Goal: Task Accomplishment & Management: Manage account settings

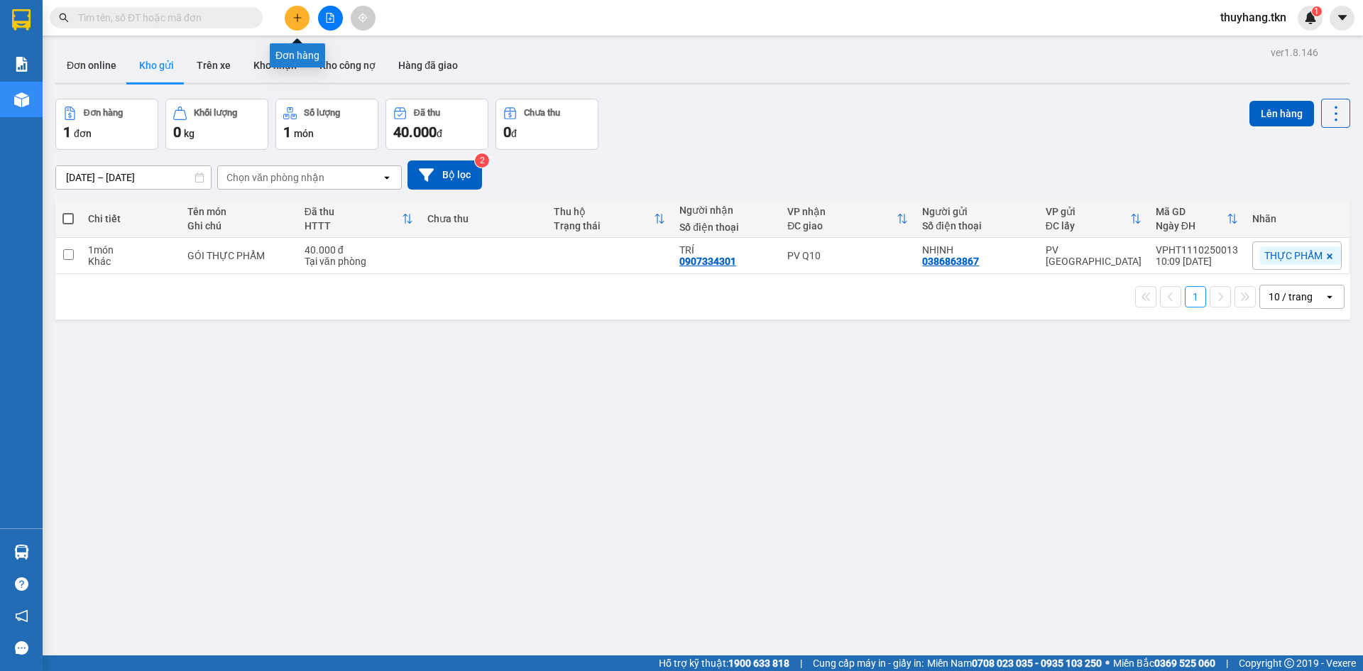
click at [301, 21] on icon "plus" at bounding box center [298, 18] width 10 height 10
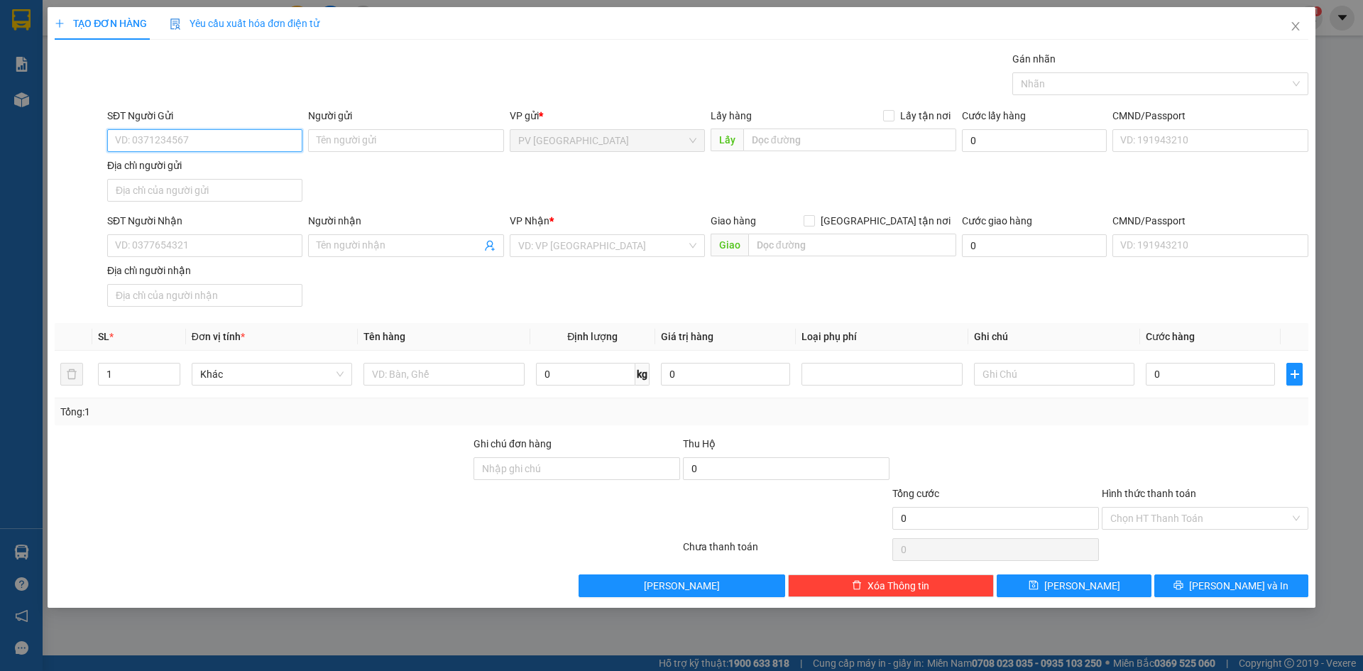
click at [258, 143] on input "SĐT Người Gửi" at bounding box center [204, 140] width 195 height 23
type input "0886143177"
click at [182, 163] on div "0886143177 - TÍN" at bounding box center [205, 169] width 178 height 16
type input "TÍN"
type input "0933755148"
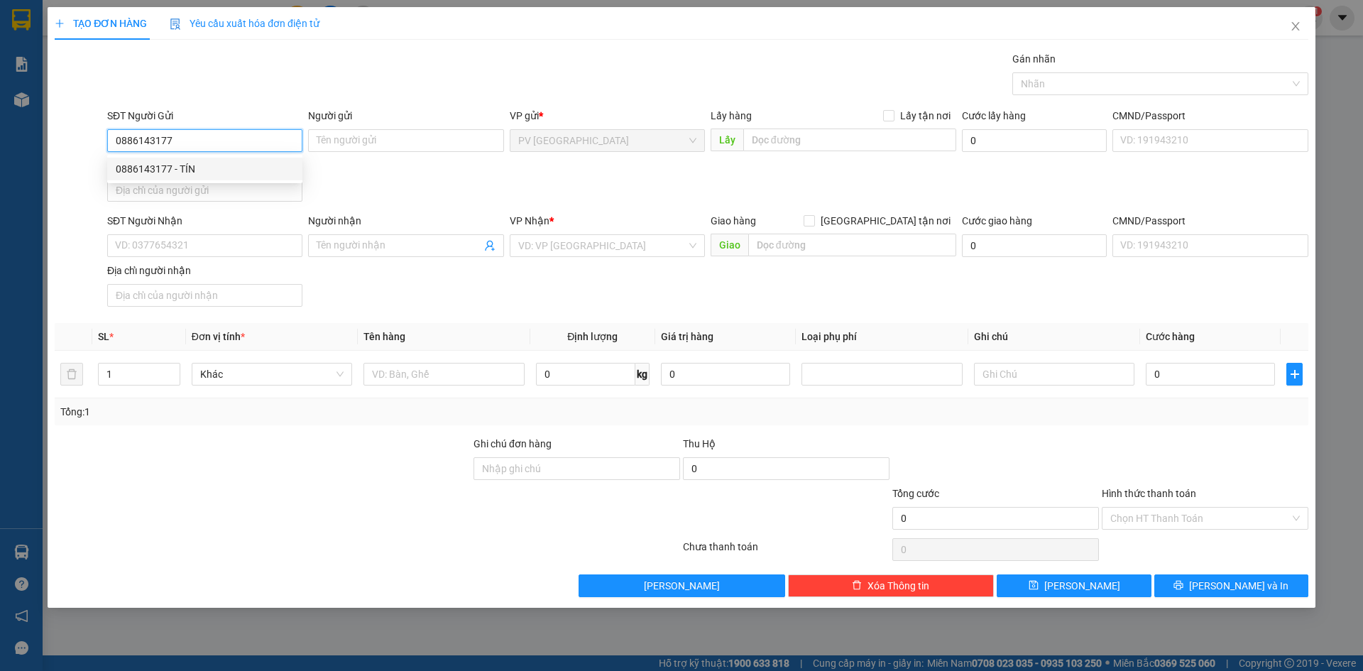
type input "THÀNH BI"
type input "30.000"
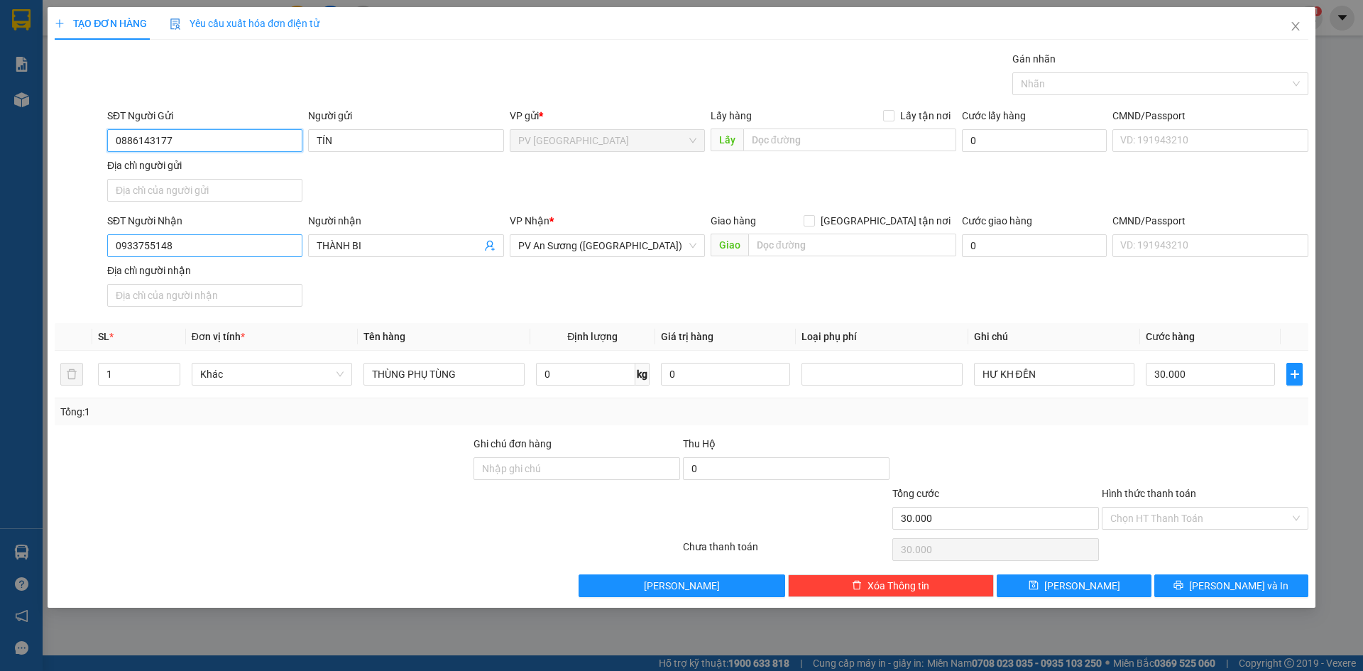
type input "0886143177"
click at [264, 244] on input "0933755148" at bounding box center [204, 245] width 195 height 23
type input "0343979630"
click at [369, 243] on input "THÀNH BI" at bounding box center [399, 246] width 164 height 16
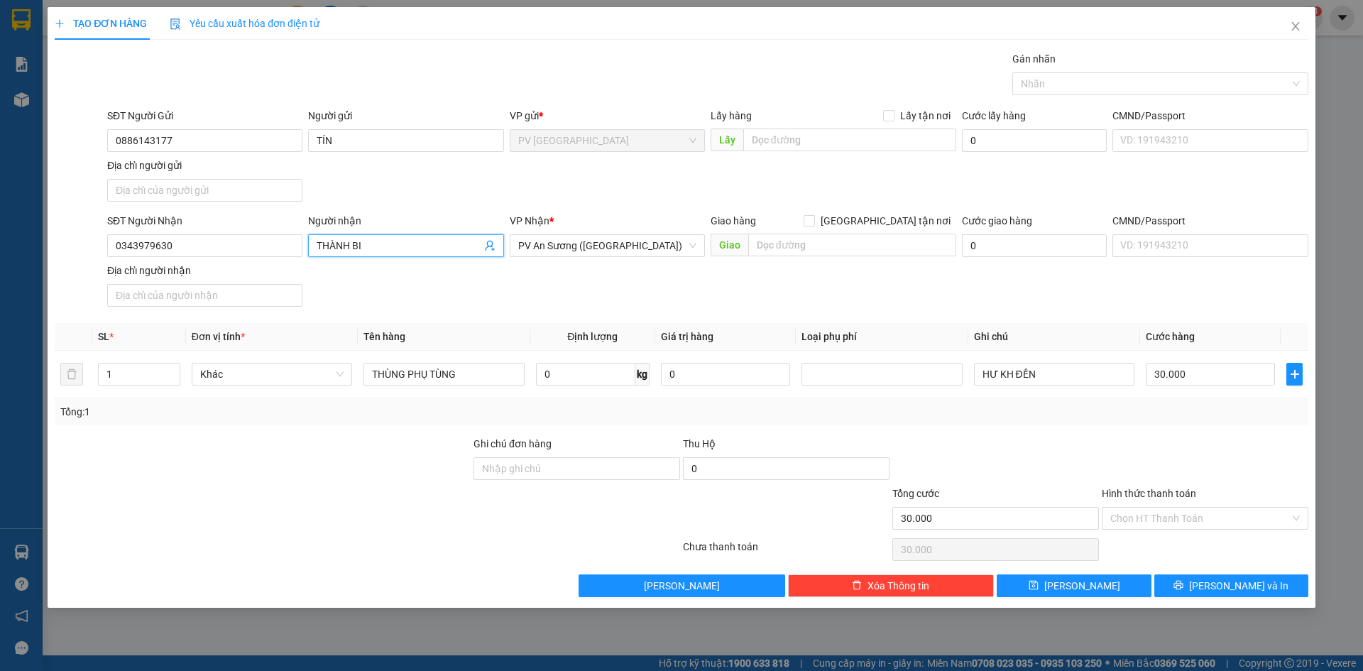
click at [369, 243] on input "THÀNH BI" at bounding box center [399, 246] width 164 height 16
click at [589, 245] on span "PV An Sương ([GEOGRAPHIC_DATA])" at bounding box center [607, 245] width 178 height 21
type input "NHI"
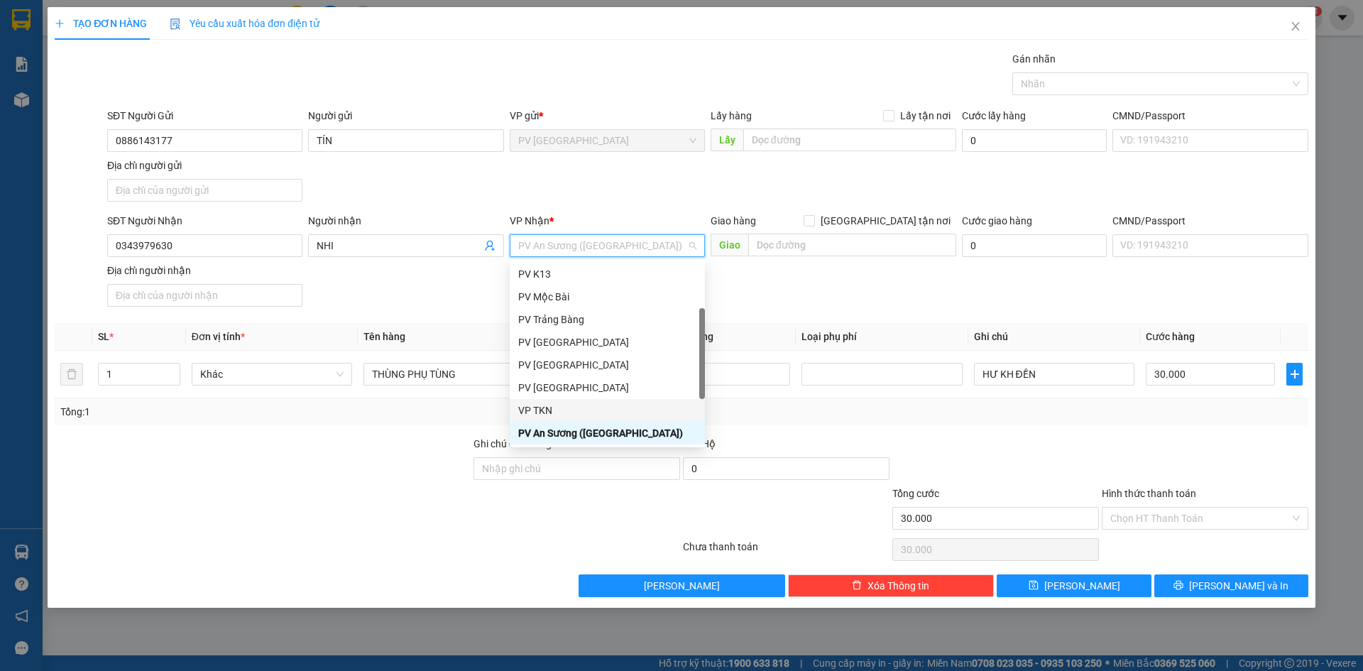
scroll to position [91, 0]
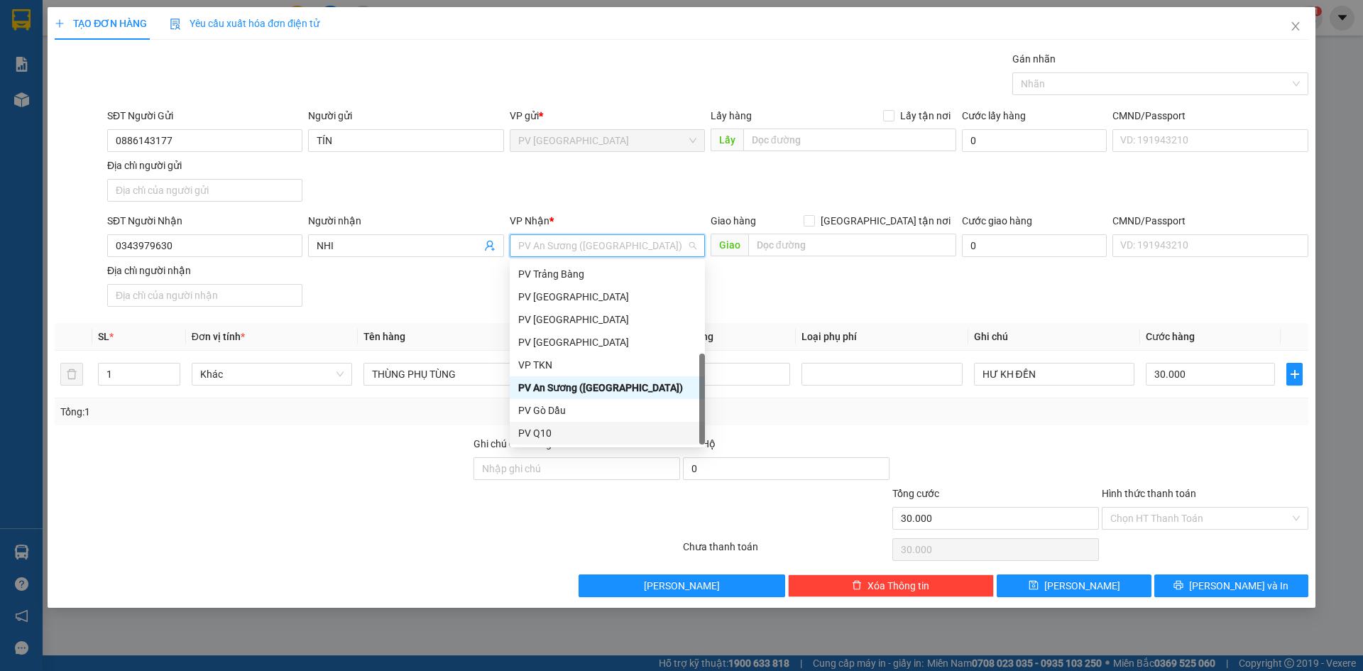
click at [575, 432] on div "PV Q10" at bounding box center [607, 433] width 178 height 16
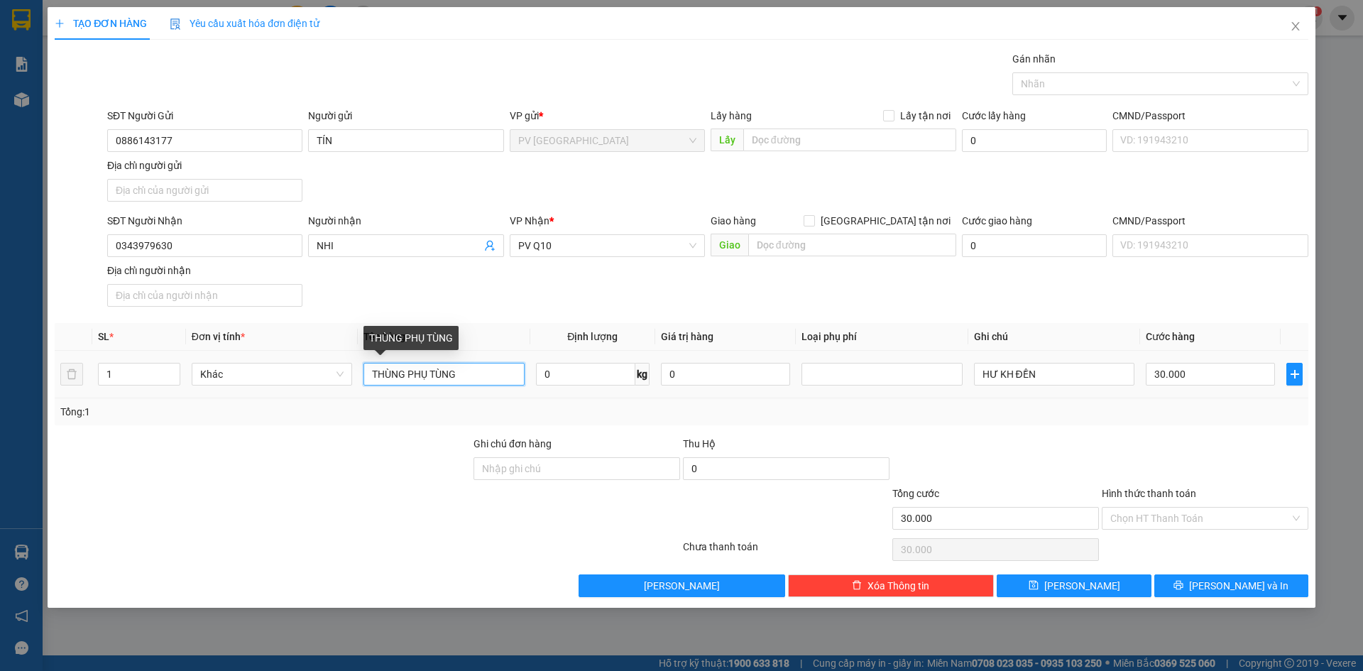
click at [472, 379] on input "THÙNG PHỤ TÙNG" at bounding box center [444, 374] width 160 height 23
click at [504, 379] on input "THÙNG PHỤ TÙNG" at bounding box center [444, 374] width 160 height 23
click at [1214, 383] on input "30.000" at bounding box center [1210, 374] width 129 height 23
type input "7"
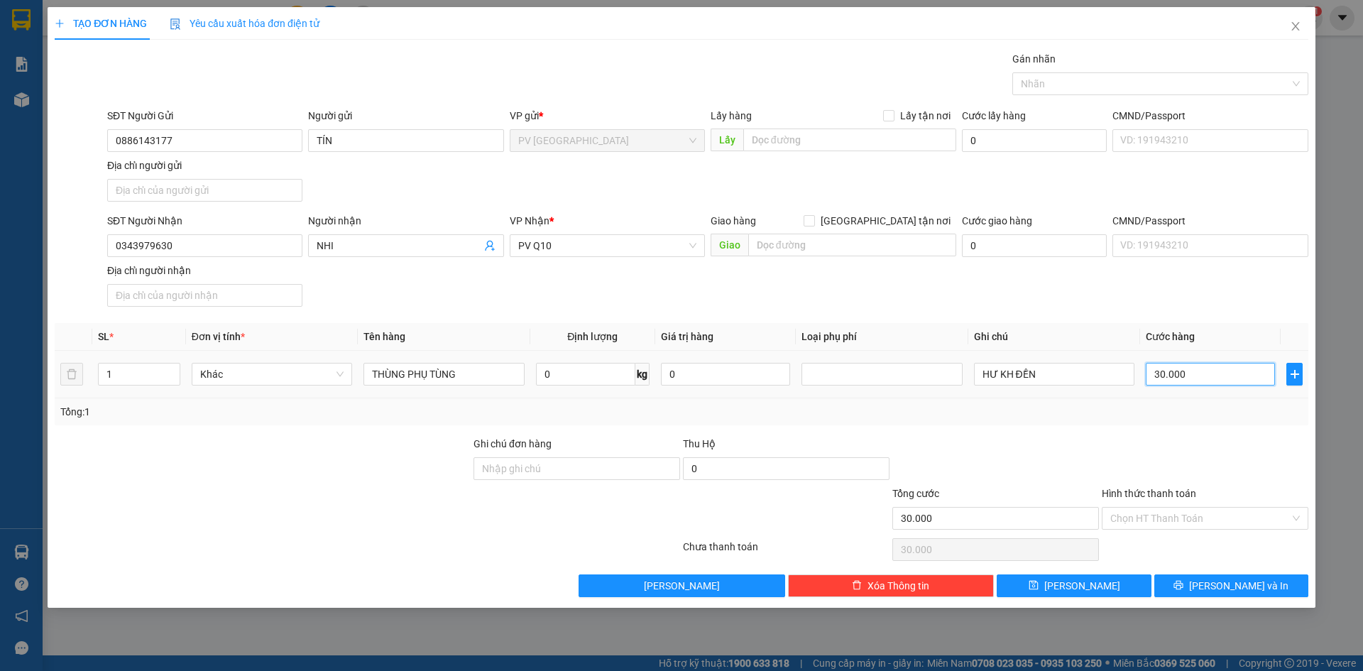
type input "7"
type input "70"
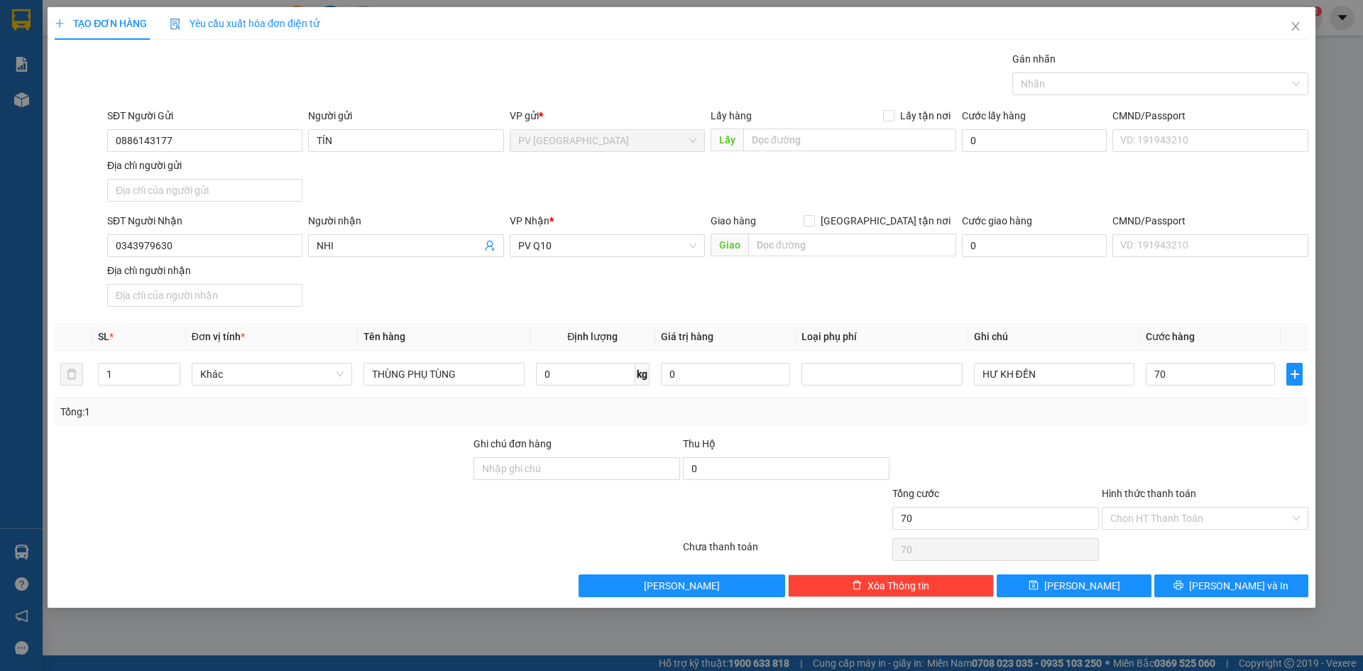
type input "70.000"
drag, startPoint x: 1080, startPoint y: 418, endPoint x: 1079, endPoint y: 408, distance: 10.0
click at [1080, 419] on div "Tổng: 1" at bounding box center [681, 412] width 1243 height 16
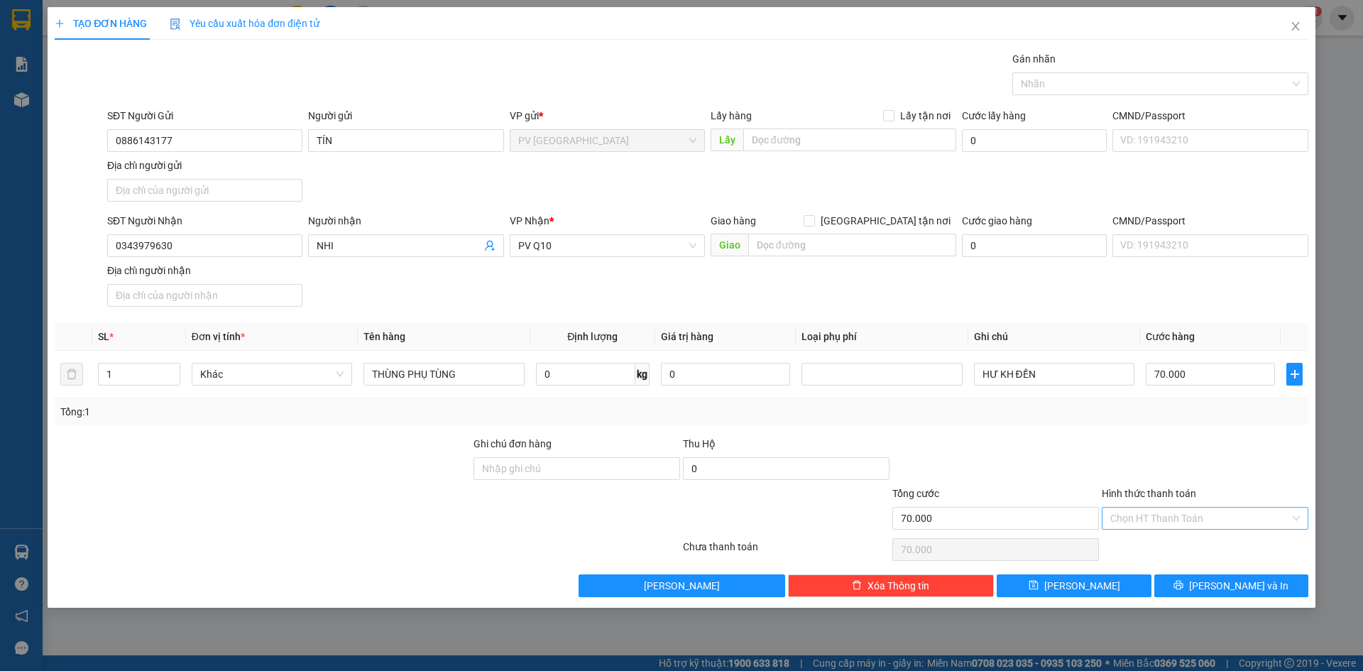
click at [1175, 521] on input "Hình thức thanh toán" at bounding box center [1201, 518] width 180 height 21
click at [1174, 548] on div "Tại văn phòng" at bounding box center [1206, 547] width 190 height 16
type input "0"
click at [1178, 589] on button "Lưu và In" at bounding box center [1232, 586] width 154 height 23
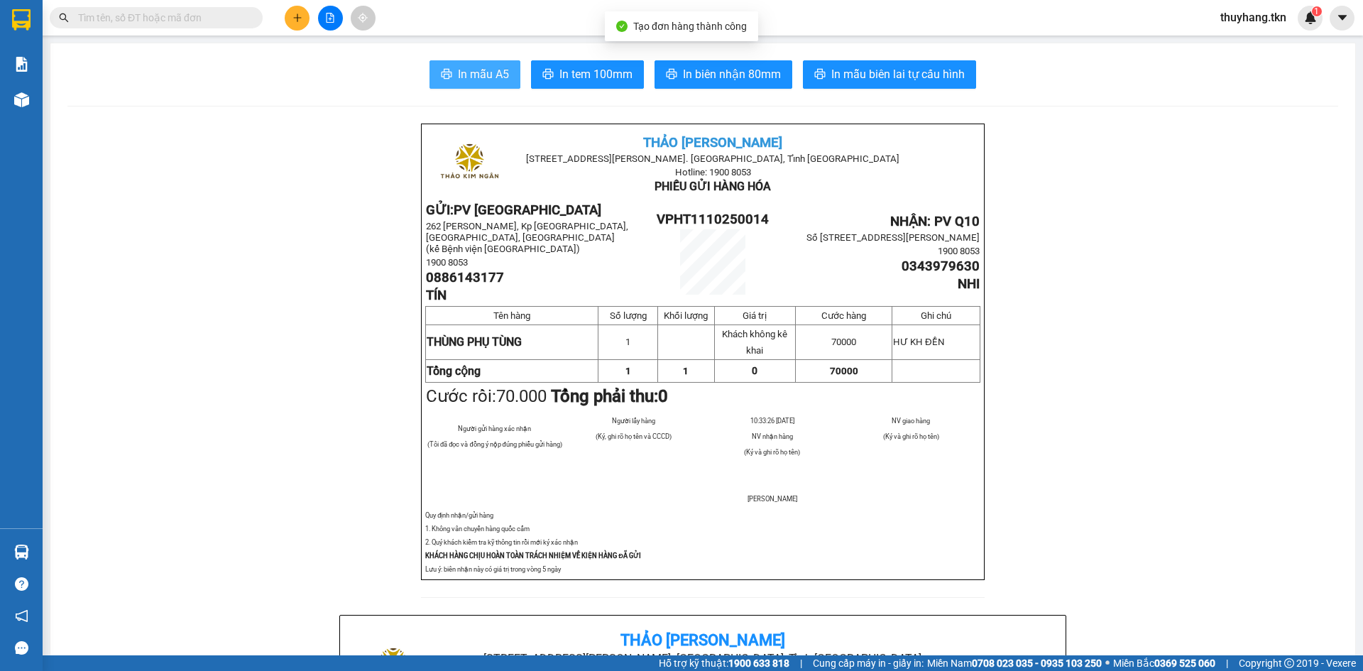
click at [458, 79] on span "In mẫu A5" at bounding box center [483, 74] width 51 height 18
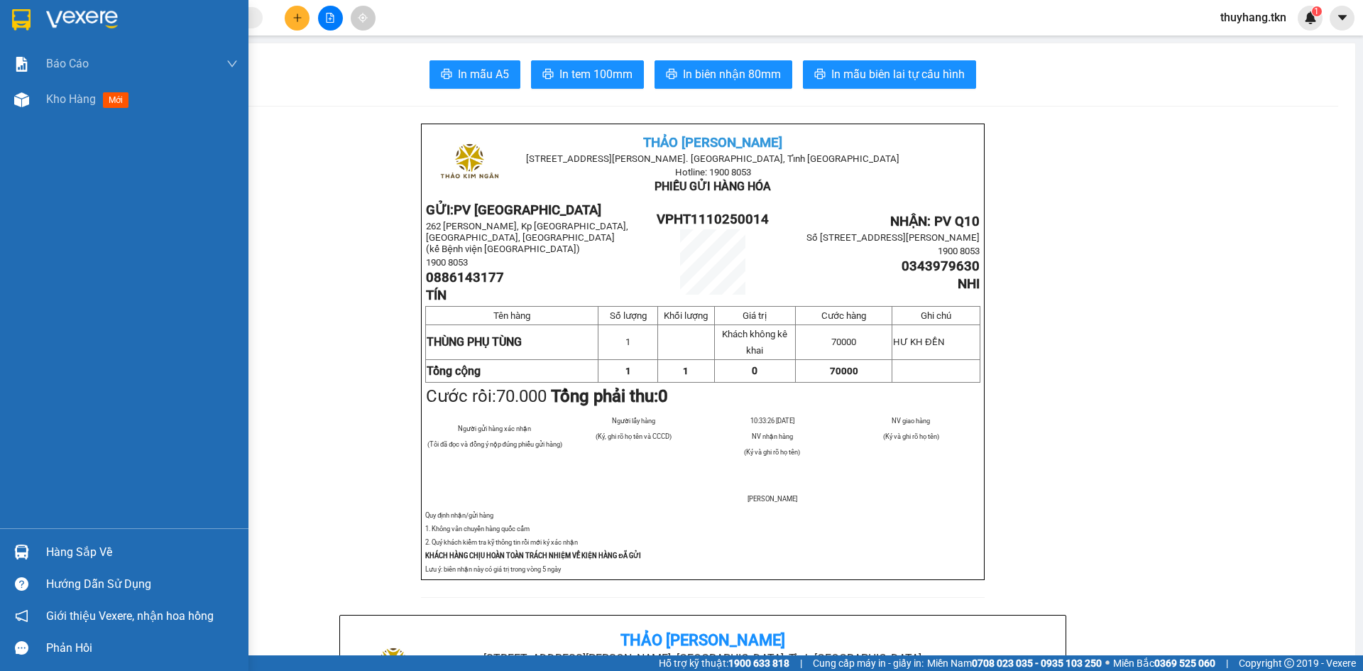
click at [31, 551] on div at bounding box center [21, 552] width 25 height 25
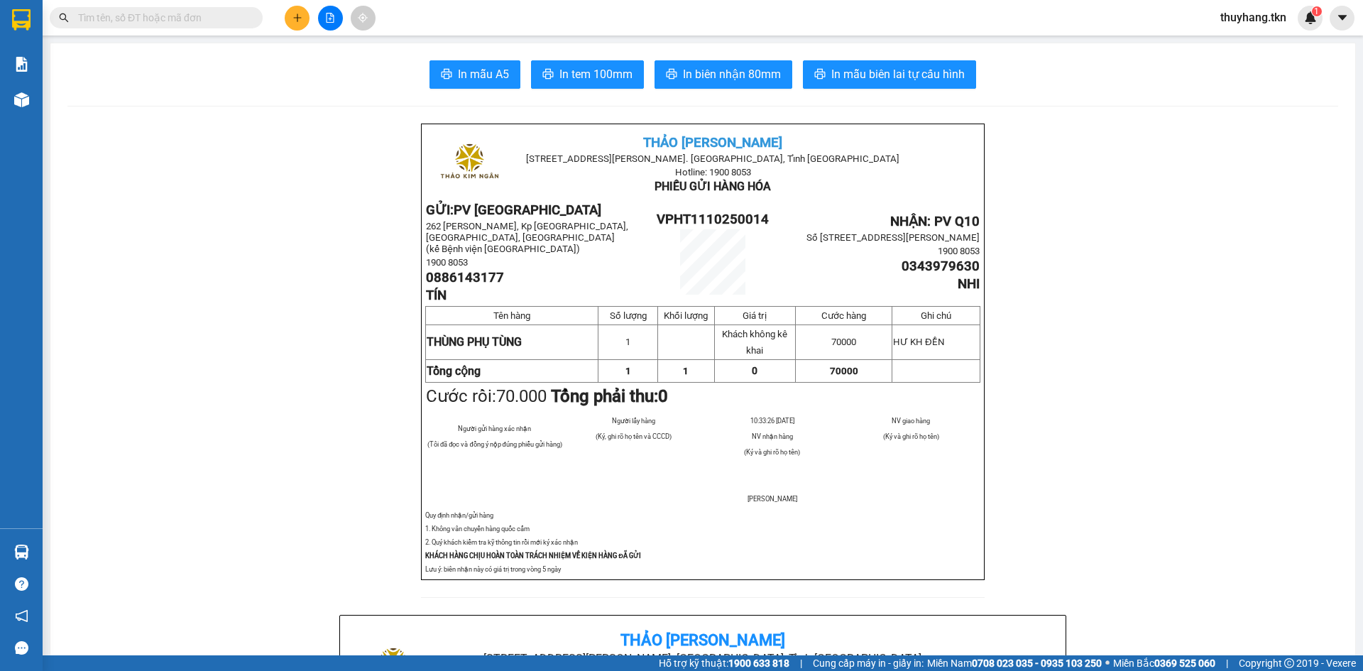
click at [215, 261] on section "Kết quả tìm kiếm ( 0 ) Bộ lọc No Data thuyhang.tkn 1 Báo cáo Mẫu 1: Báo cáo dòn…" at bounding box center [681, 335] width 1363 height 671
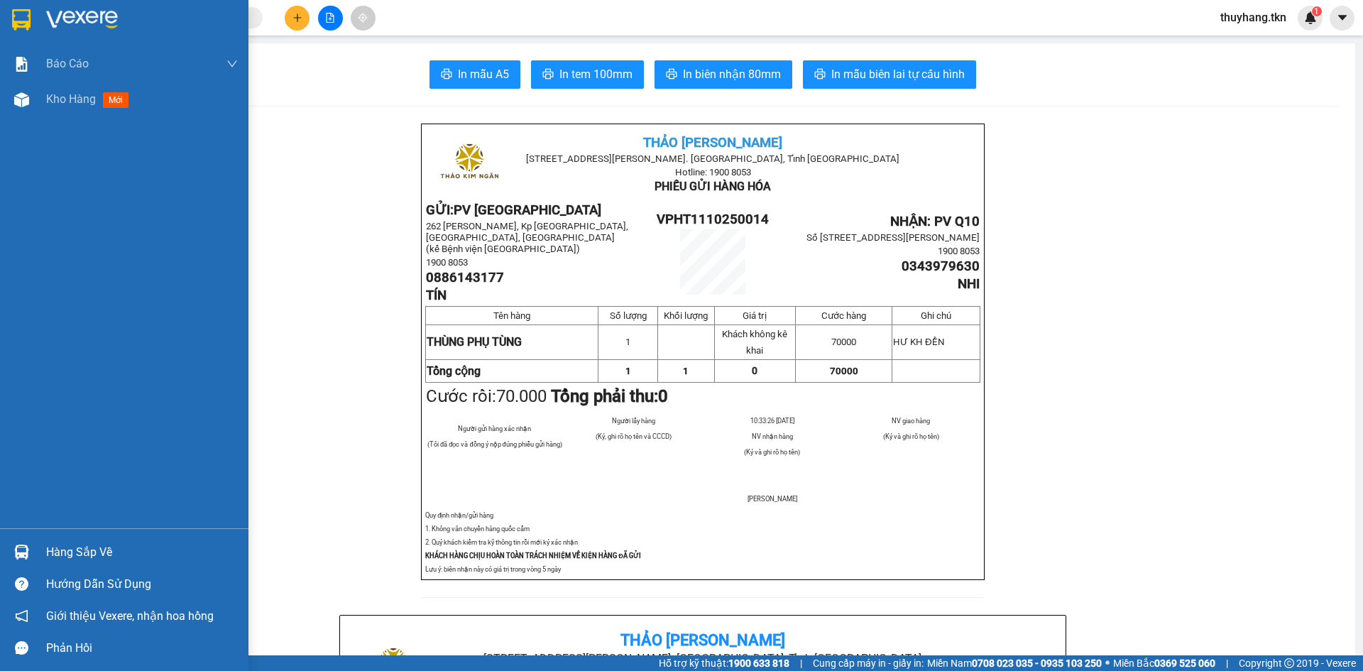
click at [26, 21] on img at bounding box center [21, 19] width 18 height 21
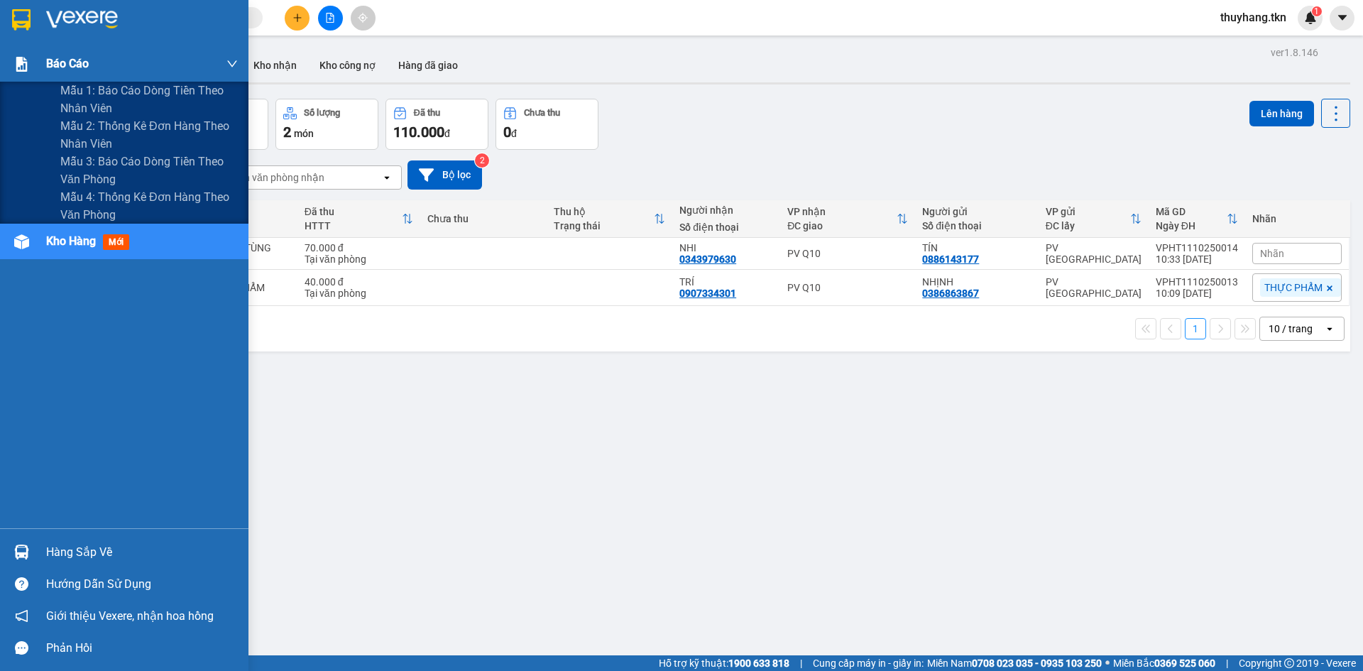
drag, startPoint x: 124, startPoint y: 97, endPoint x: 202, endPoint y: 75, distance: 80.7
click at [125, 97] on span "Mẫu 1: Báo cáo dòng tiền theo nhân viên" at bounding box center [149, 100] width 178 height 36
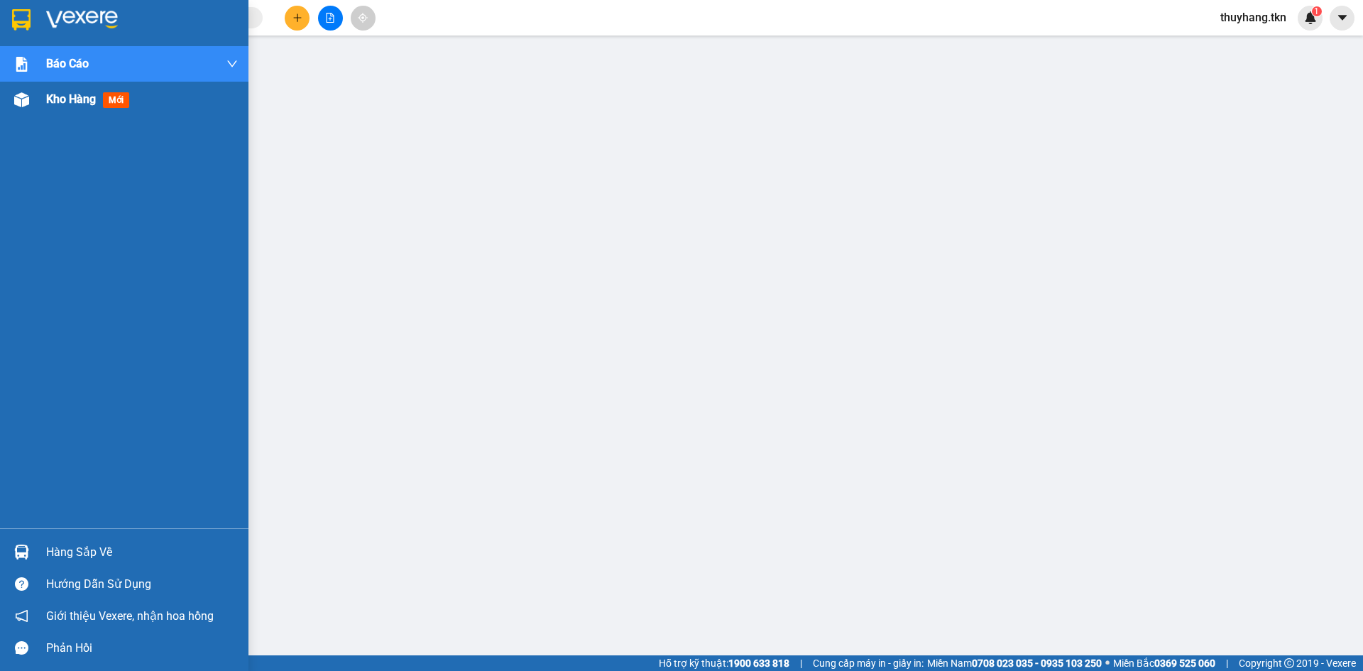
click at [50, 104] on span "Kho hàng" at bounding box center [71, 98] width 50 height 13
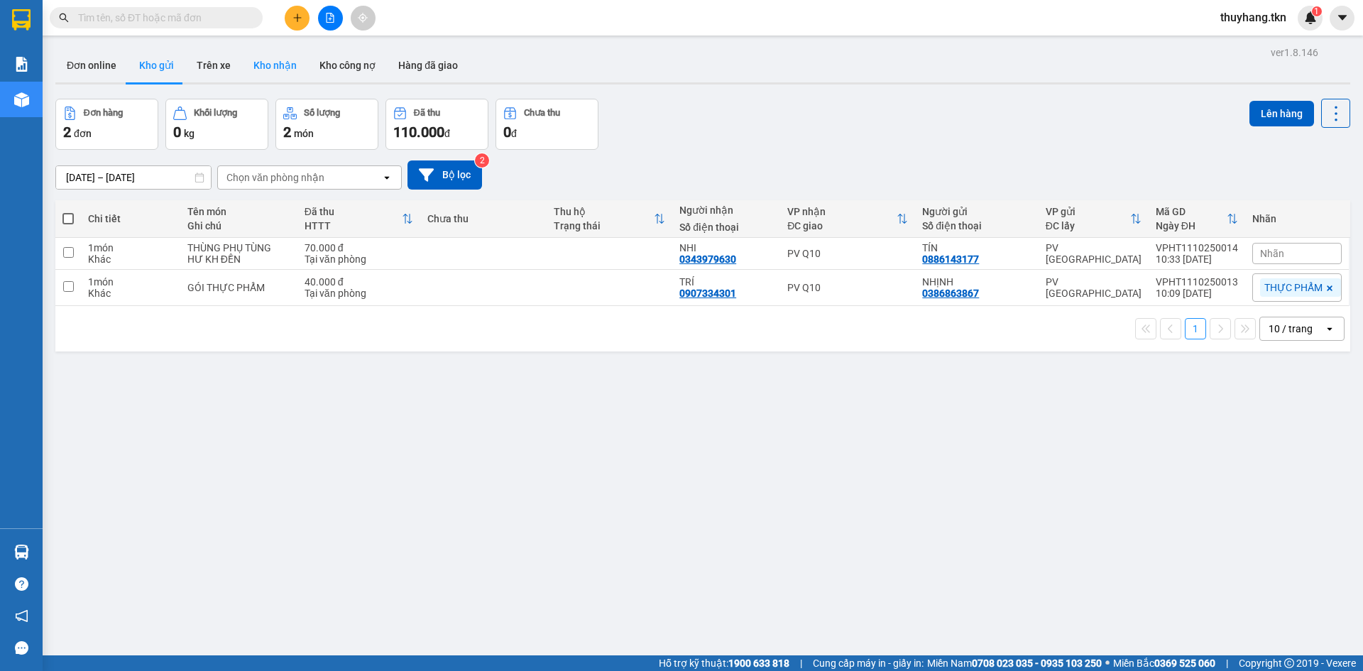
click at [284, 50] on button "Kho nhận" at bounding box center [275, 65] width 66 height 34
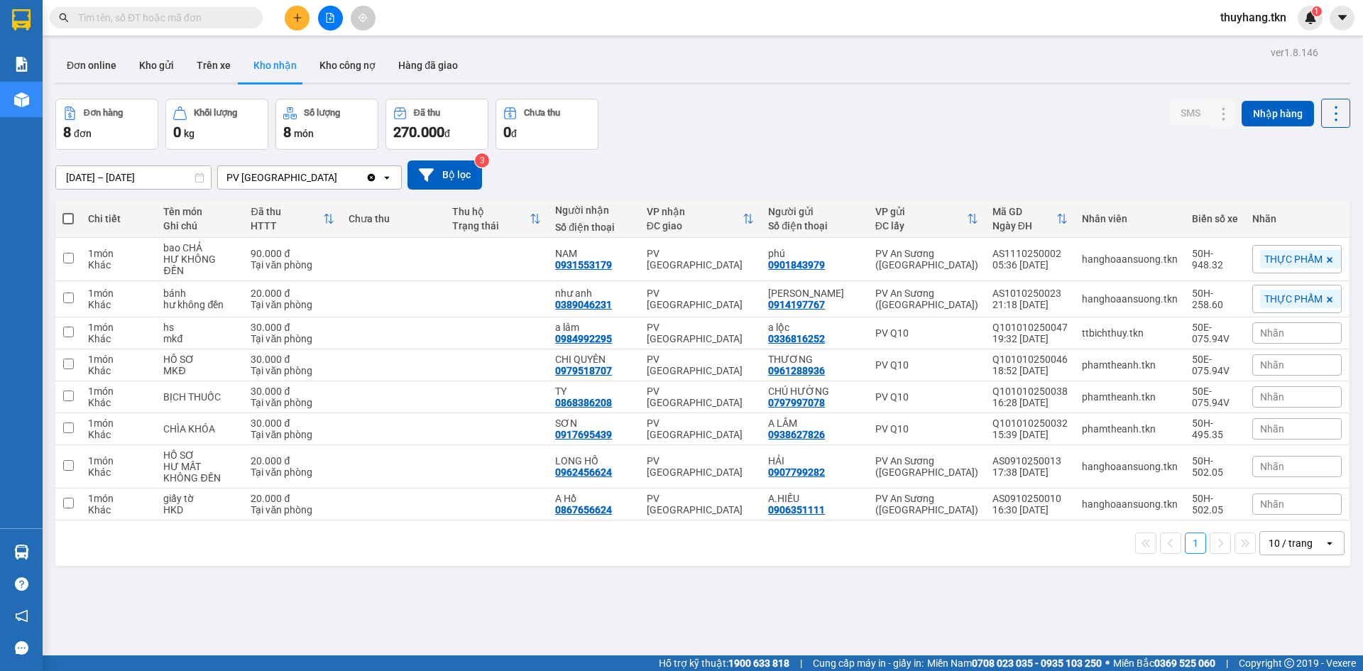
click at [165, 19] on input "text" at bounding box center [162, 18] width 168 height 16
click at [1218, 261] on button at bounding box center [1224, 259] width 20 height 25
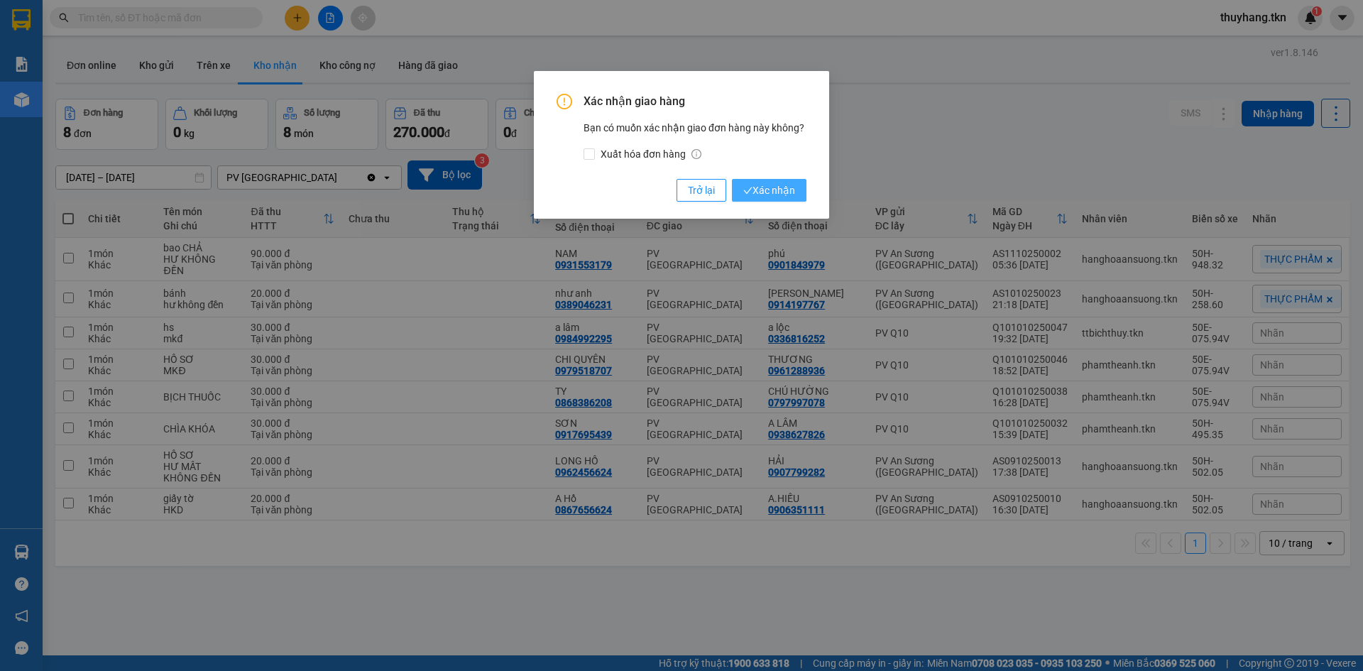
click at [789, 191] on span "Xác nhận" at bounding box center [770, 191] width 52 height 16
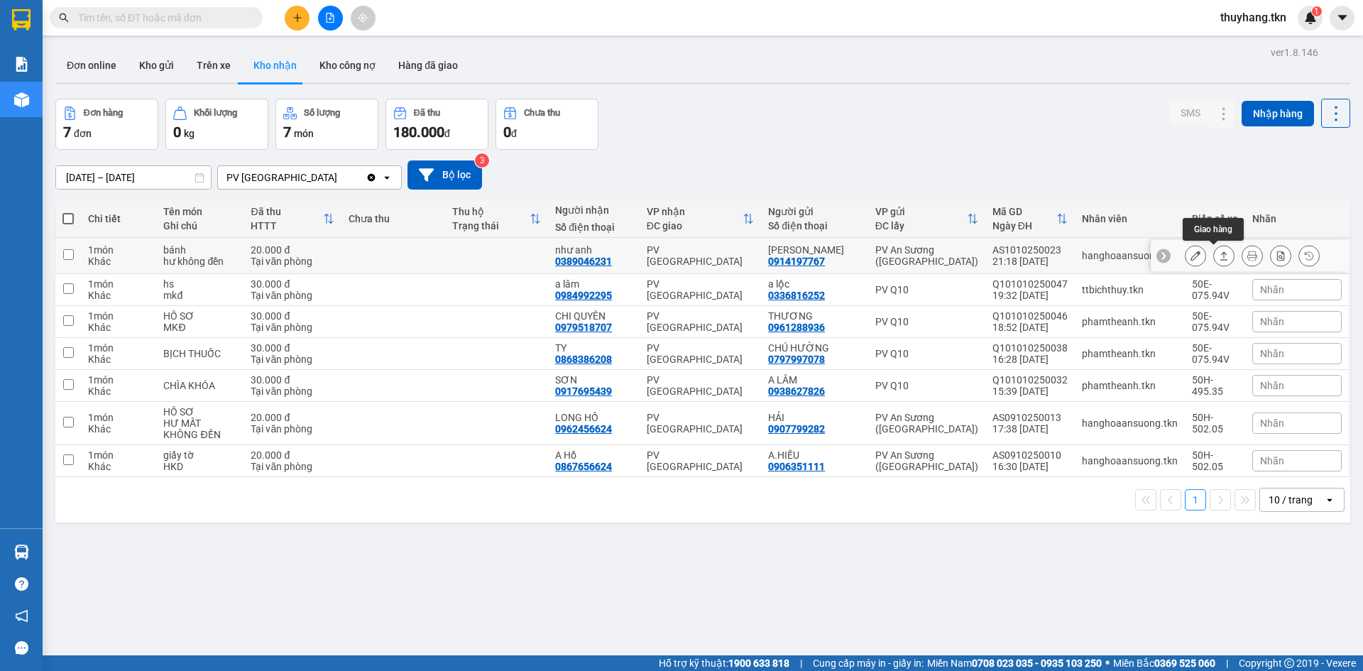
click at [1219, 255] on icon at bounding box center [1224, 256] width 10 height 10
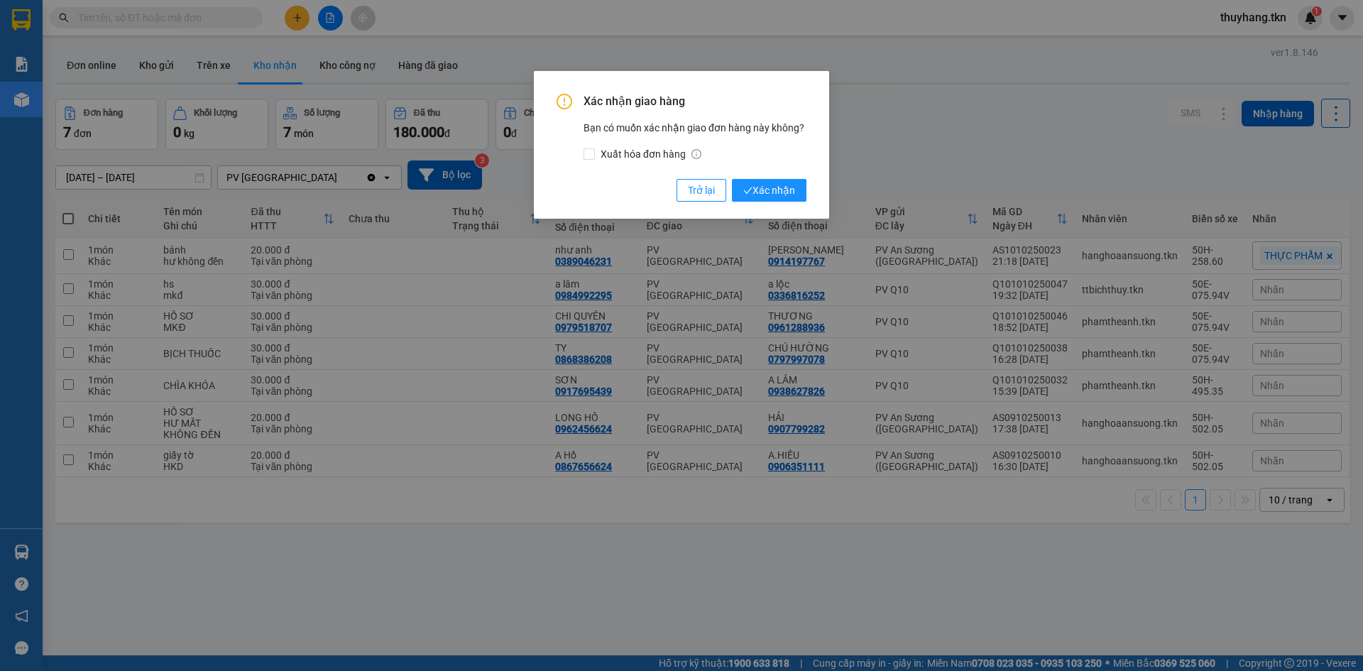
click at [195, 18] on div "Xác nhận giao hàng Bạn có muốn xác nhận giao đơn hàng này không? Xuất hóa đơn h…" at bounding box center [681, 335] width 1363 height 671
drag, startPoint x: 195, startPoint y: 18, endPoint x: 302, endPoint y: 47, distance: 110.2
click at [196, 18] on div "Xác nhận giao hàng Bạn có muốn xác nhận giao đơn hàng này không? Xuất hóa đơn h…" at bounding box center [681, 335] width 1363 height 671
click at [780, 194] on span "Xác nhận" at bounding box center [770, 191] width 52 height 16
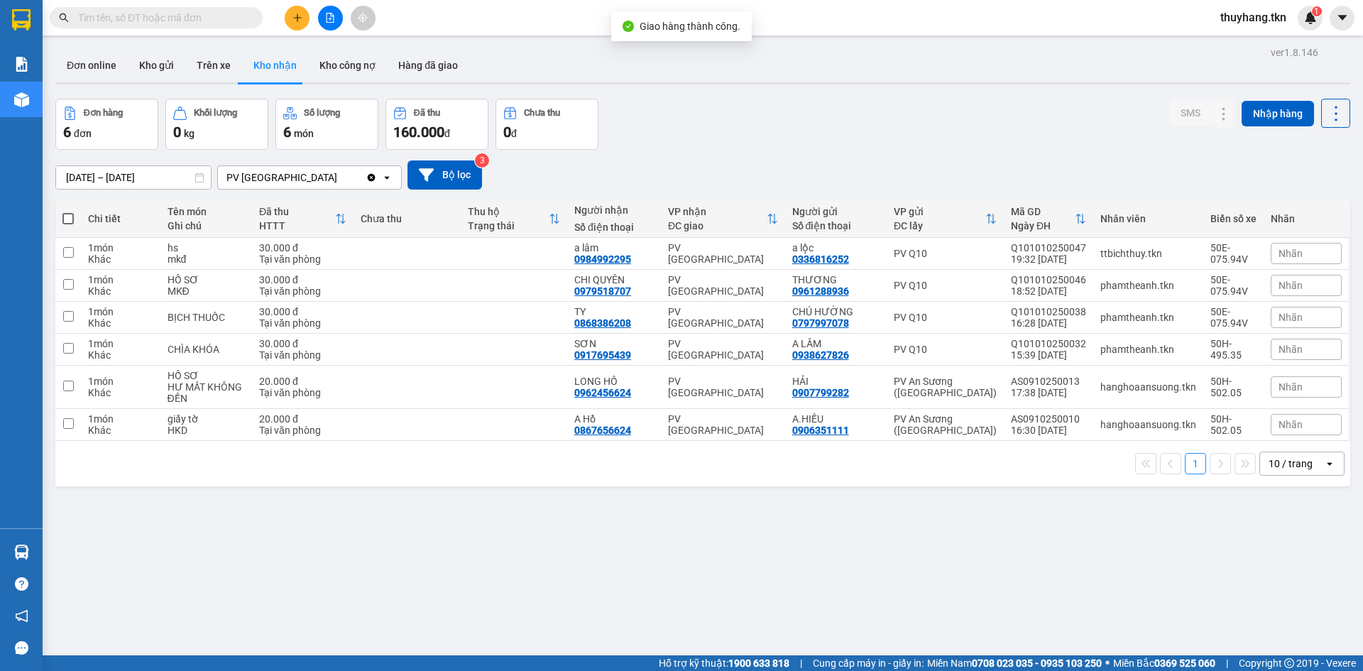
click at [209, 21] on input "text" at bounding box center [162, 18] width 168 height 16
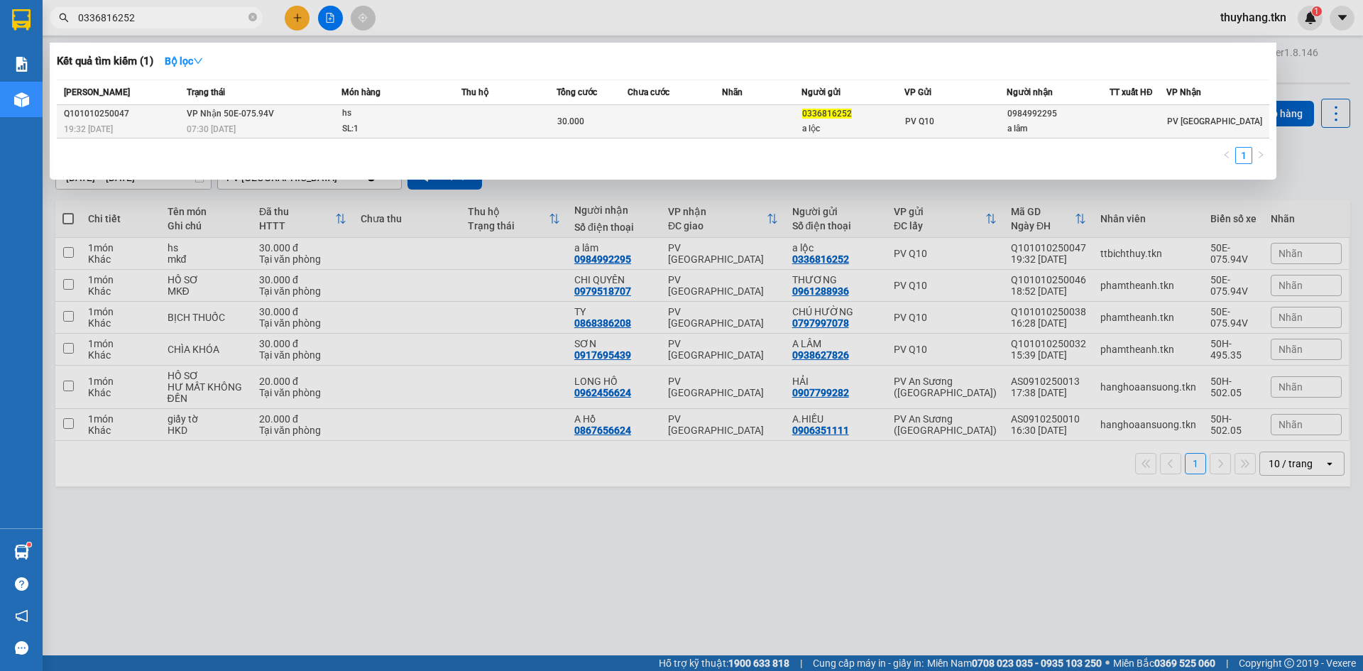
type input "0336816252"
click at [928, 114] on div "PV Q10" at bounding box center [956, 122] width 102 height 16
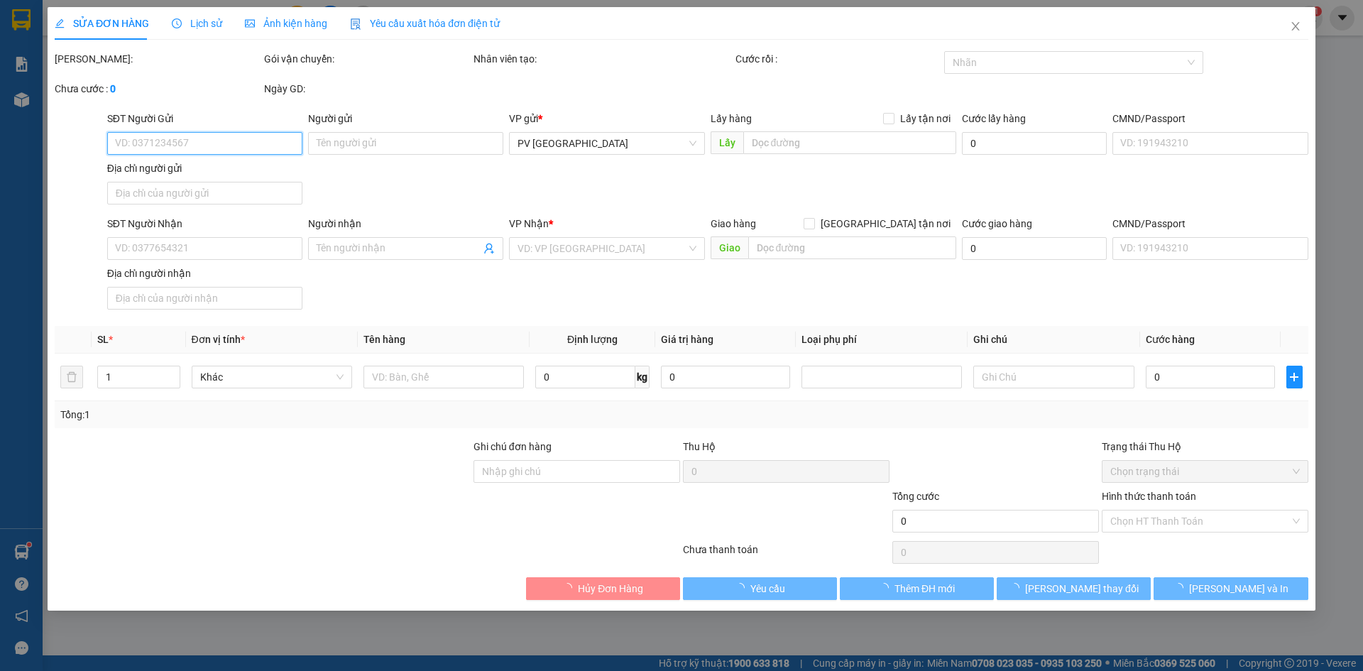
type input "0336816252"
type input "a lộc"
type input "0984992295"
type input "a lâm"
type input "30.000"
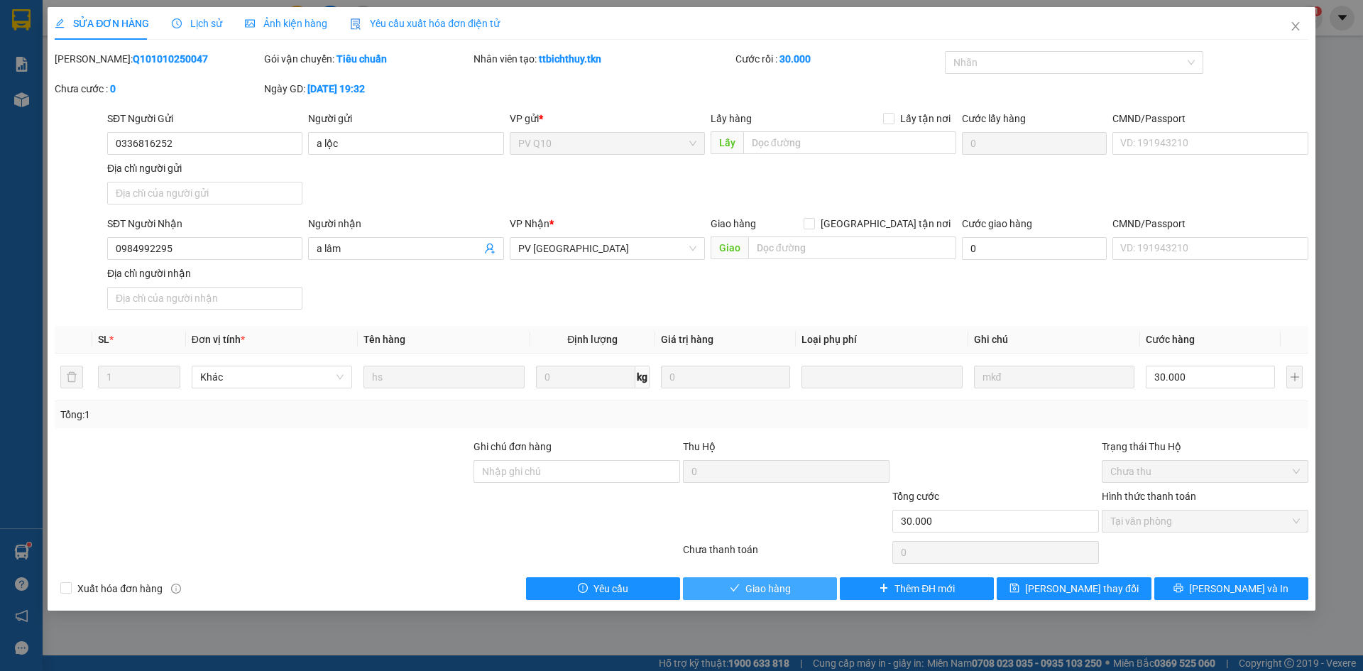
click at [819, 596] on button "Giao hàng" at bounding box center [760, 588] width 154 height 23
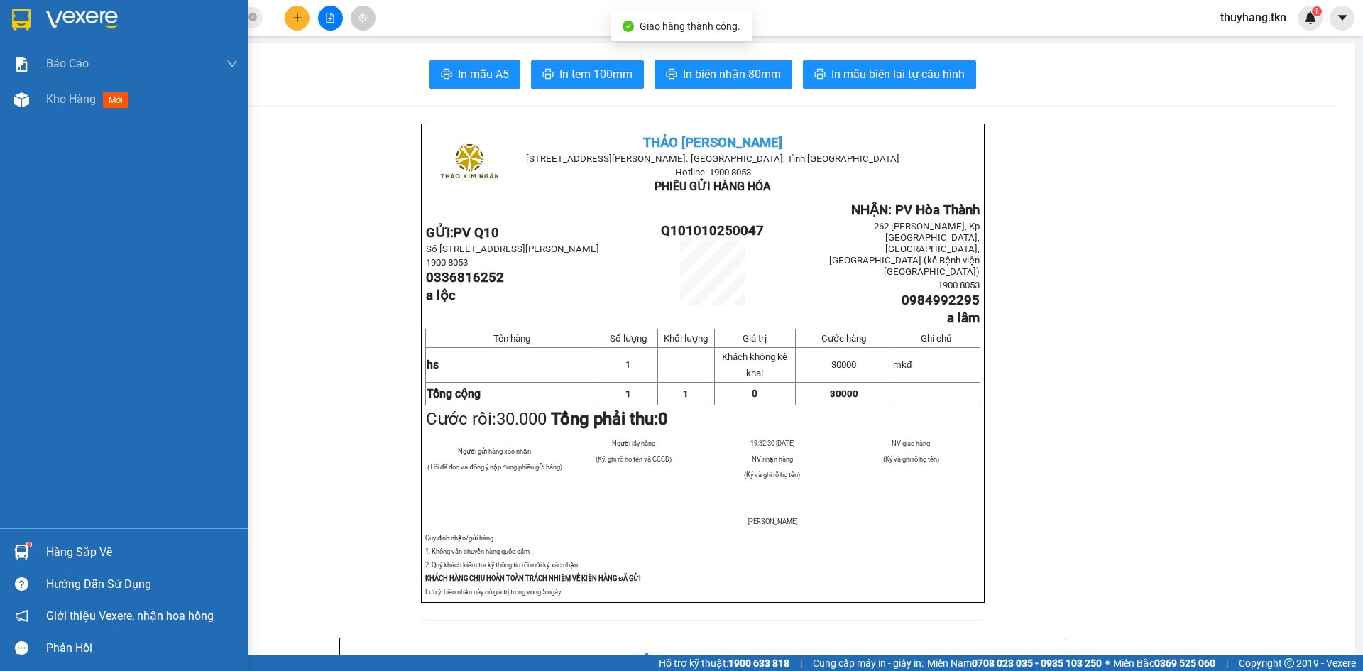
click at [32, 23] on div at bounding box center [21, 19] width 25 height 25
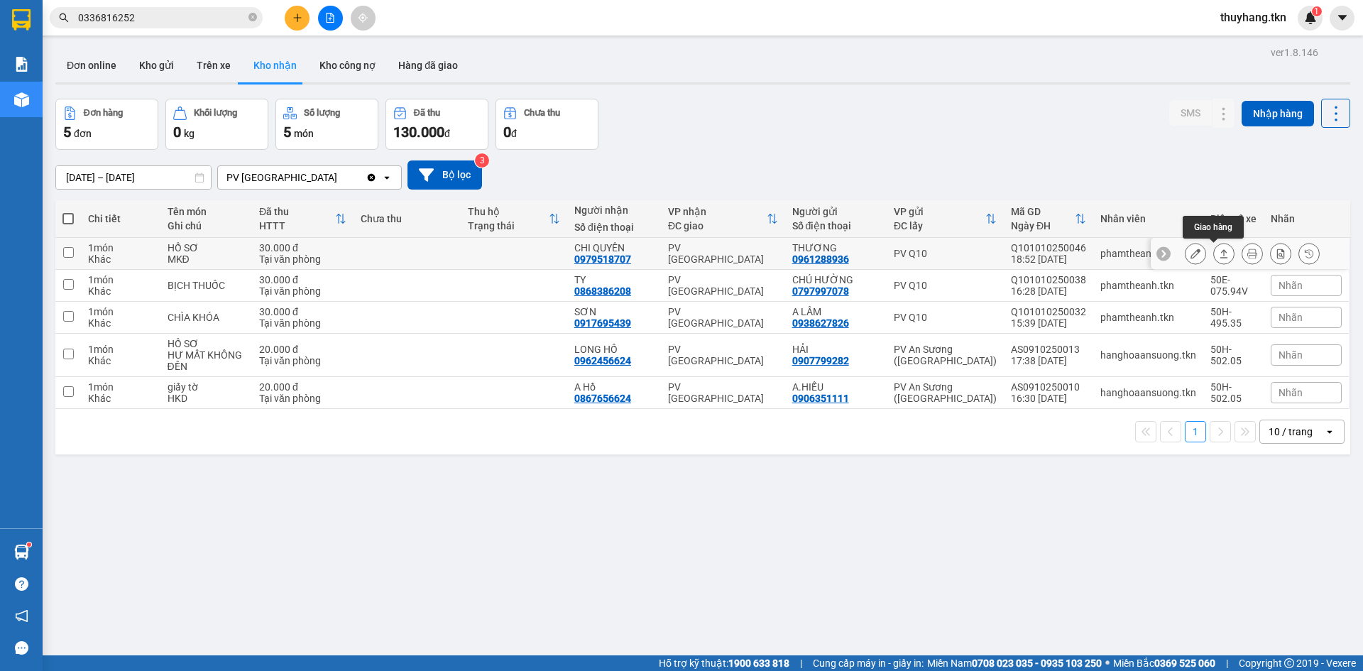
click at [1219, 255] on icon at bounding box center [1224, 254] width 10 height 10
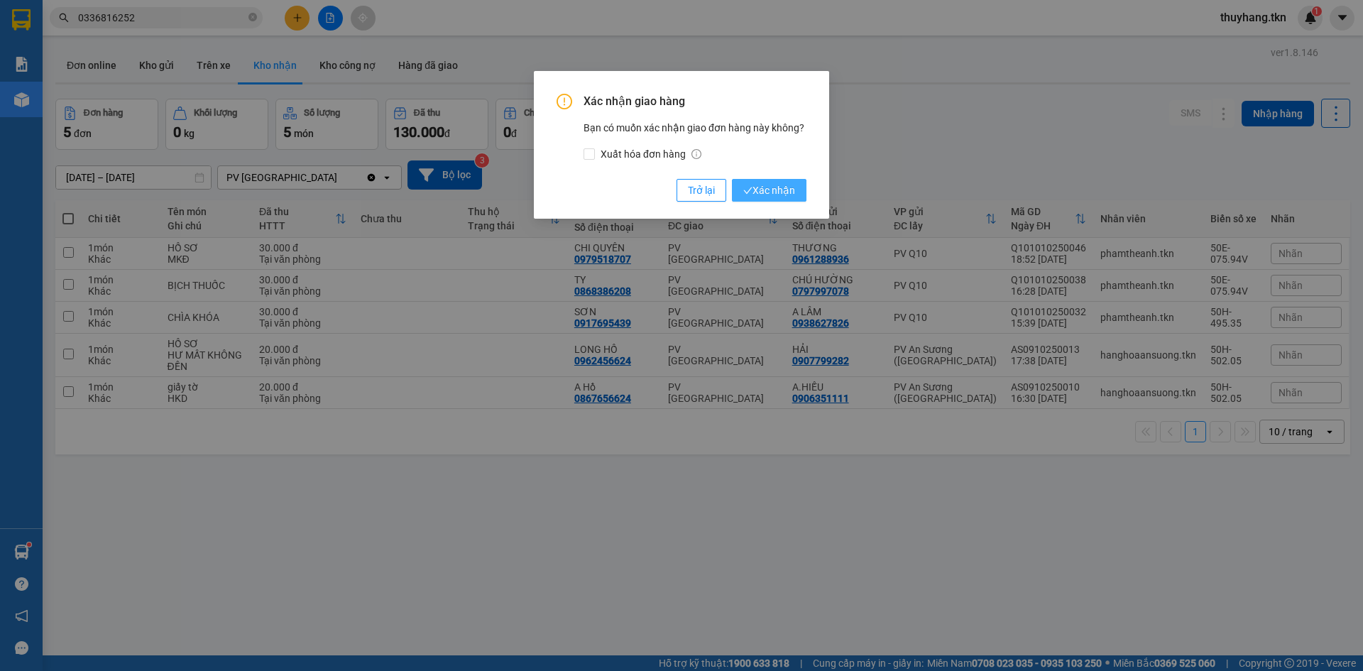
click at [761, 195] on span "Xác nhận" at bounding box center [770, 191] width 52 height 16
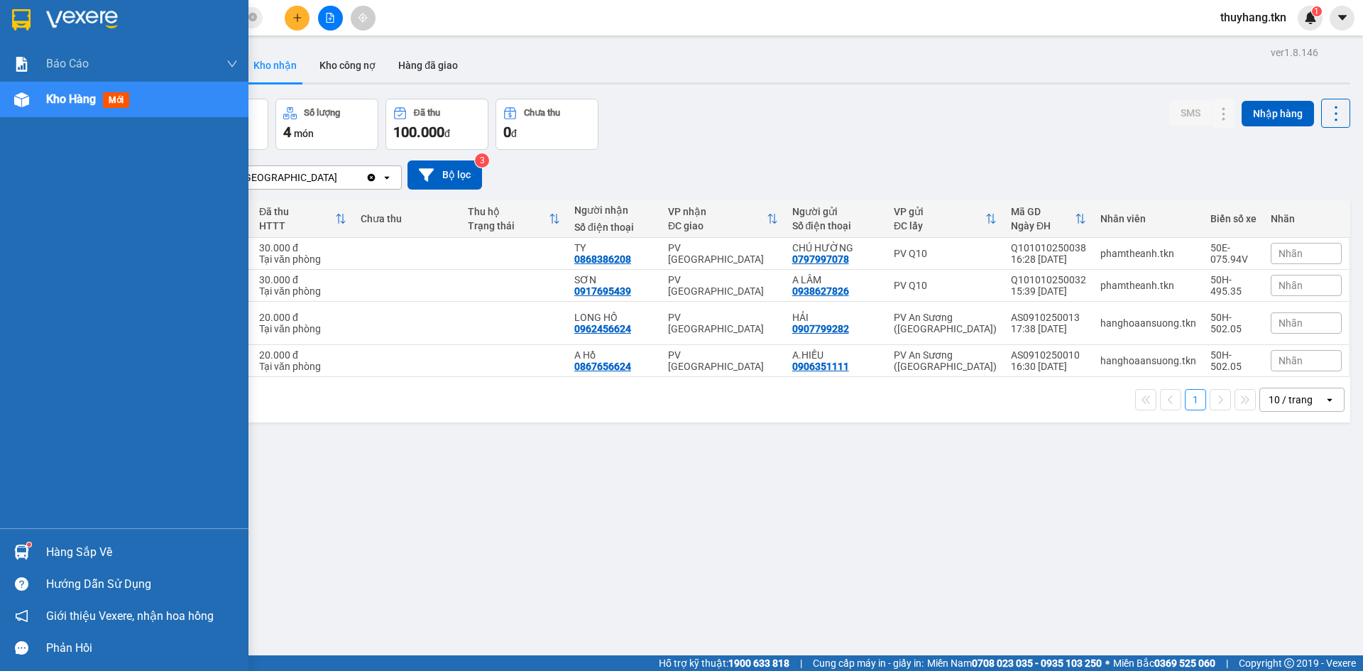
click at [7, 545] on div "Hàng sắp về" at bounding box center [124, 552] width 249 height 32
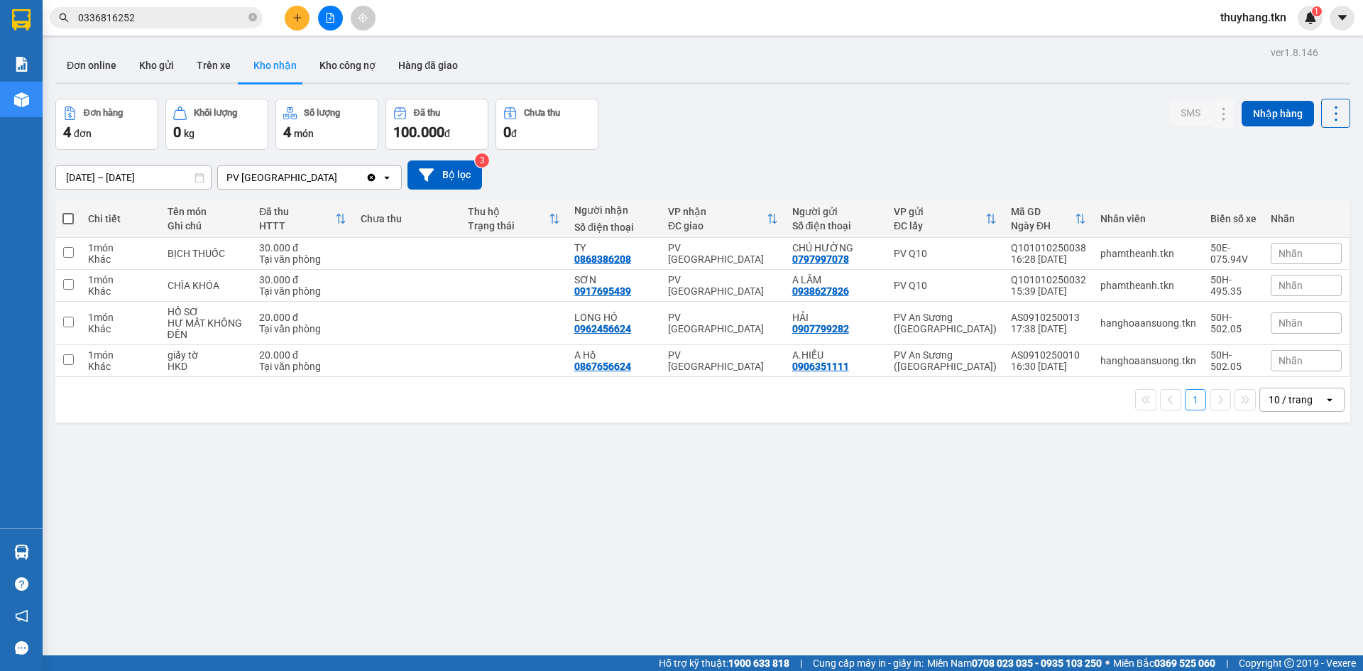
click at [306, 19] on section "Kết quả tìm kiếm ( 1 ) Bộ lọc Mã ĐH Trạng thái Món hàng Thu hộ Tổng cước Chưa c…" at bounding box center [681, 335] width 1363 height 671
click at [305, 19] on button at bounding box center [297, 18] width 25 height 25
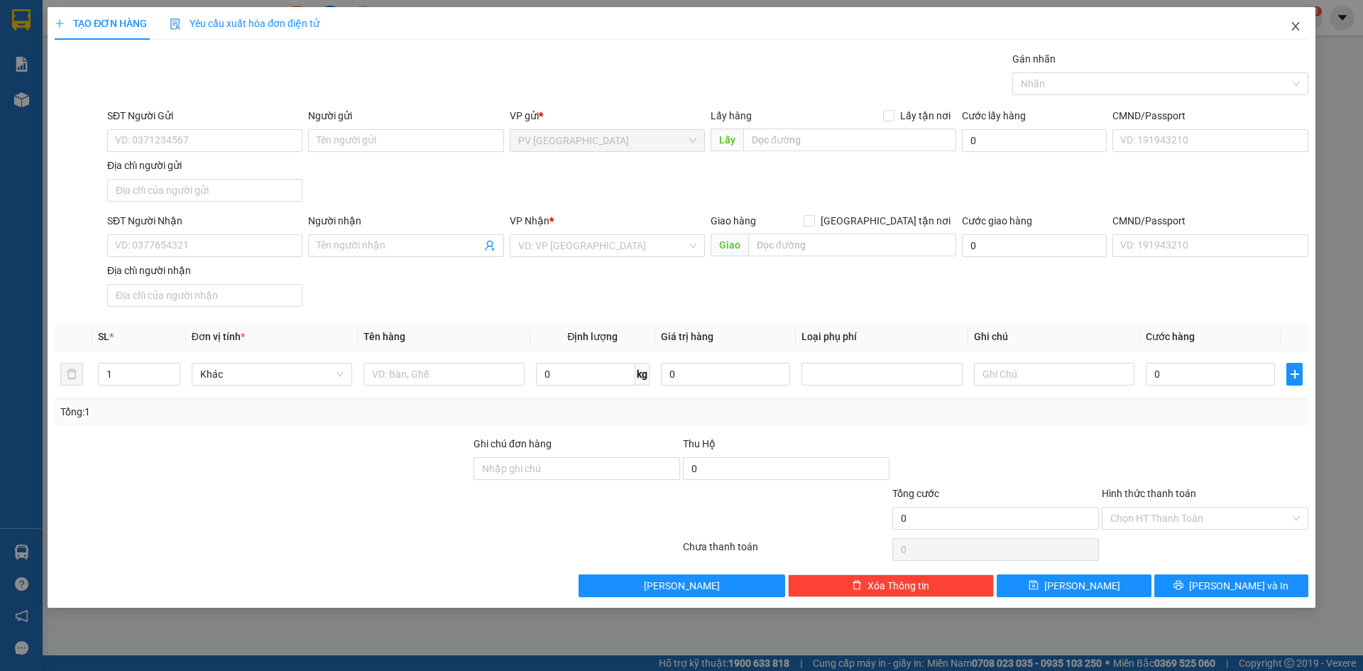
click at [1287, 26] on span "Close" at bounding box center [1296, 27] width 40 height 40
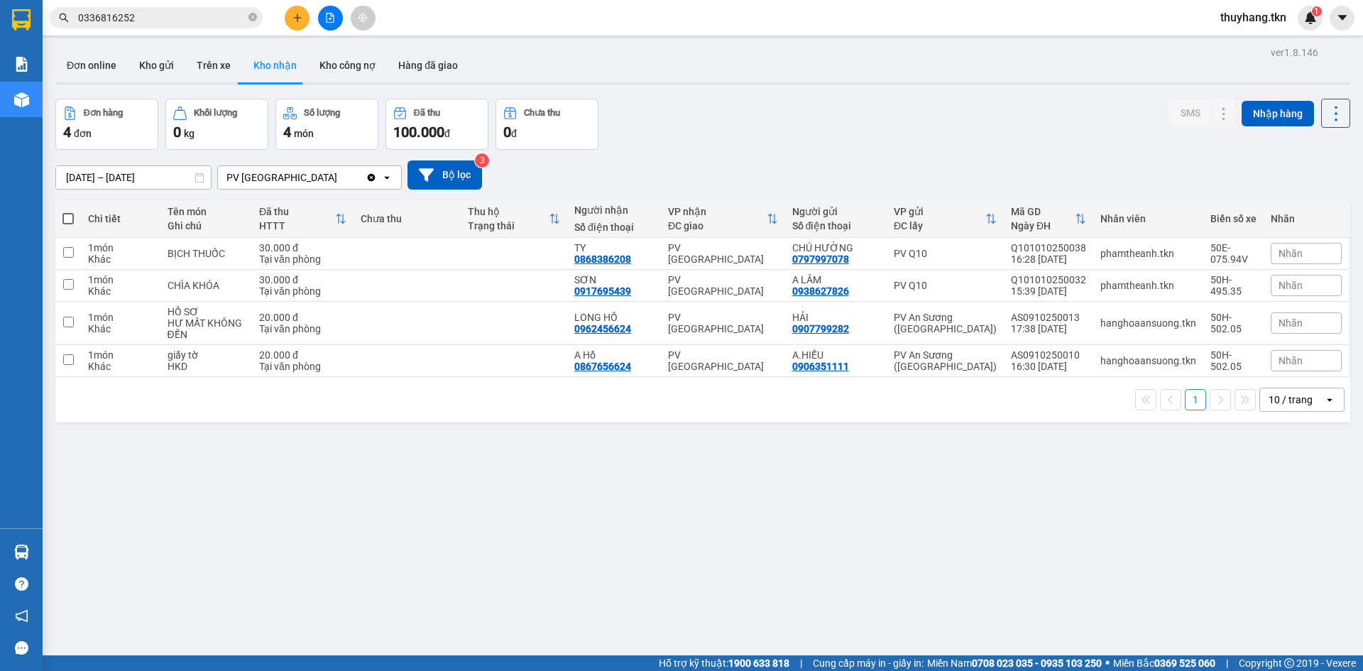
click at [291, 21] on button at bounding box center [297, 18] width 25 height 25
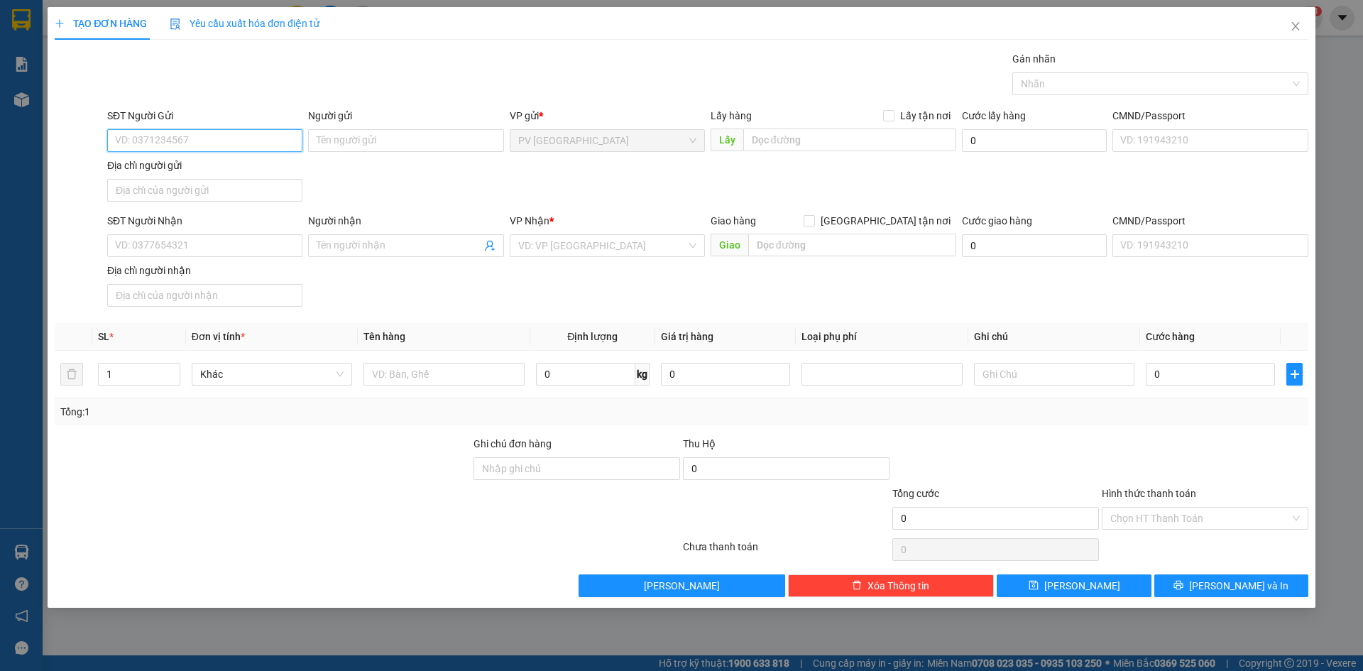
click at [271, 143] on input "SĐT Người Gửi" at bounding box center [204, 140] width 195 height 23
type input "0979282981"
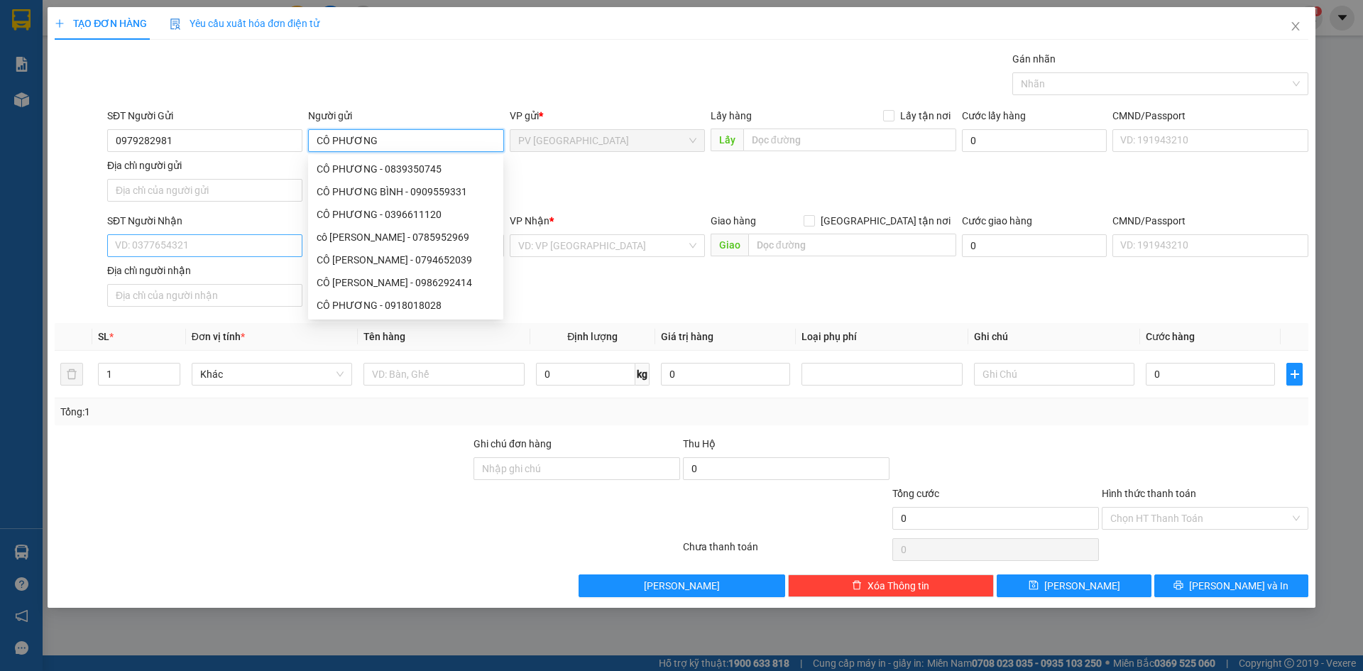
type input "CÔ PHƯƠNG"
click at [228, 247] on input "SĐT Người Nhận" at bounding box center [204, 245] width 195 height 23
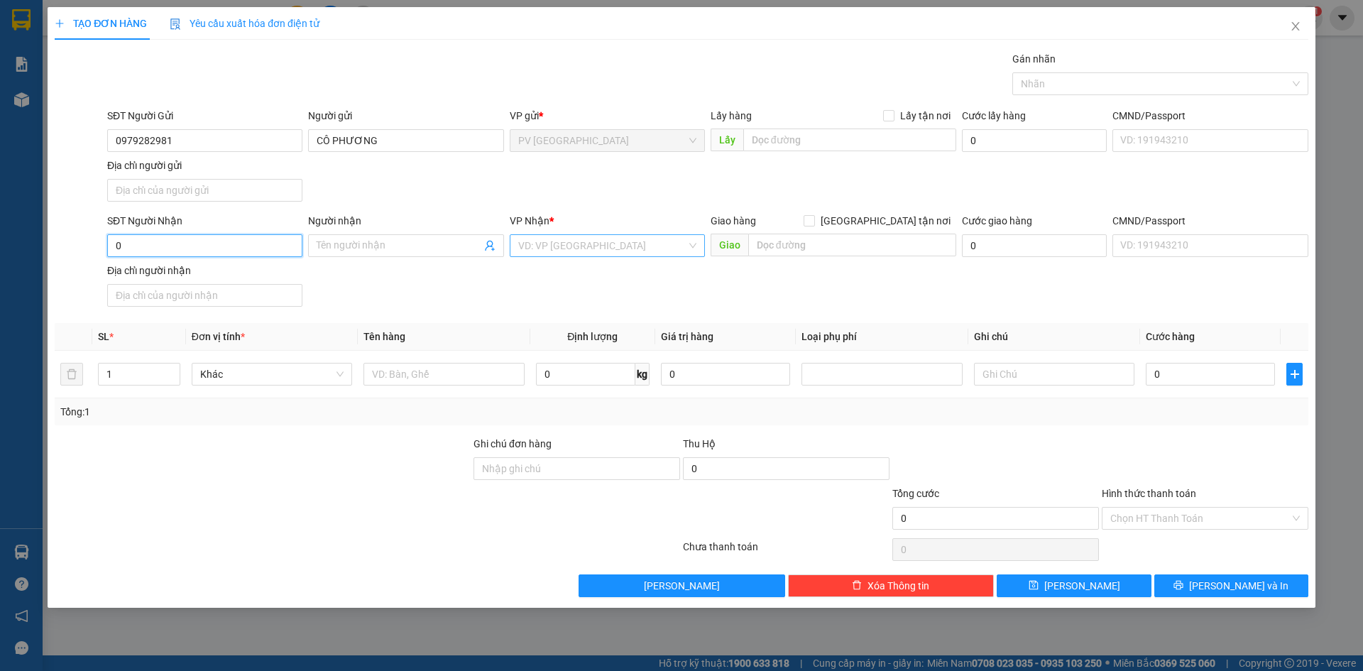
type input "0"
click at [550, 245] on input "search" at bounding box center [602, 245] width 168 height 21
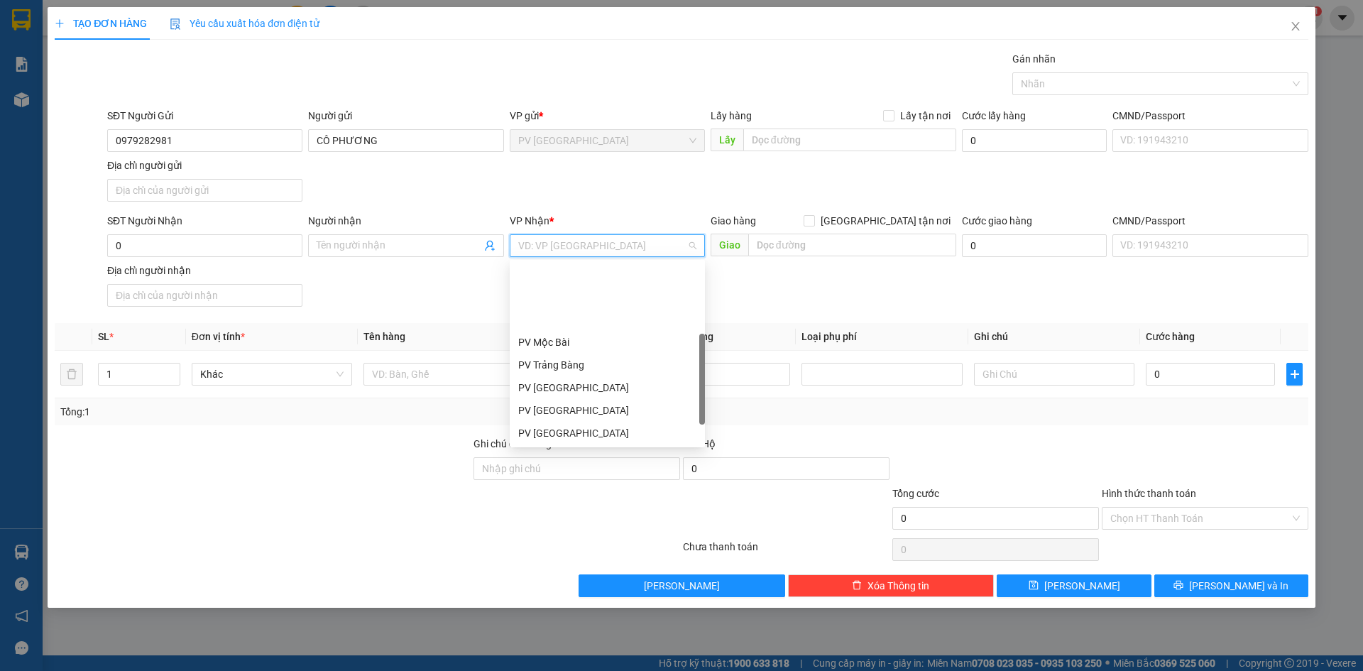
scroll to position [91, 0]
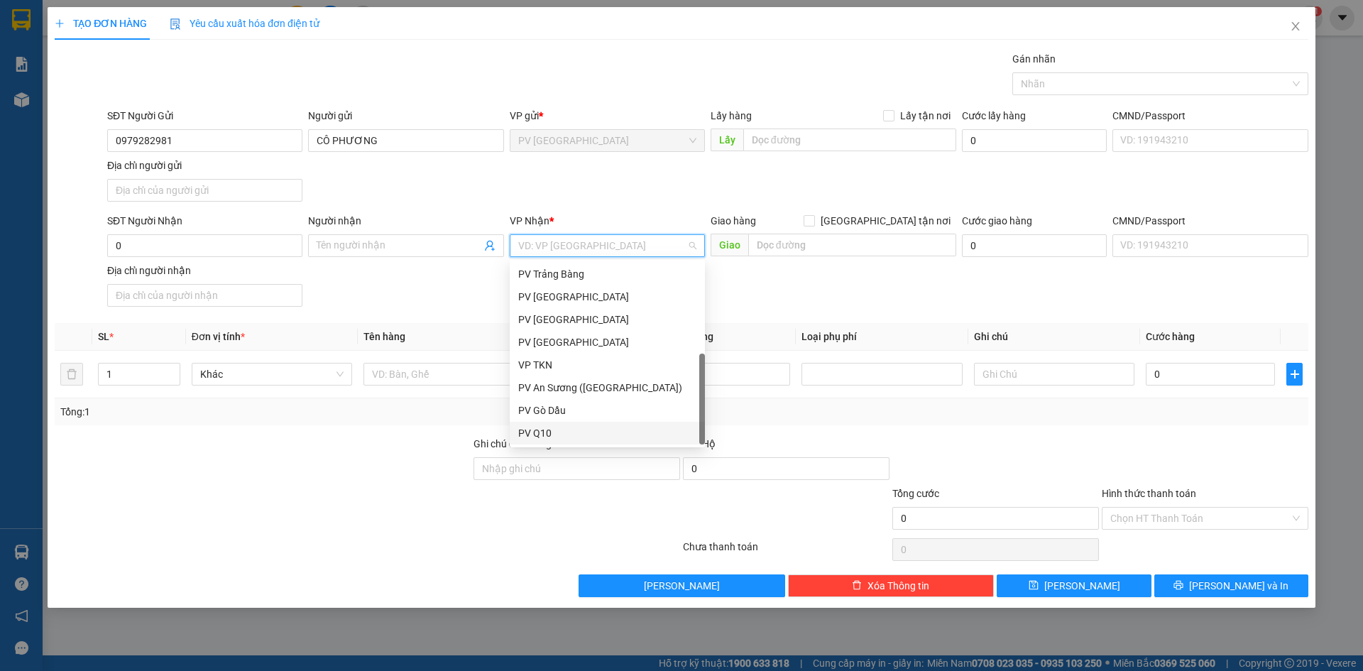
click at [549, 431] on div "PV Q10" at bounding box center [607, 433] width 178 height 16
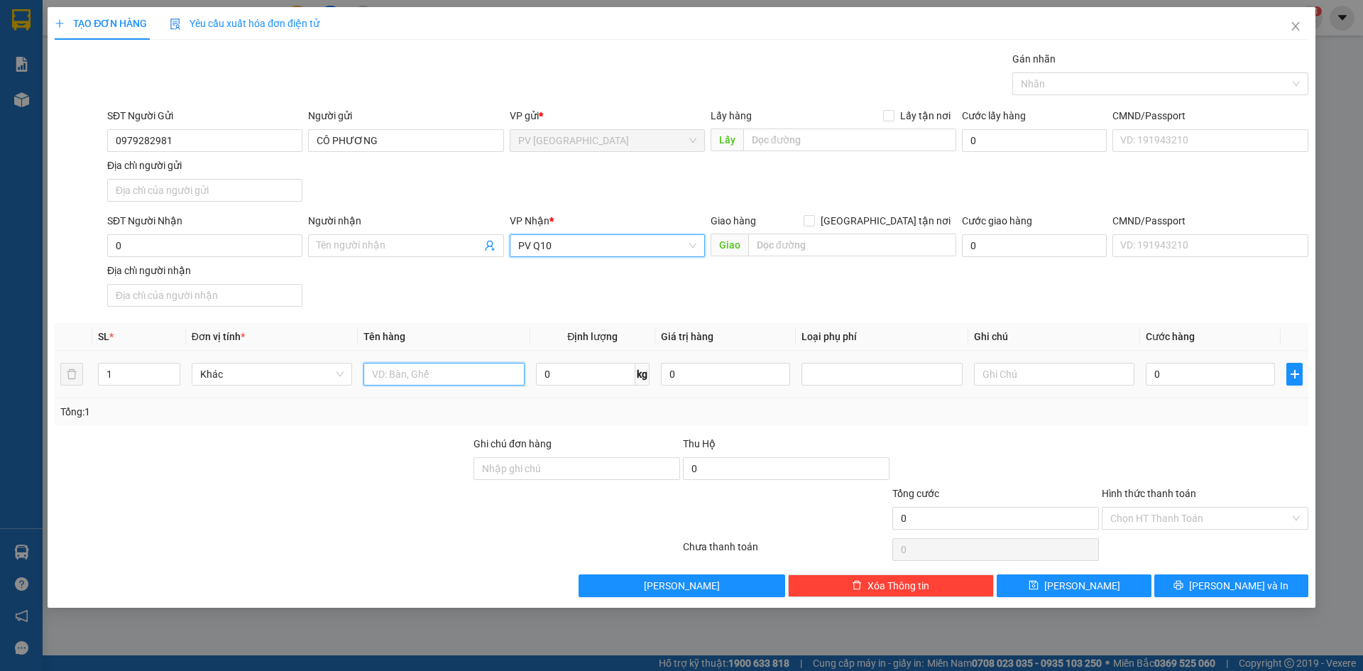
click at [454, 374] on input "text" at bounding box center [444, 374] width 160 height 23
click at [1103, 92] on div at bounding box center [1153, 83] width 275 height 17
type input "BỊCH THỰC PHẨM"
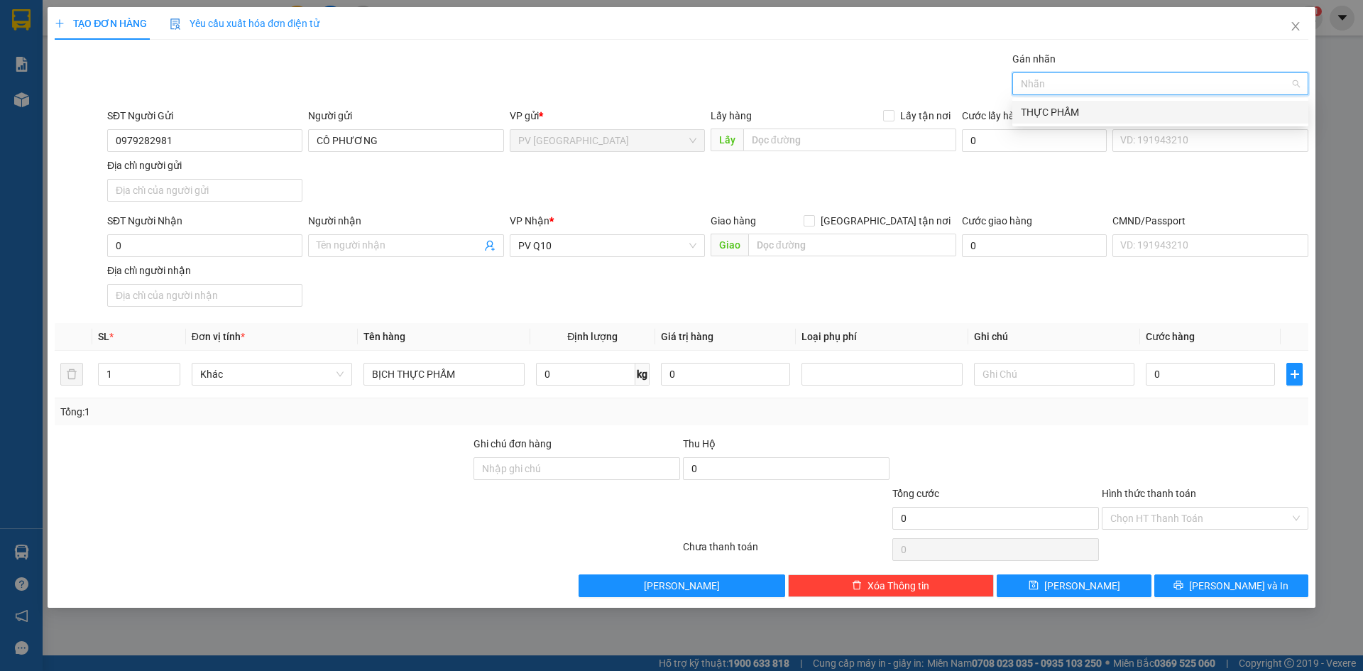
click at [1069, 111] on div "THỰC PHẨM" at bounding box center [1160, 112] width 279 height 16
click at [1081, 305] on div "SĐT Người Nhận 0 Người nhận Tên người nhận VP Nhận * PV Q10 Giao hàng Giao tận …" at bounding box center [707, 262] width 1207 height 99
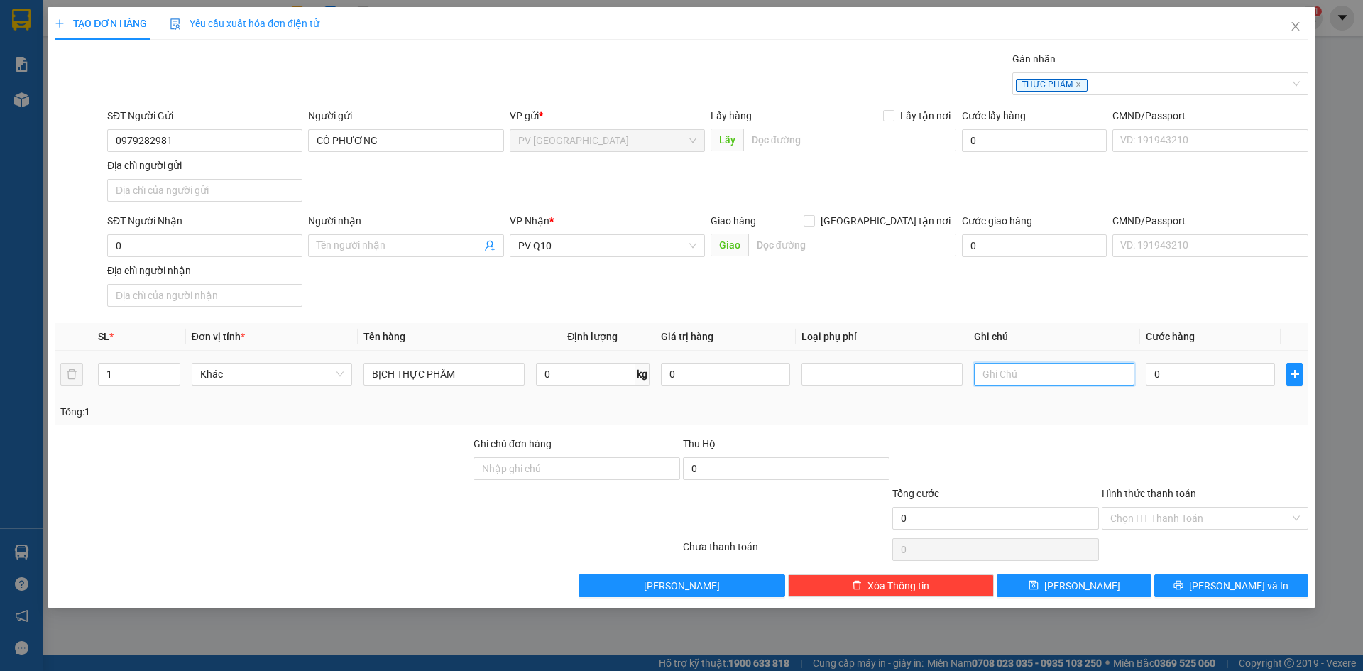
drag, startPoint x: 1045, startPoint y: 380, endPoint x: 1035, endPoint y: 379, distance: 10.0
click at [1045, 379] on input "text" at bounding box center [1054, 374] width 160 height 23
type input "KHÔNG BAO HƯ HỎNG"
click at [1177, 373] on input "0" at bounding box center [1210, 374] width 129 height 23
type input "4"
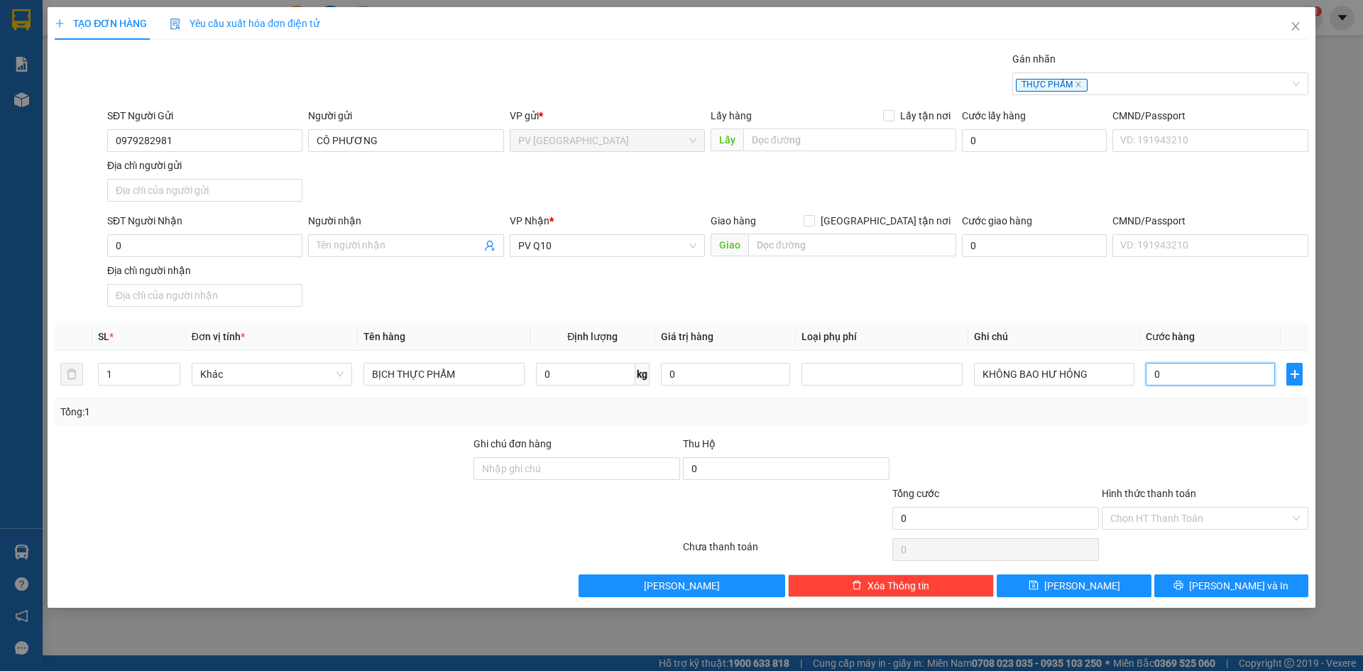
type input "4"
type input "40"
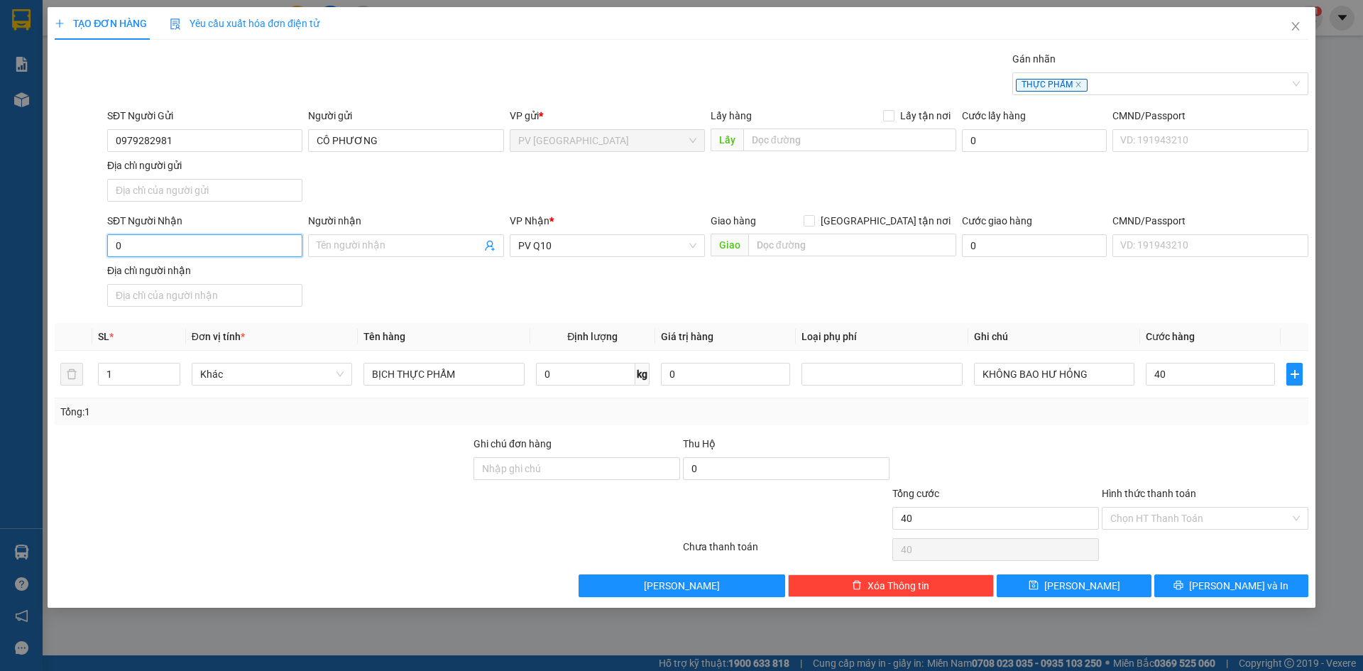
type input "40.000"
click at [195, 251] on input "0" at bounding box center [204, 245] width 195 height 23
click at [217, 135] on input "0979282981" at bounding box center [204, 140] width 195 height 23
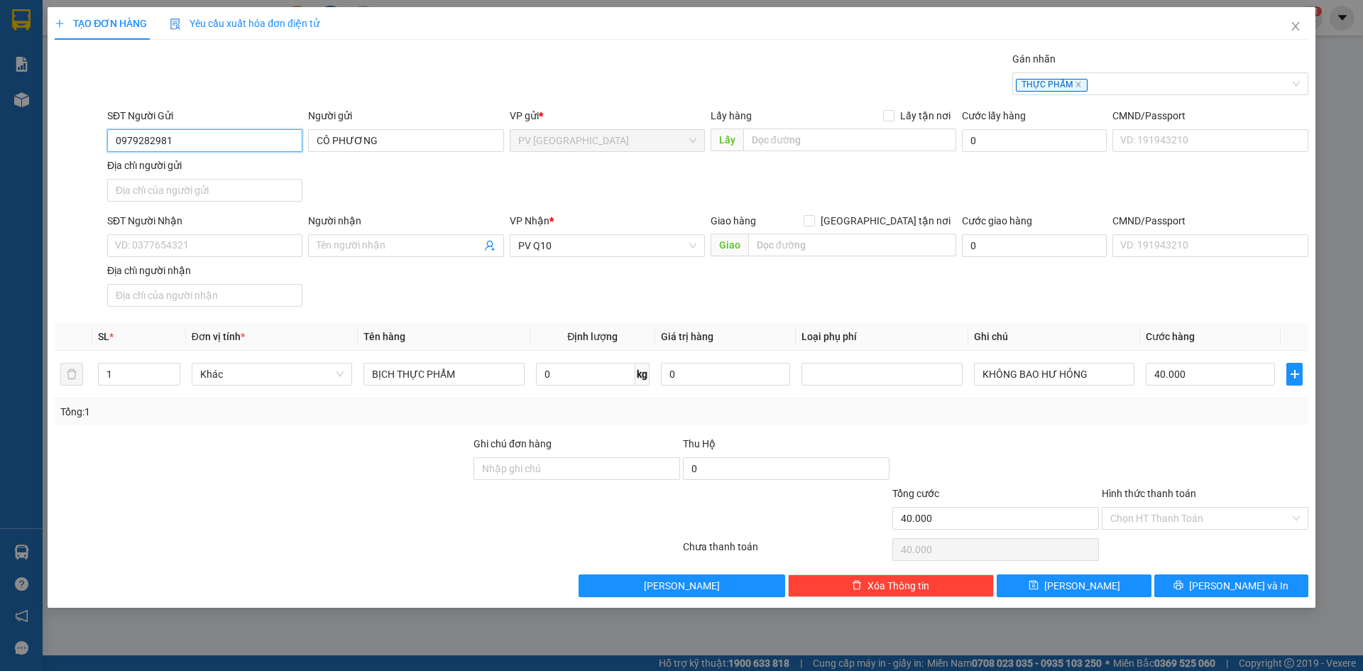
click at [217, 135] on input "0979282981" at bounding box center [204, 140] width 195 height 23
click at [192, 252] on input "SĐT Người Nhận" at bounding box center [204, 245] width 195 height 23
paste input "0979282981"
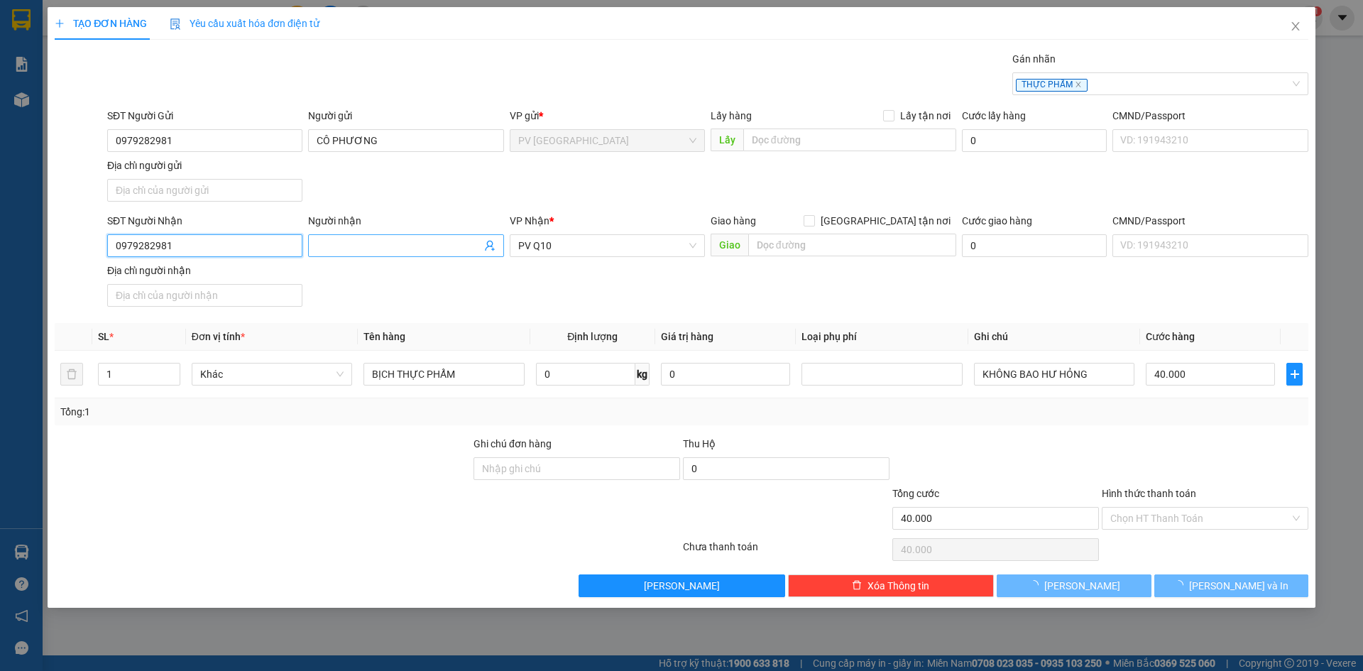
type input "0979282981"
click at [352, 246] on input "Người nhận" at bounding box center [399, 246] width 164 height 16
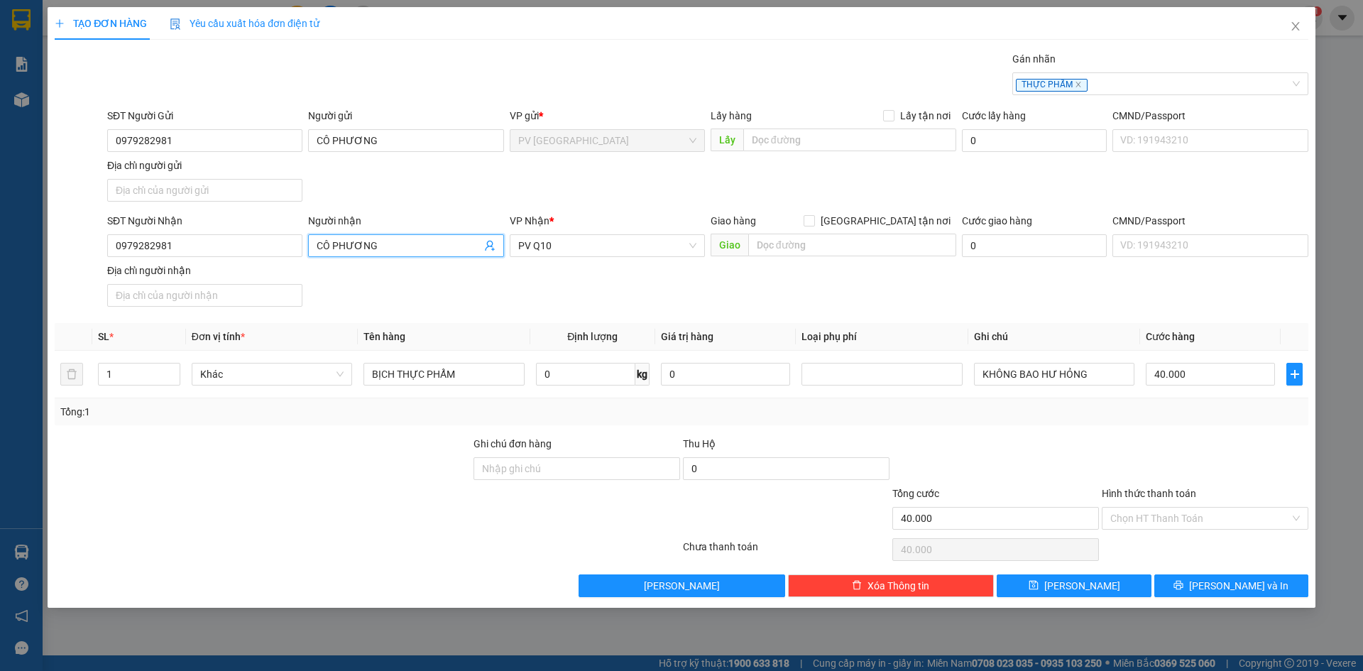
type input "CÔ PHƯƠNG"
click at [682, 285] on div "SĐT Người Nhận 0979282981 Người nhận CÔ PHƯƠNG CÔ PHƯƠNG VP Nhận * PV Q10 Giao …" at bounding box center [707, 262] width 1207 height 99
click at [1175, 514] on input "Hình thức thanh toán" at bounding box center [1201, 518] width 180 height 21
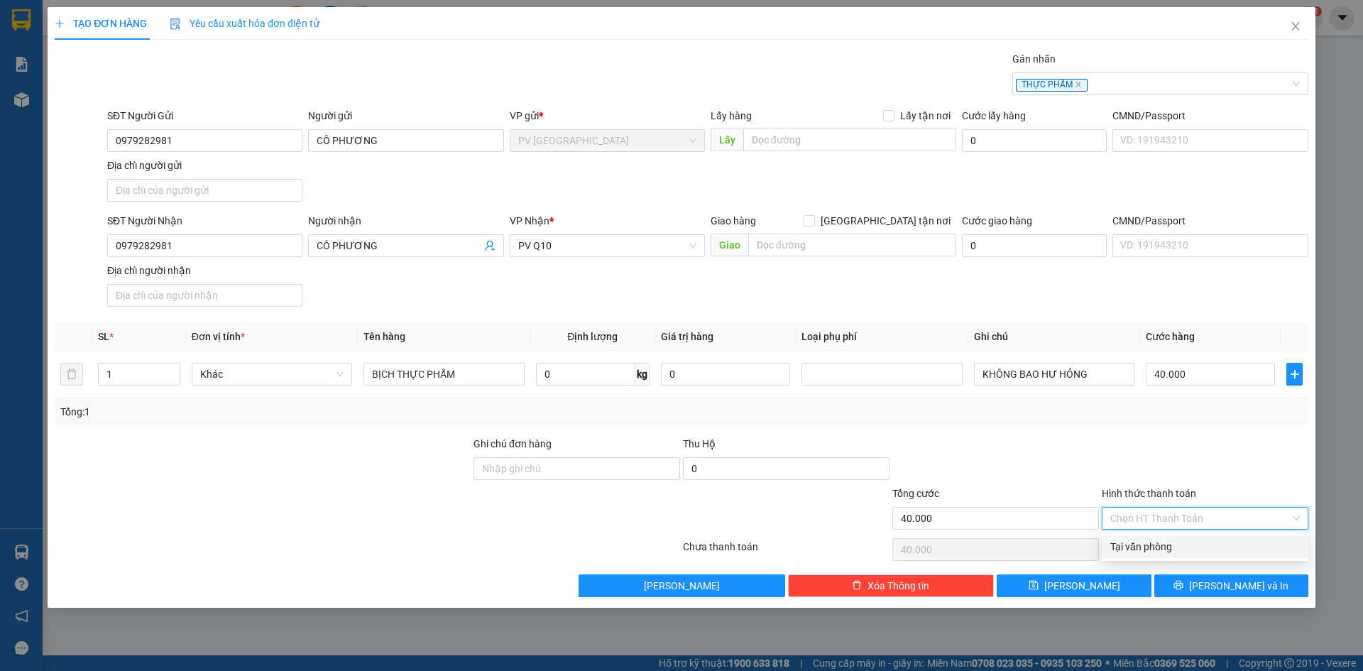
click at [1171, 545] on div "Tại văn phòng" at bounding box center [1206, 547] width 190 height 16
type input "0"
click at [1184, 592] on span "printer" at bounding box center [1179, 585] width 10 height 11
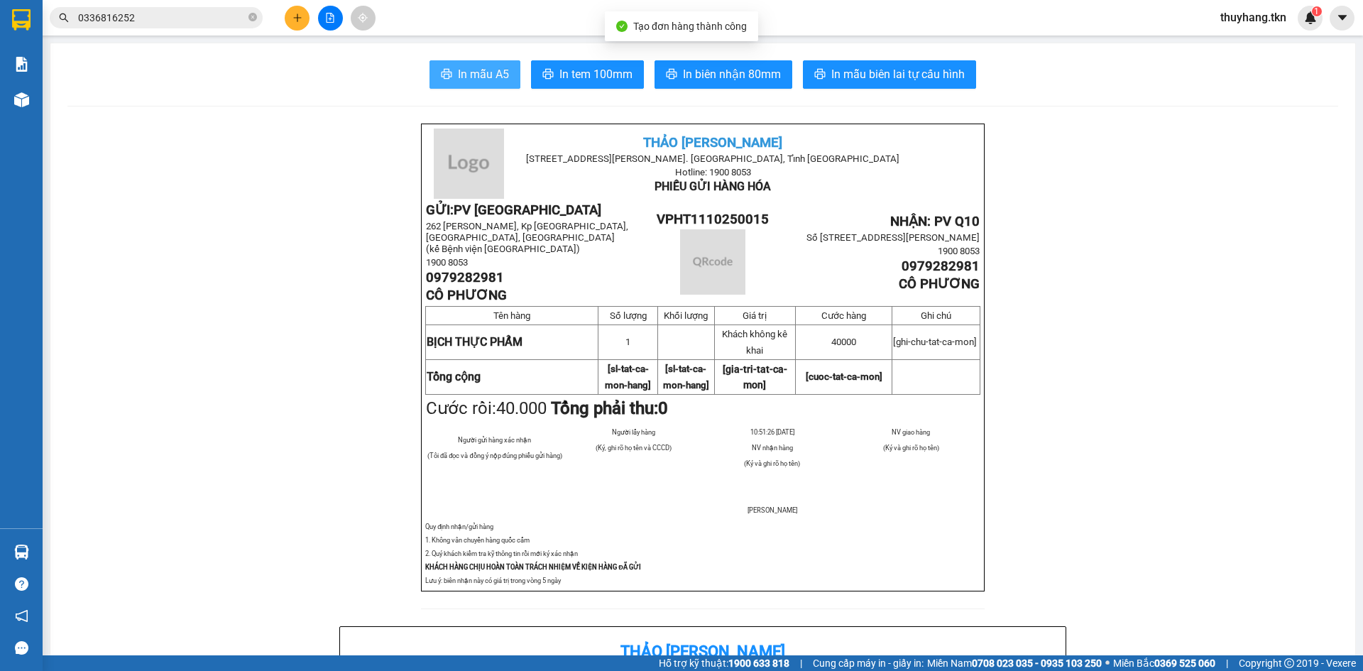
click at [467, 85] on button "In mẫu A5" at bounding box center [475, 74] width 91 height 28
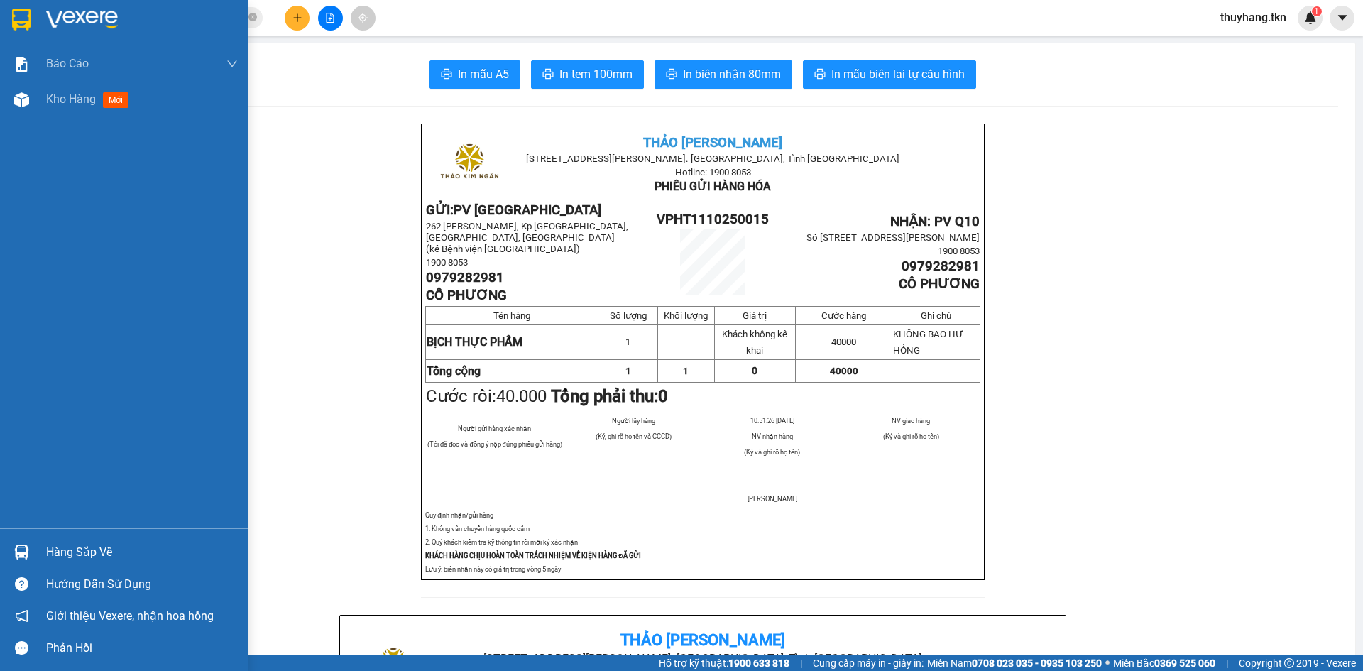
click at [28, 32] on div at bounding box center [124, 23] width 249 height 46
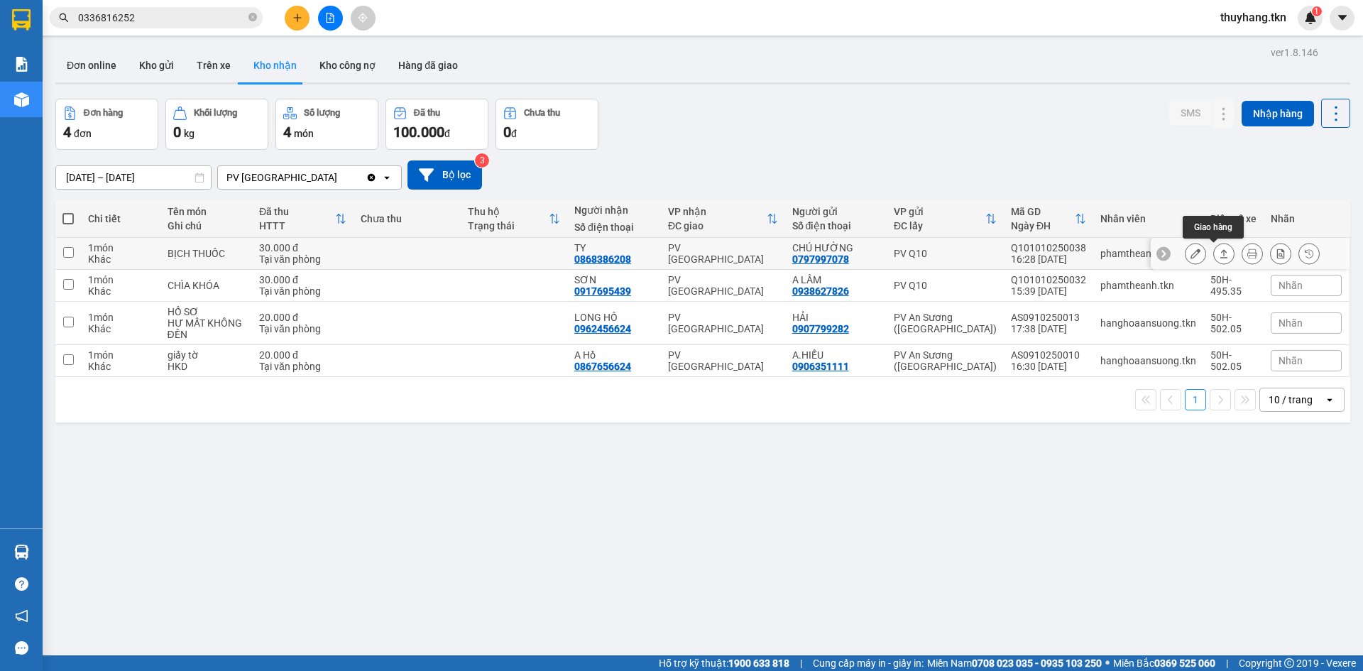
click at [1219, 254] on icon at bounding box center [1224, 254] width 10 height 10
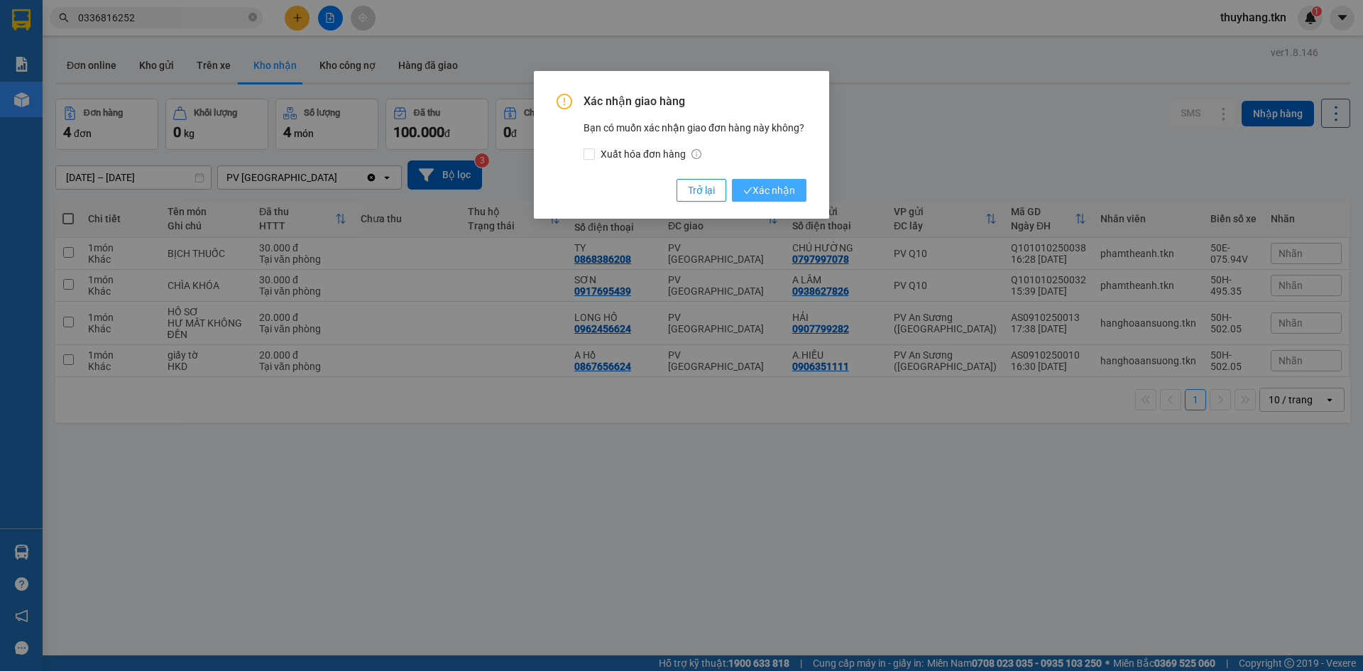
click at [754, 193] on span "Xác nhận" at bounding box center [770, 191] width 52 height 16
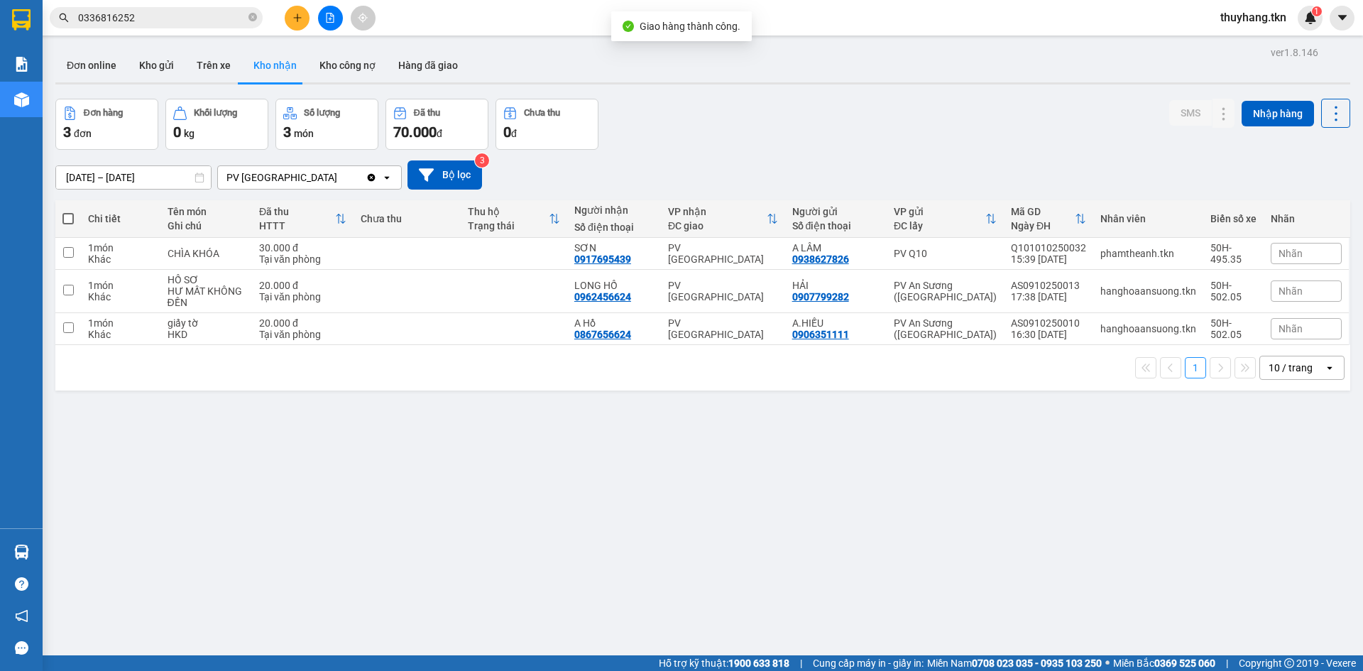
click at [602, 450] on div "ver 1.8.146 Đơn online Kho gửi Trên xe Kho nhận Kho công nợ Hàng đã giao Đơn hà…" at bounding box center [703, 378] width 1307 height 671
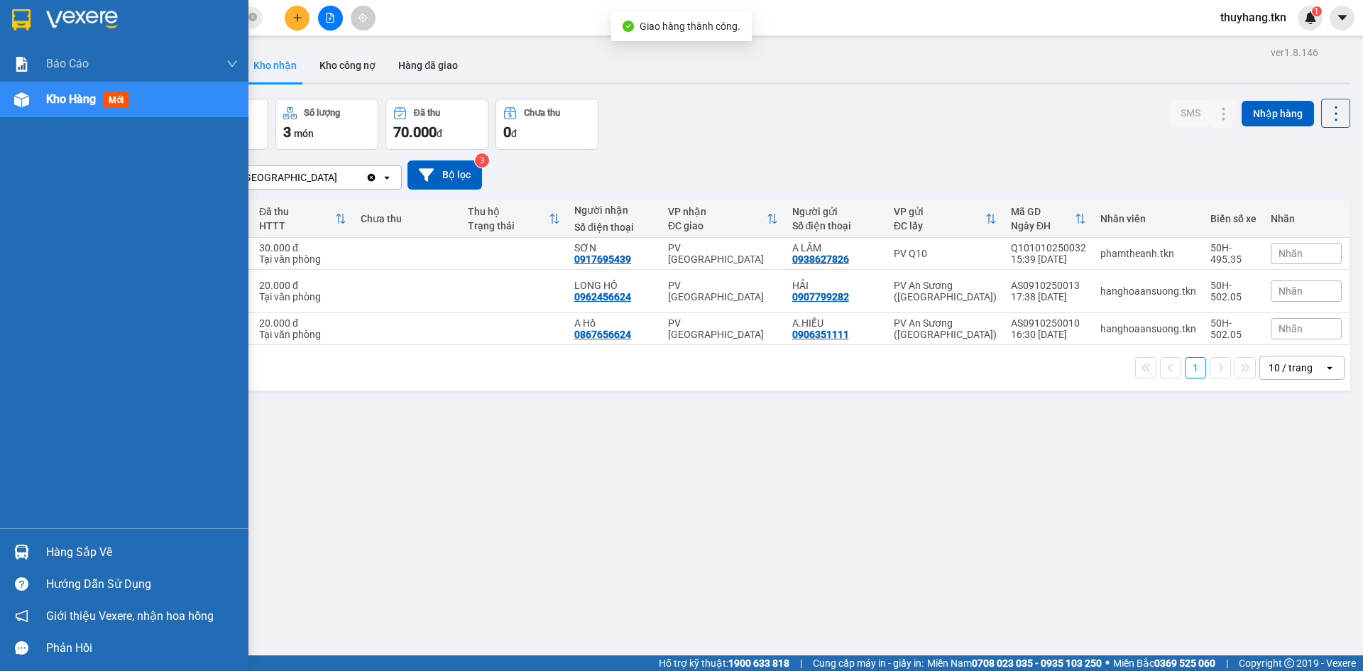
click at [89, 552] on div "Hàng sắp về" at bounding box center [142, 552] width 192 height 21
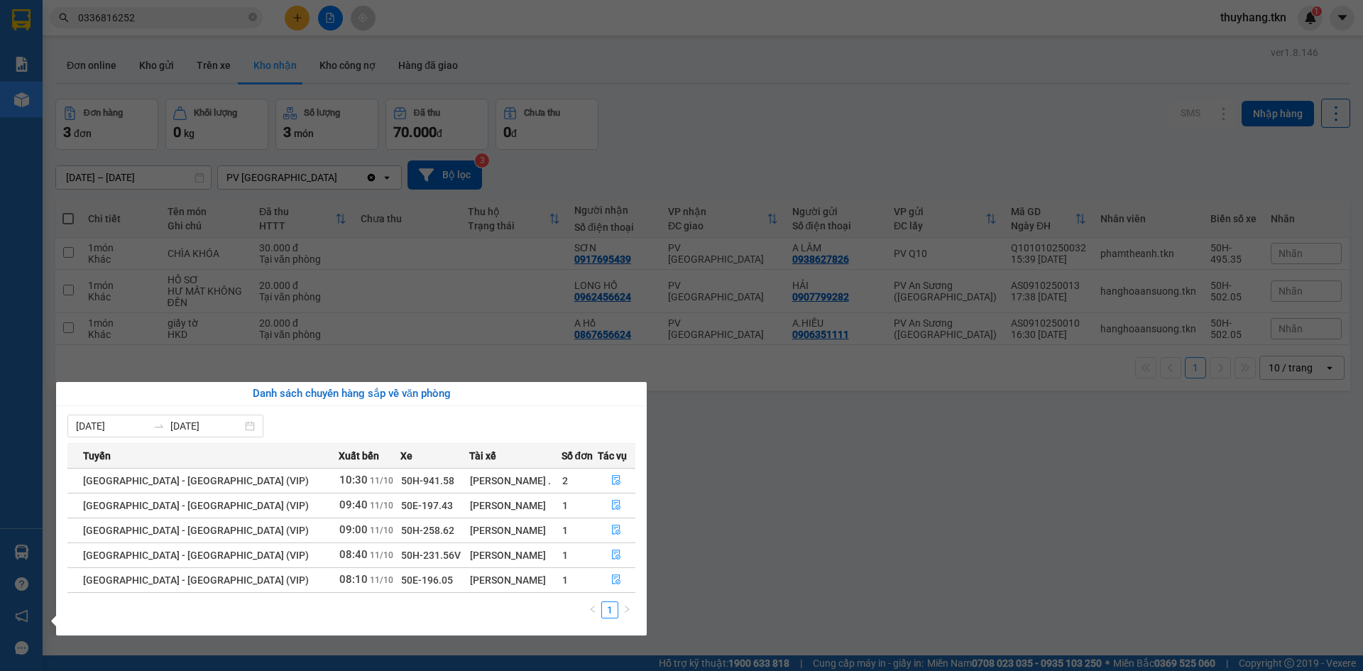
click at [899, 545] on section "Kết quả tìm kiếm ( 1 ) Bộ lọc Mã ĐH Trạng thái Món hàng Thu hộ Tổng cước Chưa c…" at bounding box center [681, 335] width 1363 height 671
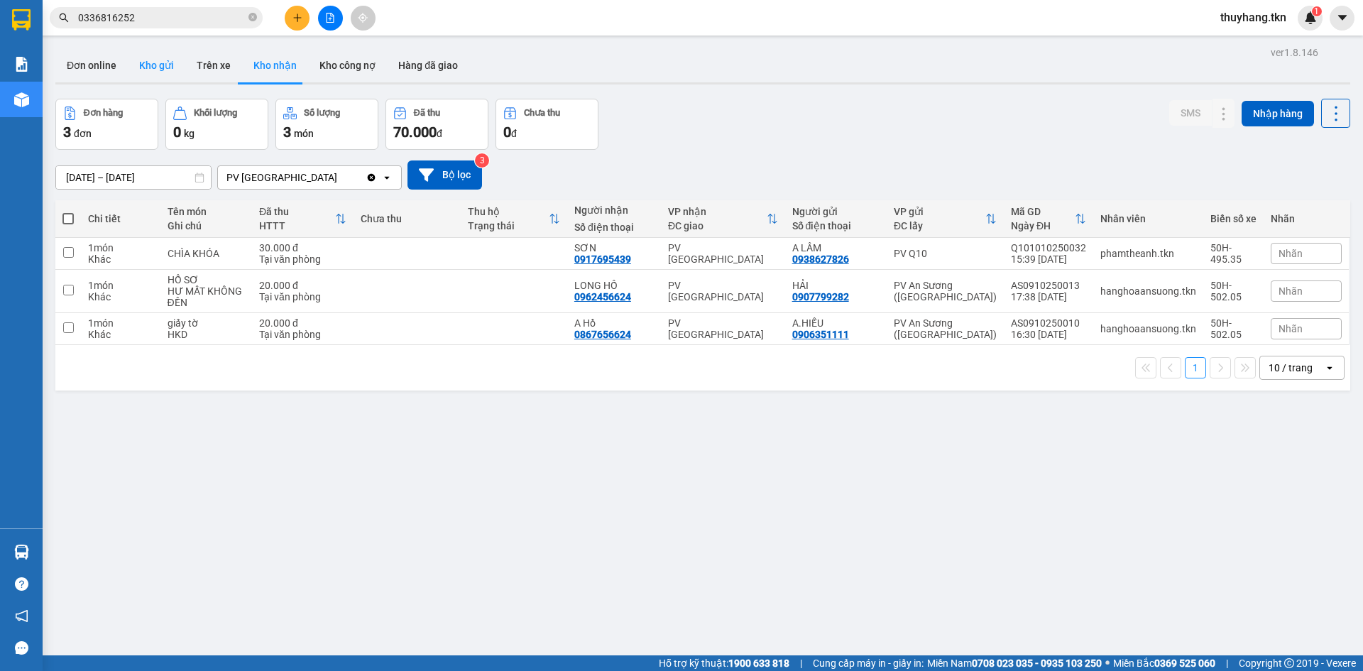
click at [153, 58] on button "Kho gửi" at bounding box center [157, 65] width 58 height 34
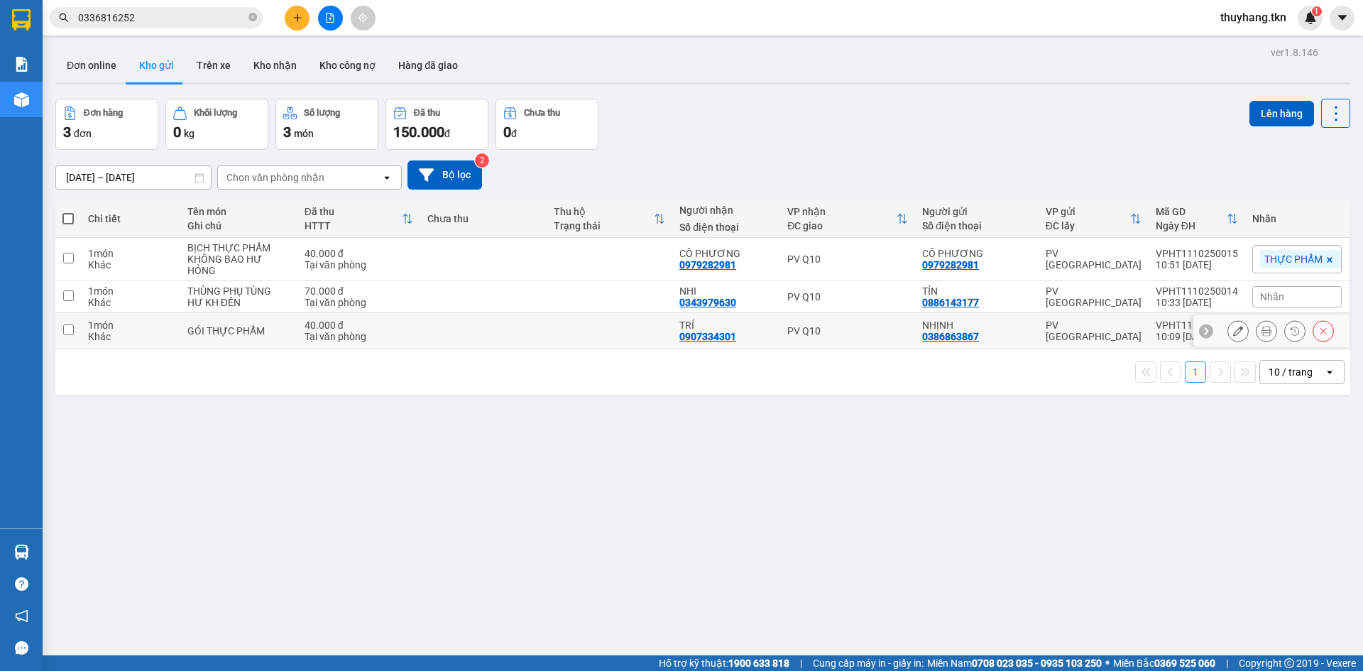
click at [572, 335] on td at bounding box center [610, 331] width 126 height 36
checkbox input "true"
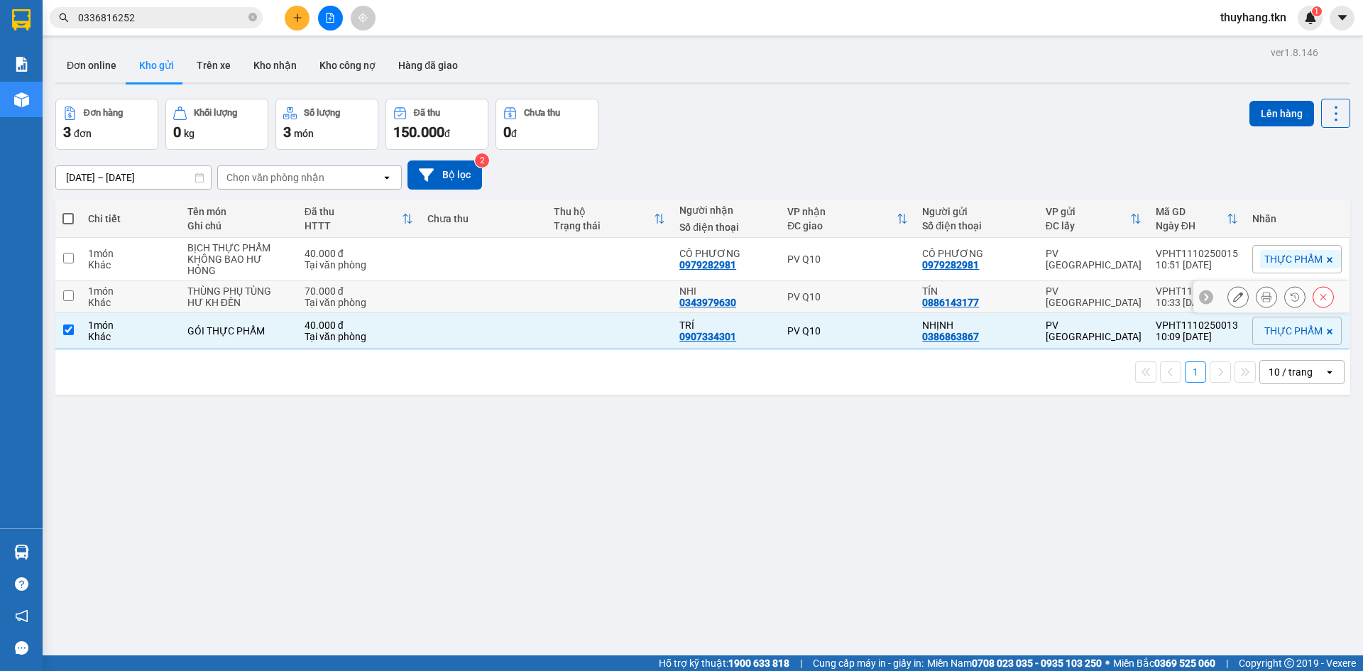
click at [577, 300] on td at bounding box center [610, 297] width 126 height 32
checkbox input "true"
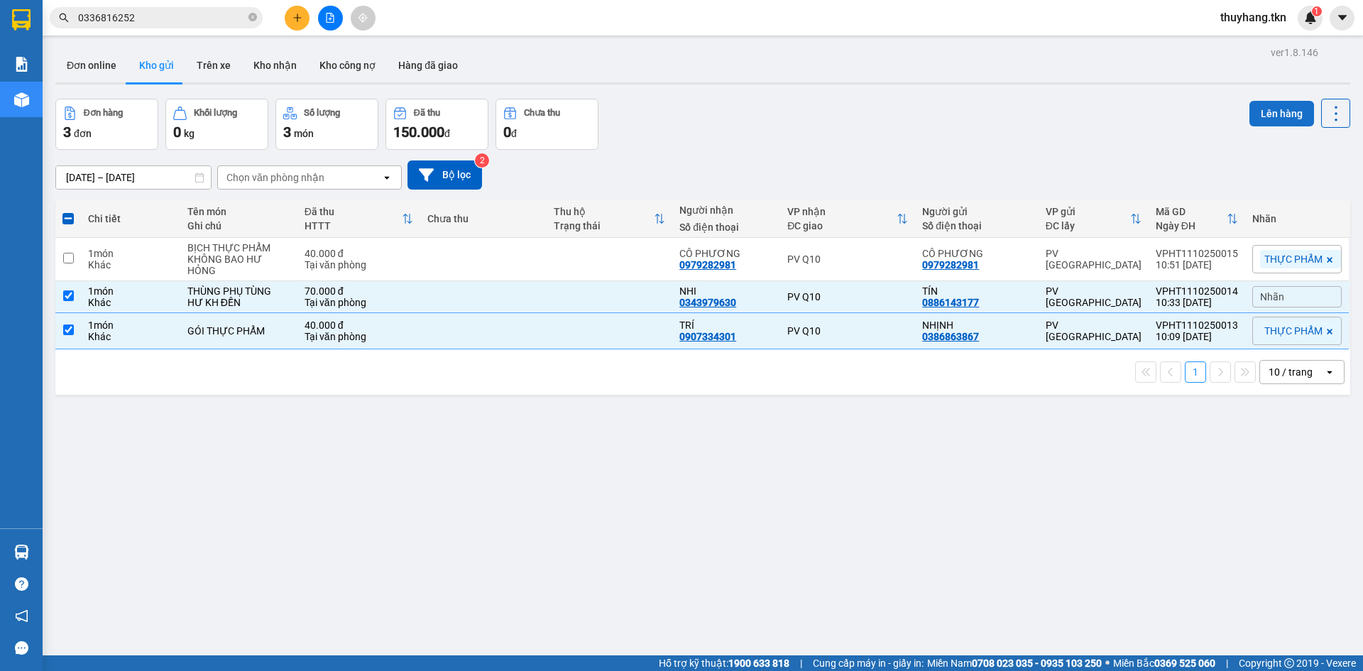
click at [1250, 117] on button "Lên hàng" at bounding box center [1282, 114] width 65 height 26
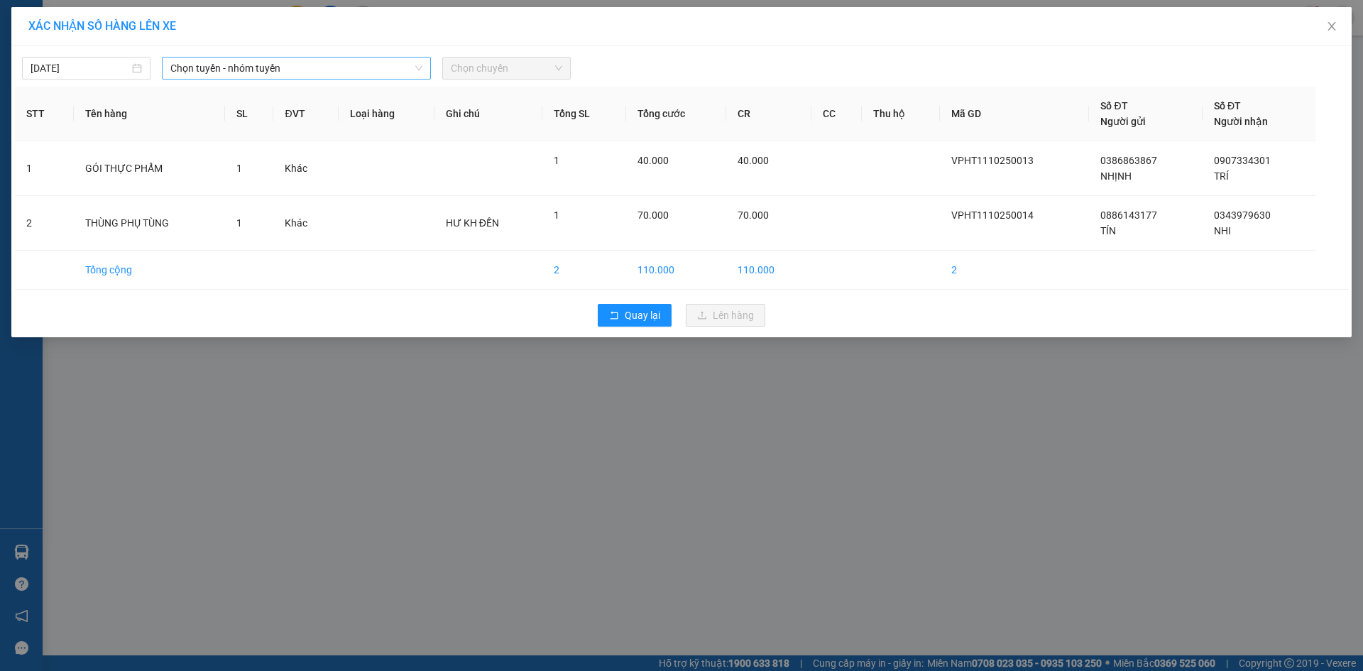
click at [310, 69] on span "Chọn tuyến - nhóm tuyến" at bounding box center [296, 68] width 252 height 21
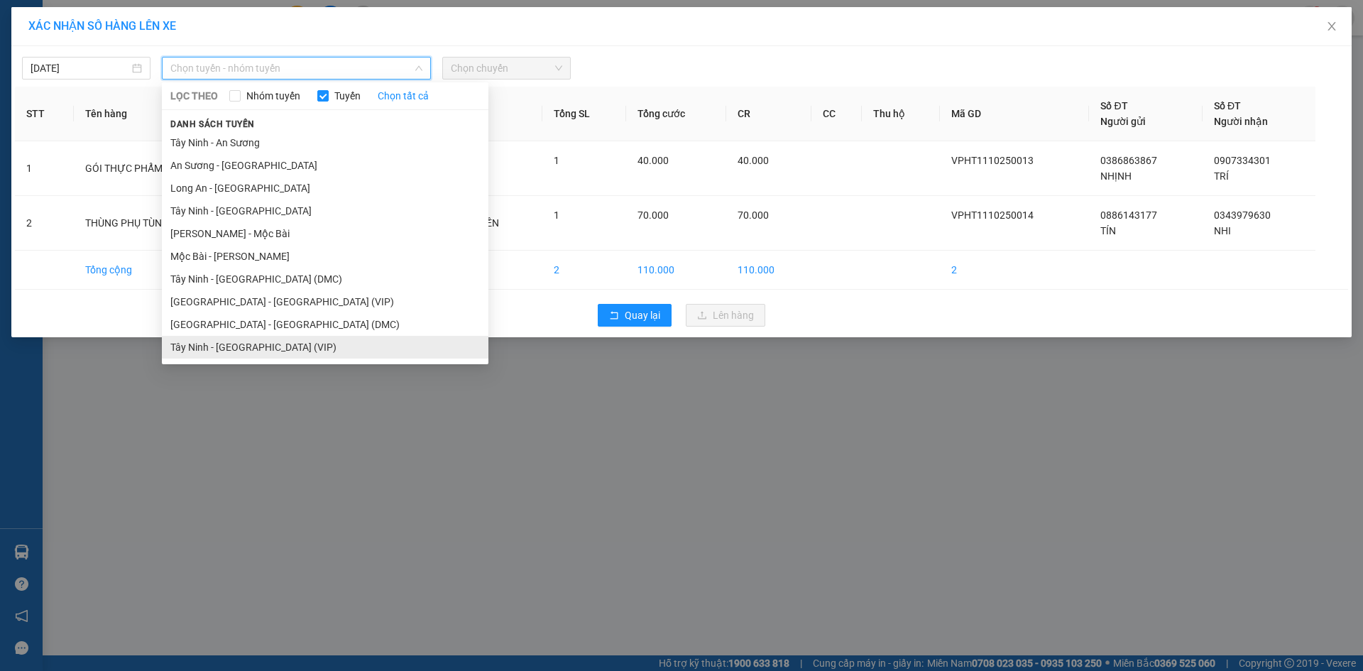
click at [344, 347] on li "Tây Ninh - [GEOGRAPHIC_DATA] (VIP)" at bounding box center [325, 347] width 327 height 23
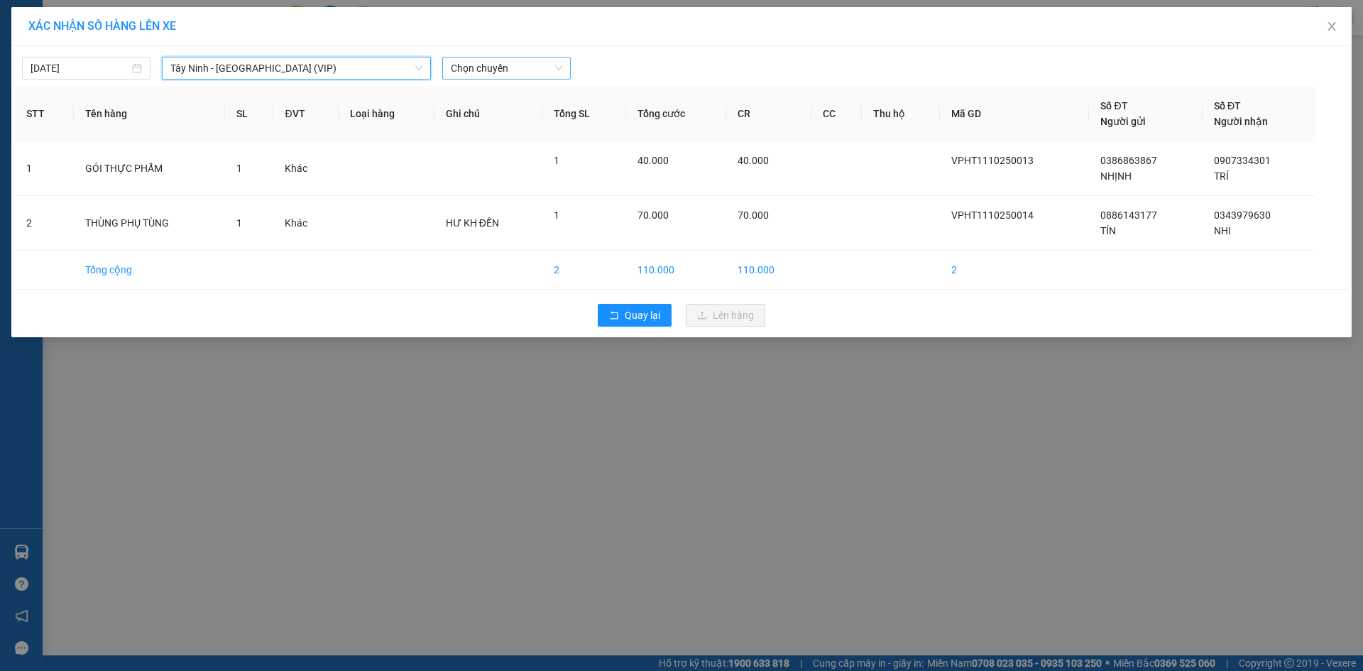
click at [516, 72] on span "Chọn chuyến" at bounding box center [506, 68] width 111 height 21
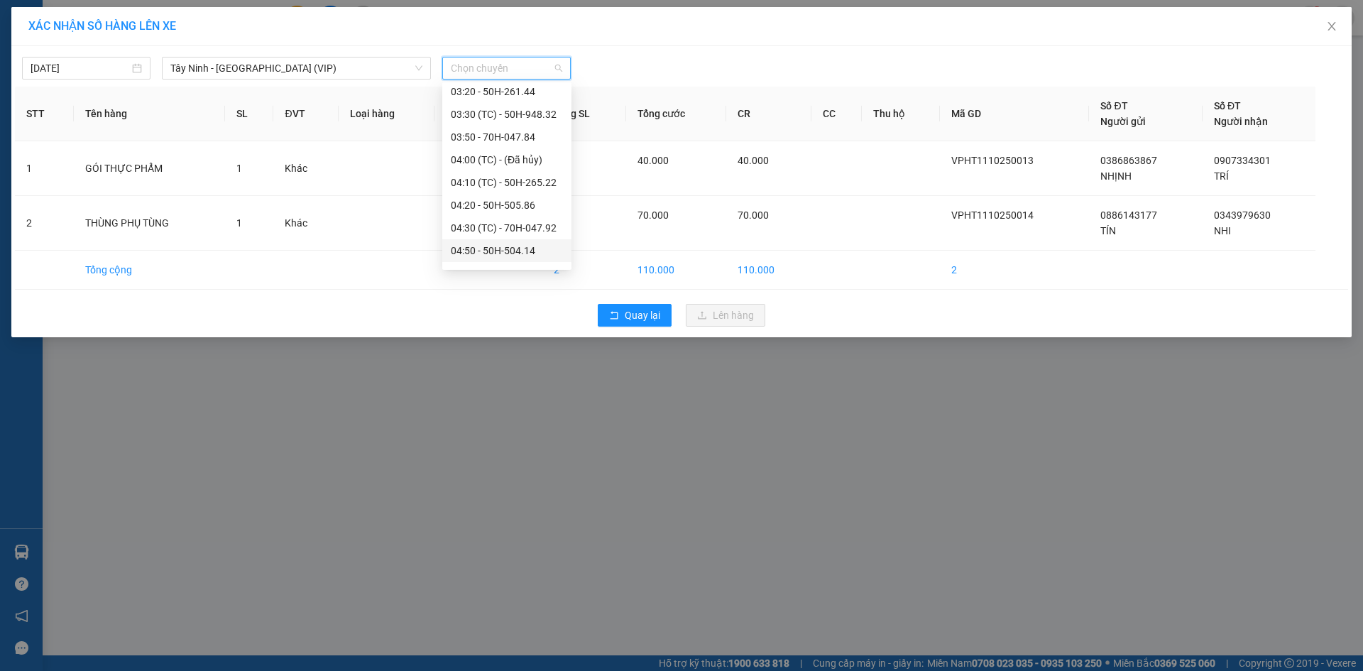
scroll to position [213, 0]
click at [497, 62] on span "Chọn chuyến" at bounding box center [506, 68] width 111 height 21
type input "4784"
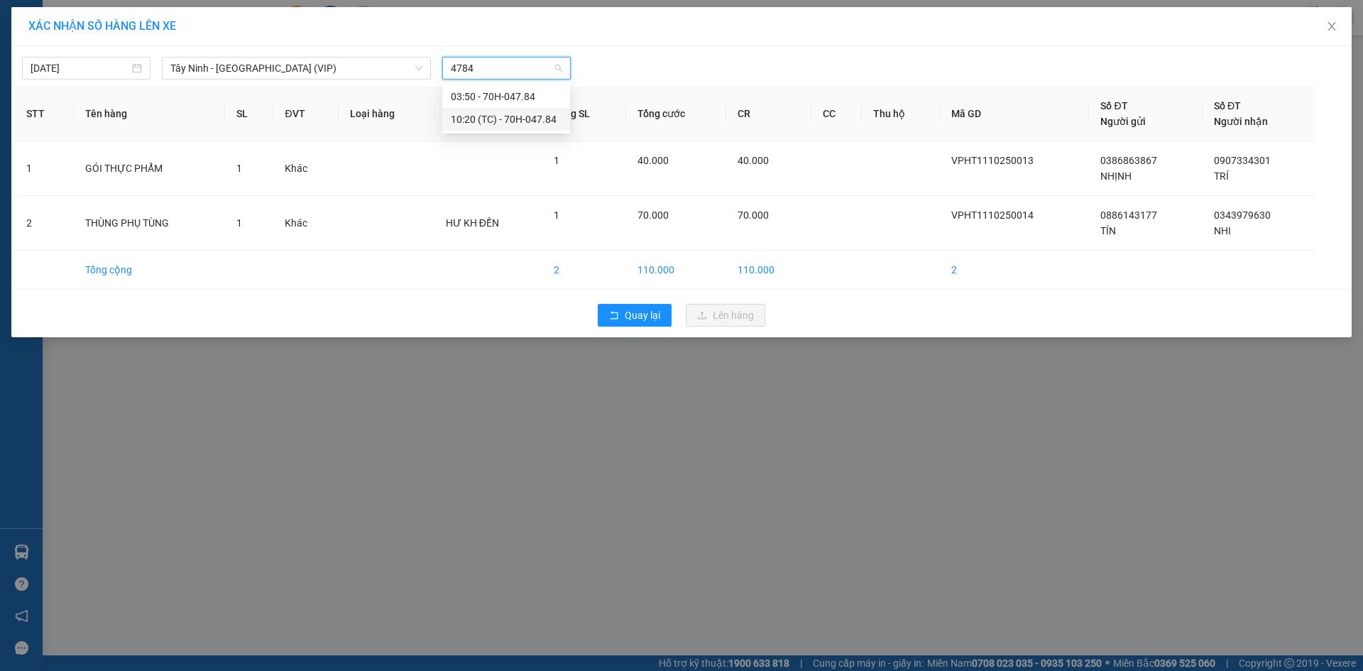
click at [498, 111] on div "10:20 (TC) - 70H-047.84" at bounding box center [506, 119] width 128 height 23
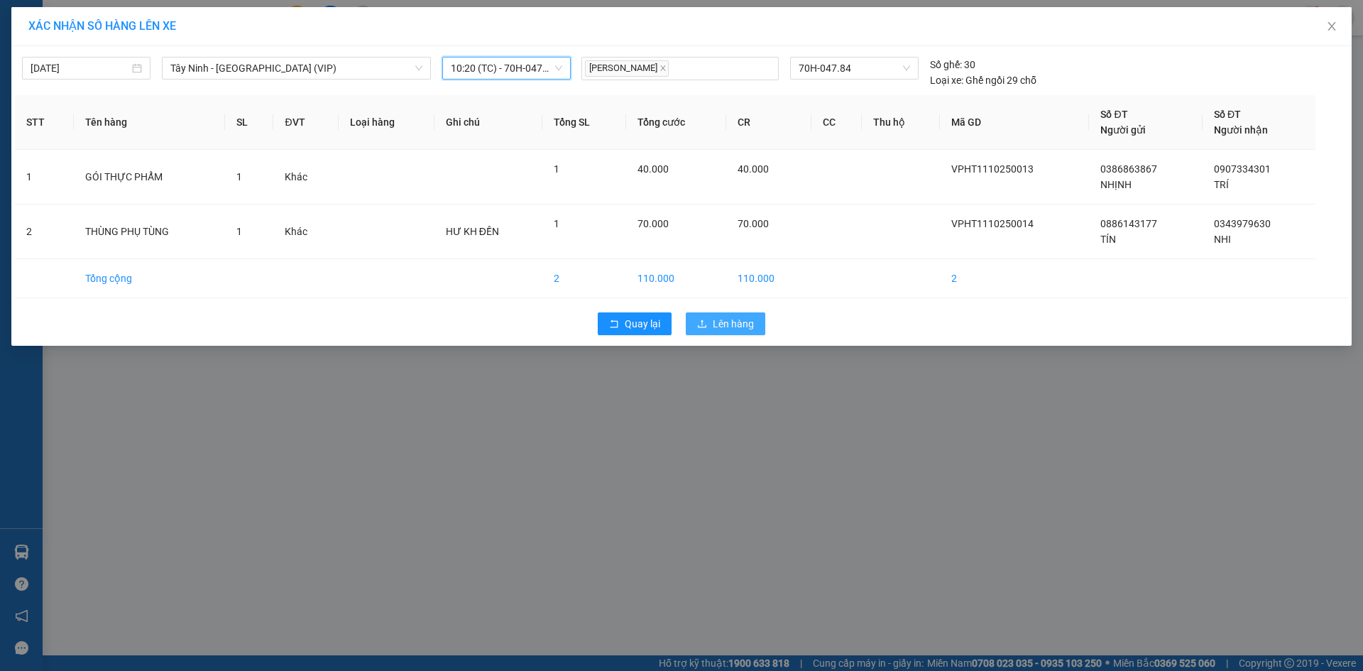
click at [758, 327] on button "Lên hàng" at bounding box center [726, 323] width 80 height 23
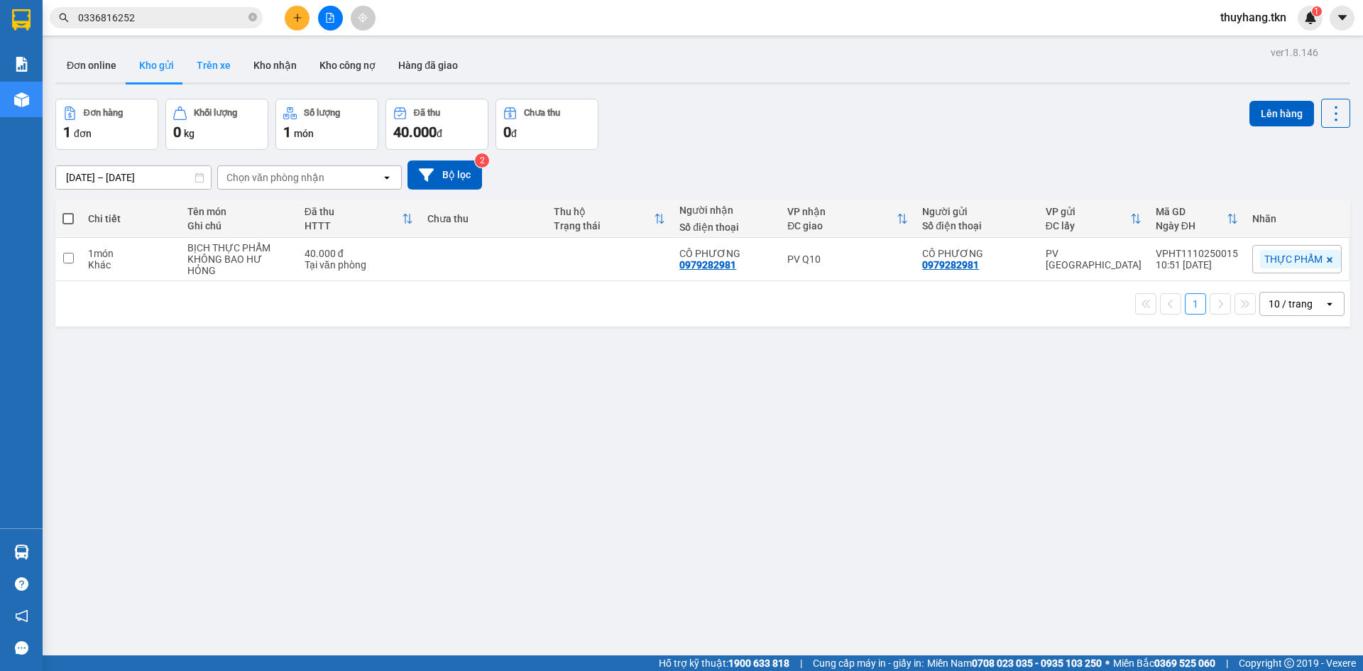
click at [219, 59] on button "Trên xe" at bounding box center [213, 65] width 57 height 34
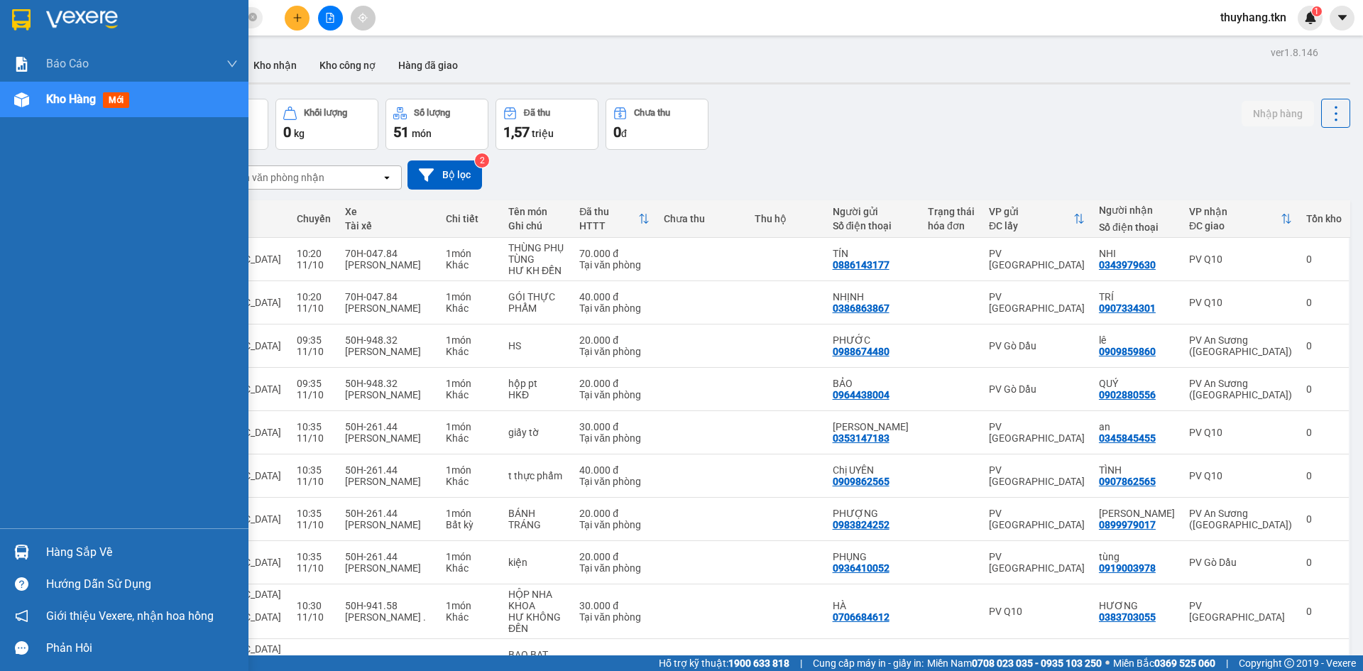
click at [23, 548] on img at bounding box center [21, 552] width 15 height 15
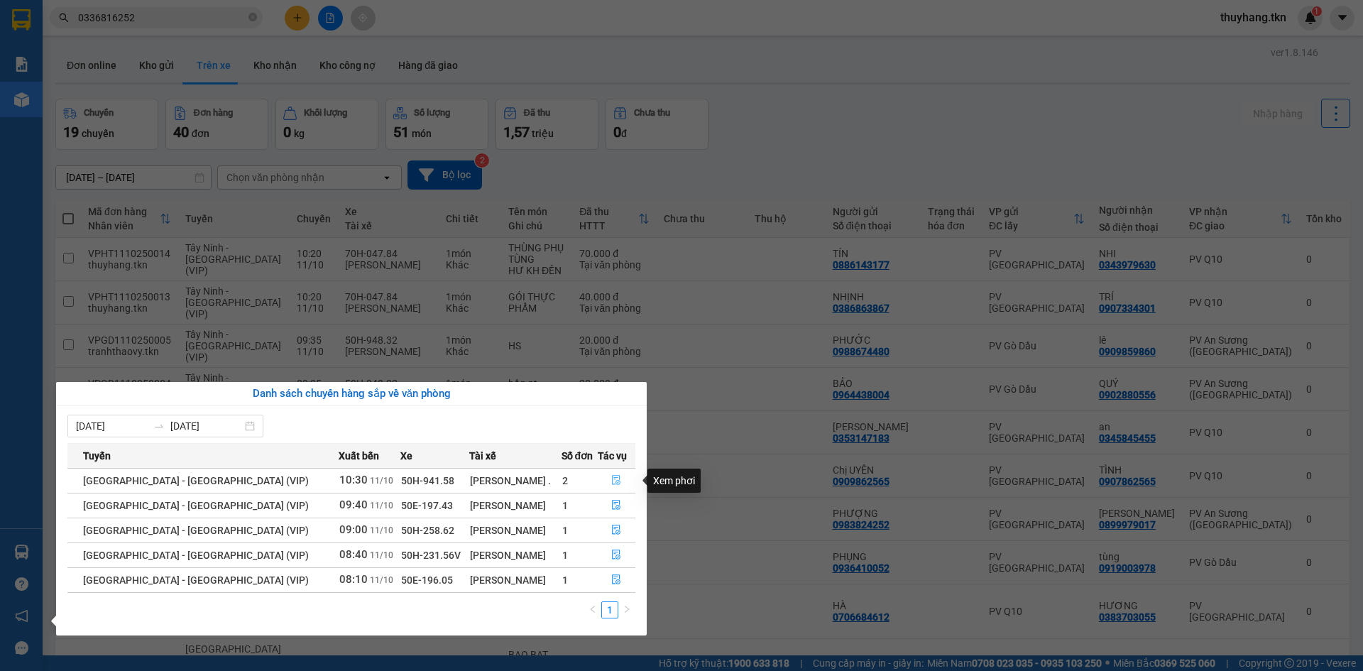
click at [614, 481] on icon "file-done" at bounding box center [616, 480] width 10 height 10
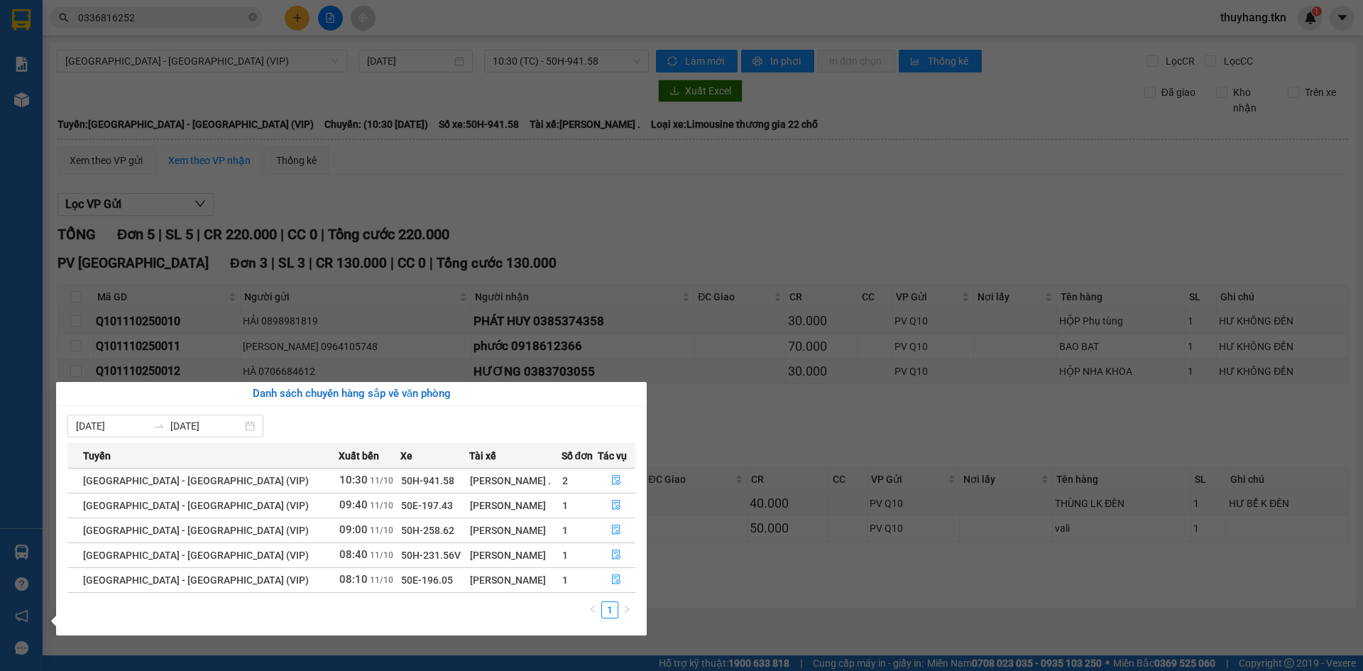
click at [9, 17] on div "Báo cáo Mẫu 1: Báo cáo dòng tiền theo nhân viên Mẫu 2: Thống kê đơn hàng theo n…" at bounding box center [21, 335] width 43 height 671
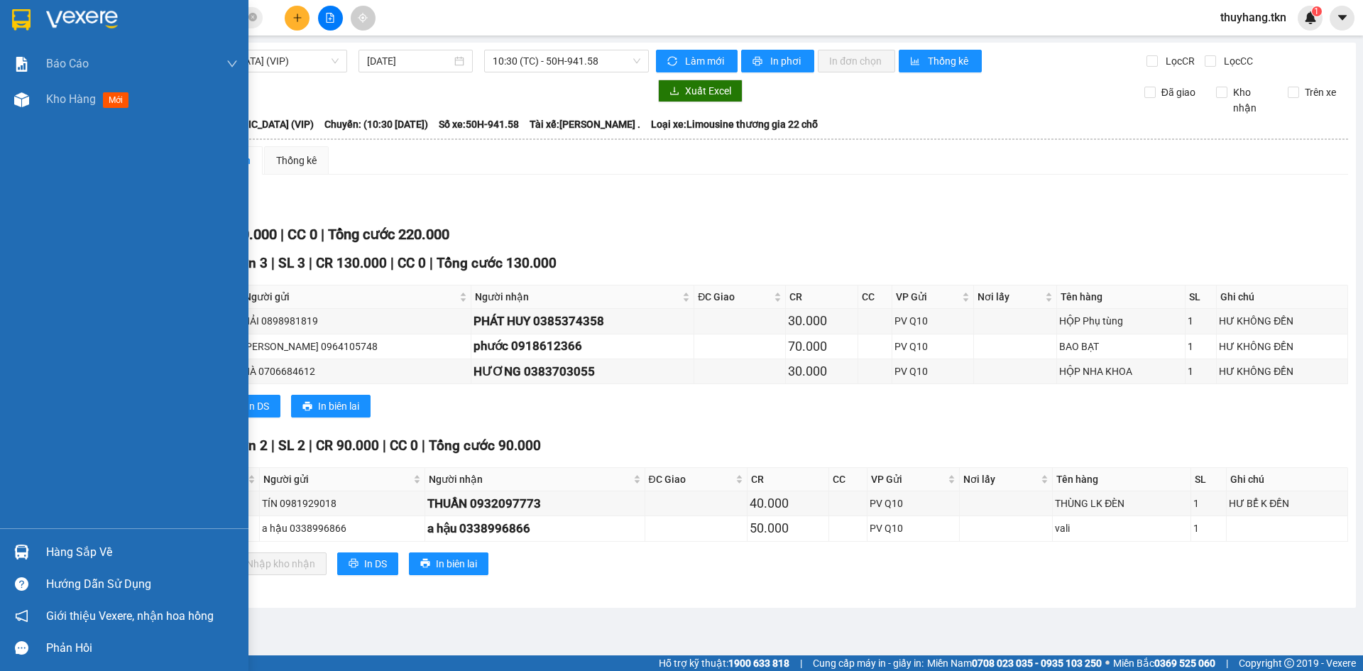
click at [20, 17] on img at bounding box center [21, 19] width 18 height 21
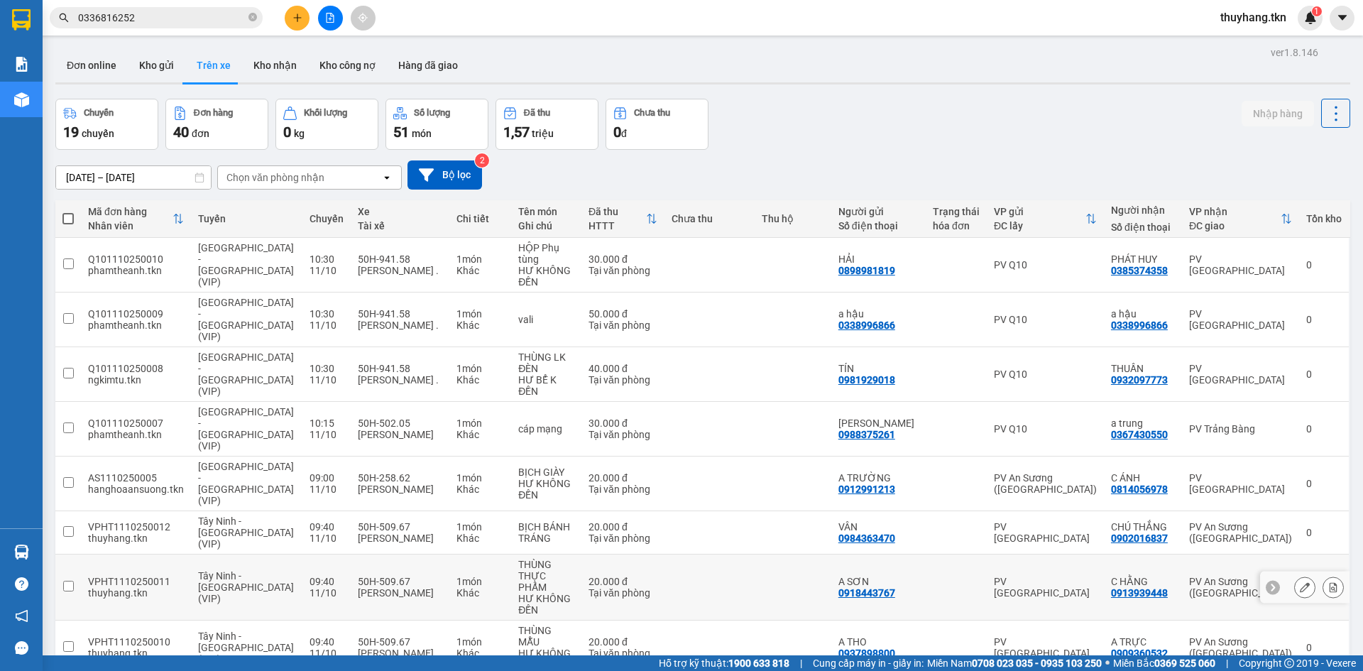
scroll to position [65, 0]
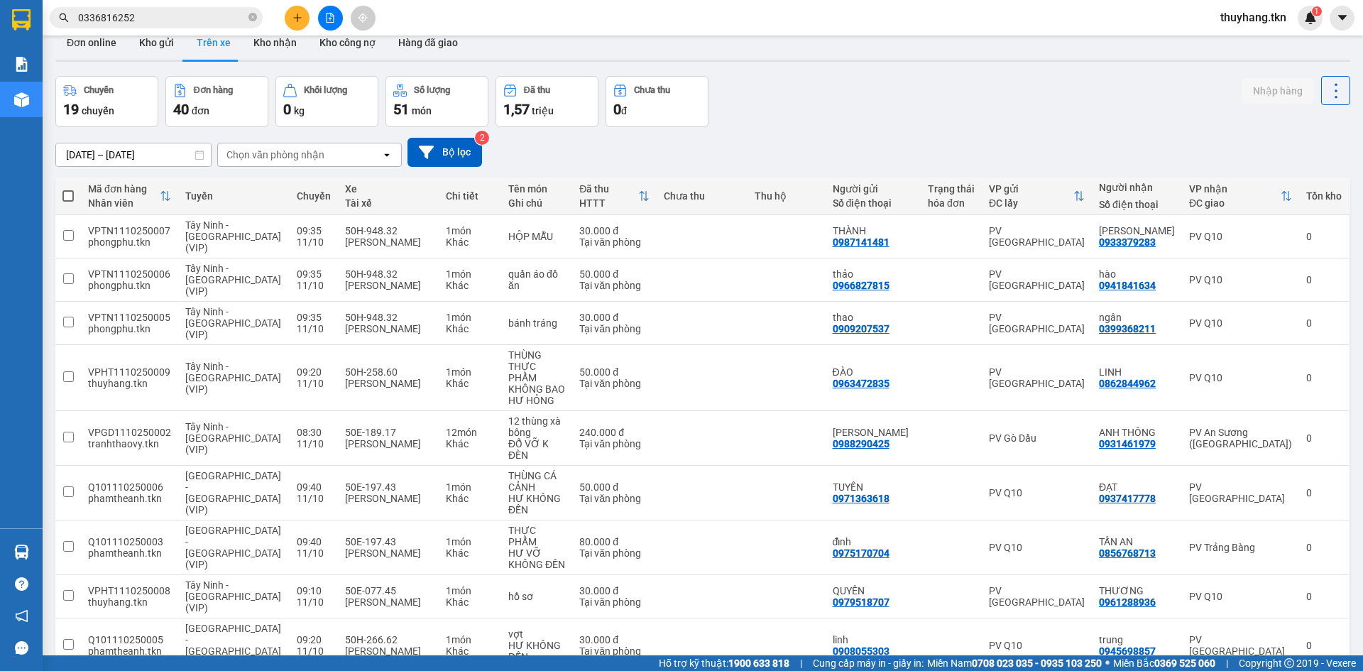
scroll to position [0, 0]
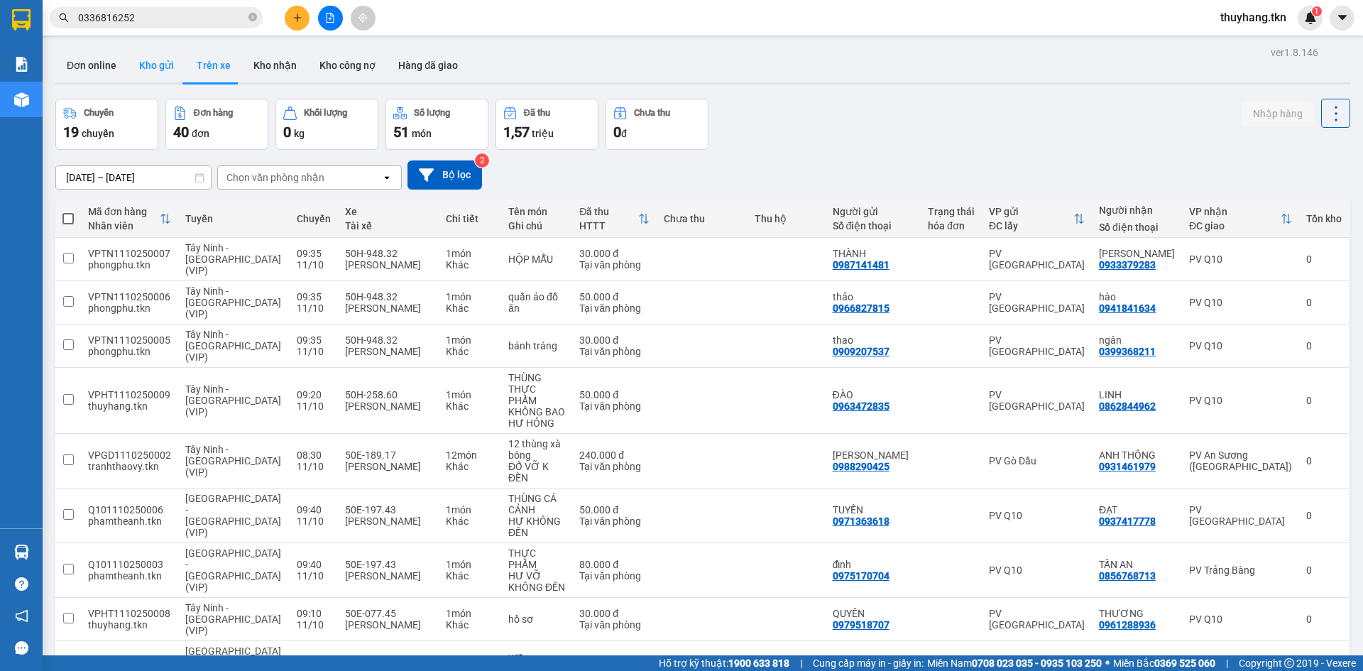
click at [172, 72] on button "Kho gửi" at bounding box center [157, 65] width 58 height 34
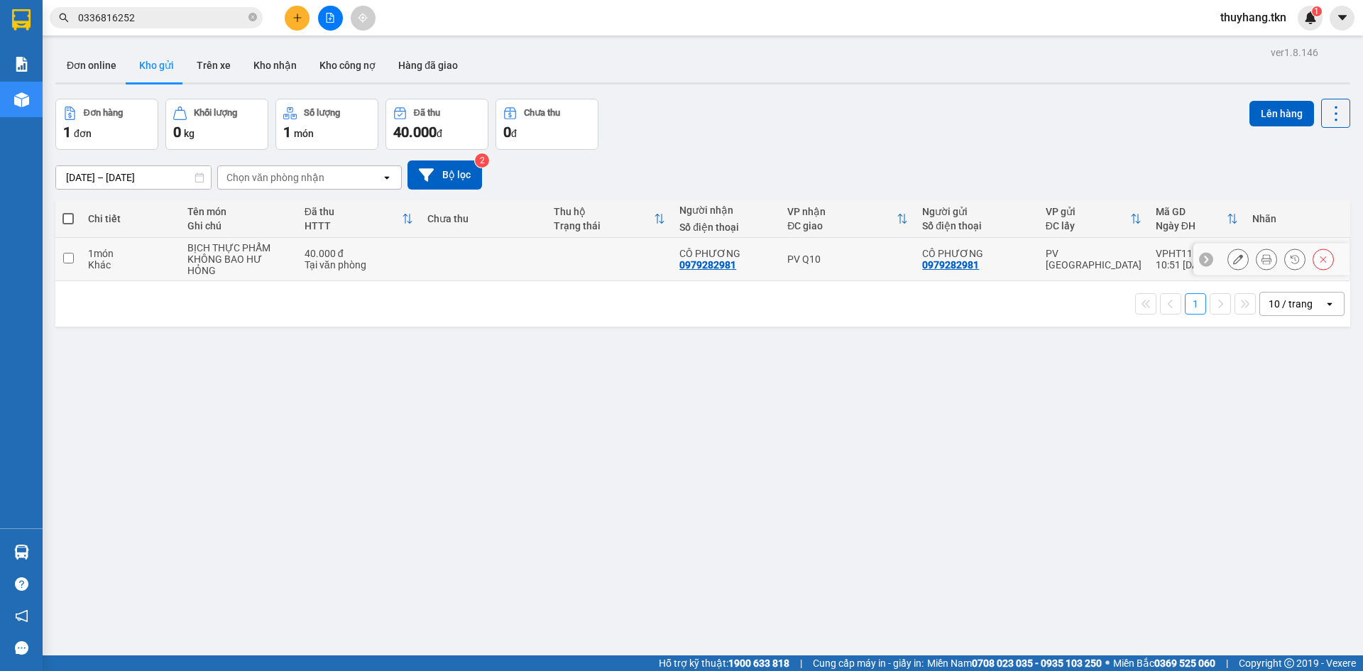
click at [564, 263] on td at bounding box center [610, 259] width 126 height 43
checkbox input "true"
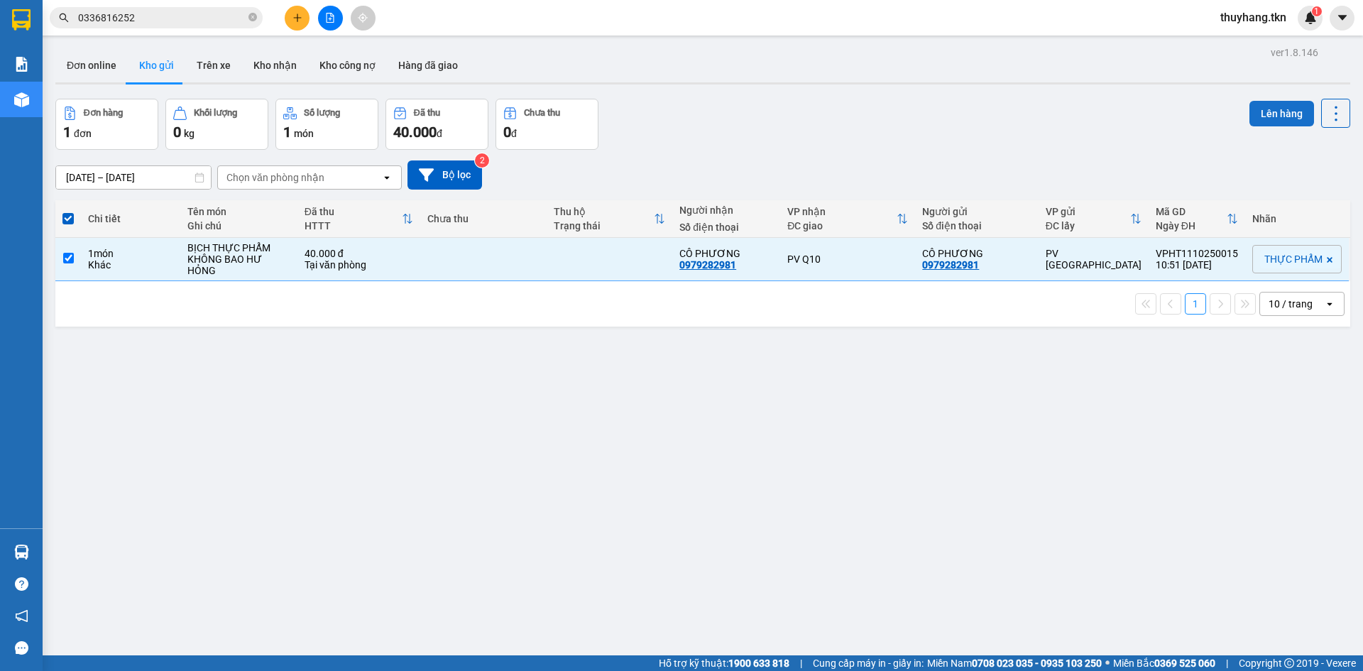
click at [1253, 116] on button "Lên hàng" at bounding box center [1282, 114] width 65 height 26
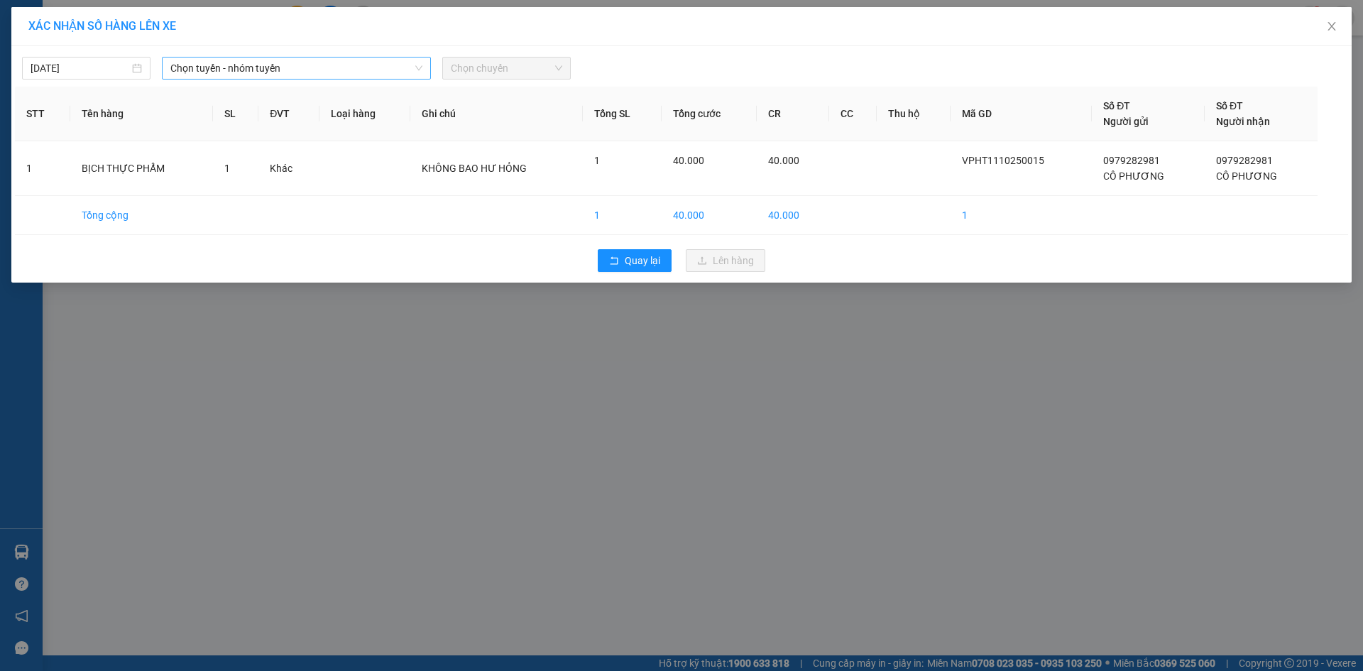
click at [380, 67] on span "Chọn tuyến - nhóm tuyến" at bounding box center [296, 68] width 252 height 21
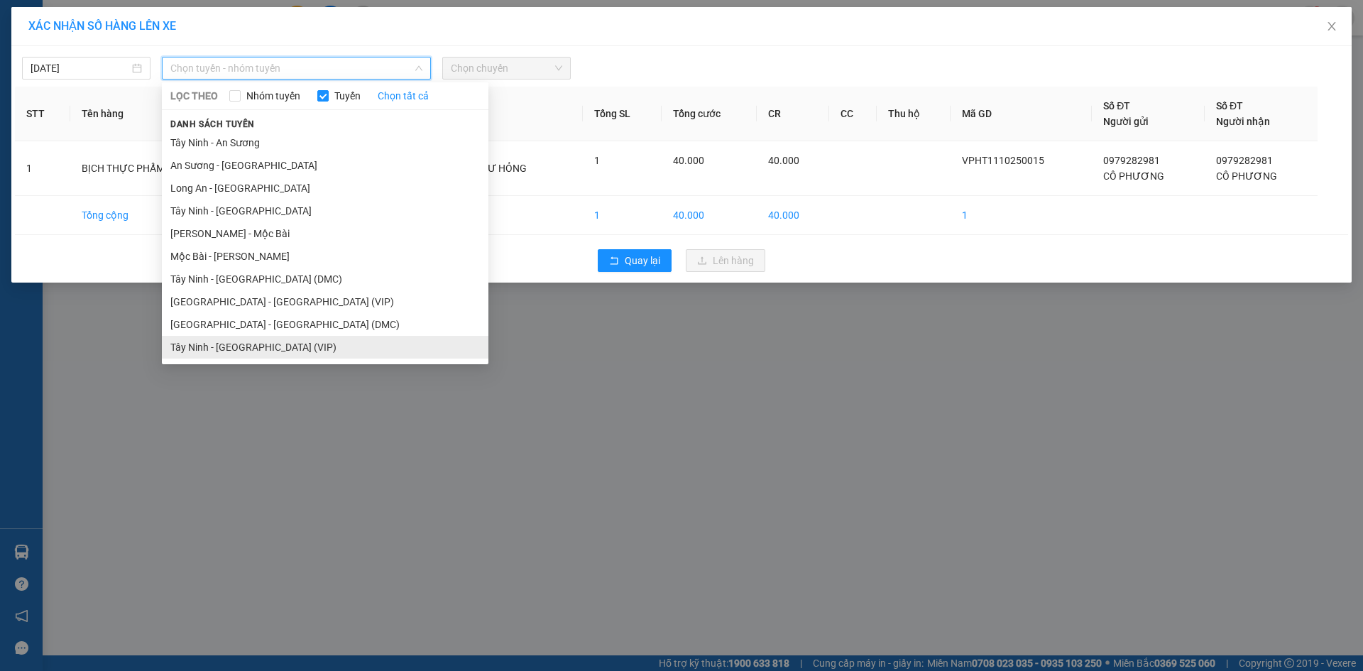
click at [296, 338] on li "Tây Ninh - Sài Gòn (VIP)" at bounding box center [325, 347] width 327 height 23
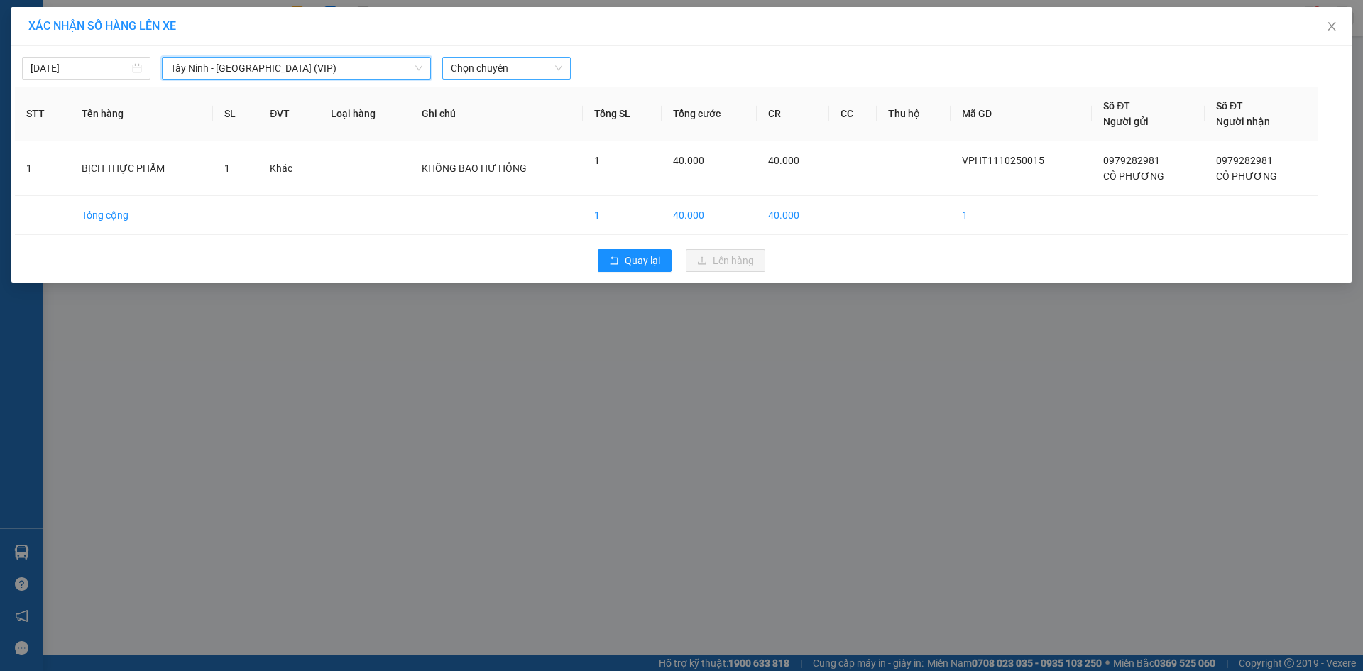
click at [503, 60] on span "Chọn chuyến" at bounding box center [506, 68] width 111 height 21
type input "50586"
click at [530, 122] on div "10:50 - 50H-505.86" at bounding box center [506, 119] width 111 height 16
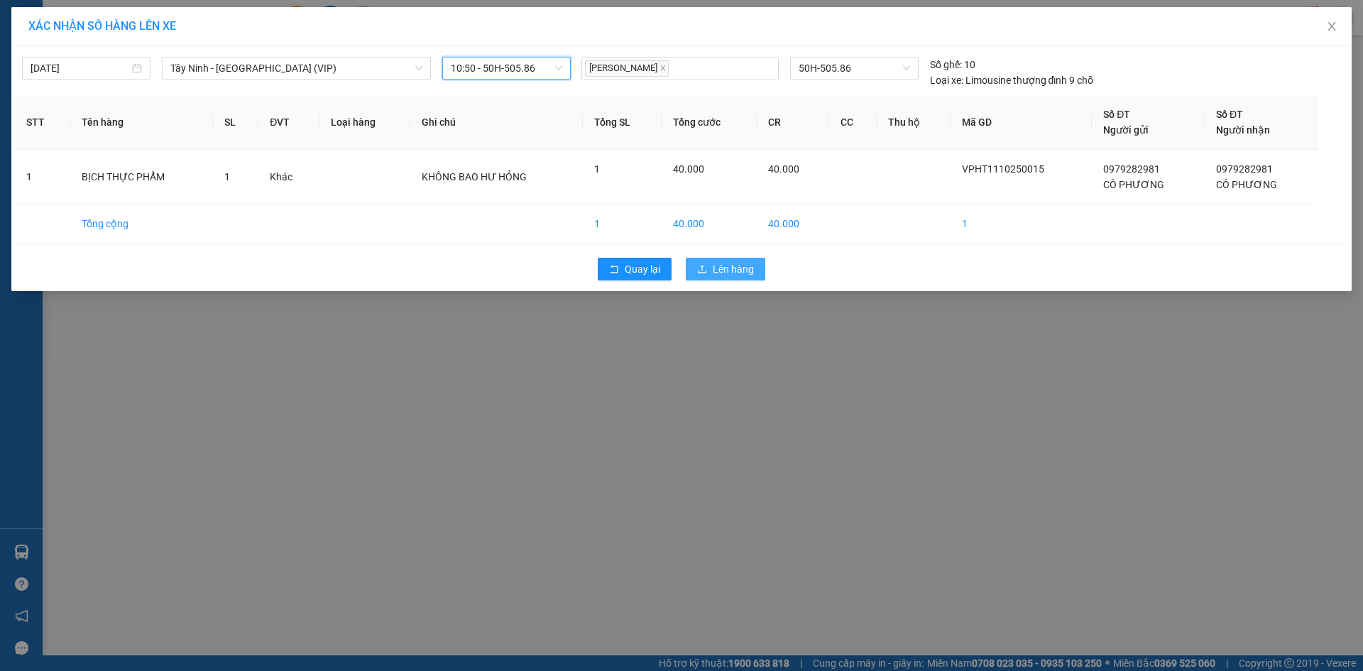
click at [722, 263] on span "Lên hàng" at bounding box center [733, 269] width 41 height 16
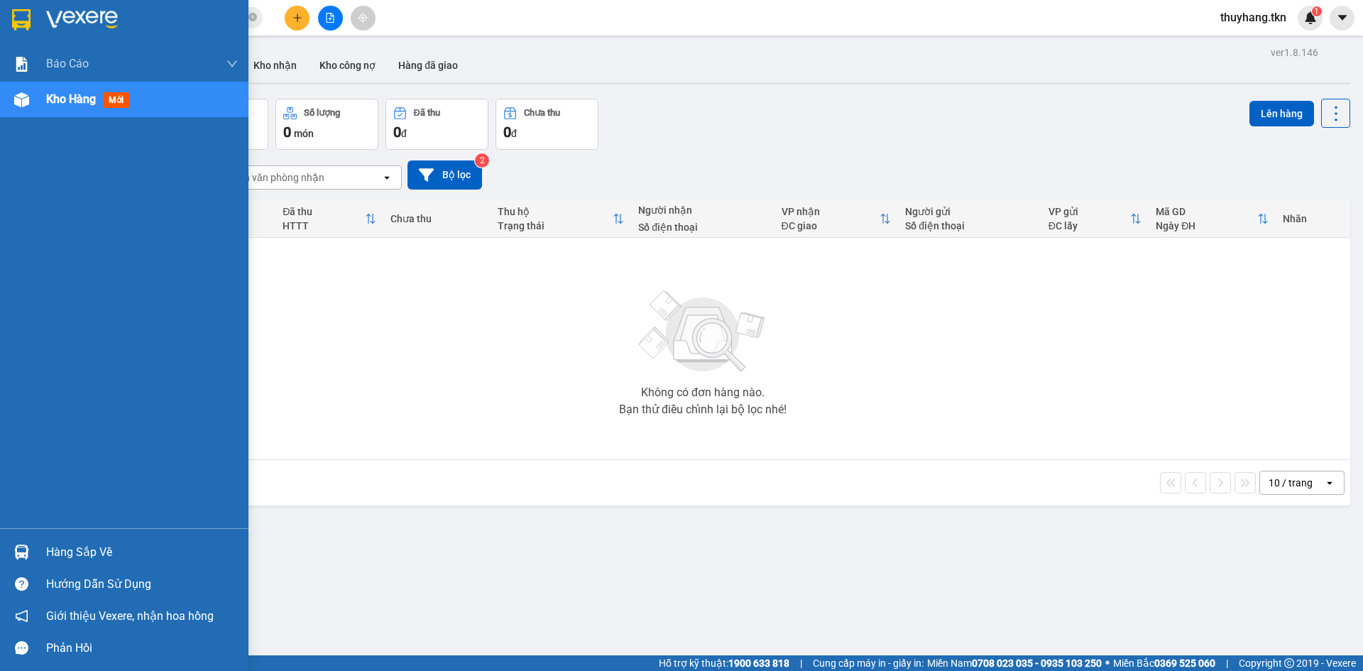
click at [33, 550] on div at bounding box center [21, 552] width 25 height 25
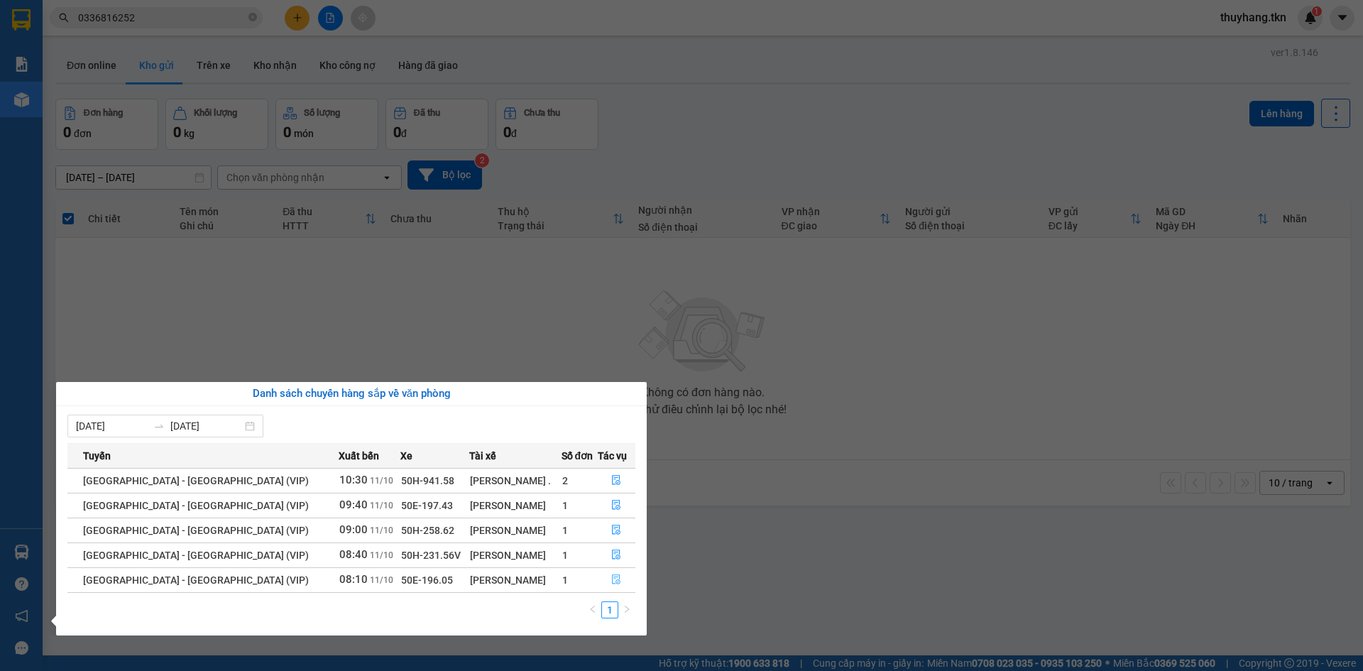
click at [611, 582] on icon "file-done" at bounding box center [616, 580] width 10 height 10
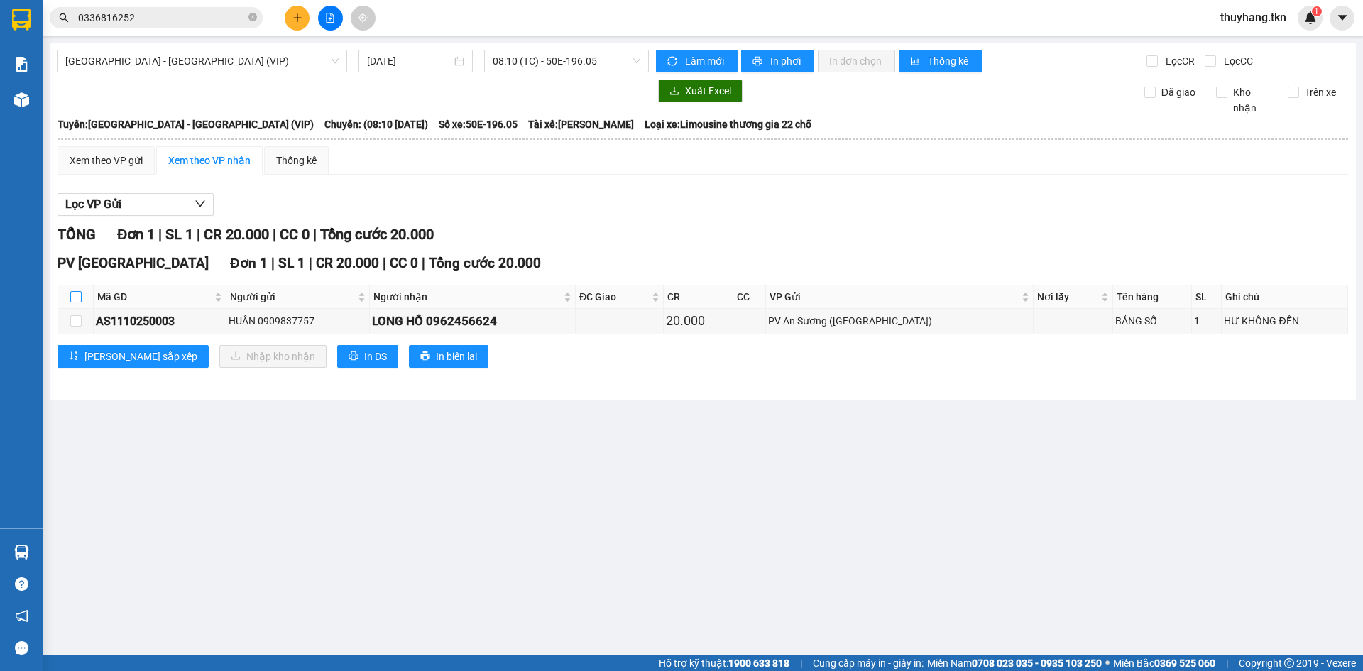
click at [71, 297] on input "checkbox" at bounding box center [75, 296] width 11 height 11
checkbox input "true"
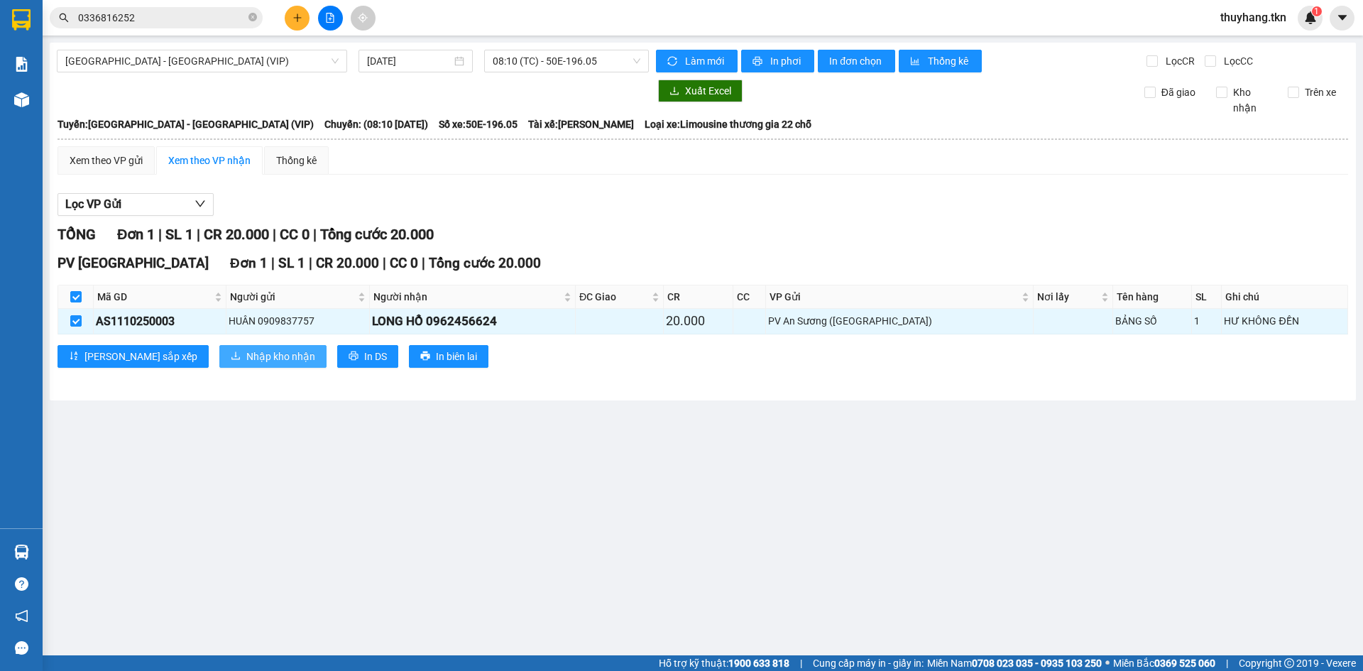
click at [246, 352] on span "Nhập kho nhận" at bounding box center [280, 357] width 69 height 16
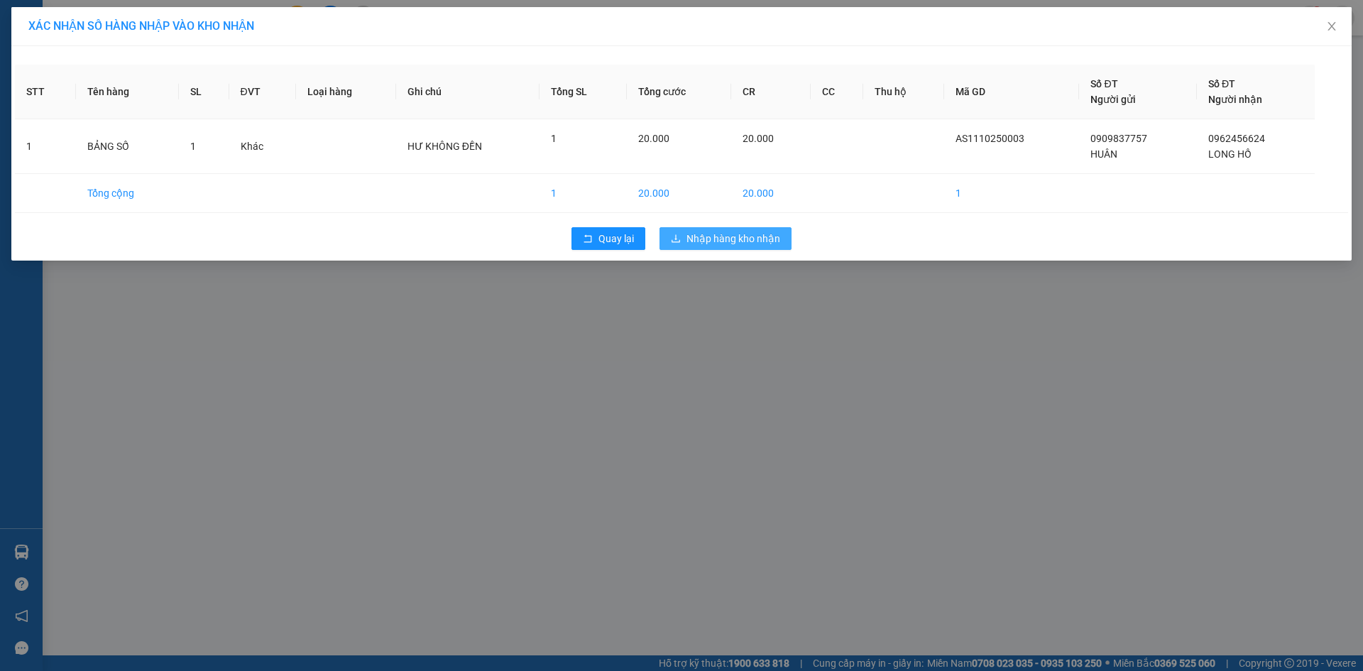
click at [703, 232] on span "Nhập hàng kho nhận" at bounding box center [734, 239] width 94 height 16
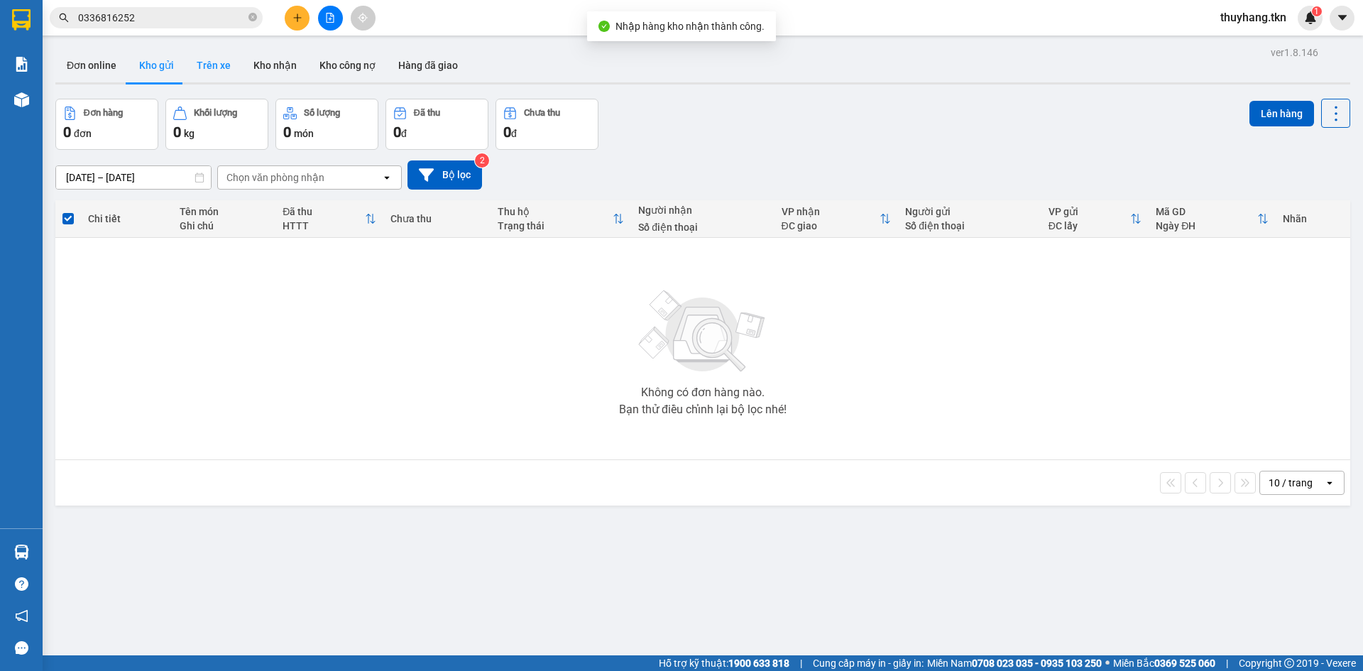
click at [211, 69] on button "Trên xe" at bounding box center [213, 65] width 57 height 34
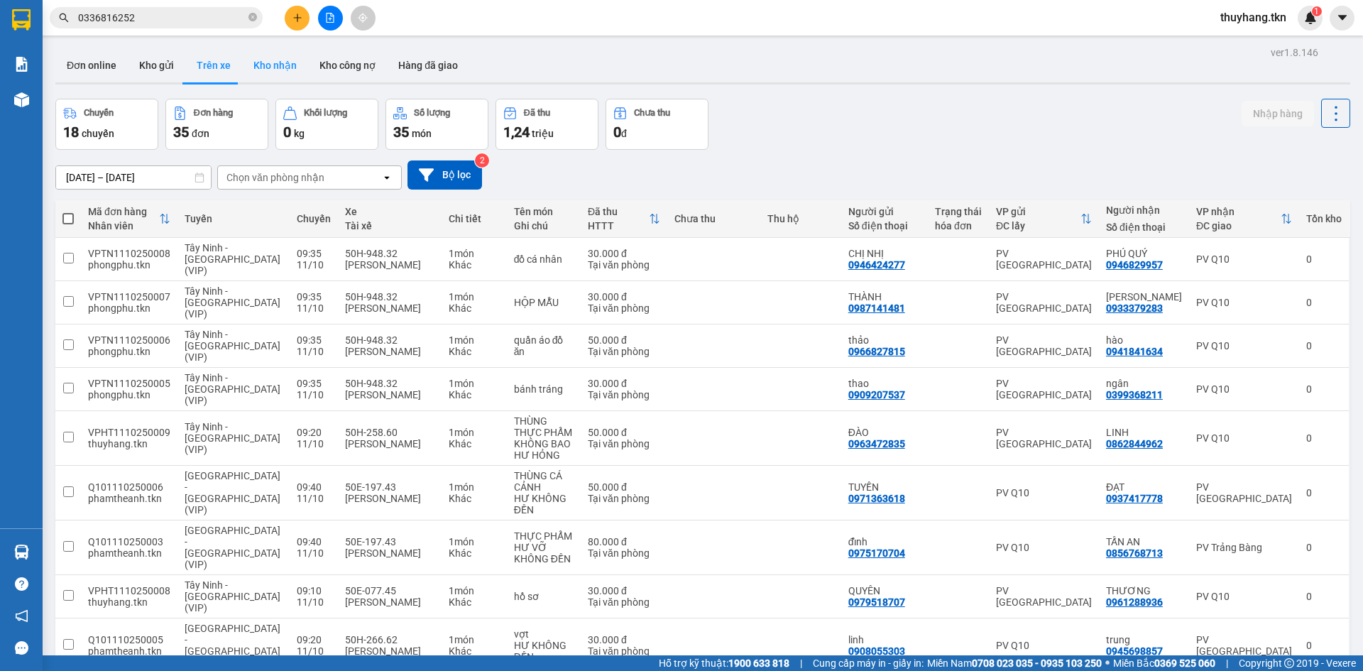
click at [277, 70] on button "Kho nhận" at bounding box center [275, 65] width 66 height 34
type input "[DATE] – [DATE]"
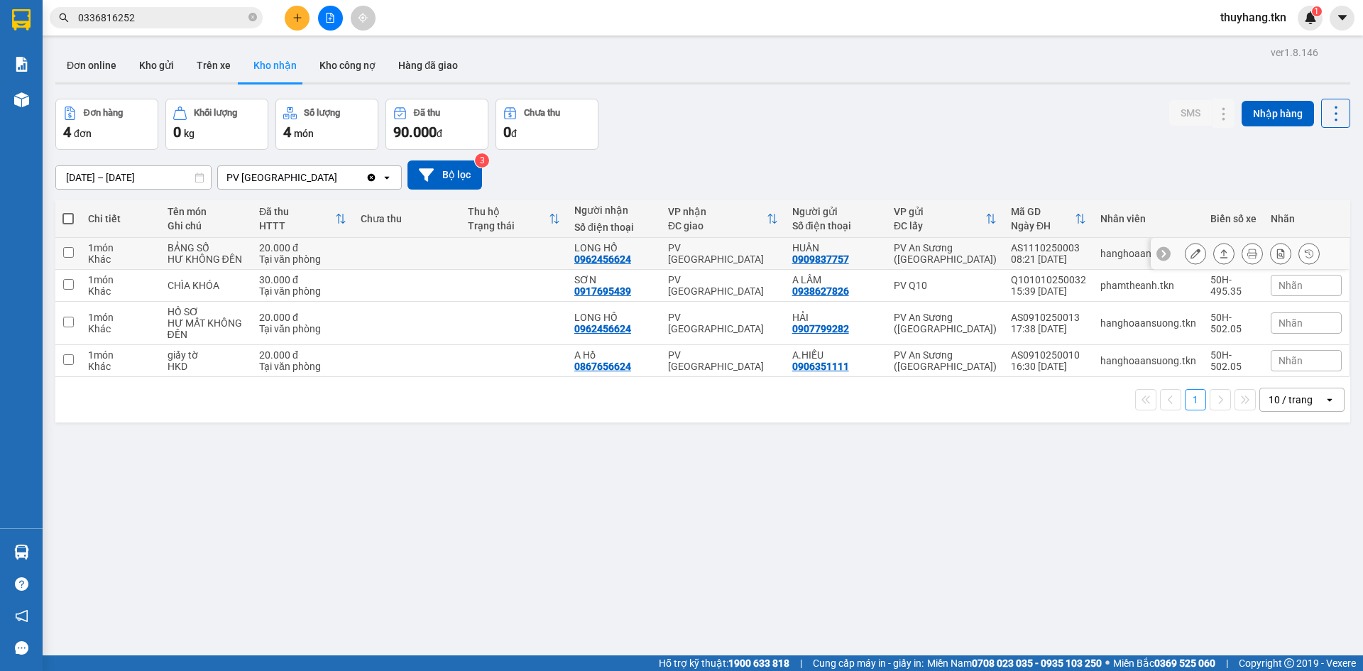
click at [550, 254] on td at bounding box center [514, 254] width 107 height 32
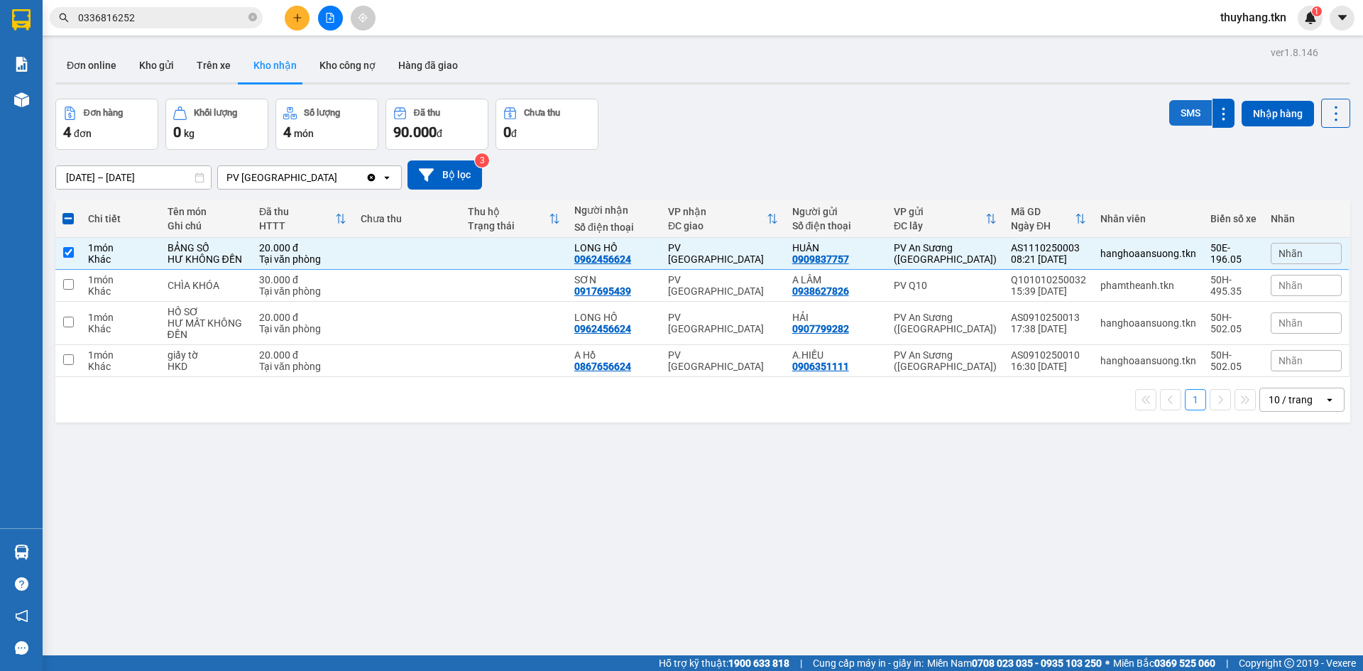
click at [1194, 119] on button "SMS" at bounding box center [1191, 113] width 43 height 26
click at [402, 259] on td at bounding box center [407, 254] width 107 height 32
checkbox input "false"
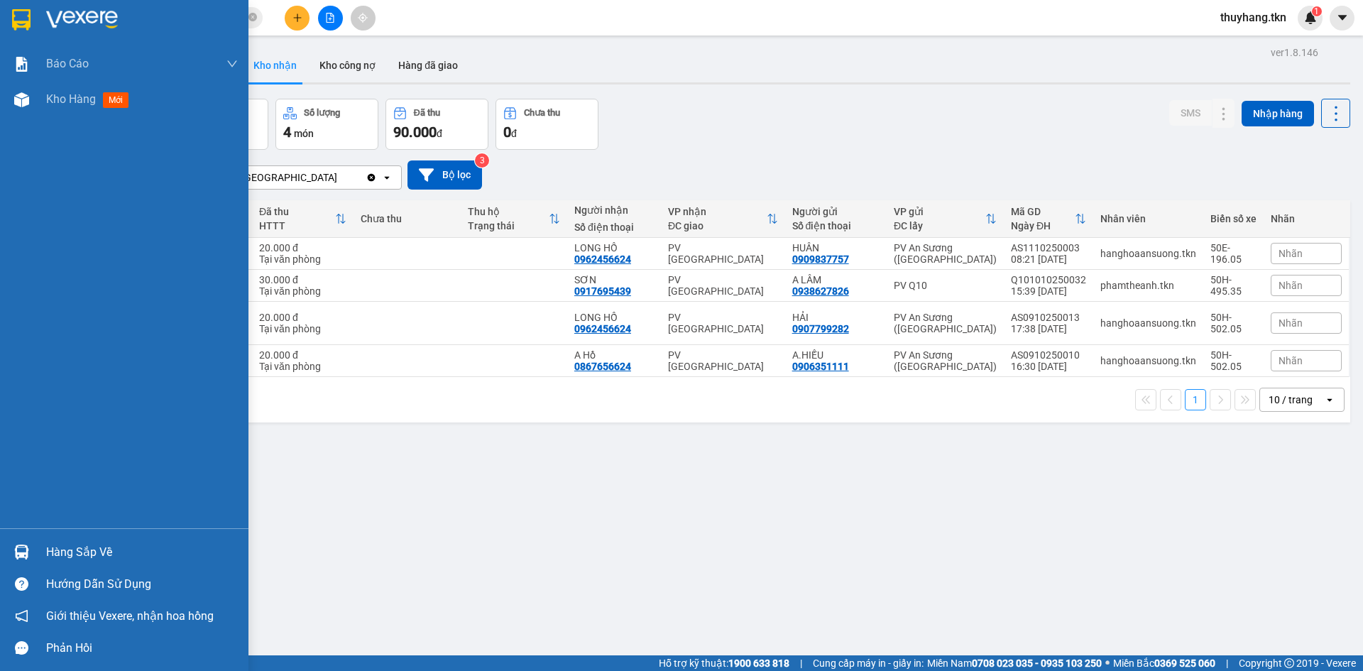
click at [104, 545] on div "Hàng sắp về" at bounding box center [142, 552] width 192 height 21
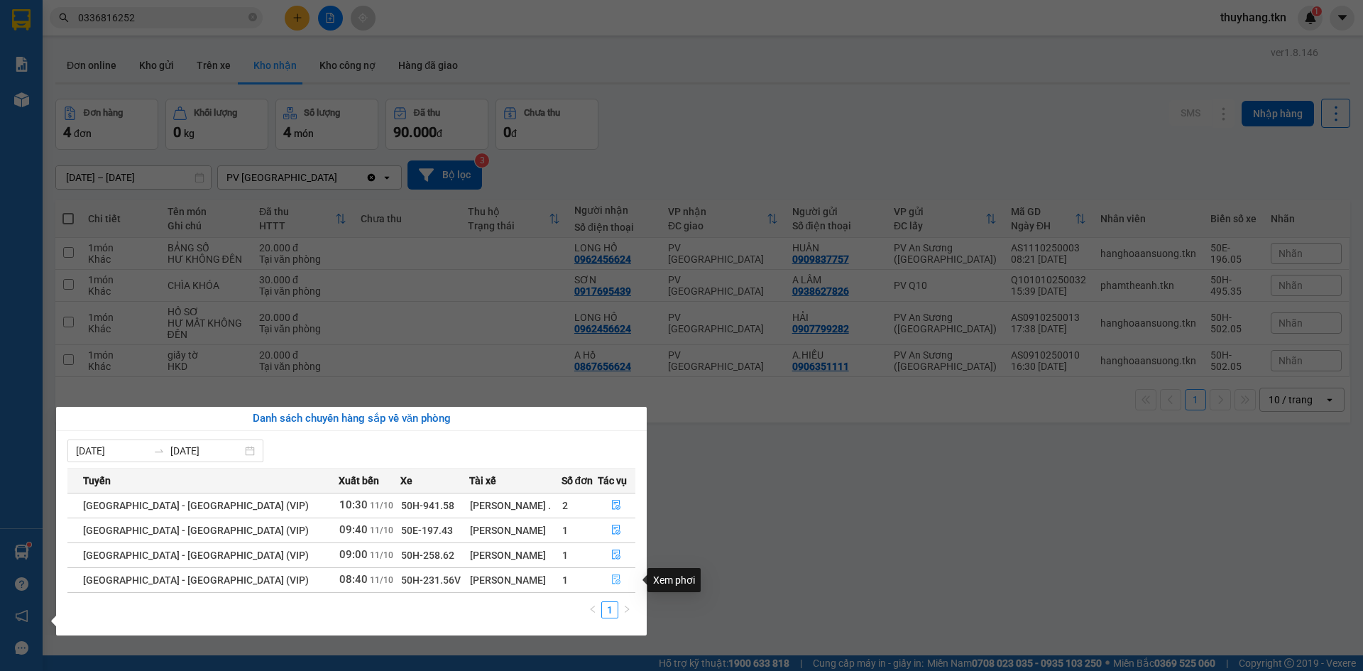
click at [615, 579] on icon "file-done" at bounding box center [616, 580] width 10 height 10
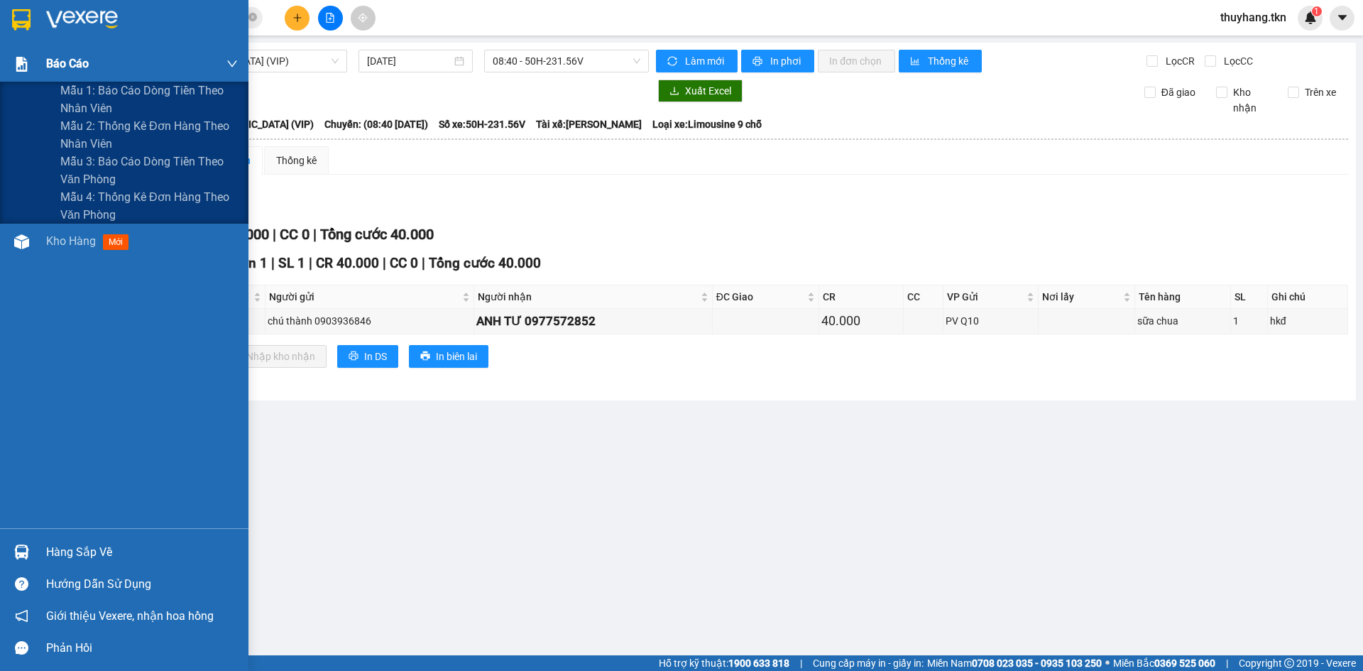
click at [36, 80] on div "Báo cáo" at bounding box center [124, 64] width 249 height 36
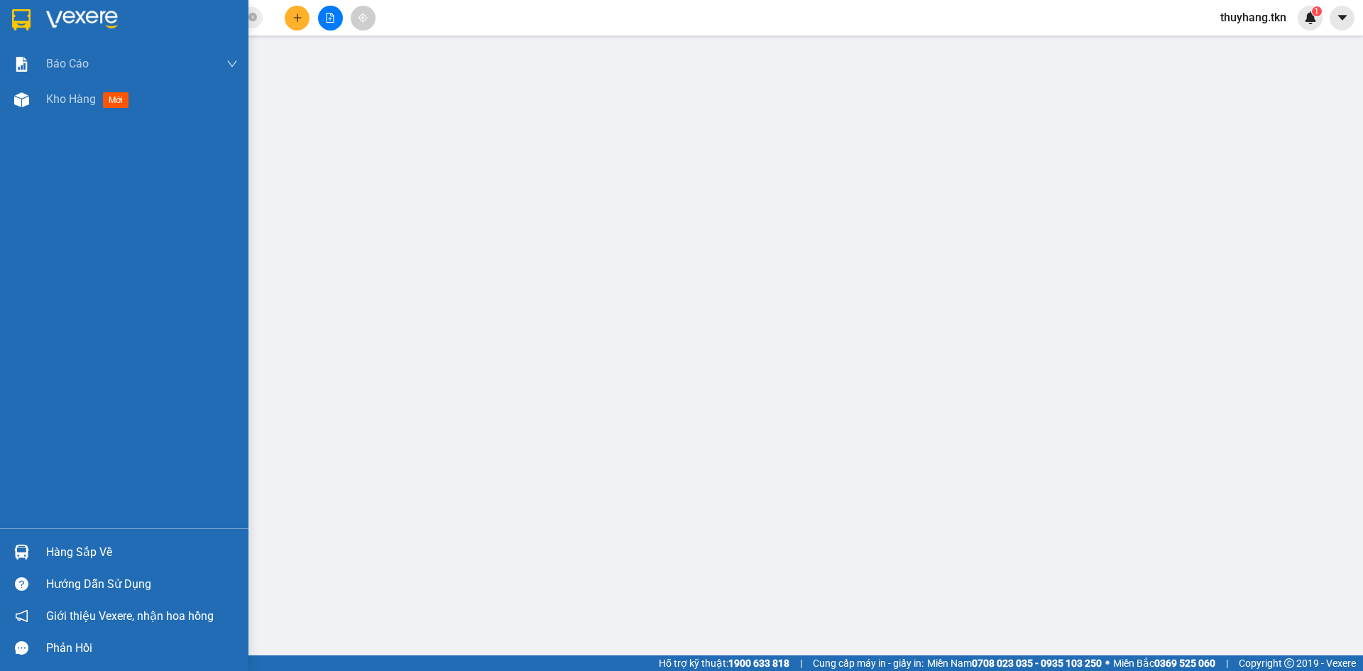
click at [52, 225] on div "Báo cáo Mẫu 1: Báo cáo dòng tiền theo nhân viên Mẫu 2: Thống kê đơn hàng theo n…" at bounding box center [124, 287] width 249 height 482
click at [53, 109] on div "Kho hàng mới" at bounding box center [142, 100] width 192 height 36
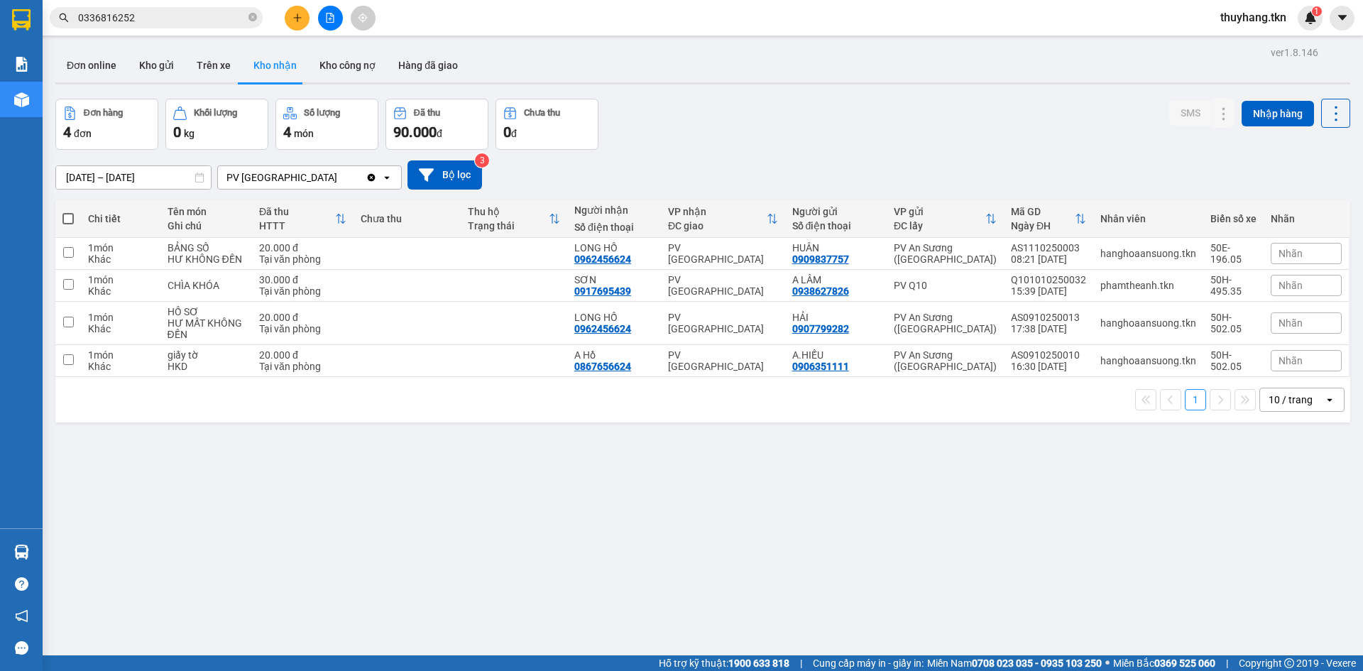
click at [265, 65] on button "Kho nhận" at bounding box center [275, 65] width 66 height 34
click at [211, 23] on input "0336816252" at bounding box center [162, 18] width 168 height 16
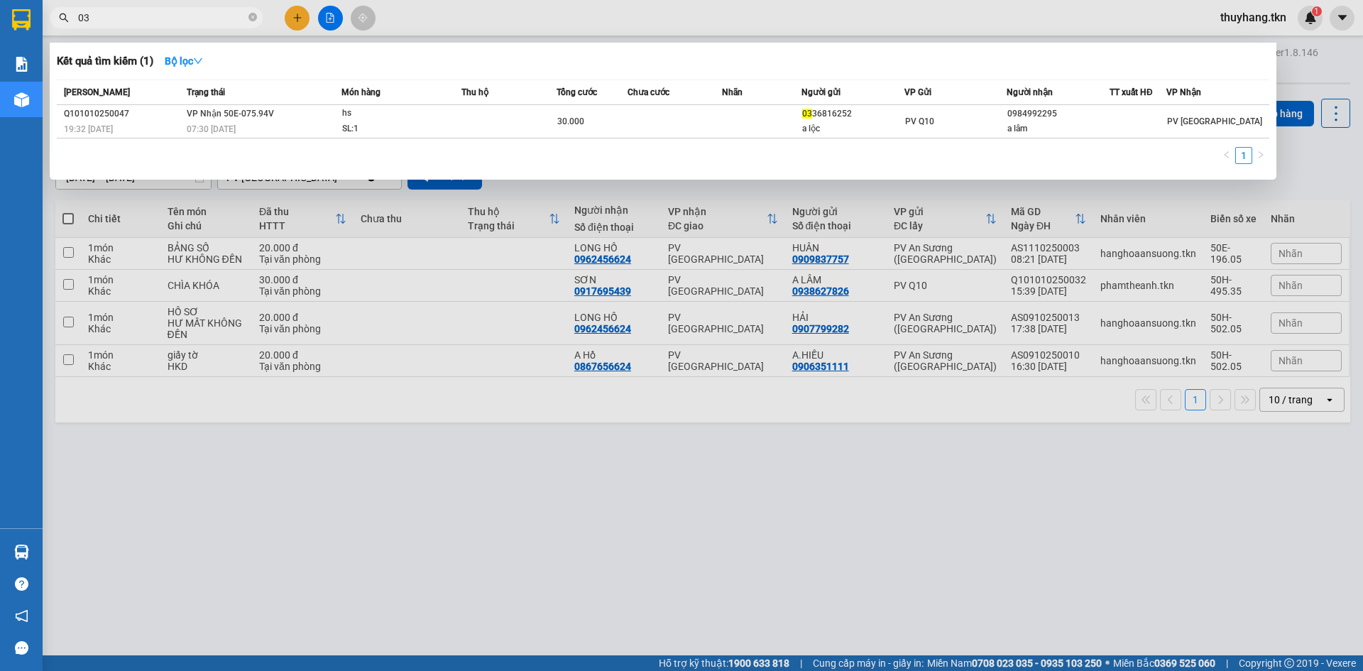
type input "0"
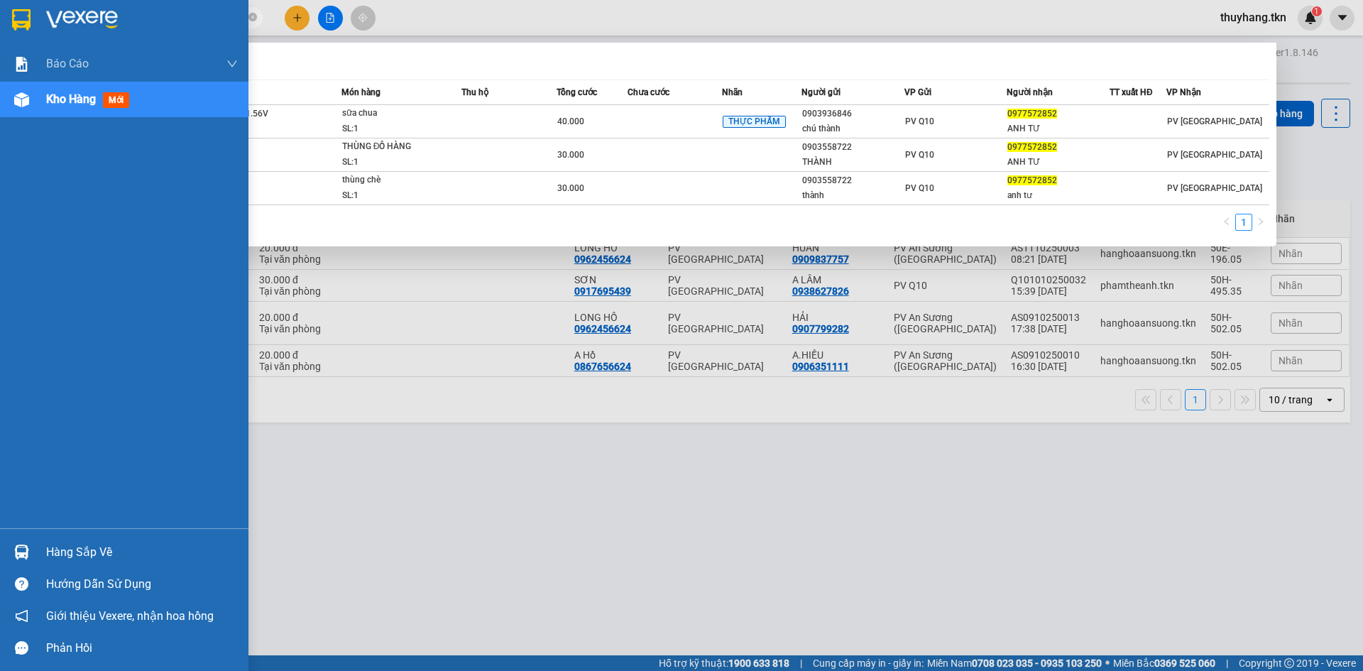
type input "0977572852"
click at [23, 550] on img at bounding box center [21, 552] width 15 height 15
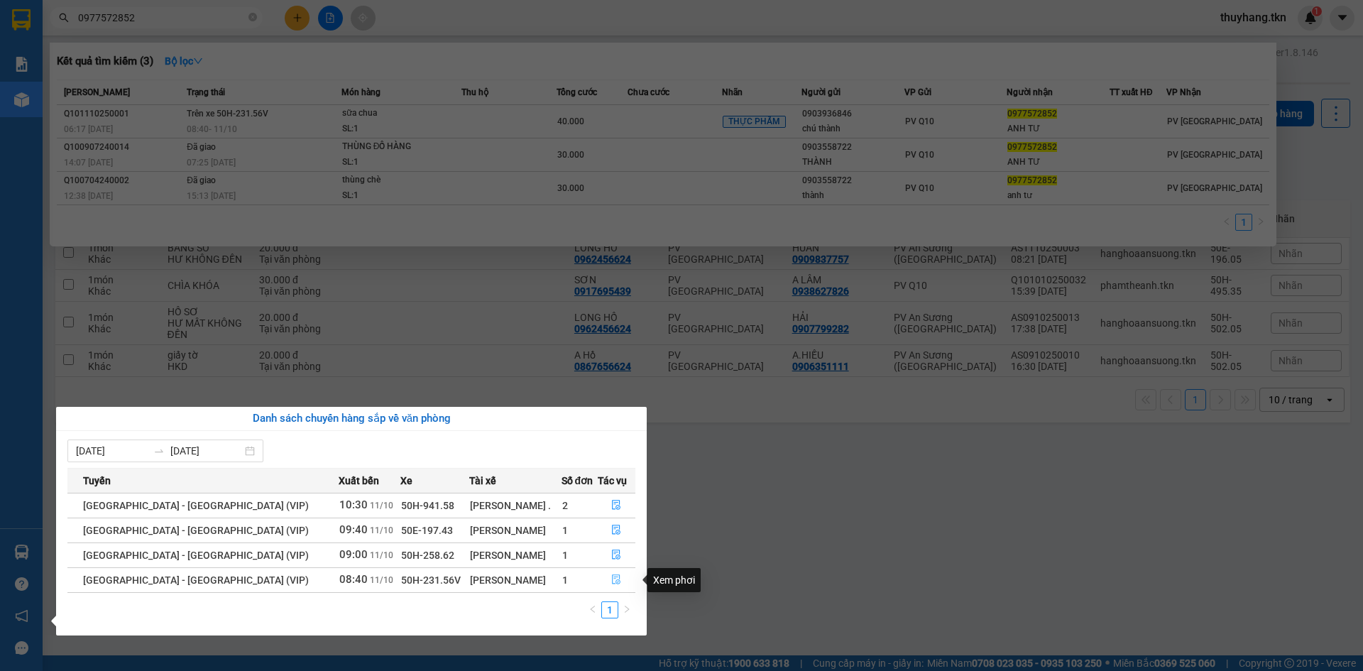
click at [633, 580] on button "button" at bounding box center [617, 580] width 37 height 23
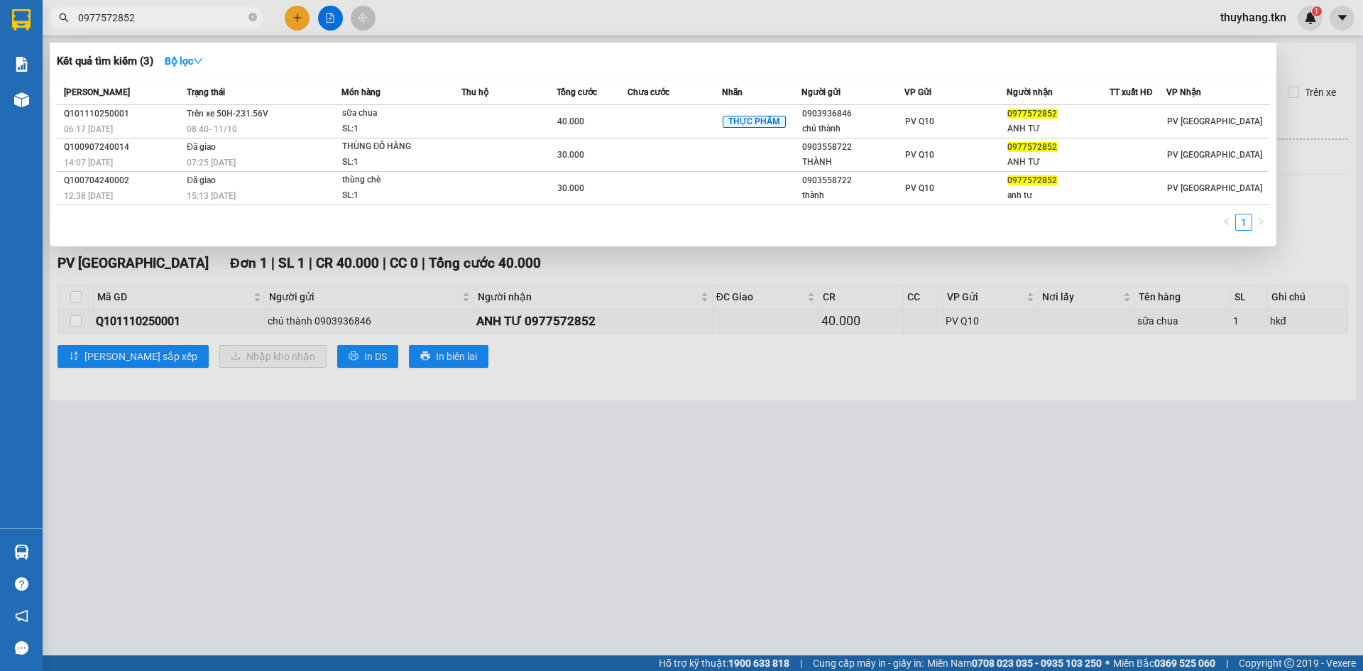
click at [307, 503] on div at bounding box center [681, 335] width 1363 height 671
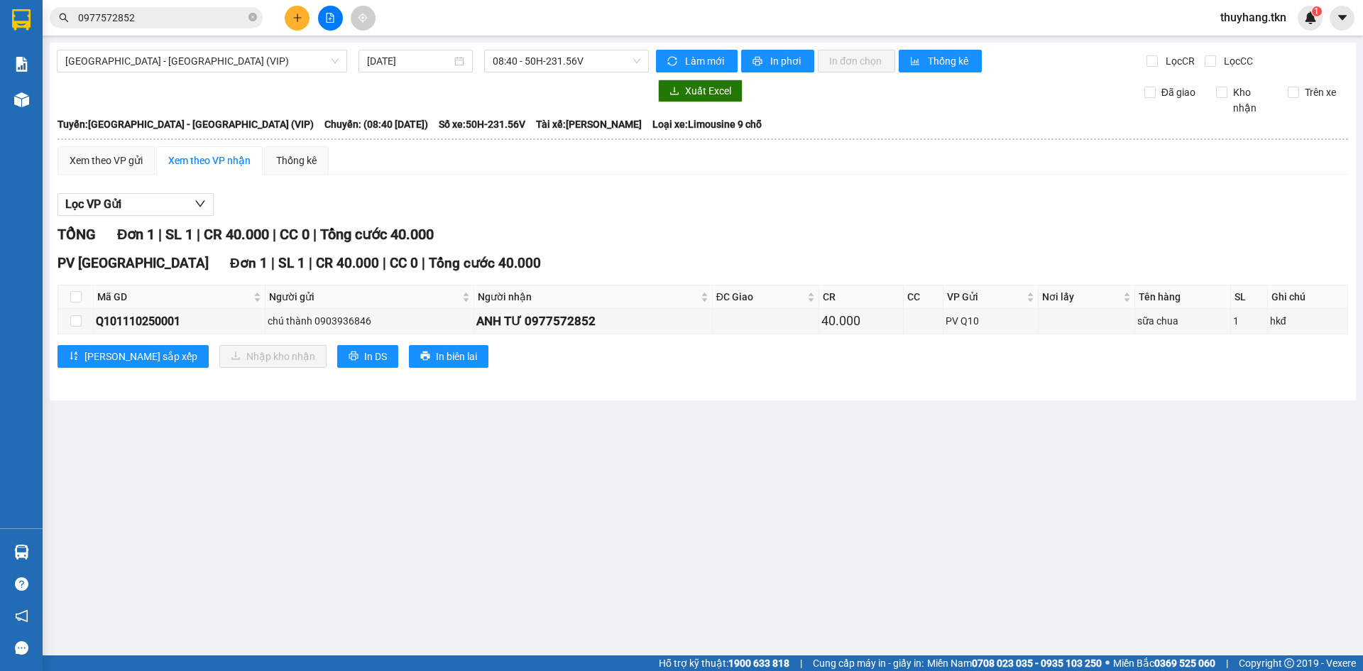
click at [185, 21] on input "0977572852" at bounding box center [162, 18] width 168 height 16
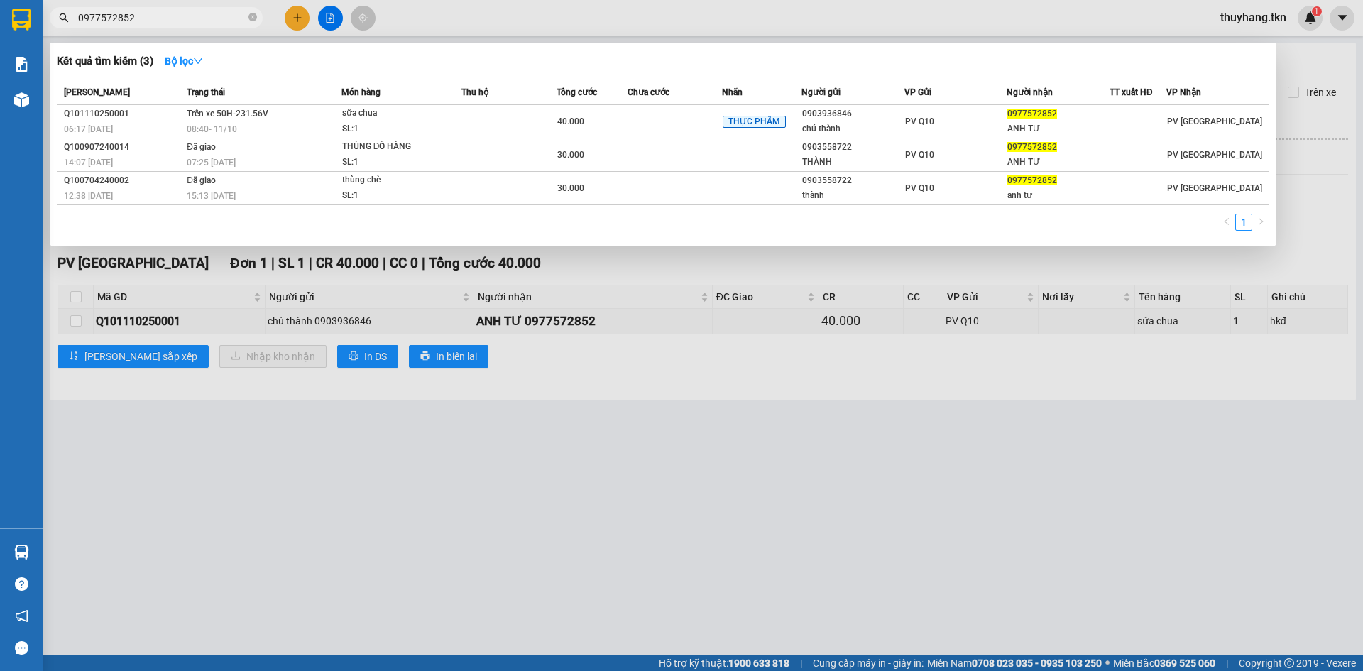
click at [464, 32] on div at bounding box center [681, 335] width 1363 height 671
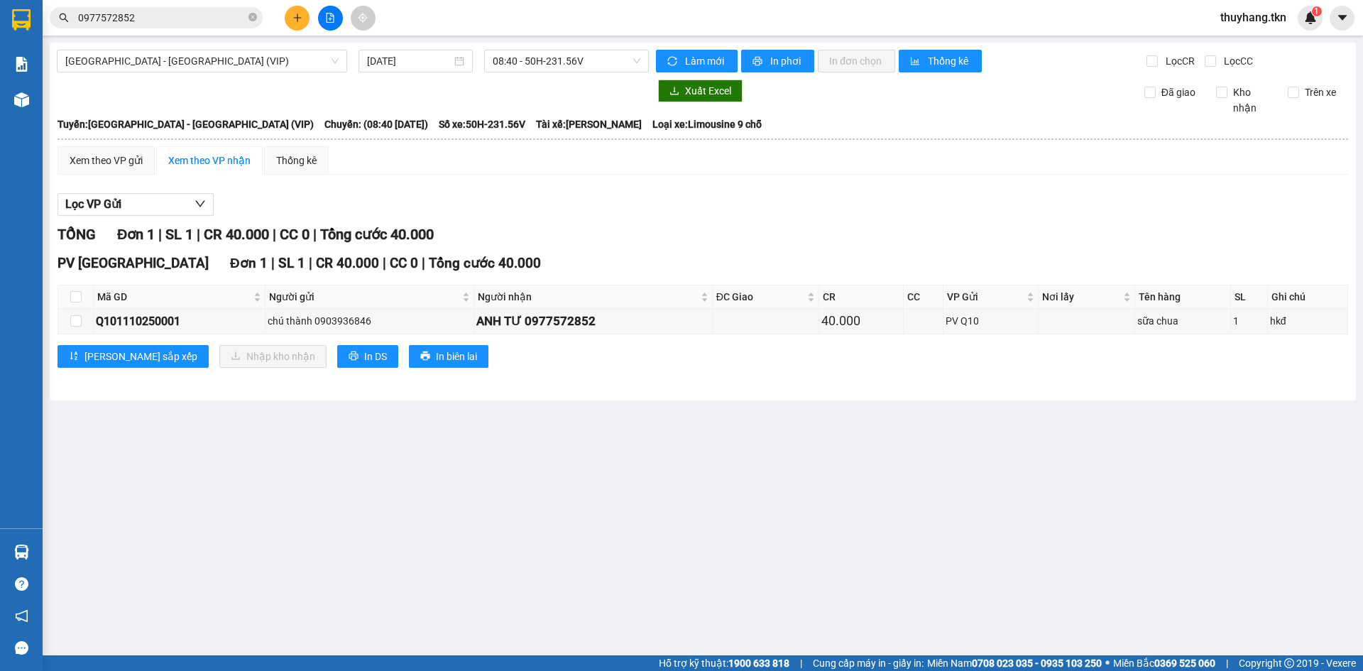
click at [33, 23] on div at bounding box center [21, 19] width 25 height 25
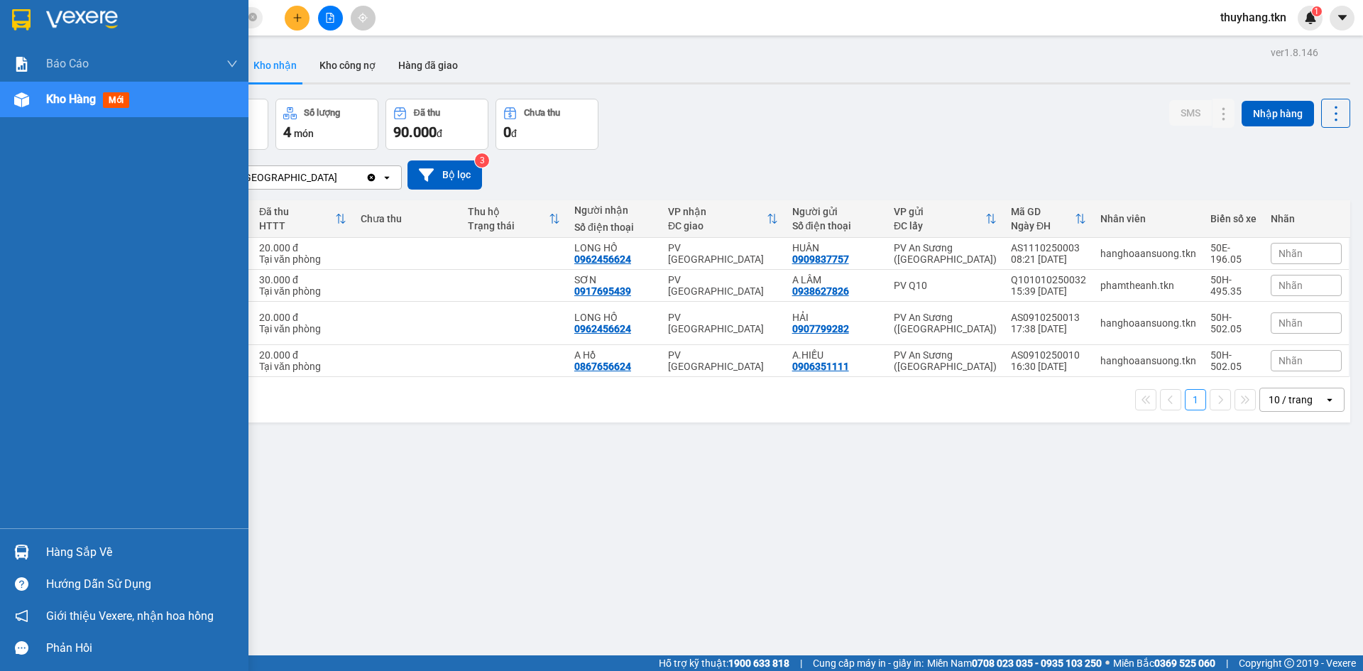
click at [62, 552] on div "Hàng sắp về" at bounding box center [142, 552] width 192 height 21
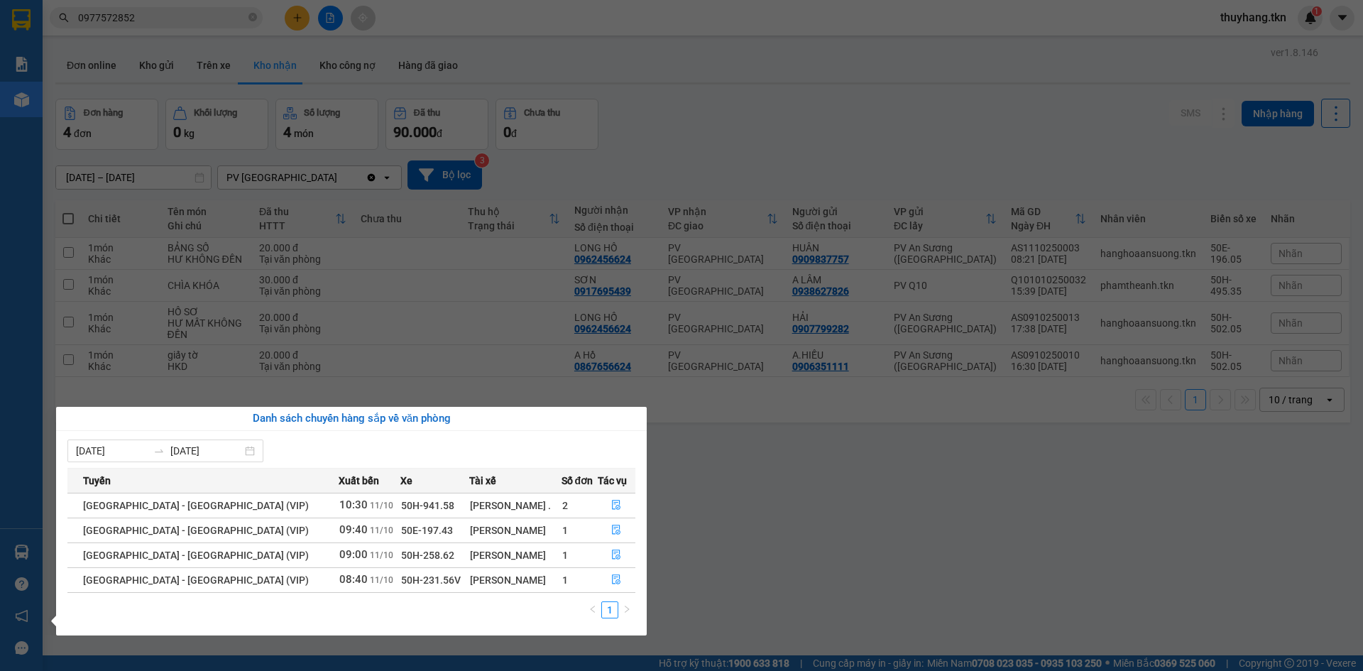
click at [793, 533] on section "Kết quả tìm kiếm ( 3 ) Bộ lọc Mã ĐH Trạng thái Món hàng Thu hộ Tổng cước Chưa c…" at bounding box center [681, 335] width 1363 height 671
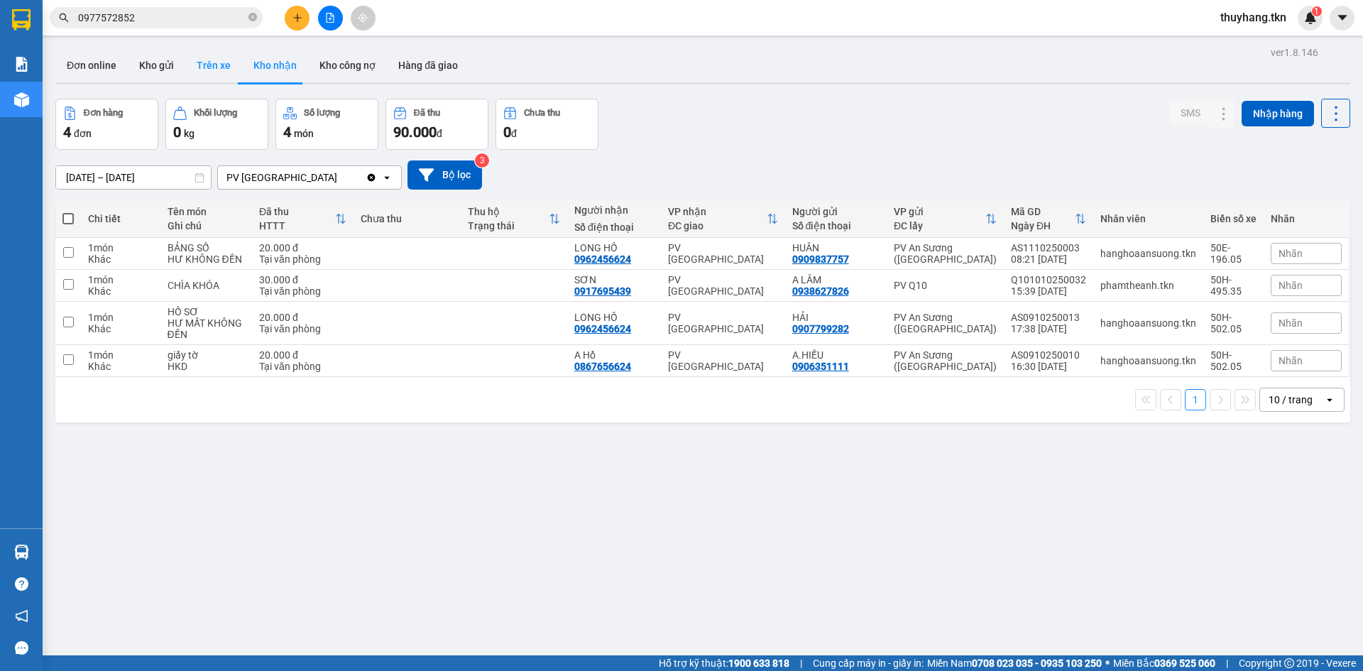
click at [190, 60] on button "Trên xe" at bounding box center [213, 65] width 57 height 34
type input "09/10/2025 – 11/10/2025"
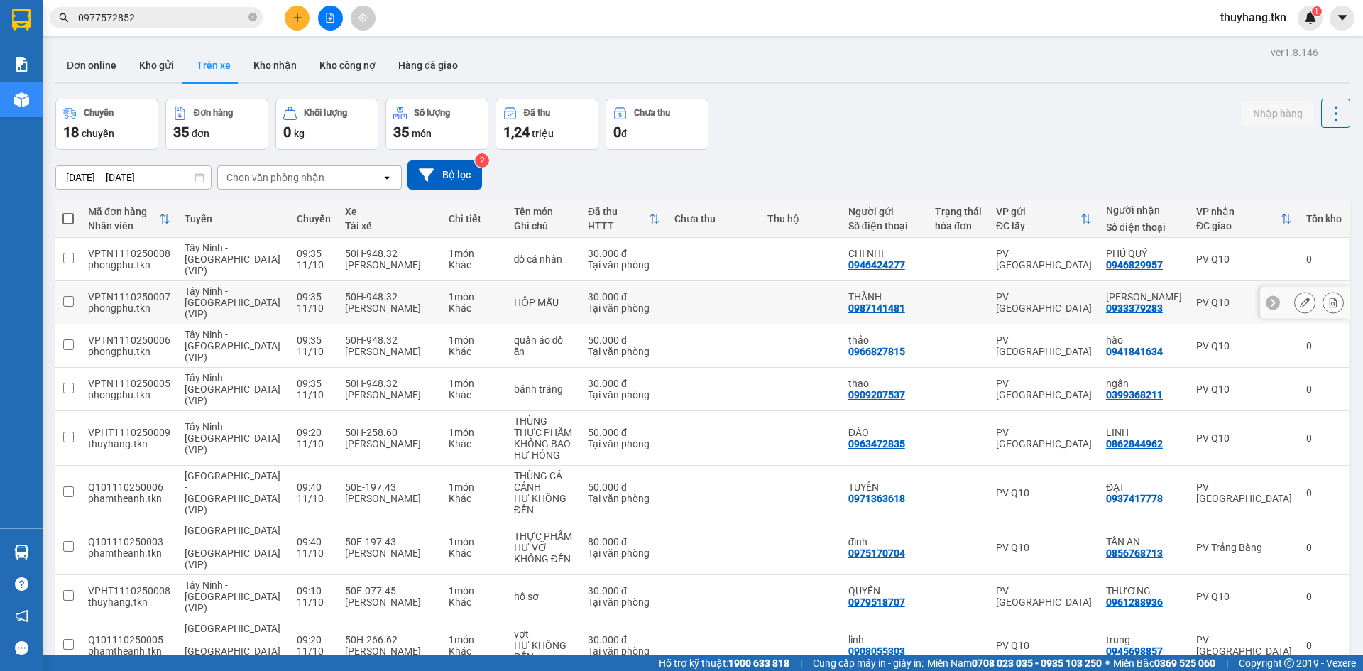
scroll to position [65, 0]
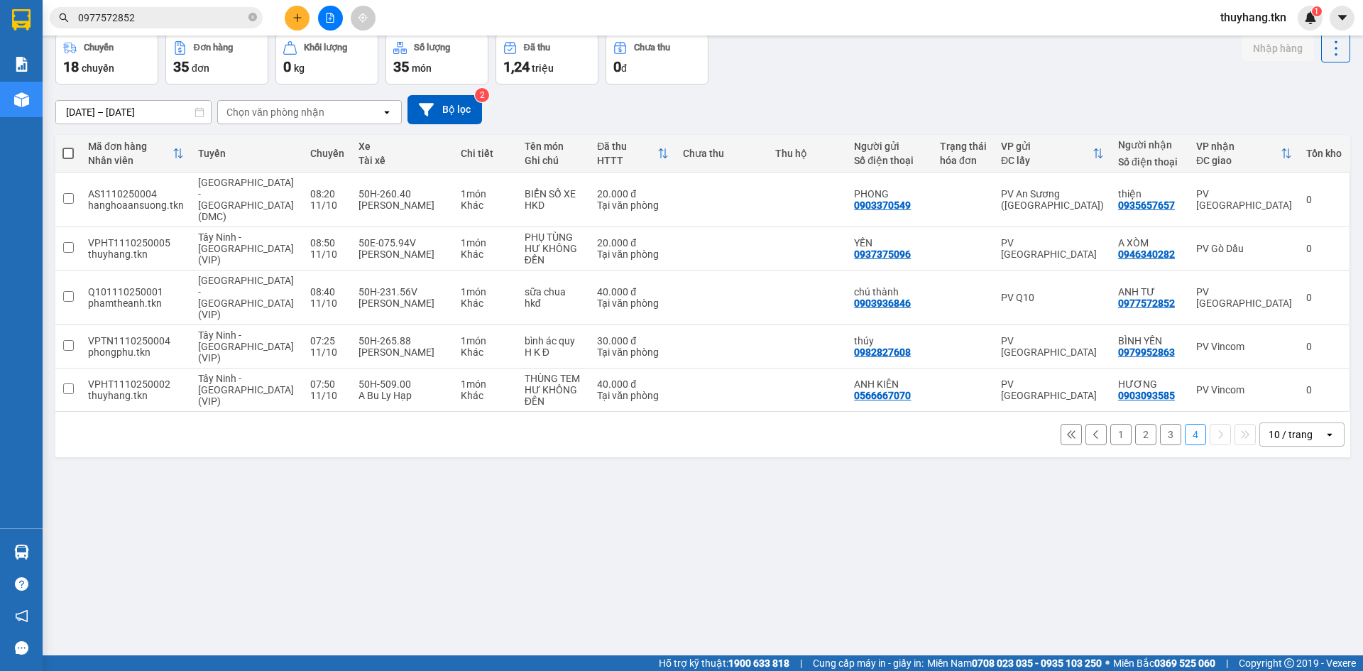
click at [1119, 424] on button "1" at bounding box center [1121, 434] width 21 height 21
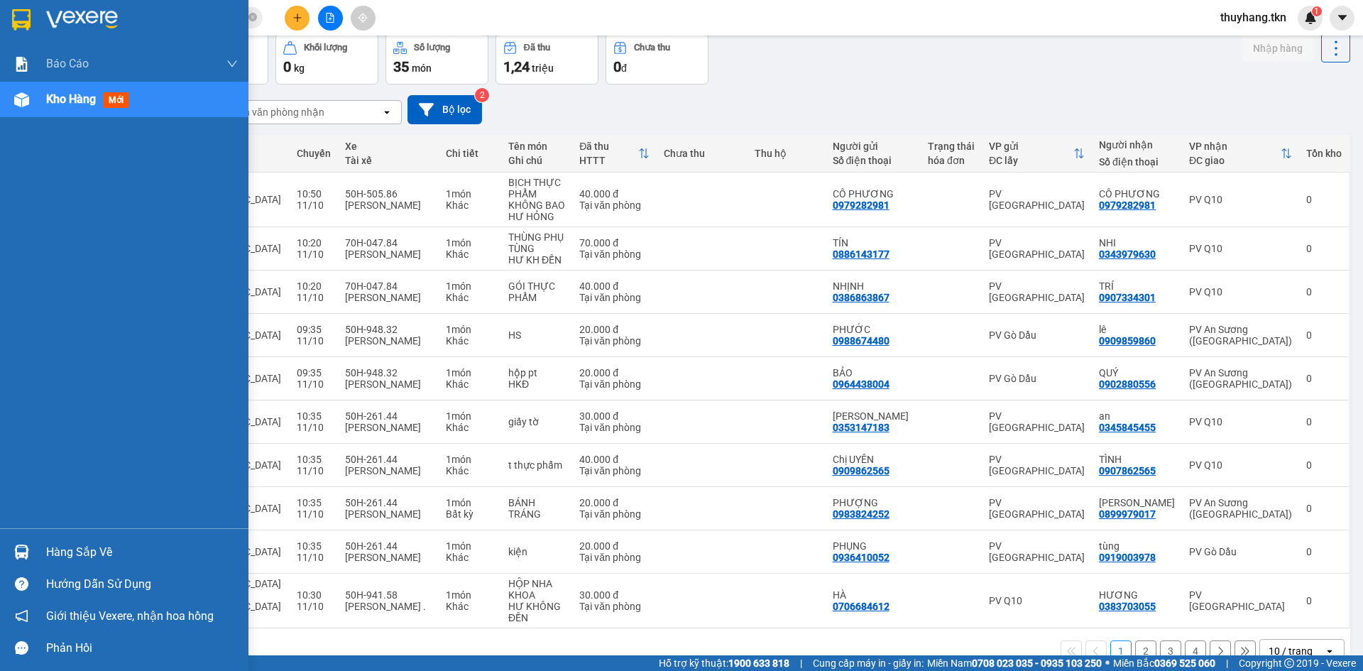
click at [21, 543] on div at bounding box center [21, 552] width 25 height 25
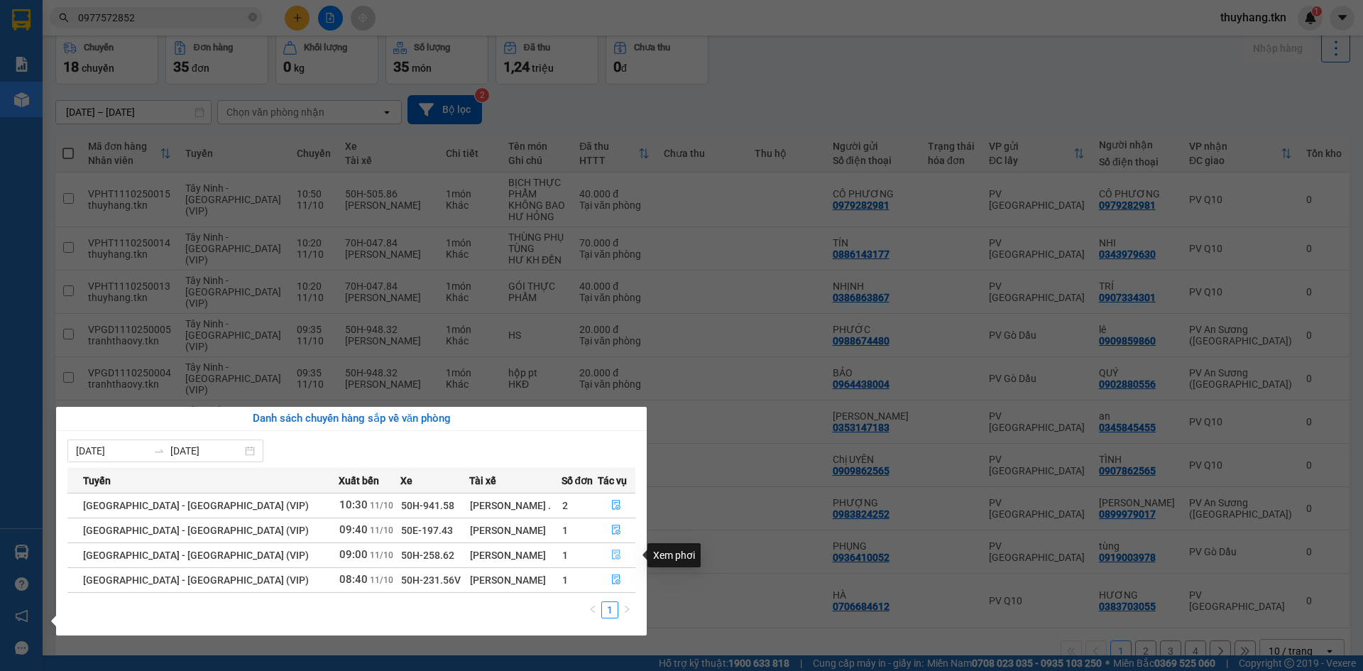
click at [611, 557] on icon "file-done" at bounding box center [616, 555] width 10 height 10
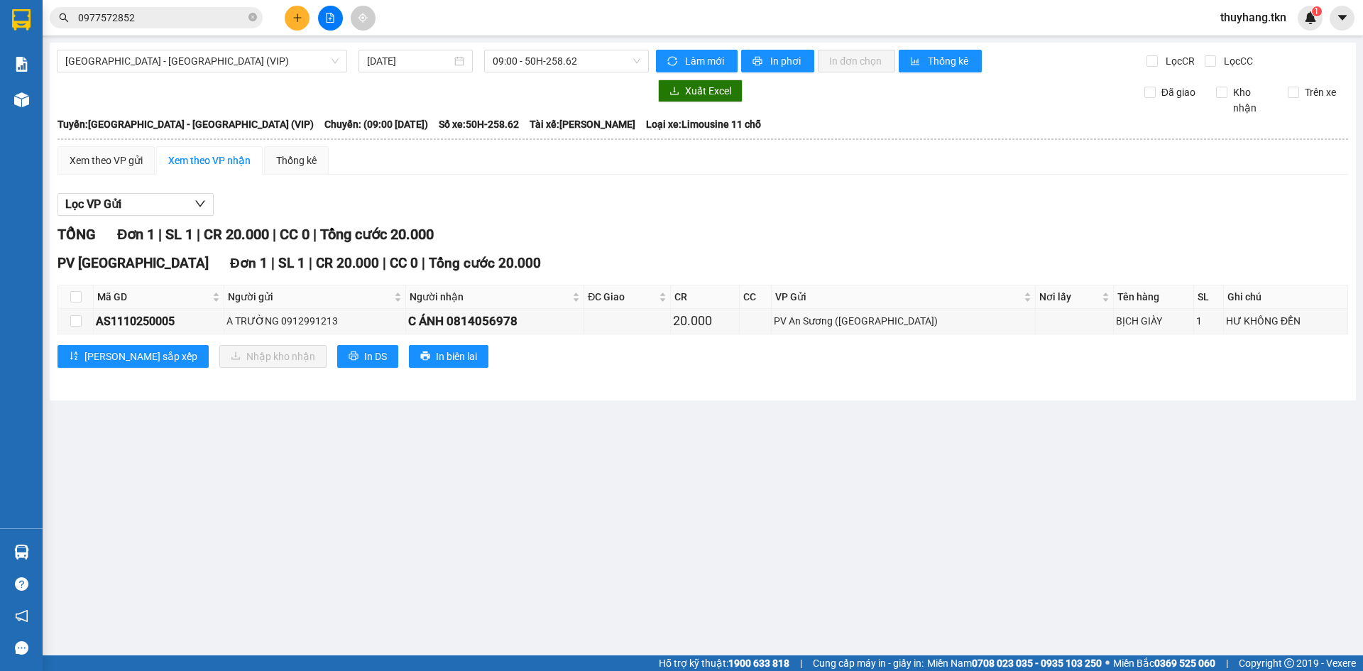
drag, startPoint x: 462, startPoint y: 455, endPoint x: 492, endPoint y: 439, distance: 34.0
click at [461, 455] on main "Sài Gòn - Tây Ninh (VIP) 11/10/2025 09:00 - 50H-258.62 Làm mới In phơi In đơn c…" at bounding box center [681, 327] width 1363 height 655
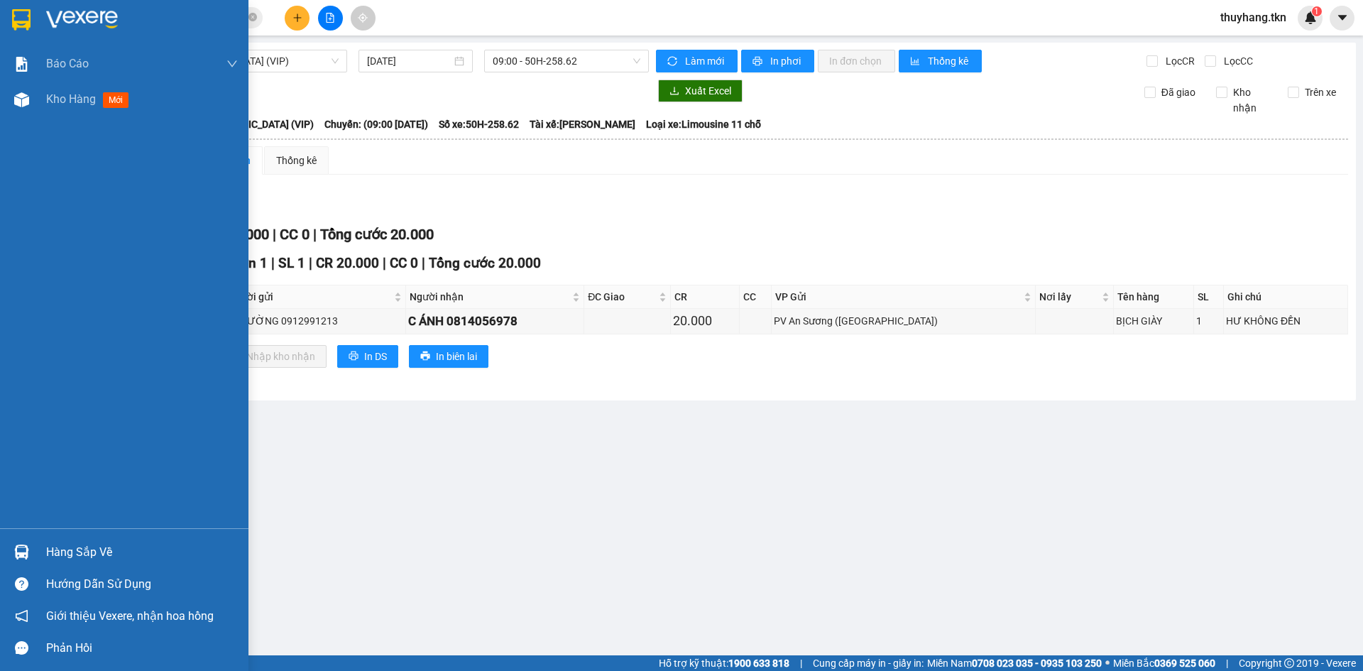
click at [16, 545] on img at bounding box center [21, 552] width 15 height 15
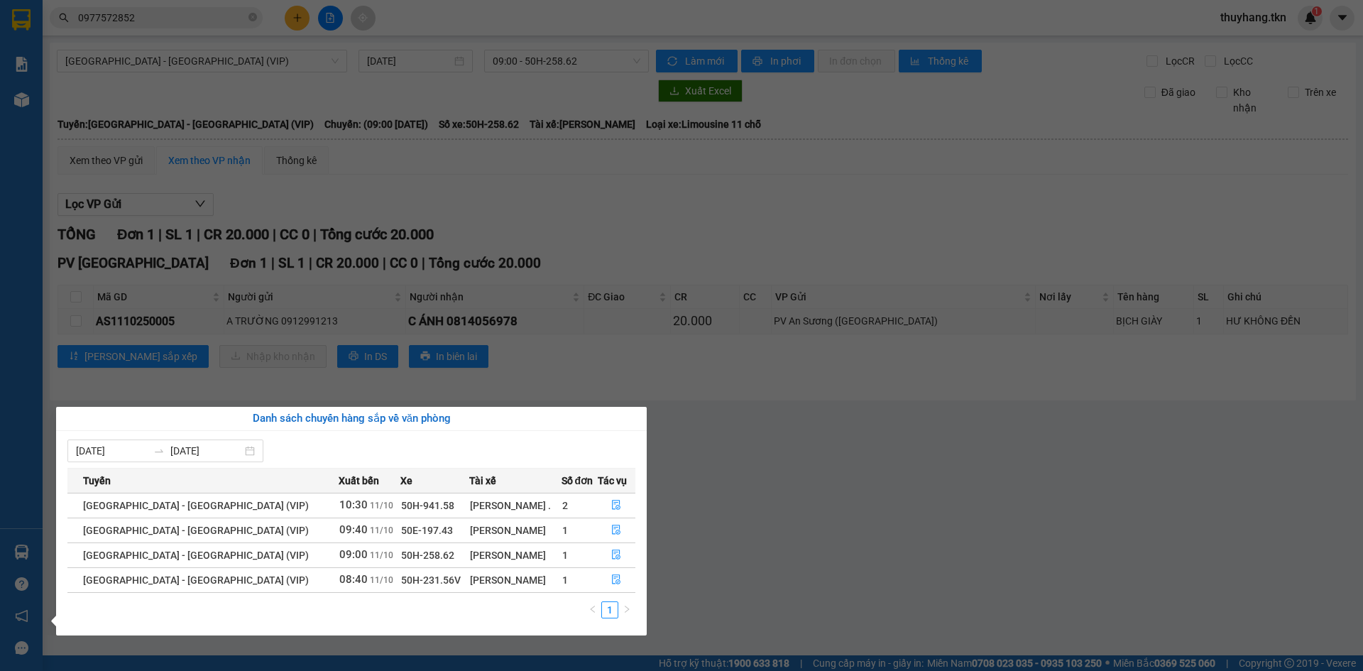
click at [890, 498] on section "Kết quả tìm kiếm ( 3 ) Bộ lọc Mã ĐH Trạng thái Món hàng Thu hộ Tổng cước Chưa c…" at bounding box center [681, 335] width 1363 height 671
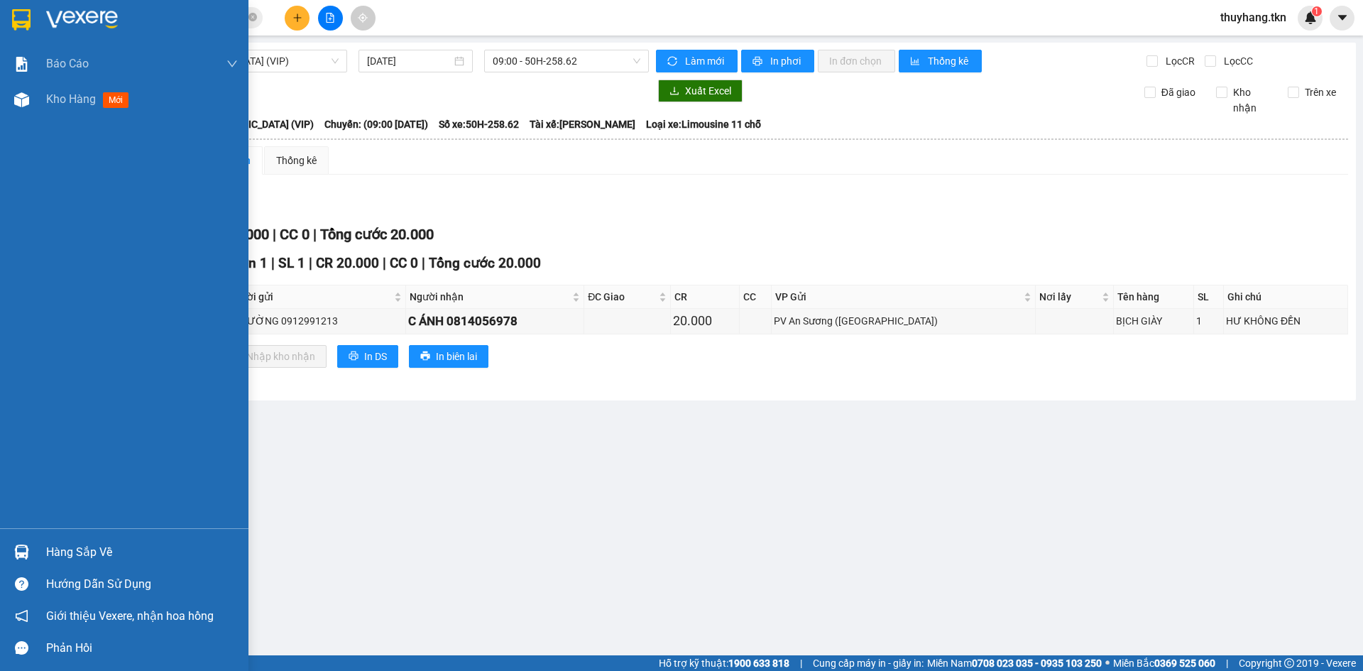
click at [20, 21] on img at bounding box center [21, 19] width 18 height 21
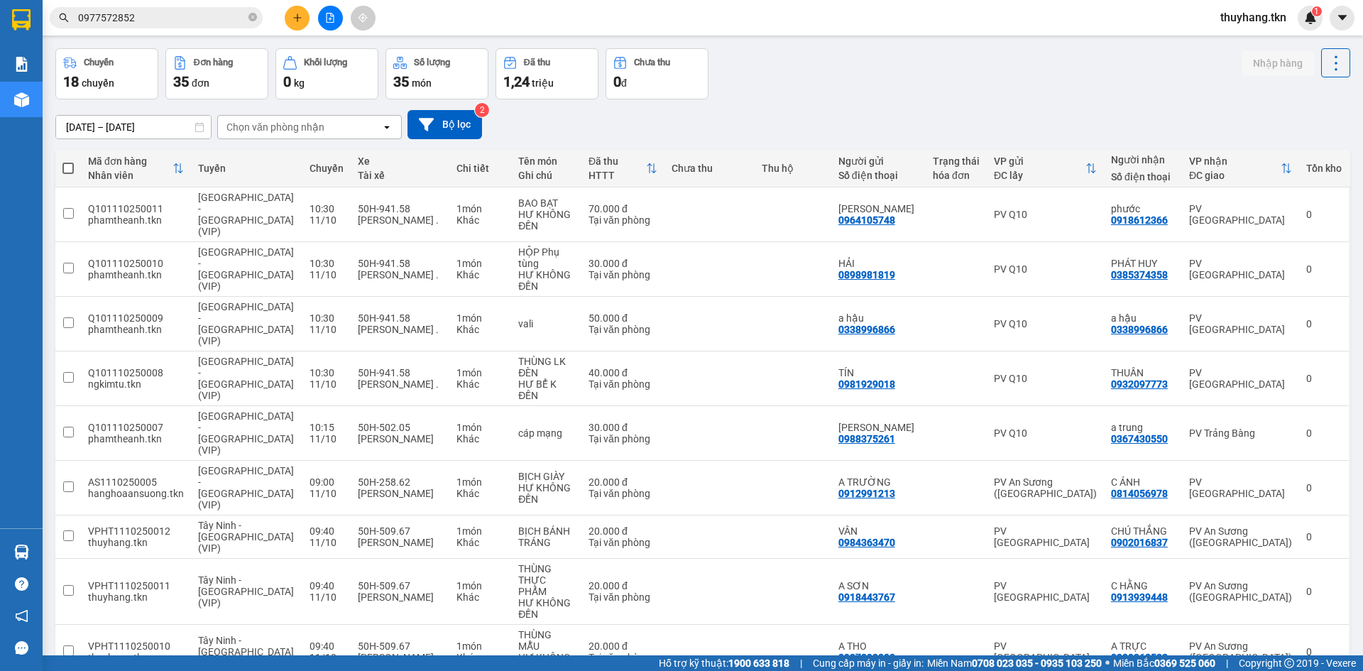
scroll to position [65, 0]
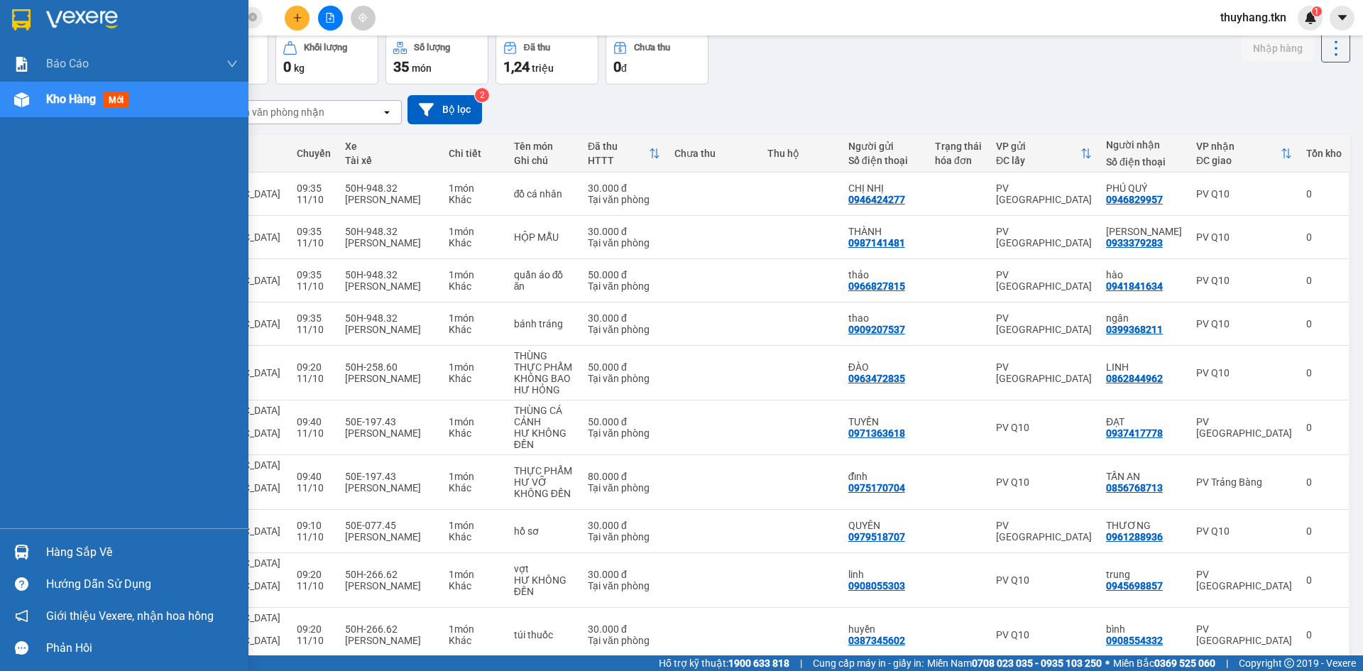
click at [28, 556] on img at bounding box center [21, 552] width 15 height 15
click at [26, 545] on div "Báo cáo Mẫu 1: Báo cáo dòng tiền theo nhân viên Mẫu 2: Thống kê đơn hàng theo n…" at bounding box center [124, 335] width 249 height 671
click at [92, 552] on div "Hàng sắp về" at bounding box center [142, 552] width 192 height 21
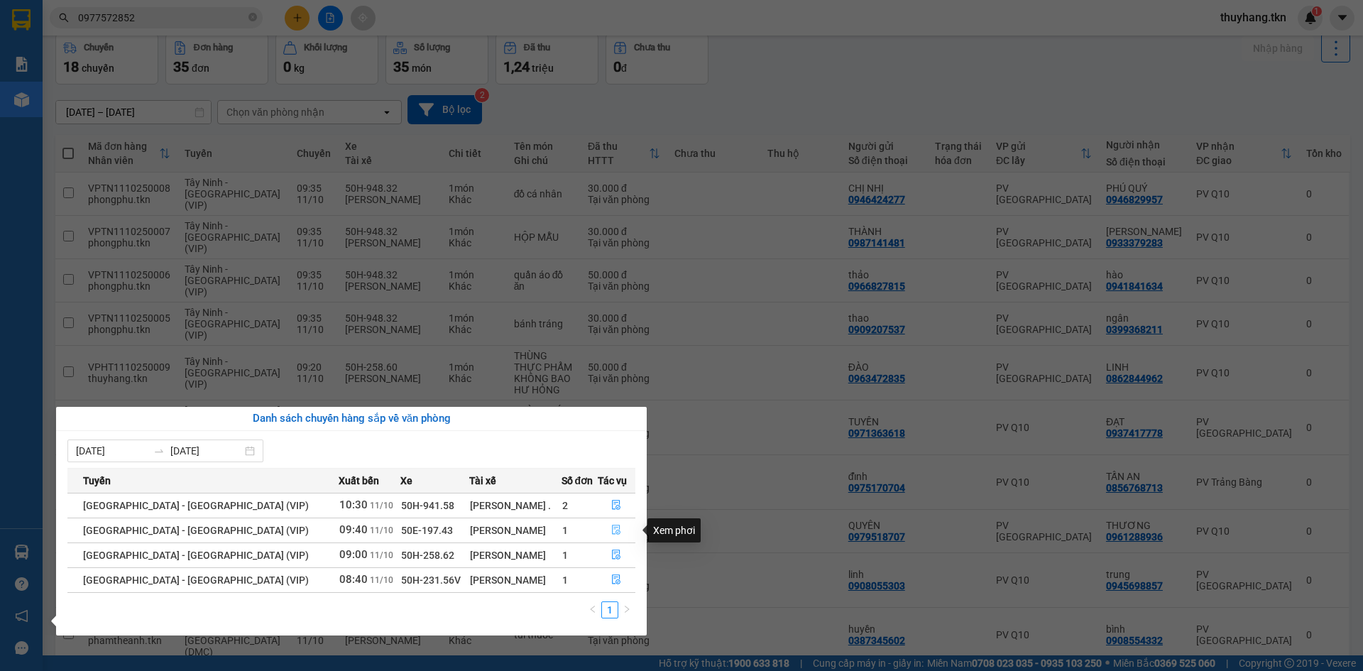
click at [619, 528] on button "button" at bounding box center [617, 530] width 37 height 23
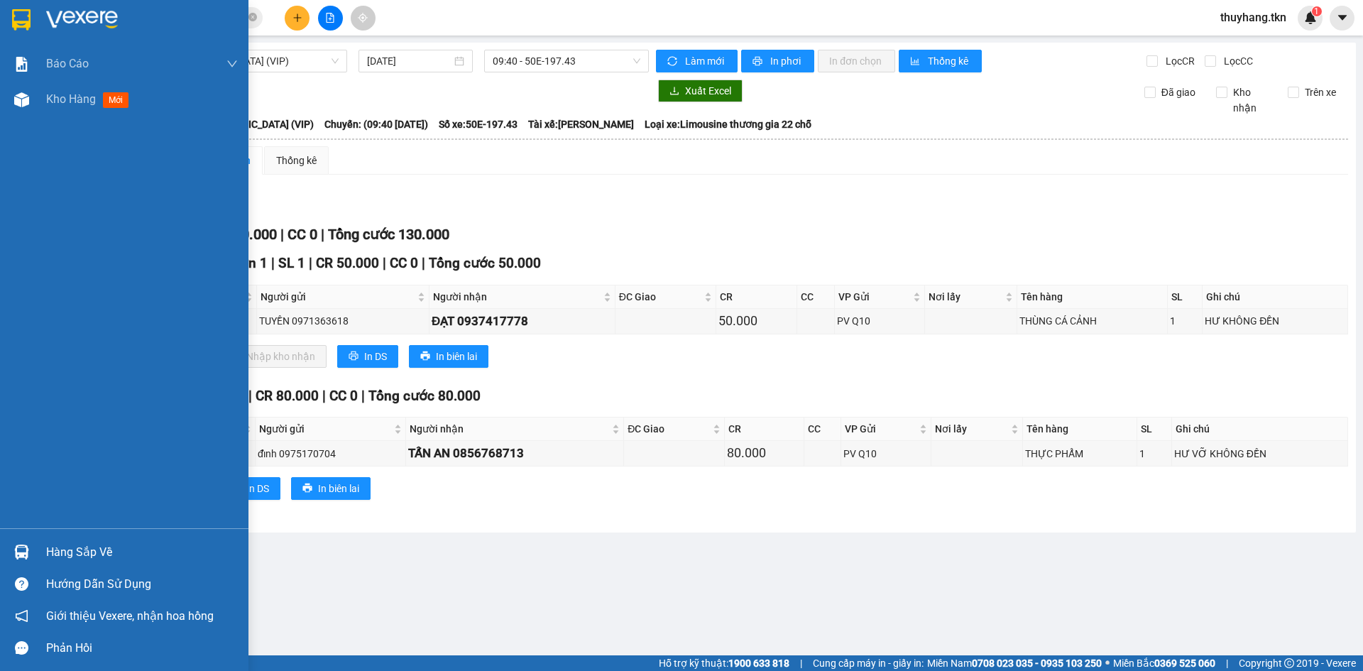
click at [26, 545] on img at bounding box center [21, 552] width 15 height 15
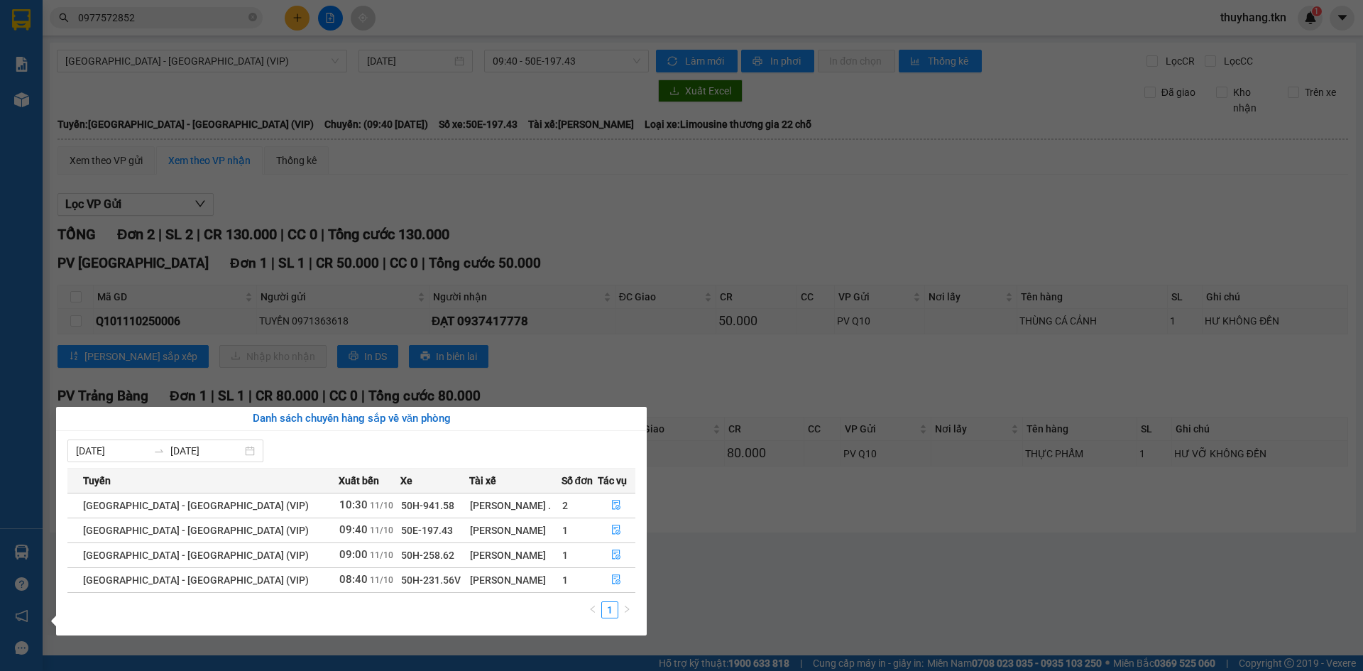
drag, startPoint x: 610, startPoint y: 365, endPoint x: 610, endPoint y: 276, distance: 89.5
click at [610, 365] on section "Kết quả tìm kiếm ( 3 ) Bộ lọc Mã ĐH Trạng thái Món hàng Thu hộ Tổng cước Chưa c…" at bounding box center [681, 335] width 1363 height 671
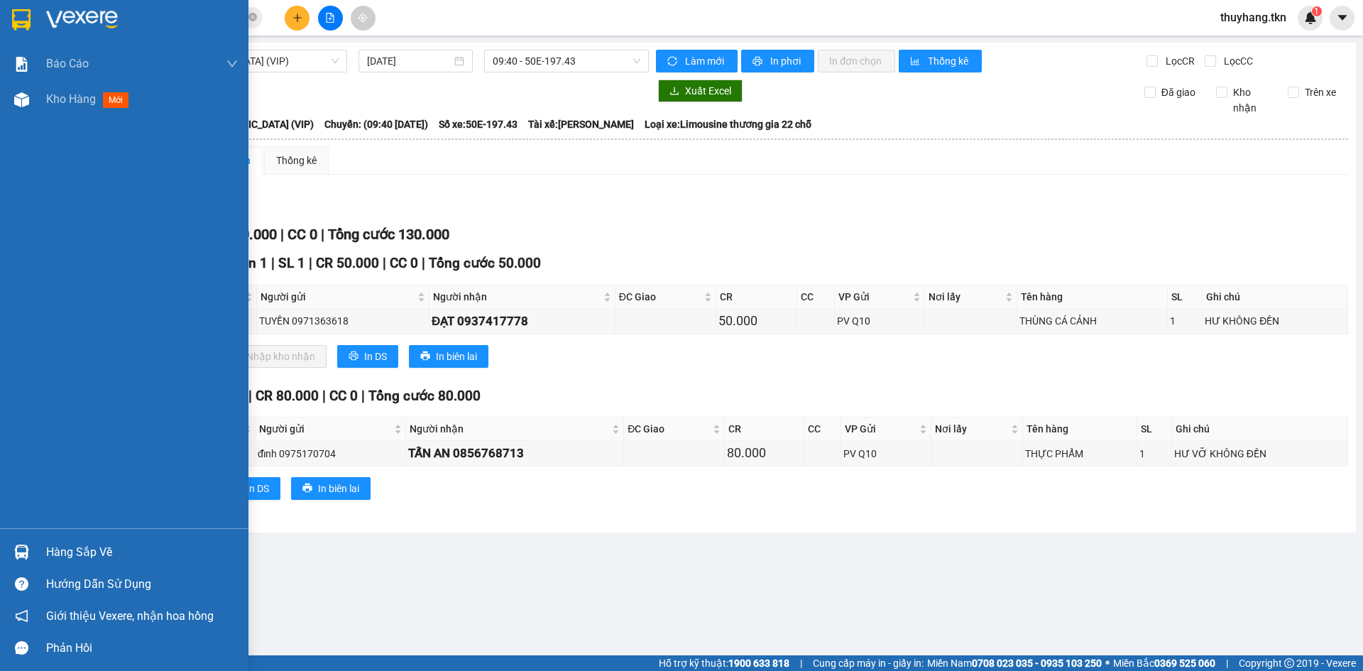
click at [40, 546] on div "Hàng sắp về" at bounding box center [124, 552] width 249 height 32
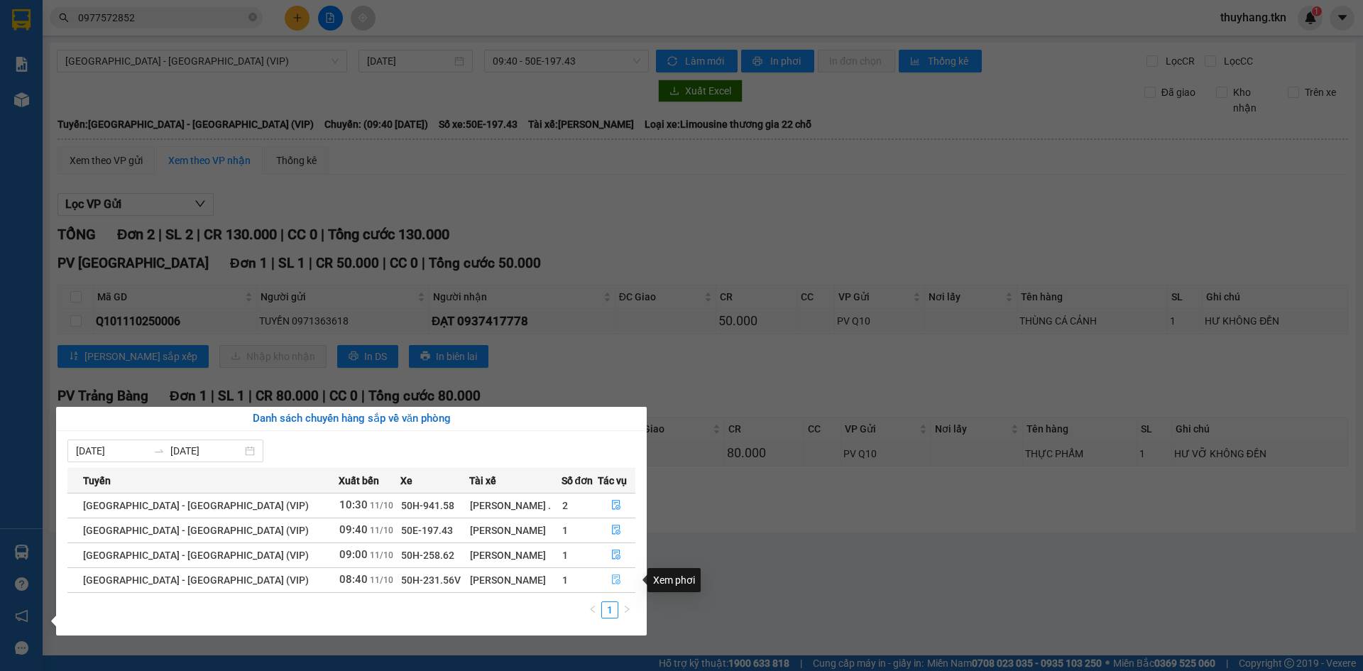
click at [614, 577] on icon "file-done" at bounding box center [617, 580] width 9 height 10
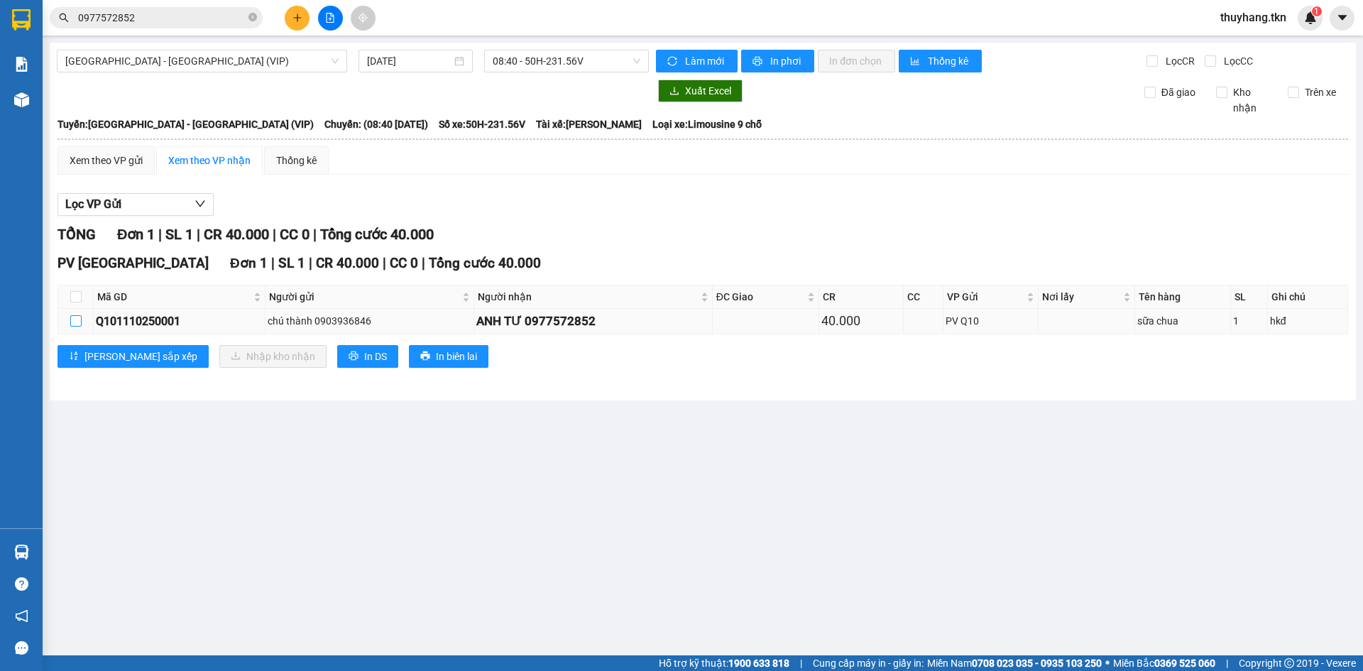
click at [77, 324] on input "checkbox" at bounding box center [75, 320] width 11 height 11
checkbox input "true"
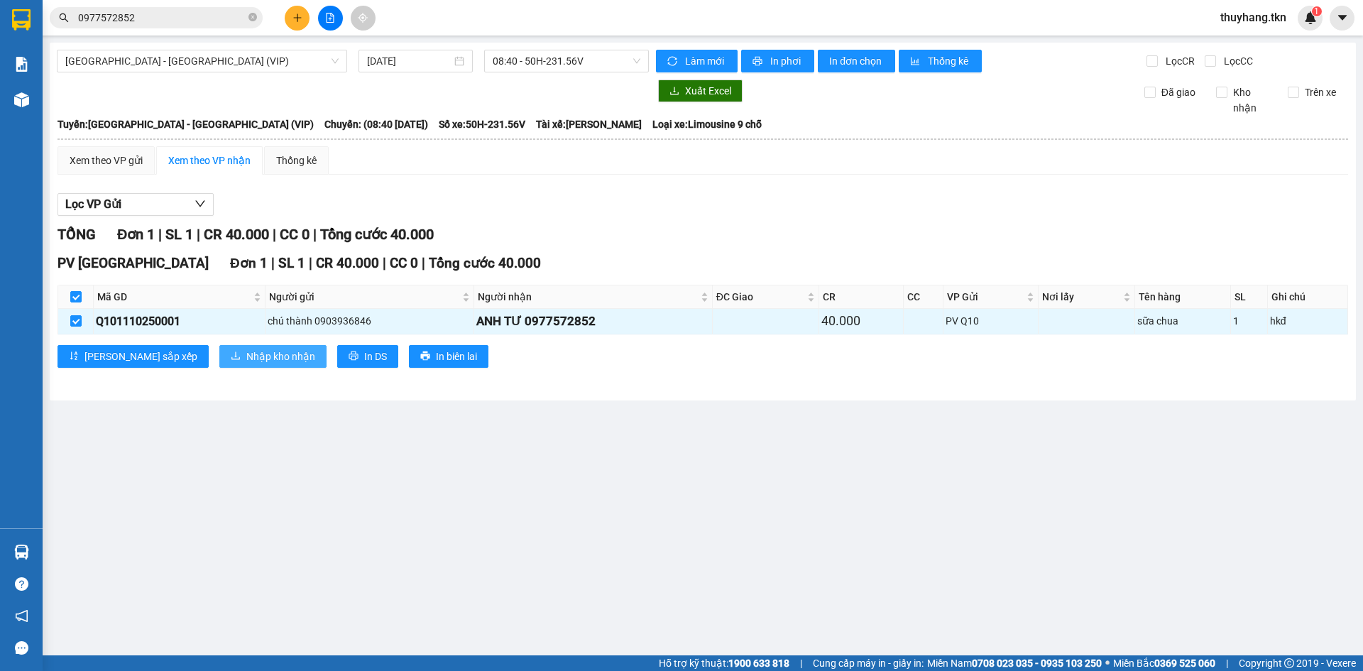
click at [246, 354] on span "Nhập kho nhận" at bounding box center [280, 357] width 69 height 16
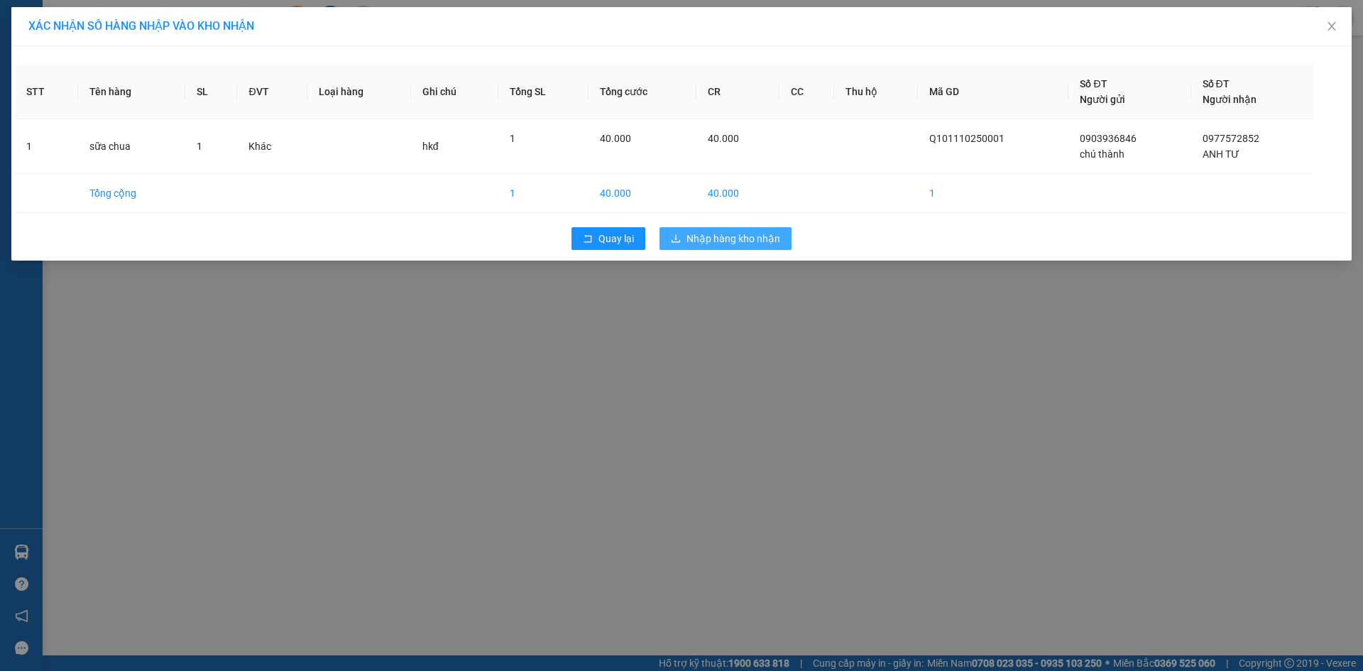
click at [772, 236] on span "Nhập hàng kho nhận" at bounding box center [734, 239] width 94 height 16
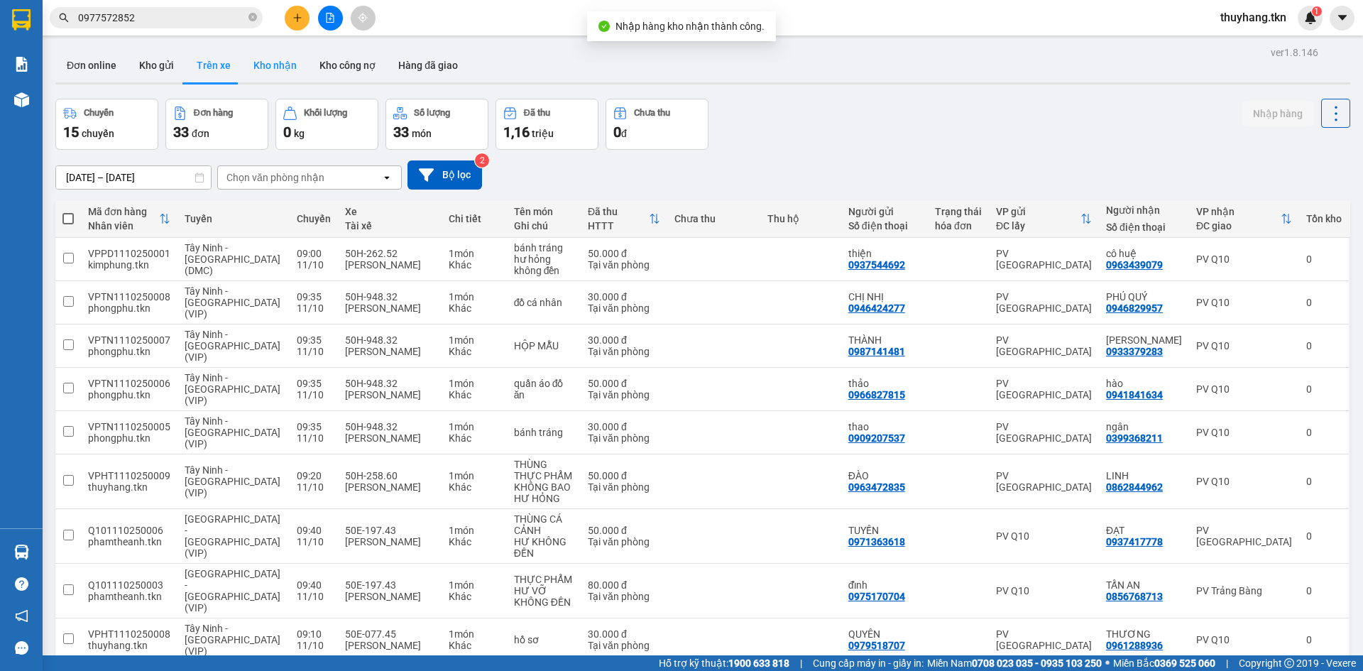
click at [261, 64] on button "Kho nhận" at bounding box center [275, 65] width 66 height 34
type input "[DATE] – [DATE]"
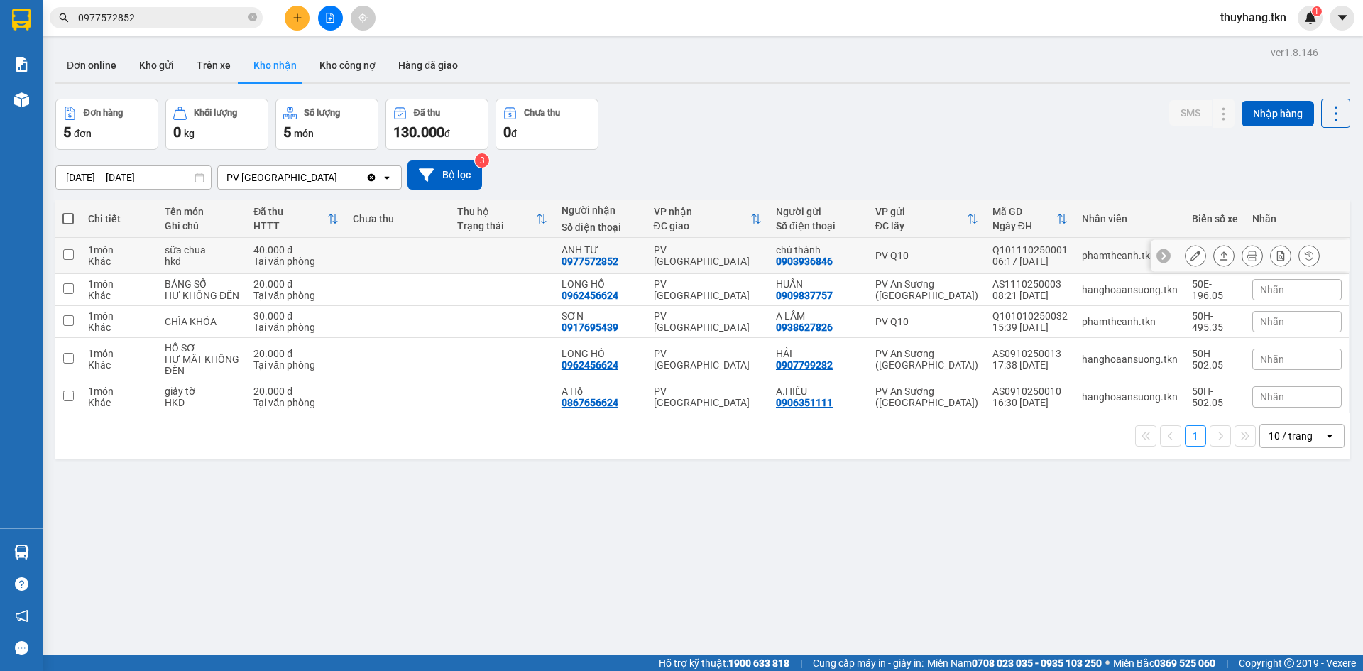
click at [1219, 256] on icon at bounding box center [1224, 256] width 10 height 10
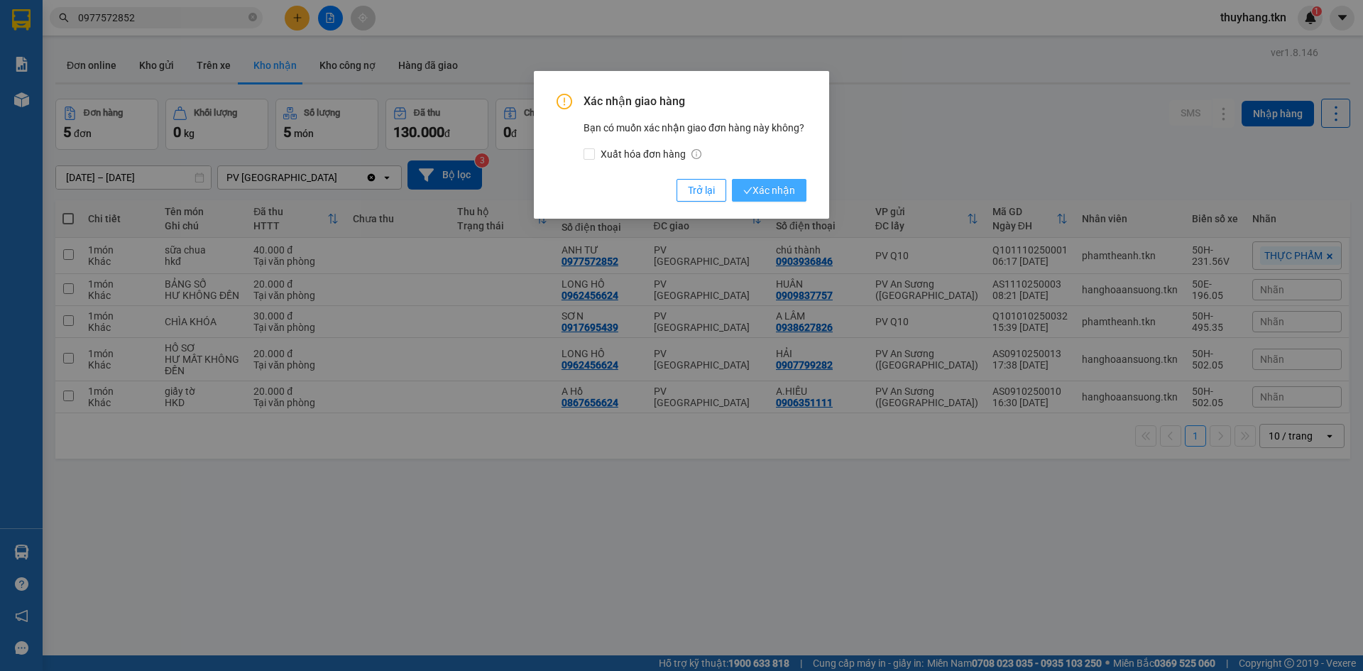
click at [800, 191] on button "Xác nhận" at bounding box center [769, 190] width 75 height 23
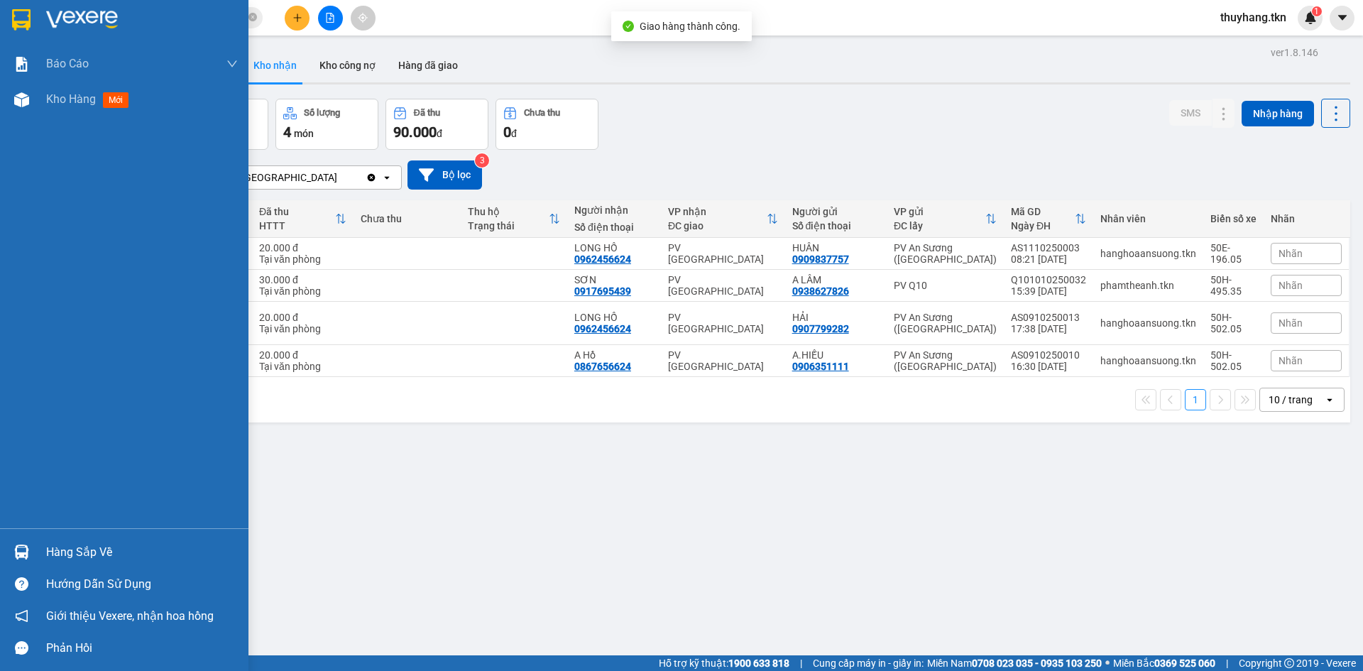
click at [53, 548] on div "Hàng sắp về" at bounding box center [142, 552] width 192 height 21
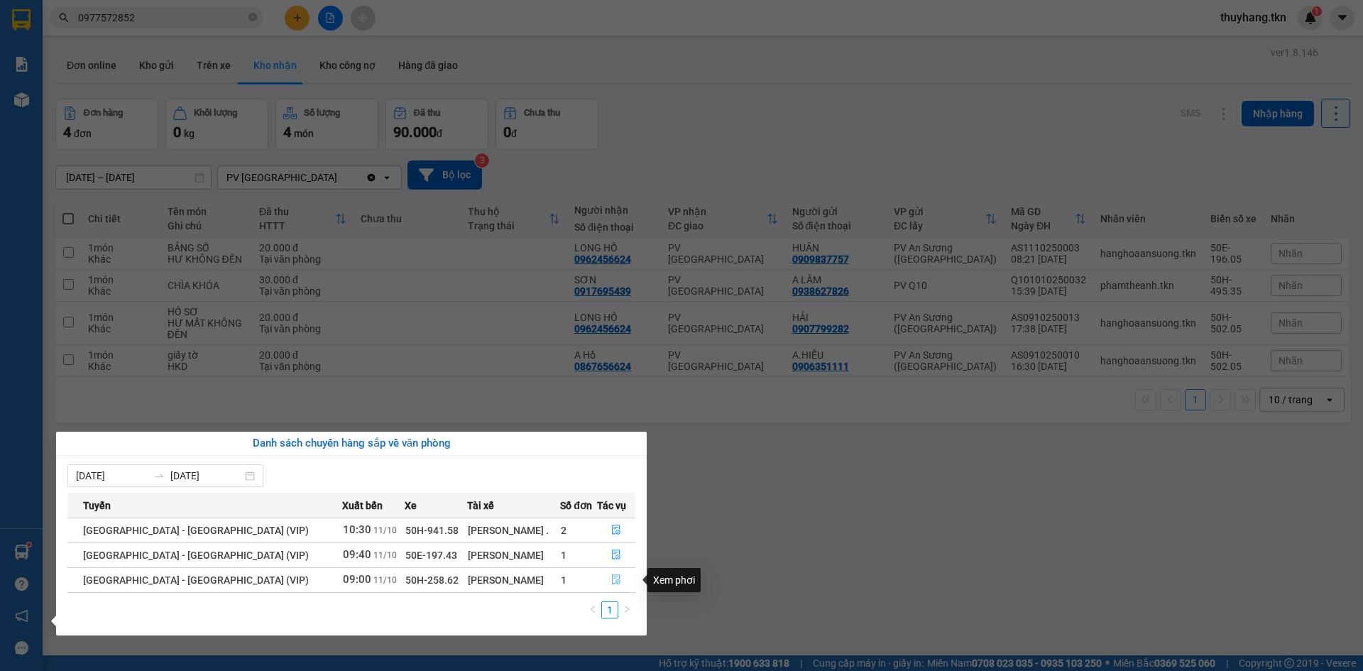
click at [611, 583] on icon "file-done" at bounding box center [616, 580] width 10 height 10
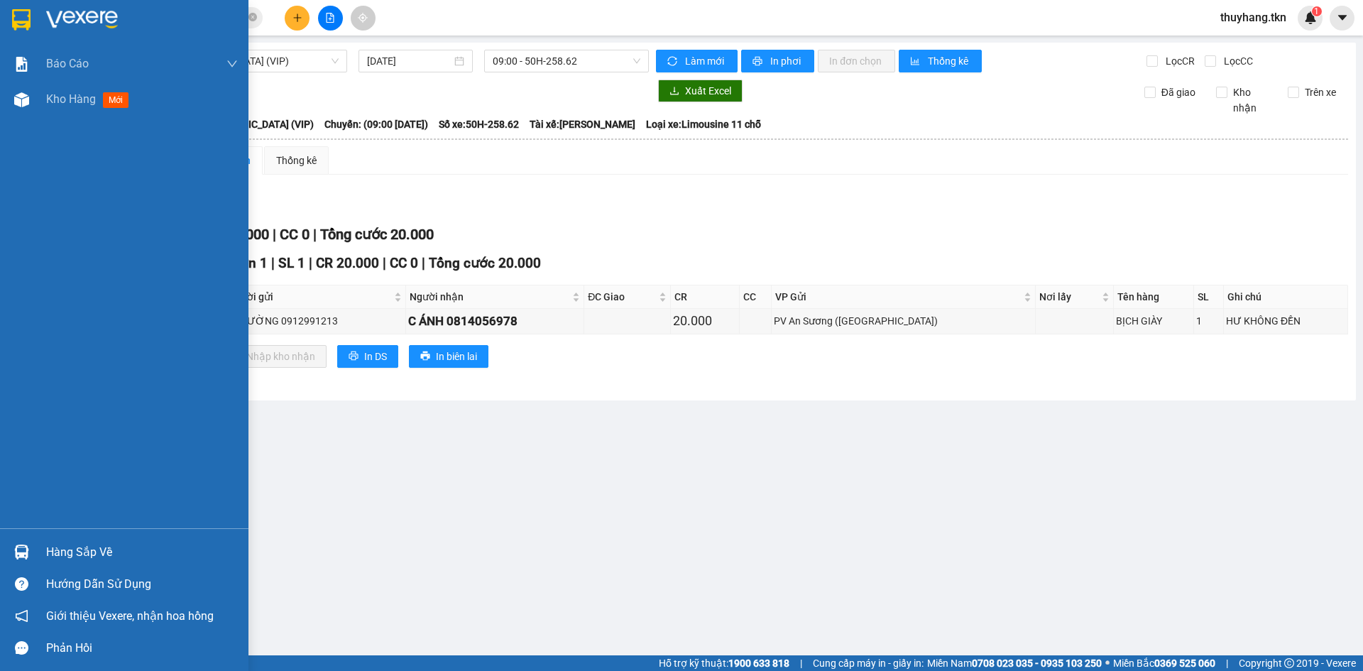
click at [36, 560] on div "Hàng sắp về" at bounding box center [124, 552] width 249 height 32
click at [23, 17] on div "Báo cáo Mẫu 1: Báo cáo dòng tiền theo nhân viên Mẫu 2: Thống kê đơn hàng theo n…" at bounding box center [124, 335] width 249 height 671
click at [23, 17] on img at bounding box center [21, 19] width 18 height 21
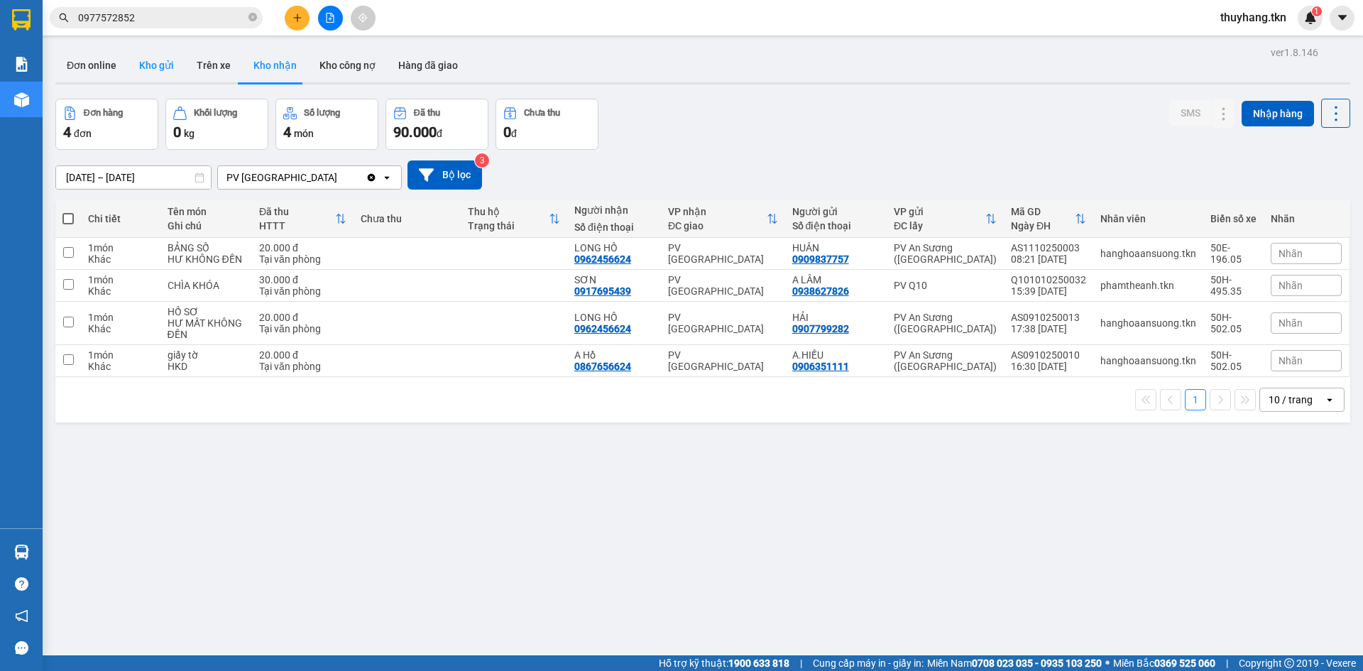
click at [153, 67] on button "Kho gửi" at bounding box center [157, 65] width 58 height 34
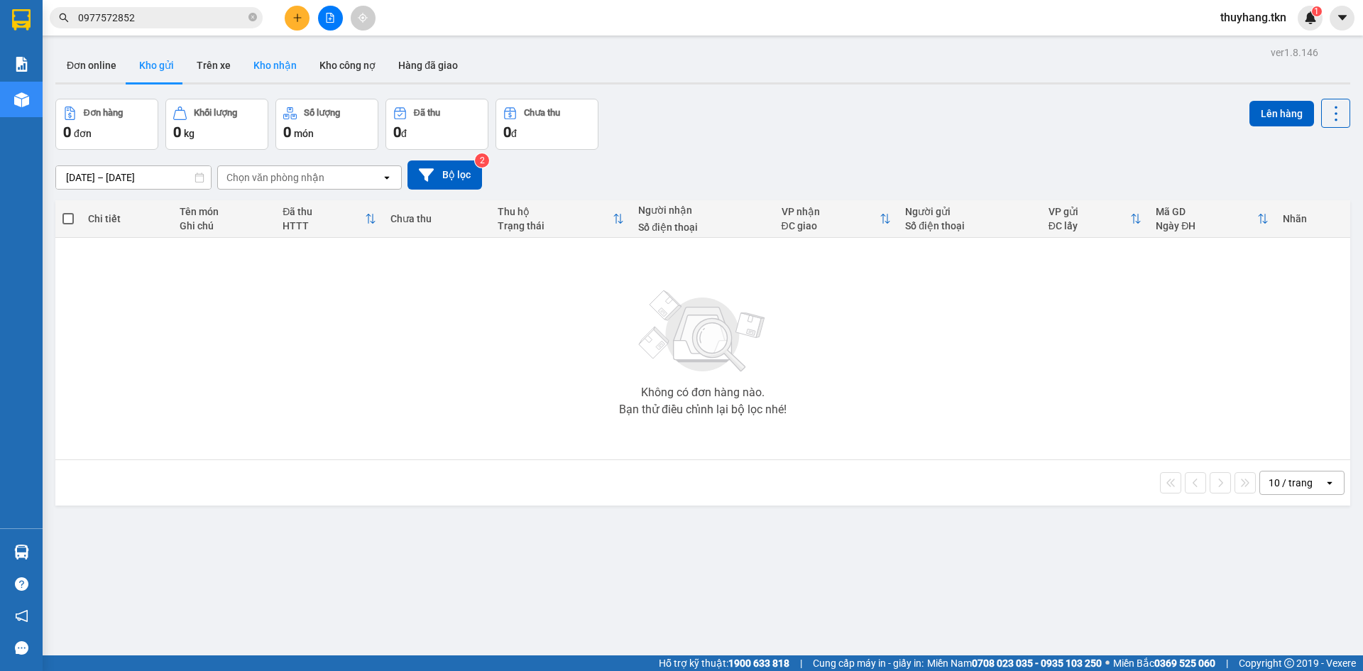
click at [268, 62] on button "Kho nhận" at bounding box center [275, 65] width 66 height 34
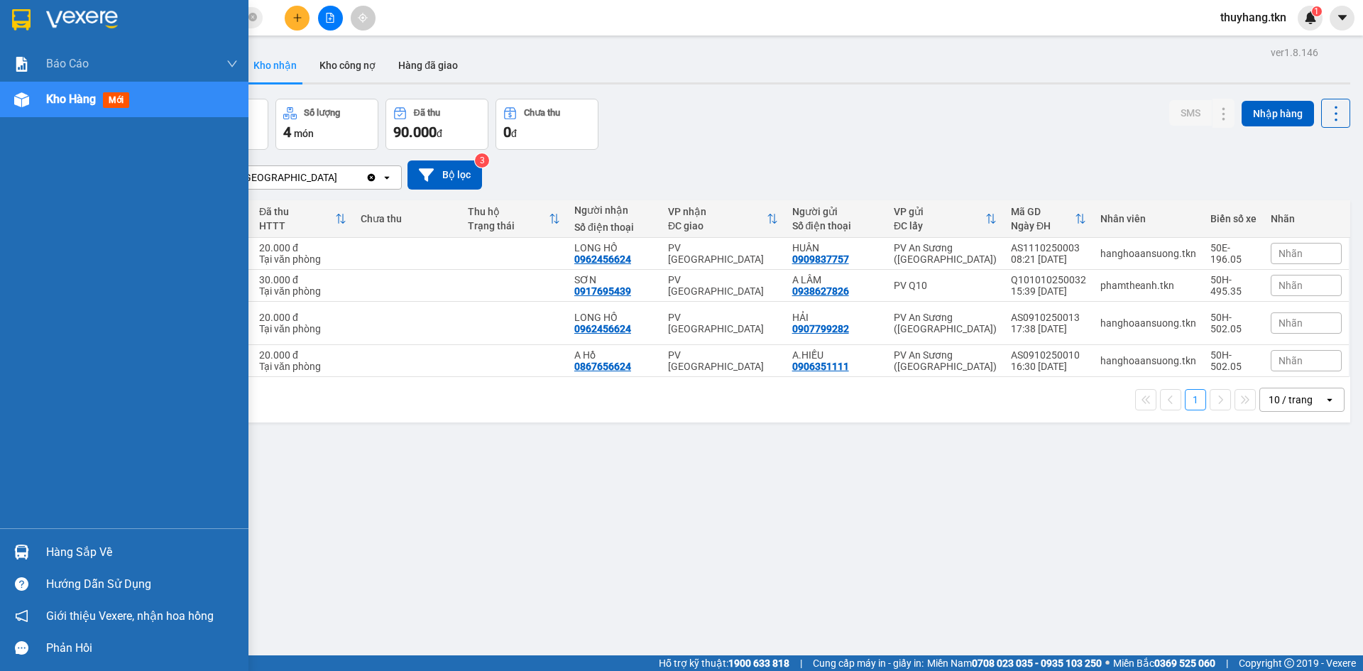
drag, startPoint x: 57, startPoint y: 554, endPoint x: 67, endPoint y: 550, distance: 10.8
click at [58, 554] on div "Hàng sắp về" at bounding box center [142, 552] width 192 height 21
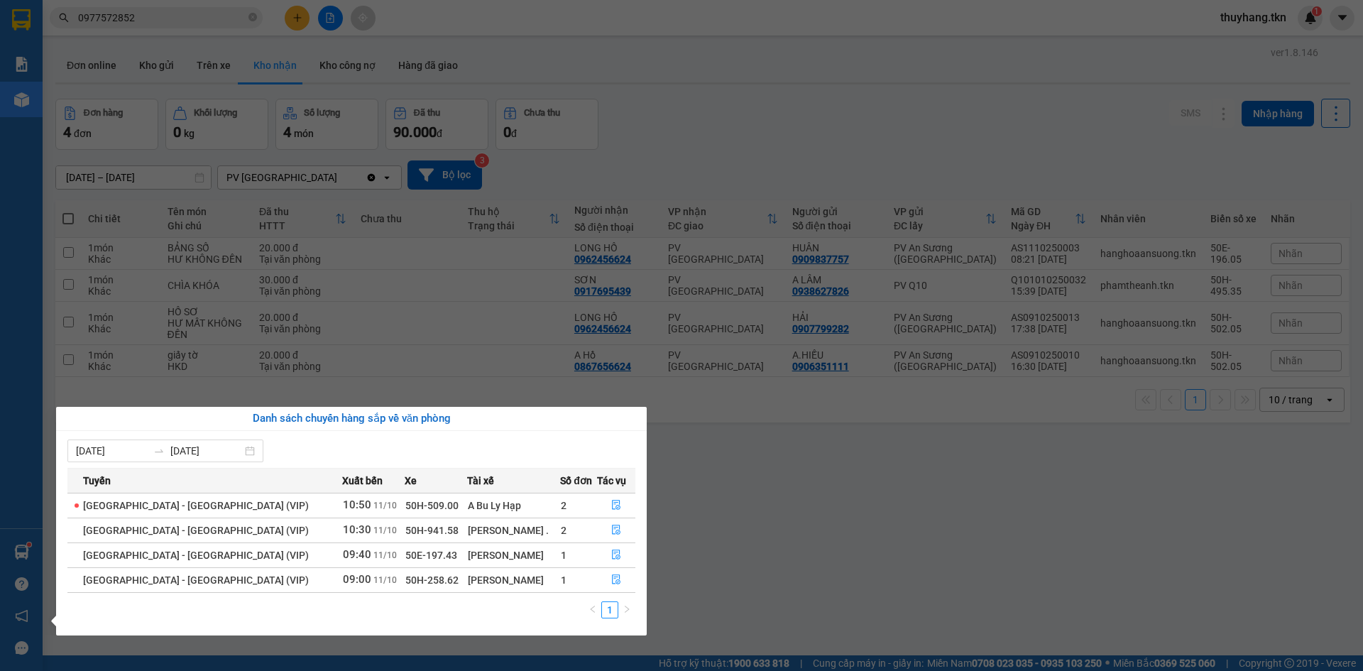
drag, startPoint x: 687, startPoint y: 204, endPoint x: 678, endPoint y: 198, distance: 10.2
click at [687, 202] on section "Kết quả tìm kiếm ( 3 ) Bộ lọc Mã ĐH Trạng thái Món hàng Thu hộ Tổng cước Chưa c…" at bounding box center [681, 335] width 1363 height 671
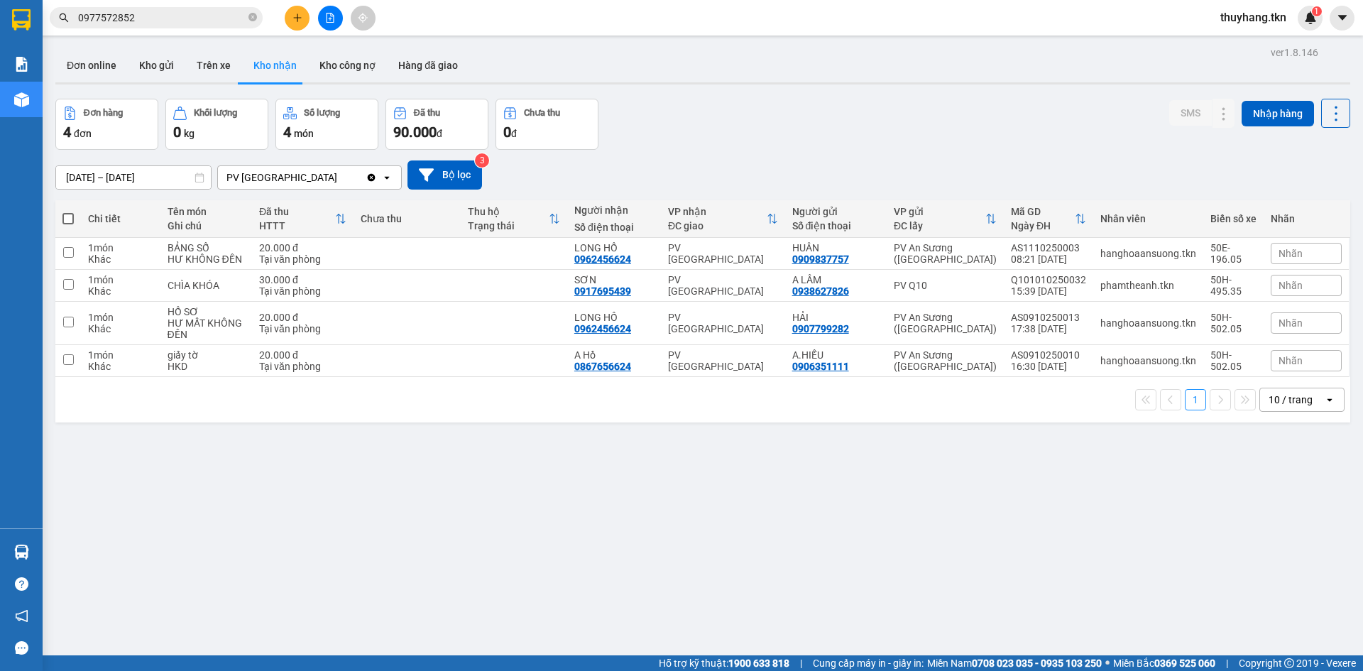
click at [305, 14] on button at bounding box center [297, 18] width 25 height 25
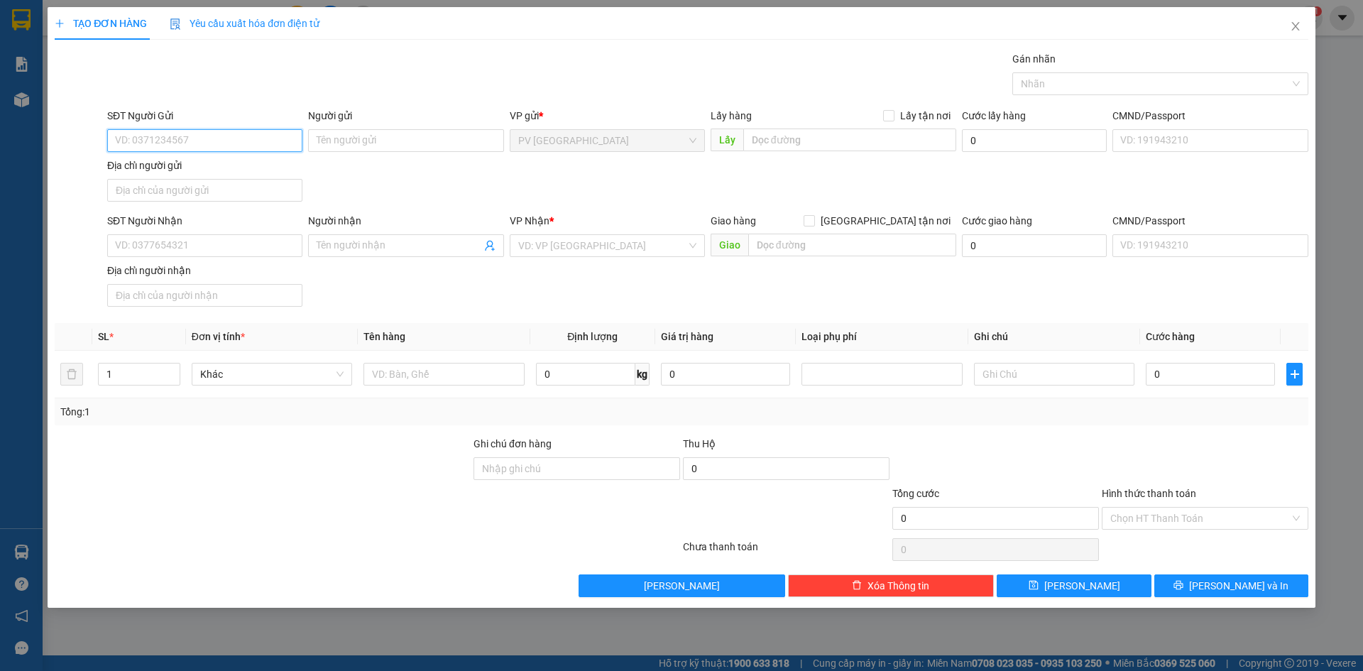
click at [179, 132] on input "SĐT Người Gửi" at bounding box center [204, 140] width 195 height 23
type input "0390518644"
click at [378, 141] on input "Người gửi" at bounding box center [405, 140] width 195 height 23
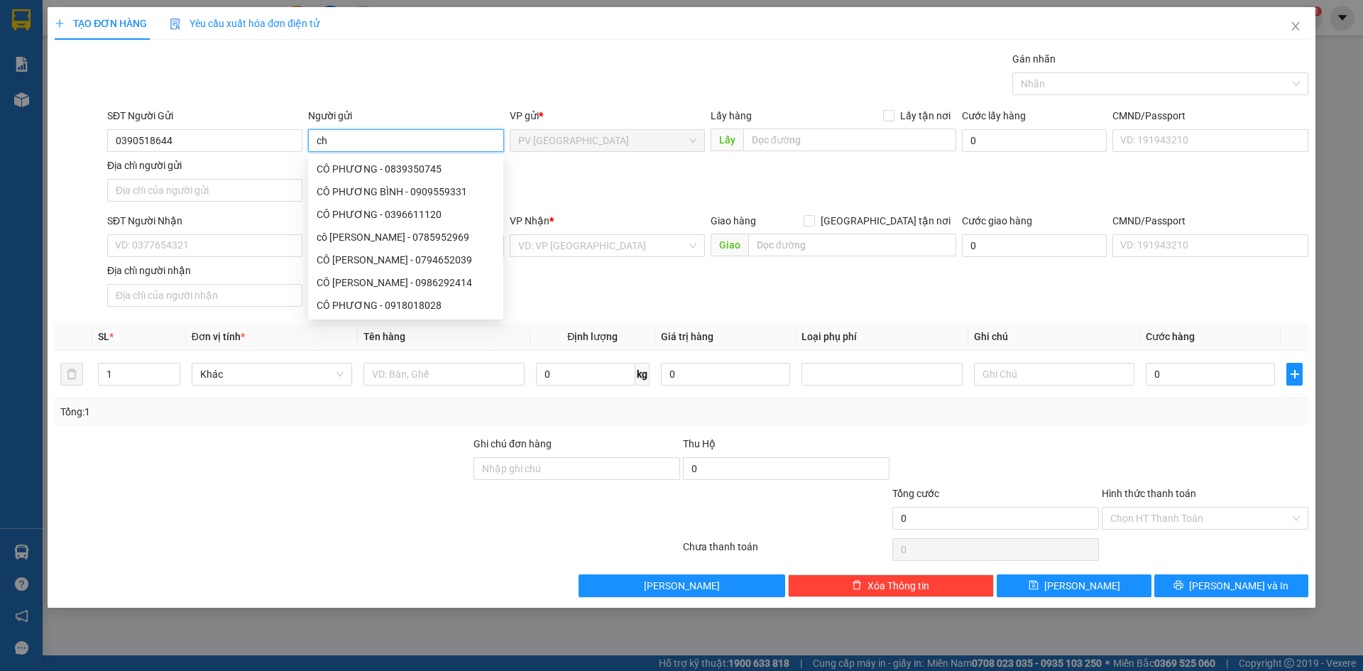
type input "c"
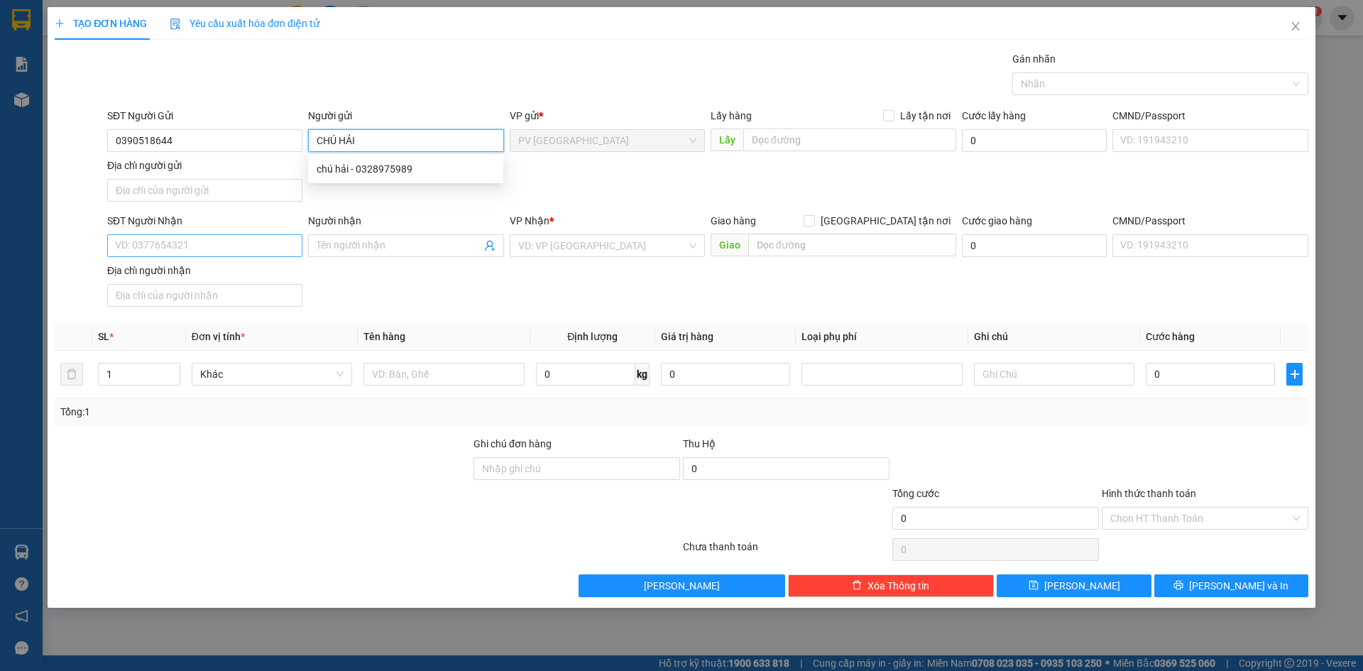
type input "CHÚ HẢI"
click at [174, 247] on input "SĐT Người Nhận" at bounding box center [204, 245] width 195 height 23
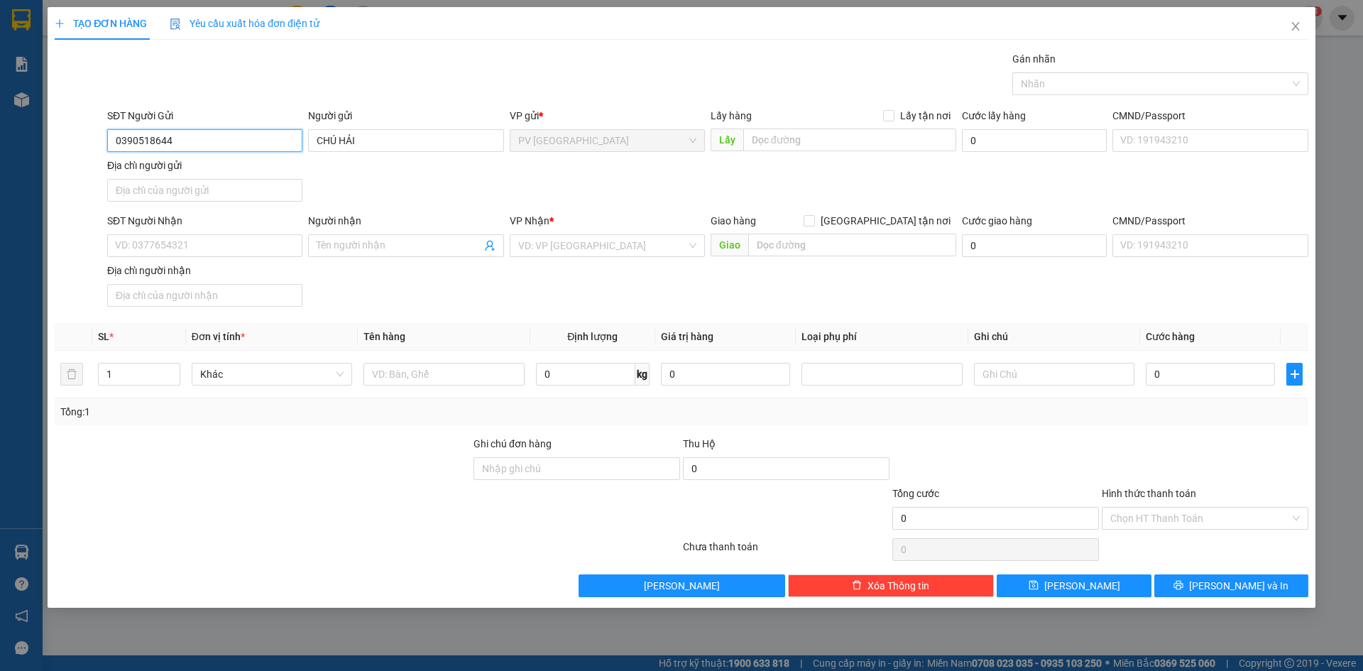
drag, startPoint x: 134, startPoint y: 141, endPoint x: 145, endPoint y: 146, distance: 11.8
click at [136, 141] on input "0390518644" at bounding box center [204, 140] width 195 height 23
type input "0395518644"
click at [182, 163] on div "0395518644 - CHÚ HẢI" at bounding box center [205, 169] width 178 height 16
type input "CHÚ HẢI"
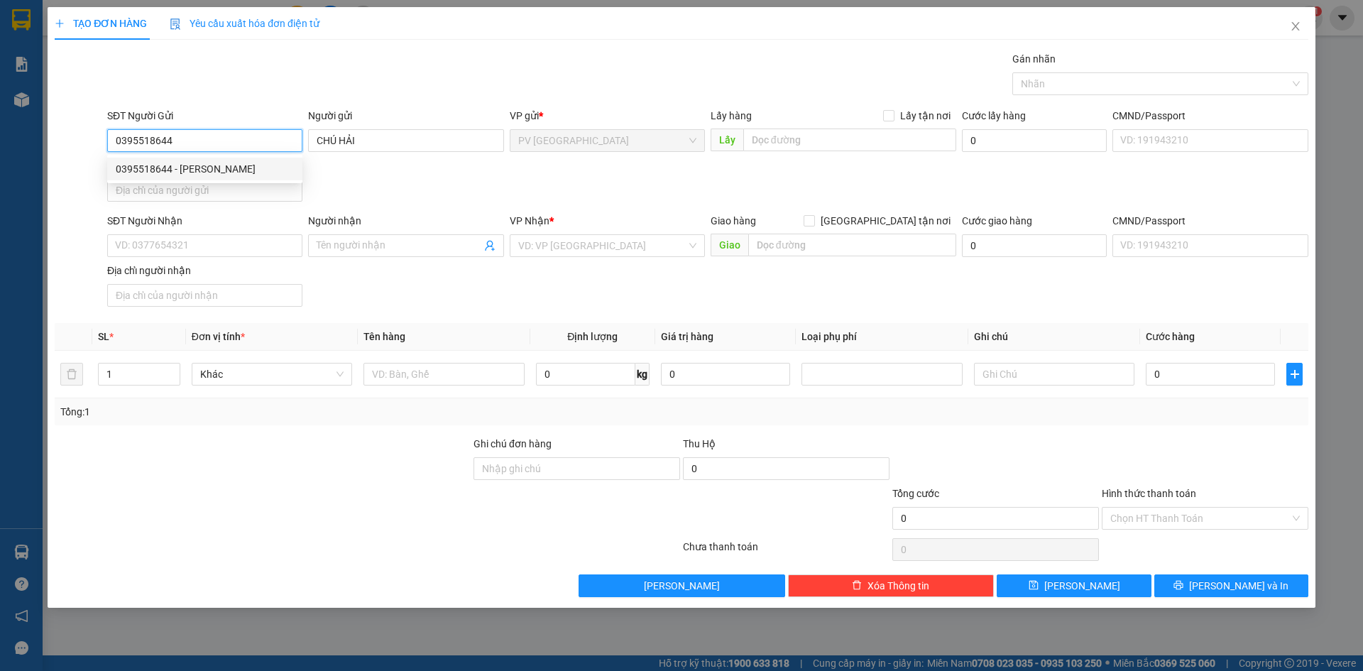
type input "0394462507"
type input "NHÀN"
type input "50.000"
type input "0395518644"
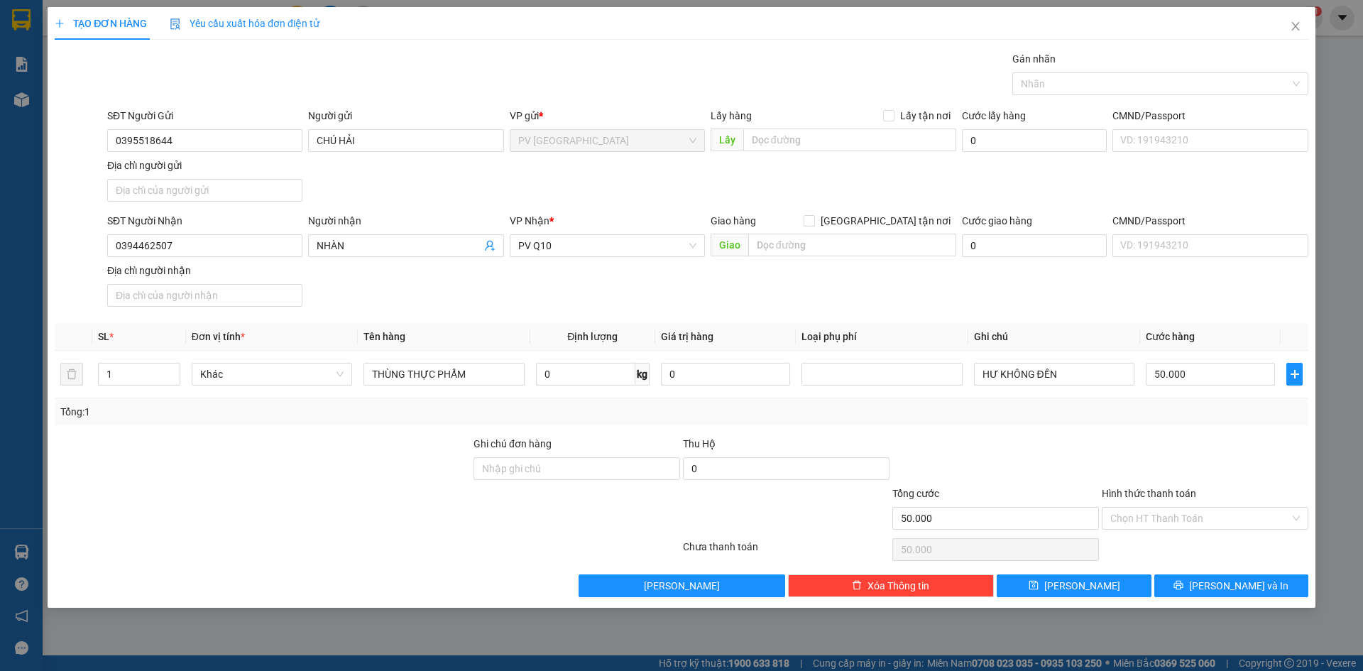
click at [399, 202] on div "SĐT Người Gửi 0395518644 0395518644 Người gửi CHÚ HẢI VP gửi * PV Hòa Thành Lấy…" at bounding box center [707, 157] width 1207 height 99
click at [406, 288] on div "SĐT Người Nhận 0394462507 Người nhận NHÀN VP Nhận * PV Q10 Giao hàng Giao tận n…" at bounding box center [707, 262] width 1207 height 99
click at [350, 459] on div at bounding box center [262, 461] width 419 height 50
drag, startPoint x: 1174, startPoint y: 518, endPoint x: 1175, endPoint y: 530, distance: 12.1
click at [1175, 520] on input "Hình thức thanh toán" at bounding box center [1201, 518] width 180 height 21
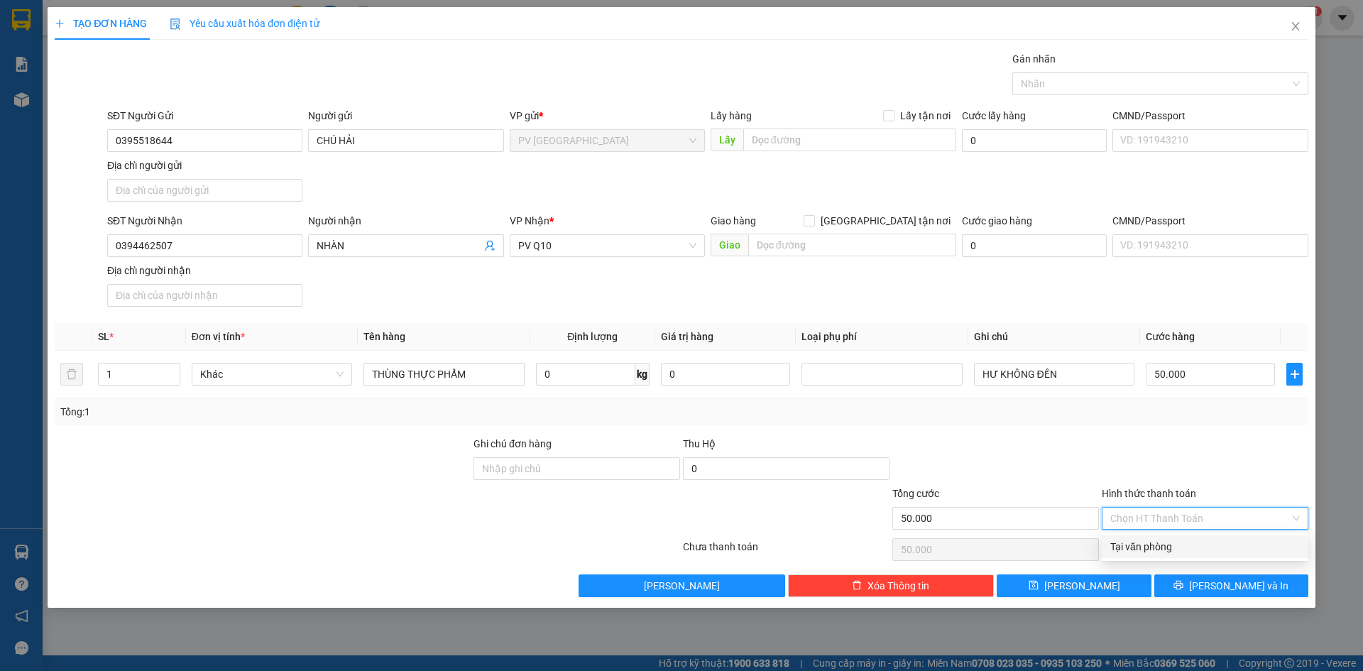
click at [1166, 545] on div "Tại văn phòng" at bounding box center [1206, 547] width 190 height 16
type input "0"
click at [1164, 470] on div at bounding box center [1205, 461] width 209 height 50
click at [383, 435] on div "Transit Pickup Surcharge Ids Transit Deliver Surcharge Ids Transit Deliver Surc…" at bounding box center [682, 324] width 1254 height 546
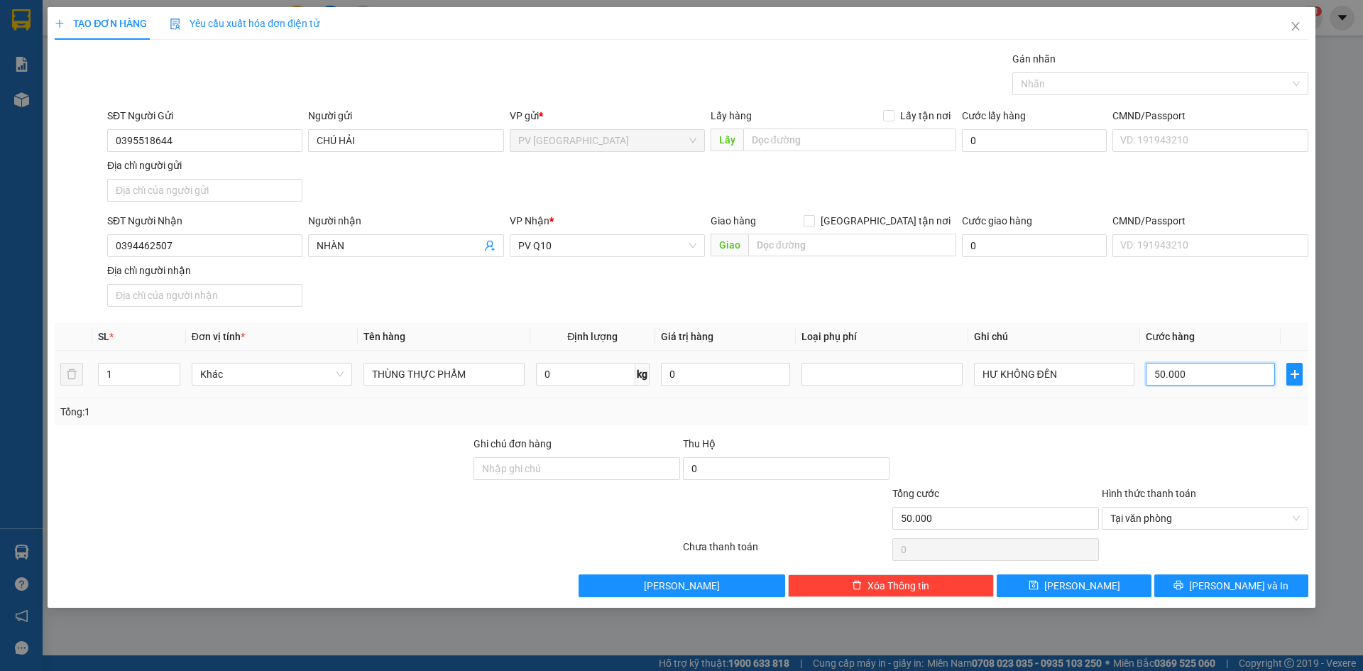
click at [1205, 377] on input "50.000" at bounding box center [1210, 374] width 129 height 23
type input "0"
type input "4"
type input "04"
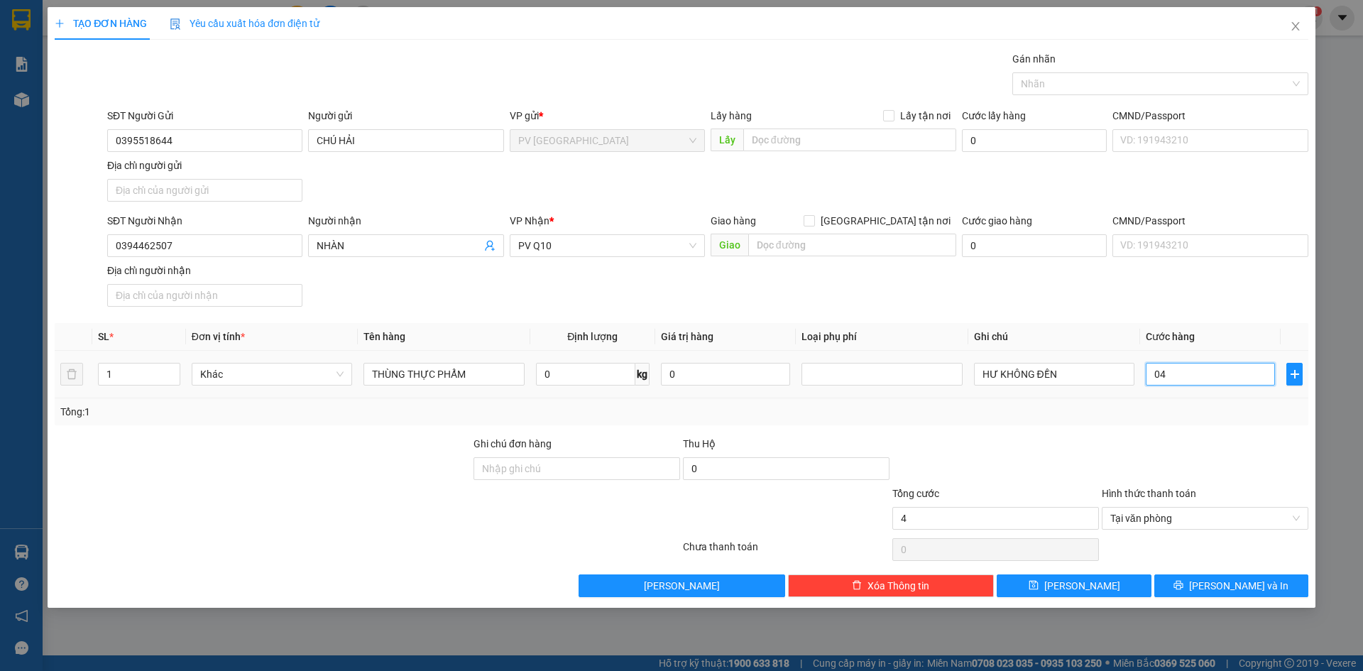
type input "40"
type input "040"
type input "400"
type input "0.400"
type input "4.000"
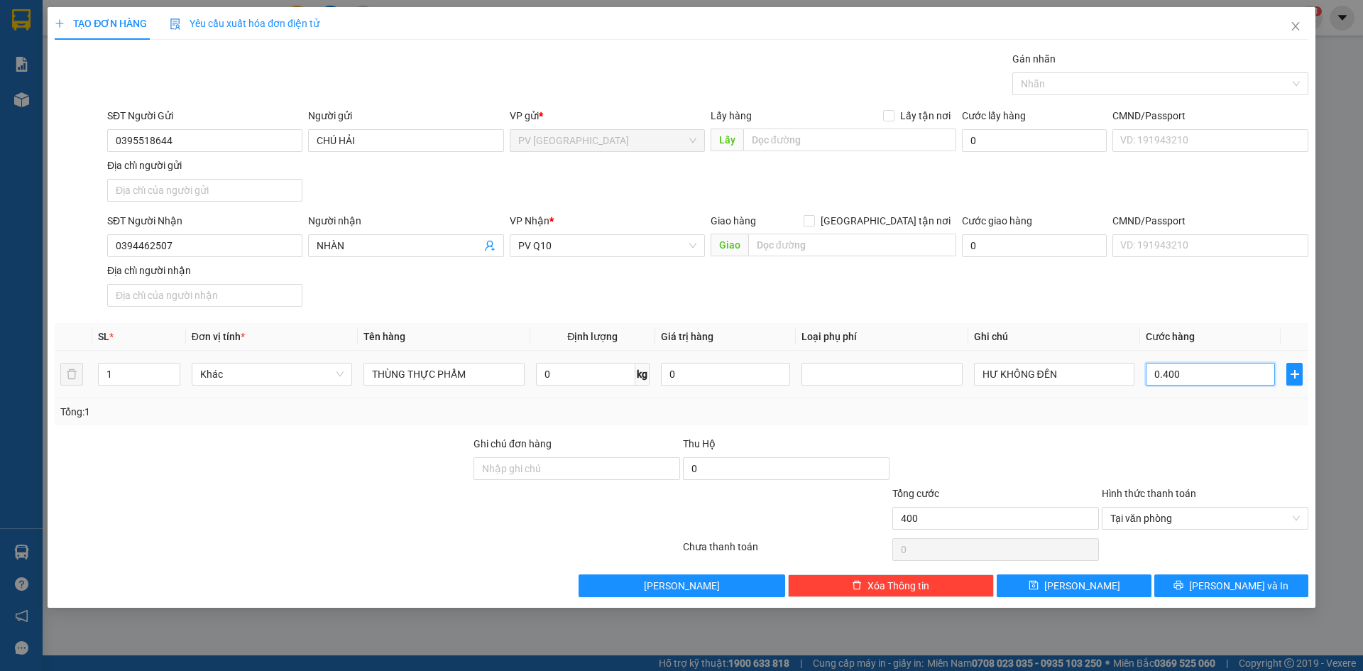
type input "04.000"
type input "40.000"
click at [1143, 488] on label "Hình thức thanh toán" at bounding box center [1149, 493] width 94 height 11
click at [1143, 508] on input "Hình thức thanh toán" at bounding box center [1201, 518] width 180 height 21
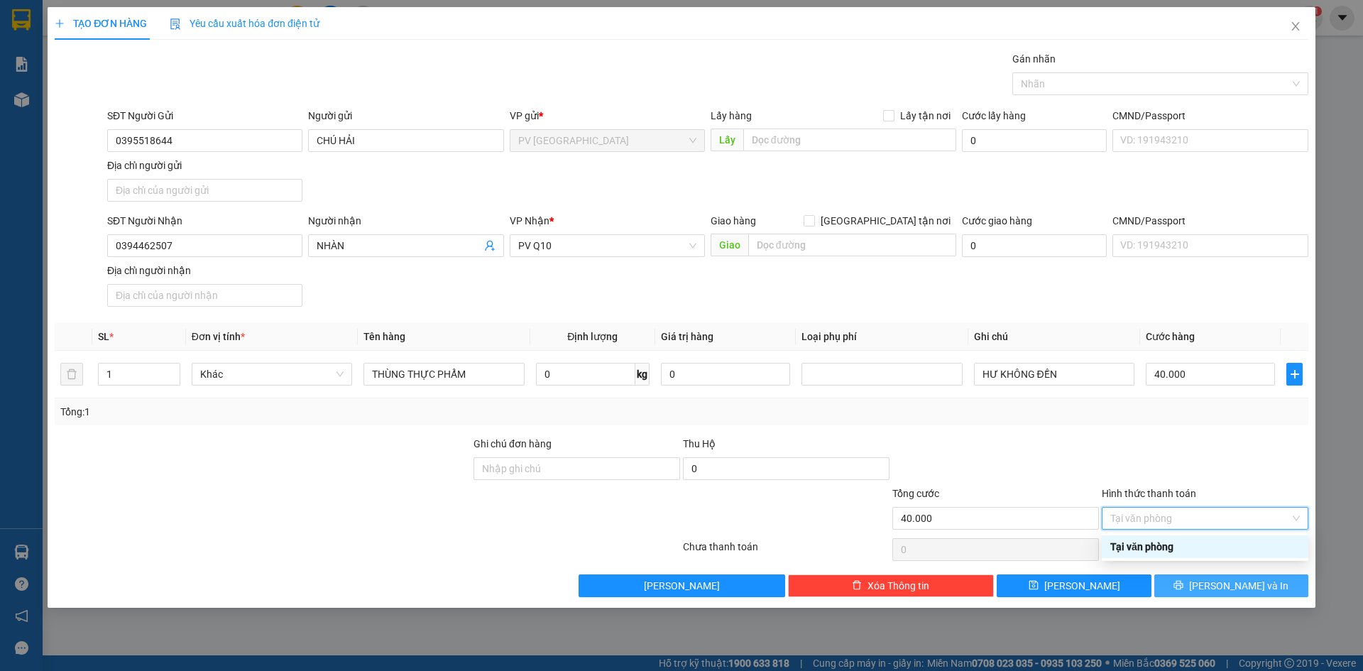
click at [1184, 585] on icon "printer" at bounding box center [1179, 585] width 10 height 10
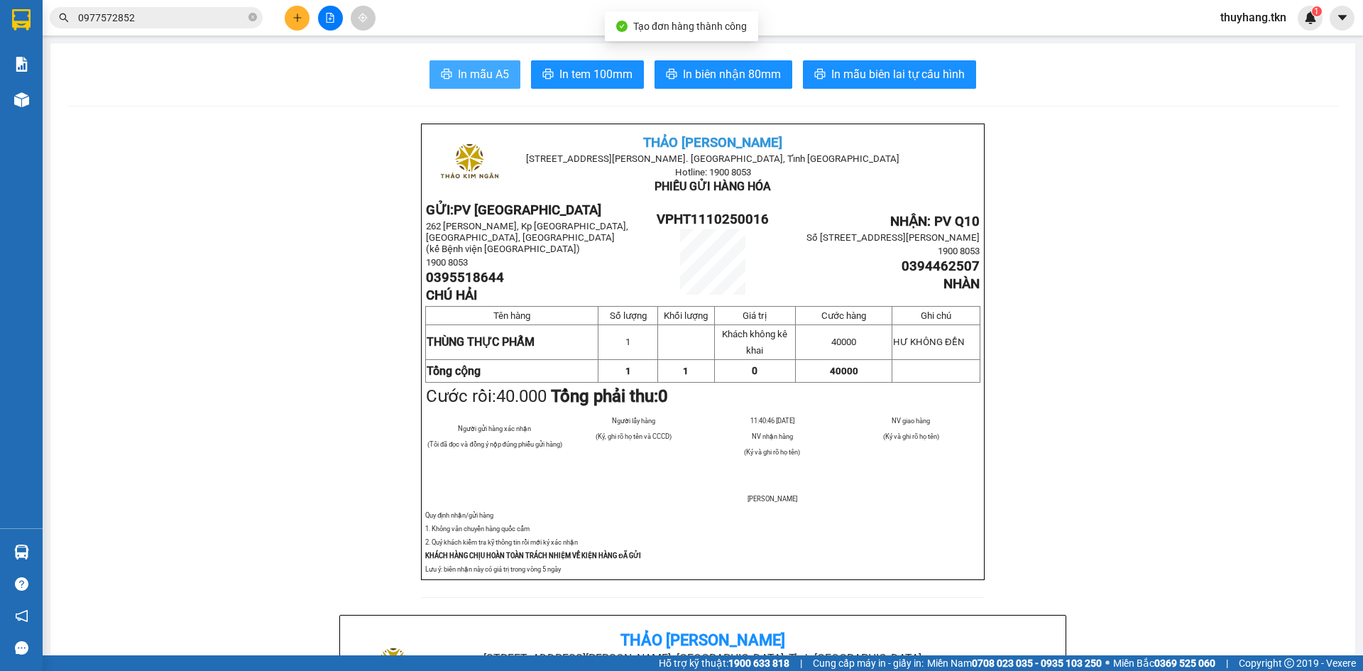
click at [495, 75] on span "In mẫu A5" at bounding box center [483, 74] width 51 height 18
click at [303, 21] on button at bounding box center [297, 18] width 25 height 25
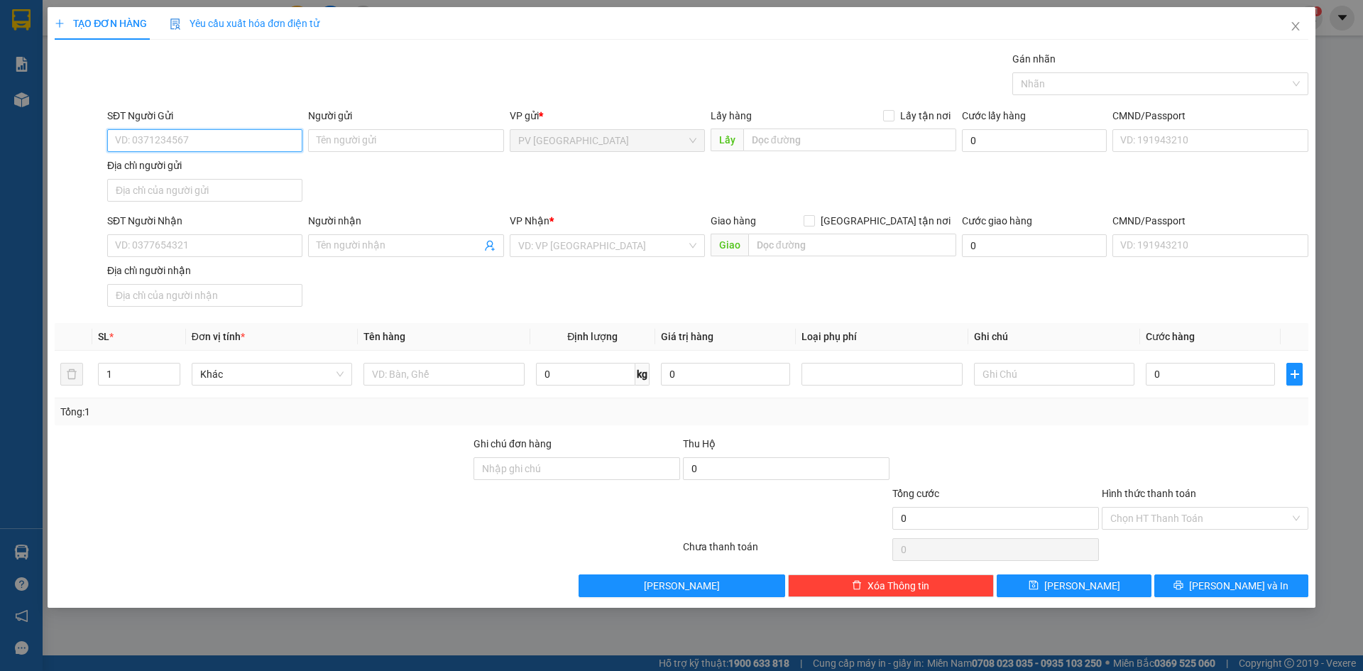
click at [239, 131] on input "SĐT Người Gửi" at bounding box center [204, 140] width 195 height 23
click at [245, 147] on input "SĐT Người Gửi" at bounding box center [204, 140] width 195 height 23
click at [242, 142] on input "SĐT Người Gửi" at bounding box center [204, 140] width 195 height 23
type input "0703138300"
click at [367, 145] on input "Người gửi" at bounding box center [405, 140] width 195 height 23
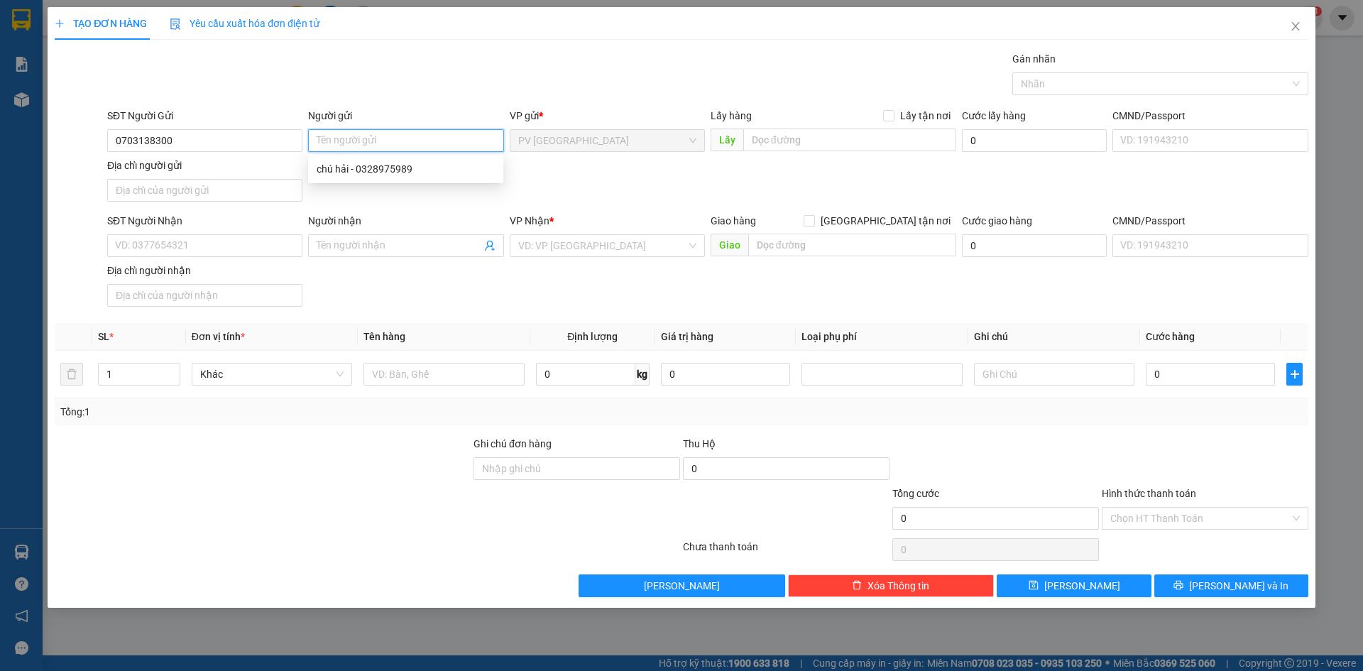
type input "C"
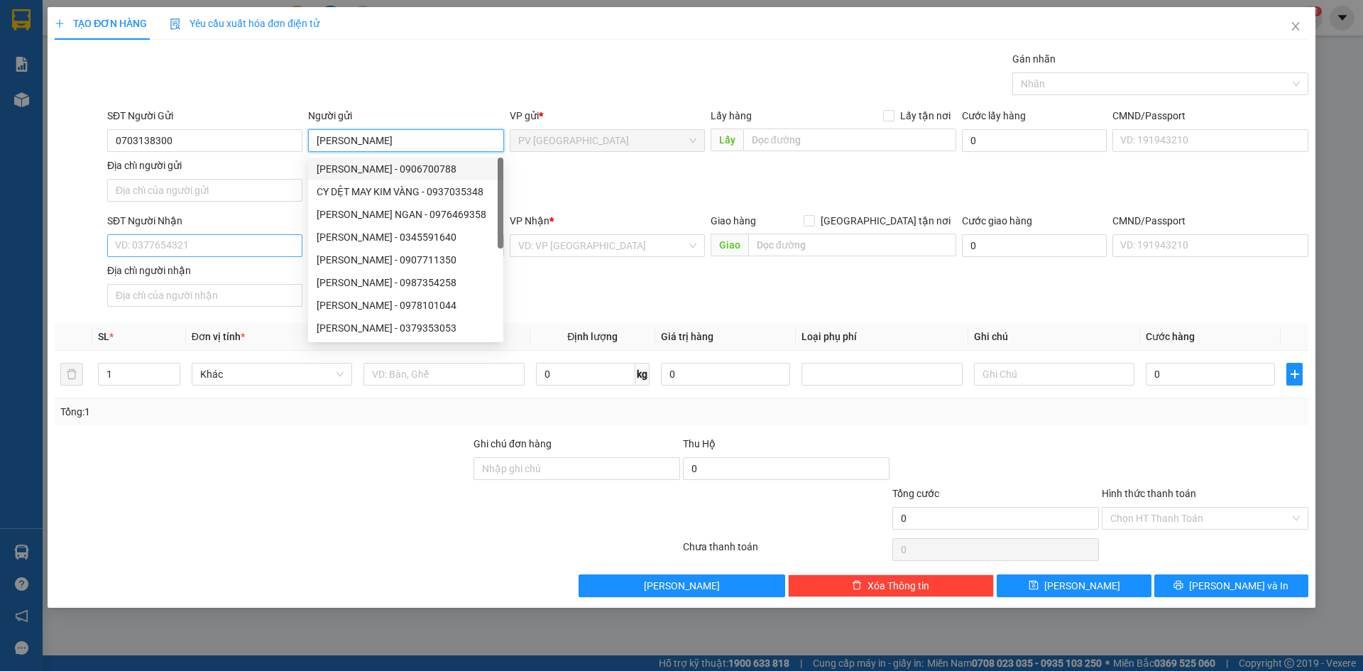
type input "KIM"
click at [181, 245] on input "SĐT Người Nhận" at bounding box center [204, 245] width 195 height 23
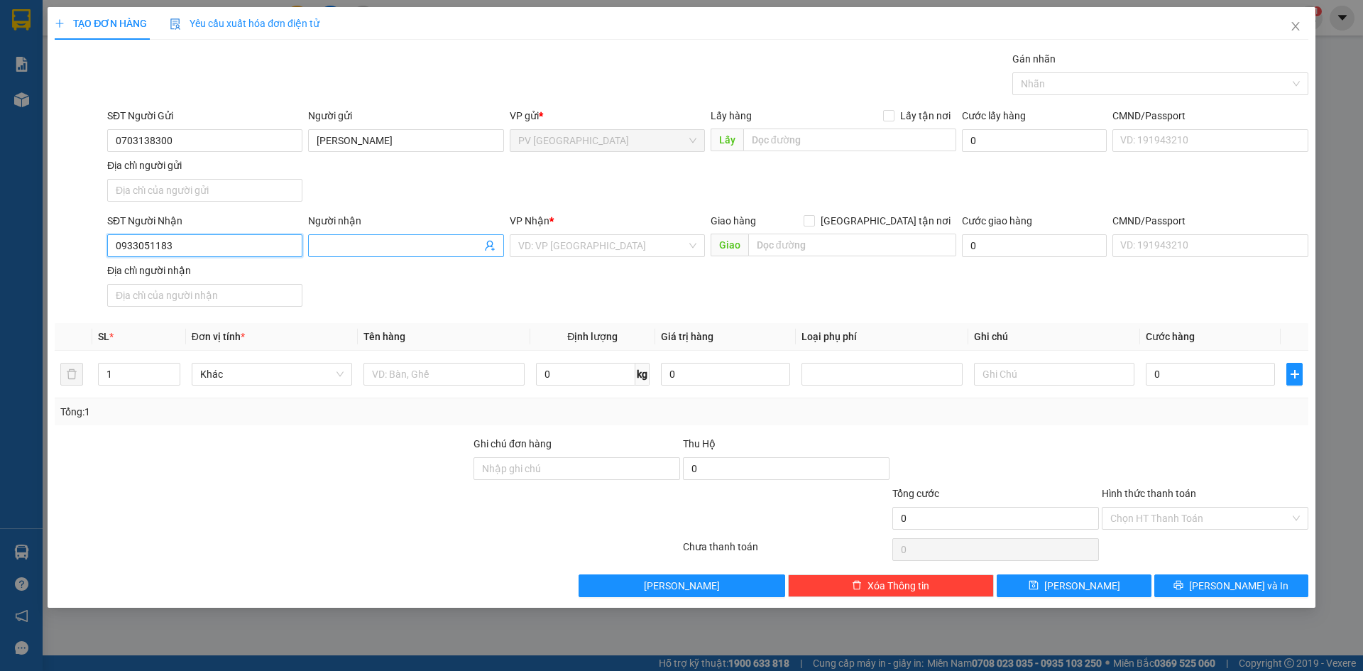
type input "0933051183"
click at [385, 254] on span at bounding box center [405, 245] width 195 height 23
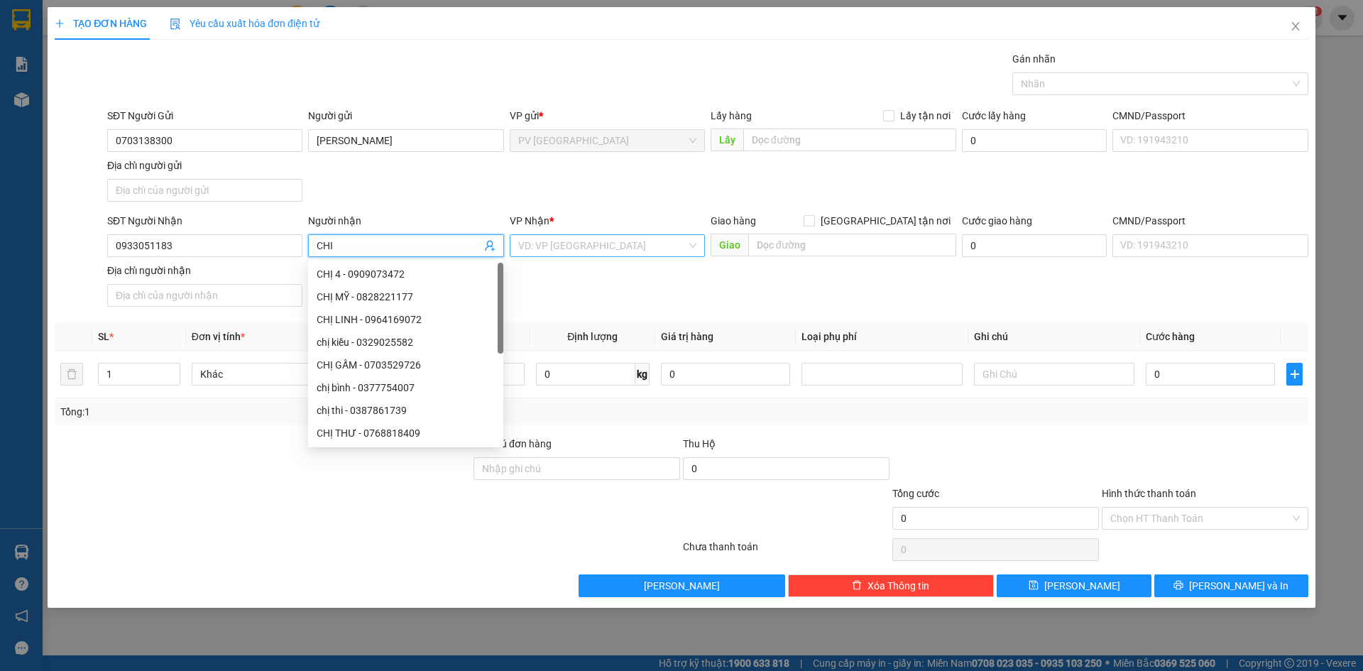
type input "CHI"
click at [549, 244] on input "search" at bounding box center [602, 245] width 168 height 21
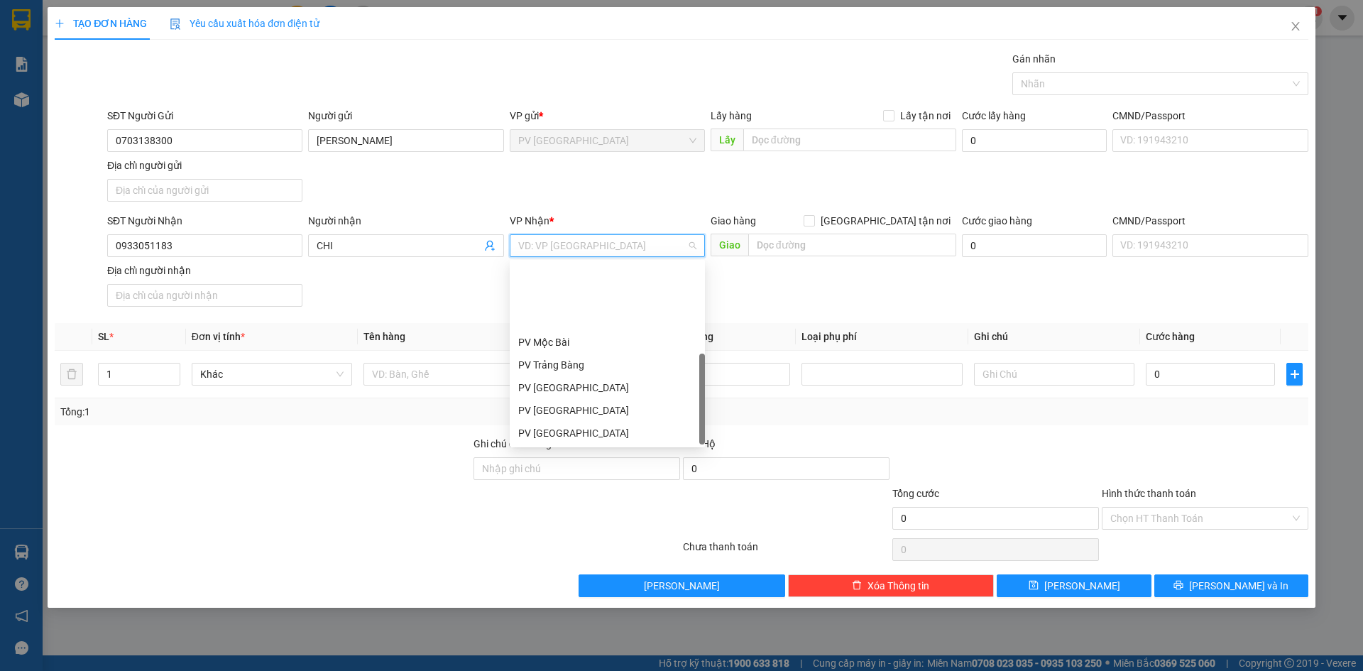
click at [587, 471] on div "PV An [PERSON_NAME] ([GEOGRAPHIC_DATA])" at bounding box center [607, 479] width 178 height 16
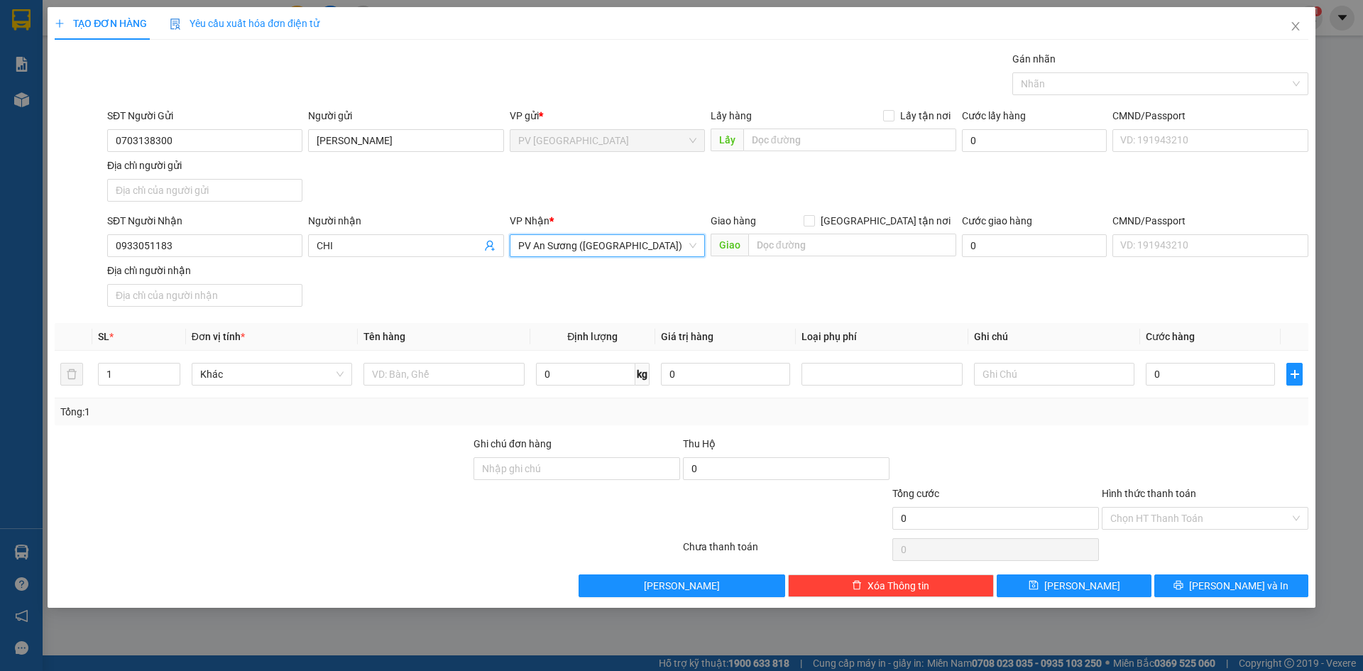
click at [334, 472] on div at bounding box center [262, 461] width 419 height 50
click at [425, 379] on input "text" at bounding box center [444, 374] width 160 height 23
type input "THÙNG"
click at [136, 378] on input "1" at bounding box center [139, 374] width 81 height 21
type input "2"
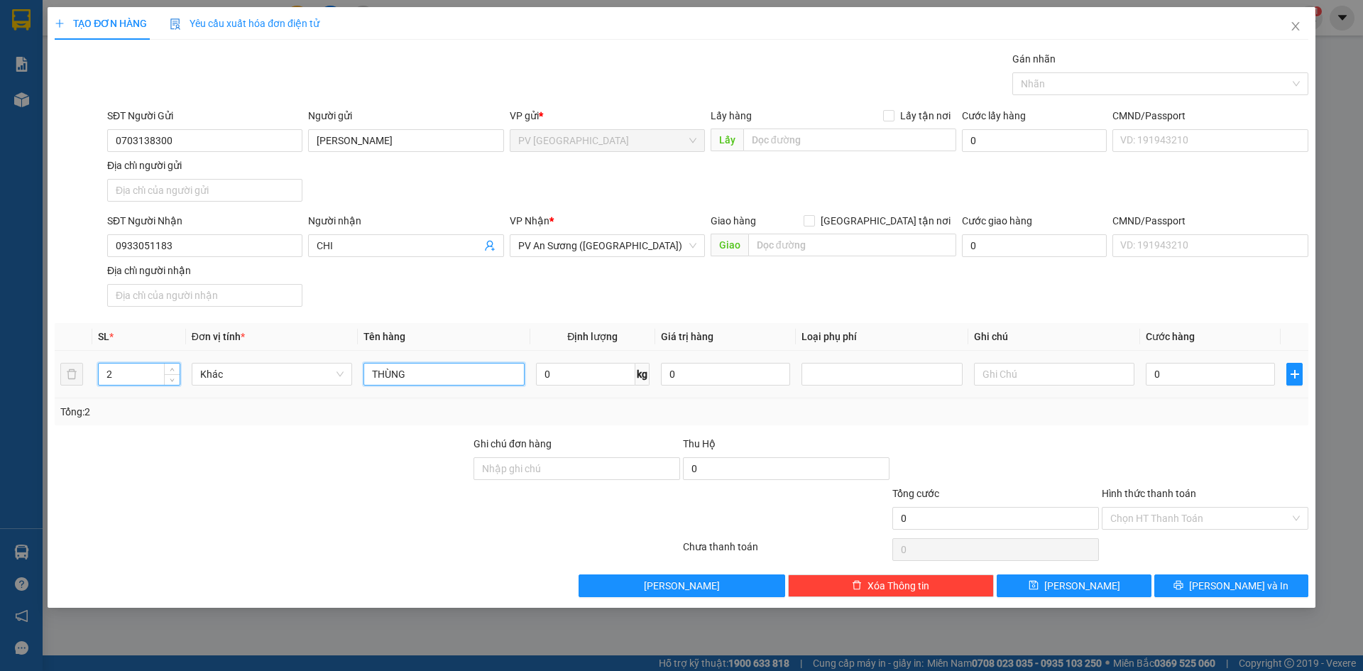
click at [462, 373] on input "THÙNG" at bounding box center [444, 374] width 160 height 23
type input "THÙNG BÁNH ĐA + BICH BÁNH TRÁNG"
click at [1000, 360] on div at bounding box center [1054, 374] width 160 height 28
click at [1014, 377] on input "text" at bounding box center [1054, 374] width 160 height 23
type input "HƯ KH ĐỀN"
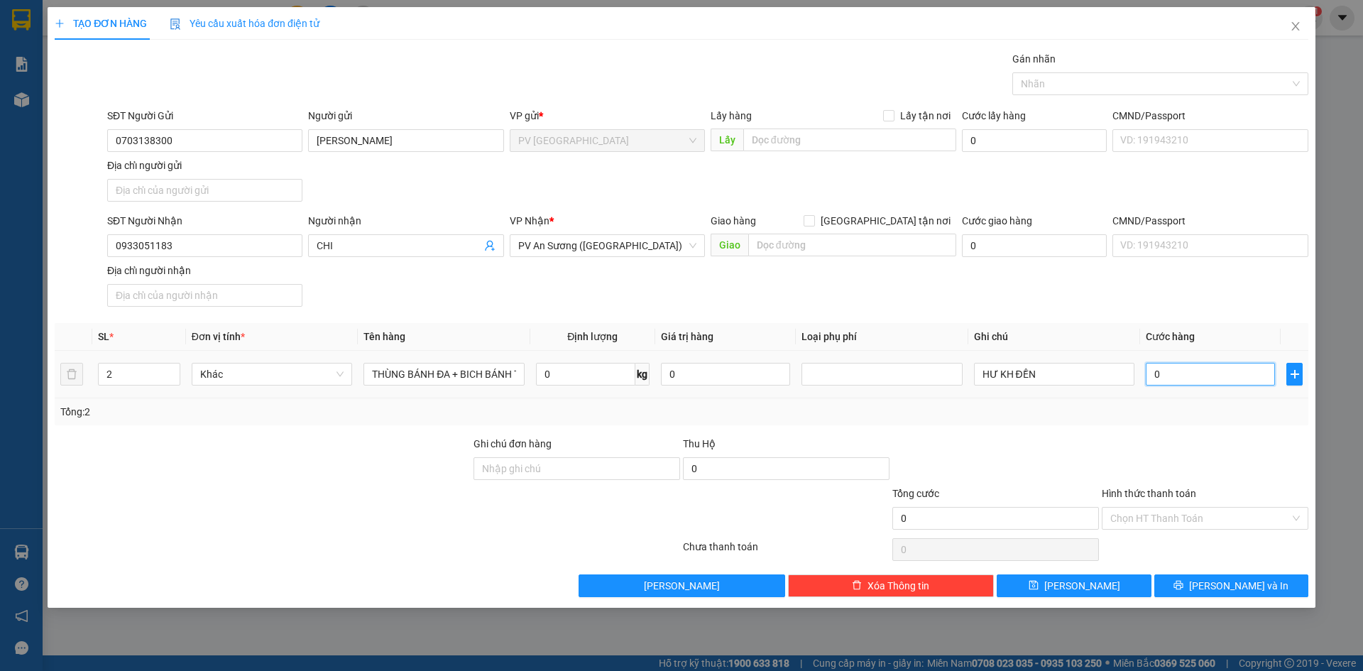
drag, startPoint x: 1215, startPoint y: 376, endPoint x: 1205, endPoint y: 375, distance: 10.0
click at [1214, 376] on input "0" at bounding box center [1210, 374] width 129 height 23
type input "8"
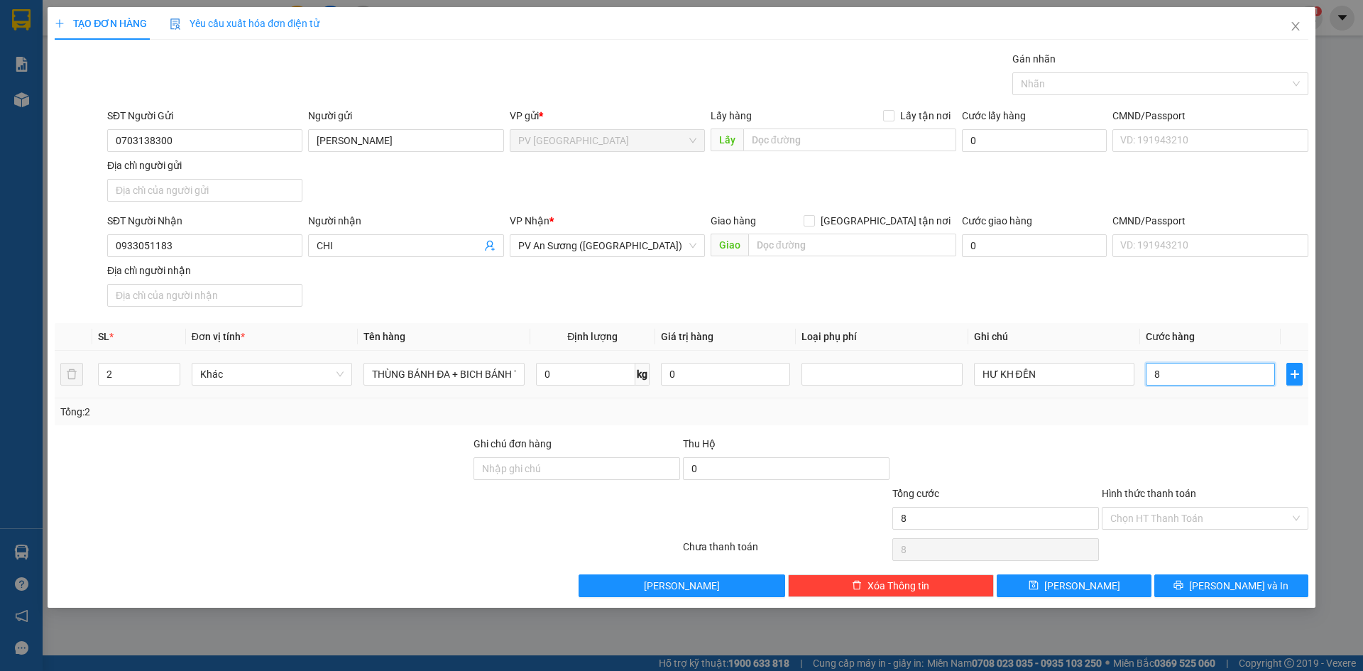
type input "80"
type input "800"
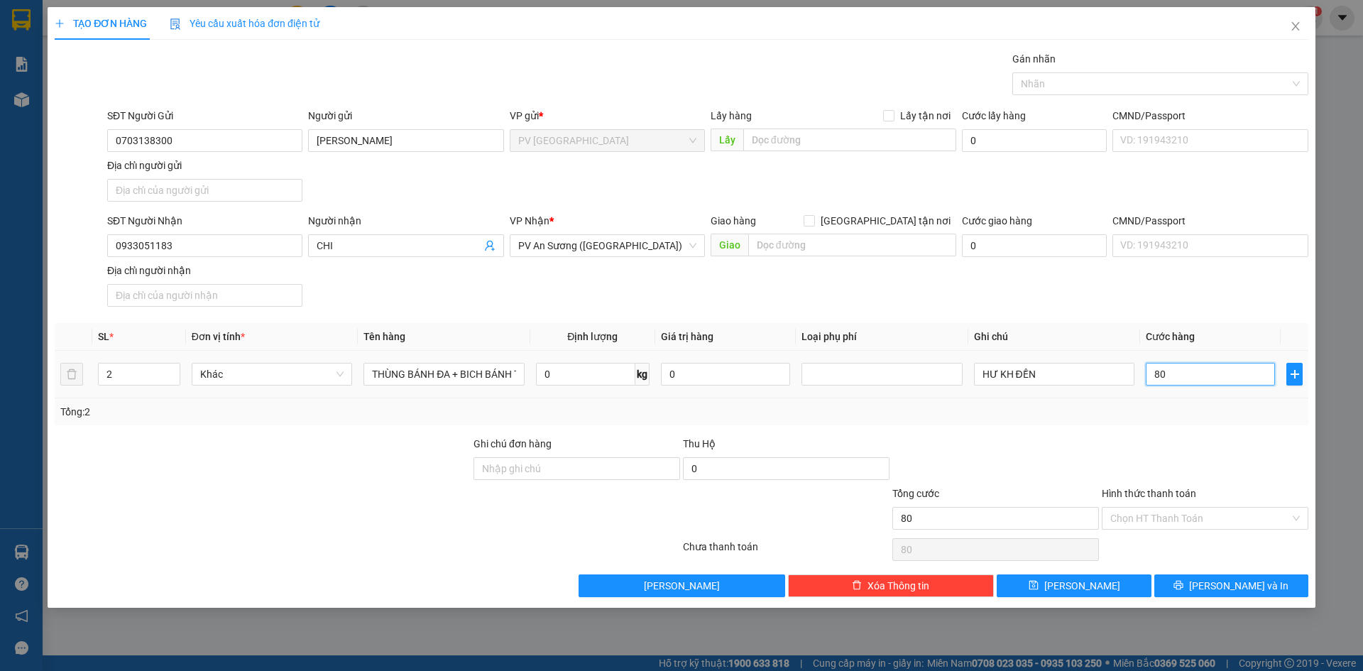
type input "800"
type input "8.000"
type input "80.000"
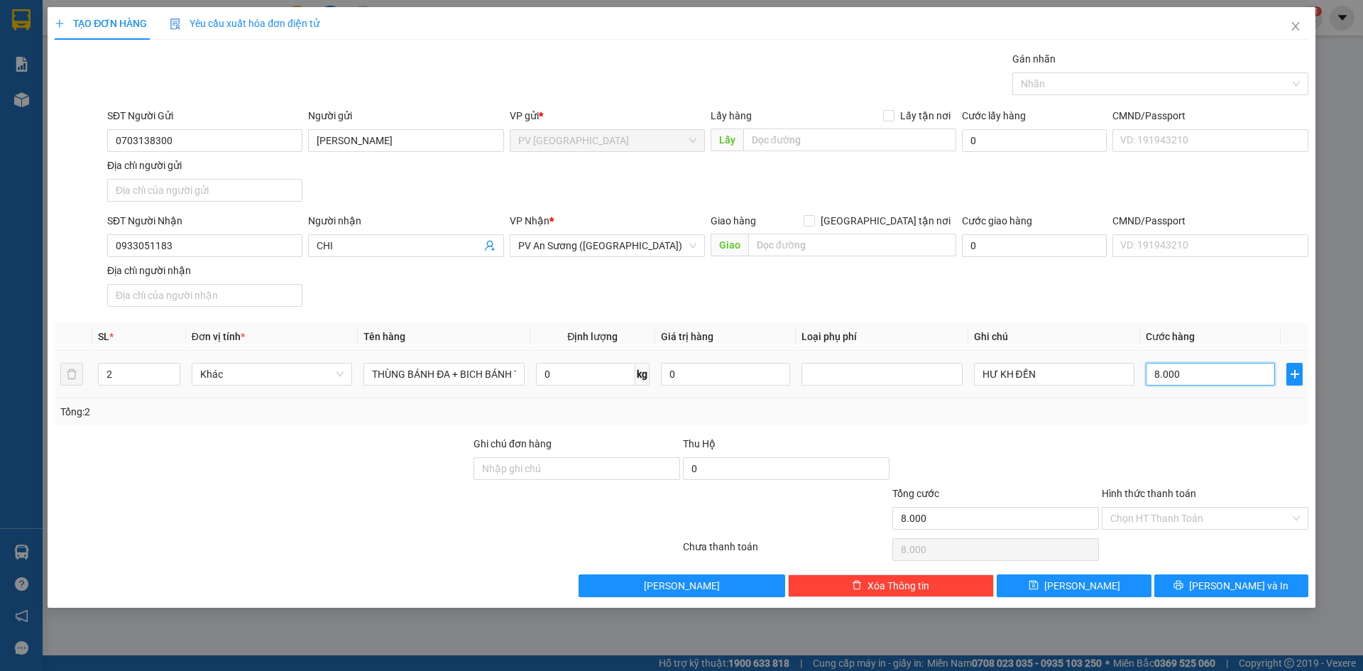
type input "80.000"
drag, startPoint x: 1096, startPoint y: 477, endPoint x: 1189, endPoint y: 528, distance: 105.2
click at [1101, 479] on div "Ghi chú đơn hàng Thu Hộ 0" at bounding box center [681, 461] width 1257 height 50
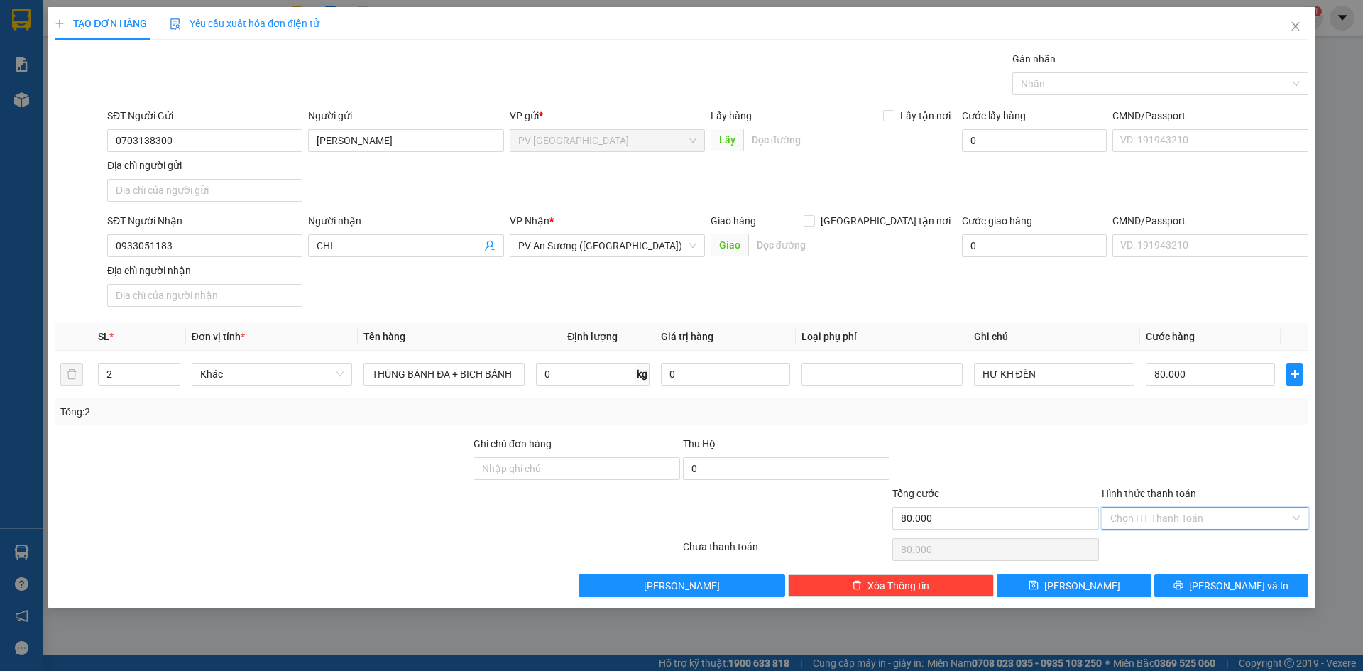
click at [1189, 511] on input "Hình thức thanh toán" at bounding box center [1201, 518] width 180 height 21
click at [1176, 545] on div "Tại văn phòng" at bounding box center [1206, 547] width 190 height 16
type input "0"
click at [1215, 597] on button "Lưu và In" at bounding box center [1232, 586] width 154 height 23
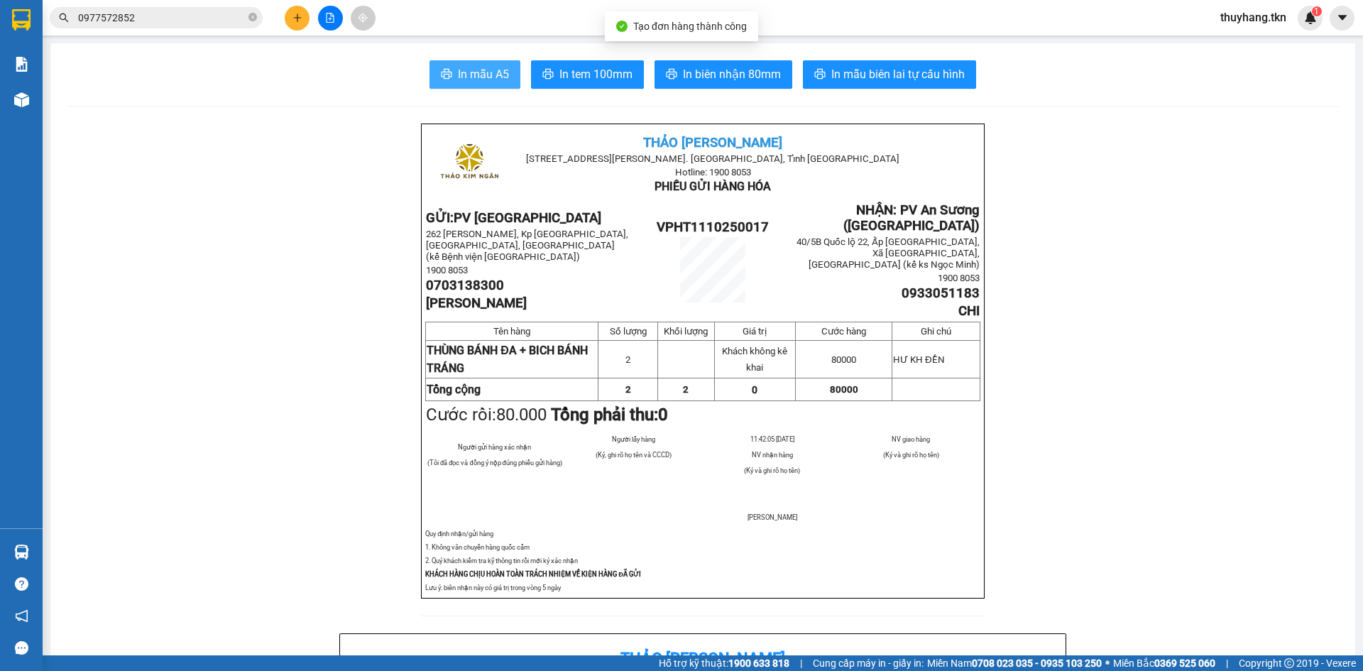
click at [458, 70] on span "In mẫu A5" at bounding box center [483, 74] width 51 height 18
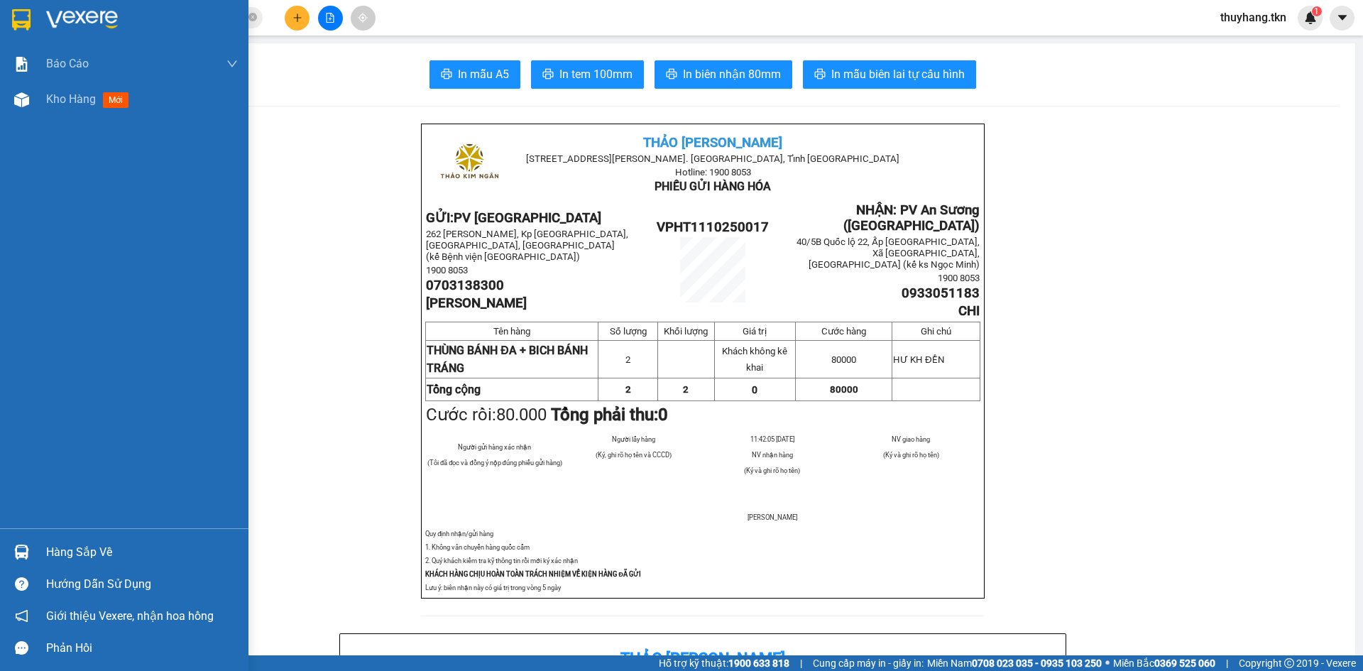
click at [23, 20] on img at bounding box center [21, 19] width 18 height 21
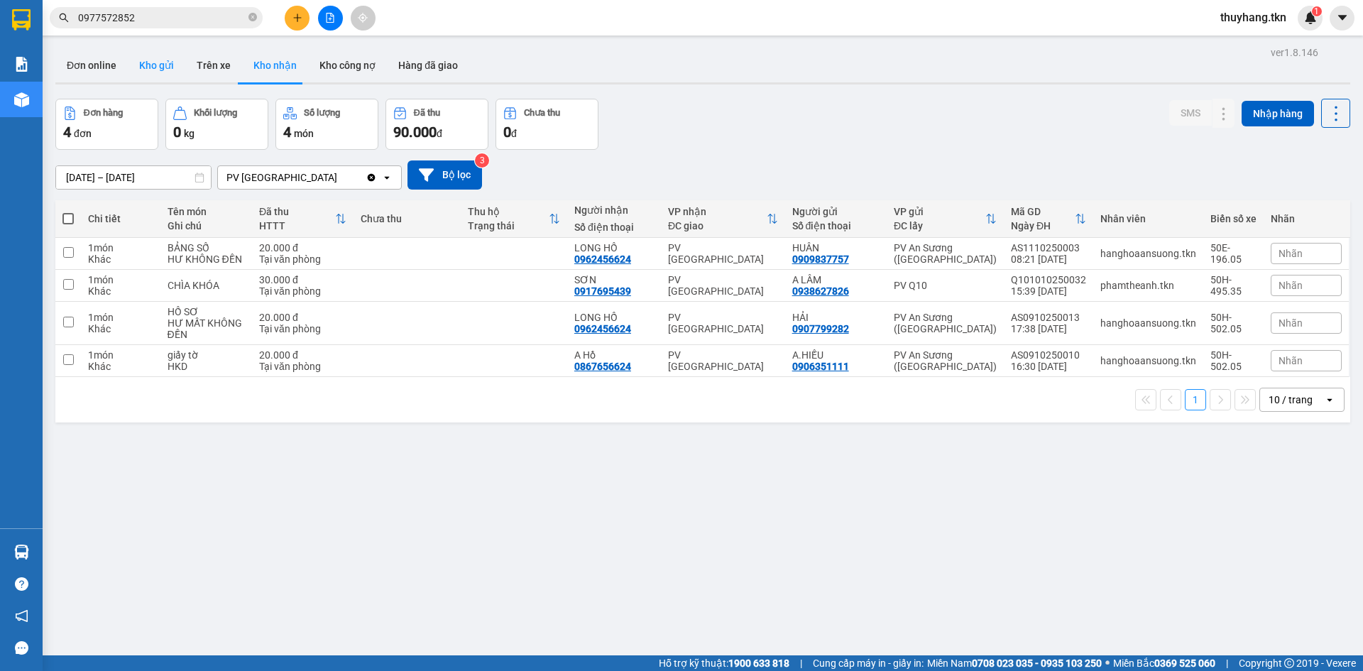
click at [163, 69] on button "Kho gửi" at bounding box center [157, 65] width 58 height 34
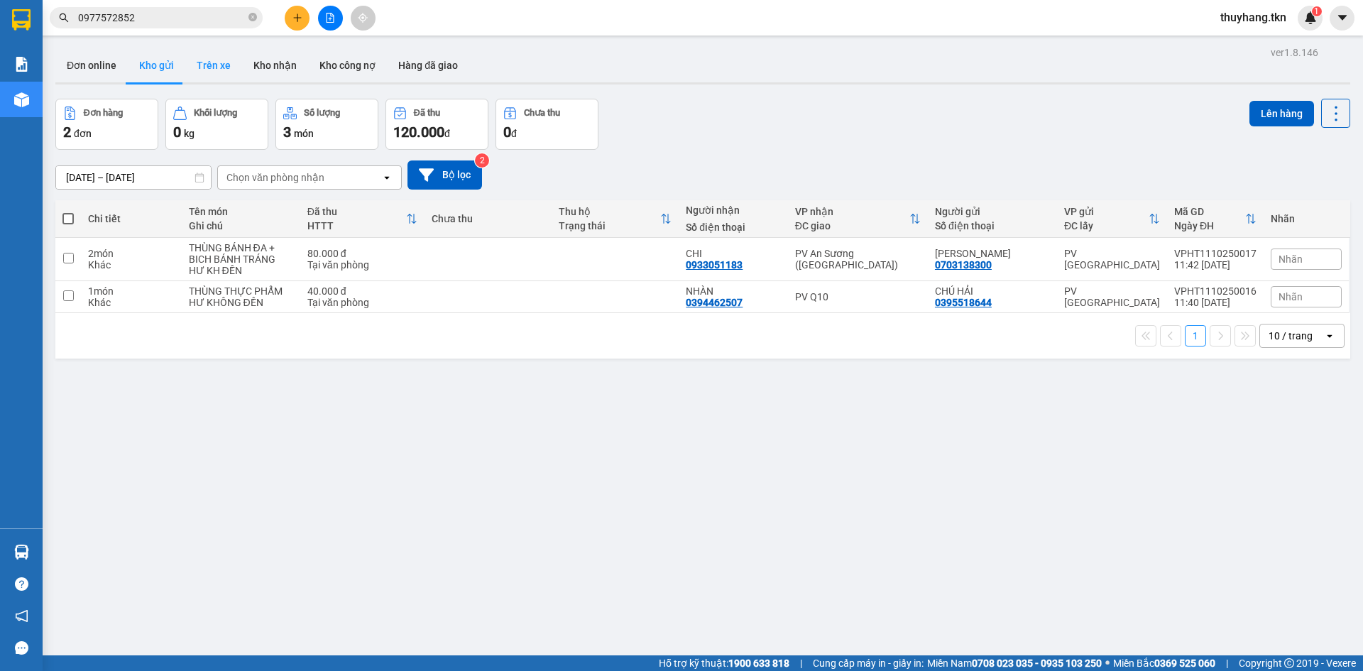
click at [226, 68] on button "Trên xe" at bounding box center [213, 65] width 57 height 34
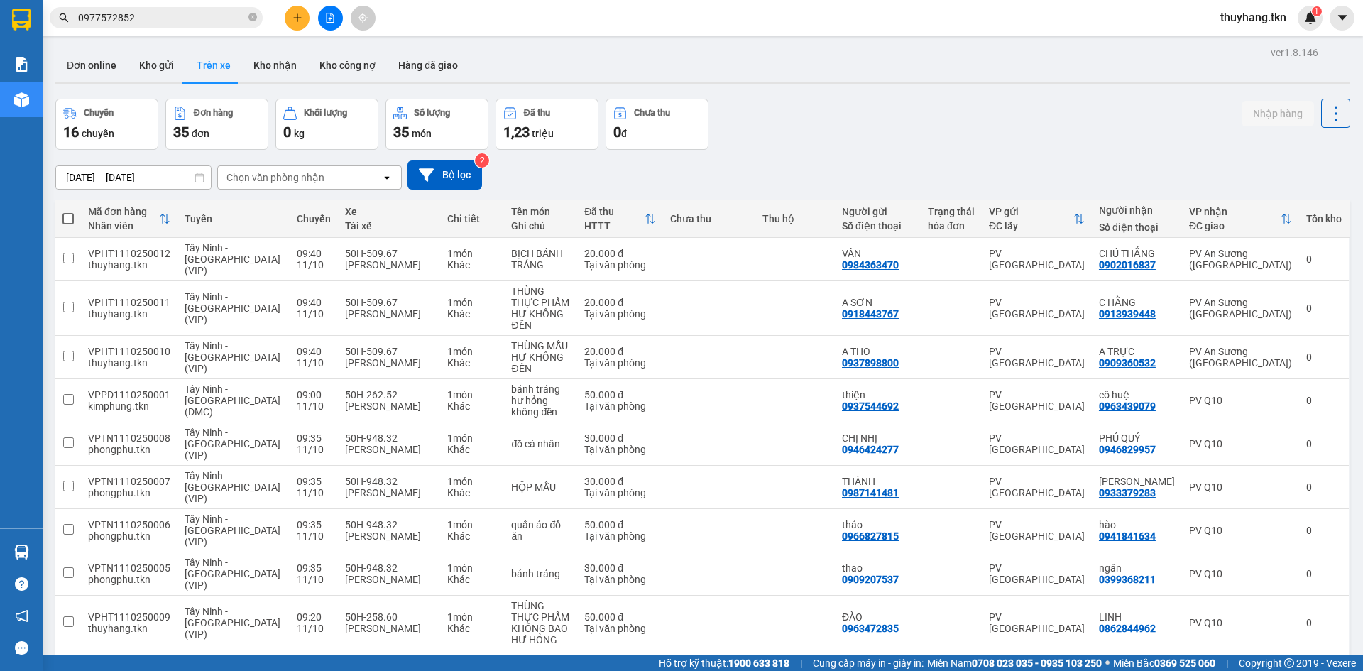
drag, startPoint x: 1111, startPoint y: 605, endPoint x: 1109, endPoint y: 572, distance: 33.4
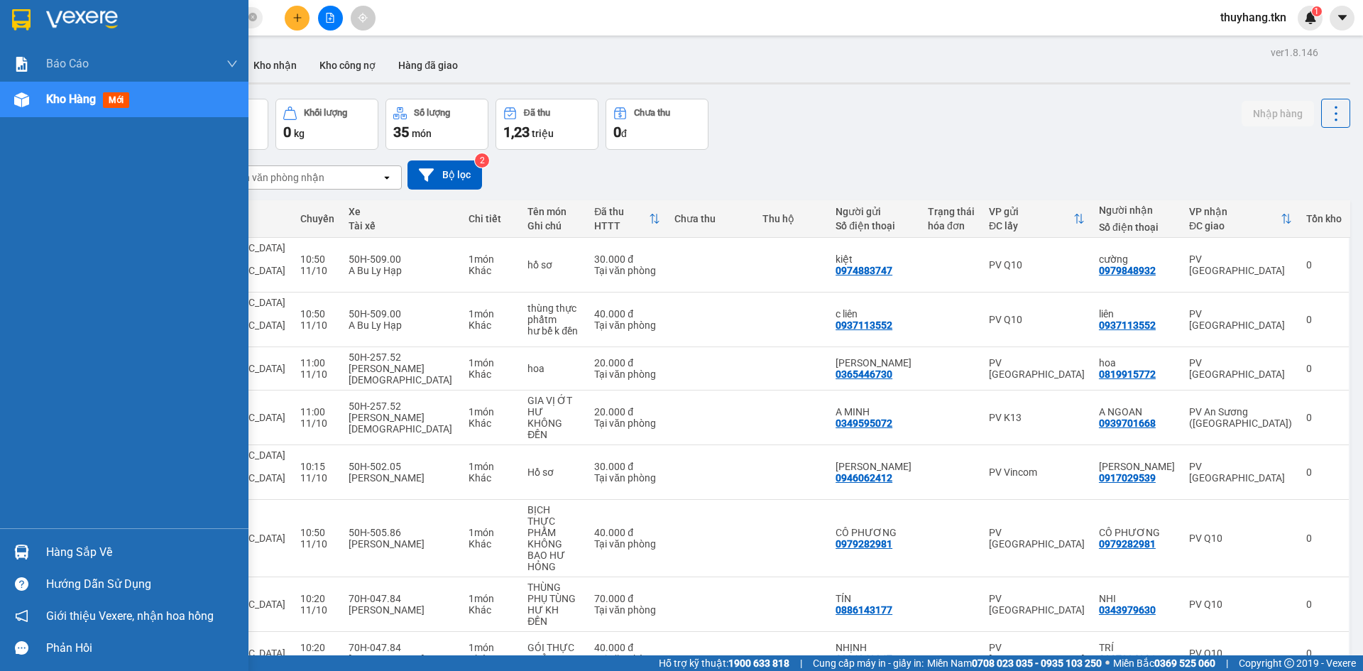
click at [25, 552] on img at bounding box center [21, 552] width 15 height 15
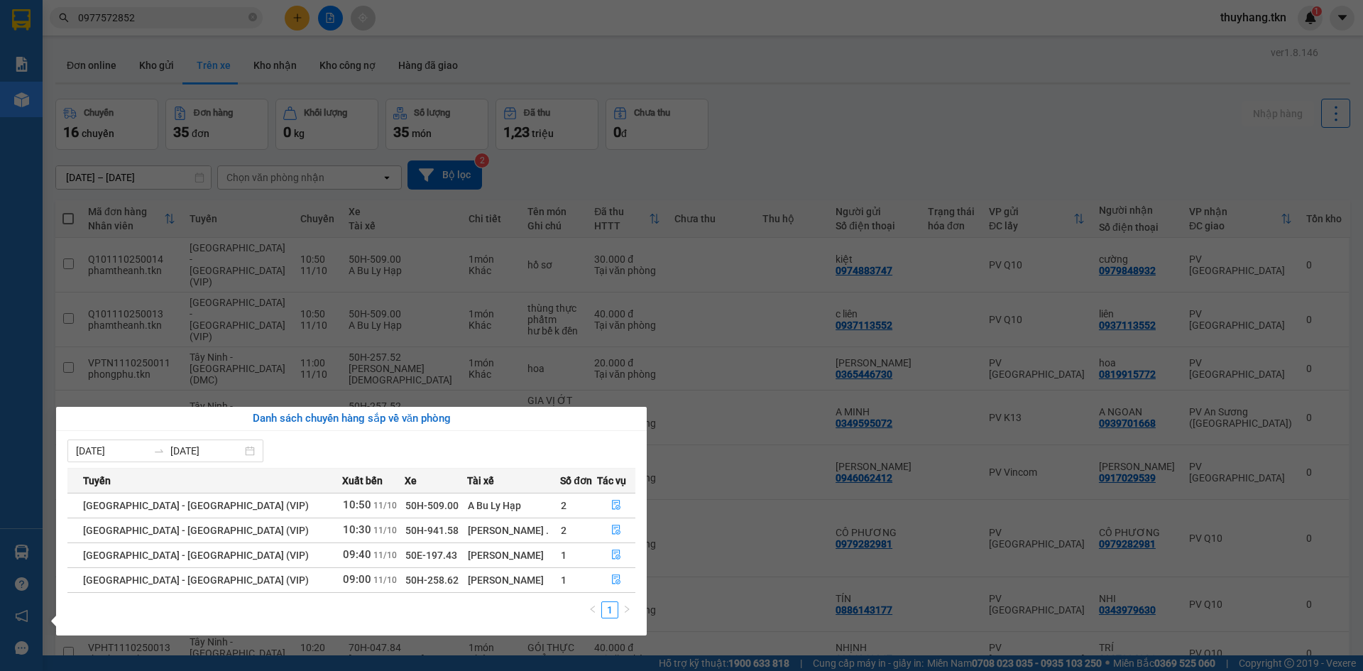
click at [793, 84] on section "Kết quả tìm kiếm ( 3 ) Bộ lọc Mã ĐH Trạng thái Món hàng Thu hộ Tổng cước Chưa c…" at bounding box center [681, 335] width 1363 height 671
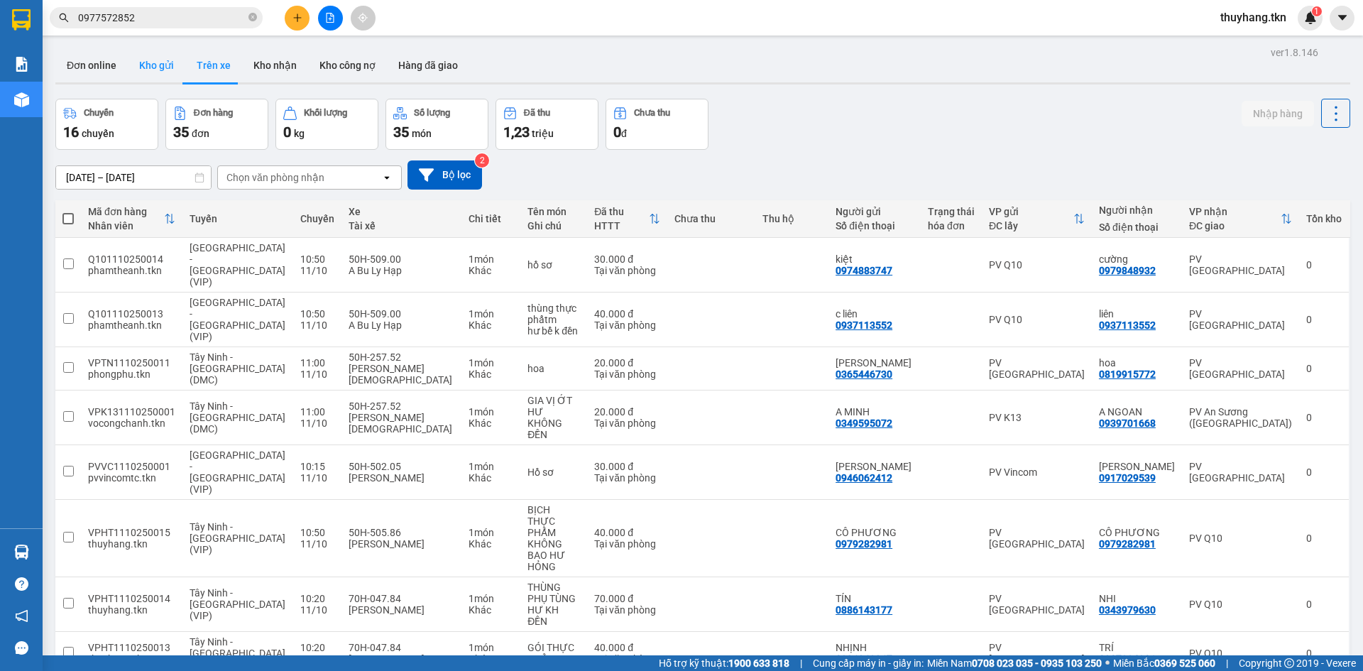
click at [171, 61] on button "Kho gửi" at bounding box center [157, 65] width 58 height 34
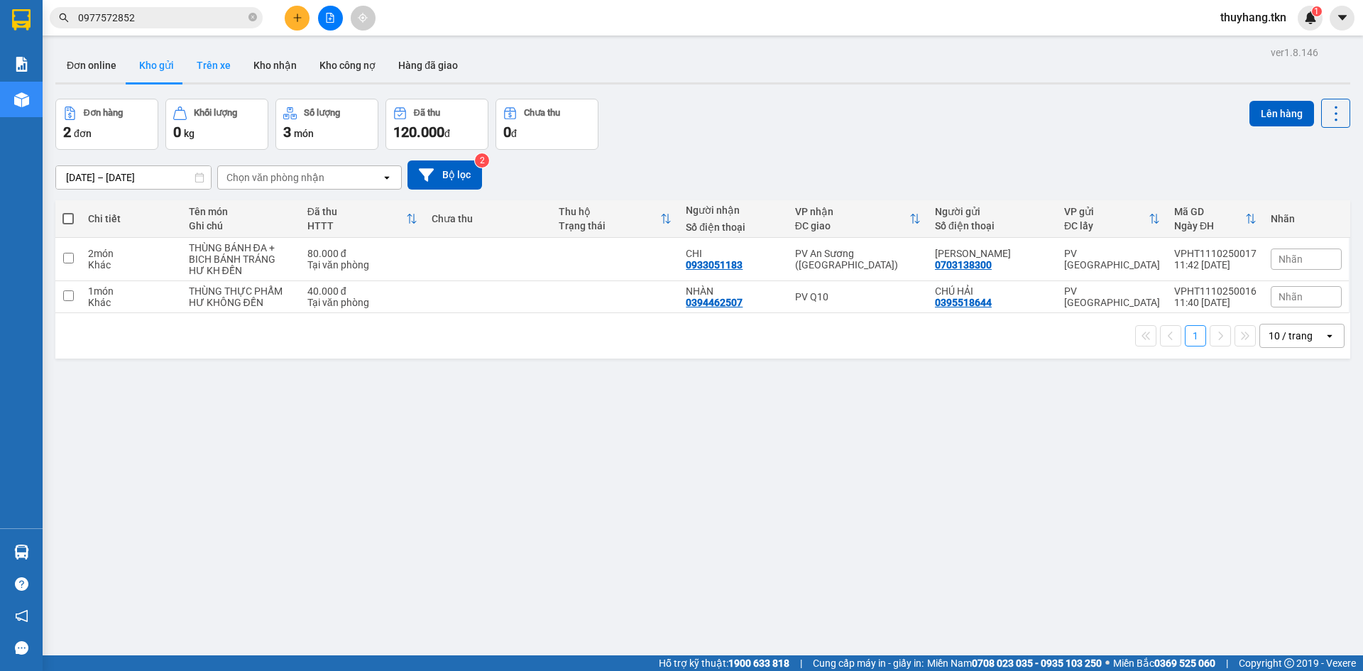
click at [210, 58] on button "Trên xe" at bounding box center [213, 65] width 57 height 34
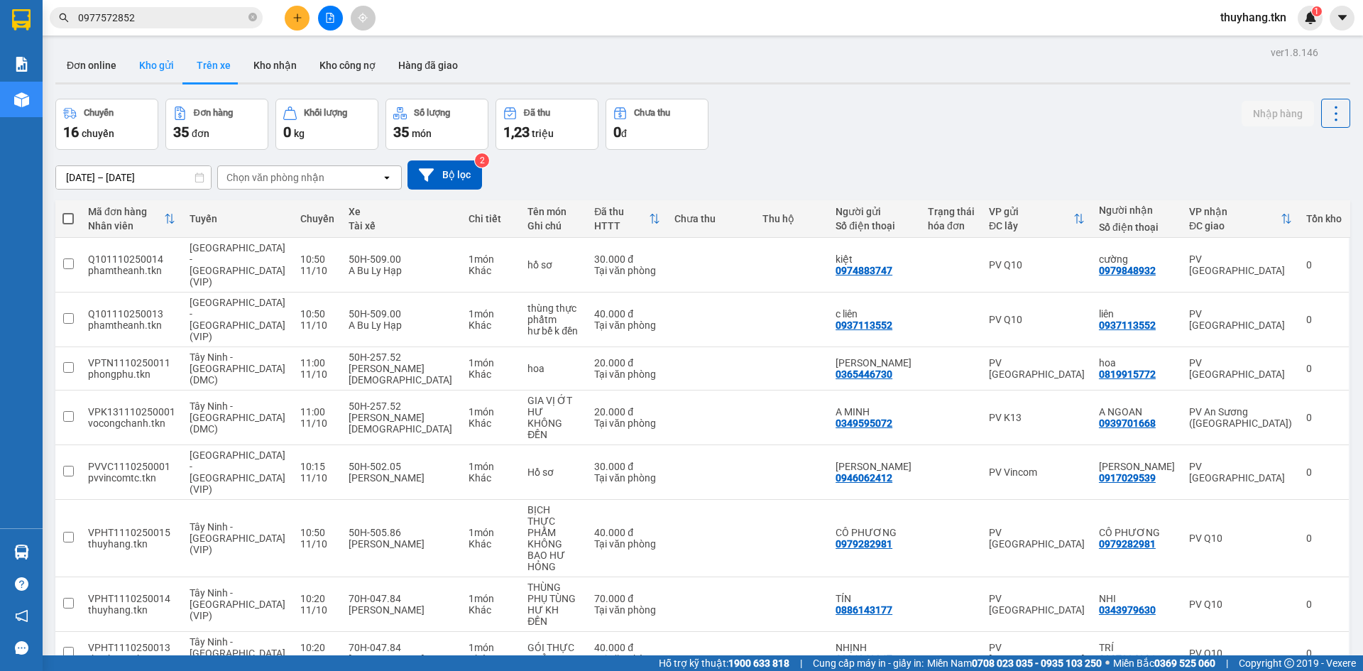
click at [154, 64] on button "Kho gửi" at bounding box center [157, 65] width 58 height 34
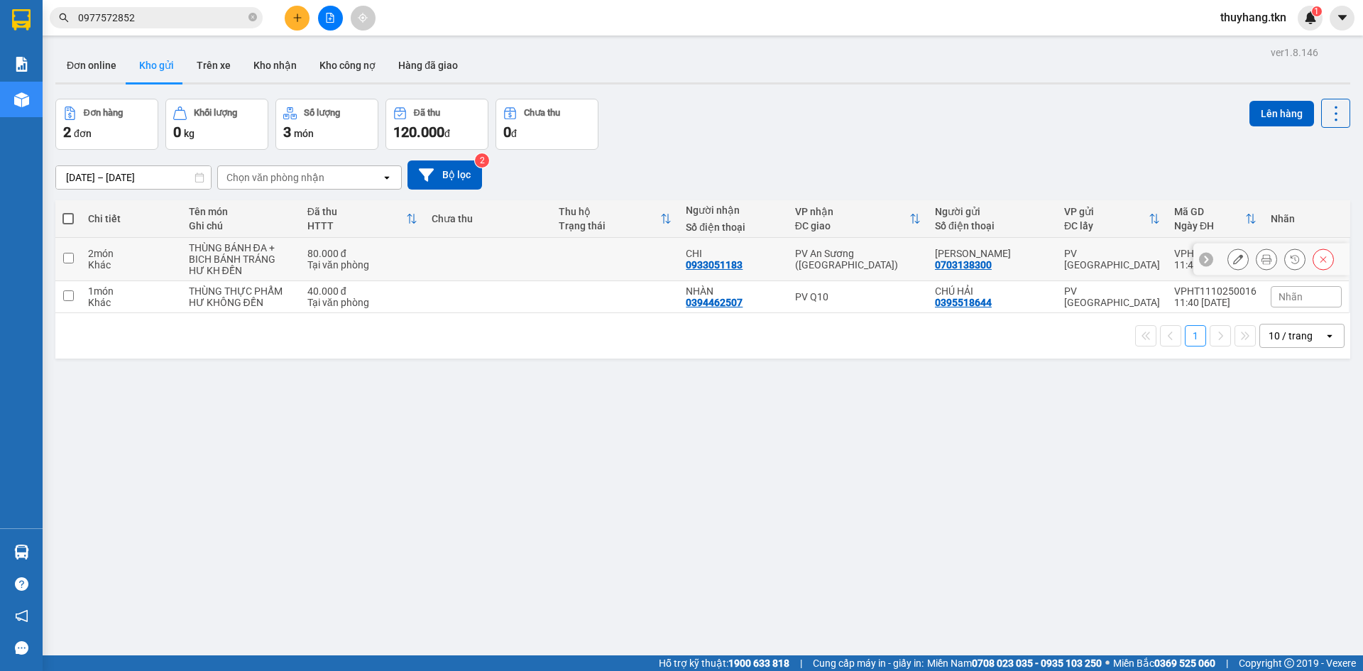
click at [491, 267] on td at bounding box center [488, 259] width 127 height 43
checkbox input "true"
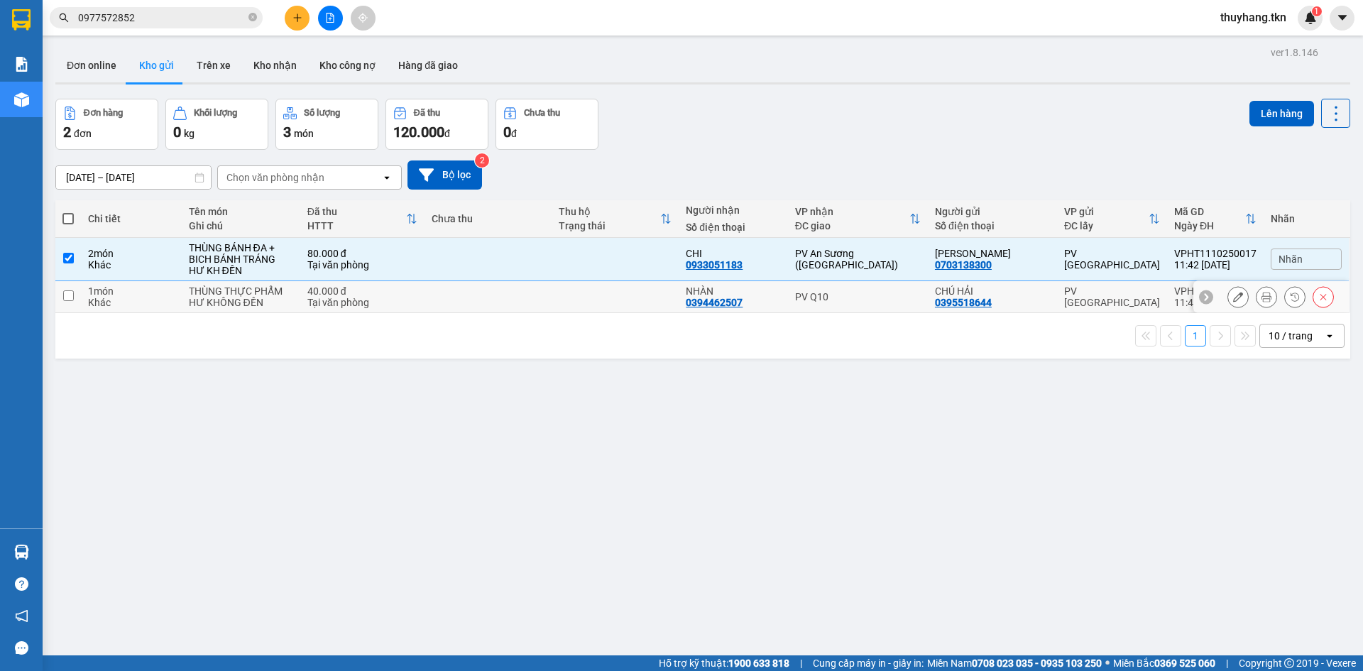
click at [494, 306] on td at bounding box center [488, 297] width 127 height 32
checkbox input "true"
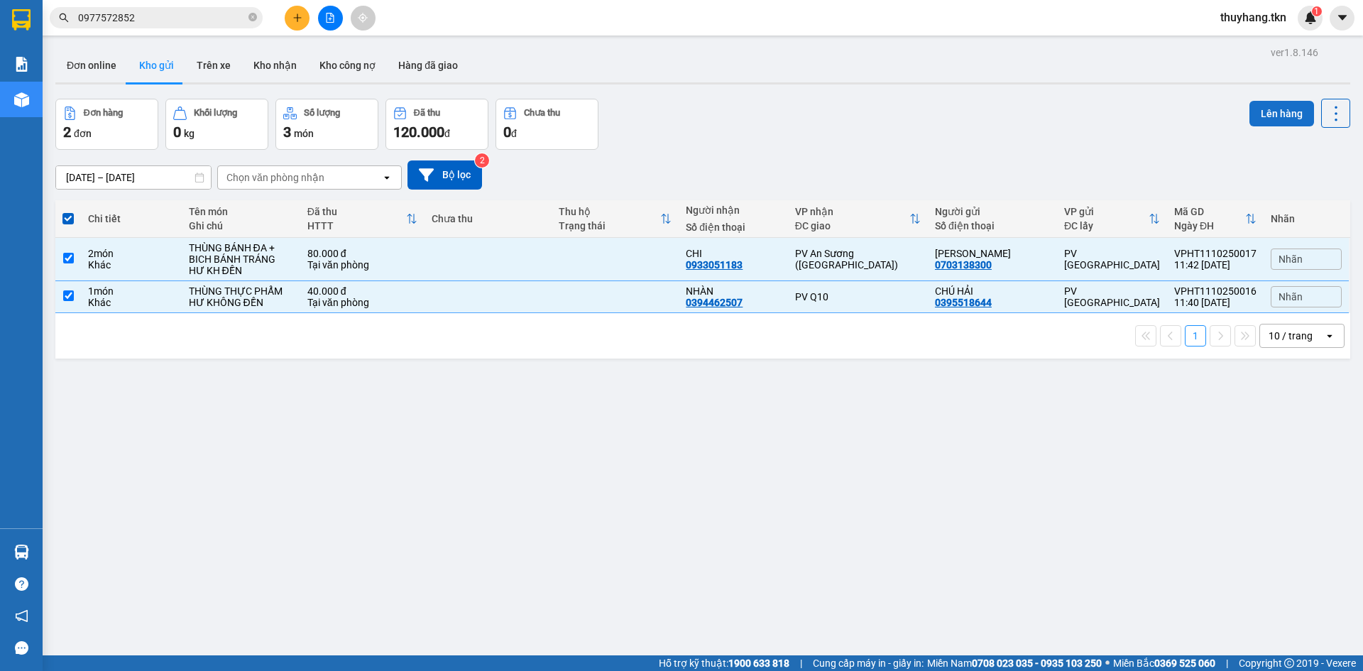
click at [1285, 110] on button "Lên hàng" at bounding box center [1282, 114] width 65 height 26
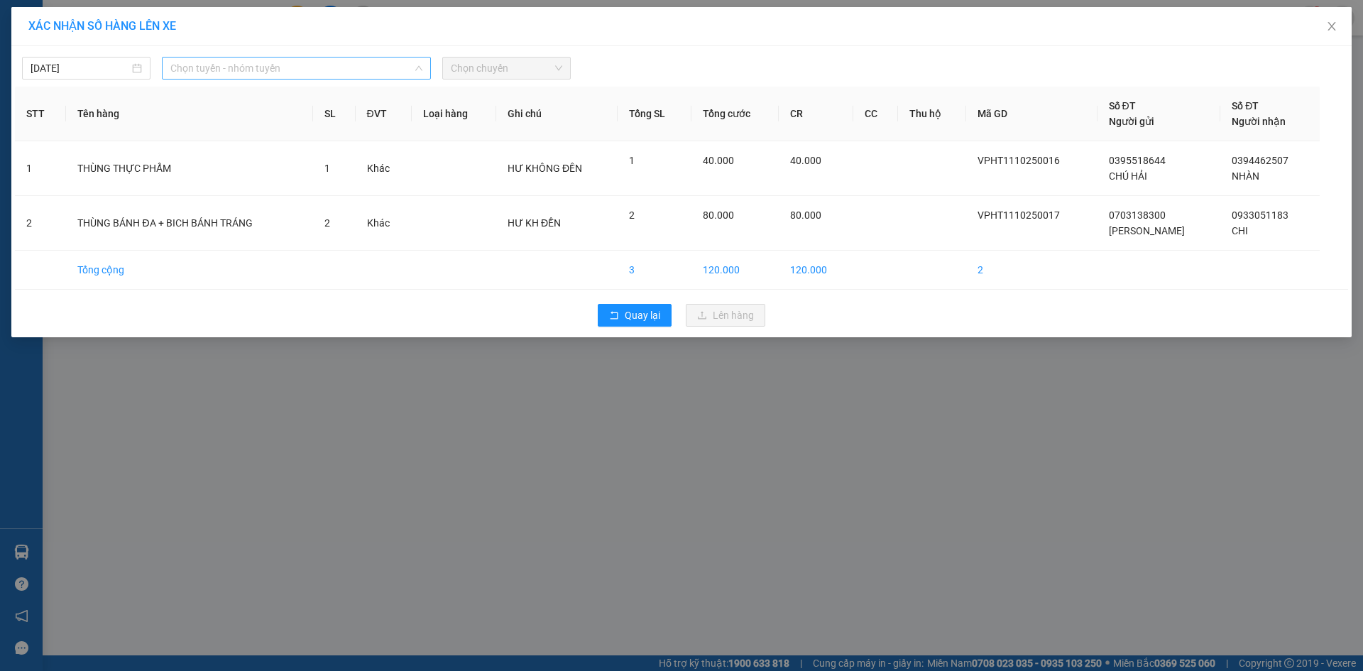
click at [212, 67] on span "Chọn tuyến - nhóm tuyến" at bounding box center [296, 68] width 252 height 21
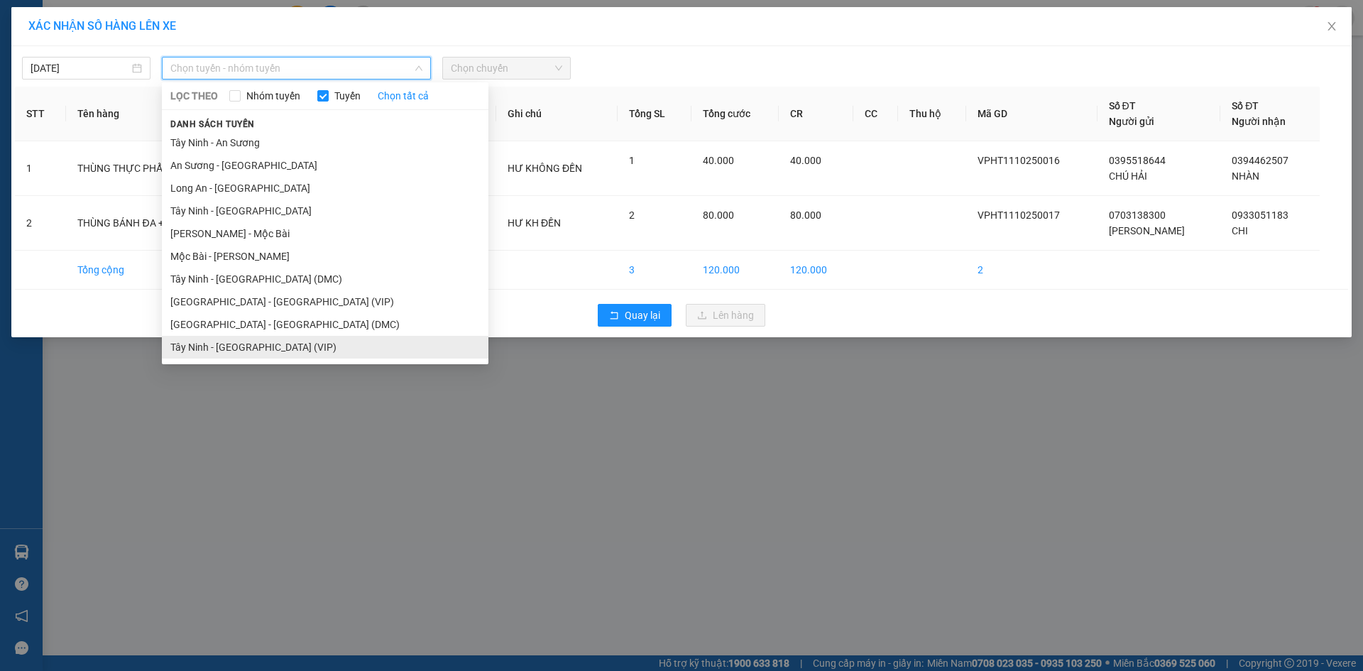
click at [257, 343] on li "Tây Ninh - Sài Gòn (VIP)" at bounding box center [325, 347] width 327 height 23
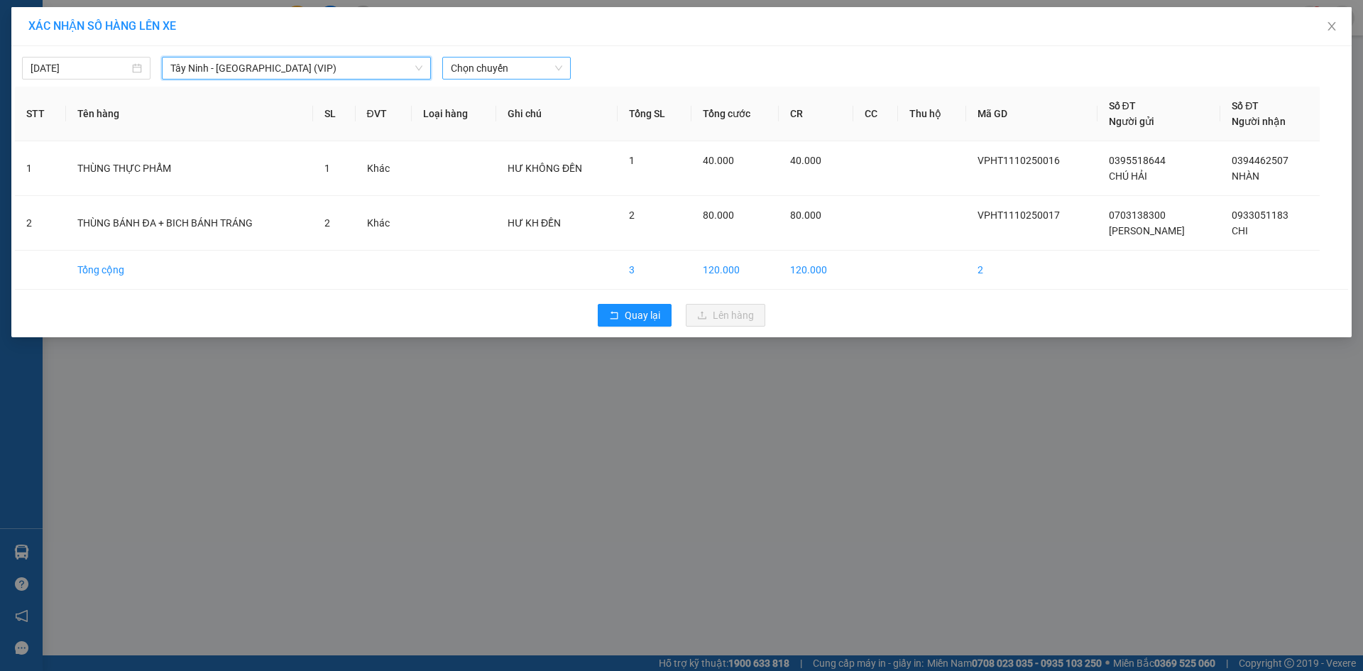
click at [506, 67] on span "Chọn chuyến" at bounding box center [506, 68] width 111 height 21
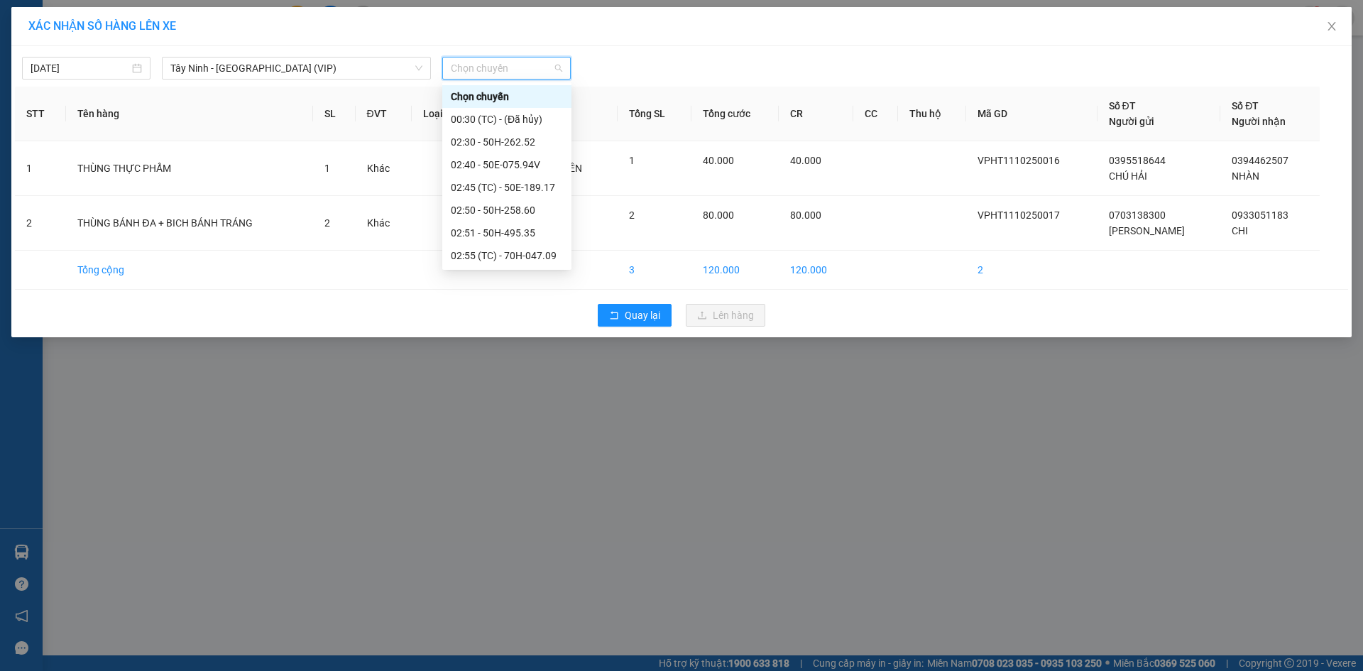
click at [469, 71] on span "Chọn chuyến" at bounding box center [506, 68] width 111 height 21
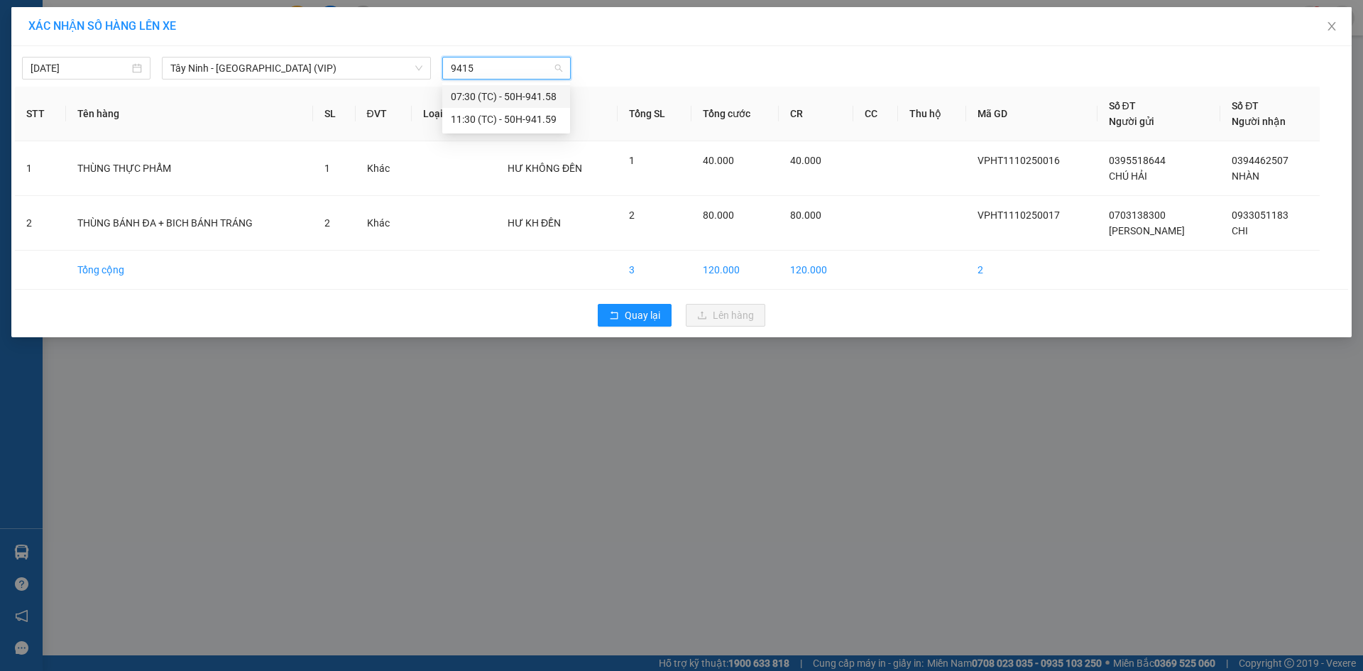
type input "94159"
click at [474, 92] on div "11:30 (TC) - 50H-941.59" at bounding box center [506, 97] width 111 height 16
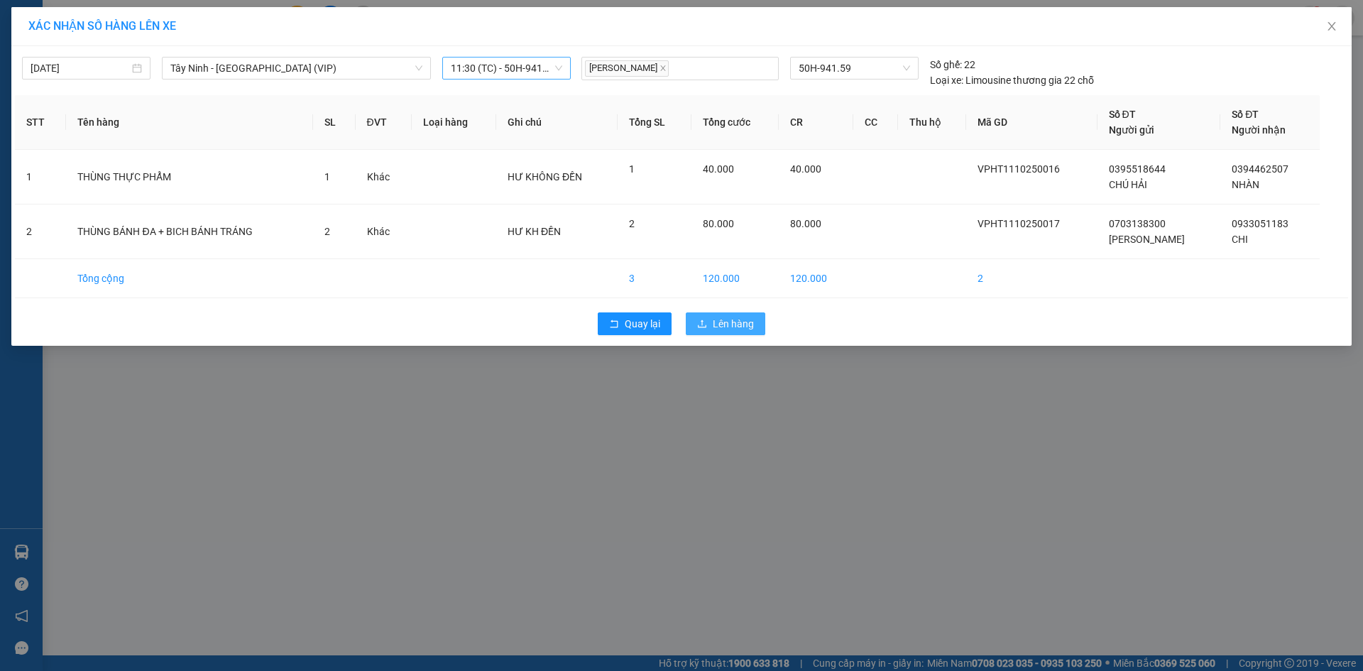
click at [761, 330] on button "Lên hàng" at bounding box center [726, 323] width 80 height 23
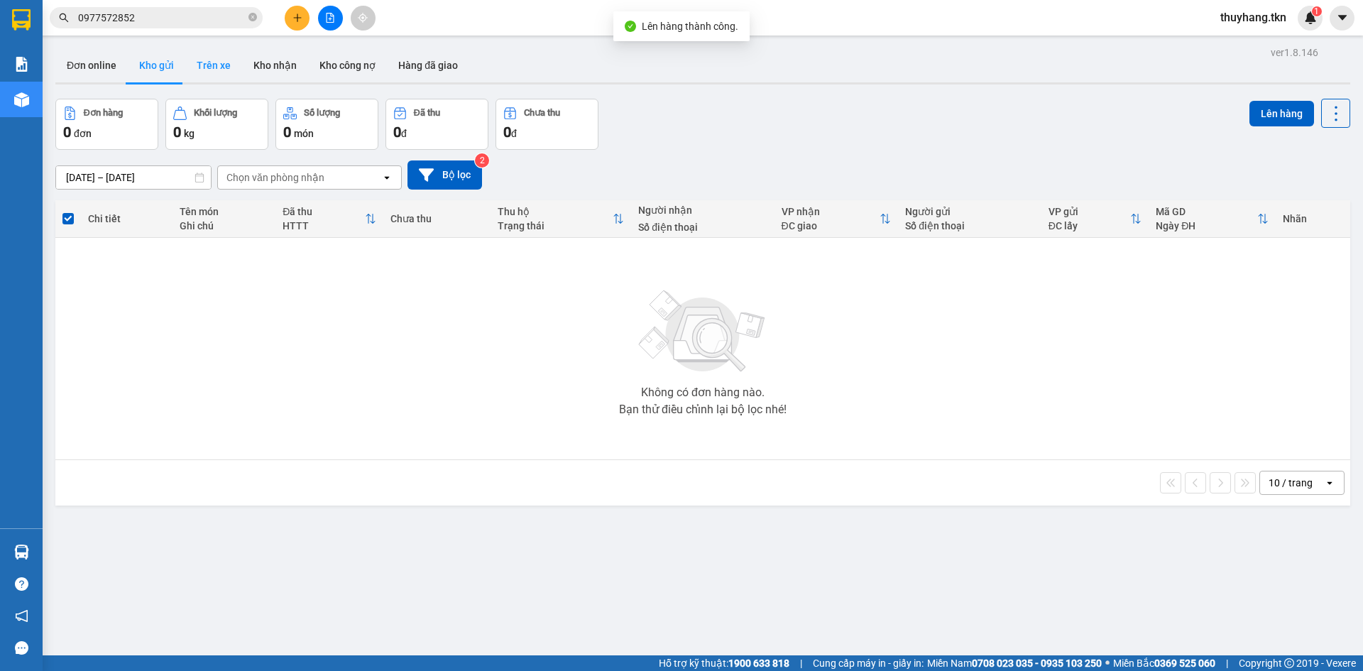
click at [207, 58] on button "Trên xe" at bounding box center [213, 65] width 57 height 34
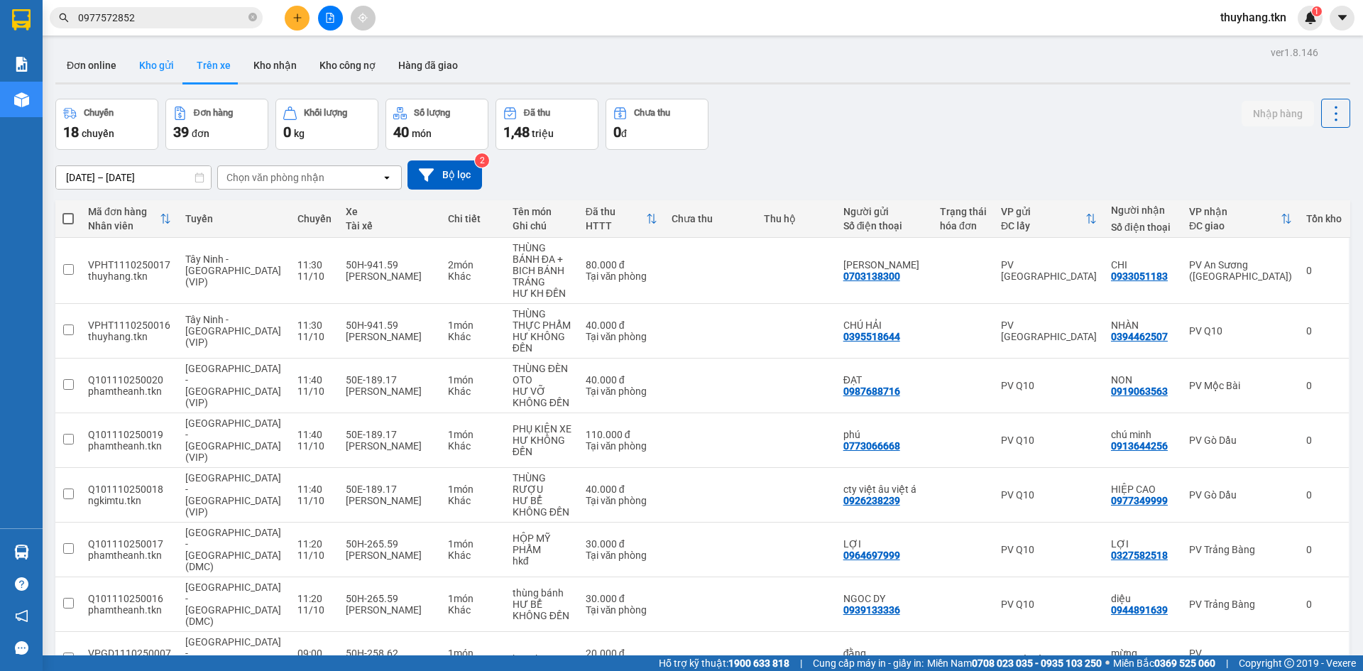
click at [156, 70] on button "Kho gửi" at bounding box center [157, 65] width 58 height 34
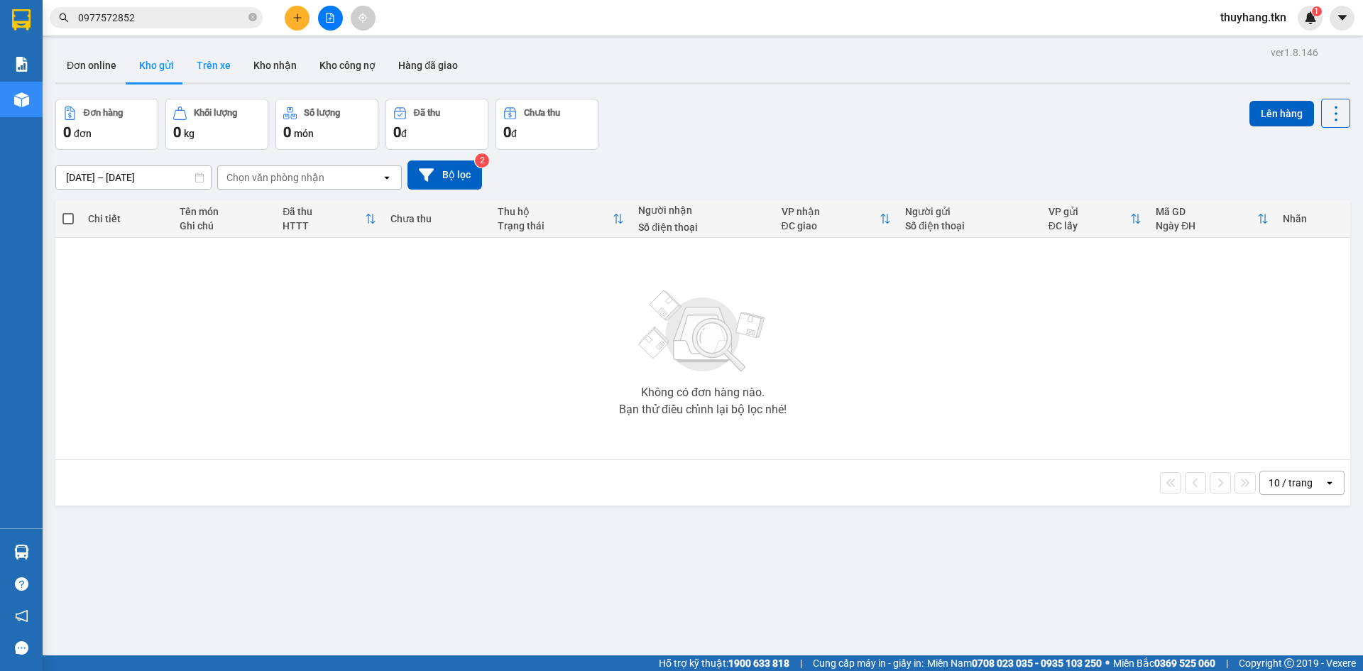
click at [203, 65] on button "Trên xe" at bounding box center [213, 65] width 57 height 34
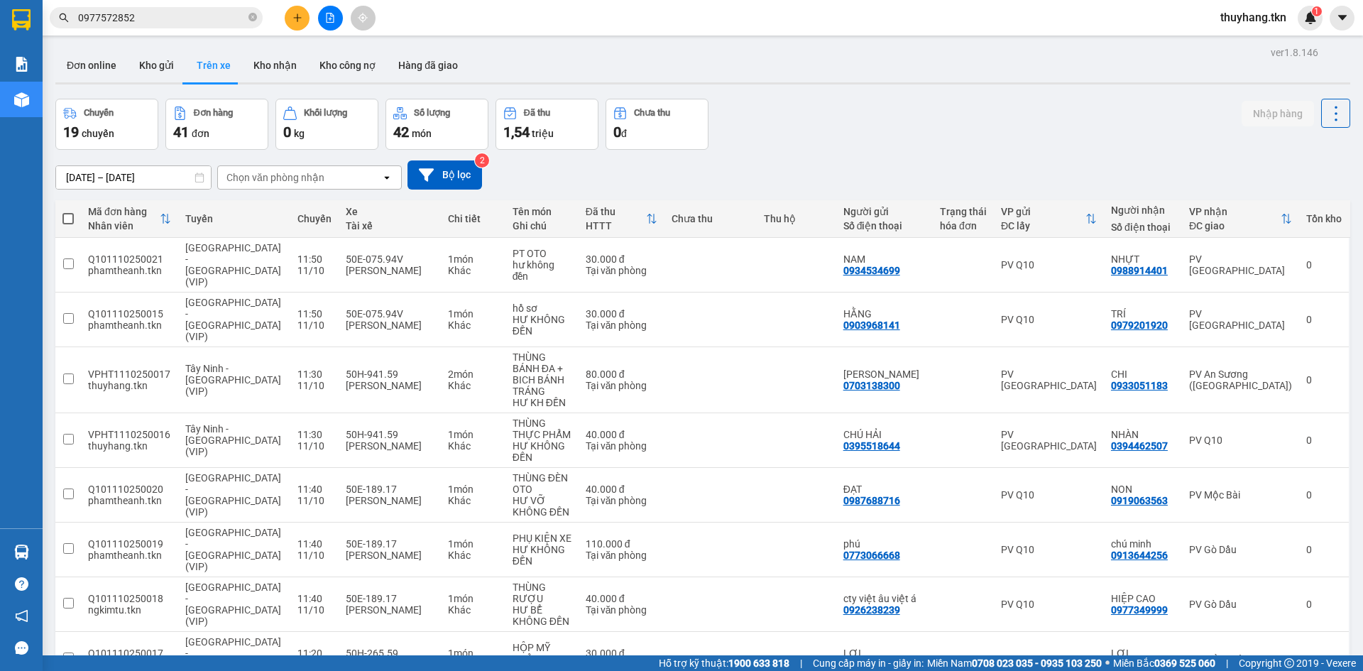
click at [898, 105] on div "Chuyến 19 chuyến Đơn hàng 41 đơn Khối lượng 0 kg Số lượng 42 món Đã thu 1,54 tr…" at bounding box center [702, 124] width 1295 height 51
click at [249, 57] on button "Kho nhận" at bounding box center [275, 65] width 66 height 34
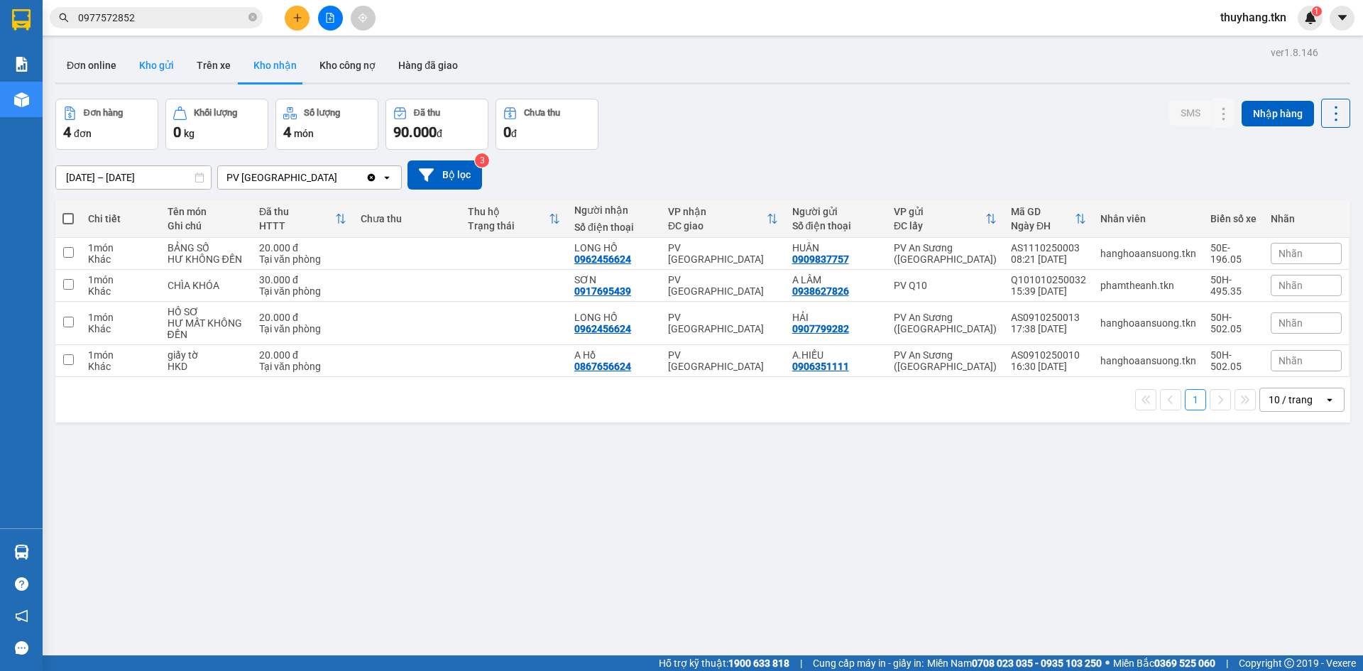
click at [156, 70] on button "Kho gửi" at bounding box center [157, 65] width 58 height 34
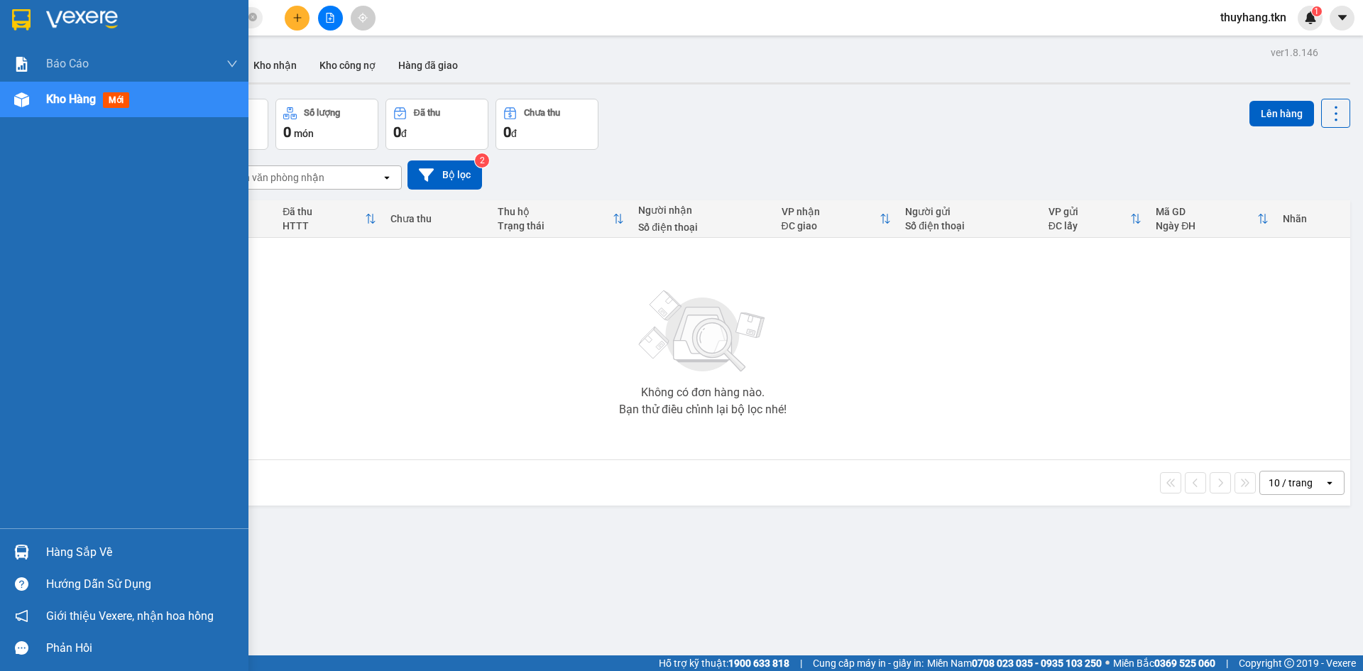
click at [18, 546] on img at bounding box center [21, 552] width 15 height 15
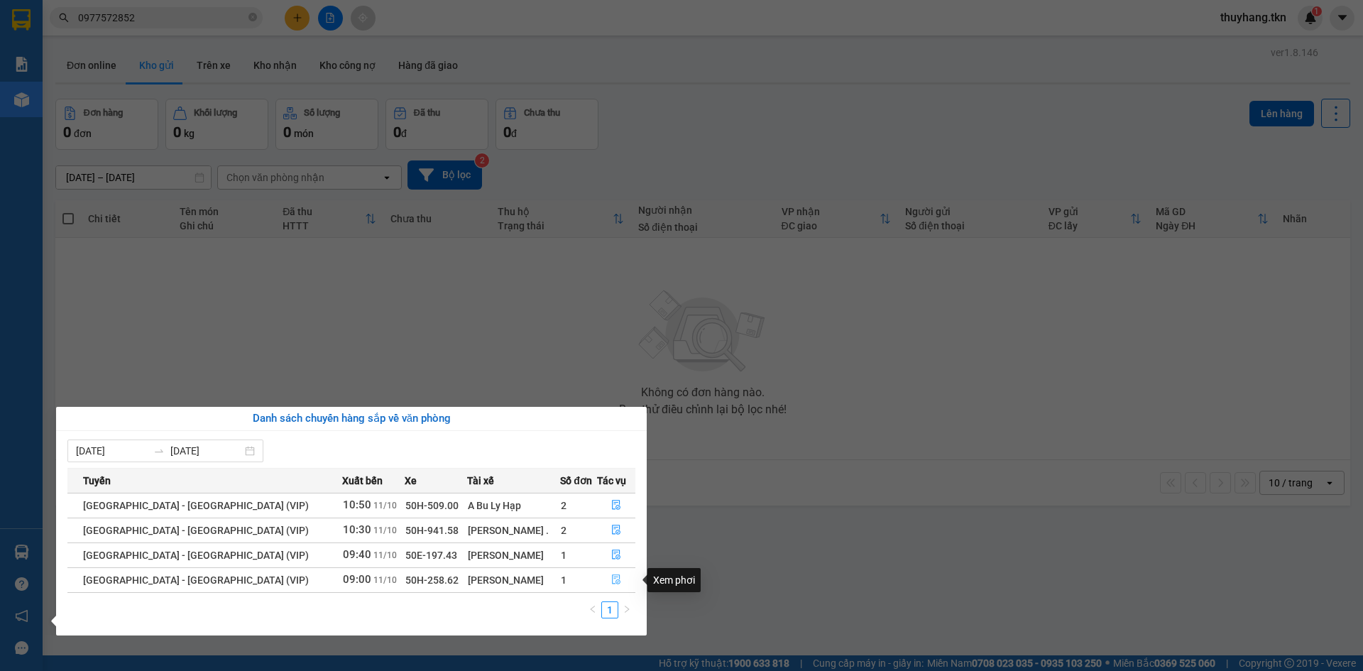
click at [612, 579] on icon "file-done" at bounding box center [616, 580] width 9 height 10
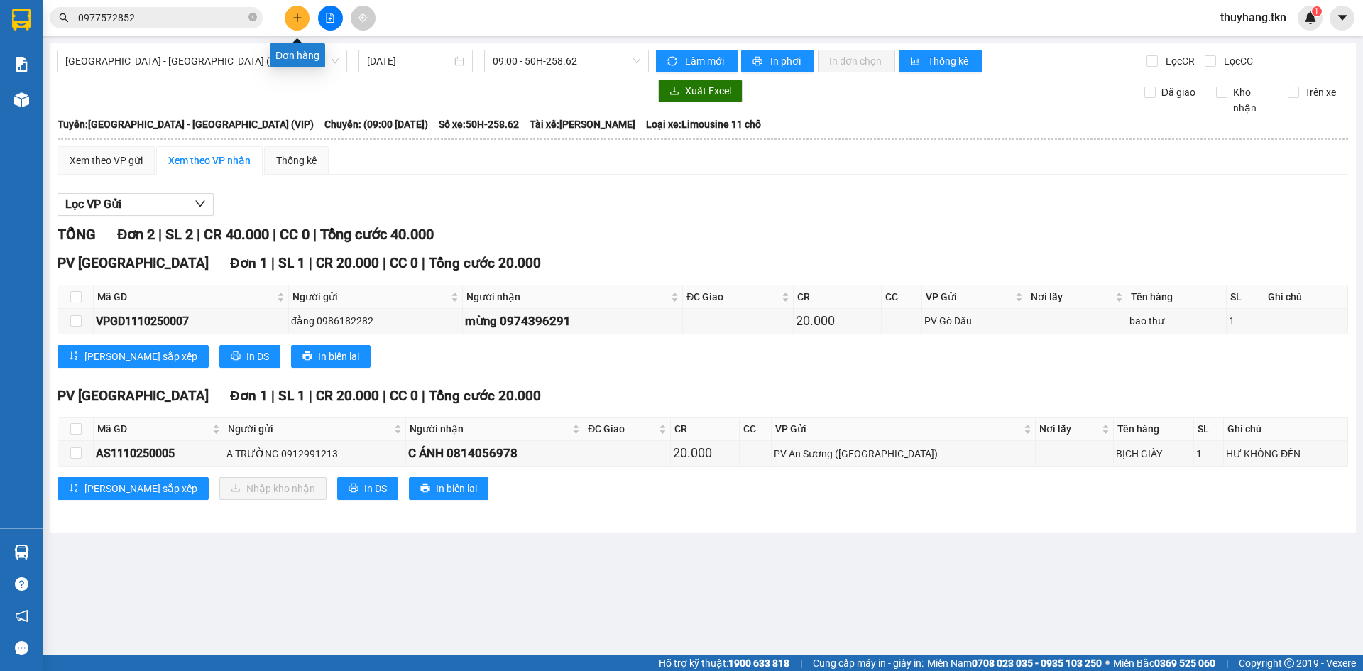
click at [302, 19] on icon "plus" at bounding box center [298, 18] width 10 height 10
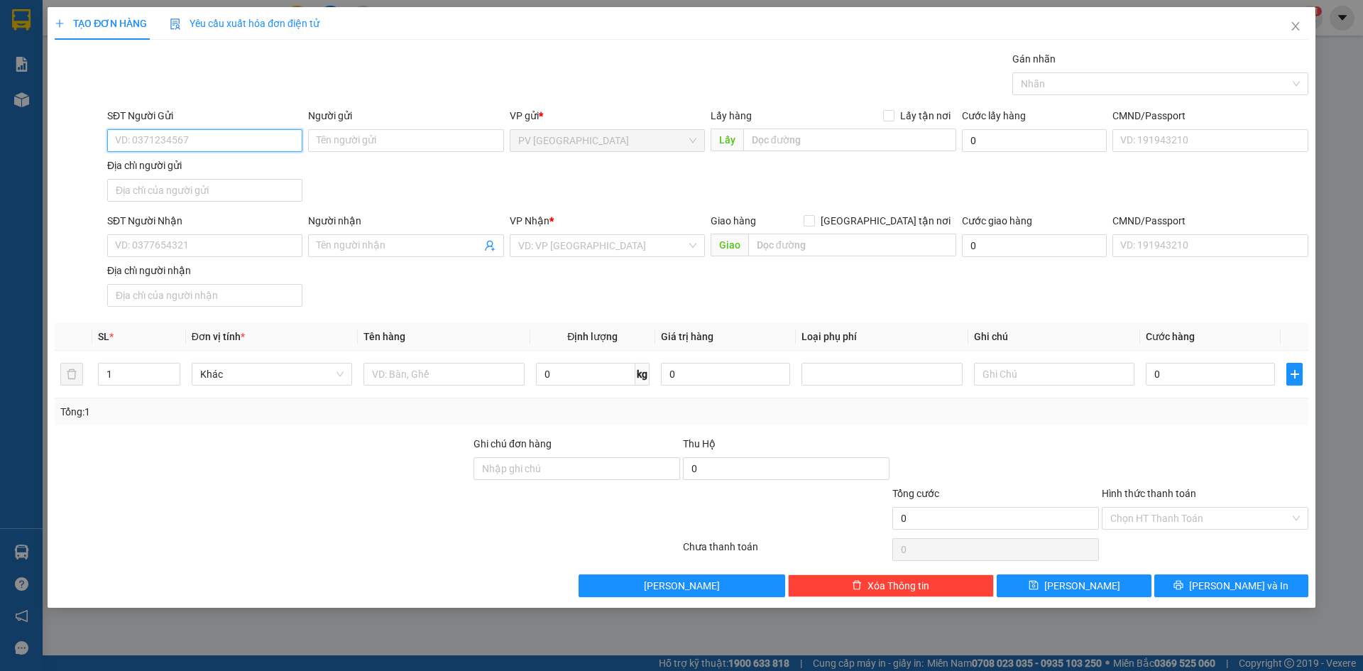
click at [252, 146] on input "SĐT Người Gửi" at bounding box center [204, 140] width 195 height 23
type input "0939047463"
click at [251, 167] on div "0939047463 - THƯ" at bounding box center [205, 169] width 178 height 16
type input "THƯ"
type input "0933513103"
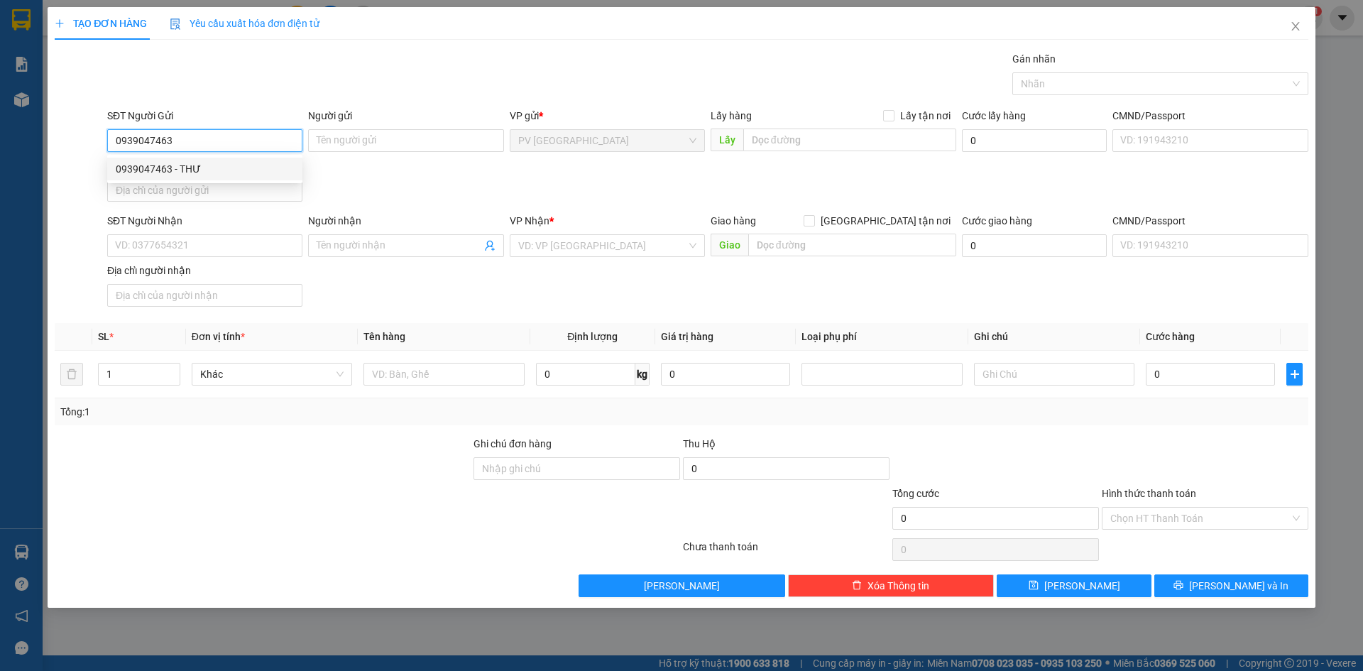
type input "NHẬT"
type input "50.000"
type input "0939047463"
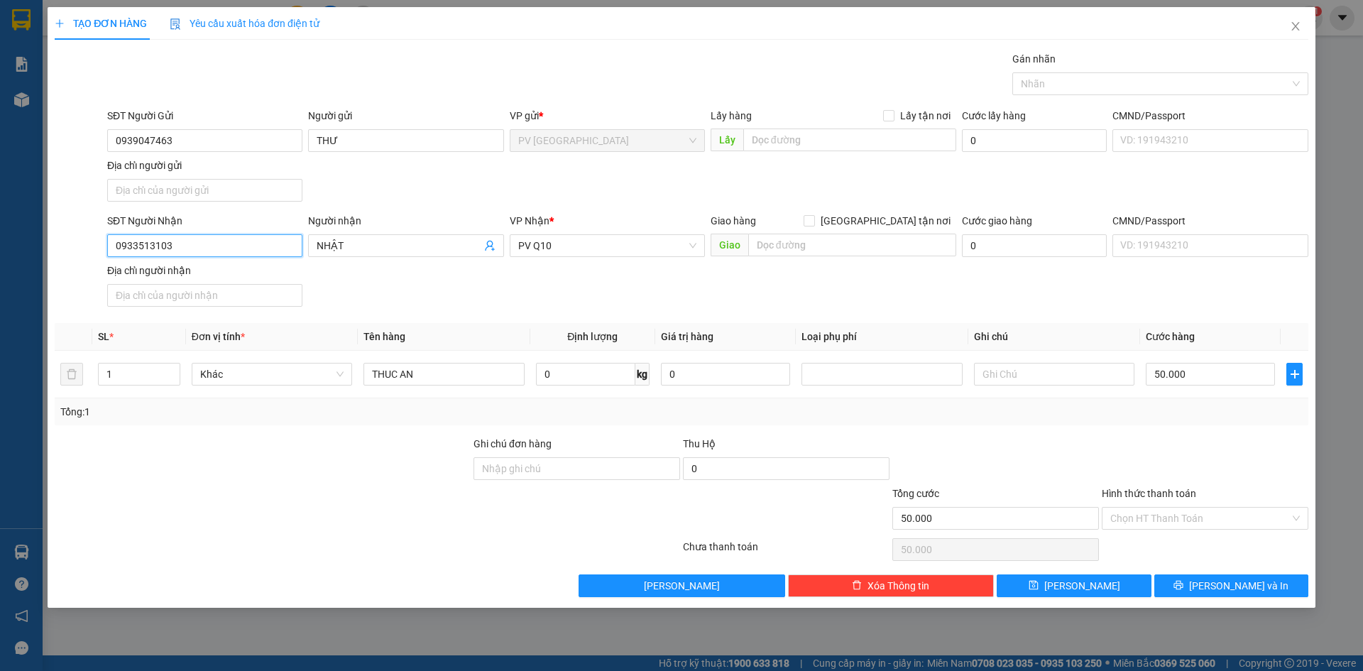
click at [268, 249] on input "0933513103" at bounding box center [204, 245] width 195 height 23
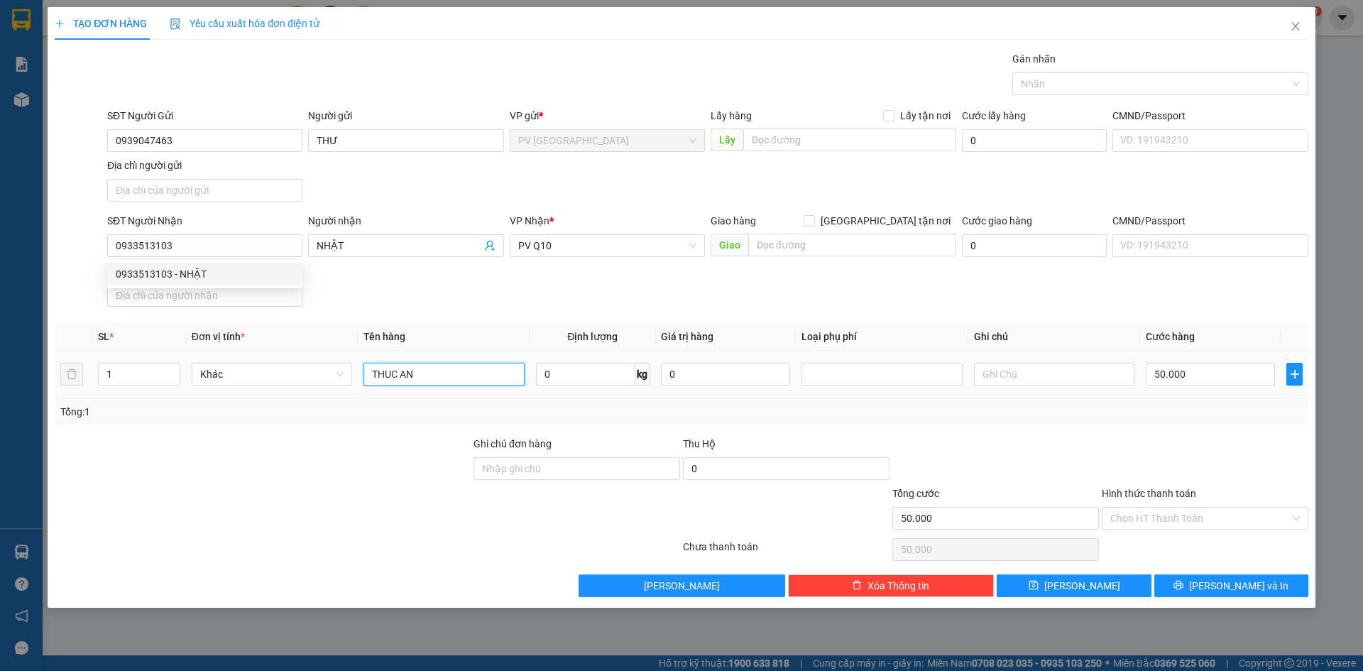
click at [460, 383] on input "THUC AN" at bounding box center [444, 374] width 160 height 23
click at [457, 383] on input "THUC AN" at bounding box center [444, 374] width 160 height 23
click at [456, 383] on input "THUC AN" at bounding box center [444, 374] width 160 height 23
click at [1064, 83] on div at bounding box center [1153, 83] width 275 height 17
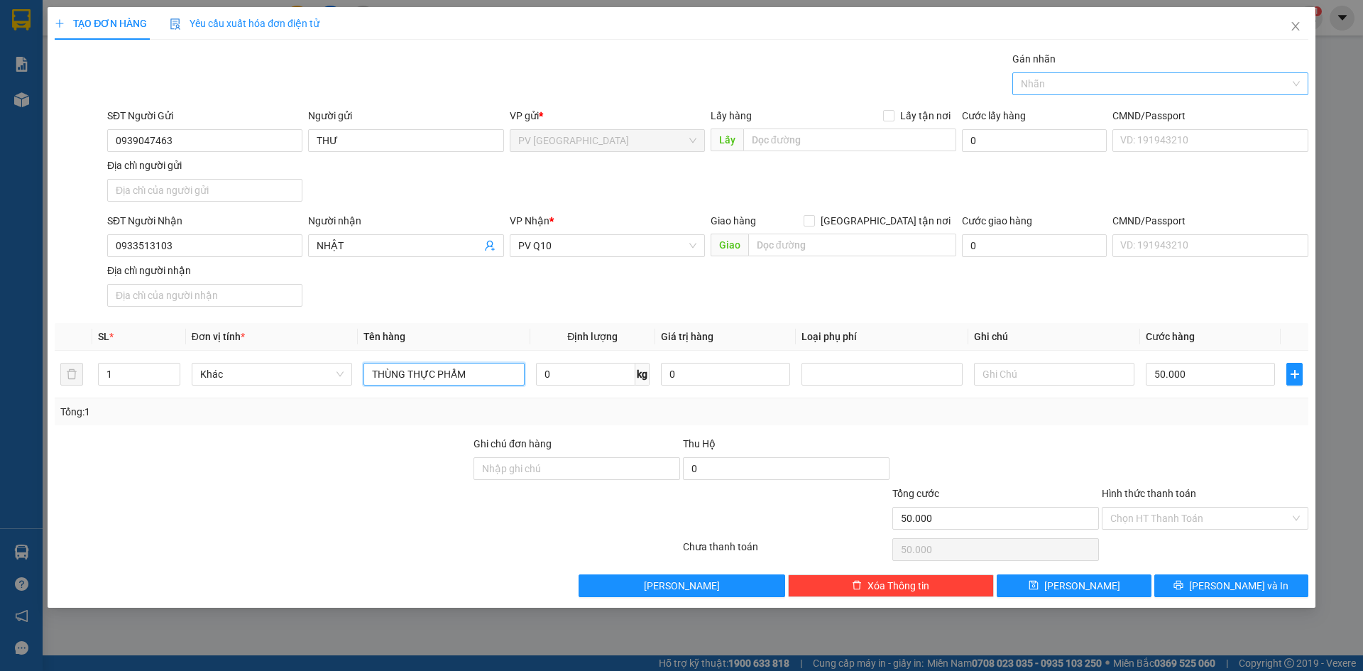
type input "THÙNG THỰC PHẨM"
click at [1064, 111] on div "THỰC PHẨM" at bounding box center [1160, 112] width 279 height 16
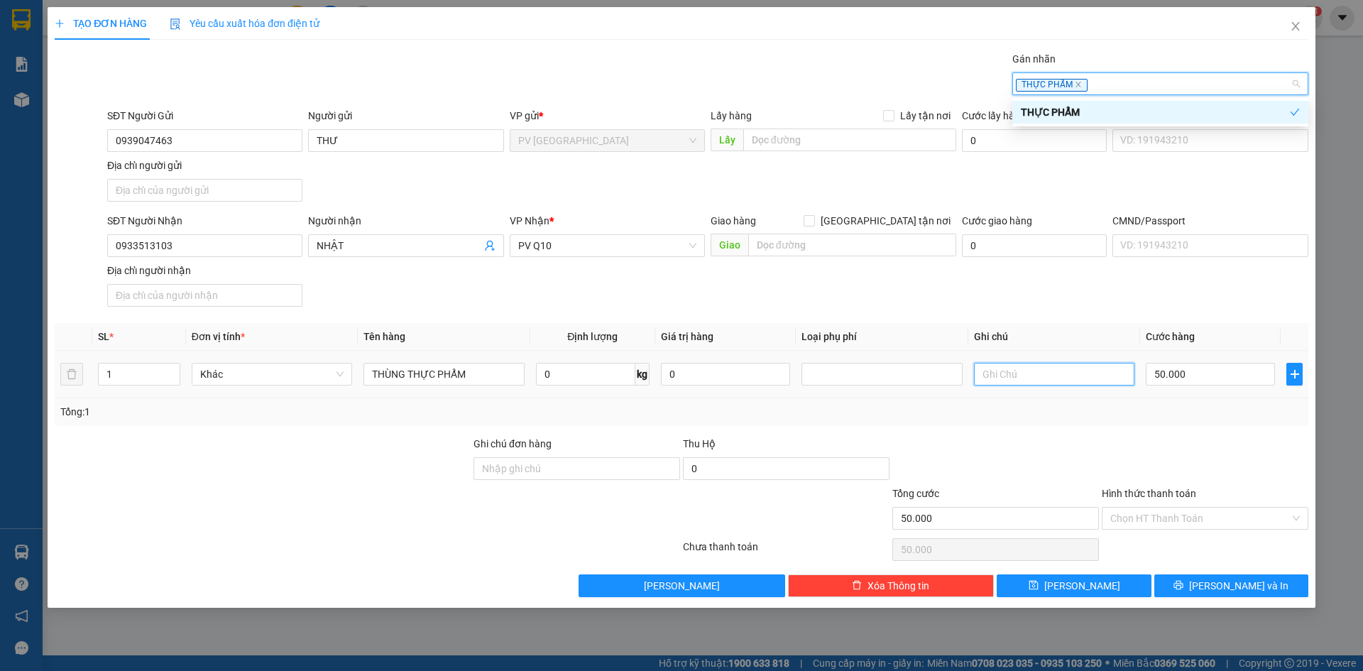
click at [1031, 380] on input "text" at bounding box center [1054, 374] width 160 height 23
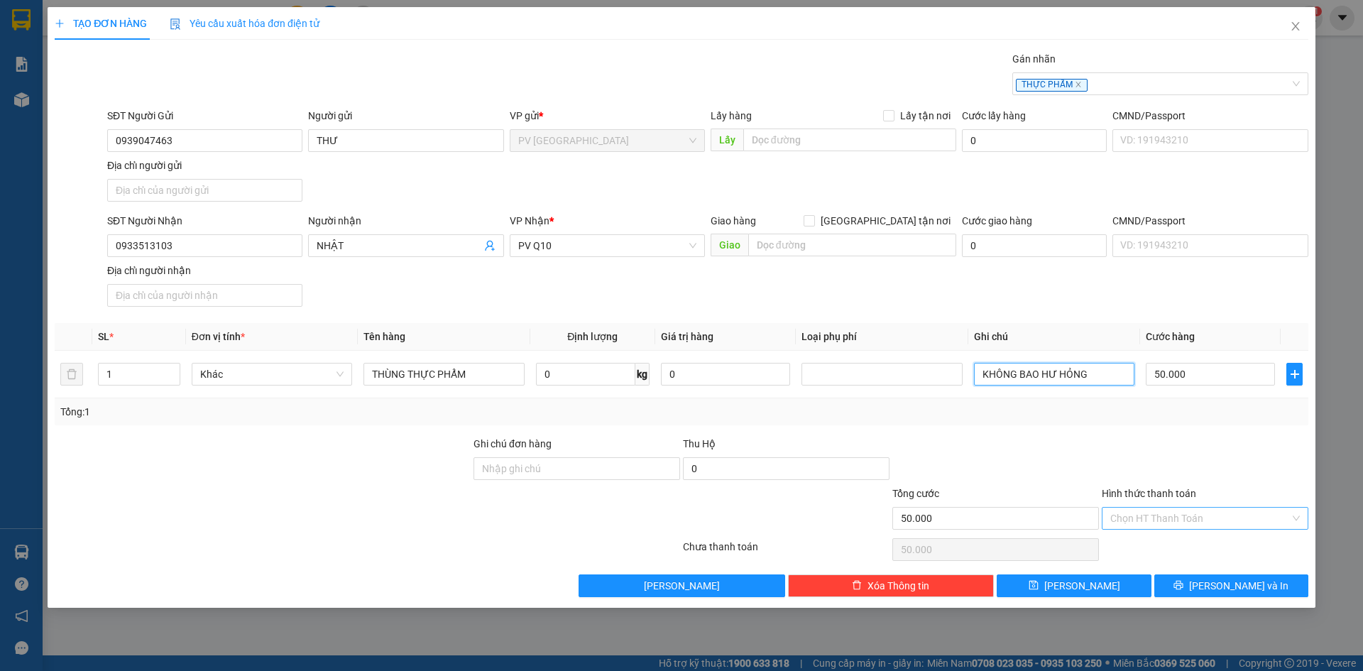
type input "KHÔNG BAO HƯ HỎNG"
click at [1167, 525] on input "Hình thức thanh toán" at bounding box center [1201, 518] width 180 height 21
click at [1160, 548] on div "Tại văn phòng" at bounding box center [1206, 547] width 190 height 16
click at [1183, 585] on button "Lưu và In" at bounding box center [1232, 586] width 154 height 23
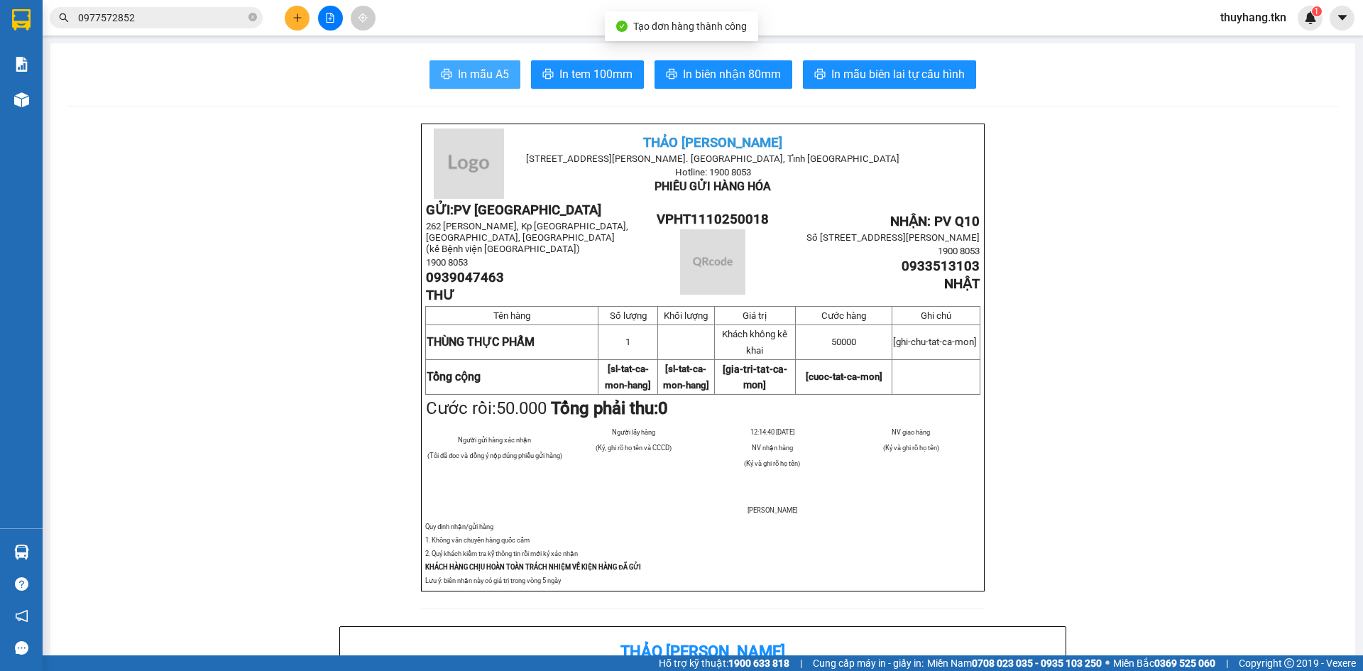
click at [467, 75] on span "In mẫu A5" at bounding box center [483, 74] width 51 height 18
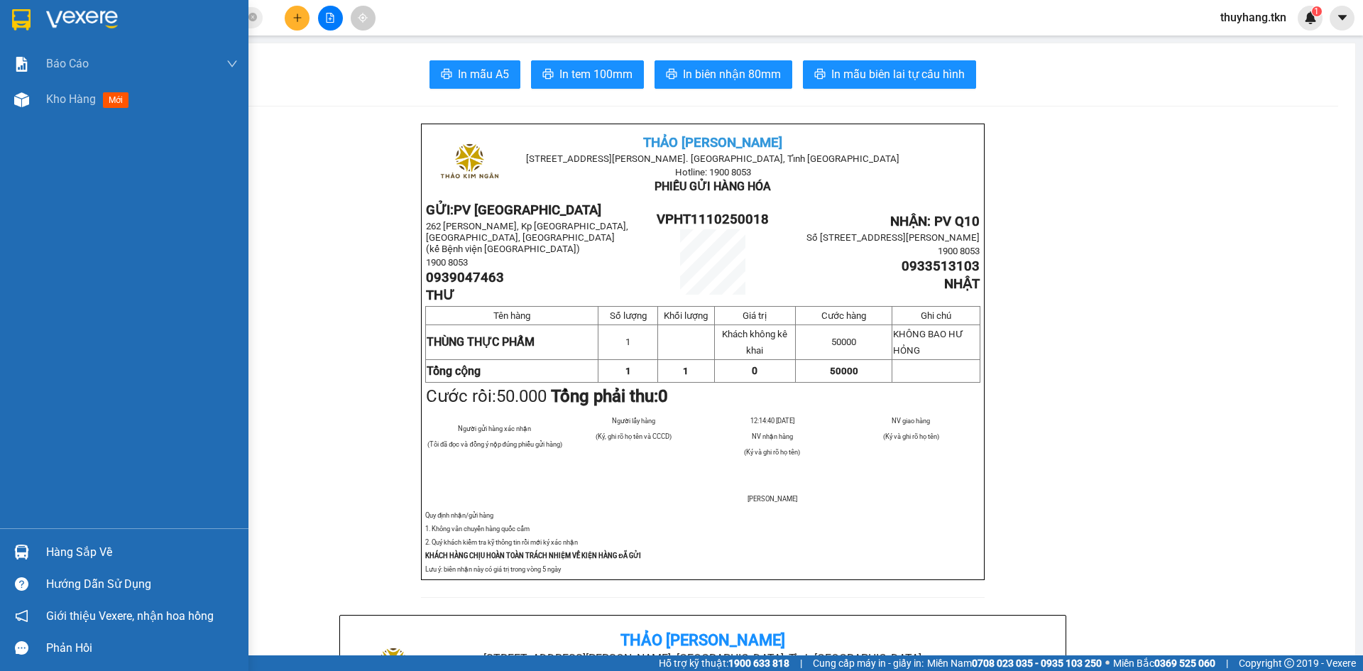
click at [33, 13] on div at bounding box center [21, 19] width 25 height 25
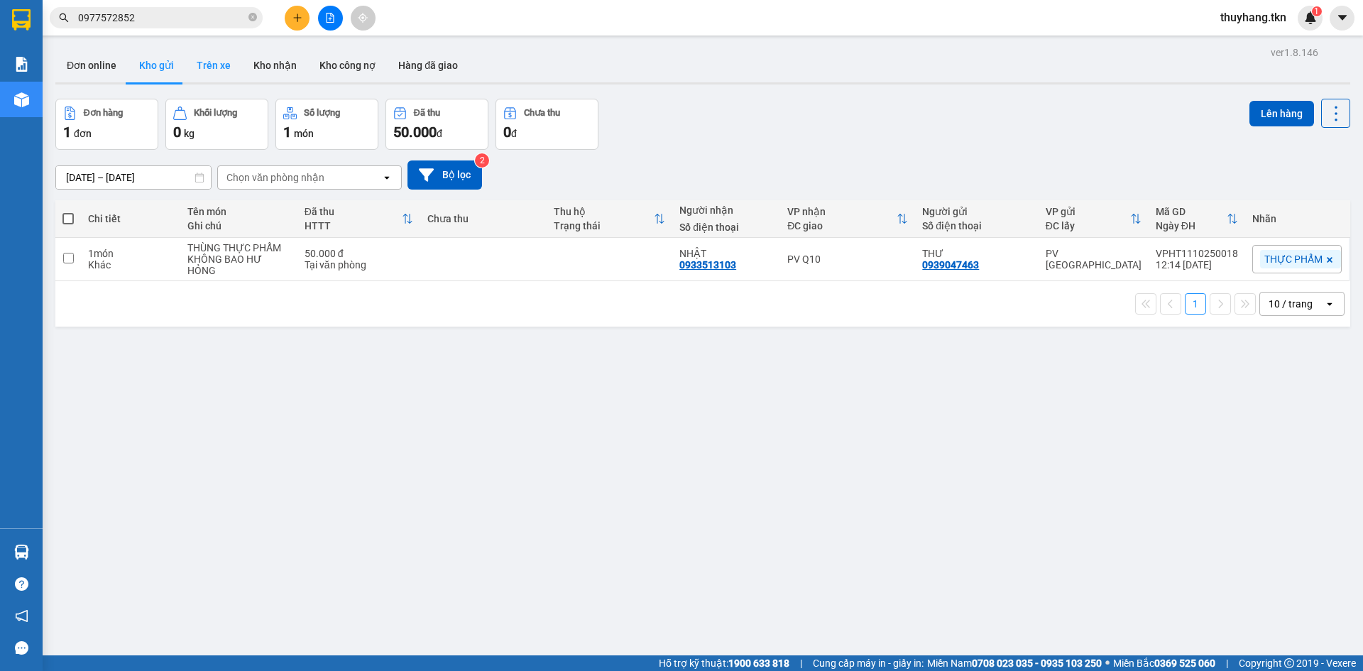
click at [208, 62] on button "Trên xe" at bounding box center [213, 65] width 57 height 34
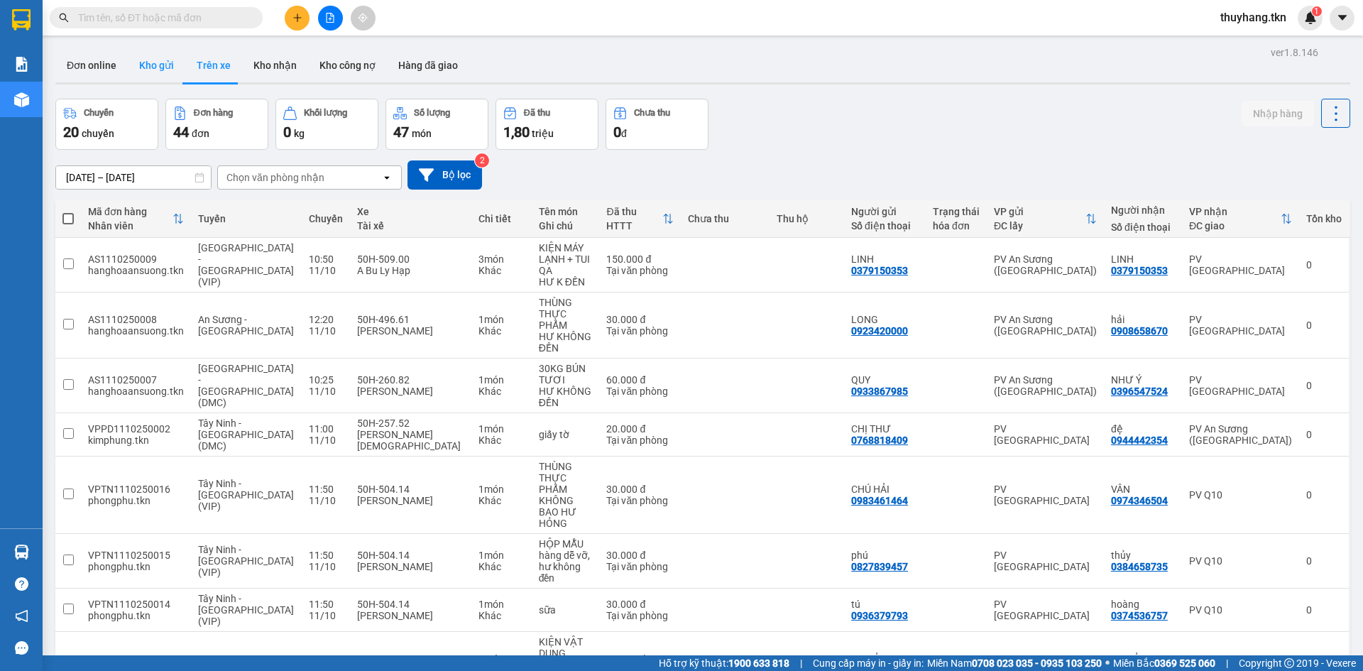
click at [158, 74] on button "Kho gửi" at bounding box center [157, 65] width 58 height 34
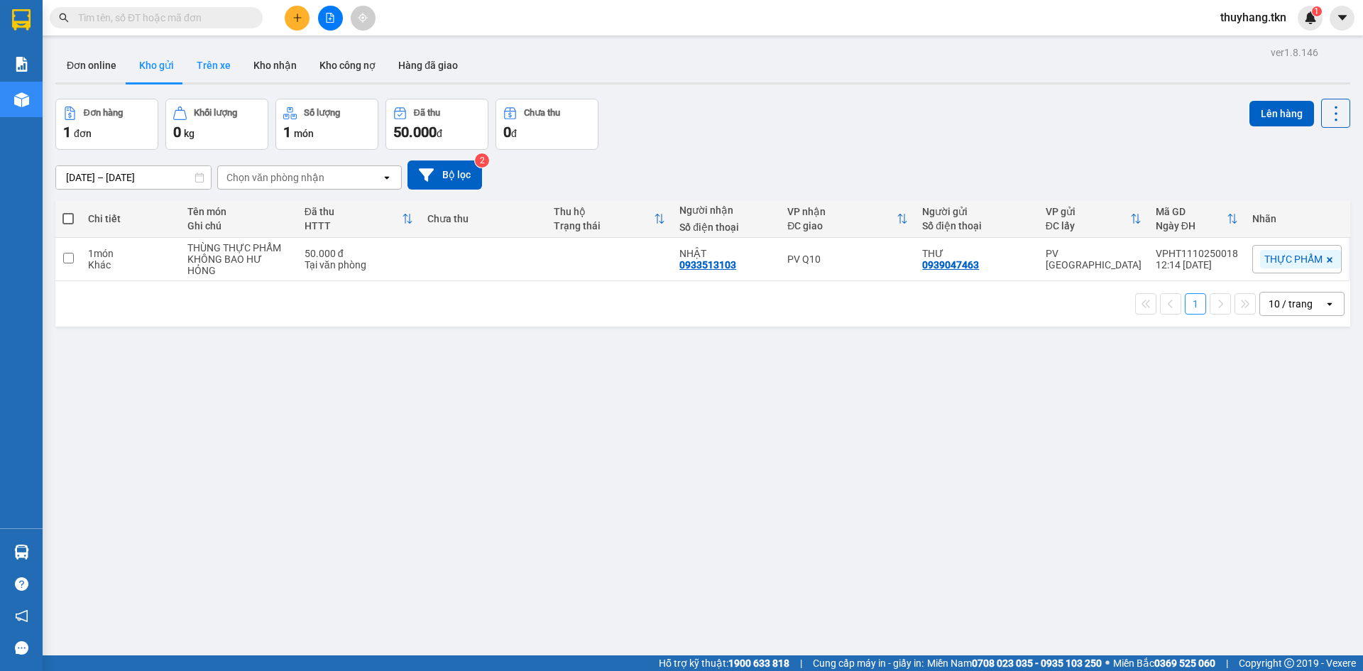
click at [200, 69] on button "Trên xe" at bounding box center [213, 65] width 57 height 34
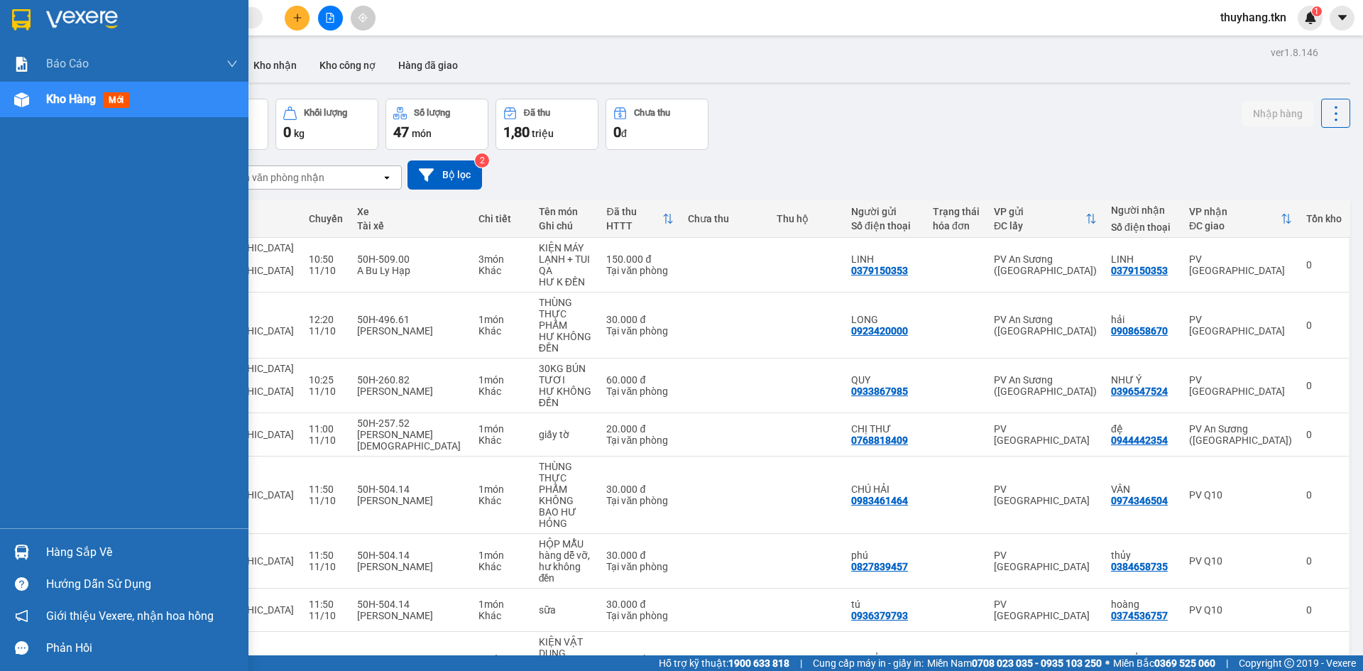
click at [36, 555] on div "Hàng sắp về" at bounding box center [124, 552] width 249 height 32
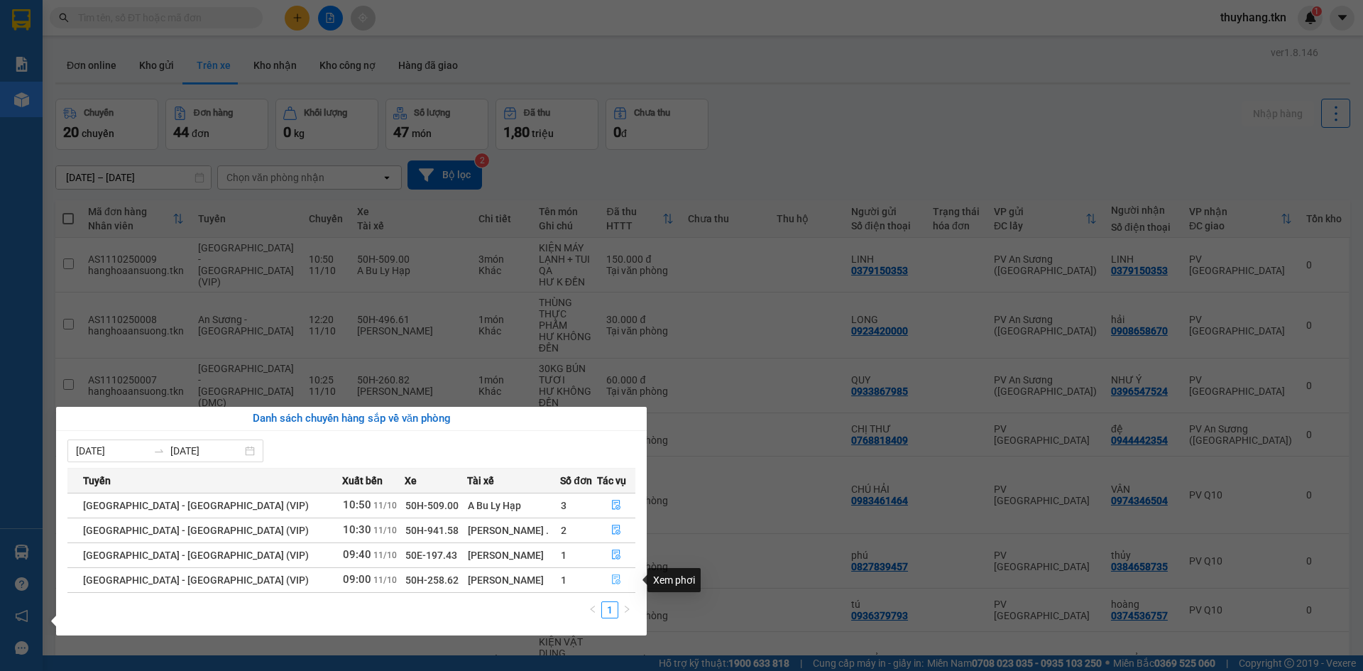
click at [612, 579] on icon "file-done" at bounding box center [616, 580] width 10 height 10
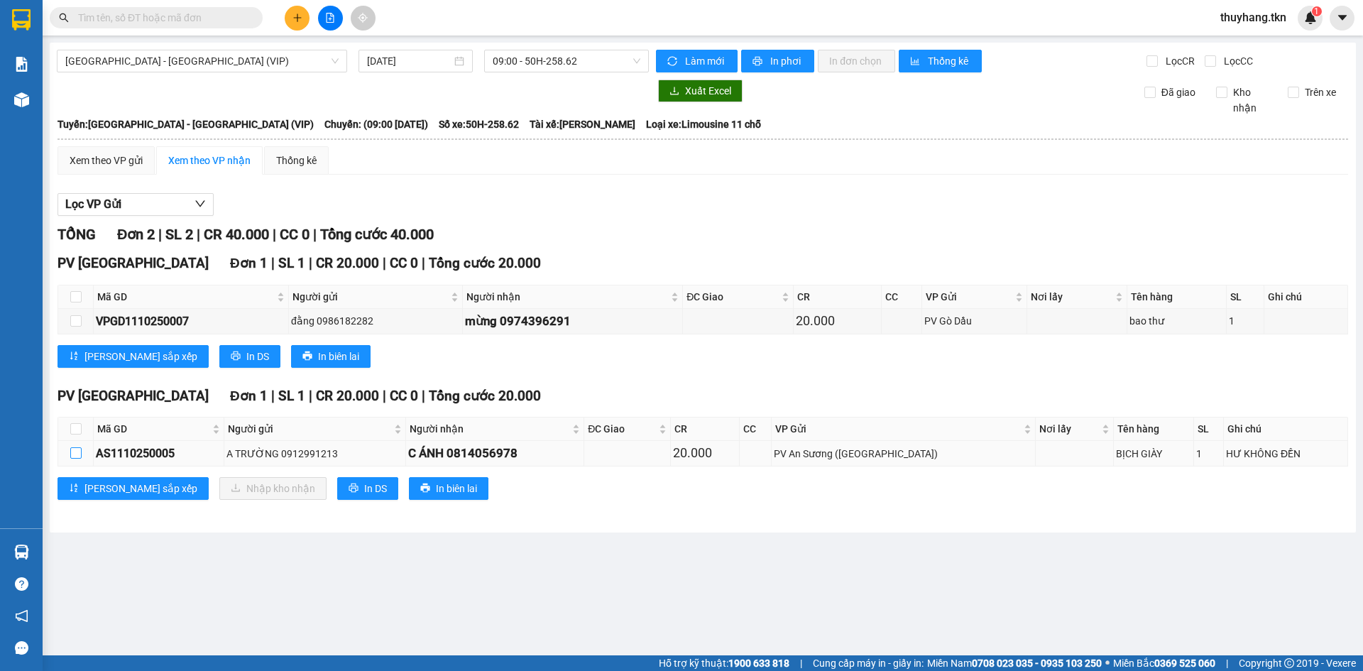
drag, startPoint x: 71, startPoint y: 451, endPoint x: 80, endPoint y: 452, distance: 9.3
click at [71, 451] on input "checkbox" at bounding box center [75, 452] width 11 height 11
checkbox input "true"
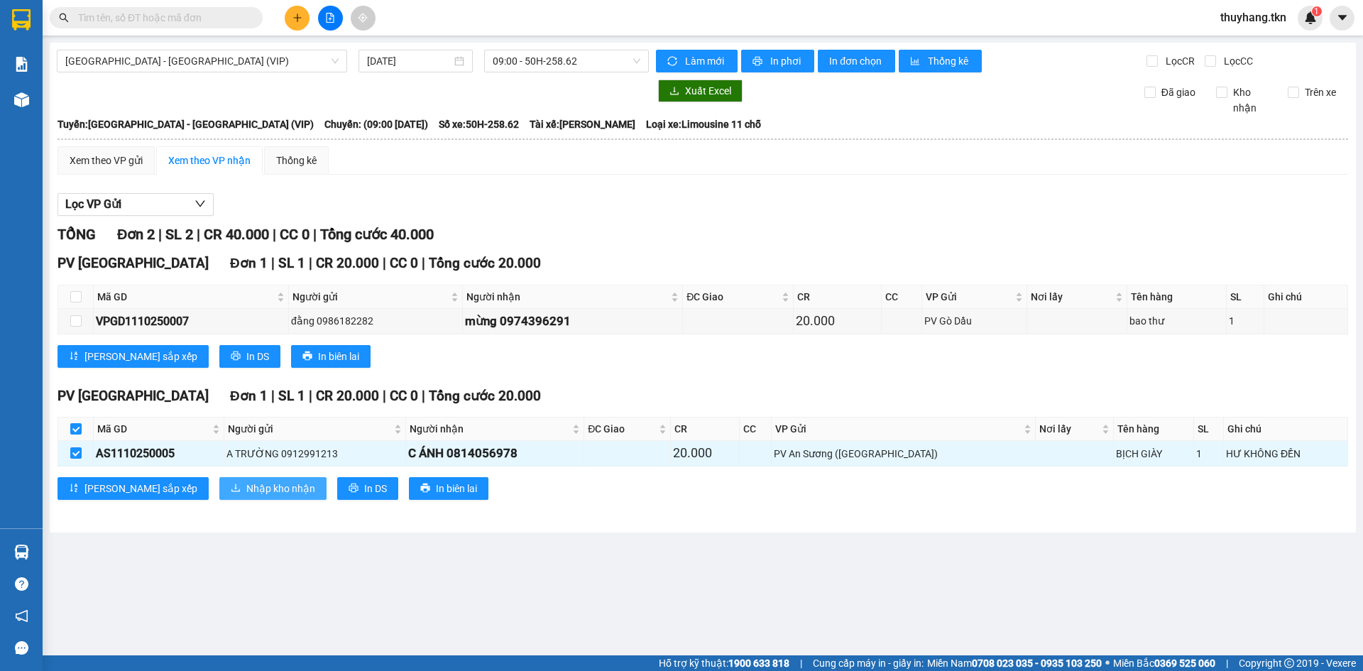
click at [246, 485] on span "Nhập kho nhận" at bounding box center [280, 489] width 69 height 16
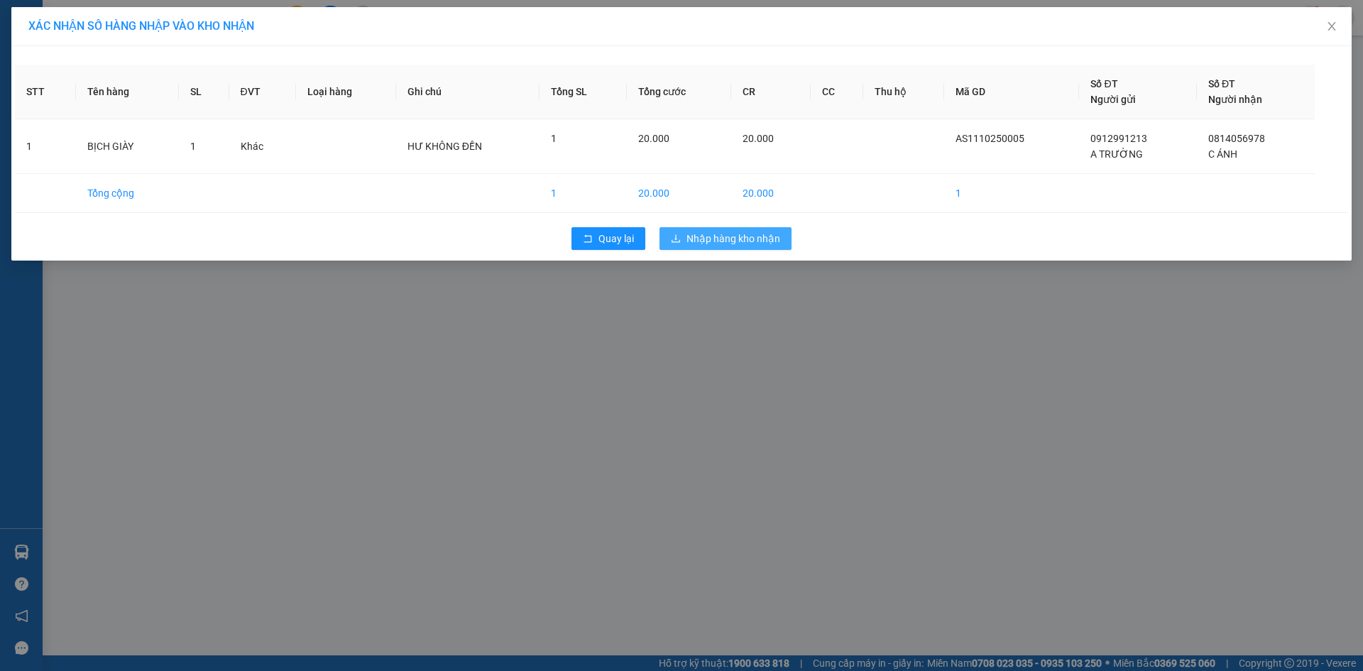
click at [728, 232] on span "Nhập hàng kho nhận" at bounding box center [734, 239] width 94 height 16
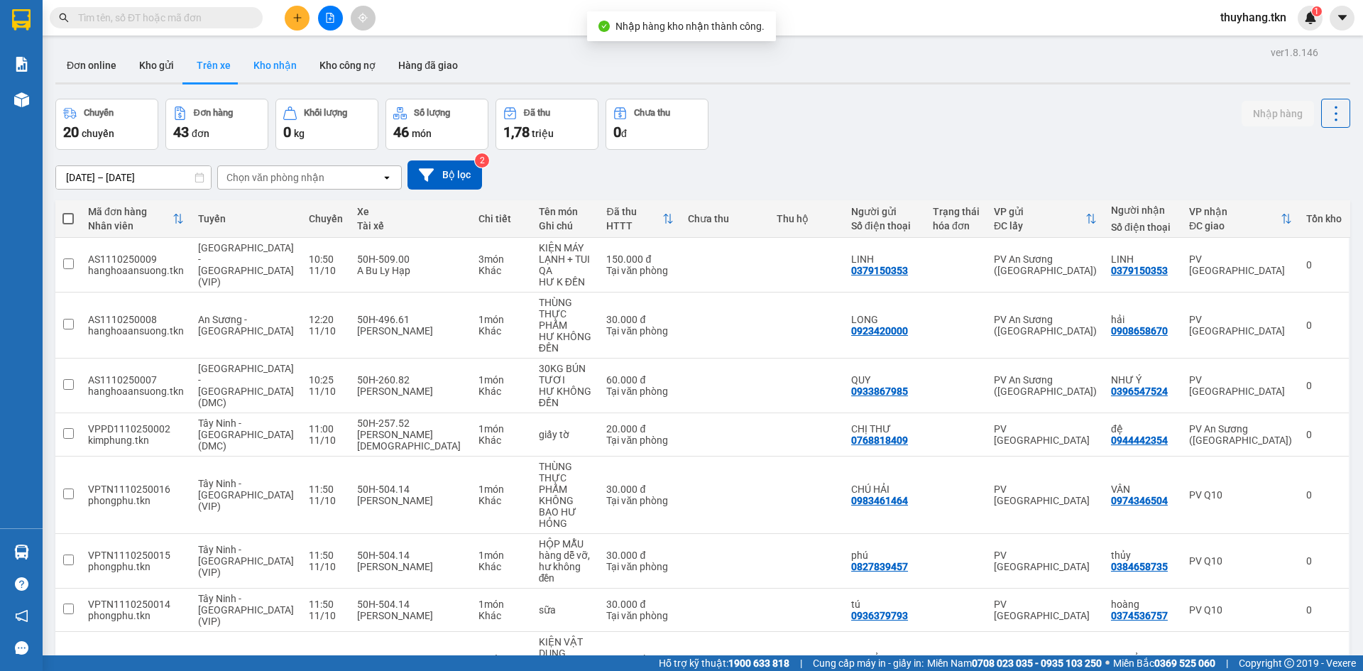
click at [270, 63] on button "Kho nhận" at bounding box center [275, 65] width 66 height 34
type input "[DATE] – [DATE]"
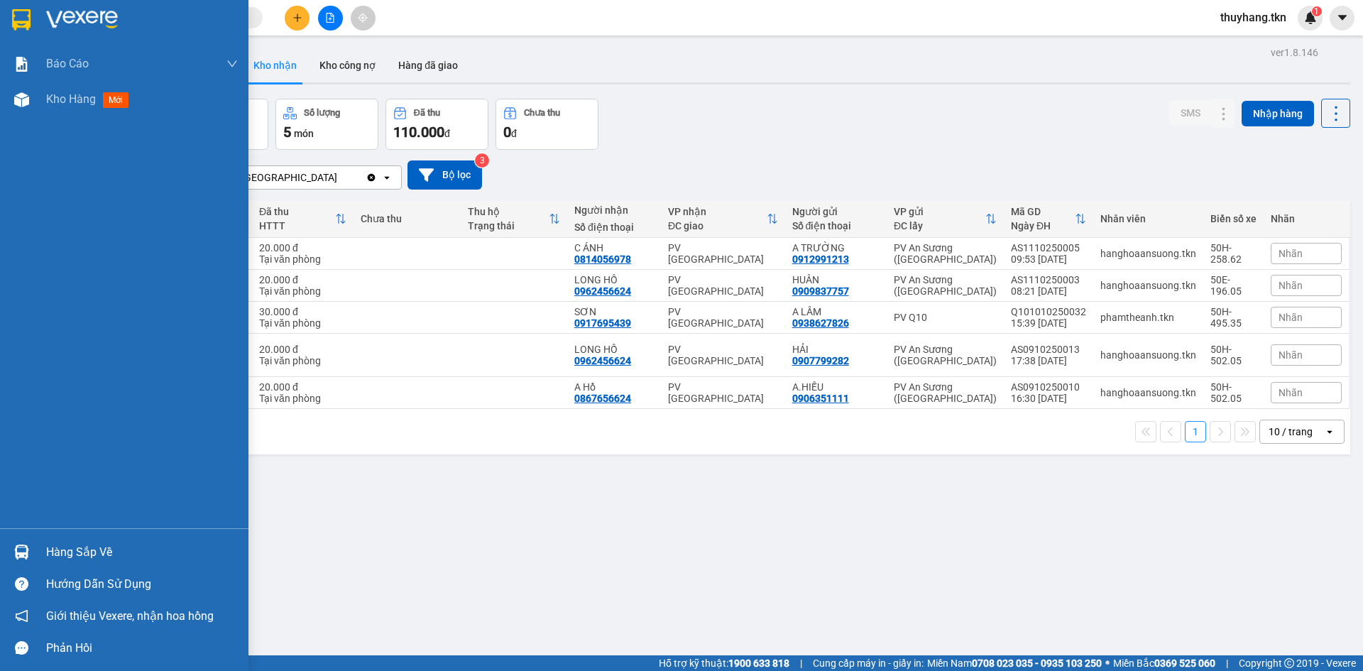
click at [77, 549] on div "Hàng sắp về" at bounding box center [142, 552] width 192 height 21
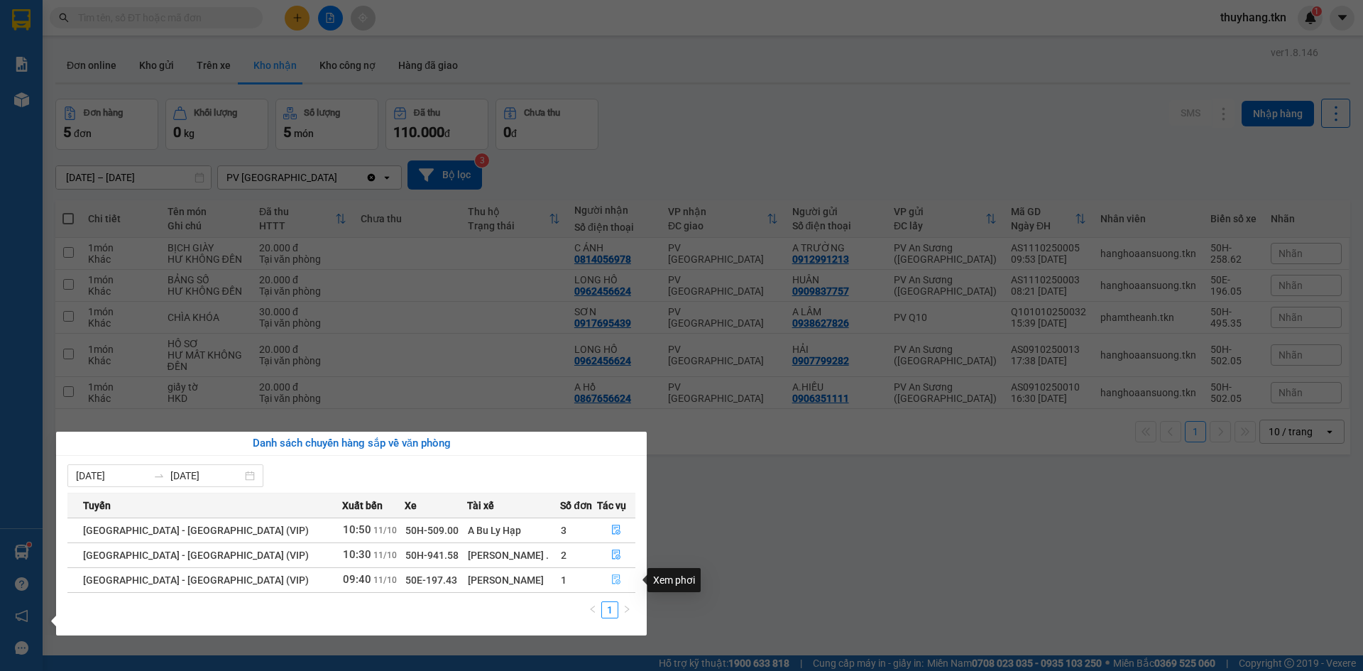
click at [612, 579] on icon "file-done" at bounding box center [616, 580] width 9 height 10
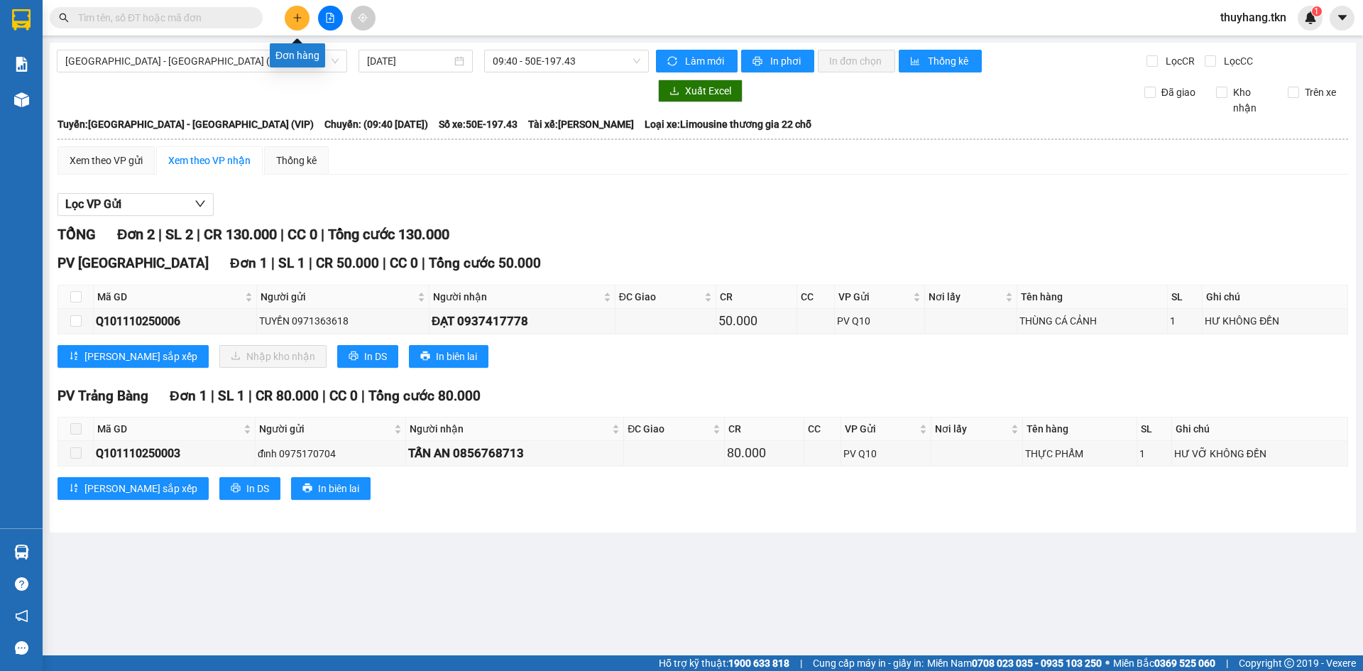
click at [289, 17] on button at bounding box center [297, 18] width 25 height 25
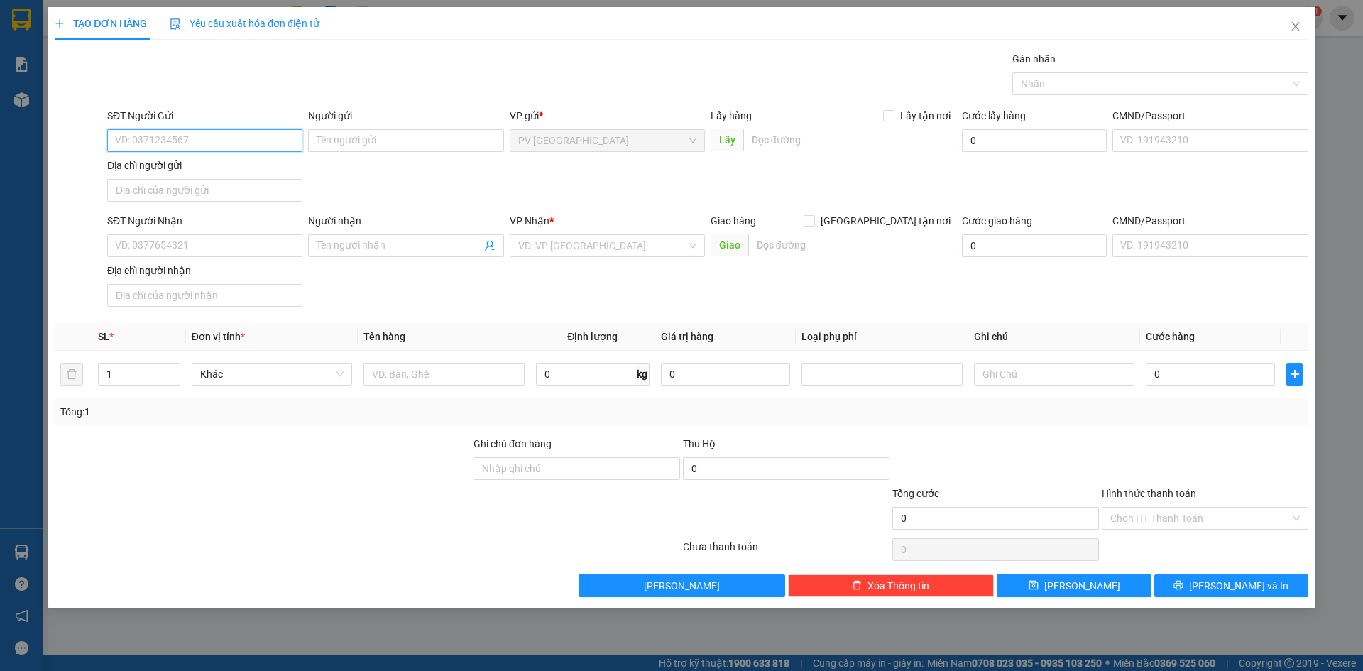
click at [191, 135] on input "SĐT Người Gửi" at bounding box center [204, 140] width 195 height 23
click at [205, 139] on input "SĐT Người Gửi" at bounding box center [204, 140] width 195 height 23
type input "0393858020"
click at [241, 175] on div "0393858020 - a sơn" at bounding box center [205, 169] width 178 height 16
type input "a sơn"
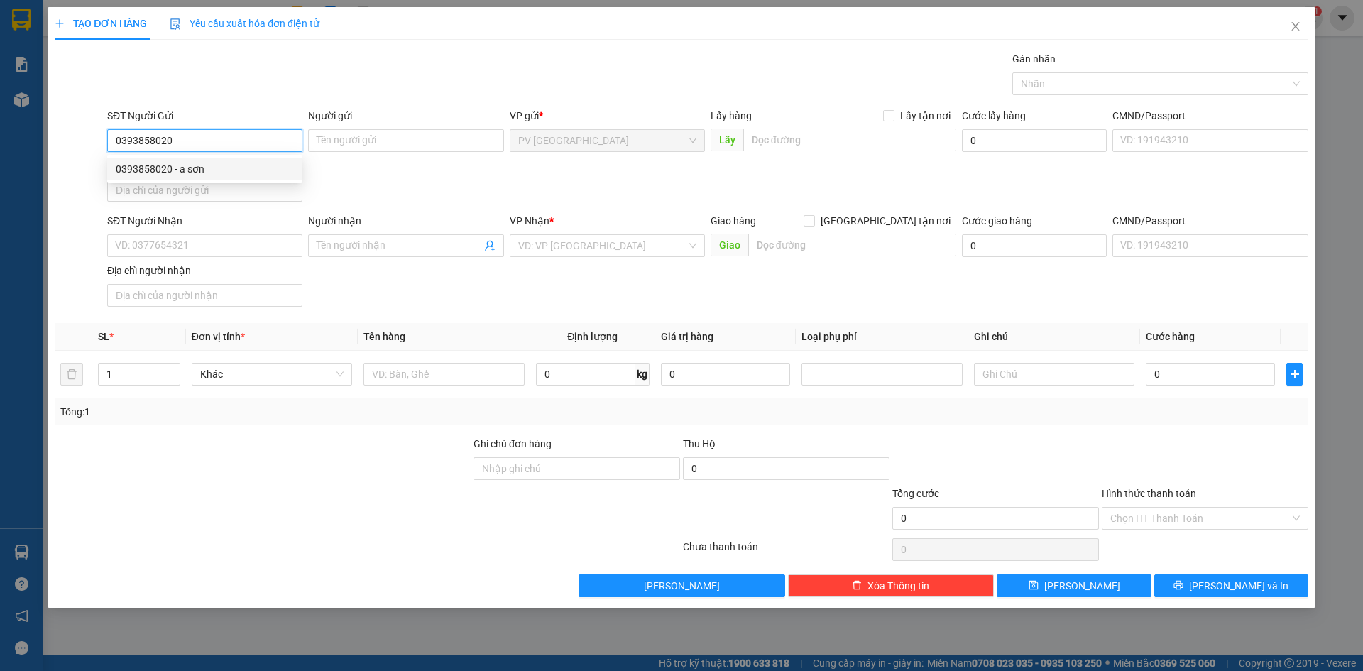
type input "0908781688"
type input "toàn"
type input "30.000"
type input "0393858020"
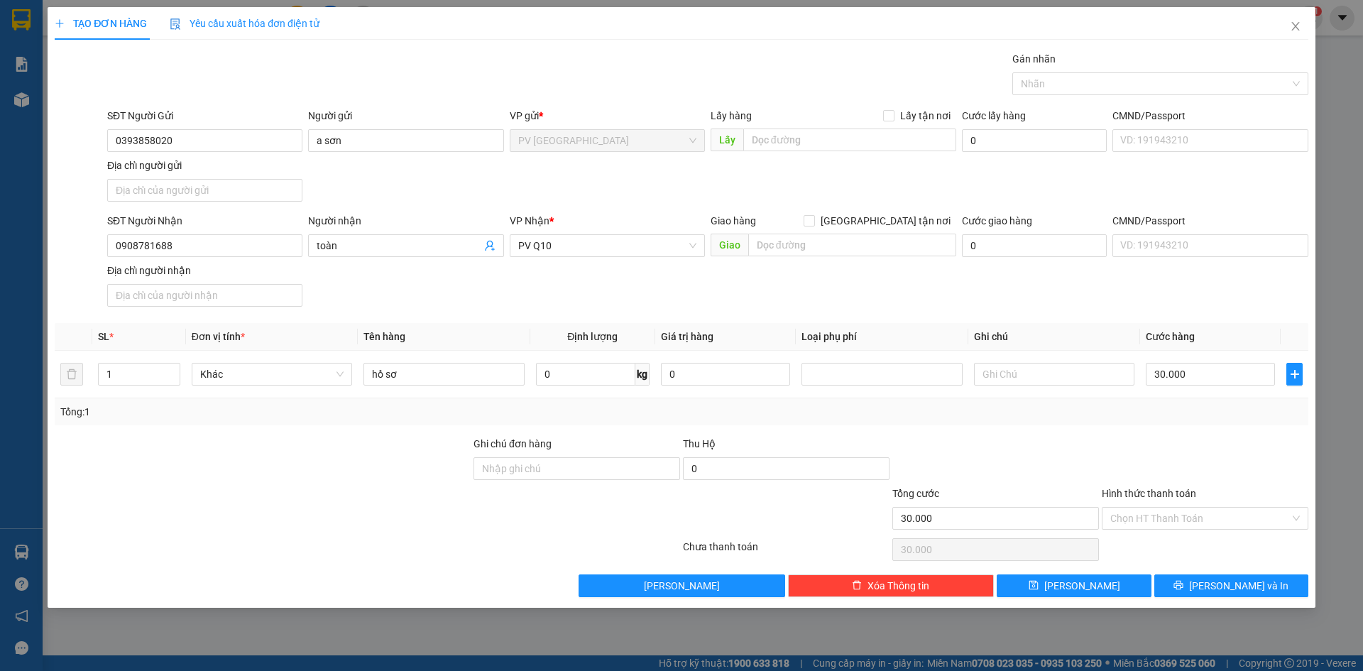
click at [480, 306] on div "SĐT Người Nhận 0908781688 Người nhận toàn VP Nhận * PV Q10 Giao hàng Giao tận n…" at bounding box center [707, 262] width 1207 height 99
drag, startPoint x: 224, startPoint y: 238, endPoint x: 77, endPoint y: 251, distance: 148.3
click at [77, 251] on div "SĐT Người Nhận 0908781688 Người nhận toàn VP Nhận * PV Q10 Giao hàng Giao tận n…" at bounding box center [681, 262] width 1257 height 99
type input "0903609666"
drag, startPoint x: 338, startPoint y: 249, endPoint x: 322, endPoint y: 253, distance: 16.9
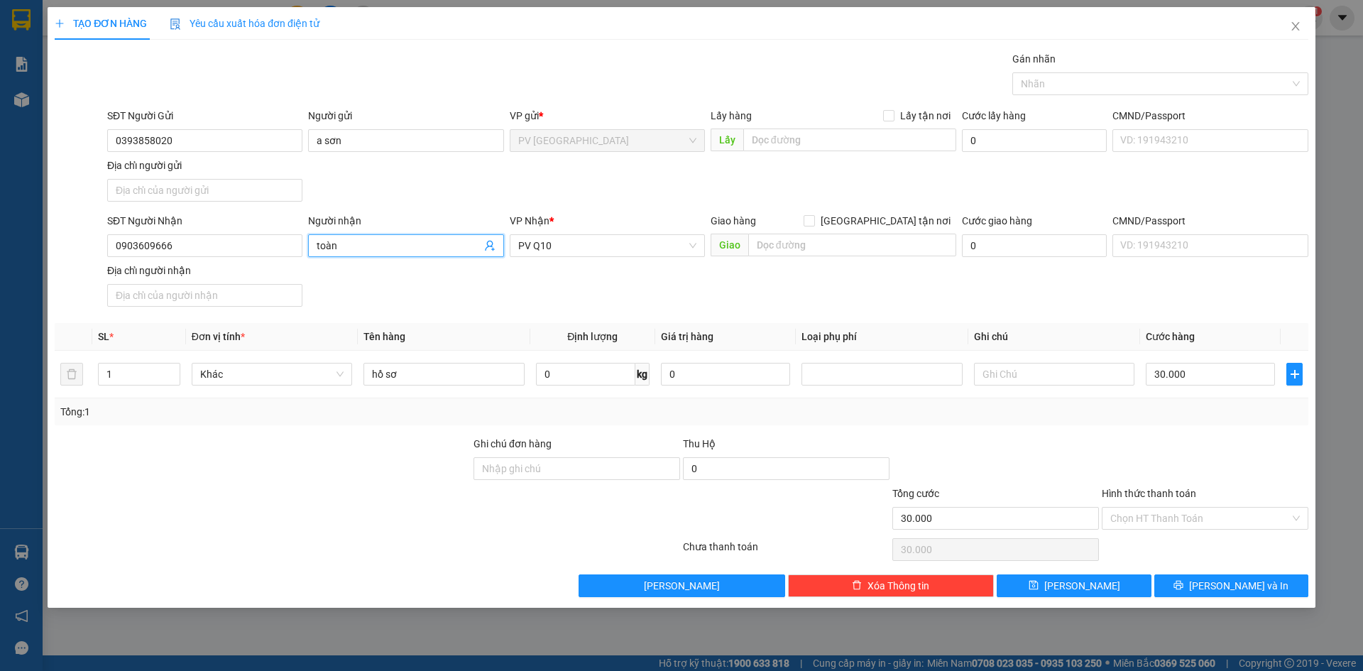
click at [322, 253] on input "toàn" at bounding box center [399, 246] width 164 height 16
type input "t"
type input "h"
type input "HUYÊN"
click at [407, 300] on div "SĐT Người Nhận 0903609666 Người nhận HUYÊN VP Nhận * PV Q10 Giao hàng Giao tận …" at bounding box center [707, 262] width 1207 height 99
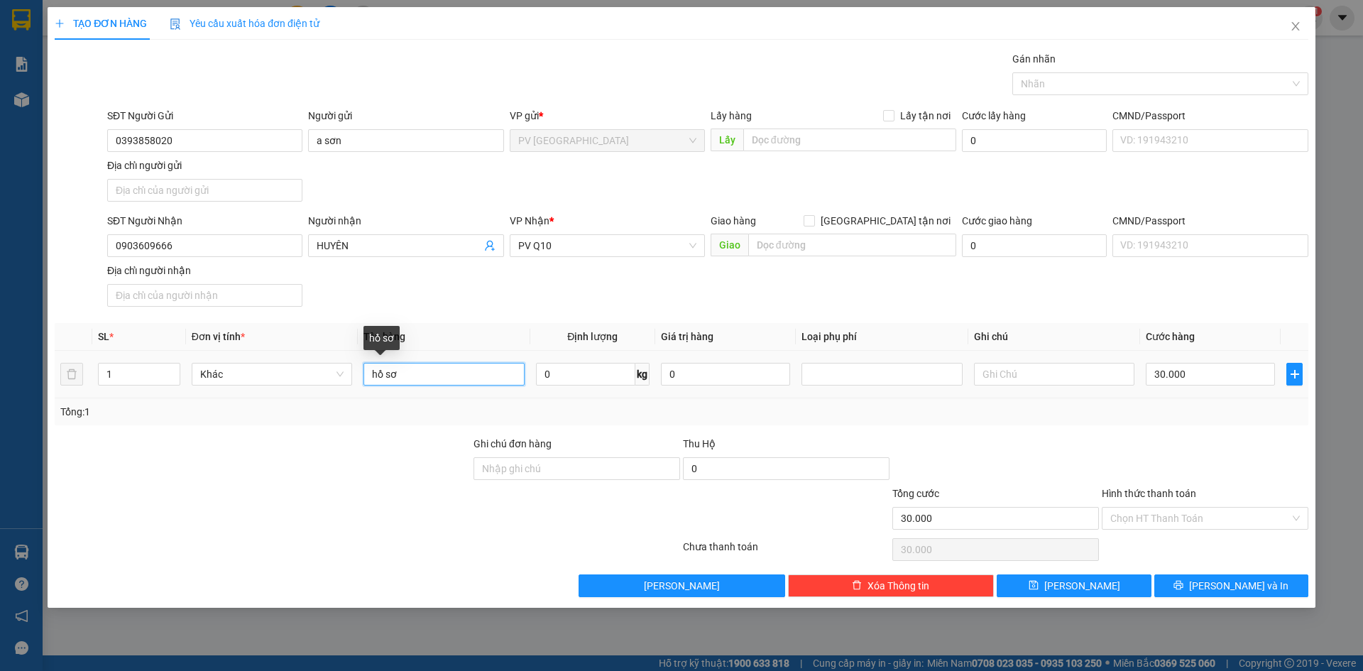
click at [421, 376] on input "hồ sơ" at bounding box center [444, 374] width 160 height 23
type input "h"
type input "HỘP THỰC PHẨM"
click at [1020, 371] on input "text" at bounding box center [1054, 374] width 160 height 23
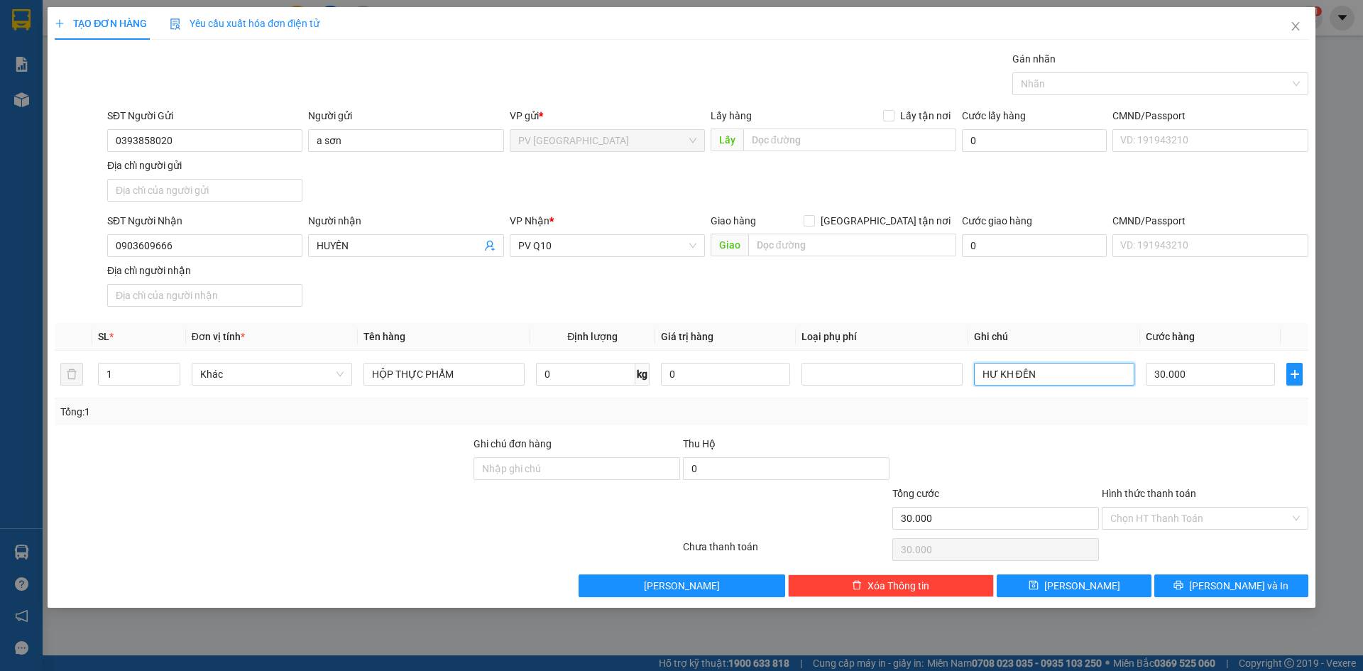
drag, startPoint x: 1042, startPoint y: 82, endPoint x: 1045, endPoint y: 96, distance: 13.8
click at [1042, 82] on div at bounding box center [1153, 83] width 275 height 17
type input "HƯ KH ĐỀN"
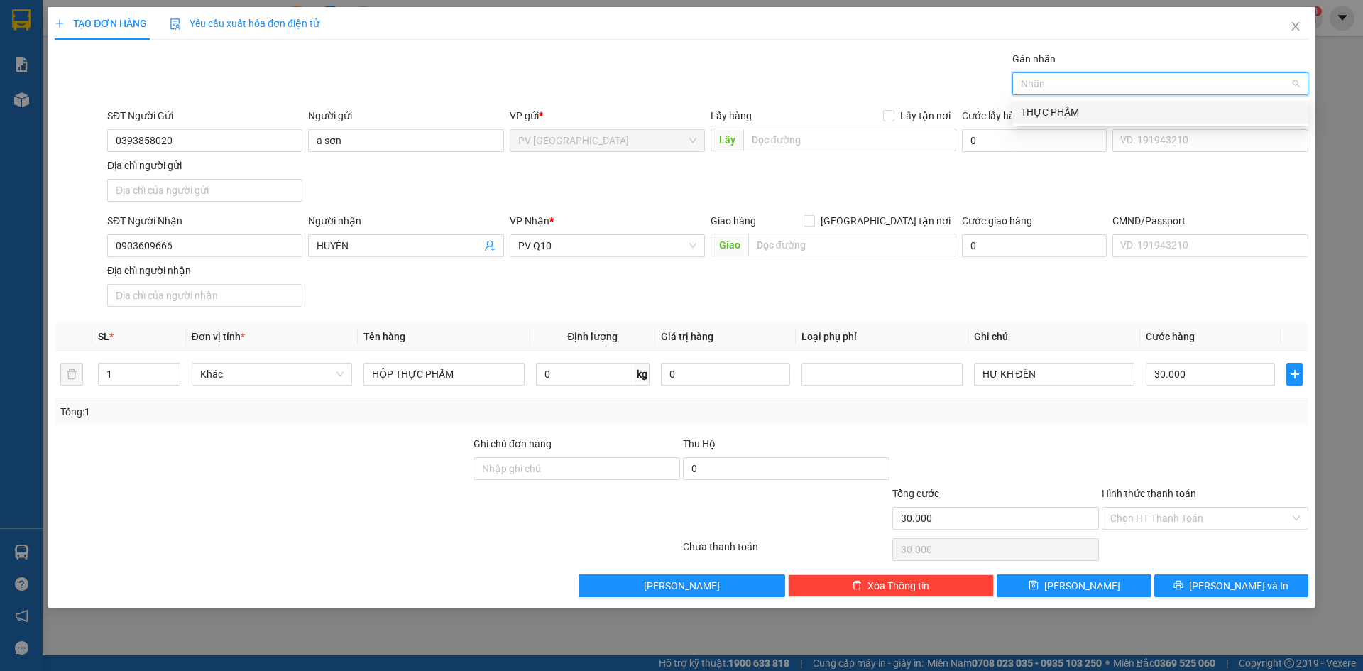
click at [1063, 113] on div "THỰC PHẨM" at bounding box center [1160, 112] width 279 height 16
drag, startPoint x: 1080, startPoint y: 459, endPoint x: 1148, endPoint y: 502, distance: 79.8
click at [1081, 459] on div at bounding box center [995, 461] width 209 height 50
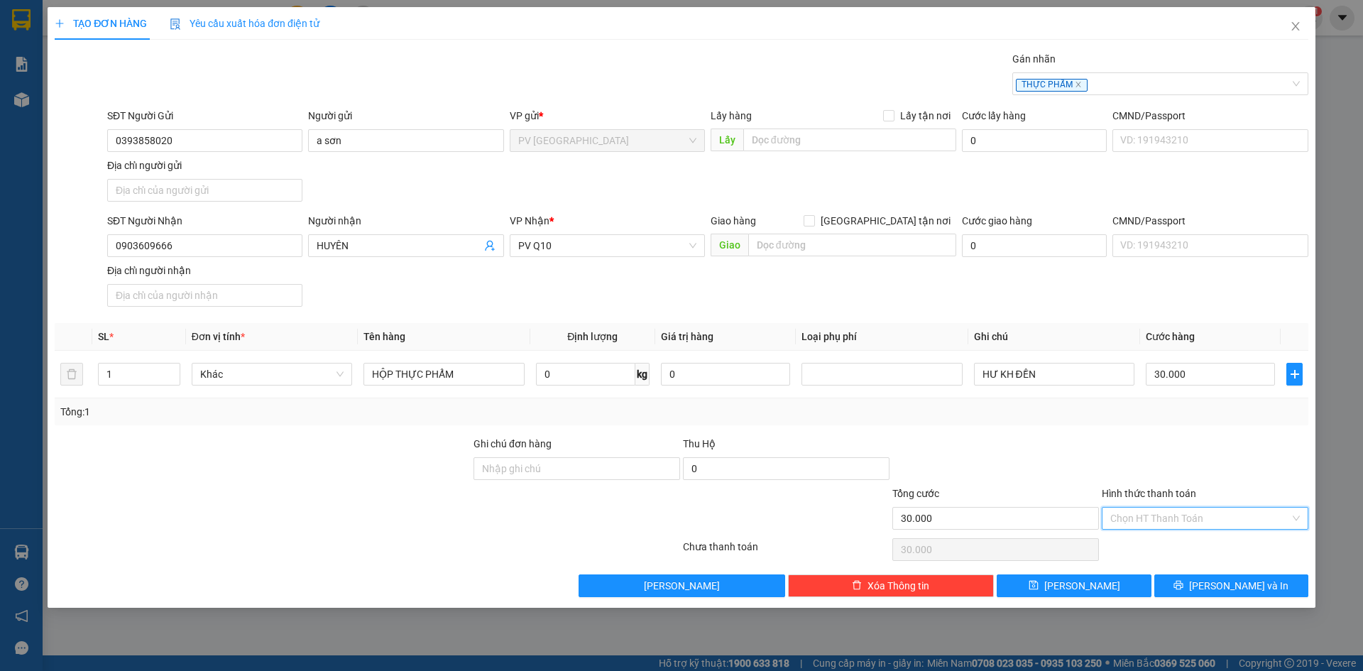
click at [1162, 516] on input "Hình thức thanh toán" at bounding box center [1201, 518] width 180 height 21
click at [1158, 550] on div "Tại văn phòng" at bounding box center [1206, 547] width 190 height 16
type input "0"
click at [1148, 477] on div at bounding box center [1205, 461] width 209 height 50
click at [1203, 578] on button "Lưu và In" at bounding box center [1232, 586] width 154 height 23
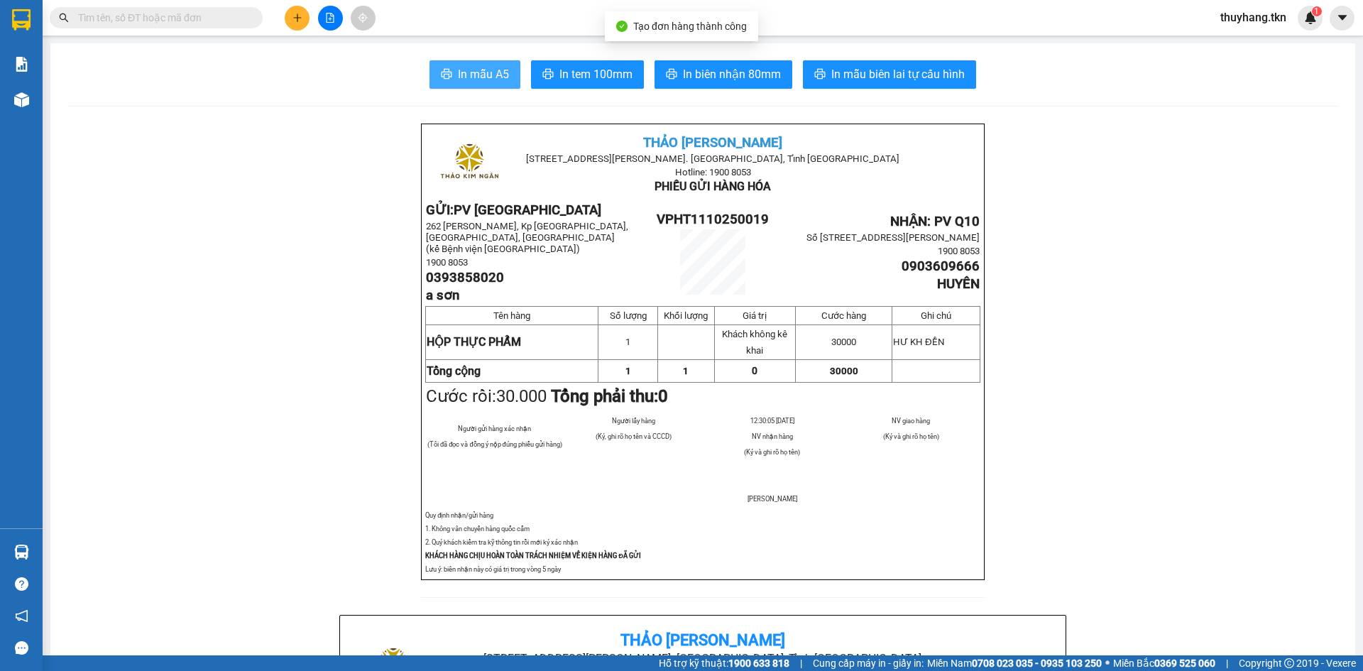
click at [495, 68] on span "In mẫu A5" at bounding box center [483, 74] width 51 height 18
click at [484, 74] on span "In mẫu A5" at bounding box center [483, 74] width 51 height 18
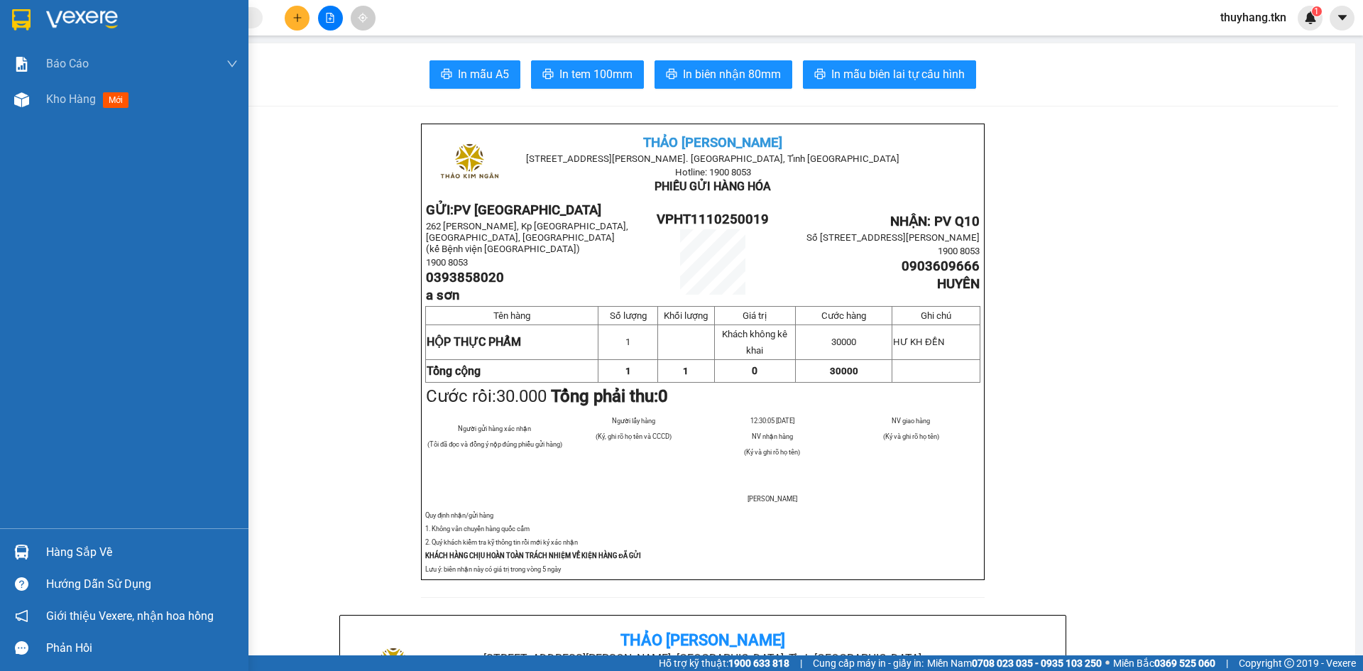
click at [13, 544] on div at bounding box center [21, 552] width 25 height 25
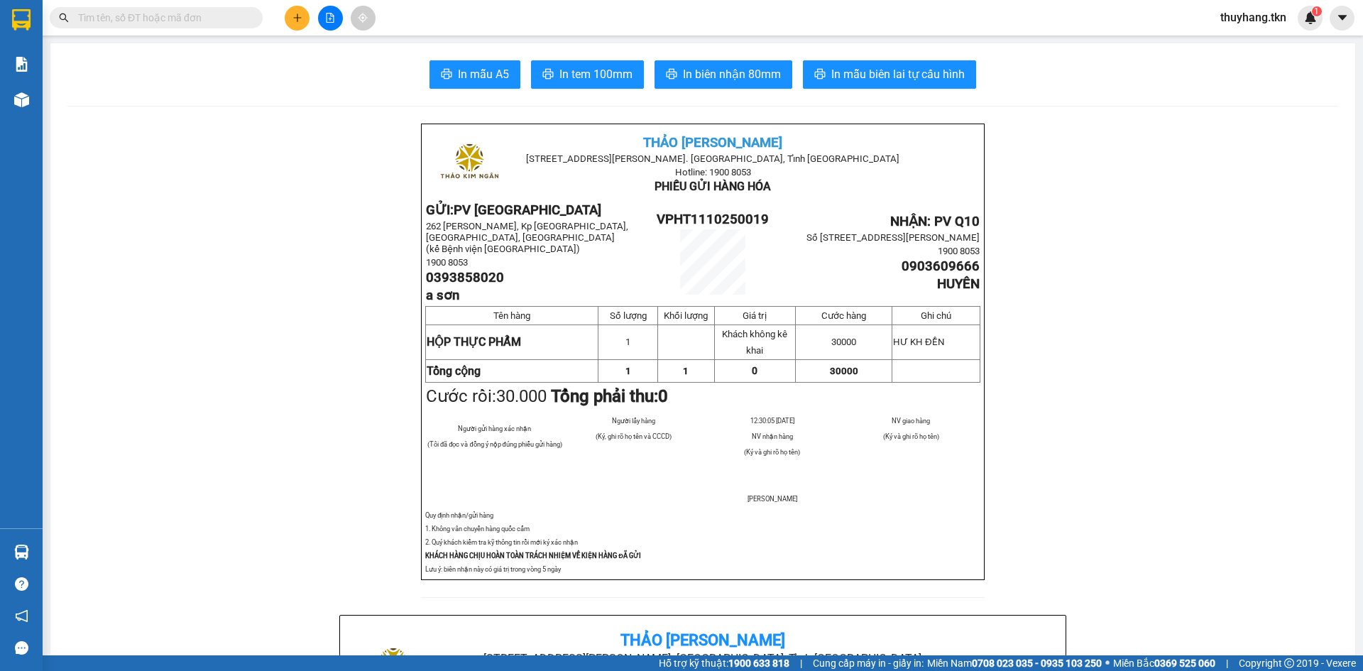
click at [290, 191] on section "Kết quả tìm kiếm ( 0 ) Bộ lọc No Data thuyhang.tkn 1 Báo cáo Mẫu 1: Báo cáo dòn…" at bounding box center [681, 335] width 1363 height 671
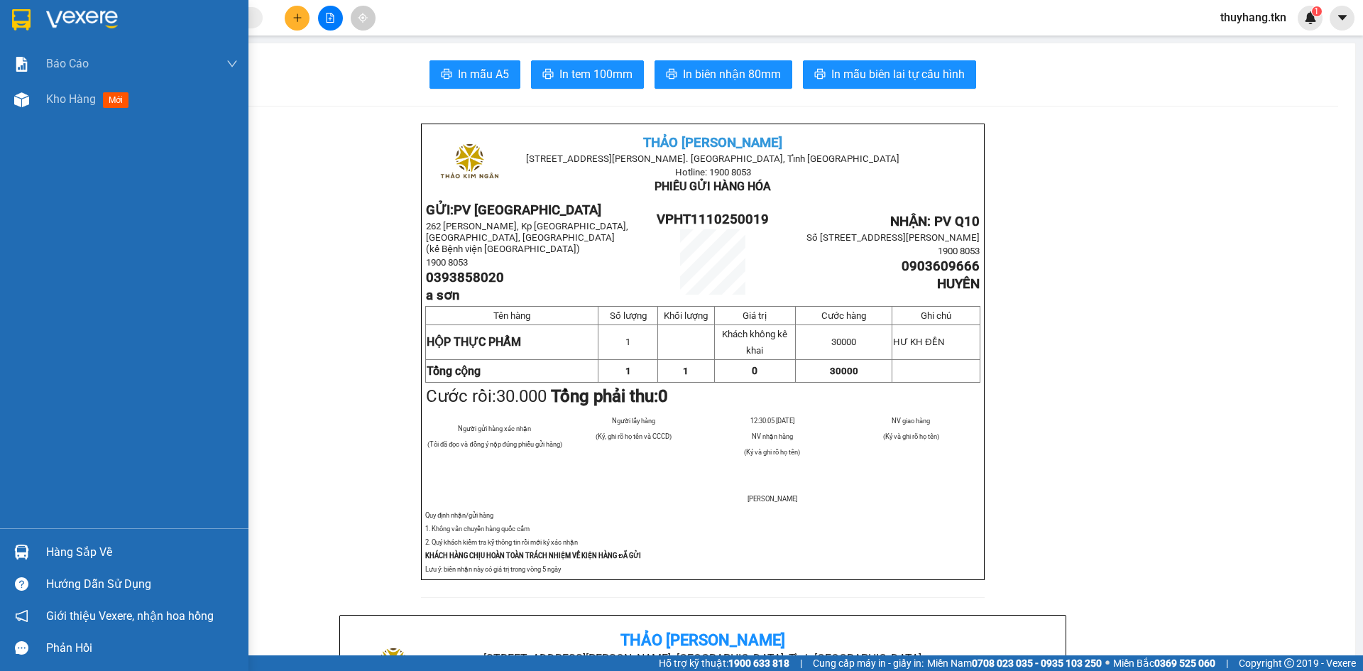
click at [27, 23] on img at bounding box center [21, 19] width 18 height 21
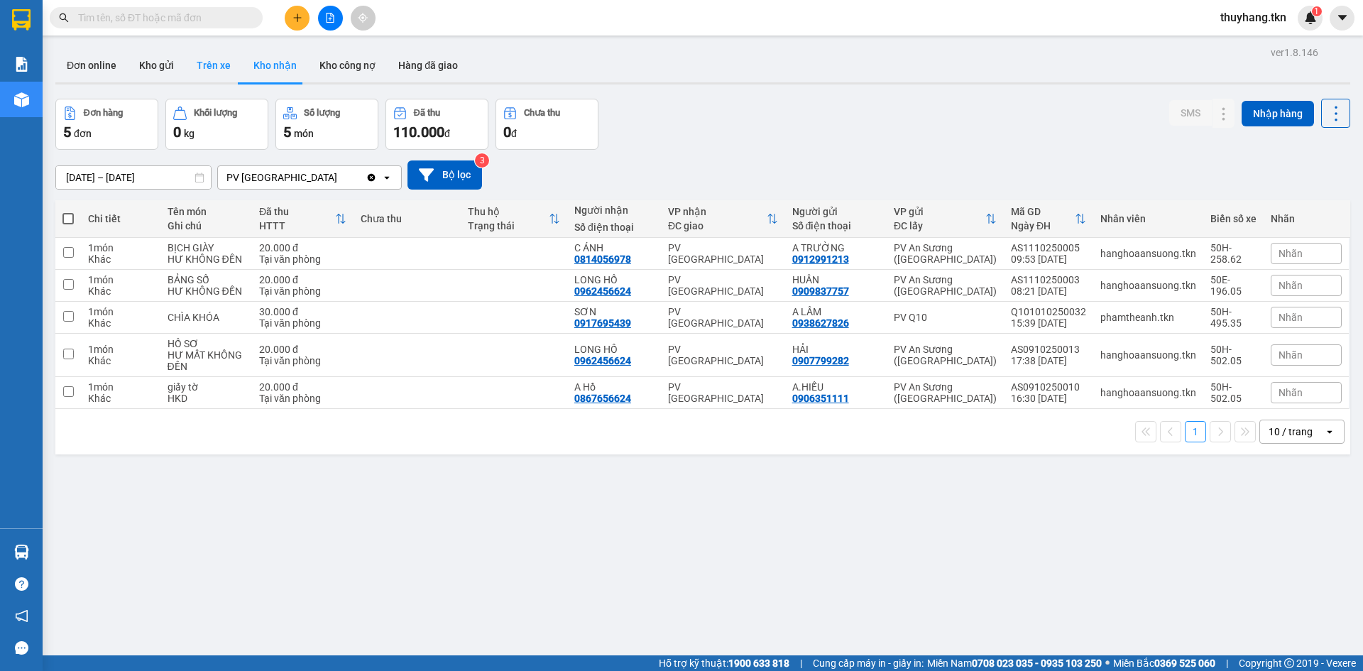
click at [215, 73] on button "Trên xe" at bounding box center [213, 65] width 57 height 34
type input "09/10/2025 – 11/10/2025"
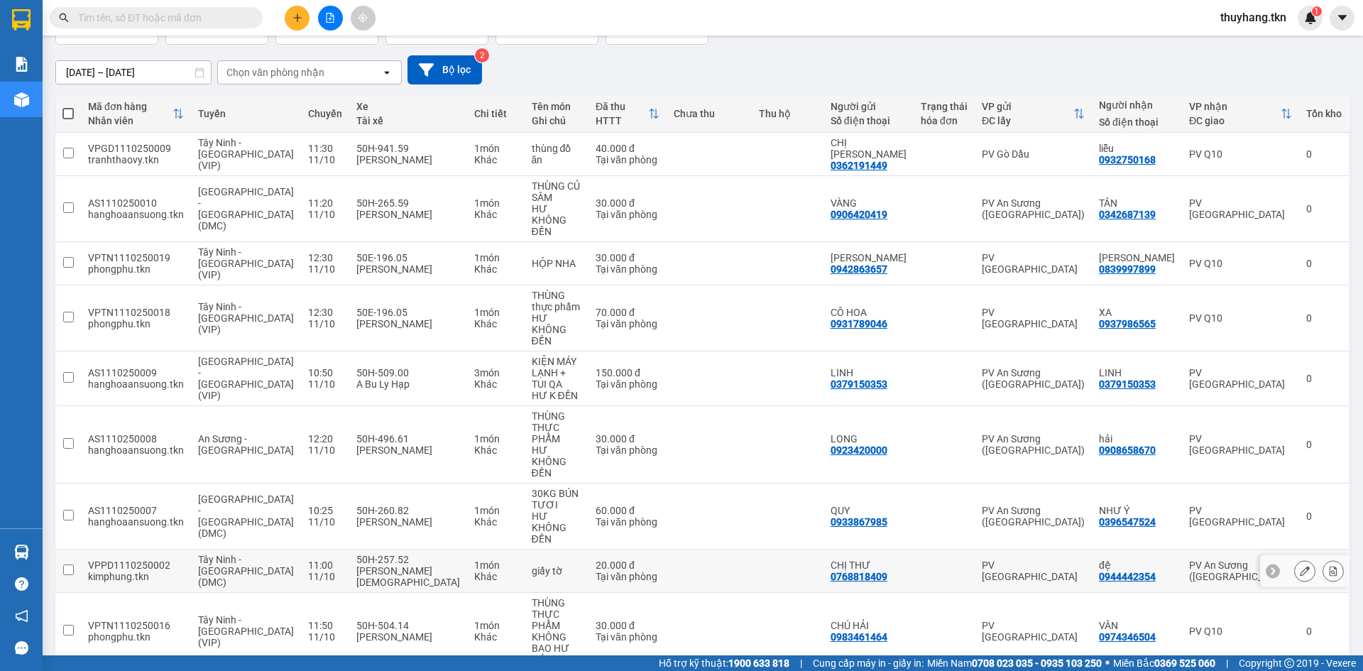
scroll to position [108, 0]
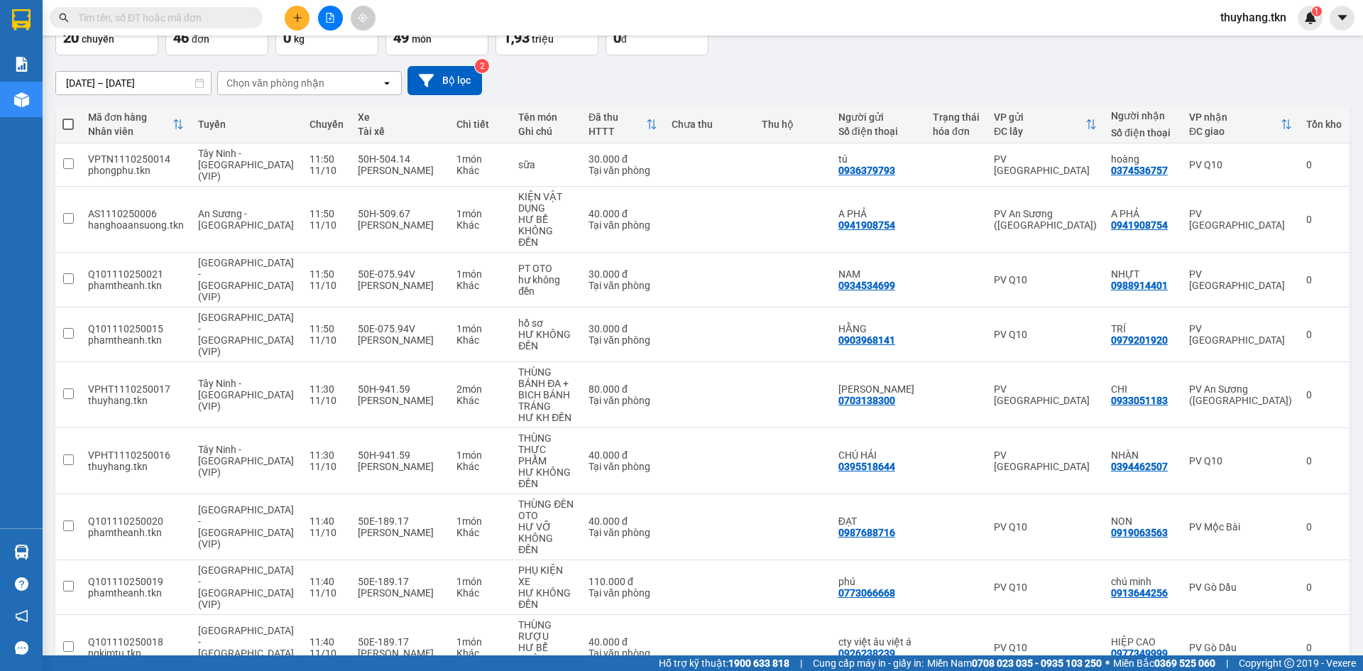
scroll to position [97, 0]
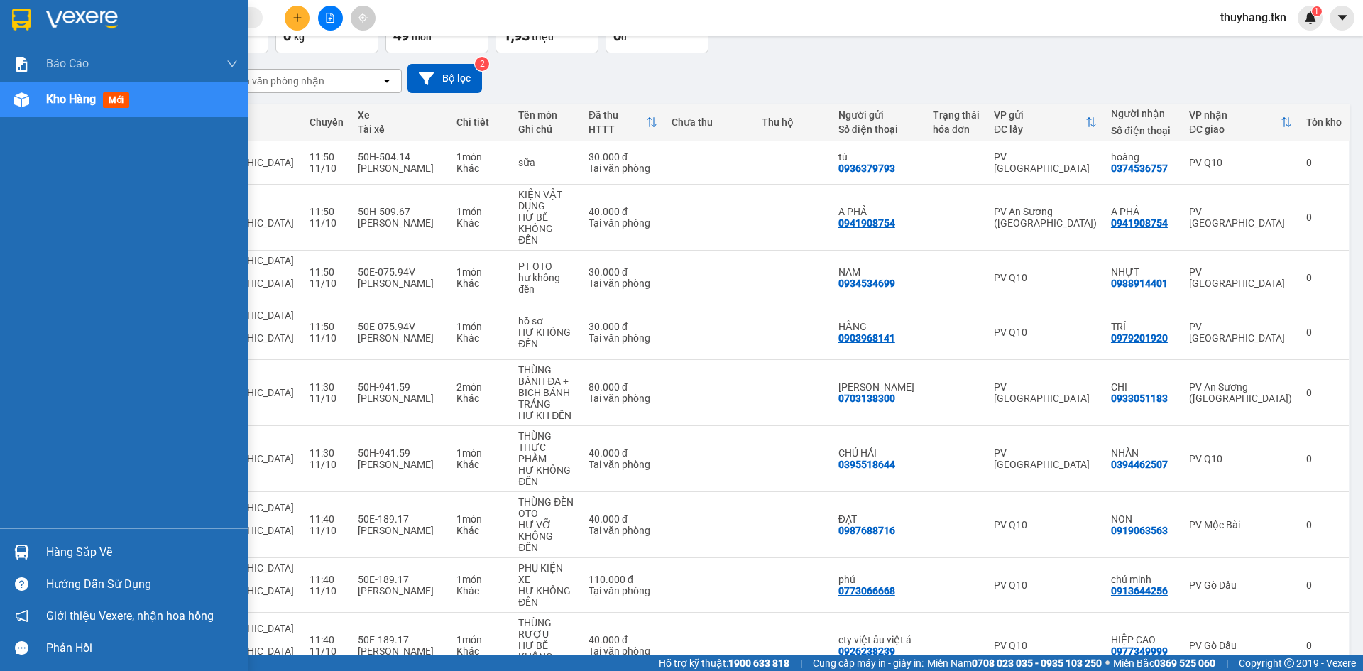
click at [23, 566] on div "Hàng sắp về" at bounding box center [124, 552] width 249 height 32
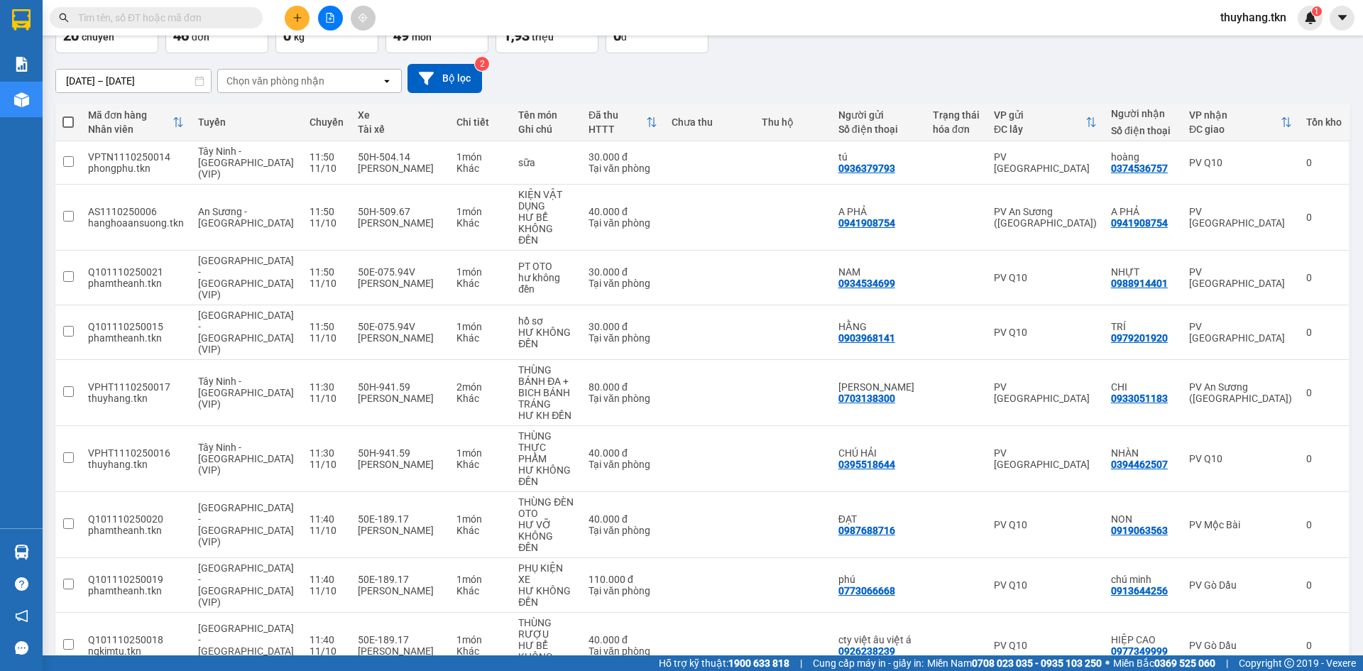
click at [685, 81] on section "Kết quả tìm kiếm ( 0 ) Bộ lọc No Data thuyhang.tkn 1 Báo cáo Mẫu 1: Báo cáo dòn…" at bounding box center [681, 335] width 1363 height 671
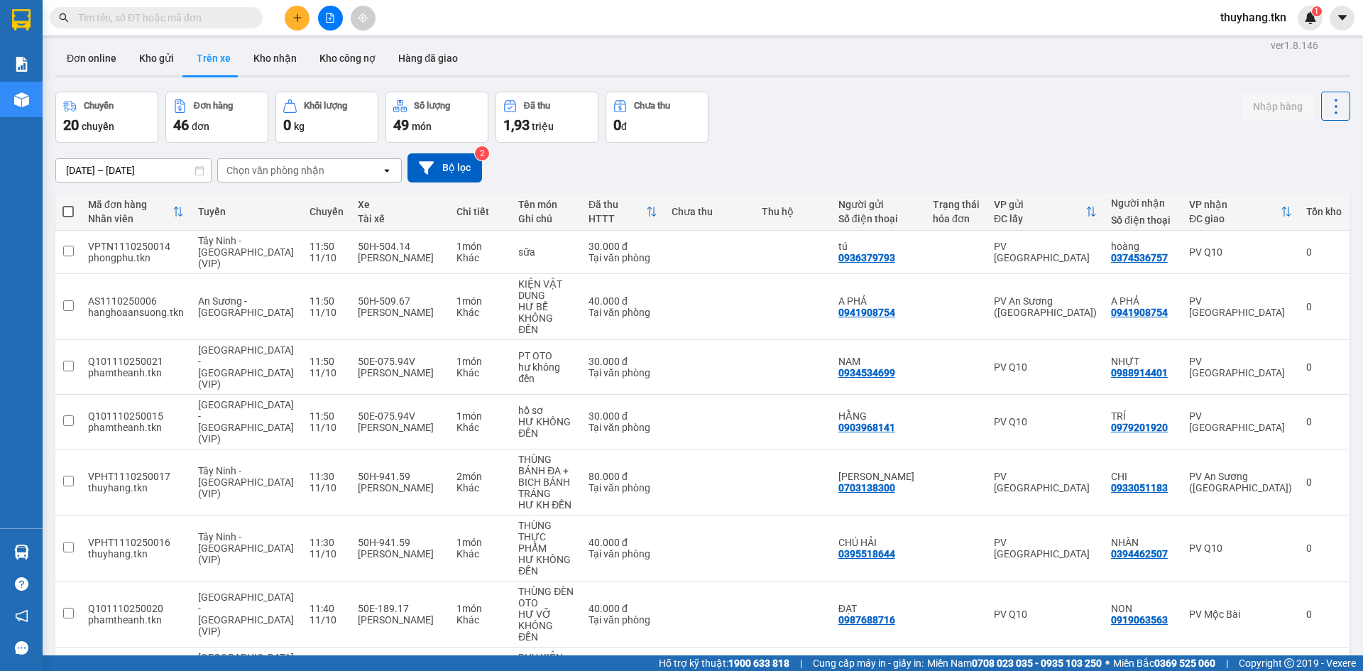
scroll to position [0, 0]
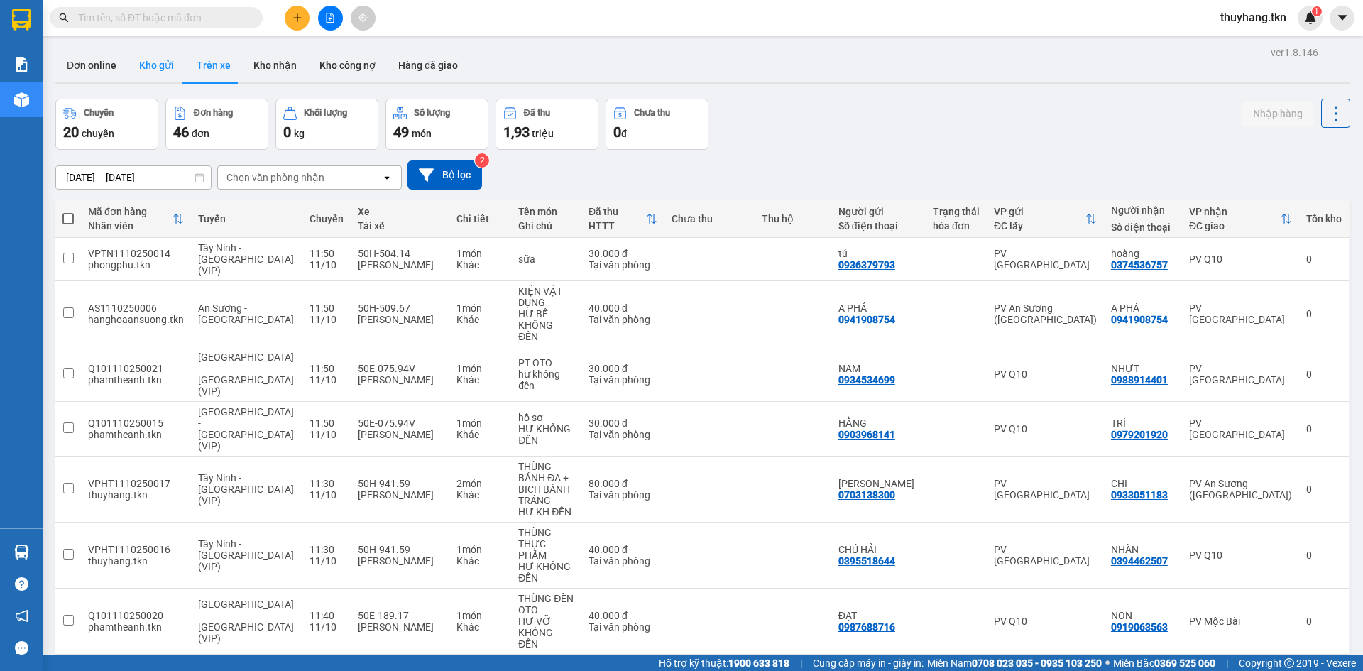
click at [147, 63] on button "Kho gửi" at bounding box center [157, 65] width 58 height 34
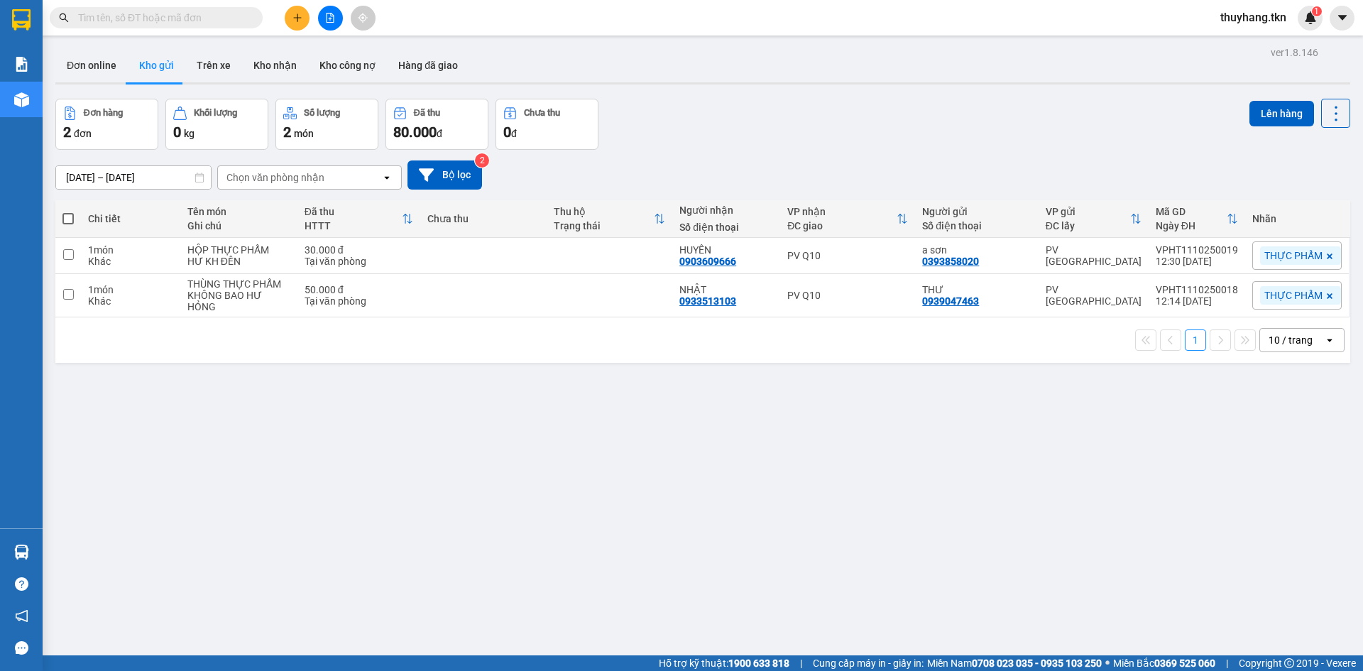
click at [55, 549] on div "ver 1.8.146 Đơn online Kho gửi Trên xe Kho nhận Kho công nợ Hàng đã giao Đơn hà…" at bounding box center [703, 378] width 1307 height 671
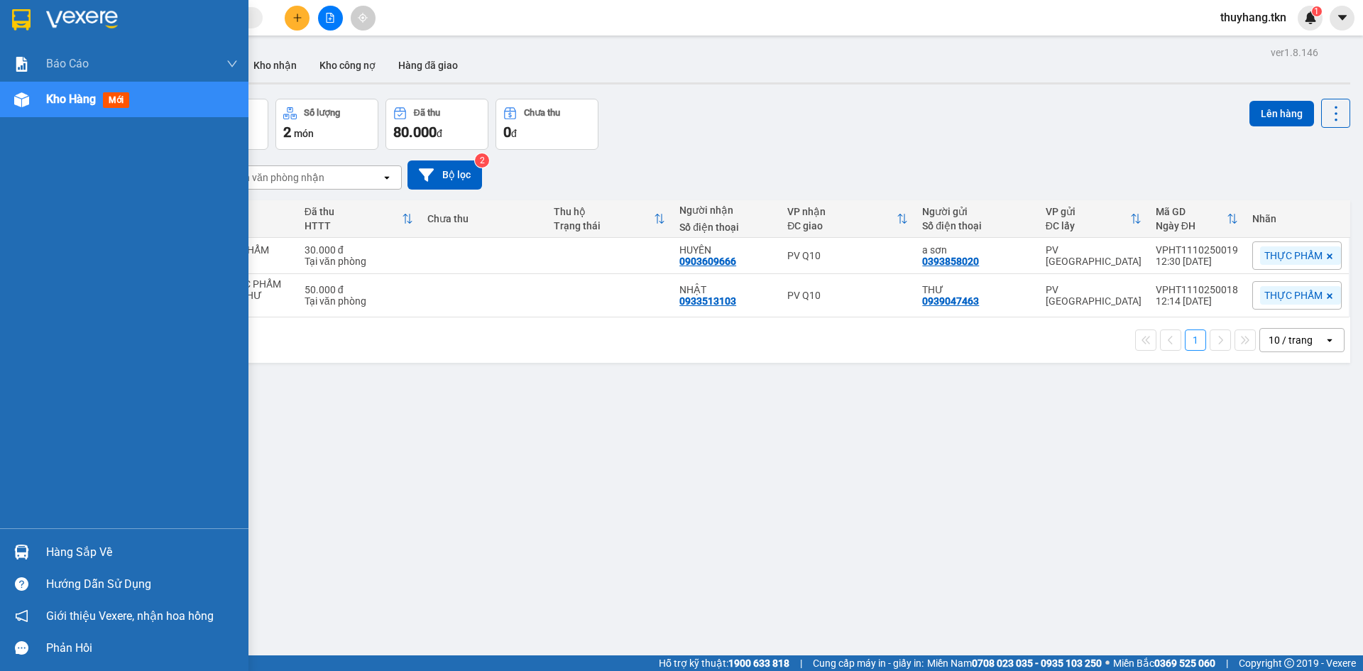
click at [41, 550] on div "Hàng sắp về" at bounding box center [124, 552] width 249 height 32
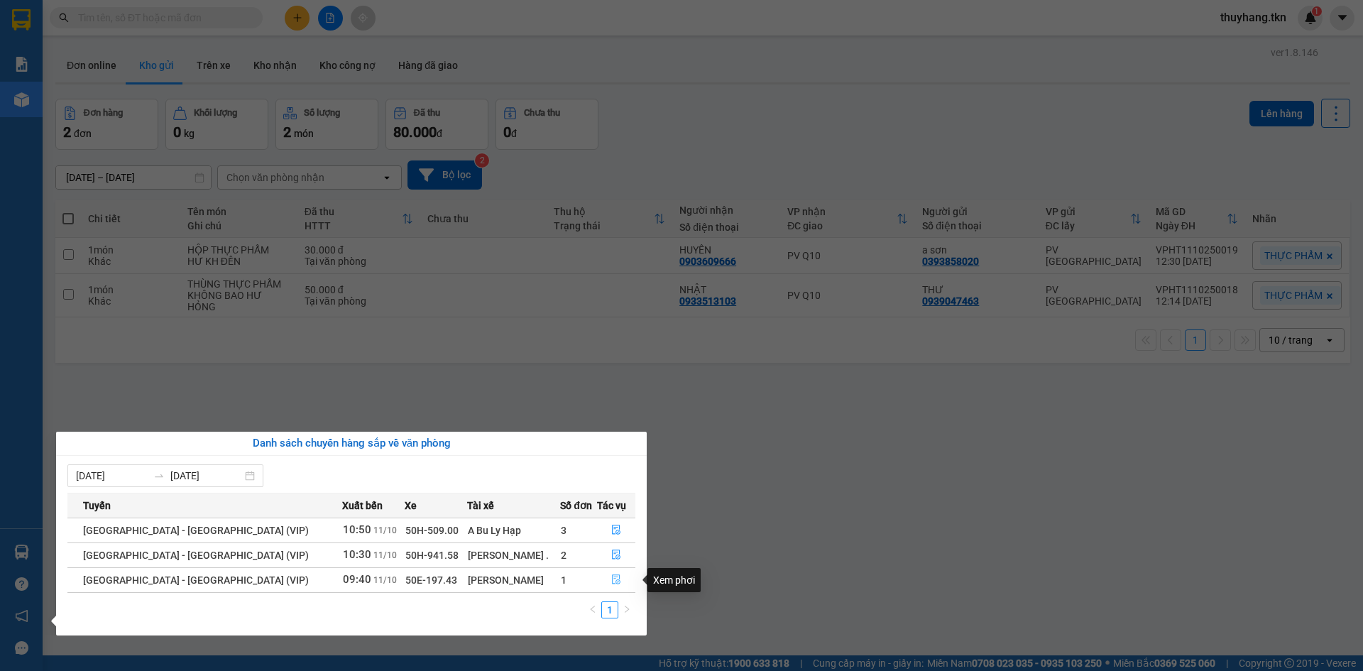
click at [612, 582] on icon "file-done" at bounding box center [616, 580] width 9 height 10
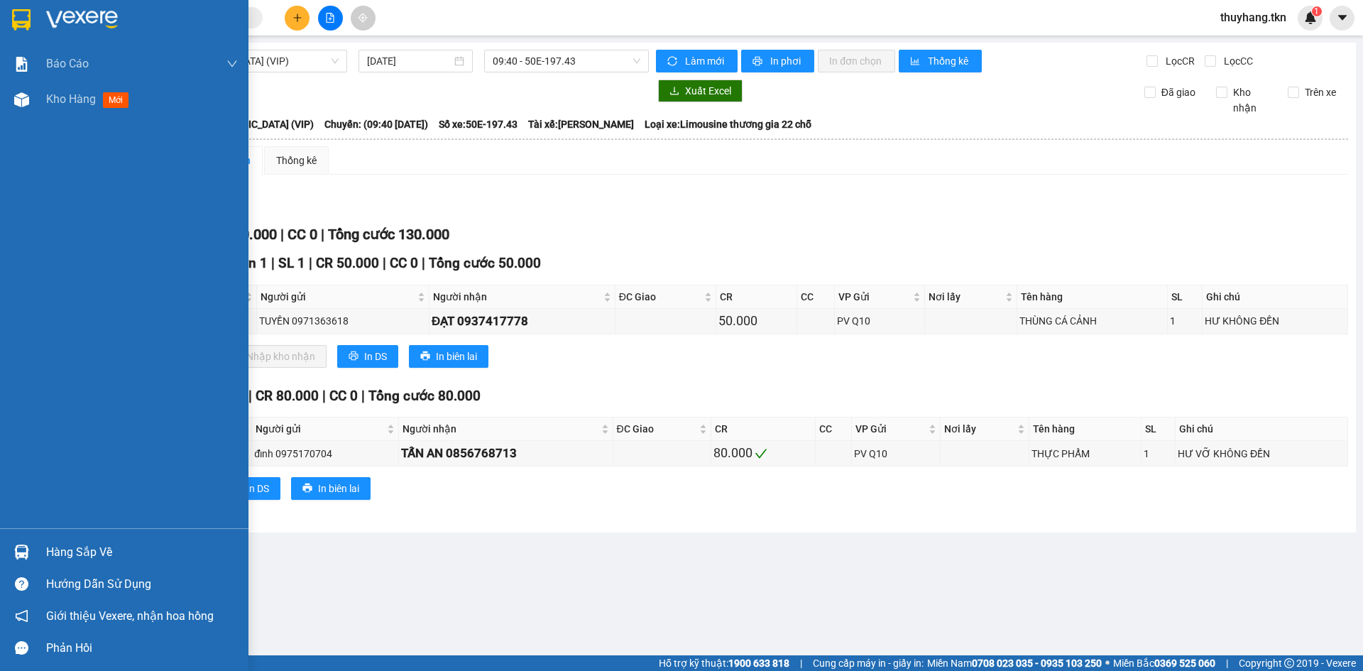
click at [21, 559] on img at bounding box center [21, 552] width 15 height 15
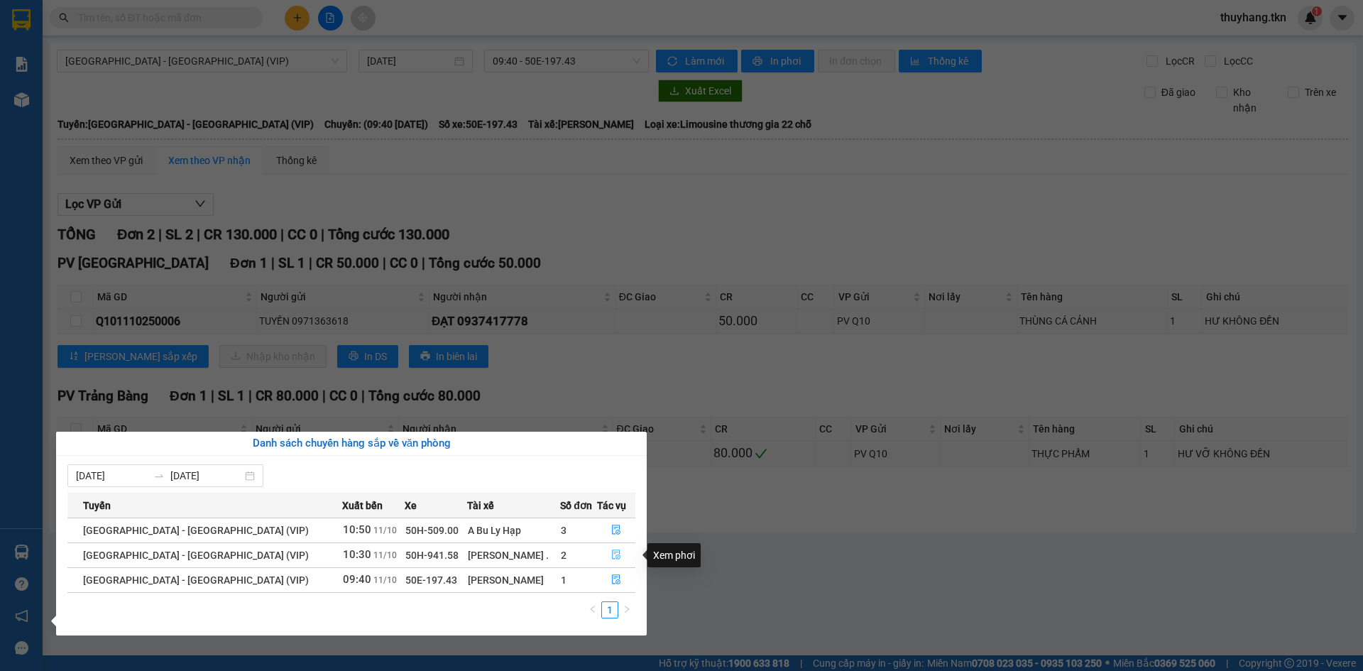
click at [611, 555] on icon "file-done" at bounding box center [616, 555] width 10 height 10
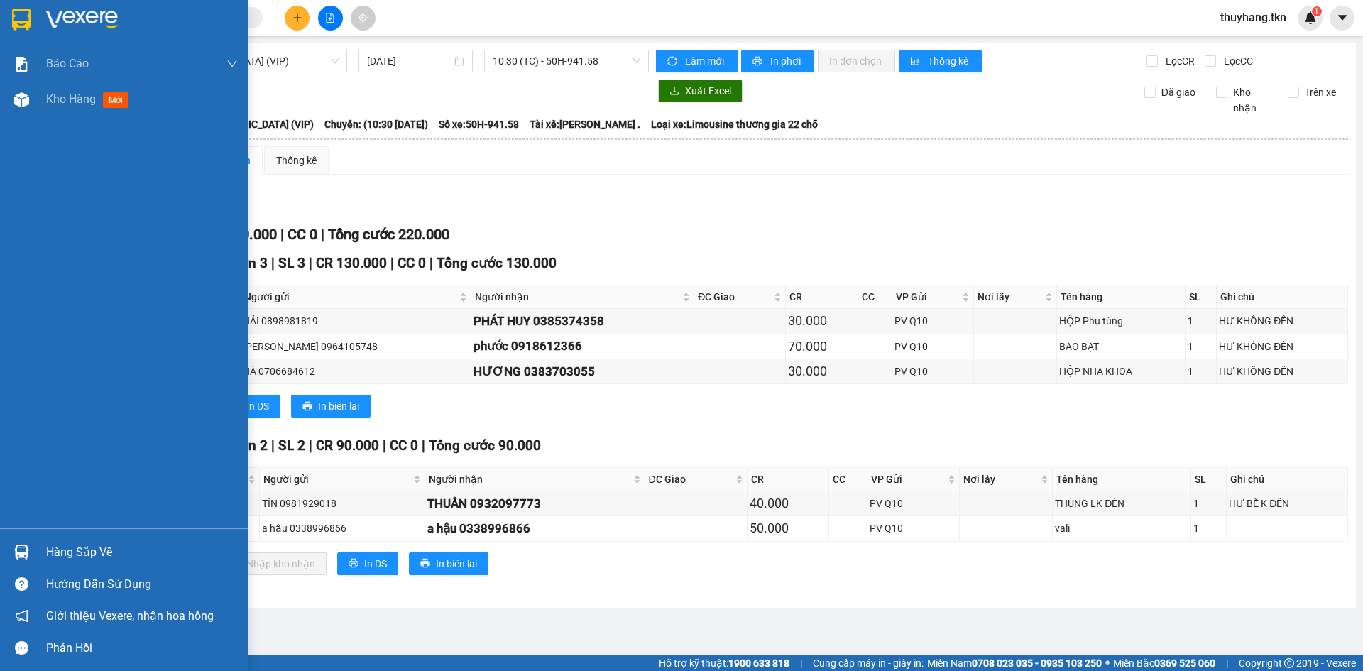
click at [35, 555] on div "Hàng sắp về" at bounding box center [124, 552] width 249 height 32
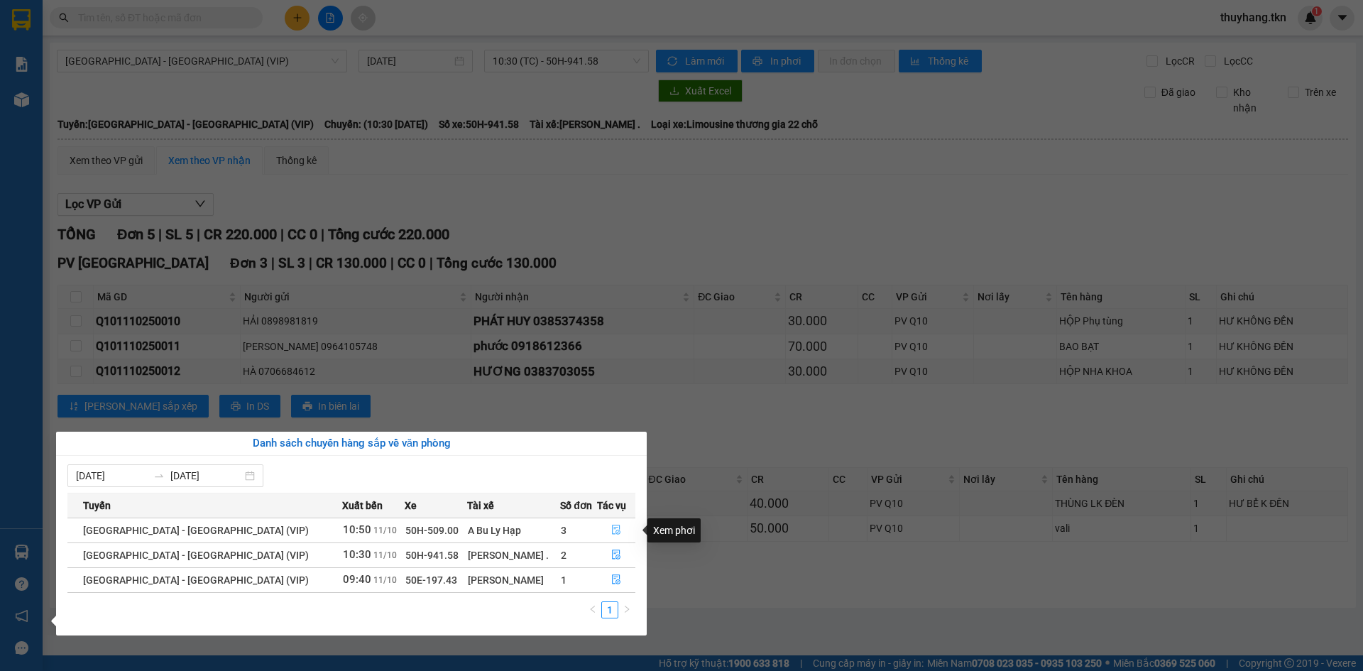
click at [611, 533] on icon "file-done" at bounding box center [616, 530] width 10 height 10
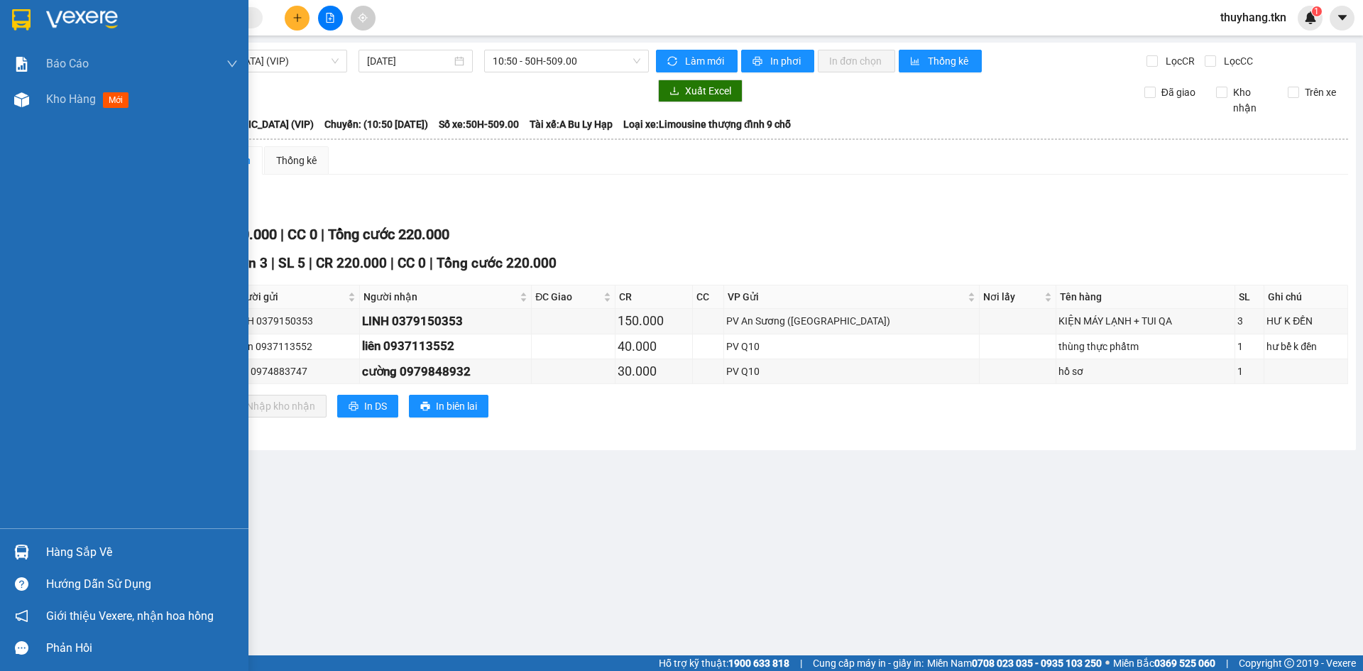
click at [74, 555] on div "Hàng sắp về" at bounding box center [142, 552] width 192 height 21
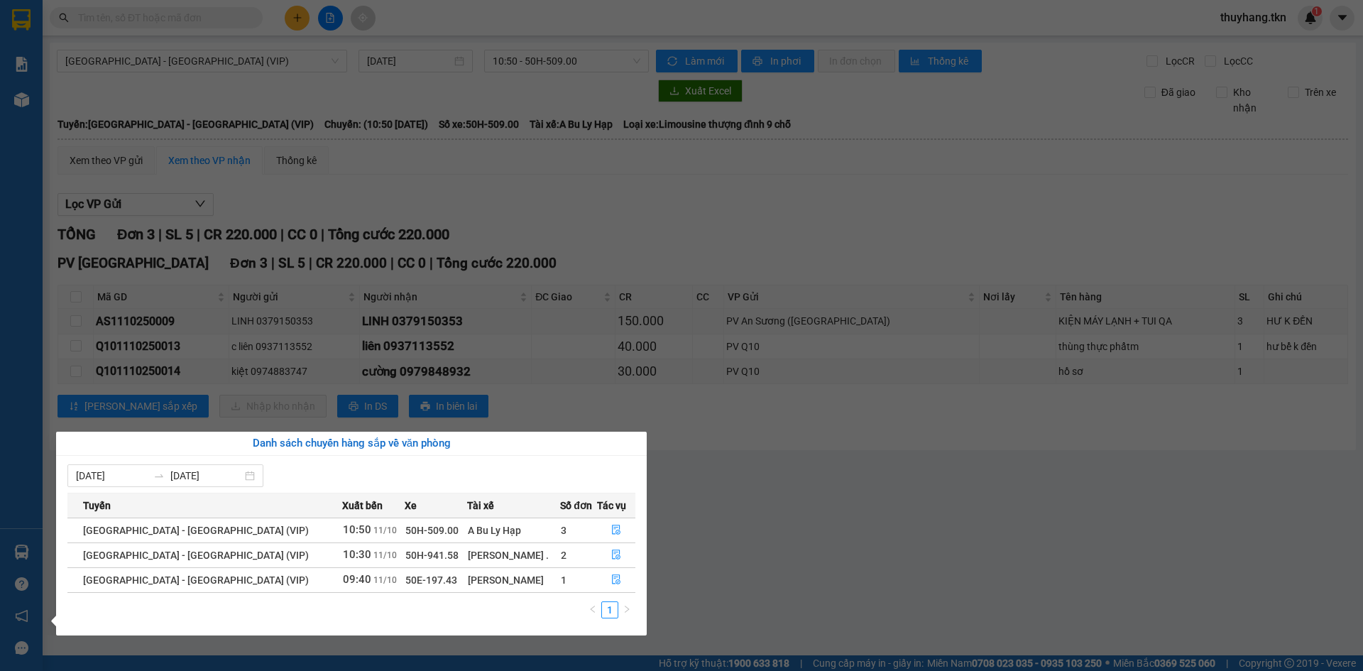
click at [745, 587] on section "Kết quả tìm kiếm ( 0 ) Bộ lọc No Data thuyhang.tkn 1 Báo cáo Mẫu 1: Báo cáo dòn…" at bounding box center [681, 335] width 1363 height 671
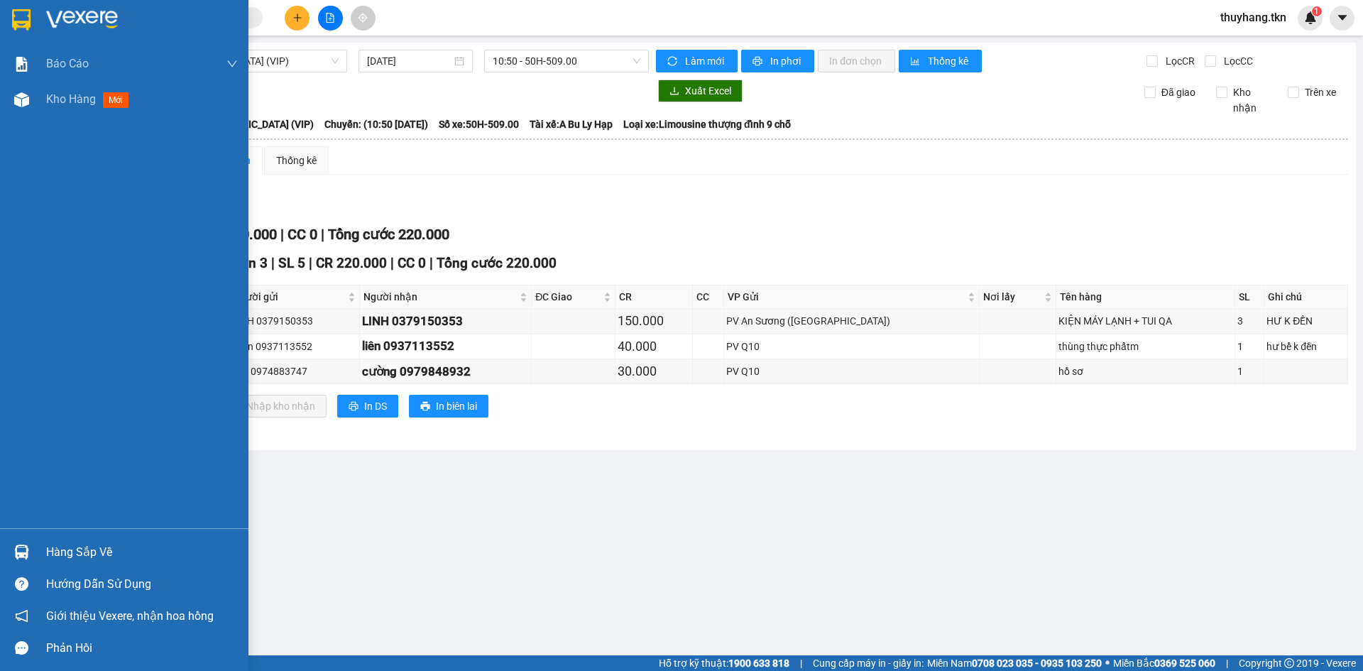
click at [12, 9] on img at bounding box center [21, 19] width 18 height 21
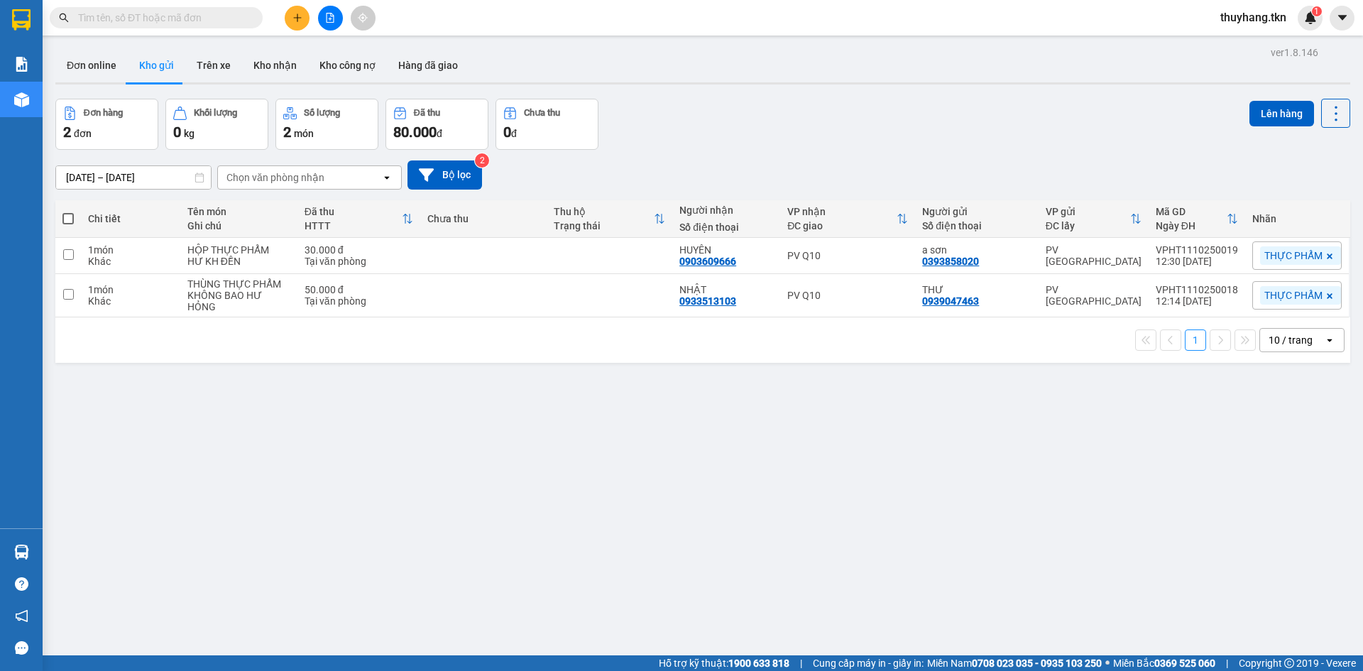
click at [449, 240] on td at bounding box center [483, 256] width 126 height 36
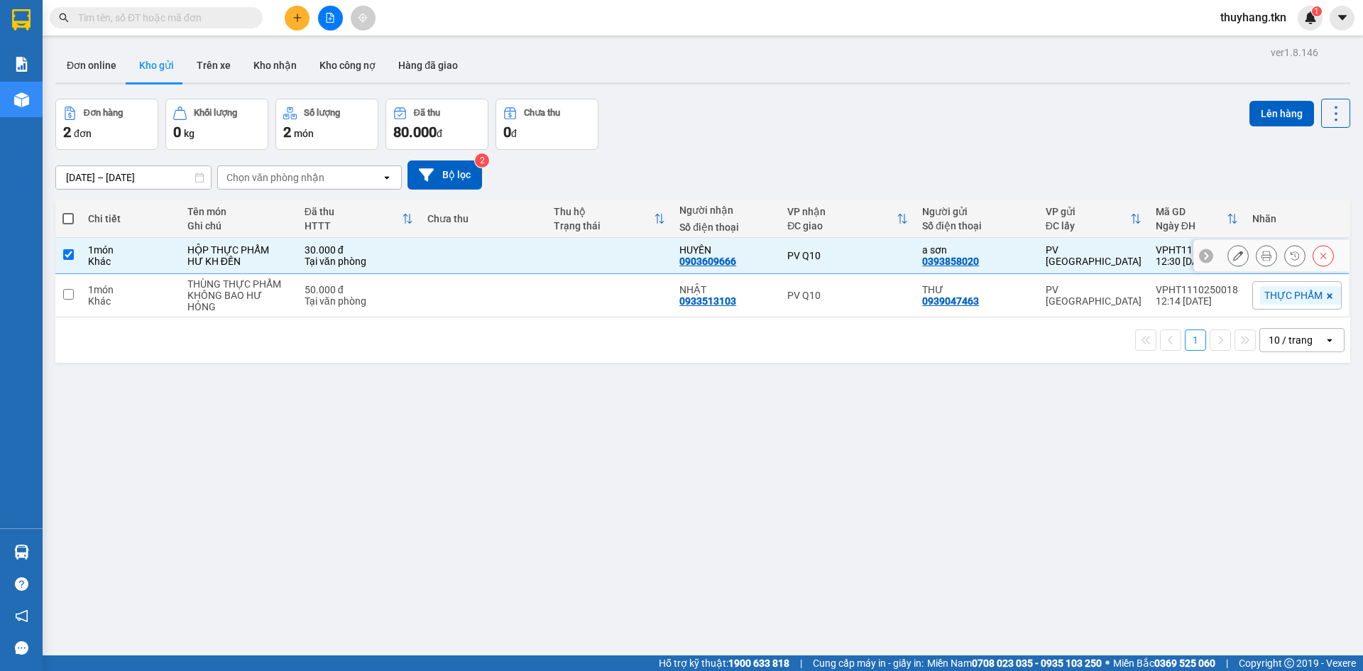
checkbox input "true"
click at [465, 294] on td at bounding box center [483, 295] width 126 height 43
checkbox input "true"
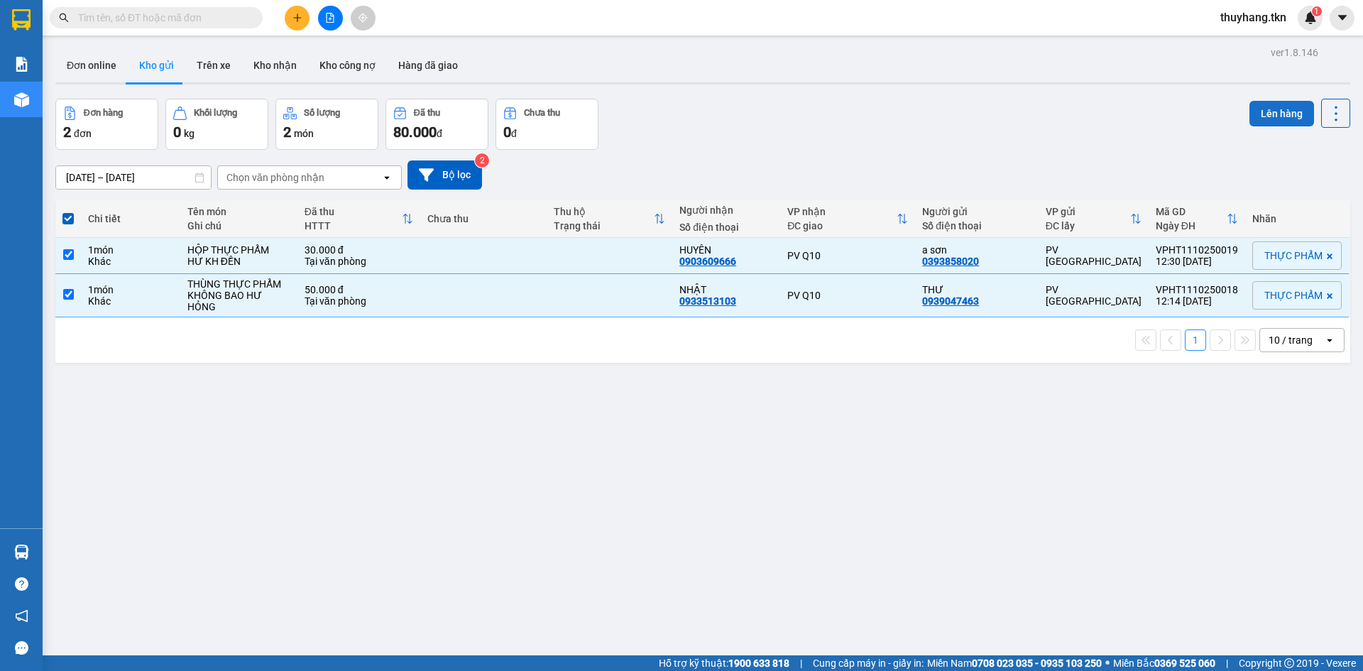
click at [1284, 116] on button "Lên hàng" at bounding box center [1282, 114] width 65 height 26
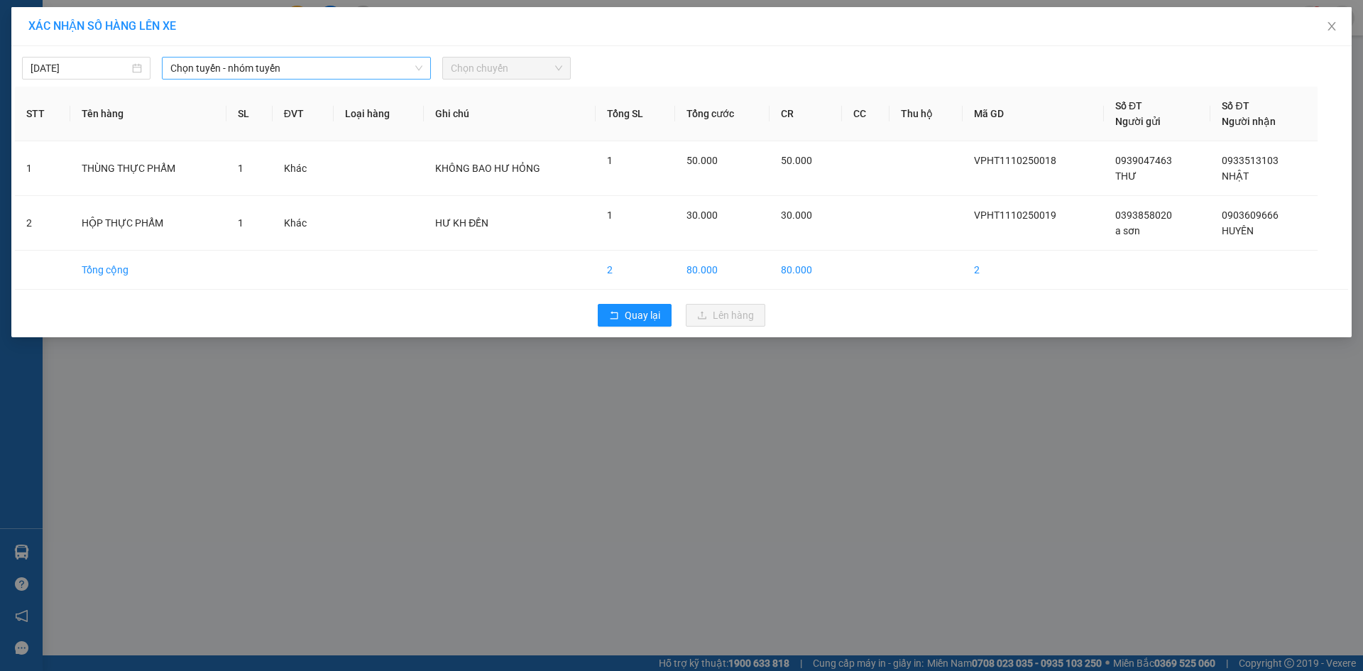
click at [306, 70] on span "Chọn tuyến - nhóm tuyến" at bounding box center [296, 68] width 252 height 21
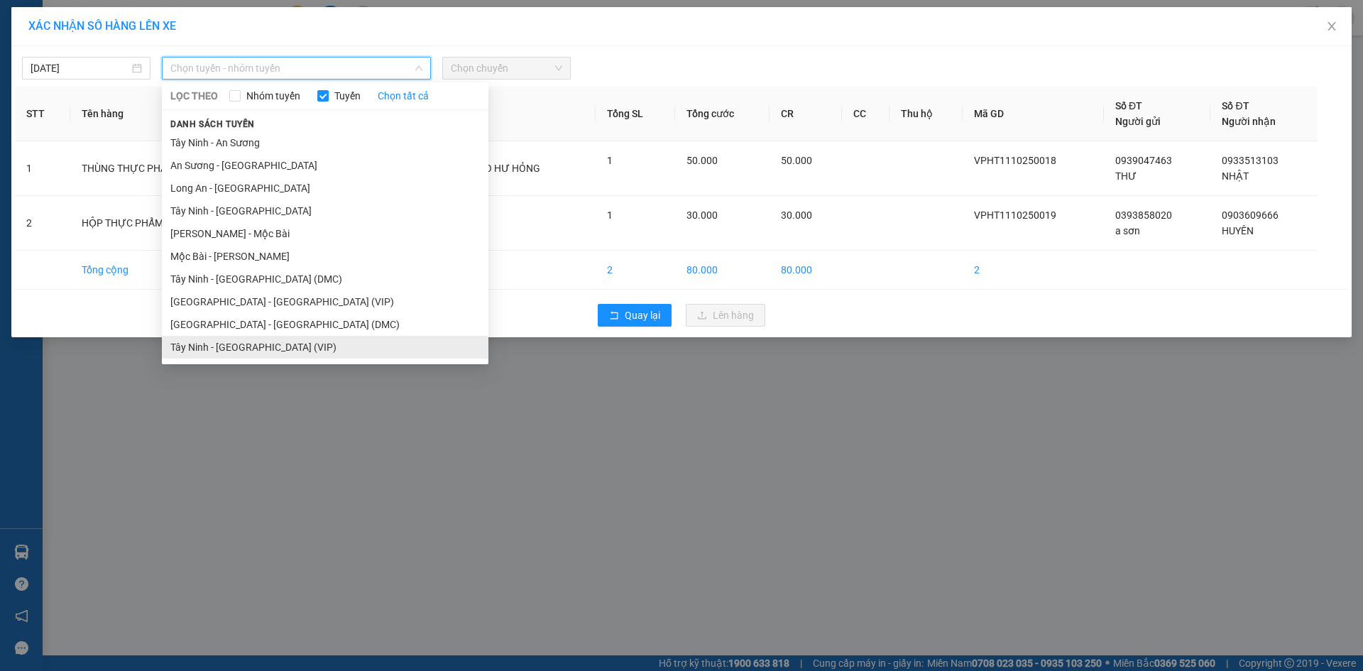
click at [266, 346] on li "Tây Ninh - Sài Gòn (VIP)" at bounding box center [325, 347] width 327 height 23
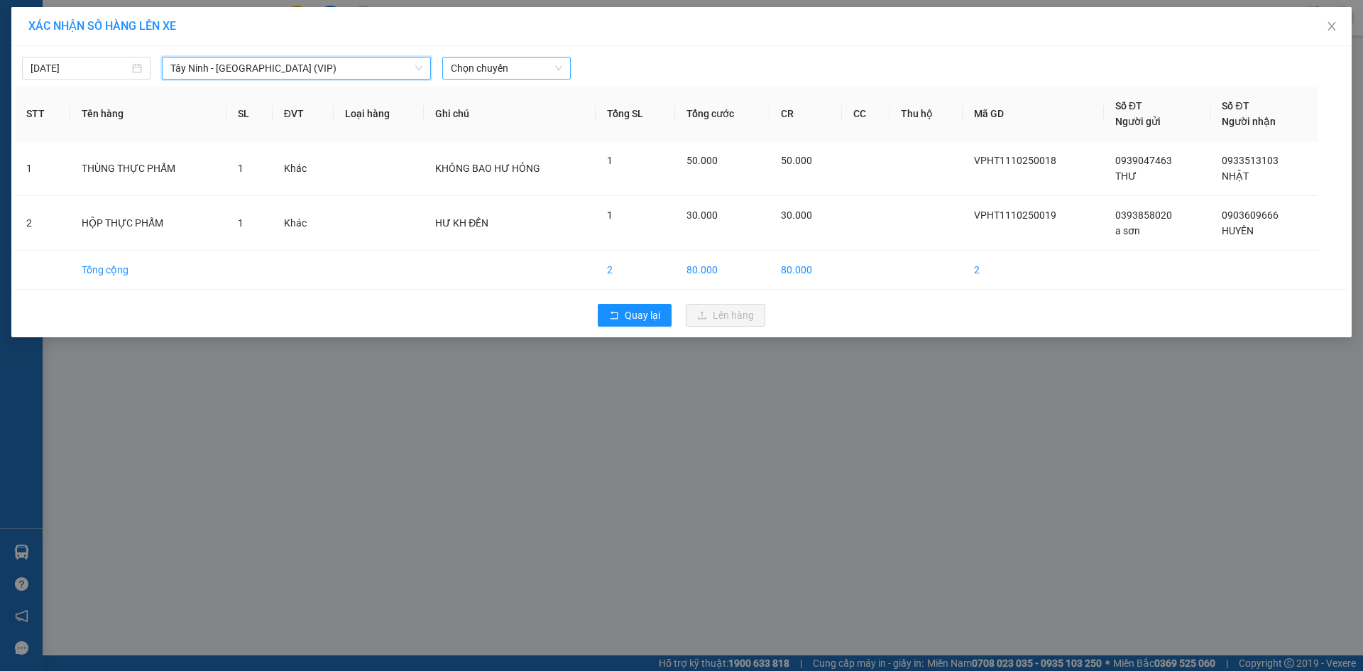
click at [494, 76] on span "Chọn chuyến" at bounding box center [506, 68] width 111 height 21
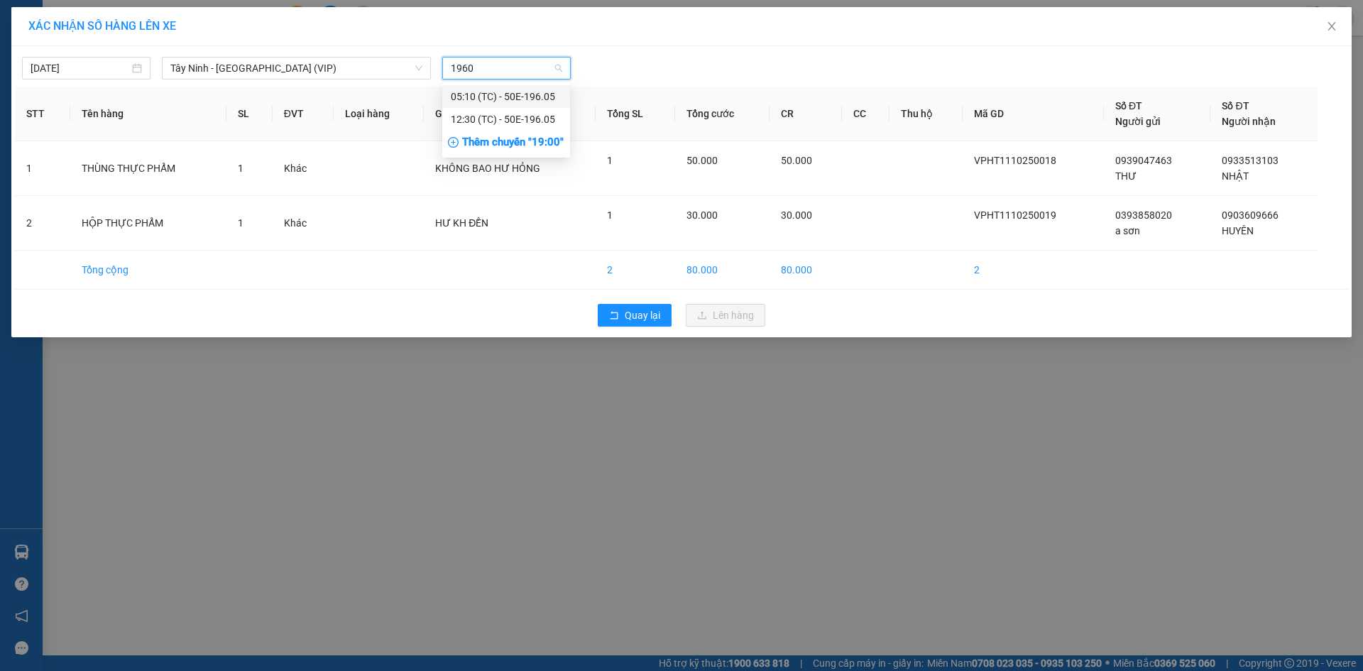
type input "19605"
click at [523, 120] on div "12:30 (TC) - 50E-196.05" at bounding box center [506, 119] width 111 height 16
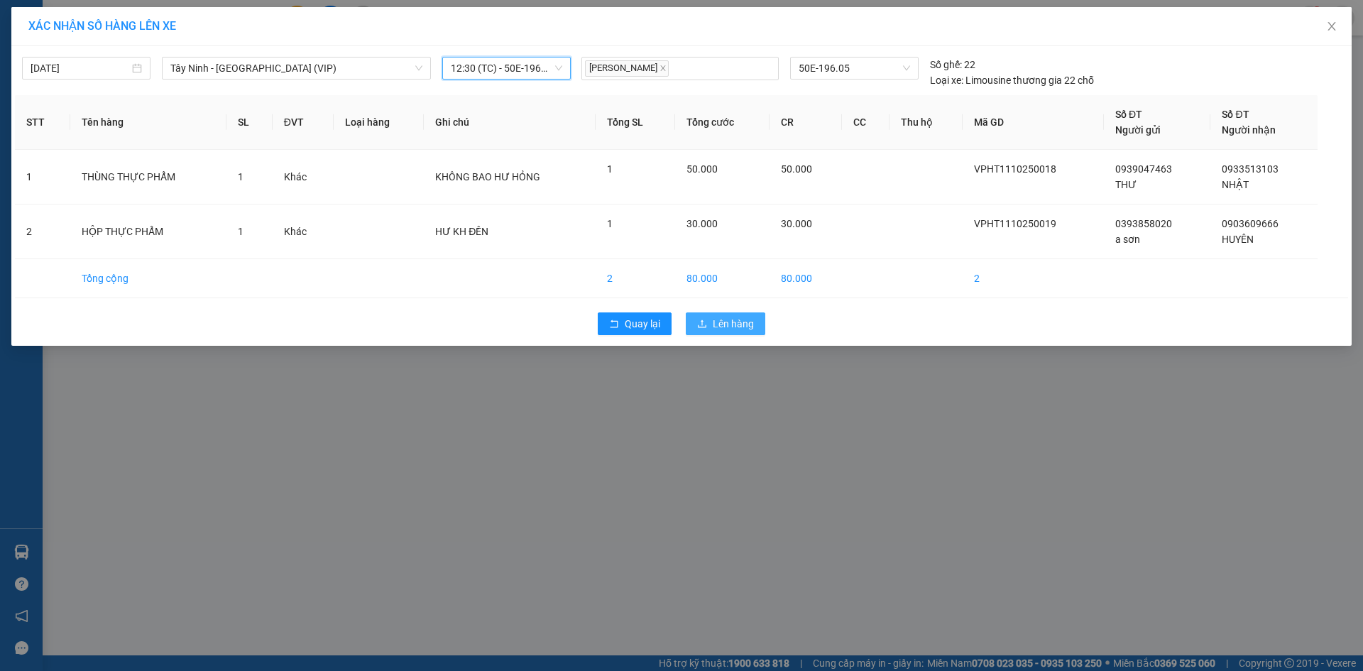
click at [727, 322] on span "Lên hàng" at bounding box center [733, 324] width 41 height 16
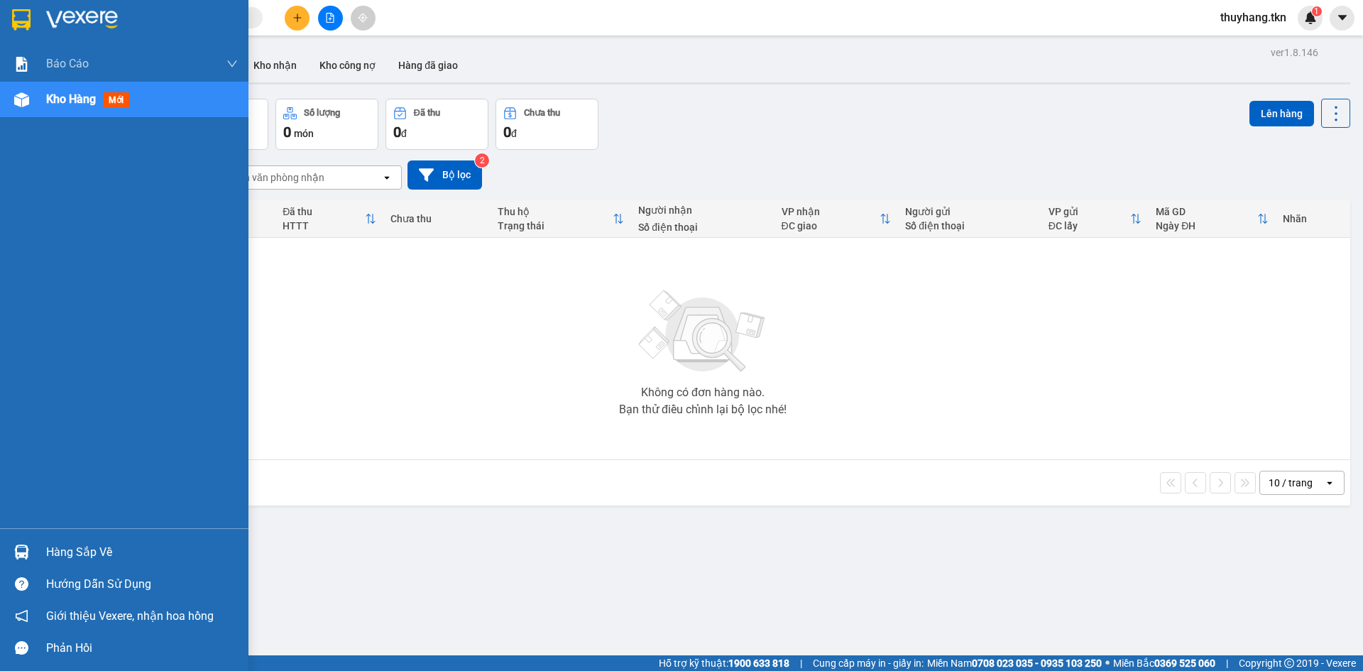
click at [28, 540] on div at bounding box center [21, 552] width 25 height 25
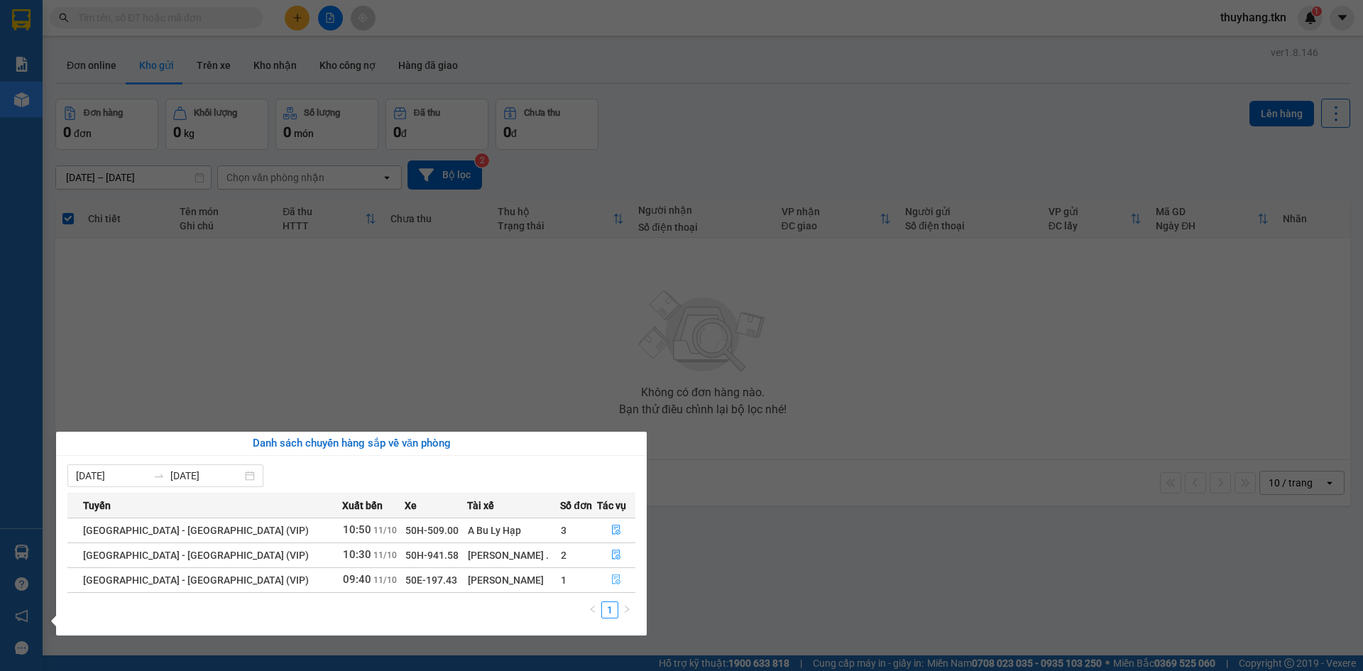
click at [611, 583] on icon "file-done" at bounding box center [616, 580] width 10 height 10
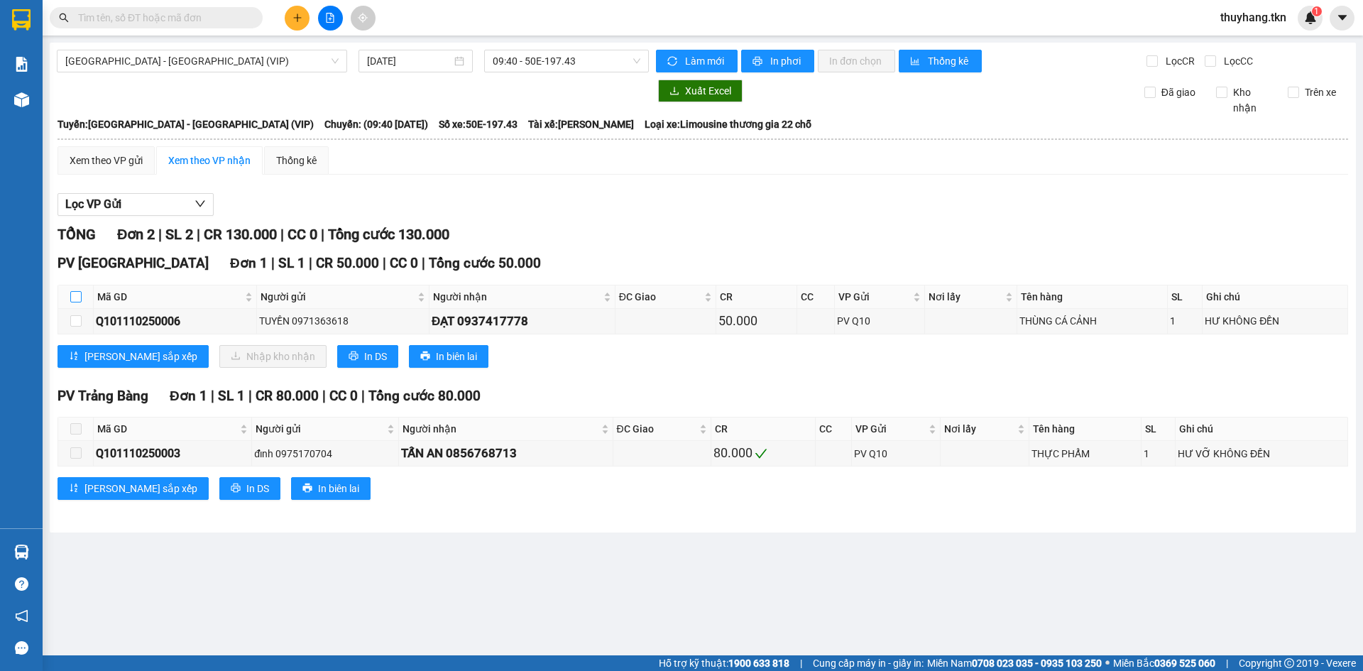
click at [72, 299] on input "checkbox" at bounding box center [75, 296] width 11 height 11
checkbox input "true"
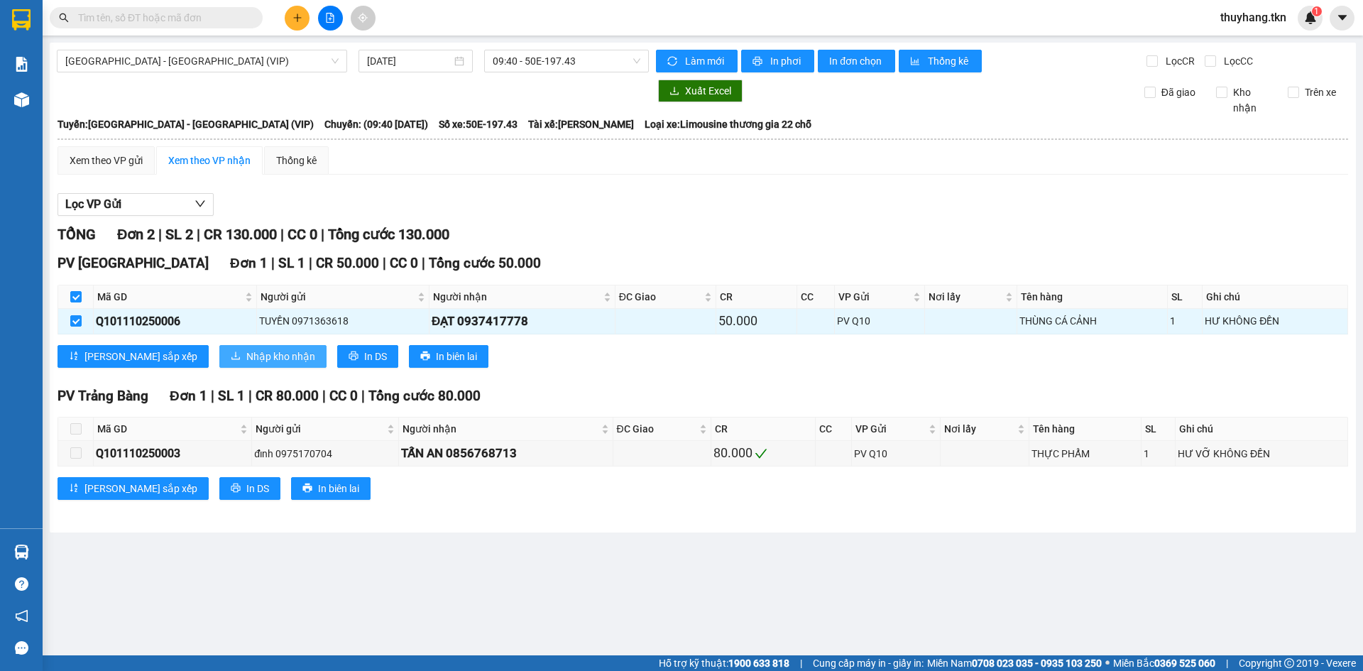
click at [246, 361] on span "Nhập kho nhận" at bounding box center [280, 357] width 69 height 16
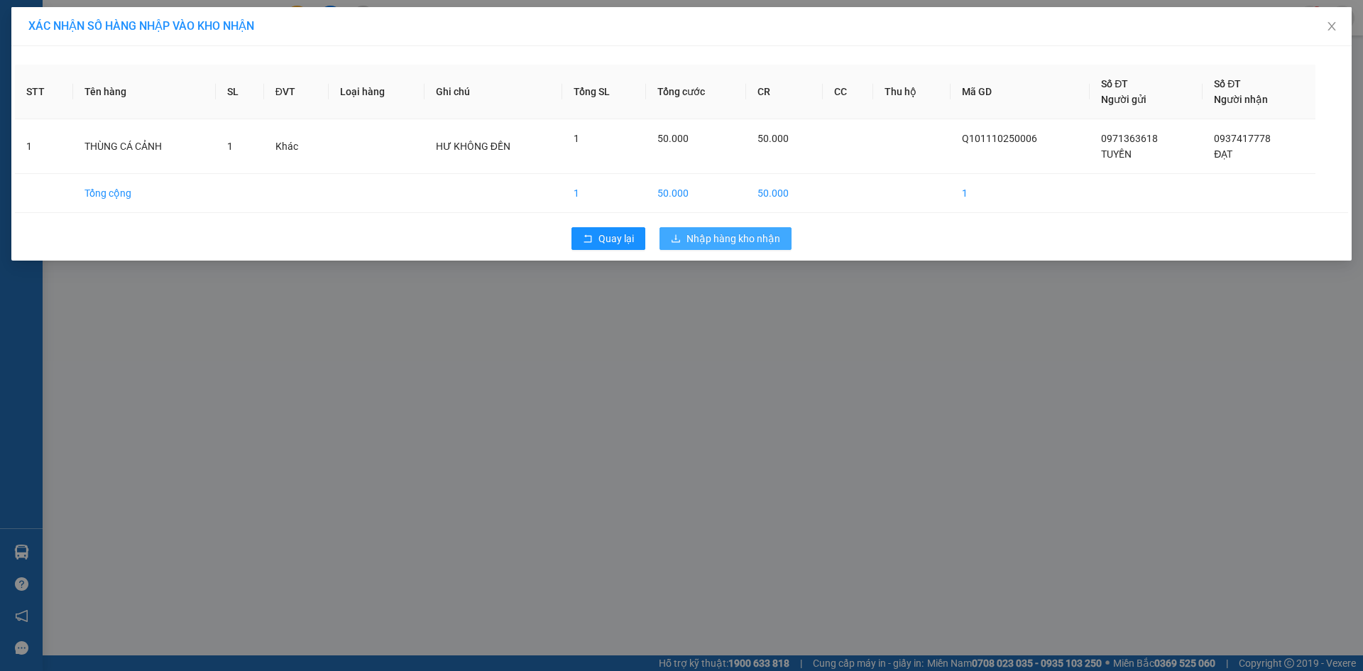
click at [747, 246] on button "Nhập hàng kho nhận" at bounding box center [726, 238] width 132 height 23
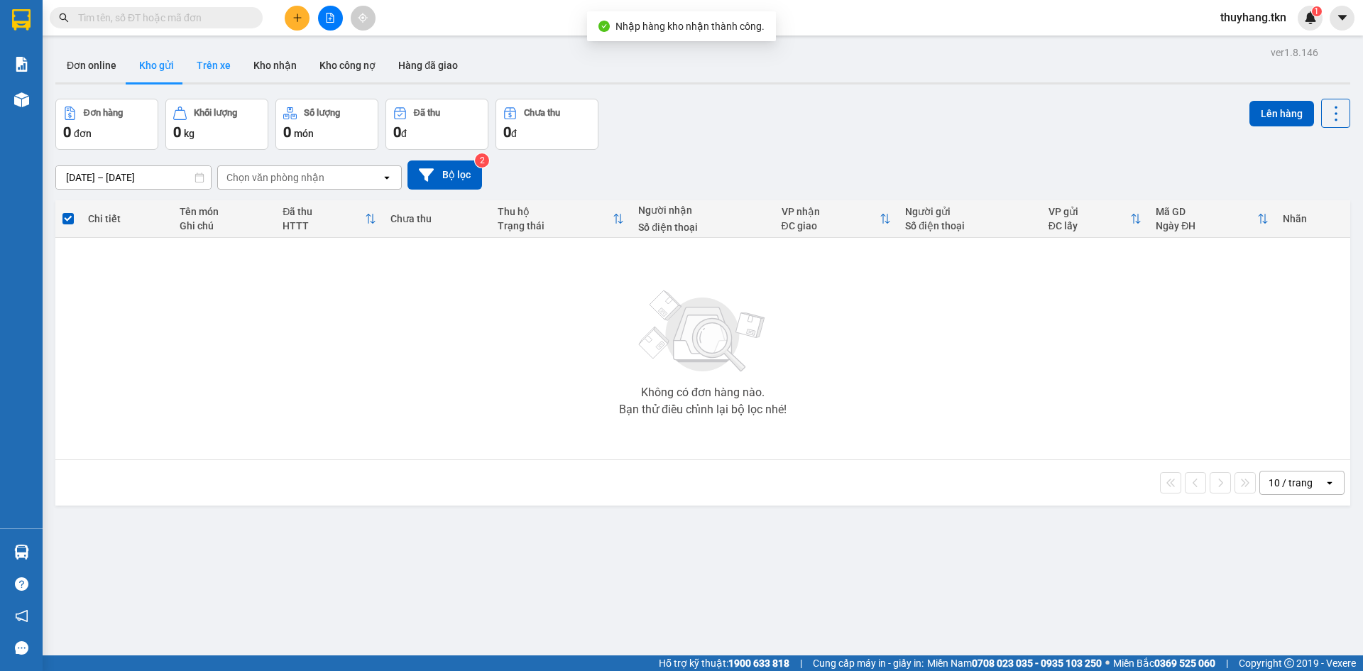
click at [217, 57] on button "Trên xe" at bounding box center [213, 65] width 57 height 34
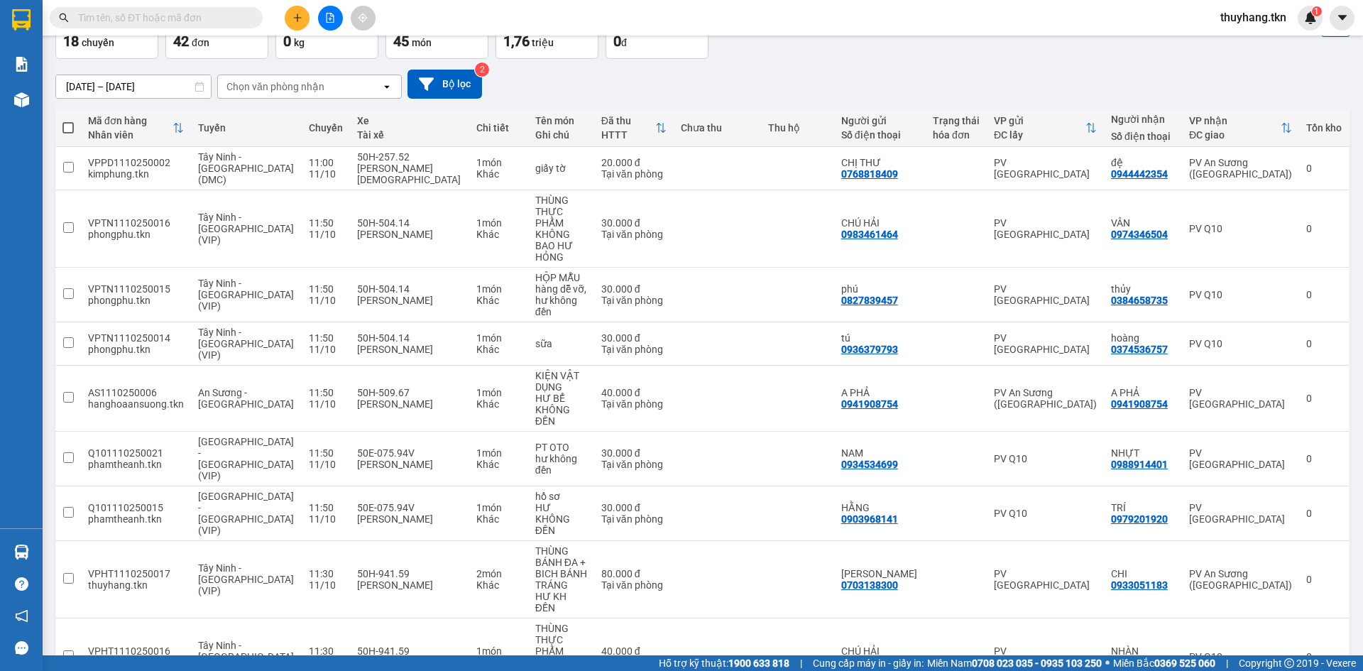
scroll to position [97, 0]
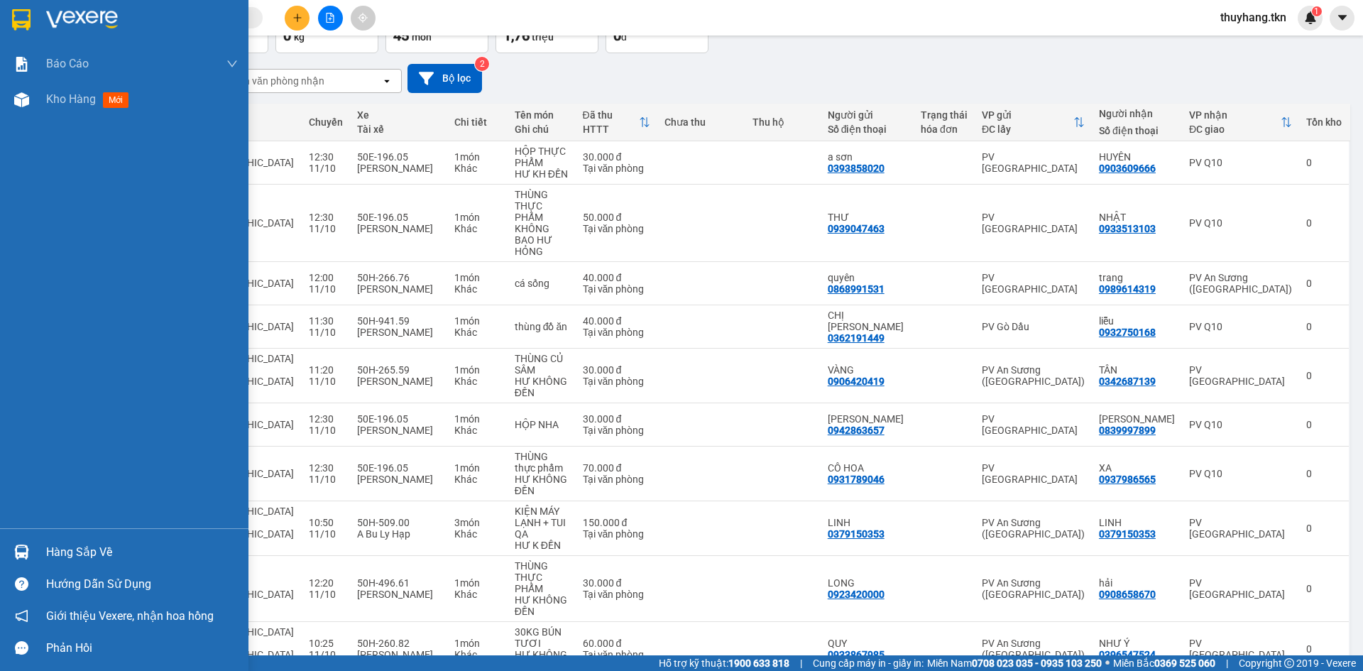
click at [16, 555] on img at bounding box center [21, 552] width 15 height 15
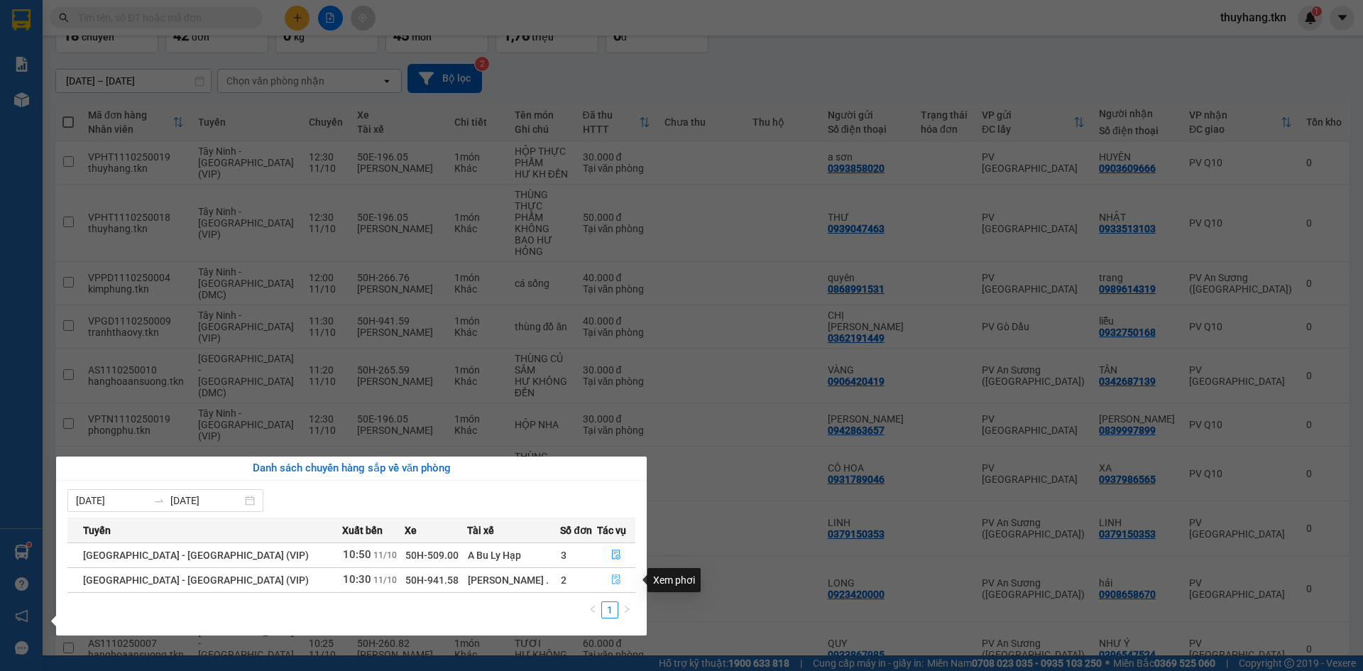
click at [611, 582] on icon "file-done" at bounding box center [616, 580] width 10 height 10
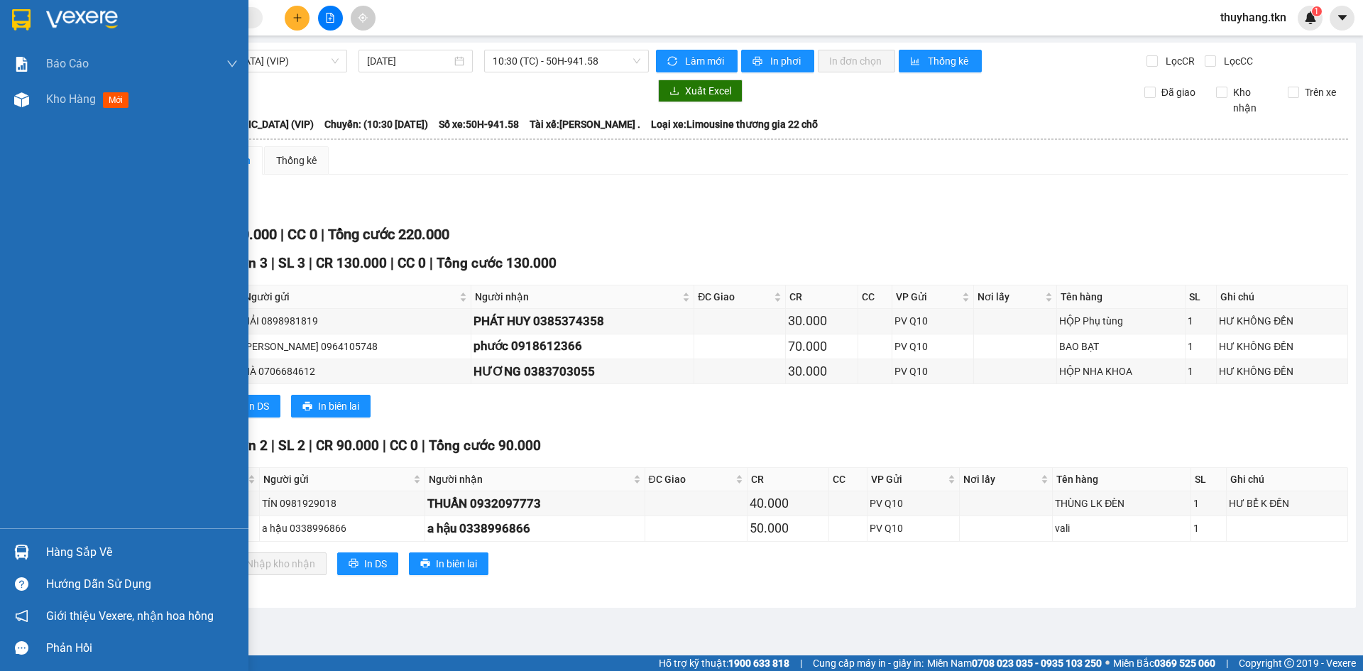
click at [26, 25] on img at bounding box center [21, 19] width 18 height 21
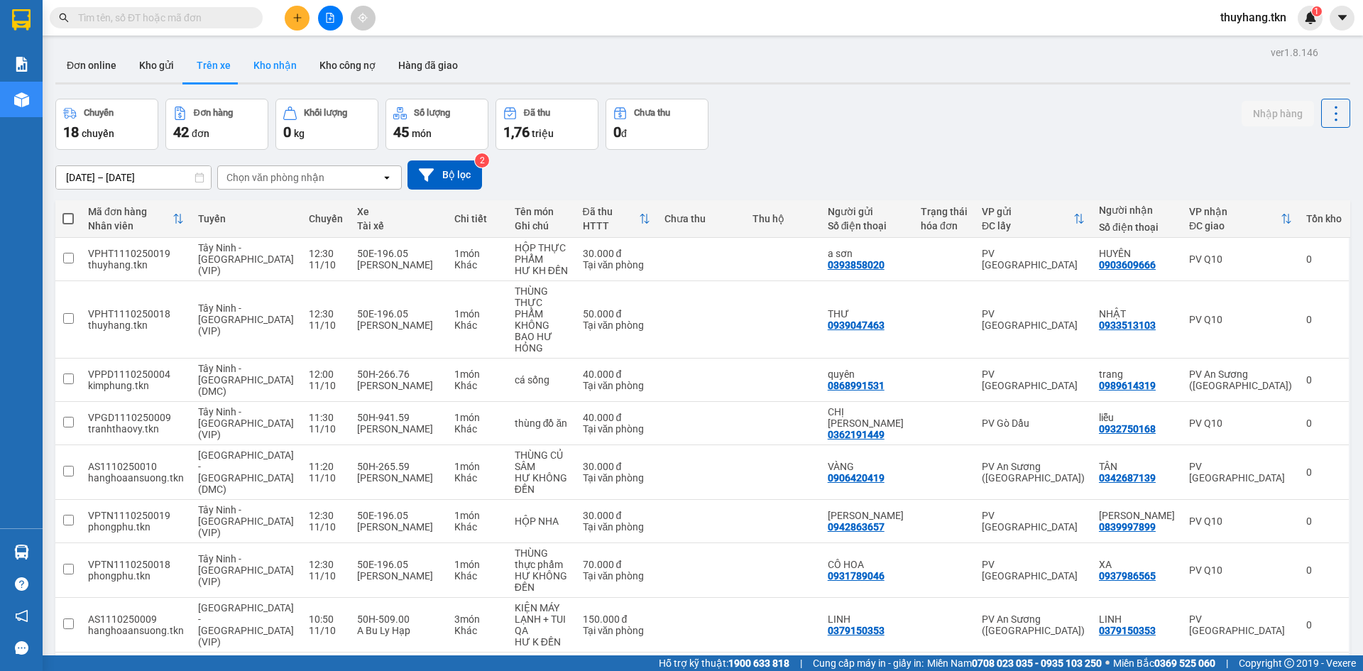
click at [278, 67] on button "Kho nhận" at bounding box center [275, 65] width 66 height 34
type input "[DATE] – [DATE]"
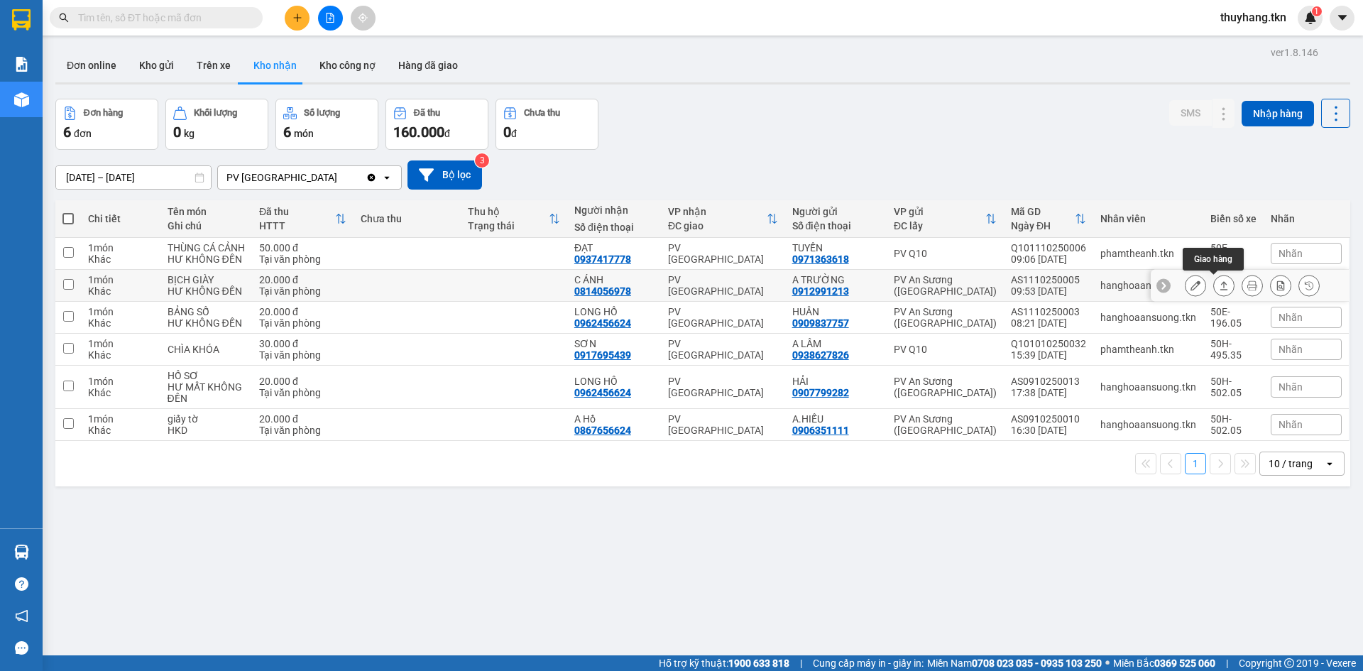
click at [1219, 290] on icon at bounding box center [1224, 286] width 10 height 10
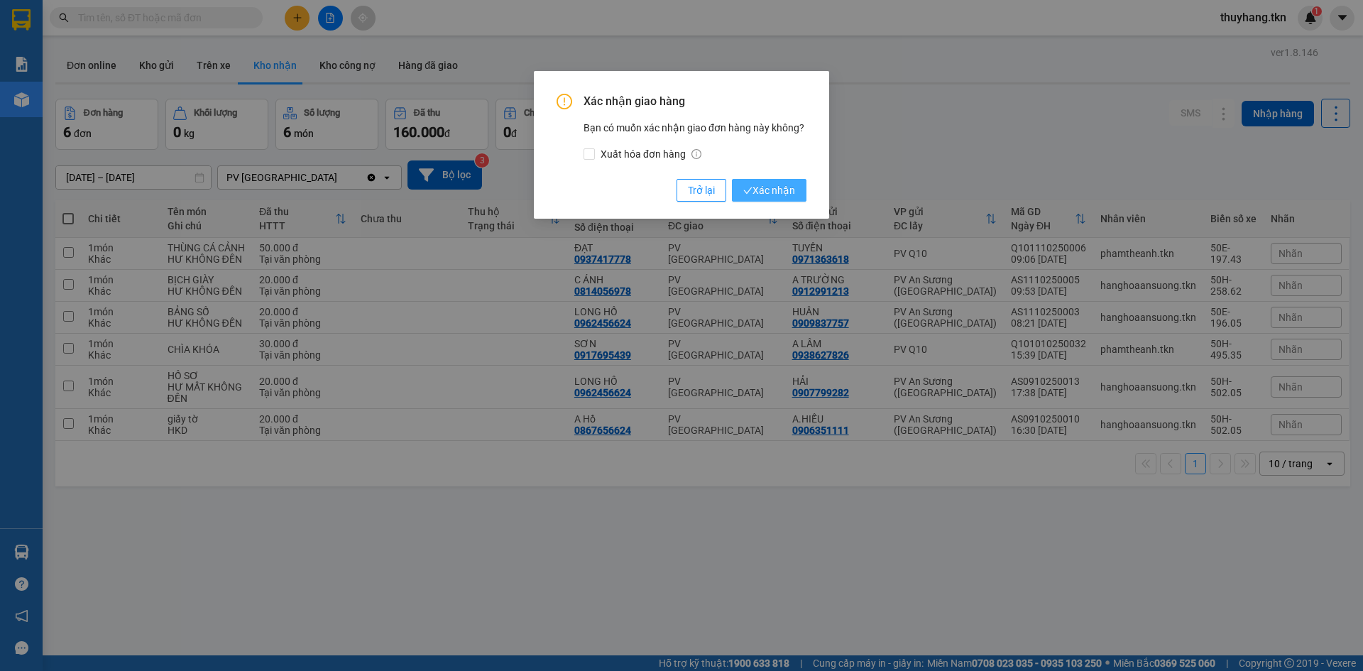
click at [768, 192] on span "Xác nhận" at bounding box center [770, 191] width 52 height 16
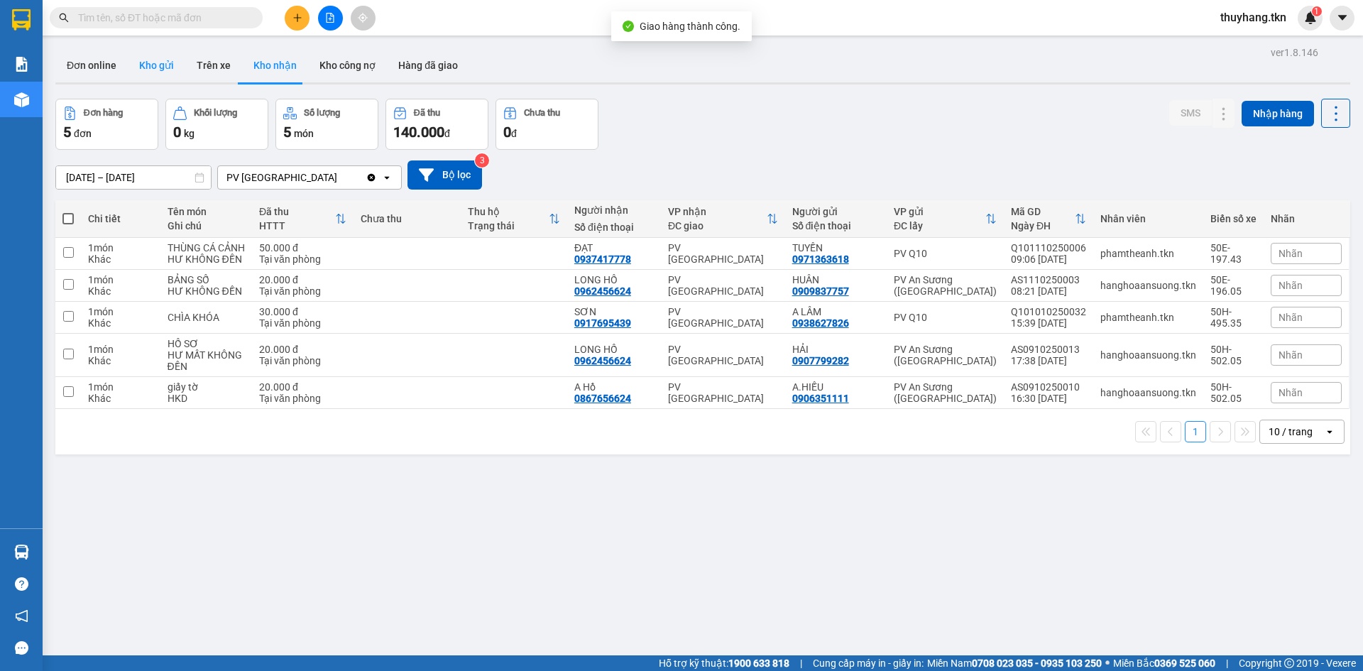
drag, startPoint x: 151, startPoint y: 59, endPoint x: 189, endPoint y: 59, distance: 38.3
click at [152, 59] on button "Kho gửi" at bounding box center [157, 65] width 58 height 34
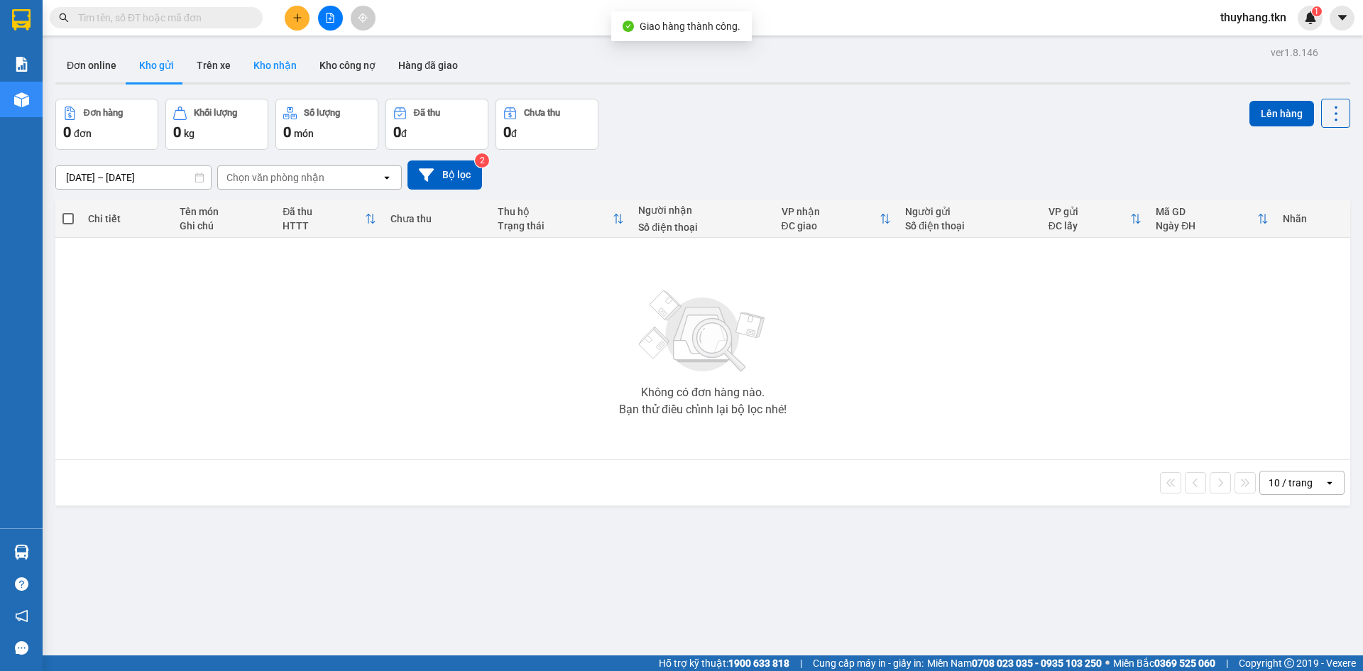
click at [269, 70] on button "Kho nhận" at bounding box center [275, 65] width 66 height 34
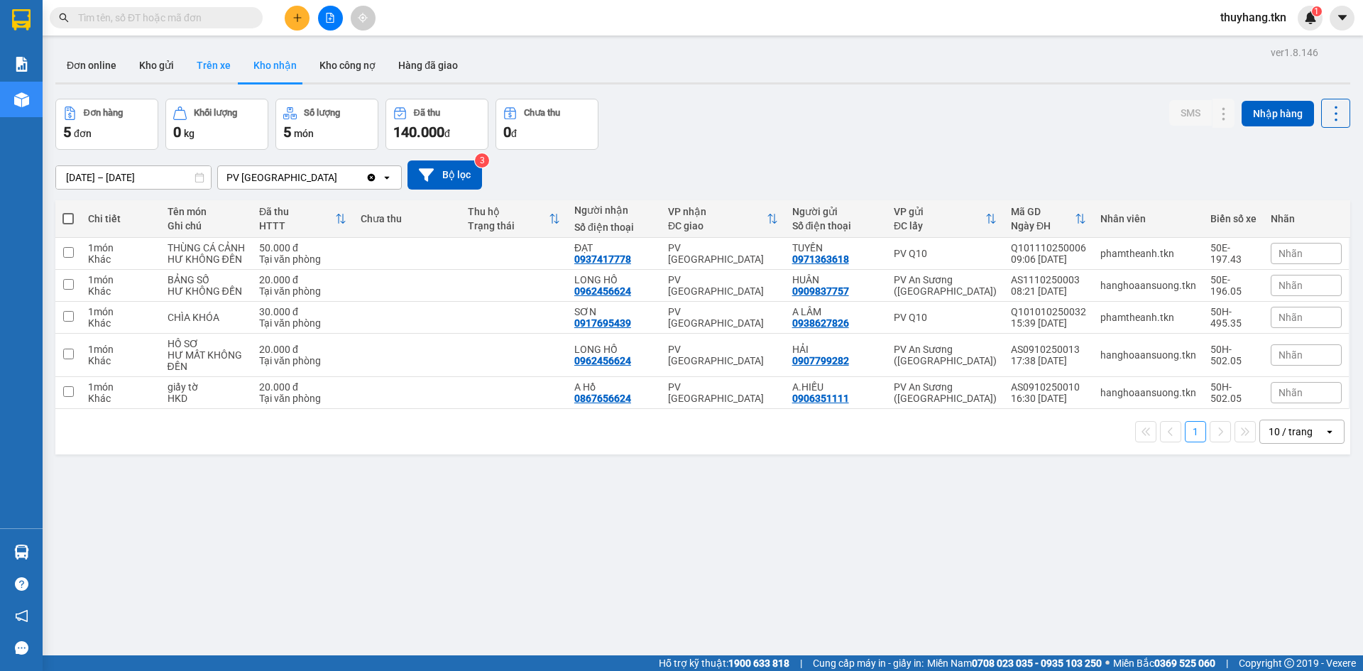
click at [218, 67] on button "Trên xe" at bounding box center [213, 65] width 57 height 34
type input "09/10/2025 – 11/10/2025"
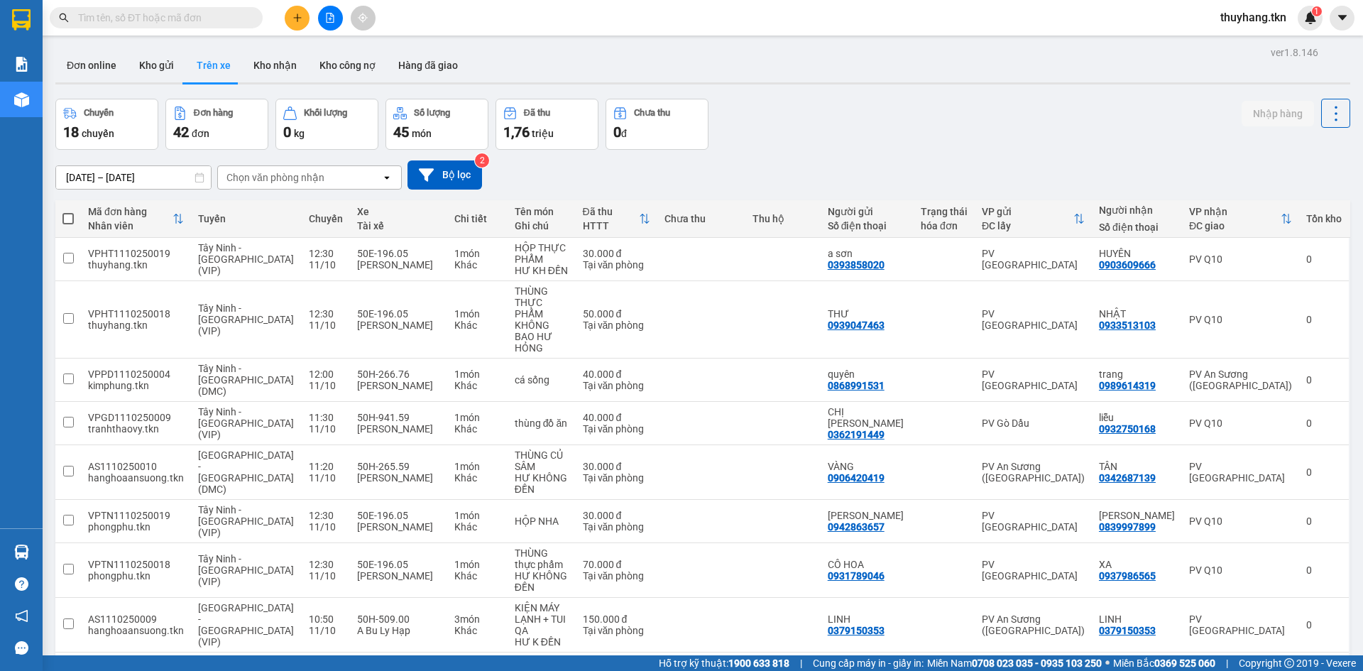
click at [28, 559] on img at bounding box center [21, 552] width 15 height 15
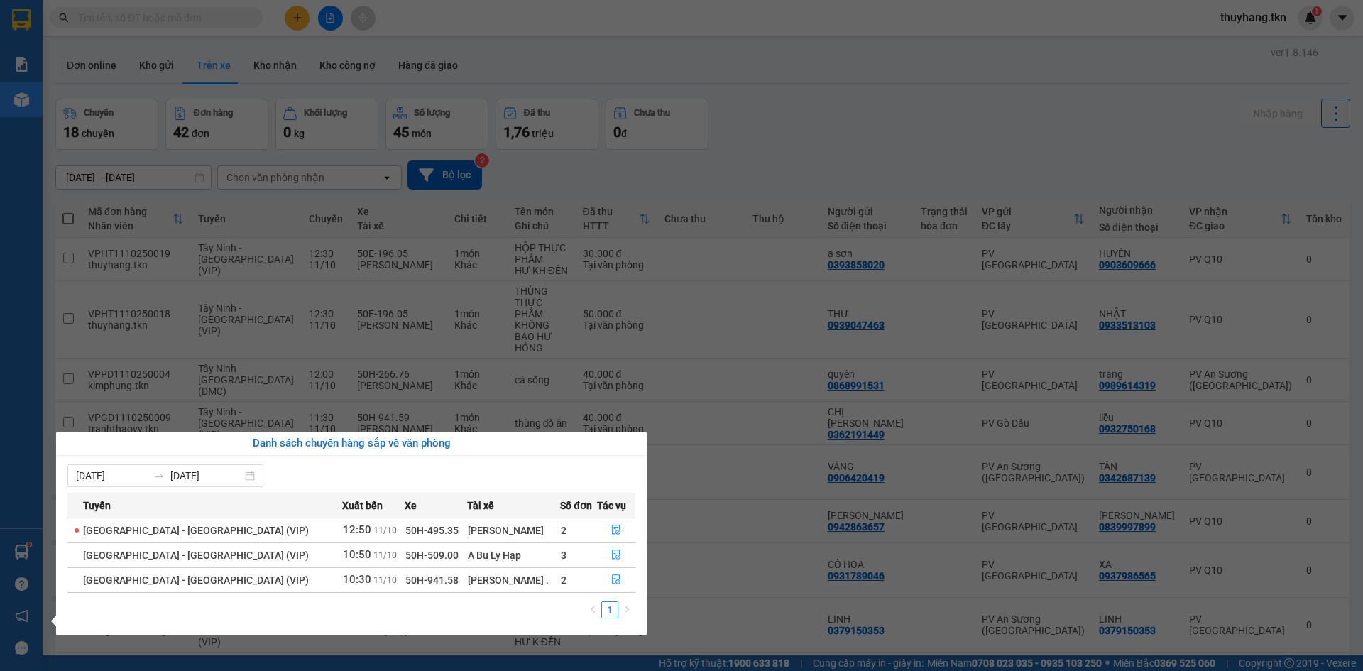
click at [300, 21] on section "Kết quả tìm kiếm ( 0 ) Bộ lọc No Data thuyhang.tkn 1 Báo cáo Mẫu 1: Báo cáo dòn…" at bounding box center [681, 335] width 1363 height 671
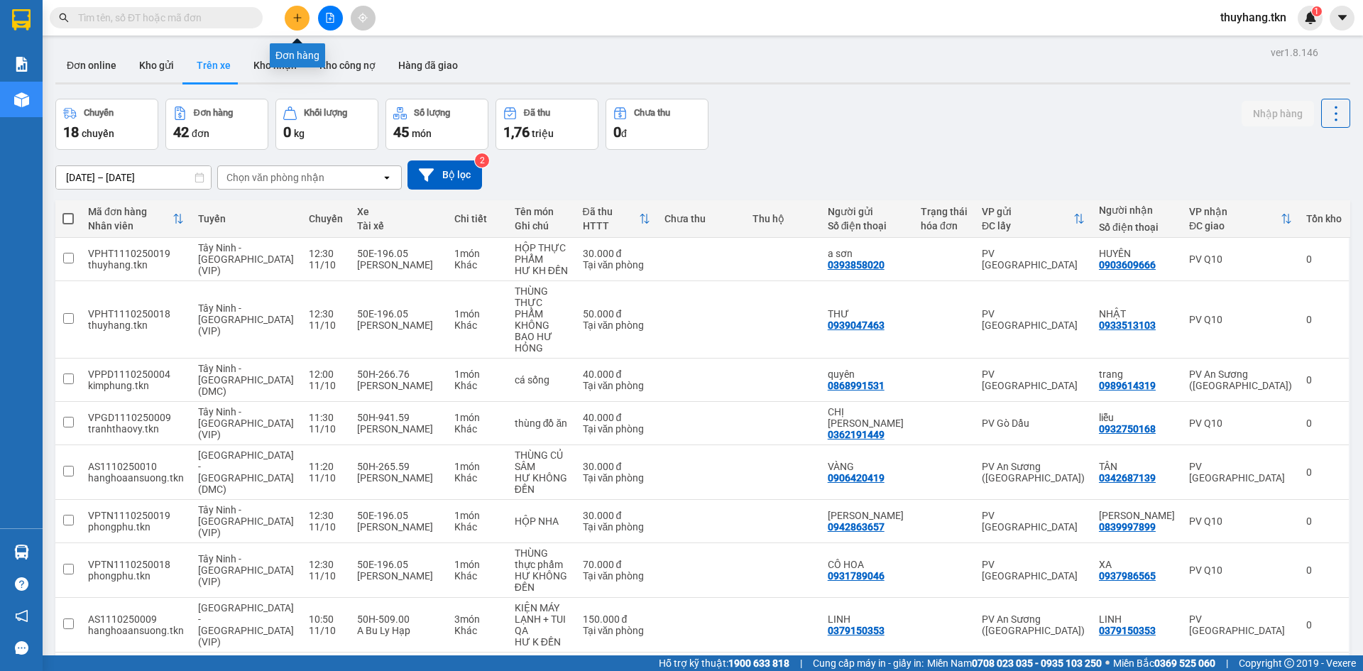
click at [304, 23] on button at bounding box center [297, 18] width 25 height 25
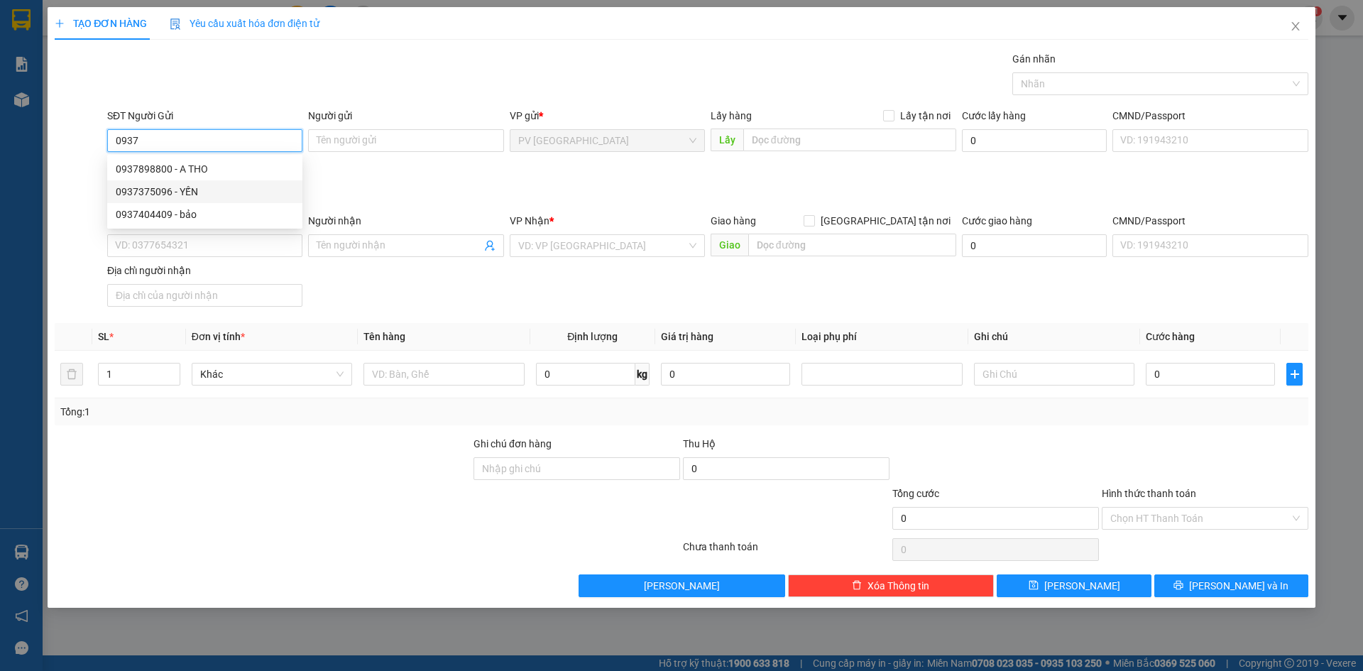
click at [235, 190] on div "0937375096 - YẾN" at bounding box center [205, 192] width 178 height 16
type input "0937375096"
type input "YẾN"
type input "0946340282"
type input "A XÒM"
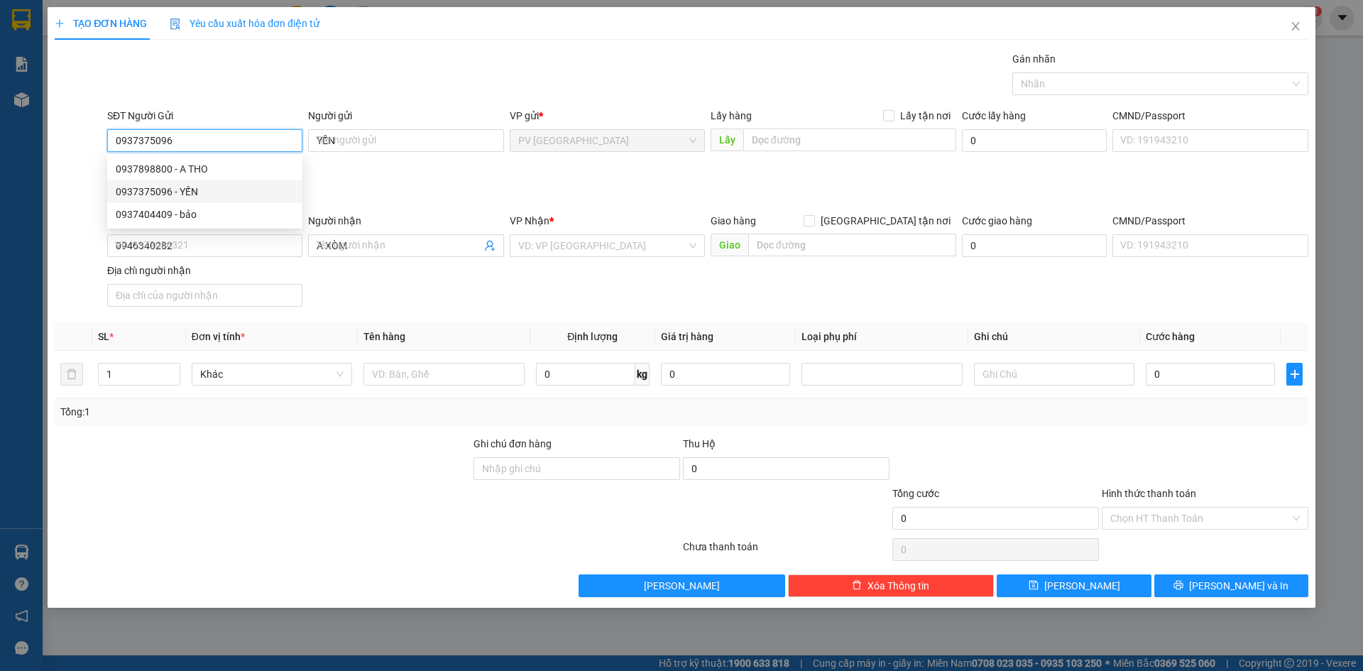
type input "20.000"
type input "0937375096"
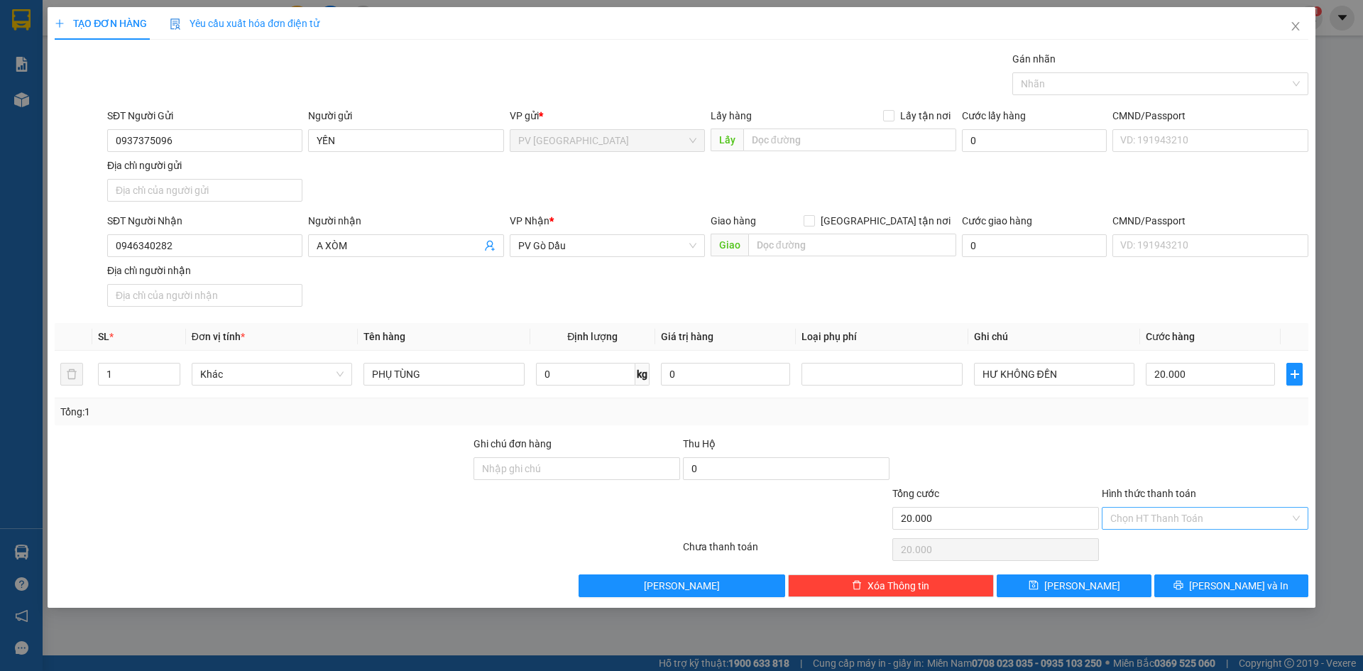
drag, startPoint x: 1170, startPoint y: 518, endPoint x: 1176, endPoint y: 532, distance: 14.9
click at [1170, 518] on input "Hình thức thanh toán" at bounding box center [1201, 518] width 180 height 21
click at [1176, 545] on div "Tại văn phòng" at bounding box center [1206, 547] width 190 height 16
type input "0"
click at [1200, 578] on button "Lưu và In" at bounding box center [1232, 586] width 154 height 23
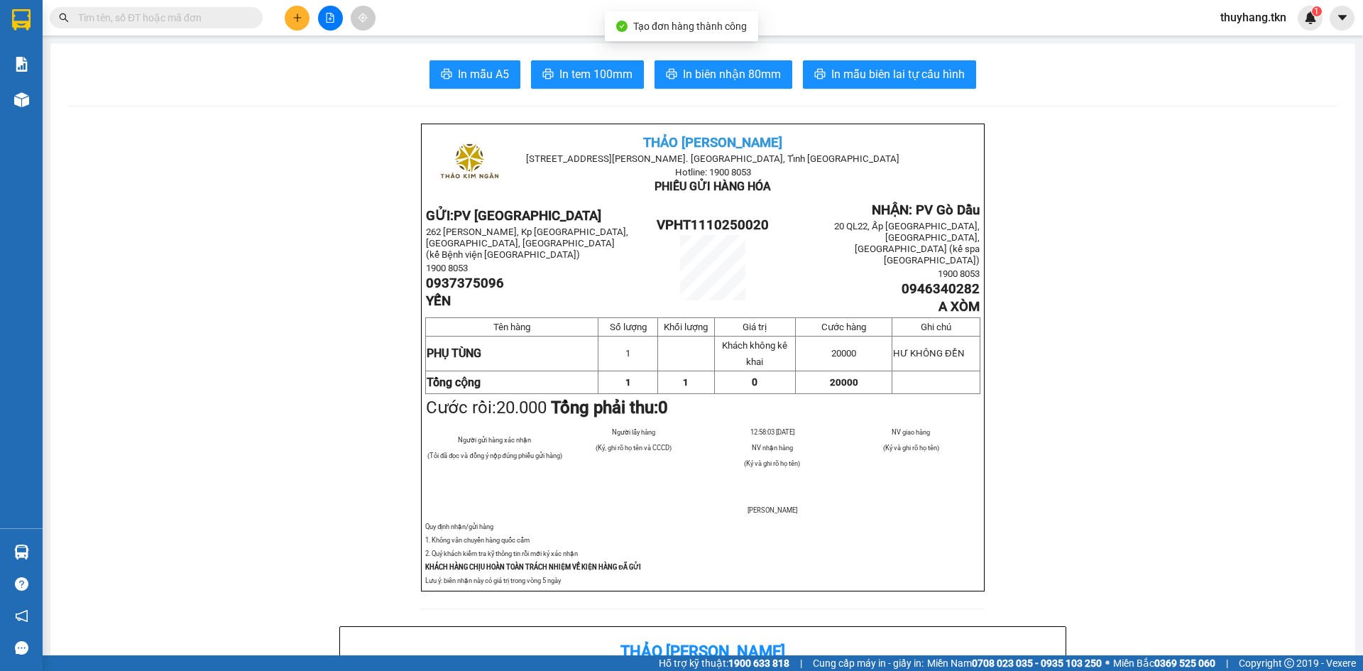
click at [472, 75] on span "In mẫu A5" at bounding box center [483, 74] width 51 height 18
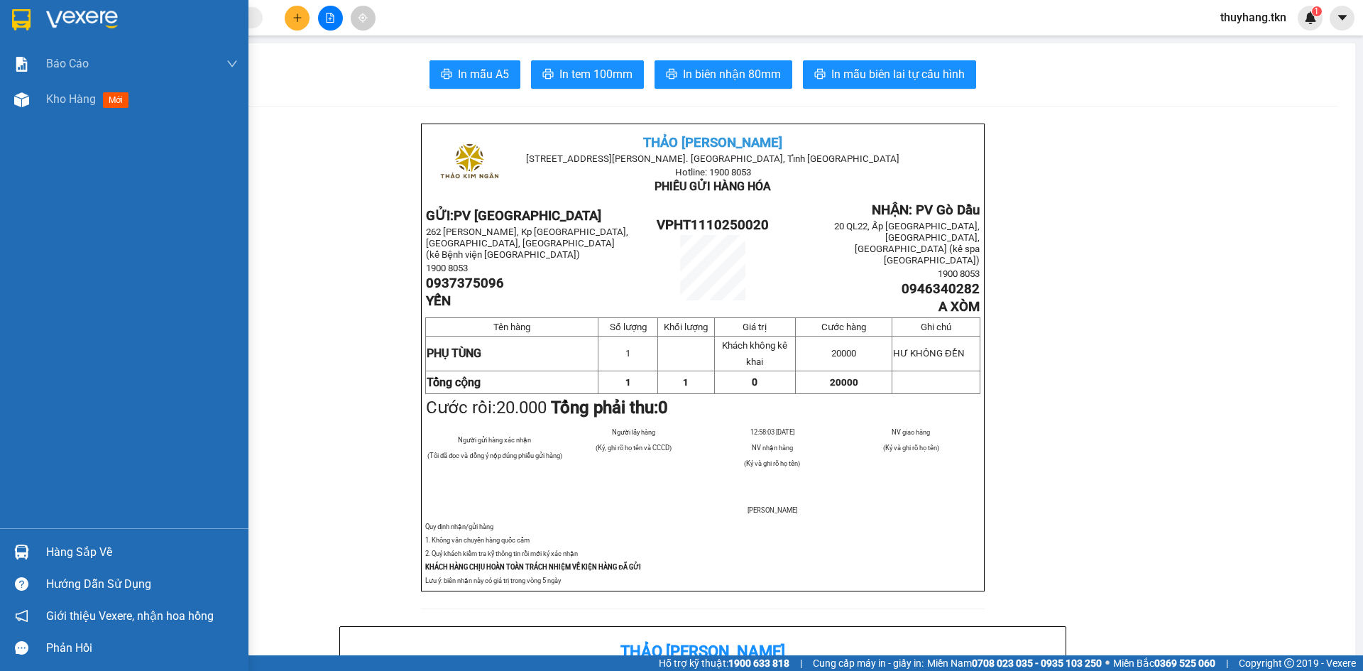
click at [37, 557] on div "Hàng sắp về" at bounding box center [124, 552] width 249 height 32
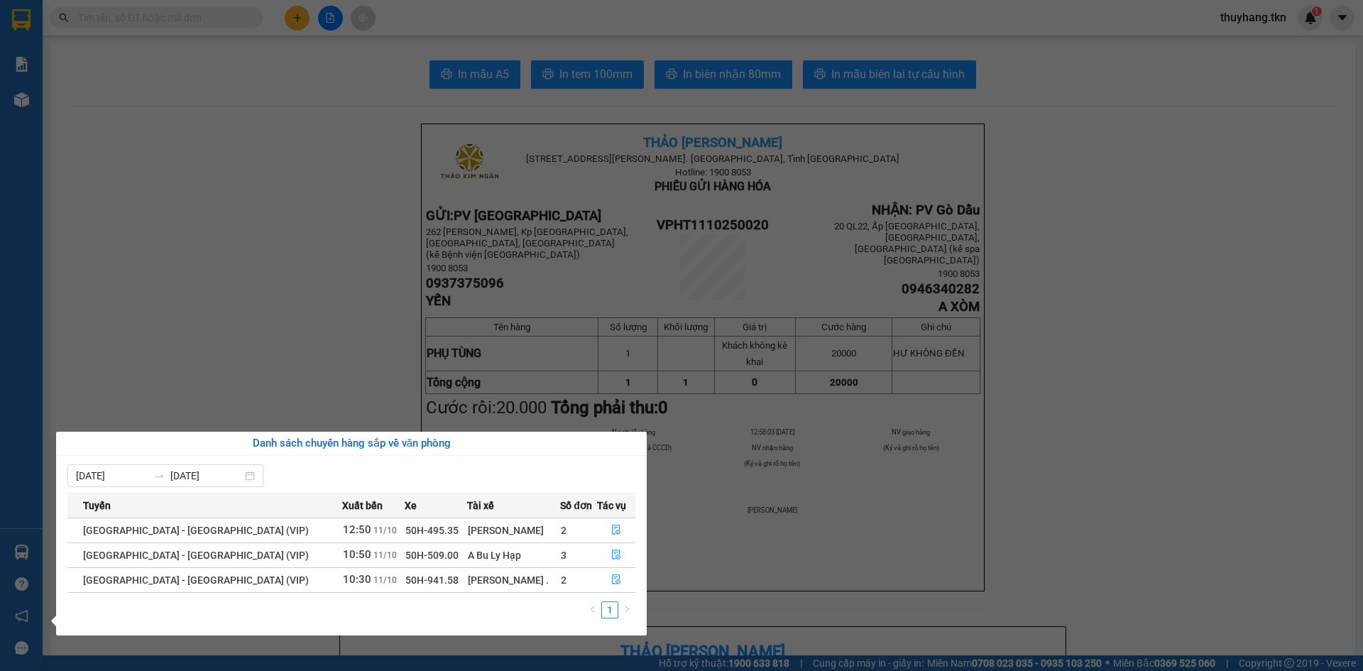
drag, startPoint x: 160, startPoint y: 219, endPoint x: 164, endPoint y: 197, distance: 22.4
click at [160, 218] on section "Kết quả tìm kiếm ( 0 ) Bộ lọc No Data thuyhang.tkn 1 Báo cáo Mẫu 1: Báo cáo dòn…" at bounding box center [681, 335] width 1363 height 671
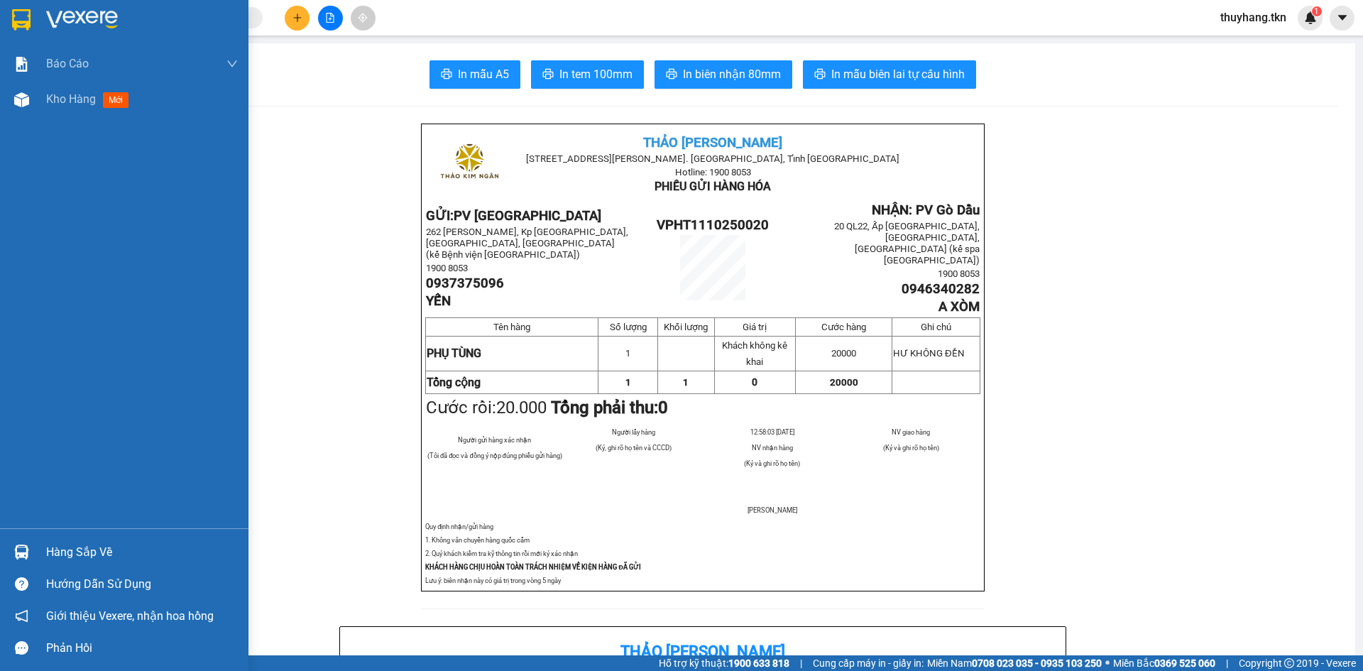
click at [17, 554] on img at bounding box center [21, 552] width 15 height 15
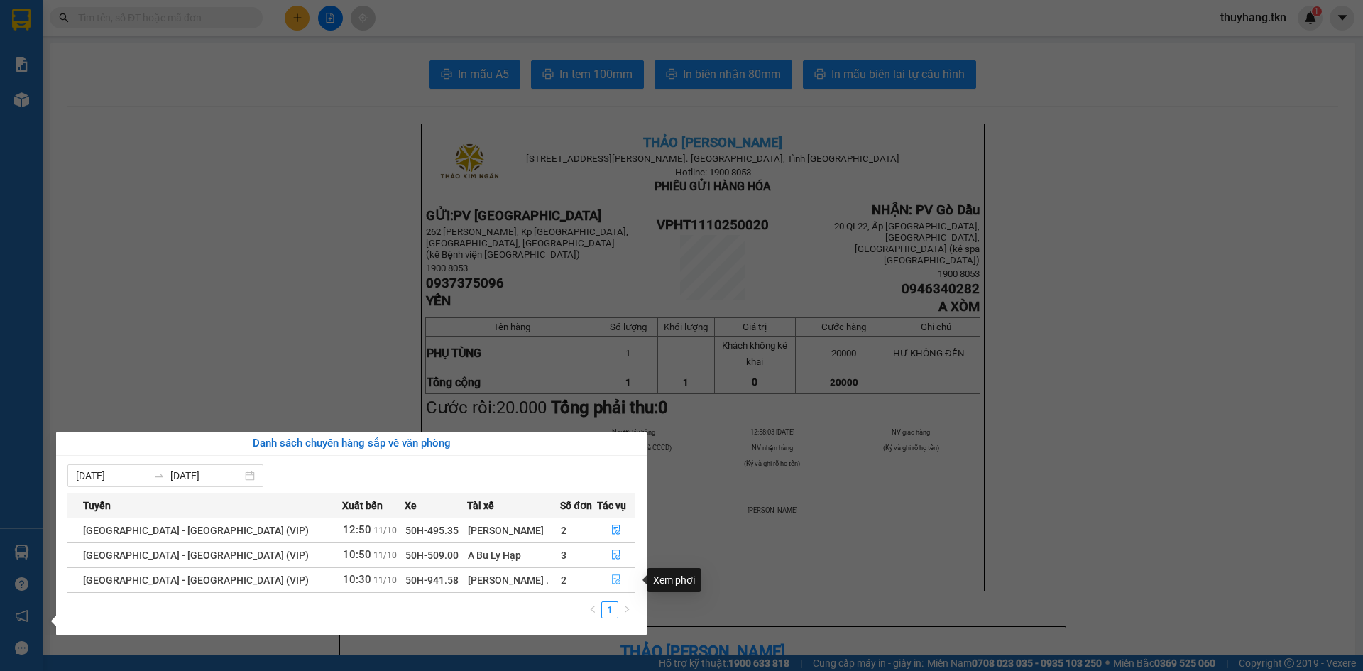
click at [611, 584] on icon "file-done" at bounding box center [616, 580] width 10 height 10
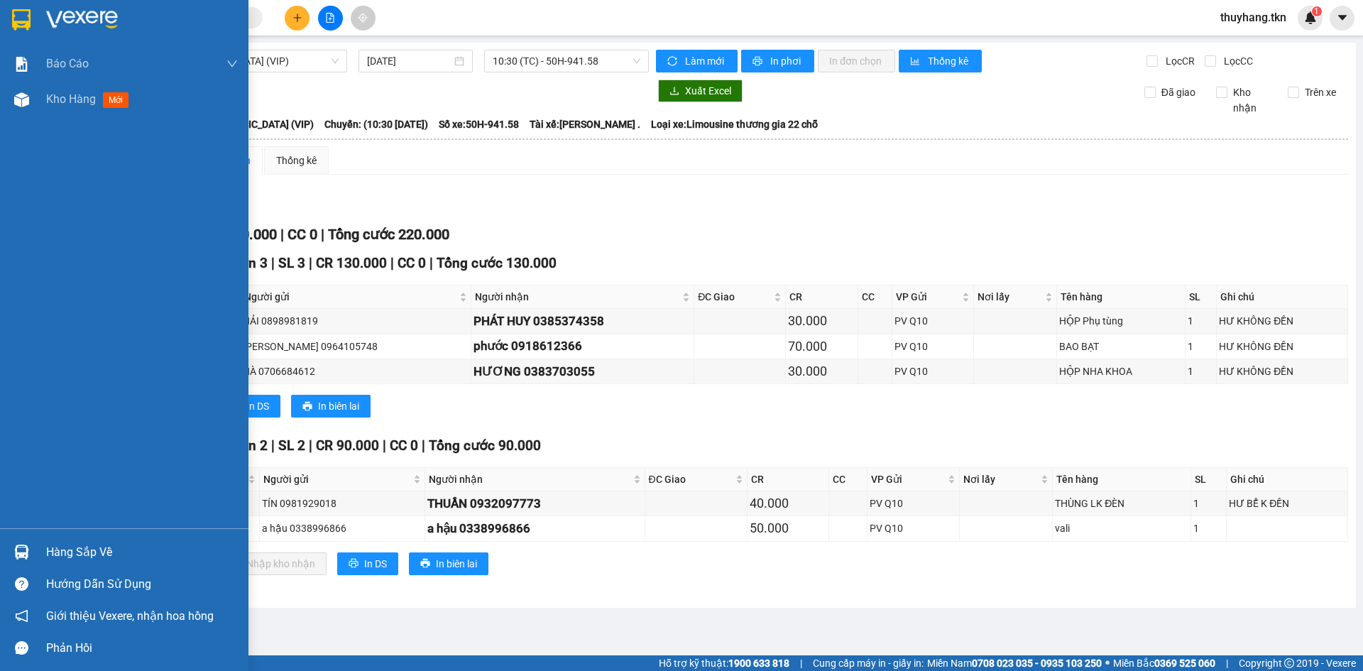
click at [13, 19] on img at bounding box center [21, 19] width 18 height 21
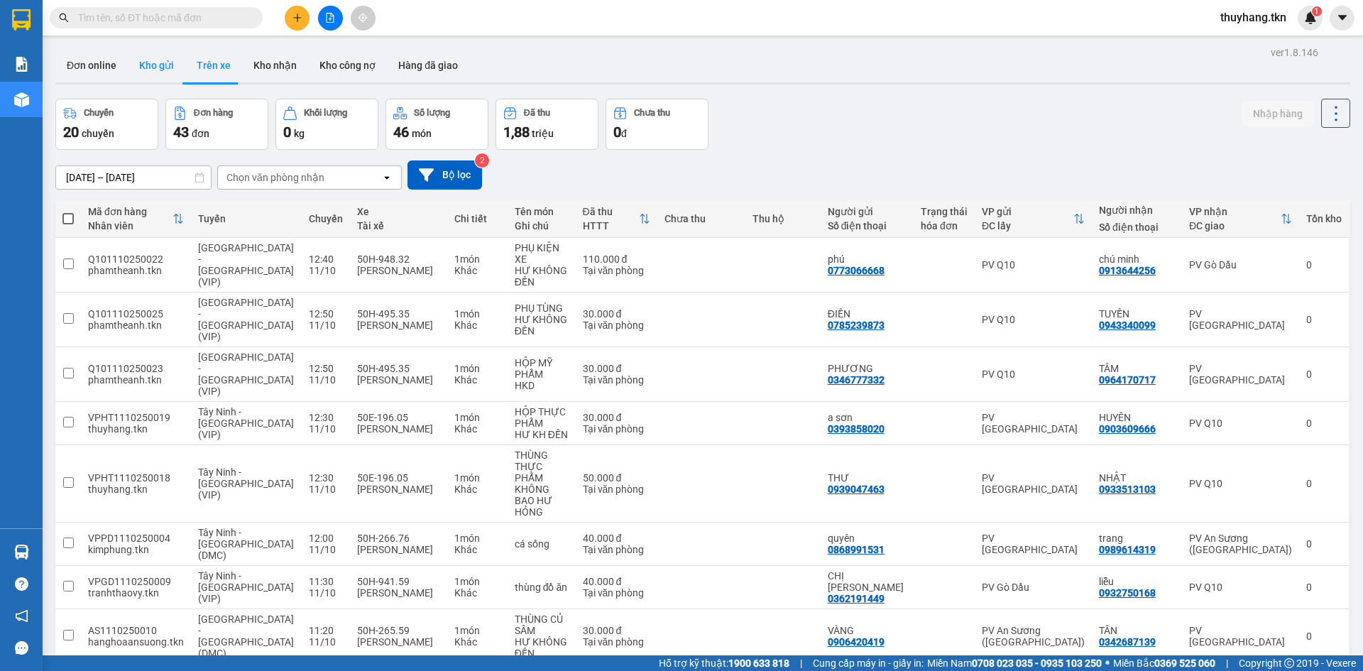
click at [173, 75] on button "Kho gửi" at bounding box center [157, 65] width 58 height 34
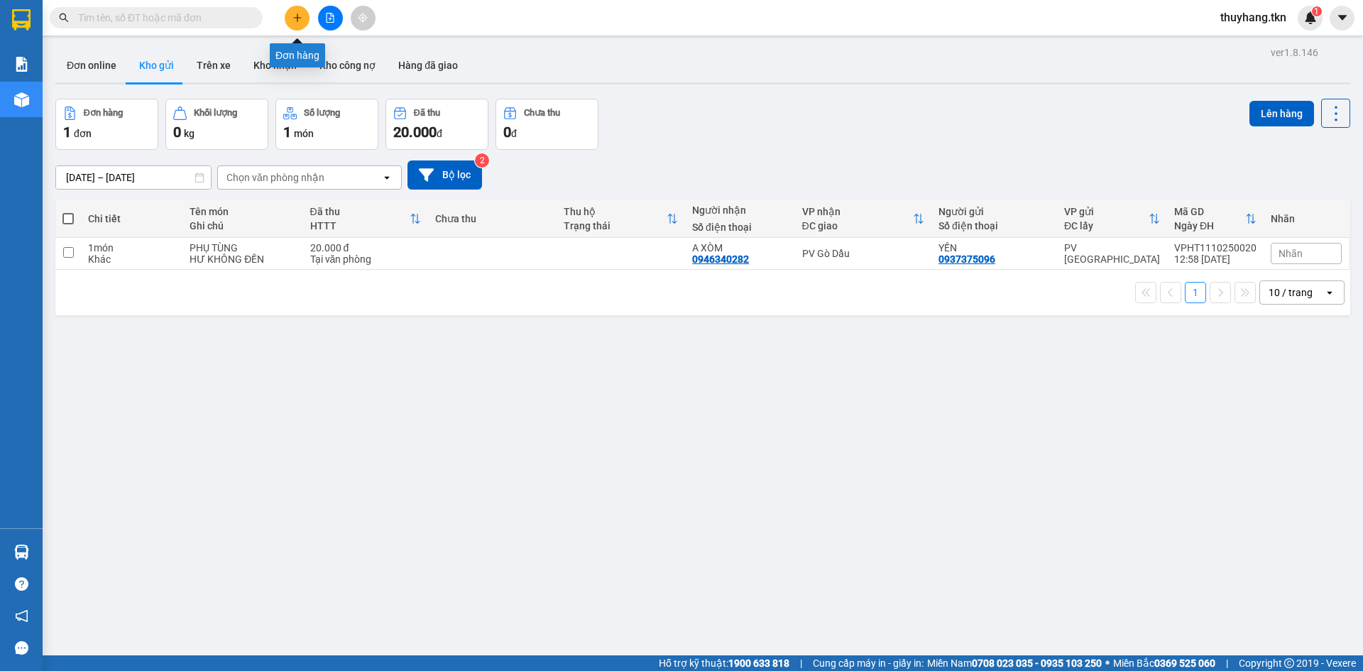
click at [295, 21] on icon "plus" at bounding box center [298, 18] width 10 height 10
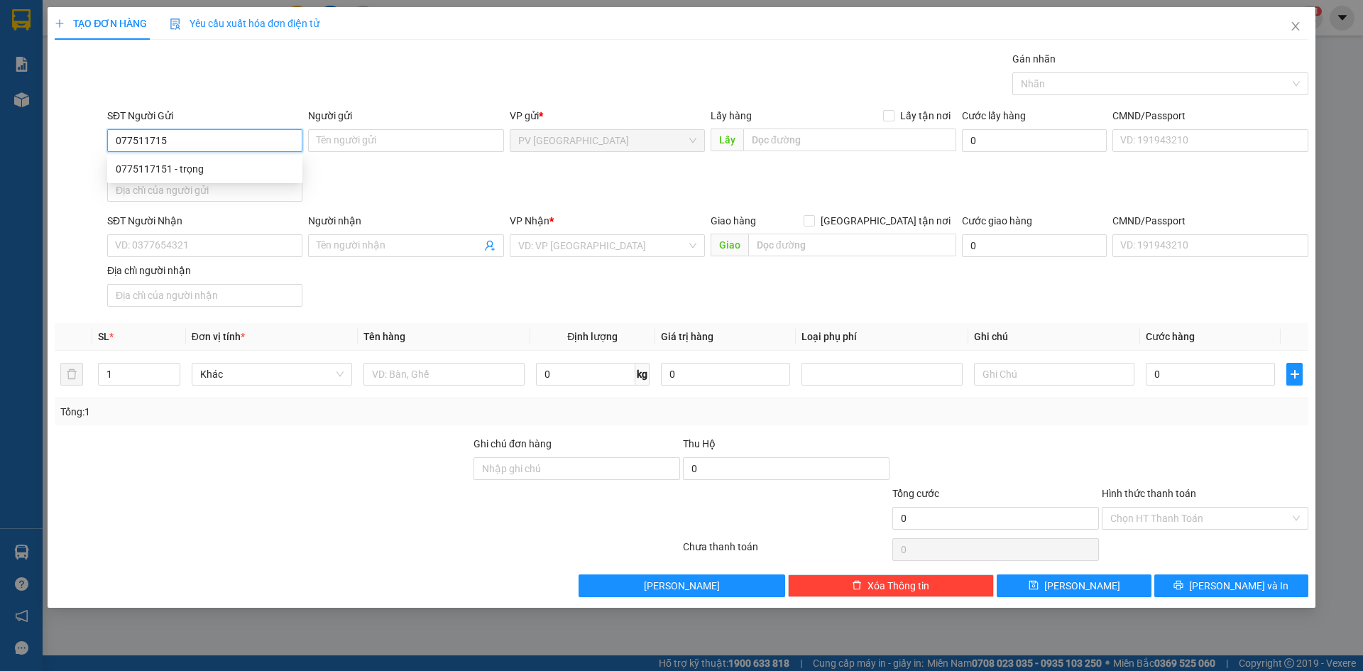
type input "0775117151"
click at [221, 168] on div "0775117151 - trọng" at bounding box center [205, 169] width 178 height 16
type input "trọng"
type input "0903375053"
type input "a hiếu"
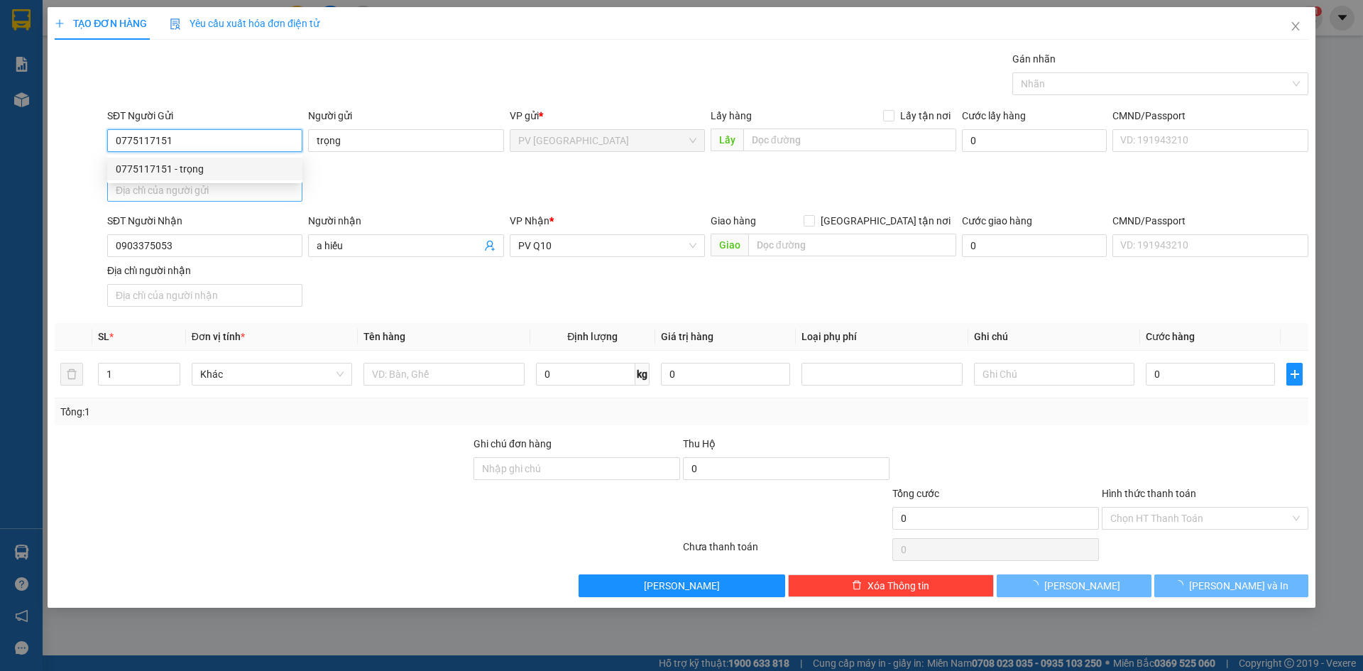
type input "30.000"
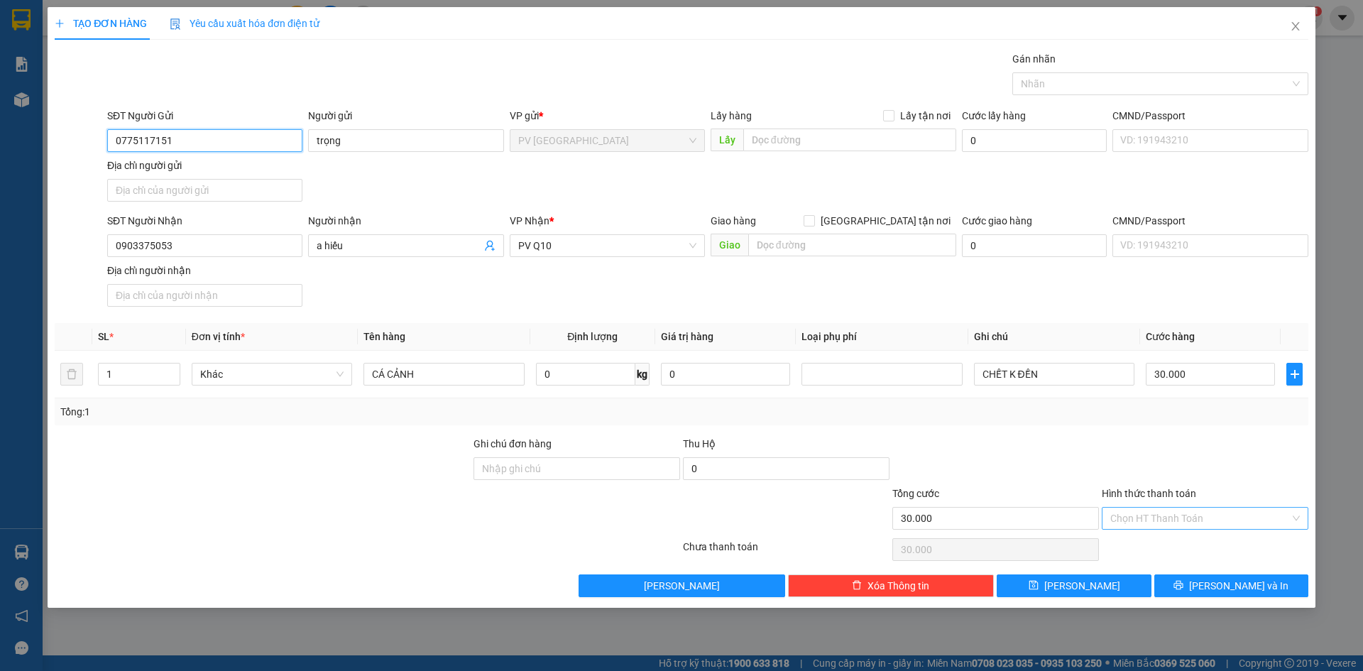
type input "0775117151"
click at [1211, 526] on input "Hình thức thanh toán" at bounding box center [1201, 518] width 180 height 21
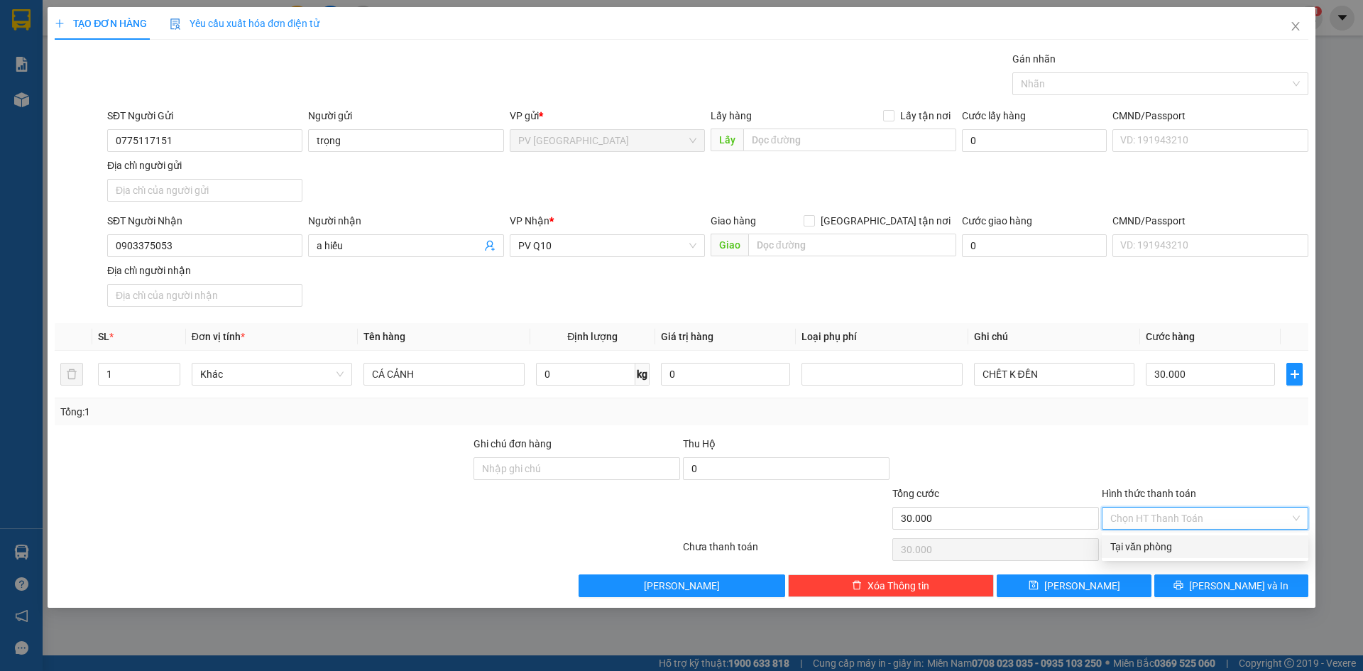
click at [1209, 542] on div "Tại văn phòng" at bounding box center [1206, 547] width 190 height 16
type input "0"
click at [1223, 592] on span "[PERSON_NAME] và In" at bounding box center [1238, 586] width 99 height 16
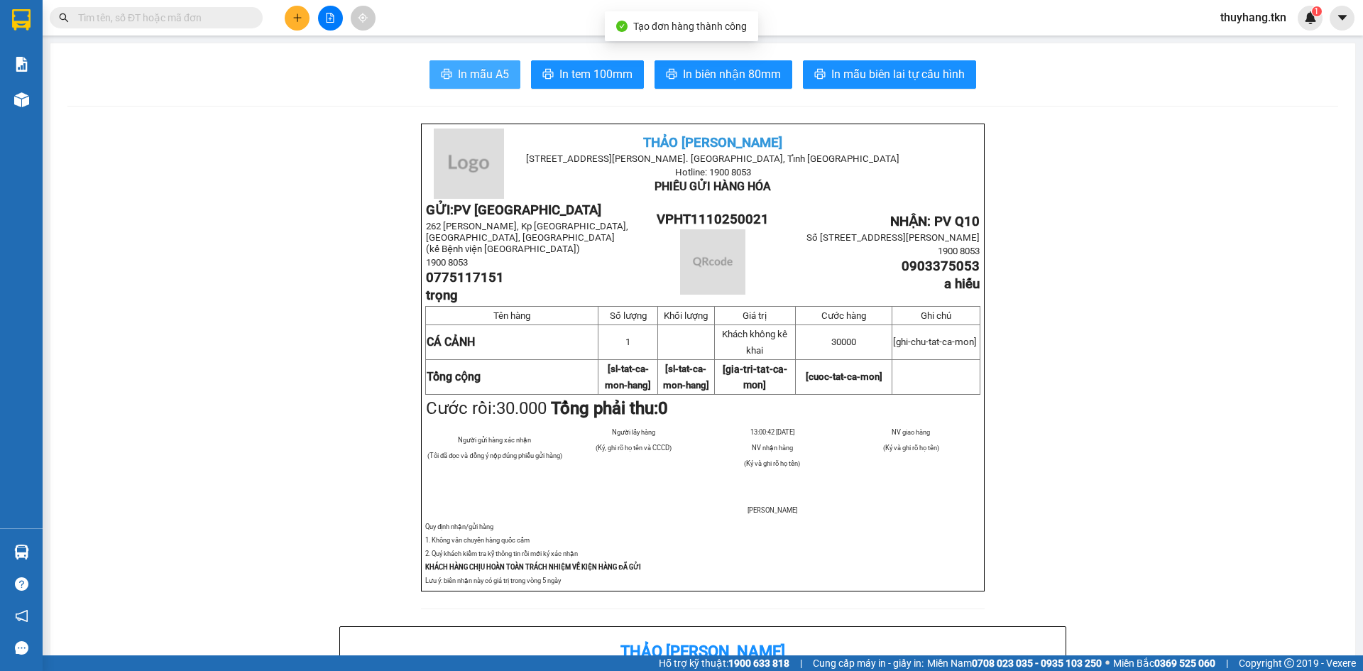
click at [491, 72] on span "In mẫu A5" at bounding box center [483, 74] width 51 height 18
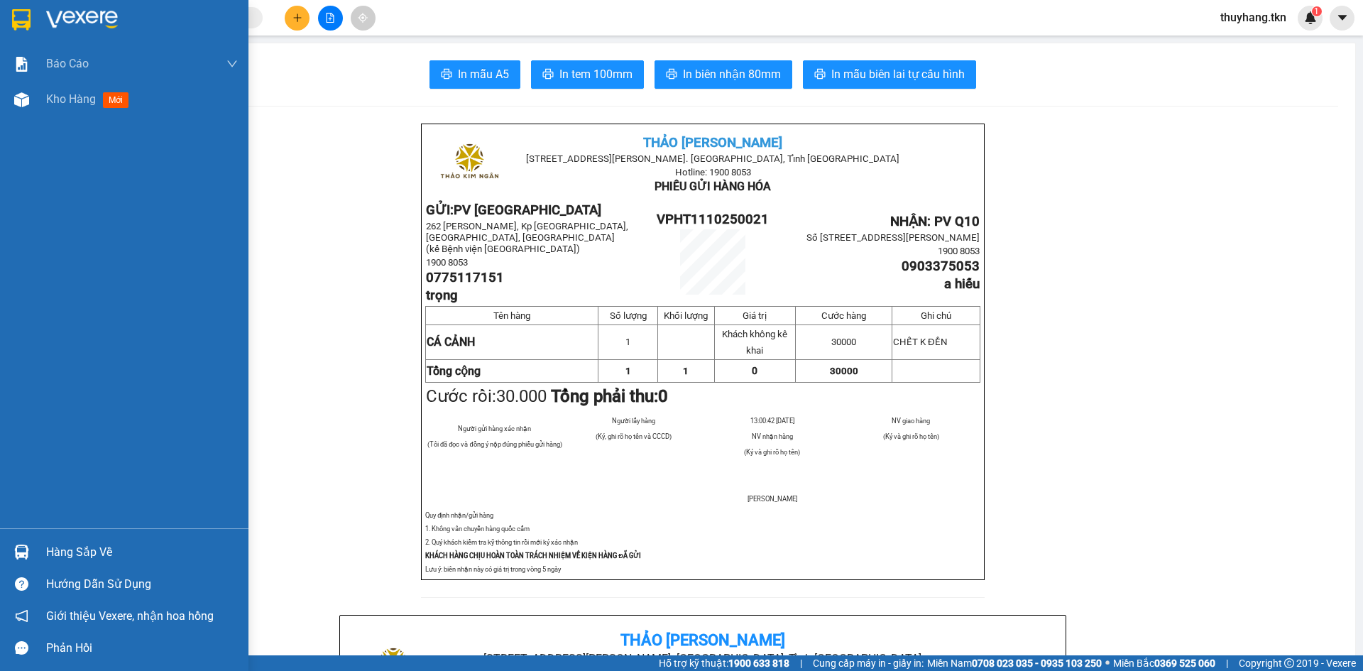
click at [29, 20] on img at bounding box center [21, 19] width 18 height 21
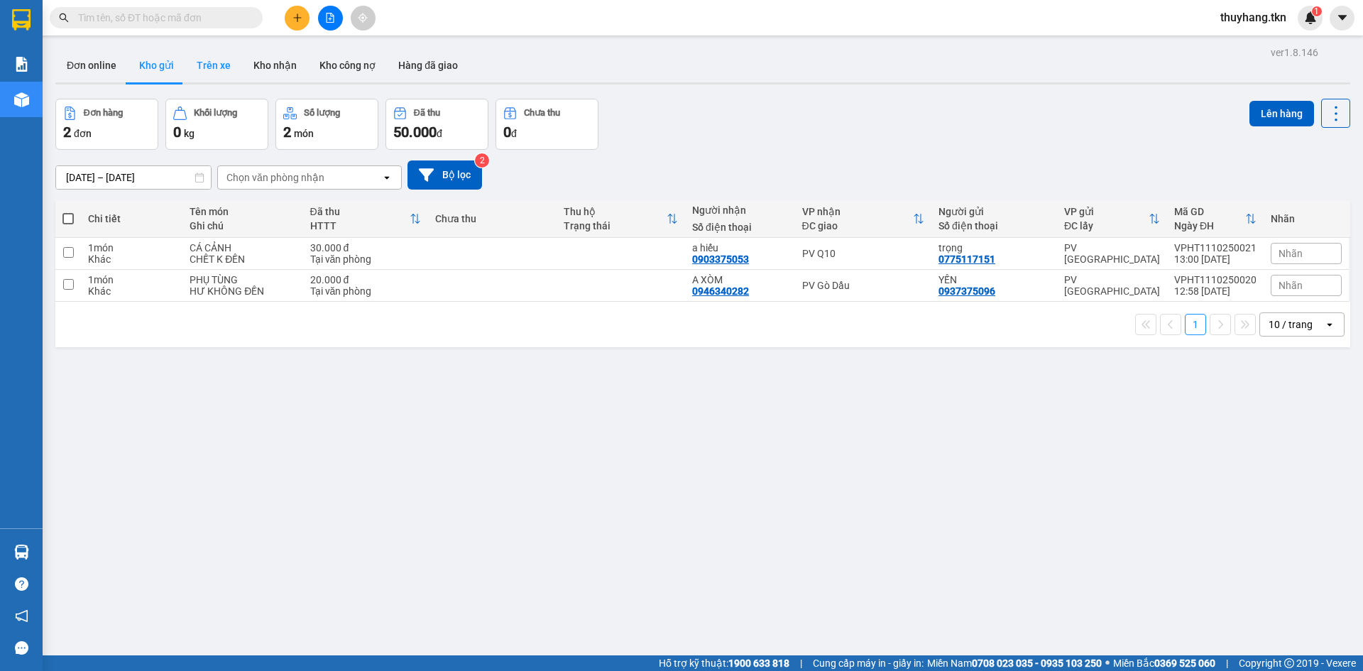
click at [219, 64] on button "Trên xe" at bounding box center [213, 65] width 57 height 34
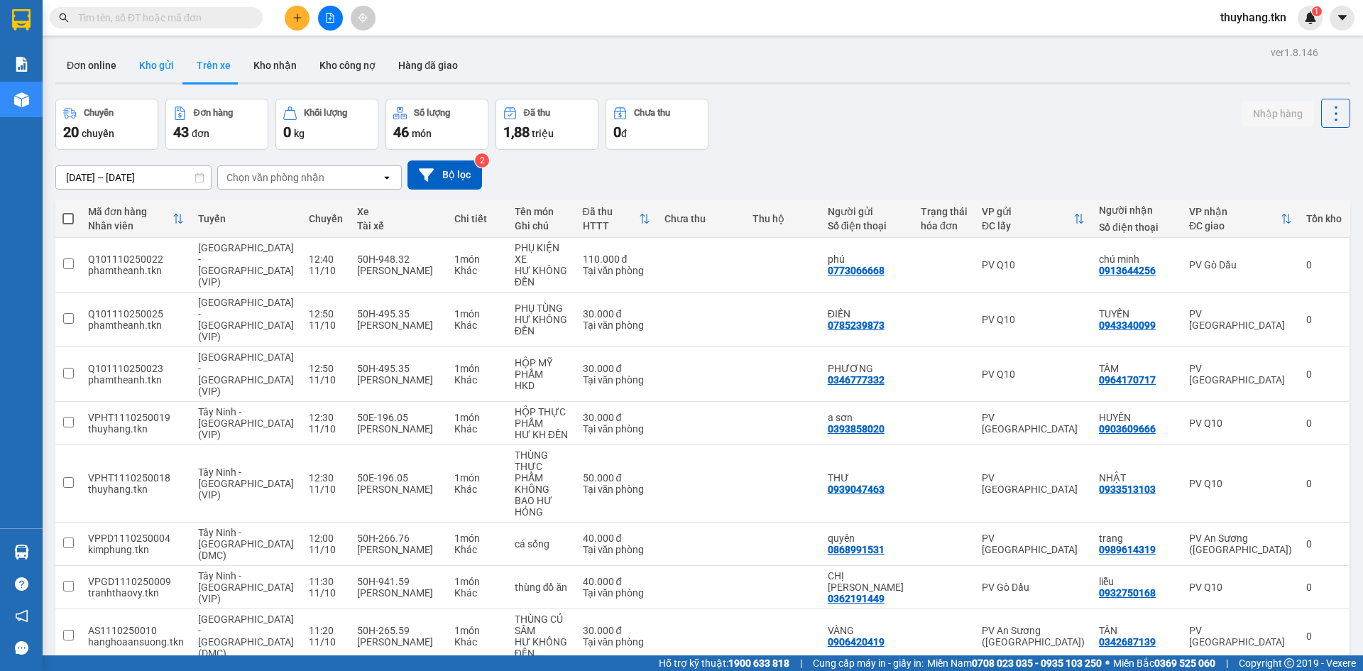
click at [139, 64] on button "Kho gửi" at bounding box center [157, 65] width 58 height 34
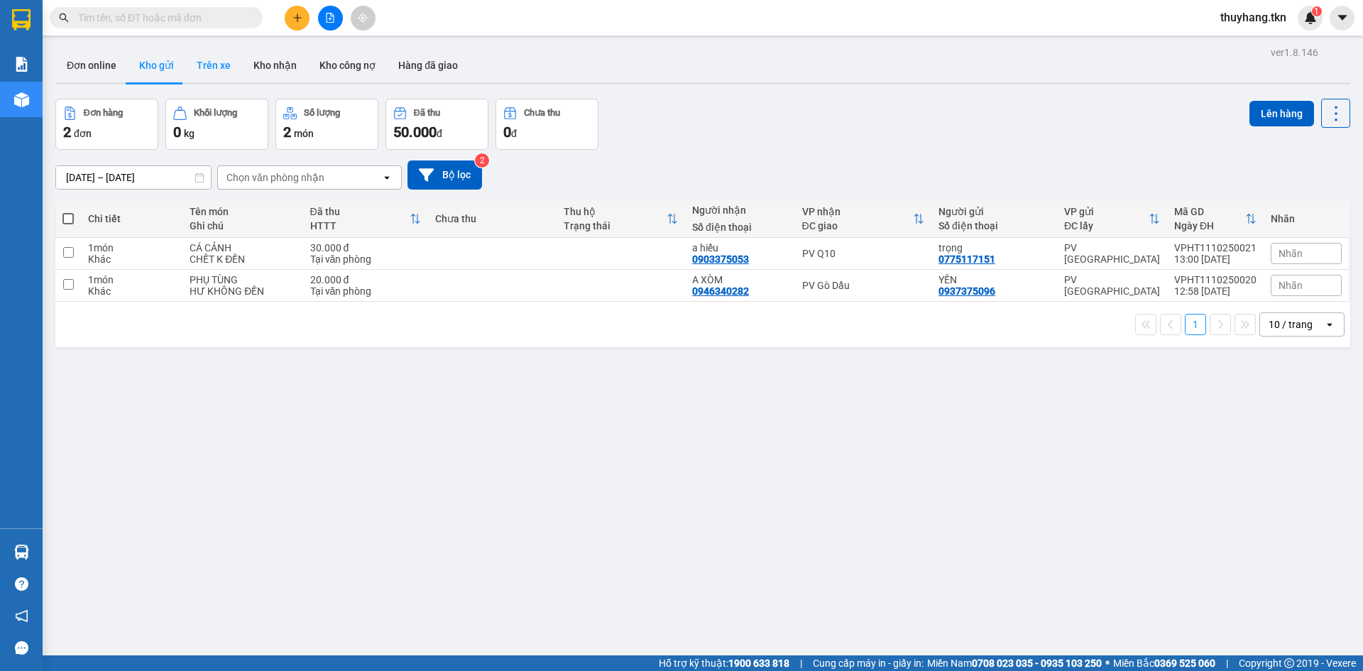
click at [214, 62] on button "Trên xe" at bounding box center [213, 65] width 57 height 34
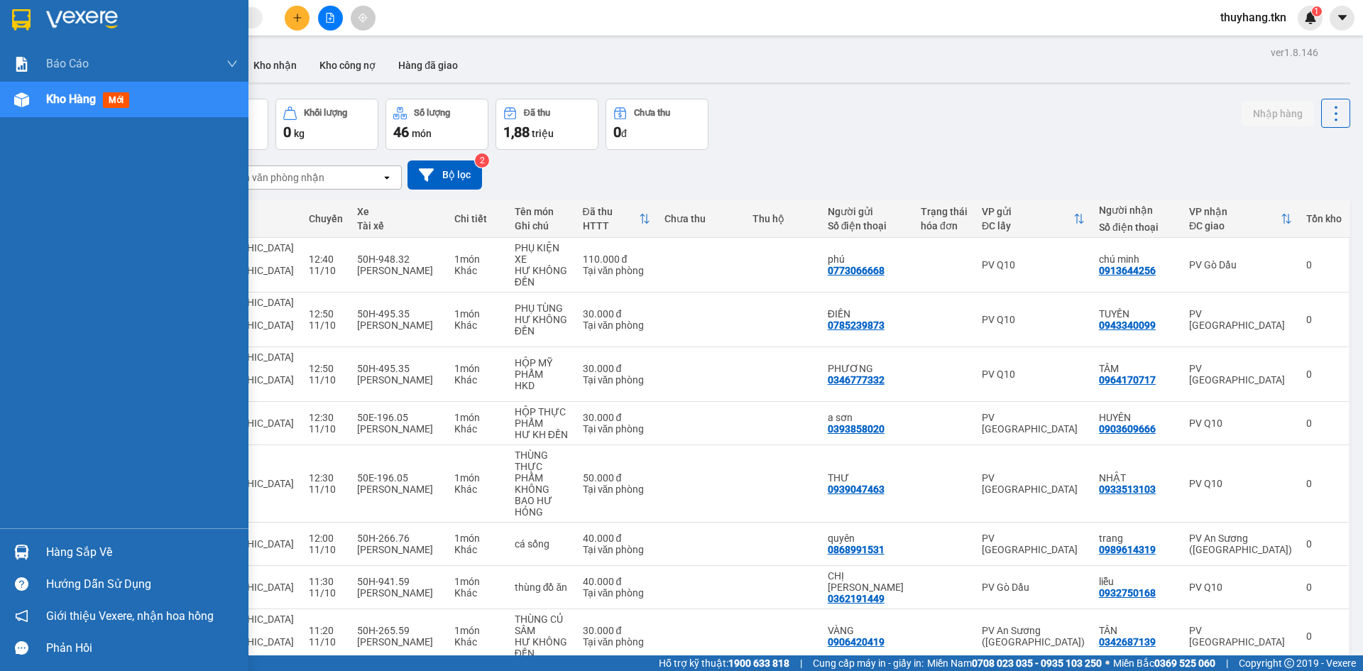
click at [31, 540] on div at bounding box center [21, 552] width 25 height 25
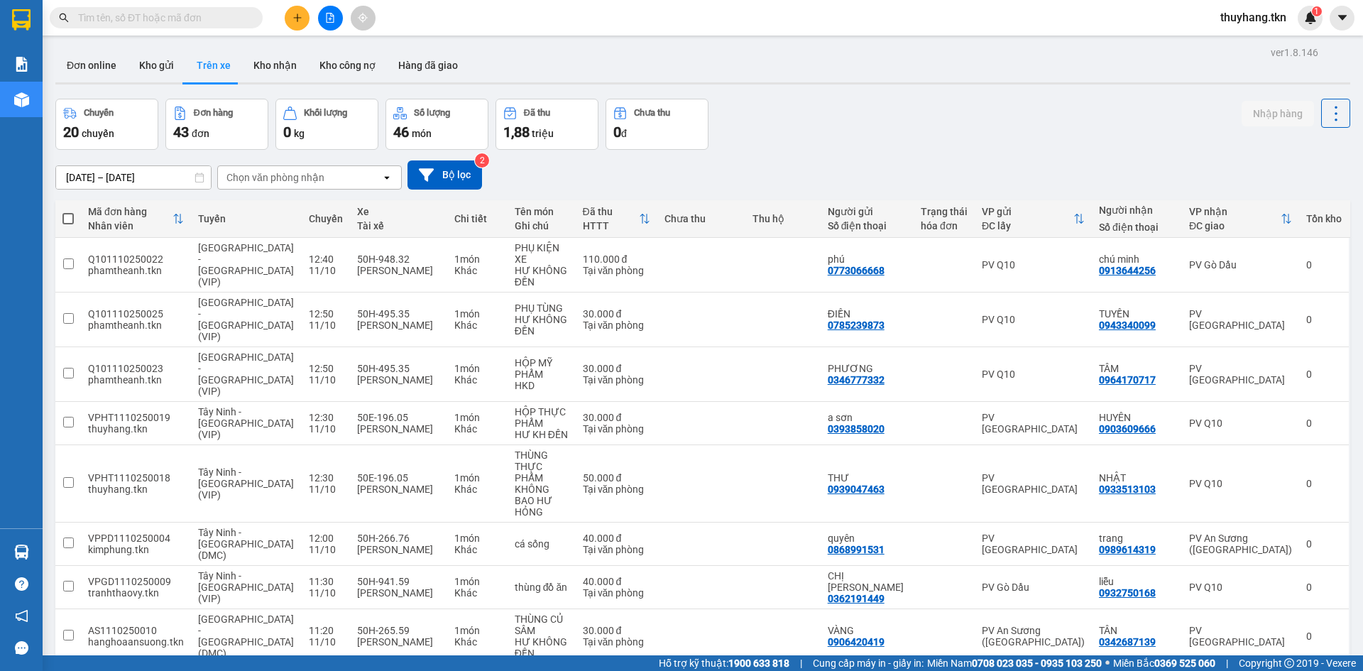
click at [917, 108] on section "Kết quả tìm kiếm ( 0 ) Bộ lọc No Data thuyhang.tkn 1 Báo cáo Mẫu 1: Báo cáo dòn…" at bounding box center [681, 335] width 1363 height 671
click at [299, 23] on button at bounding box center [297, 18] width 25 height 25
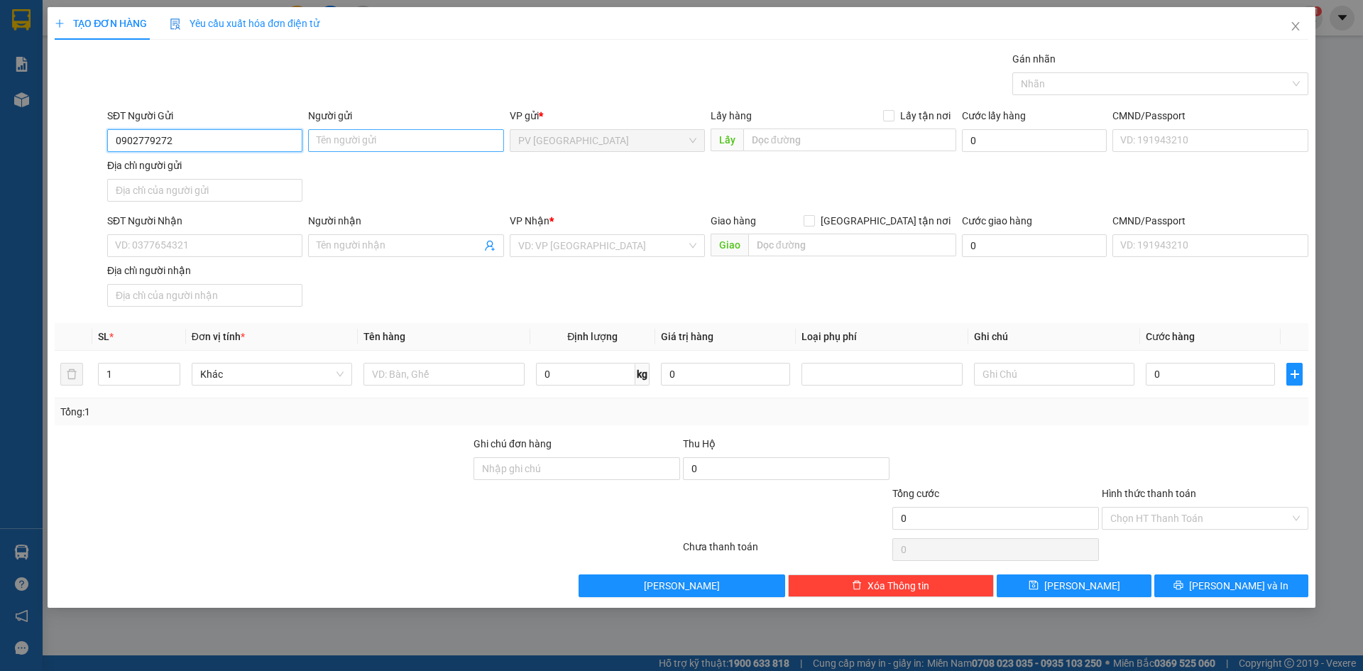
type input "0902779272"
click at [352, 133] on input "Người gửi" at bounding box center [405, 140] width 195 height 23
type input "CHÚ TRIẾT"
click at [244, 245] on input "SĐT Người Nhận" at bounding box center [204, 245] width 195 height 23
type input "0392515345"
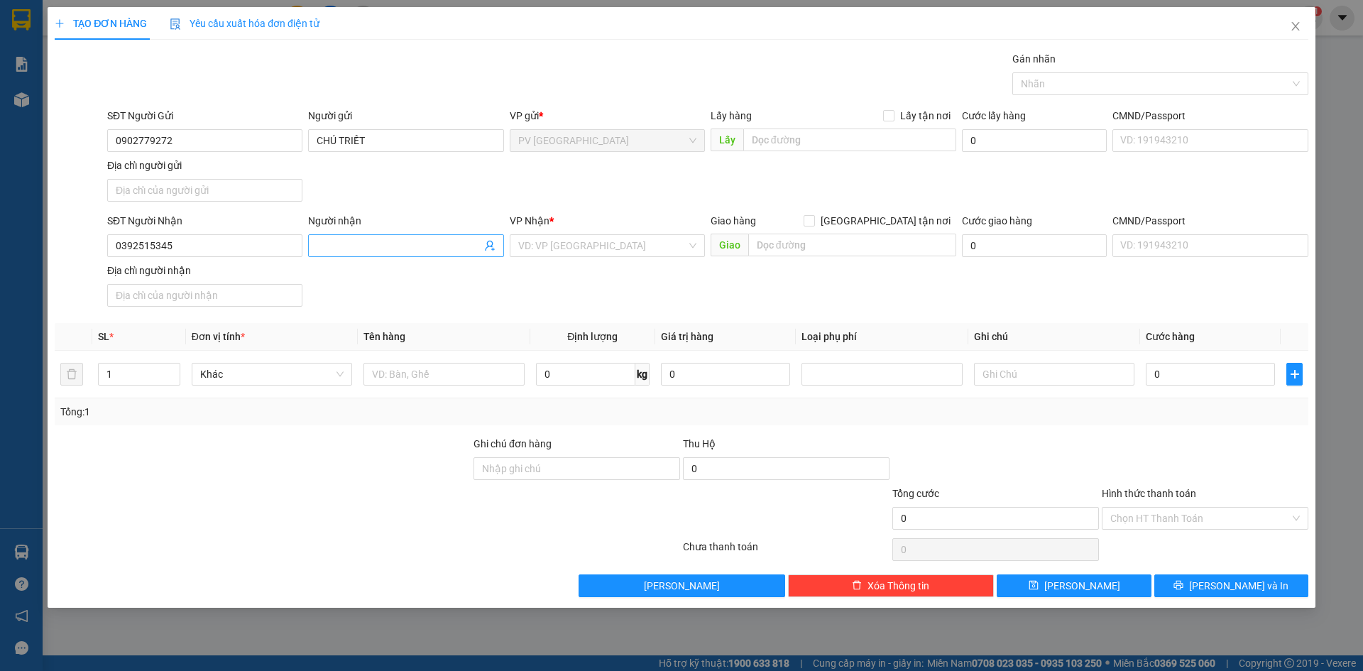
click at [341, 239] on input "Người nhận" at bounding box center [399, 246] width 164 height 16
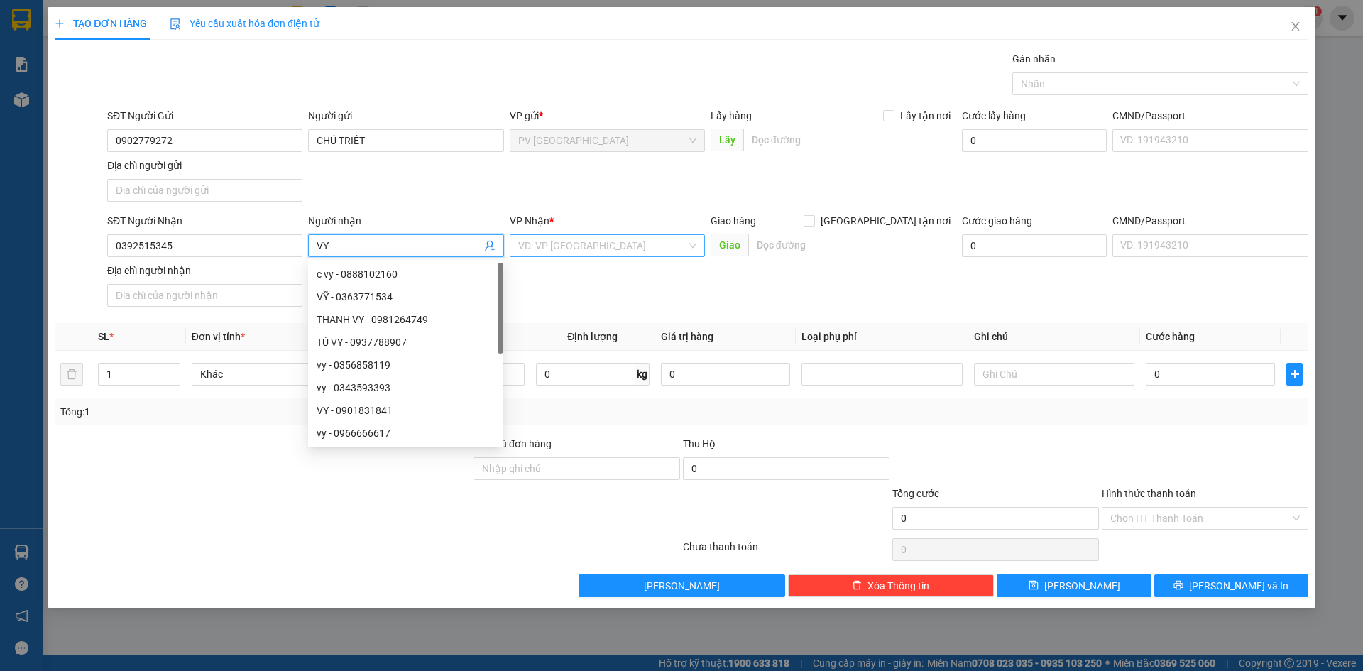
type input "VY"
click at [587, 242] on input "search" at bounding box center [602, 245] width 168 height 21
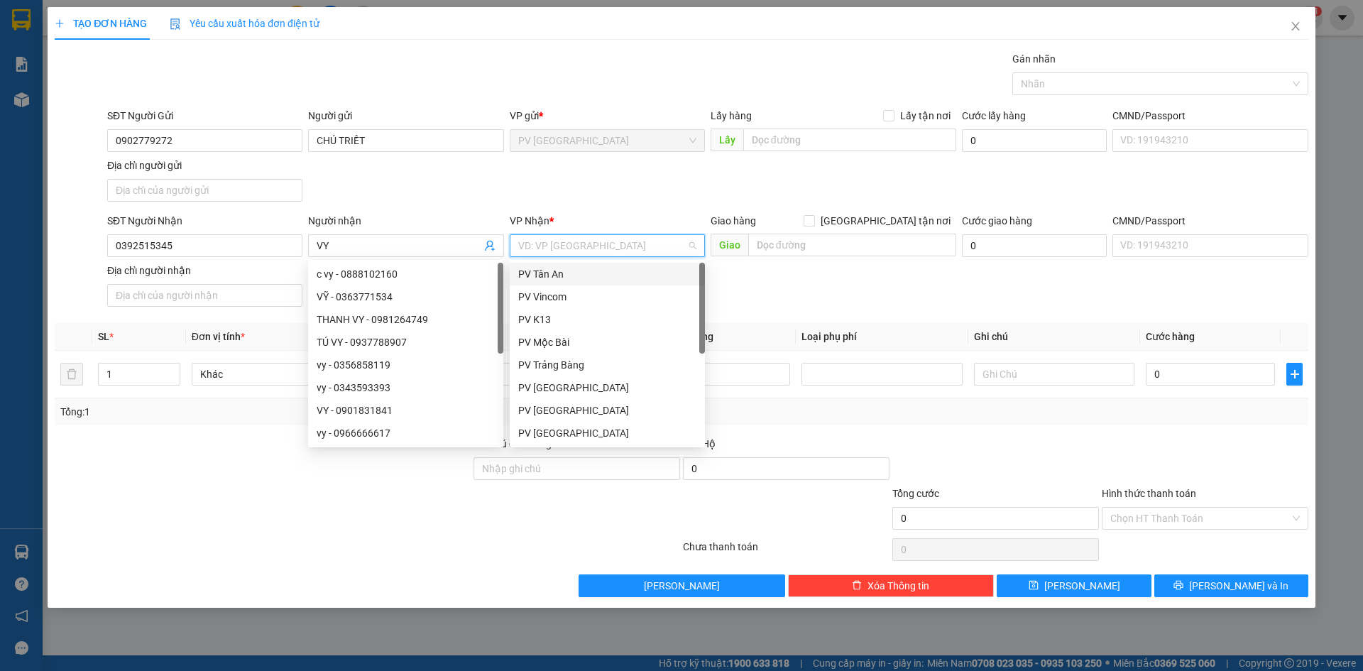
scroll to position [91, 0]
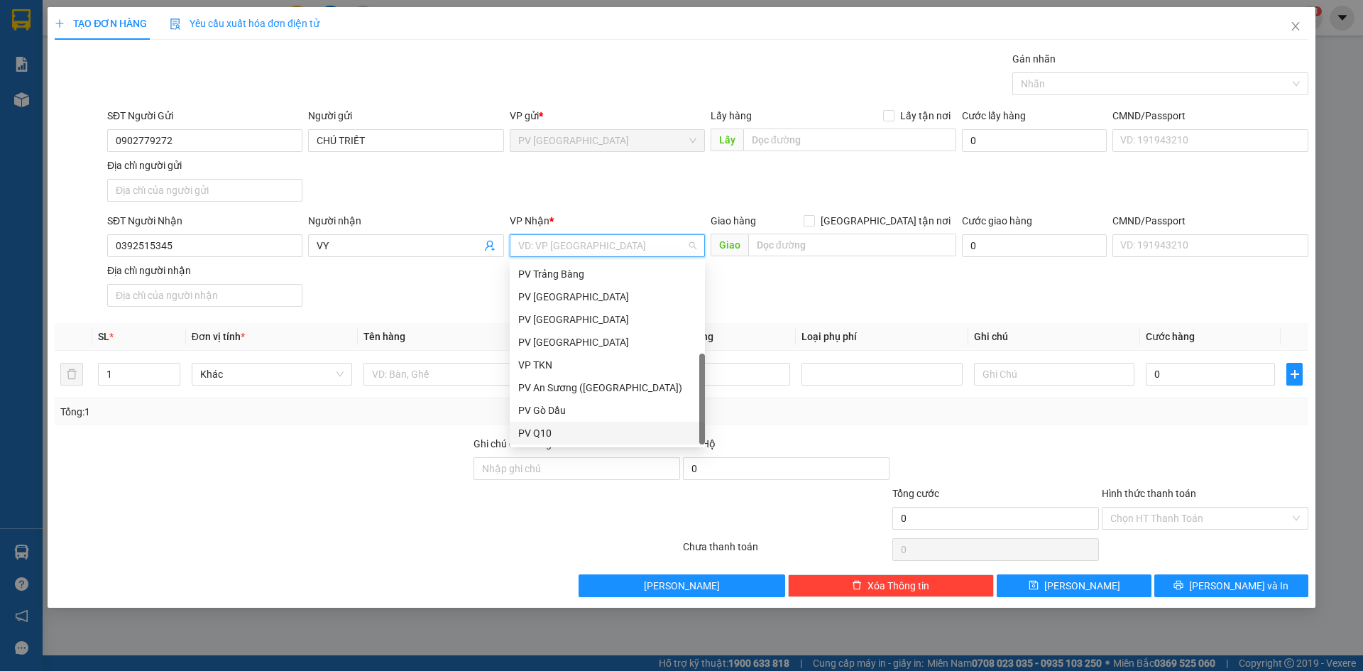
click at [555, 440] on div "PV Q10" at bounding box center [607, 433] width 178 height 16
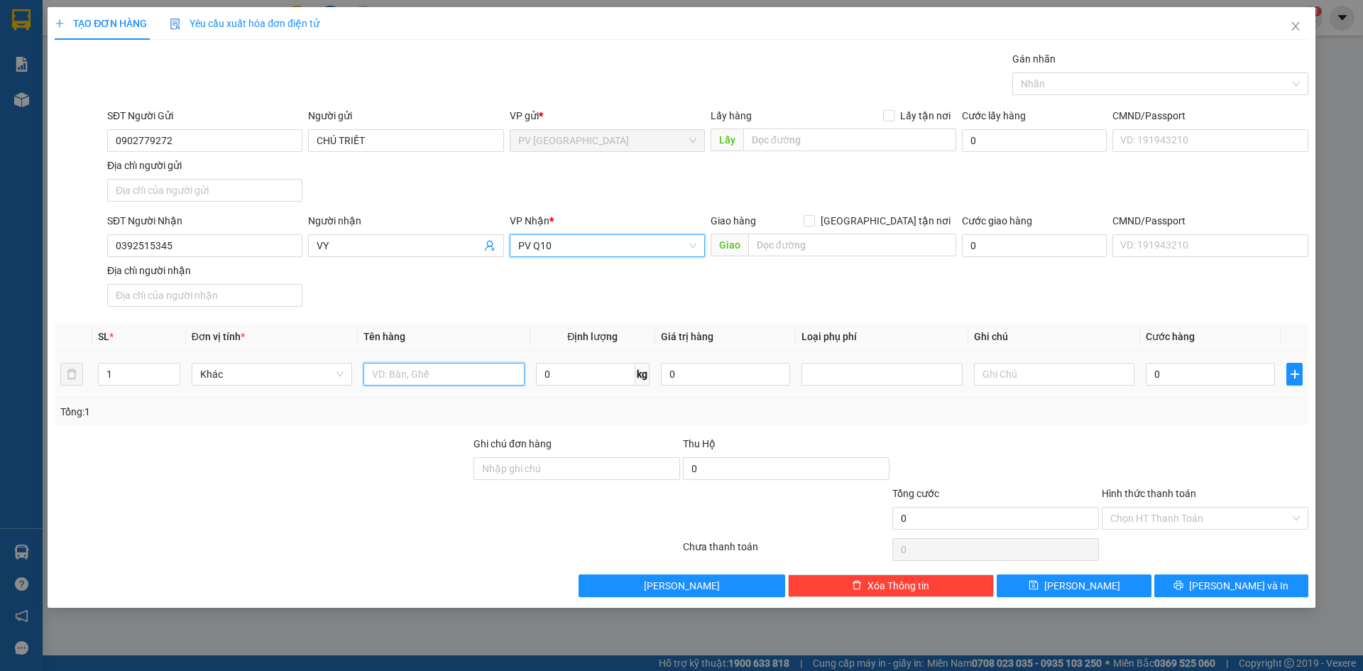
click at [410, 373] on input "text" at bounding box center [444, 374] width 160 height 23
type input "HỒ SƠ"
click at [1162, 382] on input "0" at bounding box center [1210, 374] width 129 height 23
type input "3"
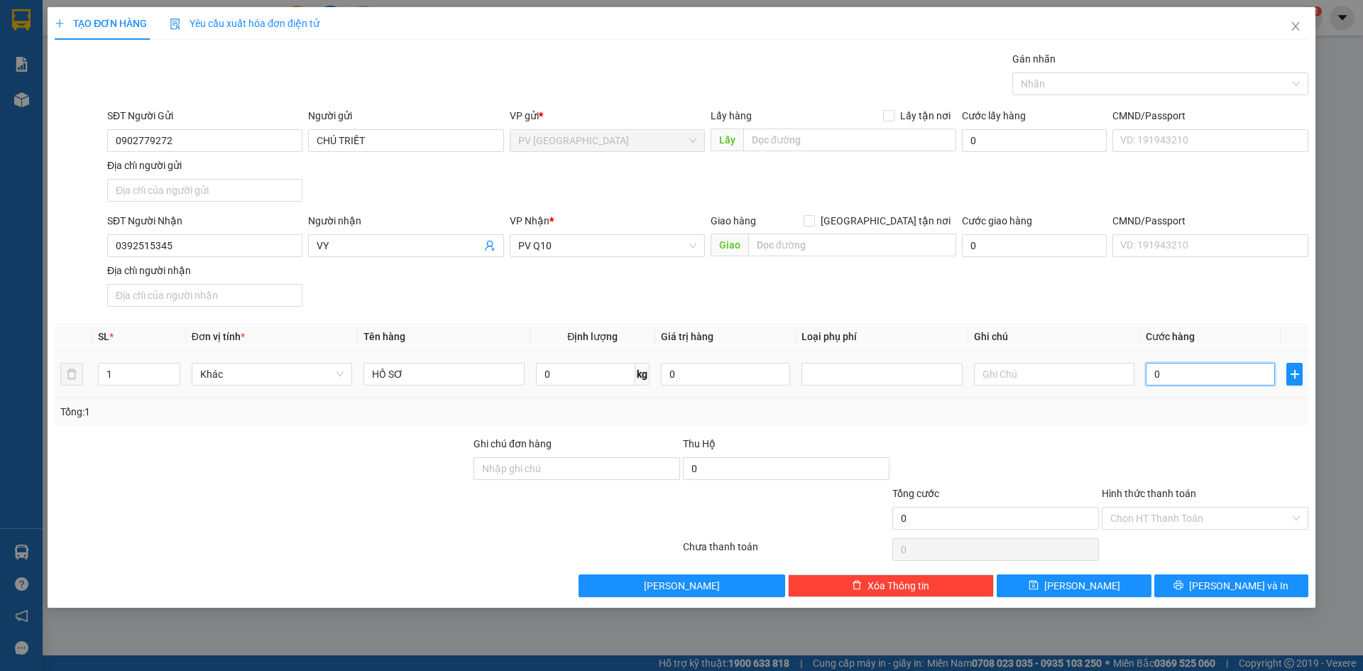
type input "3"
type input "30"
type input "30.000"
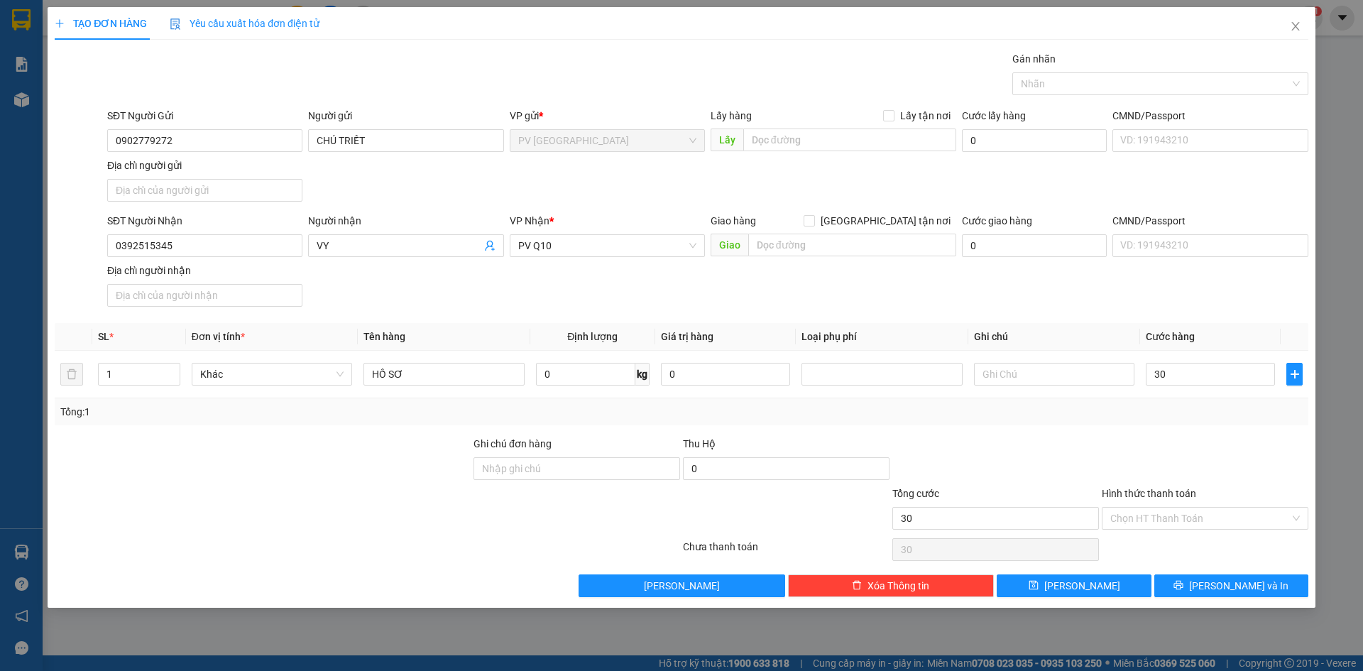
type input "30.000"
drag, startPoint x: 1170, startPoint y: 444, endPoint x: 1167, endPoint y: 519, distance: 75.4
click at [1170, 447] on div at bounding box center [1205, 461] width 209 height 50
click at [1165, 523] on input "Hình thức thanh toán" at bounding box center [1201, 518] width 180 height 21
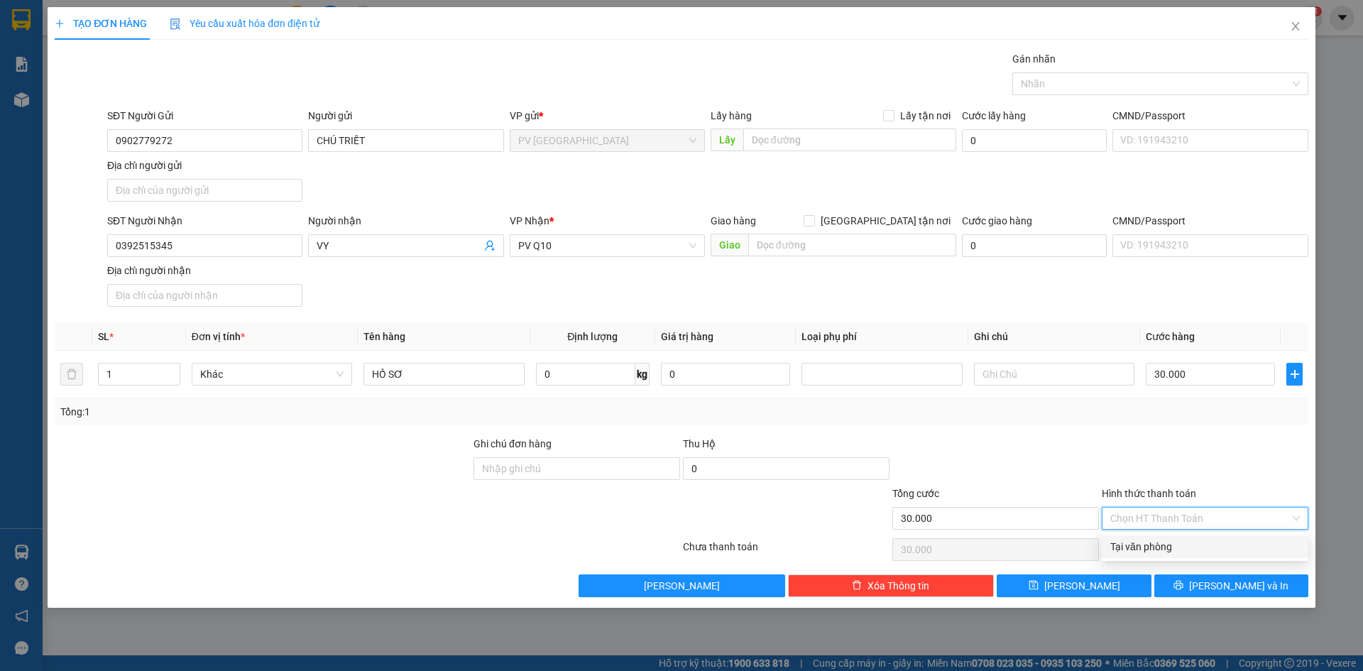
click at [1163, 545] on div "Tại văn phòng" at bounding box center [1206, 547] width 190 height 16
type input "0"
click at [1187, 579] on button "[PERSON_NAME] và In" at bounding box center [1232, 586] width 154 height 23
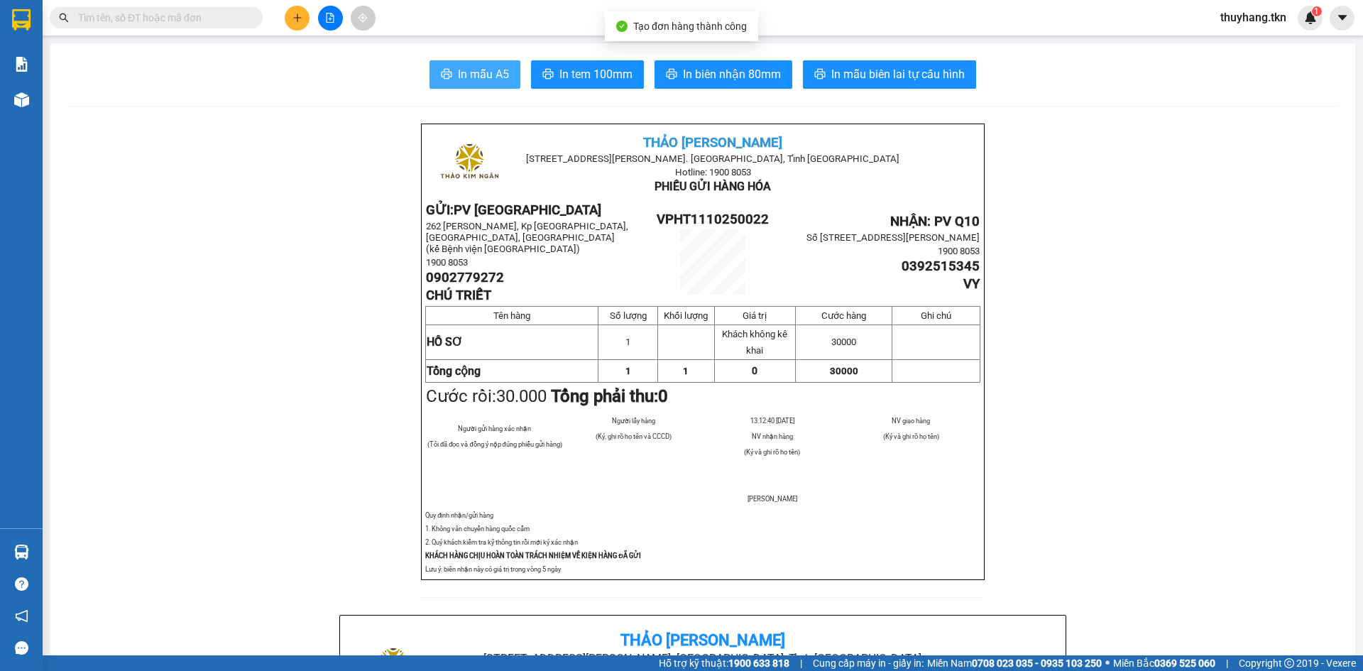
click at [493, 79] on span "In mẫu A5" at bounding box center [483, 74] width 51 height 18
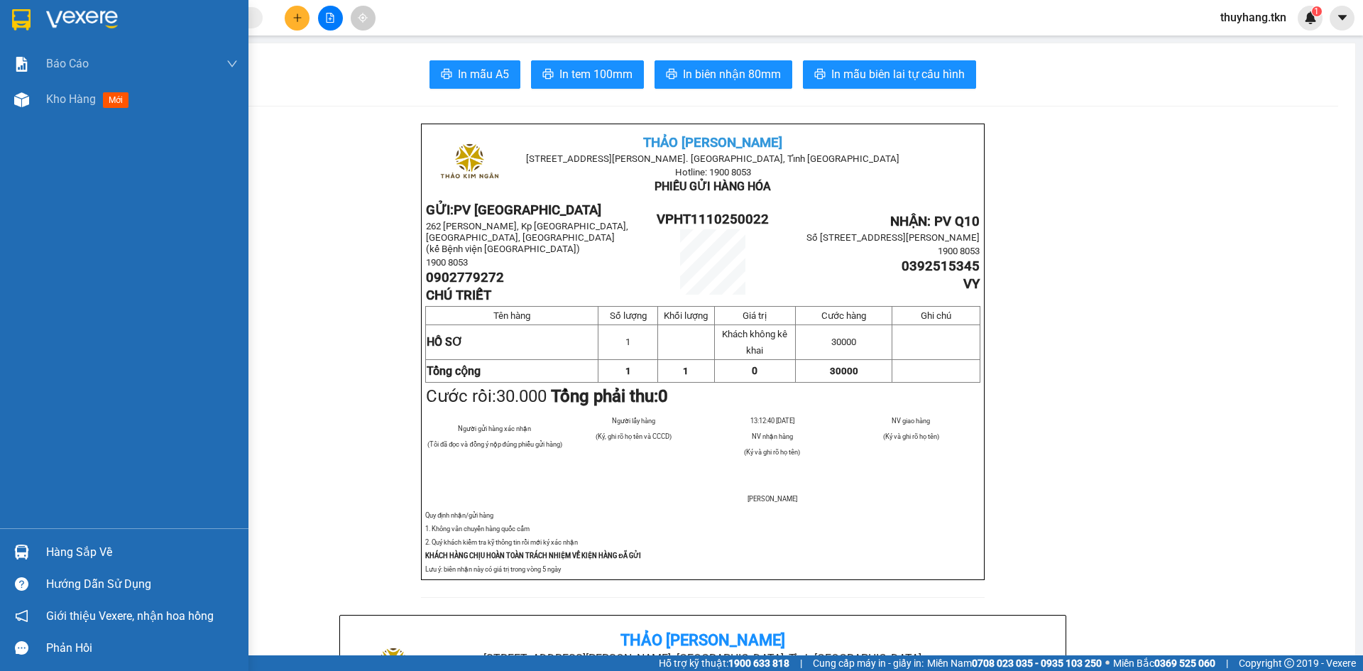
click at [16, 14] on img at bounding box center [21, 19] width 18 height 21
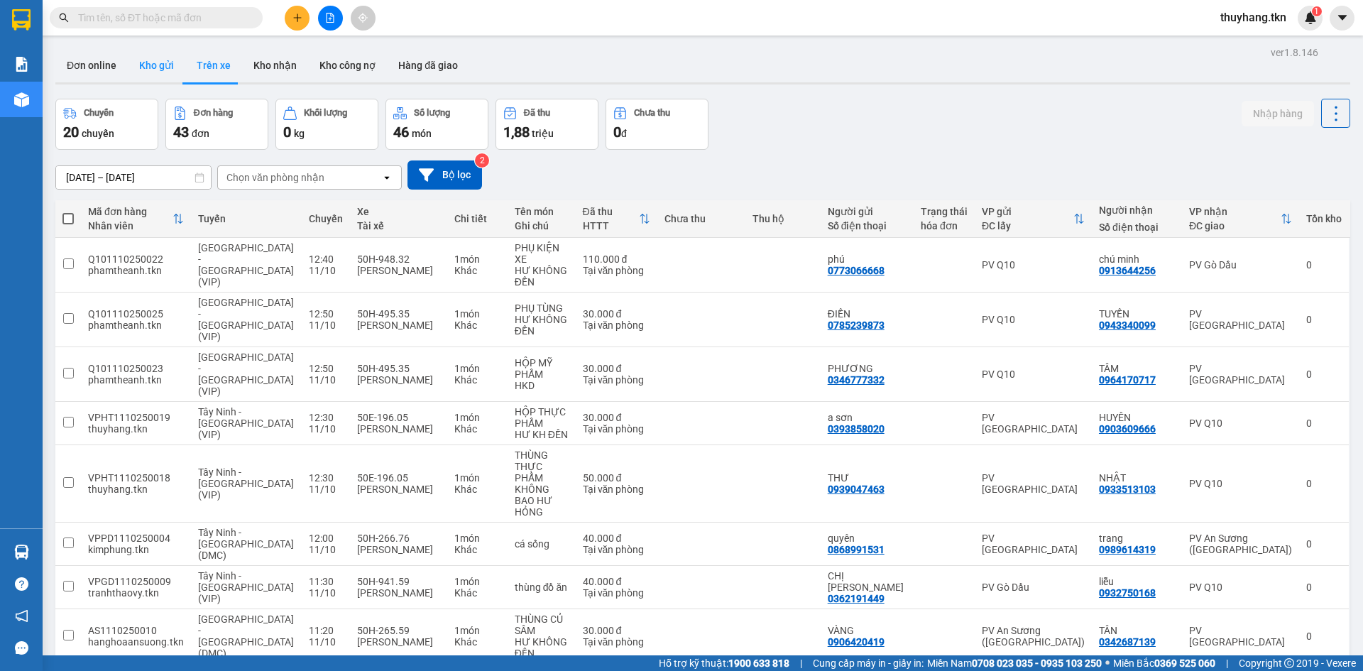
click at [152, 70] on button "Kho gửi" at bounding box center [157, 65] width 58 height 34
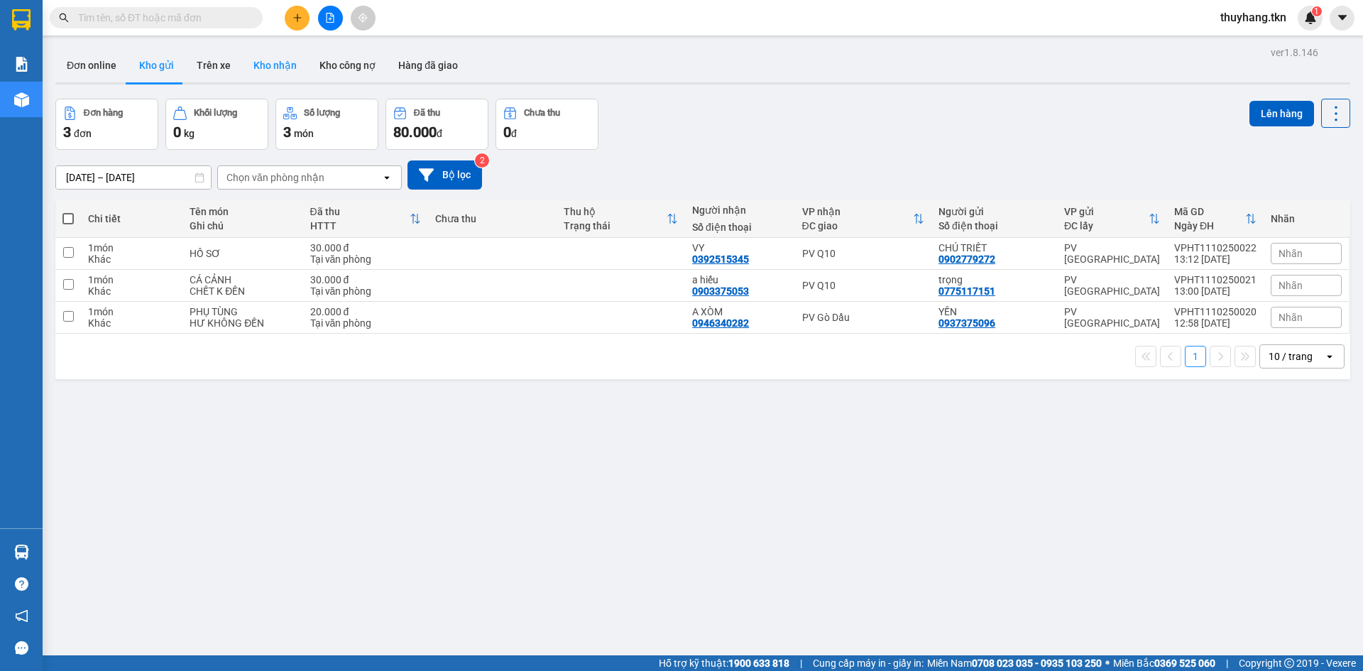
click at [286, 69] on button "Kho nhận" at bounding box center [275, 65] width 66 height 34
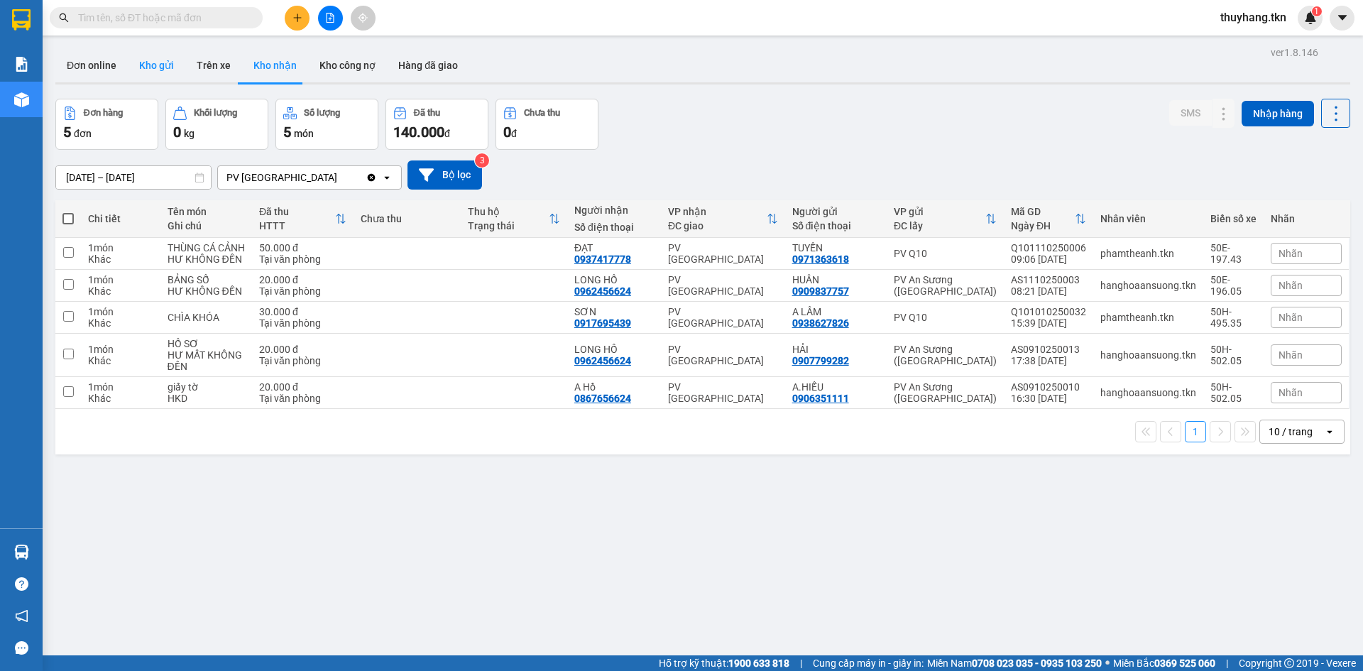
click at [162, 67] on button "Kho gửi" at bounding box center [157, 65] width 58 height 34
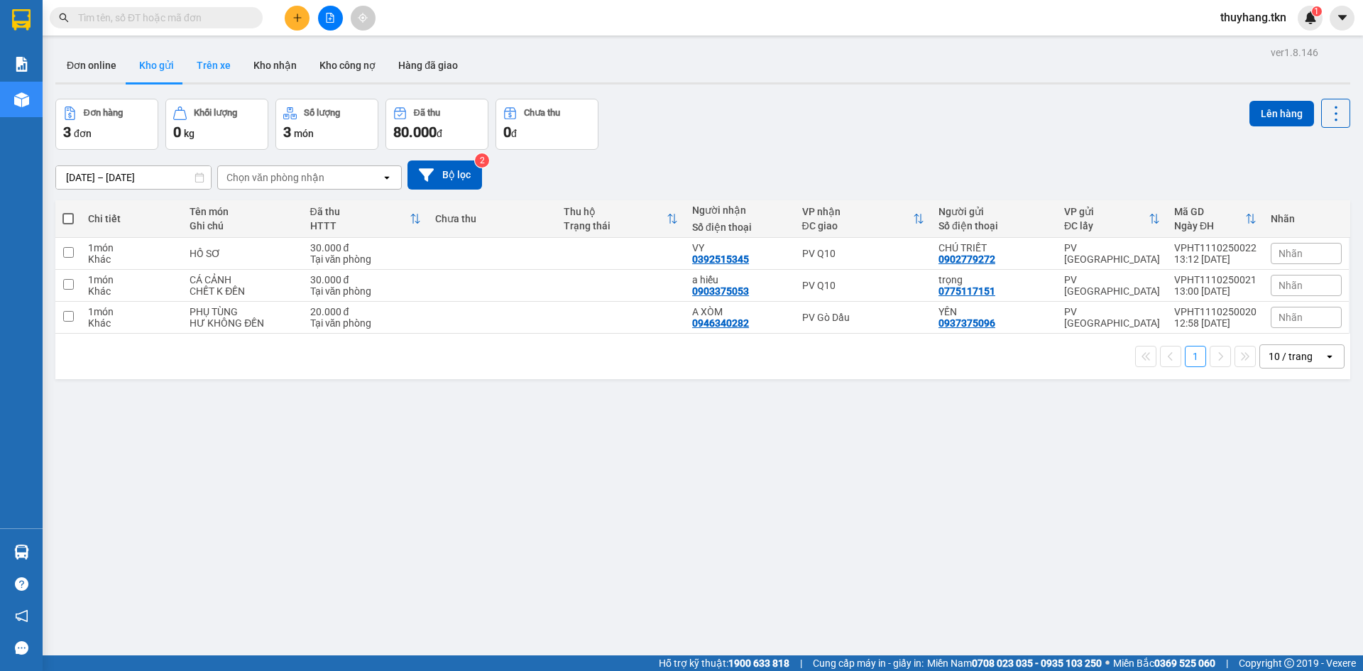
click at [202, 63] on button "Trên xe" at bounding box center [213, 65] width 57 height 34
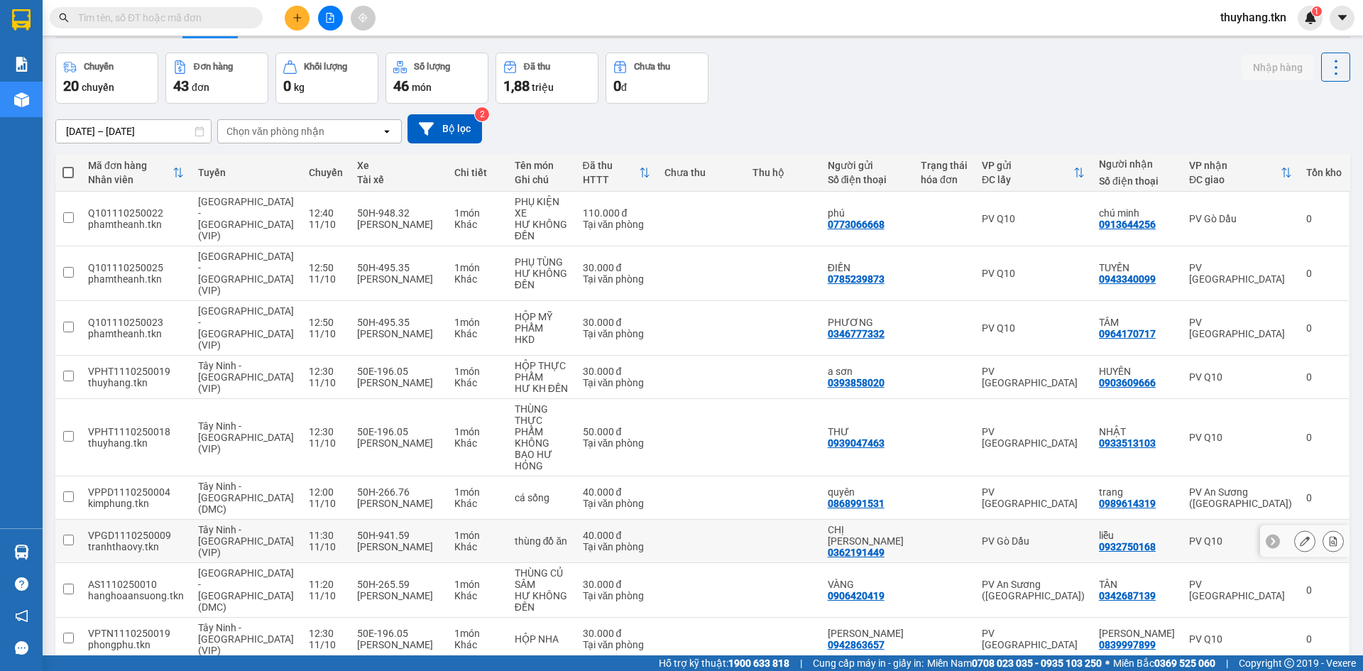
scroll to position [71, 0]
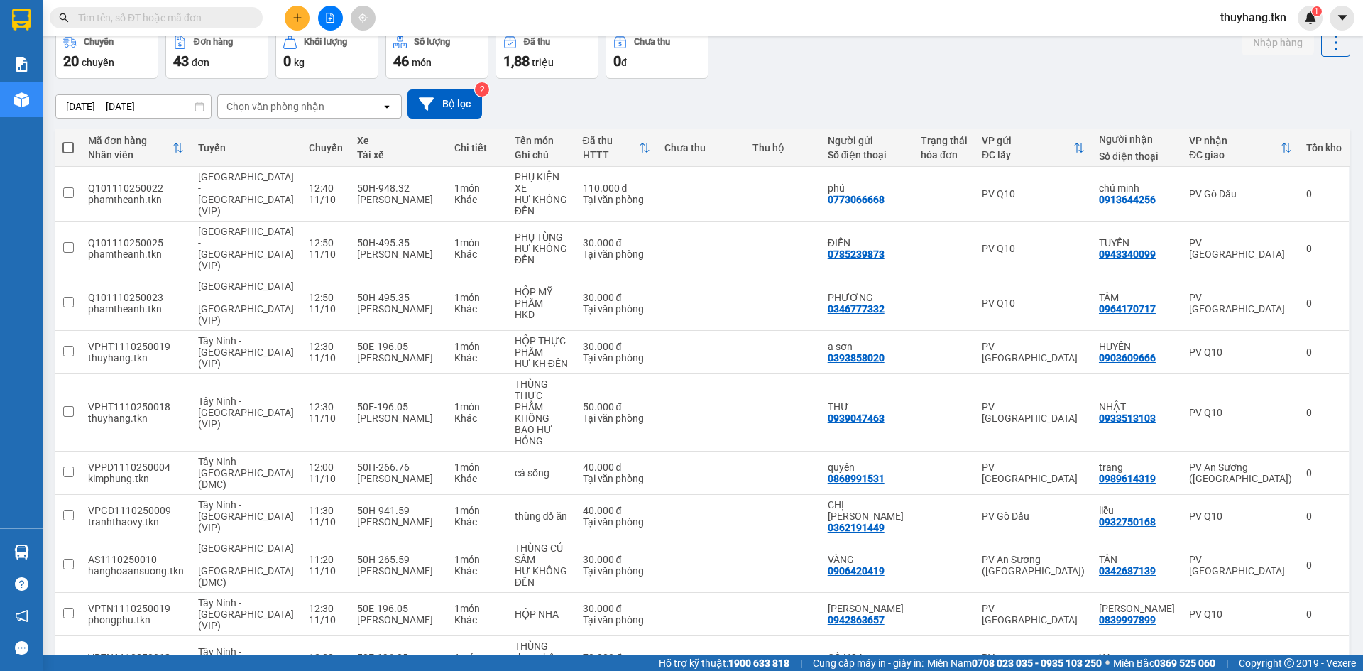
click at [291, 15] on button at bounding box center [297, 18] width 25 height 25
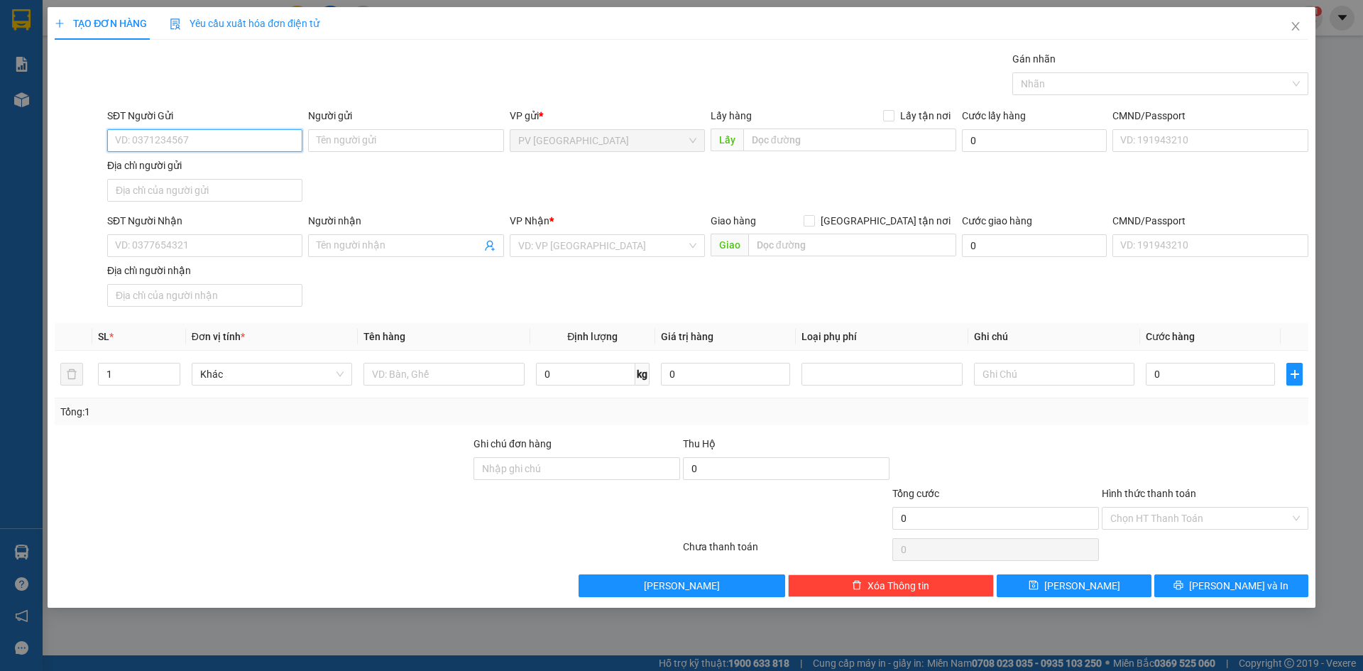
click at [274, 138] on input "SĐT Người Gửi" at bounding box center [204, 140] width 195 height 23
click at [1303, 25] on span "Close" at bounding box center [1296, 27] width 40 height 40
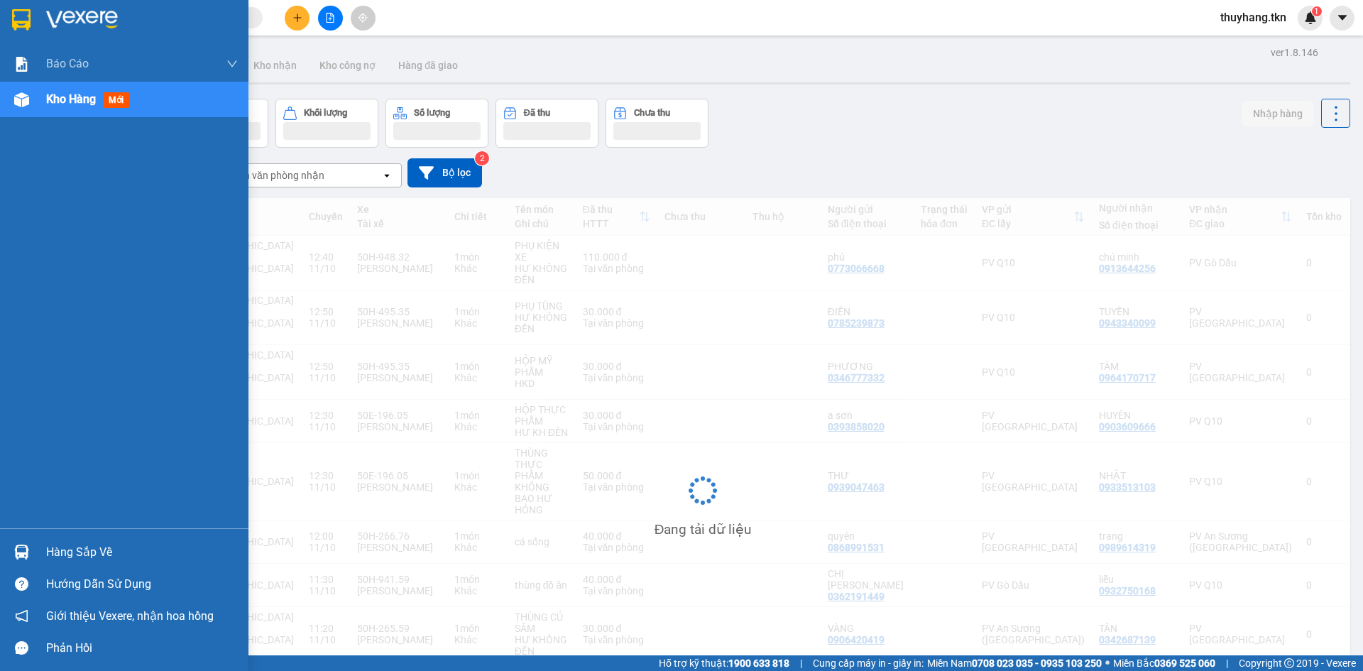
click at [50, 554] on div "Hàng sắp về" at bounding box center [142, 552] width 192 height 21
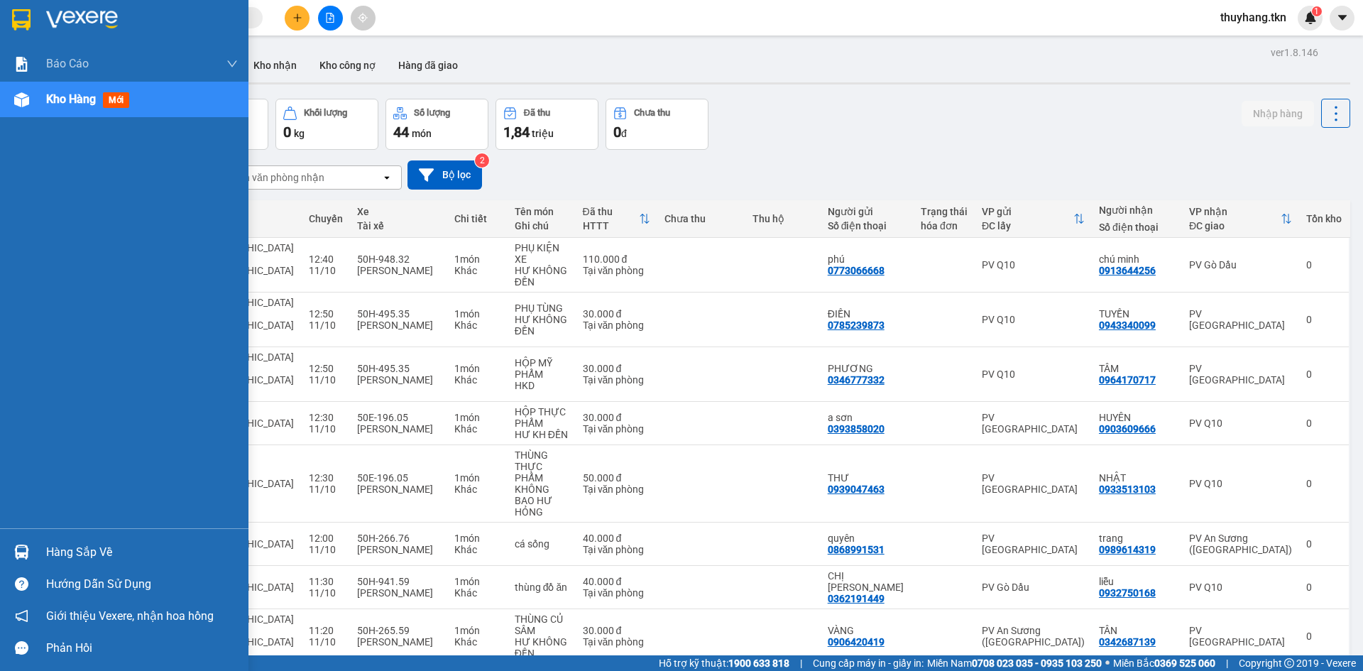
click at [15, 554] on div "Báo cáo Mẫu 1: Báo cáo dòng tiền theo nhân viên Mẫu 2: Thống kê đơn hàng theo n…" at bounding box center [124, 335] width 249 height 671
click at [15, 554] on img at bounding box center [21, 552] width 15 height 15
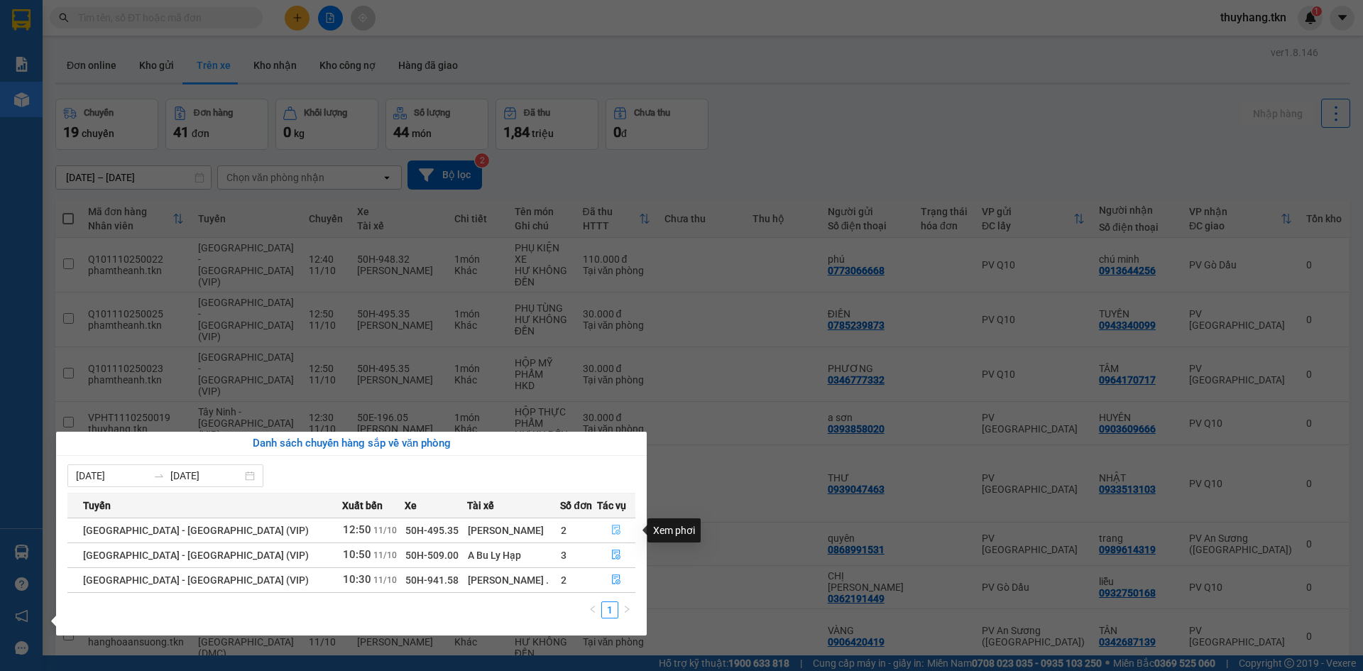
click at [612, 532] on icon "file-done" at bounding box center [616, 531] width 9 height 10
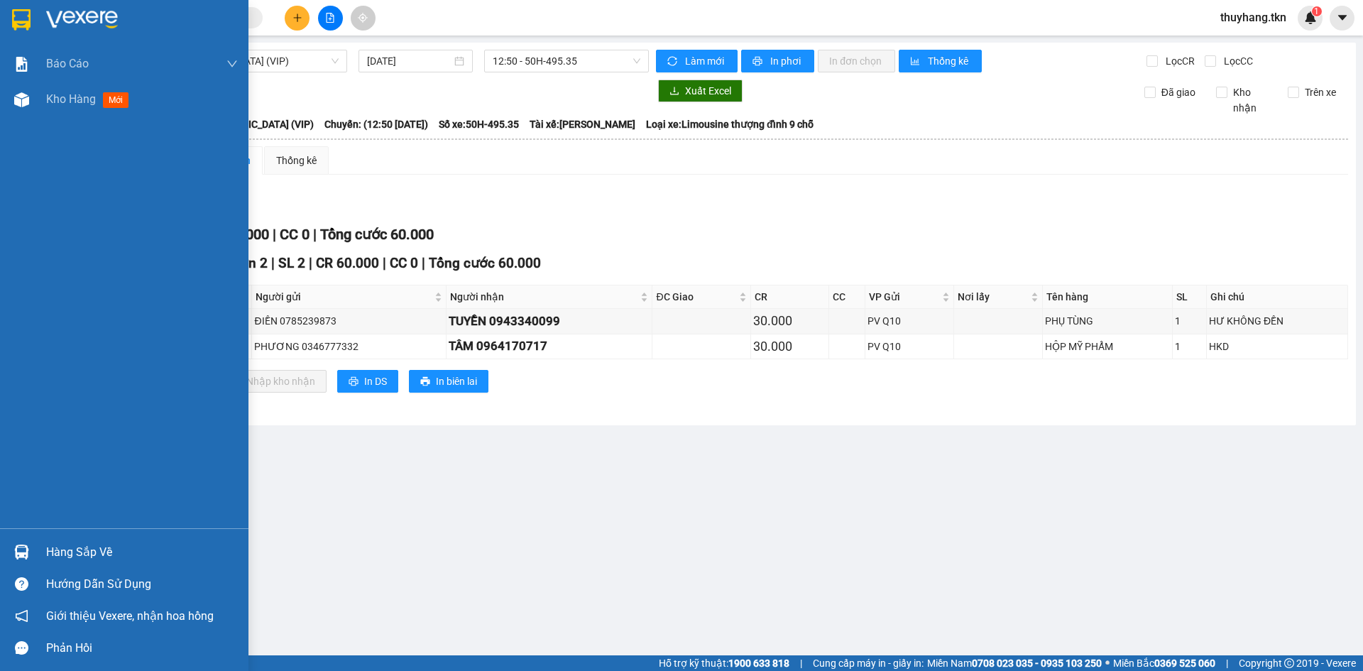
click at [31, 549] on div at bounding box center [21, 552] width 25 height 25
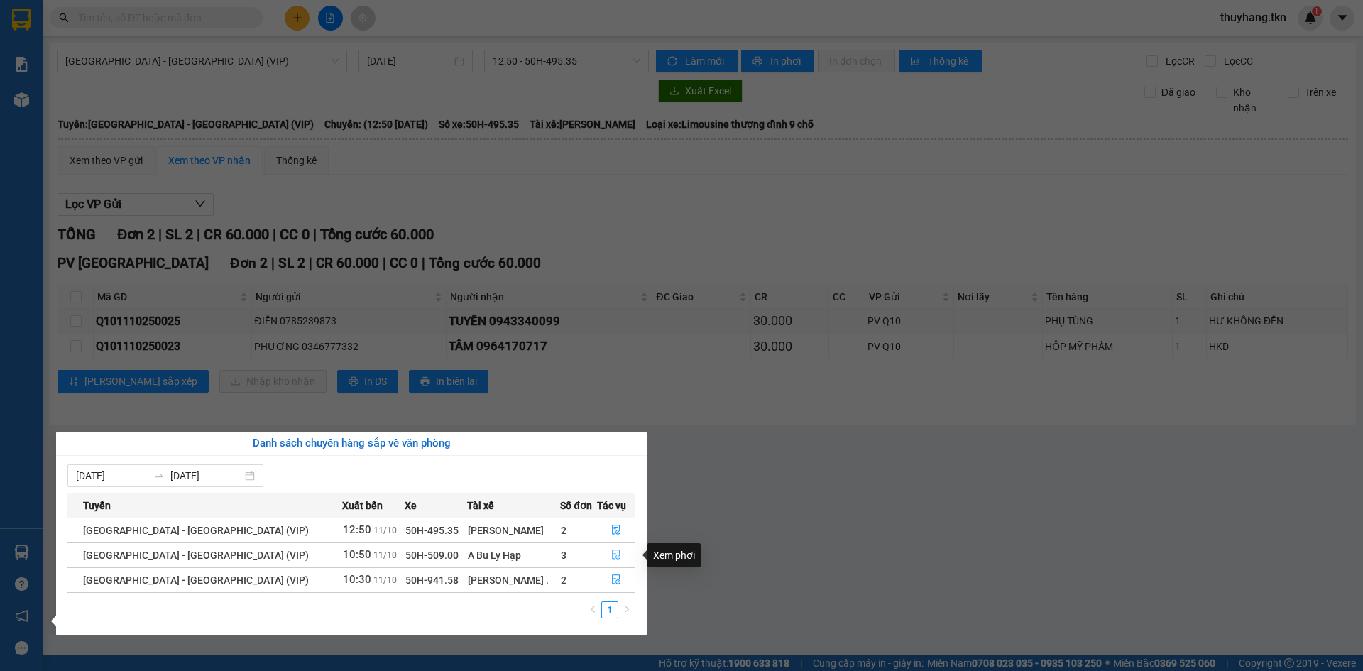
click at [616, 556] on button "button" at bounding box center [616, 555] width 37 height 23
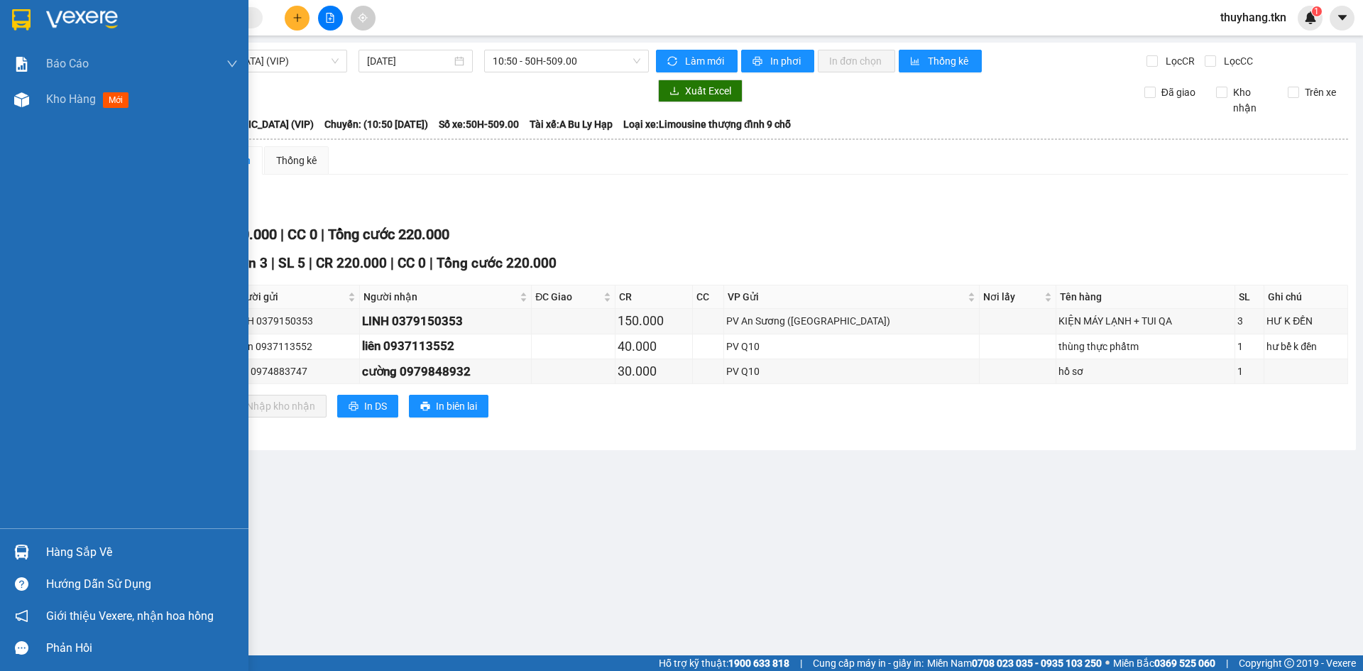
click at [25, 8] on div at bounding box center [21, 19] width 25 height 25
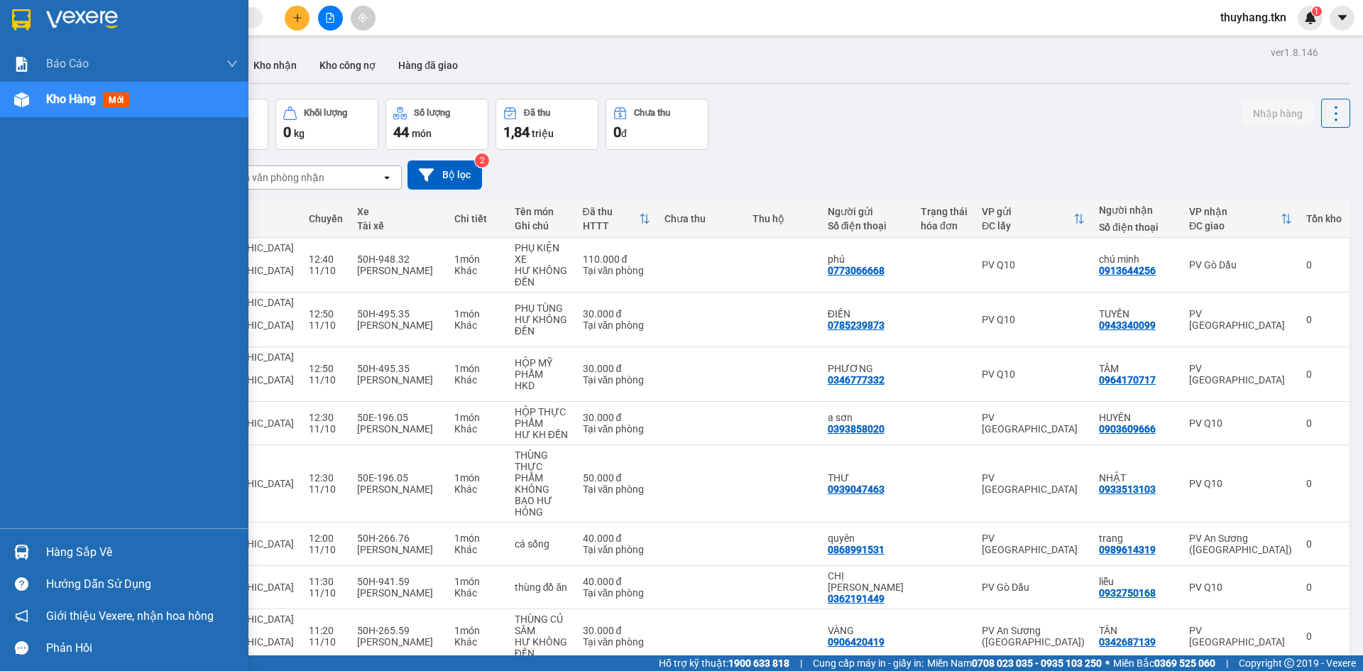
click at [31, 559] on div at bounding box center [21, 552] width 25 height 25
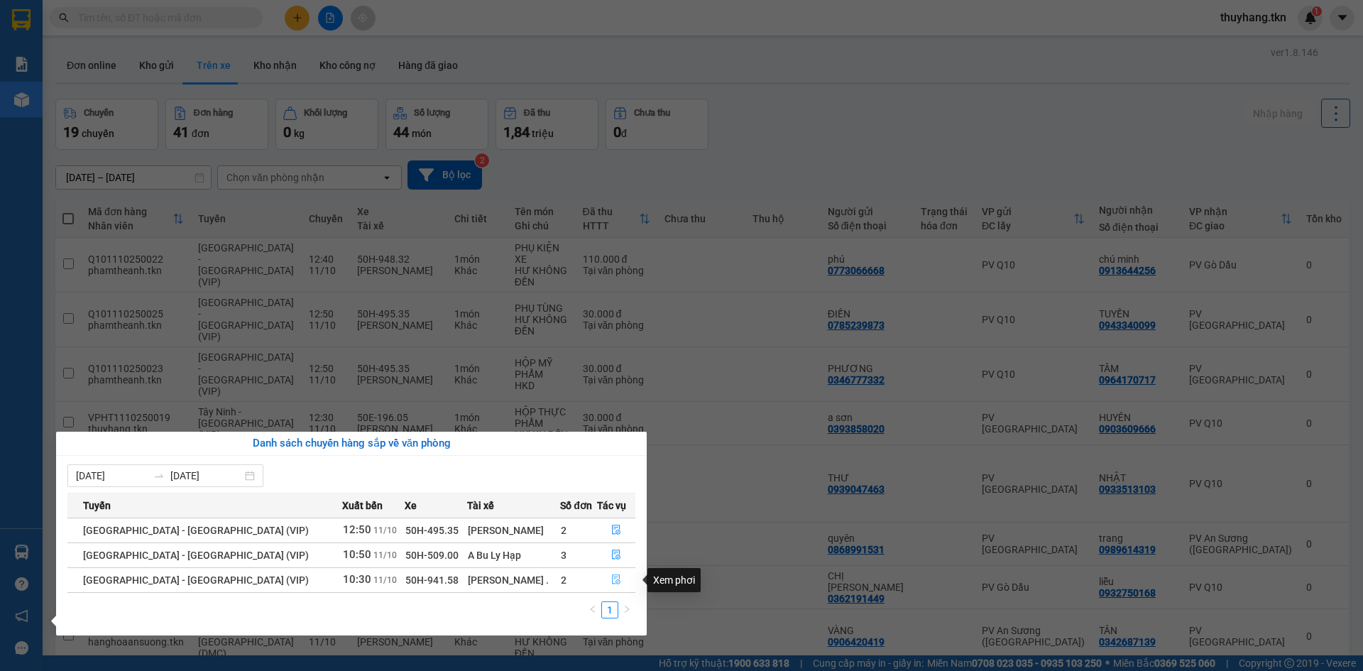
click at [612, 584] on icon "file-done" at bounding box center [616, 580] width 9 height 10
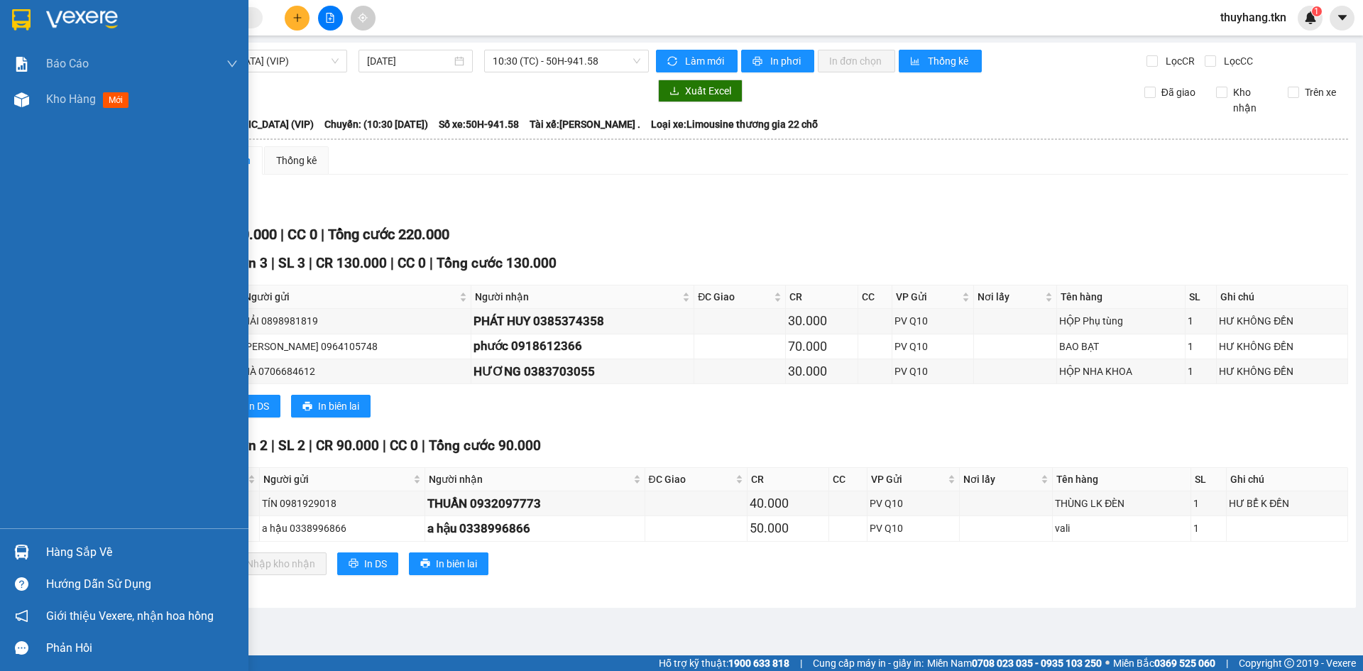
click at [26, 15] on img at bounding box center [21, 19] width 18 height 21
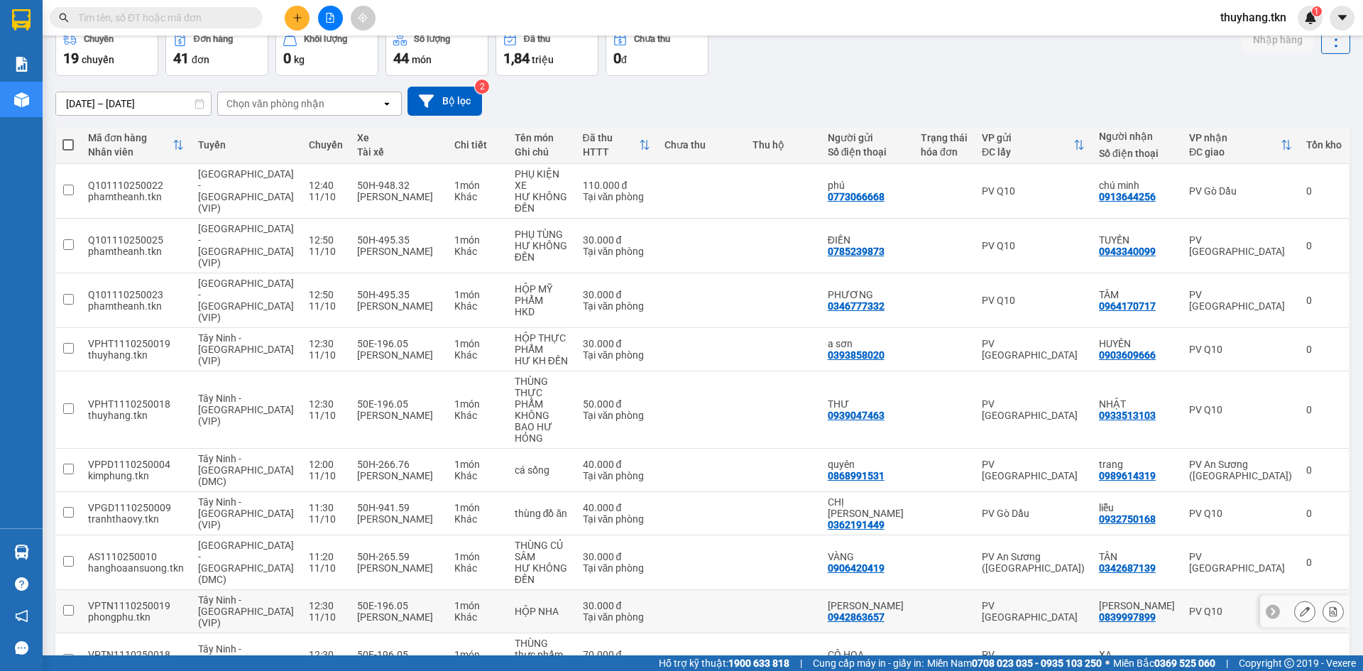
scroll to position [3, 0]
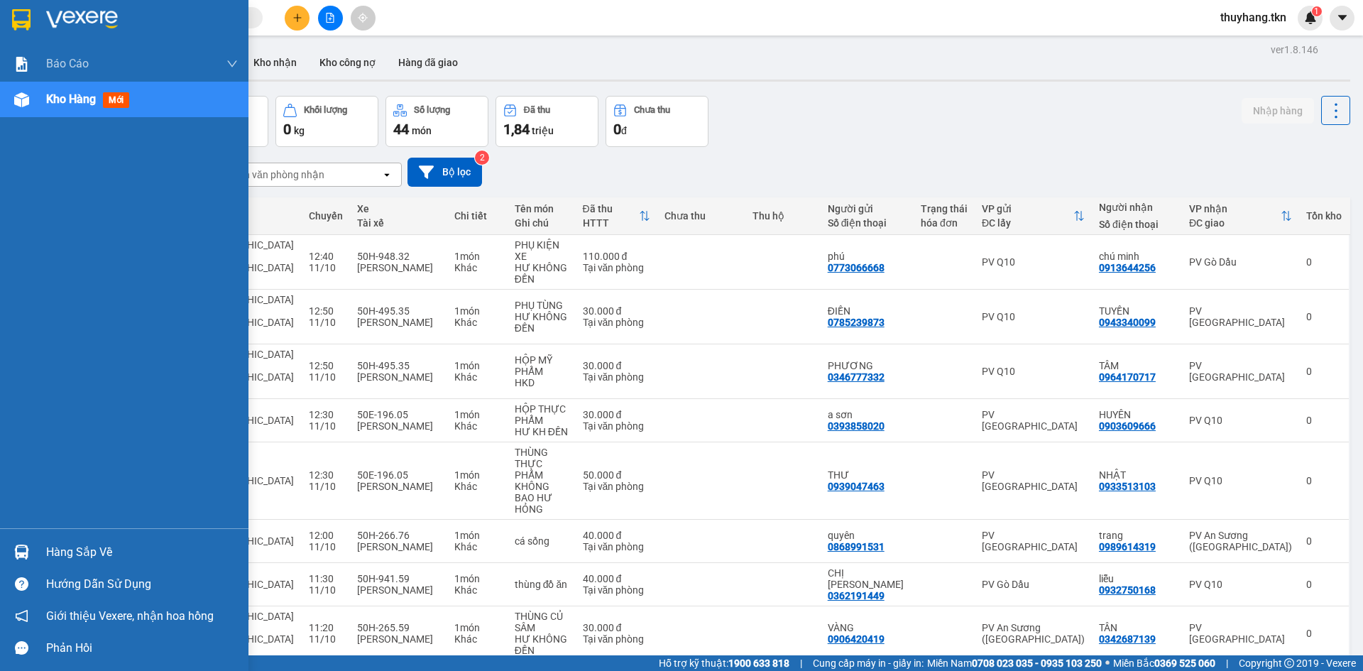
click at [50, 564] on div "Hàng sắp về" at bounding box center [124, 552] width 249 height 32
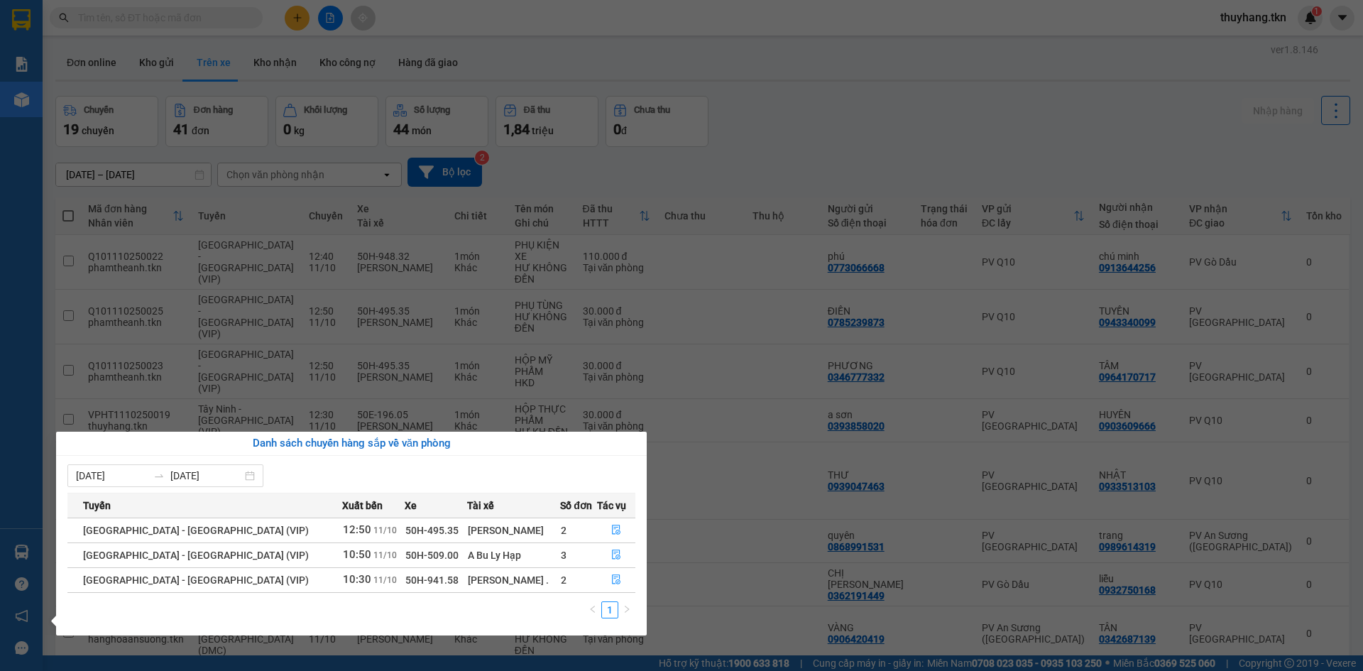
drag, startPoint x: 778, startPoint y: 107, endPoint x: 685, endPoint y: 85, distance: 95.4
click at [775, 107] on section "Kết quả tìm kiếm ( 0 ) Bộ lọc No Data thuyhang.tkn 1 Báo cáo Mẫu 1: Báo cáo dòn…" at bounding box center [681, 335] width 1363 height 671
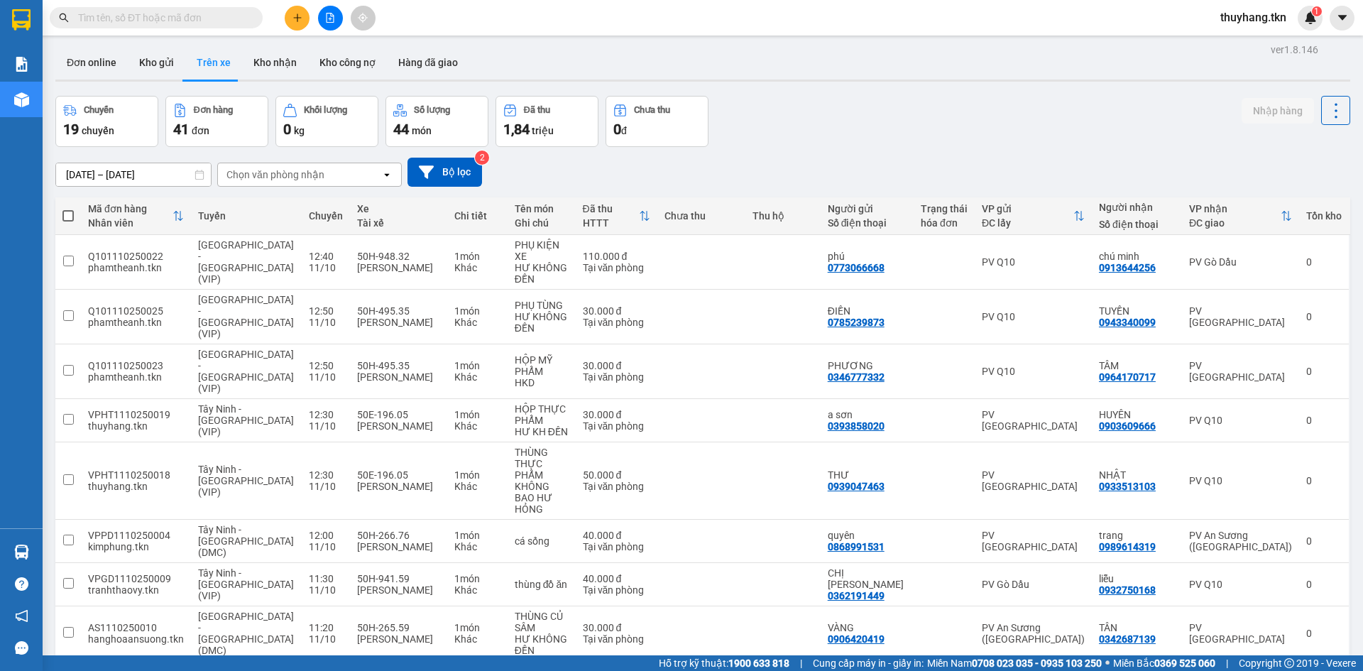
click at [290, 17] on button at bounding box center [297, 18] width 25 height 25
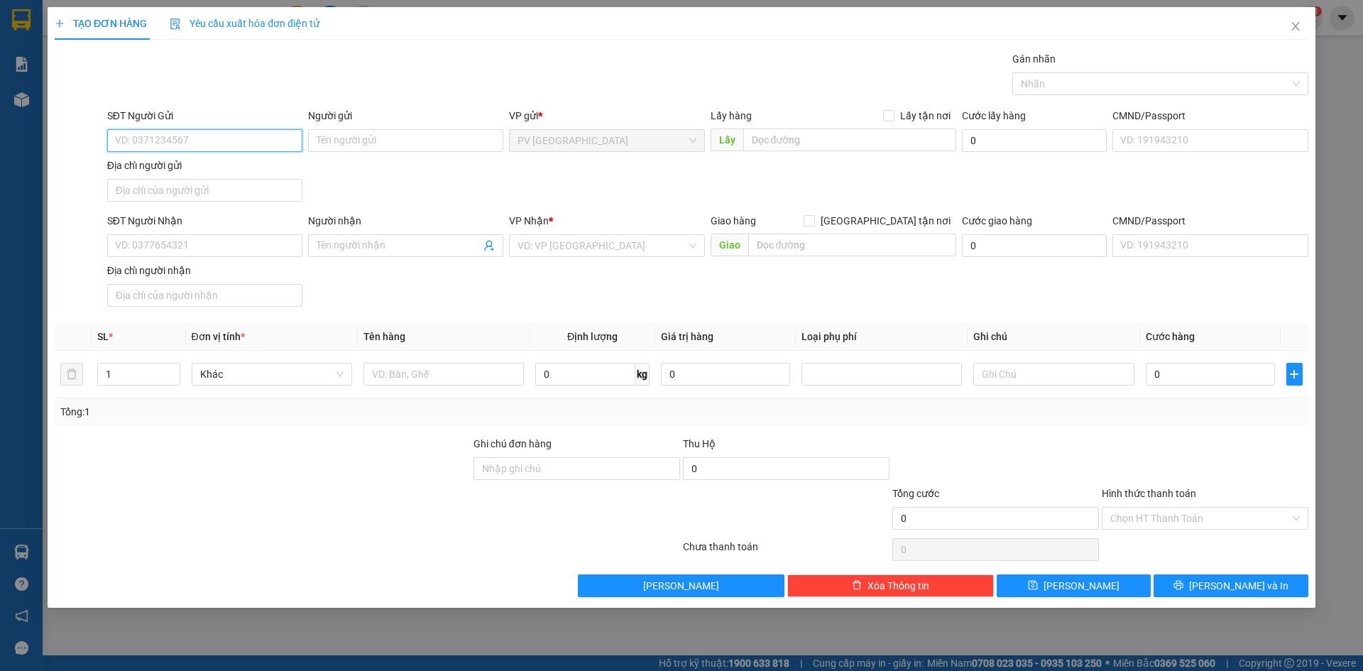
click at [175, 142] on input "SĐT Người Gửi" at bounding box center [204, 140] width 195 height 23
type input "0707196102"
click at [209, 171] on div "0707196102 - DƯƠNG" at bounding box center [205, 169] width 178 height 16
type input "DƯƠNG"
type input "0938422877"
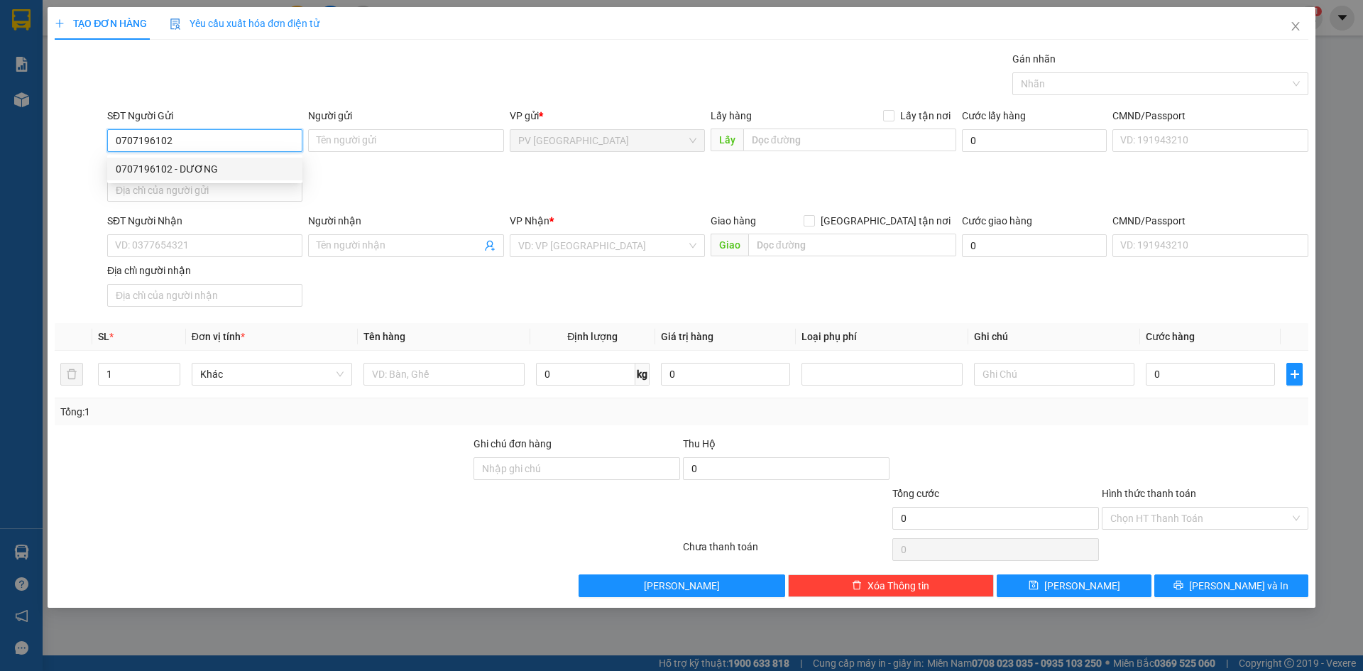
type input "NGỌC"
type input "30.000"
type input "0707196102"
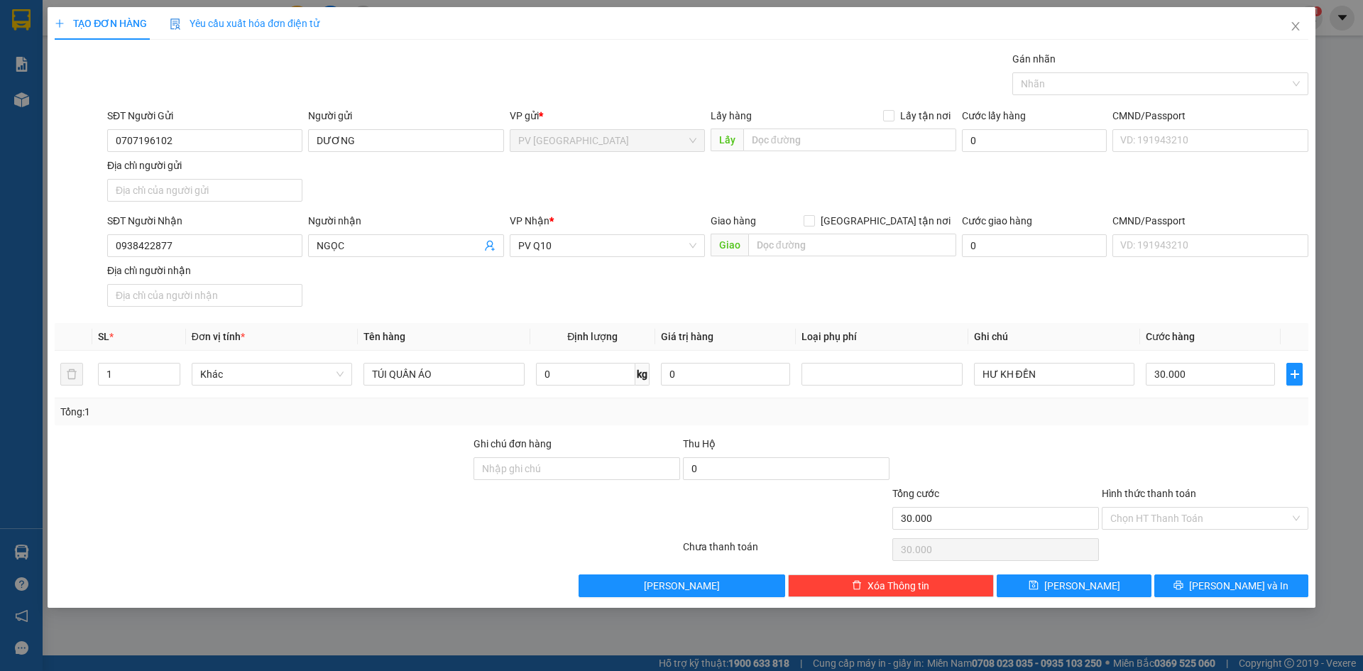
drag, startPoint x: 366, startPoint y: 472, endPoint x: 341, endPoint y: 452, distance: 32.8
click at [361, 472] on div at bounding box center [262, 461] width 419 height 50
drag, startPoint x: 189, startPoint y: 250, endPoint x: 61, endPoint y: 261, distance: 128.3
click at [61, 261] on div "SĐT Người Nhận 0938422877 0938422877 Người nhận NGỌC VP Nhận * PV Q10 Giao hàng…" at bounding box center [681, 262] width 1257 height 99
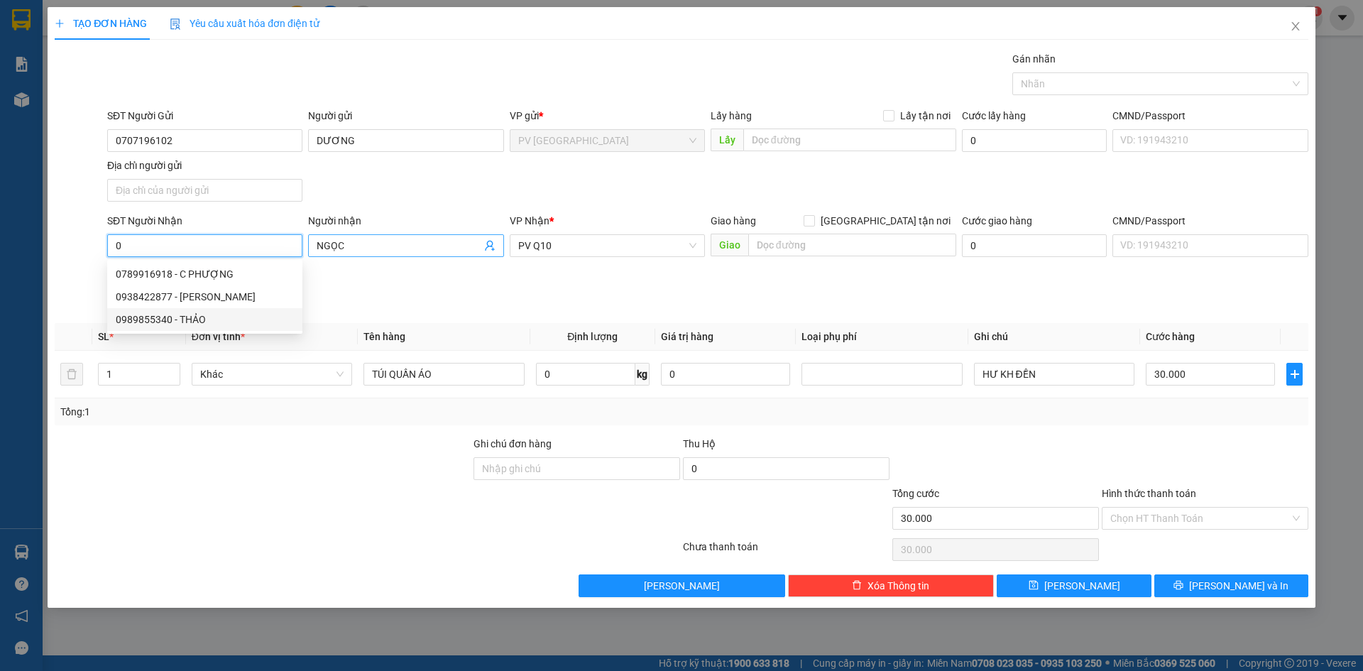
type input "0"
click at [366, 250] on input "NGỌC" at bounding box center [399, 246] width 164 height 16
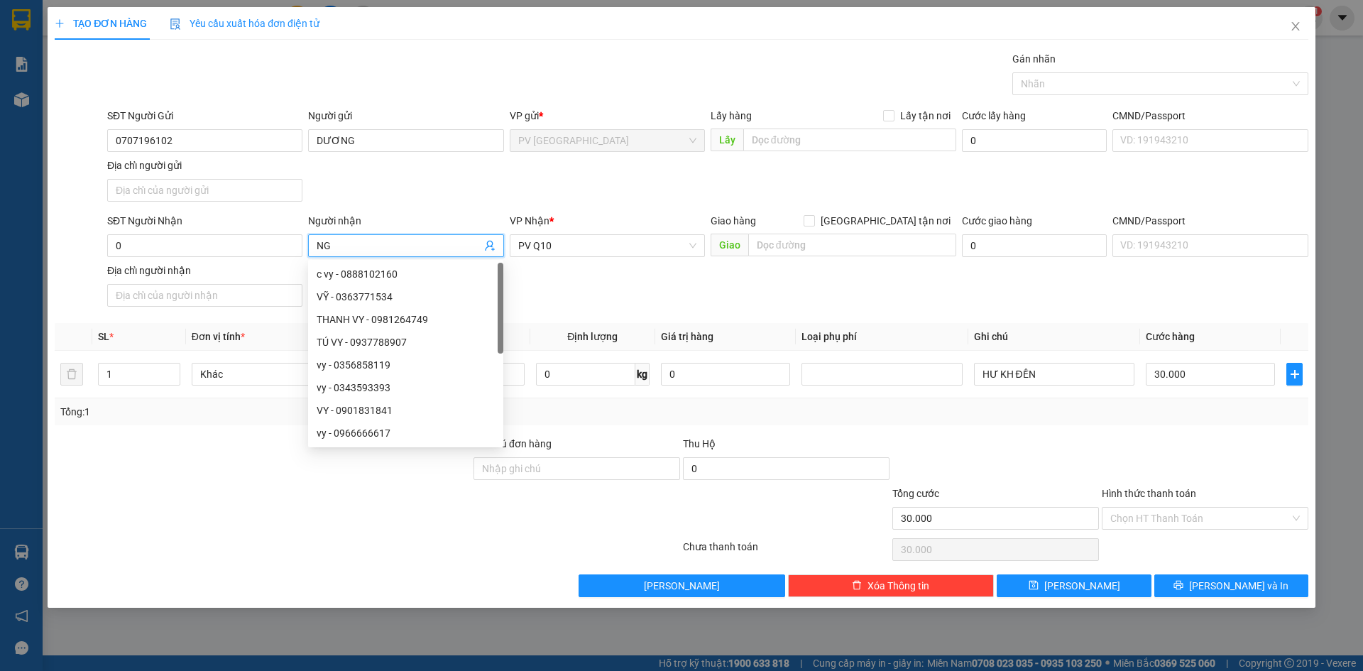
type input "N"
click at [192, 241] on input "0" at bounding box center [204, 245] width 195 height 23
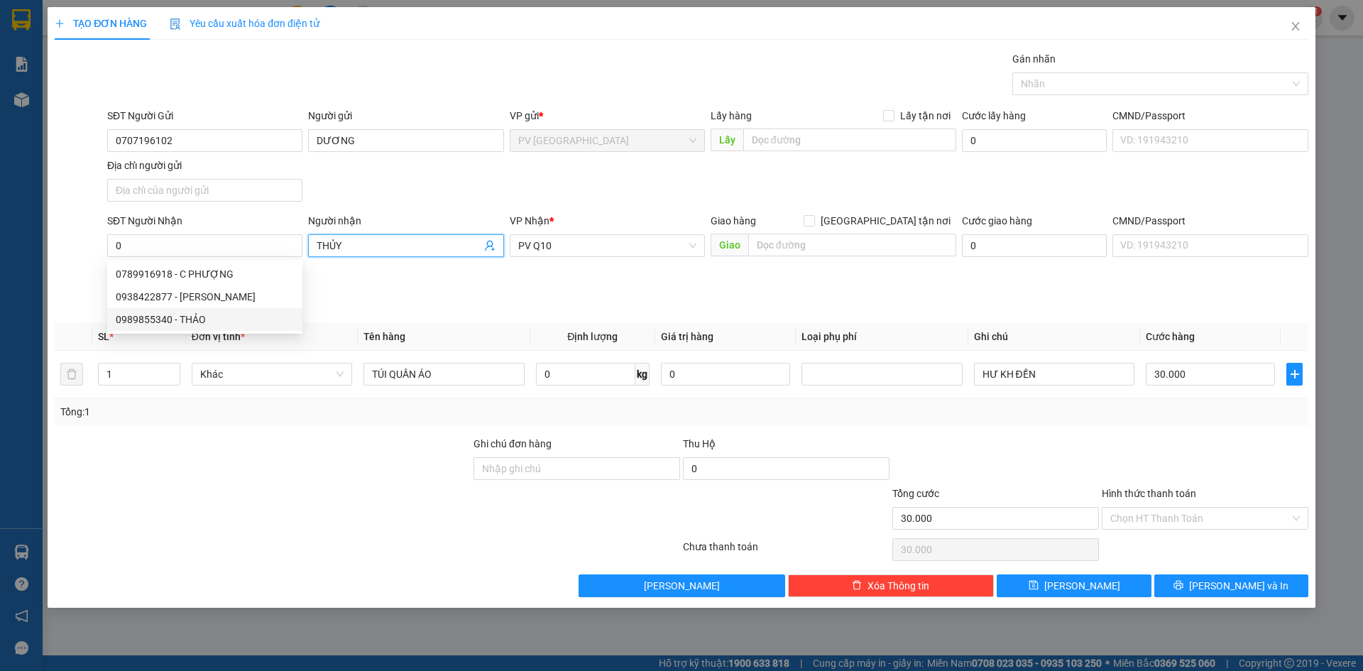
click at [407, 253] on input "THỦY" at bounding box center [399, 246] width 164 height 16
type input "THỈ"
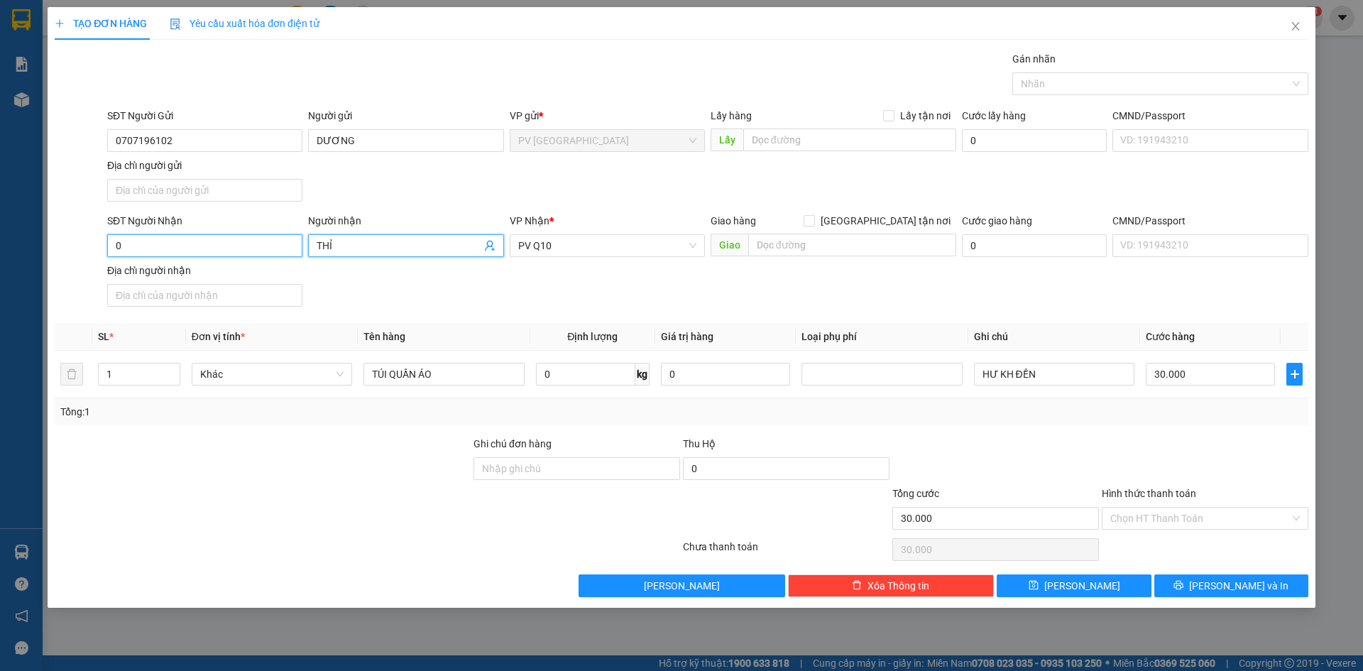
click at [209, 256] on input "0" at bounding box center [204, 245] width 195 height 23
type input "0855090695"
click at [454, 279] on div "SĐT Người Nhận 0855090695 0855090695 Người nhận THỈ VP Nhận * PV Q10 Giao hàng …" at bounding box center [707, 262] width 1207 height 99
click at [1213, 516] on input "Hình thức thanh toán" at bounding box center [1201, 518] width 180 height 21
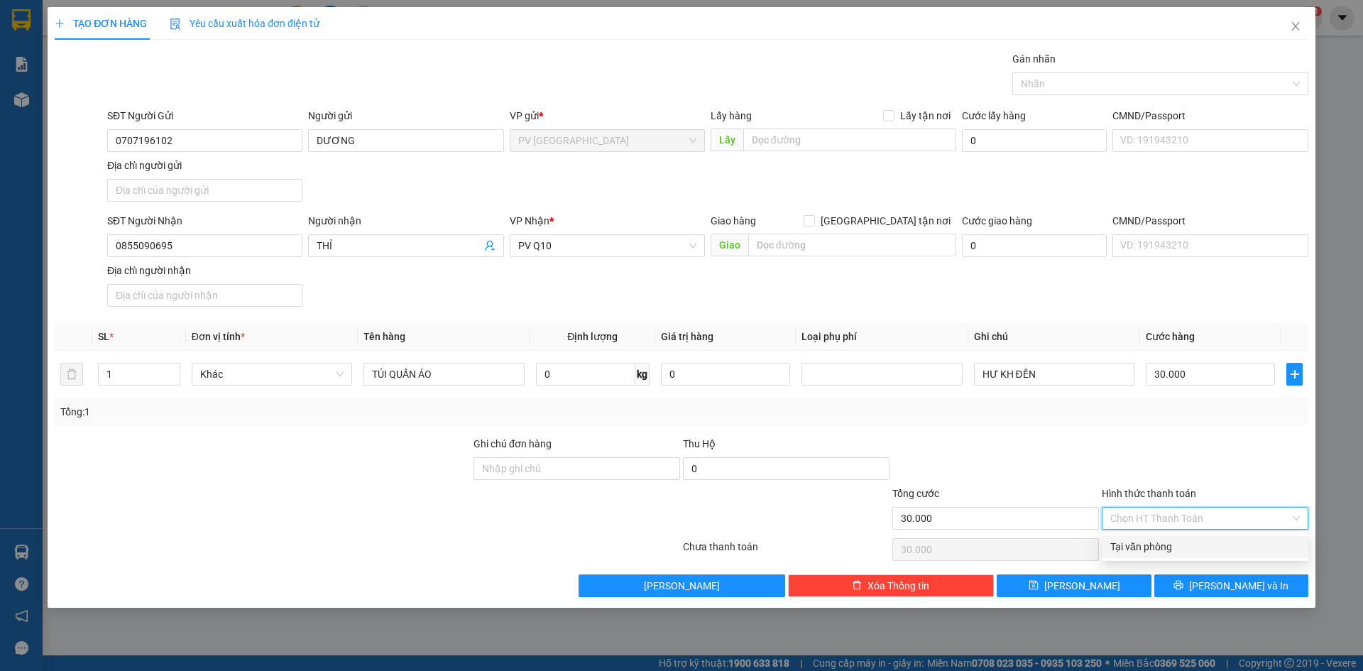
click at [1199, 545] on div "Tại văn phòng" at bounding box center [1206, 547] width 190 height 16
type input "0"
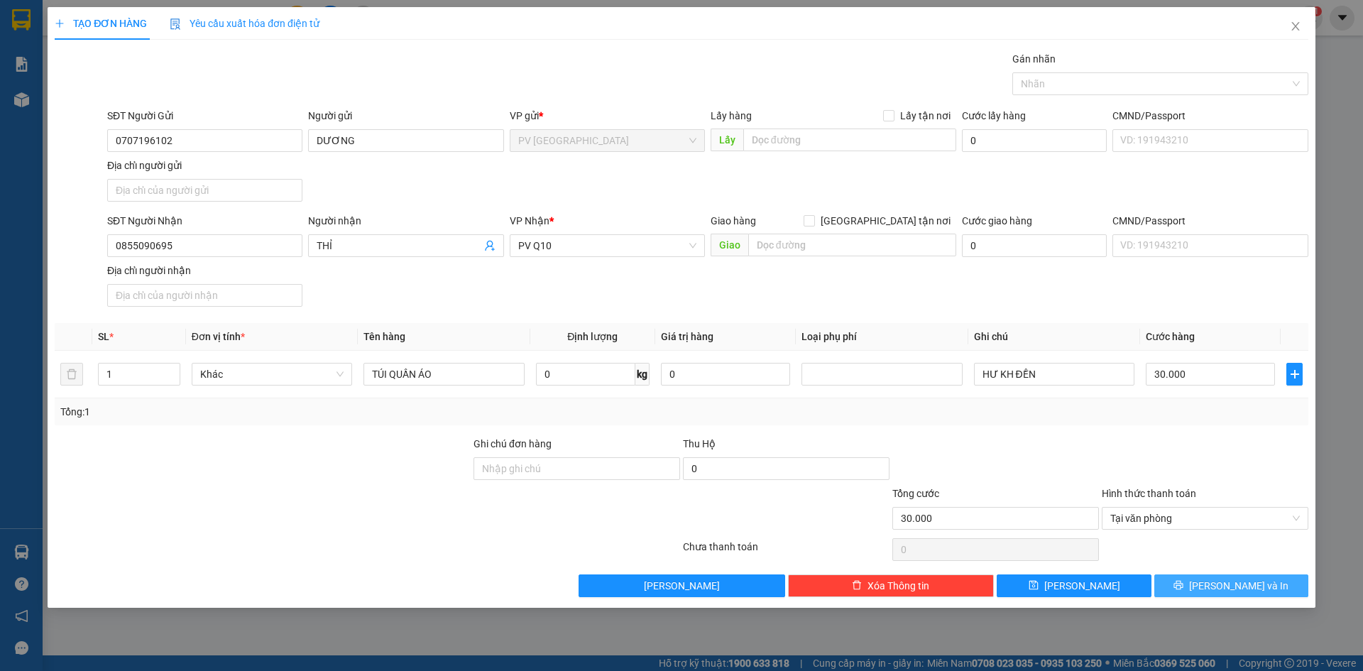
drag, startPoint x: 1186, startPoint y: 471, endPoint x: 1202, endPoint y: 577, distance: 107.0
click at [1186, 479] on div at bounding box center [1205, 461] width 209 height 50
click at [1184, 585] on icon "printer" at bounding box center [1179, 585] width 9 height 9
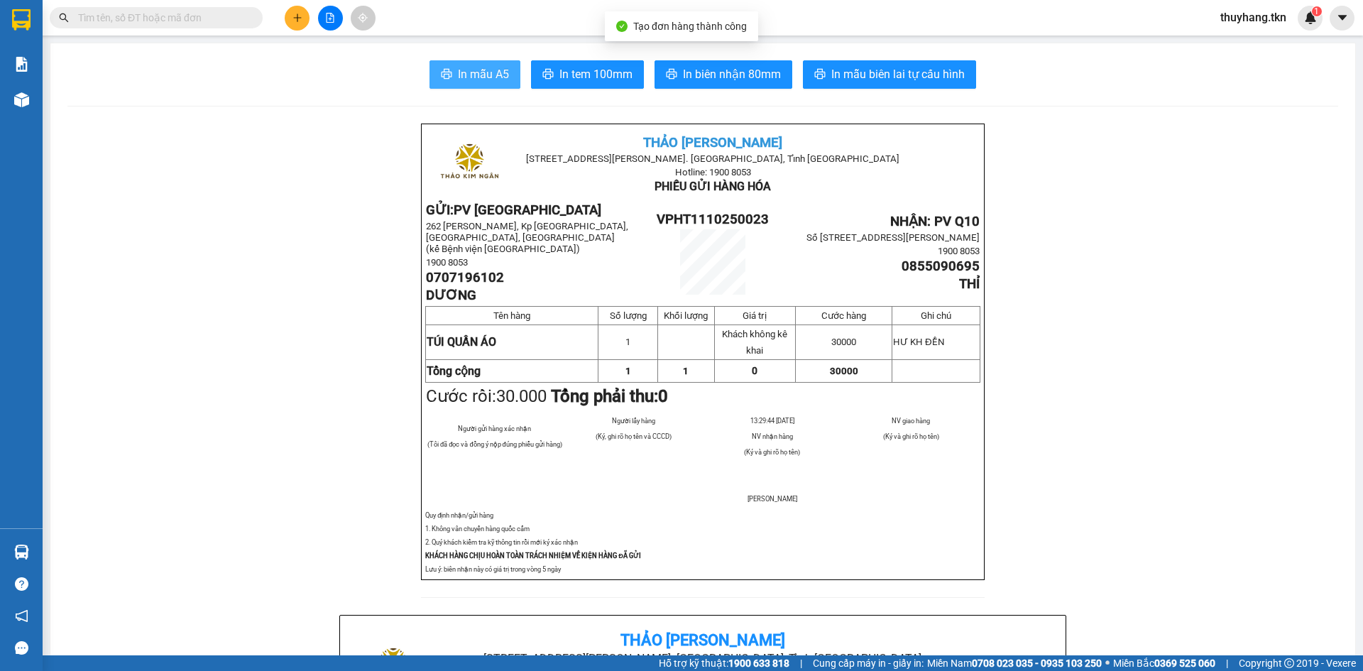
click at [444, 83] on button "In mẫu A5" at bounding box center [475, 74] width 91 height 28
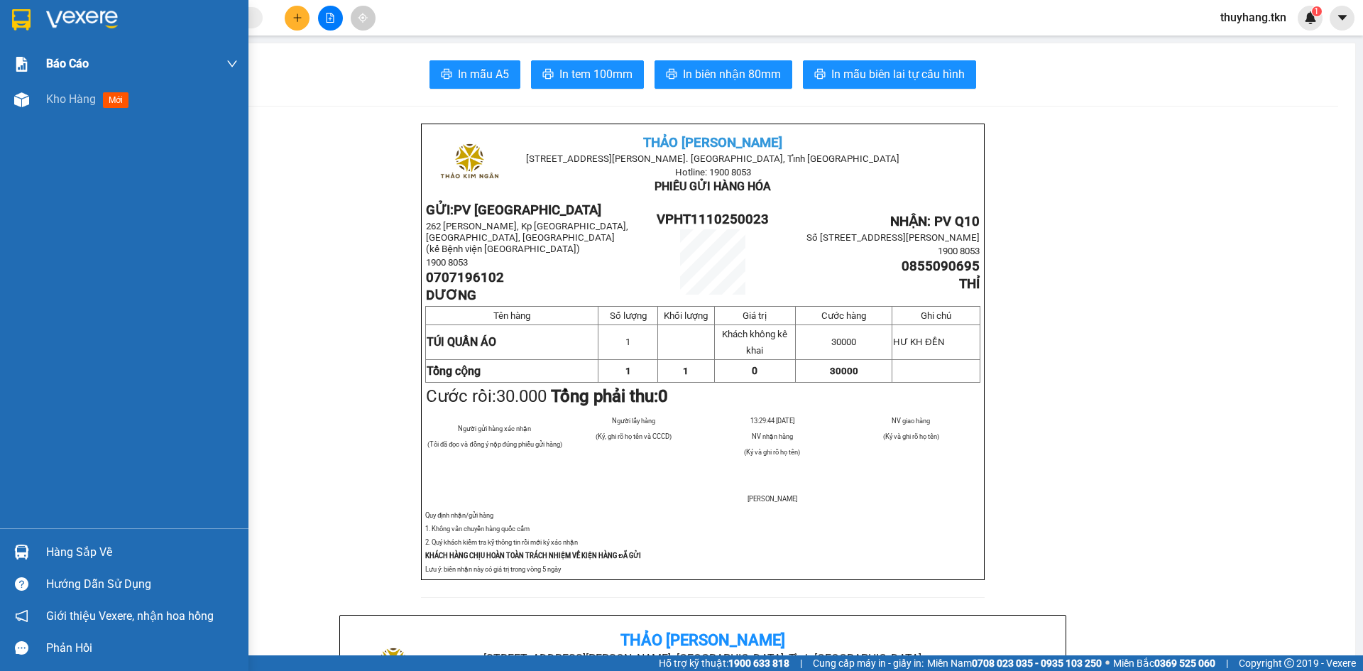
click at [21, 18] on img at bounding box center [21, 19] width 18 height 21
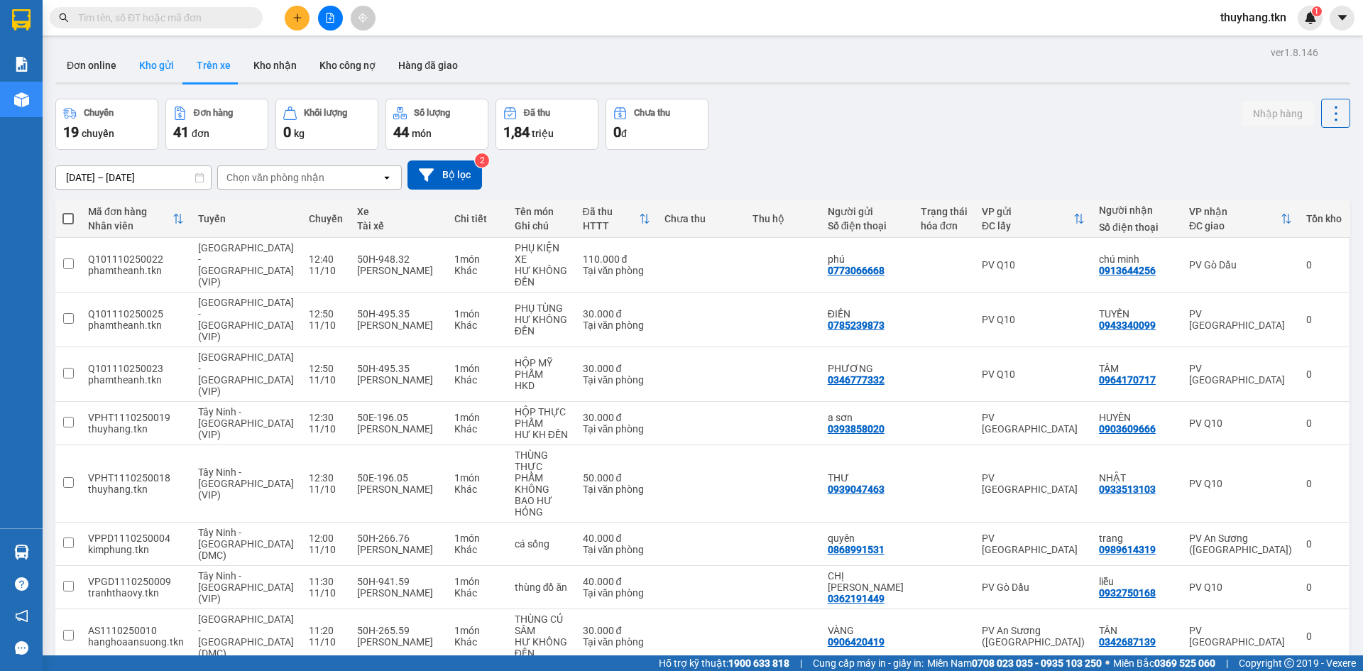
click at [164, 65] on button "Kho gửi" at bounding box center [157, 65] width 58 height 34
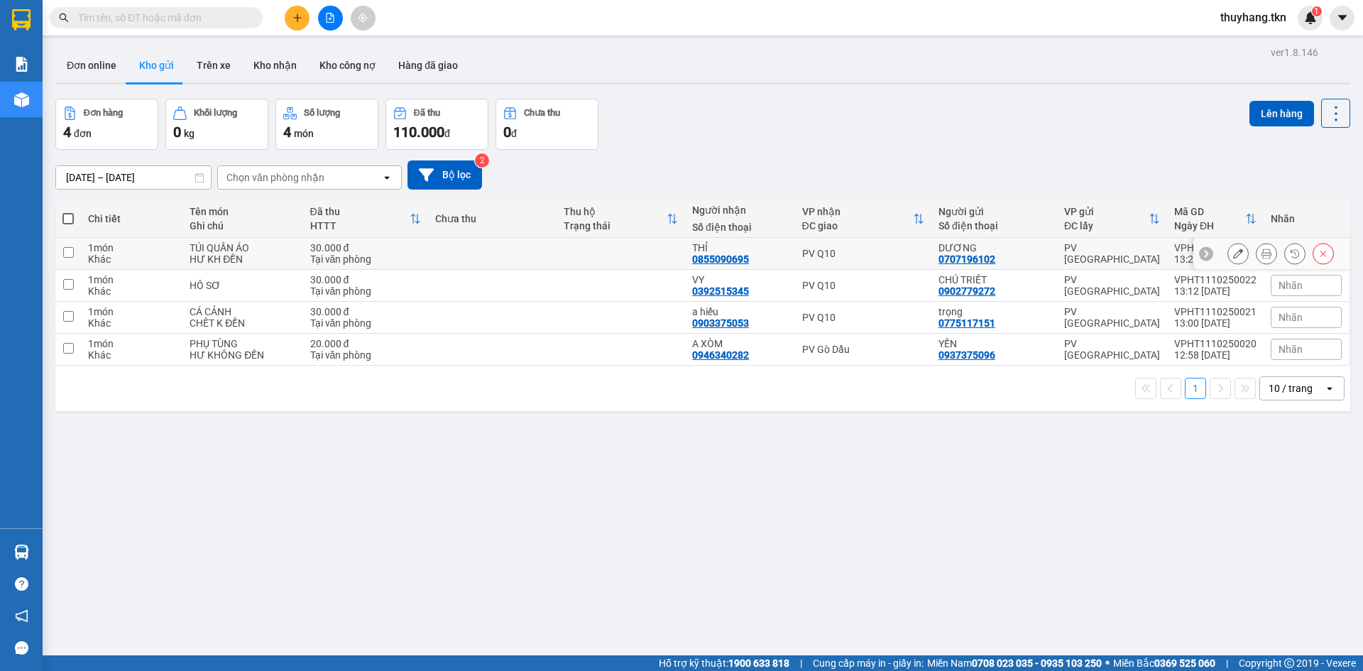
click at [464, 248] on td at bounding box center [492, 254] width 129 height 32
checkbox input "true"
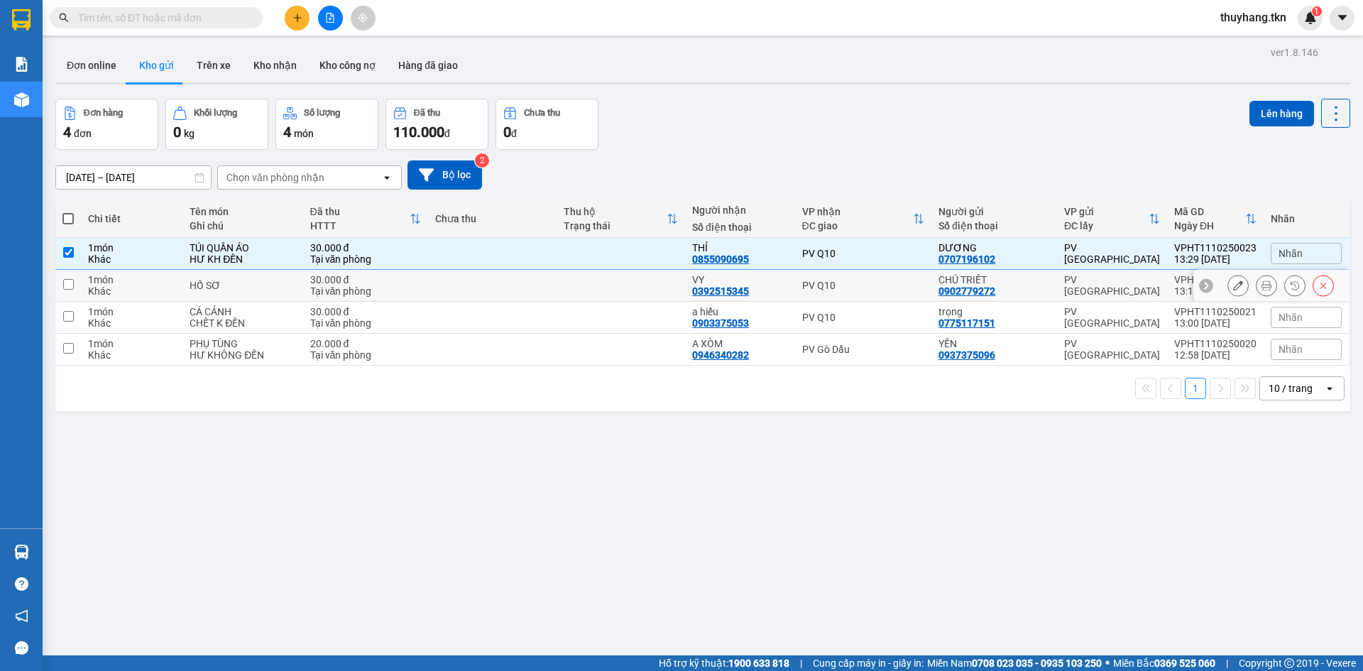
click at [445, 275] on td at bounding box center [492, 286] width 129 height 32
checkbox input "true"
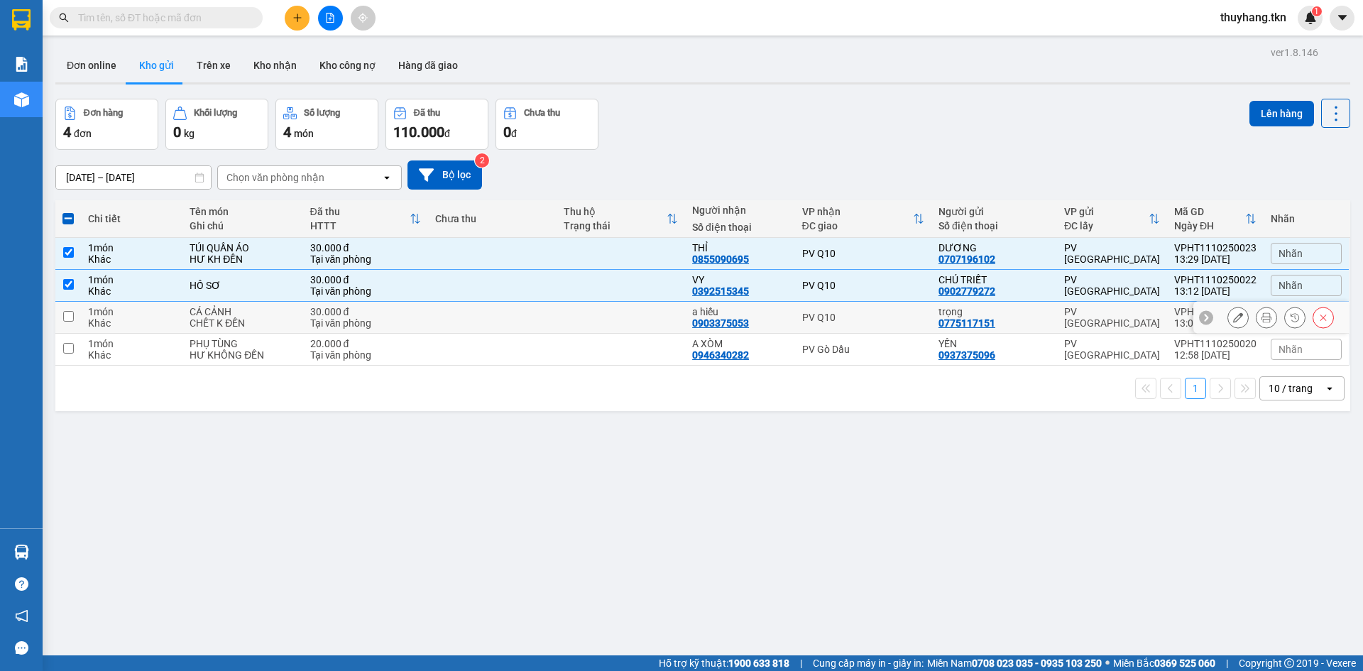
click at [438, 316] on td at bounding box center [492, 318] width 129 height 32
checkbox input "true"
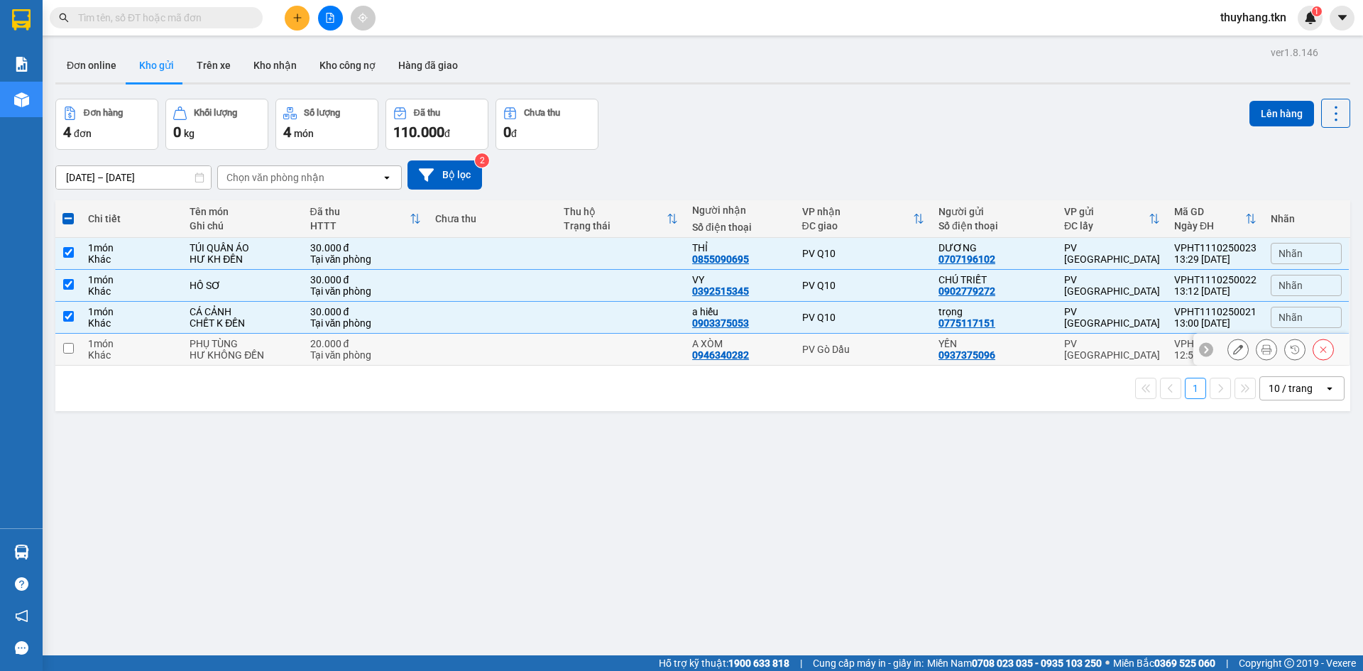
click at [439, 349] on td at bounding box center [492, 350] width 129 height 32
checkbox input "true"
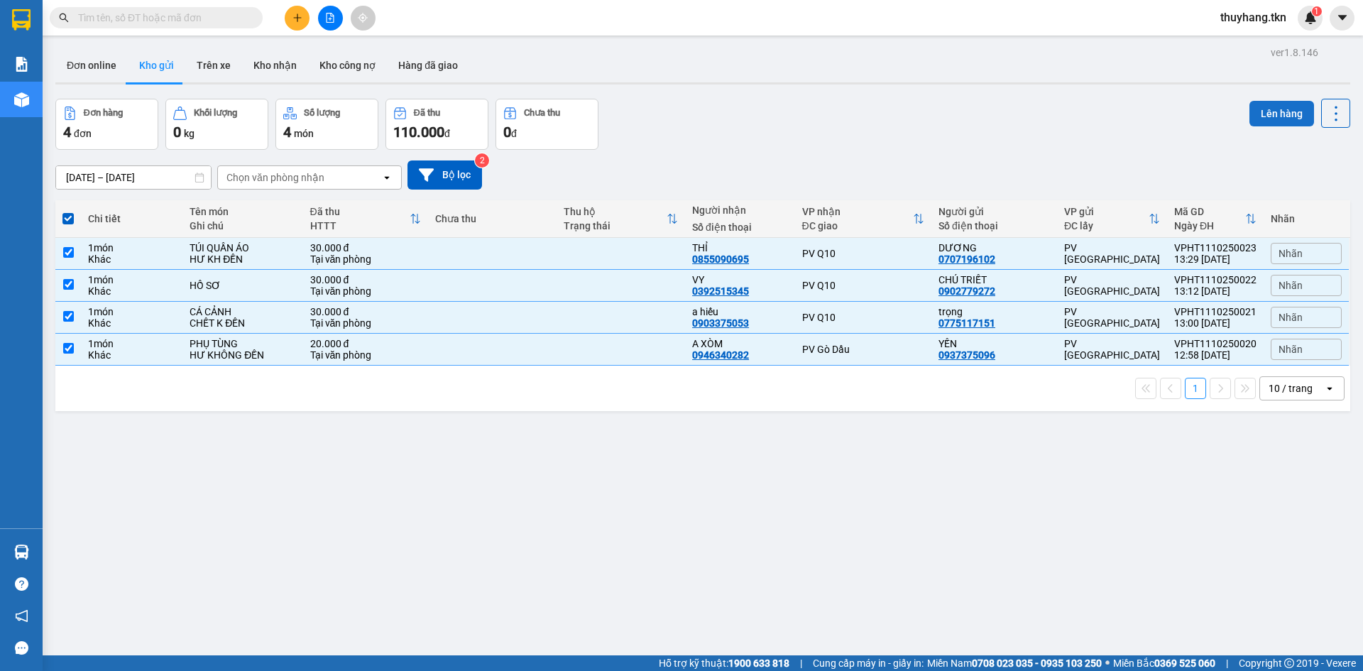
click at [1250, 114] on button "Lên hàng" at bounding box center [1282, 114] width 65 height 26
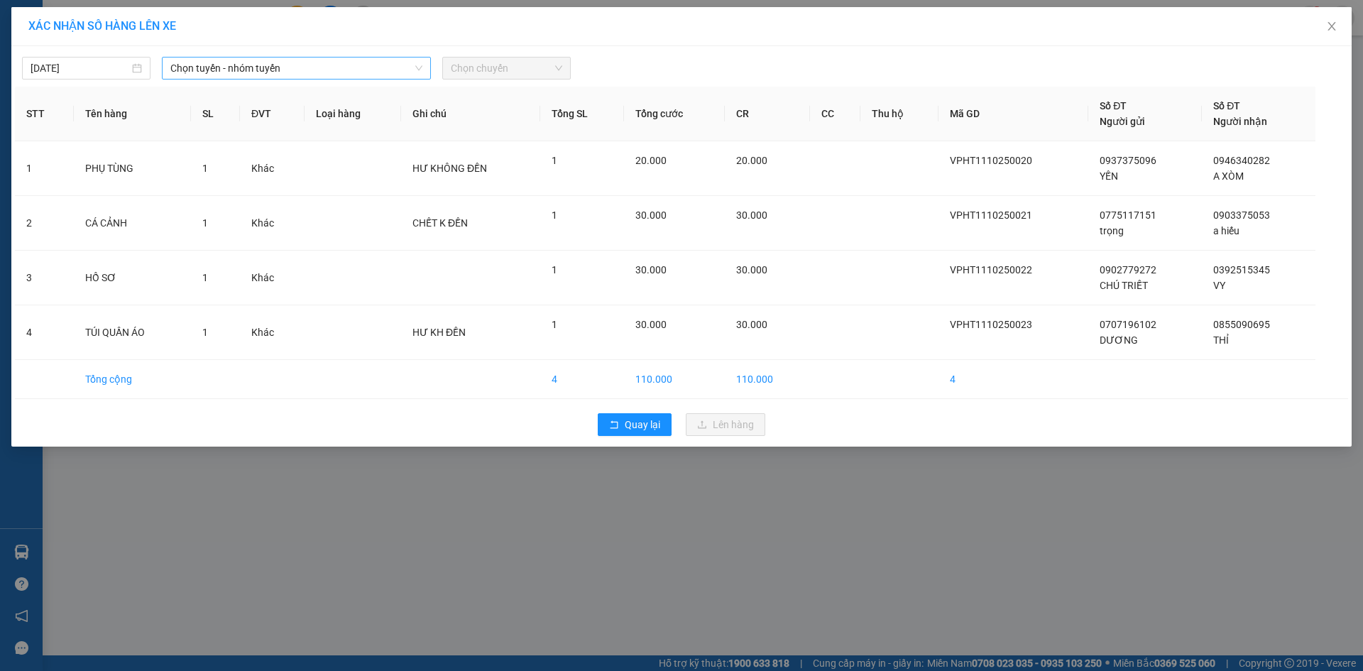
click at [330, 70] on span "Chọn tuyến - nhóm tuyến" at bounding box center [296, 68] width 252 height 21
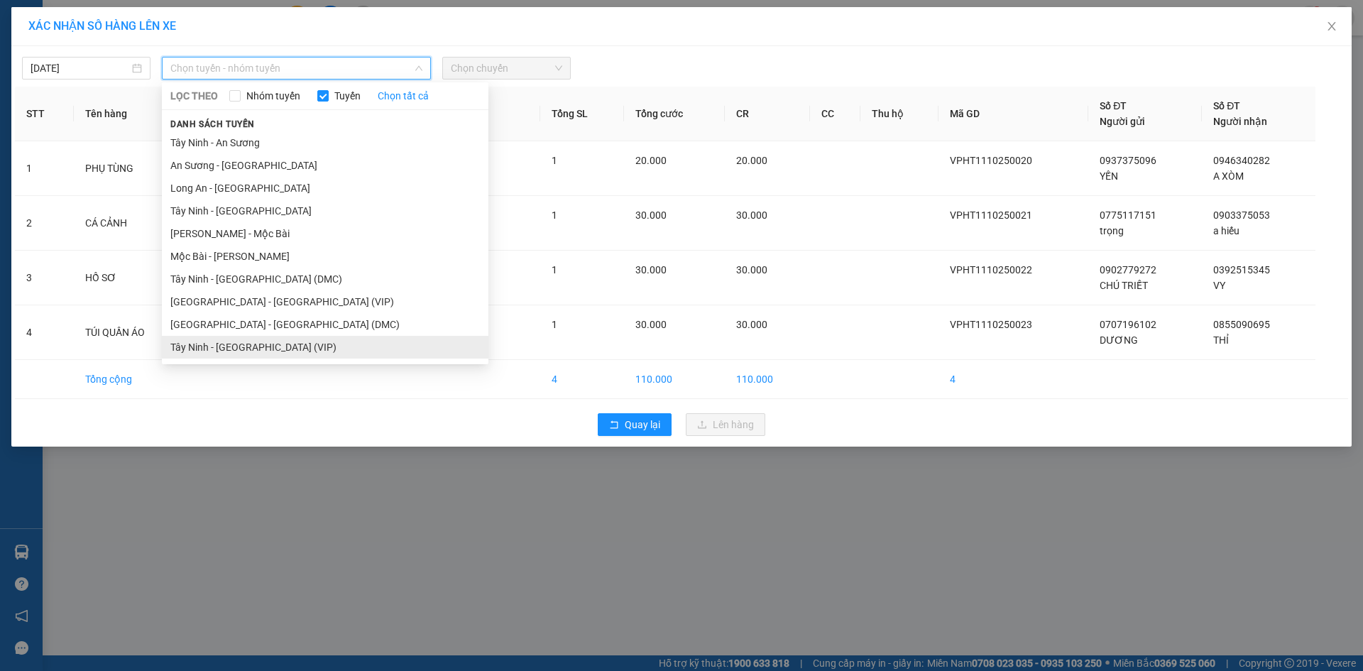
click at [302, 344] on li "Tây Ninh - [GEOGRAPHIC_DATA] (VIP)" at bounding box center [325, 347] width 327 height 23
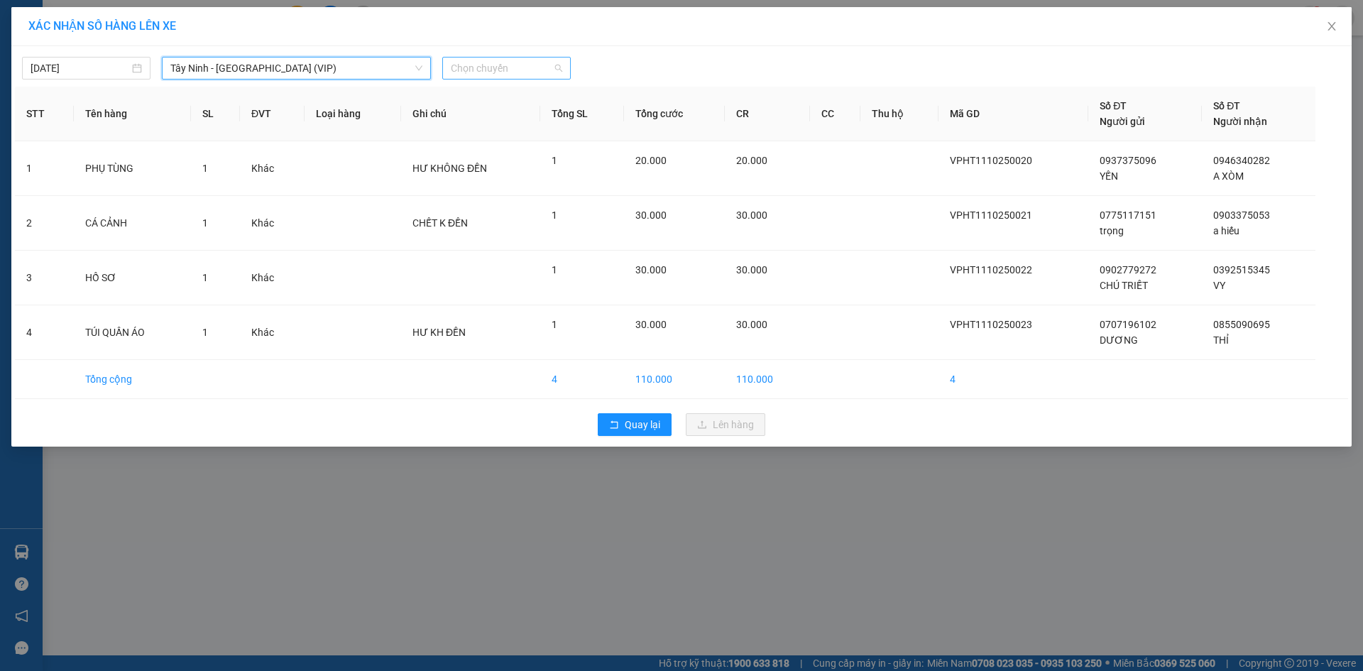
click at [498, 60] on span "Chọn chuyến" at bounding box center [506, 68] width 111 height 21
type input "26662"
click at [504, 125] on div "13:10 (TC) - 50H-266.62" at bounding box center [506, 119] width 111 height 16
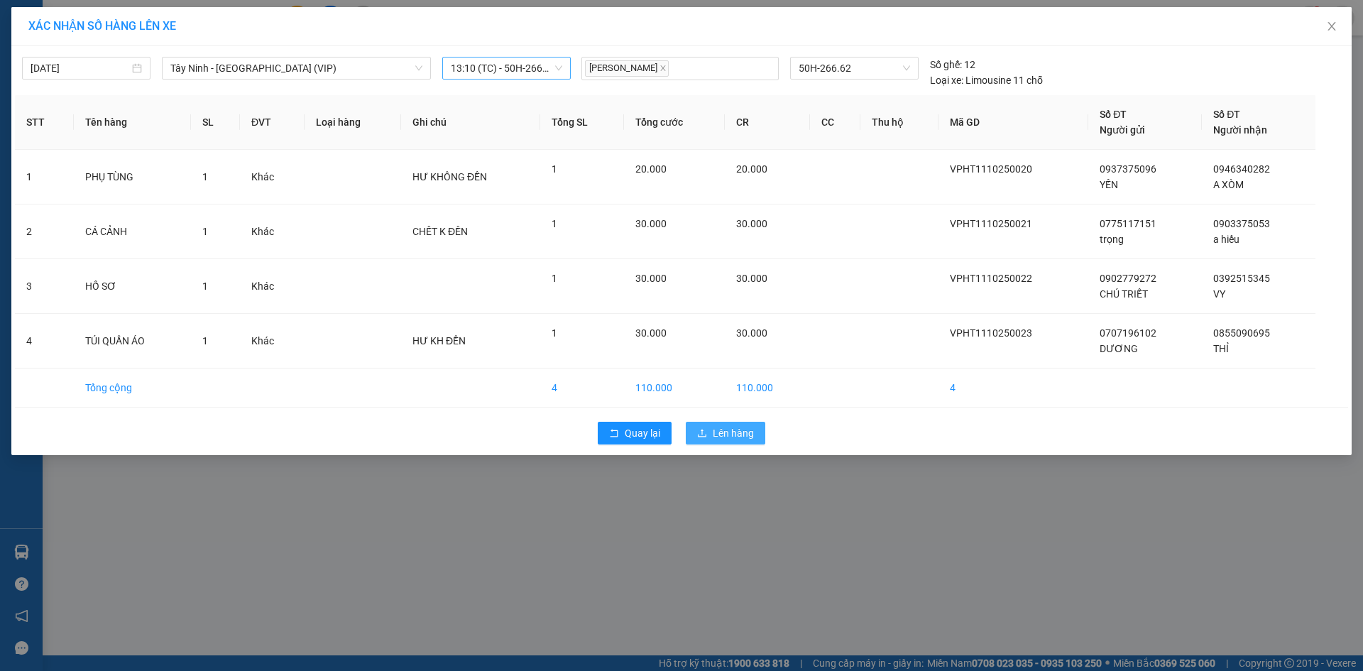
click at [714, 435] on span "Lên hàng" at bounding box center [733, 433] width 41 height 16
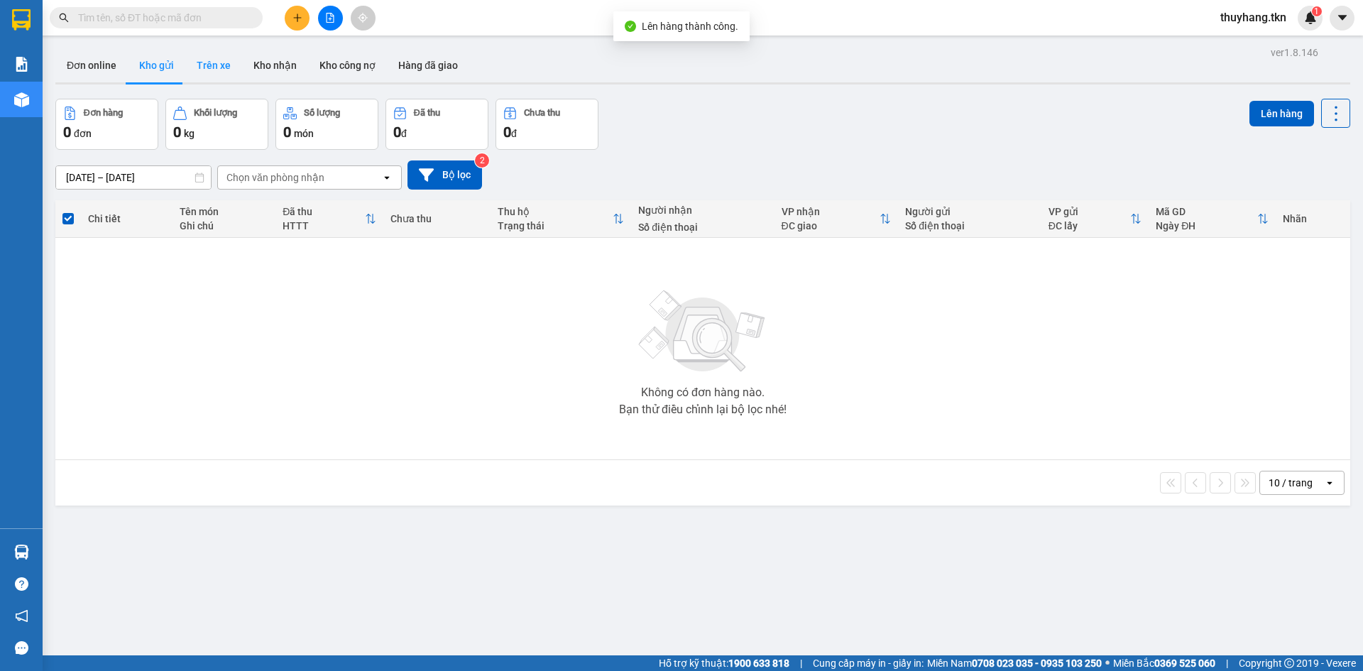
click at [201, 67] on button "Trên xe" at bounding box center [213, 65] width 57 height 34
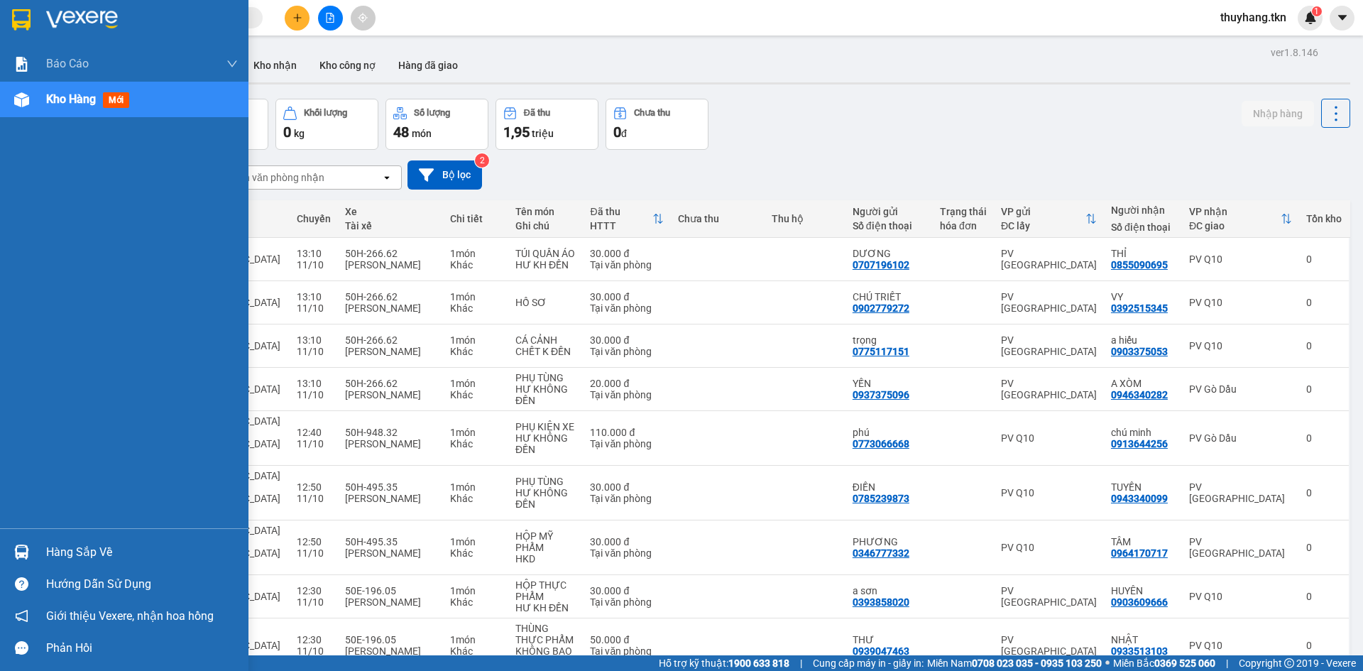
click at [39, 553] on div "Hàng sắp về" at bounding box center [124, 552] width 249 height 32
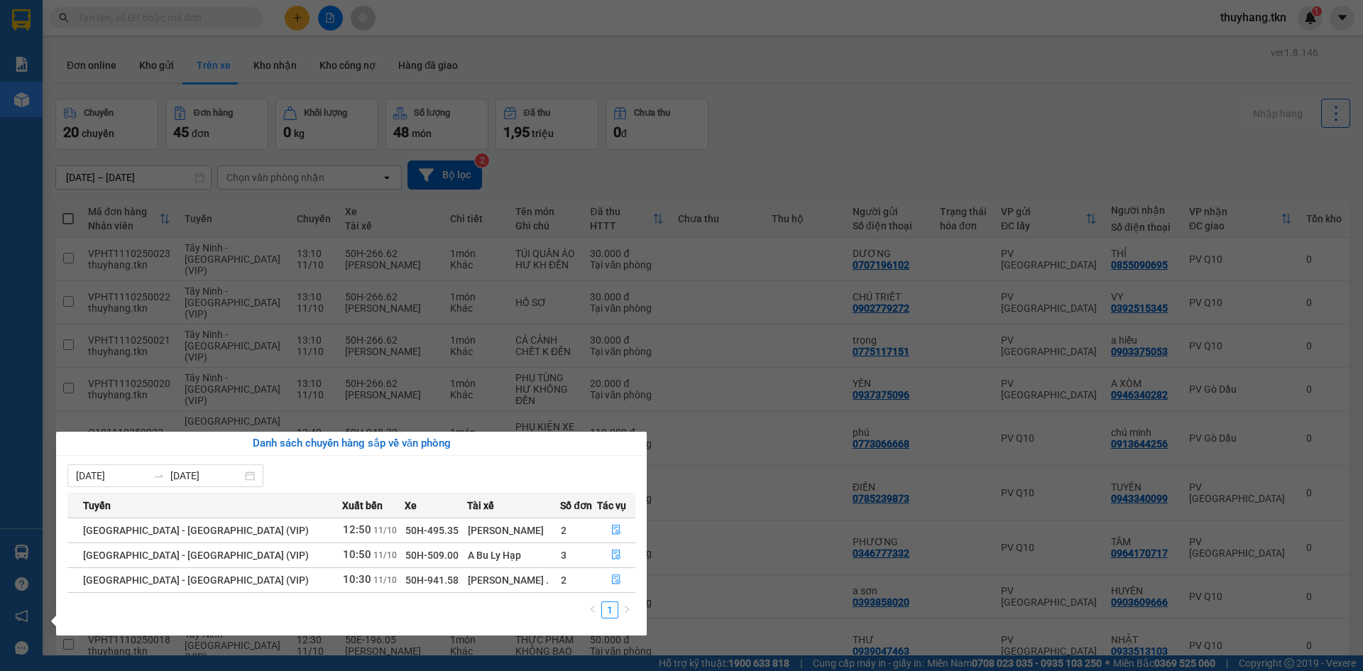
click at [766, 124] on section "Kết quả tìm kiếm ( 0 ) Bộ lọc No Data thuyhang.tkn 1 Báo cáo Mẫu 1: Báo cáo dòn…" at bounding box center [681, 335] width 1363 height 671
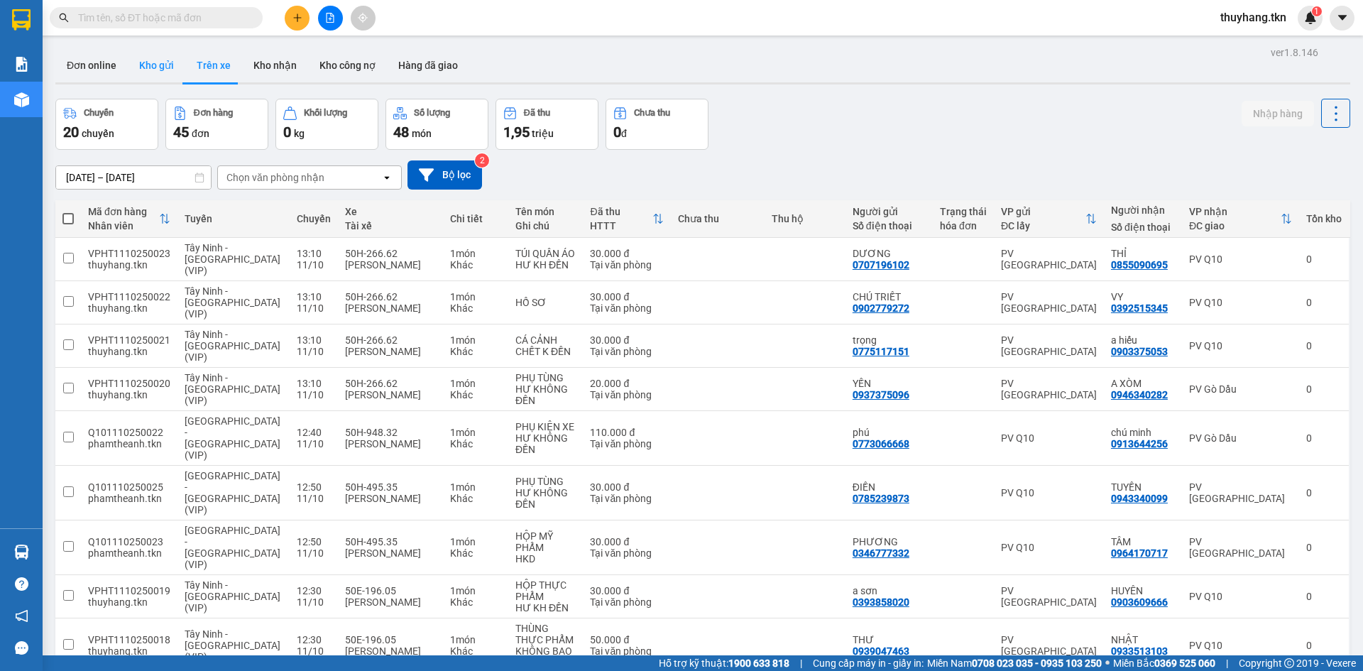
click at [164, 80] on button "Kho gửi" at bounding box center [157, 65] width 58 height 34
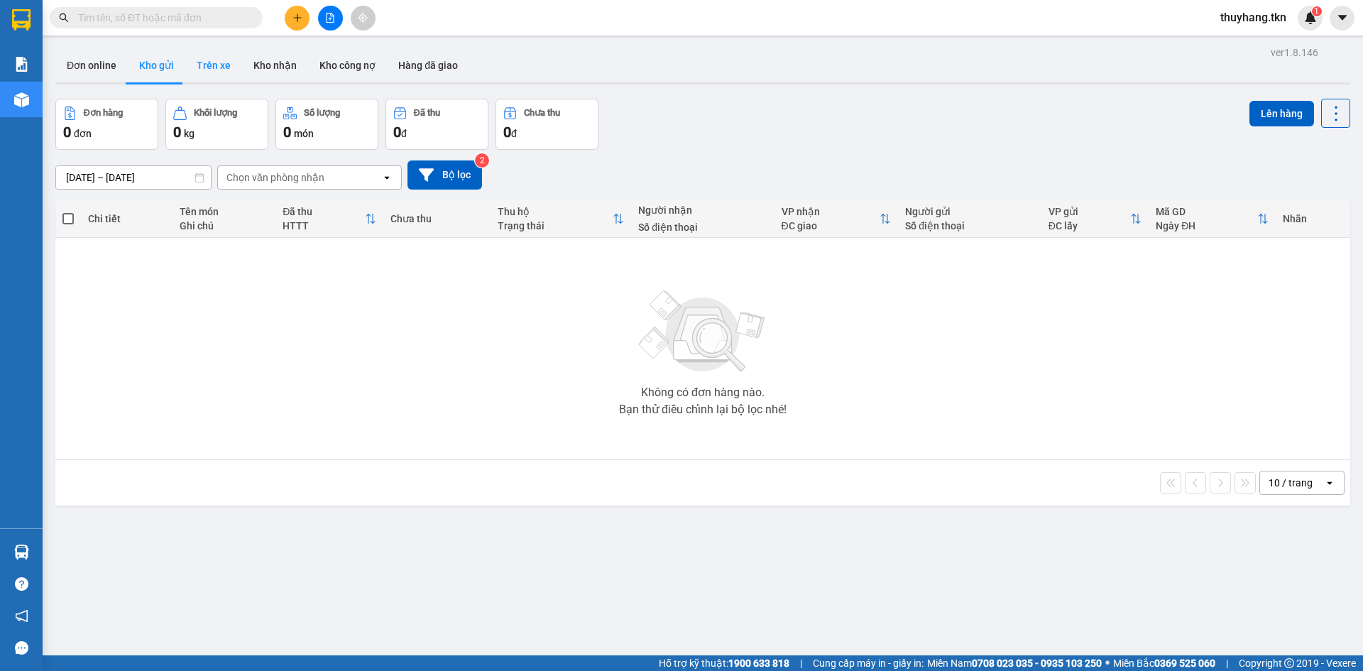
click at [190, 68] on button "Trên xe" at bounding box center [213, 65] width 57 height 34
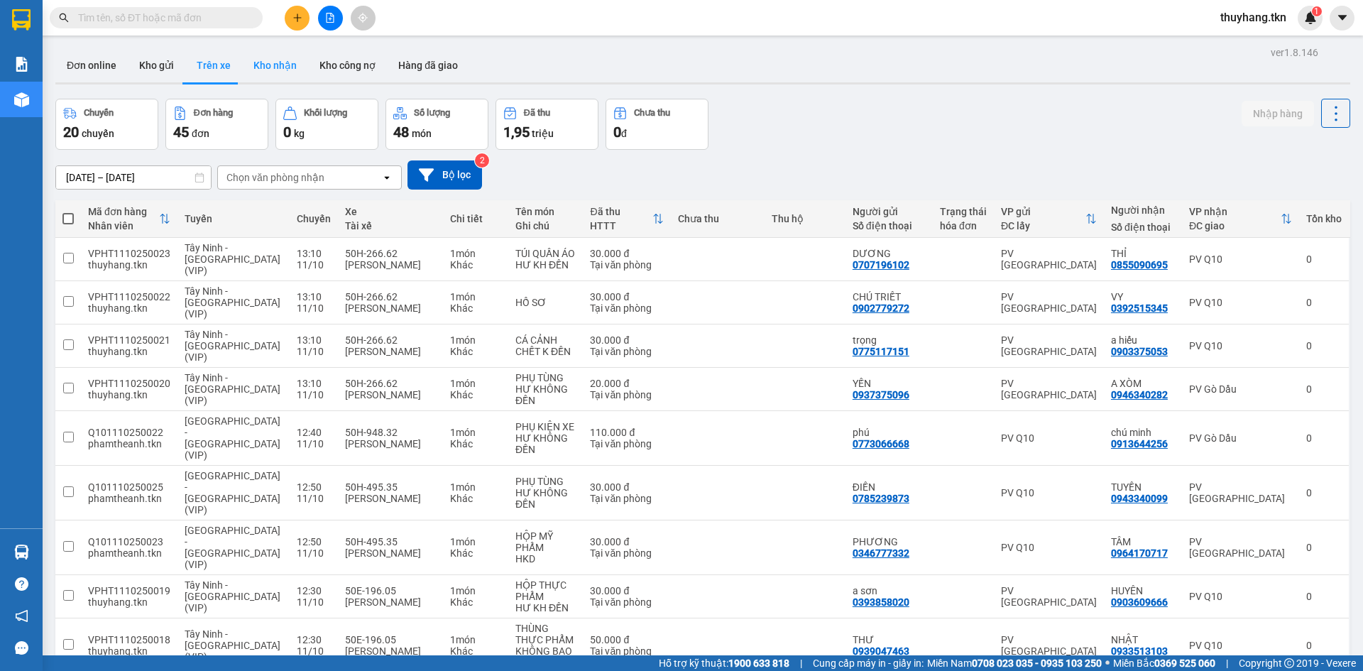
click at [256, 67] on button "Kho nhận" at bounding box center [275, 65] width 66 height 34
type input "[DATE] – [DATE]"
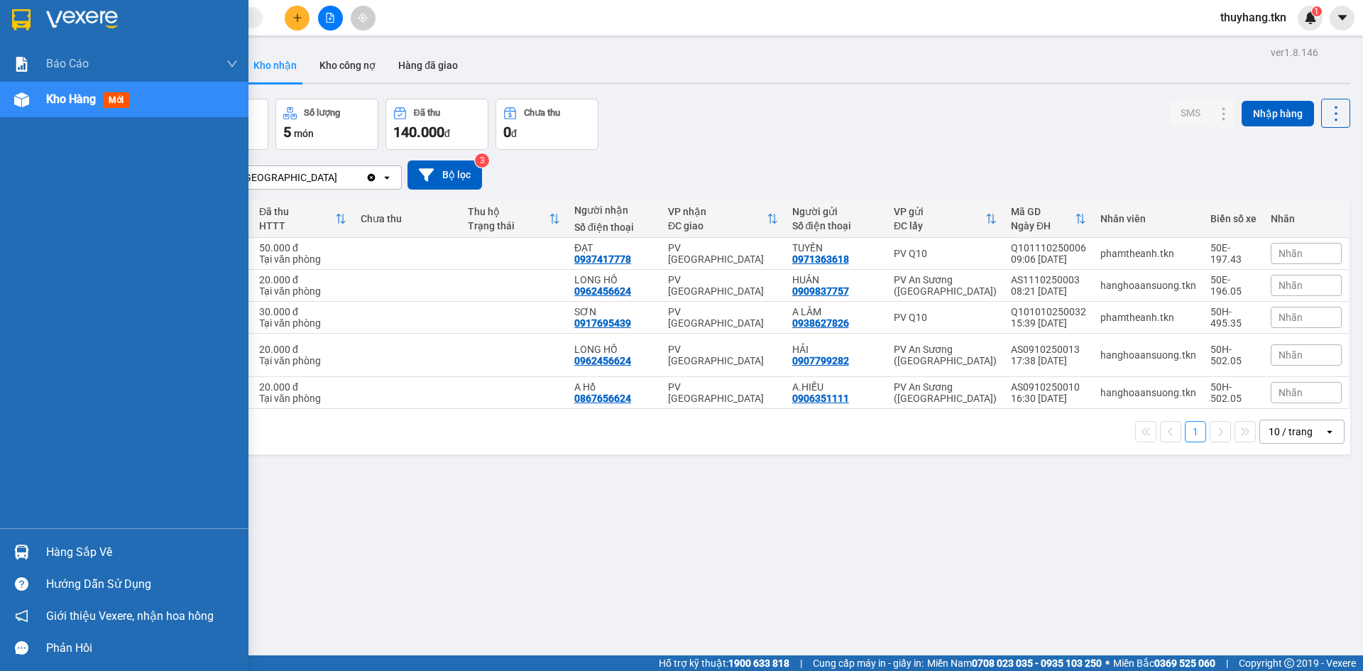
click at [12, 553] on div at bounding box center [21, 552] width 25 height 25
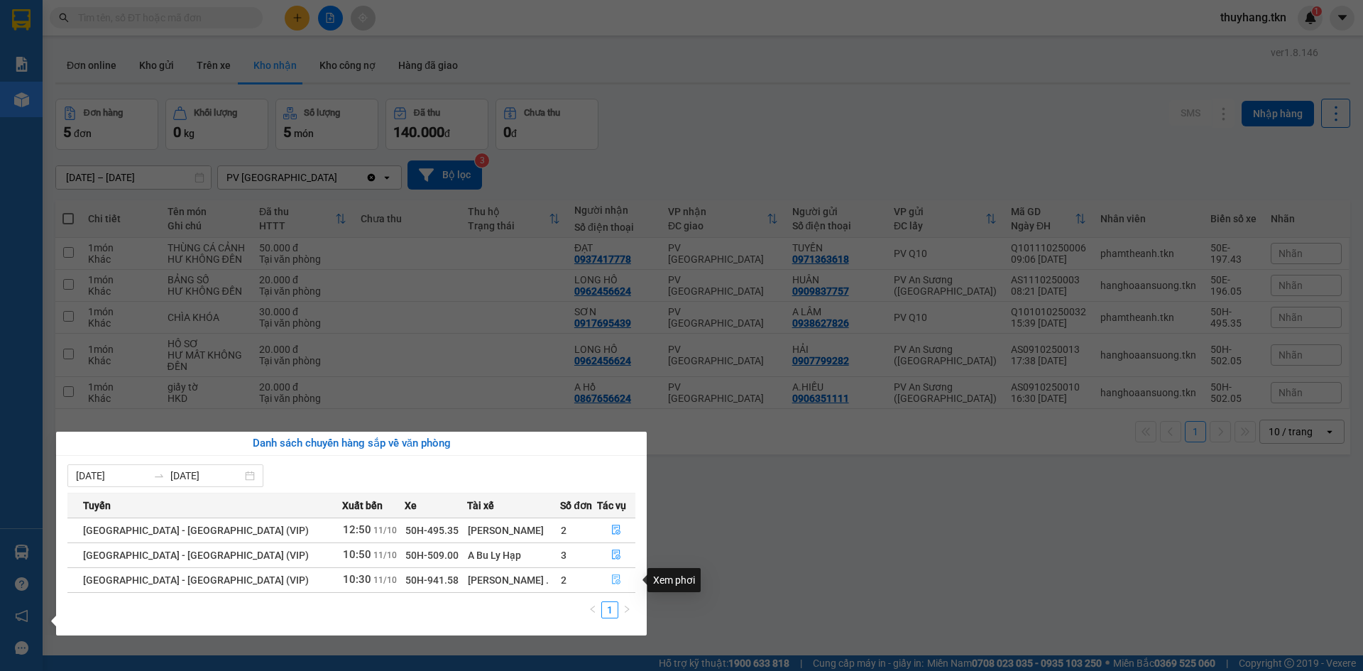
click at [611, 582] on icon "file-done" at bounding box center [616, 580] width 10 height 10
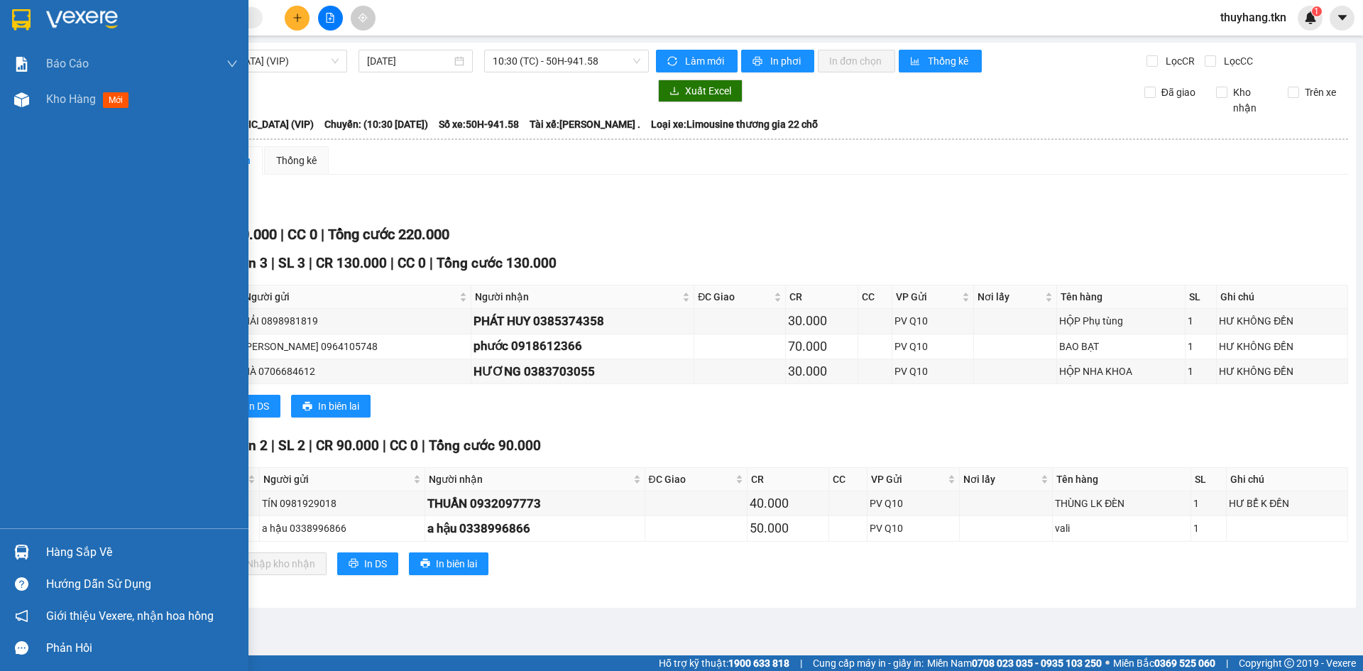
click at [18, 554] on img at bounding box center [21, 552] width 15 height 15
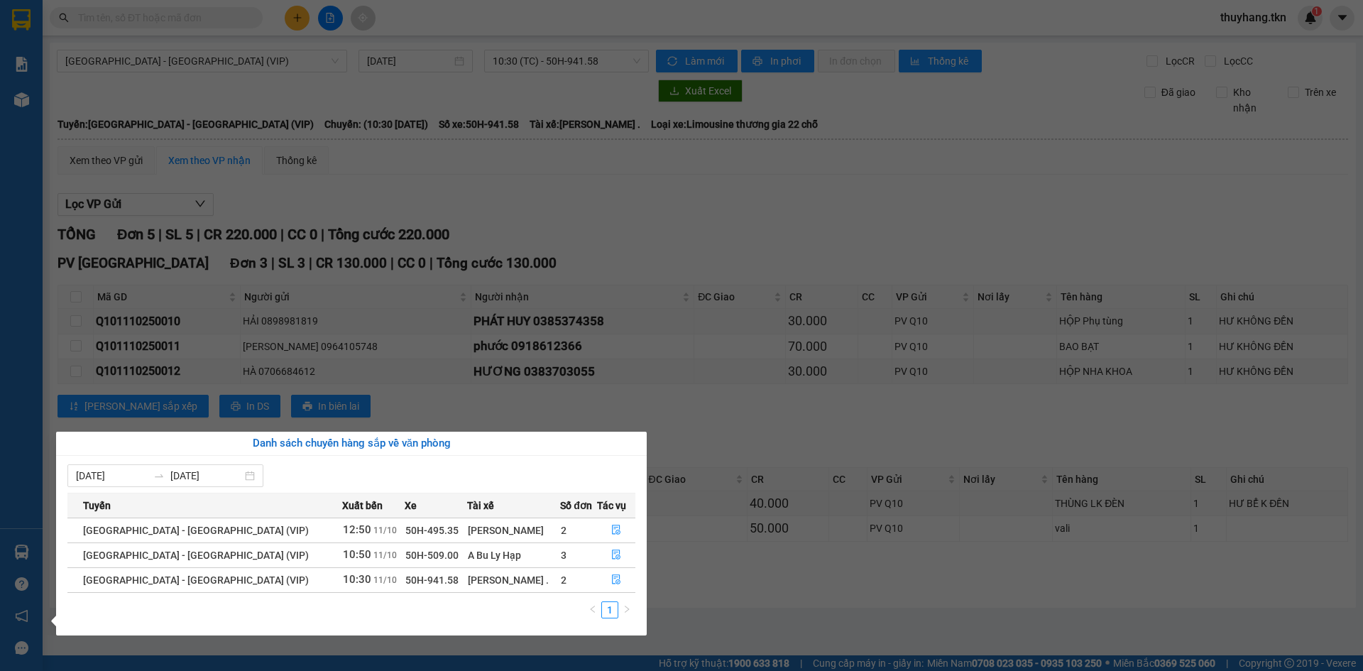
click at [20, 20] on div "Báo cáo Mẫu 1: Báo cáo dòng tiền theo nhân viên Mẫu 2: Thống kê đơn hàng theo n…" at bounding box center [21, 335] width 43 height 671
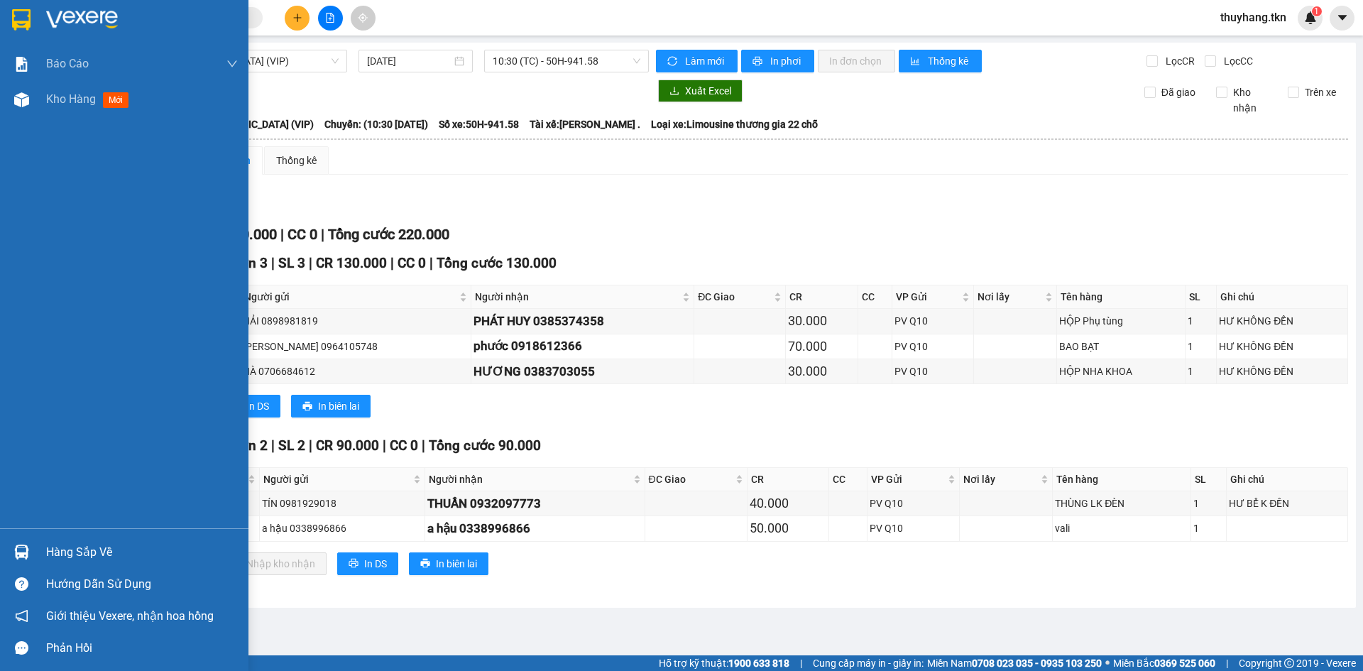
click at [18, 21] on img at bounding box center [21, 19] width 18 height 21
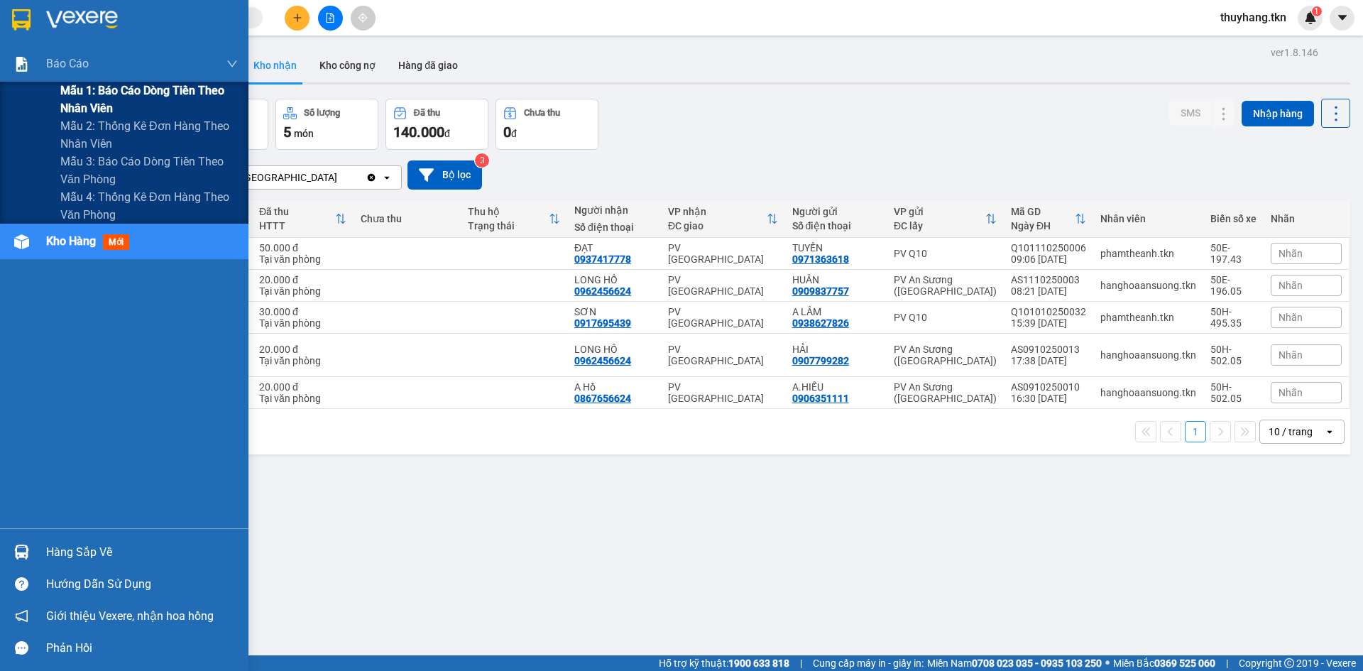
click at [99, 104] on span "Mẫu 1: Báo cáo dòng tiền theo nhân viên" at bounding box center [149, 100] width 178 height 36
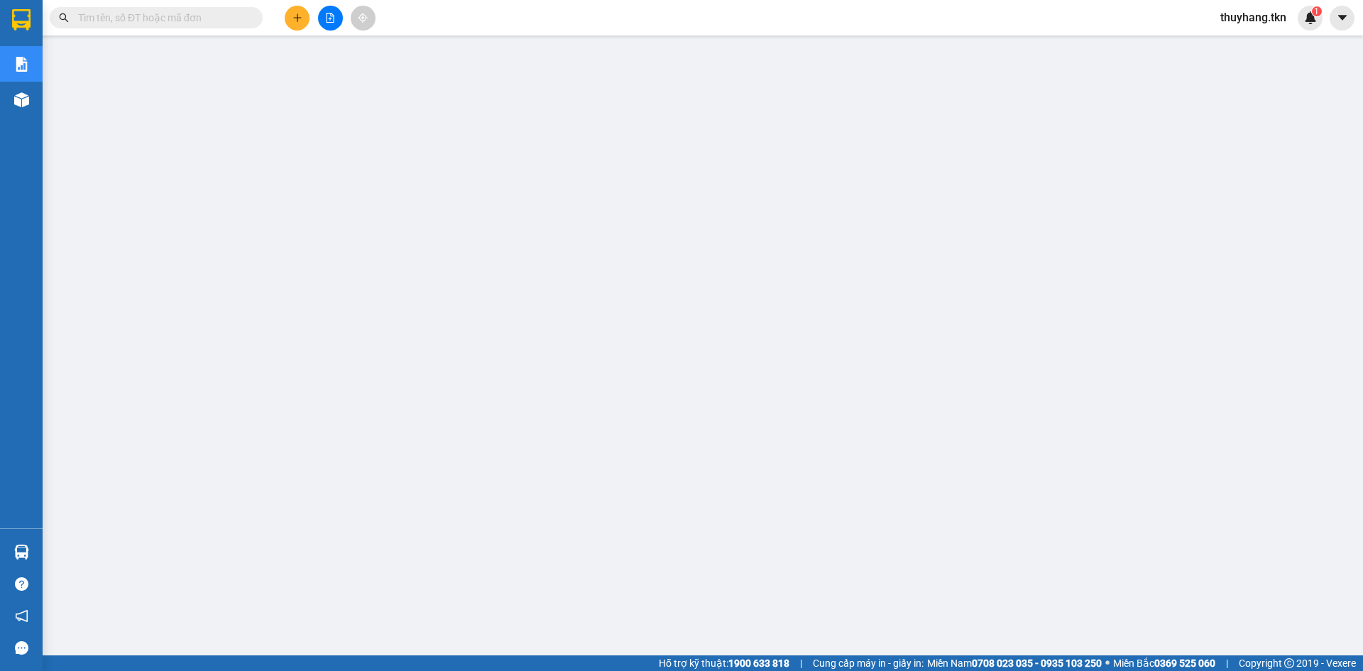
scroll to position [33, 0]
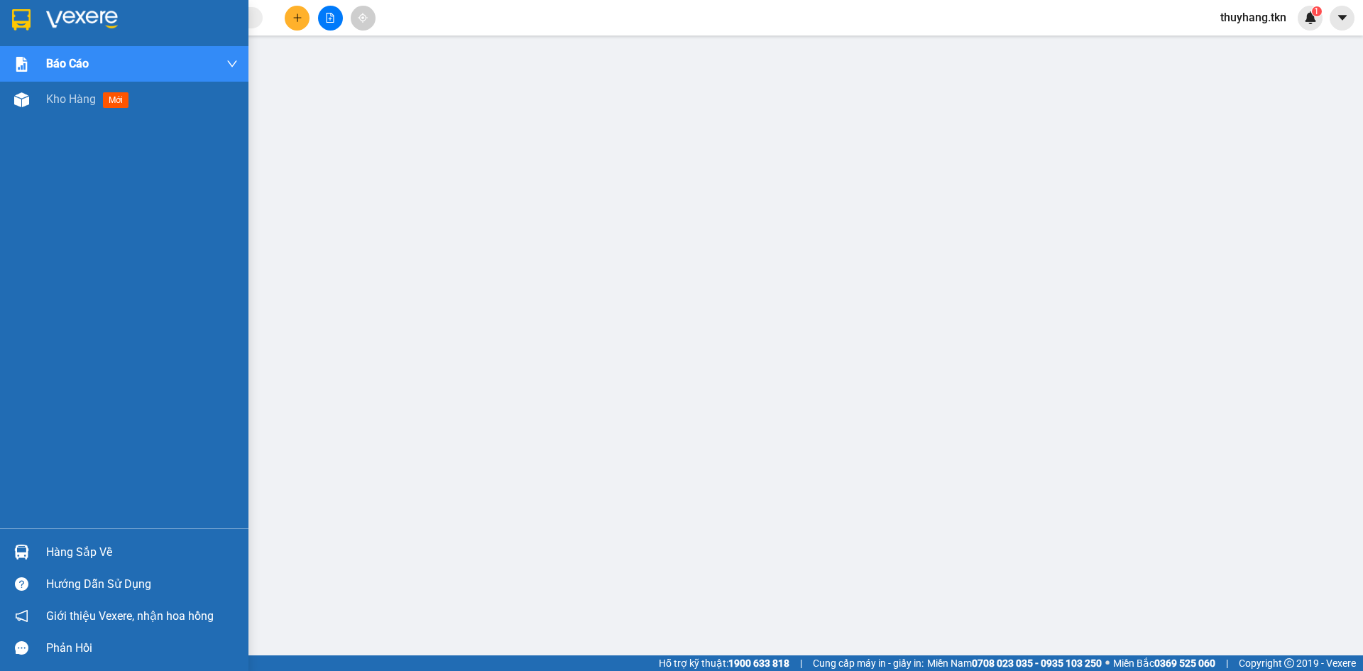
click at [29, 19] on img at bounding box center [21, 19] width 18 height 21
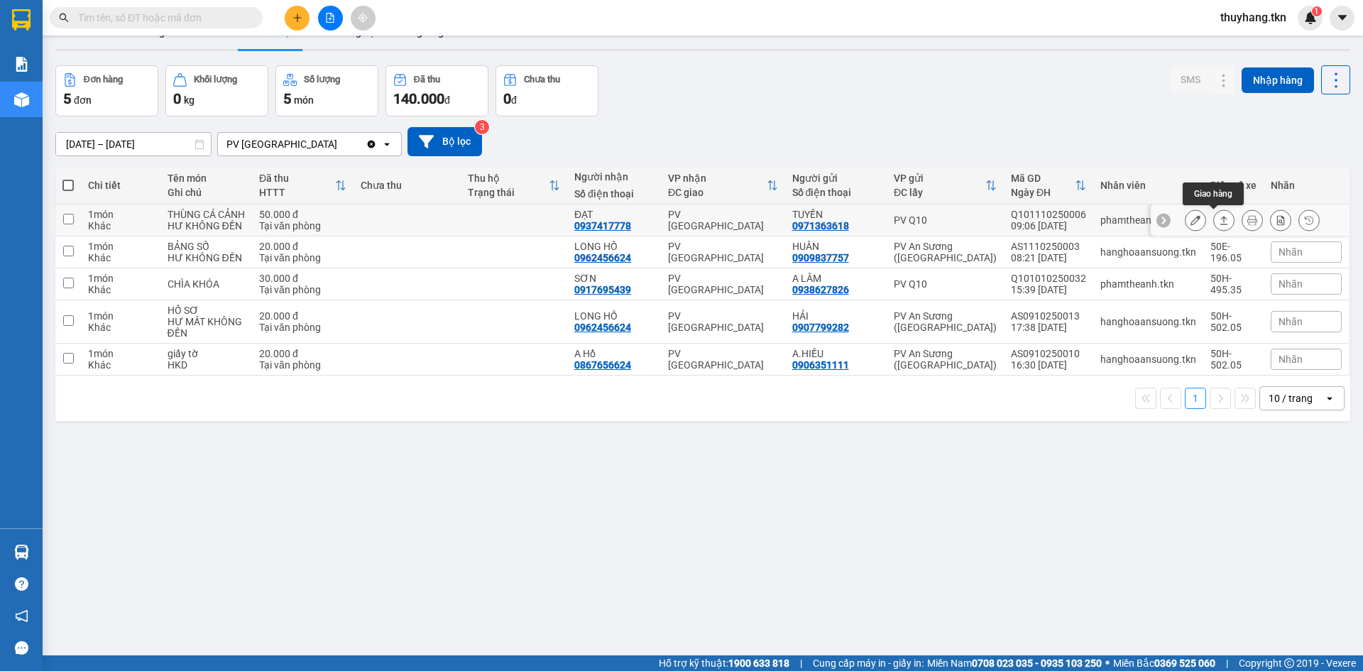
click at [1219, 220] on icon at bounding box center [1224, 220] width 10 height 10
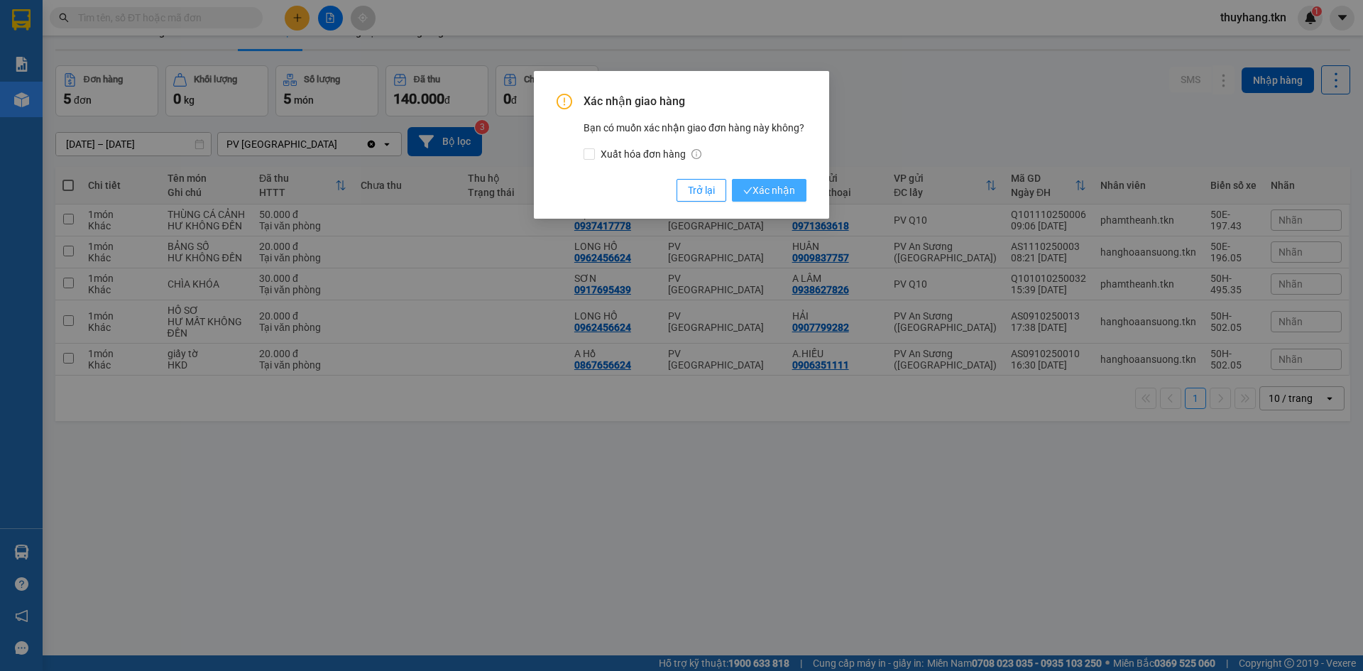
click at [794, 189] on span "Xác nhận" at bounding box center [770, 191] width 52 height 16
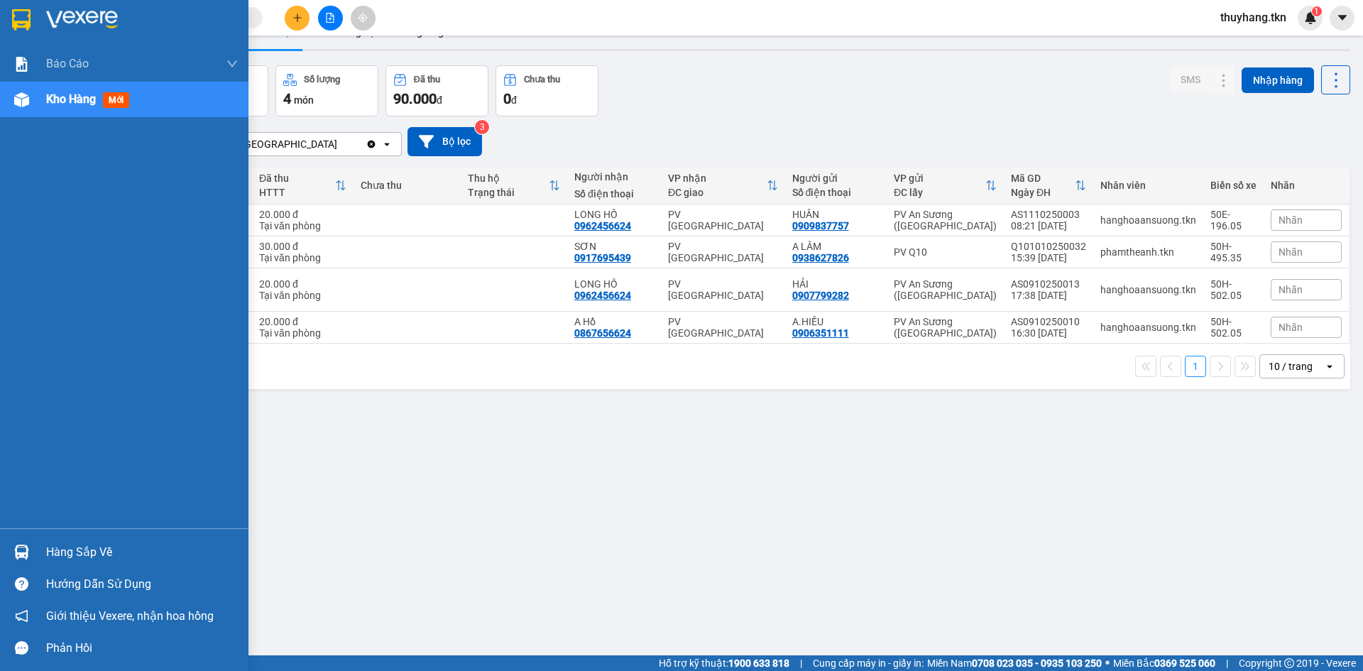
click at [72, 554] on div "Hàng sắp về" at bounding box center [142, 552] width 192 height 21
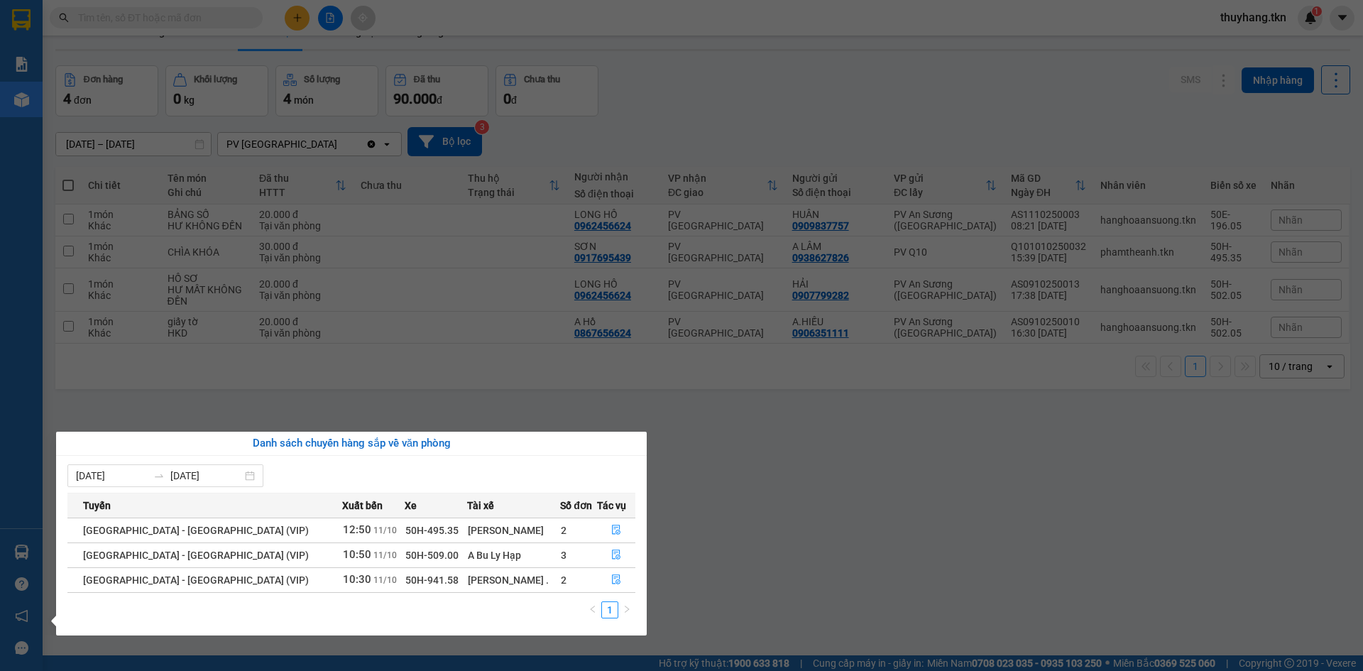
click at [883, 598] on section "Kết quả tìm kiếm ( 0 ) Bộ lọc No Data thuyhang.tkn 1 Báo cáo Mẫu 1: Báo cáo dòn…" at bounding box center [681, 335] width 1363 height 671
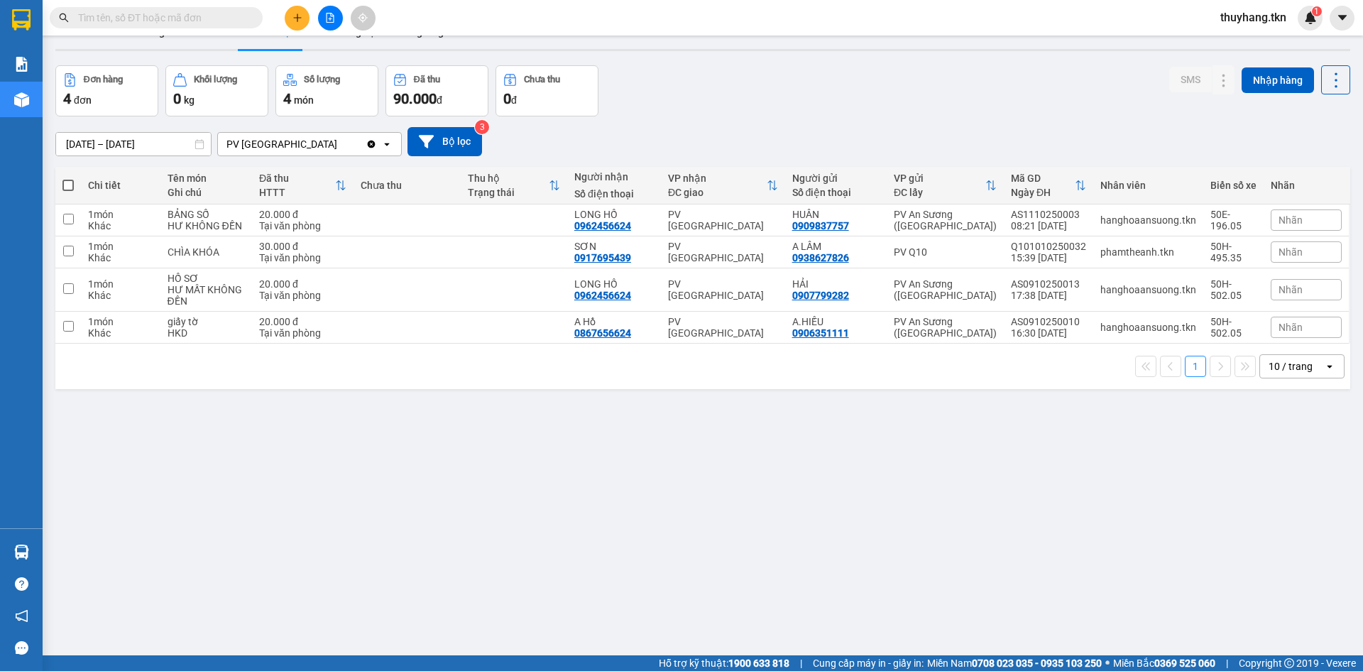
click at [308, 24] on div at bounding box center [330, 18] width 107 height 25
click at [298, 21] on icon "plus" at bounding box center [298, 18] width 10 height 10
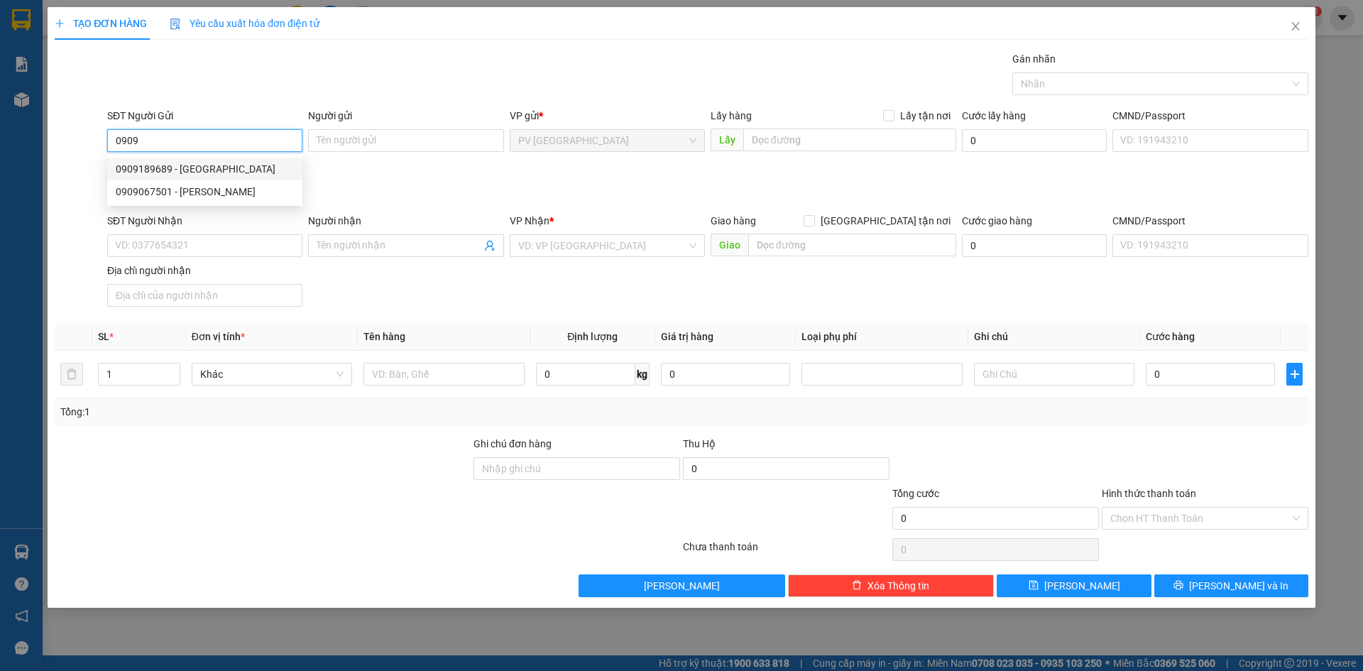
click at [249, 170] on div "0909189689 - VIỆT ÚC" at bounding box center [205, 169] width 178 height 16
type input "0909189689"
type input "[GEOGRAPHIC_DATA]"
type input "0913129199"
type input "LABO [PERSON_NAME]"
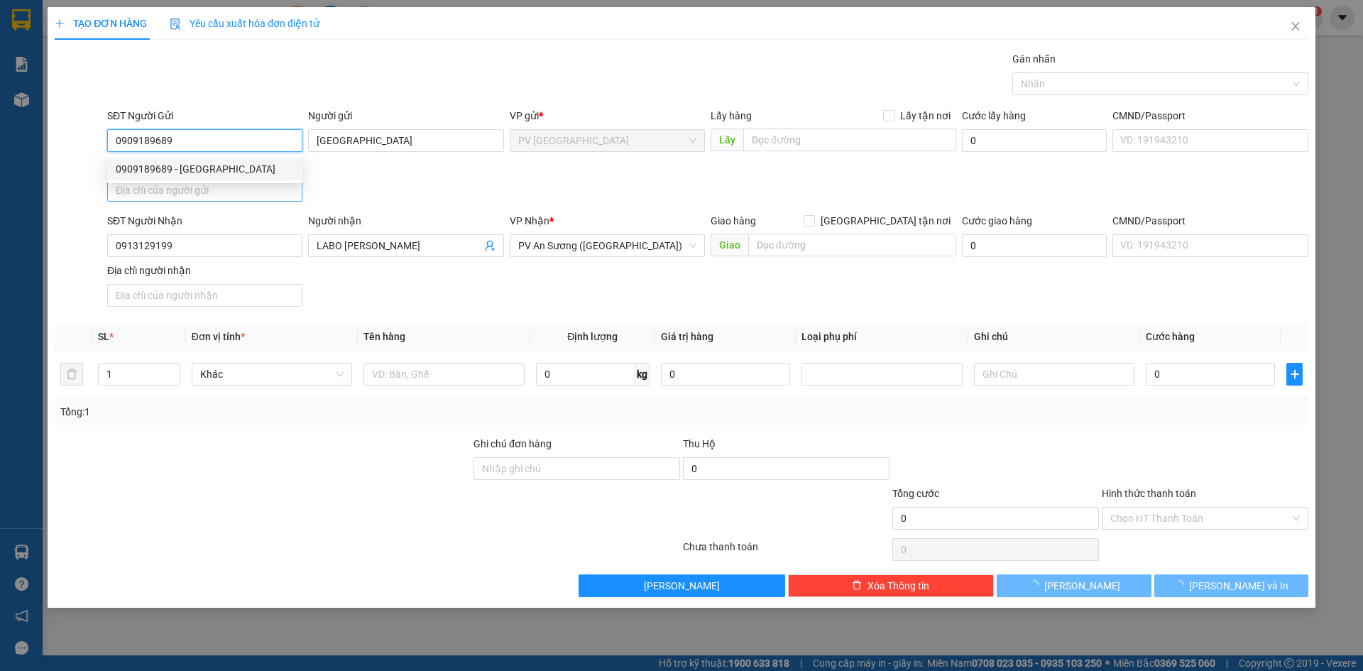
type input "20.000"
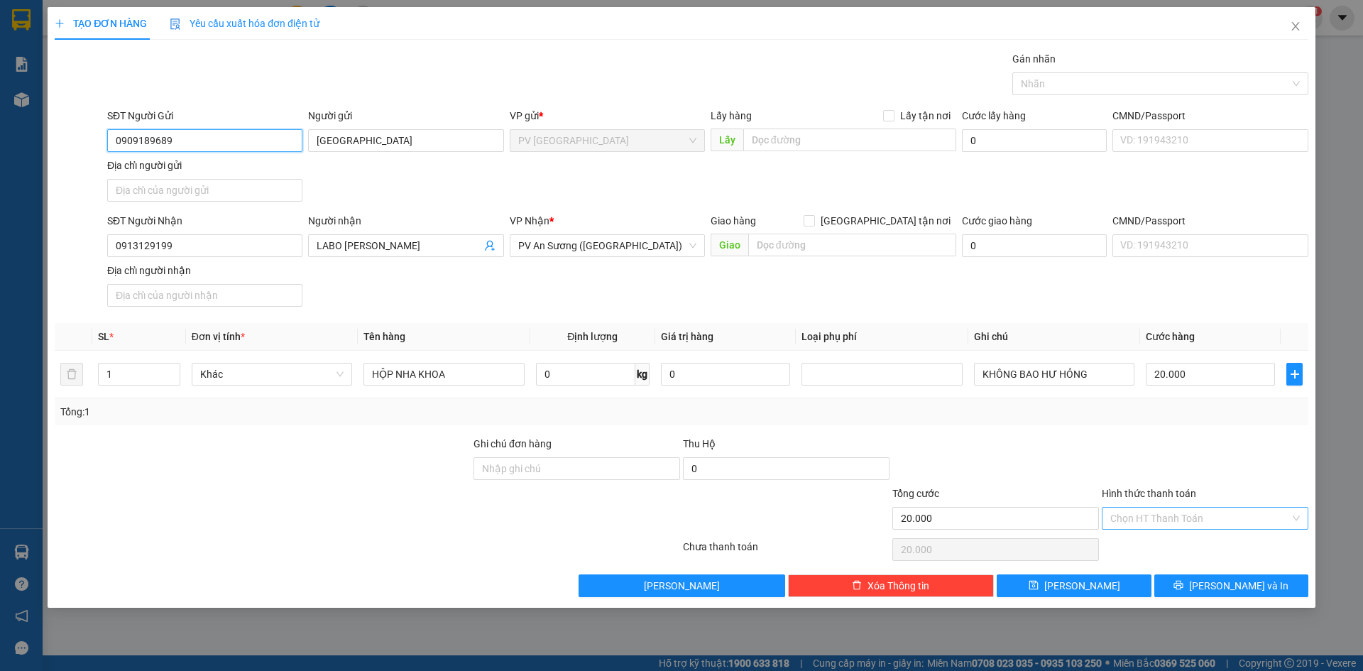
type input "0909189689"
click at [1190, 516] on input "Hình thức thanh toán" at bounding box center [1201, 518] width 180 height 21
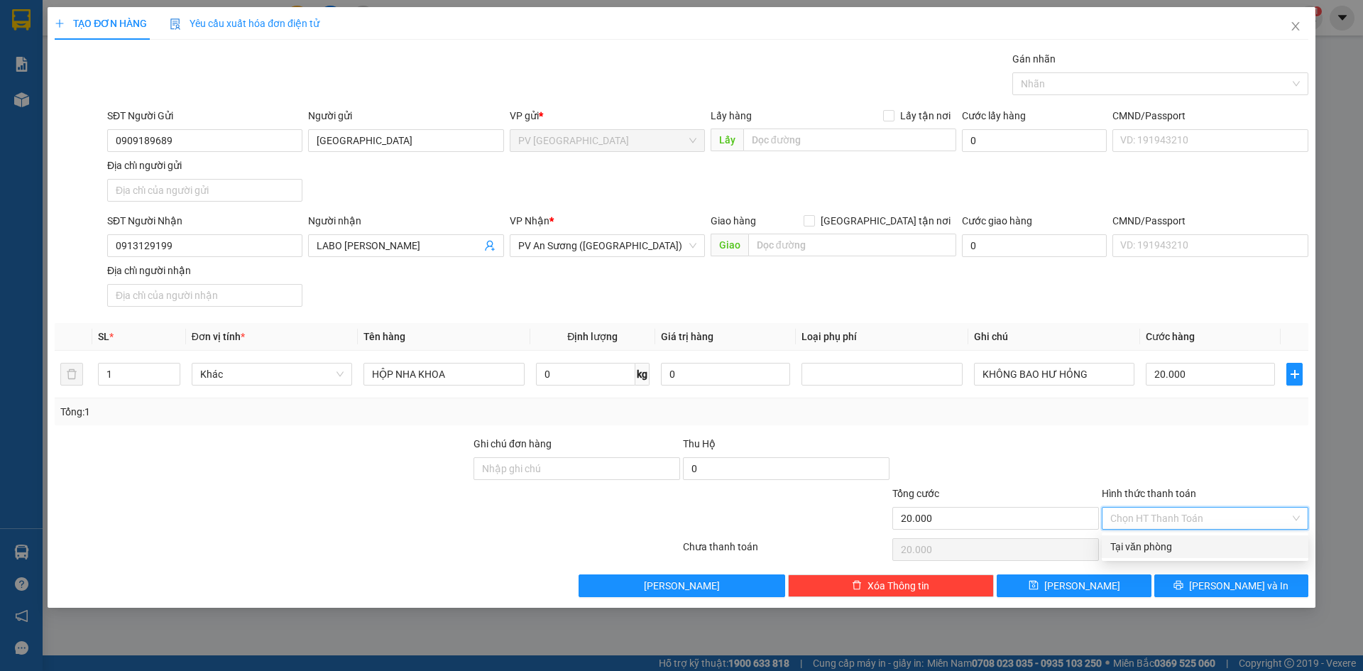
click at [1177, 548] on div "Tại văn phòng" at bounding box center [1206, 547] width 190 height 16
type input "0"
click at [1245, 586] on span "[PERSON_NAME] và In" at bounding box center [1238, 586] width 99 height 16
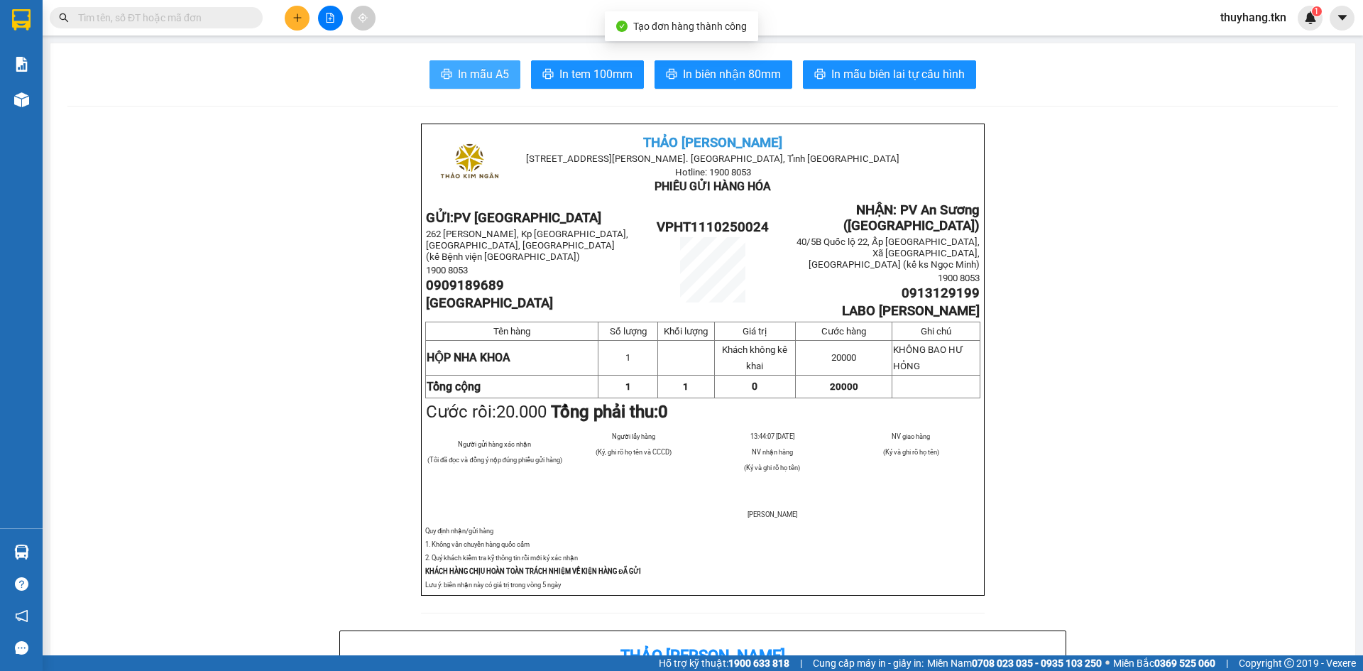
click at [458, 73] on span "In mẫu A5" at bounding box center [483, 74] width 51 height 18
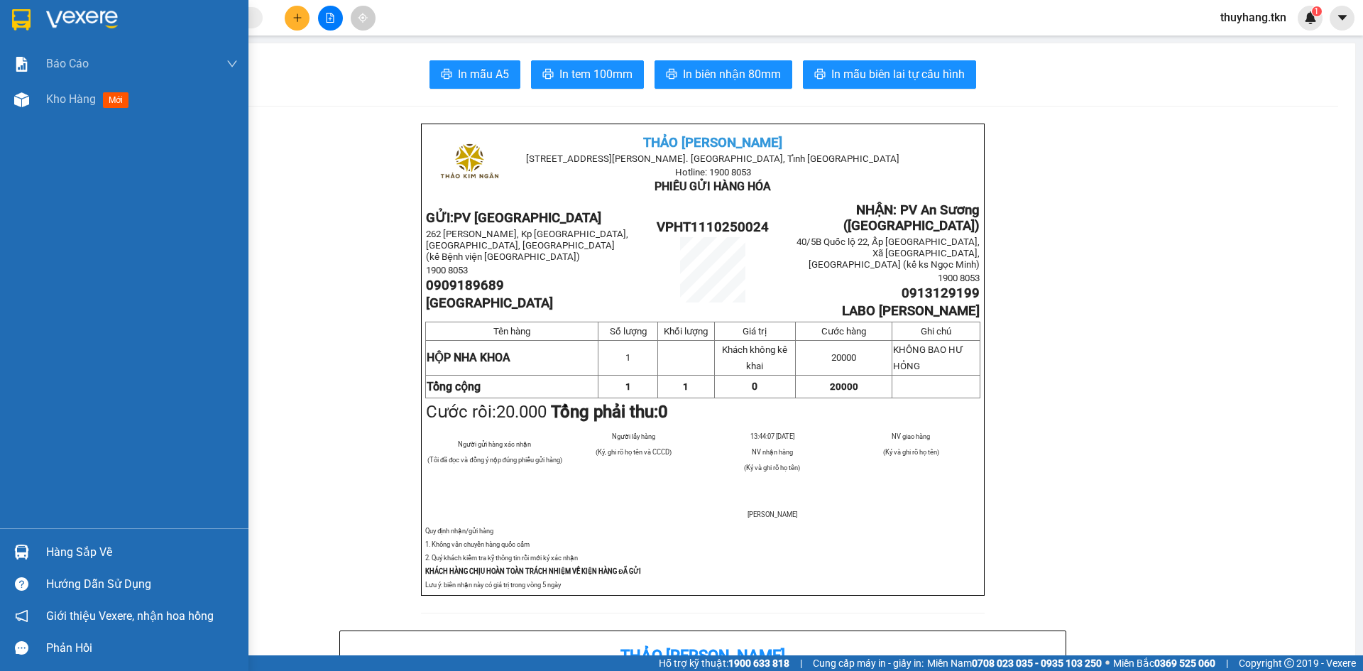
click at [95, 548] on div "Hàng sắp về" at bounding box center [142, 552] width 192 height 21
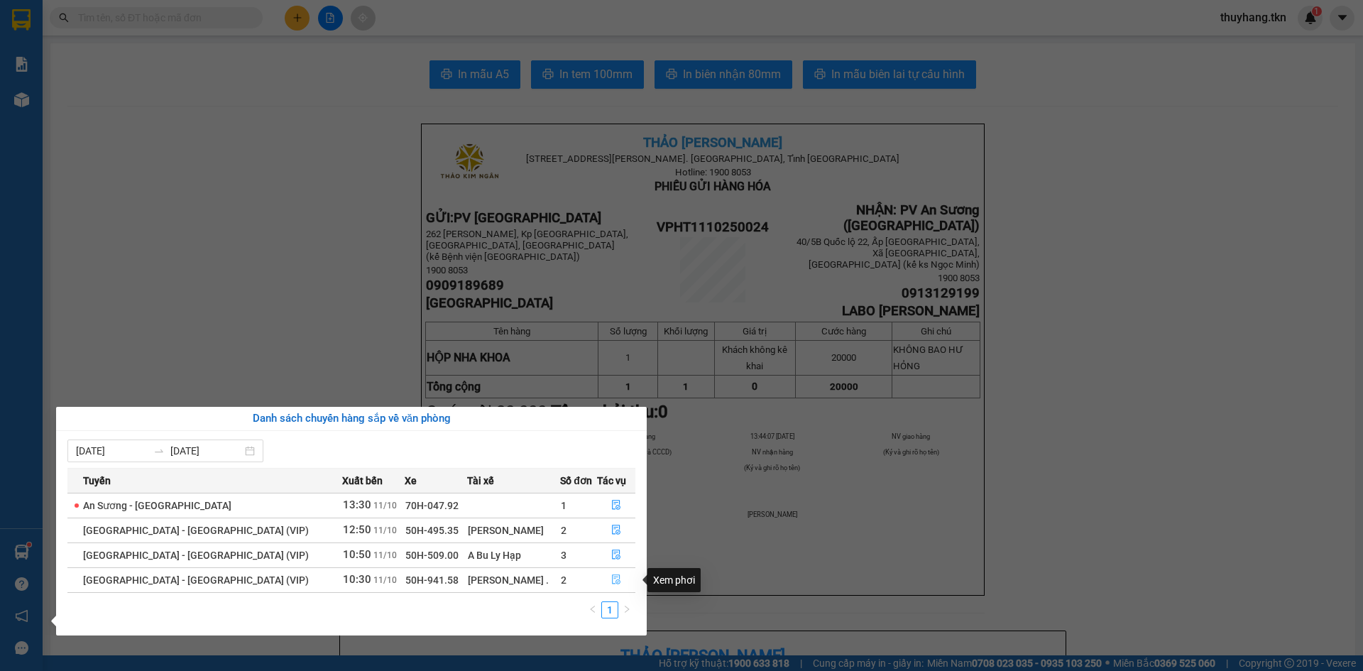
click at [611, 582] on icon "file-done" at bounding box center [616, 580] width 10 height 10
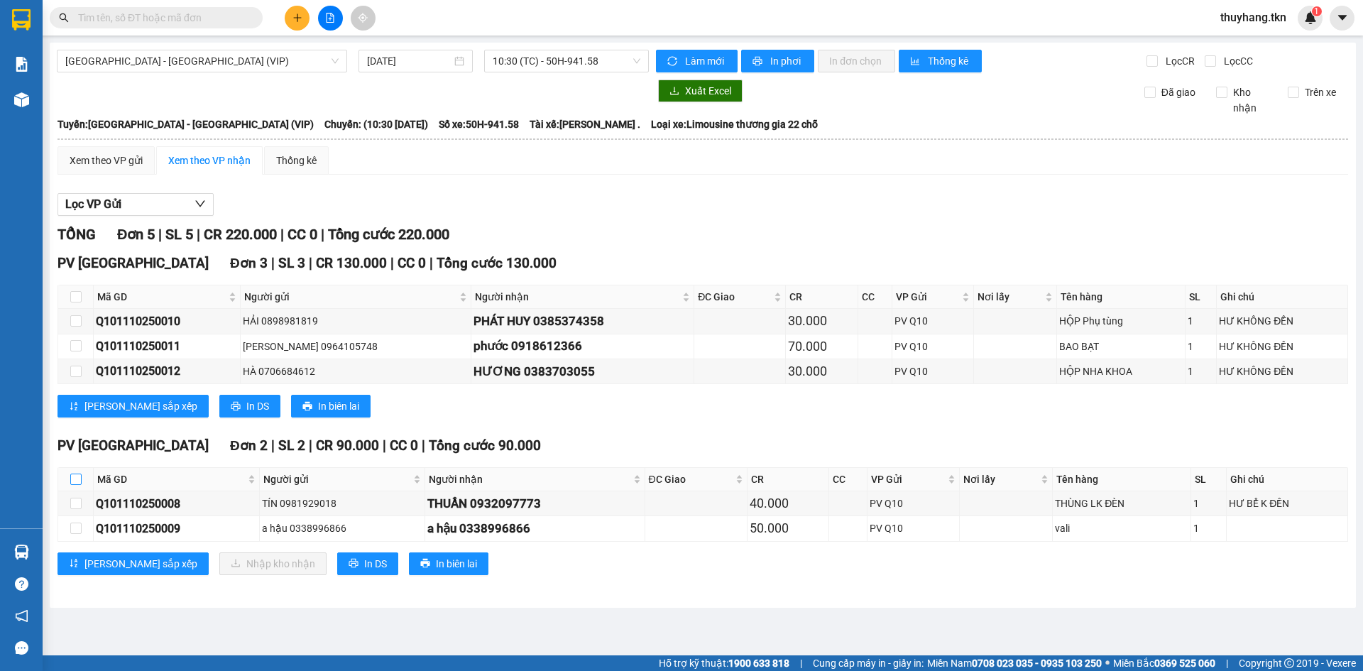
click at [75, 476] on input "checkbox" at bounding box center [75, 479] width 11 height 11
checkbox input "true"
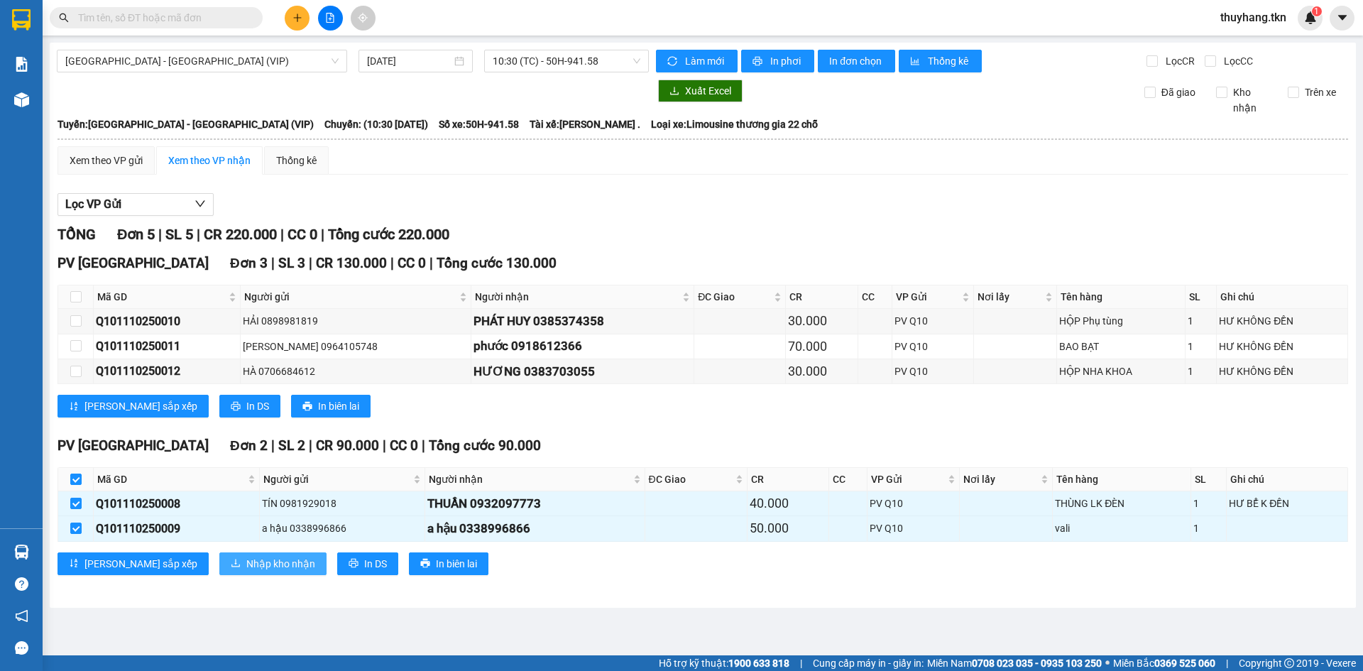
click at [246, 562] on span "Nhập kho nhận" at bounding box center [280, 564] width 69 height 16
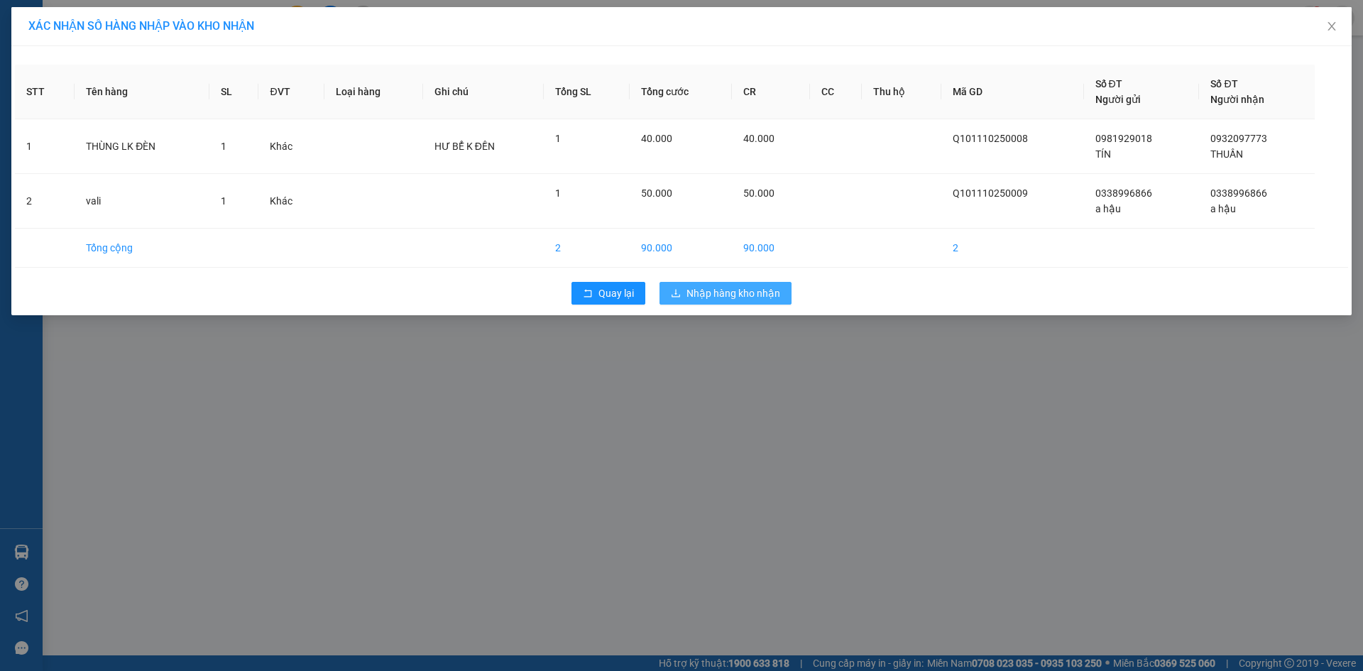
click at [716, 294] on span "Nhập hàng kho nhận" at bounding box center [734, 293] width 94 height 16
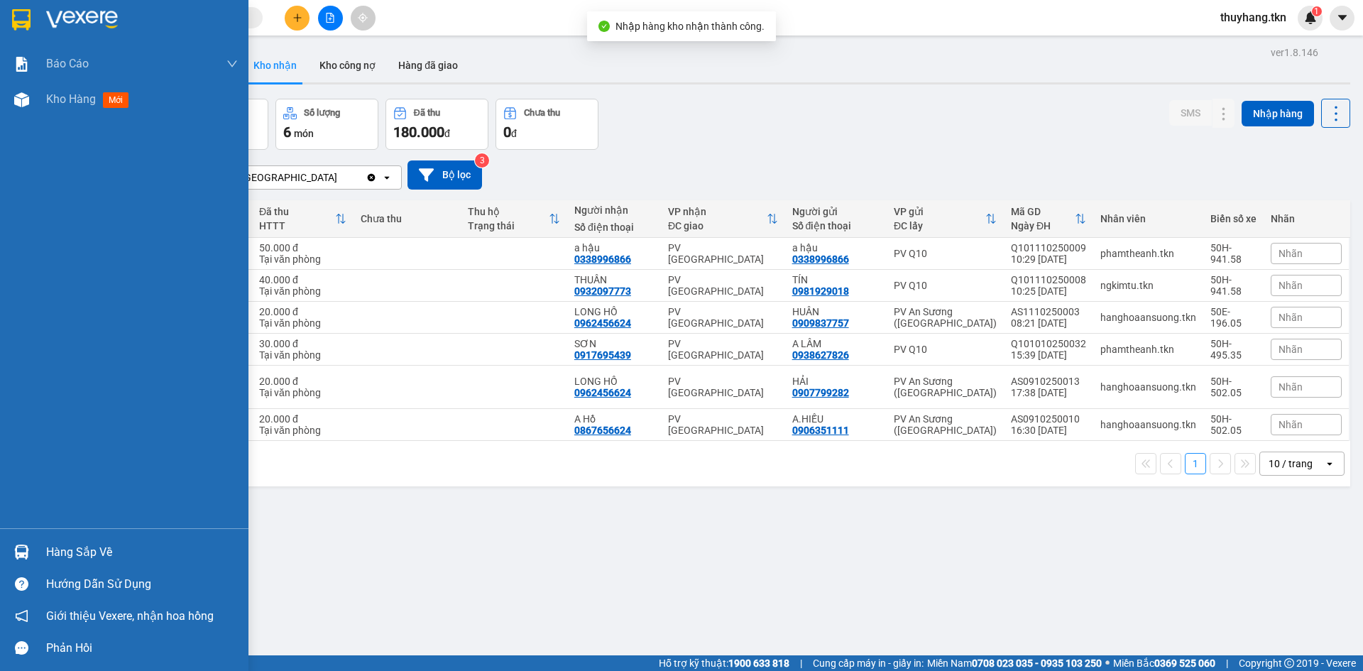
click at [26, 550] on img at bounding box center [21, 552] width 15 height 15
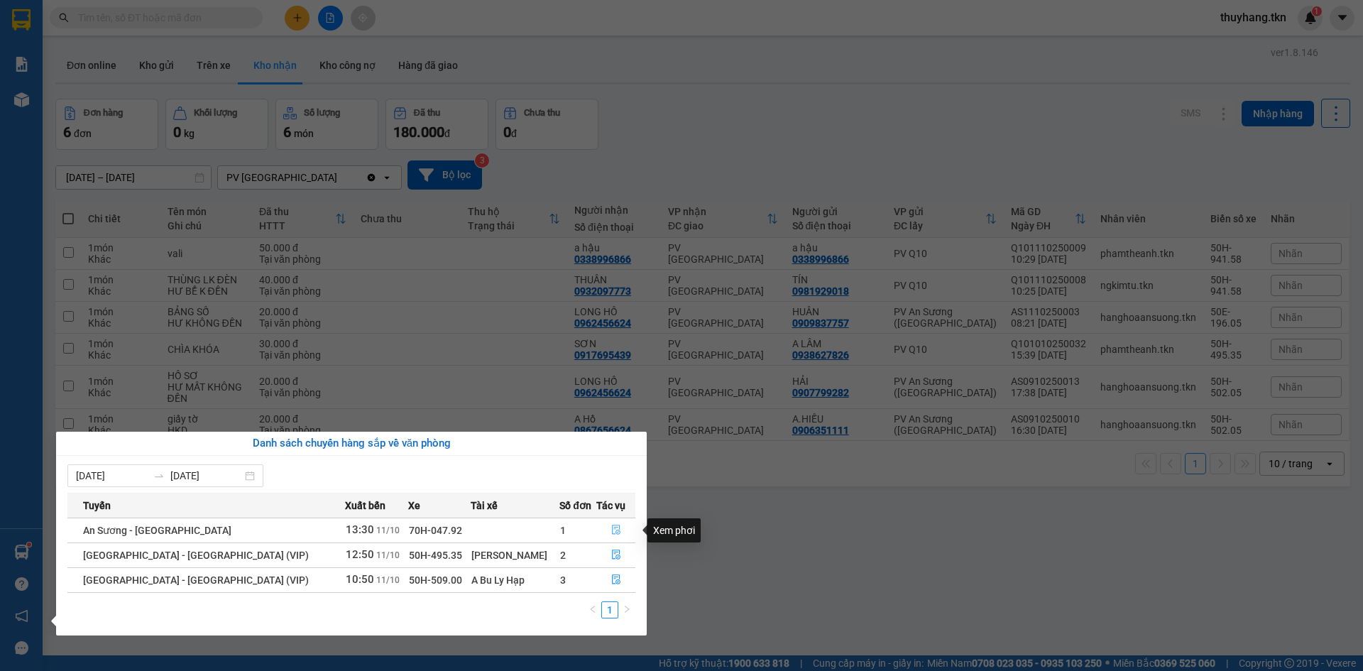
click at [611, 529] on icon "file-done" at bounding box center [616, 530] width 10 height 10
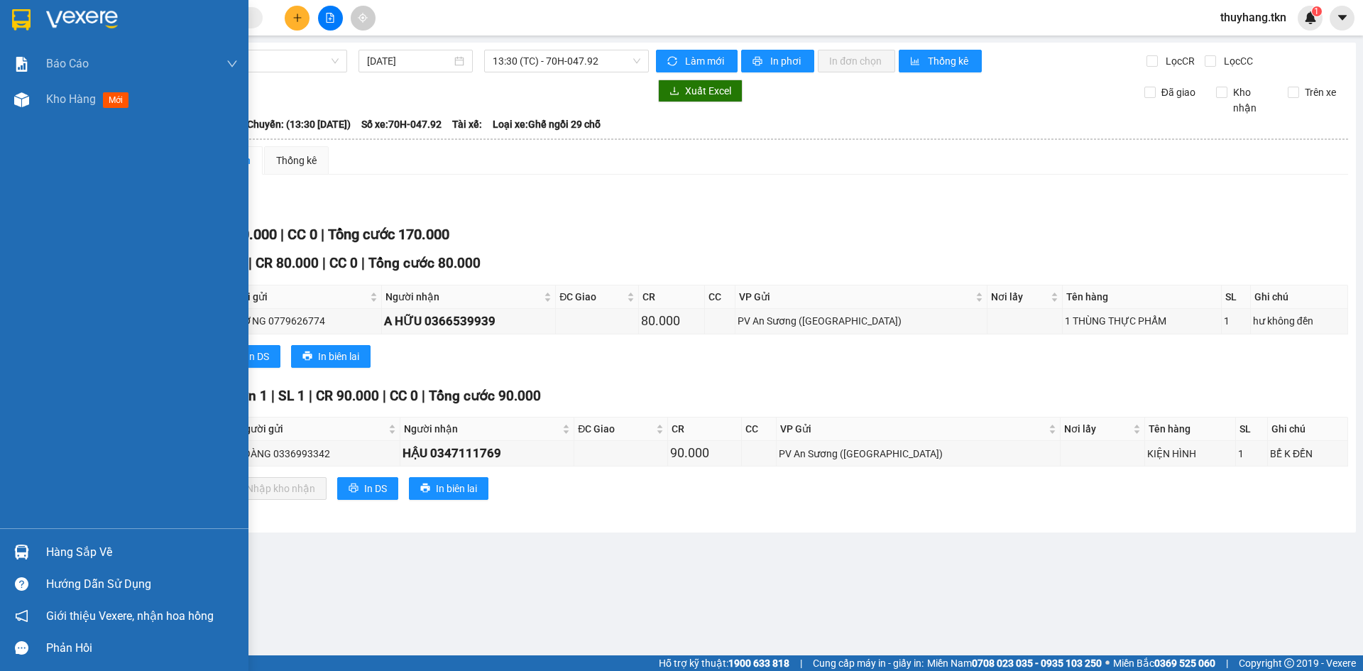
click at [28, 550] on img at bounding box center [21, 552] width 15 height 15
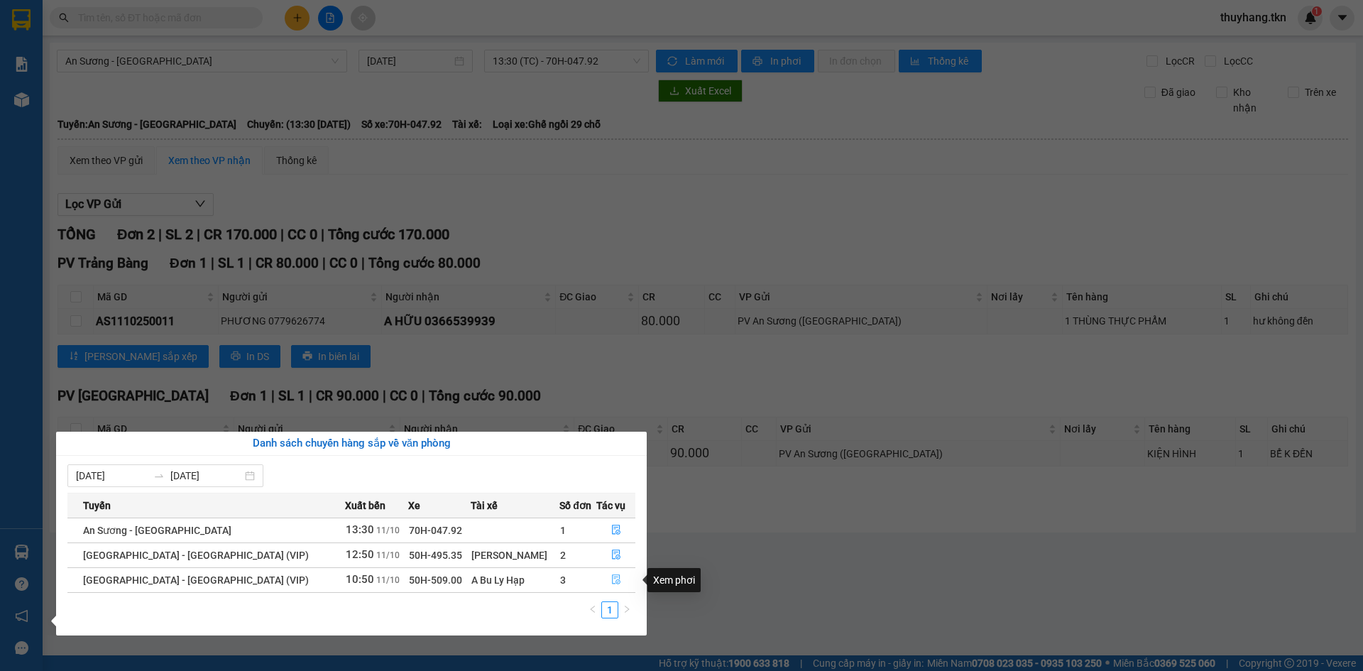
click at [612, 583] on icon "file-done" at bounding box center [616, 580] width 9 height 10
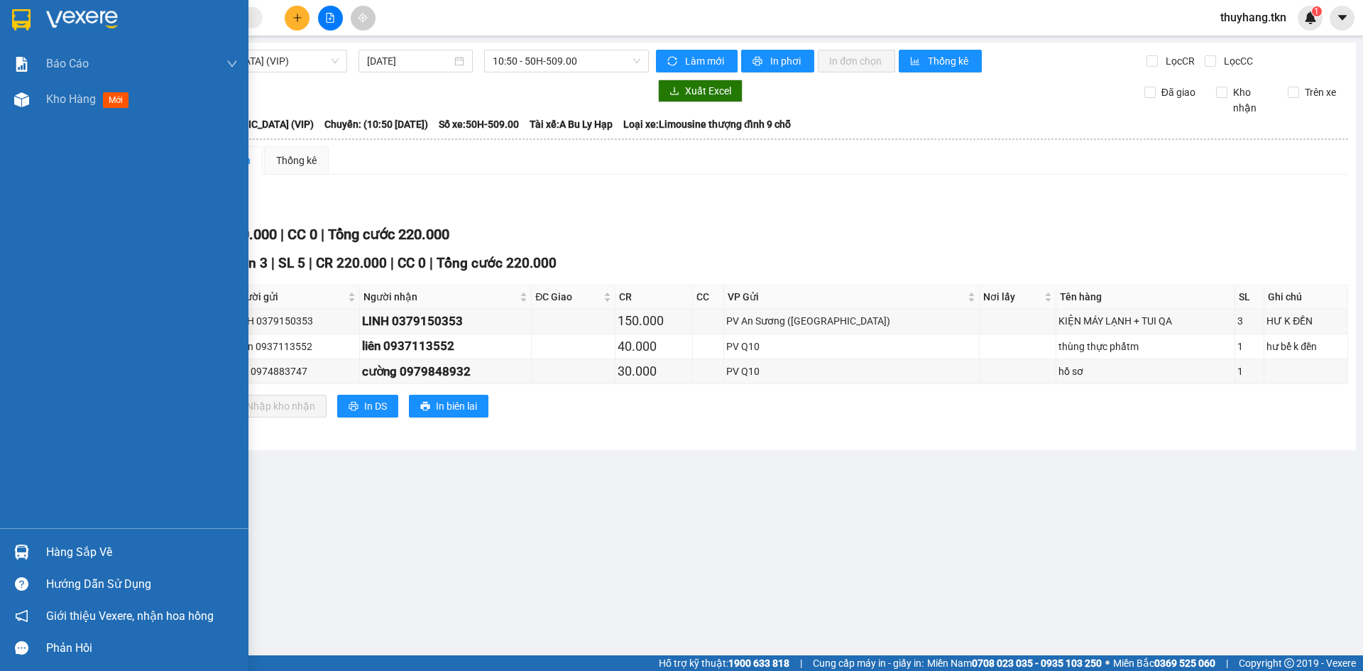
click at [35, 572] on div "Hướng dẫn sử dụng" at bounding box center [124, 584] width 249 height 32
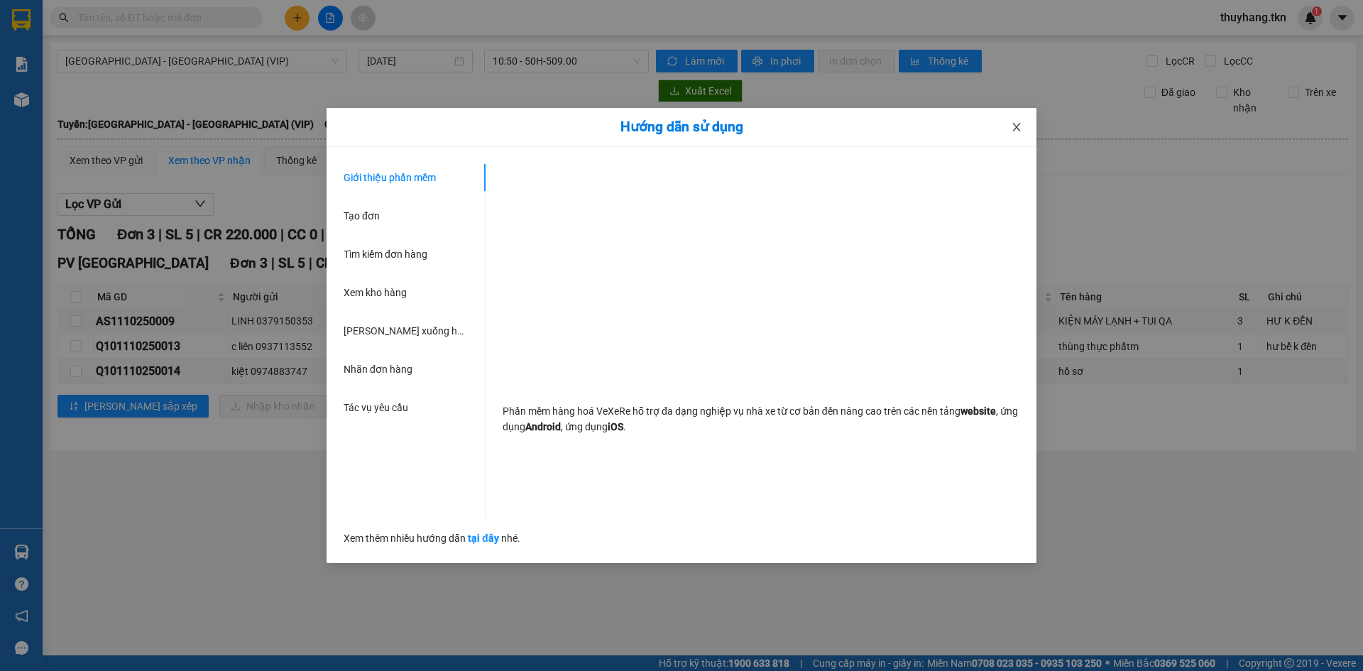
click at [1012, 128] on icon "close" at bounding box center [1016, 126] width 11 height 11
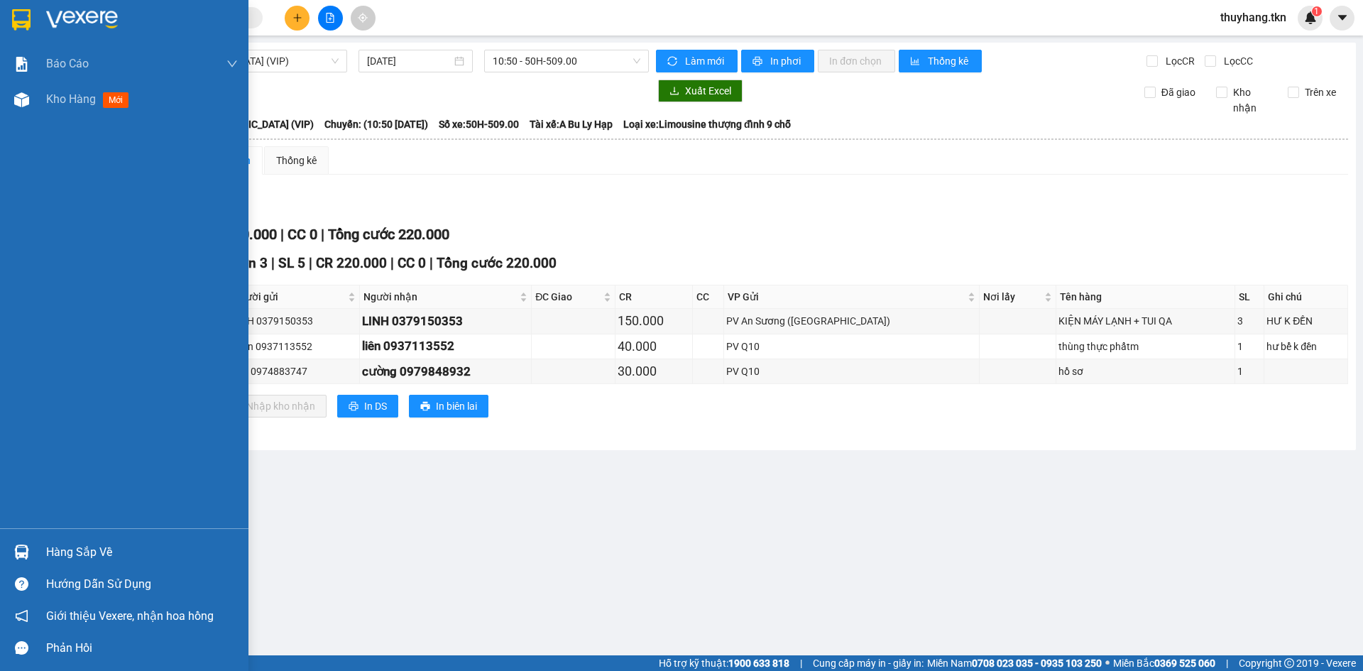
click at [67, 555] on div "Hàng sắp về" at bounding box center [142, 552] width 192 height 21
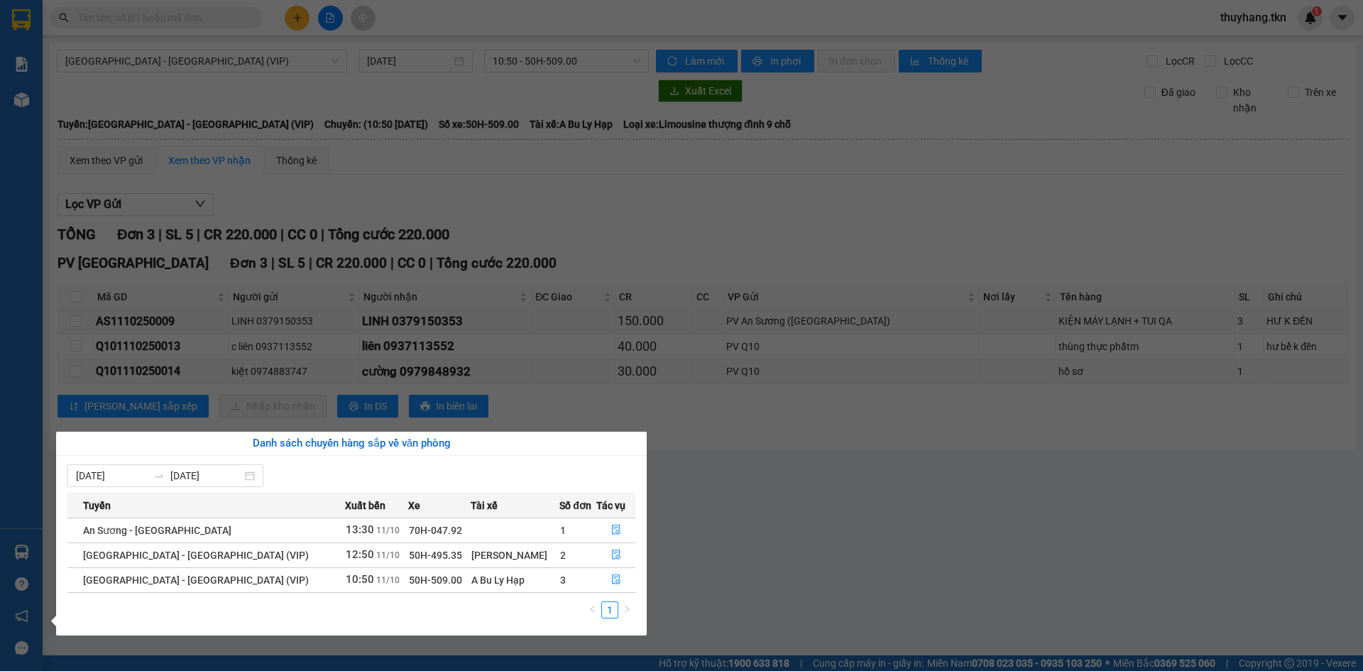
drag, startPoint x: 871, startPoint y: 615, endPoint x: 878, endPoint y: 624, distance: 10.7
click at [873, 615] on section "Kết quả tìm kiếm ( 0 ) Bộ lọc No Data thuyhang.tkn 1 Báo cáo Mẫu 1: Báo cáo dòn…" at bounding box center [681, 335] width 1363 height 671
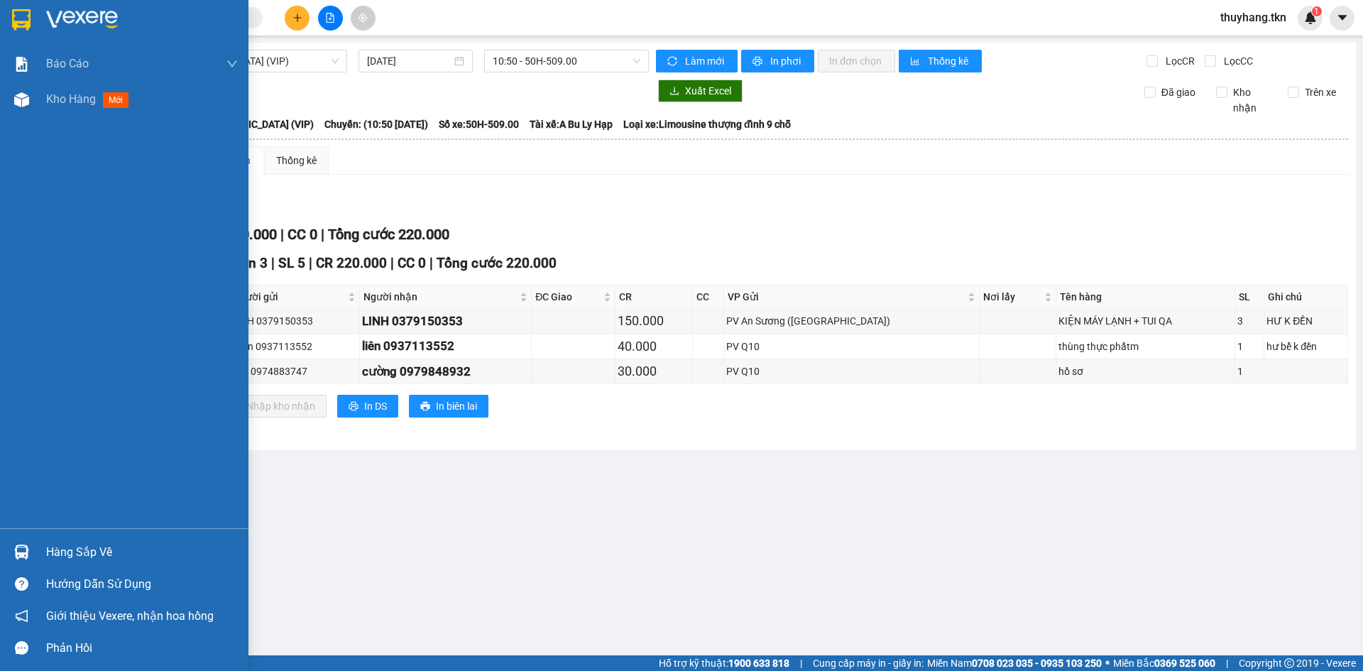
click at [17, 14] on img at bounding box center [21, 19] width 18 height 21
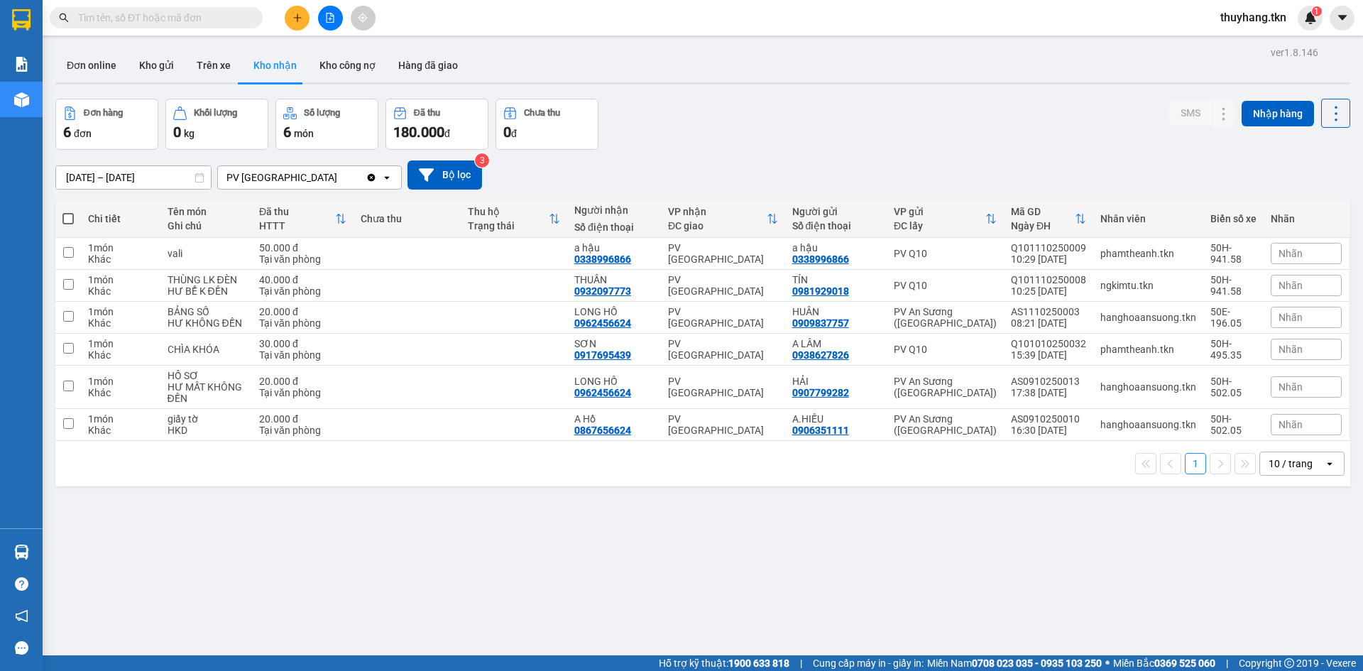
click at [608, 143] on div "Đơn hàng 6 đơn Khối lượng 0 kg Số lượng 6 món Đã thu 180.000 đ Chưa thu 0 đ SMS…" at bounding box center [702, 124] width 1295 height 51
click at [1214, 293] on button at bounding box center [1224, 285] width 20 height 25
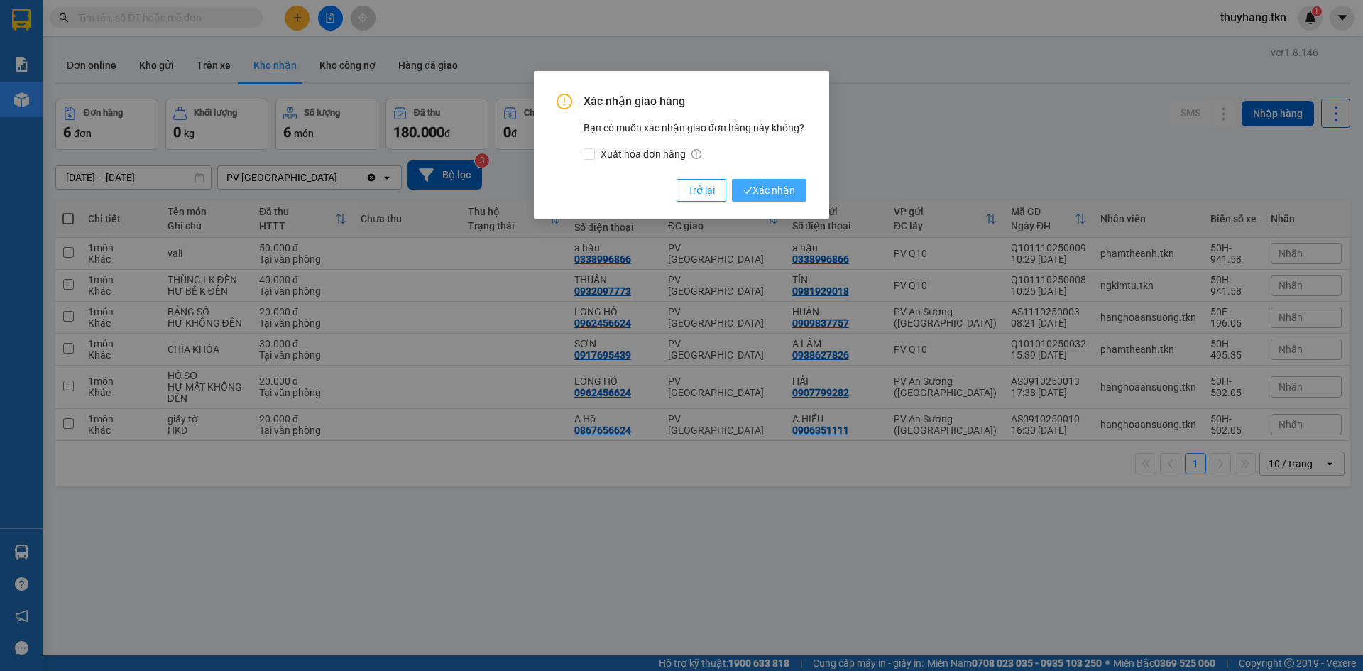
click at [756, 183] on span "Xác nhận" at bounding box center [770, 191] width 52 height 16
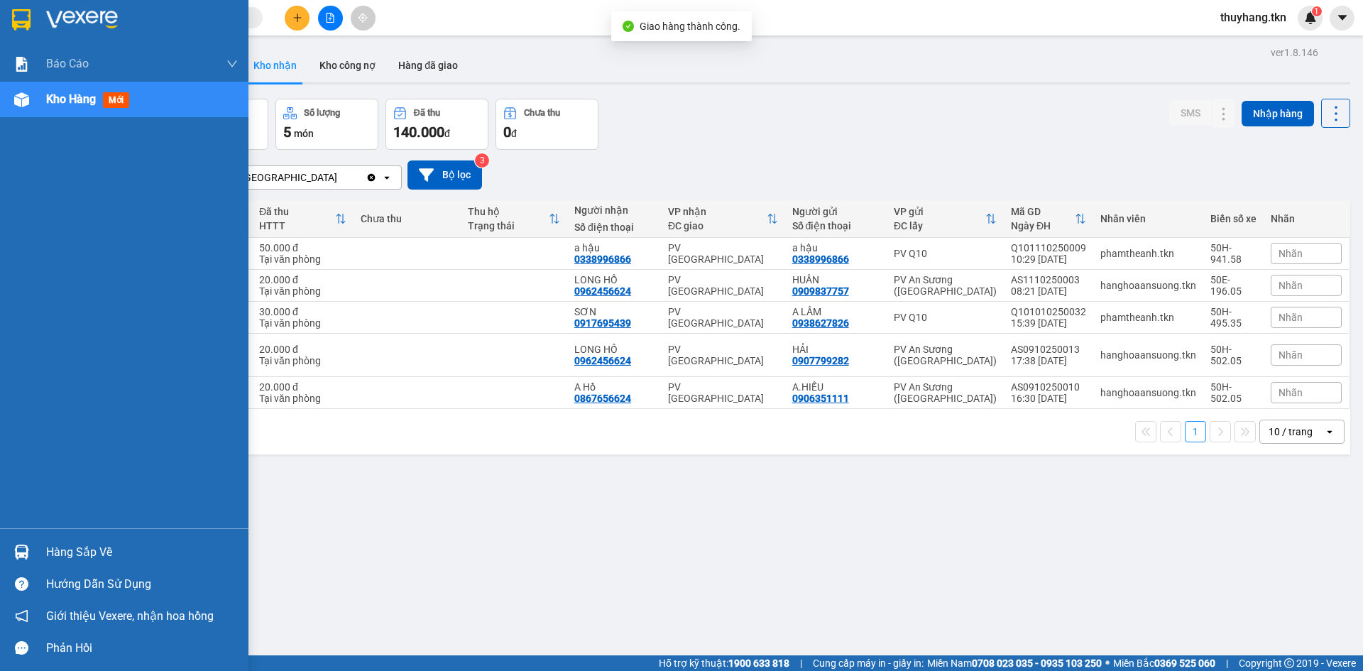
click at [40, 538] on div "Hàng sắp về" at bounding box center [124, 552] width 249 height 32
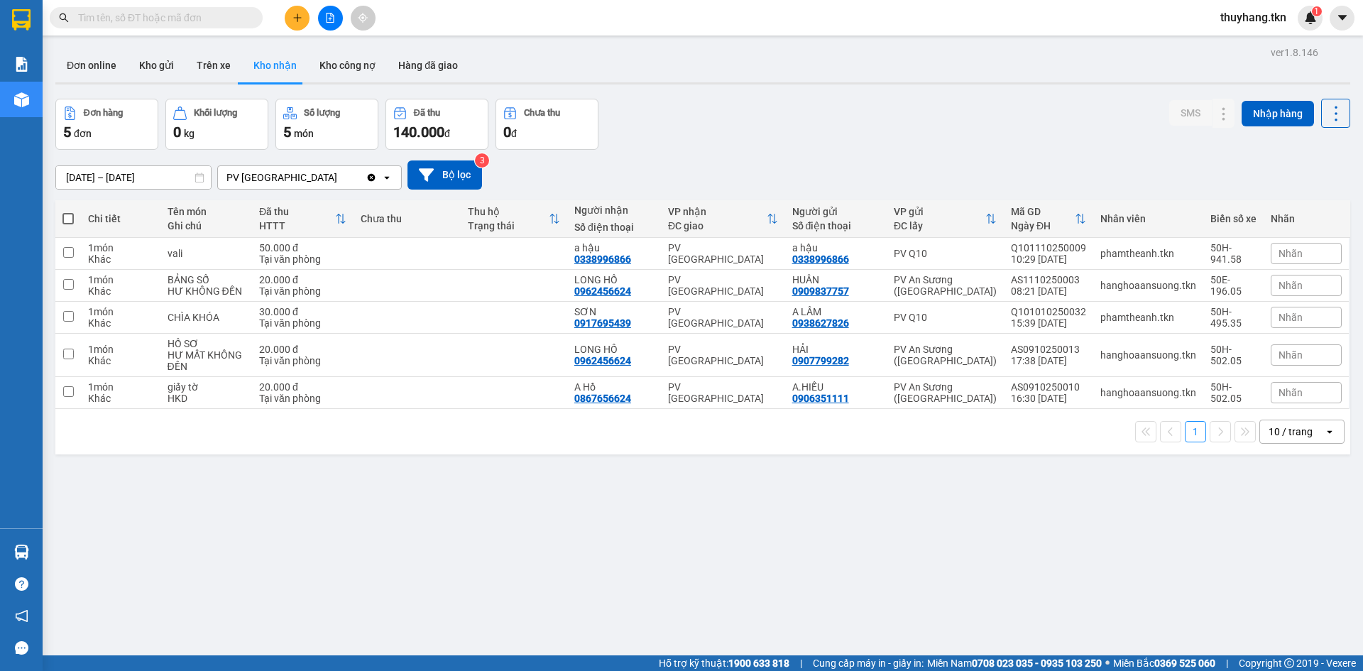
click at [138, 64] on section "Kết quả tìm kiếm ( 0 ) Bộ lọc No Data thuyhang.tkn 1 Báo cáo Mẫu 1: Báo cáo dòn…" at bounding box center [681, 335] width 1363 height 671
click at [156, 66] on button "Kho gửi" at bounding box center [157, 65] width 58 height 34
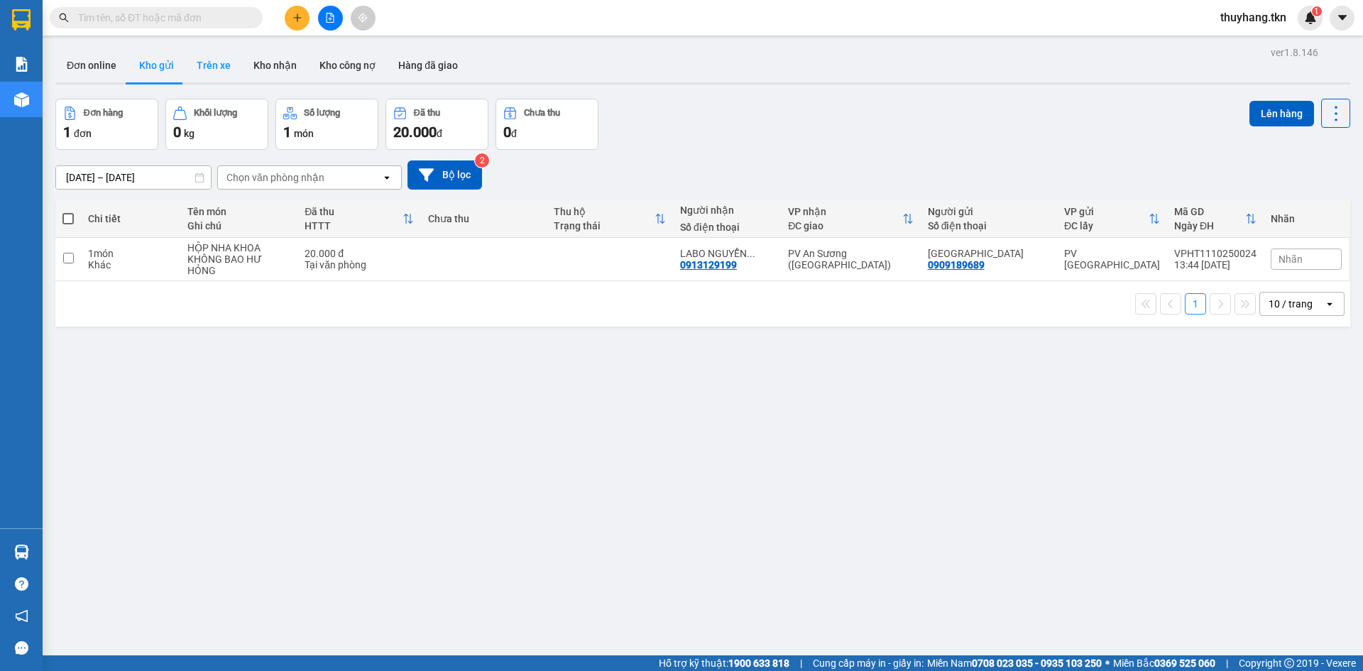
click at [217, 69] on button "Trên xe" at bounding box center [213, 65] width 57 height 34
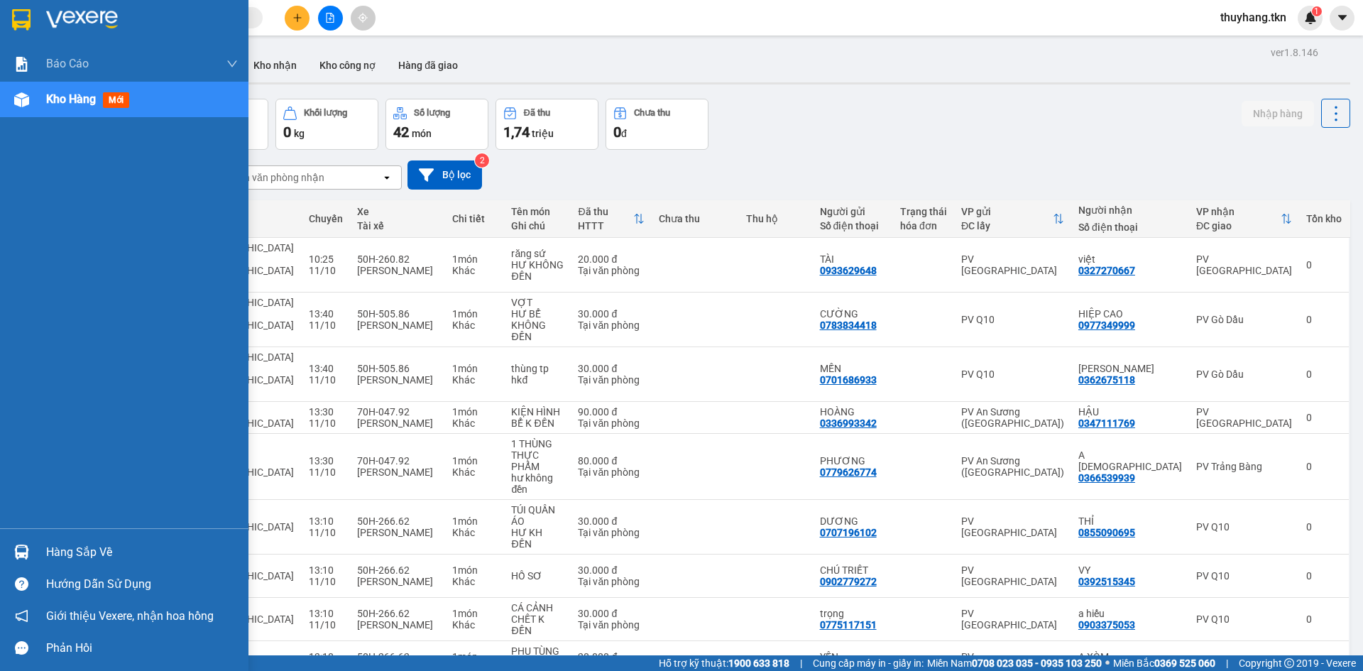
click at [31, 548] on div at bounding box center [21, 552] width 25 height 25
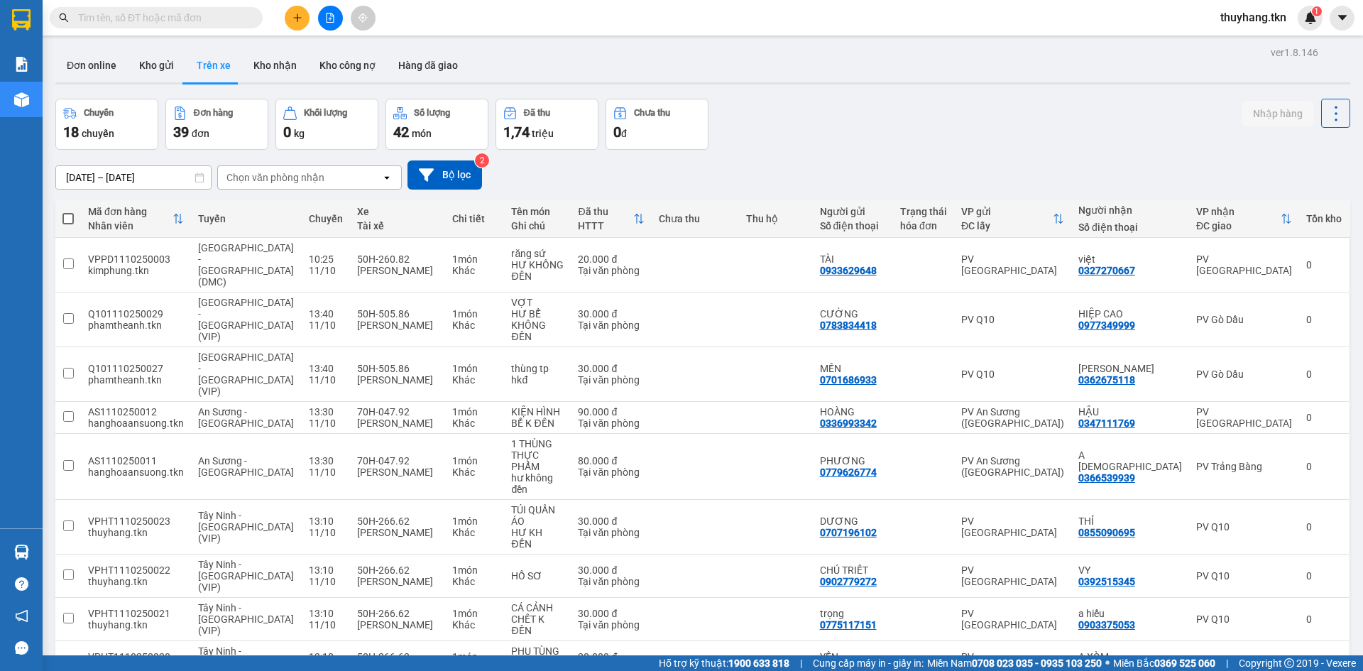
click at [775, 127] on section "Kết quả tìm kiếm ( 0 ) Bộ lọc No Data thuyhang.tkn 1 Báo cáo Mẫu 1: Báo cáo dòn…" at bounding box center [681, 335] width 1363 height 671
click at [271, 62] on button "Kho nhận" at bounding box center [275, 65] width 66 height 34
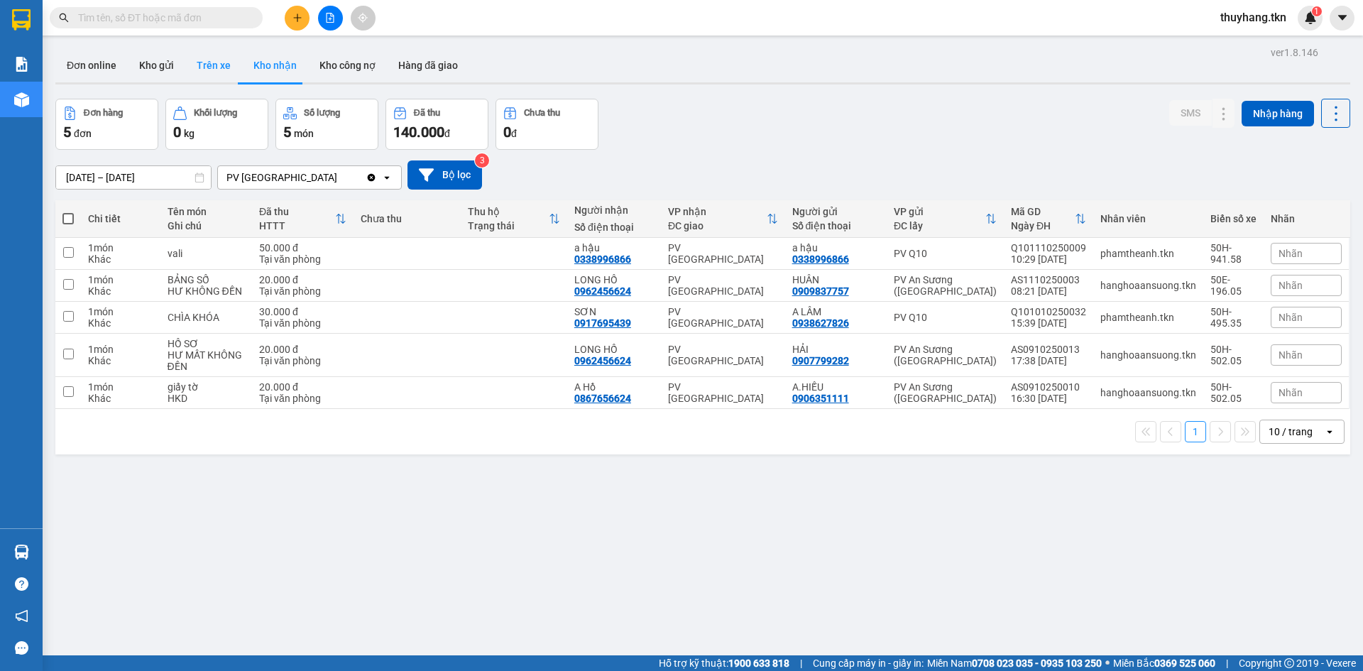
click at [209, 72] on button "Trên xe" at bounding box center [213, 65] width 57 height 34
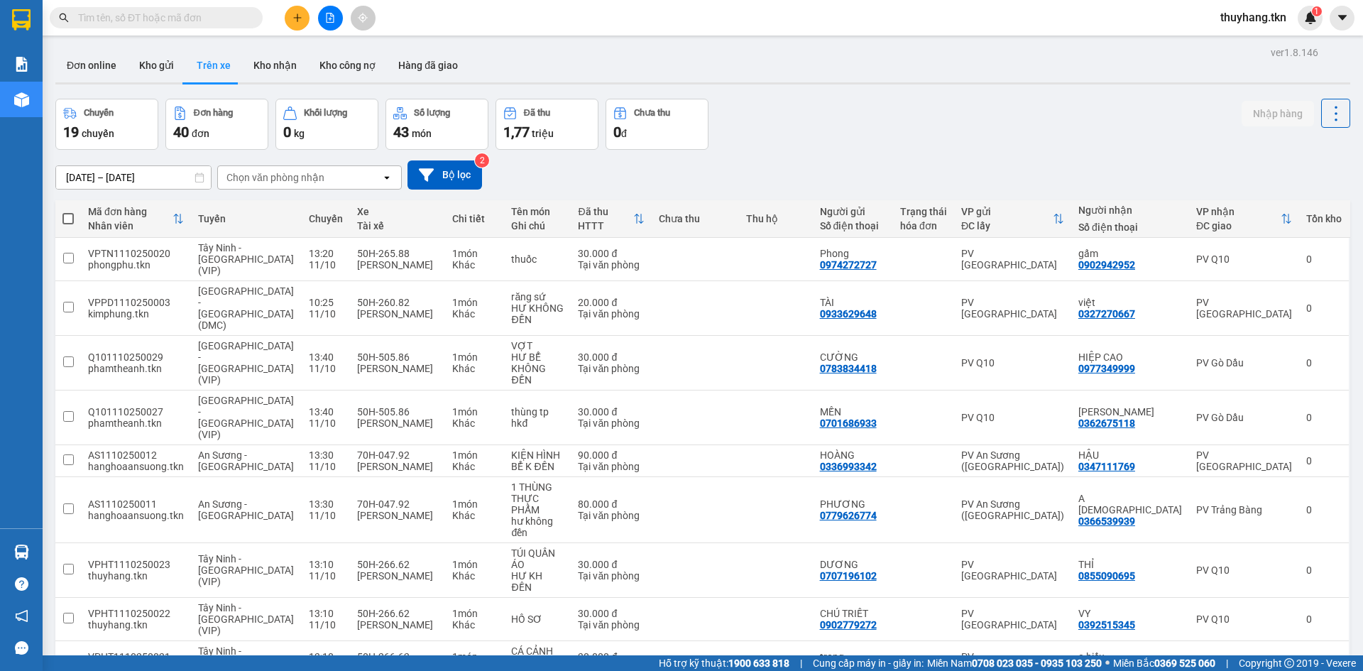
drag, startPoint x: 1190, startPoint y: 630, endPoint x: 1189, endPoint y: 619, distance: 11.5
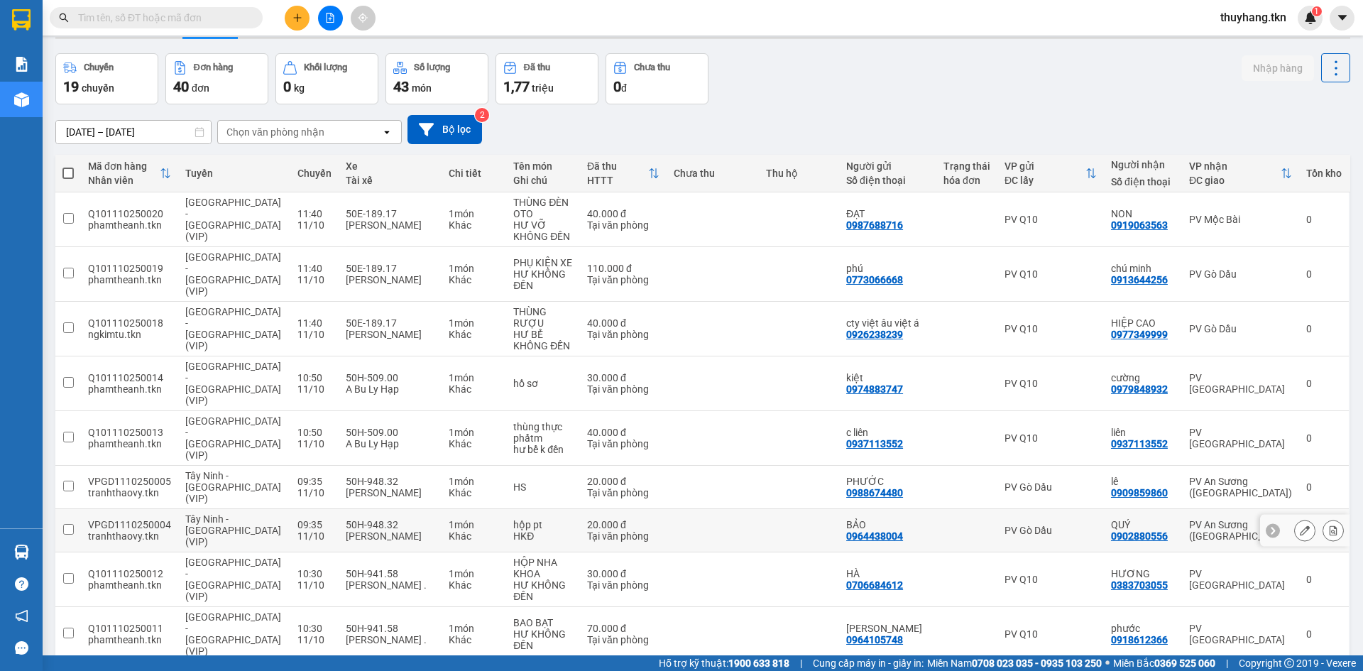
scroll to position [65, 0]
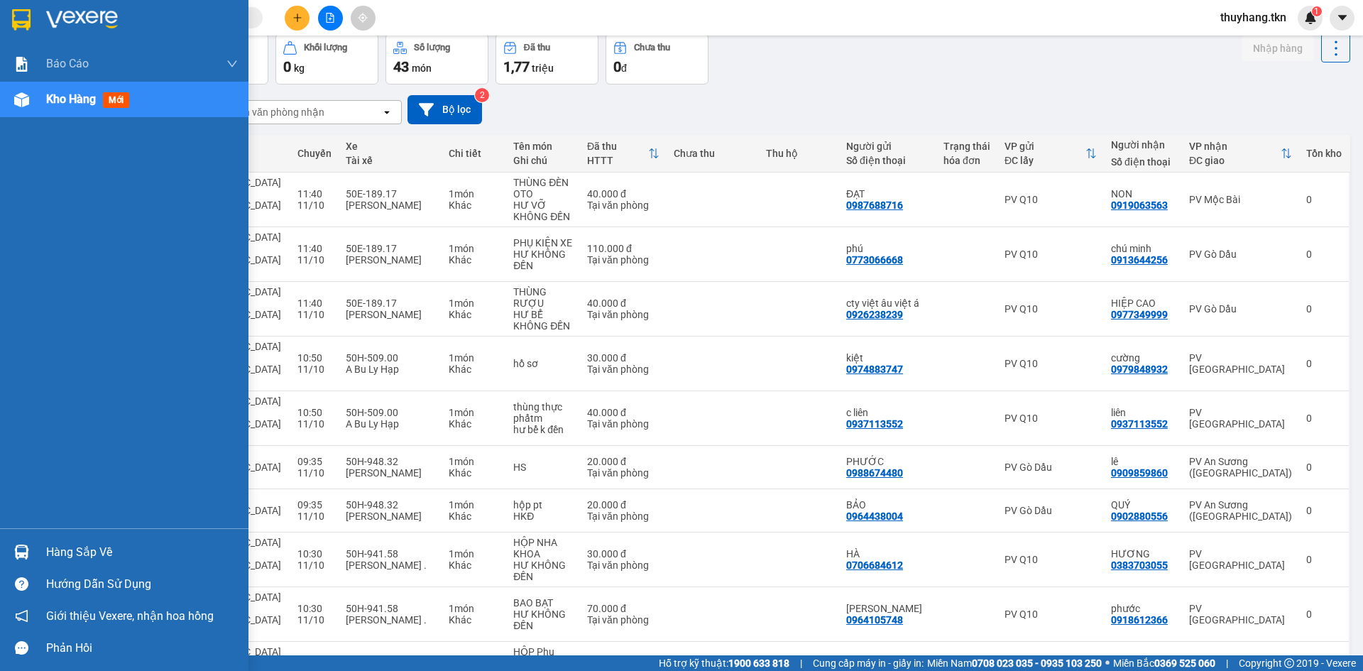
click at [93, 569] on div "Hướng dẫn sử dụng" at bounding box center [124, 584] width 249 height 32
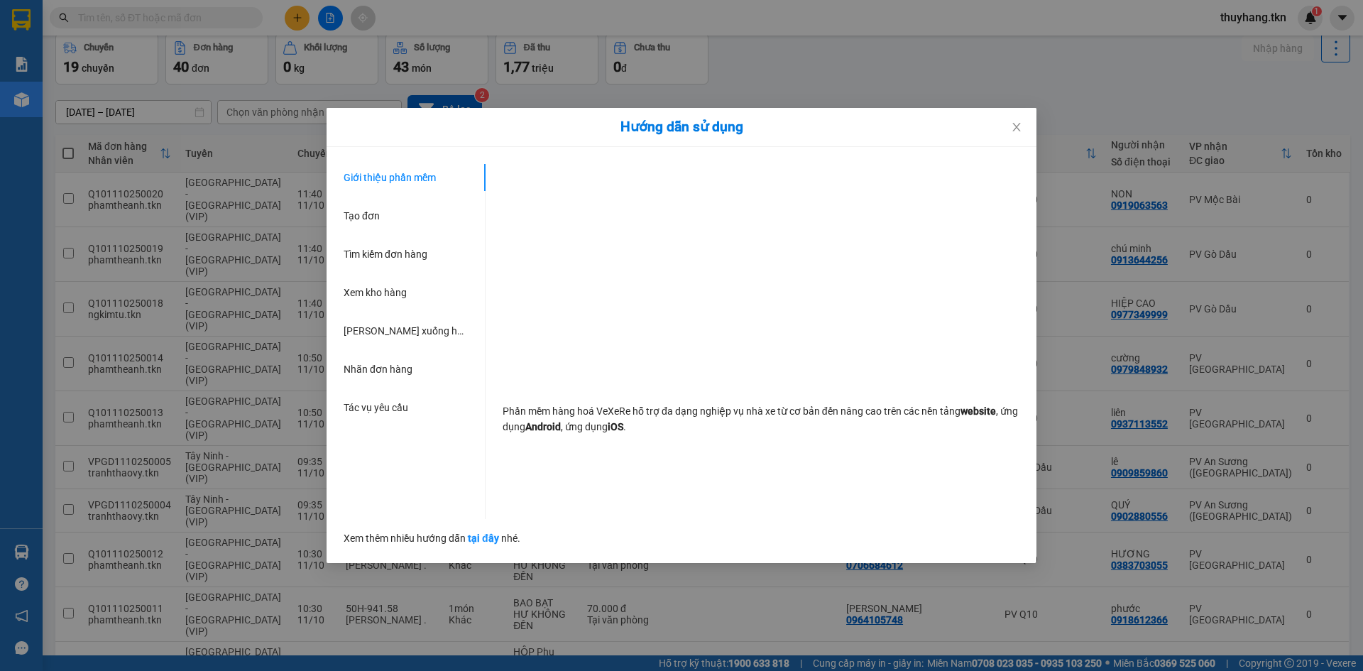
click at [26, 552] on div "Hướng dẫn sử dụng Giới thiệu phần mềm Tạo đơn Tìm kiếm đơn hàng Xem kho hàng Lê…" at bounding box center [681, 335] width 1363 height 671
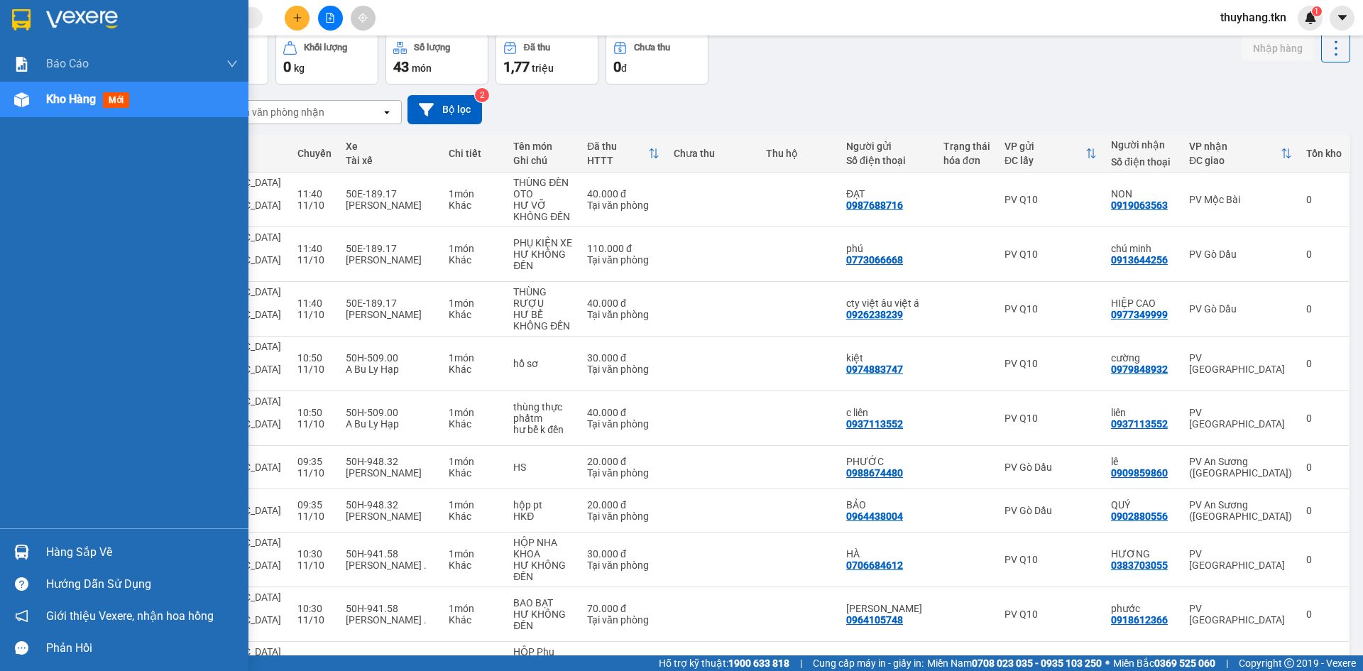
click at [26, 552] on img at bounding box center [21, 552] width 15 height 15
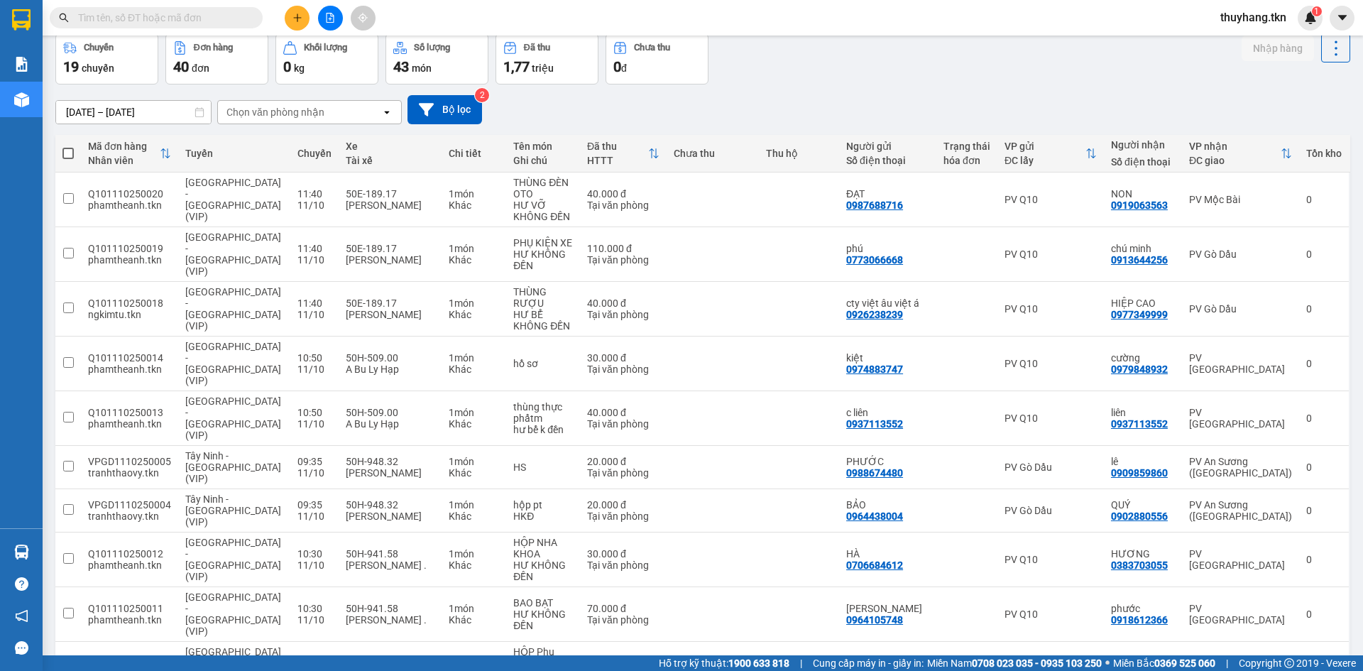
click at [756, 109] on section "Kết quả tìm kiếm ( 0 ) Bộ lọc No Data thuyhang.tkn 1 Báo cáo Mẫu 1: Báo cáo dòn…" at bounding box center [681, 335] width 1363 height 671
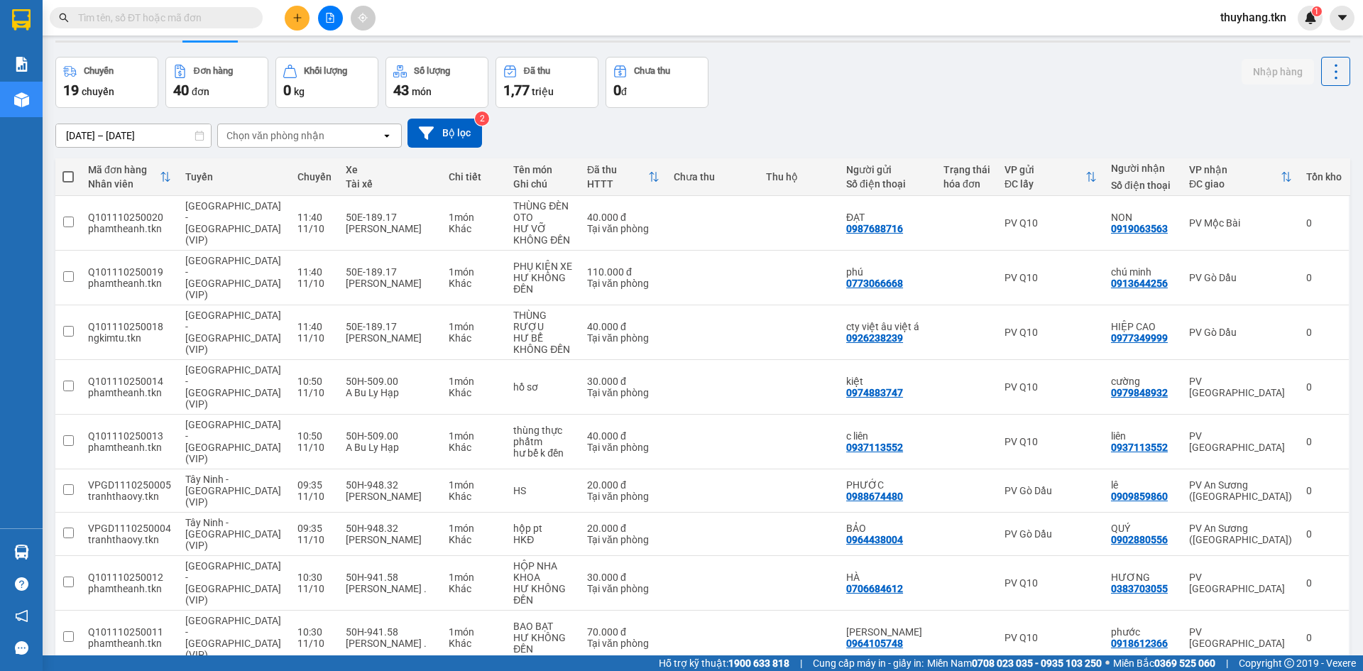
scroll to position [0, 0]
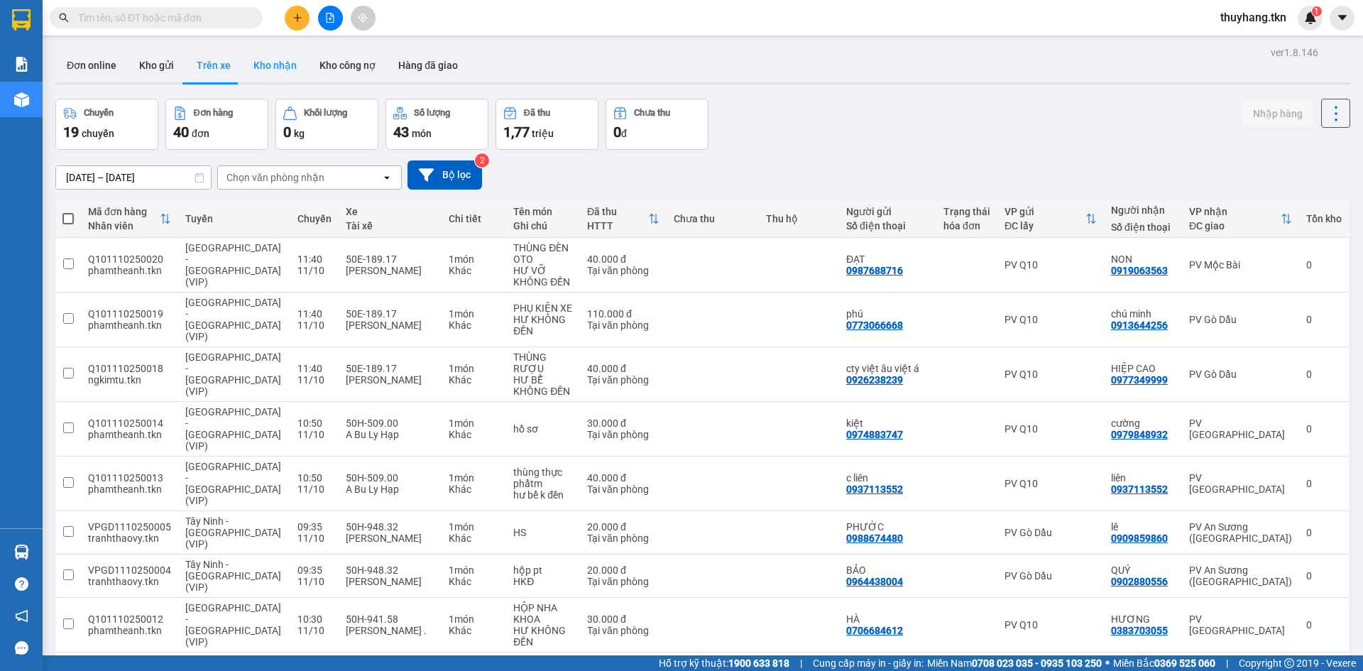
click at [268, 70] on button "Kho nhận" at bounding box center [275, 65] width 66 height 34
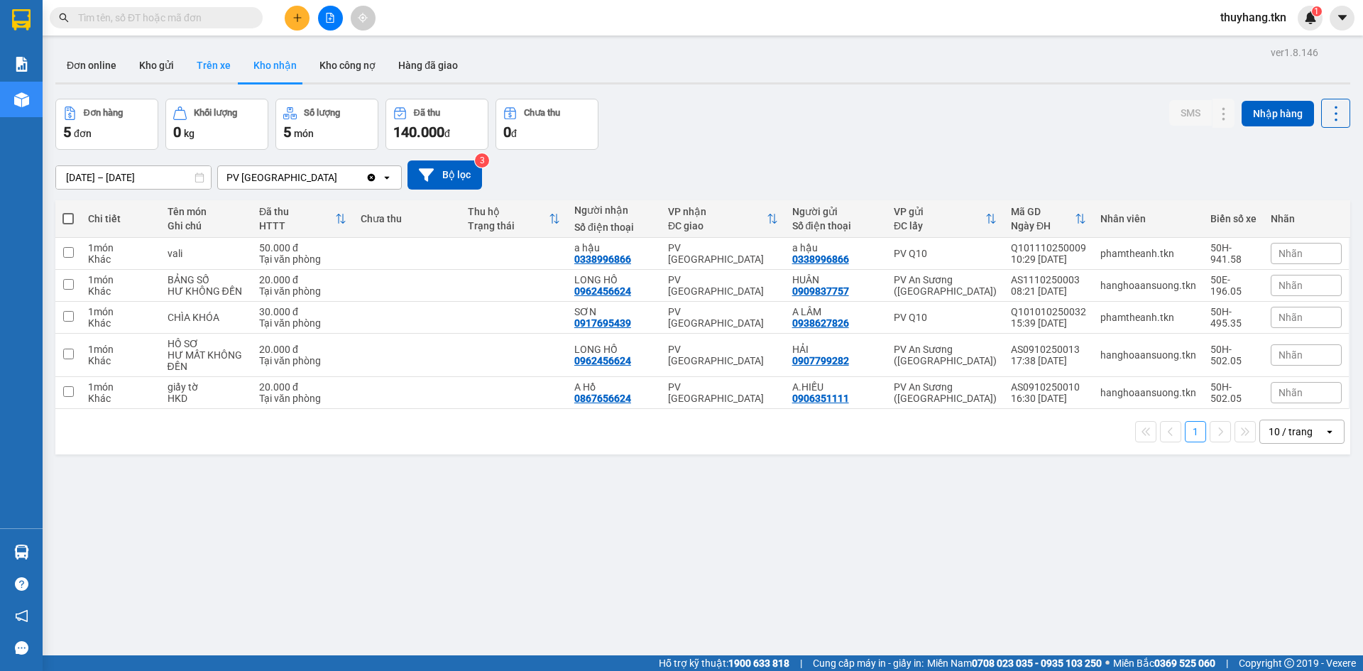
click at [219, 64] on button "Trên xe" at bounding box center [213, 65] width 57 height 34
type input "[DATE] – [DATE]"
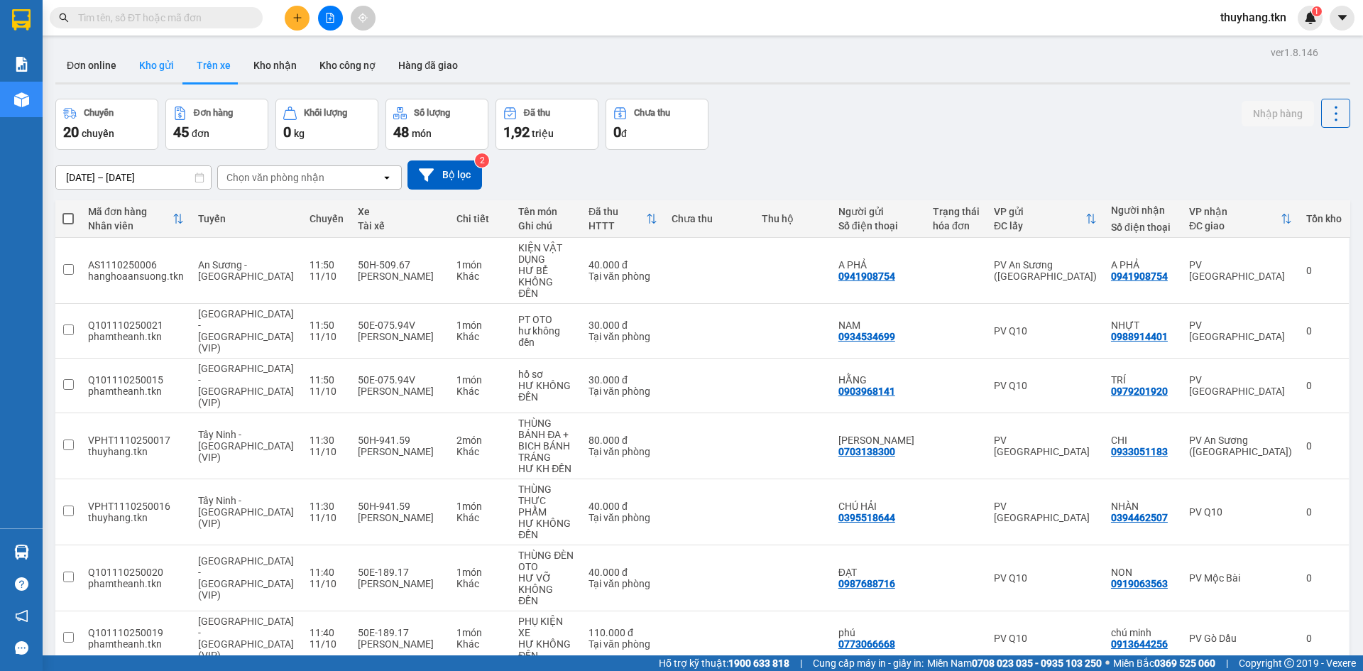
click at [165, 62] on button "Kho gửi" at bounding box center [157, 65] width 58 height 34
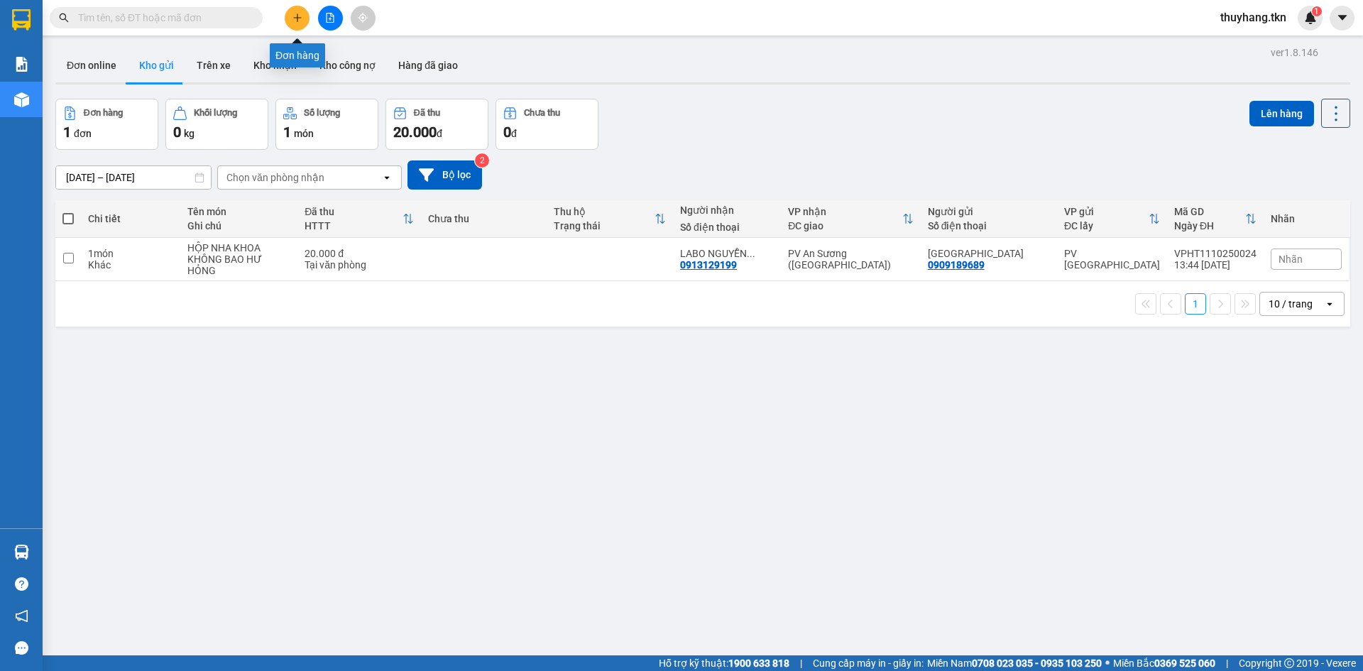
click at [289, 18] on button at bounding box center [297, 18] width 25 height 25
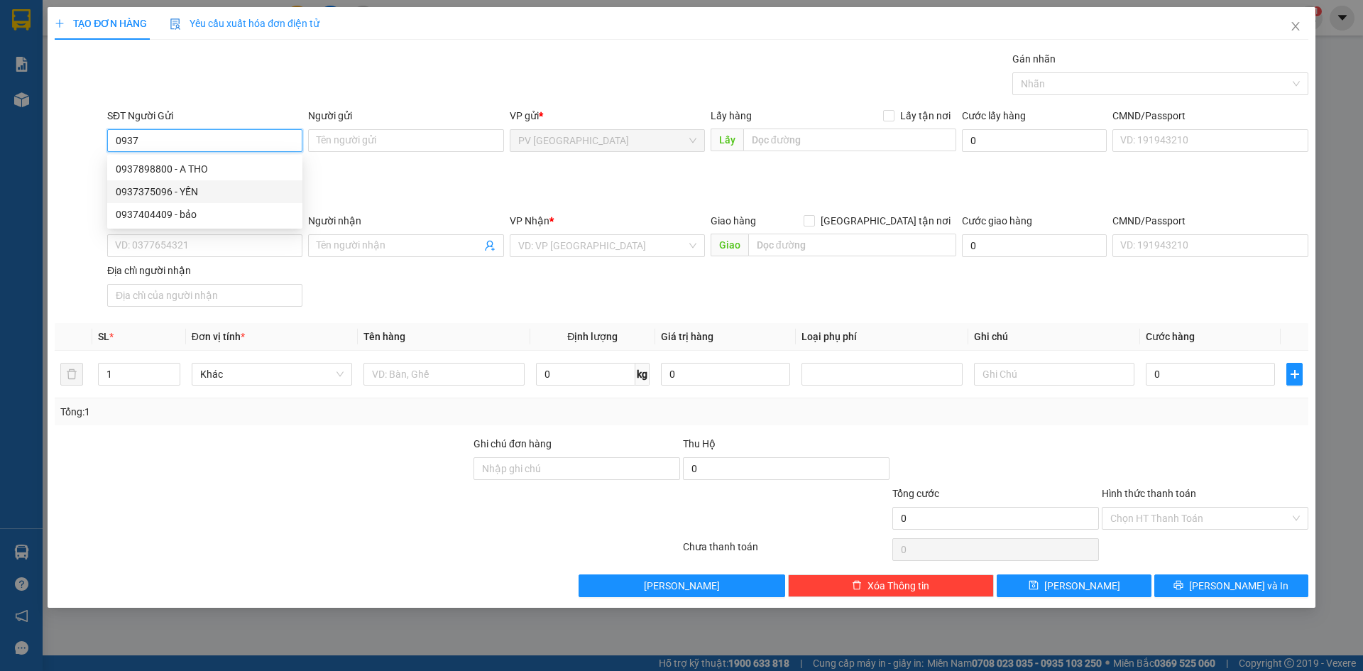
click at [254, 192] on div "0937375096 - YẾN" at bounding box center [205, 192] width 178 height 16
type input "0937375096"
type input "YẾN"
type input "0946340282"
type input "A XÒM"
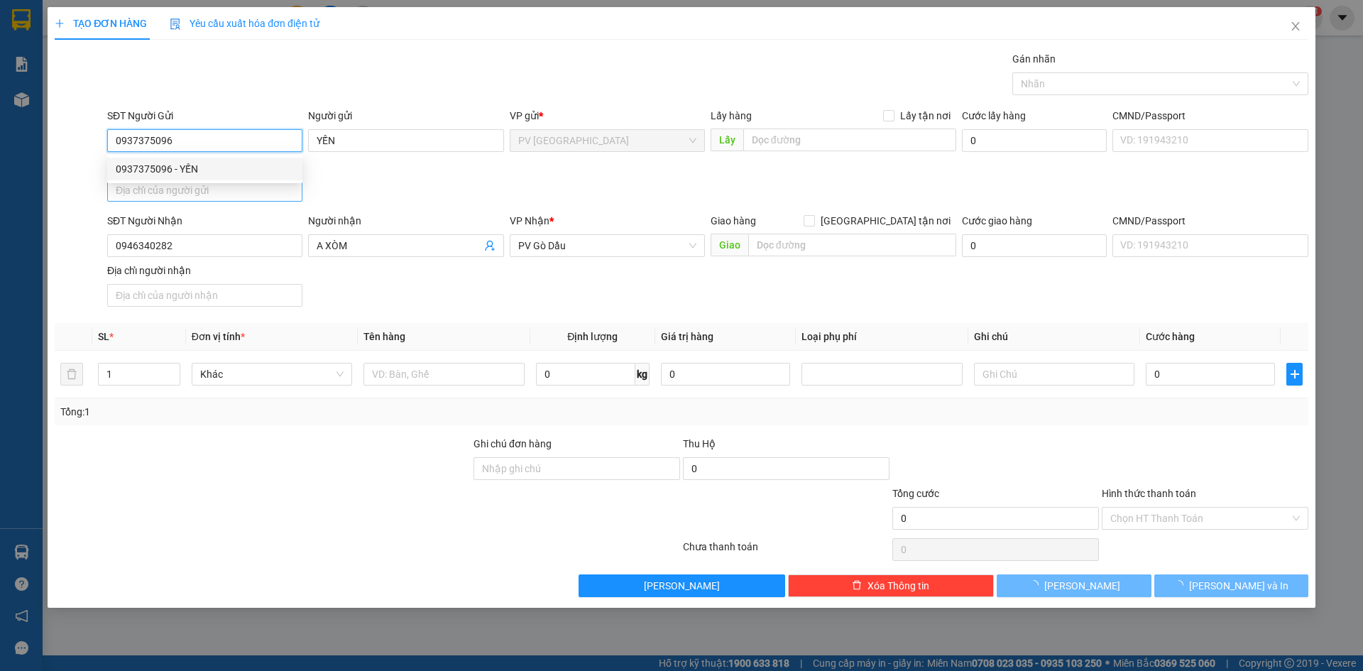
type input "20.000"
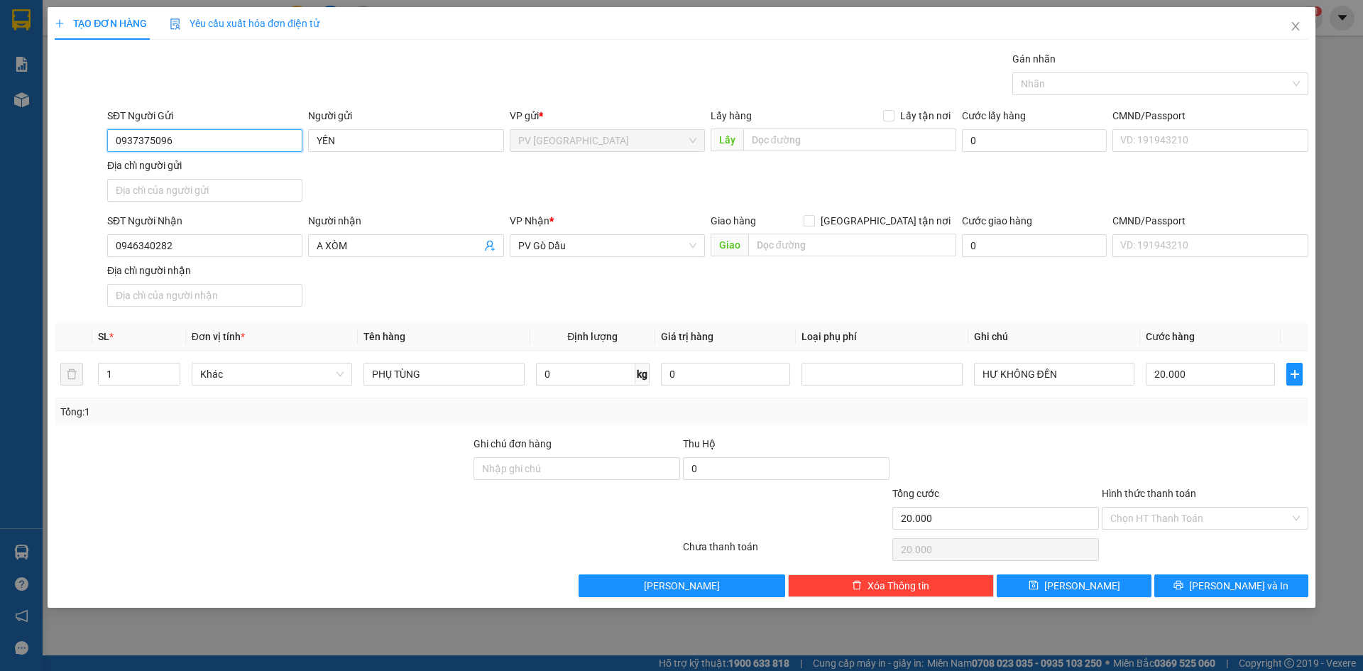
type input "0937375096"
click at [270, 260] on div "SĐT Người Nhận 0946340282" at bounding box center [204, 238] width 195 height 50
click at [276, 246] on input "0946340282" at bounding box center [204, 245] width 195 height 23
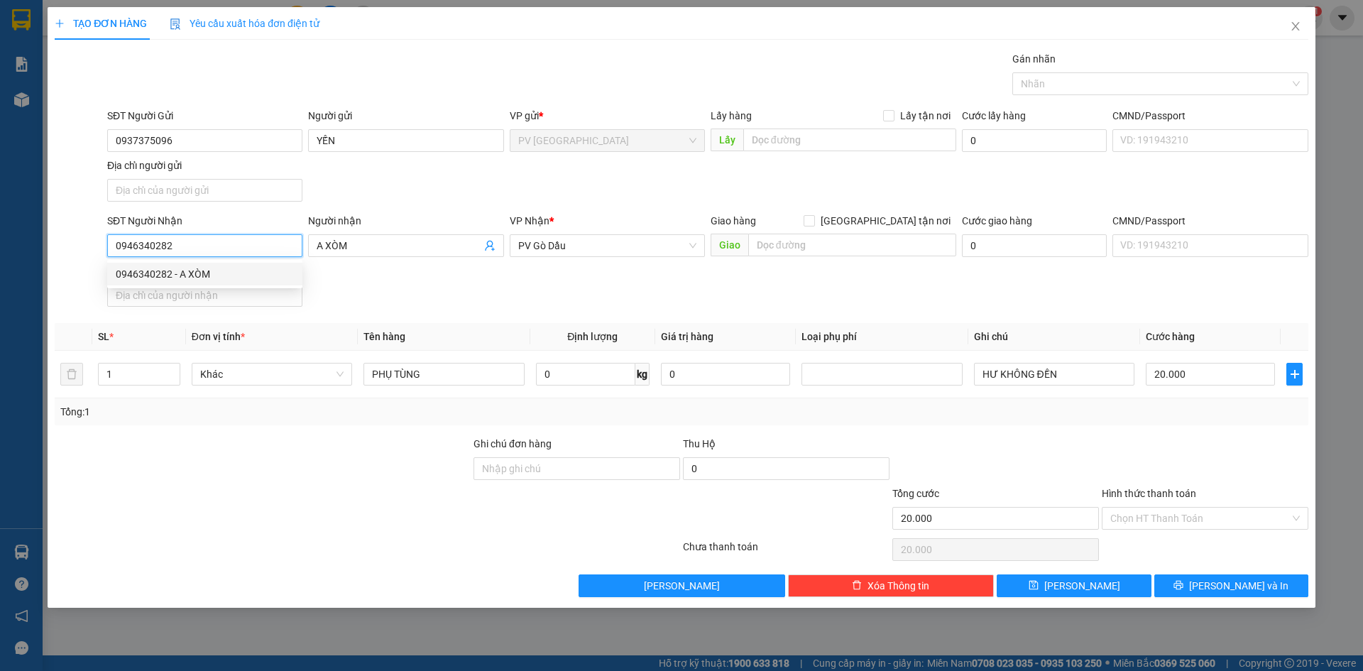
click at [218, 241] on input "0946340282" at bounding box center [204, 245] width 195 height 23
type input "0"
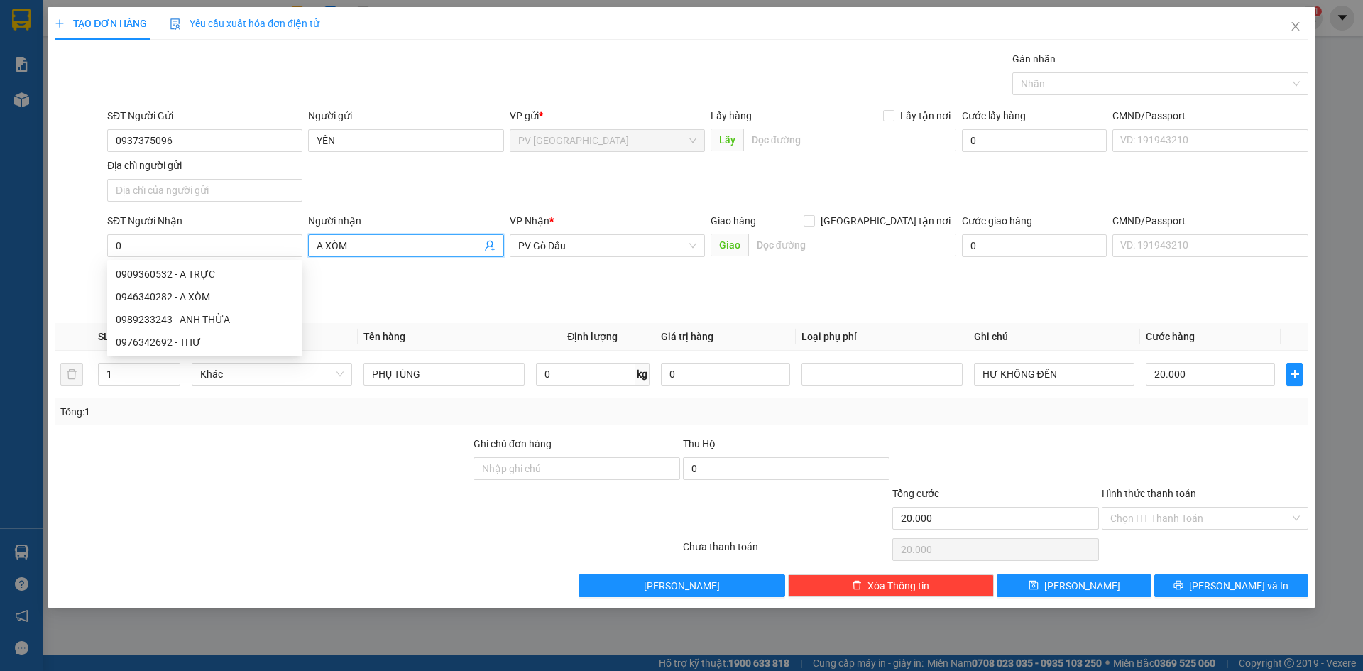
click at [432, 251] on input "A XÒM" at bounding box center [399, 246] width 164 height 16
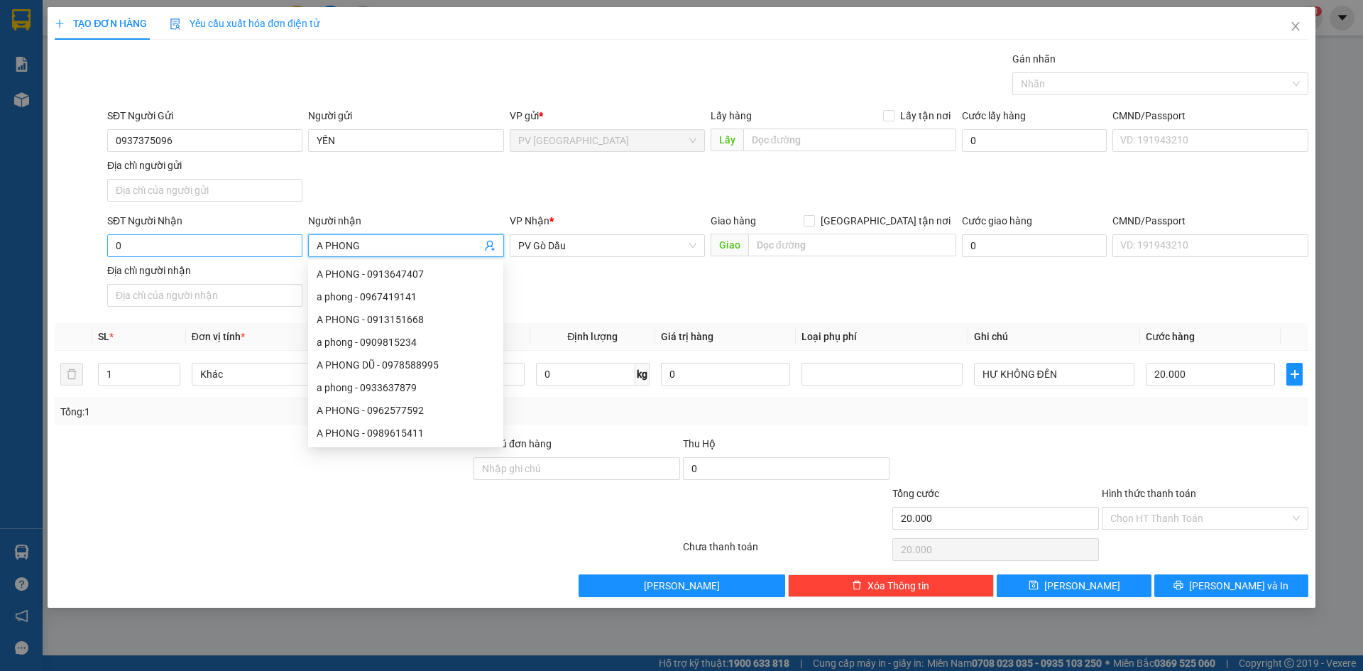
type input "A PHONG"
click at [258, 249] on input "0" at bounding box center [204, 245] width 195 height 23
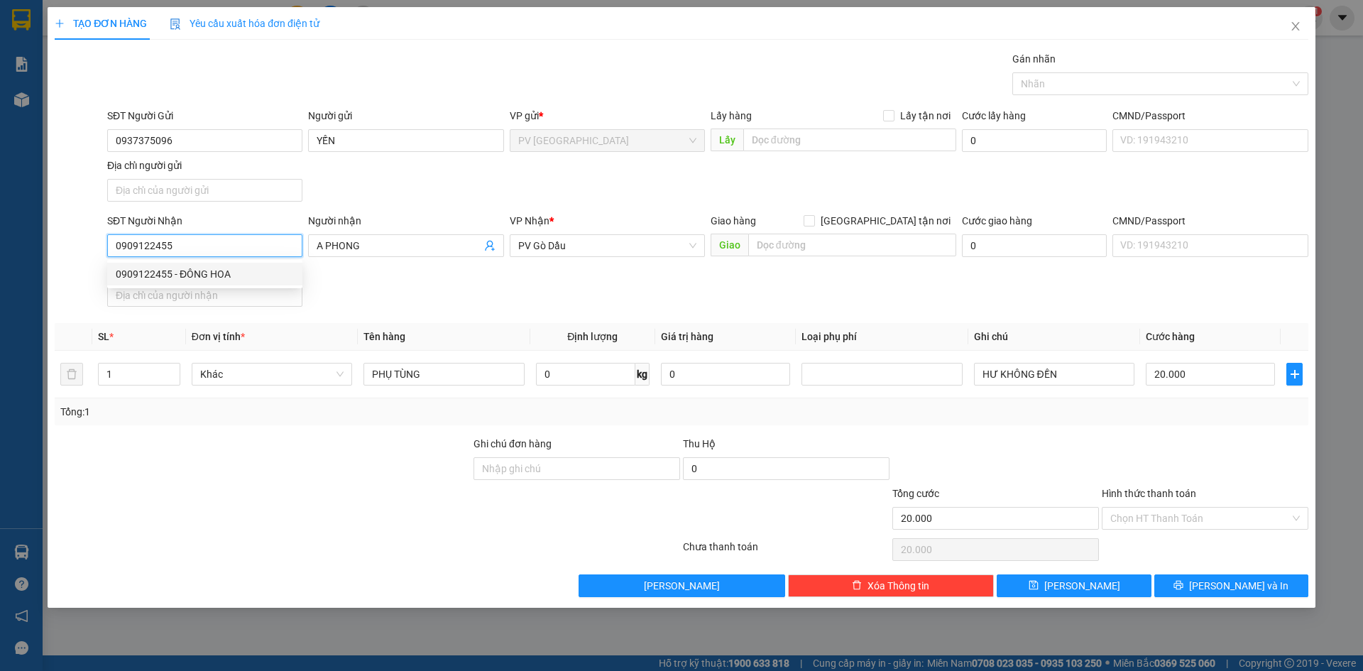
type input "0909122455"
click at [557, 276] on div "SĐT Người Nhận 0909122455 Người nhận A PHONG VP Nhận * PV Gò Dầu Giao hàng Giao…" at bounding box center [707, 262] width 1207 height 99
click at [273, 245] on input "0909122455" at bounding box center [204, 245] width 195 height 23
click at [256, 276] on div "0909122455 - ĐÔNG HOA" at bounding box center [205, 274] width 178 height 16
type input "ĐÔNG HOA"
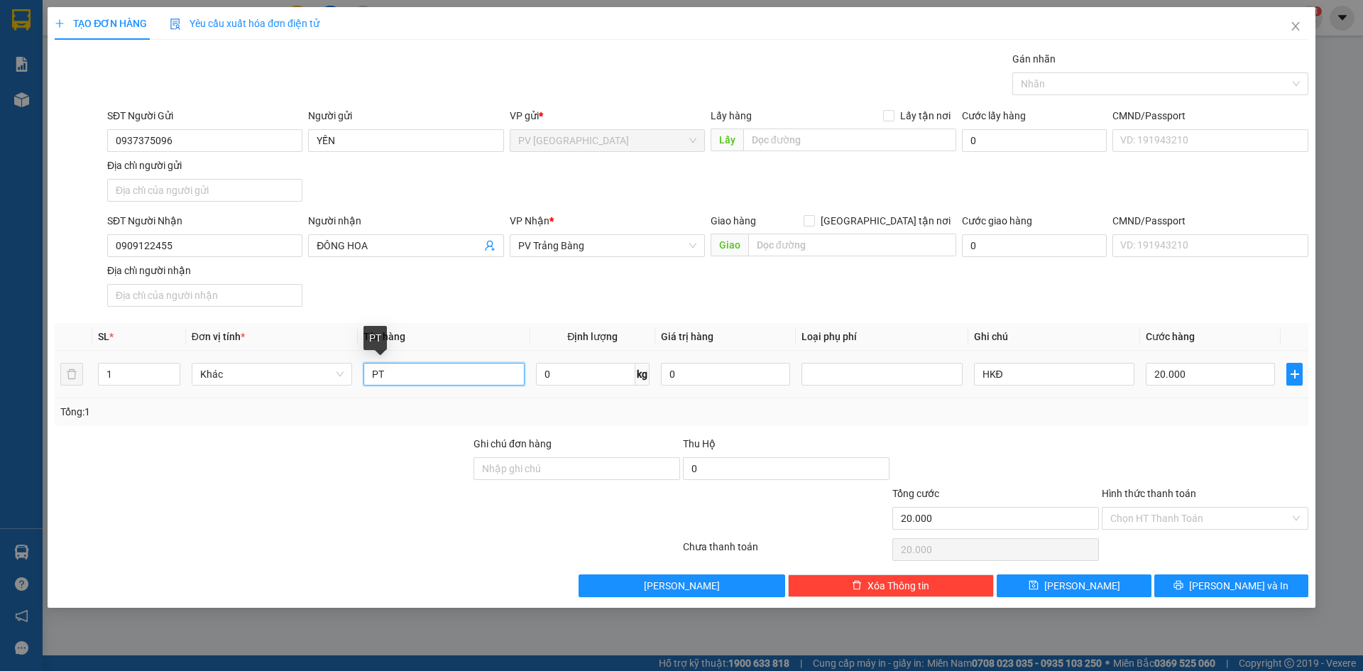
click at [401, 378] on input "PT" at bounding box center [444, 374] width 160 height 23
type input "PHỤ TÙNG"
click at [1028, 370] on input "HKĐ" at bounding box center [1054, 374] width 160 height 23
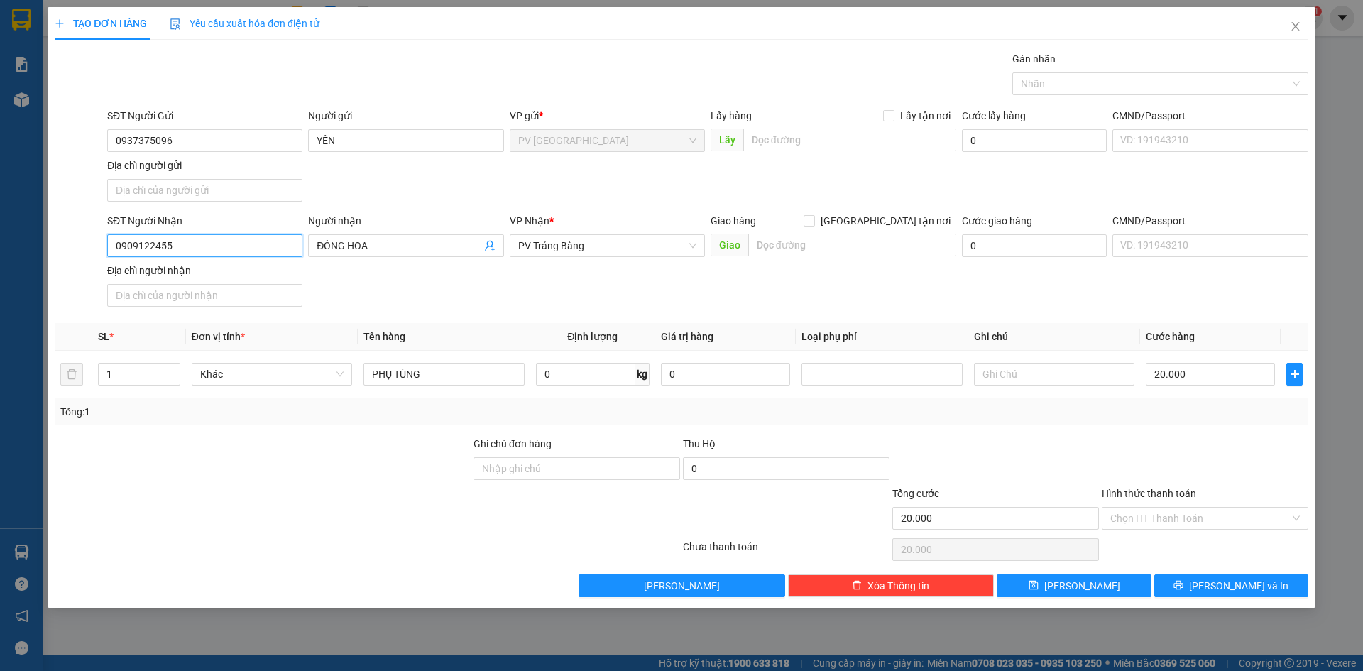
click at [250, 247] on input "0909122455" at bounding box center [204, 245] width 195 height 23
type input "0978788939"
click at [243, 283] on div "0978788939 - PHONG" at bounding box center [204, 274] width 195 height 23
type input "PHONG"
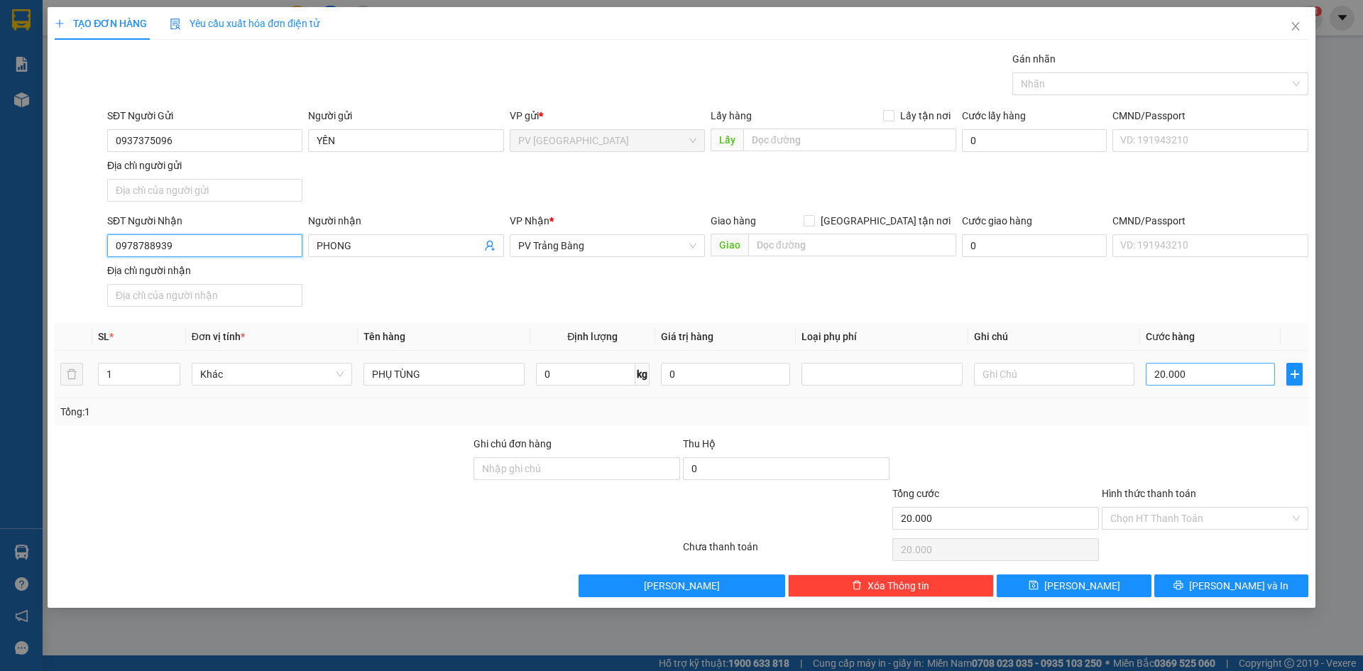
type input "0978788939"
click at [1199, 381] on input "20.000" at bounding box center [1210, 374] width 129 height 23
type input "3"
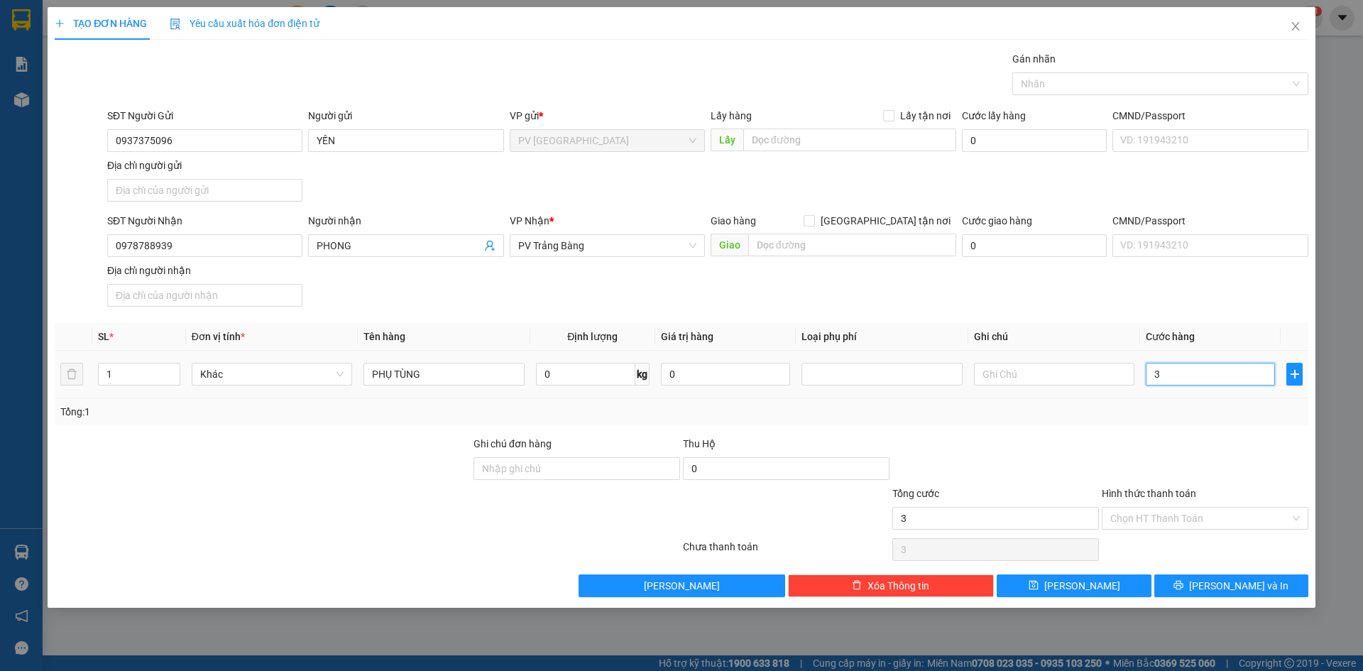
type input "30"
type input "30.000"
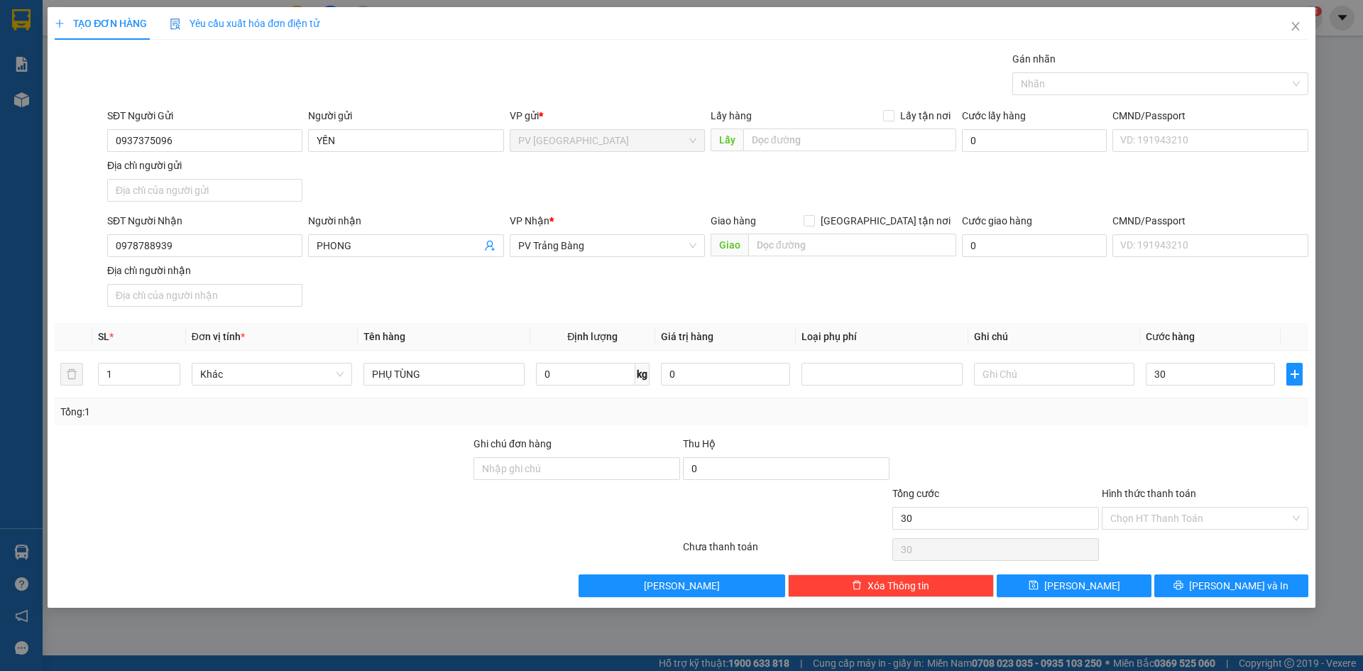
type input "30.000"
click at [1175, 437] on div at bounding box center [1205, 461] width 209 height 50
click at [1177, 516] on input "Hình thức thanh toán" at bounding box center [1201, 518] width 180 height 21
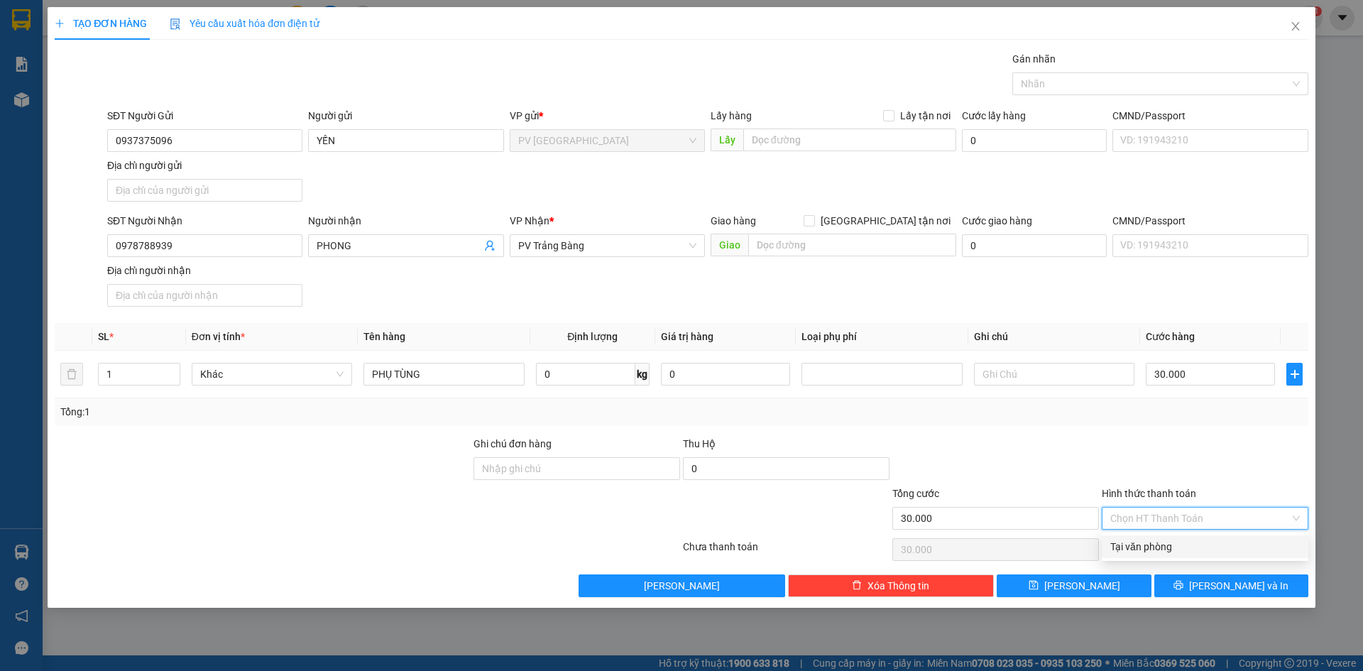
click at [1177, 538] on div "Tại văn phòng" at bounding box center [1205, 546] width 207 height 23
type input "0"
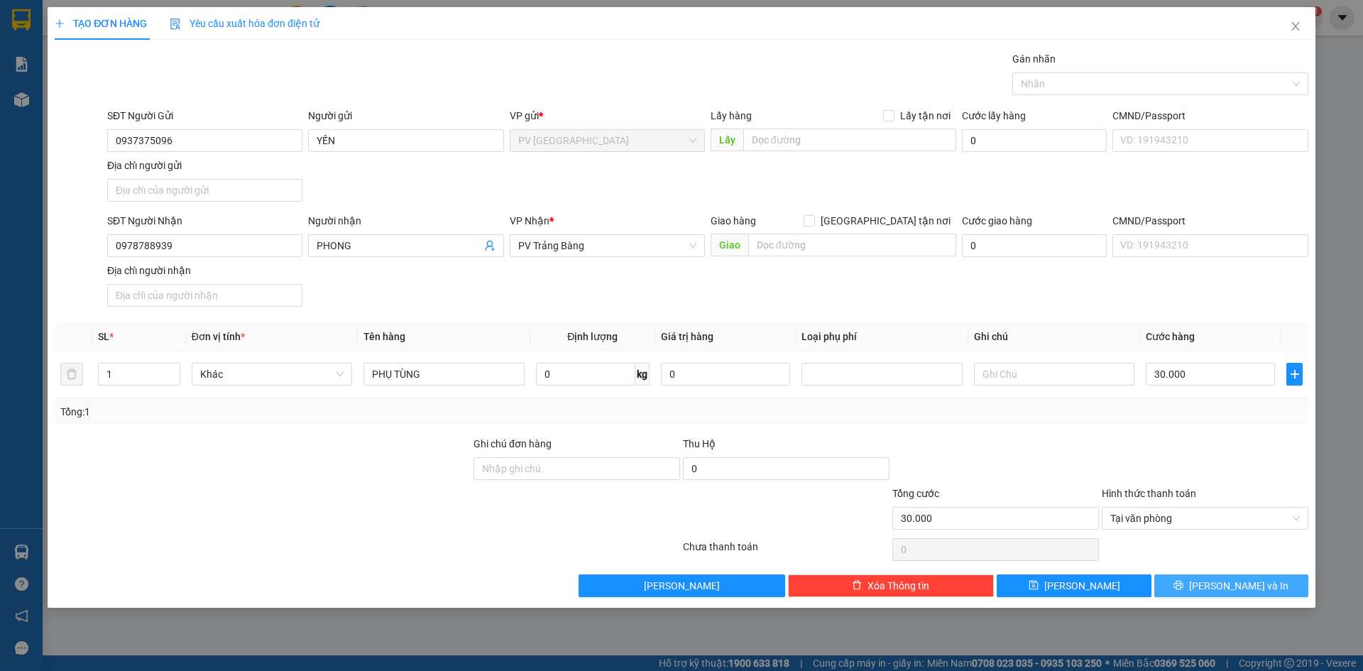
click at [1177, 583] on button "[PERSON_NAME] và In" at bounding box center [1232, 586] width 154 height 23
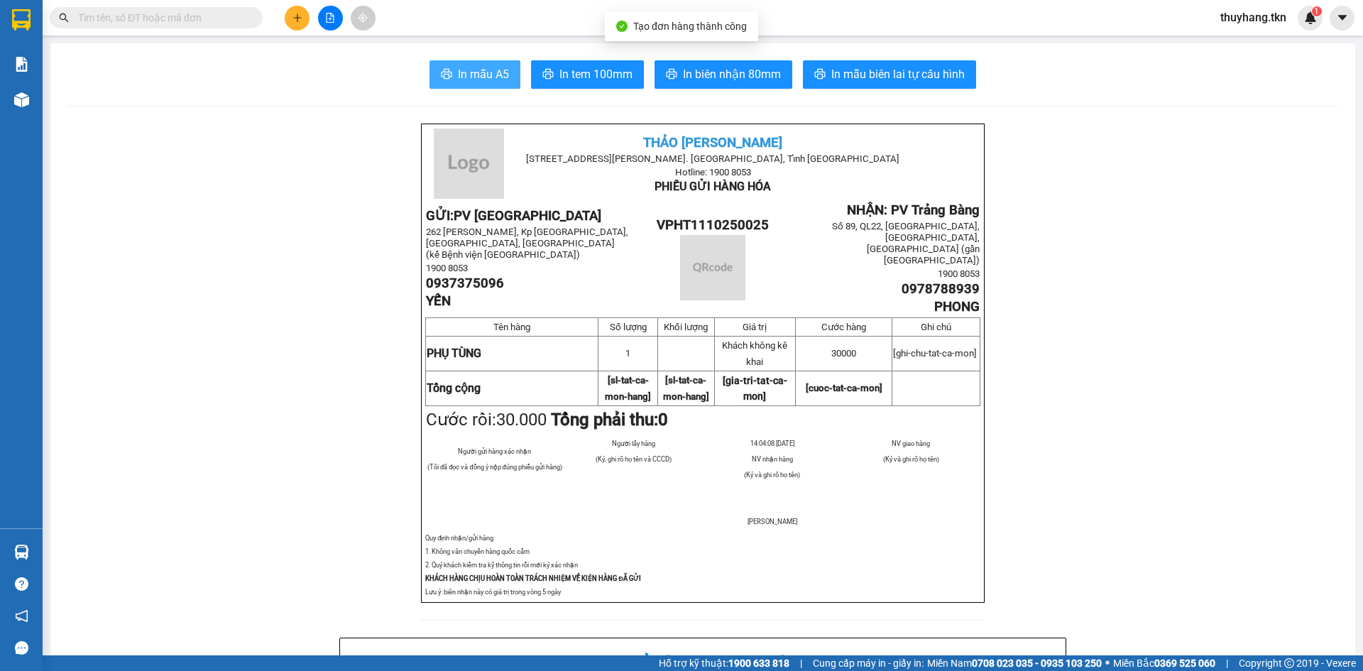
click at [489, 65] on span "In mẫu A5" at bounding box center [483, 74] width 51 height 18
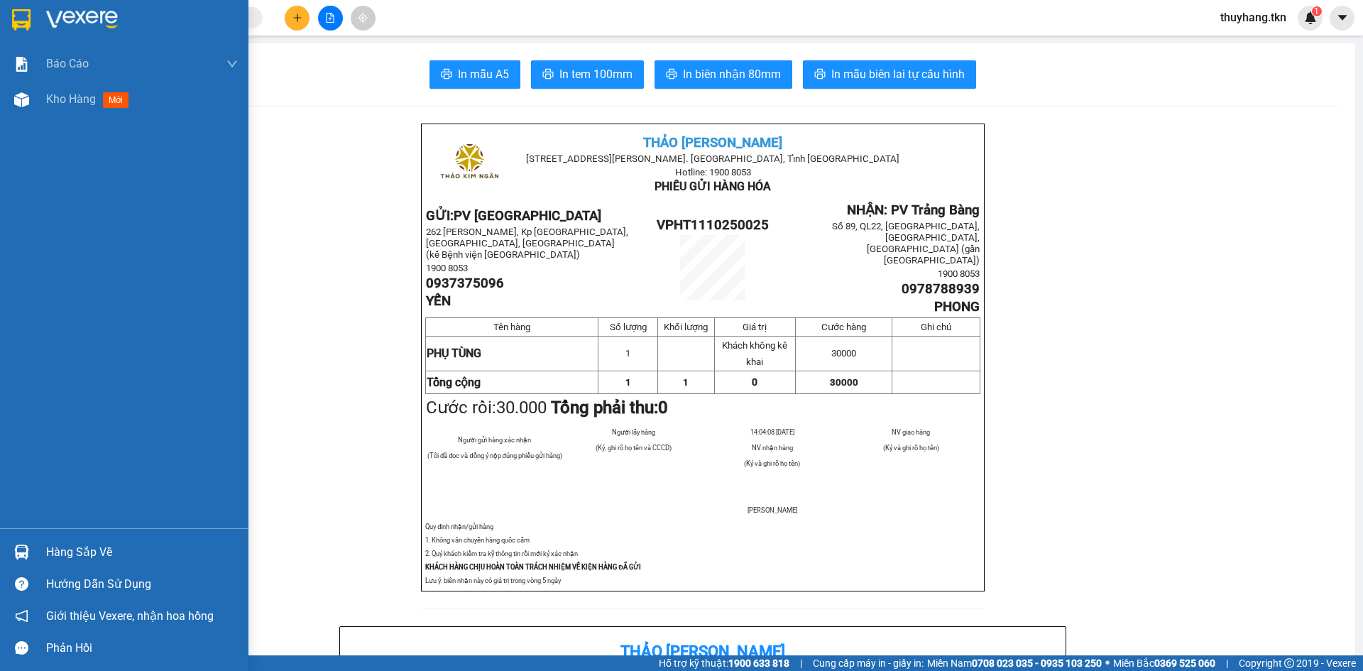
click at [22, 21] on img at bounding box center [21, 19] width 18 height 21
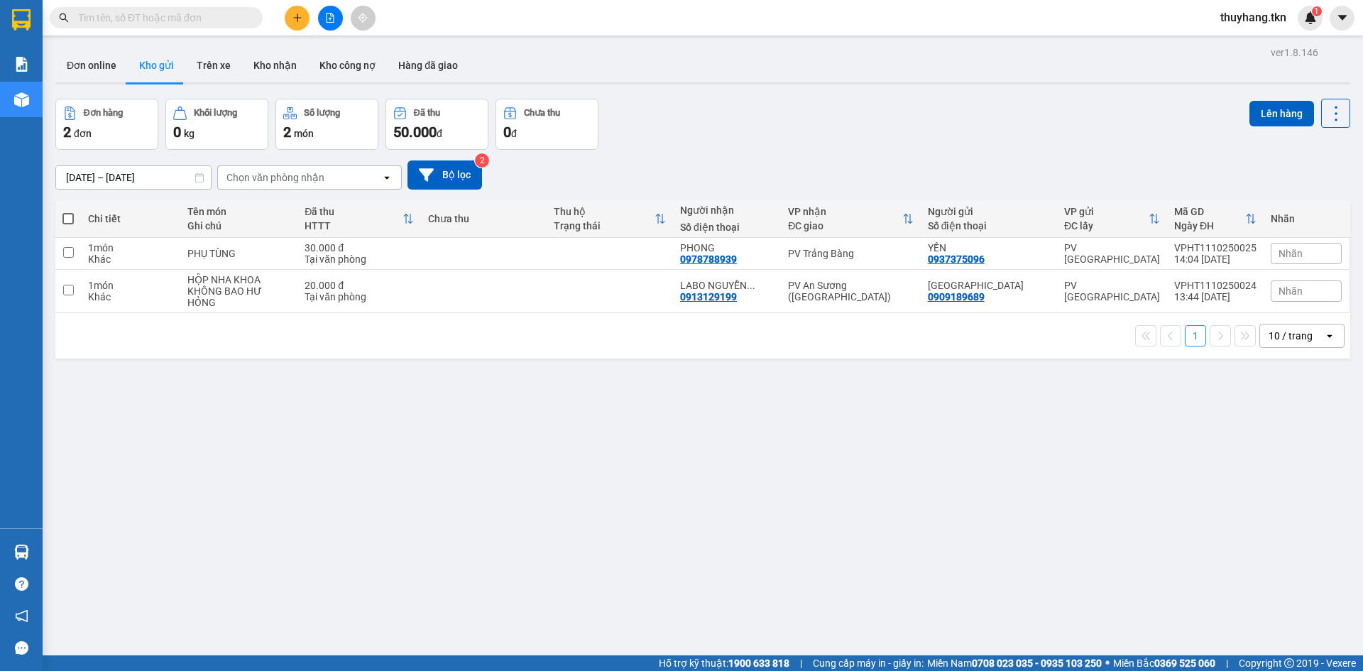
click at [242, 18] on input "text" at bounding box center [162, 18] width 168 height 16
type input "P"
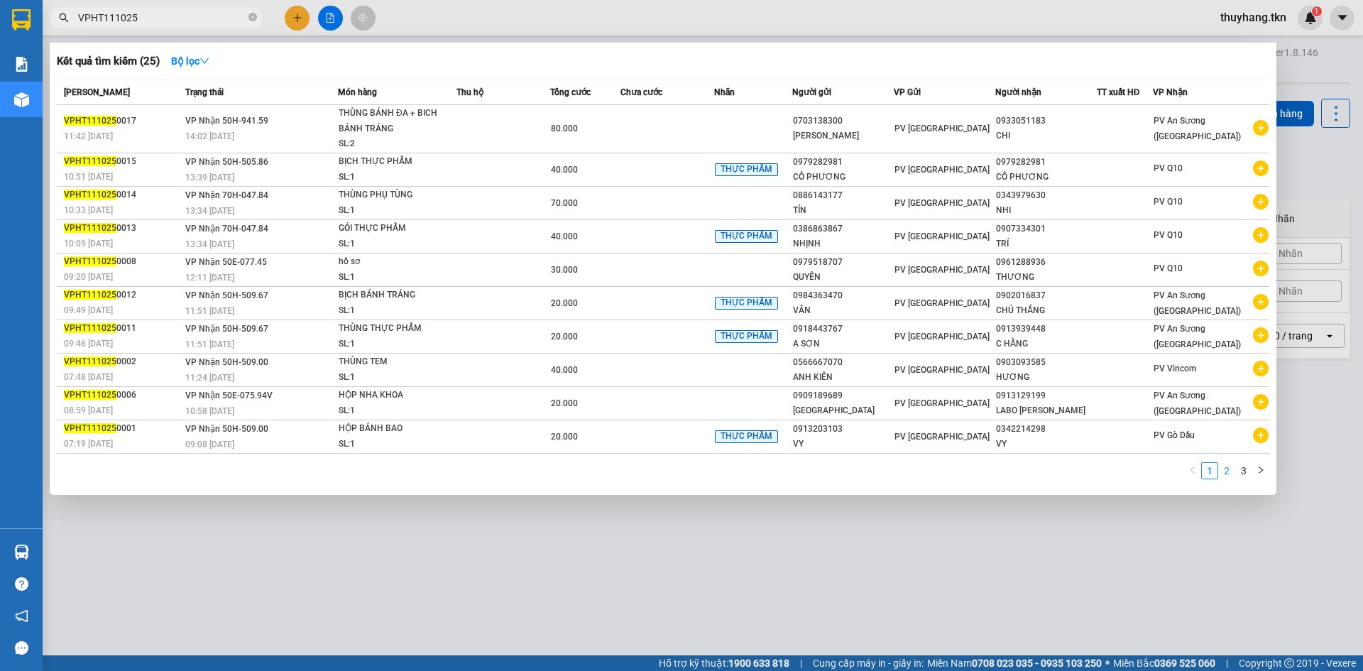
type input "VPHT111025"
click at [1225, 468] on link "2" at bounding box center [1227, 471] width 16 height 16
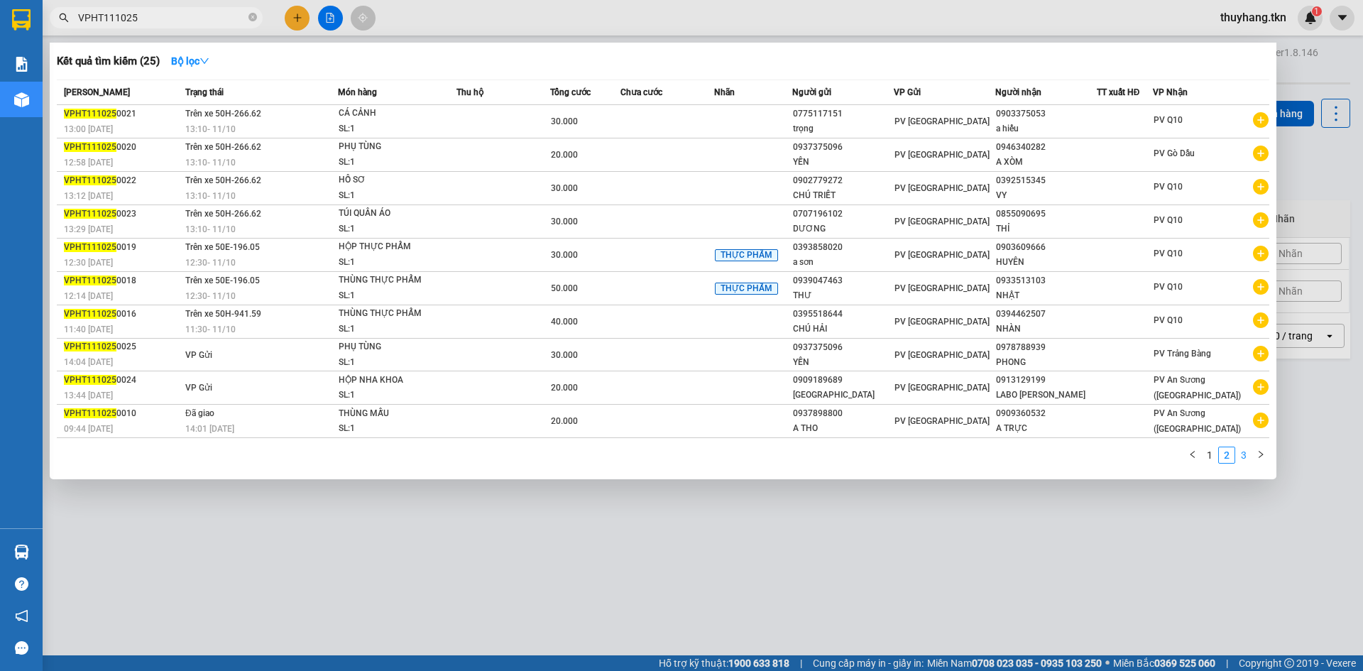
click at [1237, 454] on link "3" at bounding box center [1244, 455] width 16 height 16
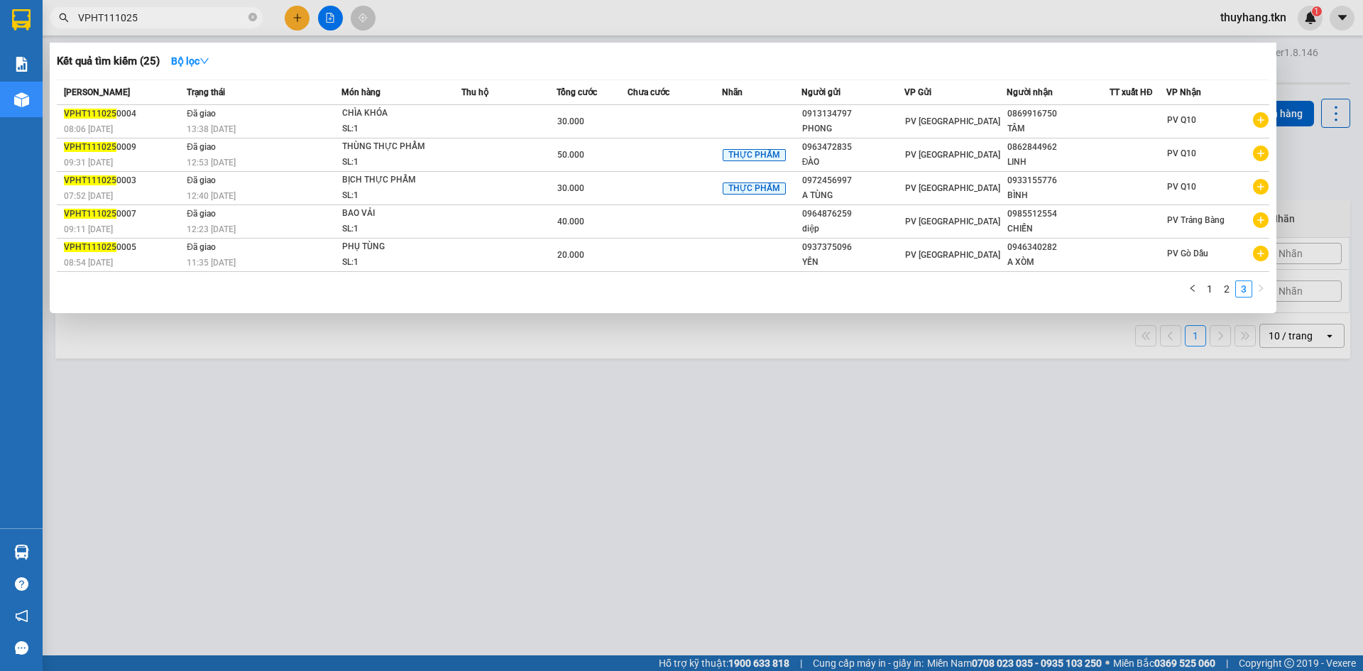
click at [977, 401] on div at bounding box center [681, 335] width 1363 height 671
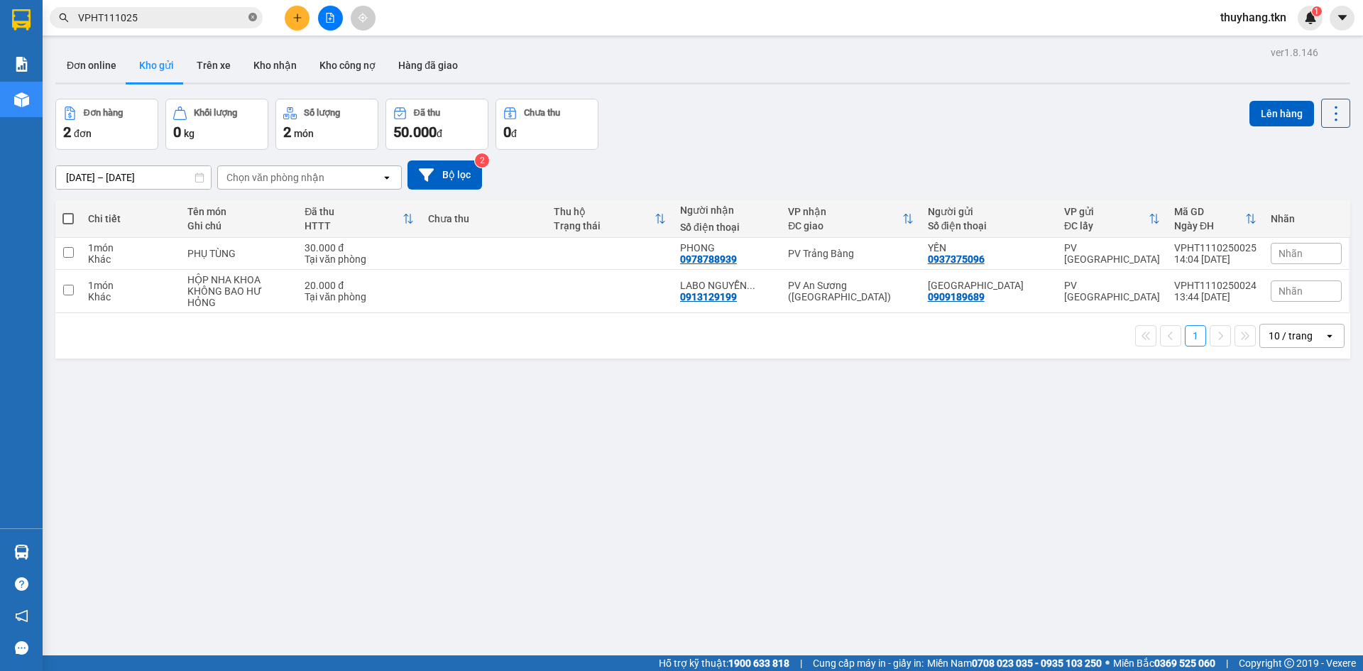
click at [250, 13] on icon "close-circle" at bounding box center [253, 17] width 9 height 9
click at [230, 63] on button "Trên xe" at bounding box center [213, 65] width 57 height 34
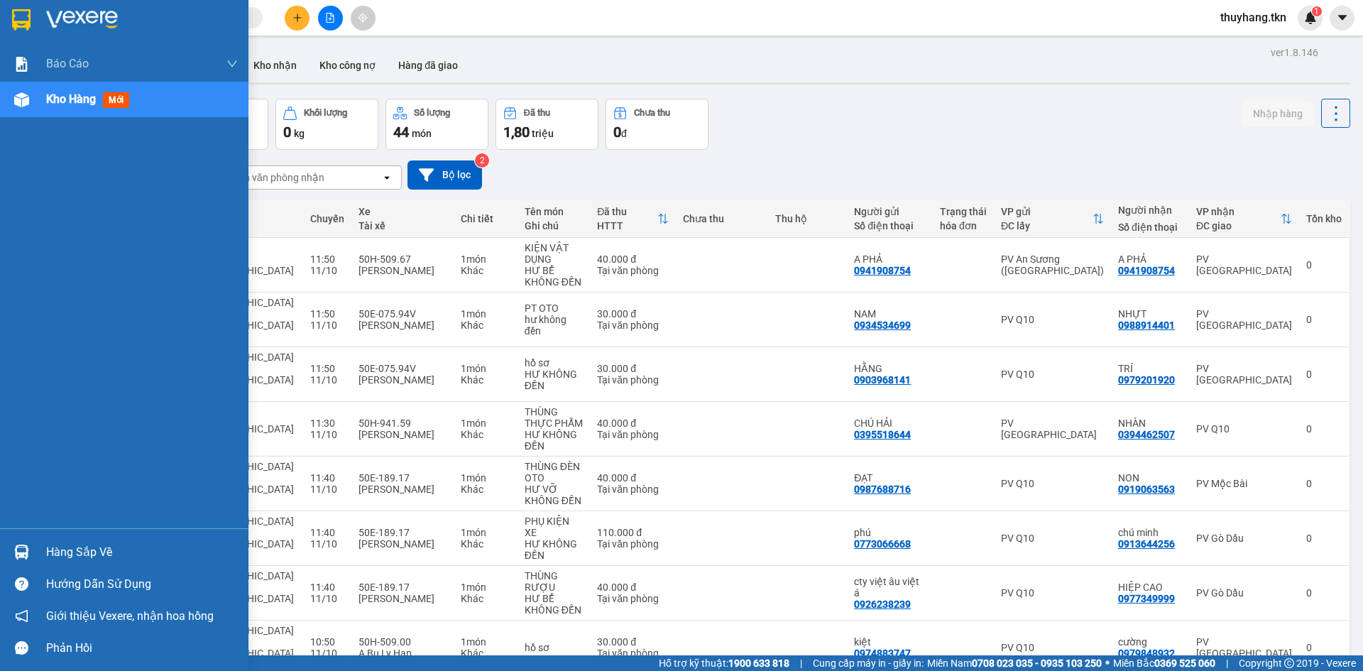
drag, startPoint x: 10, startPoint y: 547, endPoint x: 29, endPoint y: 543, distance: 19.6
click at [12, 546] on div at bounding box center [21, 552] width 25 height 25
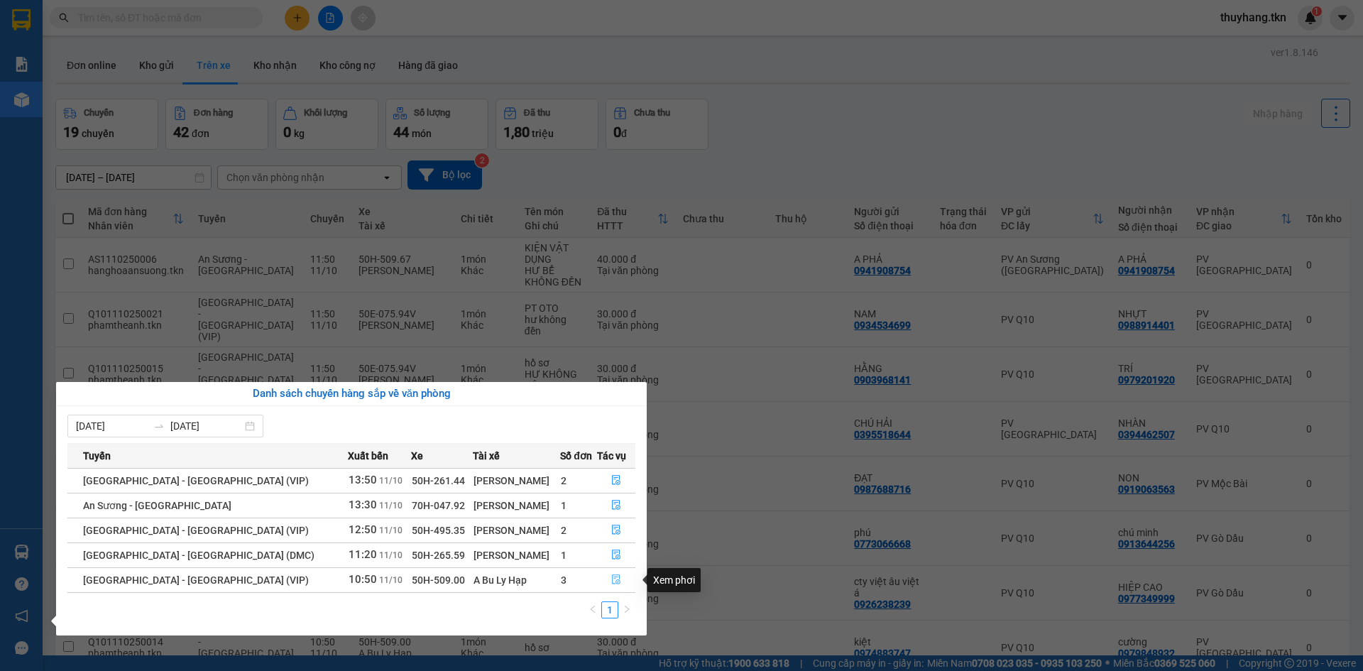
click at [612, 582] on icon "file-done" at bounding box center [616, 580] width 9 height 10
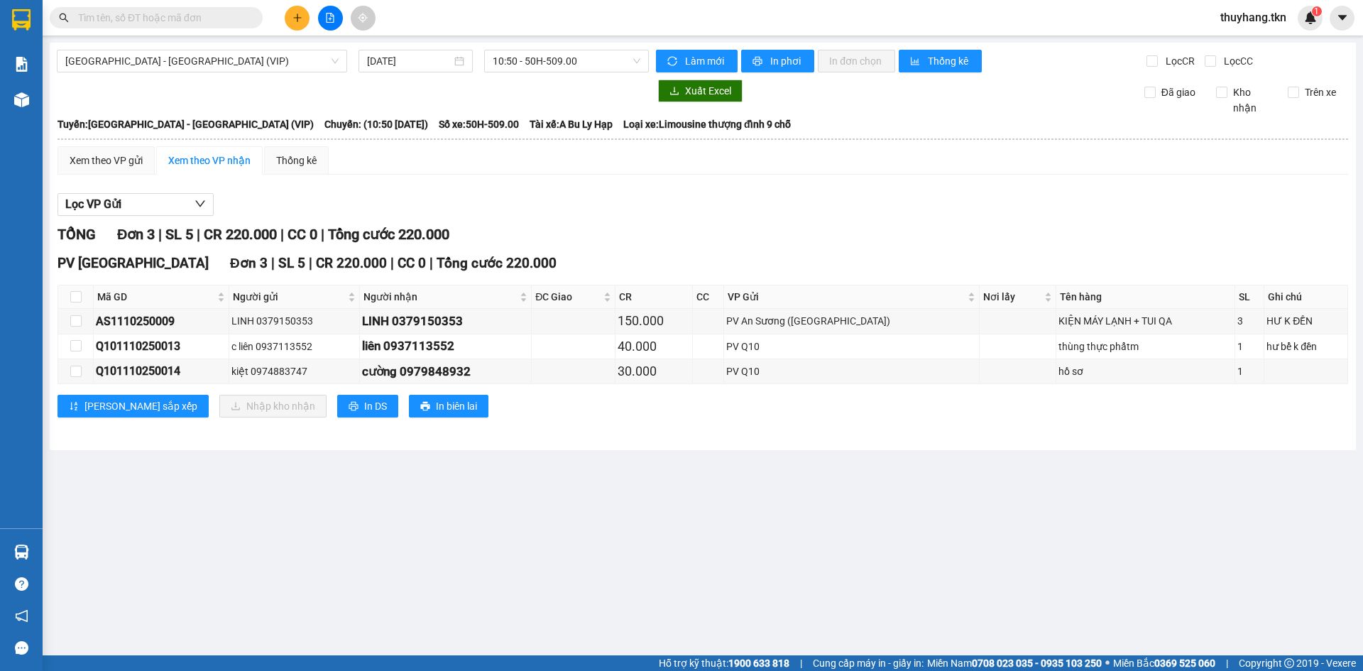
click at [456, 550] on main "Sài Gòn - Tây Ninh (VIP) 11/10/2025 10:50 - 50H-509.00 Làm mới In phơi In đơn c…" at bounding box center [681, 327] width 1363 height 655
click at [80, 290] on label at bounding box center [75, 297] width 11 height 16
click at [80, 291] on input "checkbox" at bounding box center [75, 296] width 11 height 11
checkbox input "true"
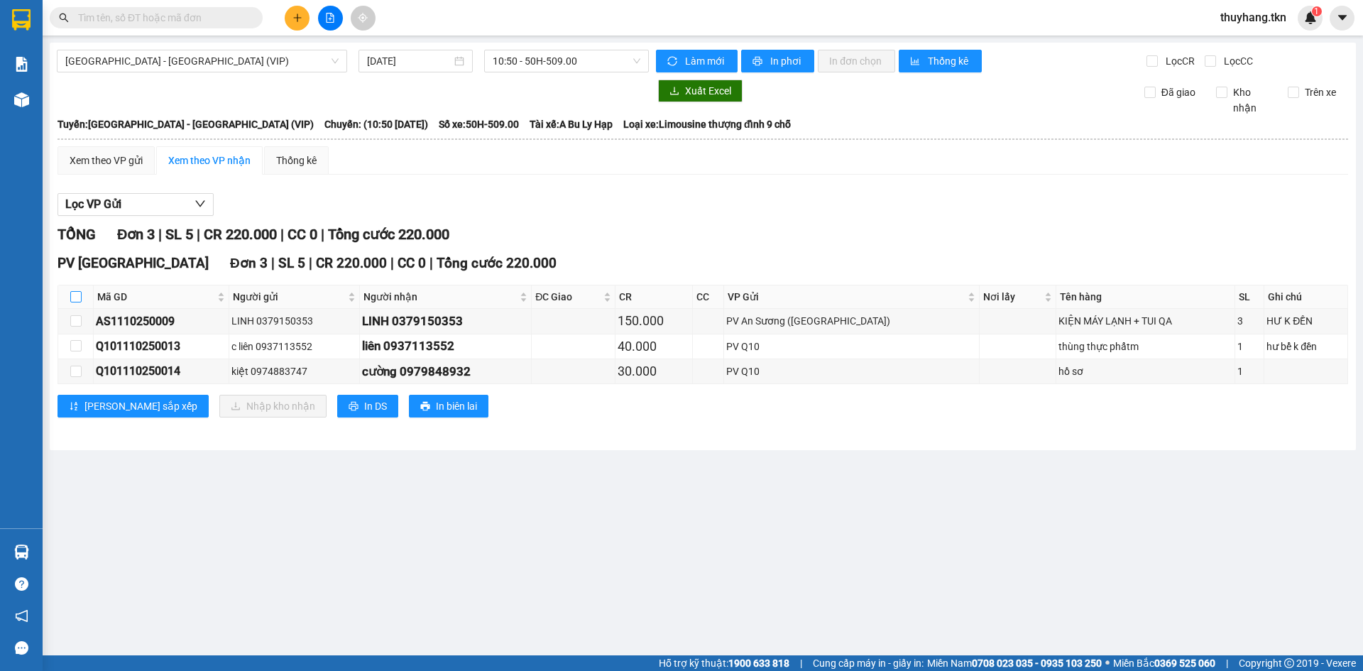
checkbox input "true"
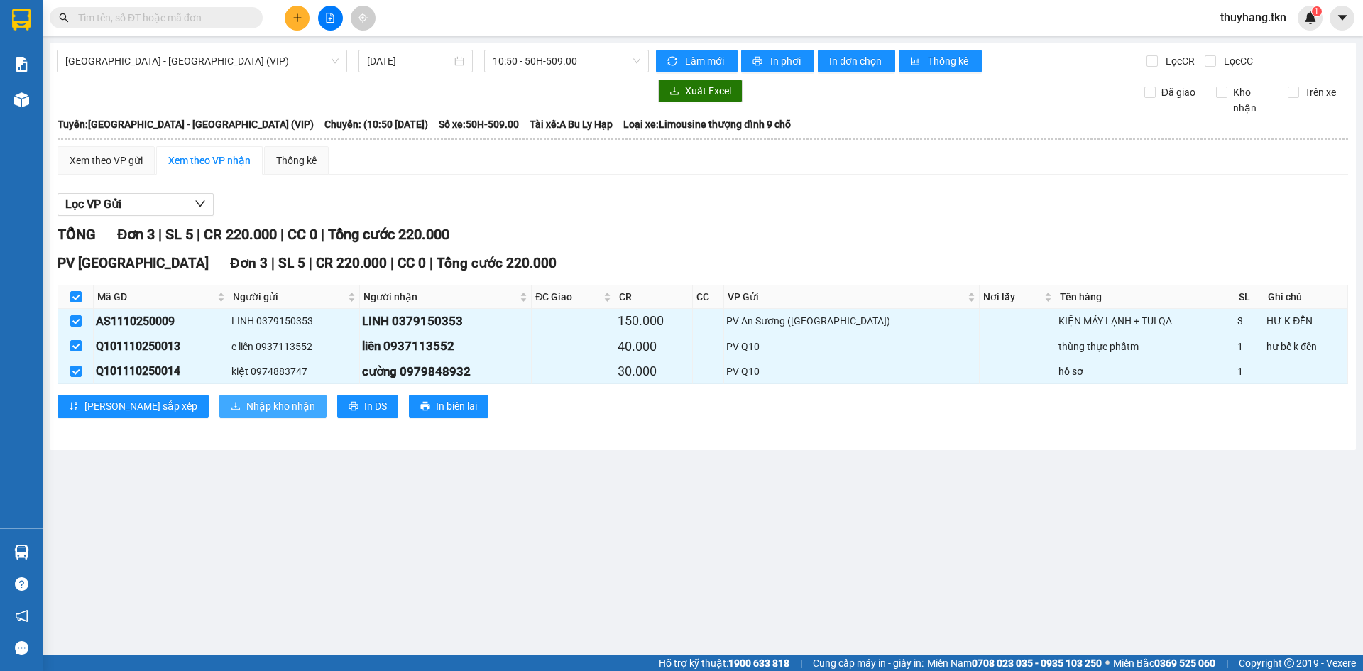
click at [246, 410] on span "Nhập kho nhận" at bounding box center [280, 406] width 69 height 16
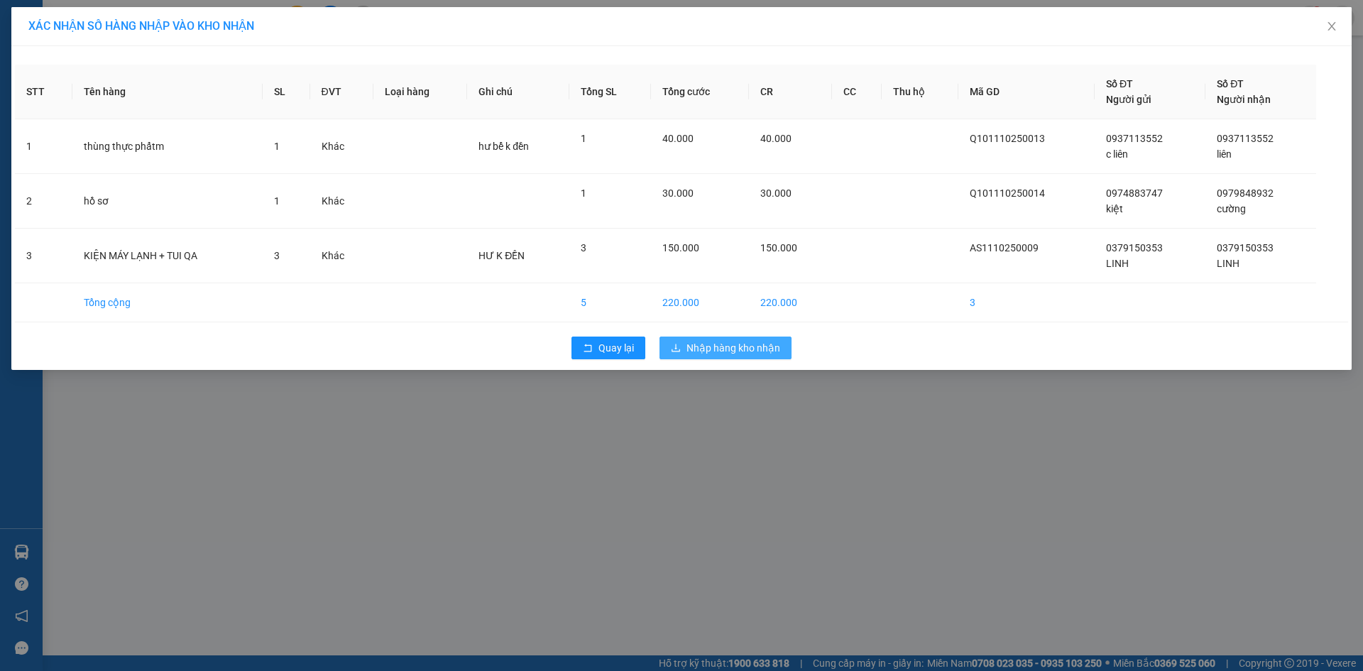
click at [742, 356] on button "Nhập hàng kho nhận" at bounding box center [726, 348] width 132 height 23
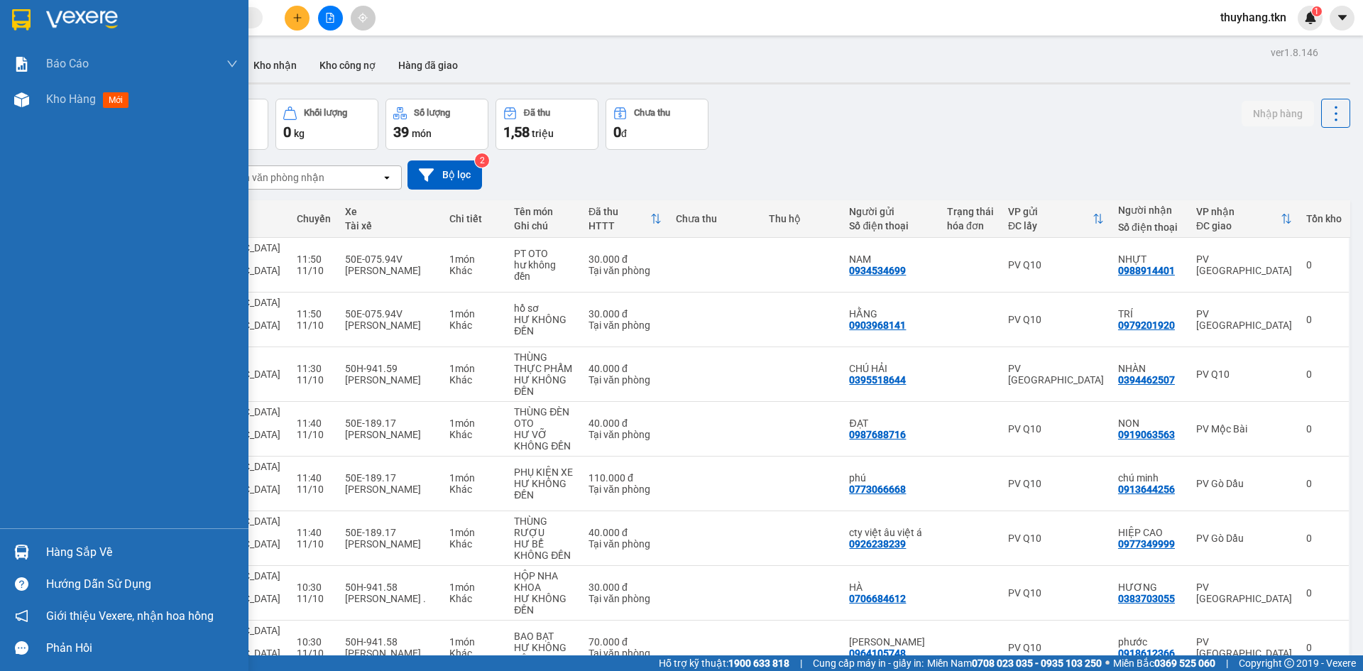
click at [47, 554] on div "Hàng sắp về" at bounding box center [142, 552] width 192 height 21
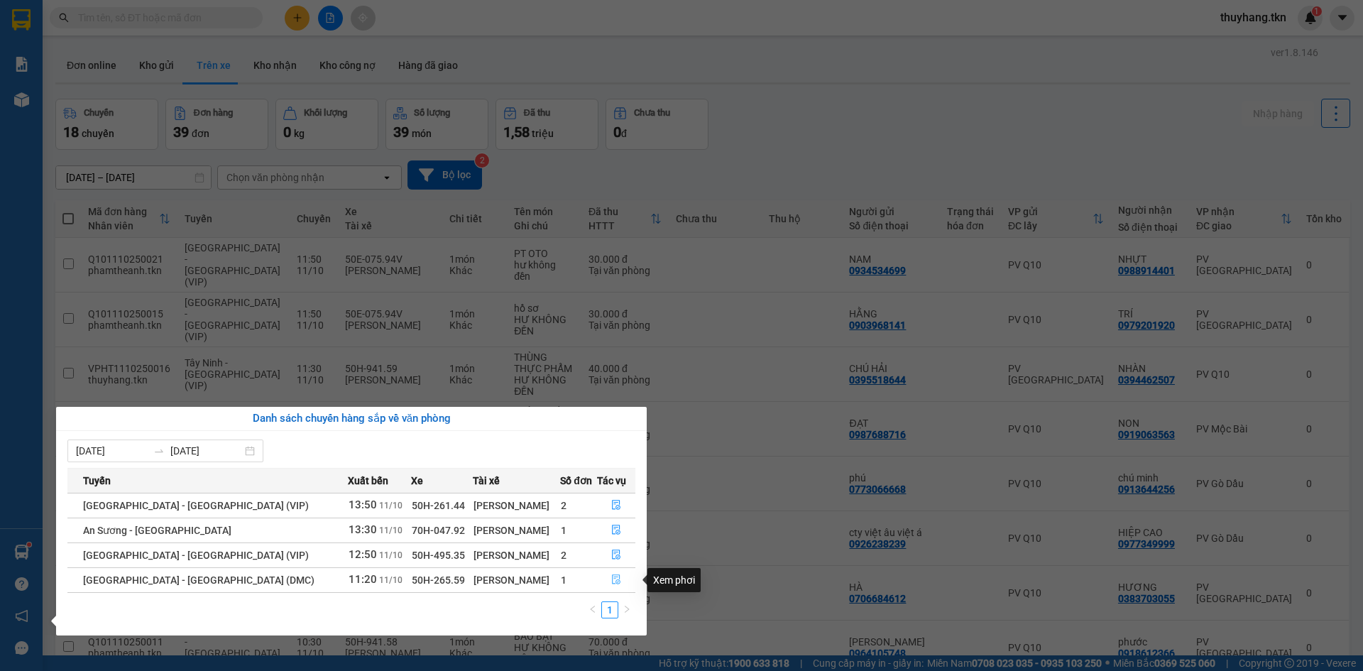
click at [611, 578] on icon "file-done" at bounding box center [616, 580] width 10 height 10
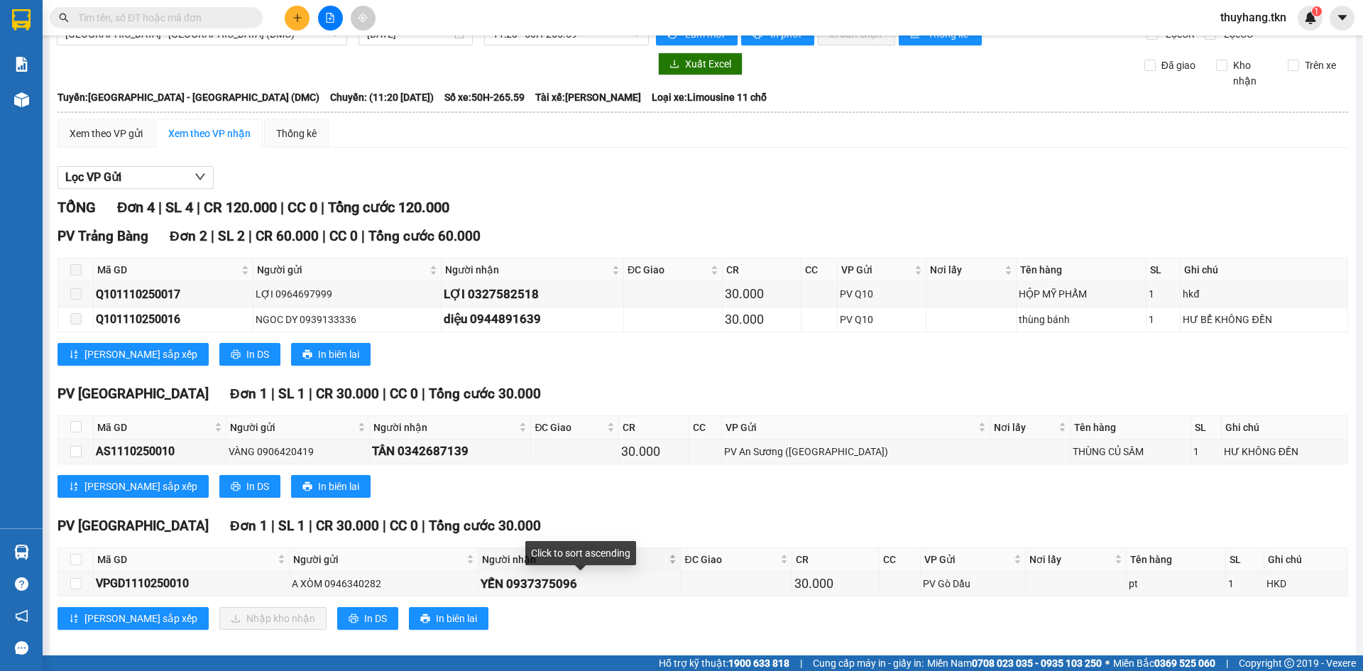
scroll to position [41, 0]
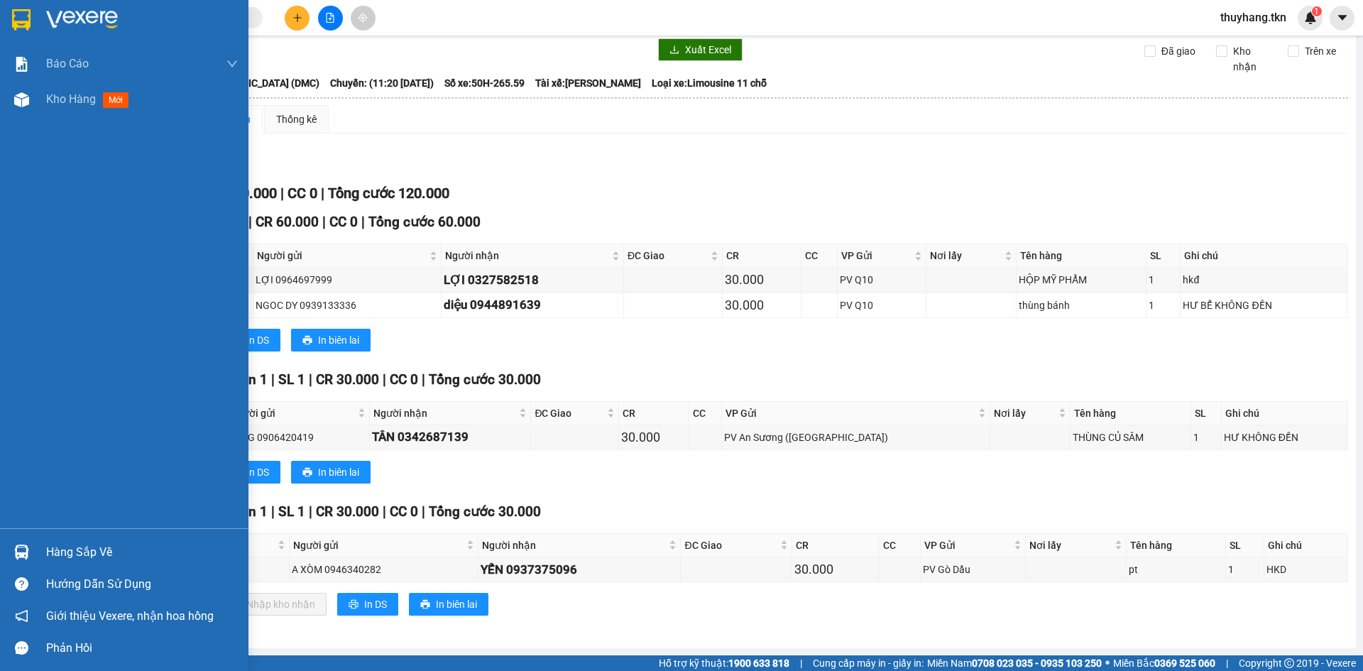
click at [26, 554] on img at bounding box center [21, 552] width 15 height 15
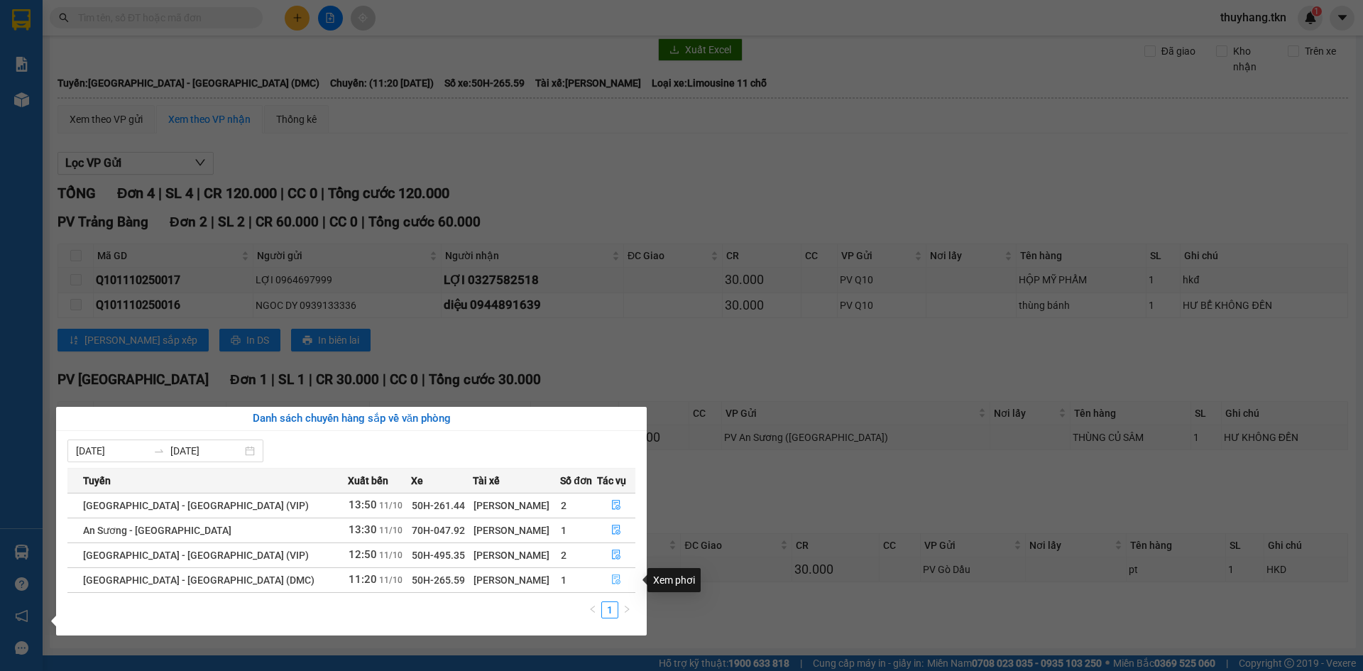
click at [615, 581] on icon "file-done" at bounding box center [616, 580] width 10 height 10
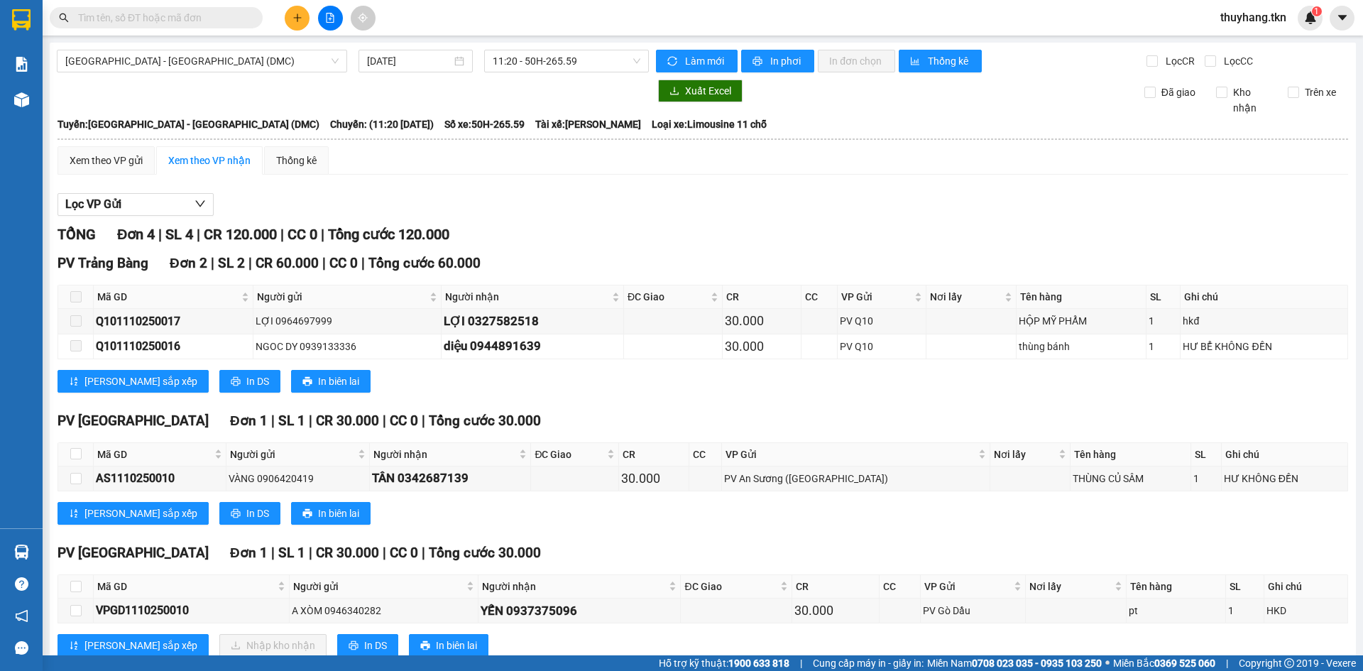
click at [586, 222] on div "Lọc VP Gửi TỔNG Đơn 4 | SL 4 | CR 120.000 | CC 0 | Tổng cước 120.000 PV Trảng …" at bounding box center [703, 430] width 1291 height 489
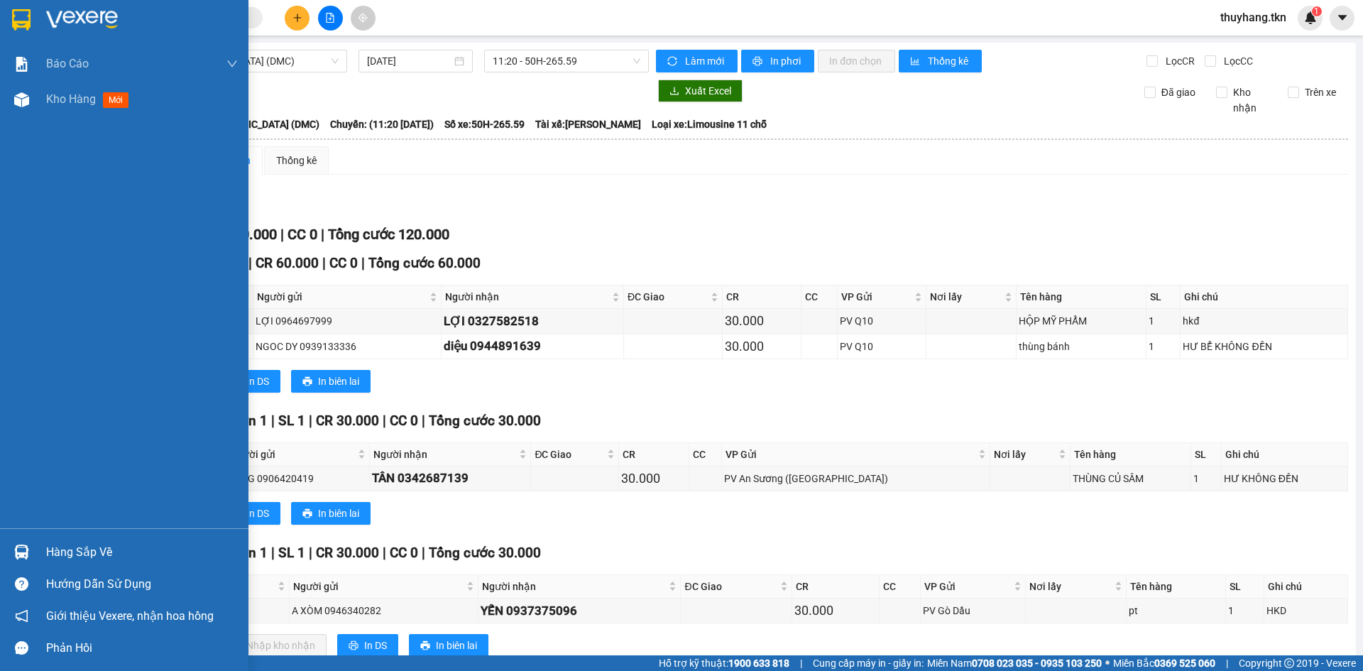
click at [18, 9] on img at bounding box center [21, 19] width 18 height 21
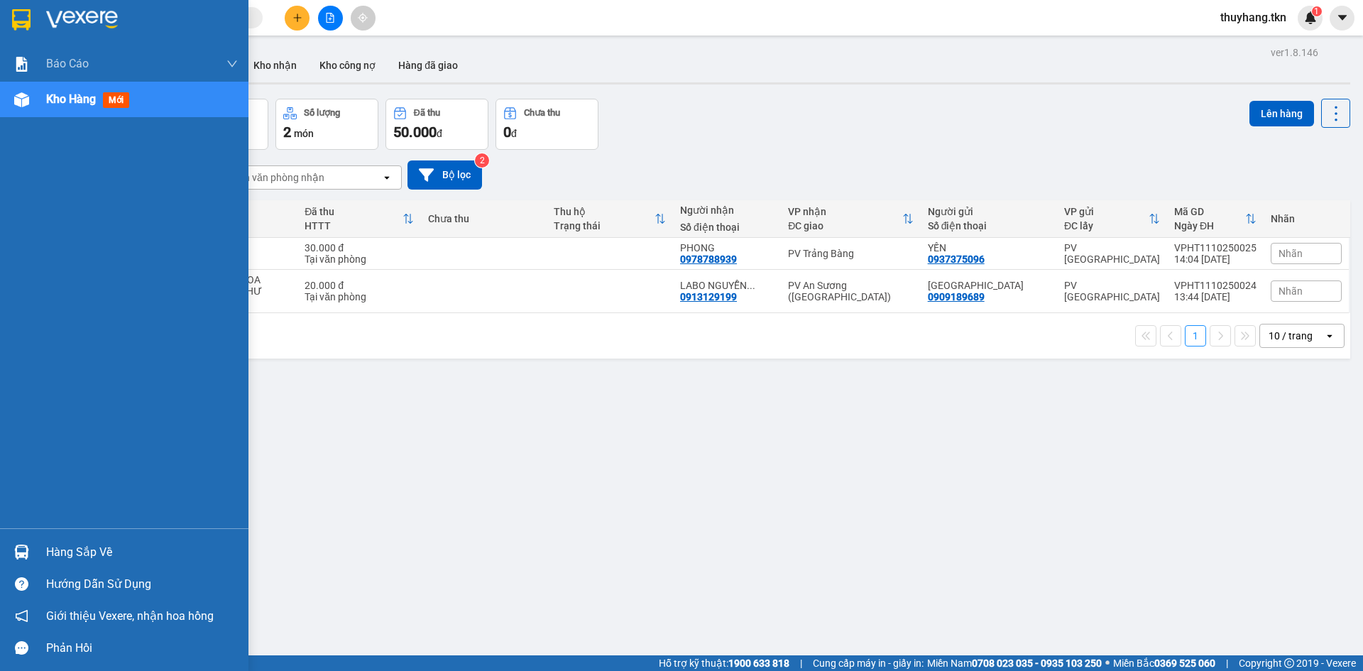
drag, startPoint x: 27, startPoint y: 570, endPoint x: 53, endPoint y: 548, distance: 34.7
click at [27, 567] on div "Hàng sắp về Hướng dẫn sử dụng Giới thiệu Vexere, nhận hoa hồng Phản hồi" at bounding box center [124, 596] width 249 height 136
click at [82, 545] on div "Hàng sắp về" at bounding box center [142, 552] width 192 height 21
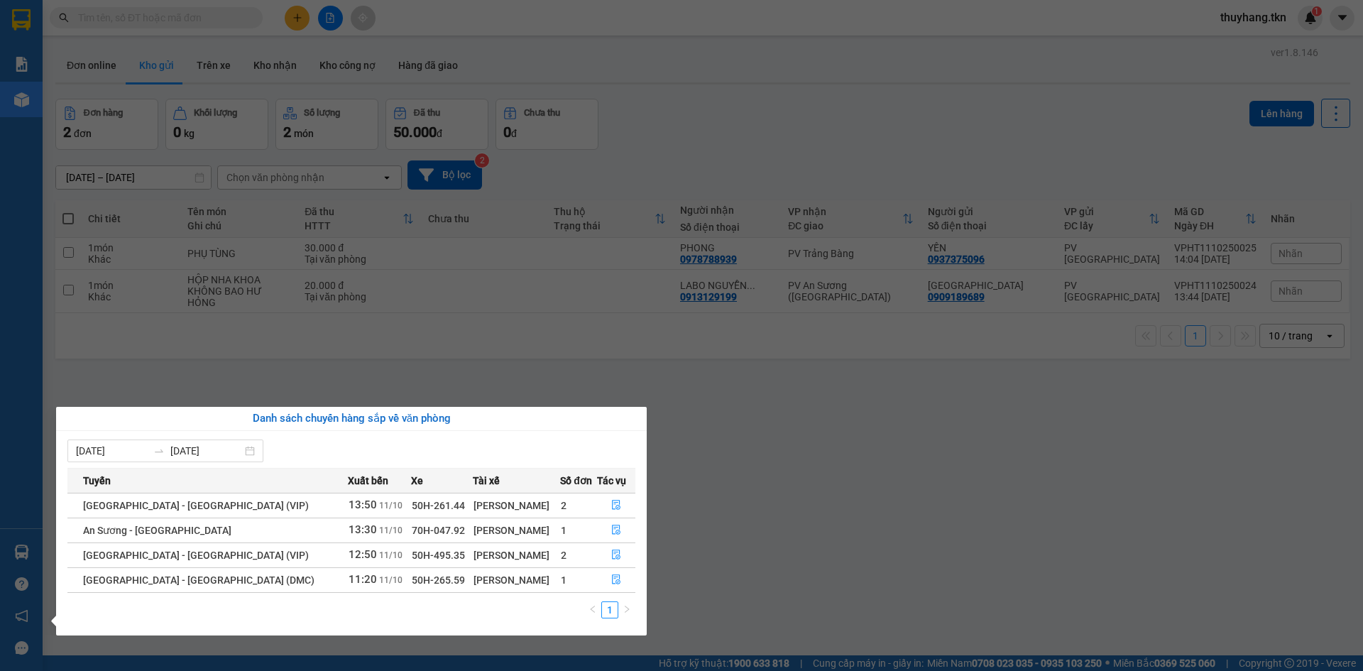
drag, startPoint x: 910, startPoint y: 563, endPoint x: 768, endPoint y: 363, distance: 245.5
click at [909, 562] on section "Kết quả tìm kiếm ( 0 ) Bộ lọc No Data thuyhang.tkn 1 Báo cáo Mẫu 1: Báo cáo dòn…" at bounding box center [681, 335] width 1363 height 671
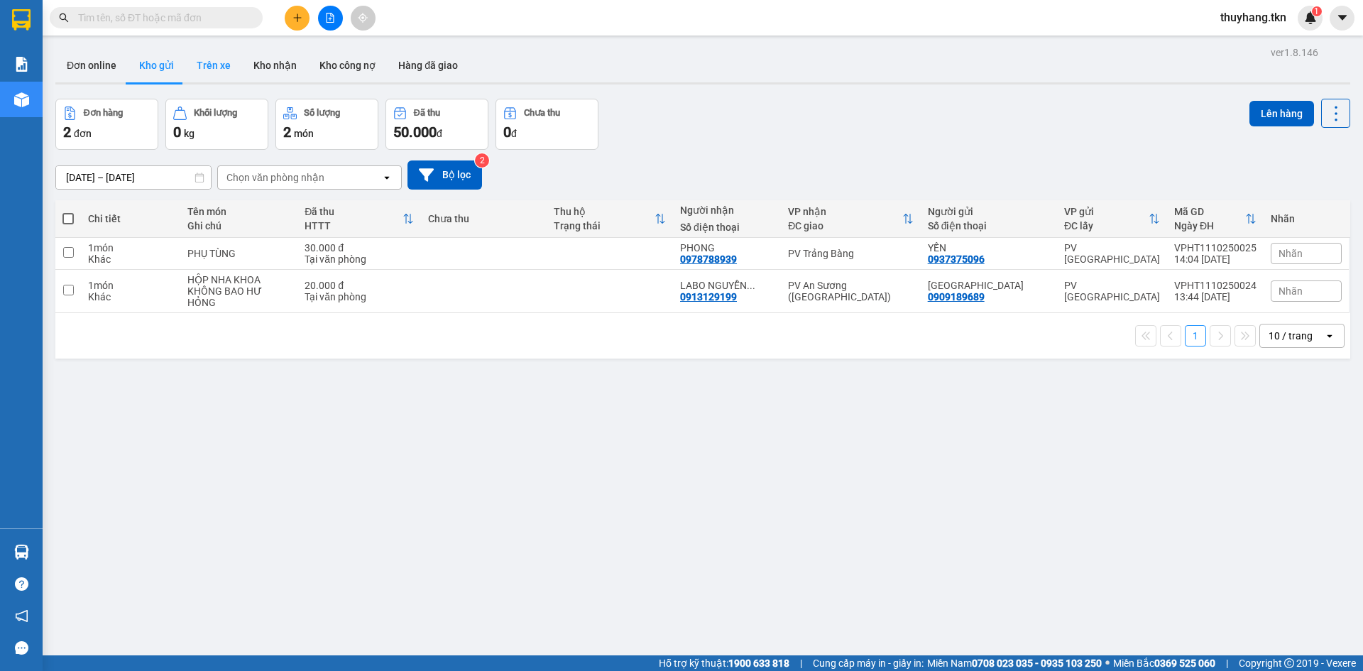
click at [223, 72] on button "Trên xe" at bounding box center [213, 65] width 57 height 34
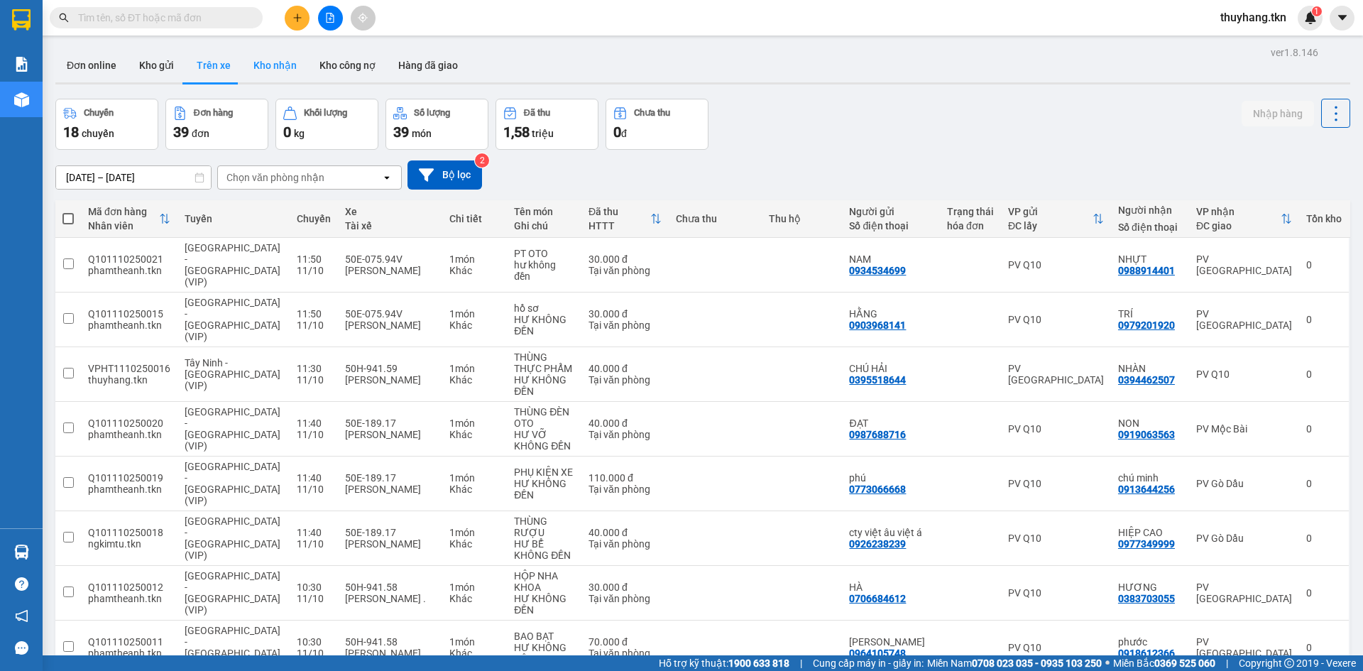
click at [274, 73] on button "Kho nhận" at bounding box center [275, 65] width 66 height 34
type input "[DATE] – [DATE]"
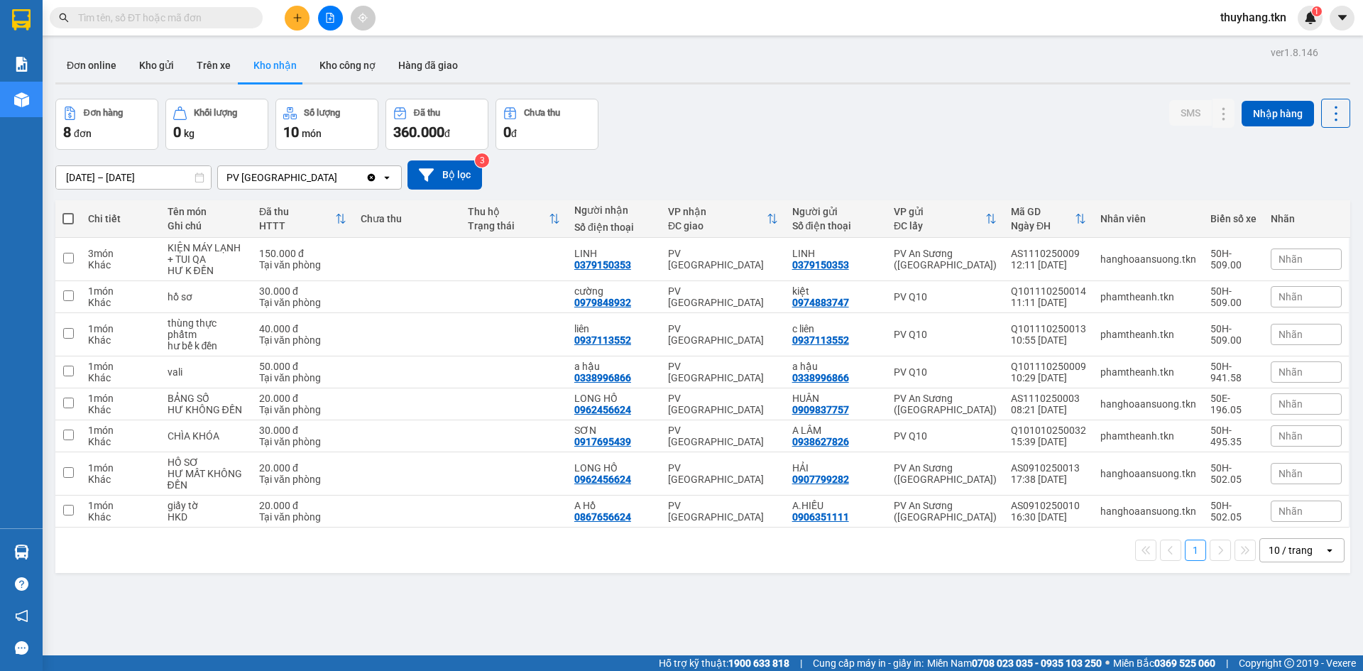
drag, startPoint x: 566, startPoint y: 236, endPoint x: 513, endPoint y: 271, distance: 63.4
click at [557, 241] on table "Chi tiết Tên món Ghi chú Đã thu HTTT Chưa thu Thu hộ Trạng thái Người nhận Số đ…" at bounding box center [702, 363] width 1295 height 327
click at [622, 159] on div "10/10/2025 – 11/10/2025 Press the down arrow key to interact with the calendar …" at bounding box center [702, 175] width 1295 height 50
click at [514, 251] on td at bounding box center [514, 259] width 107 height 43
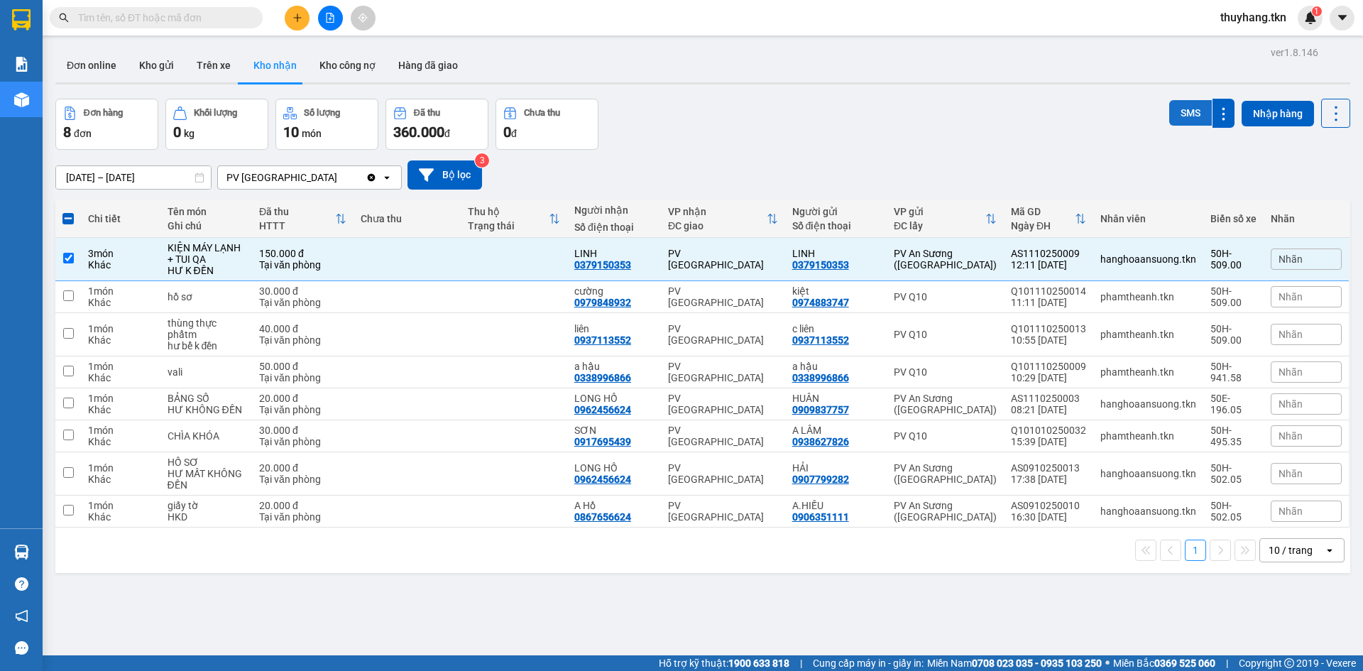
drag, startPoint x: 1175, startPoint y: 115, endPoint x: 993, endPoint y: 179, distance: 192.0
click at [1174, 116] on button "SMS" at bounding box center [1191, 113] width 43 height 26
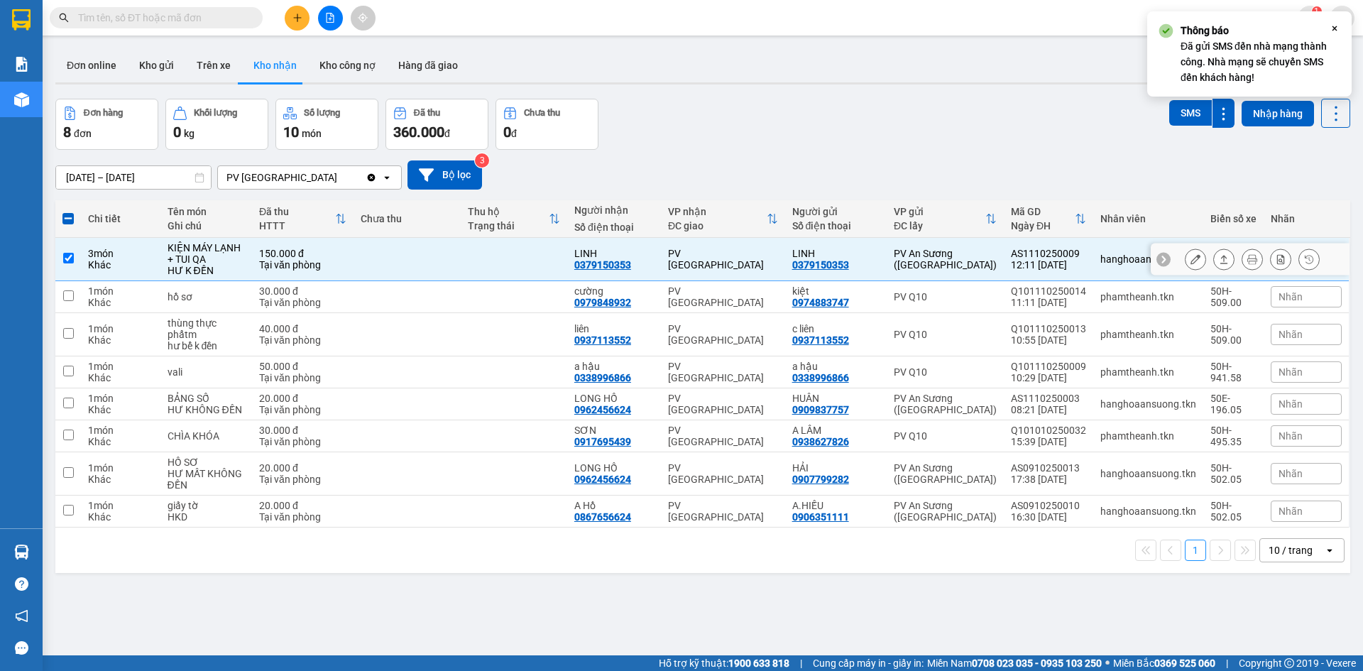
click at [494, 261] on td at bounding box center [514, 259] width 107 height 43
checkbox input "false"
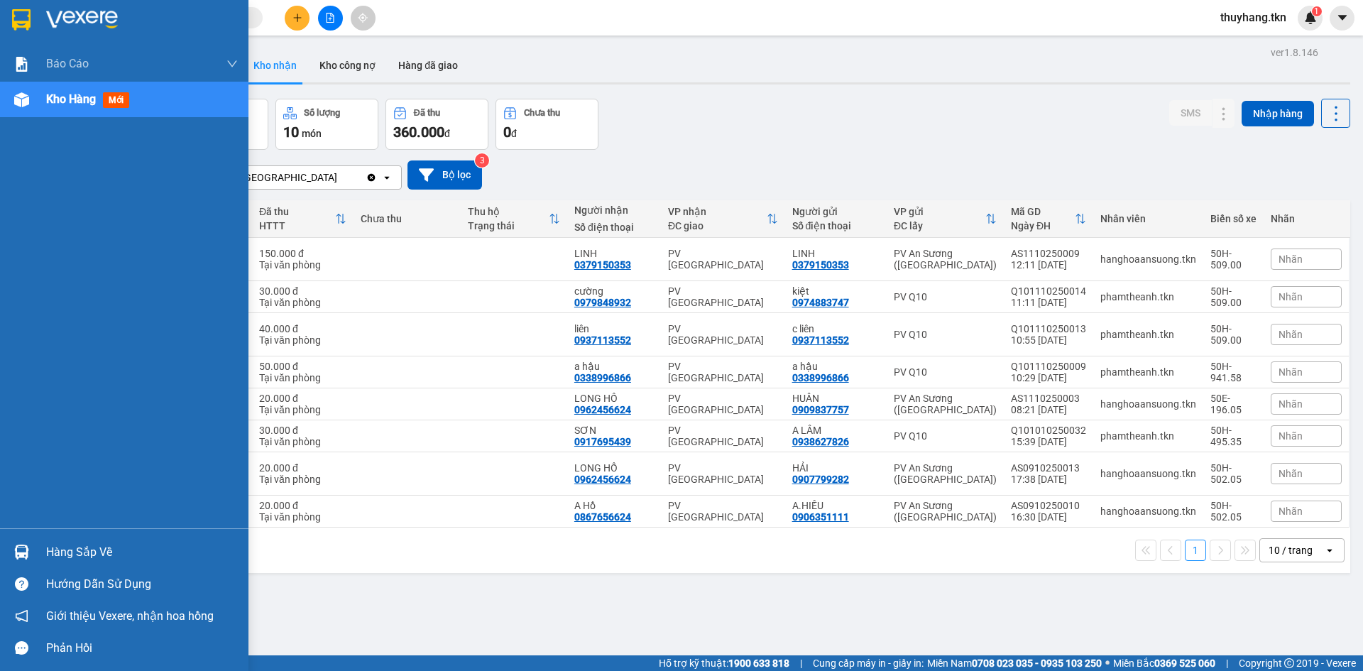
click at [34, 555] on div "Hàng sắp về" at bounding box center [124, 552] width 249 height 32
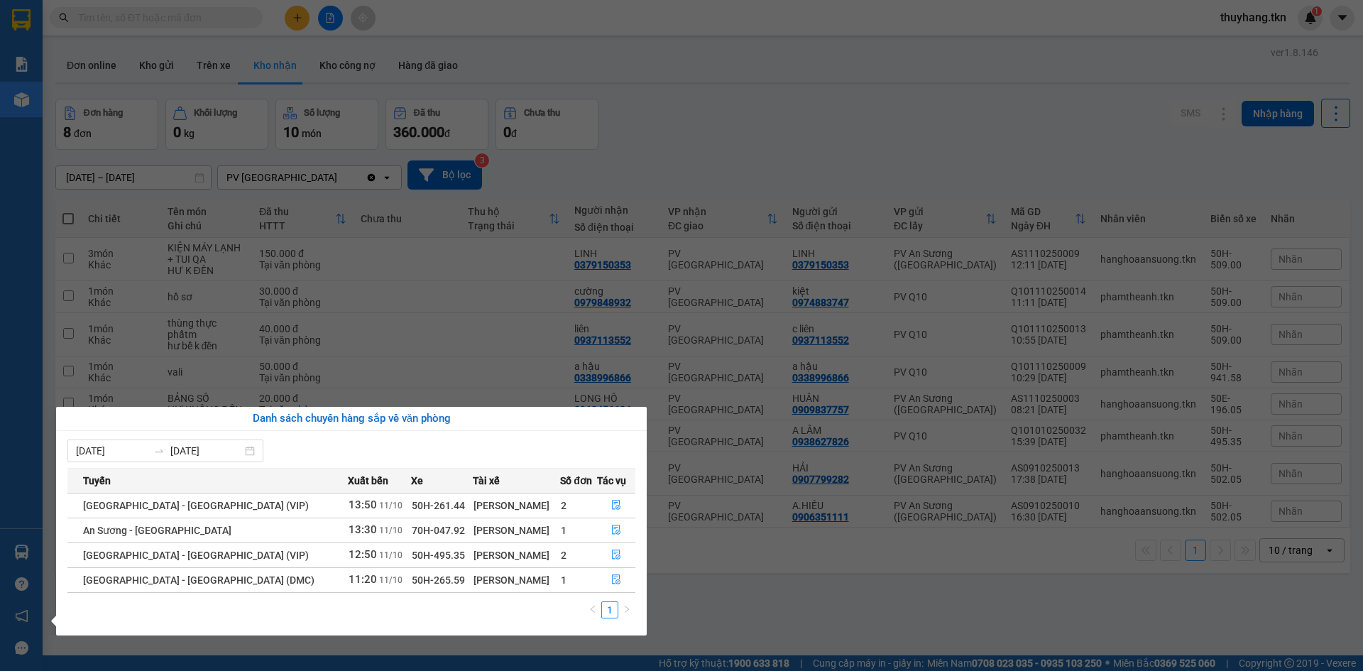
click at [167, 80] on section "Kết quả tìm kiếm ( 0 ) Bộ lọc No Data thuyhang.tkn 1 Báo cáo Mẫu 1: Báo cáo dòn…" at bounding box center [681, 335] width 1363 height 671
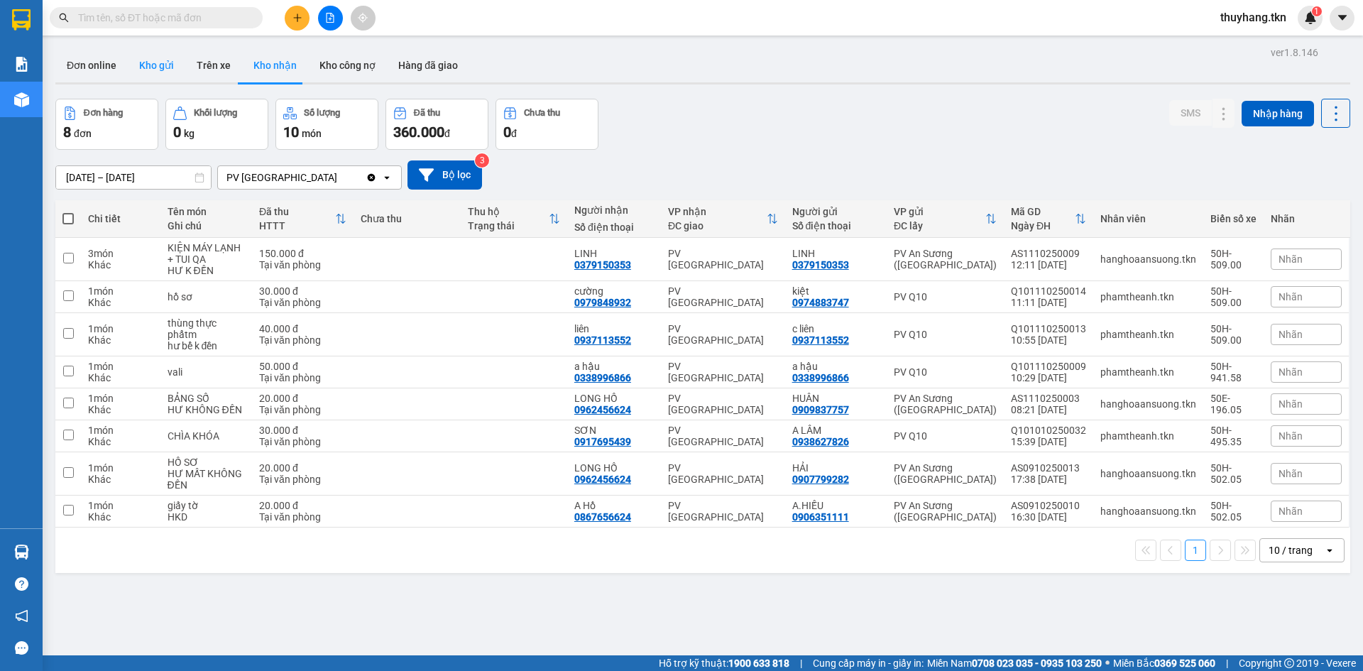
click at [161, 70] on button "Kho gửi" at bounding box center [157, 65] width 58 height 34
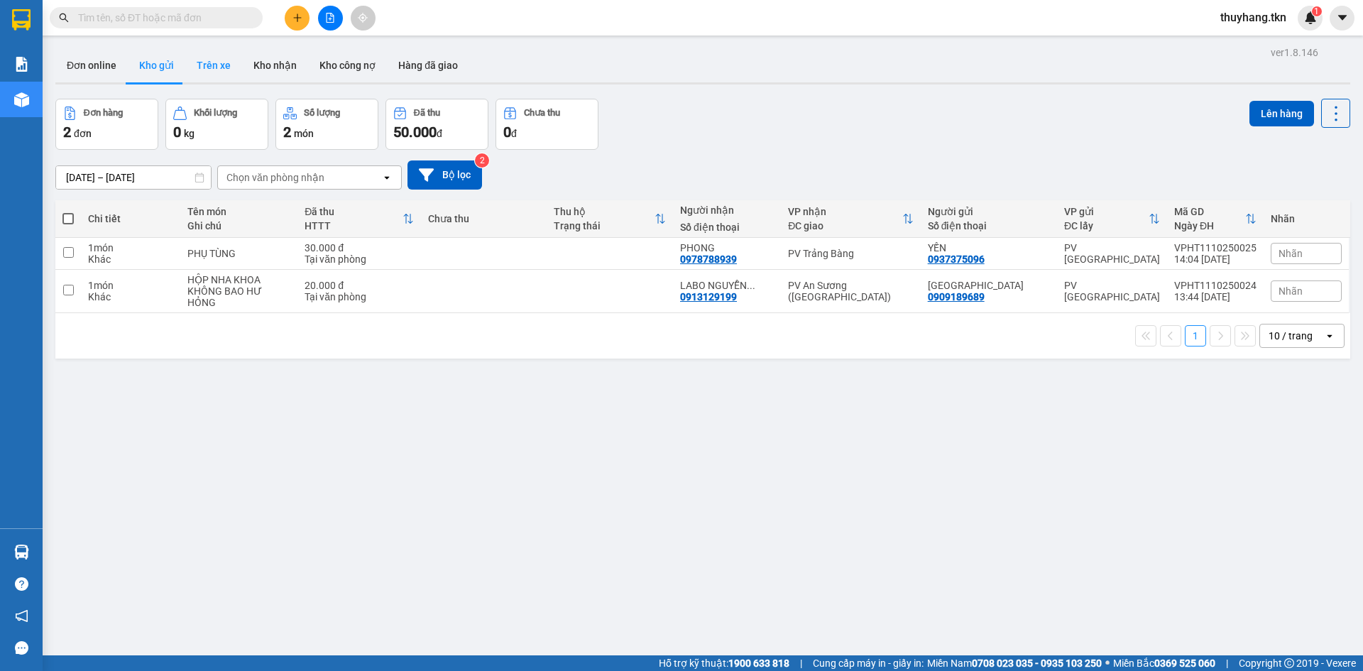
click at [221, 62] on button "Trên xe" at bounding box center [213, 65] width 57 height 34
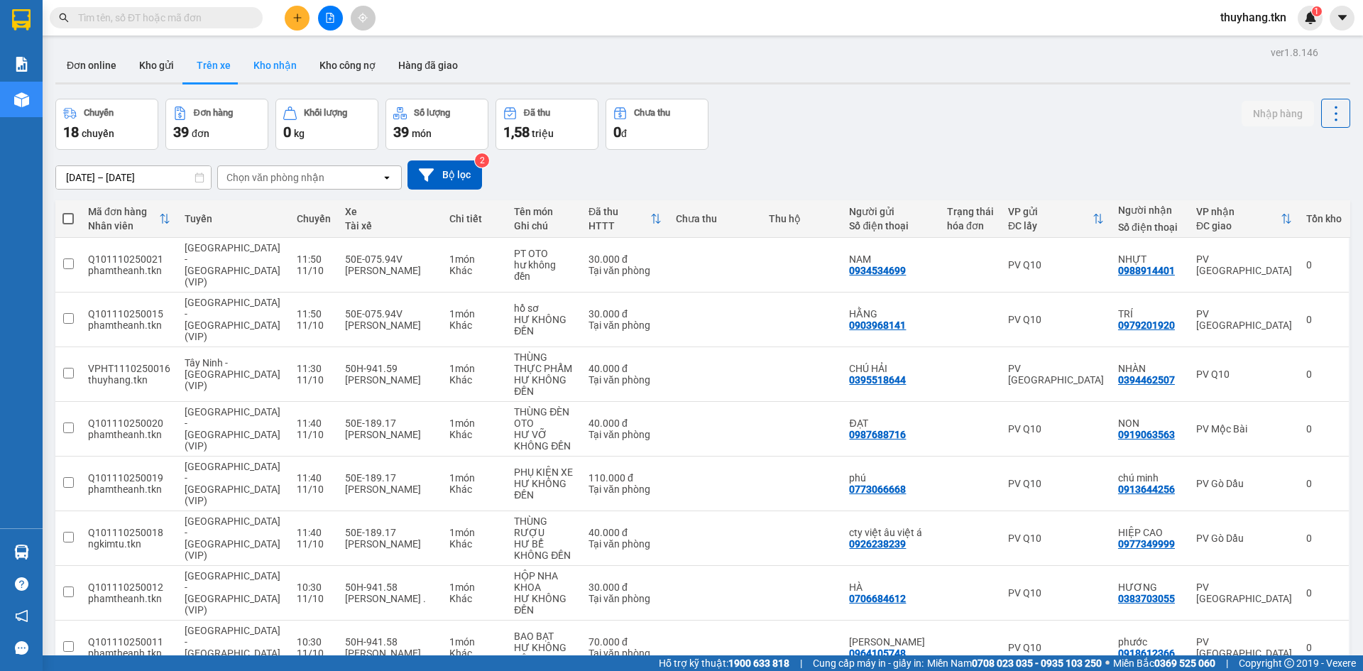
click at [271, 81] on button "Kho nhận" at bounding box center [275, 65] width 66 height 34
type input "[DATE] – [DATE]"
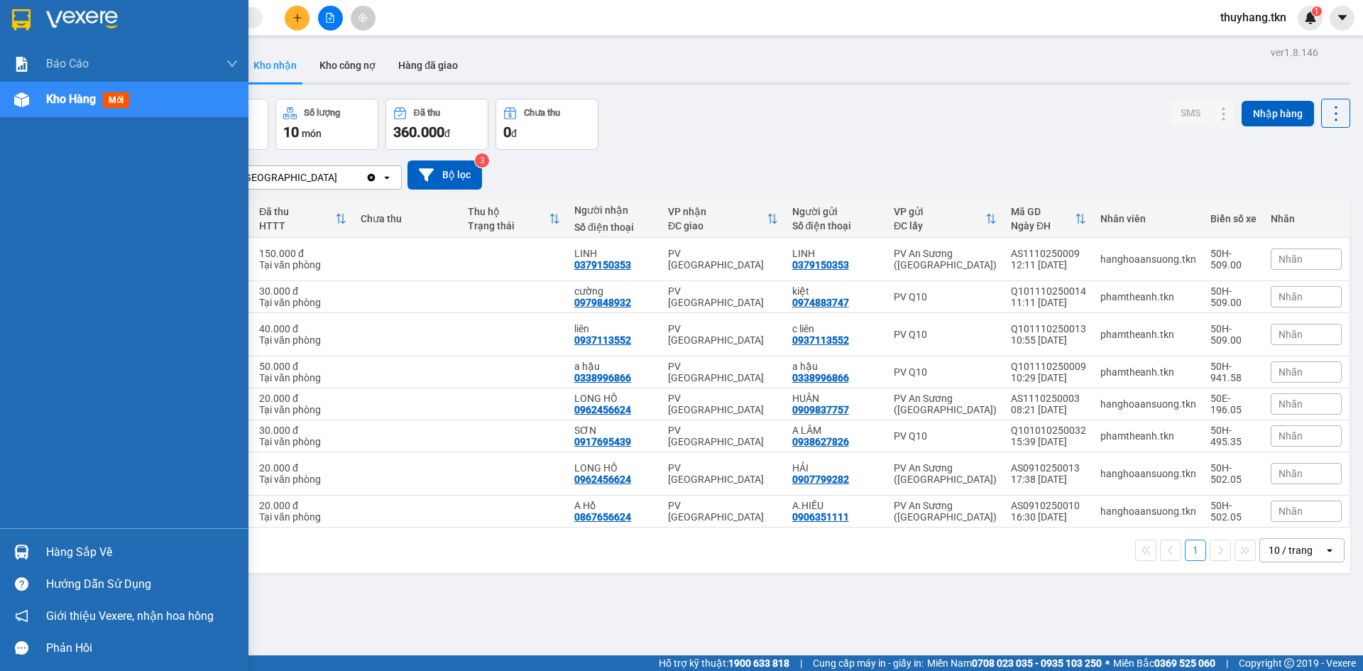
click at [37, 545] on div "Hàng sắp về" at bounding box center [124, 552] width 249 height 32
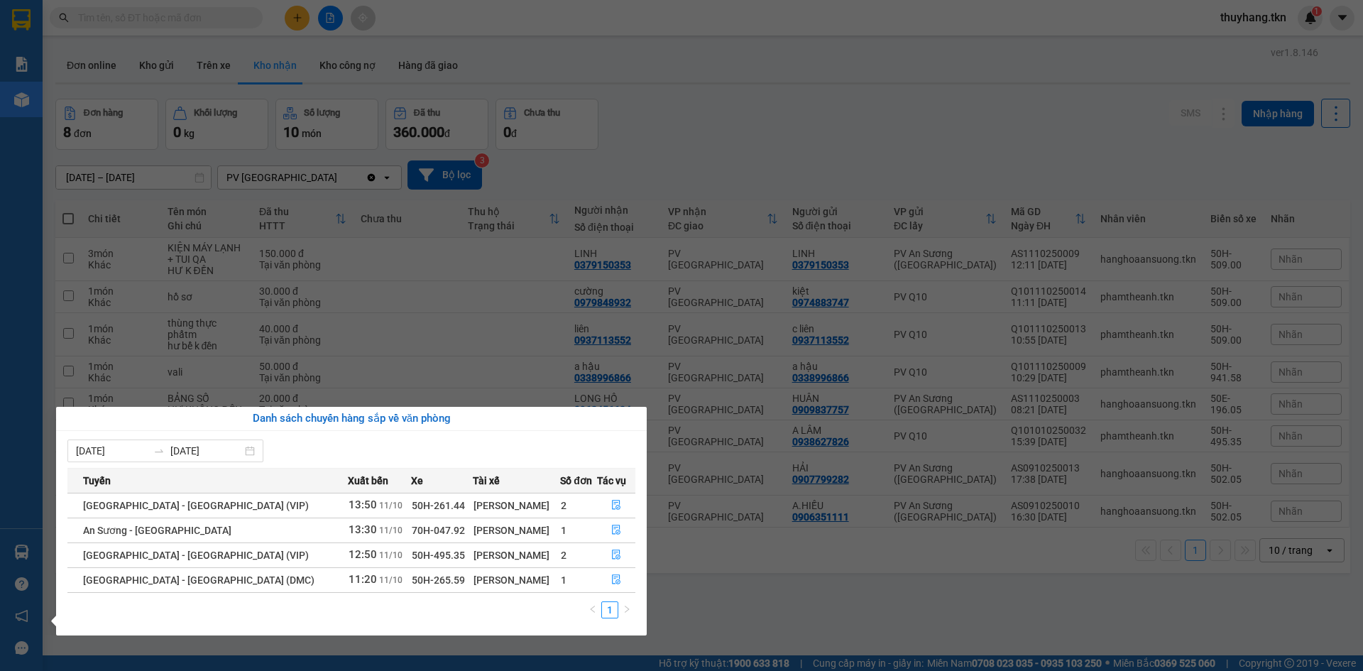
drag, startPoint x: 891, startPoint y: 616, endPoint x: 891, endPoint y: 602, distance: 13.5
click at [891, 616] on section "Kết quả tìm kiếm ( 0 ) Bộ lọc No Data thuyhang.tkn 1 Báo cáo Mẫu 1: Báo cáo dòn…" at bounding box center [681, 335] width 1363 height 671
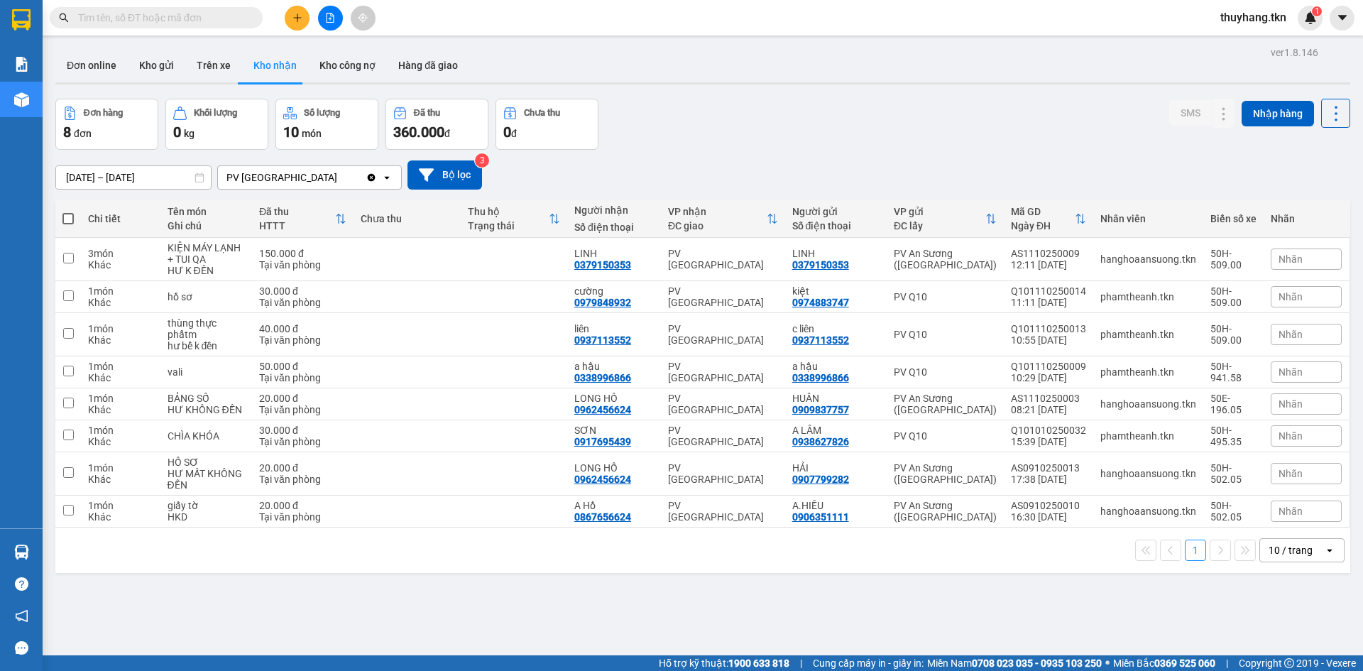
click at [301, 19] on icon "plus" at bounding box center [298, 18] width 10 height 10
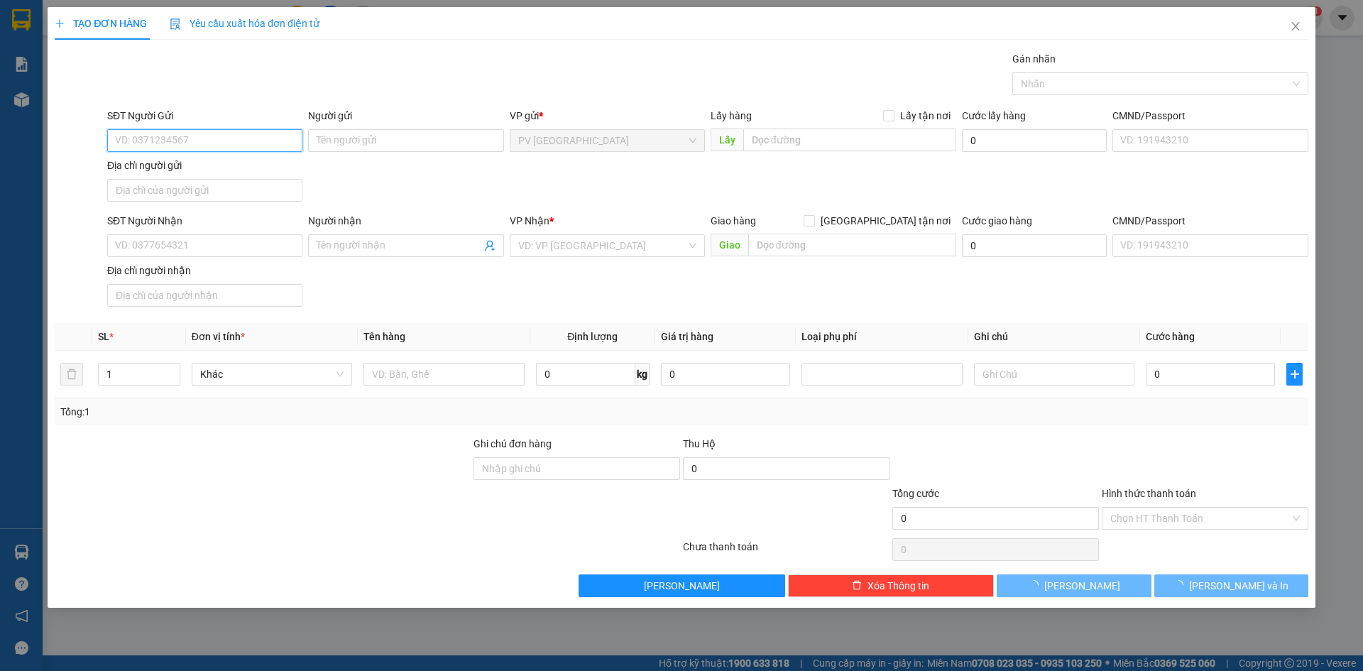
click at [282, 136] on input "SĐT Người Gửi" at bounding box center [204, 140] width 195 height 23
click at [154, 141] on input "0983840933" at bounding box center [204, 140] width 195 height 23
type input "0983841933"
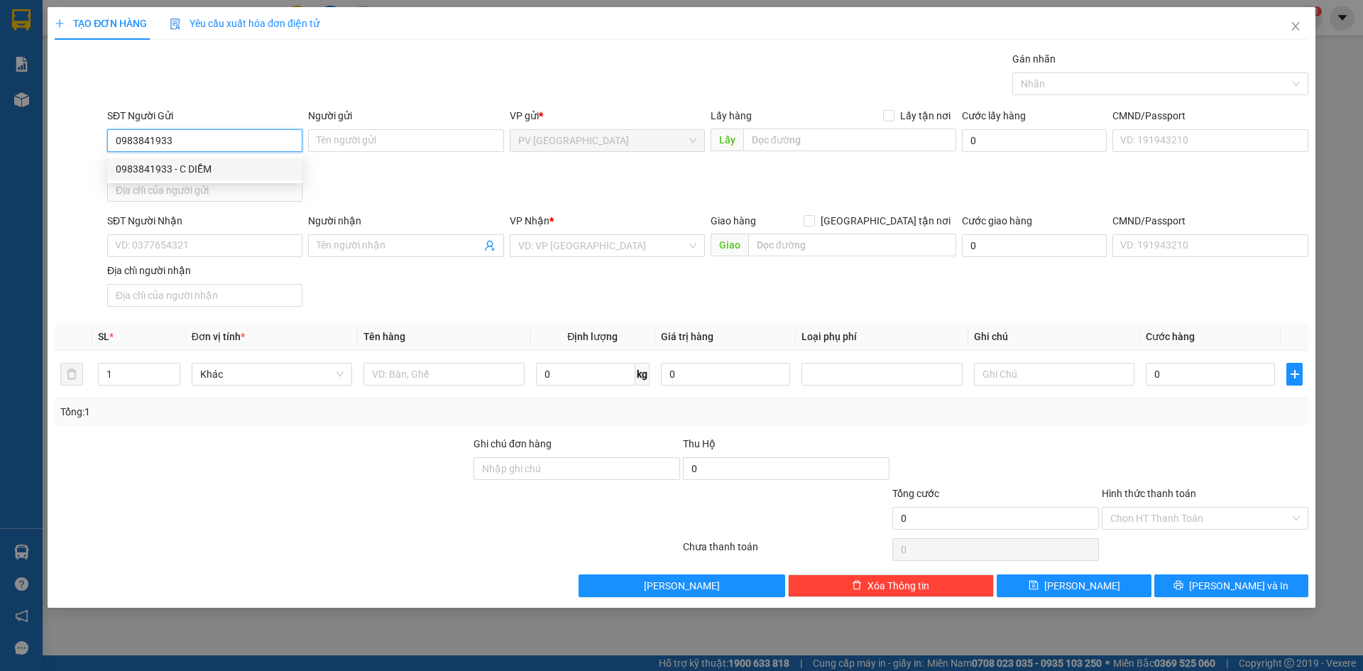
click at [237, 162] on div "0983841933 - C DIỄM" at bounding box center [205, 169] width 178 height 16
type input "C DIỄM"
type input "0377189617"
type input "NHƯ"
type input "40.000"
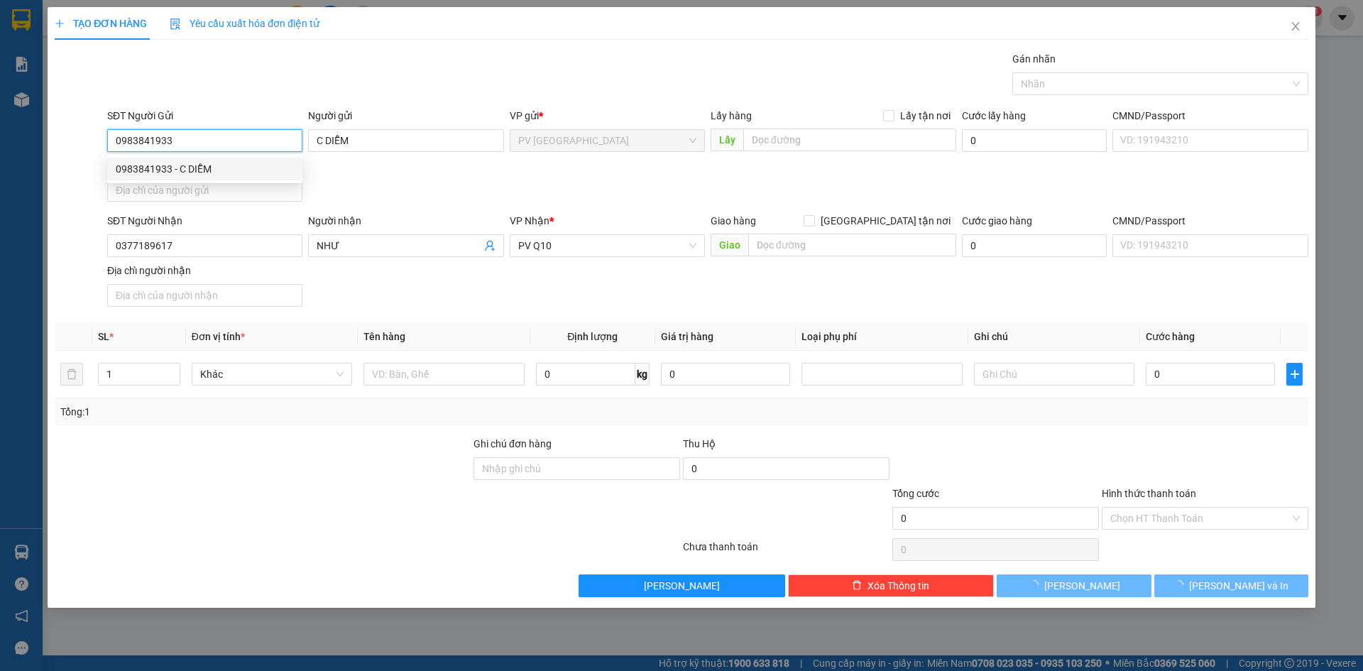
type input "40.000"
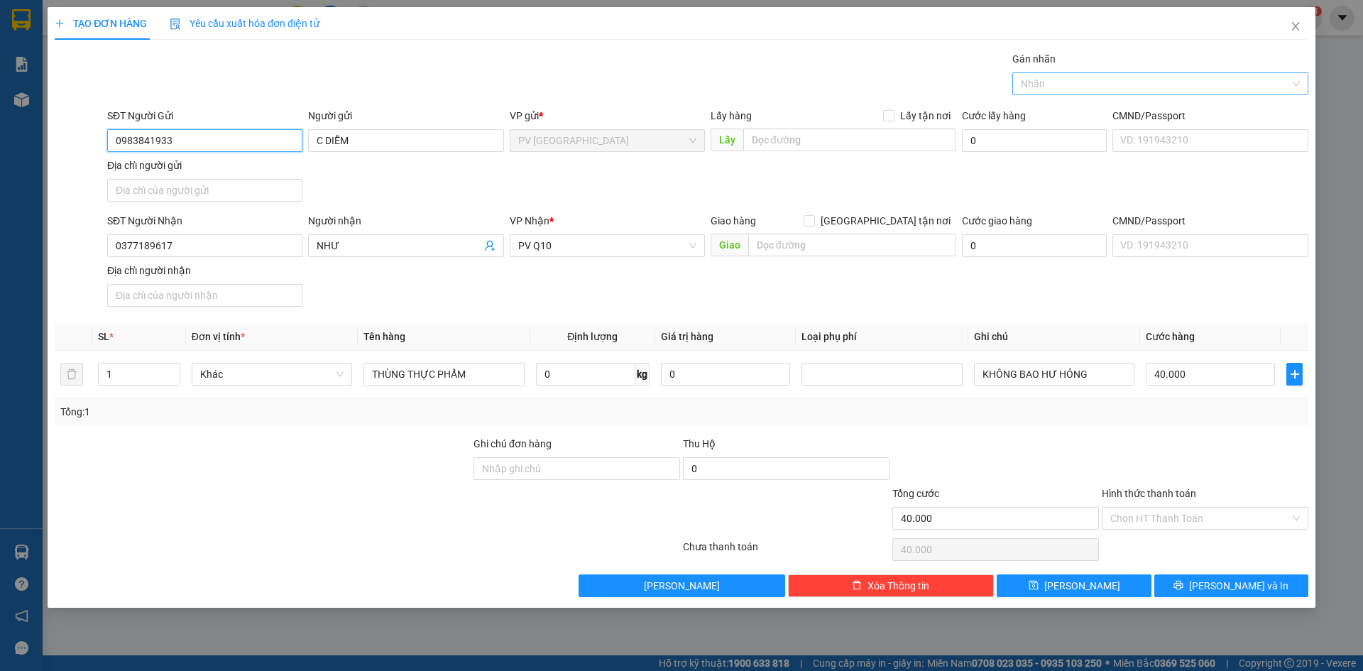
click at [1099, 88] on div at bounding box center [1153, 83] width 275 height 17
type input "0983841933"
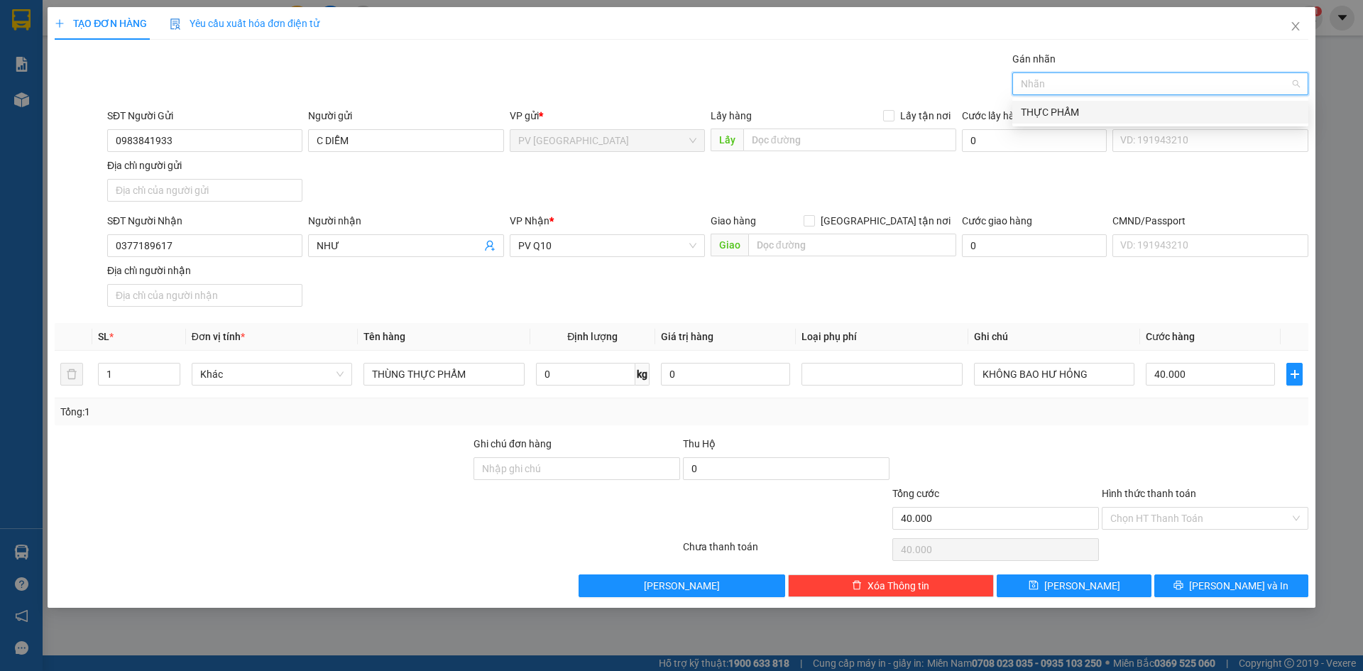
click at [1036, 109] on div "THỰC PHẨM" at bounding box center [1160, 112] width 279 height 16
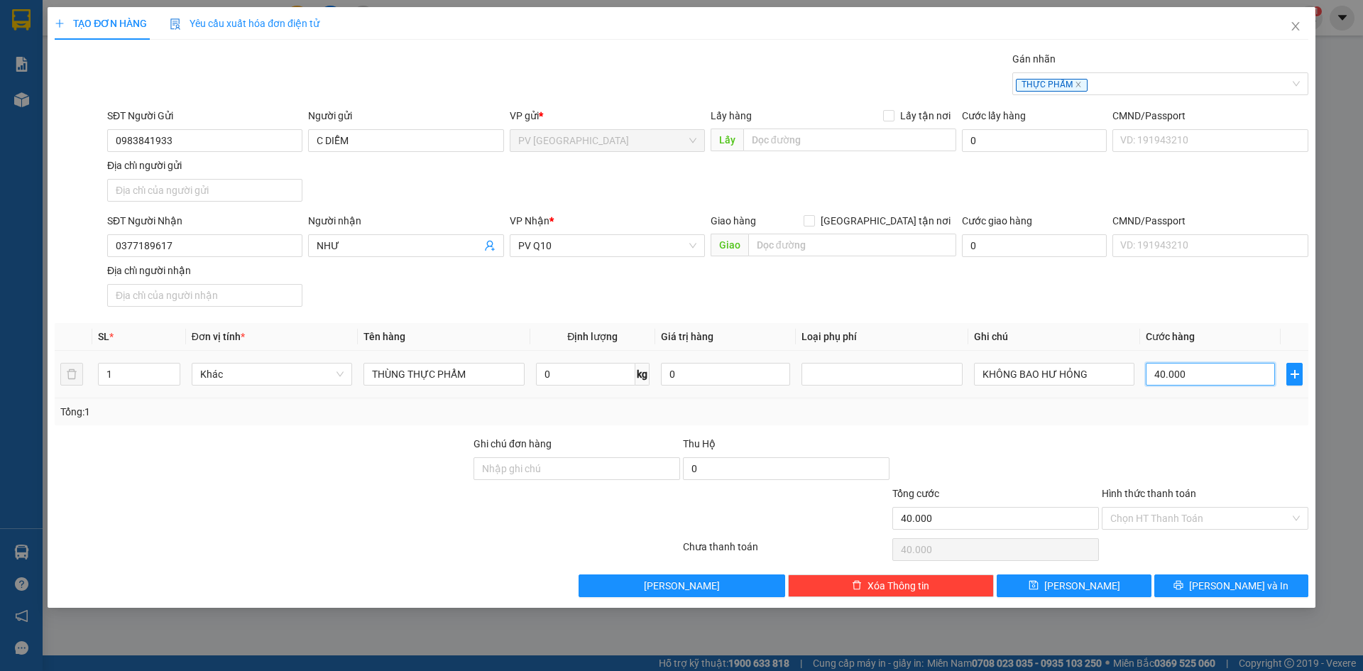
click at [1203, 378] on input "40.000" at bounding box center [1210, 374] width 129 height 23
drag, startPoint x: 1199, startPoint y: 516, endPoint x: 1192, endPoint y: 530, distance: 15.2
click at [1199, 516] on input "Hình thức thanh toán" at bounding box center [1201, 518] width 180 height 21
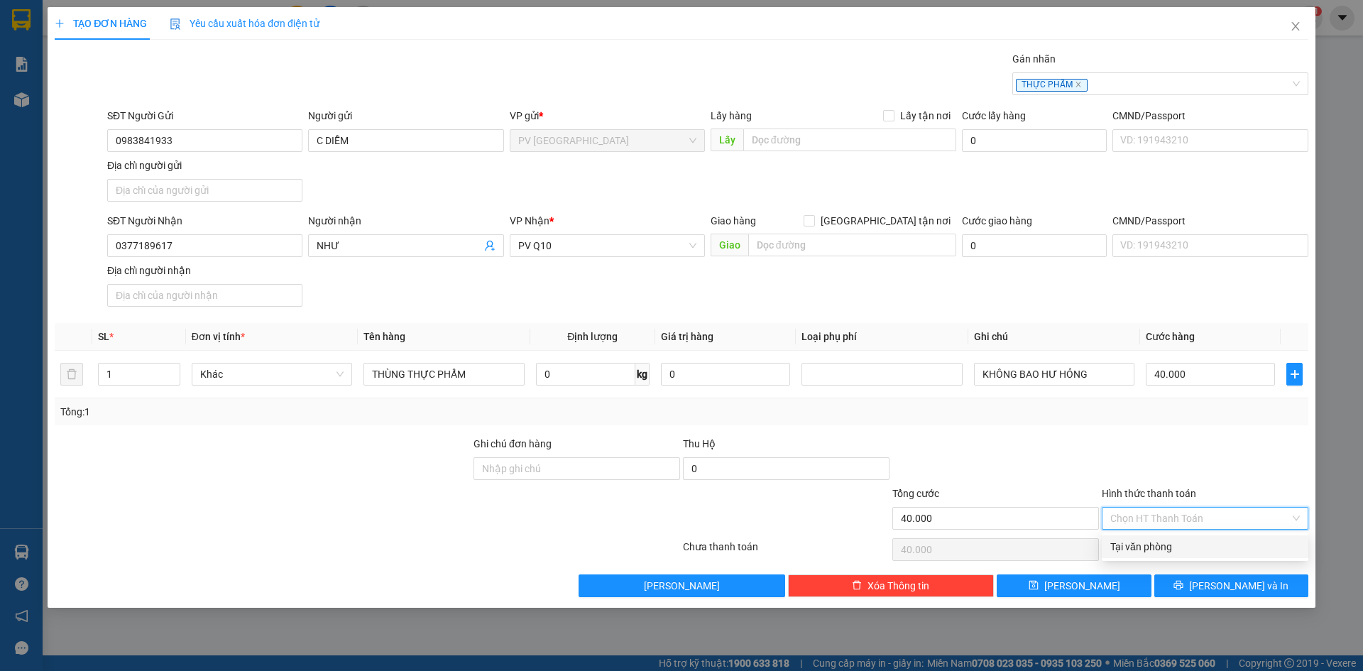
click at [1178, 547] on div "Tại văn phòng" at bounding box center [1206, 547] width 190 height 16
type input "0"
click at [1210, 375] on input "40.000" at bounding box center [1210, 374] width 129 height 23
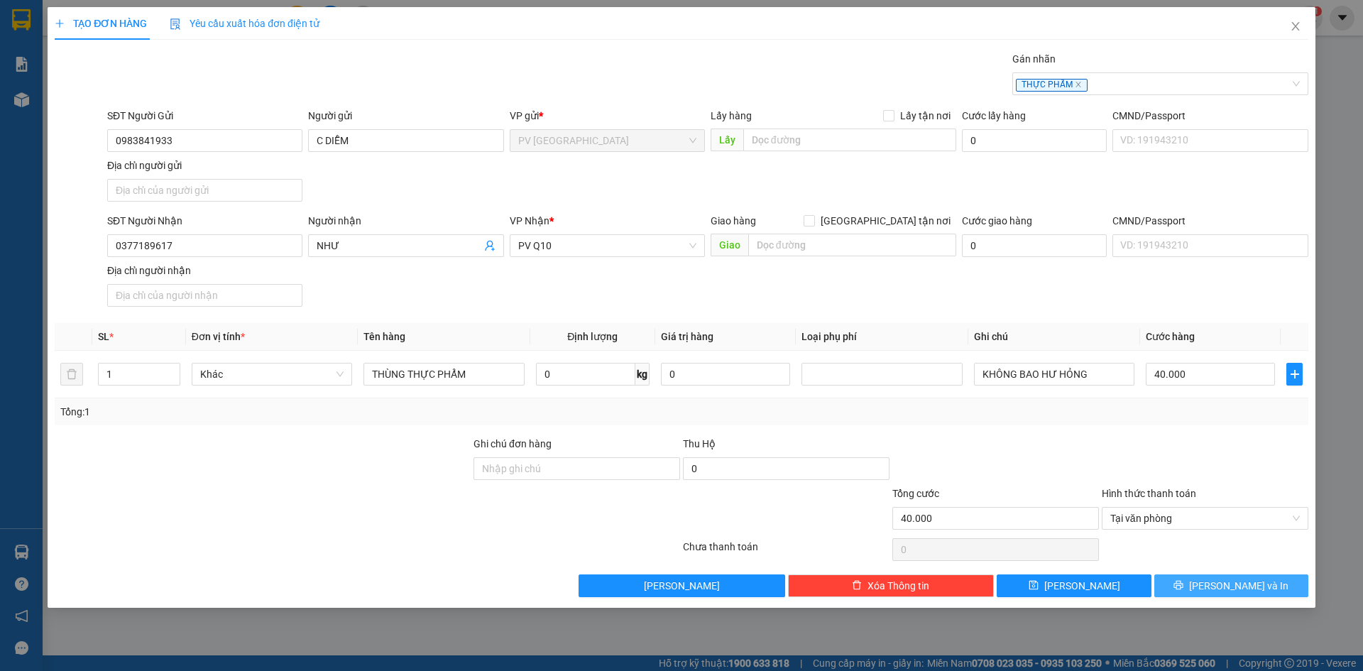
click at [1178, 587] on button "Lưu và In" at bounding box center [1232, 586] width 154 height 23
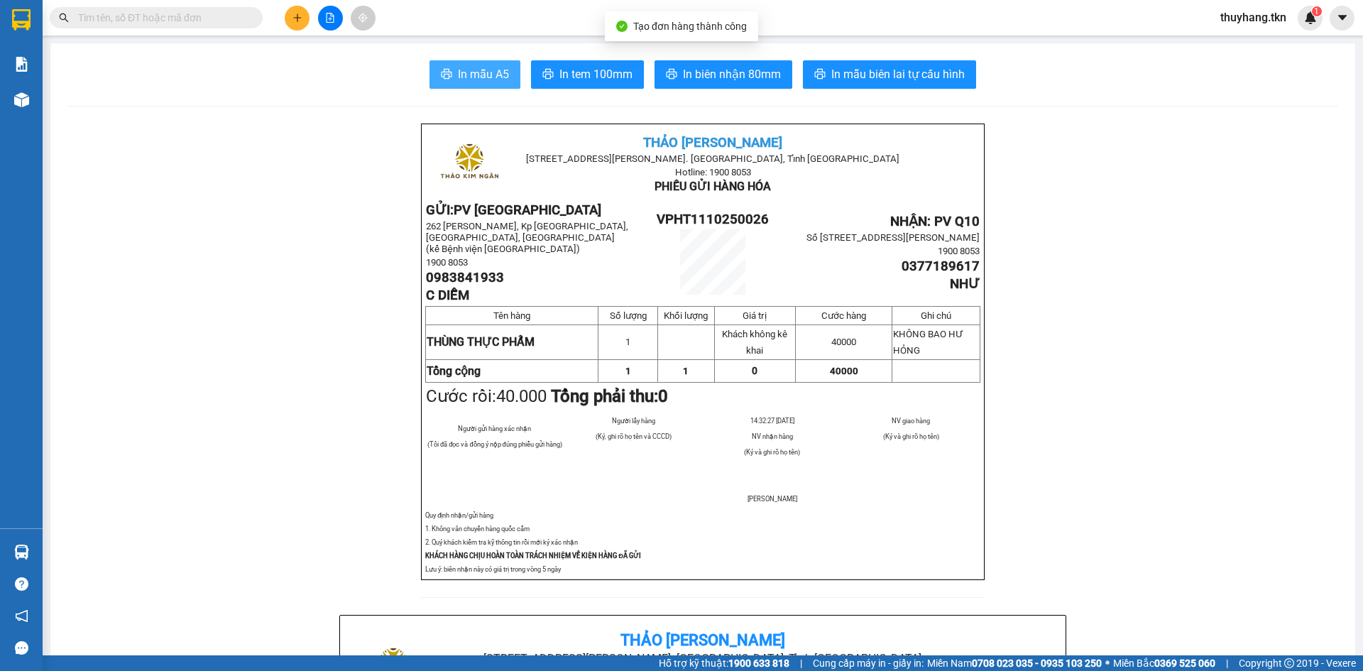
click at [479, 79] on span "In mẫu A5" at bounding box center [483, 74] width 51 height 18
click at [290, 21] on button at bounding box center [297, 18] width 25 height 25
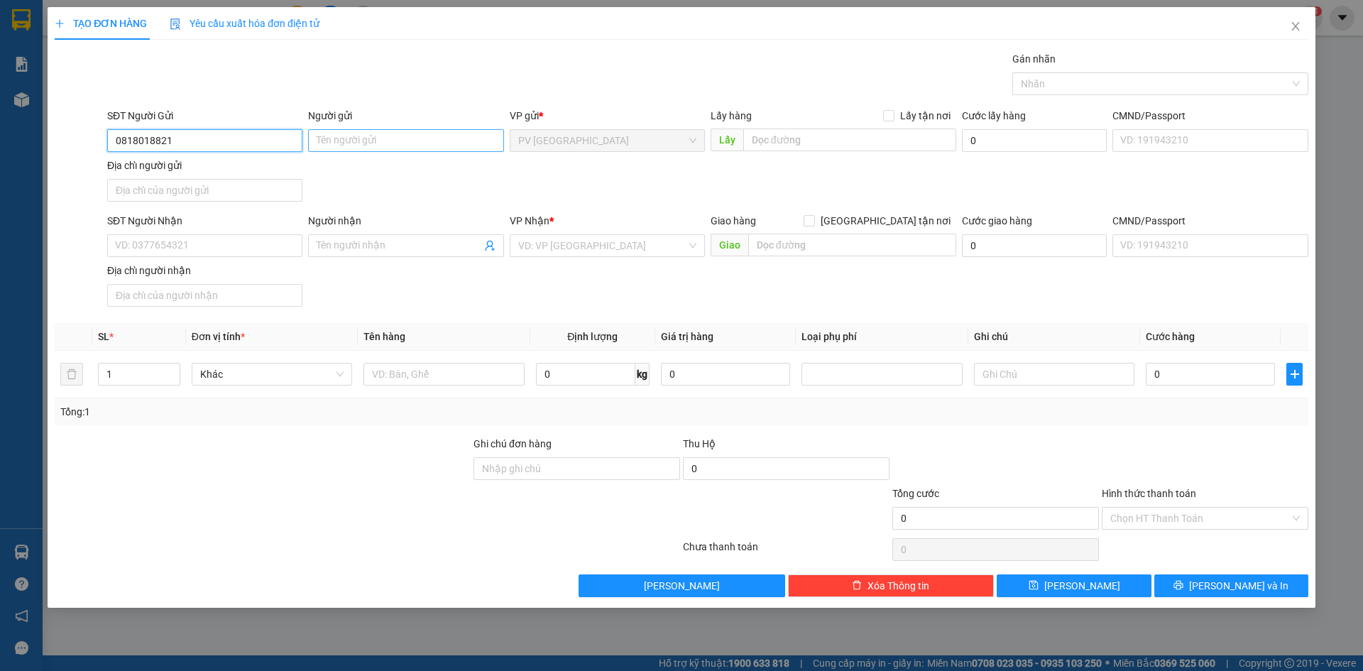
type input "0818018821"
click at [371, 141] on input "Người gửi" at bounding box center [405, 140] width 195 height 23
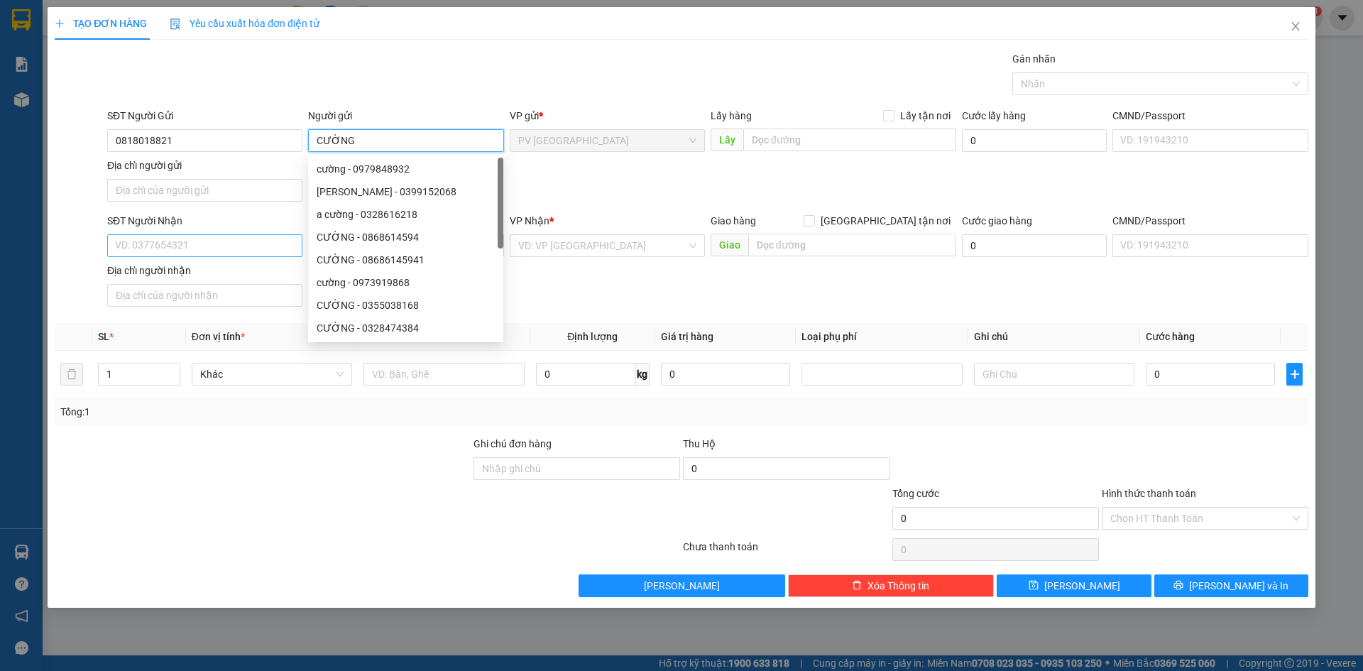
type input "CƯỜNG"
click at [214, 250] on input "SĐT Người Nhận" at bounding box center [204, 245] width 195 height 23
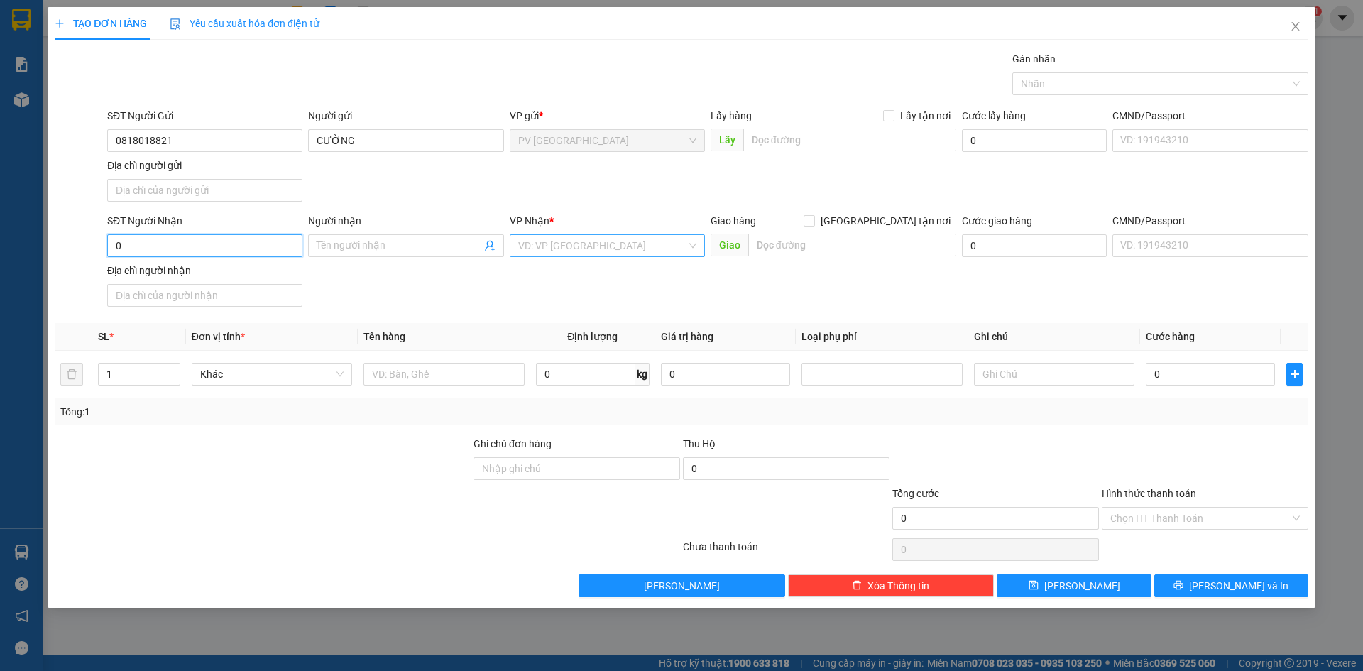
type input "0"
click at [602, 242] on input "search" at bounding box center [602, 245] width 168 height 21
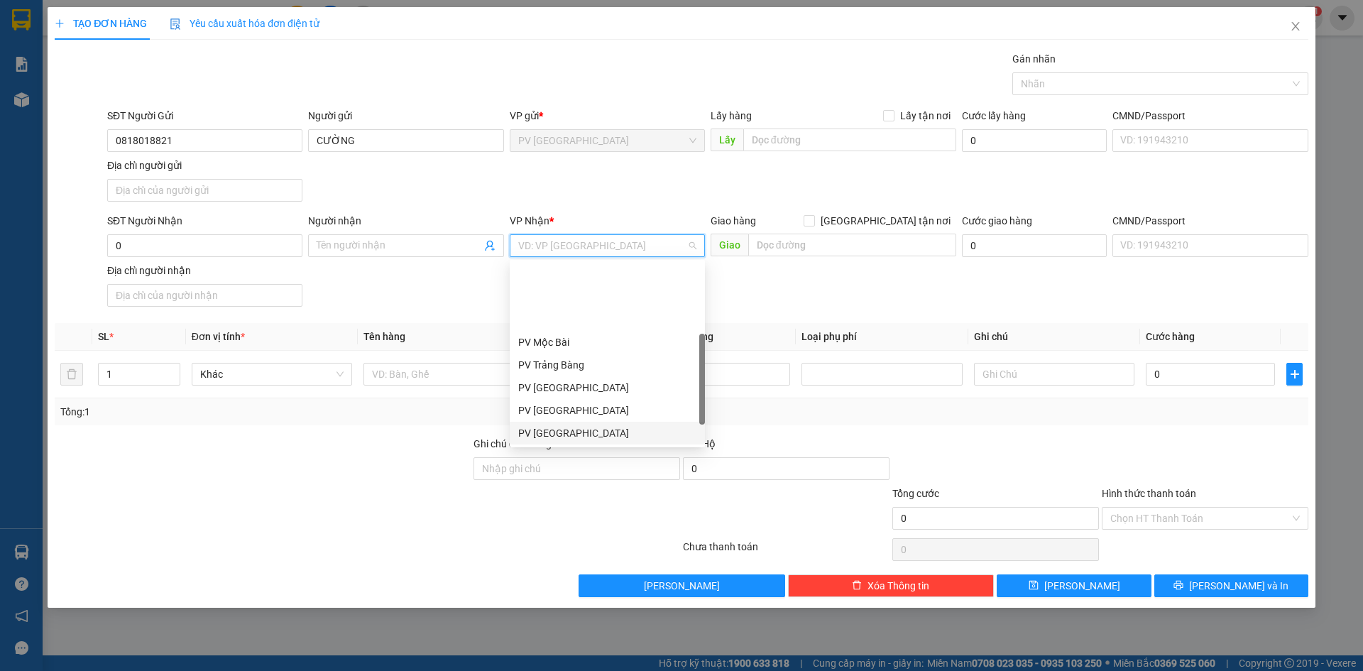
scroll to position [91, 0]
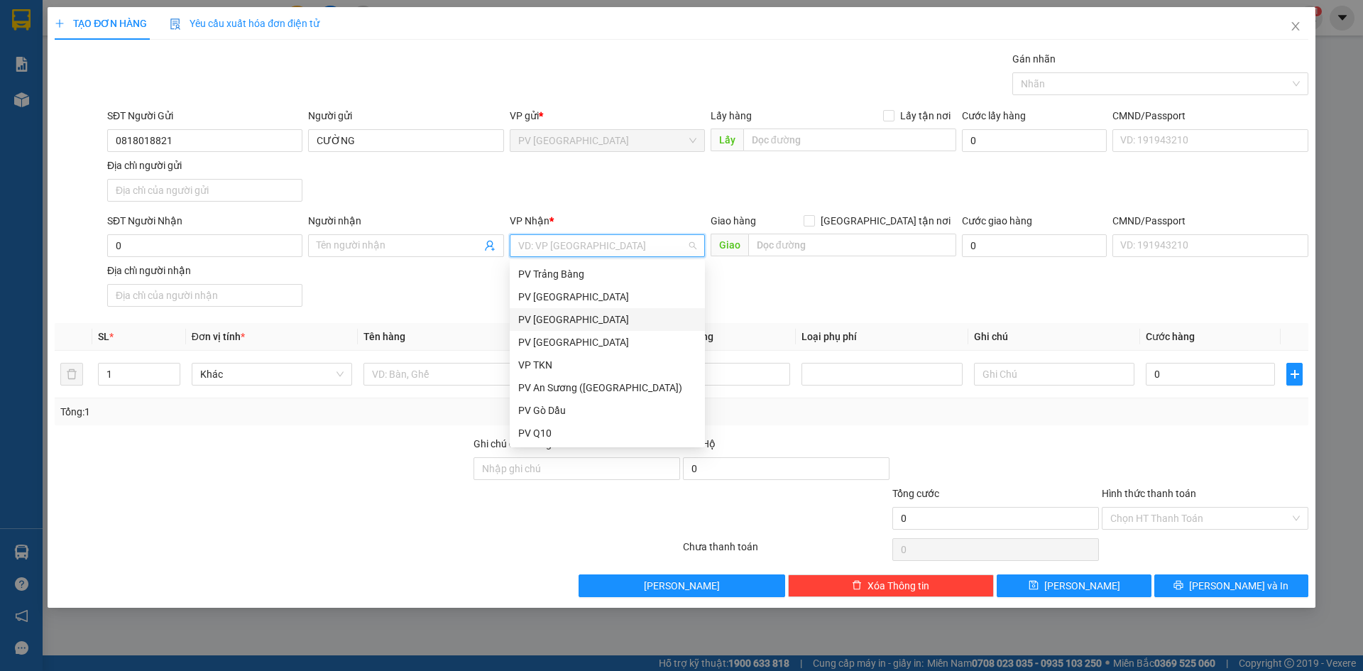
click at [452, 299] on div "SĐT Người Nhận 0 Người nhận Tên người nhận VP Nhận * VD: VP Sài Gòn Giao hàng G…" at bounding box center [707, 262] width 1207 height 99
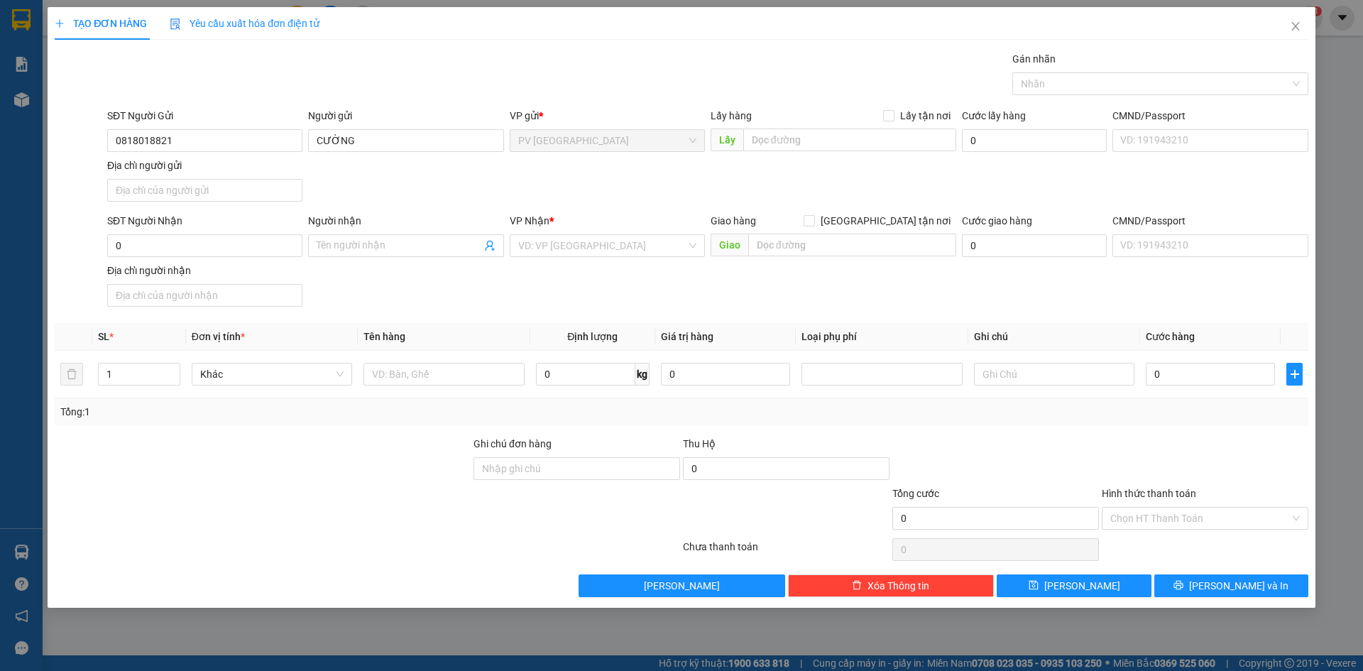
click at [693, 185] on div "SĐT Người Gửi 0818018821 Người gửi CƯỜNG VP gửi * PV Hòa Thành Lấy hàng Lấy tận…" at bounding box center [707, 157] width 1207 height 99
click at [374, 63] on div "Gói vận chuyển * Tiêu chuẩn Gán nhãn Nhãn" at bounding box center [707, 76] width 1207 height 50
click at [435, 174] on div "SĐT Người Gửi 0818018821 Người gửi CƯỜNG VP gửi * PV Hòa Thành Lấy hàng Lấy tận…" at bounding box center [707, 157] width 1207 height 99
click at [213, 146] on input "0818018821" at bounding box center [204, 140] width 195 height 23
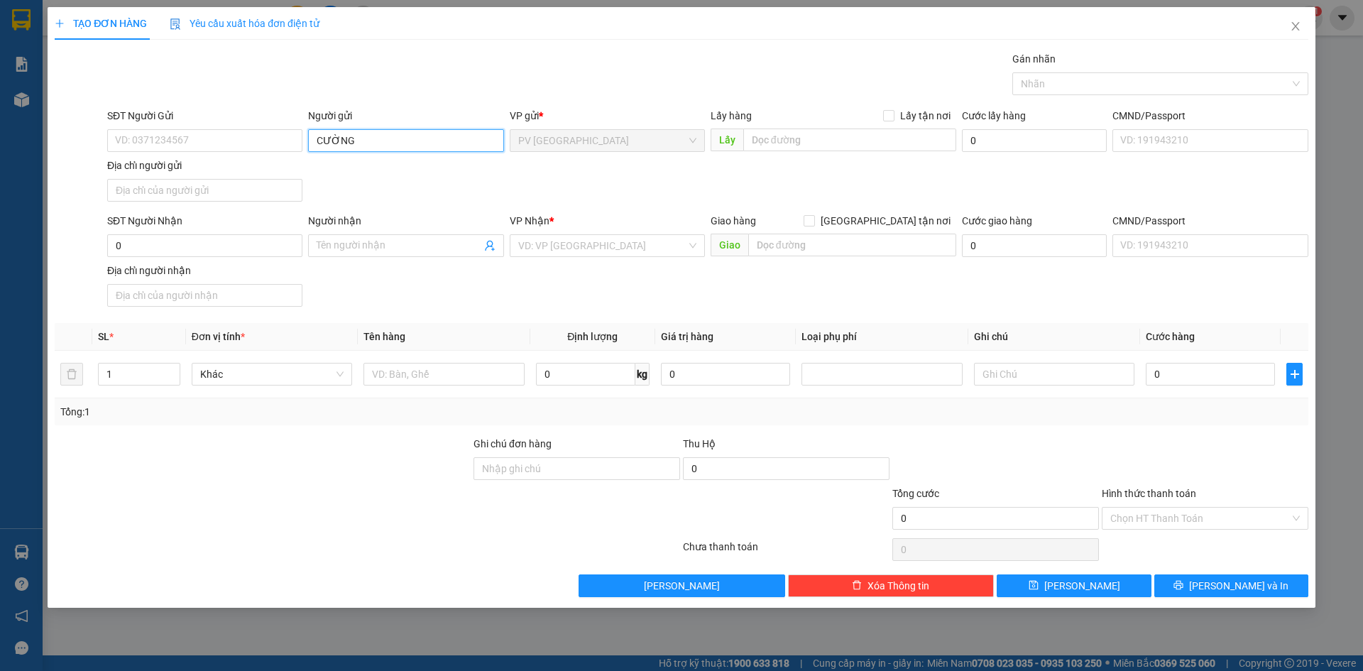
click at [392, 146] on input "CƯỜNG" at bounding box center [405, 140] width 195 height 23
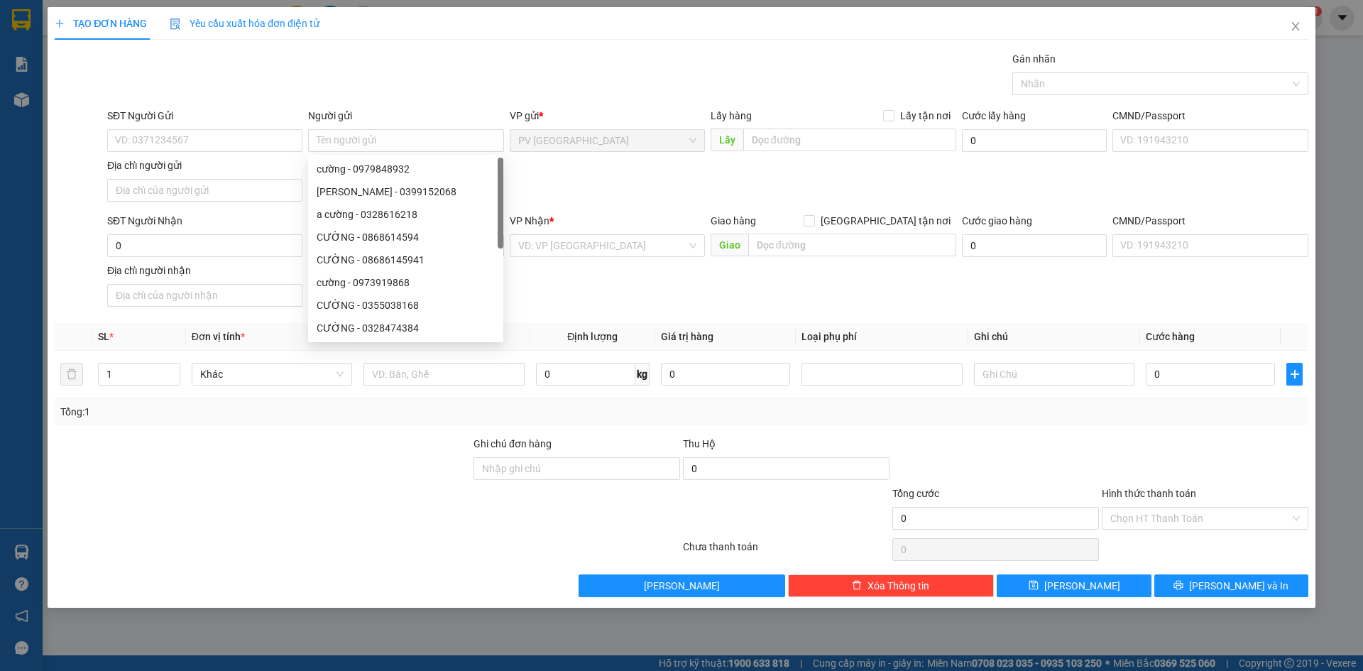
click at [223, 129] on div "SĐT Người Gửi" at bounding box center [204, 118] width 195 height 21
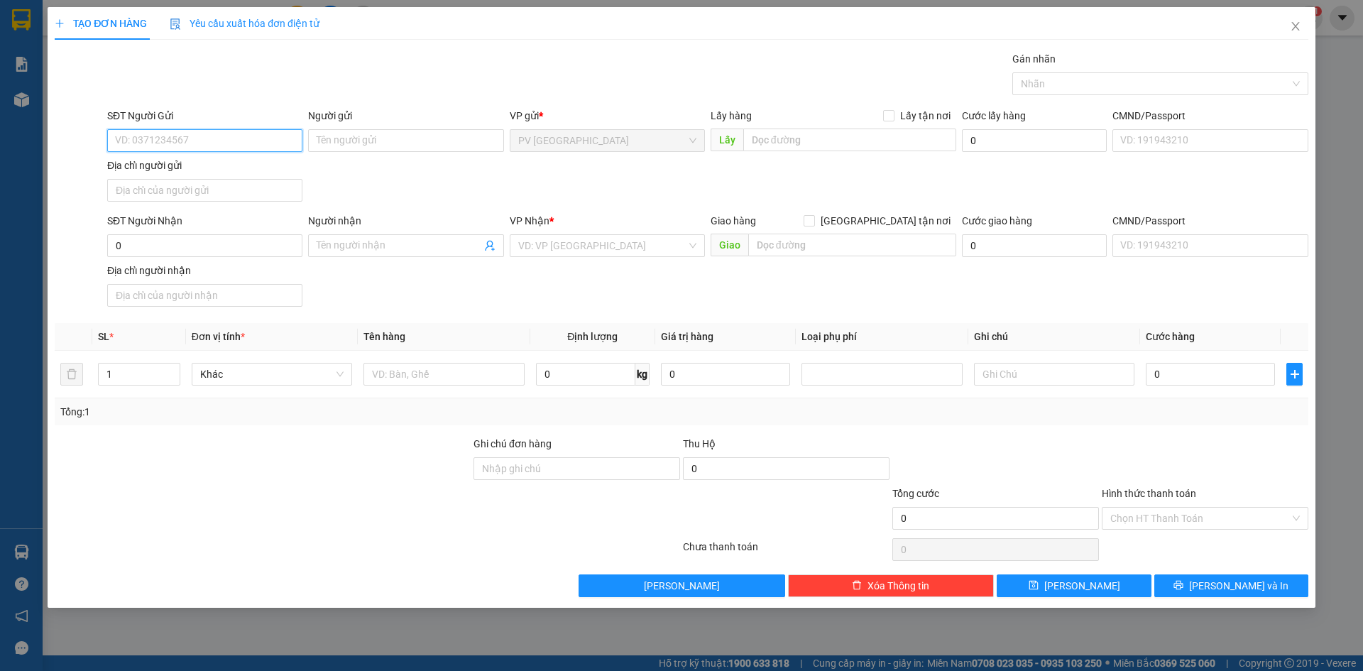
click at [227, 145] on input "SĐT Người Gửi" at bounding box center [204, 140] width 195 height 23
type input "0792126070"
click at [221, 160] on div "0792126070 - C HẰNG" at bounding box center [204, 169] width 195 height 23
type input "C HẰNG"
type input "40.000"
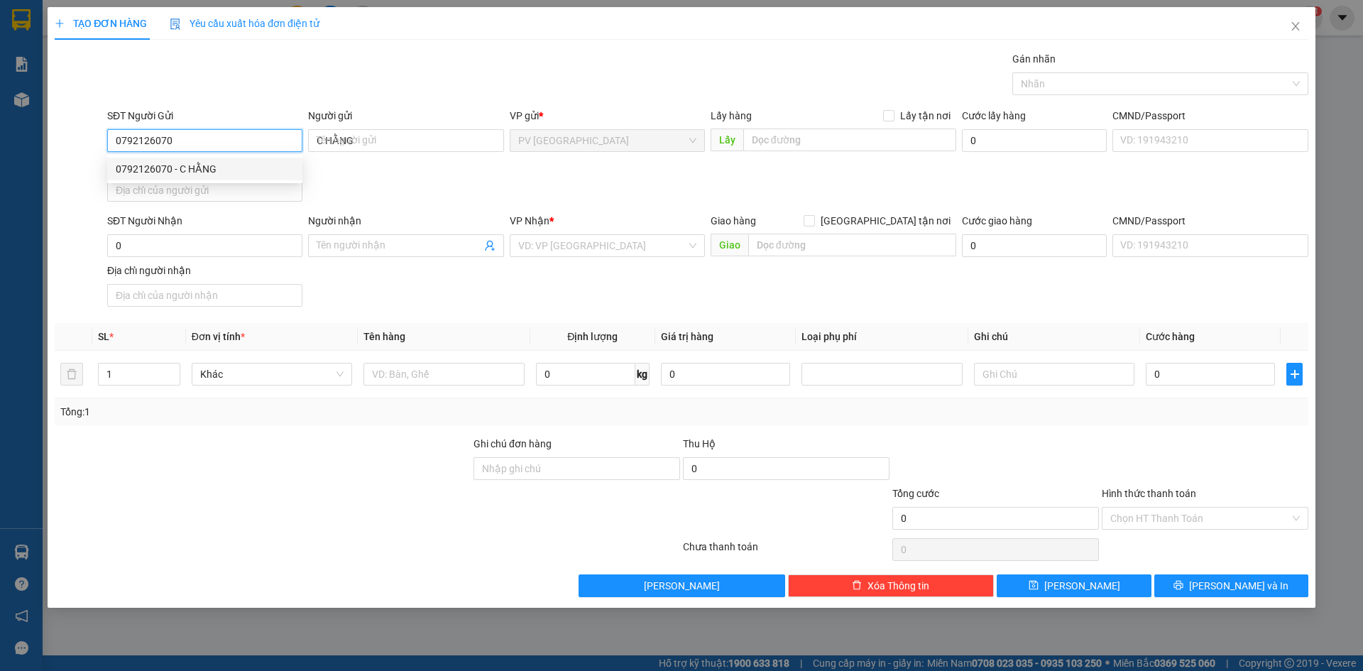
type input "40.000"
type input "0792126070"
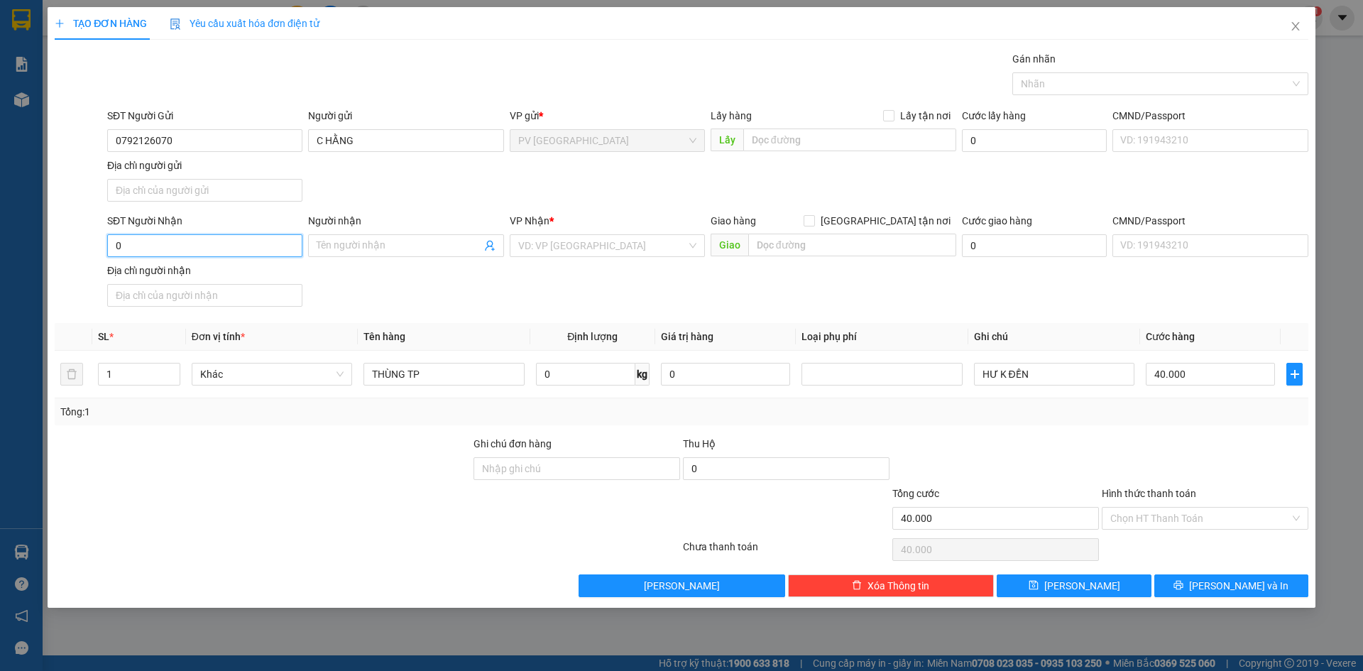
click at [260, 249] on input "0" at bounding box center [204, 245] width 195 height 23
click at [238, 273] on div "0342808234 - KHANG" at bounding box center [205, 274] width 178 height 16
type input "0342808234"
type input "KHANG"
type input "0342808234"
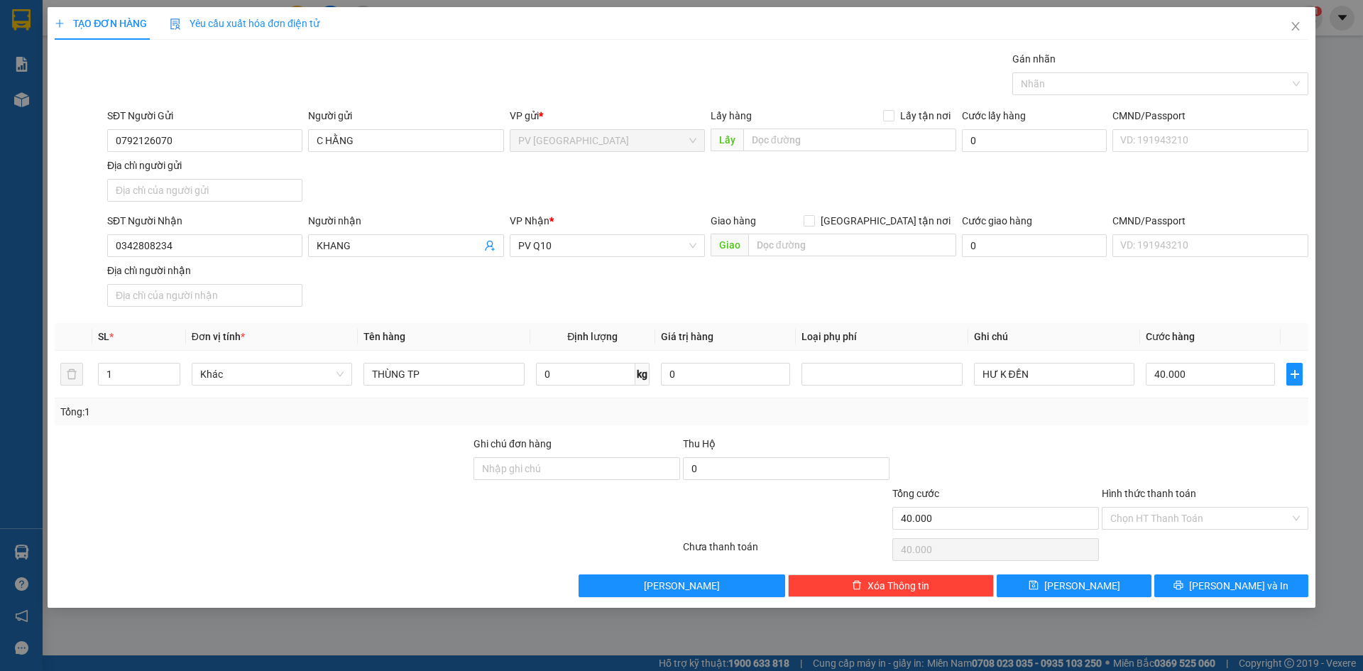
click at [404, 287] on div "SĐT Người Nhận 0342808234 0342808234 Người nhận KHANG VP Nhận * PV Q10 Giao hàn…" at bounding box center [707, 262] width 1207 height 99
click at [435, 371] on input "THÙNG TP" at bounding box center [444, 374] width 160 height 23
click at [1128, 89] on div at bounding box center [1153, 83] width 275 height 17
type input "THÙNG THỰC PHẨM"
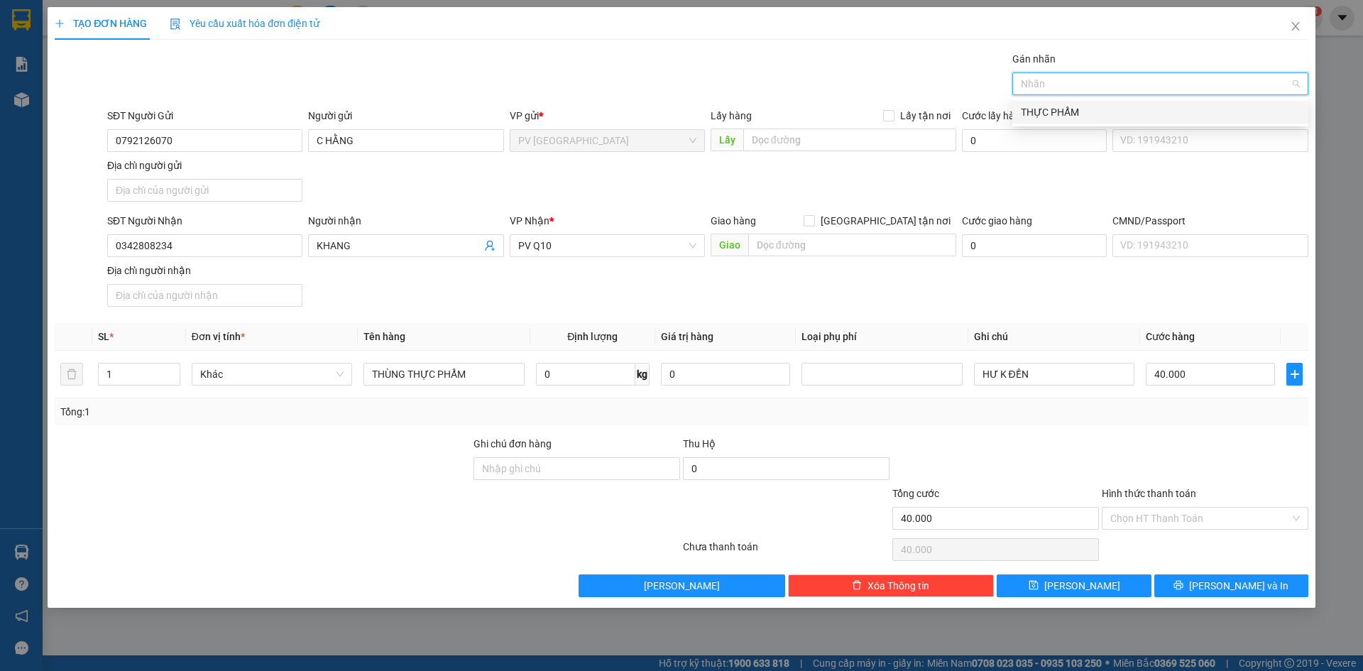
click at [1070, 119] on div "THỰC PHẨM" at bounding box center [1160, 112] width 279 height 16
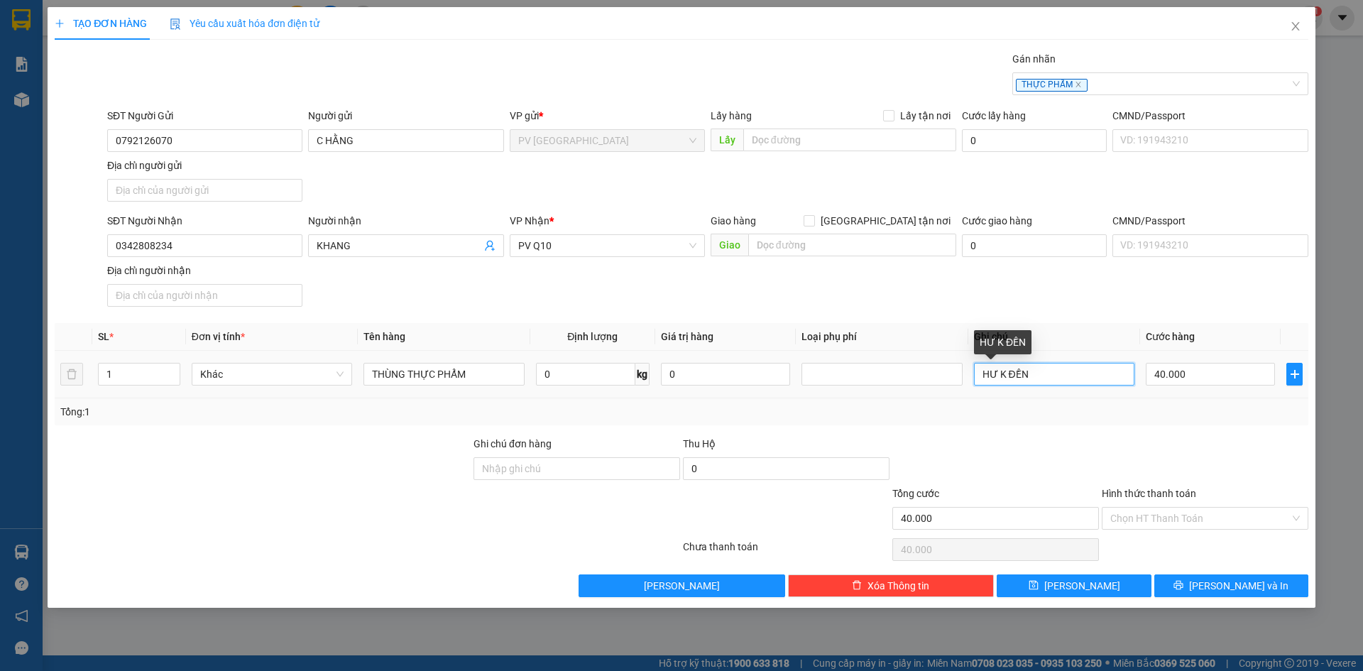
click at [1002, 377] on input "HƯ K ĐỀN" at bounding box center [1054, 374] width 160 height 23
click at [1005, 376] on input "HƯ K ĐỀN" at bounding box center [1054, 374] width 160 height 23
type input "HƯ KHÔNG ĐỀN"
click at [1204, 379] on input "40.000" at bounding box center [1210, 374] width 129 height 23
type input "5"
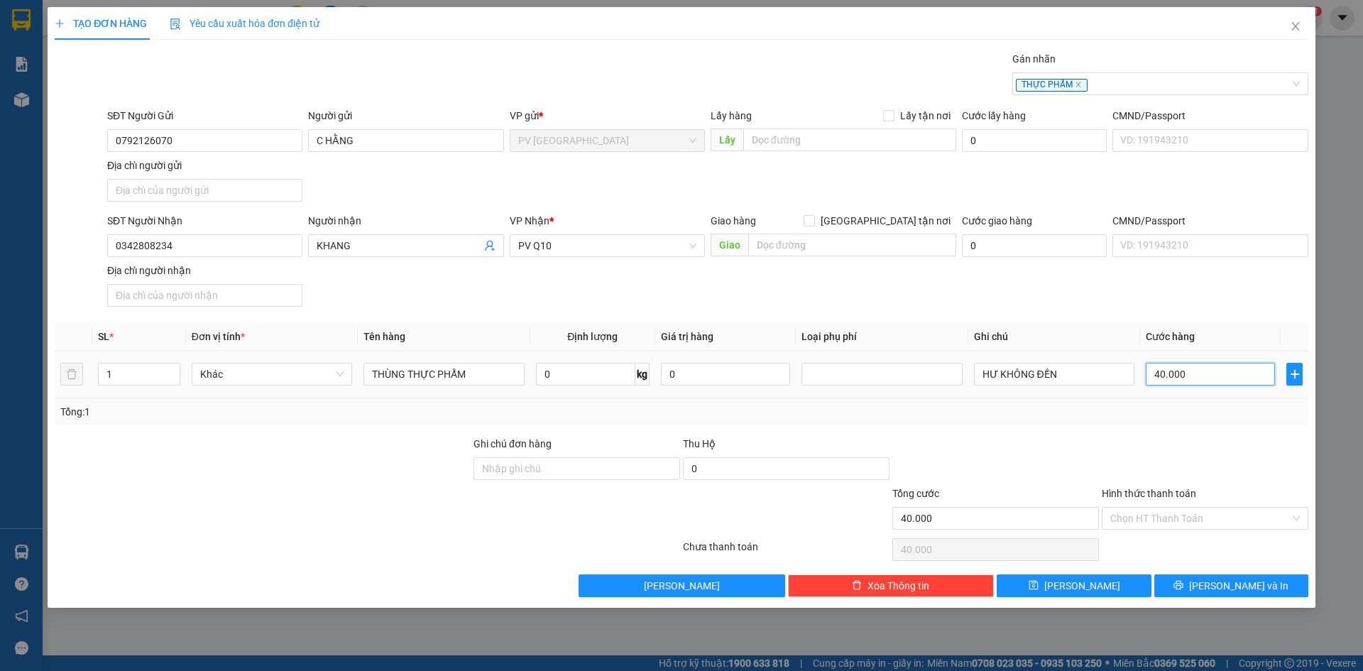
type input "5"
type input "50"
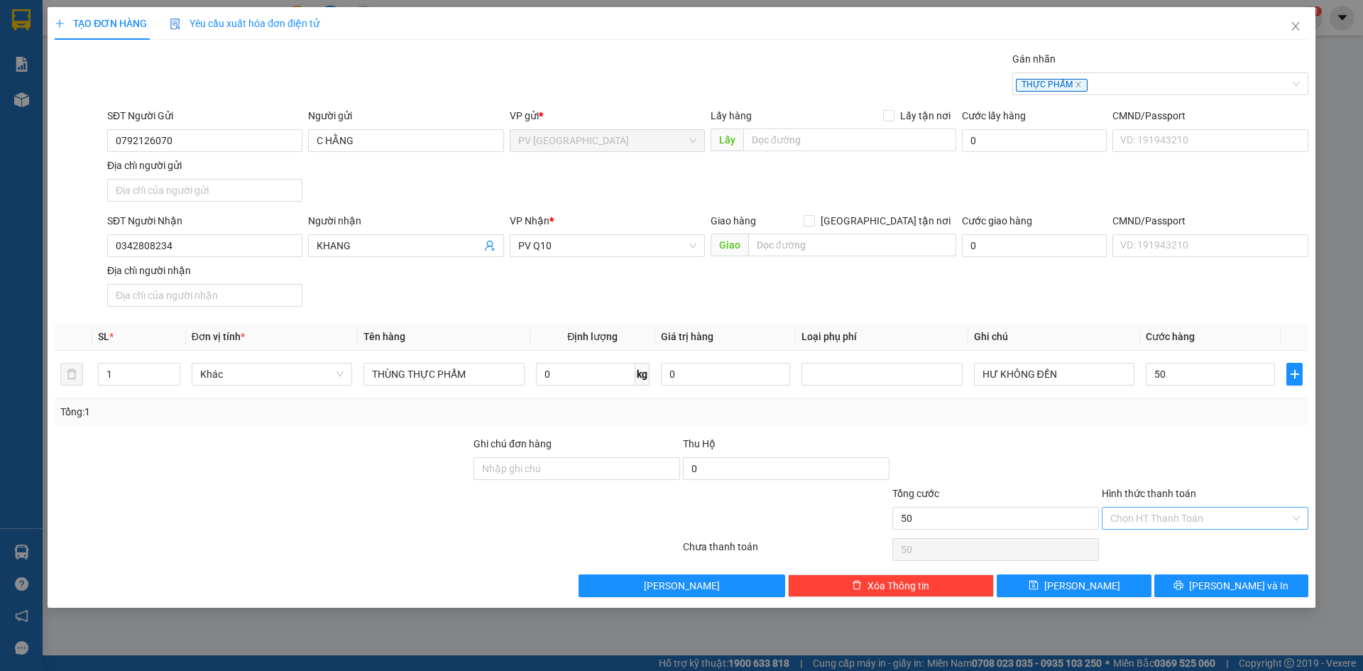
type input "50.000"
click at [1162, 523] on input "Hình thức thanh toán" at bounding box center [1201, 518] width 180 height 21
click at [1162, 546] on div "Tại văn phòng" at bounding box center [1206, 547] width 190 height 16
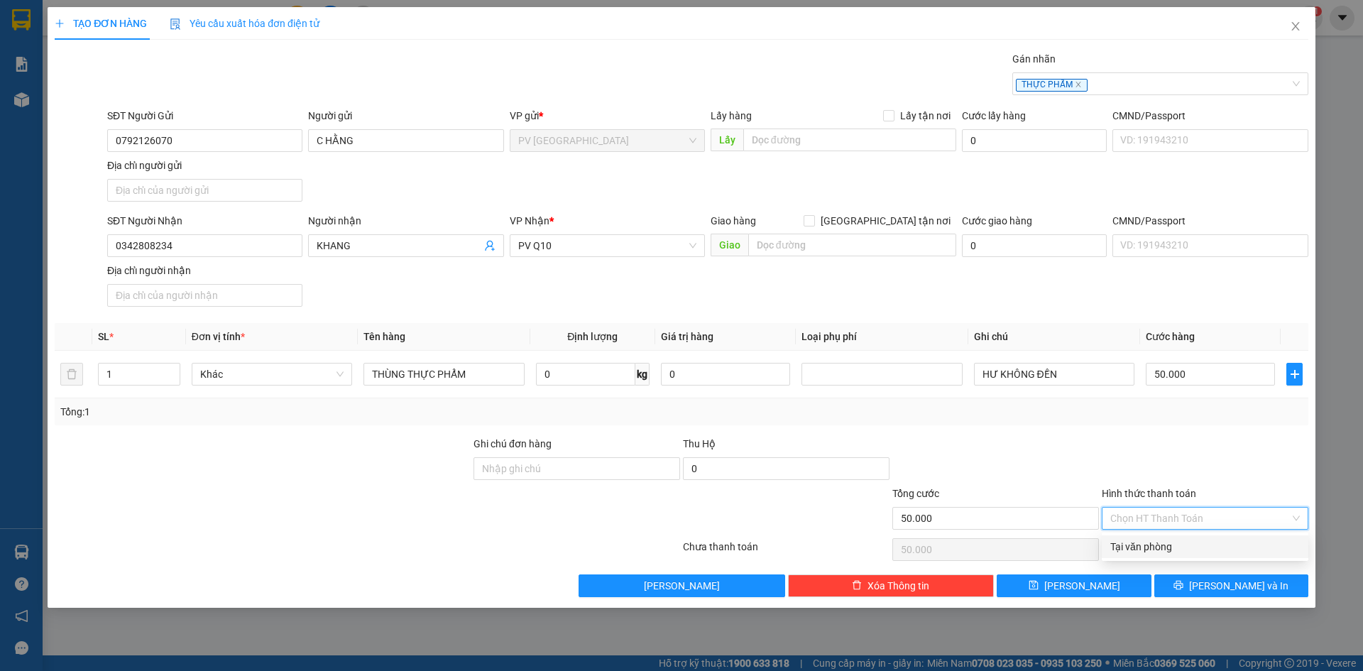
type input "0"
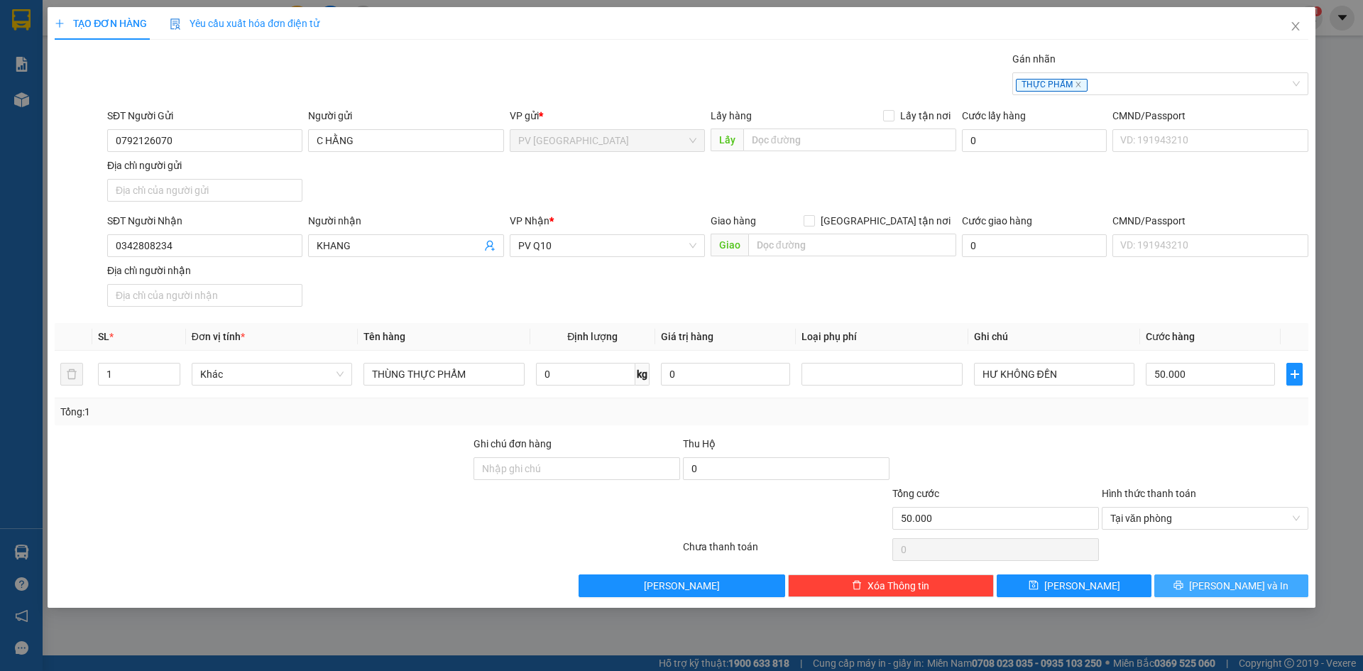
click at [1167, 588] on button "Lưu và In" at bounding box center [1232, 586] width 154 height 23
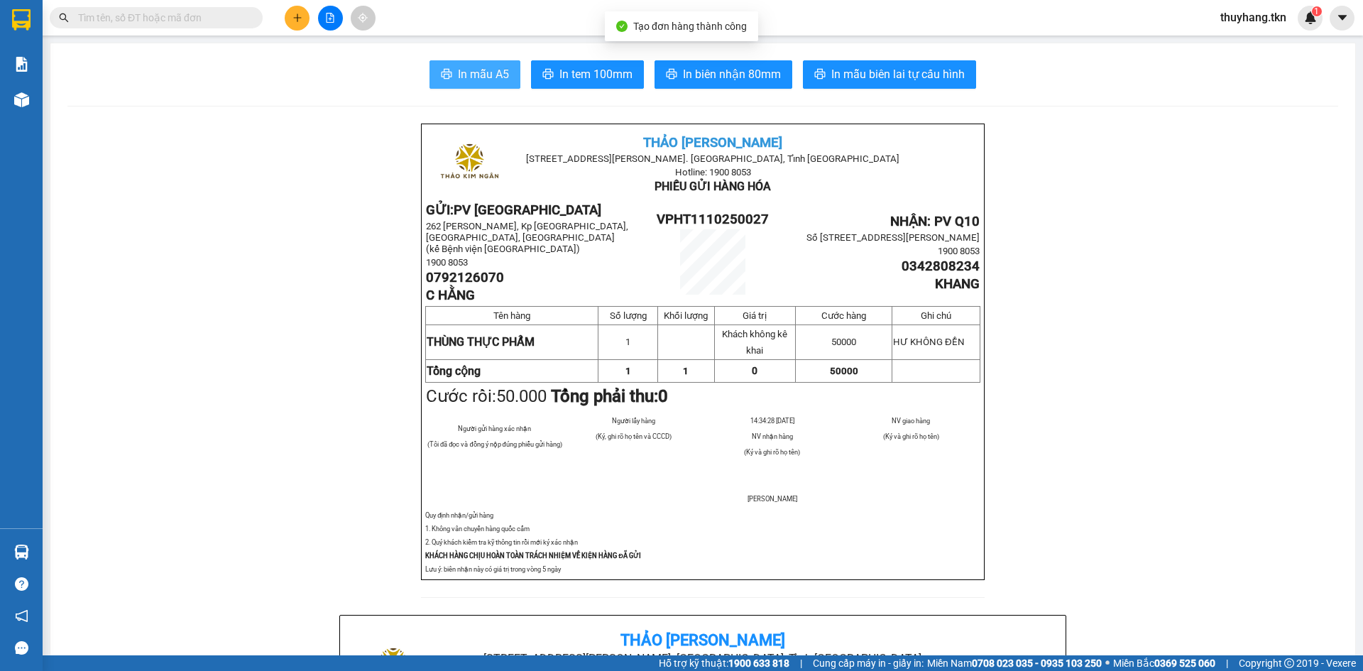
click at [474, 63] on button "In mẫu A5" at bounding box center [475, 74] width 91 height 28
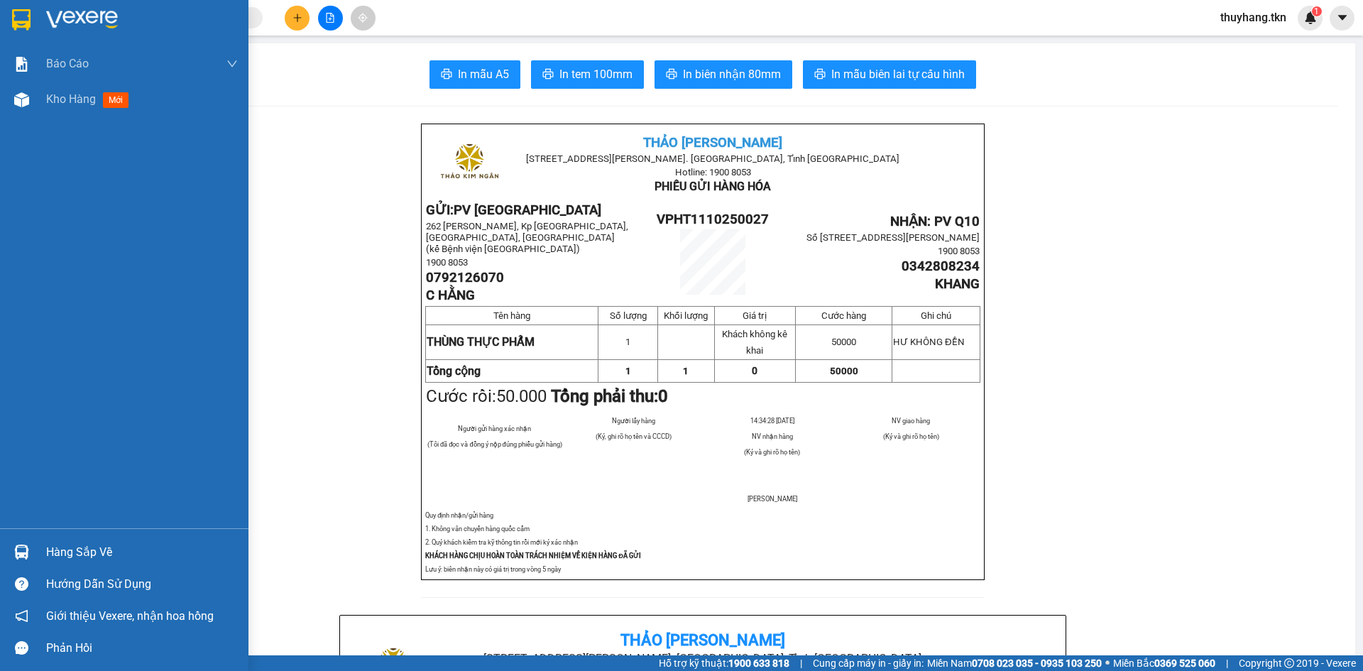
click at [23, 18] on img at bounding box center [21, 19] width 18 height 21
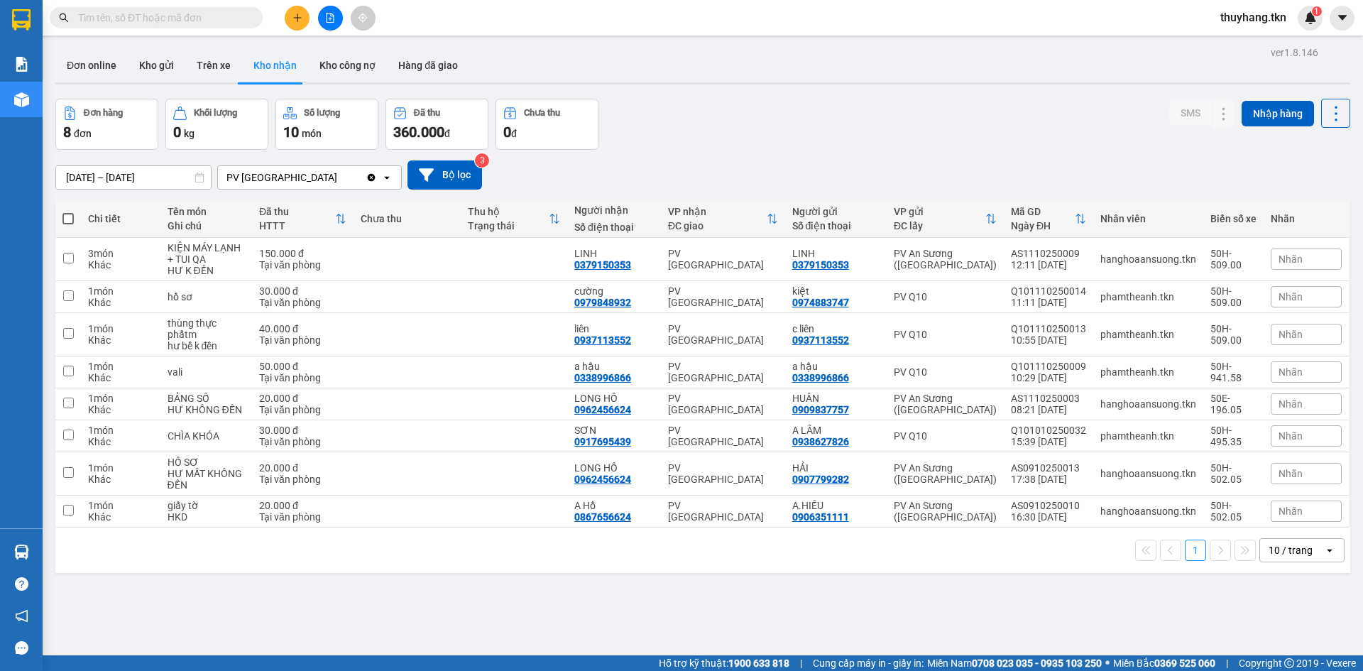
click at [751, 97] on div "ver 1.8.146 Đơn online Kho gửi Trên xe Kho nhận Kho công nợ Hàng đã giao Đơn hà…" at bounding box center [703, 378] width 1307 height 671
click at [175, 85] on div "Đơn online Kho gửi Trên xe Kho nhận Kho công nợ Hàng đã giao" at bounding box center [702, 67] width 1295 height 38
click at [169, 75] on button "Kho gửi" at bounding box center [157, 65] width 58 height 34
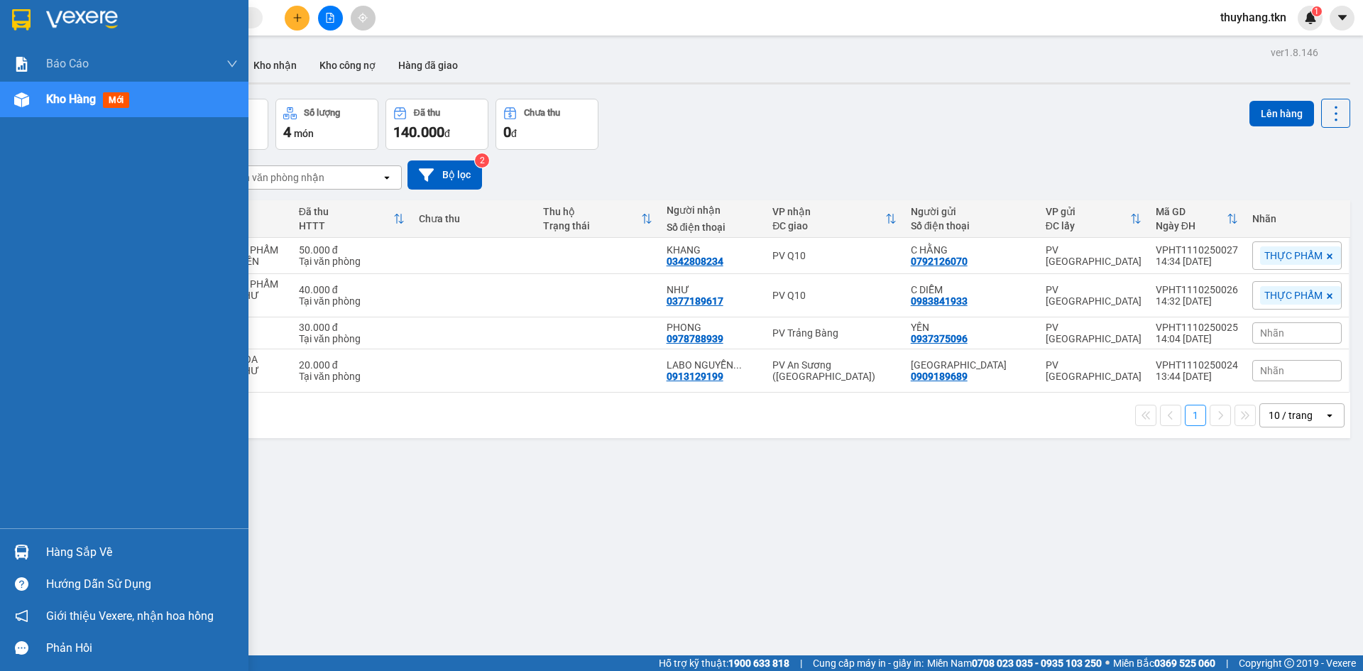
click at [34, 550] on div "Hàng sắp về" at bounding box center [124, 552] width 249 height 32
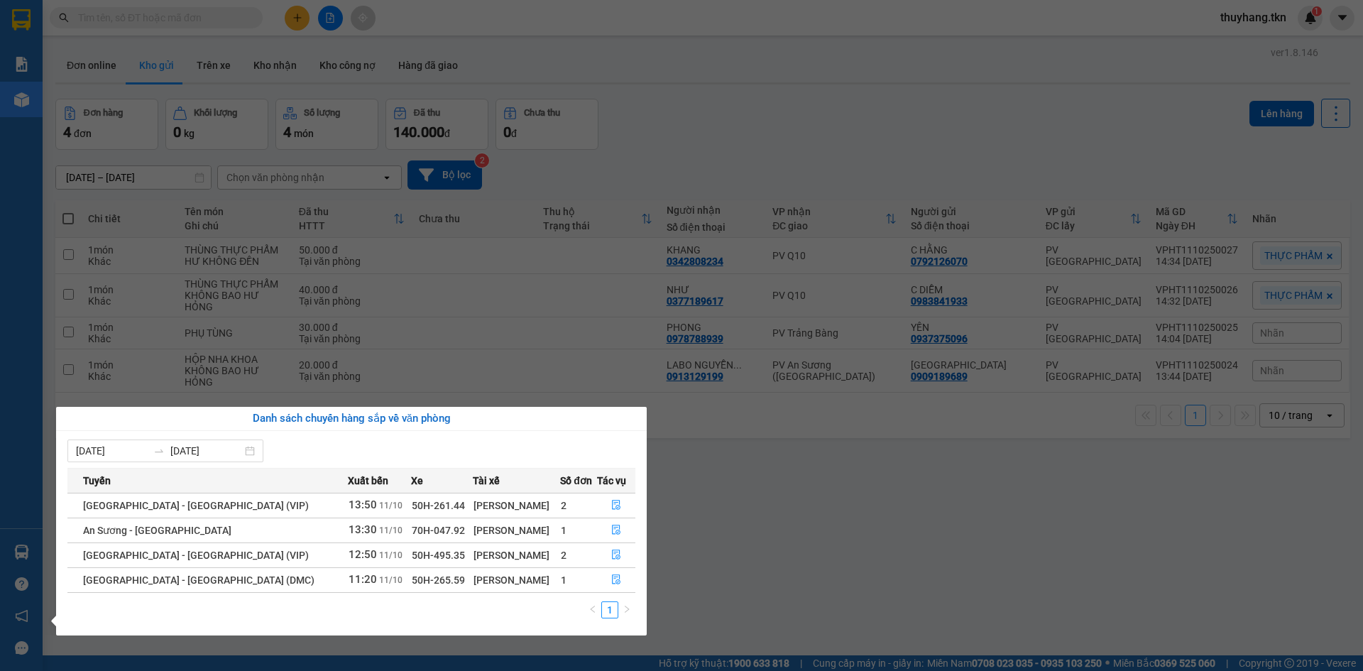
click at [669, 92] on section "Kết quả tìm kiếm ( 0 ) Bộ lọc No Data thuyhang.tkn 1 Báo cáo Mẫu 1: Báo cáo dòn…" at bounding box center [681, 335] width 1363 height 671
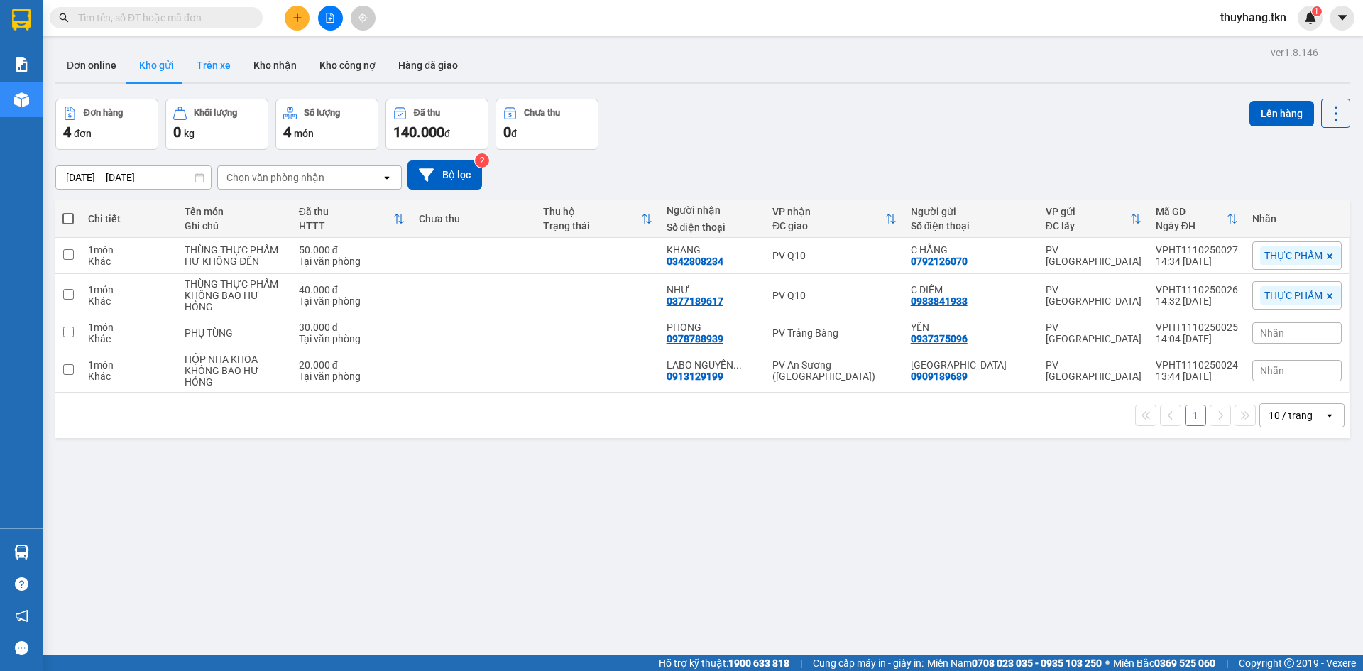
click at [229, 64] on button "Trên xe" at bounding box center [213, 65] width 57 height 34
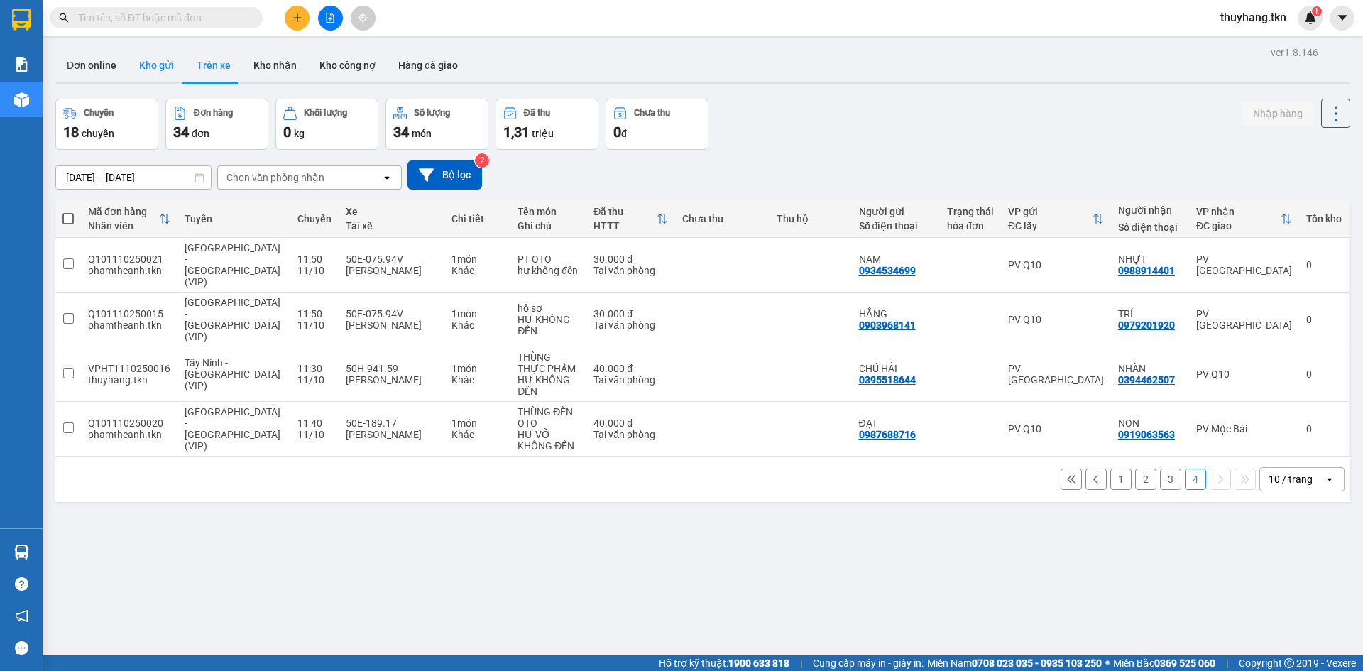
click at [171, 71] on button "Kho gửi" at bounding box center [157, 65] width 58 height 34
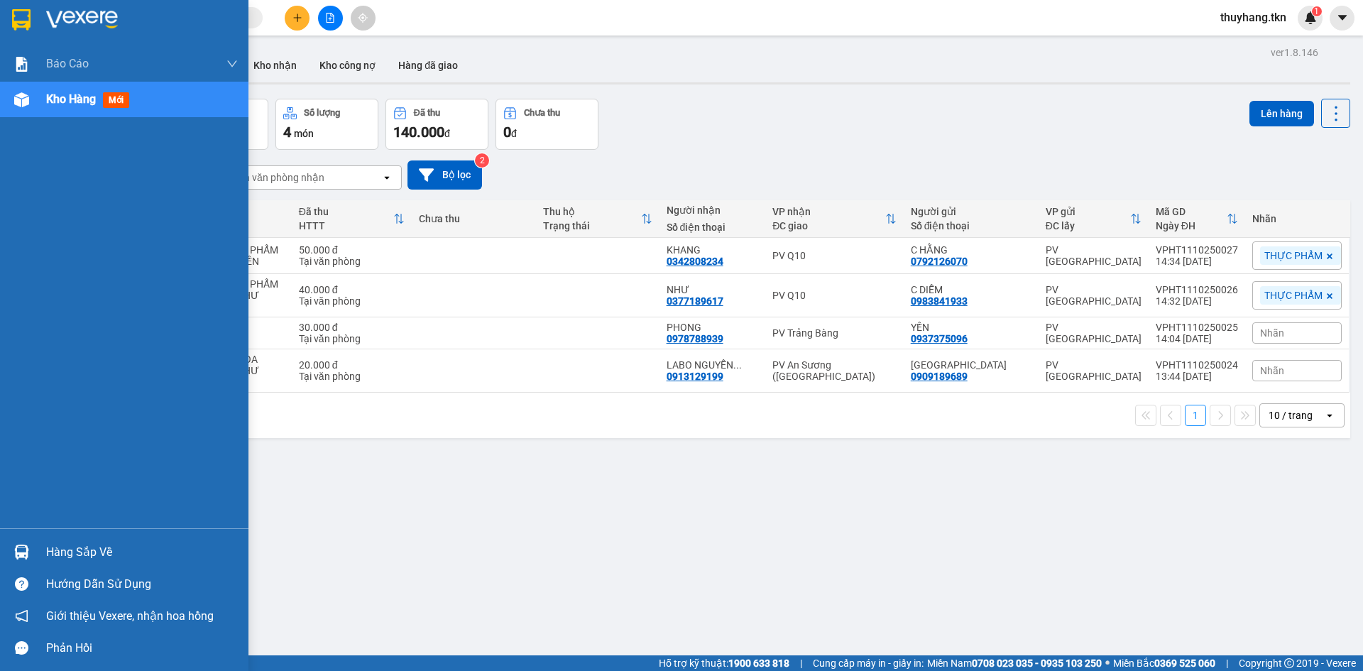
click at [14, 548] on img at bounding box center [21, 552] width 15 height 15
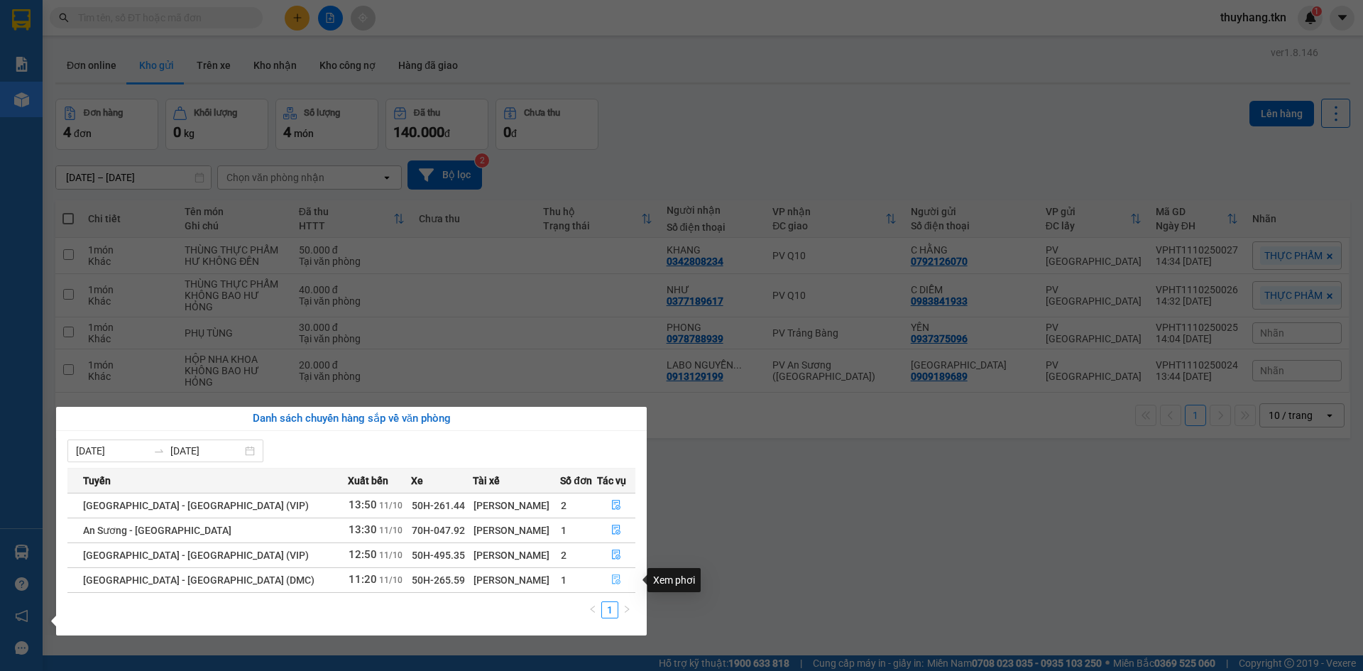
click at [612, 582] on icon "file-done" at bounding box center [616, 580] width 10 height 10
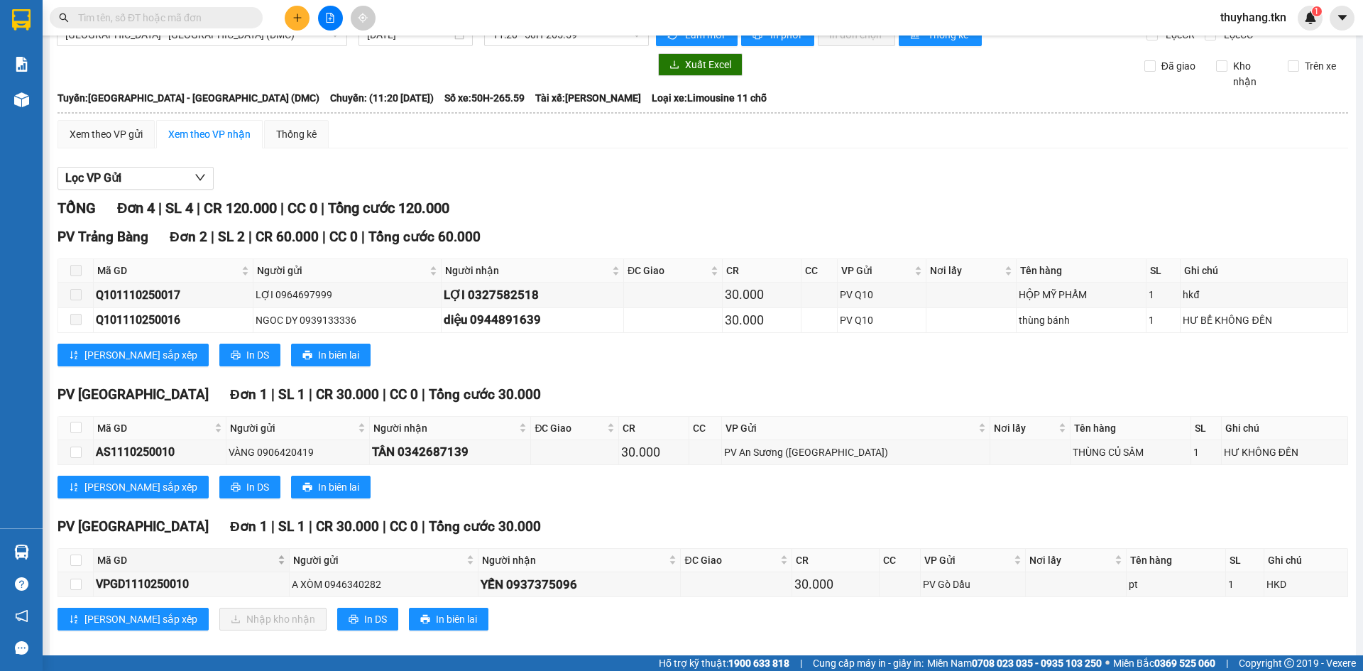
scroll to position [41, 0]
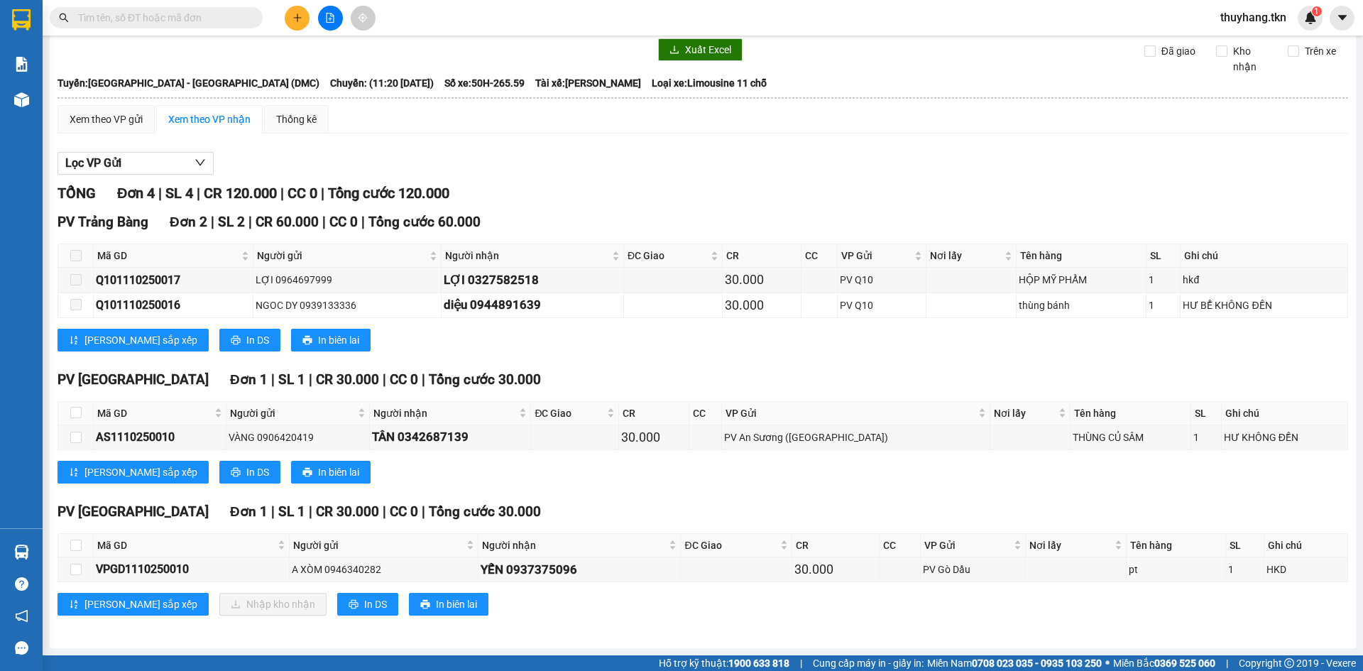
click at [82, 545] on th at bounding box center [76, 545] width 36 height 23
drag, startPoint x: 74, startPoint y: 543, endPoint x: 145, endPoint y: 555, distance: 72.0
click at [75, 543] on input "checkbox" at bounding box center [75, 545] width 11 height 11
checkbox input "true"
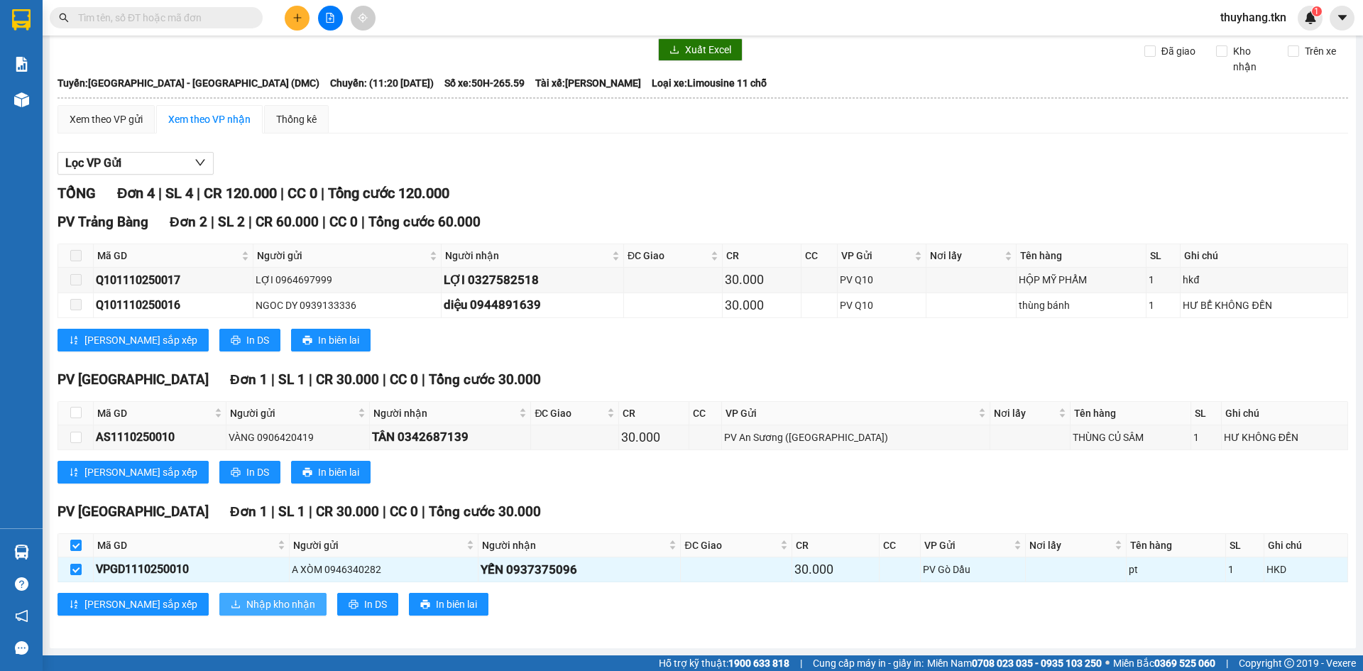
click at [246, 606] on span "Nhập kho nhận" at bounding box center [280, 605] width 69 height 16
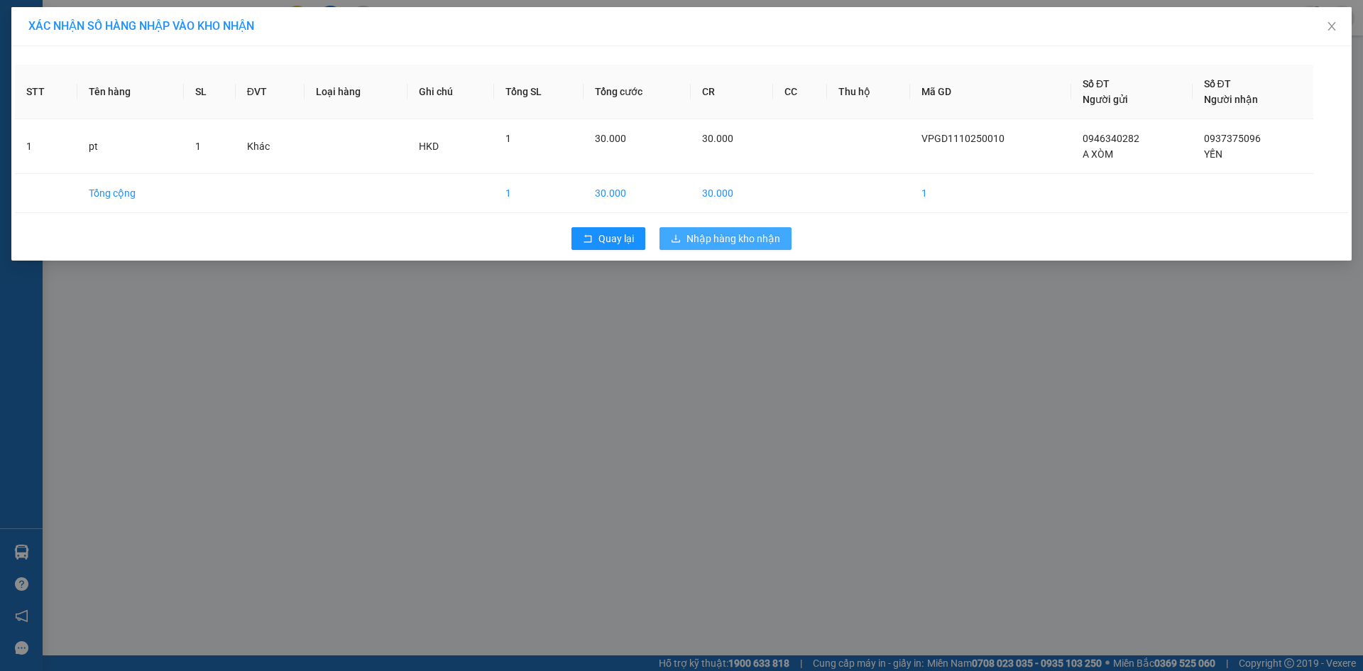
click at [752, 247] on button "Nhập hàng kho nhận" at bounding box center [726, 238] width 132 height 23
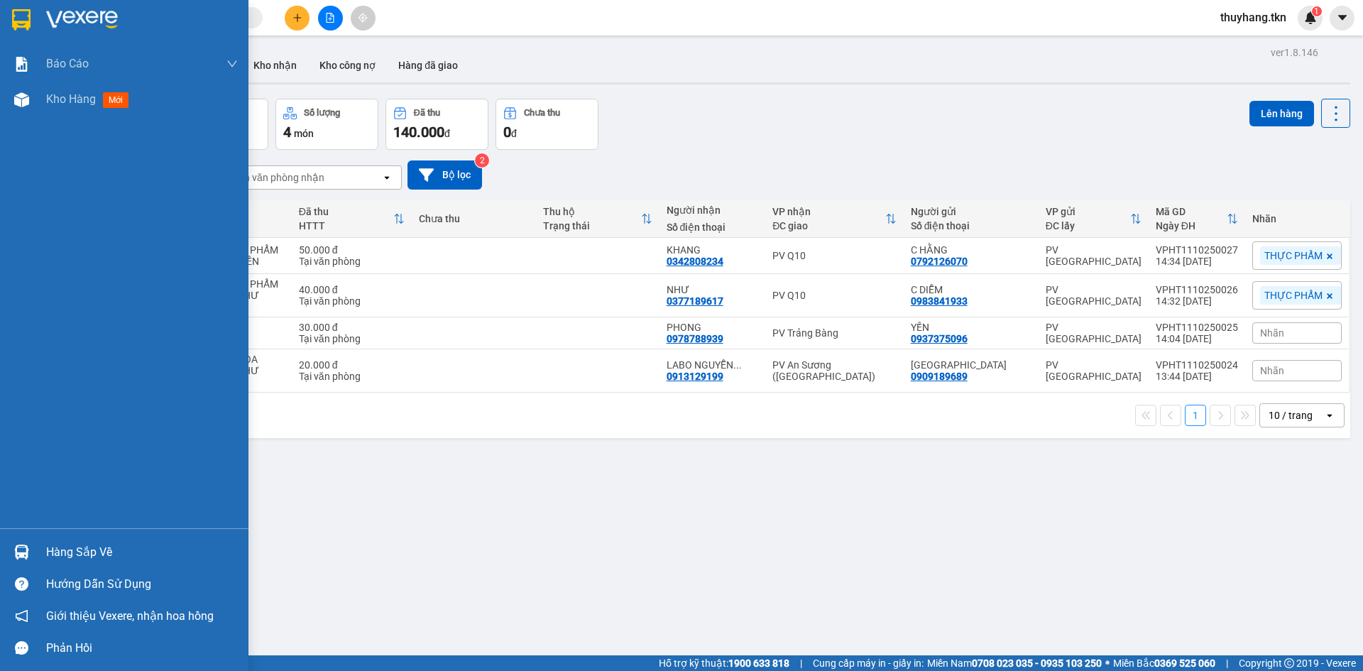
click at [32, 549] on div at bounding box center [21, 552] width 25 height 25
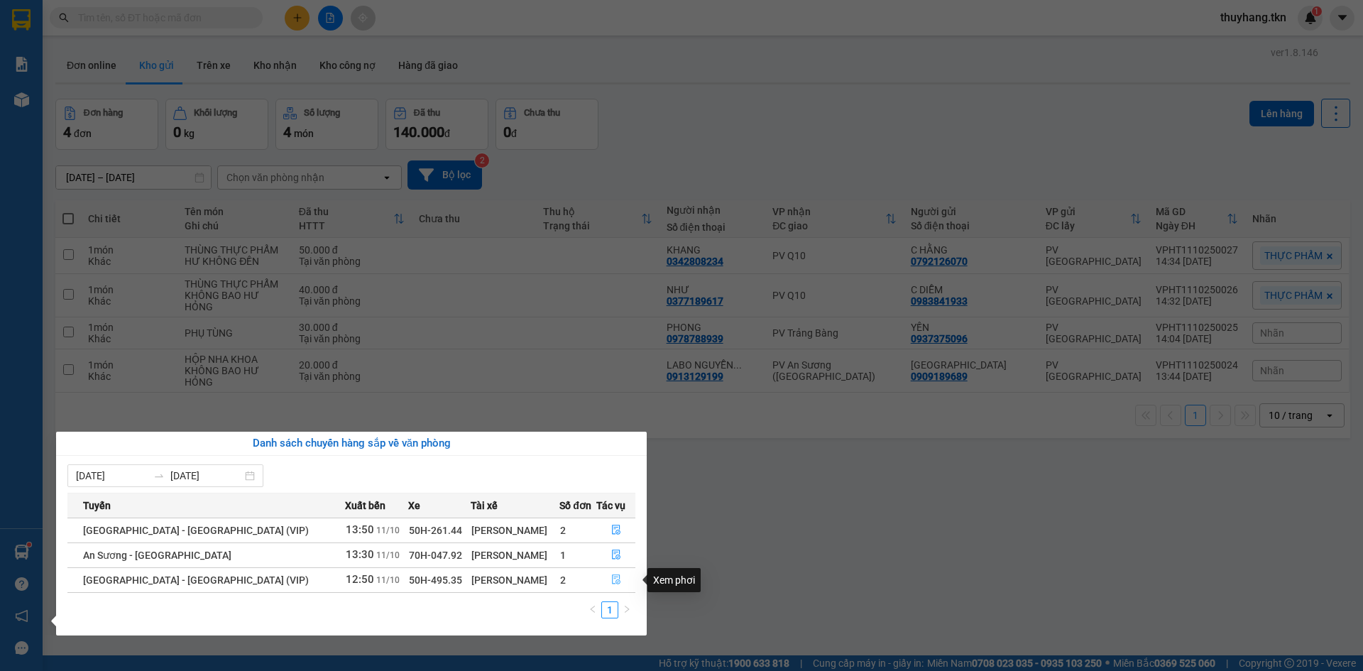
click at [611, 582] on icon "file-done" at bounding box center [616, 580] width 10 height 10
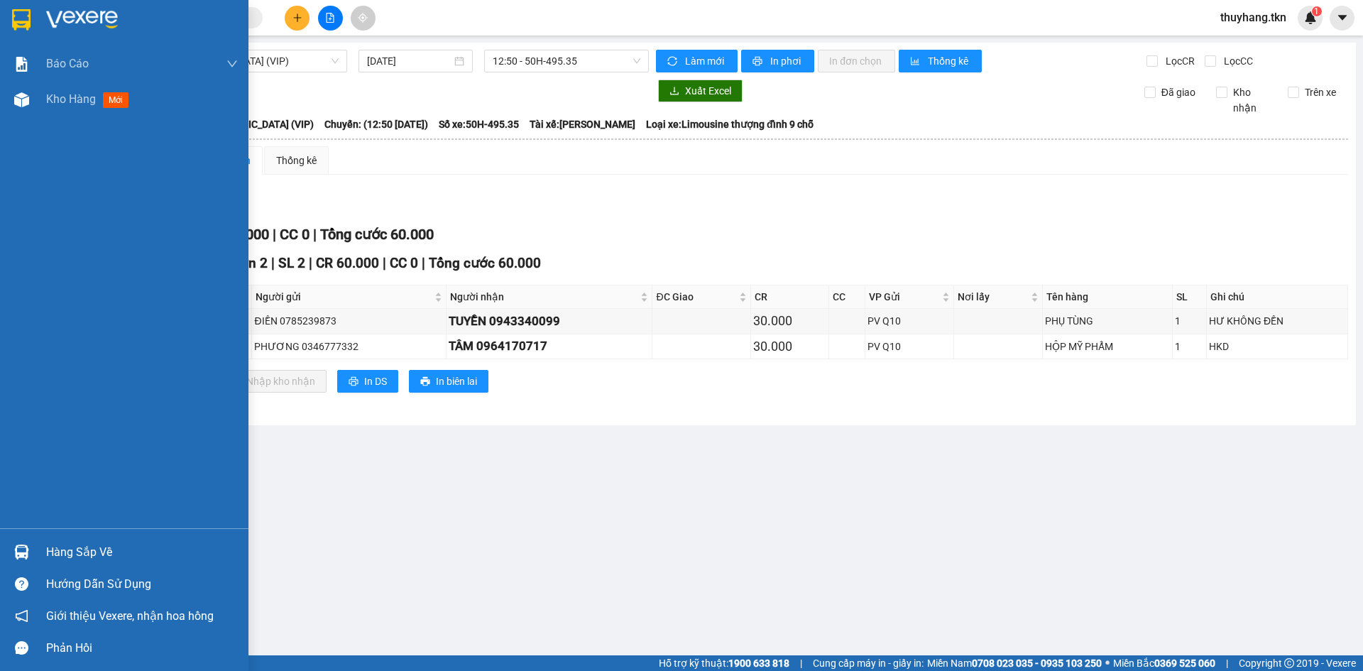
click at [16, 555] on img at bounding box center [21, 552] width 15 height 15
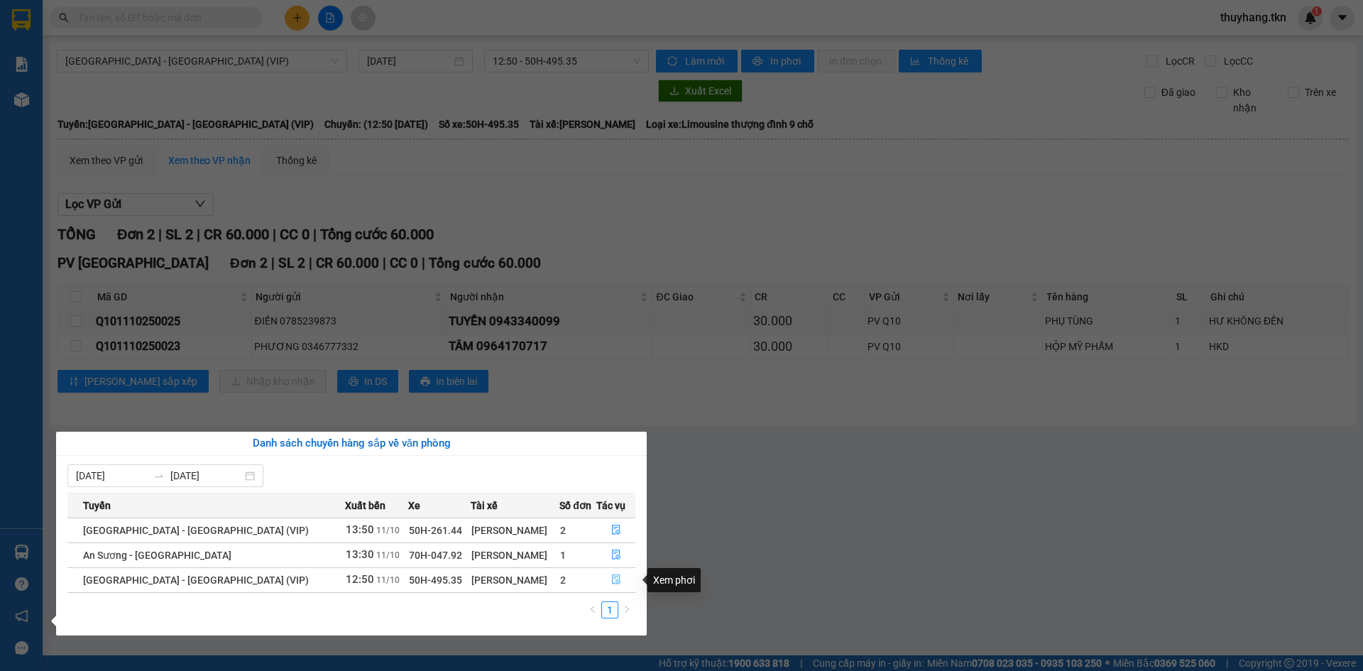
click at [612, 579] on icon "file-done" at bounding box center [616, 580] width 9 height 10
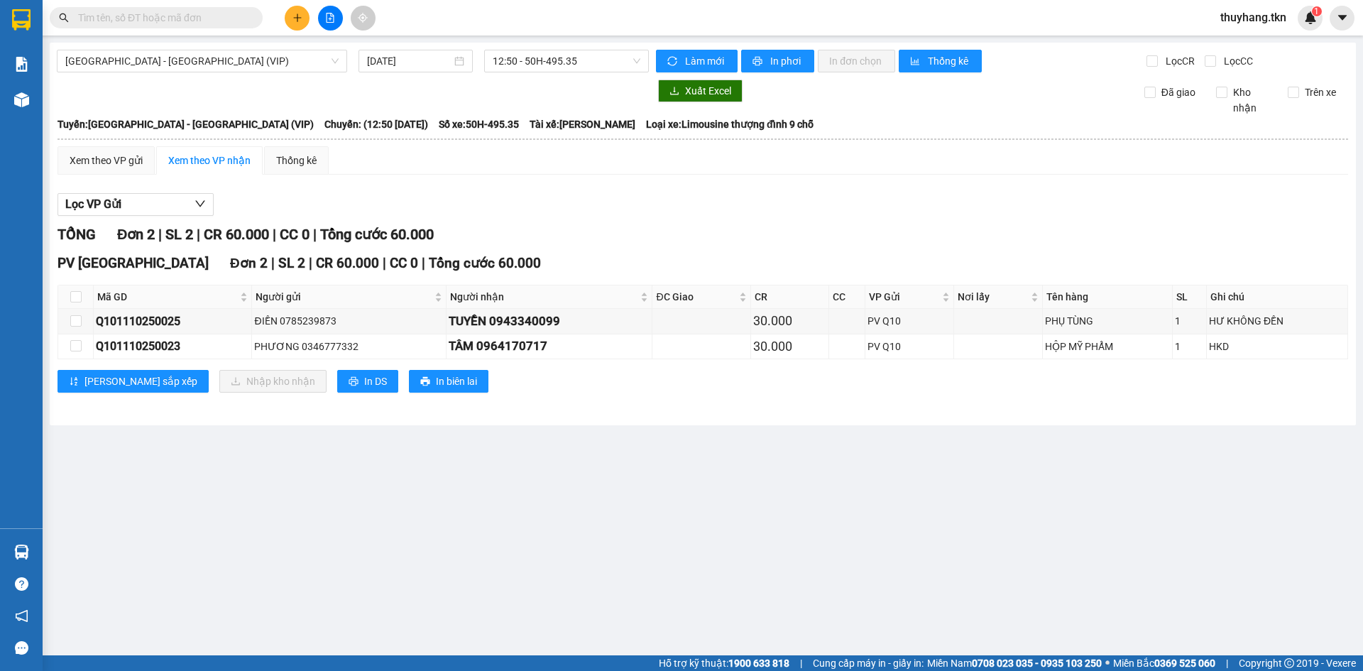
click at [33, 543] on div "Hàng sắp về" at bounding box center [21, 552] width 43 height 32
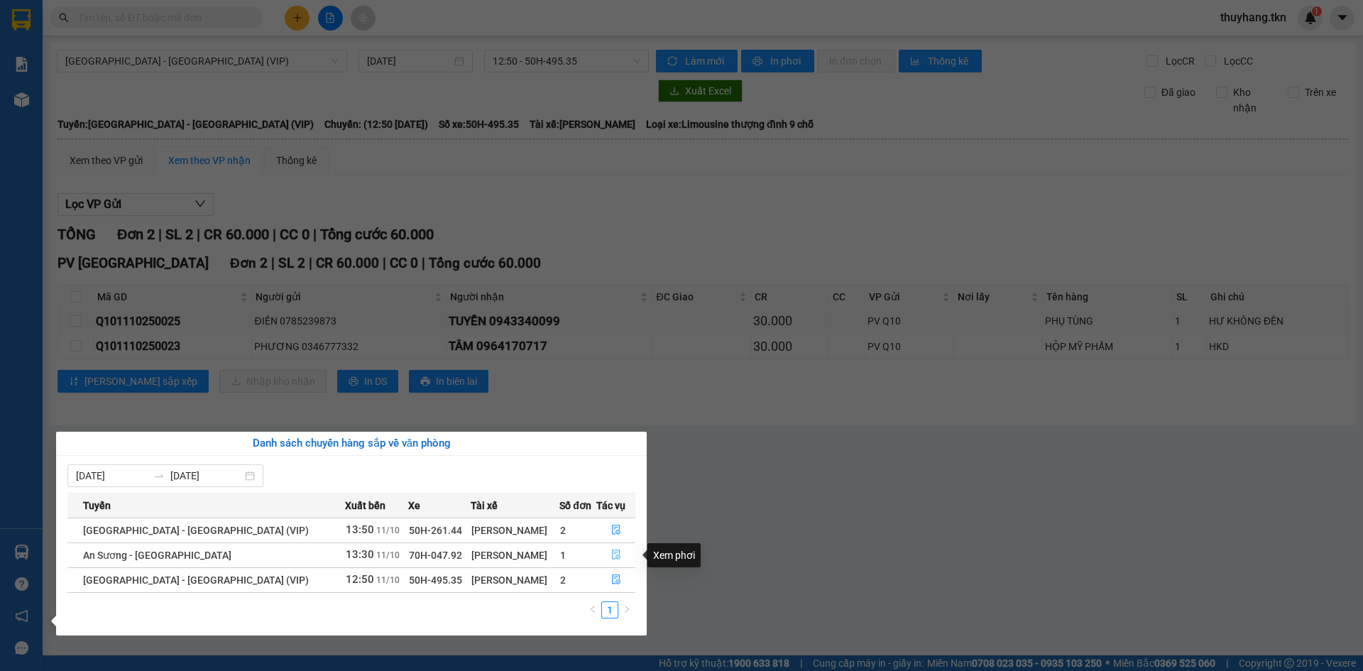
click at [612, 554] on icon "file-done" at bounding box center [616, 555] width 9 height 10
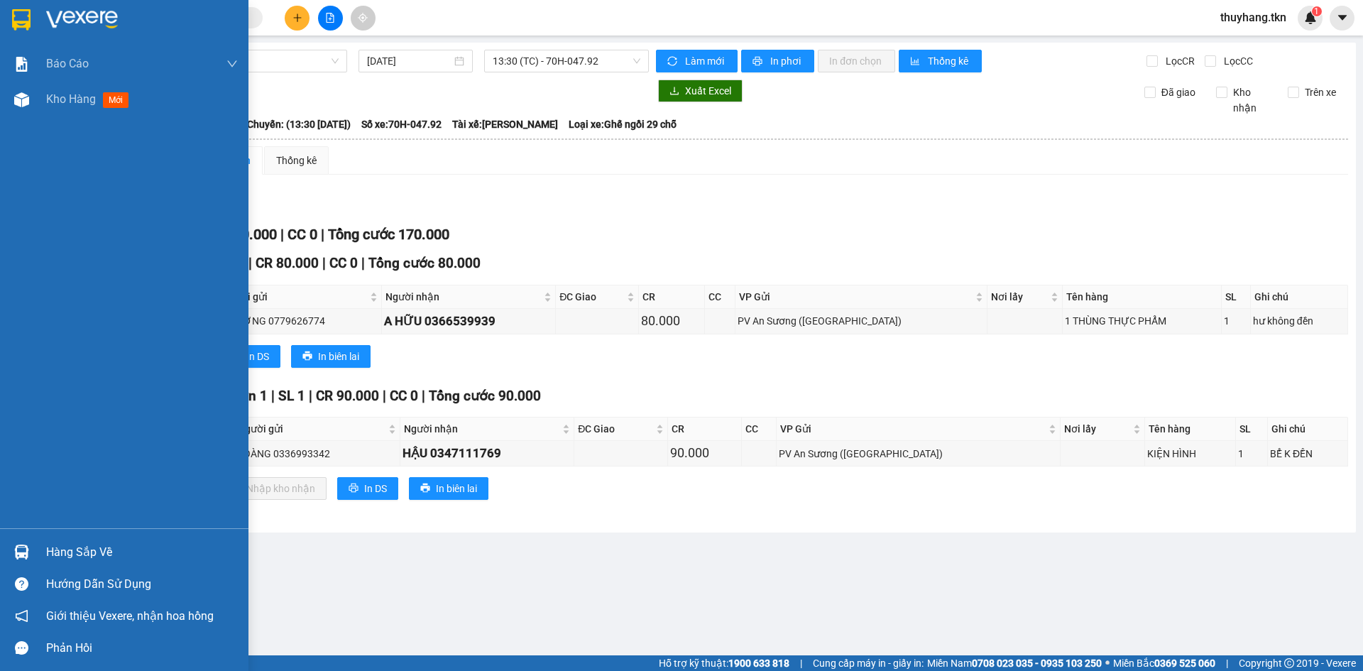
click at [32, 543] on div at bounding box center [21, 552] width 25 height 25
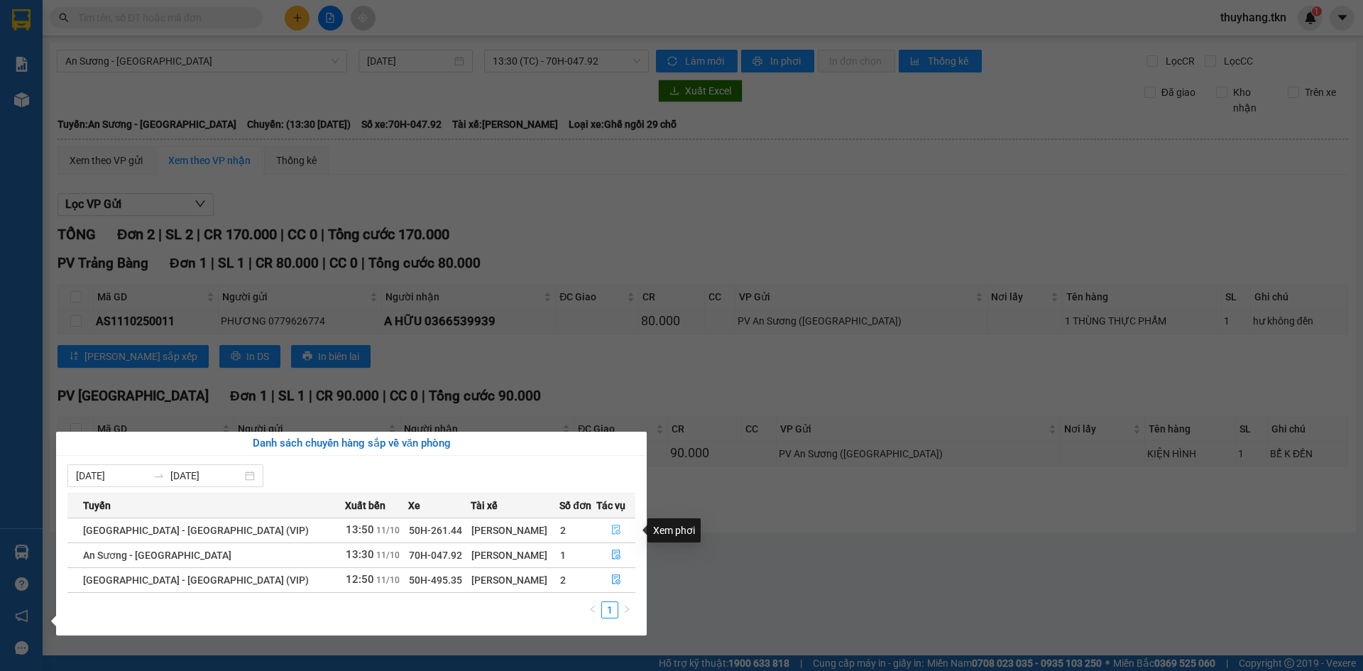
click at [612, 526] on icon "file-done" at bounding box center [616, 530] width 10 height 10
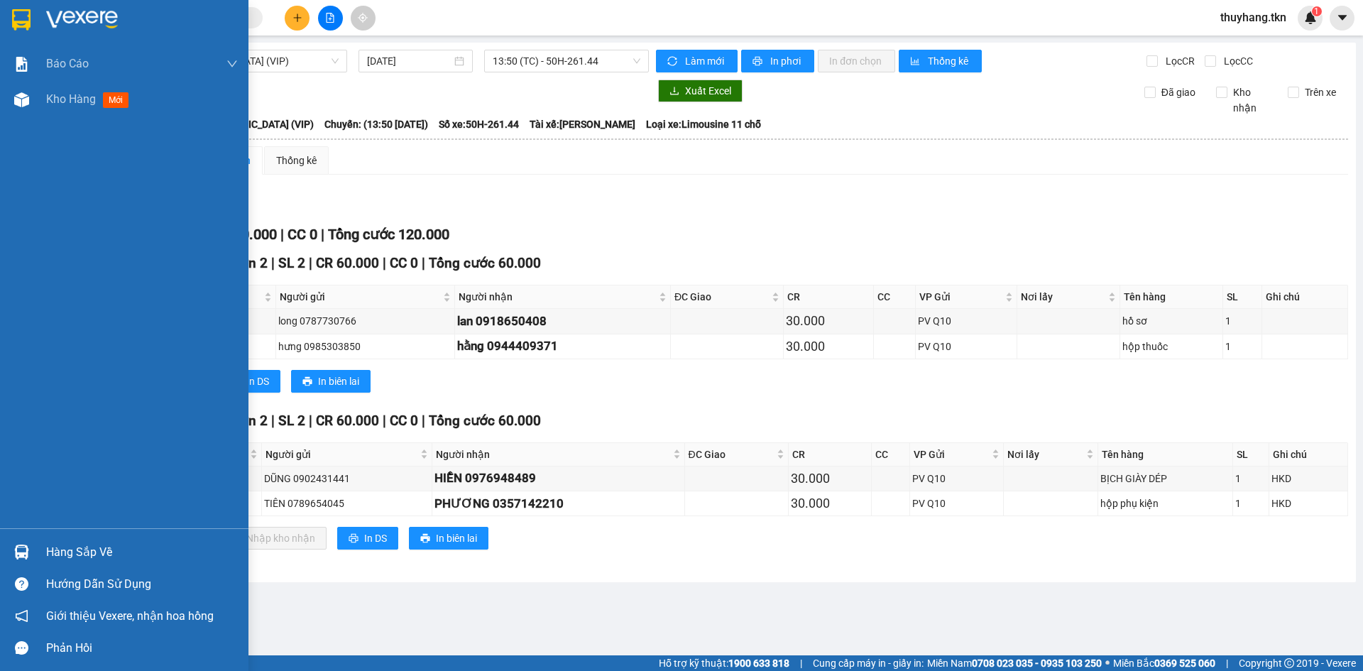
click at [32, 555] on div at bounding box center [21, 552] width 25 height 25
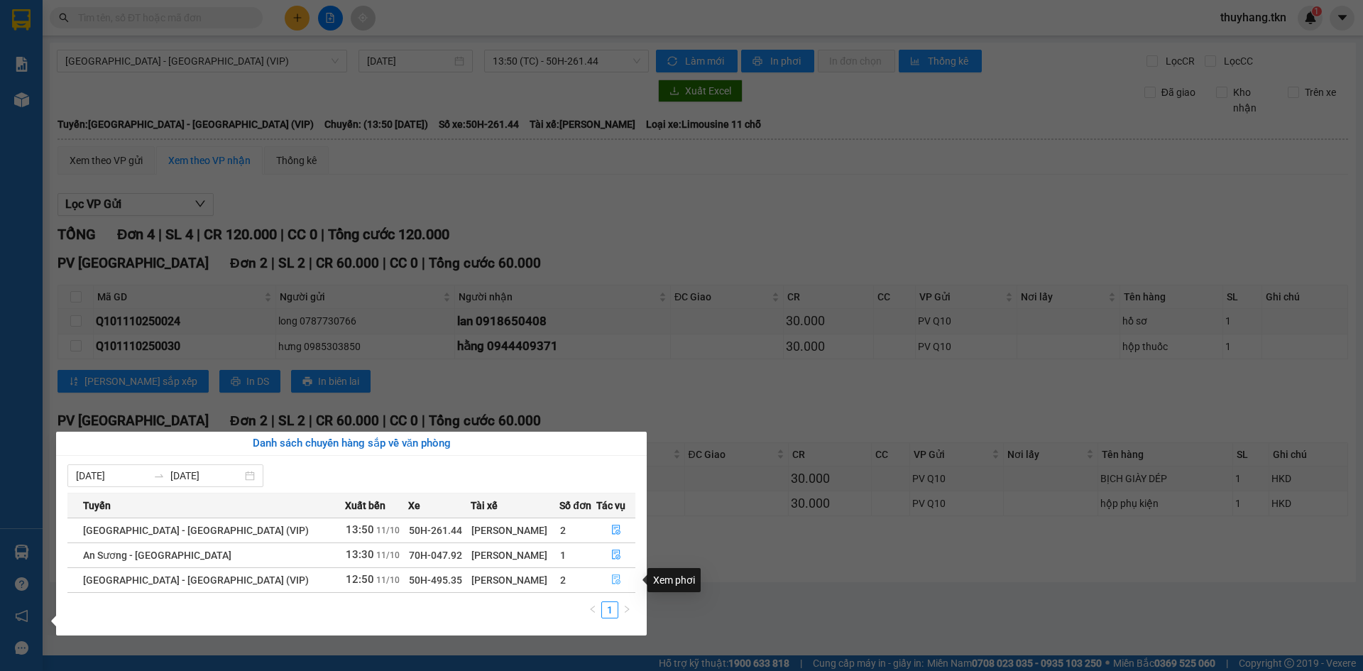
click at [612, 582] on icon "file-done" at bounding box center [616, 580] width 9 height 10
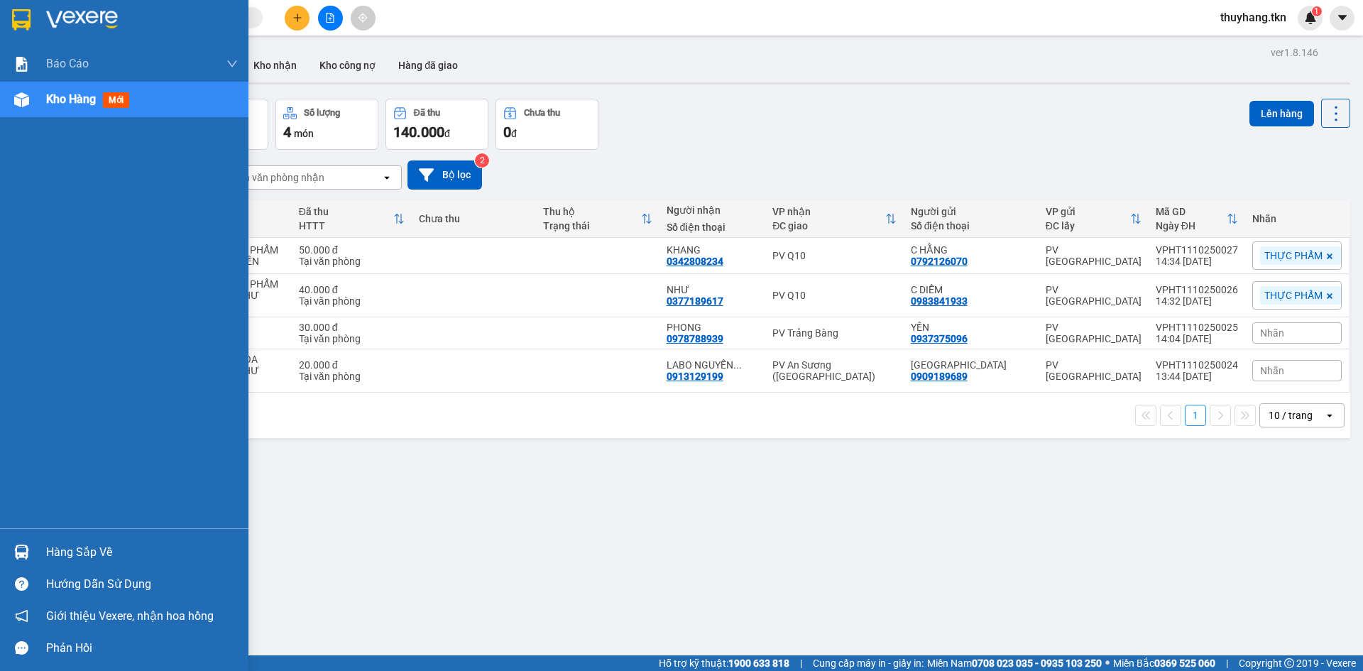
click at [24, 562] on div at bounding box center [21, 552] width 25 height 25
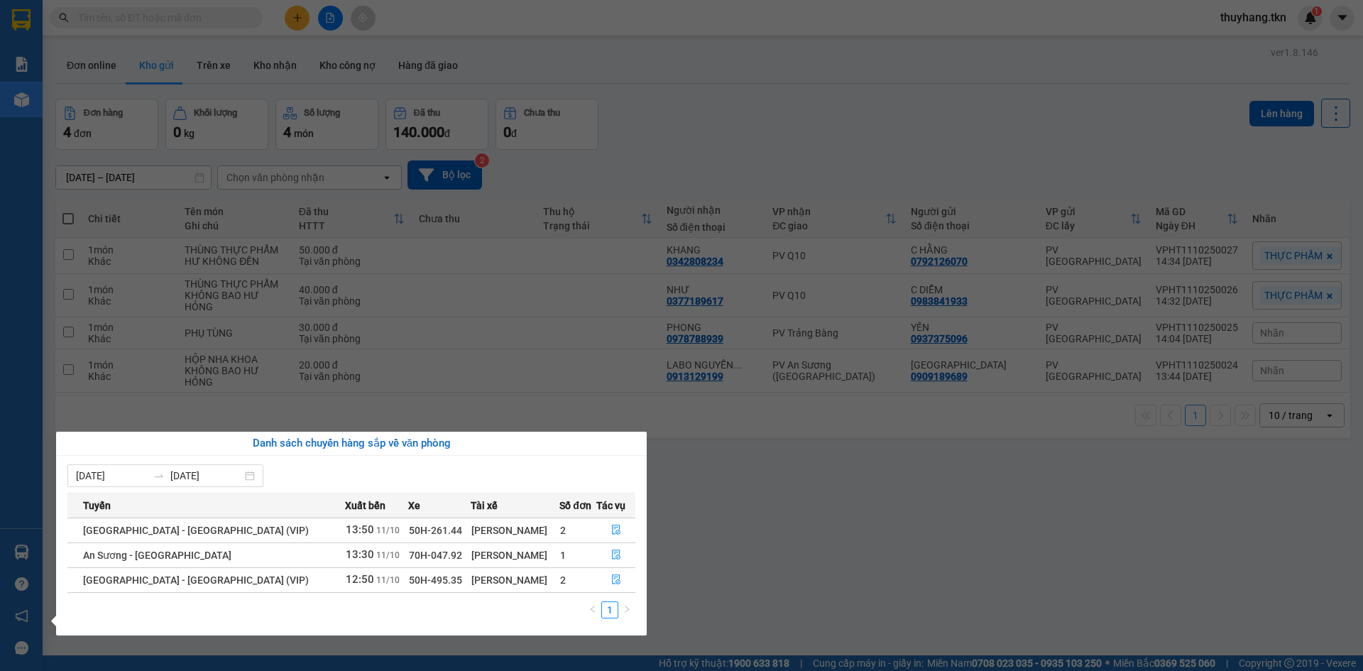
drag, startPoint x: 738, startPoint y: 530, endPoint x: 545, endPoint y: 410, distance: 226.8
click at [736, 527] on section "Kết quả tìm kiếm ( 0 ) Bộ lọc No Data thuyhang.tkn 1 Báo cáo Mẫu 1: Báo cáo dòn…" at bounding box center [681, 335] width 1363 height 671
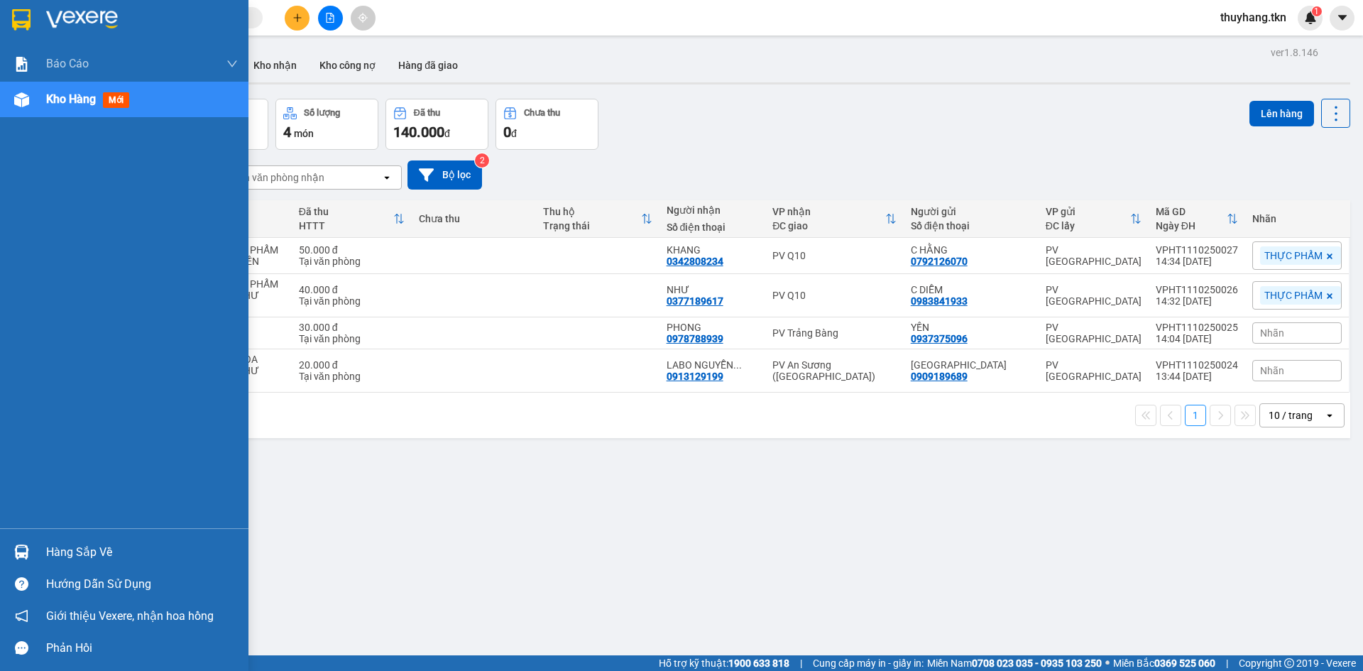
click at [54, 553] on div "Hàng sắp về" at bounding box center [142, 552] width 192 height 21
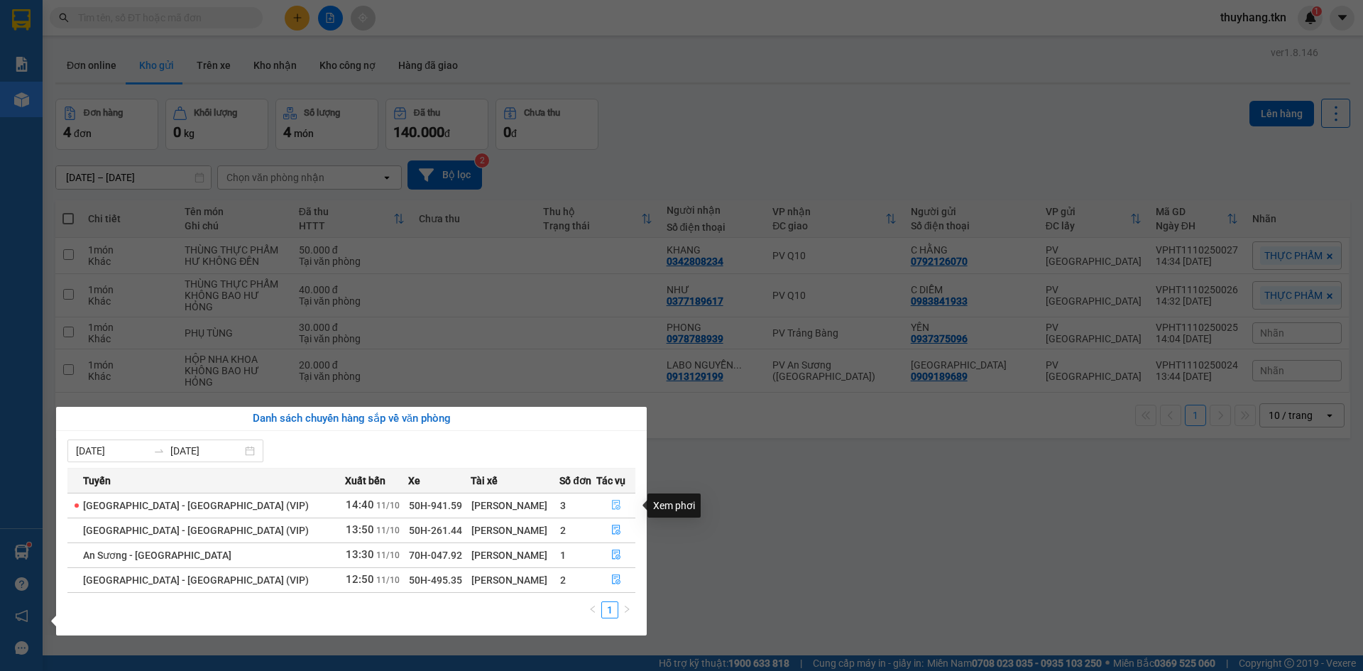
click at [613, 507] on icon "file-done" at bounding box center [616, 505] width 10 height 10
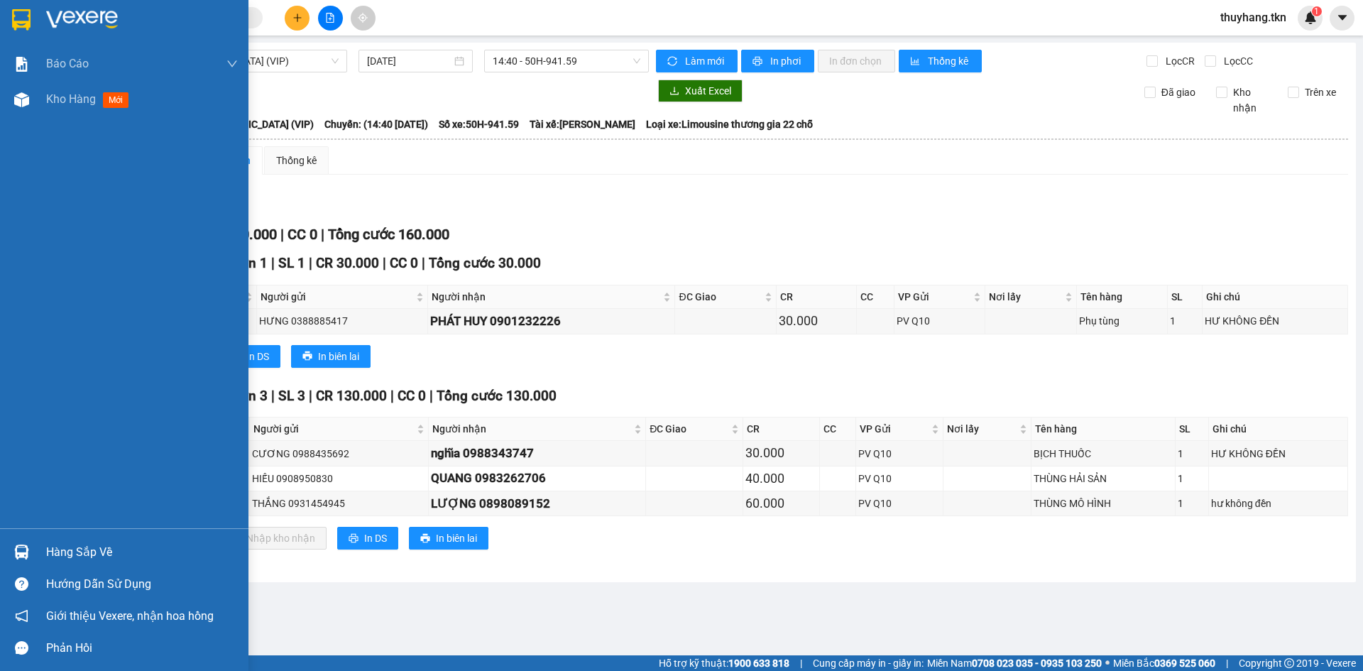
click at [29, 26] on img at bounding box center [21, 19] width 18 height 21
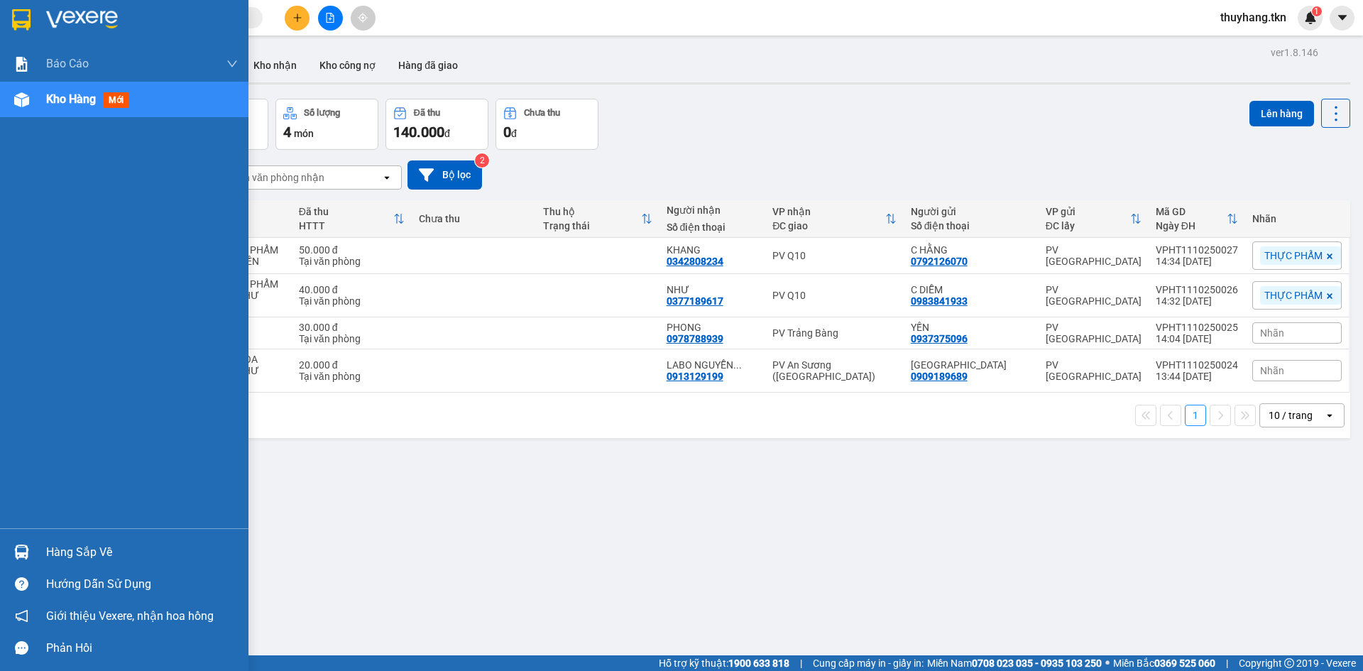
click at [24, 560] on div at bounding box center [21, 552] width 25 height 25
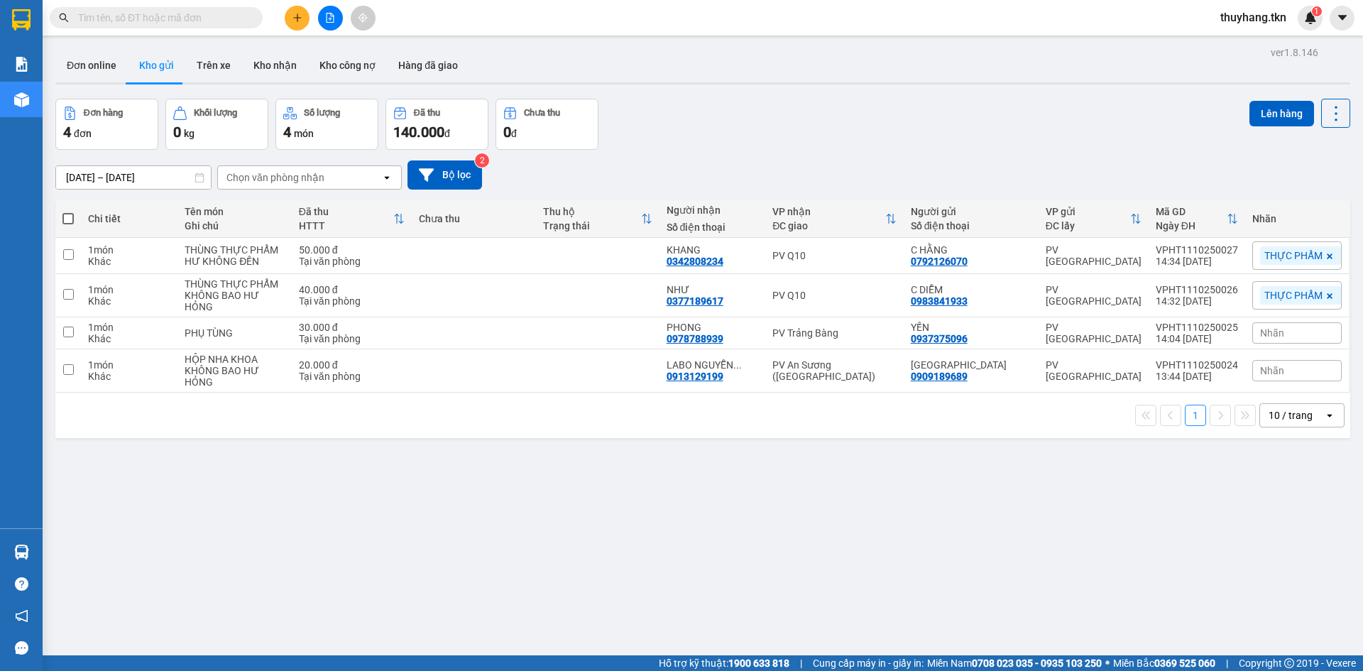
click at [790, 535] on section "Kết quả tìm kiếm ( 0 ) Bộ lọc No Data thuyhang.tkn 1 Báo cáo Mẫu 1: Báo cáo dòn…" at bounding box center [681, 335] width 1363 height 671
click at [197, 48] on button "Trên xe" at bounding box center [213, 65] width 57 height 34
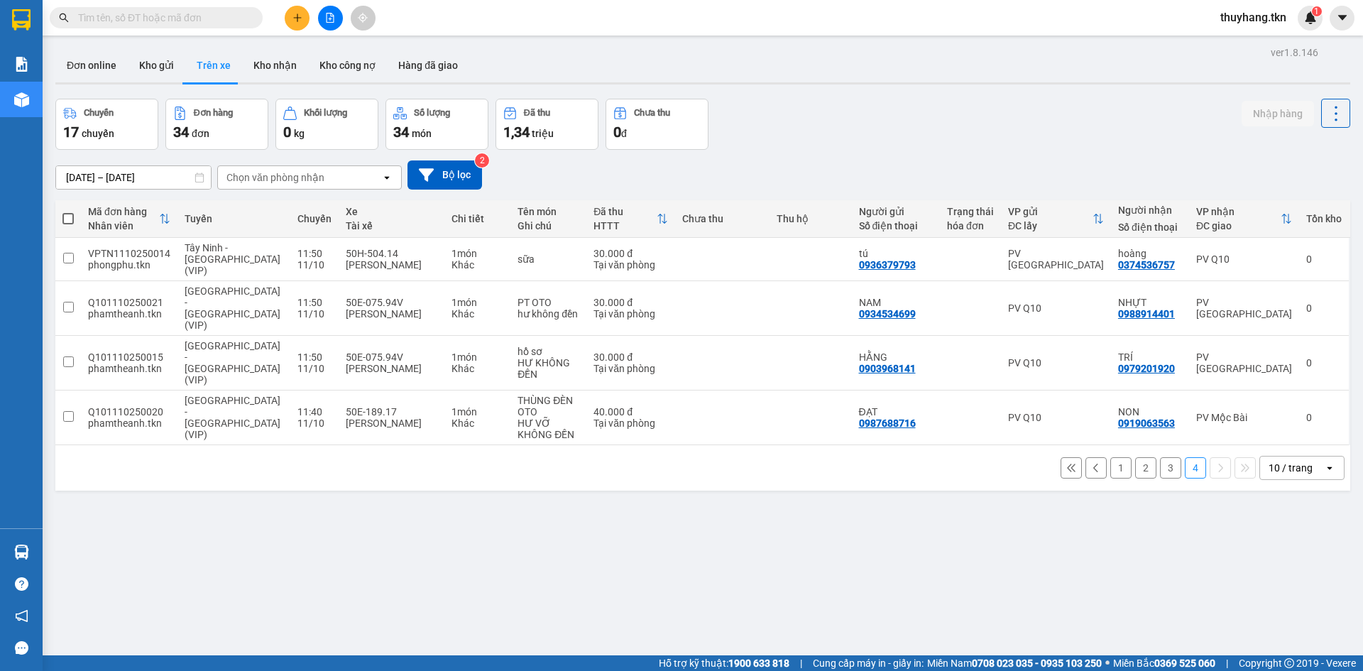
click at [1111, 457] on button "1" at bounding box center [1121, 467] width 21 height 21
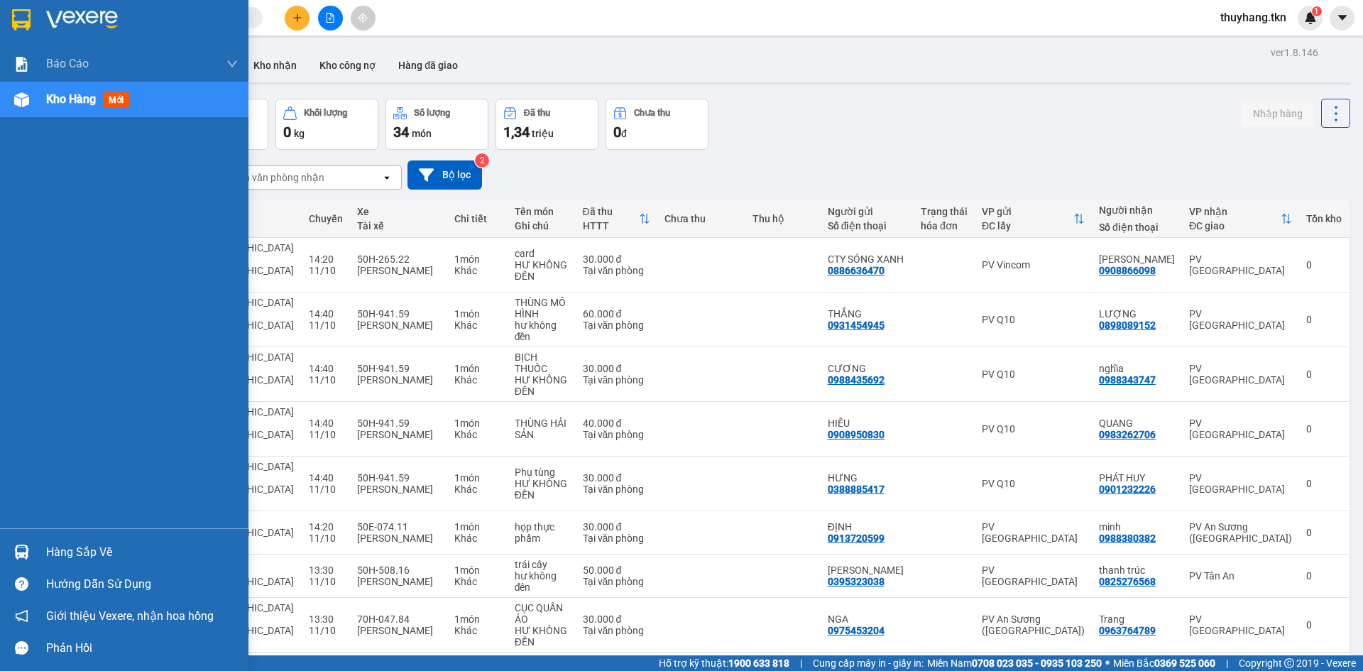
click at [34, 560] on div "Hàng sắp về" at bounding box center [124, 552] width 249 height 32
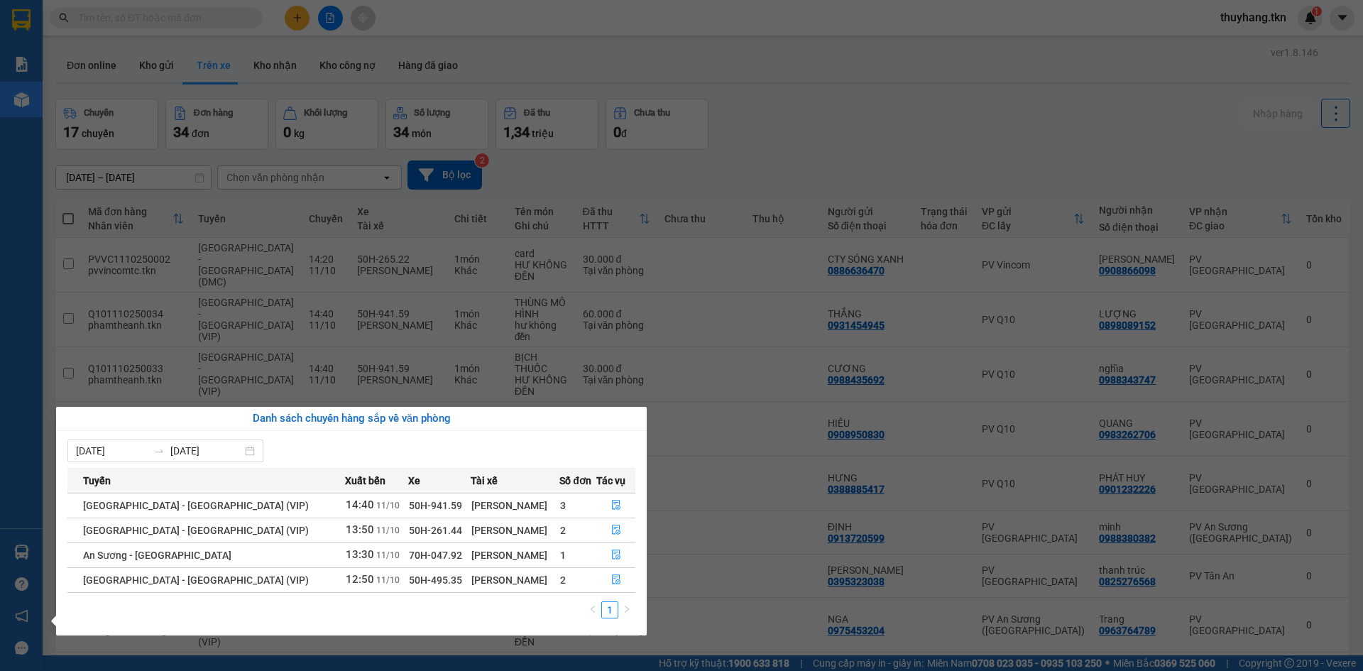
click at [800, 116] on section "Kết quả tìm kiếm ( 0 ) Bộ lọc No Data thuyhang.tkn 1 Báo cáo Mẫu 1: Báo cáo dòn…" at bounding box center [681, 335] width 1363 height 671
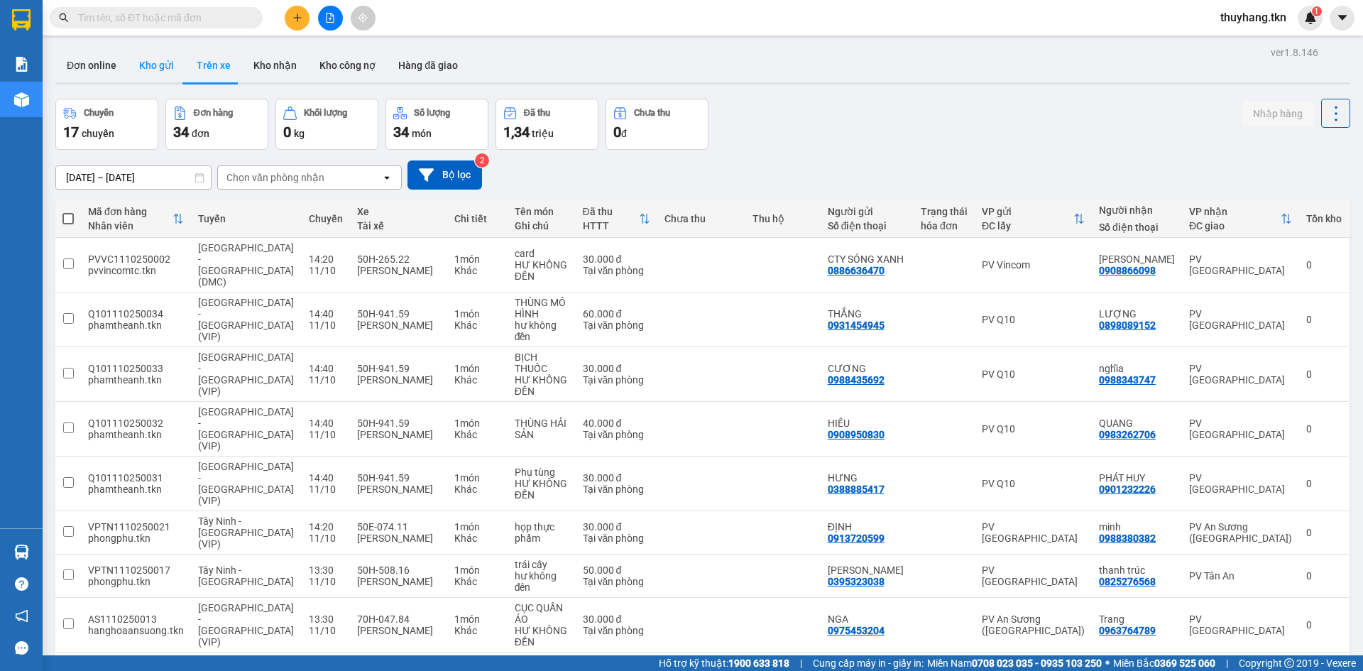
click at [165, 54] on button "Kho gửi" at bounding box center [157, 65] width 58 height 34
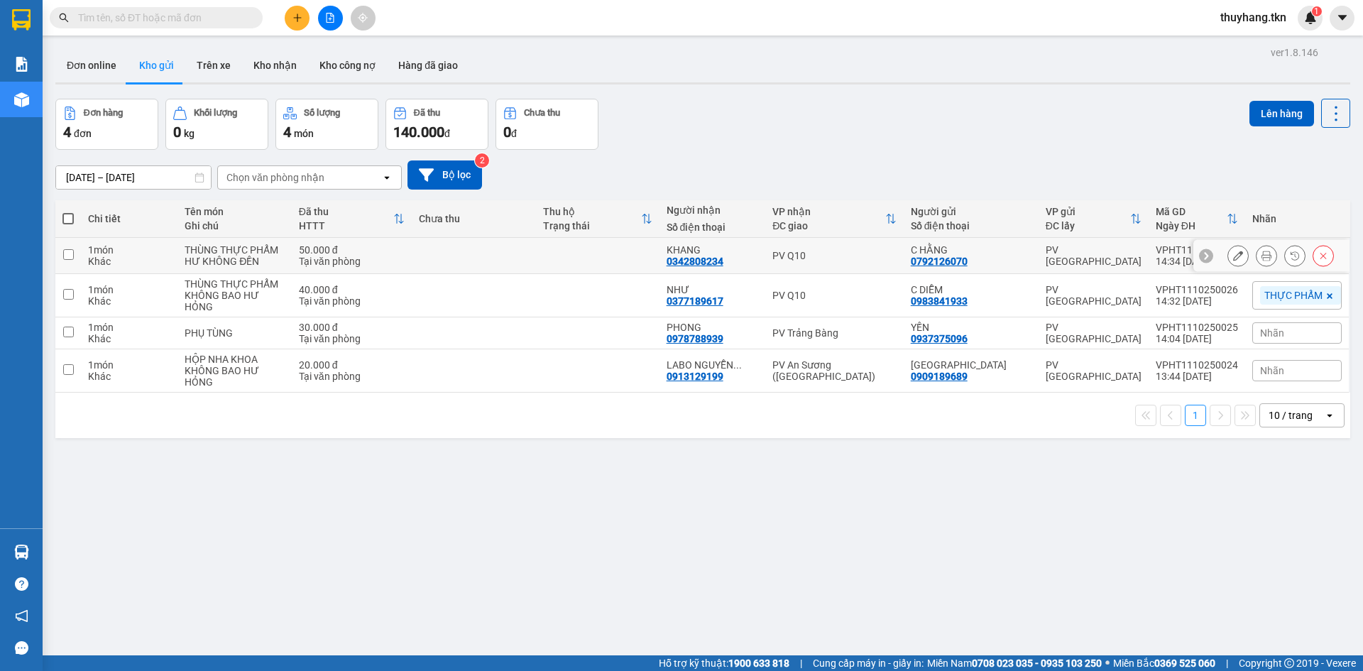
click at [511, 262] on td at bounding box center [474, 256] width 124 height 36
checkbox input "true"
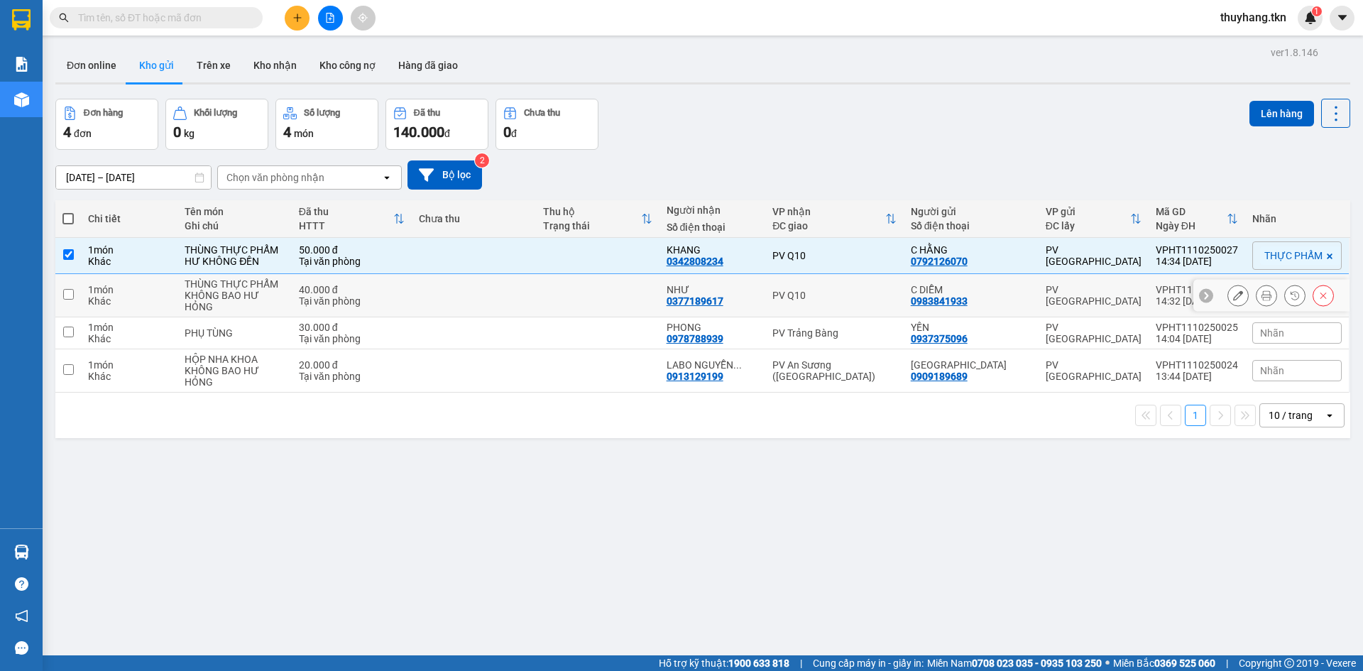
click at [516, 300] on td at bounding box center [474, 295] width 124 height 43
checkbox input "true"
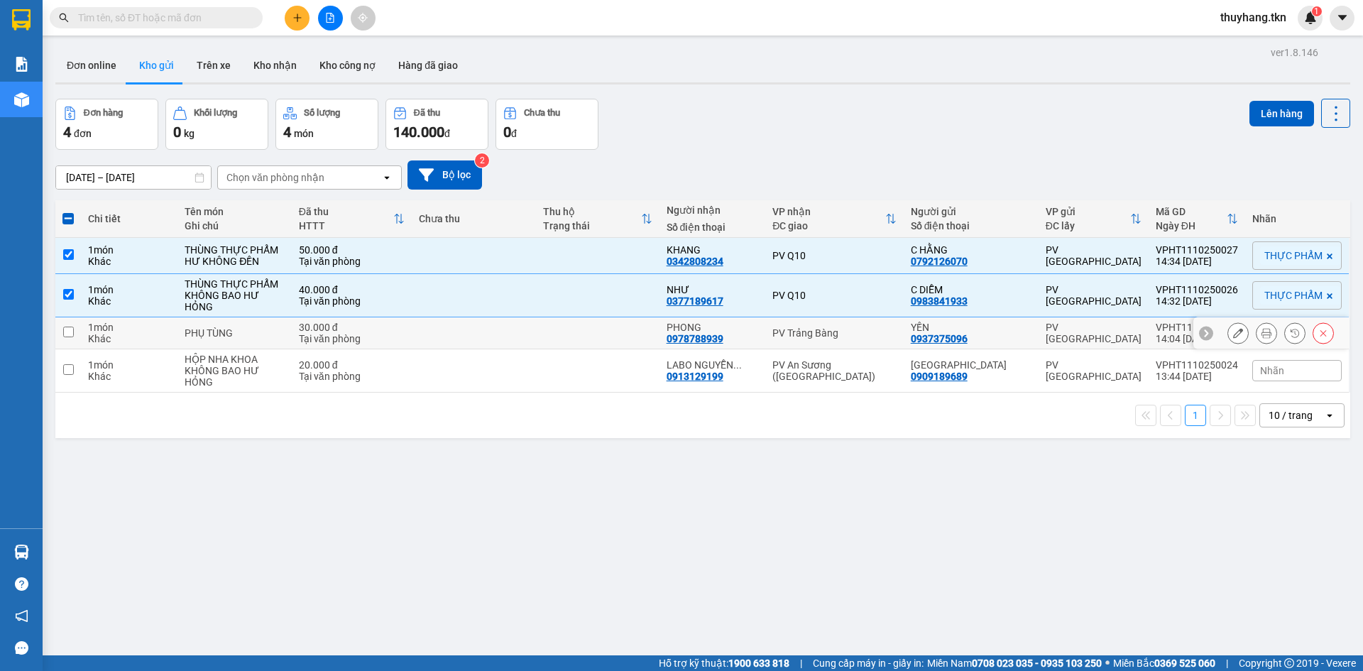
click at [516, 334] on td at bounding box center [474, 333] width 124 height 32
checkbox input "true"
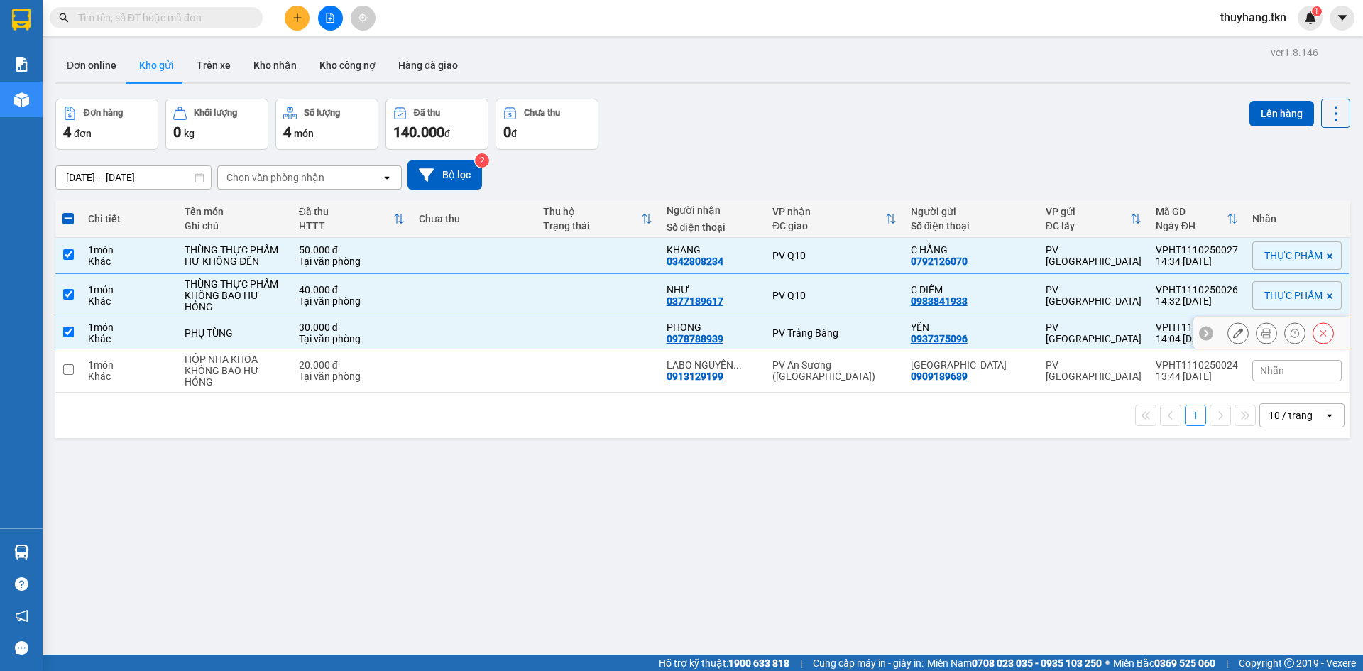
click at [519, 373] on td at bounding box center [474, 370] width 124 height 43
checkbox input "true"
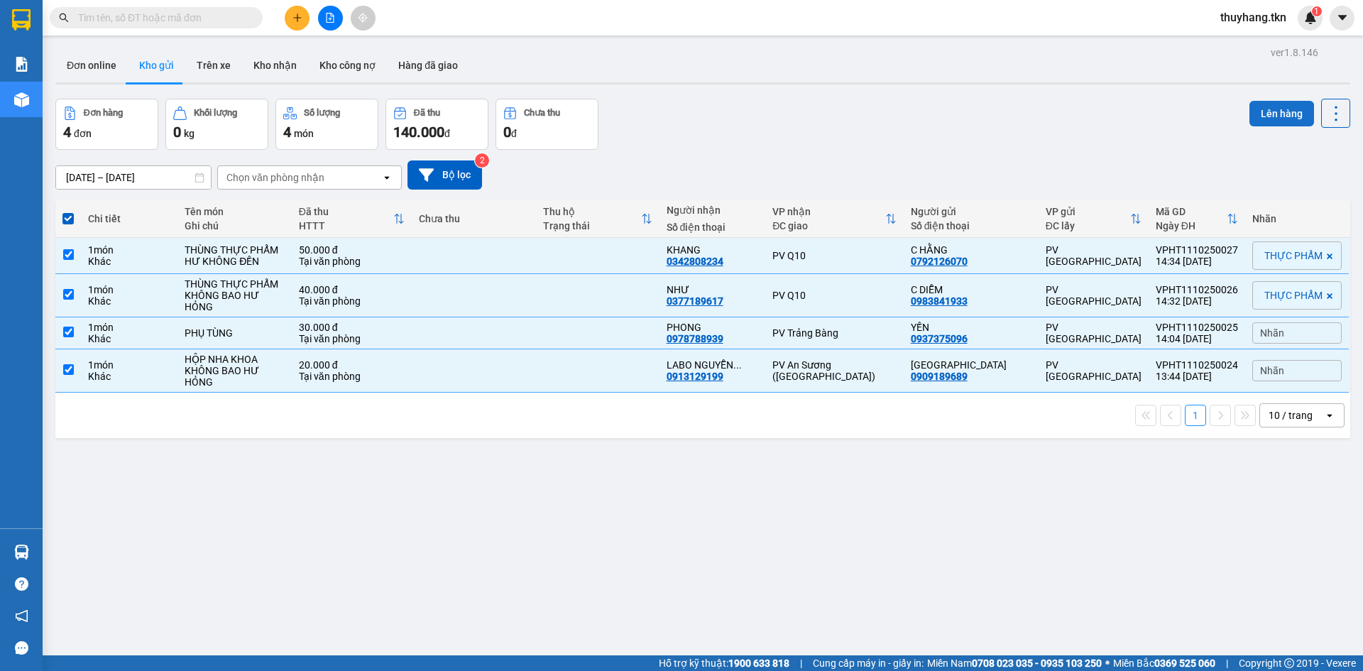
click at [1285, 117] on button "Lên hàng" at bounding box center [1282, 114] width 65 height 26
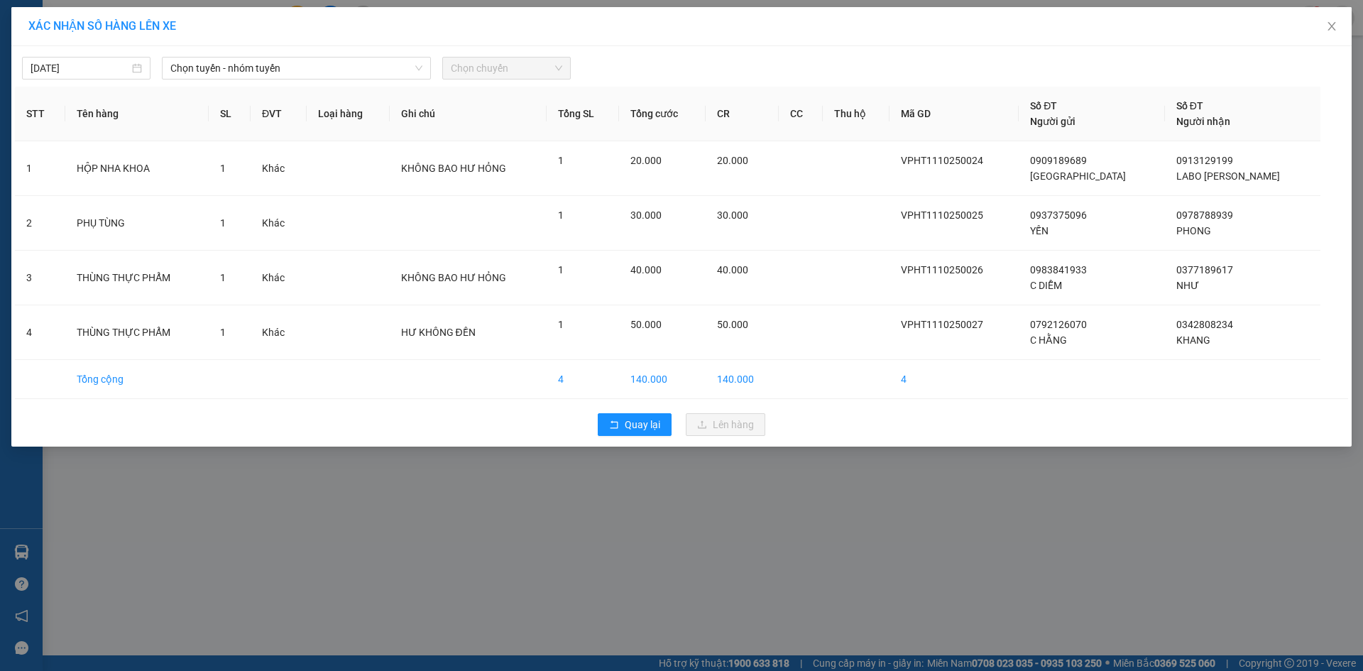
click at [377, 80] on div "[DATE] Chọn tuyến - nhóm tuyến Chọn chuyến STT Tên hàng SL ĐVT Loại hàng Ghi ch…" at bounding box center [681, 246] width 1341 height 401
click at [382, 77] on span "Chọn tuyến - nhóm tuyến" at bounding box center [296, 68] width 252 height 21
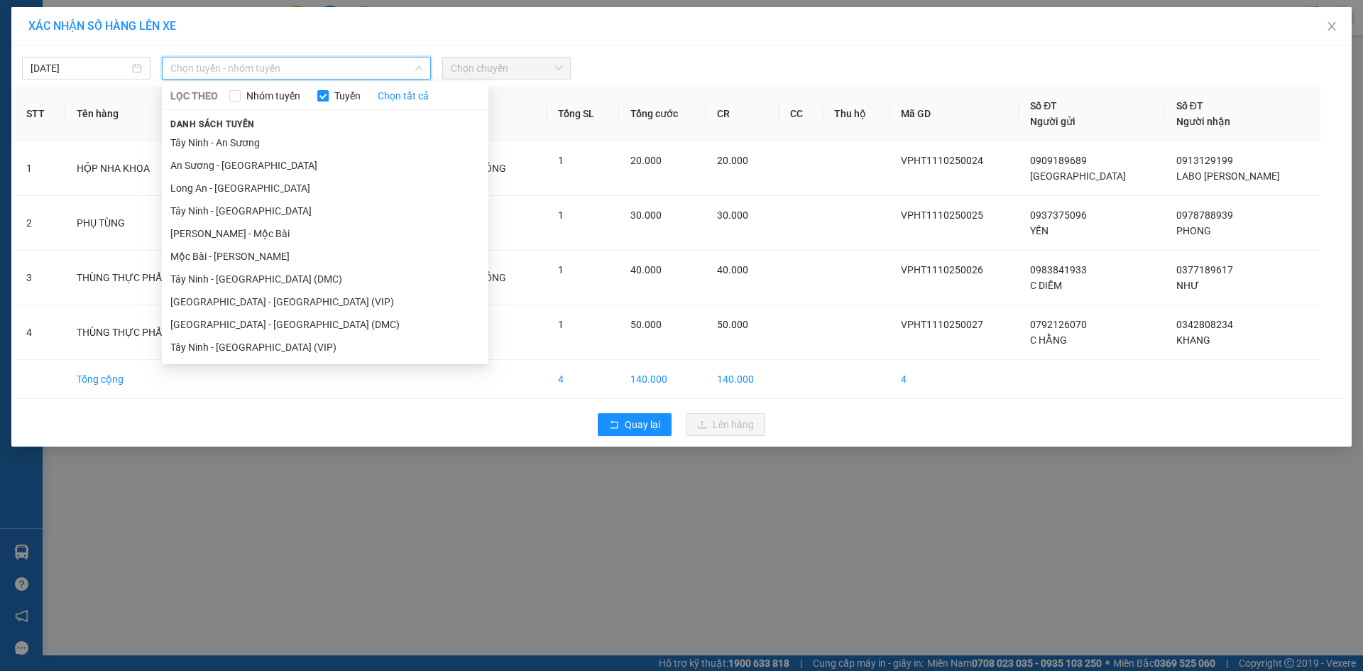
click at [294, 359] on div "LỌC THEO Nhóm tuyến Tuyến Chọn tất cả Danh sách tuyến [GEOGRAPHIC_DATA] - An Sư…" at bounding box center [325, 223] width 327 height 276
click at [295, 353] on li "Tây Ninh - [GEOGRAPHIC_DATA] (VIP)" at bounding box center [325, 347] width 327 height 23
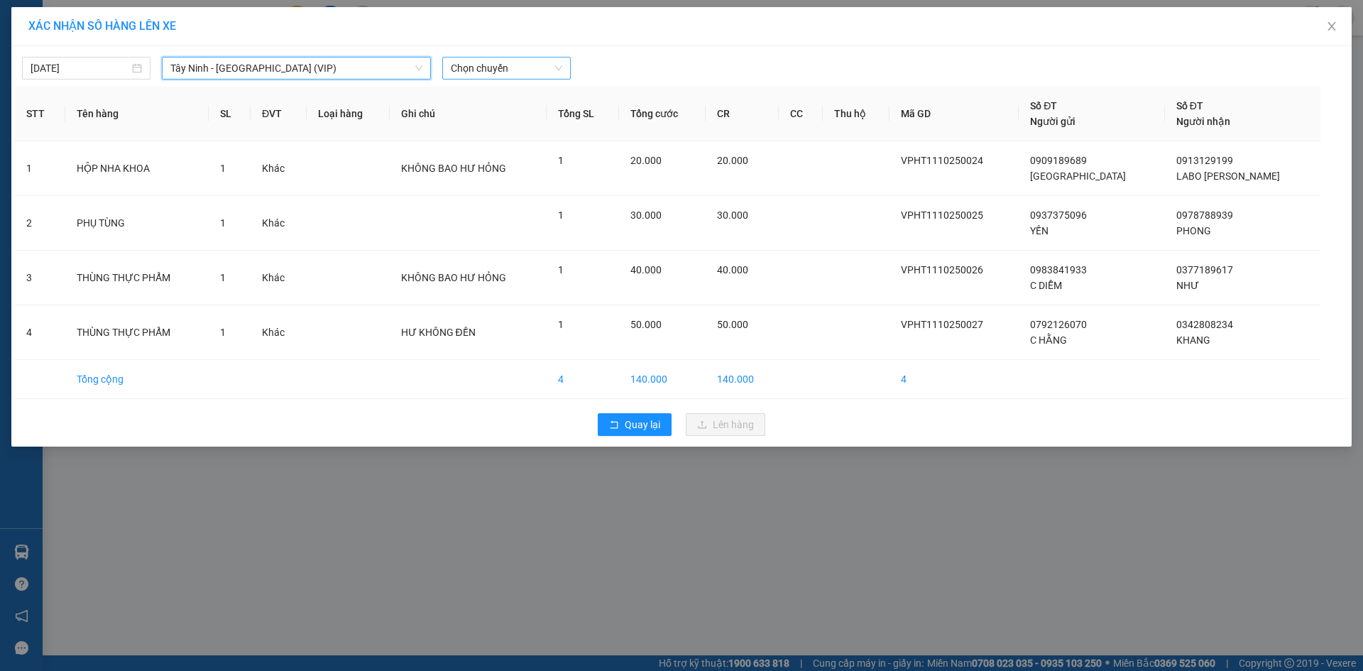
click at [520, 72] on span "Chọn chuyến" at bounding box center [506, 68] width 111 height 21
type input "50967"
click at [507, 113] on div "14:50 - 50H-509.67" at bounding box center [506, 119] width 111 height 16
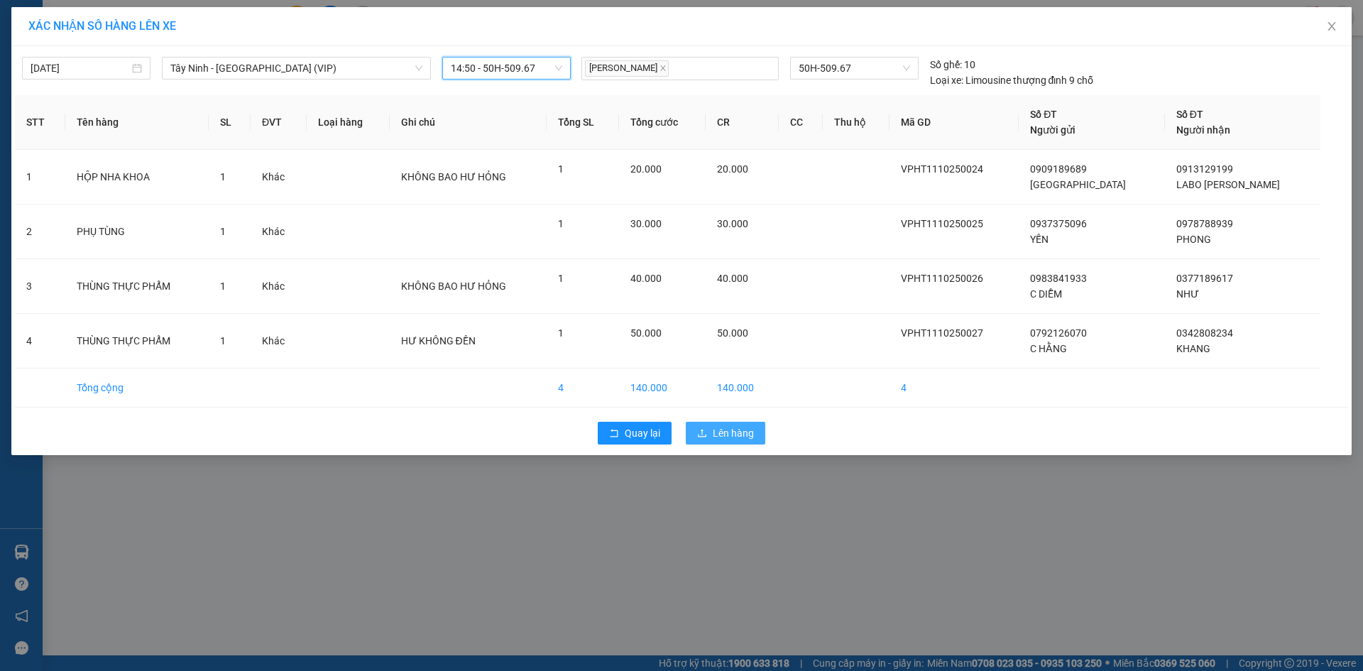
click at [724, 436] on span "Lên hàng" at bounding box center [733, 433] width 41 height 16
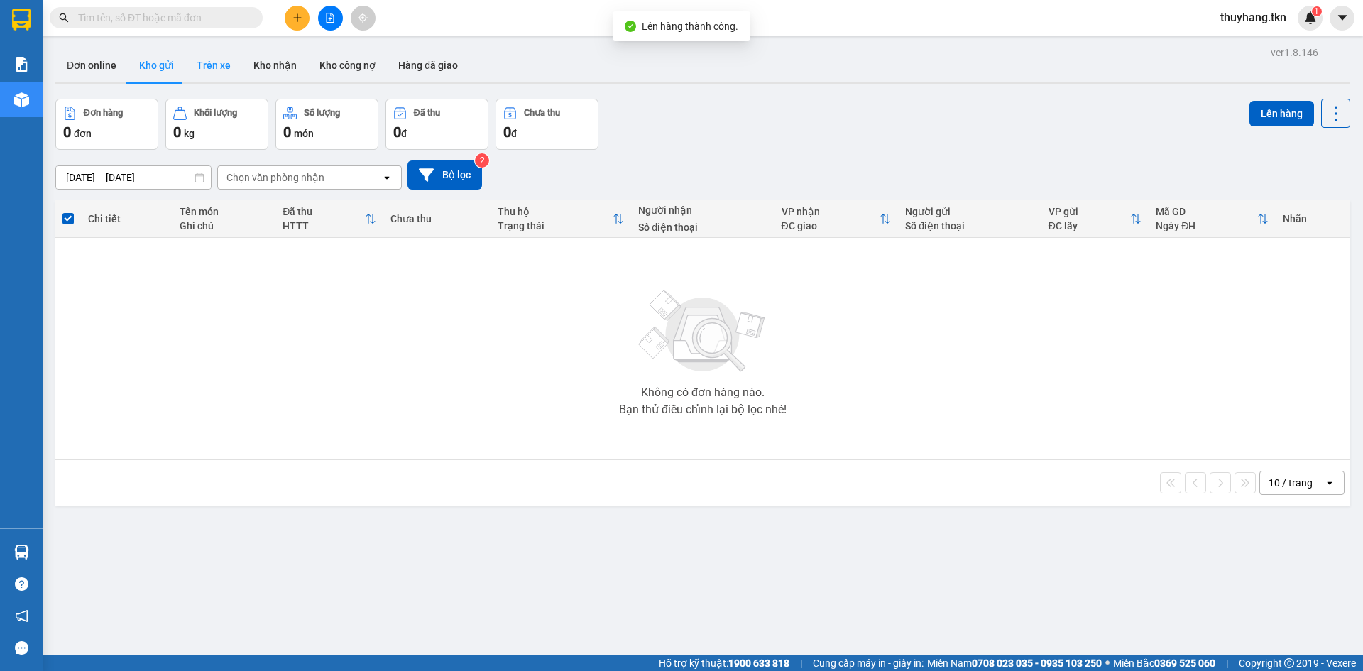
click at [213, 67] on button "Trên xe" at bounding box center [213, 65] width 57 height 34
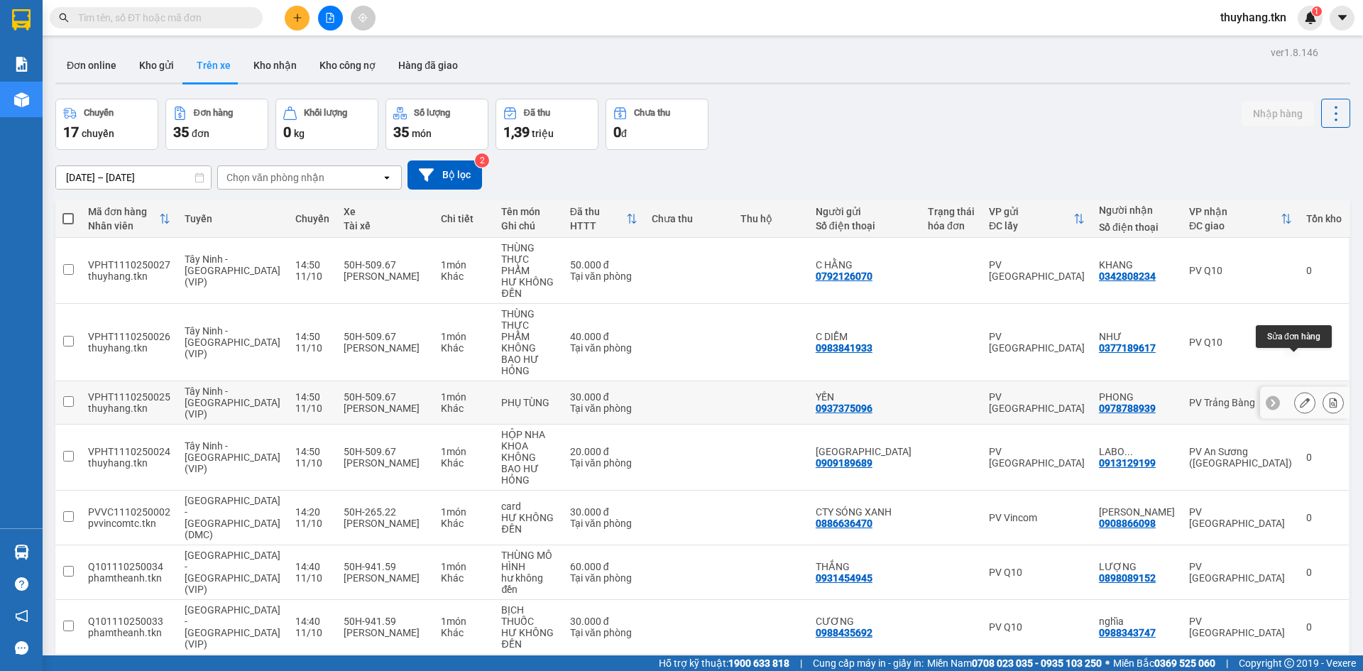
click at [1295, 391] on button at bounding box center [1305, 403] width 20 height 25
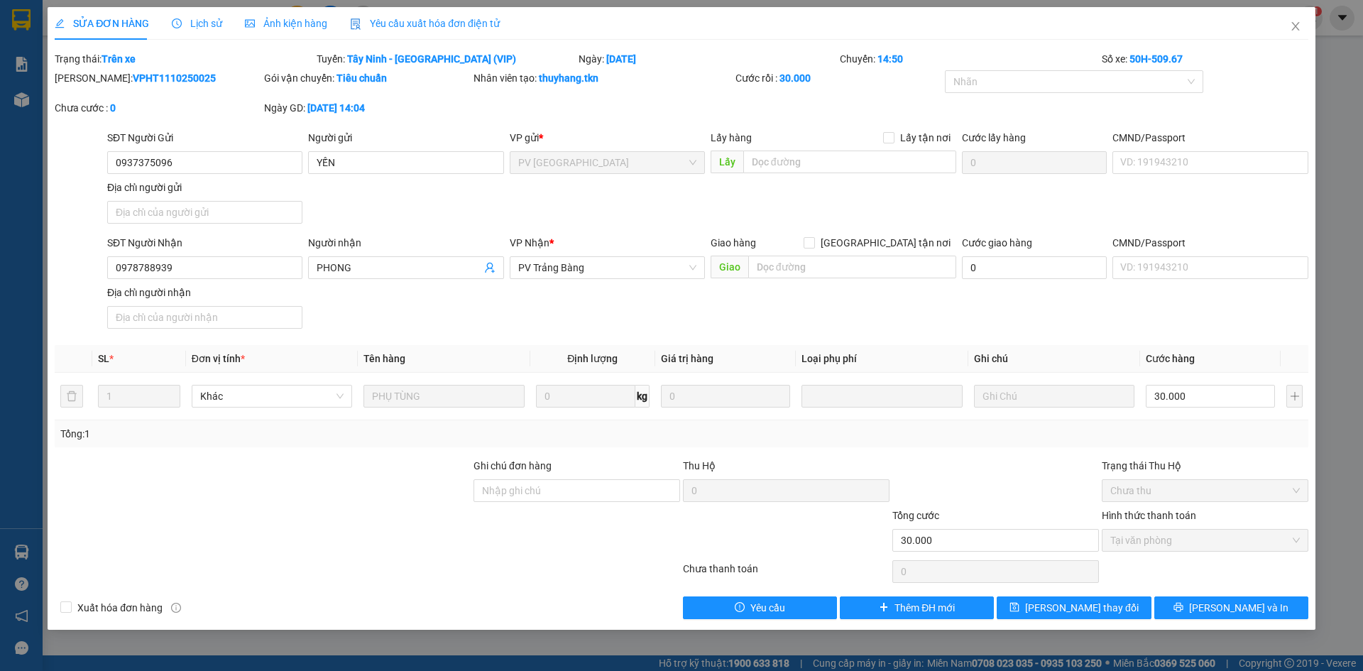
click at [210, 21] on span "Lịch sử" at bounding box center [197, 23] width 50 height 11
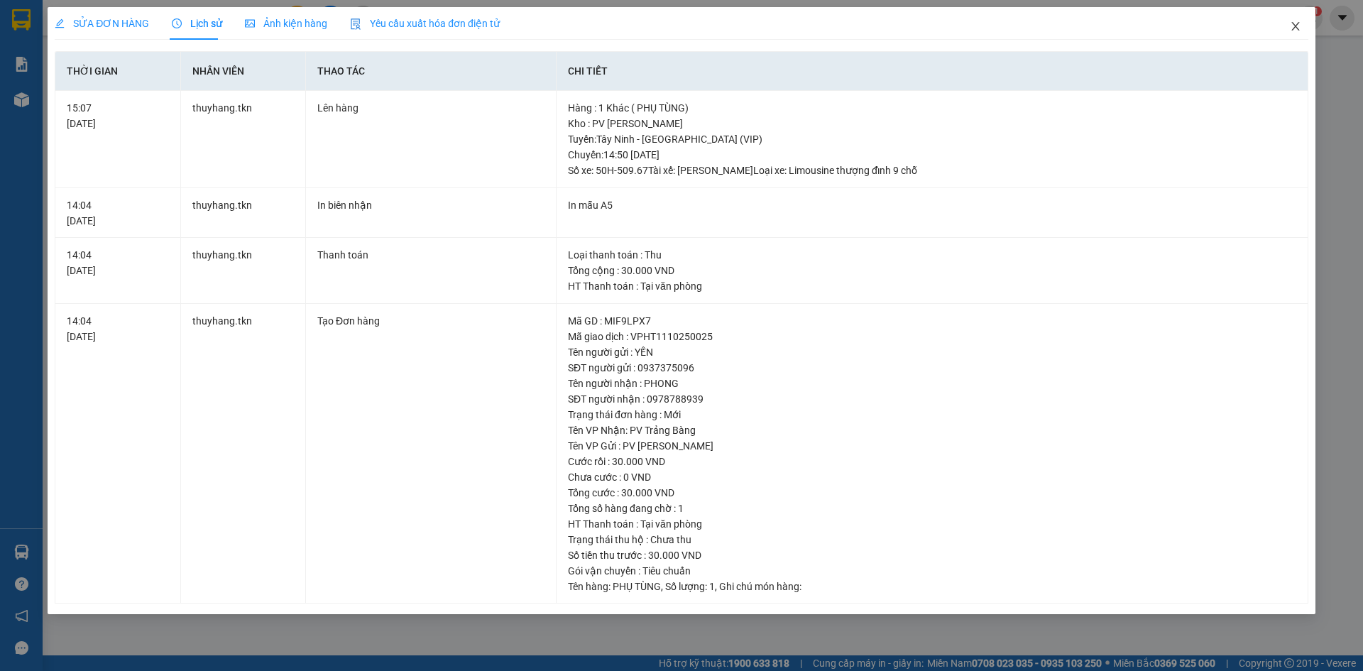
click at [1292, 30] on icon "close" at bounding box center [1295, 26] width 11 height 11
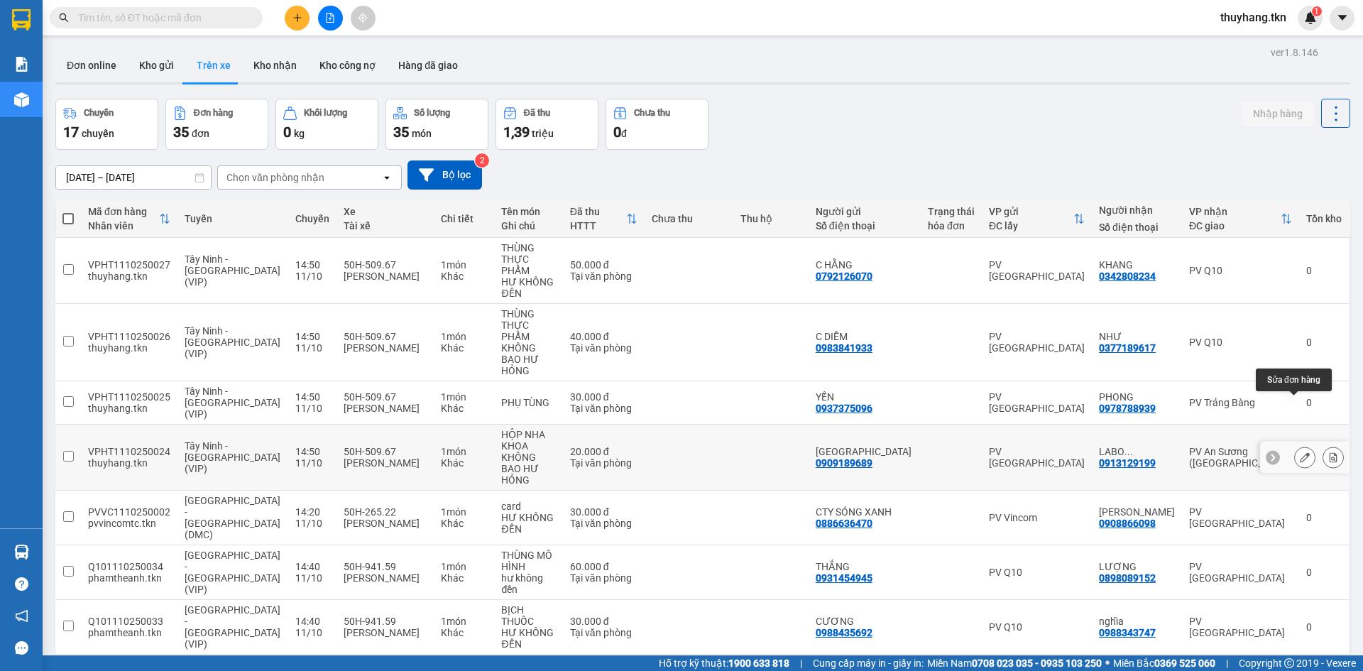
click at [1300, 452] on icon at bounding box center [1305, 457] width 10 height 10
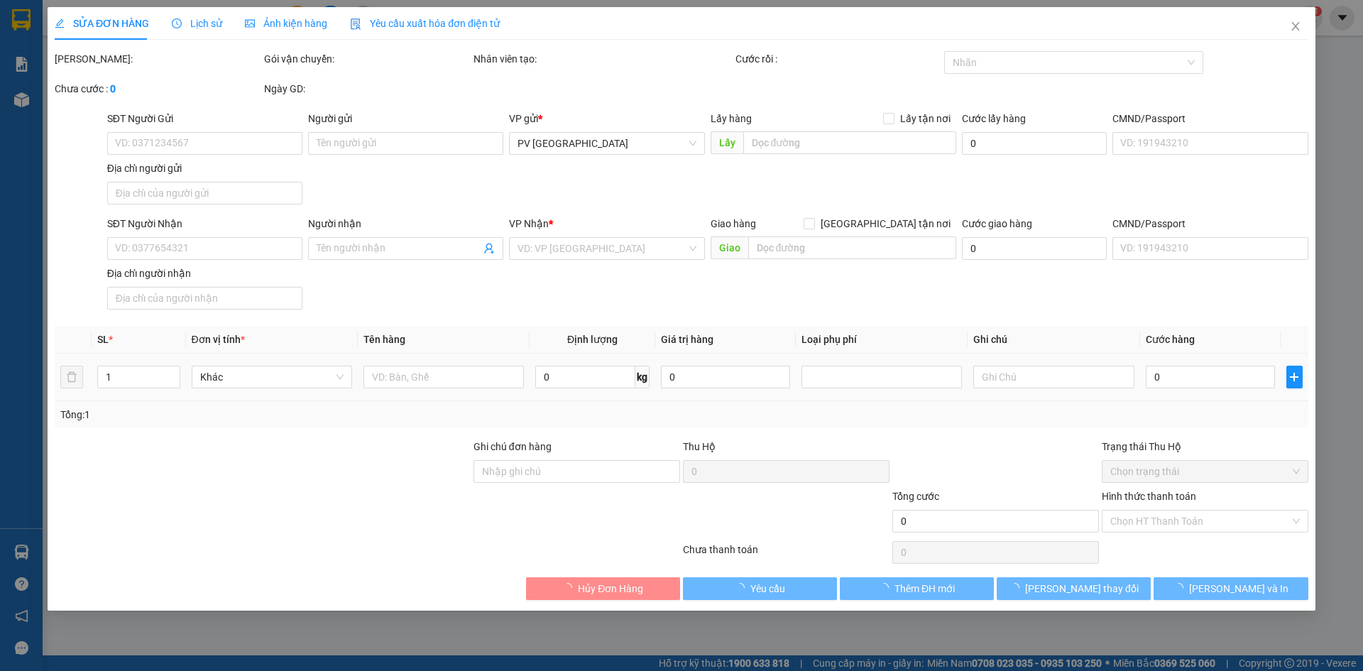
type input "0909189689"
type input "[GEOGRAPHIC_DATA]"
type input "0913129199"
type input "LABO [PERSON_NAME]"
type input "20.000"
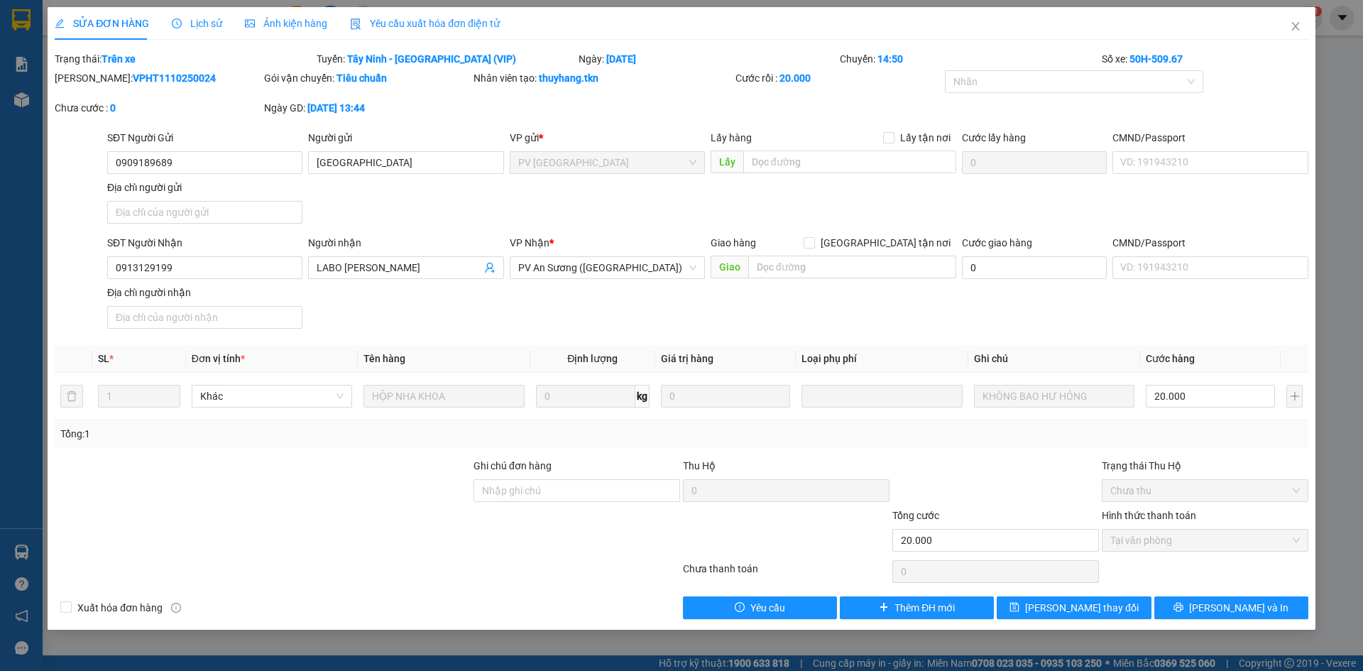
click at [194, 24] on span "Lịch sử" at bounding box center [197, 23] width 50 height 11
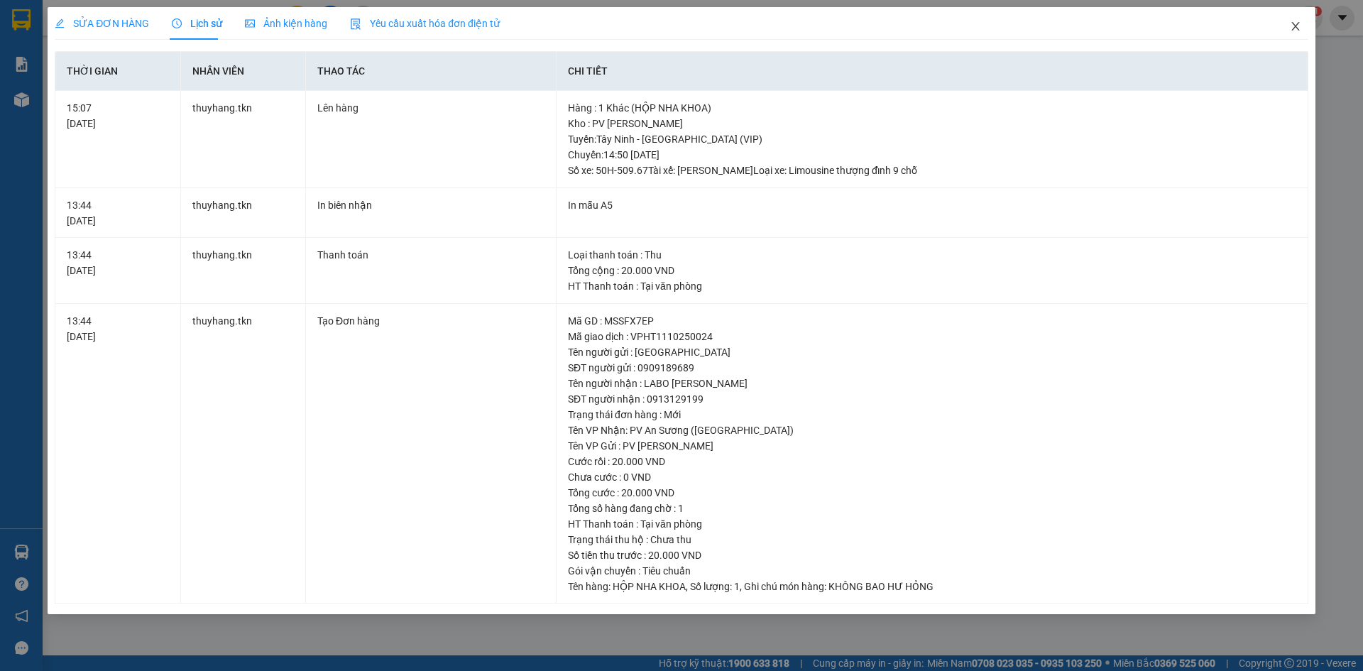
click at [1291, 31] on icon "close" at bounding box center [1295, 26] width 11 height 11
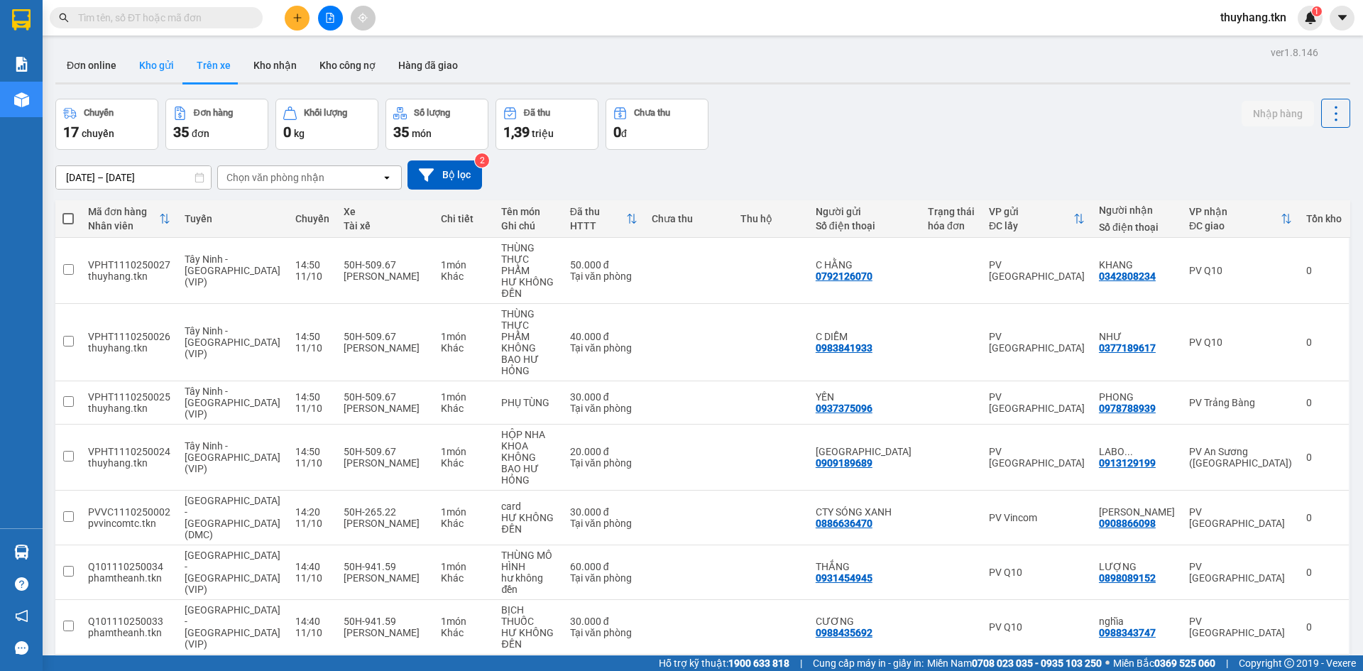
click at [172, 62] on button "Kho gửi" at bounding box center [157, 65] width 58 height 34
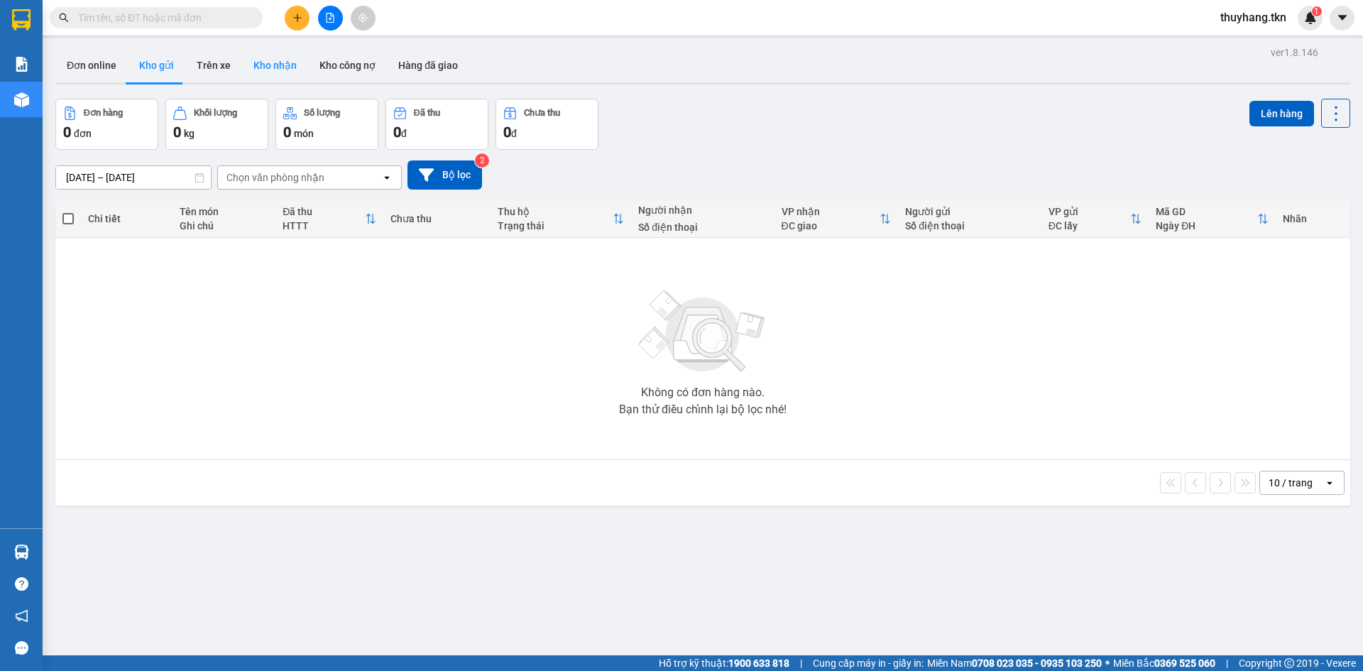
click at [280, 67] on button "Kho nhận" at bounding box center [275, 65] width 66 height 34
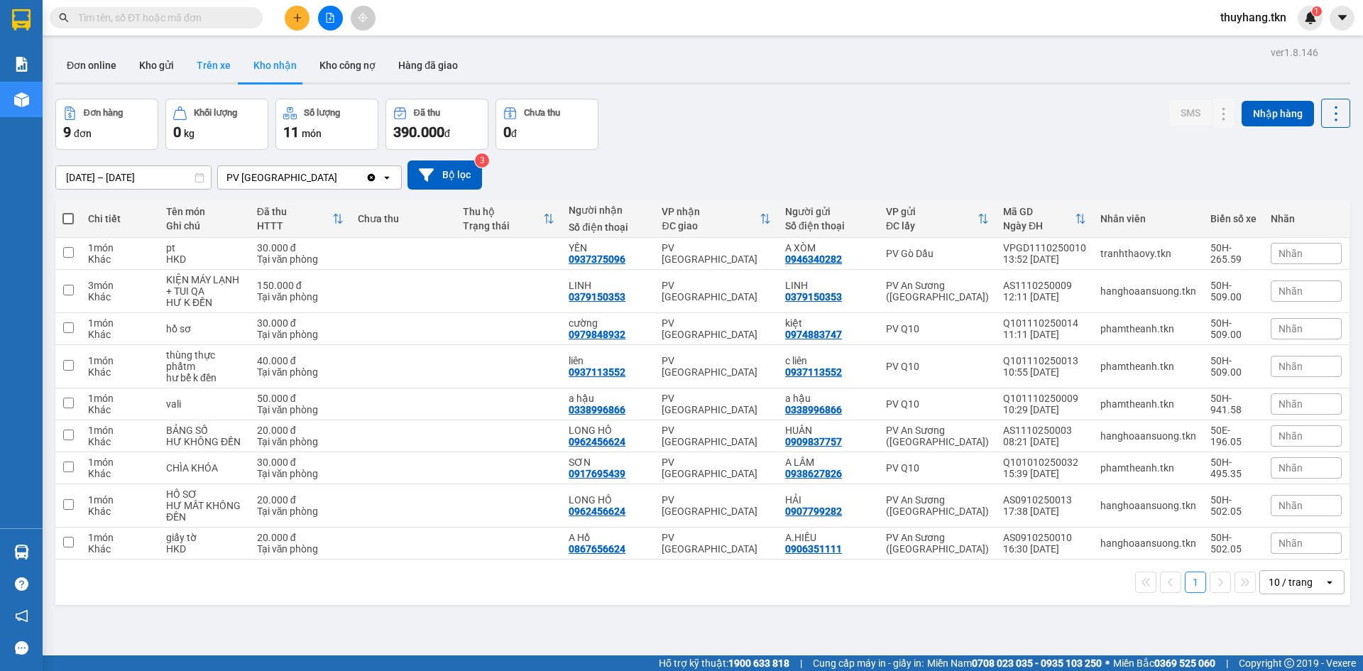
click at [203, 73] on button "Trên xe" at bounding box center [213, 65] width 57 height 34
type input "[DATE] – [DATE]"
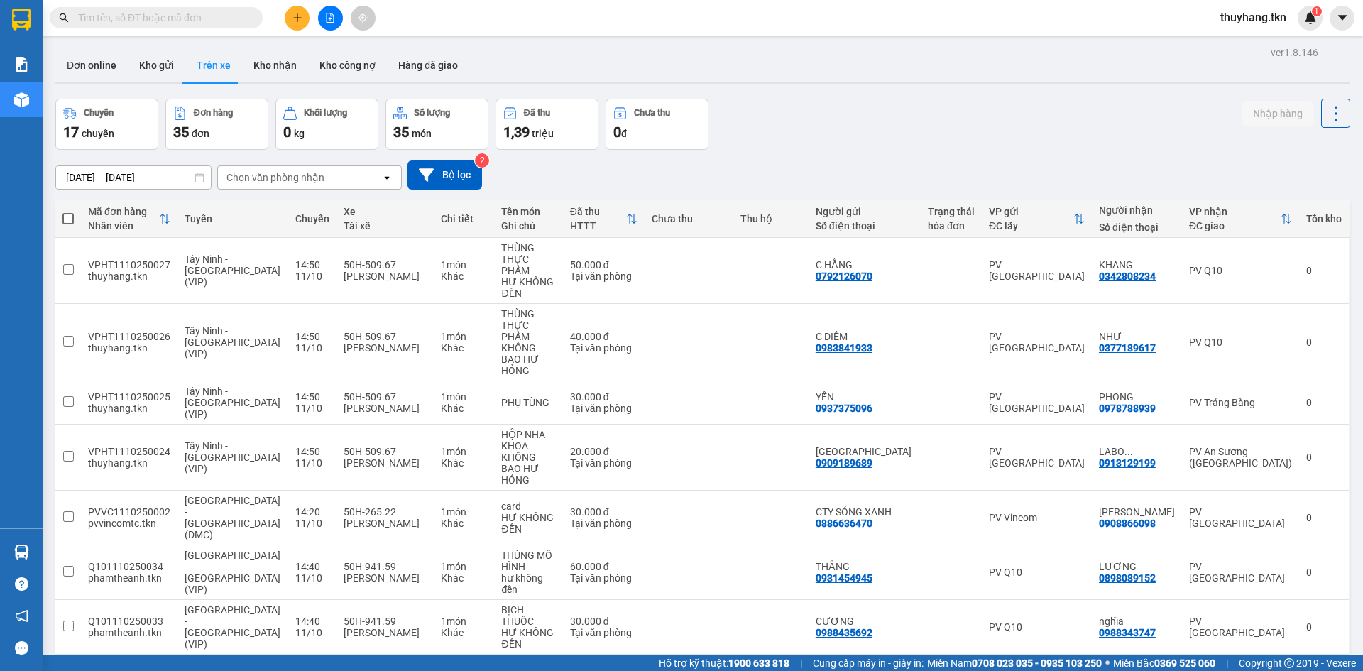
click at [185, 48] on button "Trên xe" at bounding box center [213, 65] width 57 height 34
click at [276, 55] on button "Kho nhận" at bounding box center [275, 65] width 66 height 34
type input "[DATE] – [DATE]"
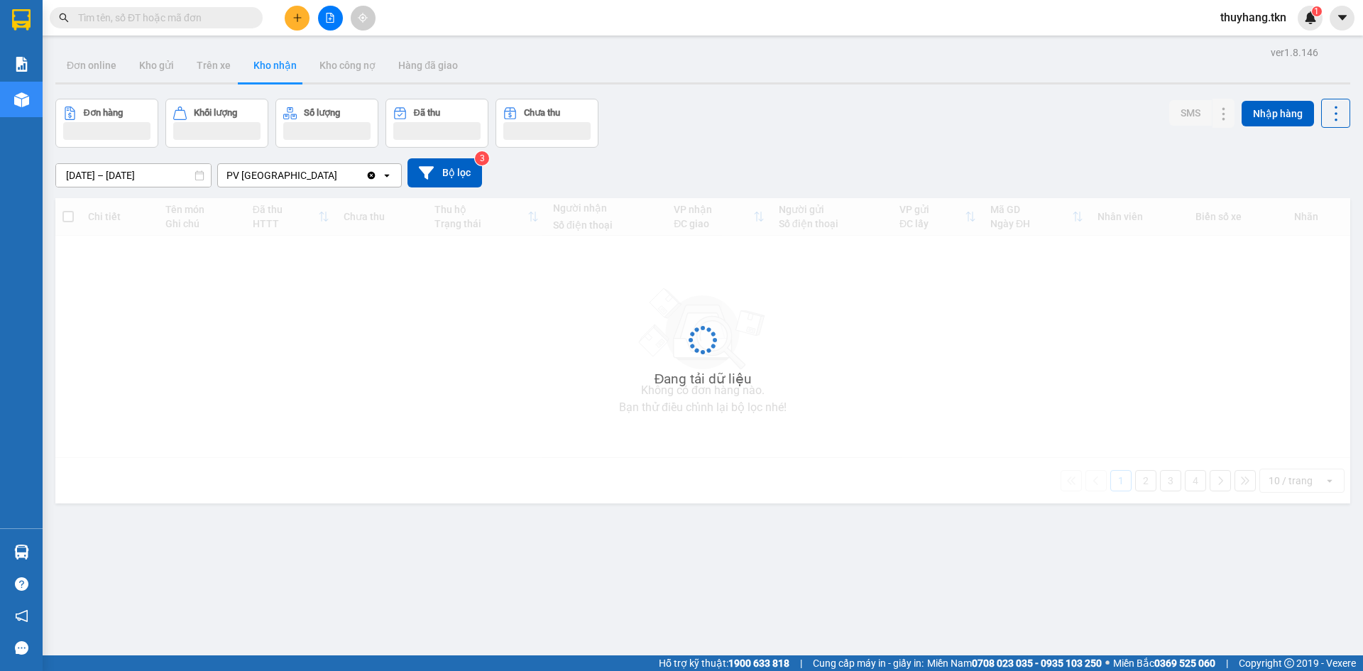
click at [203, 13] on input "text" at bounding box center [162, 18] width 168 height 16
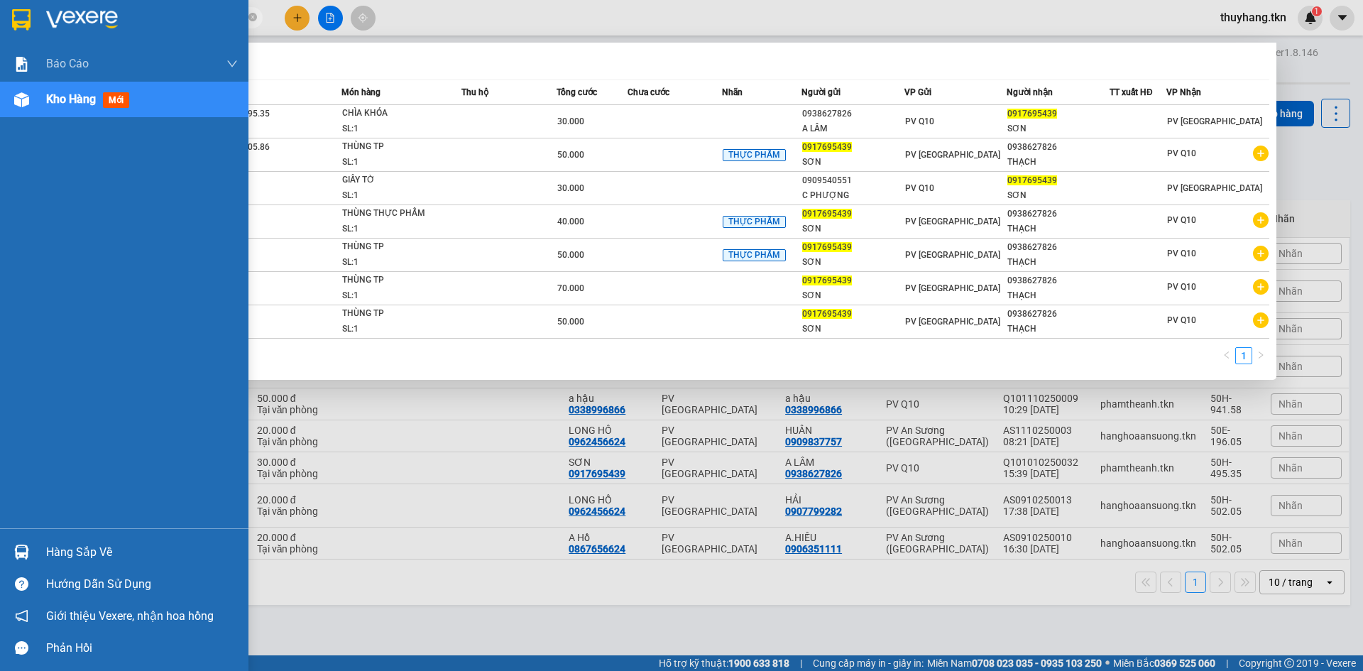
type input "0917695439"
click at [78, 551] on div "Hàng sắp về" at bounding box center [142, 552] width 192 height 21
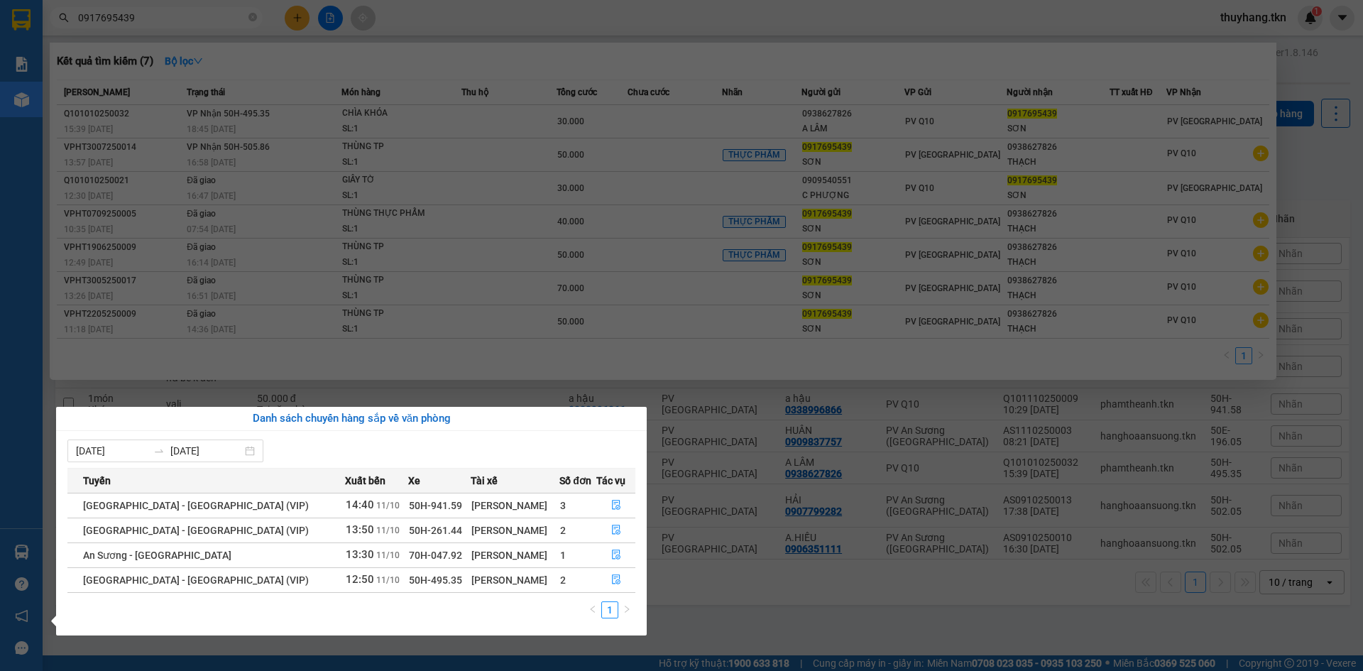
click at [533, 609] on div "1" at bounding box center [351, 614] width 568 height 26
click at [615, 579] on icon "file-done" at bounding box center [616, 580] width 10 height 10
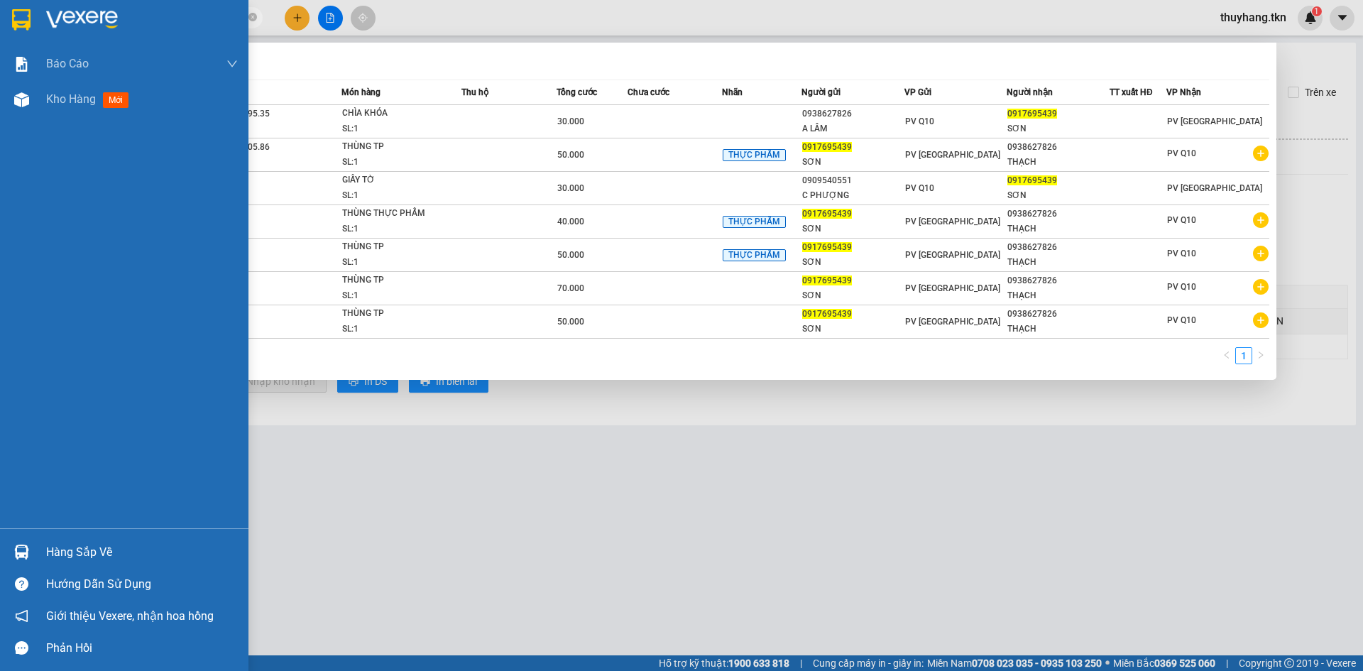
click at [31, 555] on div at bounding box center [21, 552] width 25 height 25
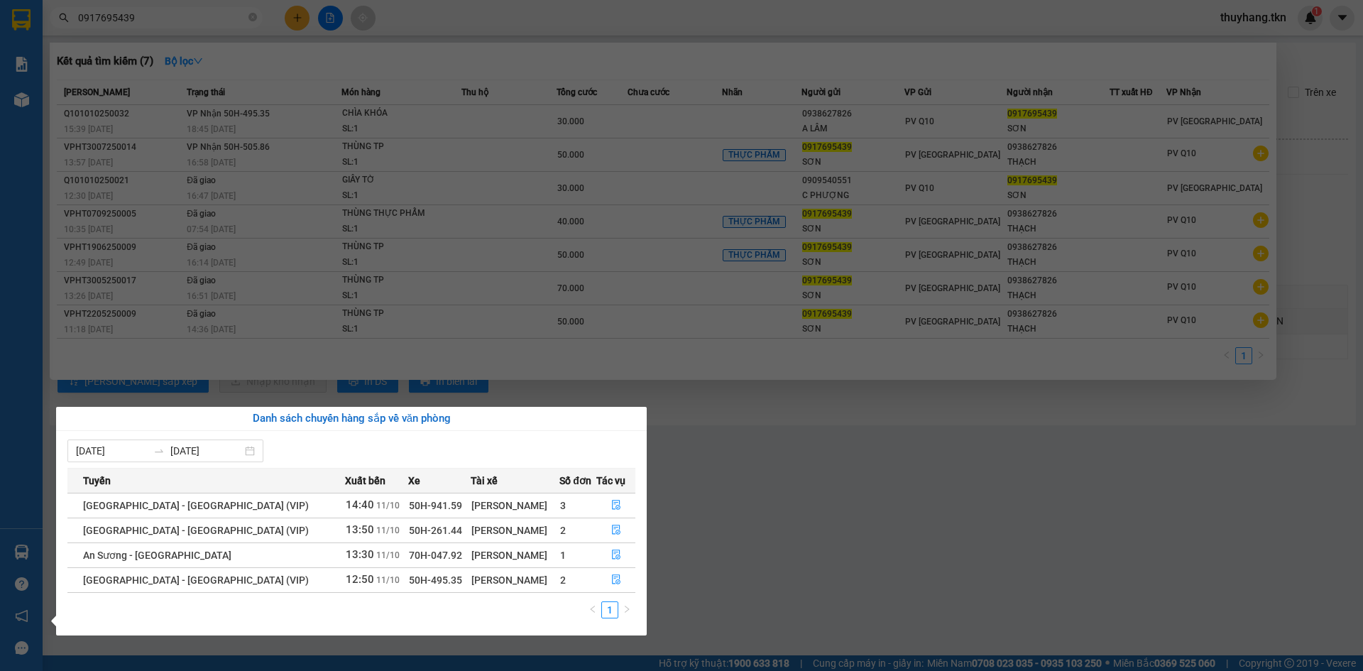
click at [801, 567] on section "Kết quả tìm kiếm ( 7 ) Bộ lọc Mã ĐH Trạng thái Món hàng Thu hộ Tổng cước Chưa c…" at bounding box center [681, 335] width 1363 height 671
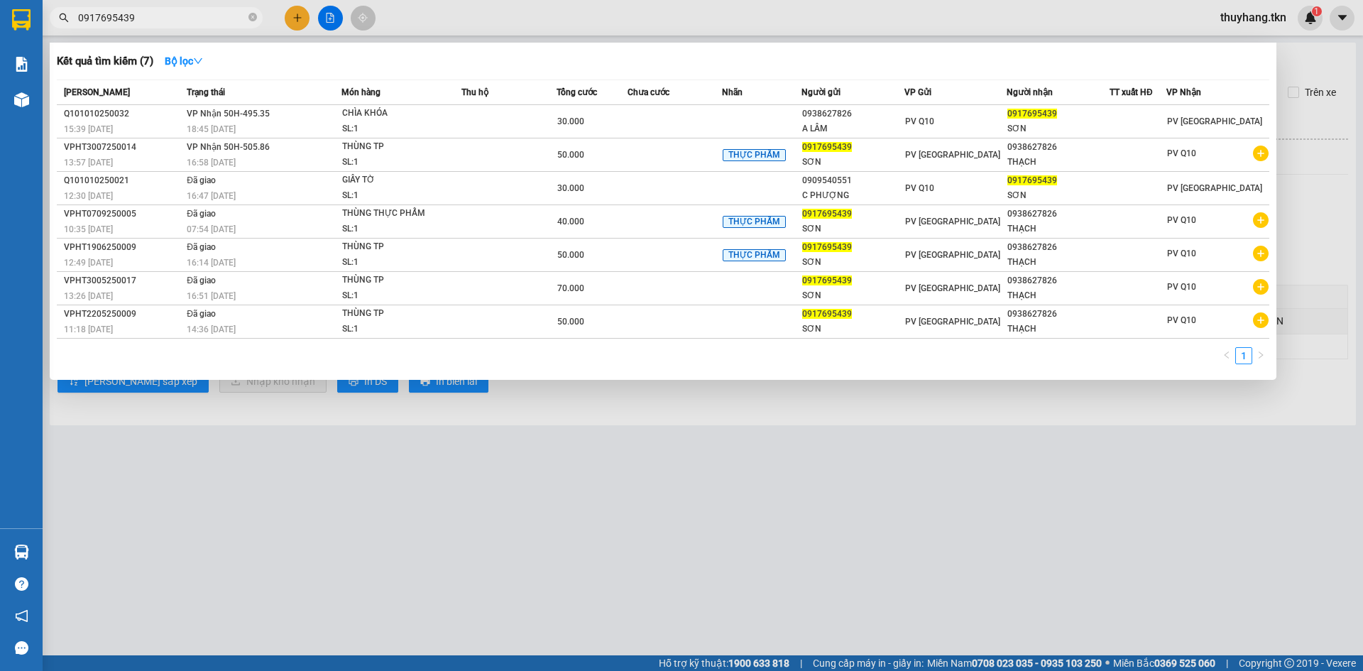
click at [224, 20] on input "0917695439" at bounding box center [162, 18] width 168 height 16
click at [395, 26] on div at bounding box center [681, 335] width 1363 height 671
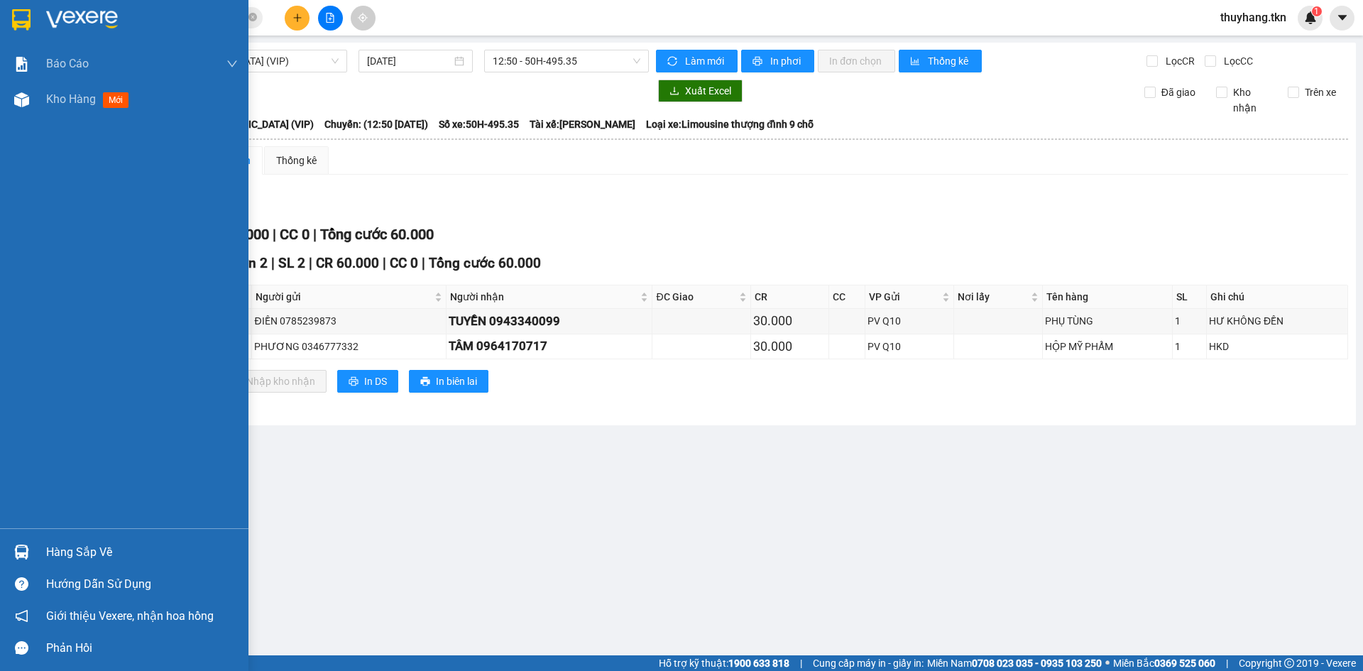
click at [28, 25] on img at bounding box center [21, 19] width 18 height 21
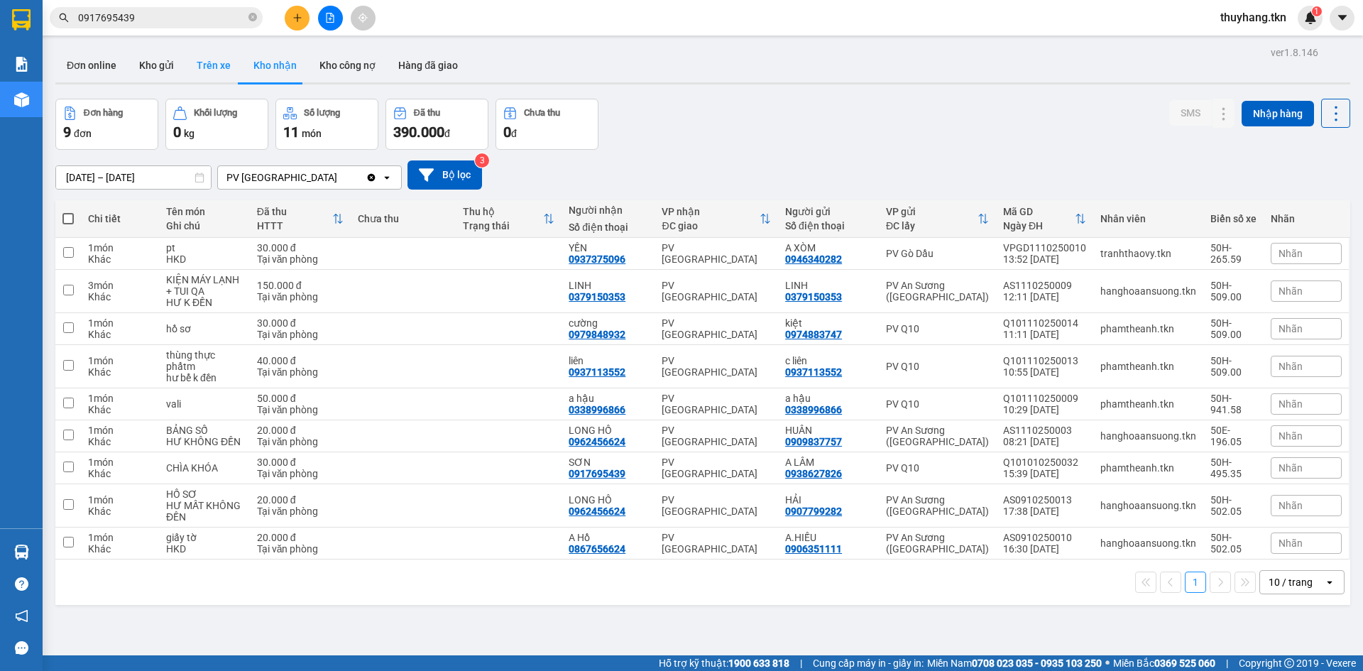
click at [204, 63] on button "Trên xe" at bounding box center [213, 65] width 57 height 34
type input "[DATE] – [DATE]"
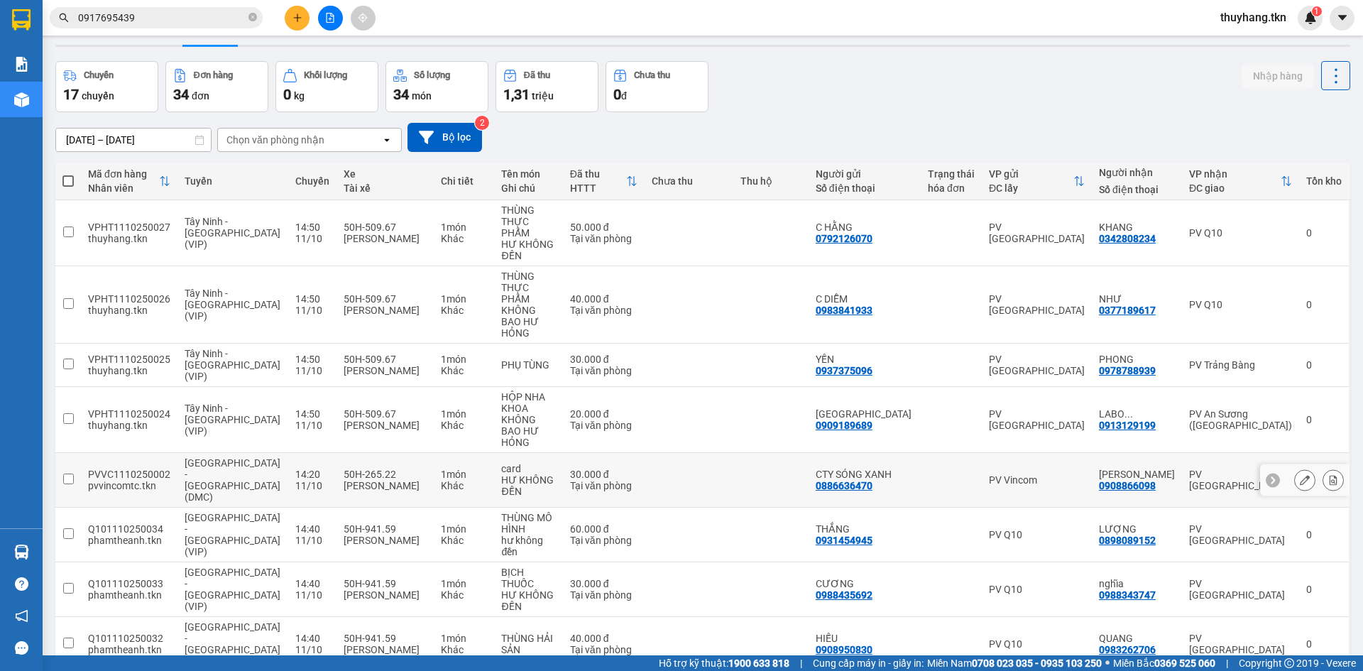
scroll to position [74, 0]
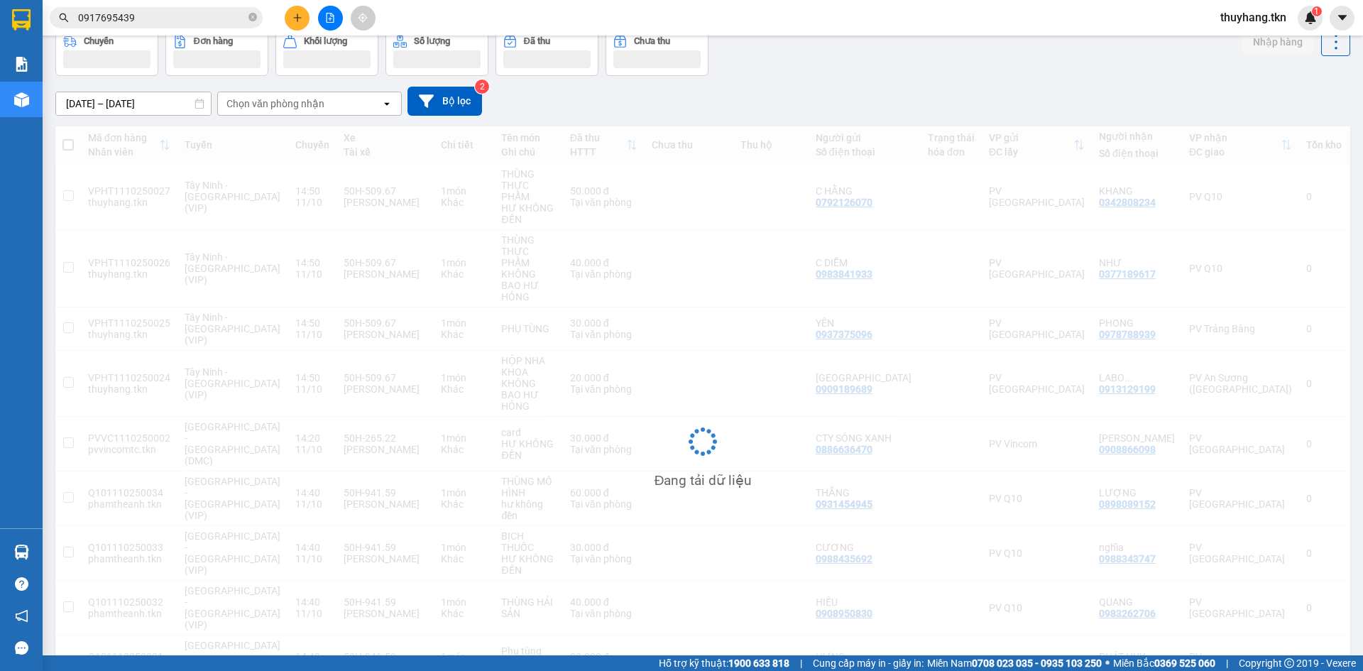
scroll to position [65, 0]
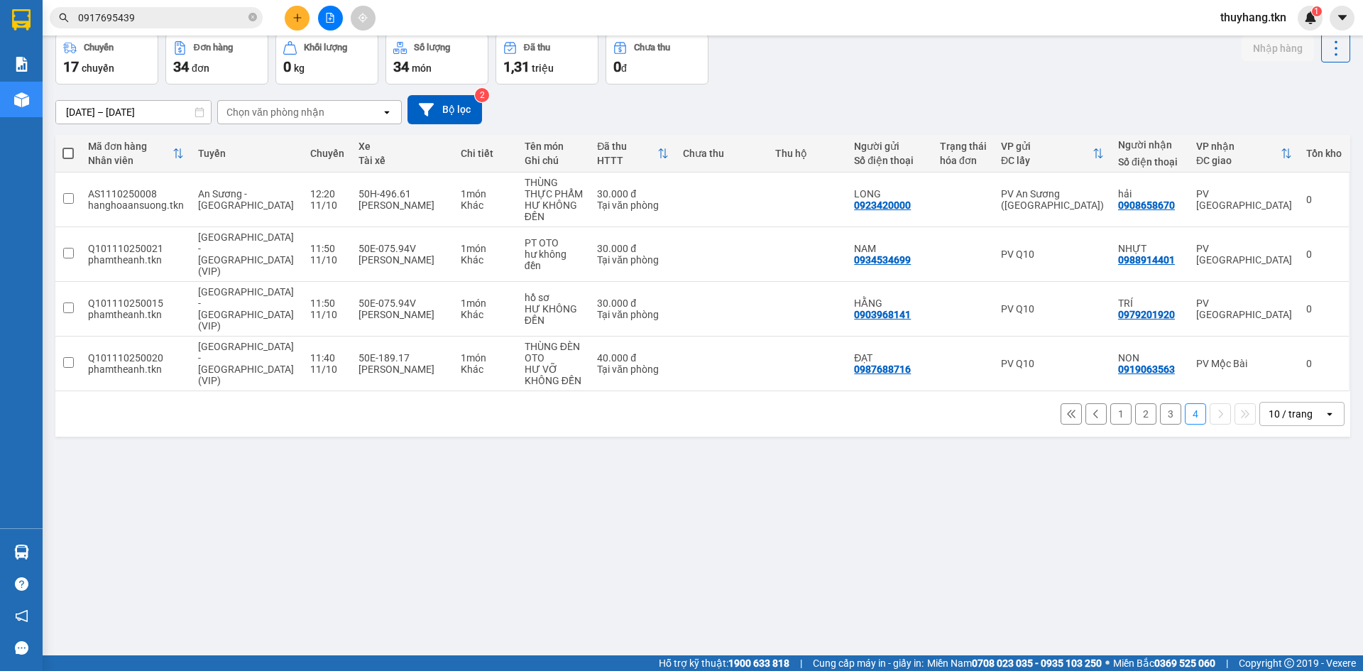
click at [1160, 403] on button "3" at bounding box center [1170, 413] width 21 height 21
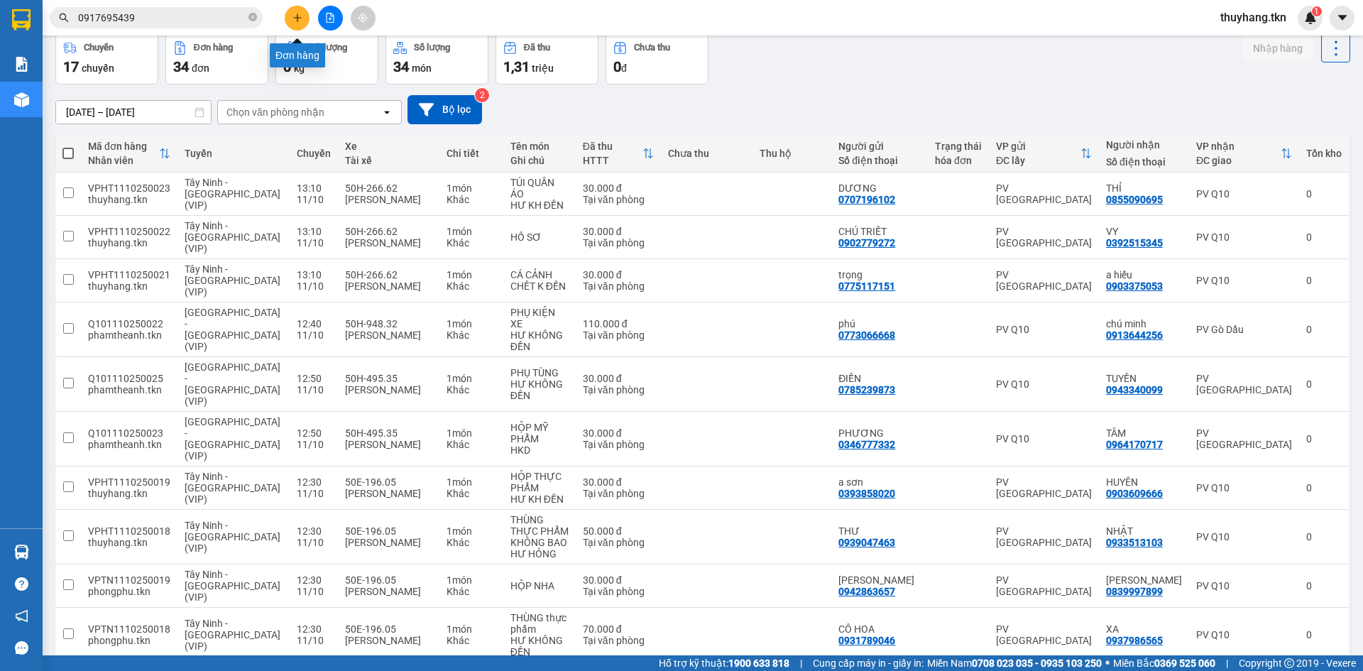
click at [298, 17] on icon "plus" at bounding box center [298, 18] width 10 height 10
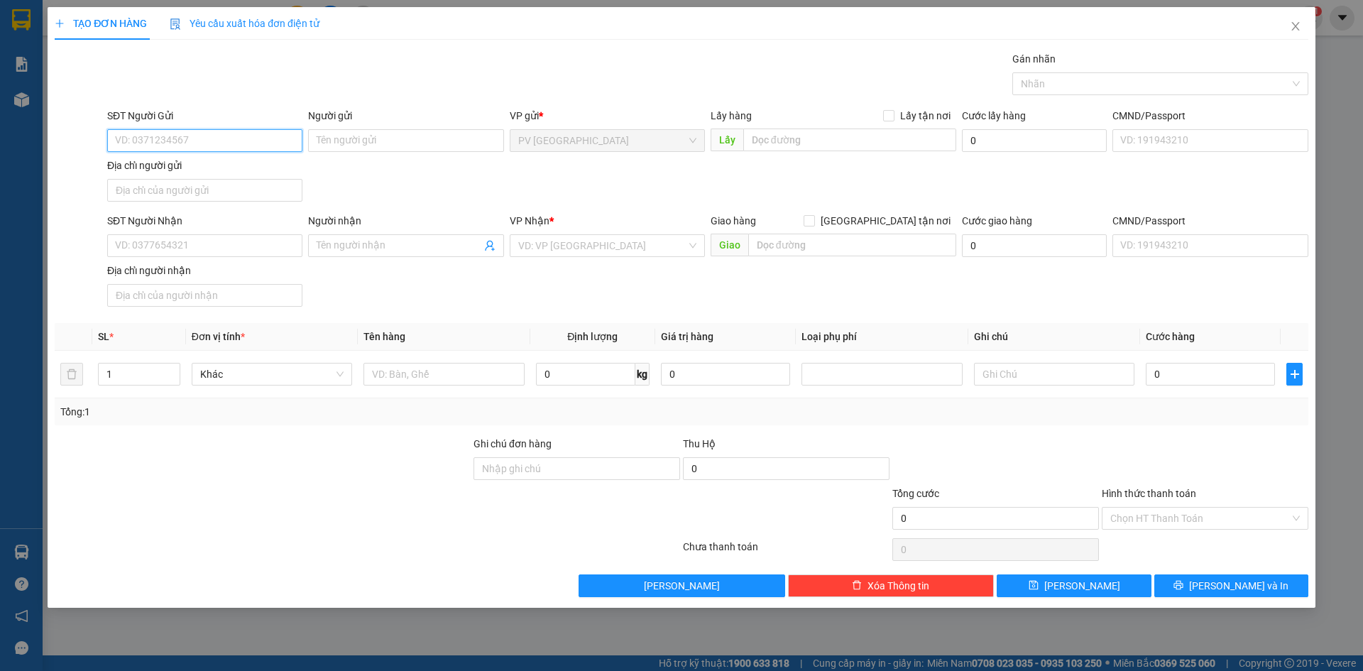
click at [243, 137] on input "SĐT Người Gửi" at bounding box center [204, 140] width 195 height 23
click at [226, 138] on input "SĐT Người Gửi" at bounding box center [204, 140] width 195 height 23
type input "0343295105"
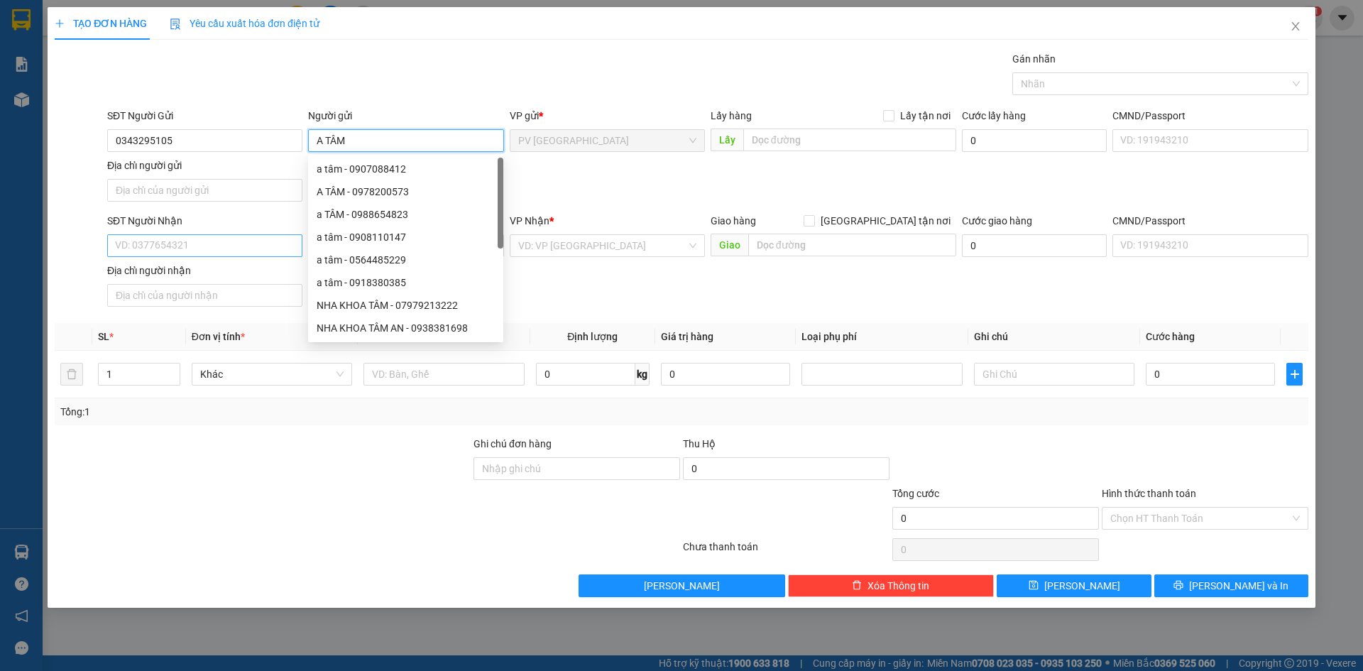
type input "A TÂM"
click at [196, 238] on input "SĐT Người Nhận" at bounding box center [204, 245] width 195 height 23
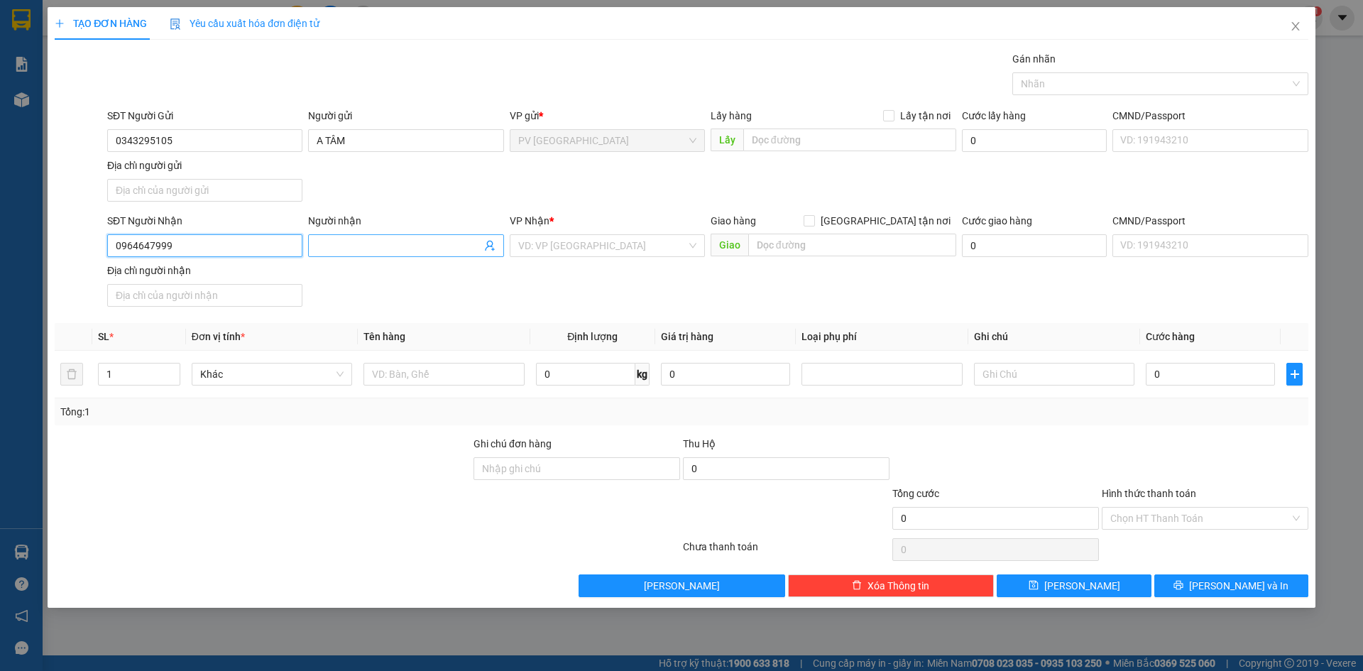
type input "0964647999"
click at [379, 248] on input "Người nhận" at bounding box center [399, 246] width 164 height 16
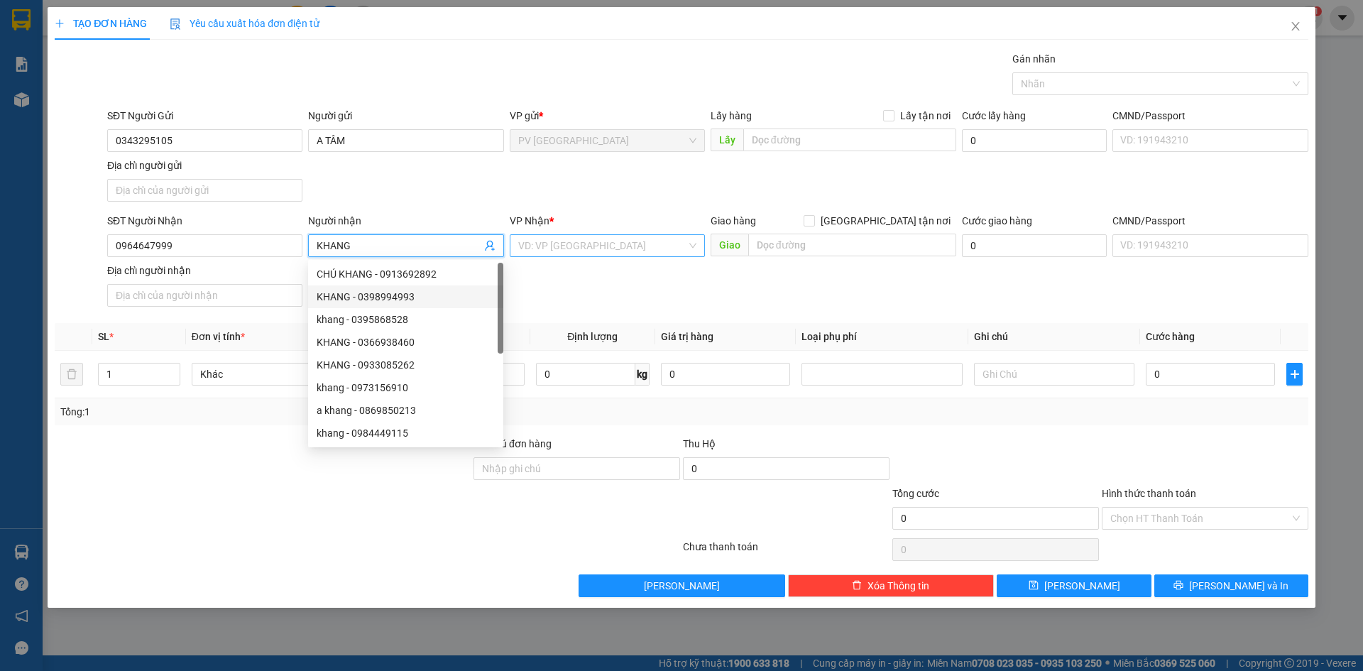
type input "KHANG"
click at [585, 242] on input "search" at bounding box center [602, 245] width 168 height 21
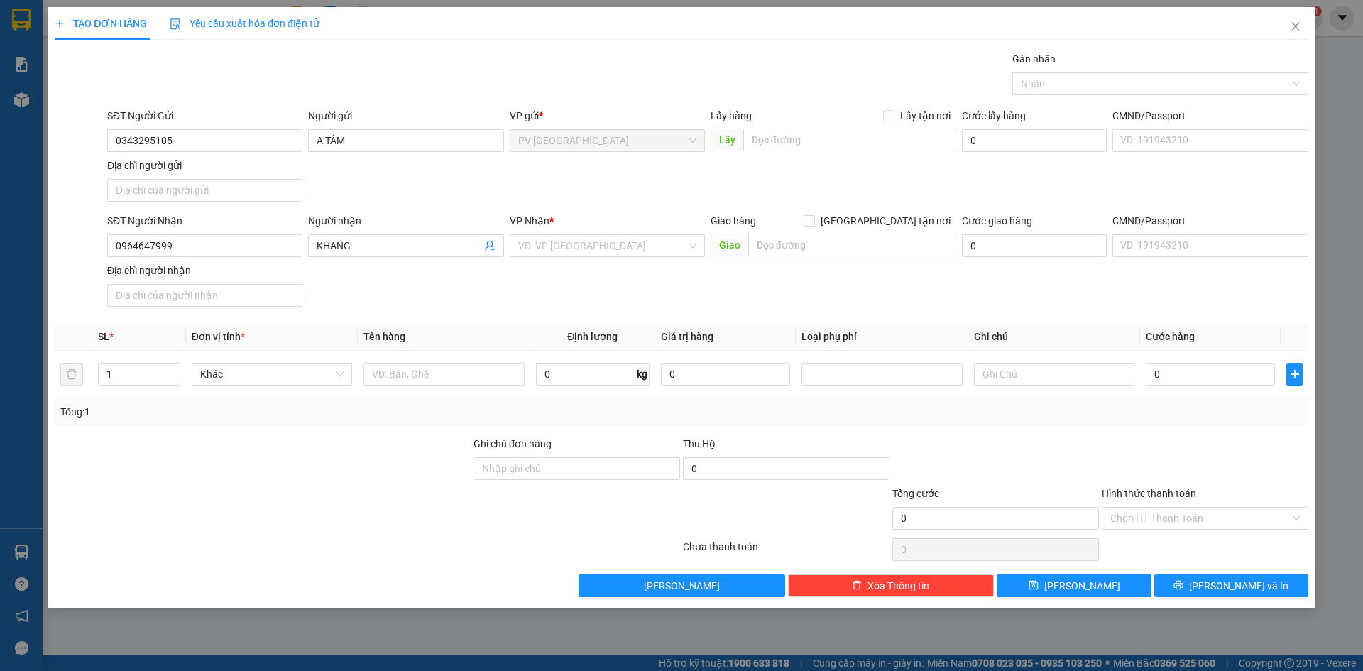
click at [869, 427] on div "Transit Pickup Surcharge Ids Transit Deliver Surcharge Ids Transit Deliver Surc…" at bounding box center [682, 324] width 1254 height 546
click at [1351, 83] on div "TẠO ĐƠN HÀNG Yêu cầu xuất hóa đơn điện tử Transit Pickup Surcharge Ids Transit …" at bounding box center [681, 335] width 1363 height 671
click at [1295, 26] on icon "close" at bounding box center [1295, 26] width 11 height 11
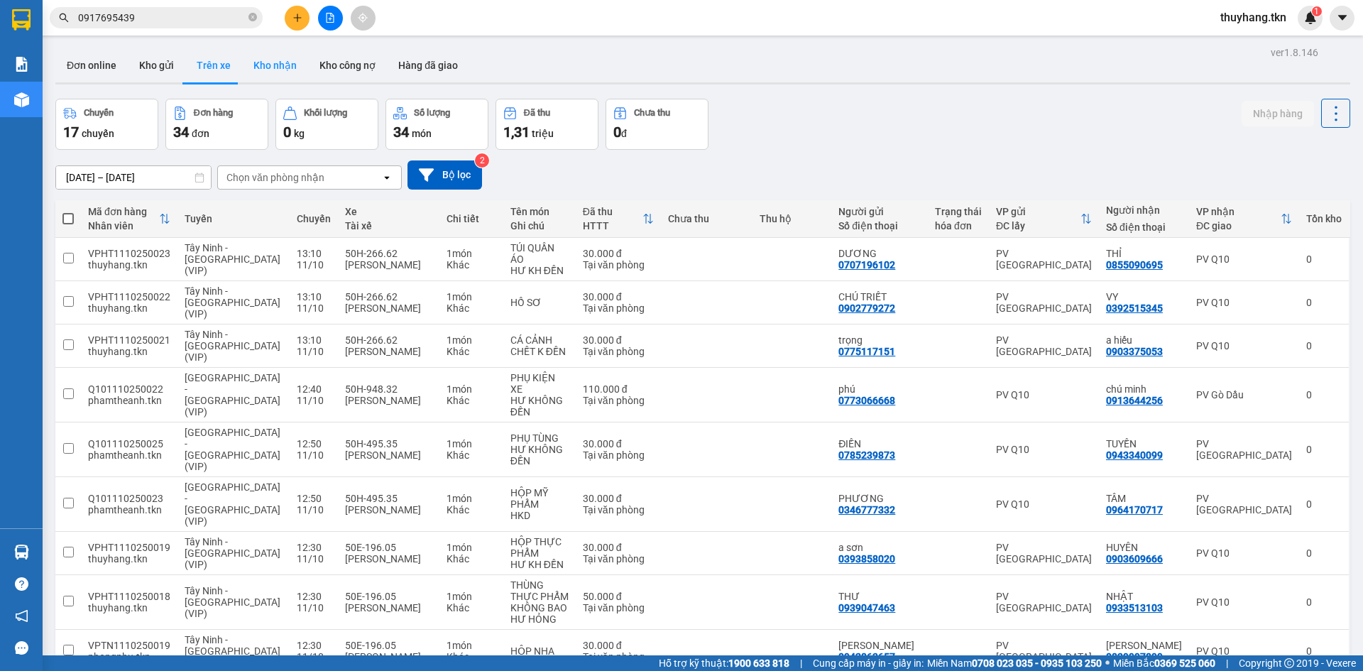
click at [270, 68] on button "Kho nhận" at bounding box center [275, 65] width 66 height 34
type input "[DATE] – [DATE]"
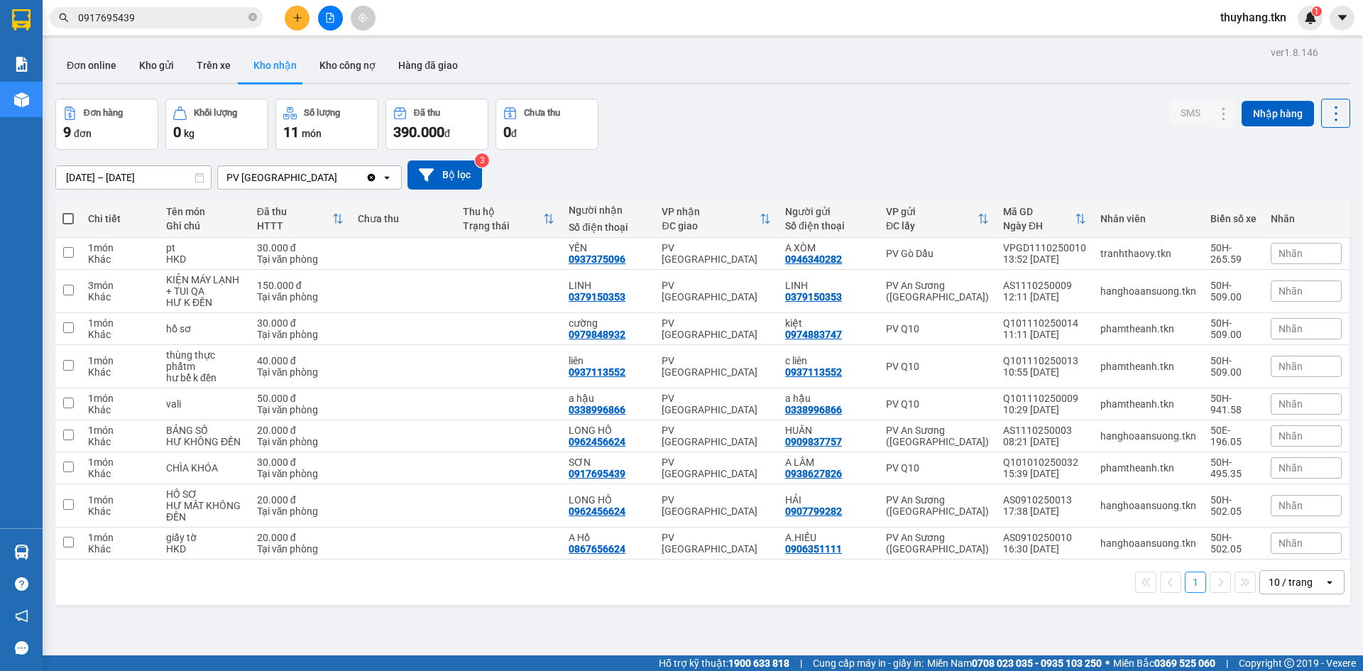
click at [224, 22] on input "0917695439" at bounding box center [162, 18] width 168 height 16
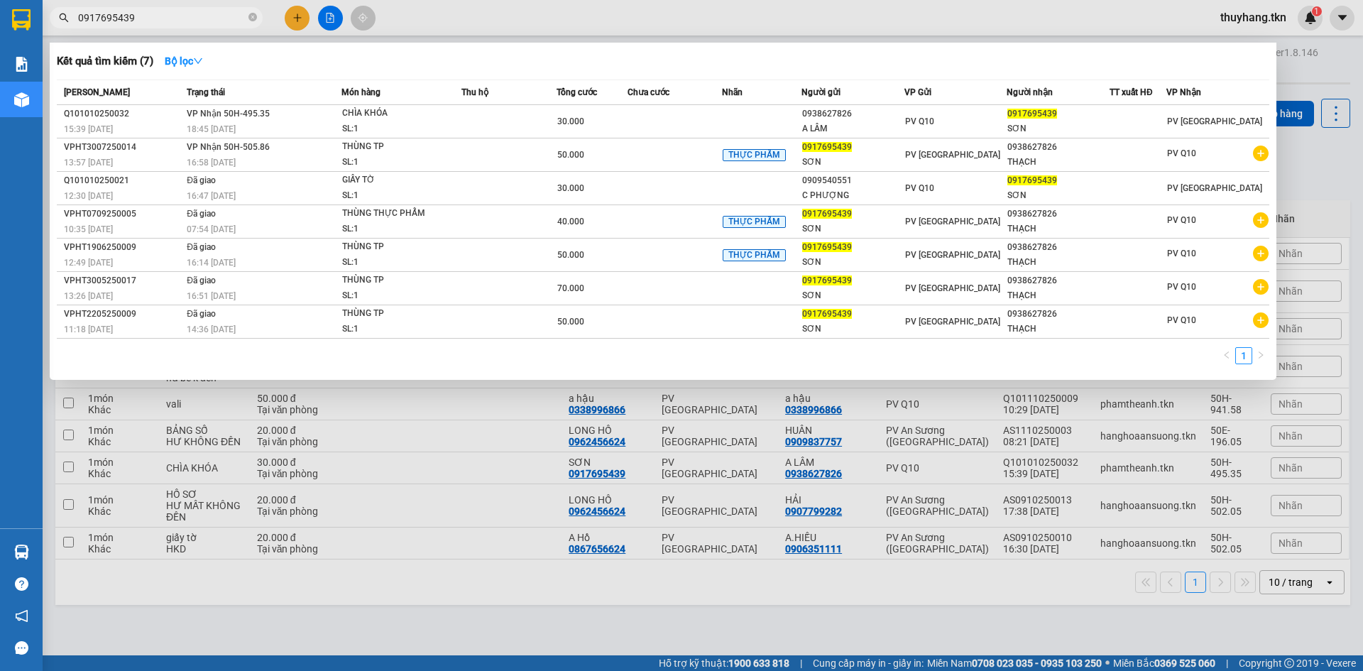
click at [224, 22] on input "0917695439" at bounding box center [162, 18] width 168 height 16
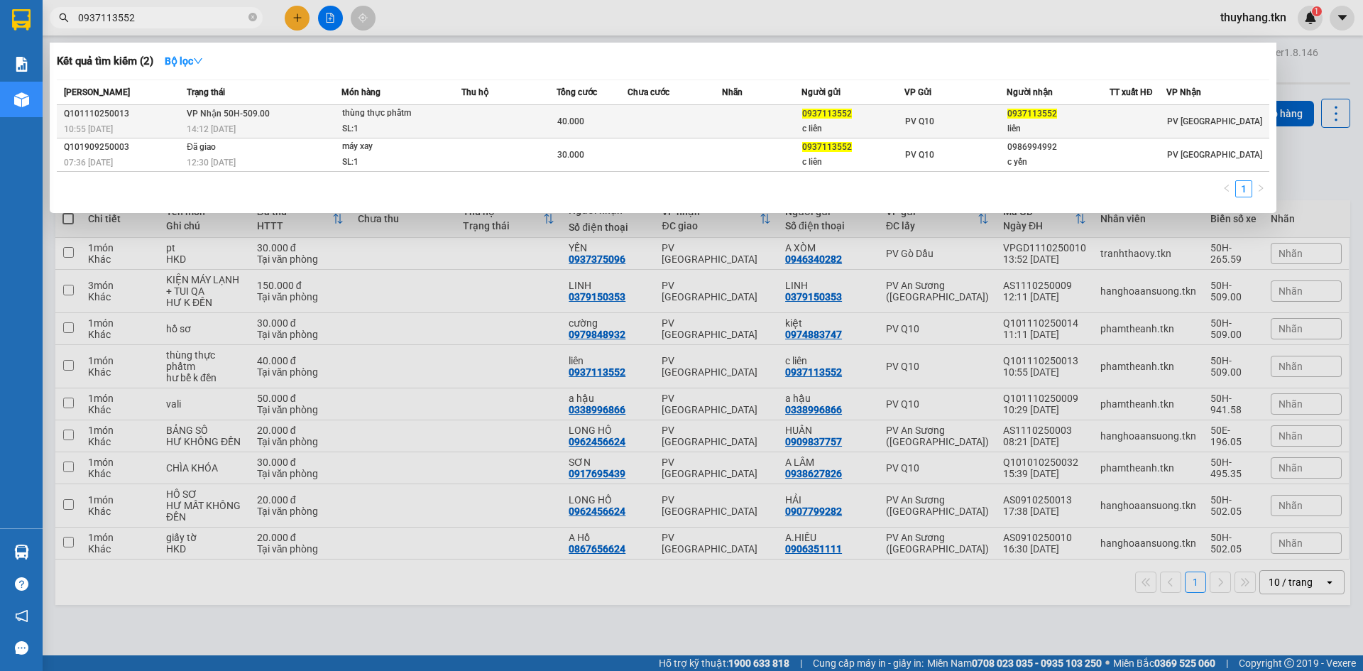
type input "0937113552"
click at [732, 114] on td at bounding box center [761, 121] width 79 height 33
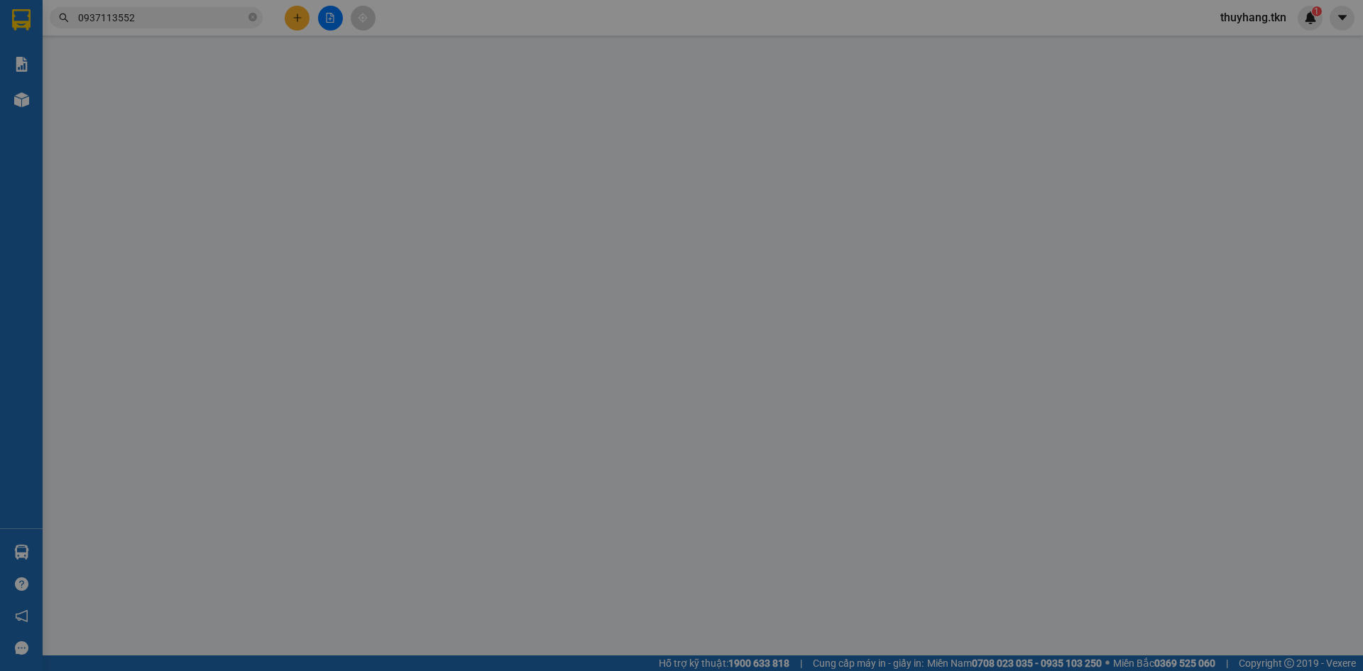
type input "0937113552"
type input "c liên"
type input "0937113552"
type input "liên"
type input "40.000"
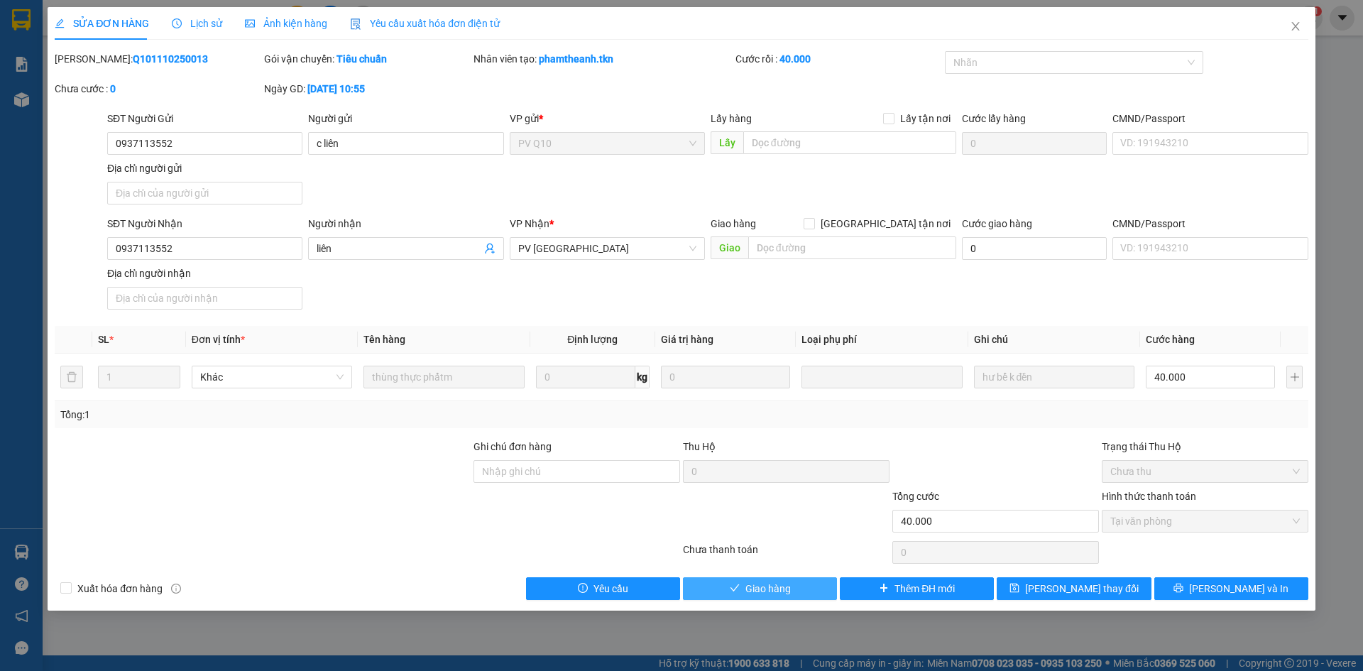
click at [800, 589] on button "Giao hàng" at bounding box center [760, 588] width 154 height 23
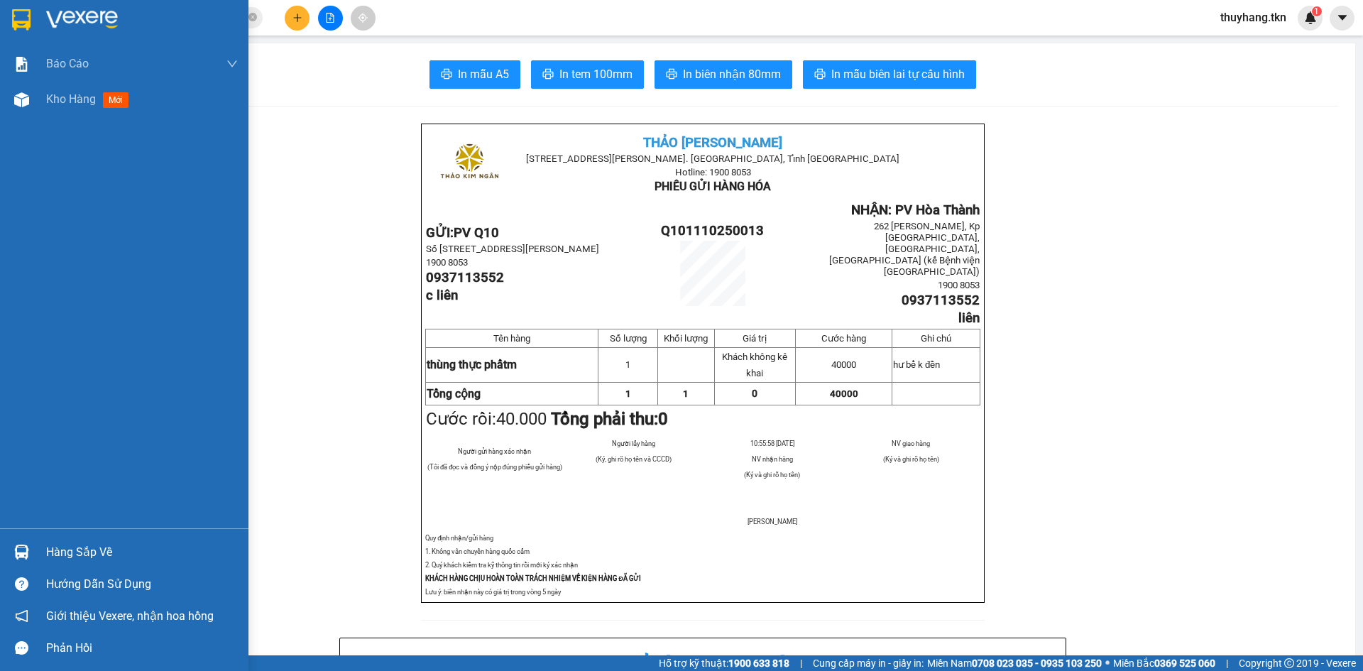
click at [17, 21] on img at bounding box center [21, 19] width 18 height 21
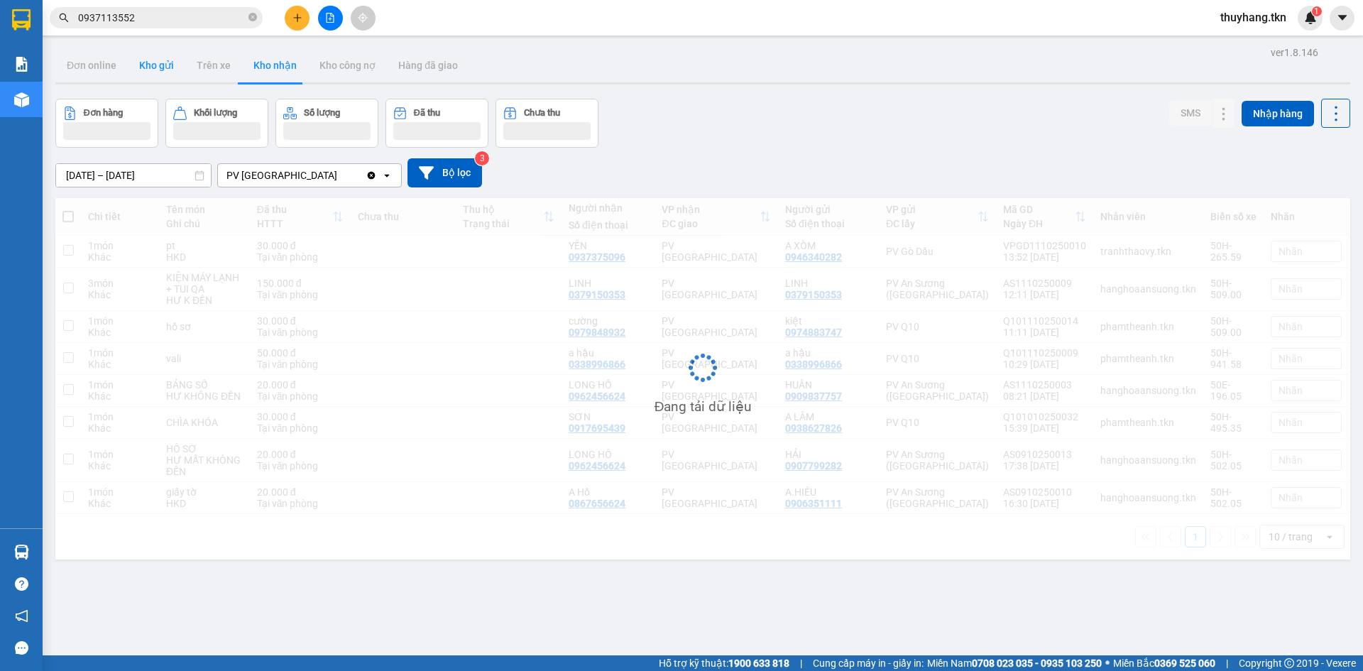
click at [171, 73] on button "Kho gửi" at bounding box center [157, 65] width 58 height 34
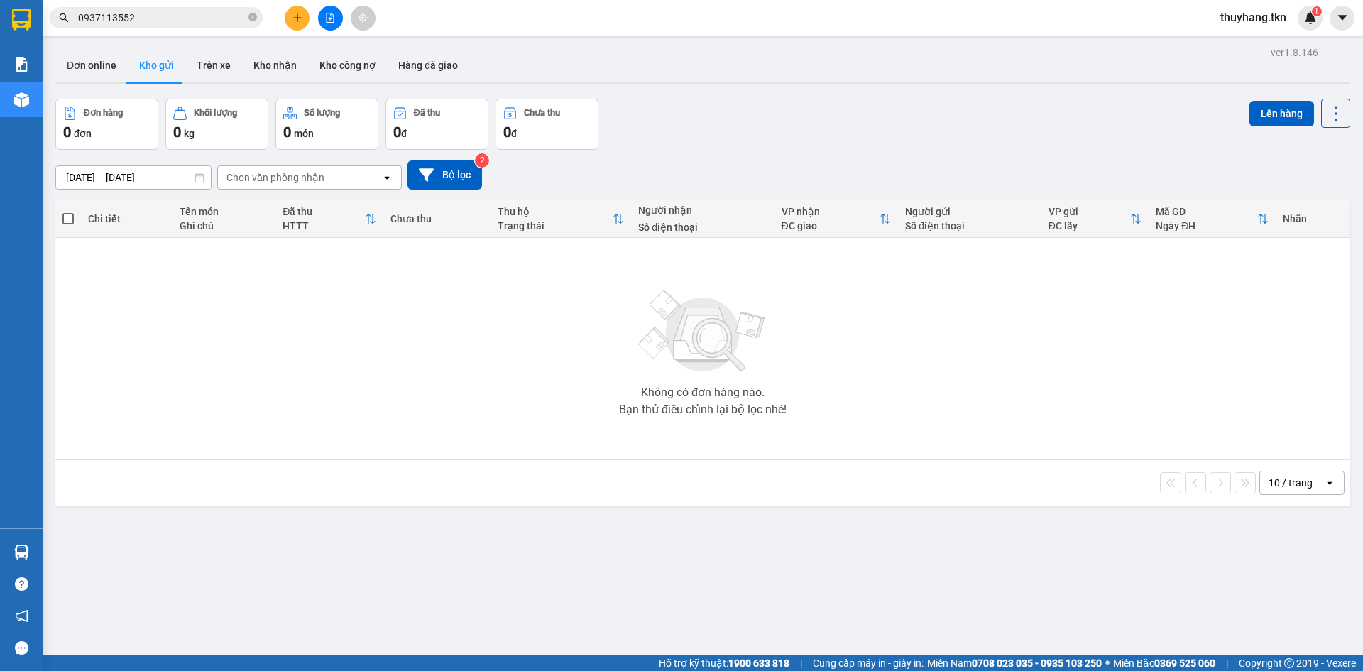
click at [229, 83] on div at bounding box center [702, 83] width 1295 height 2
click at [217, 69] on button "Trên xe" at bounding box center [213, 65] width 57 height 34
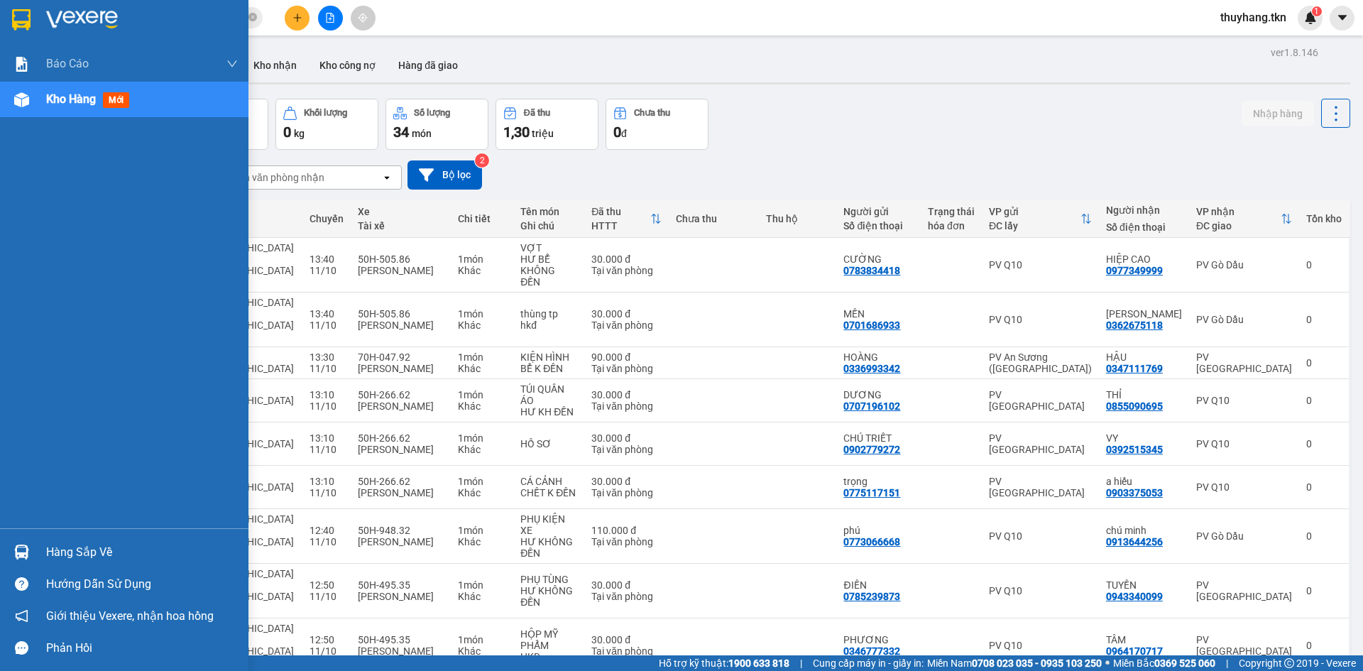
click at [29, 538] on div "Hàng sắp về" at bounding box center [124, 552] width 249 height 32
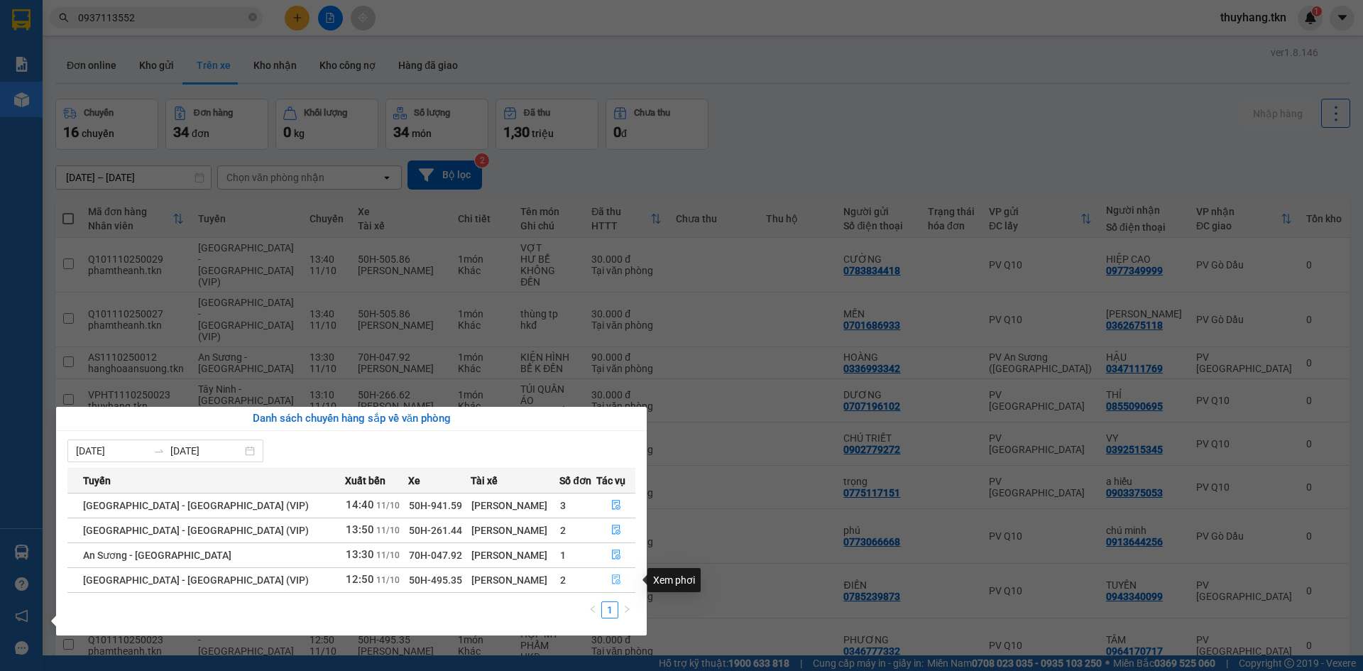
click at [611, 578] on icon "file-done" at bounding box center [616, 580] width 10 height 10
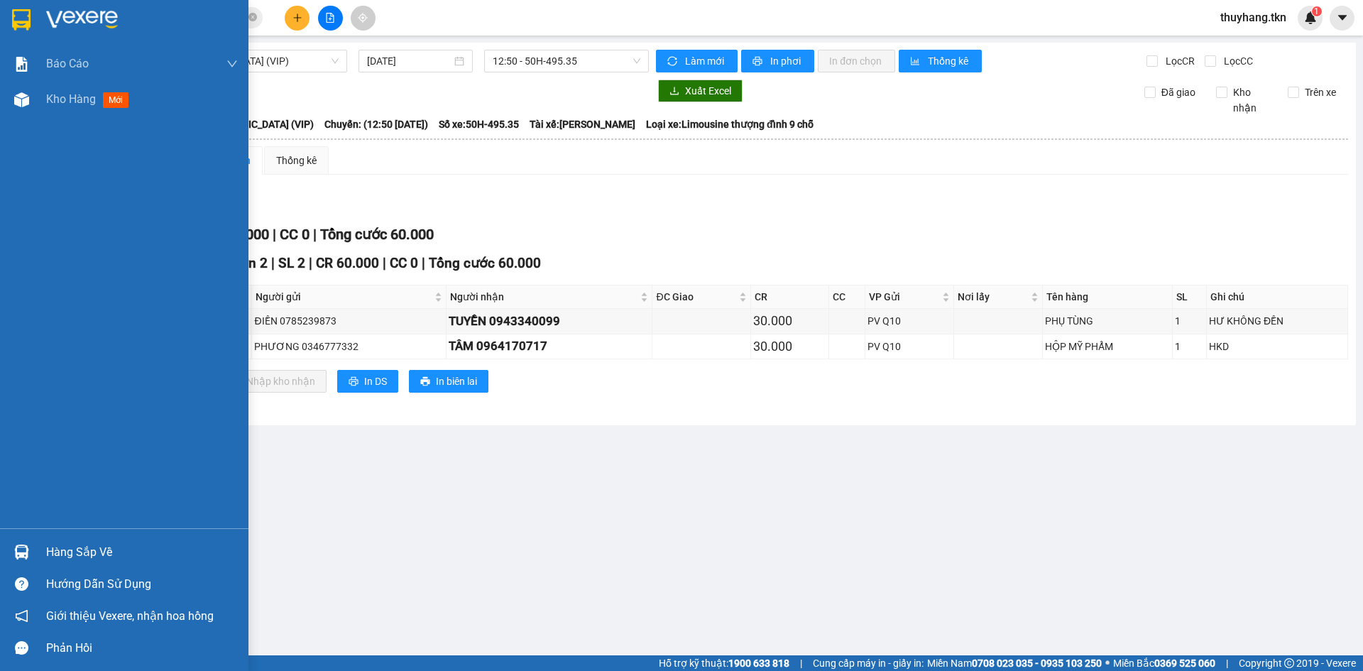
click at [27, 9] on img at bounding box center [21, 19] width 18 height 21
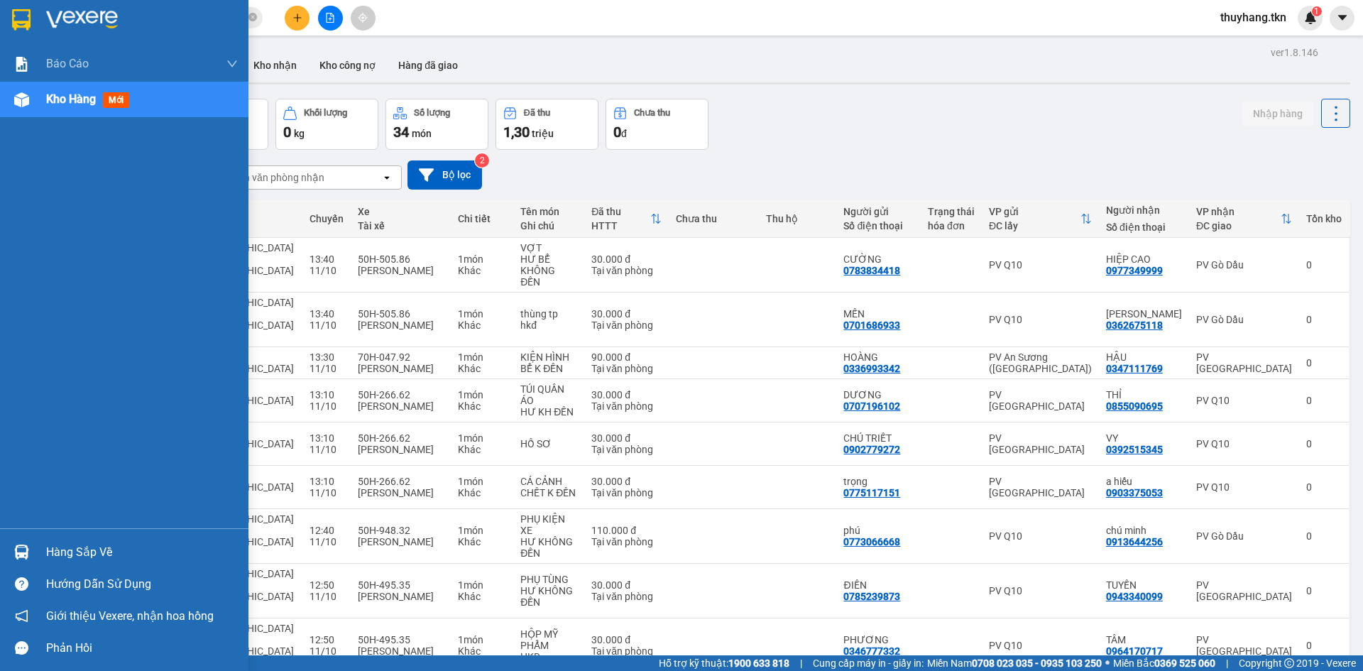
click at [46, 552] on div "Hàng sắp về" at bounding box center [142, 552] width 192 height 21
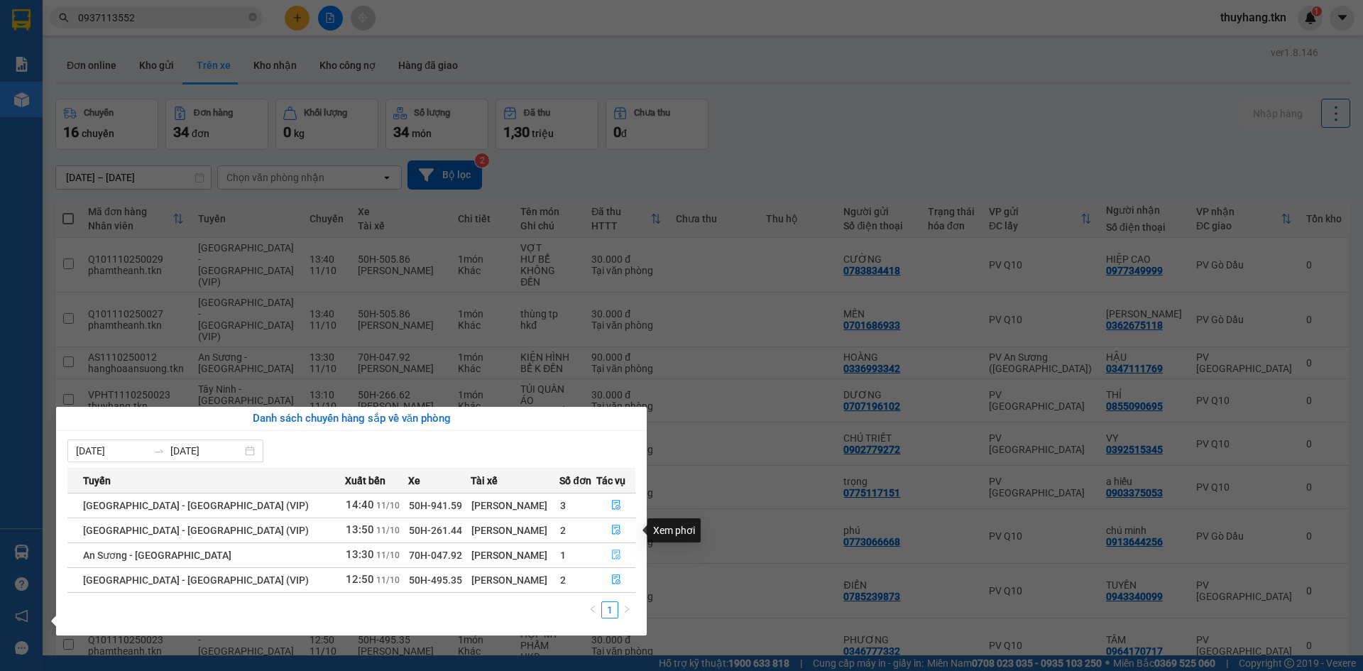
click at [611, 554] on icon "file-done" at bounding box center [616, 555] width 10 height 10
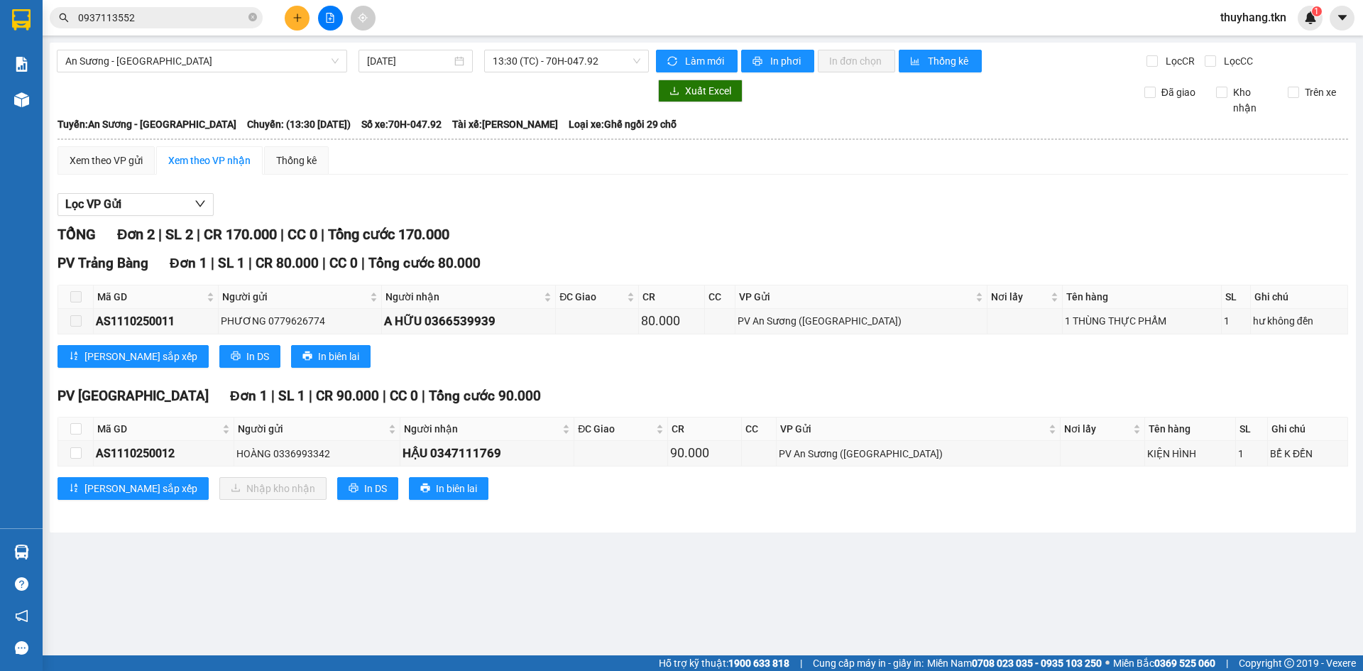
drag, startPoint x: 440, startPoint y: 624, endPoint x: 428, endPoint y: 619, distance: 12.7
click at [440, 624] on main "An Sương - [GEOGRAPHIC_DATA] [DATE] 13:30 (TC) - 70H-047.92 Làm mới In phơi In …" at bounding box center [681, 327] width 1363 height 655
click at [73, 452] on input "checkbox" at bounding box center [75, 452] width 11 height 11
checkbox input "true"
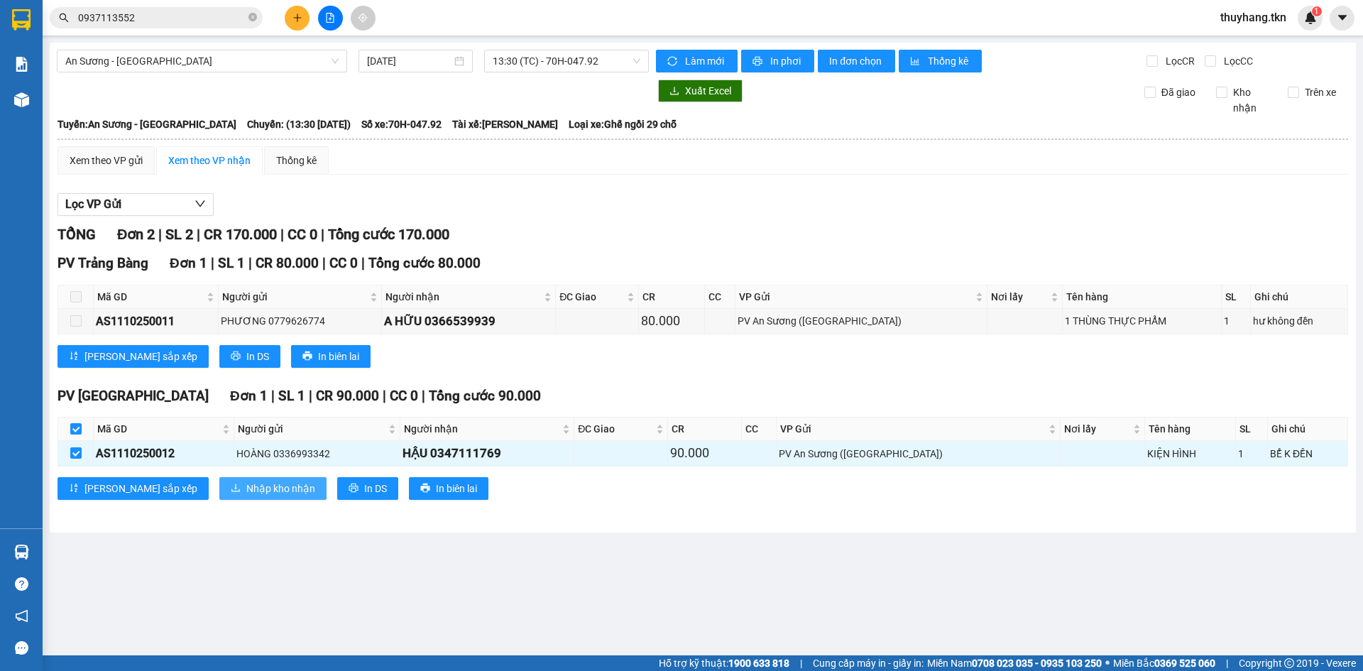
click at [246, 482] on span "Nhập kho nhận" at bounding box center [280, 489] width 69 height 16
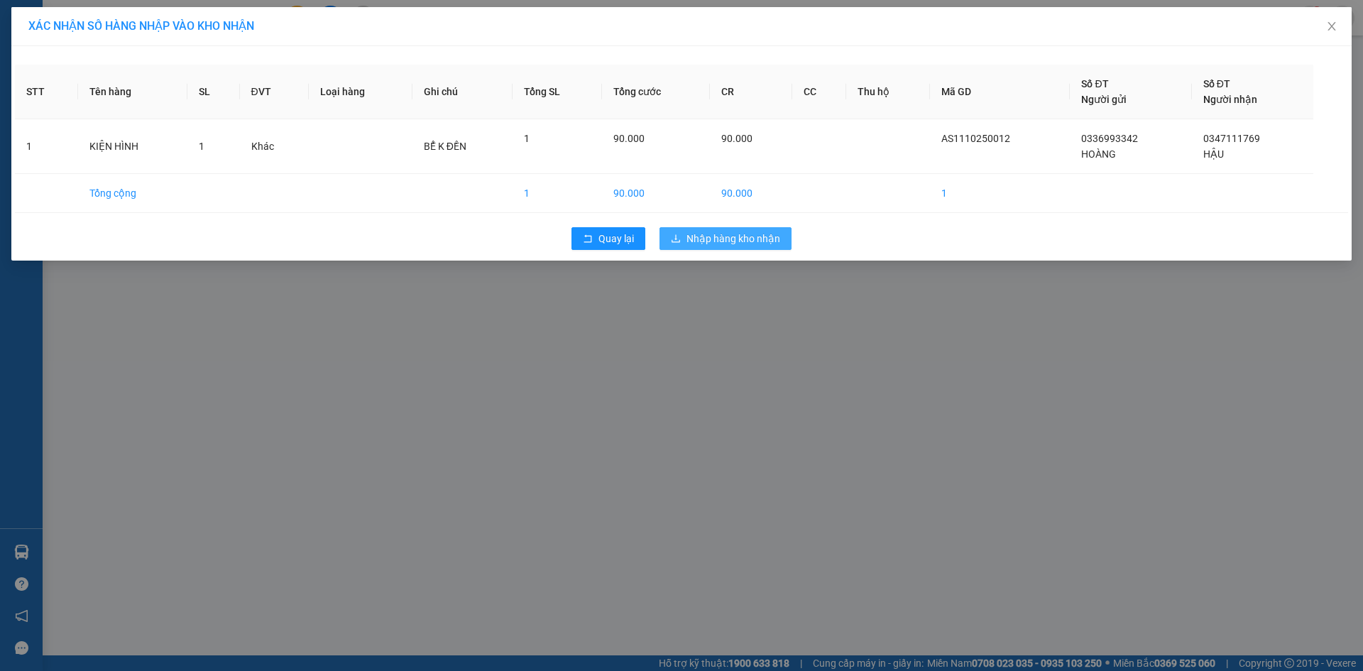
click at [727, 240] on span "Nhập hàng kho nhận" at bounding box center [734, 239] width 94 height 16
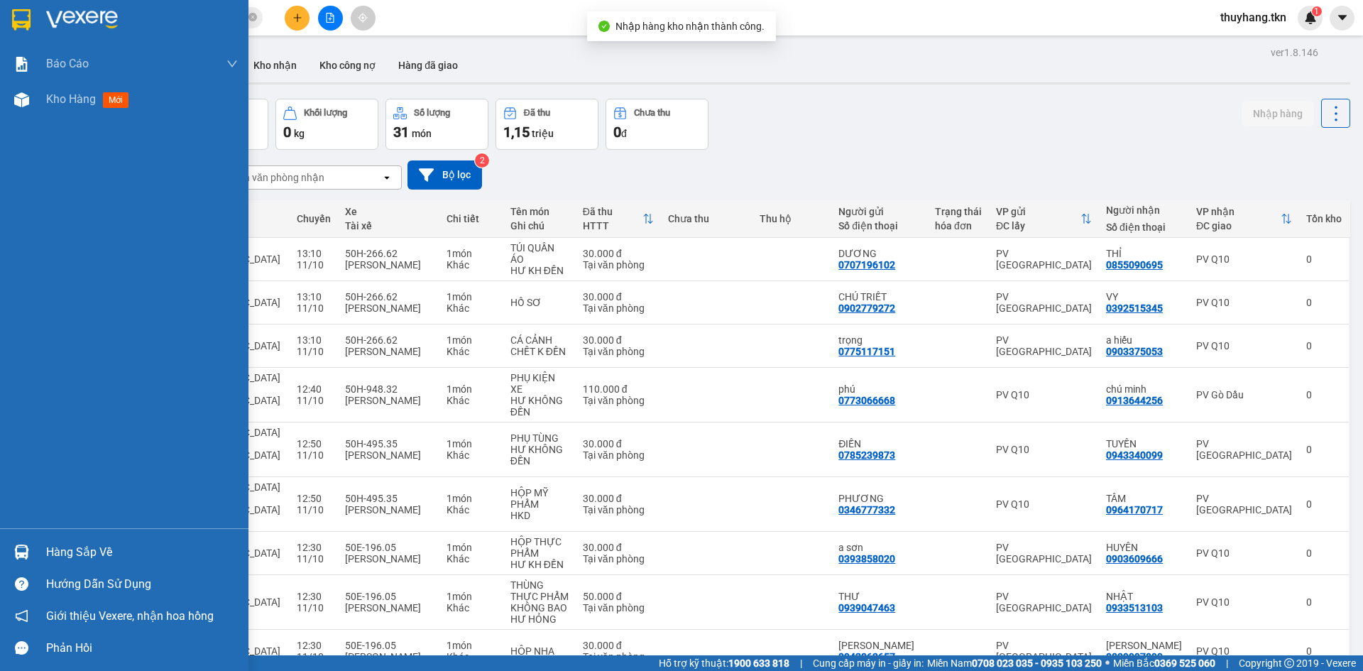
click at [24, 552] on img at bounding box center [21, 552] width 15 height 15
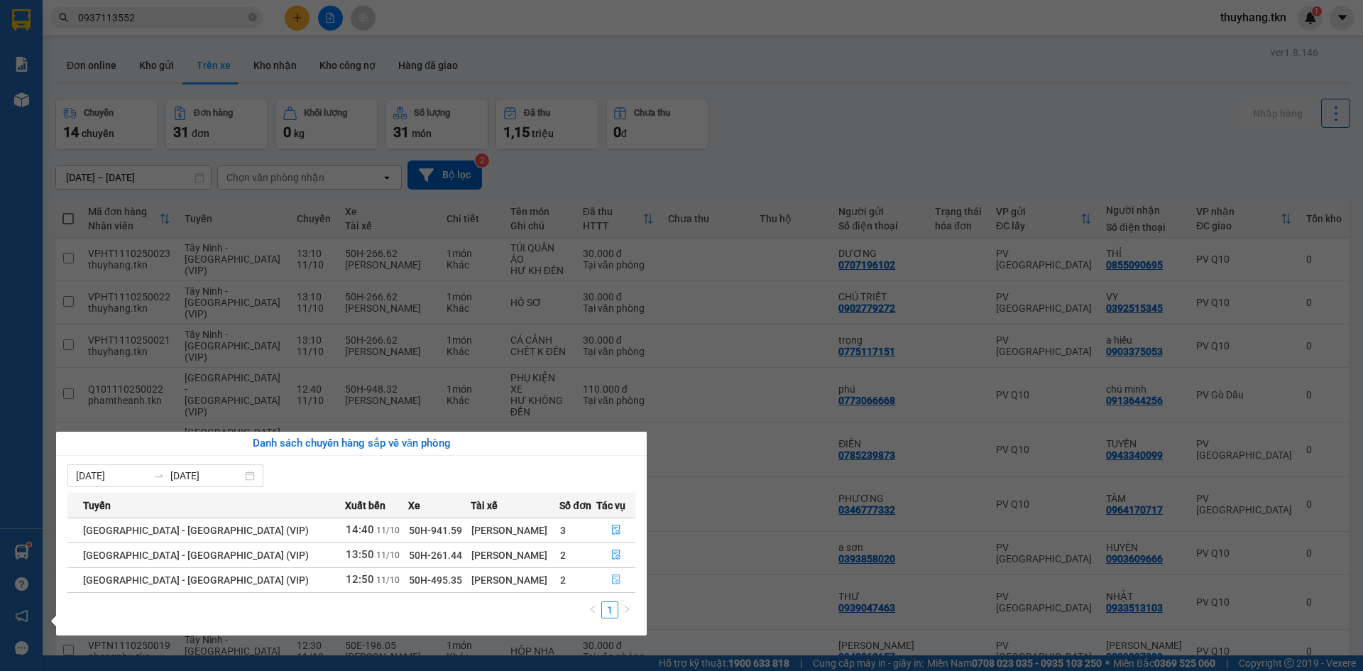
click at [612, 579] on icon "file-done" at bounding box center [616, 580] width 9 height 10
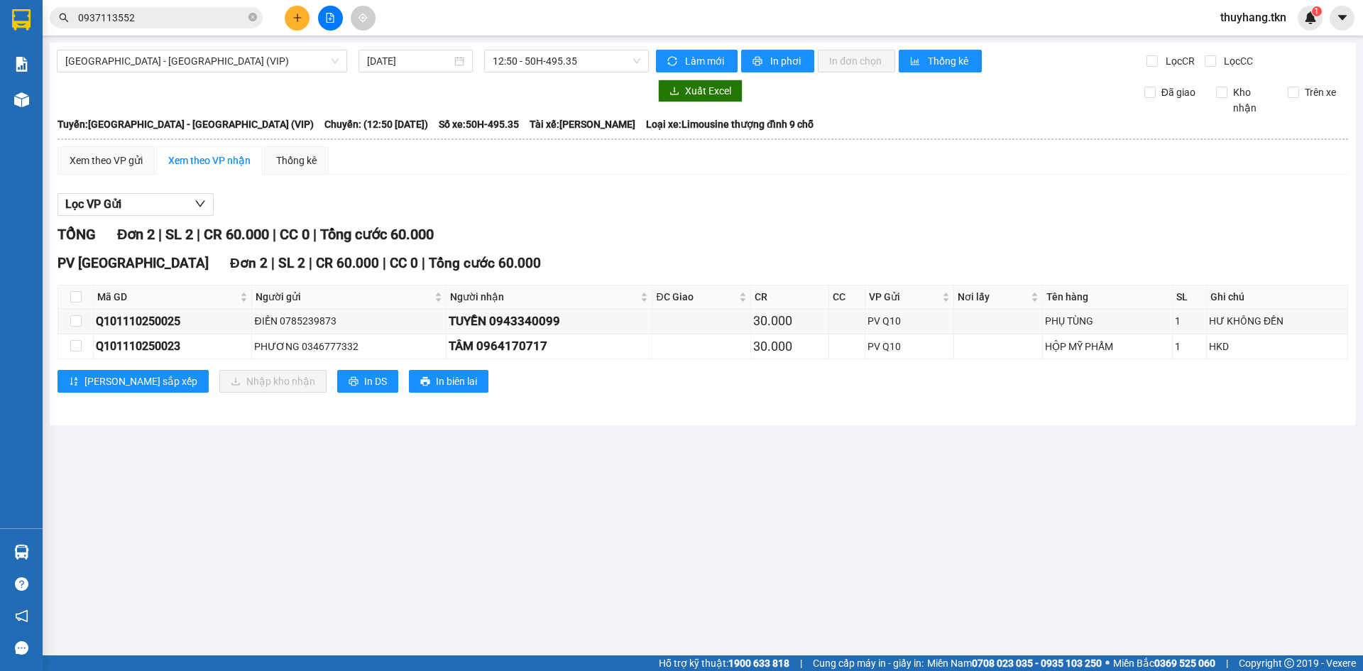
drag, startPoint x: 75, startPoint y: 290, endPoint x: 82, endPoint y: 295, distance: 8.3
click at [75, 291] on label at bounding box center [75, 297] width 11 height 16
click at [77, 300] on input "checkbox" at bounding box center [75, 296] width 11 height 11
checkbox input "true"
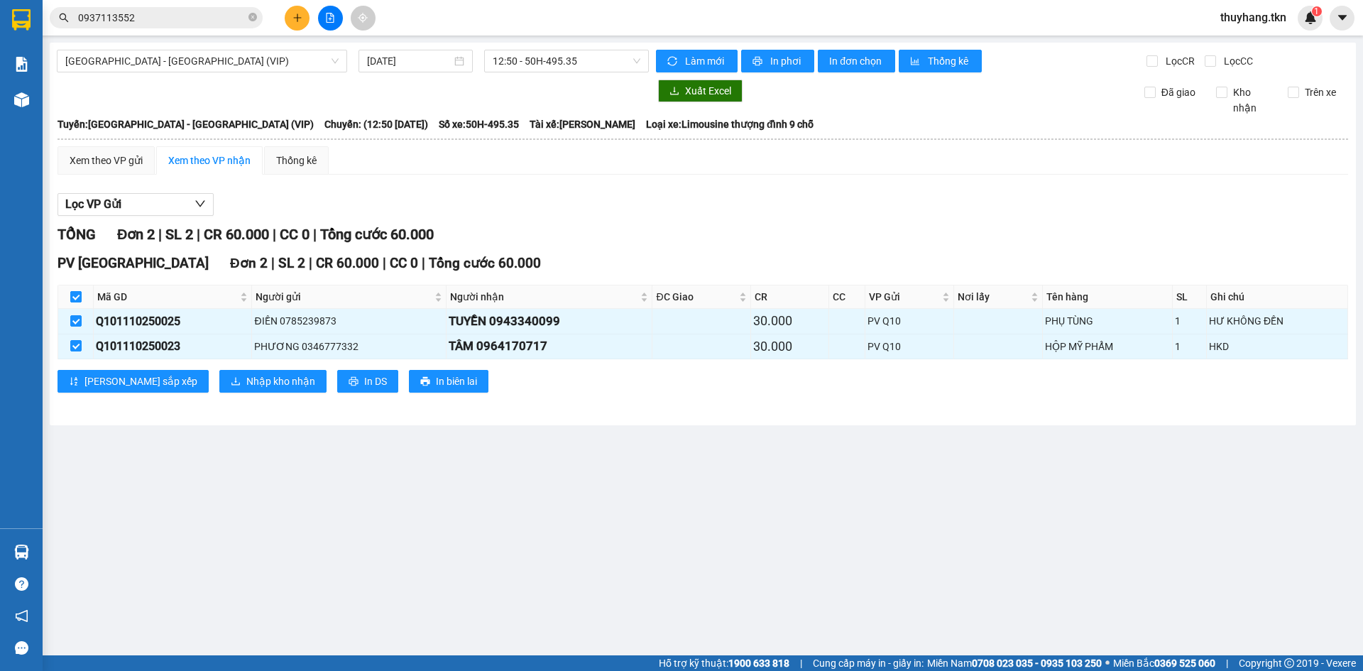
checkbox input "true"
click at [246, 374] on span "Nhập kho nhận" at bounding box center [280, 382] width 69 height 16
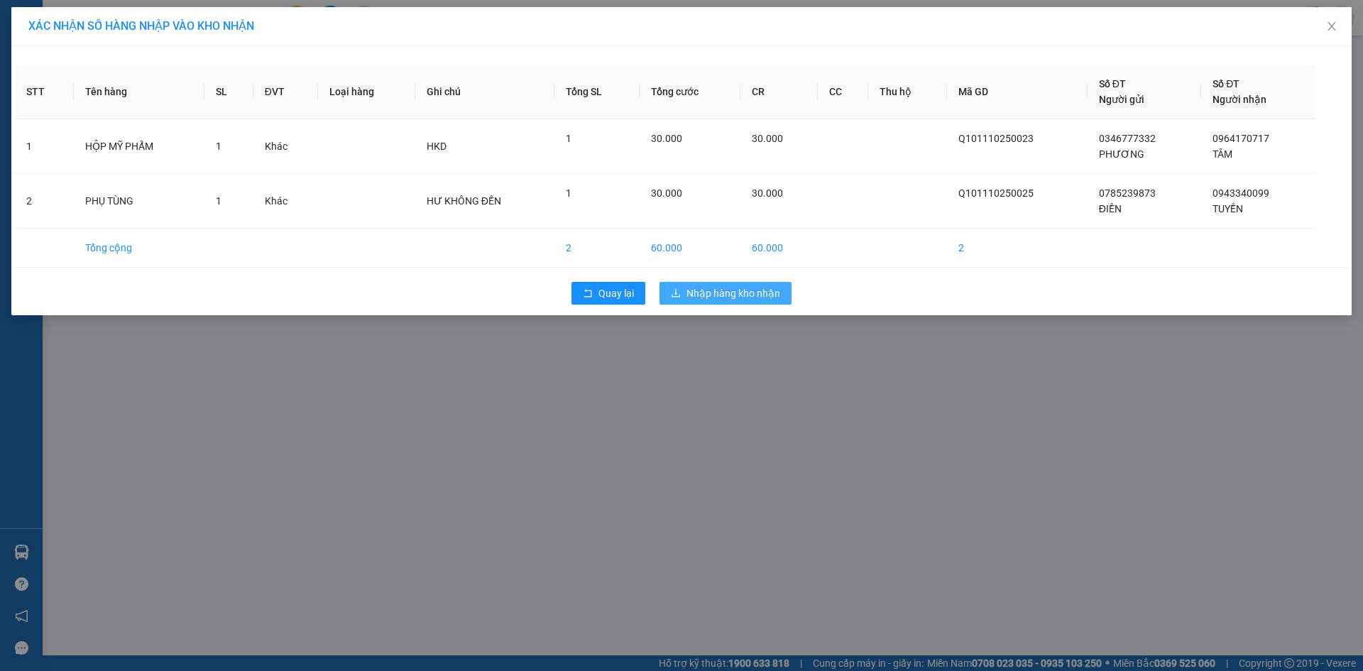
click at [770, 293] on span "Nhập hàng kho nhận" at bounding box center [734, 293] width 94 height 16
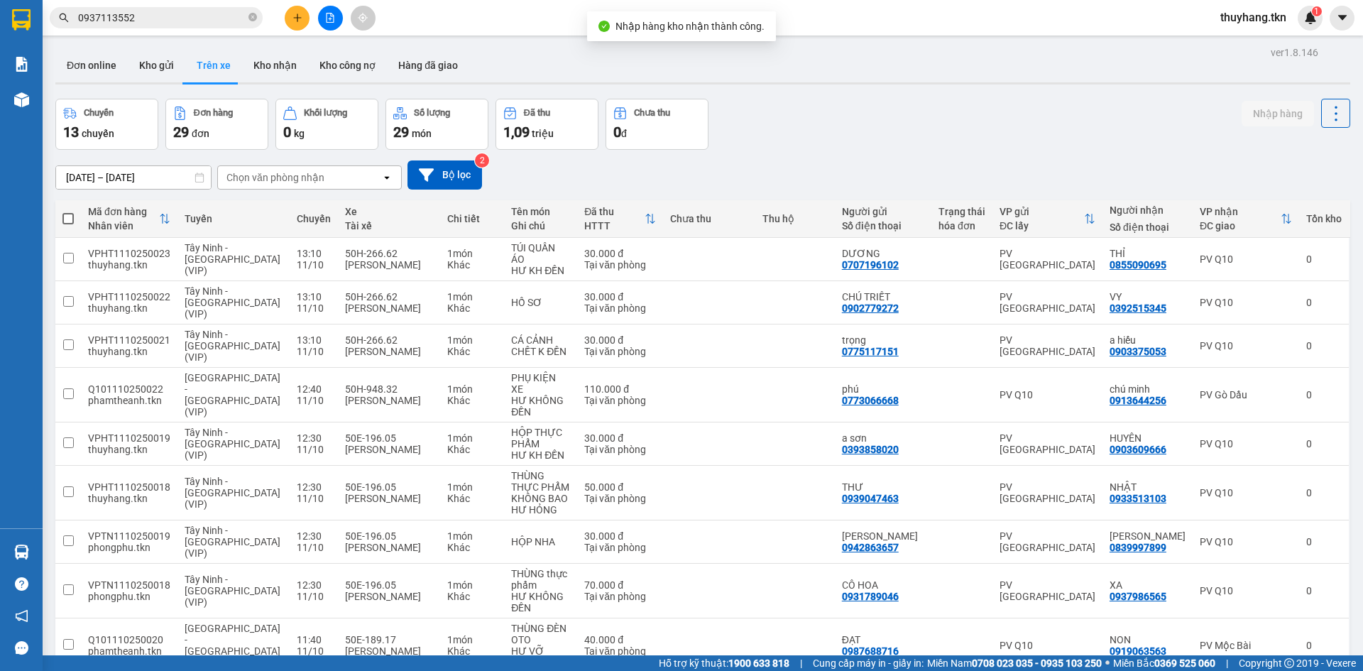
click at [270, 44] on div "ver 1.8.146 Đơn online Kho gửi Trên xe Kho nhận Kho công nợ Hàng đã giao Chuyến…" at bounding box center [703, 384] width 1307 height 682
click at [273, 71] on button "Kho nhận" at bounding box center [275, 65] width 66 height 34
type input "[DATE] – [DATE]"
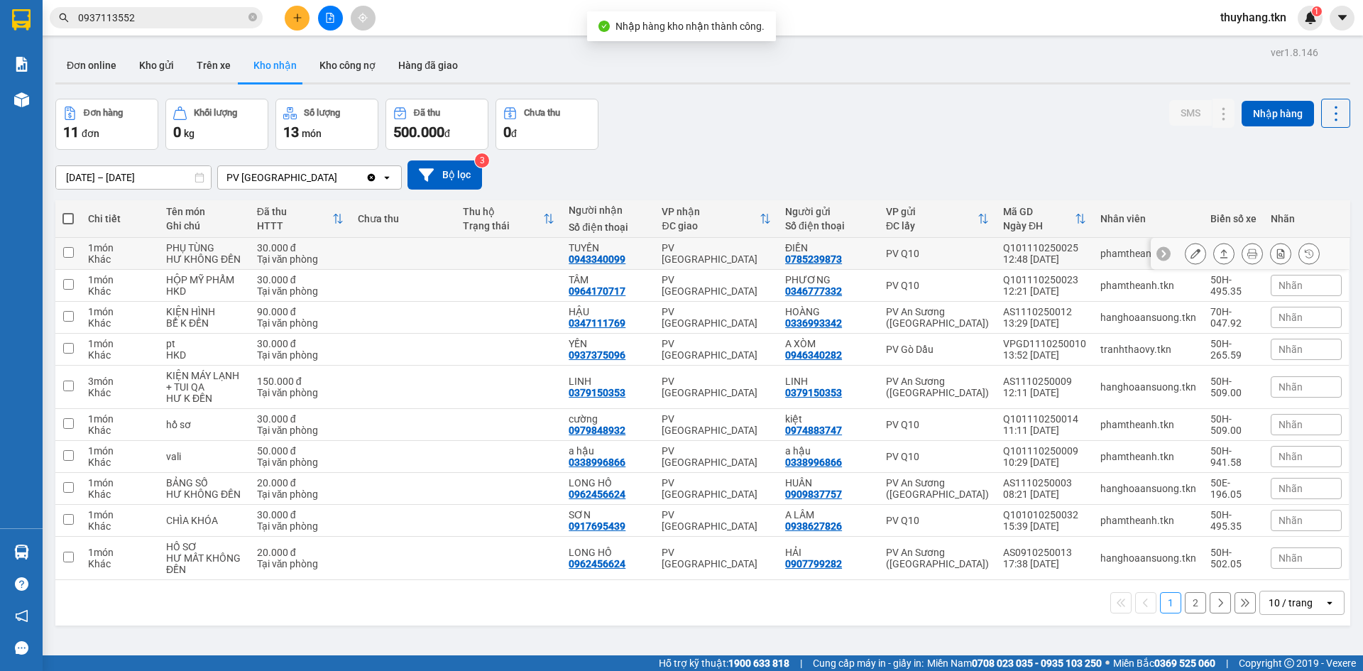
click at [506, 256] on td at bounding box center [509, 254] width 106 height 32
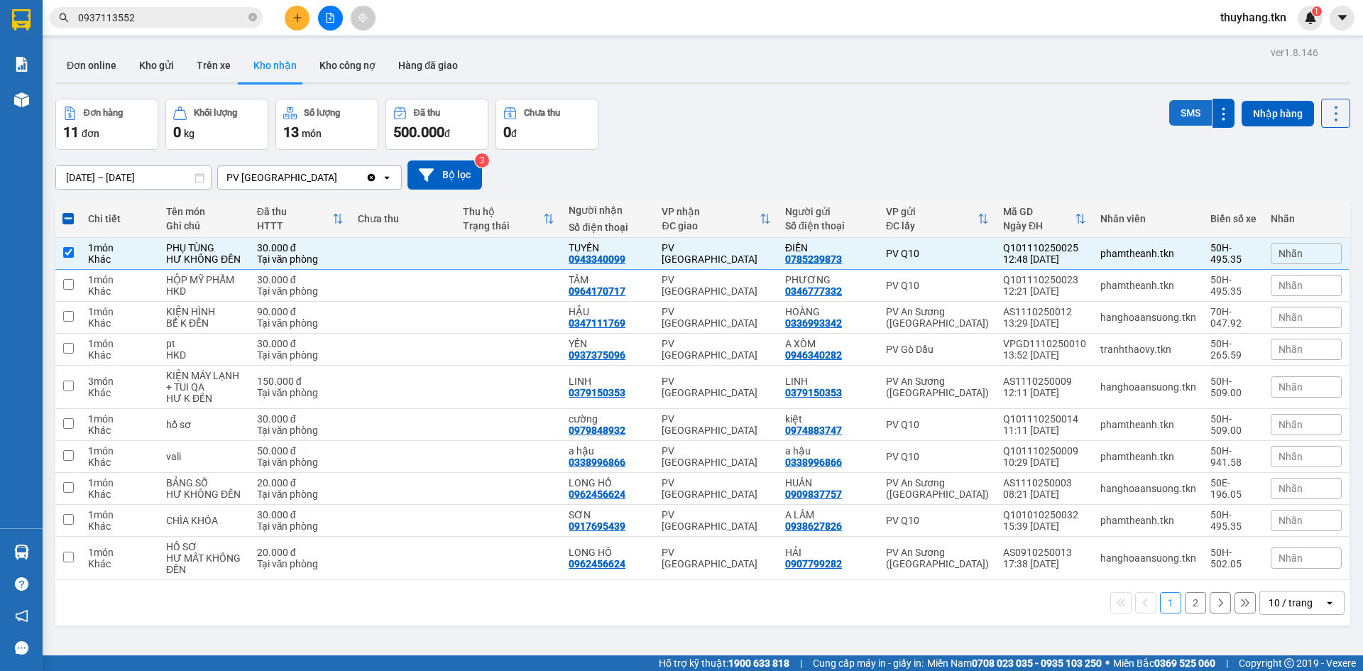
click at [1178, 113] on button "SMS" at bounding box center [1191, 113] width 43 height 26
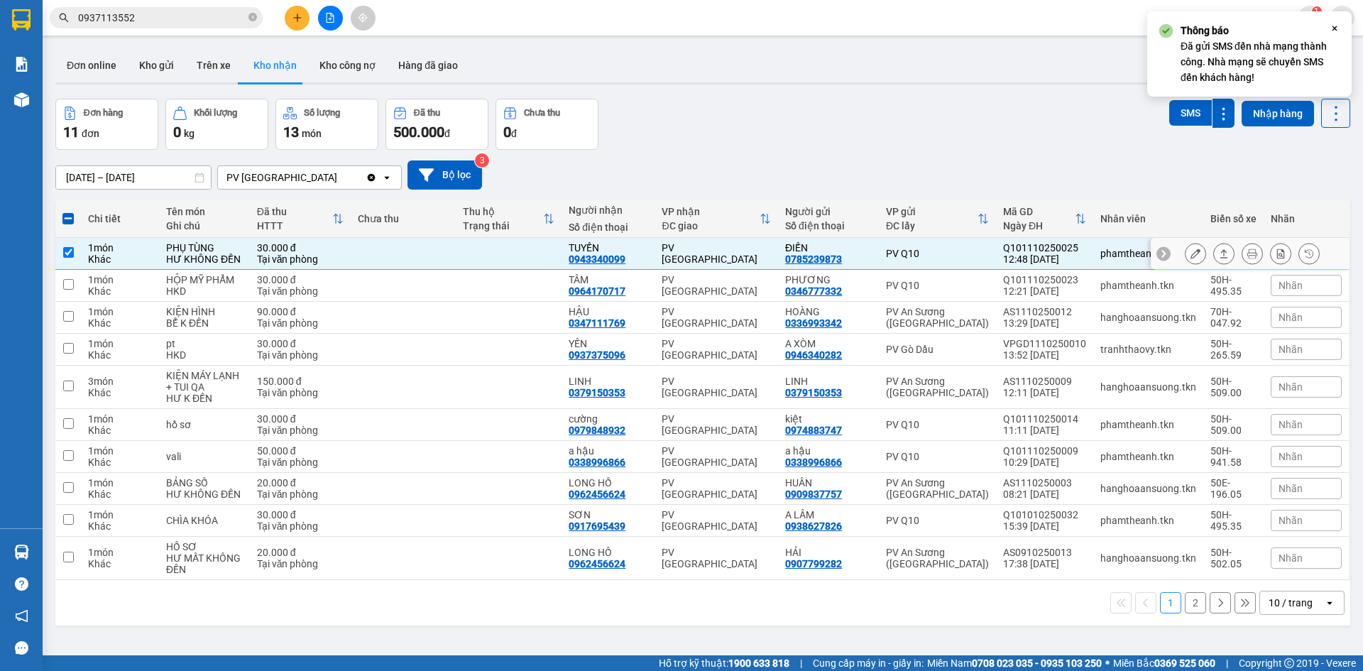
click at [538, 254] on td at bounding box center [509, 254] width 106 height 32
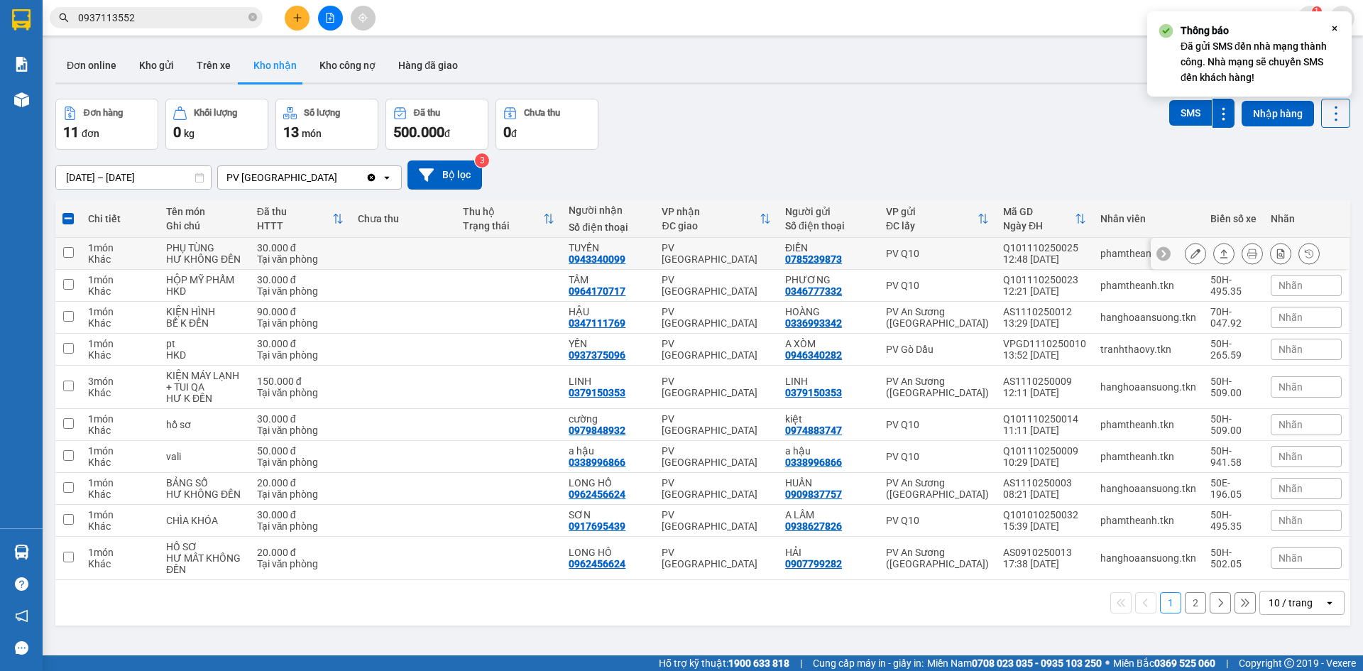
checkbox input "false"
click at [501, 282] on td at bounding box center [509, 286] width 106 height 32
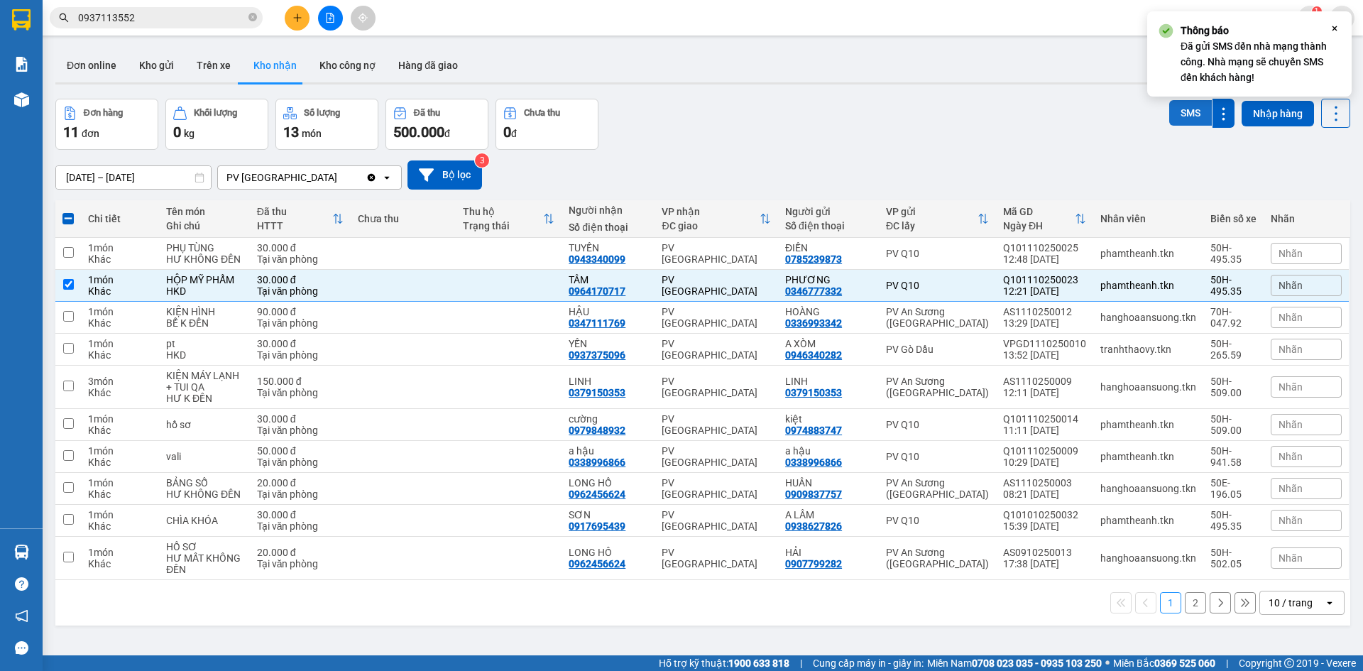
click at [1175, 118] on button "SMS" at bounding box center [1191, 113] width 43 height 26
click at [511, 285] on td at bounding box center [509, 286] width 106 height 32
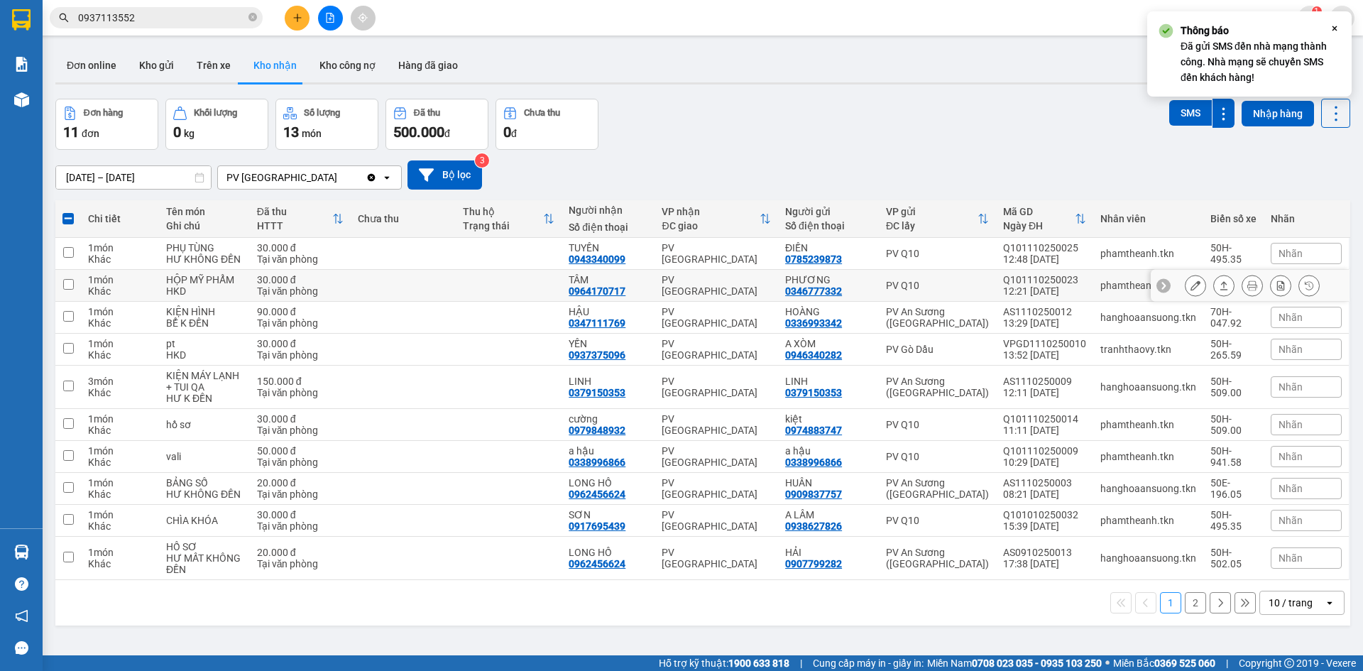
checkbox input "false"
click at [483, 320] on td at bounding box center [509, 318] width 106 height 32
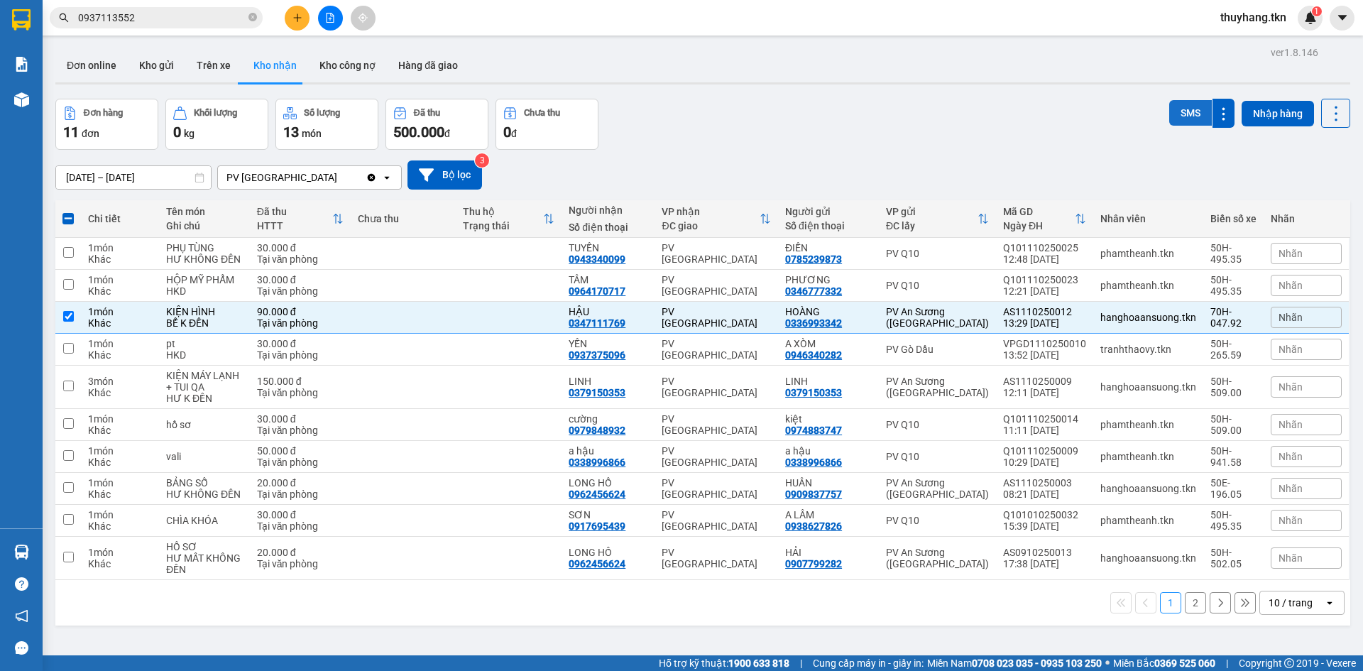
click at [1182, 111] on button "SMS" at bounding box center [1191, 113] width 43 height 26
click at [502, 315] on td at bounding box center [509, 318] width 106 height 32
checkbox input "false"
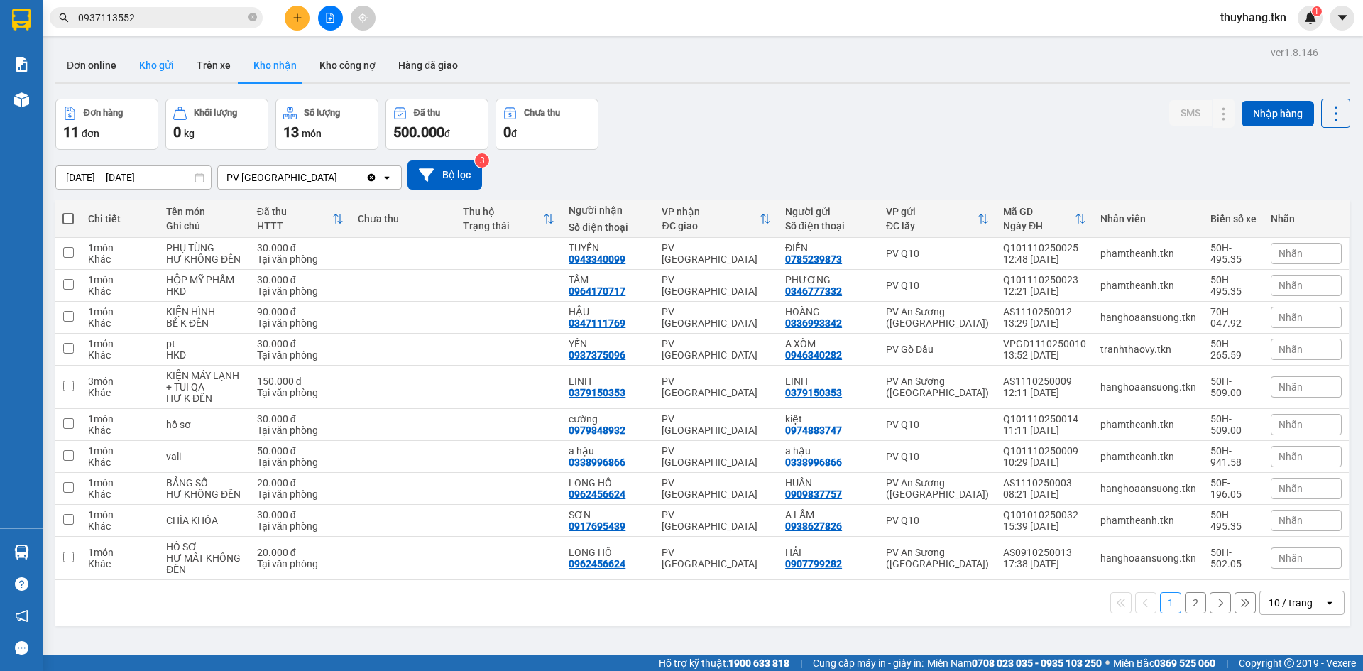
click at [164, 61] on button "Kho gửi" at bounding box center [157, 65] width 58 height 34
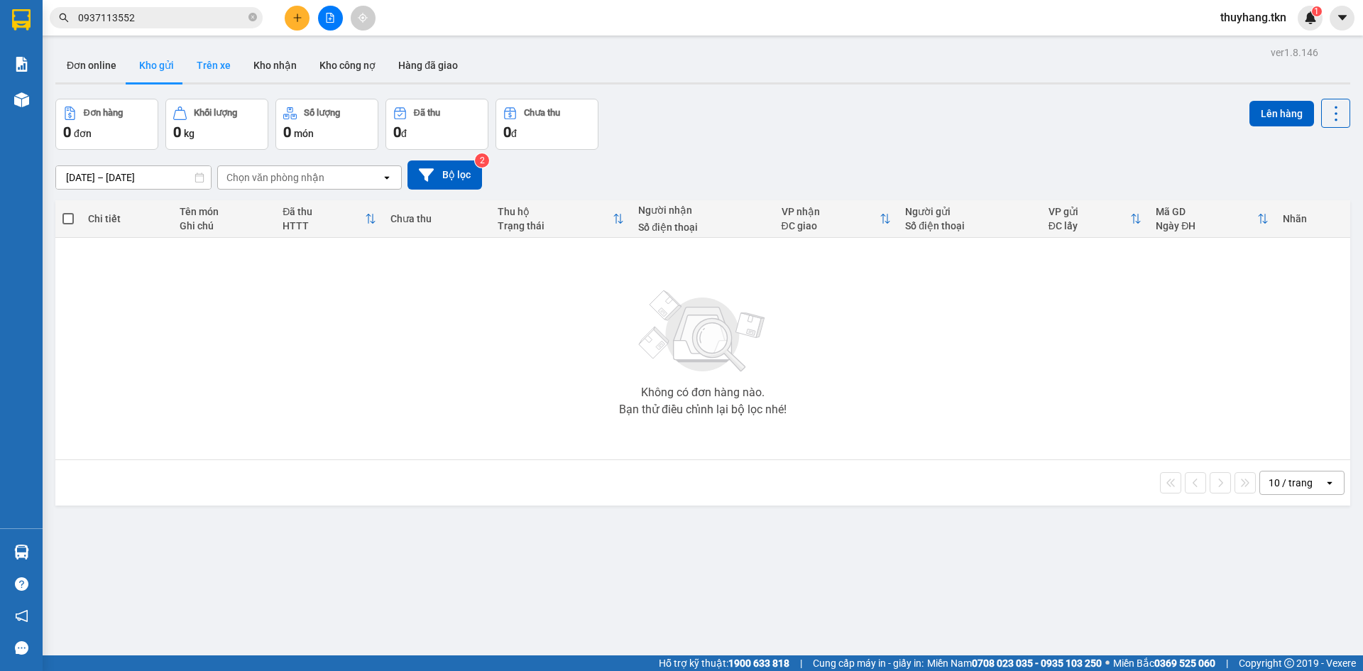
click at [217, 65] on button "Trên xe" at bounding box center [213, 65] width 57 height 34
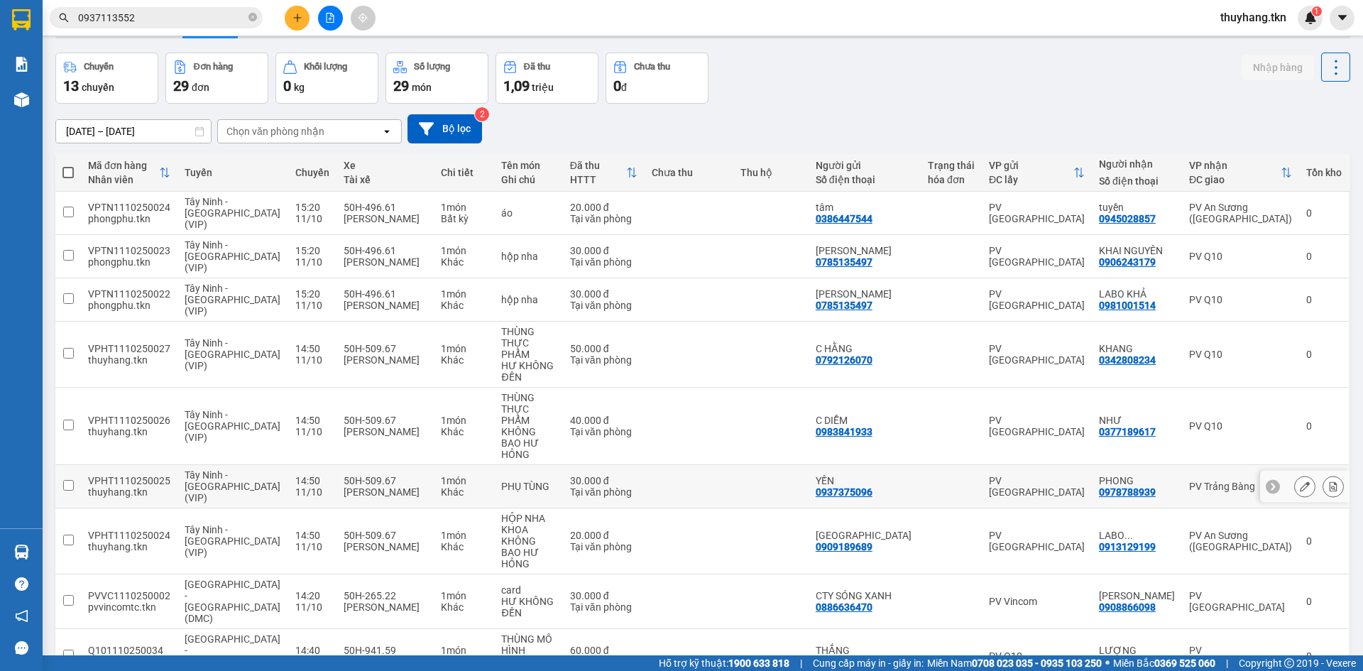
scroll to position [65, 0]
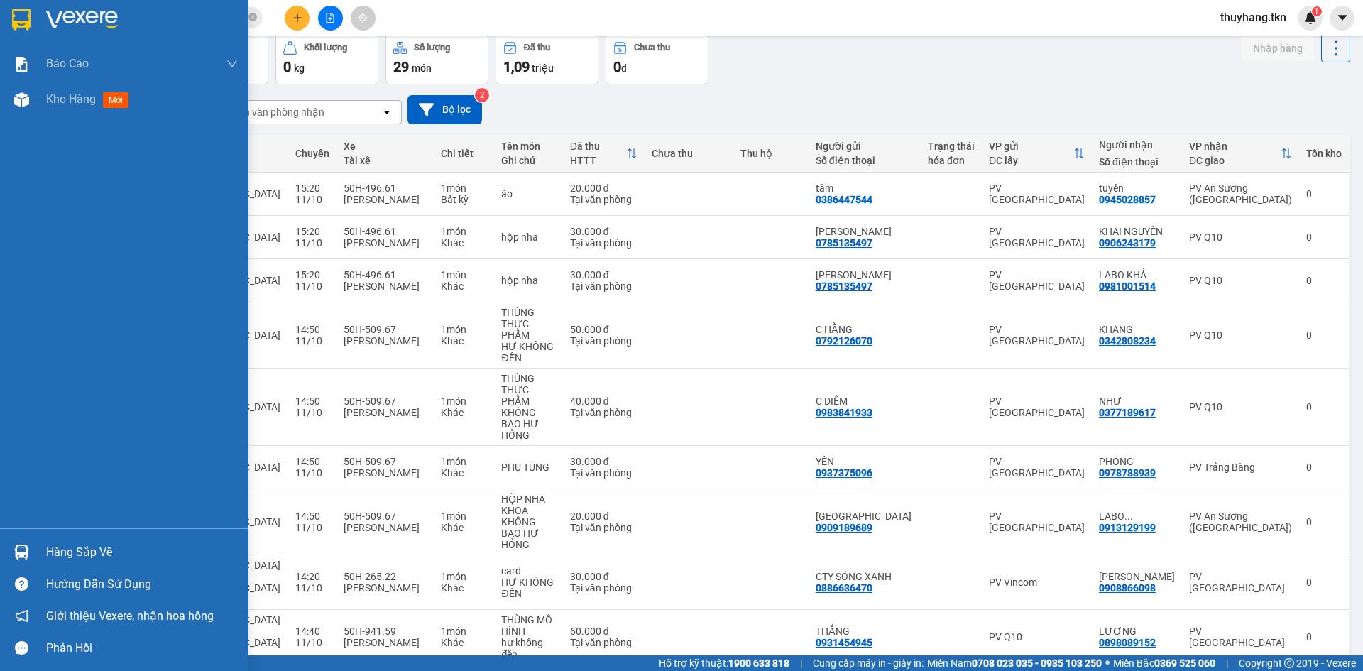
click at [55, 552] on div "Hàng sắp về" at bounding box center [142, 552] width 192 height 21
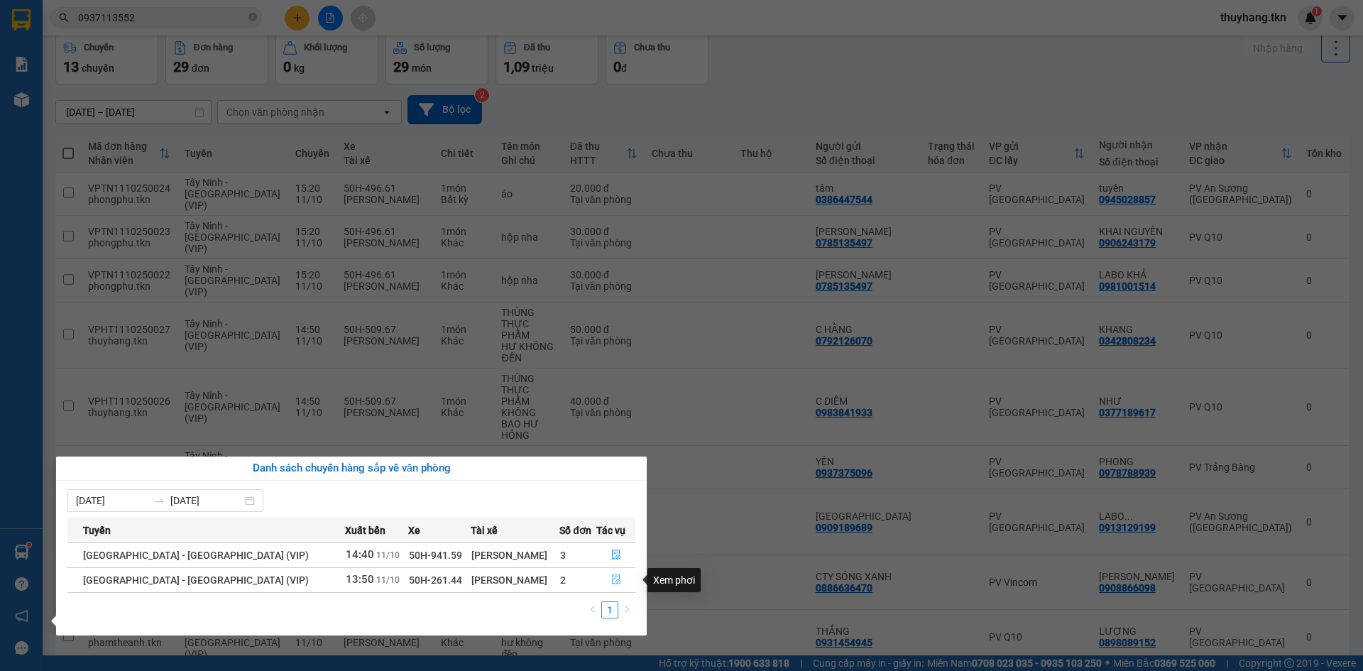
click at [611, 579] on icon "file-done" at bounding box center [616, 580] width 10 height 10
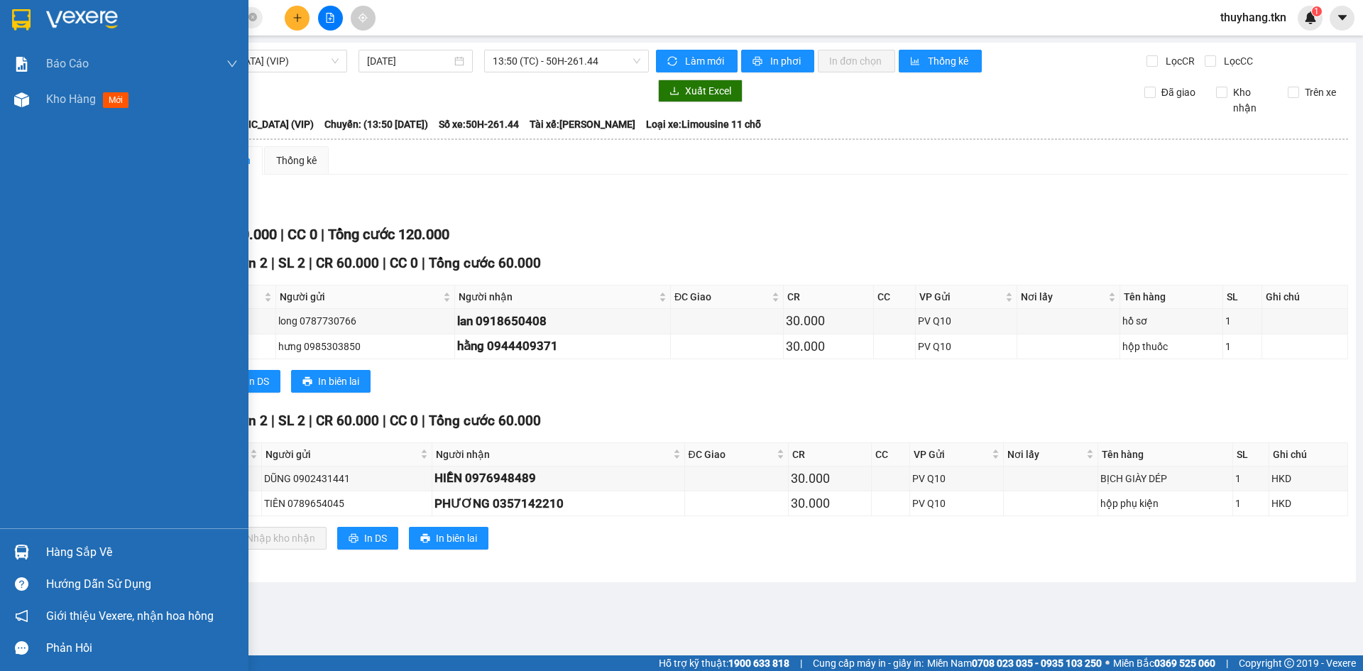
click at [45, 540] on div "Hàng sắp về" at bounding box center [124, 552] width 249 height 32
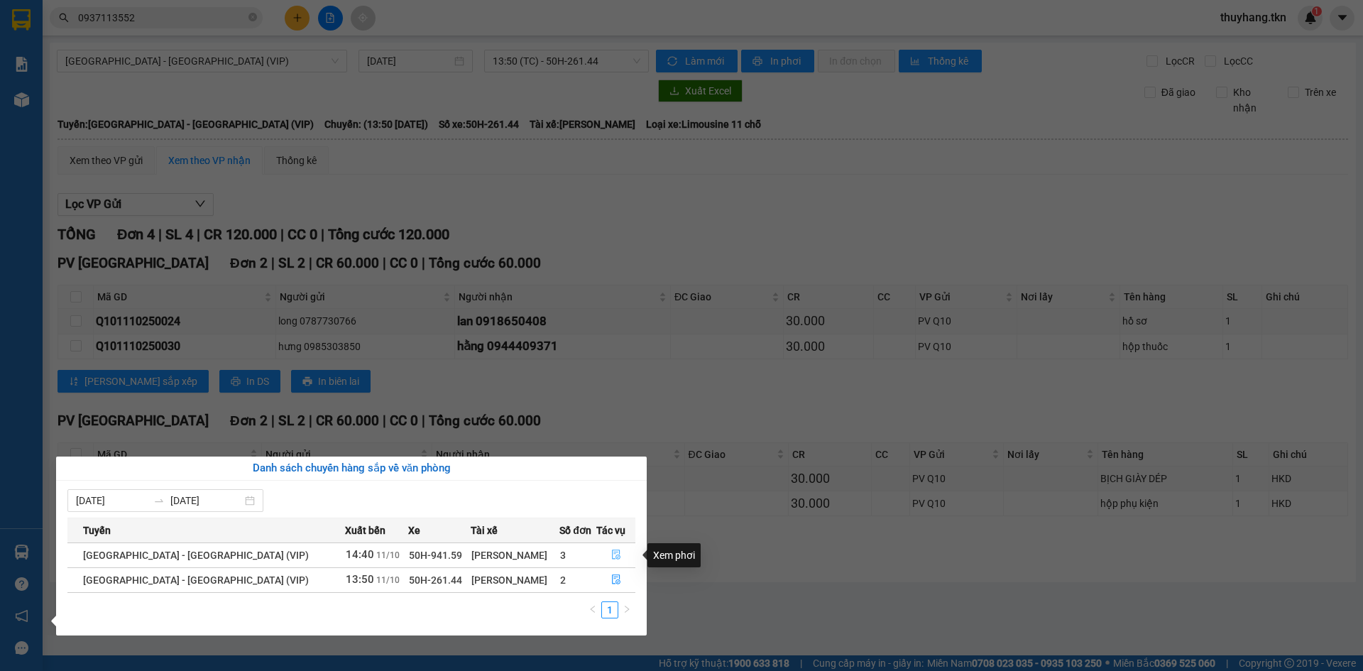
click at [614, 560] on icon "file-done" at bounding box center [616, 555] width 10 height 10
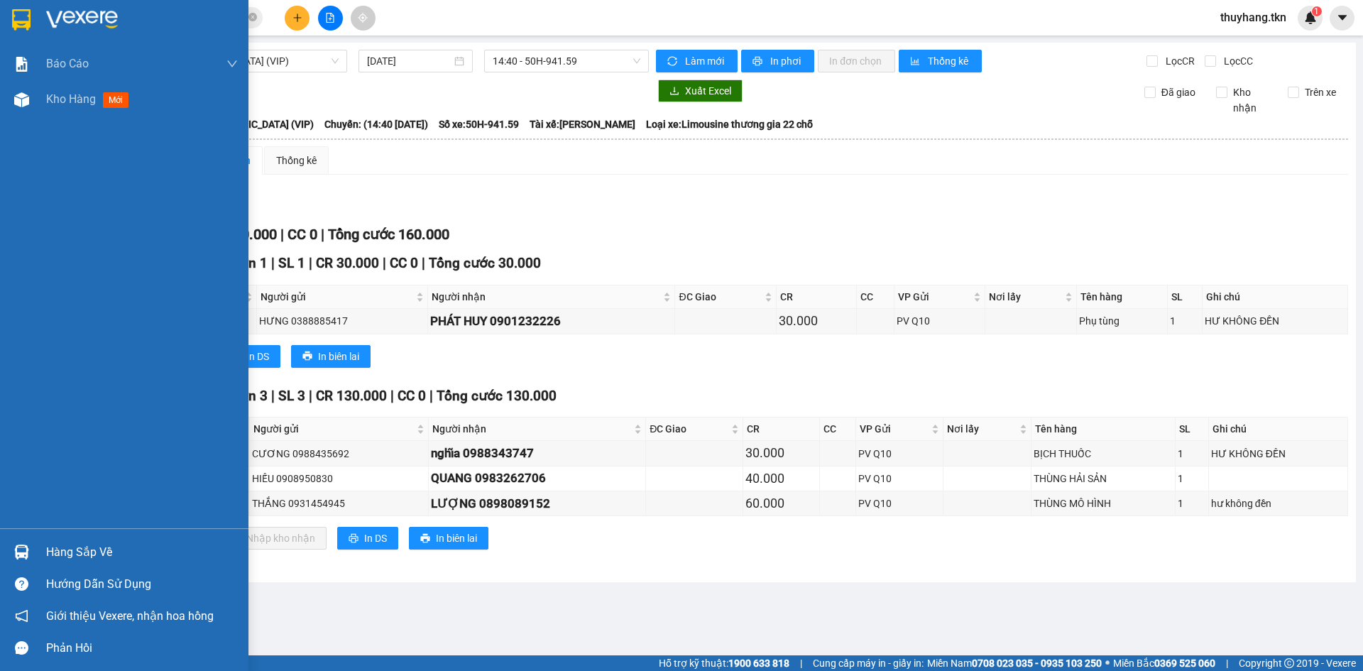
click at [21, 17] on img at bounding box center [21, 19] width 18 height 21
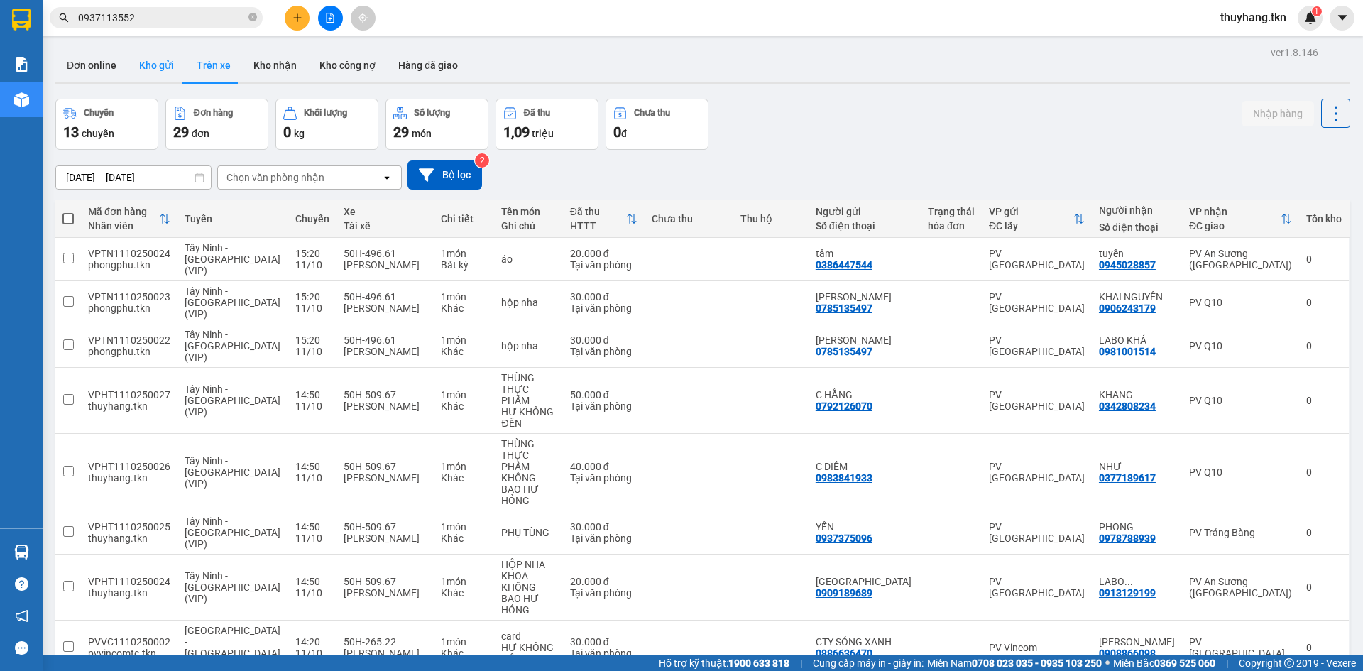
click at [146, 75] on button "Kho gửi" at bounding box center [157, 65] width 58 height 34
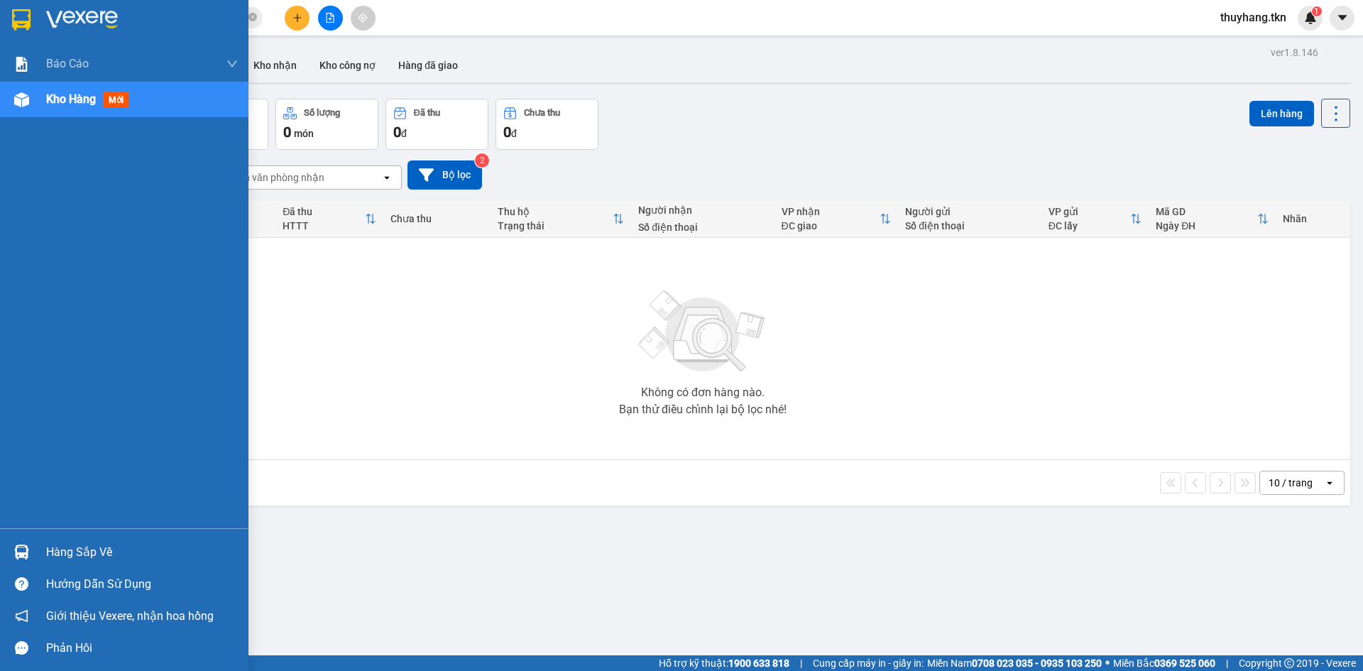
click at [74, 556] on div "Hàng sắp về" at bounding box center [142, 552] width 192 height 21
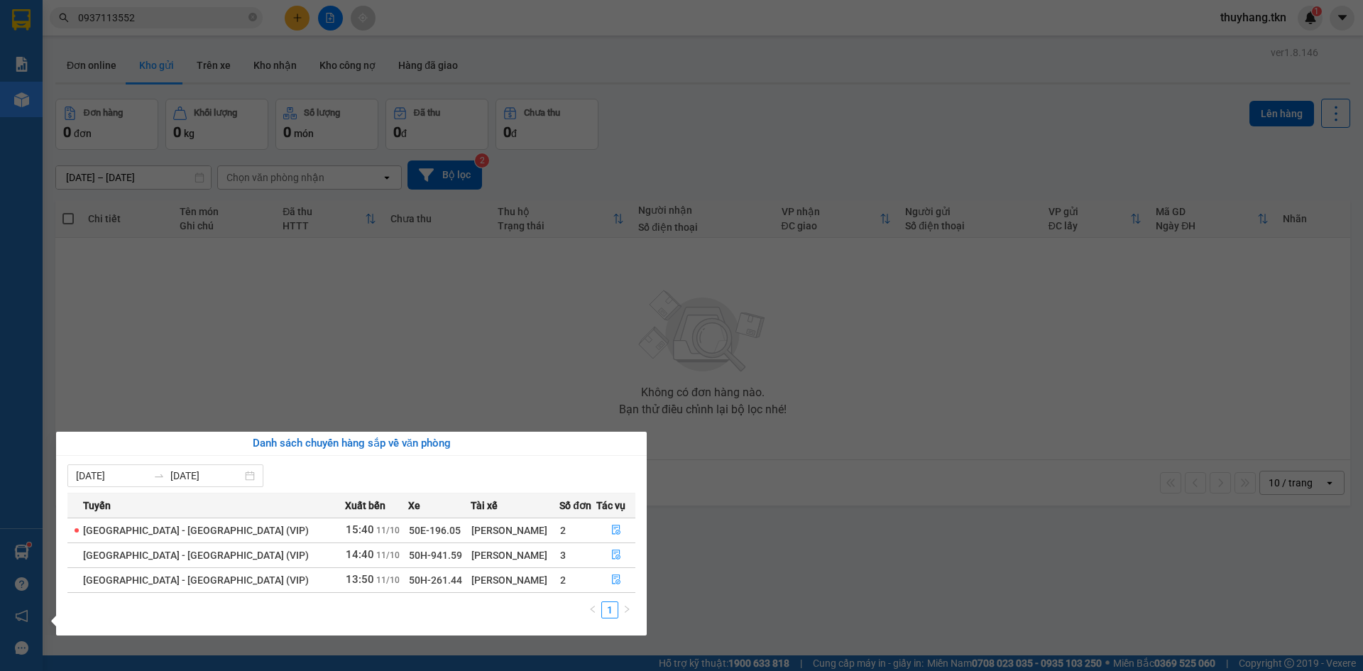
click at [14, 548] on div "Báo cáo Mẫu 1: Báo cáo dòng tiền theo nhân viên Mẫu 2: Thống kê đơn hàng theo n…" at bounding box center [21, 335] width 43 height 671
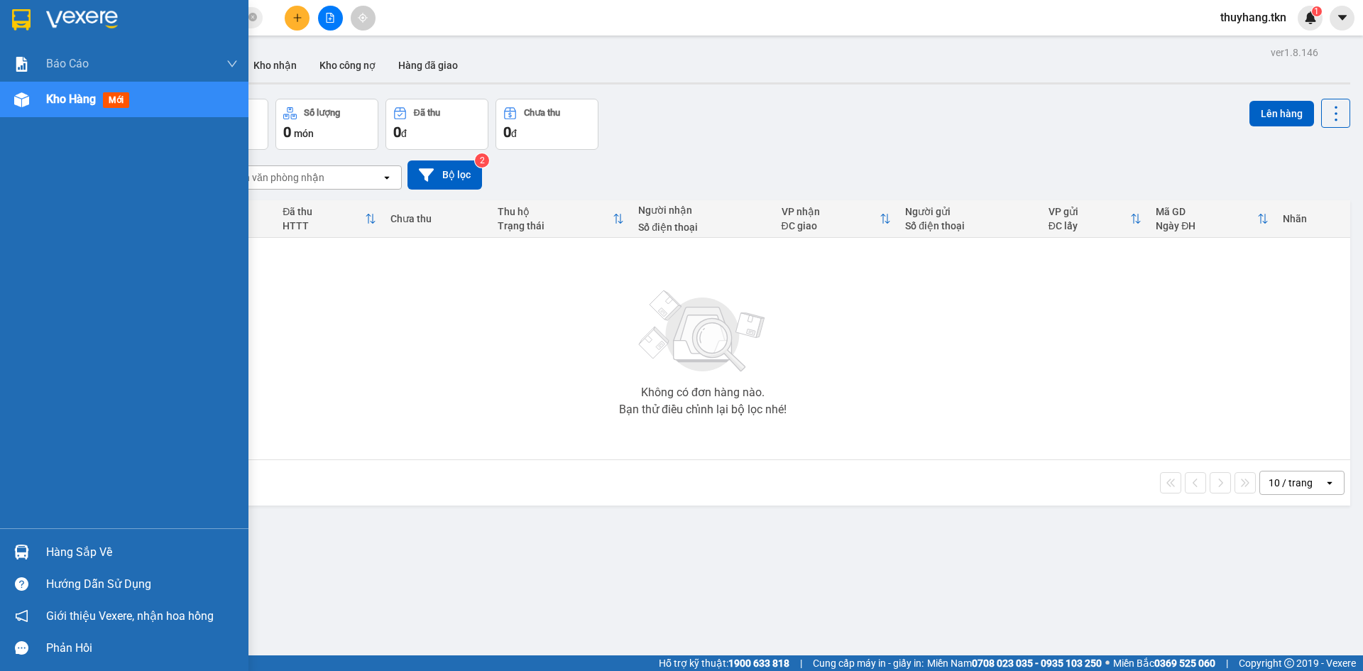
click at [14, 545] on img at bounding box center [21, 552] width 15 height 15
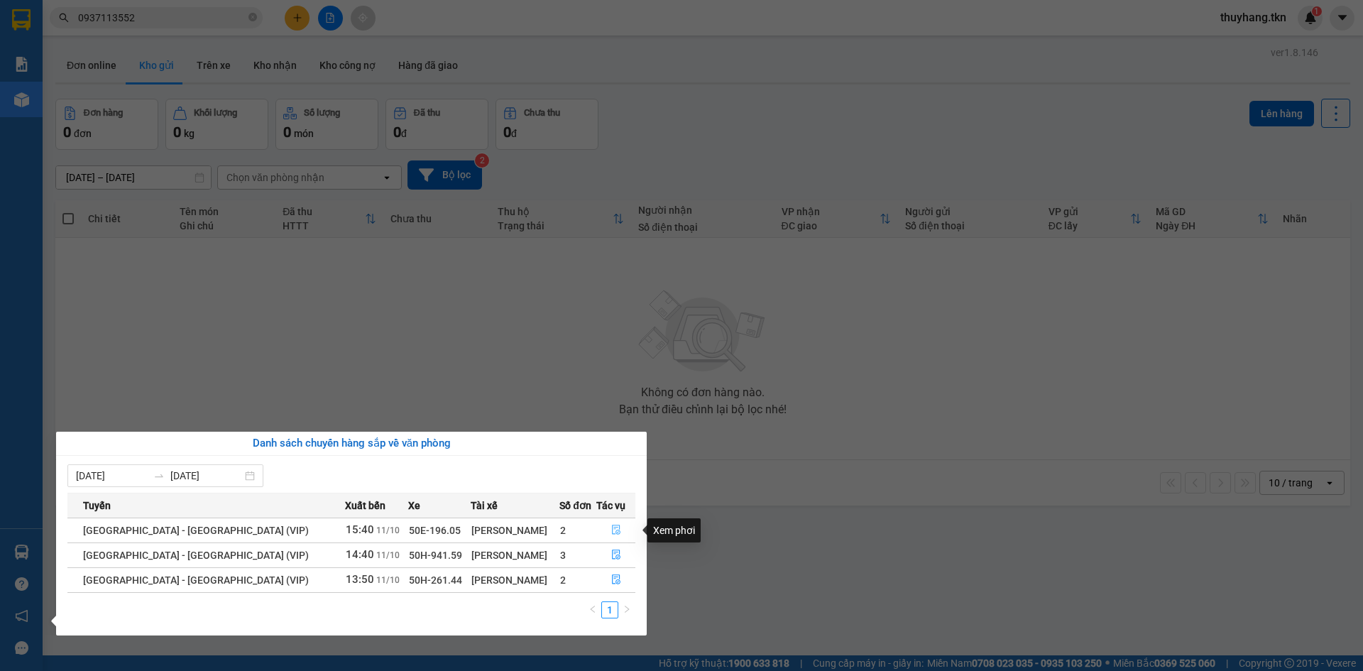
click at [611, 528] on icon "file-done" at bounding box center [616, 530] width 10 height 10
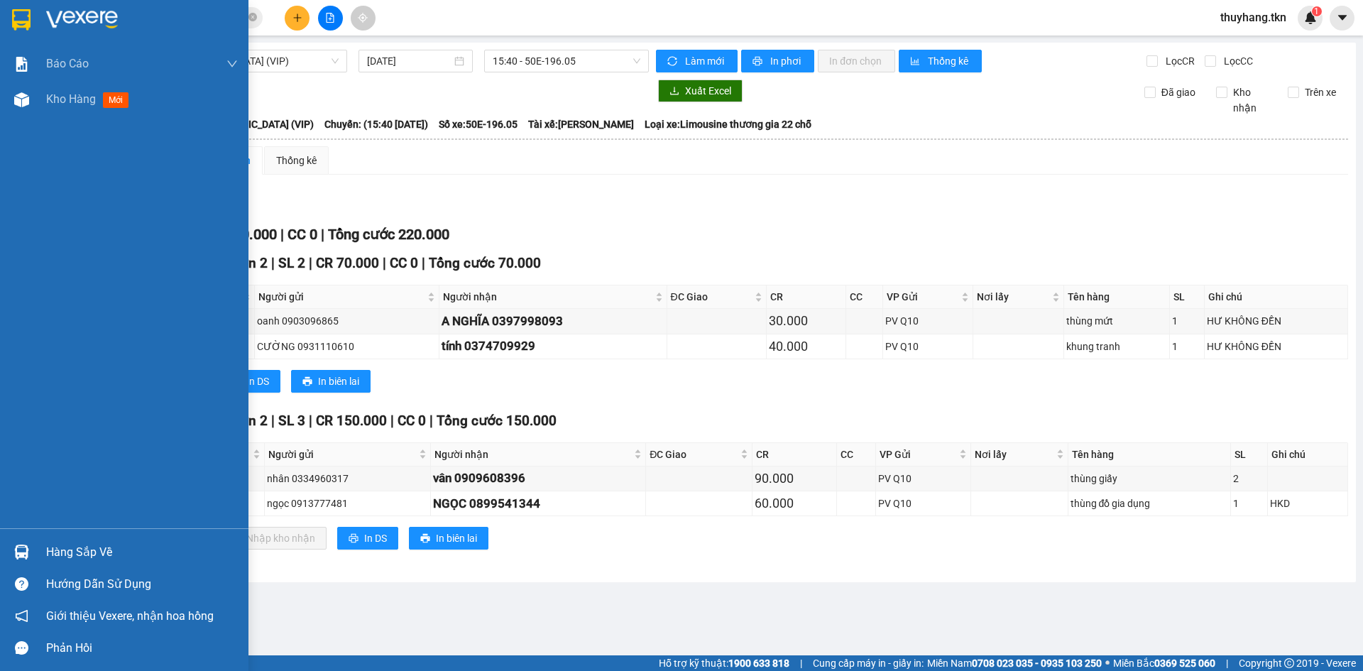
click at [30, 559] on div at bounding box center [21, 552] width 25 height 25
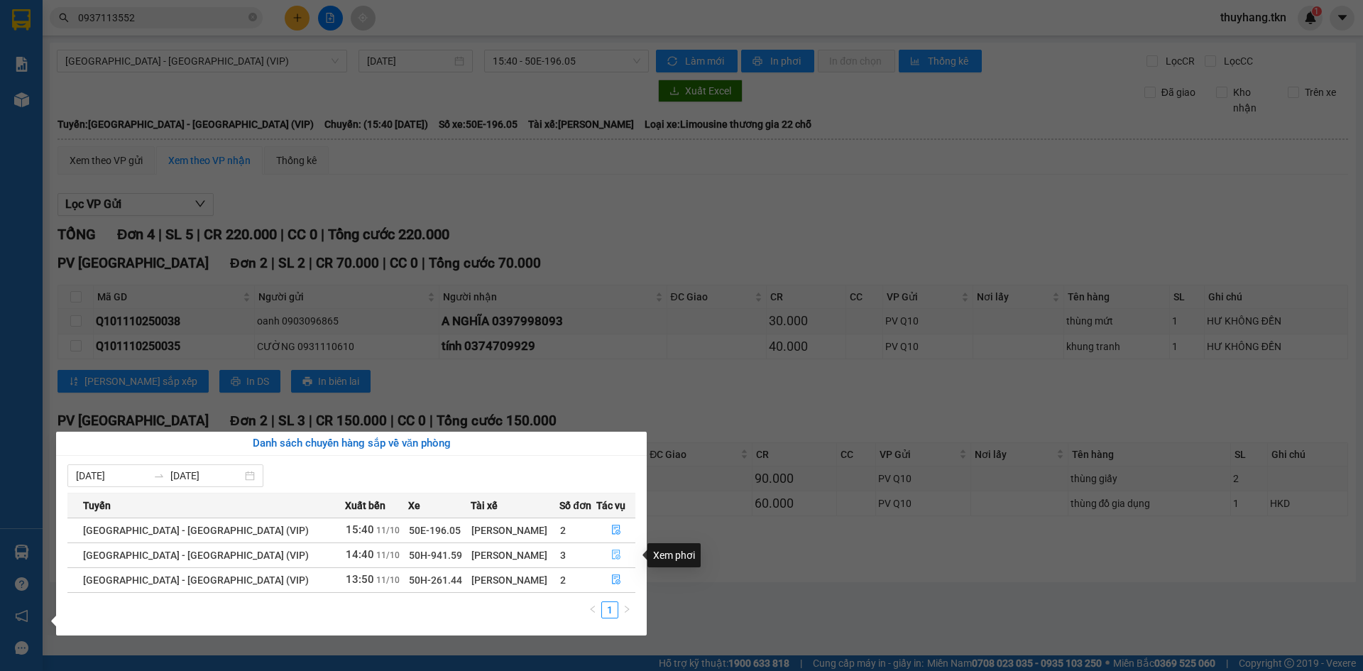
click at [612, 555] on icon "file-done" at bounding box center [616, 555] width 9 height 10
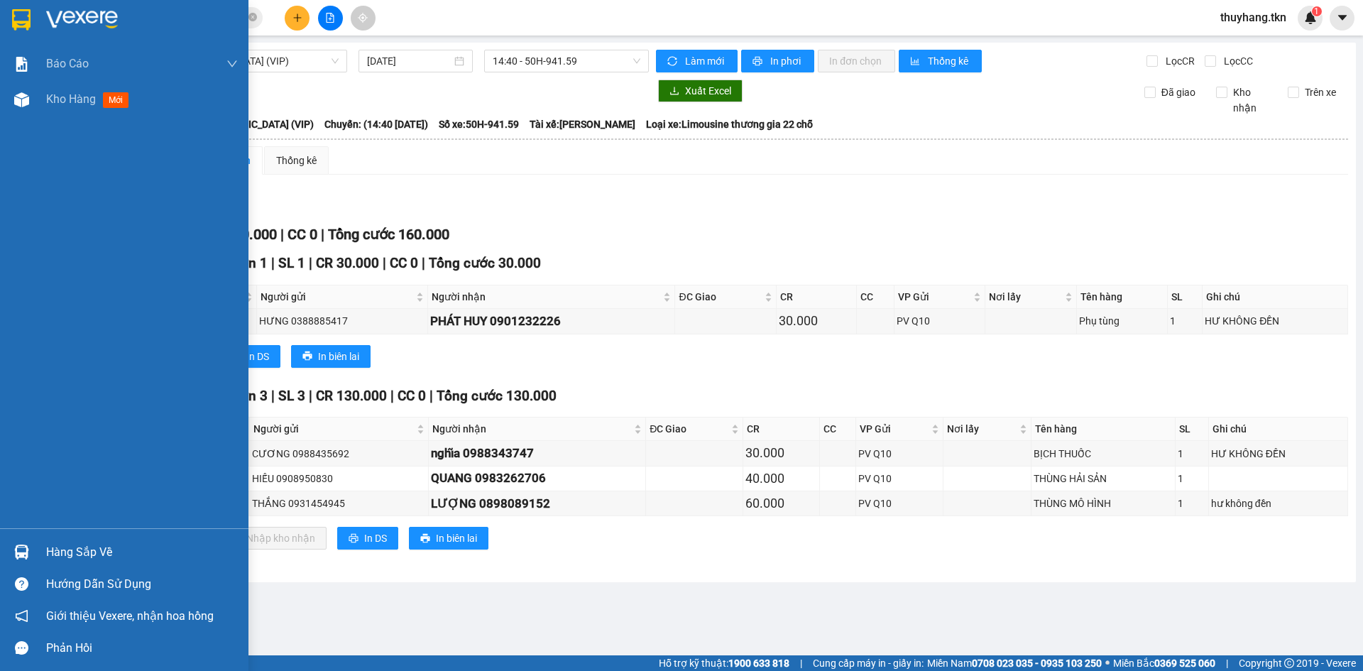
click at [36, 547] on div "Hàng sắp về" at bounding box center [124, 552] width 249 height 32
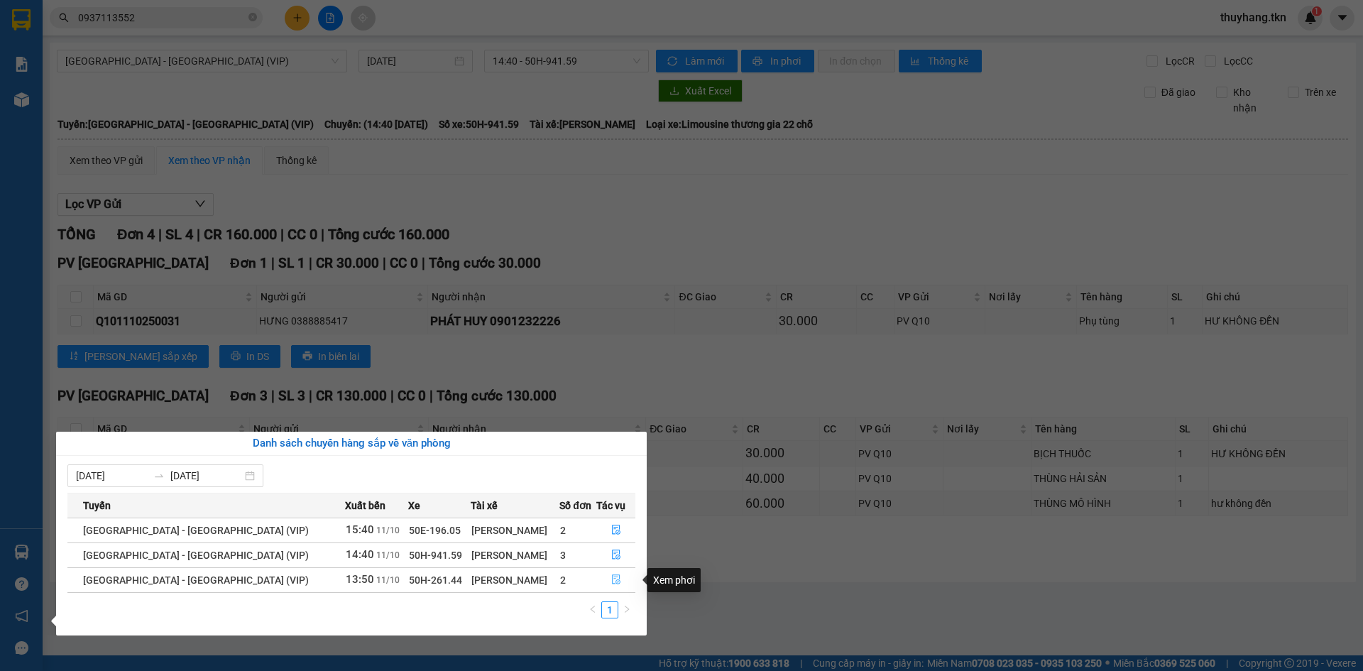
click at [611, 583] on icon "file-done" at bounding box center [616, 580] width 10 height 10
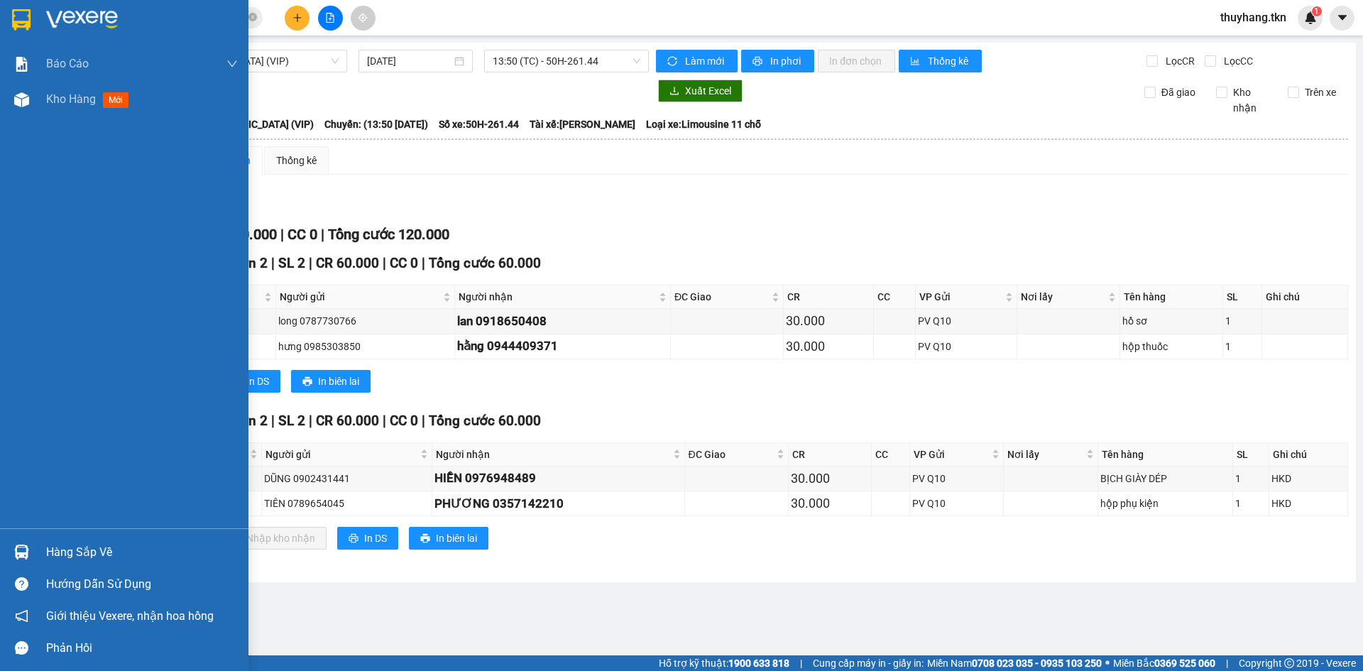
click at [38, 22] on div at bounding box center [124, 23] width 249 height 46
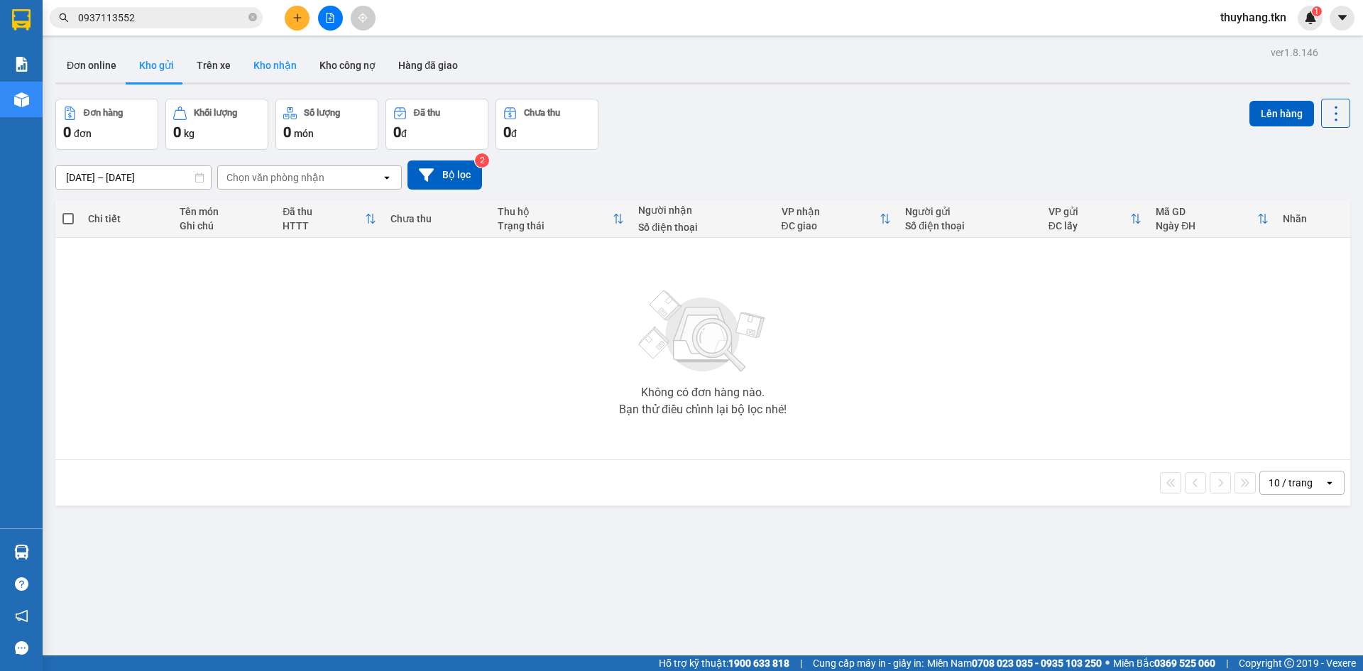
click at [279, 70] on button "Kho nhận" at bounding box center [275, 65] width 66 height 34
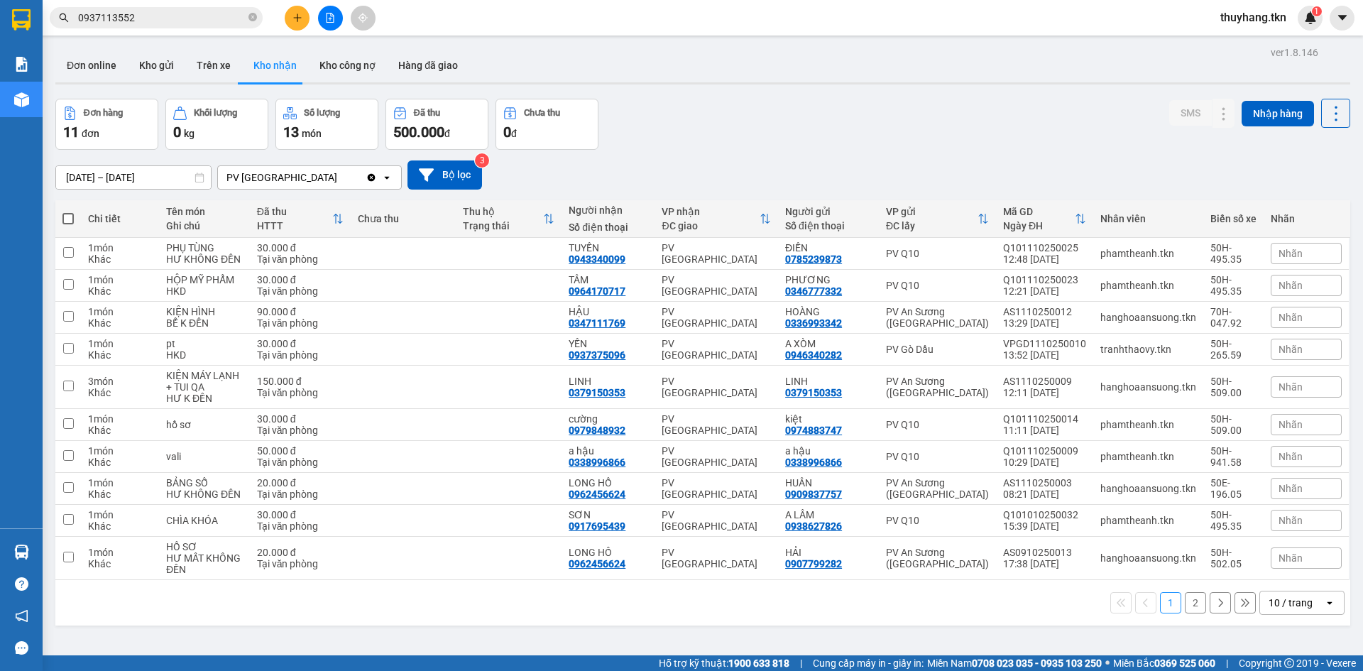
click at [177, 20] on input "0937113552" at bounding box center [162, 18] width 168 height 16
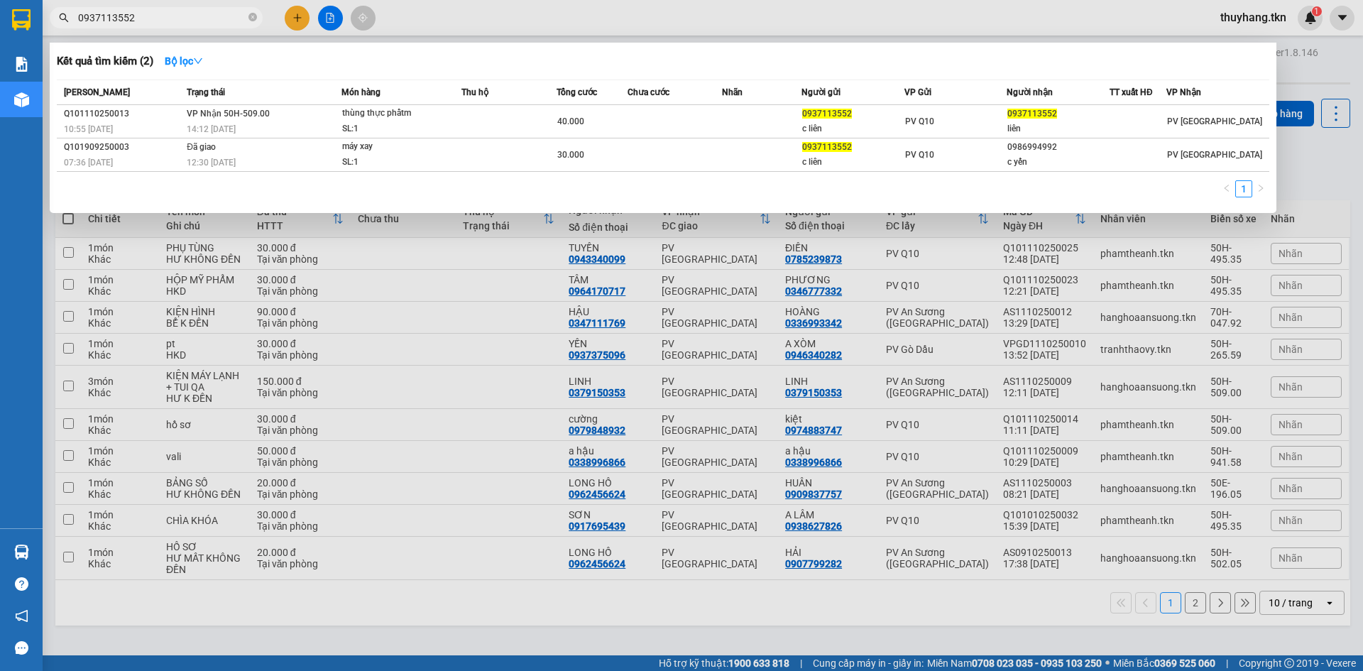
click at [177, 20] on input "0937113552" at bounding box center [162, 18] width 168 height 16
click at [644, 615] on div at bounding box center [681, 335] width 1363 height 671
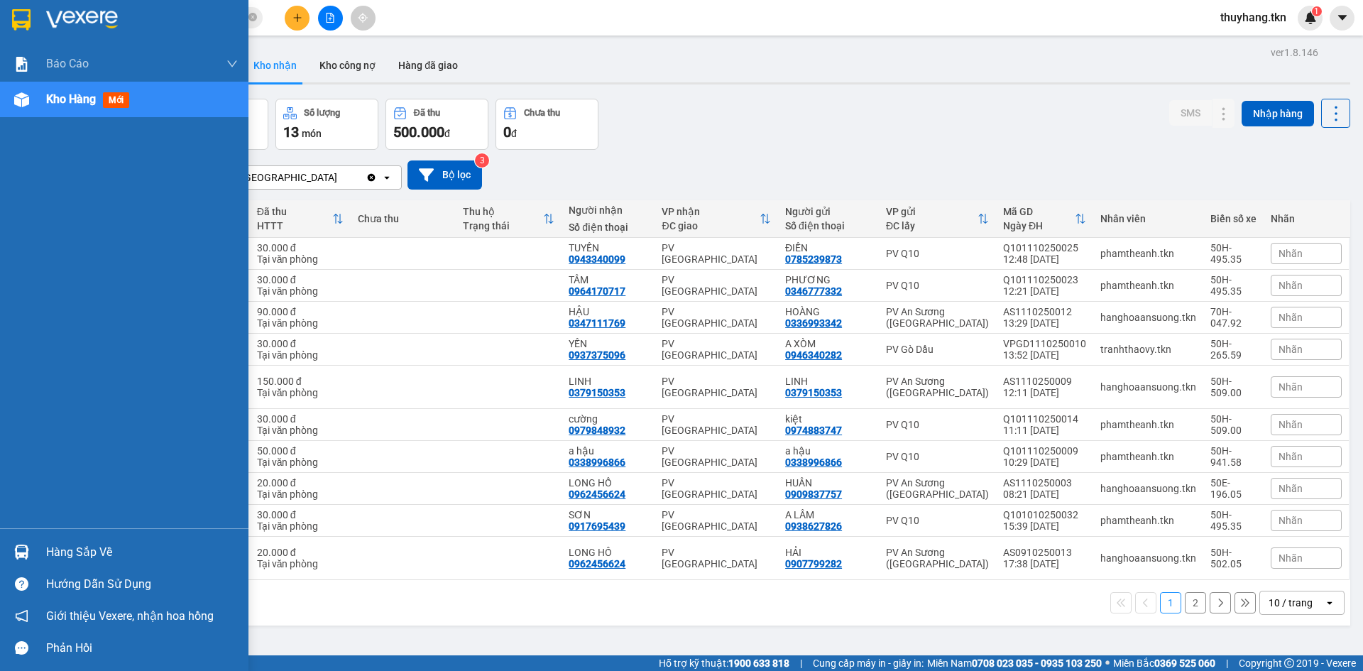
drag, startPoint x: 64, startPoint y: 558, endPoint x: 109, endPoint y: 555, distance: 44.9
click at [66, 557] on div "Hàng sắp về" at bounding box center [142, 552] width 192 height 21
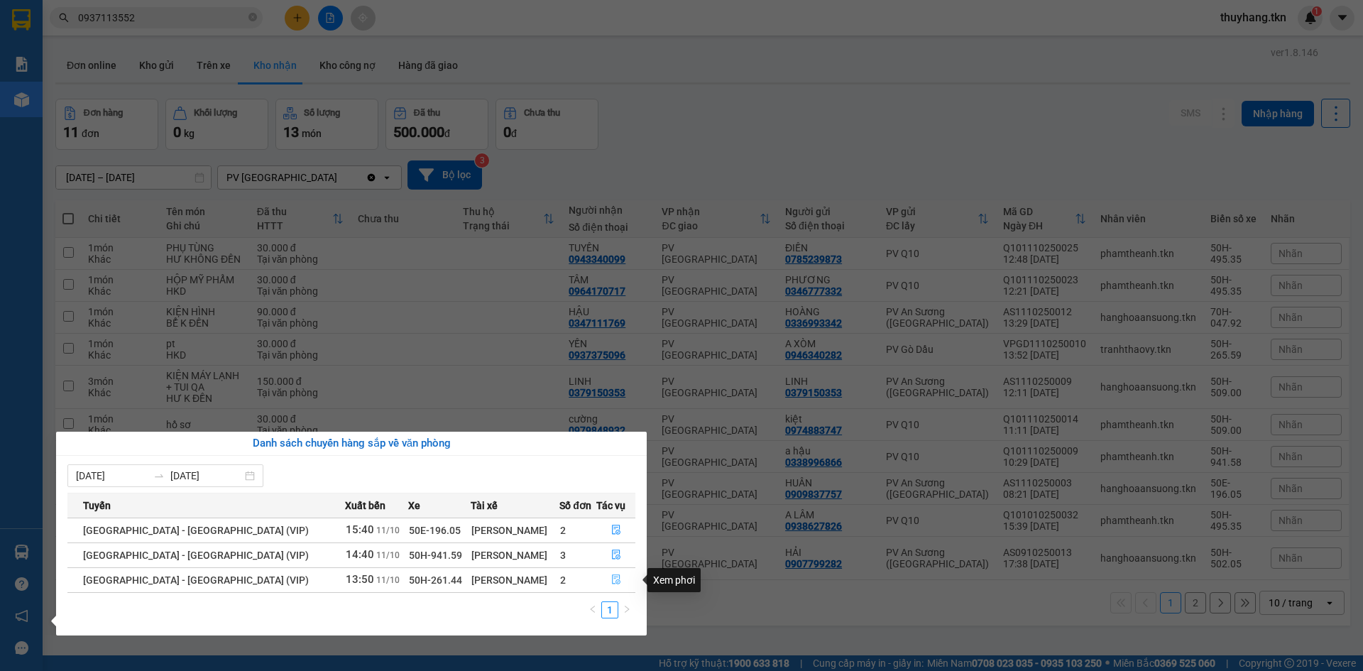
click at [611, 582] on icon "file-done" at bounding box center [616, 580] width 10 height 10
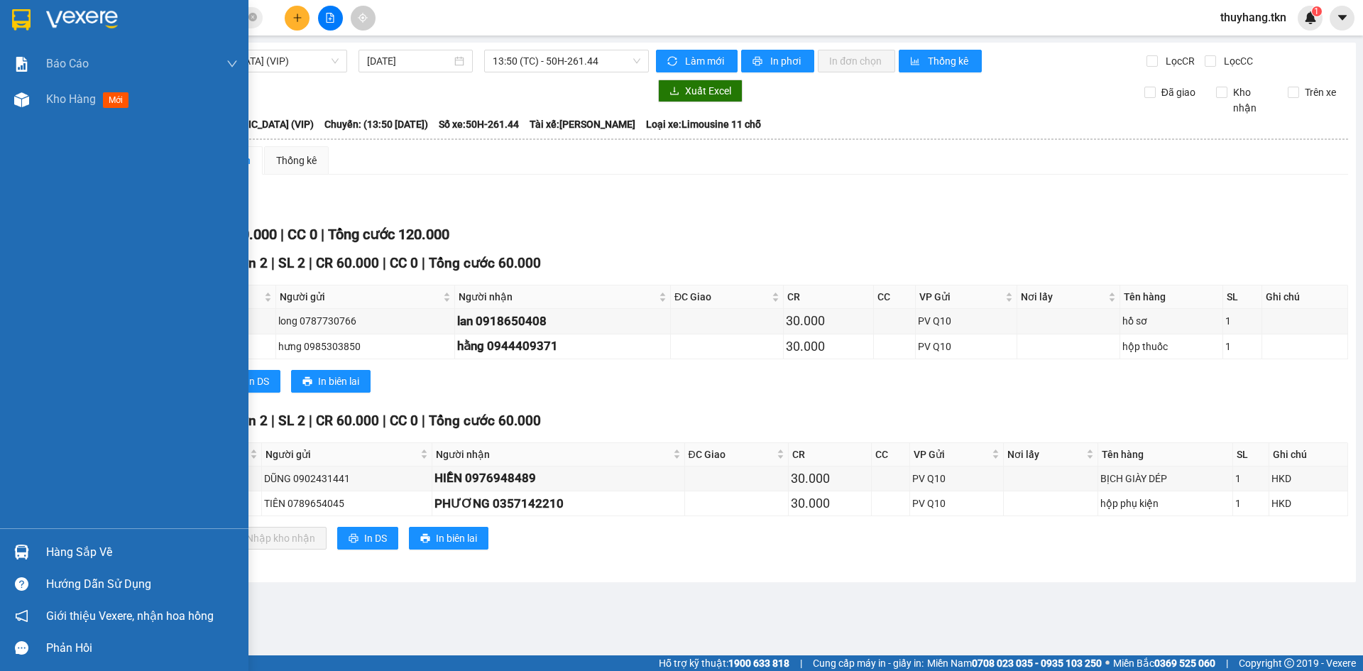
click at [111, 550] on div "Hàng sắp về" at bounding box center [142, 552] width 192 height 21
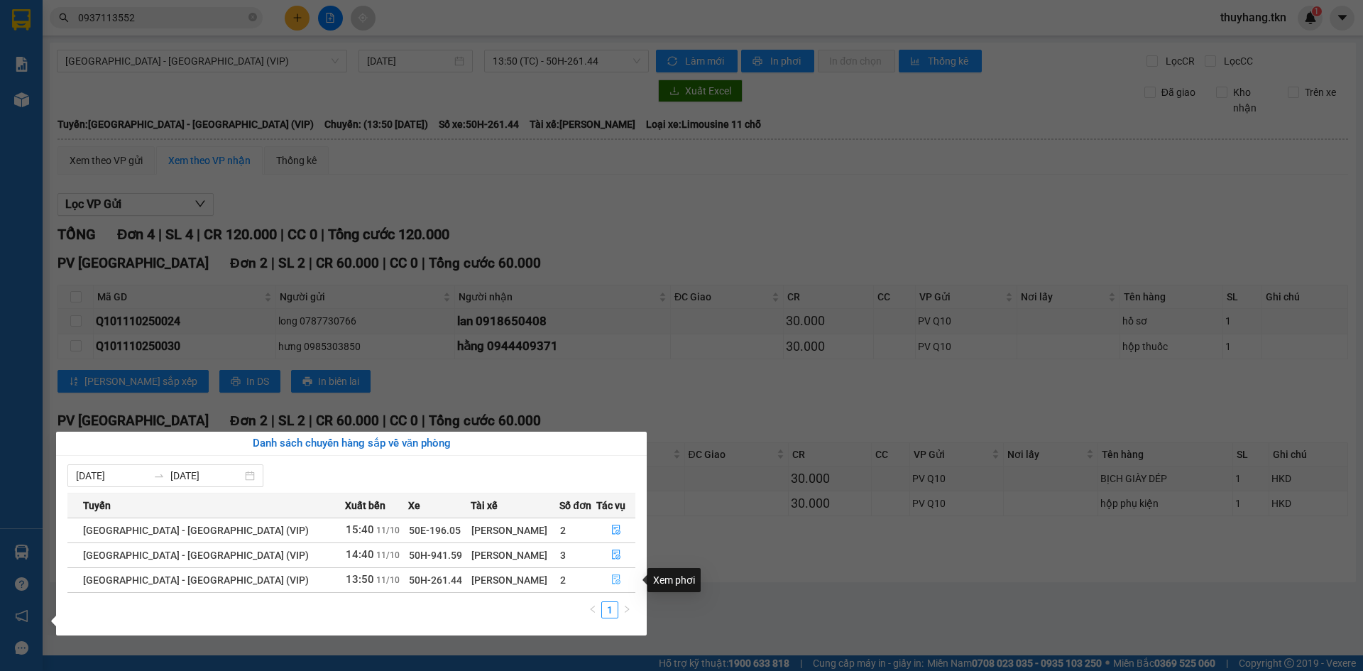
click at [612, 579] on icon "file-done" at bounding box center [616, 580] width 10 height 10
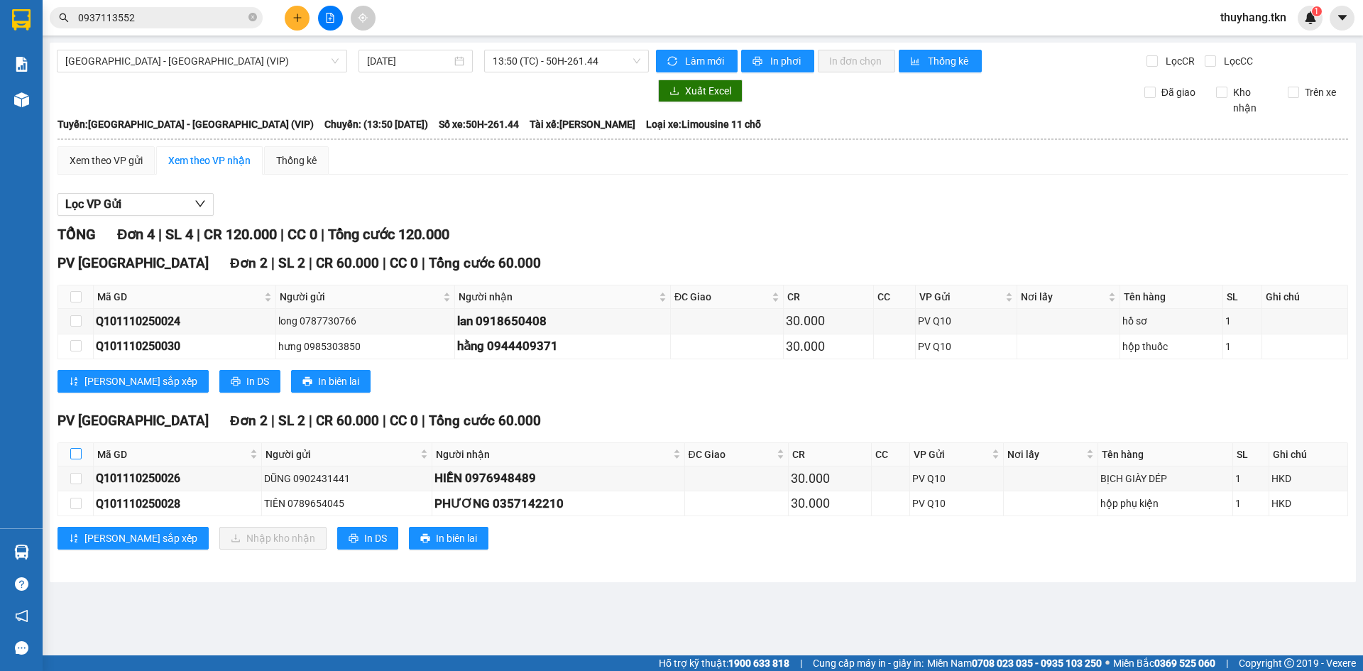
click at [76, 455] on input "checkbox" at bounding box center [75, 453] width 11 height 11
checkbox input "true"
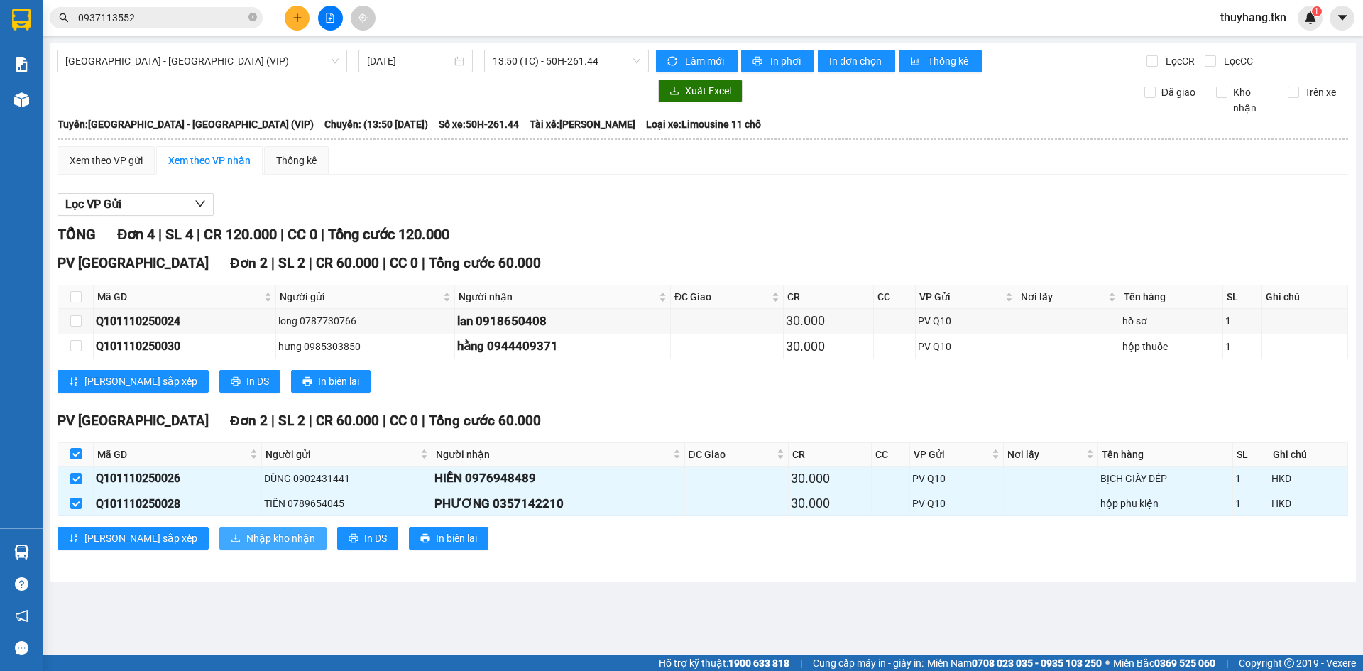
click at [246, 545] on span "Nhập kho nhận" at bounding box center [280, 538] width 69 height 16
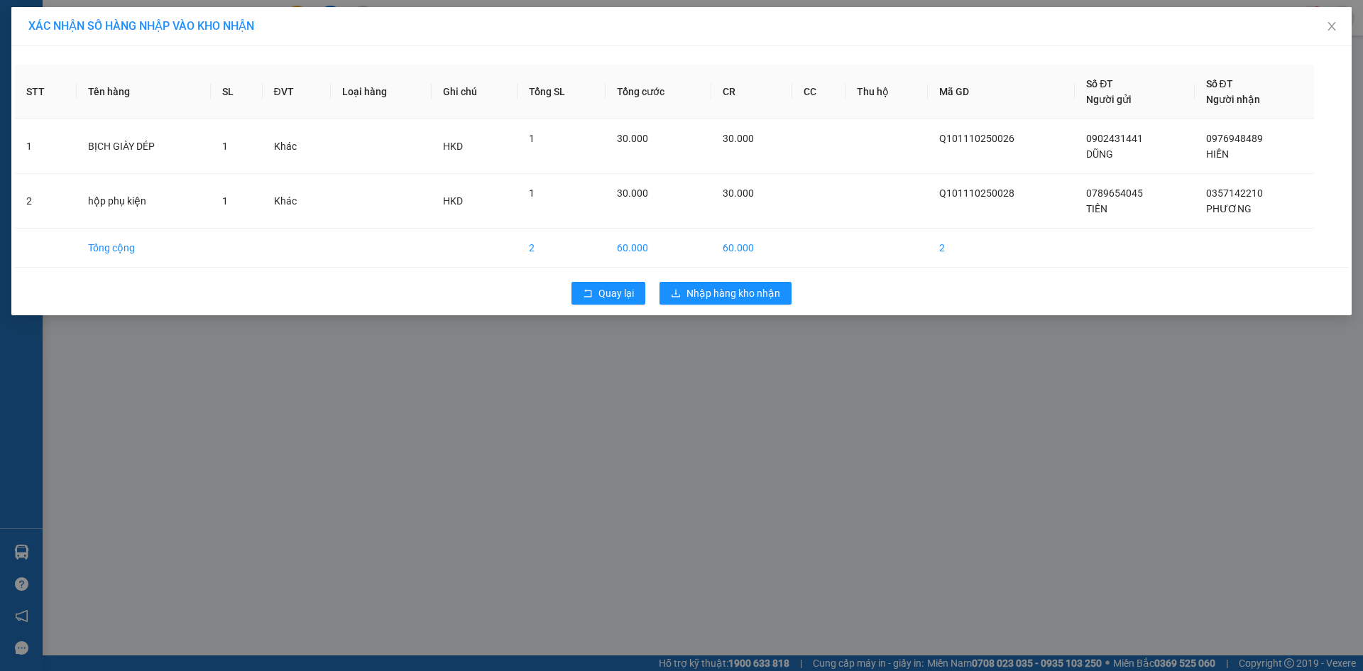
click at [714, 281] on div "Quay lại Nhập hàng kho nhận" at bounding box center [682, 293] width 1334 height 37
click at [723, 290] on span "Nhập hàng kho nhận" at bounding box center [734, 293] width 94 height 16
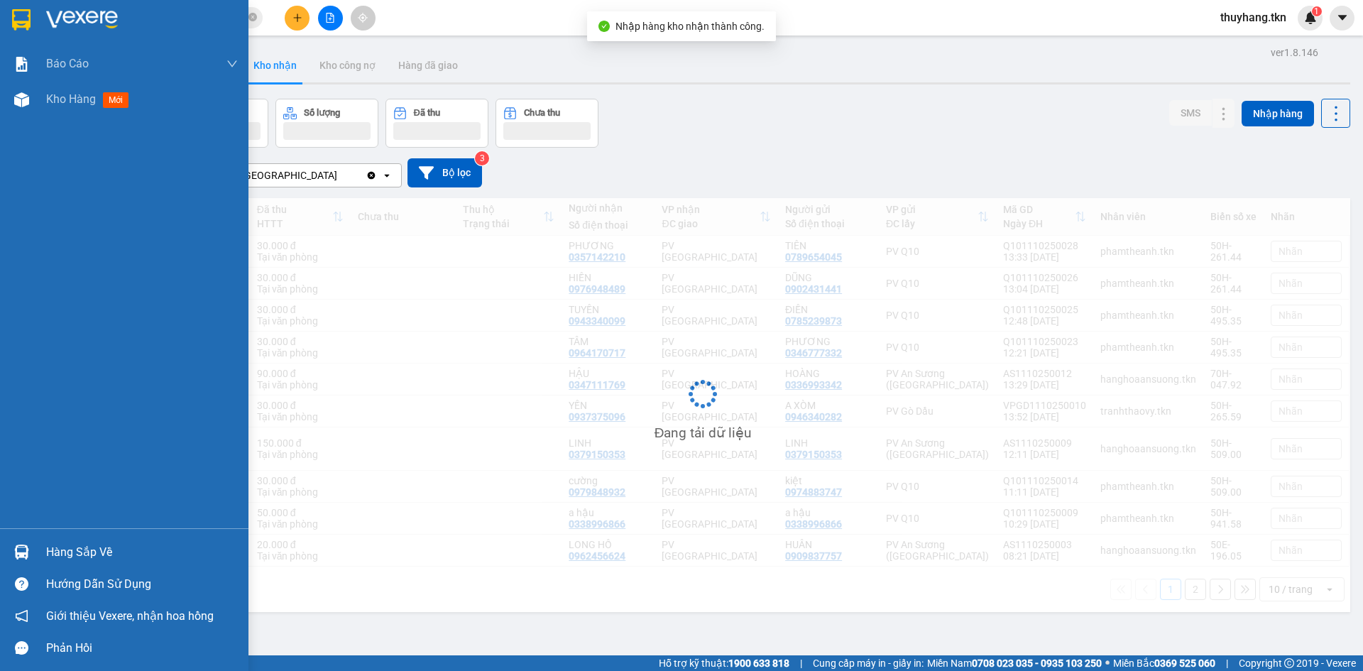
click at [36, 550] on div "Hàng sắp về" at bounding box center [124, 552] width 249 height 32
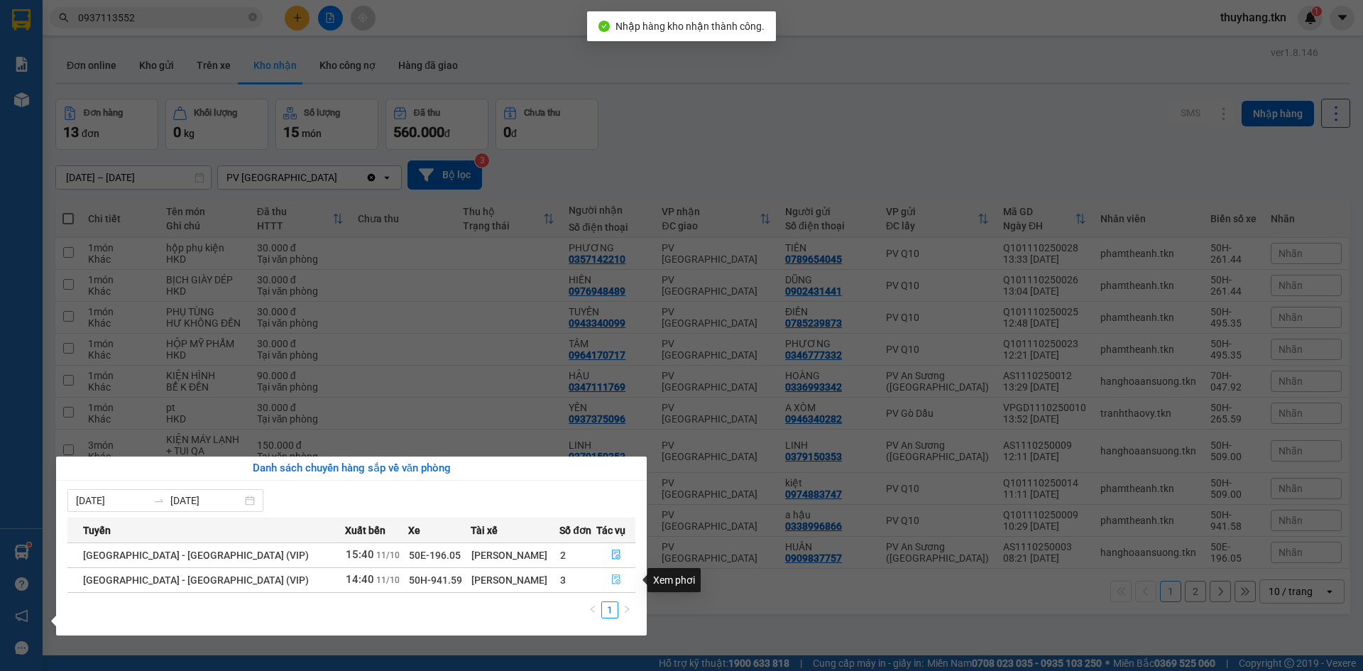
click at [611, 581] on icon "file-done" at bounding box center [616, 580] width 10 height 10
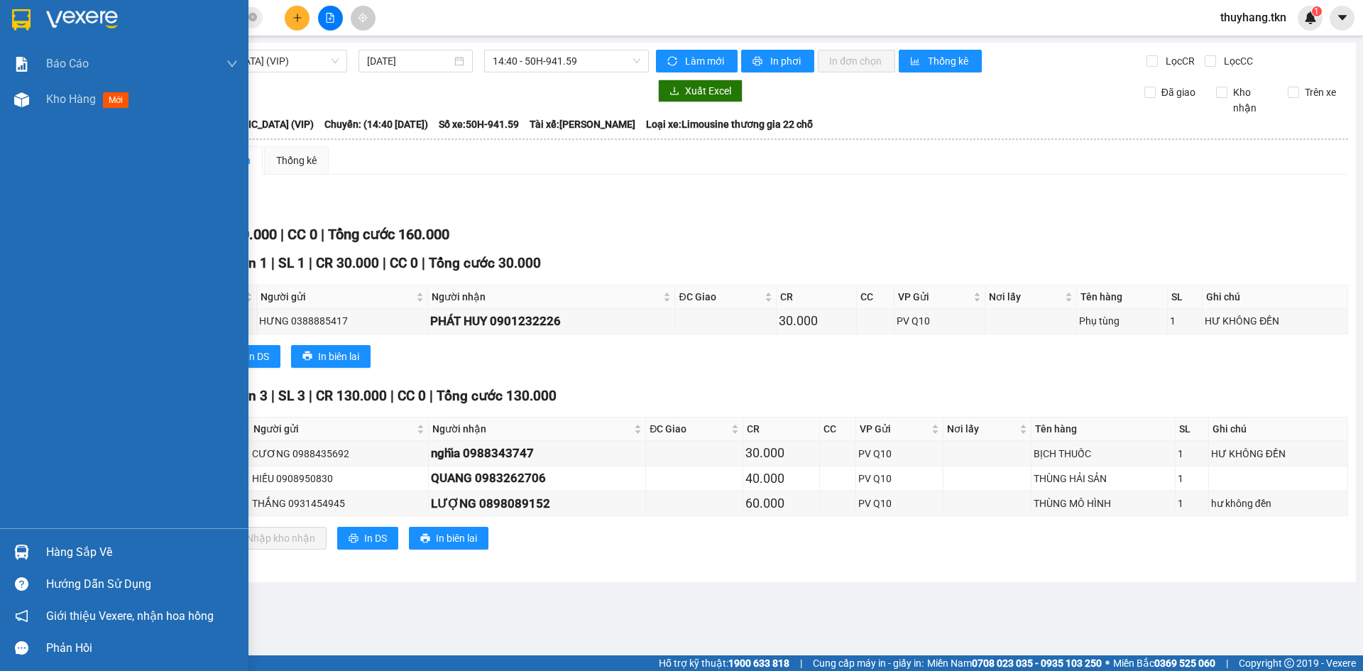
click at [6, 9] on div at bounding box center [124, 23] width 249 height 46
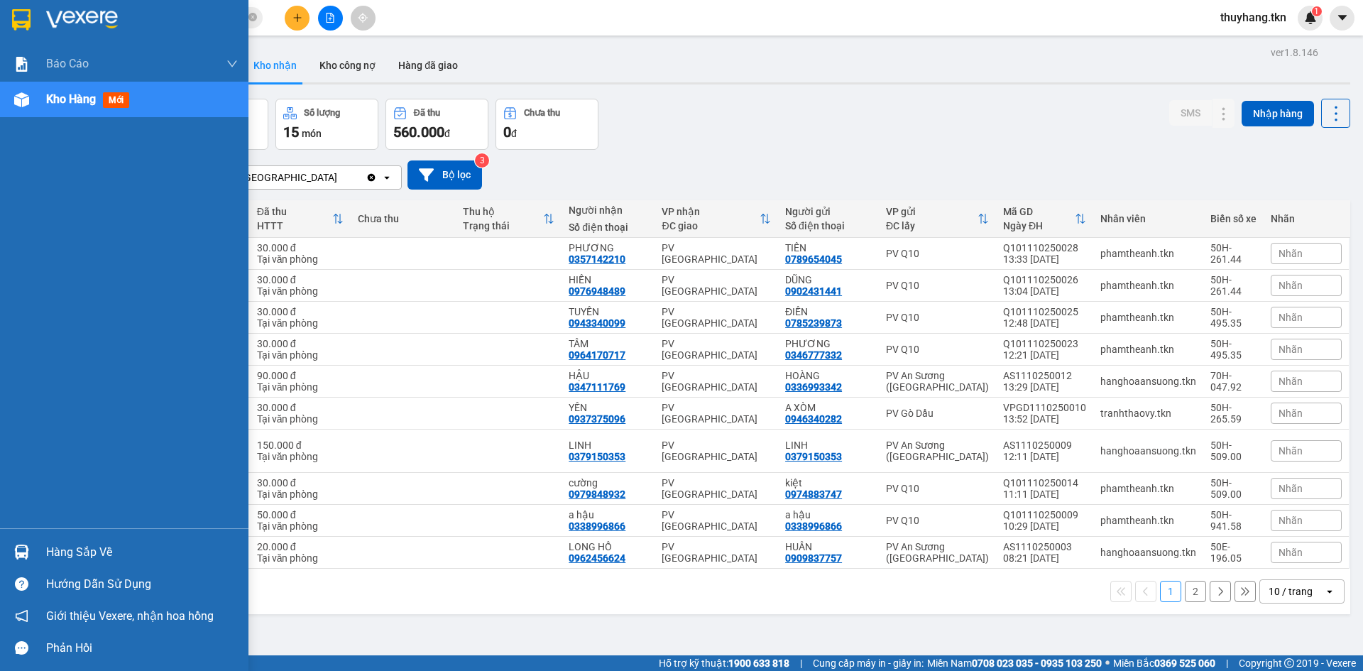
click at [37, 547] on div "Hàng sắp về" at bounding box center [124, 552] width 249 height 32
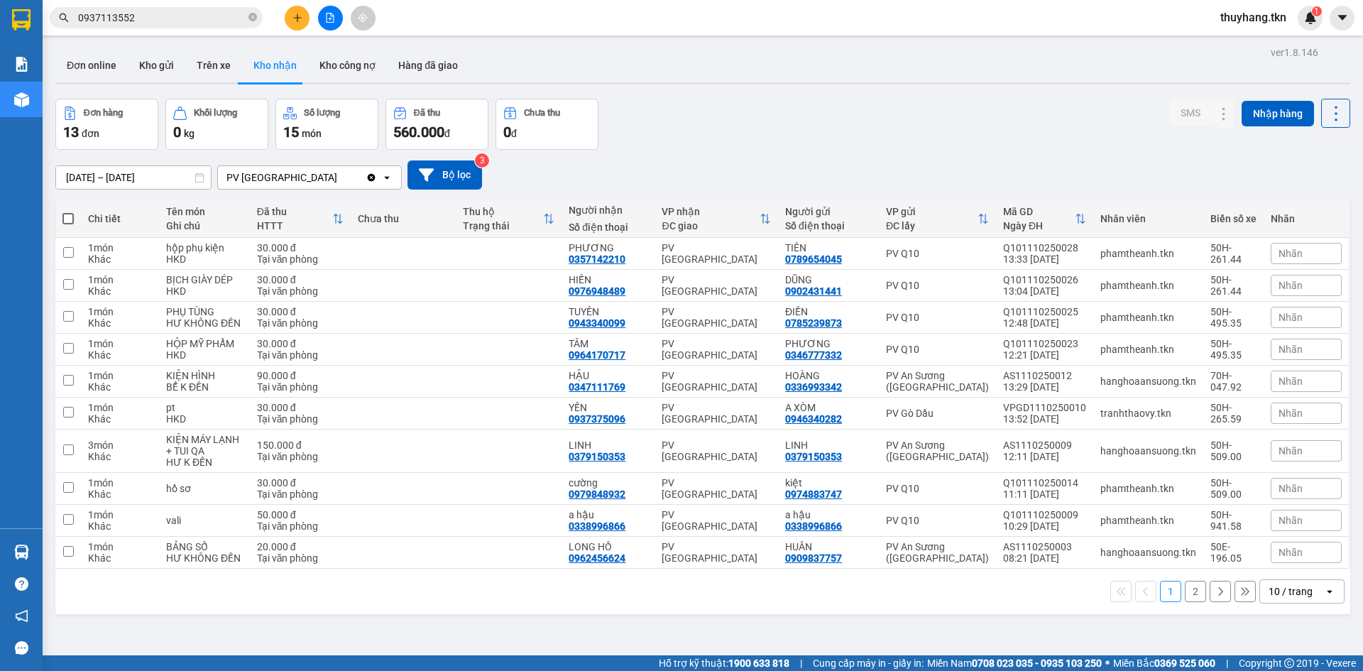
click at [261, 70] on section "Kết quả tìm kiếm ( 2 ) Bộ lọc Mã ĐH Trạng thái Món hàng Thu hộ Tổng cước Chưa c…" at bounding box center [681, 335] width 1363 height 671
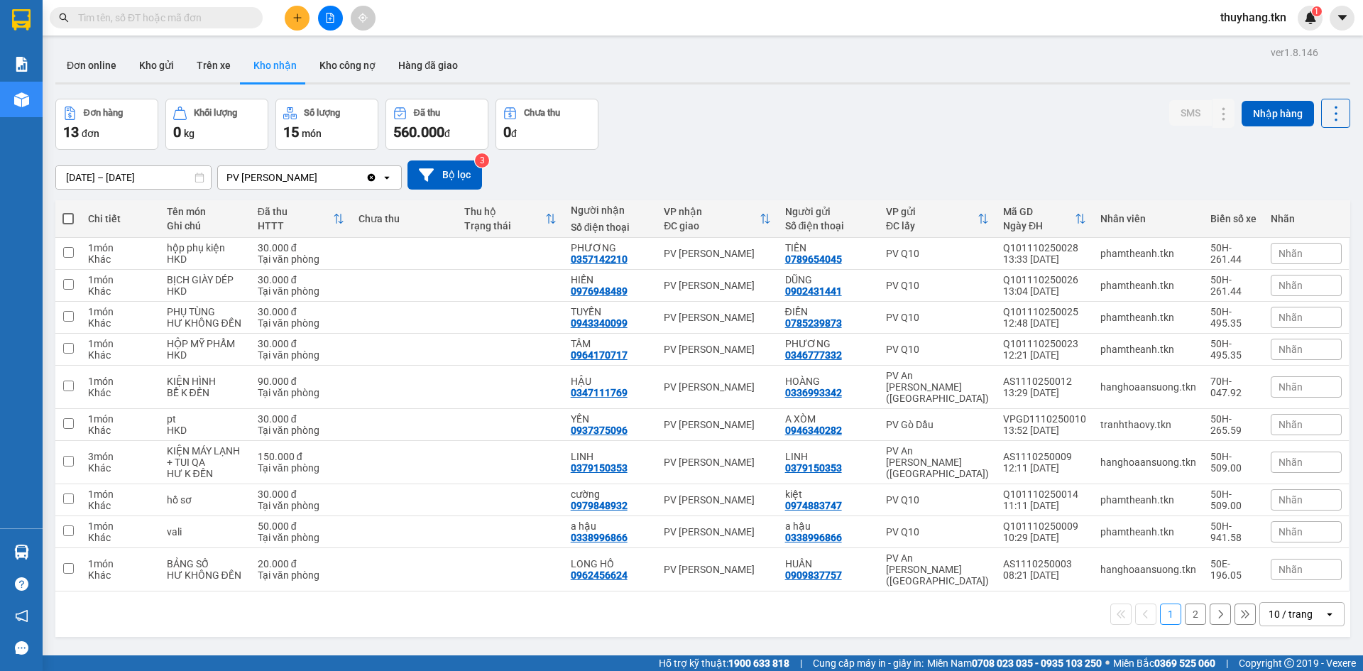
click at [264, 64] on button "Kho nhận" at bounding box center [275, 65] width 66 height 34
click at [1216, 261] on button at bounding box center [1224, 253] width 20 height 25
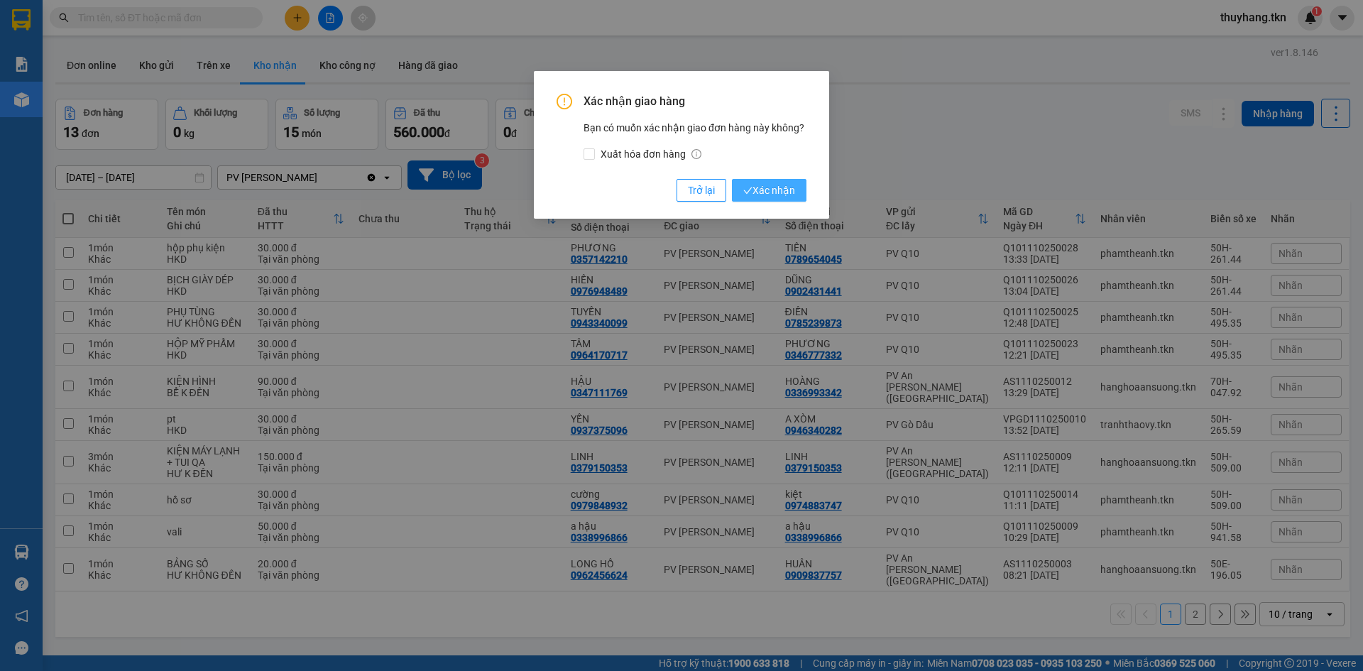
click at [786, 189] on span "Xác nhận" at bounding box center [770, 191] width 52 height 16
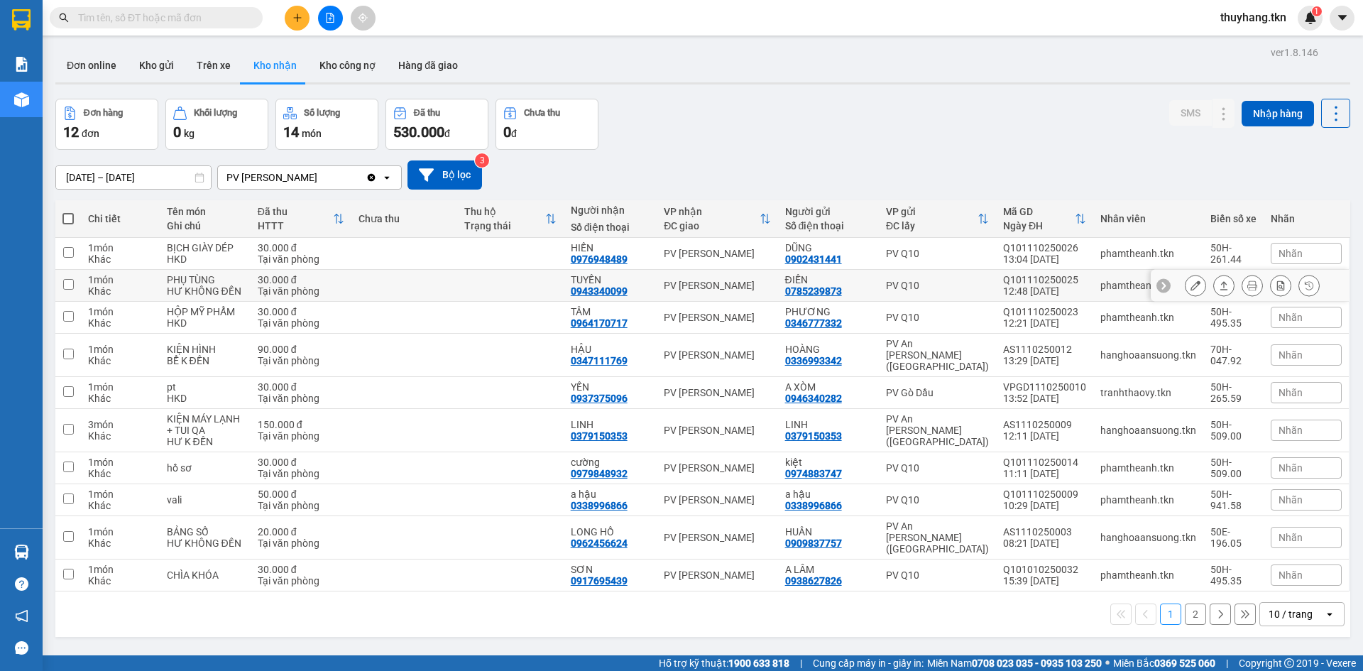
click at [1219, 288] on icon at bounding box center [1224, 286] width 10 height 10
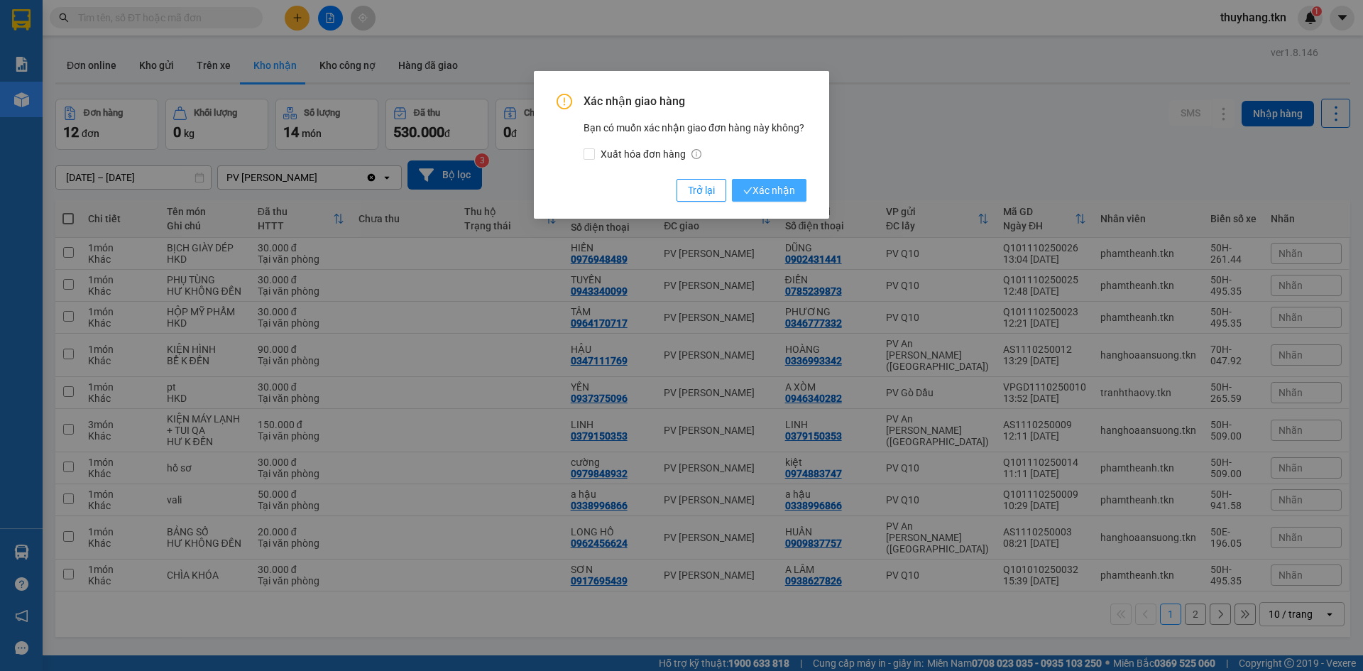
click at [785, 191] on span "Xác nhận" at bounding box center [770, 191] width 52 height 16
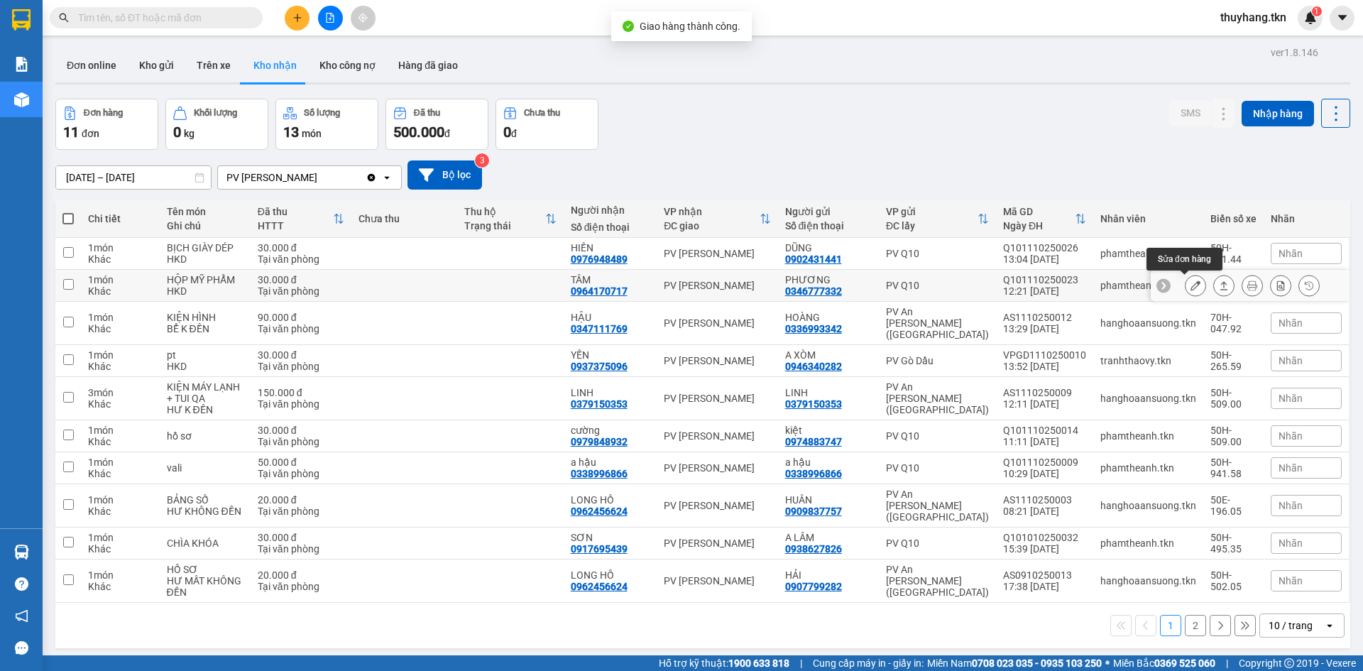
click at [1214, 288] on button at bounding box center [1224, 285] width 20 height 25
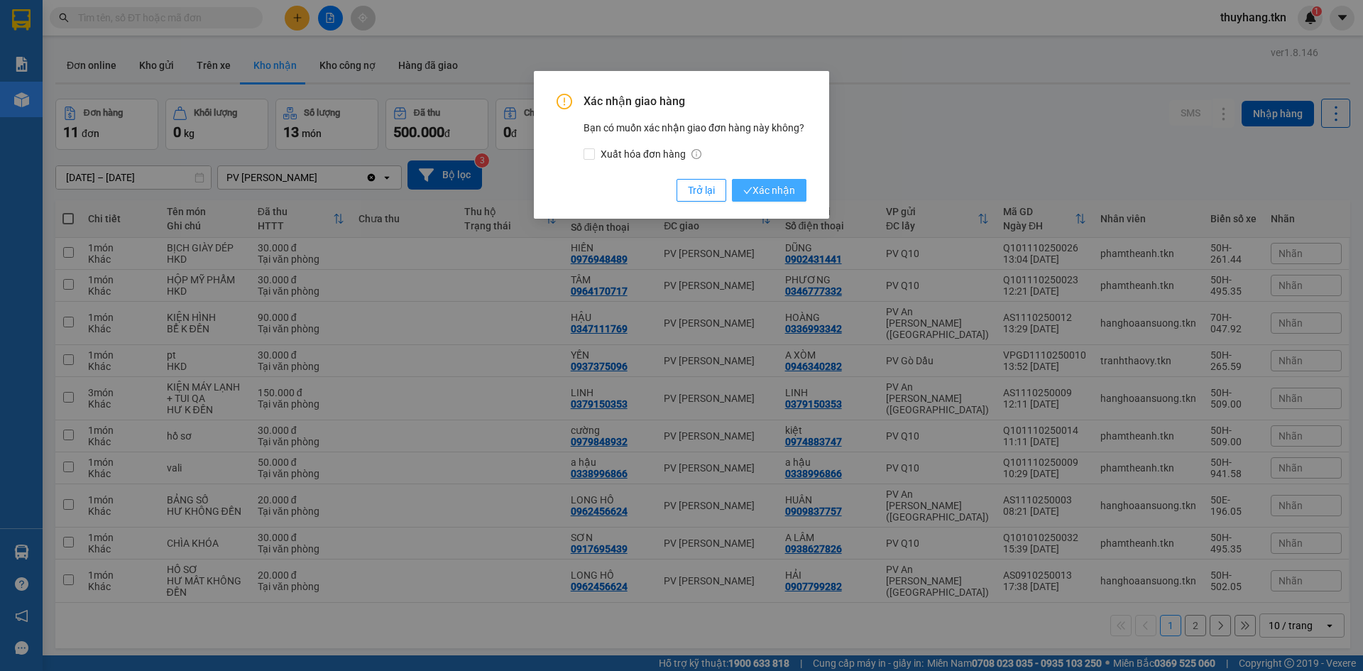
click at [773, 193] on span "Xác nhận" at bounding box center [770, 191] width 52 height 16
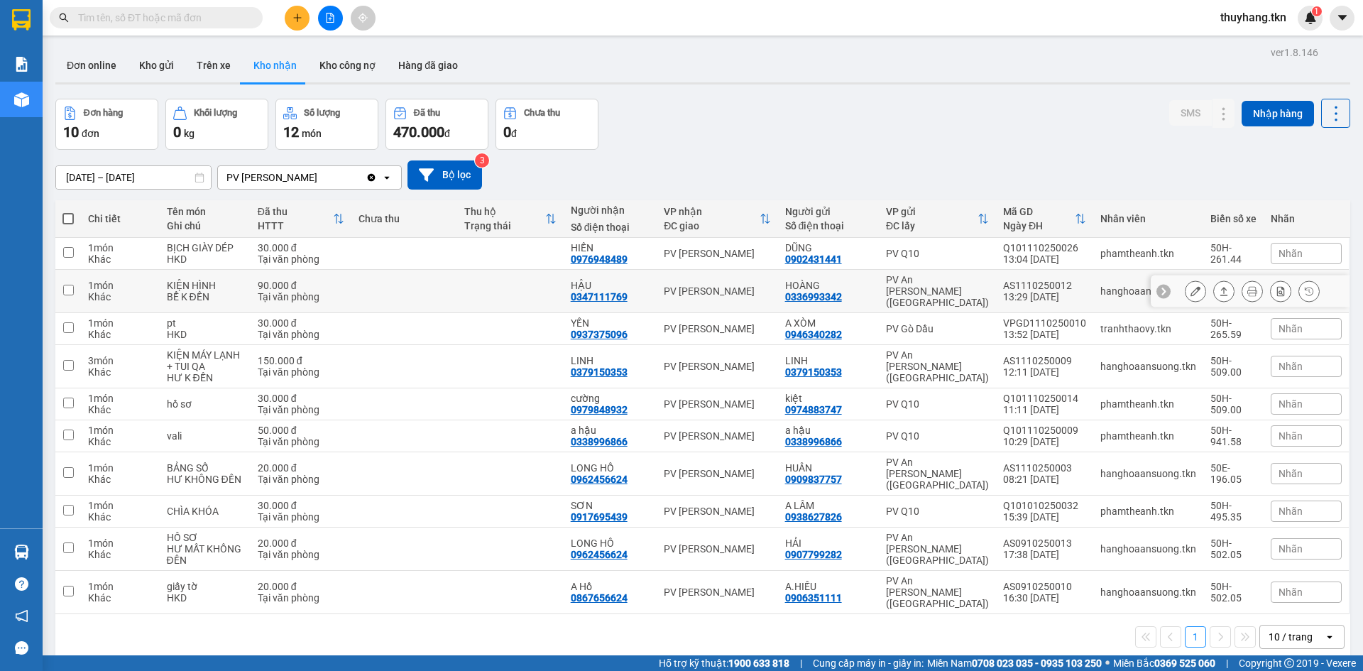
click at [1214, 287] on button at bounding box center [1224, 291] width 20 height 25
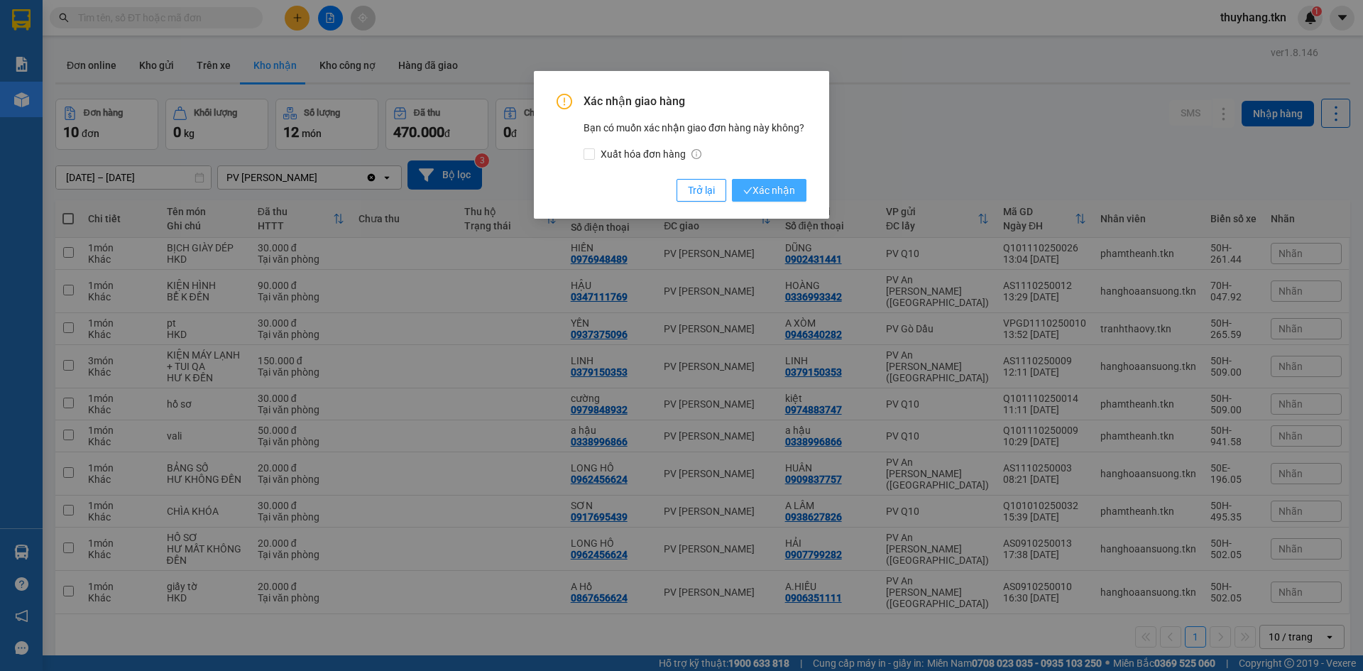
click at [784, 187] on span "Xác nhận" at bounding box center [770, 191] width 52 height 16
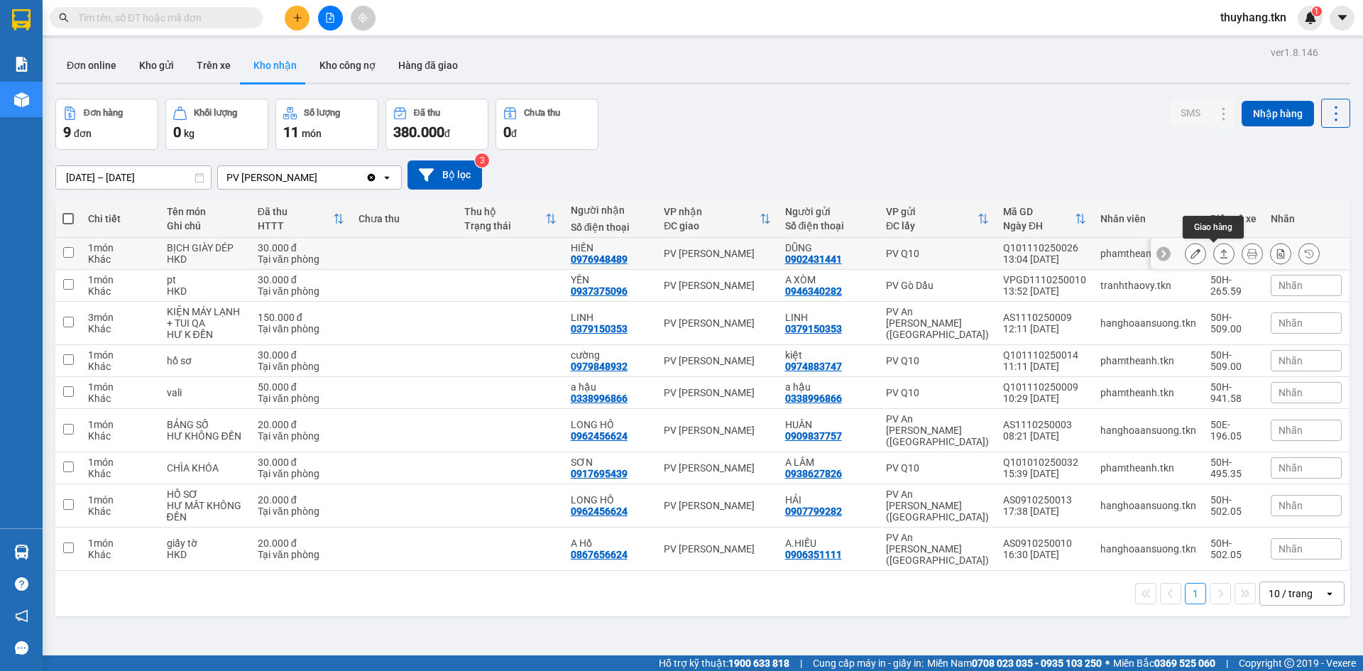
click at [1219, 257] on icon at bounding box center [1224, 254] width 10 height 10
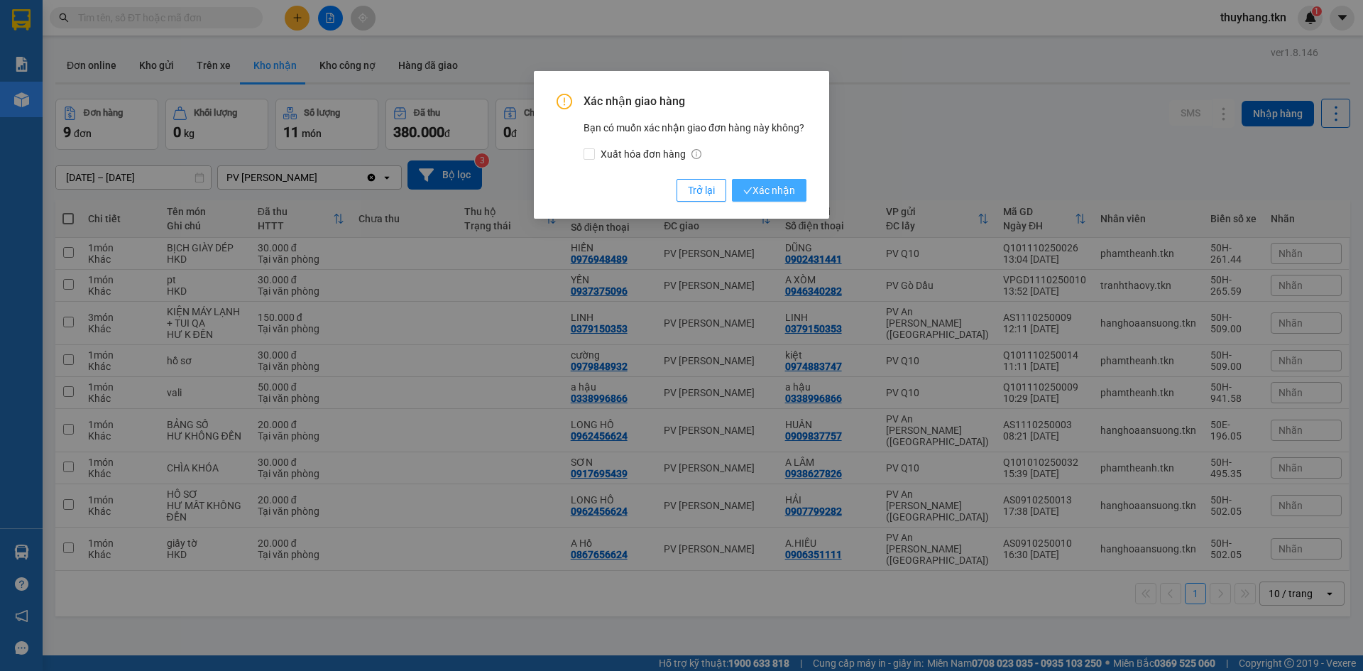
click at [780, 195] on span "Xác nhận" at bounding box center [770, 191] width 52 height 16
